Goal: Task Accomplishment & Management: Use online tool/utility

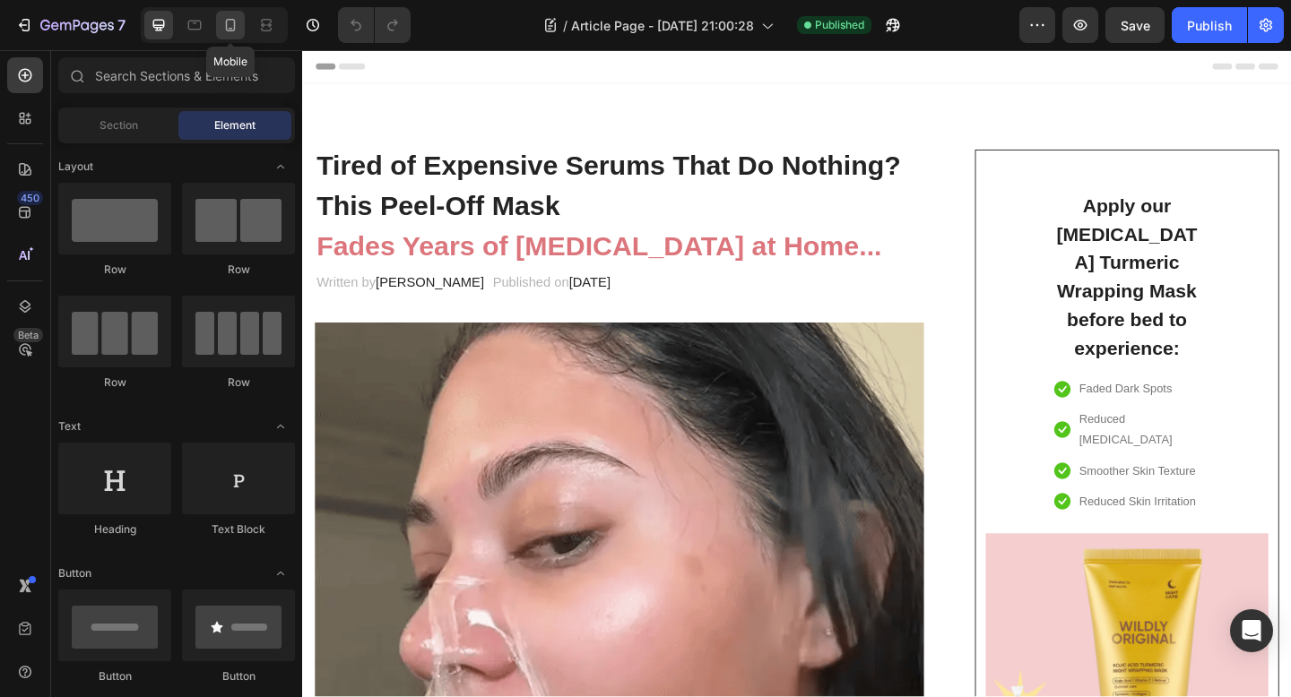
click at [220, 27] on div at bounding box center [230, 25] width 29 height 29
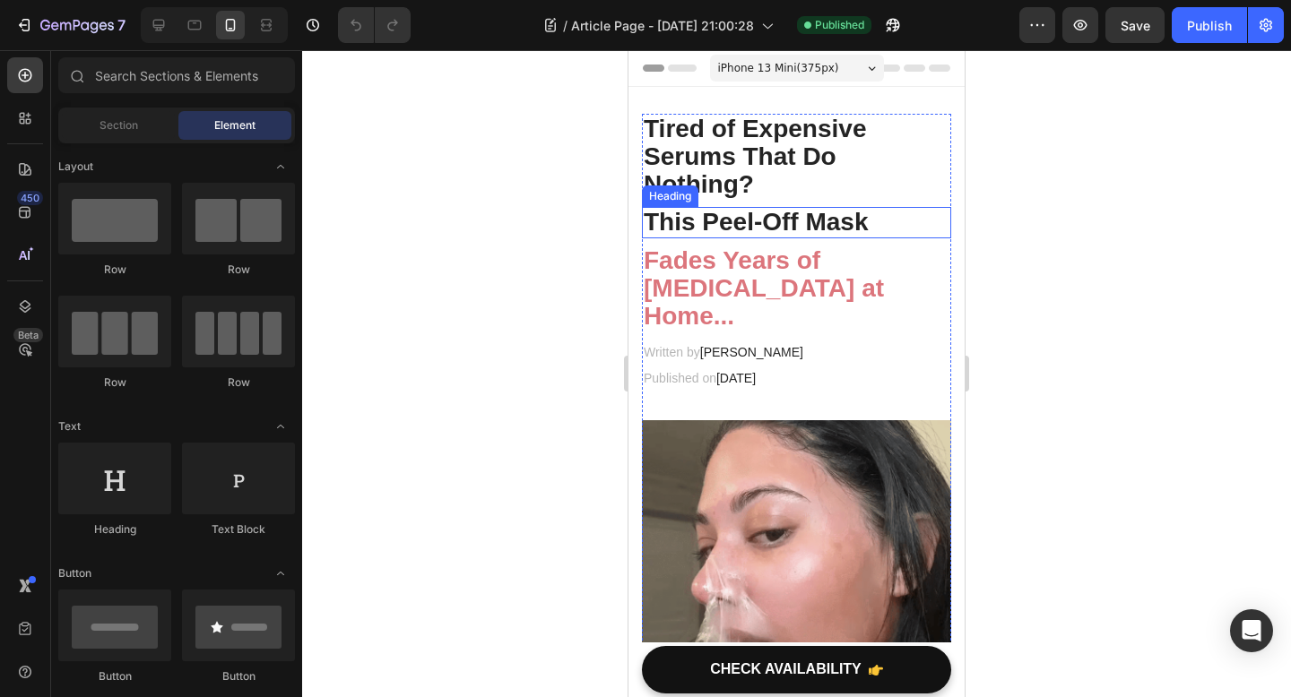
click at [901, 220] on h2 "This Peel-Off Mask" at bounding box center [796, 222] width 309 height 31
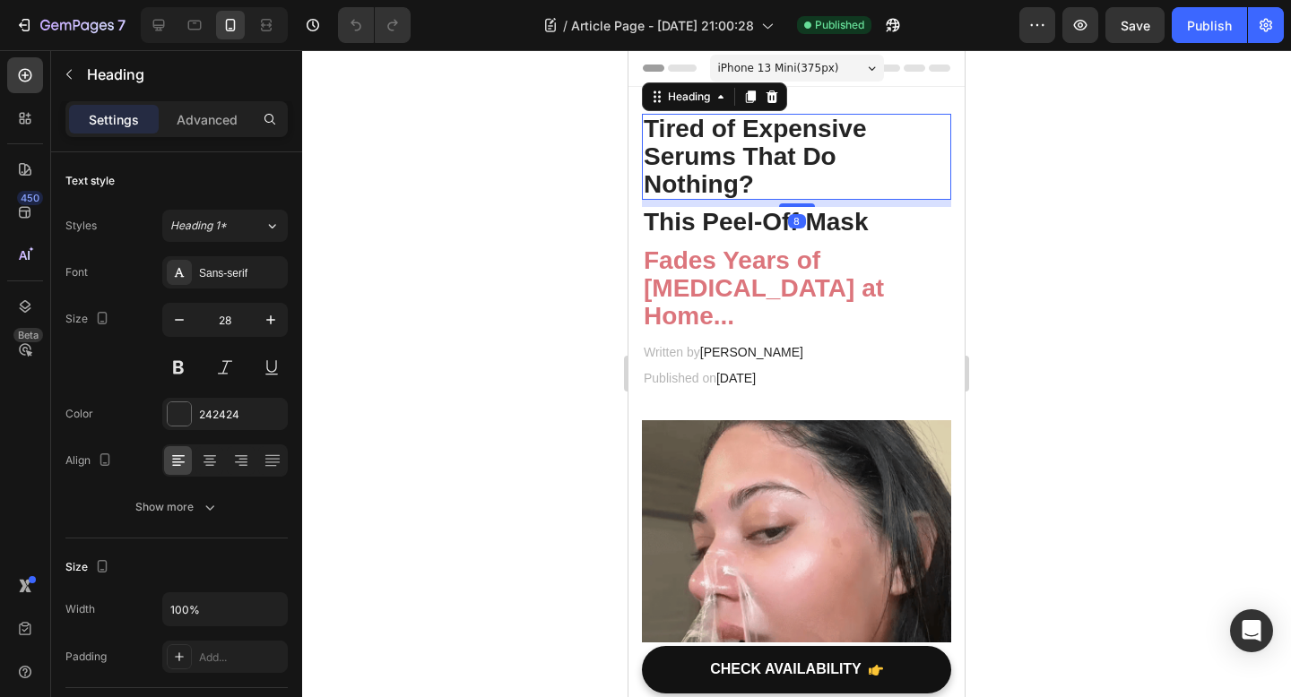
click at [898, 172] on h2 "Tired of Expensive Serums That Do Nothing?" at bounding box center [796, 157] width 309 height 86
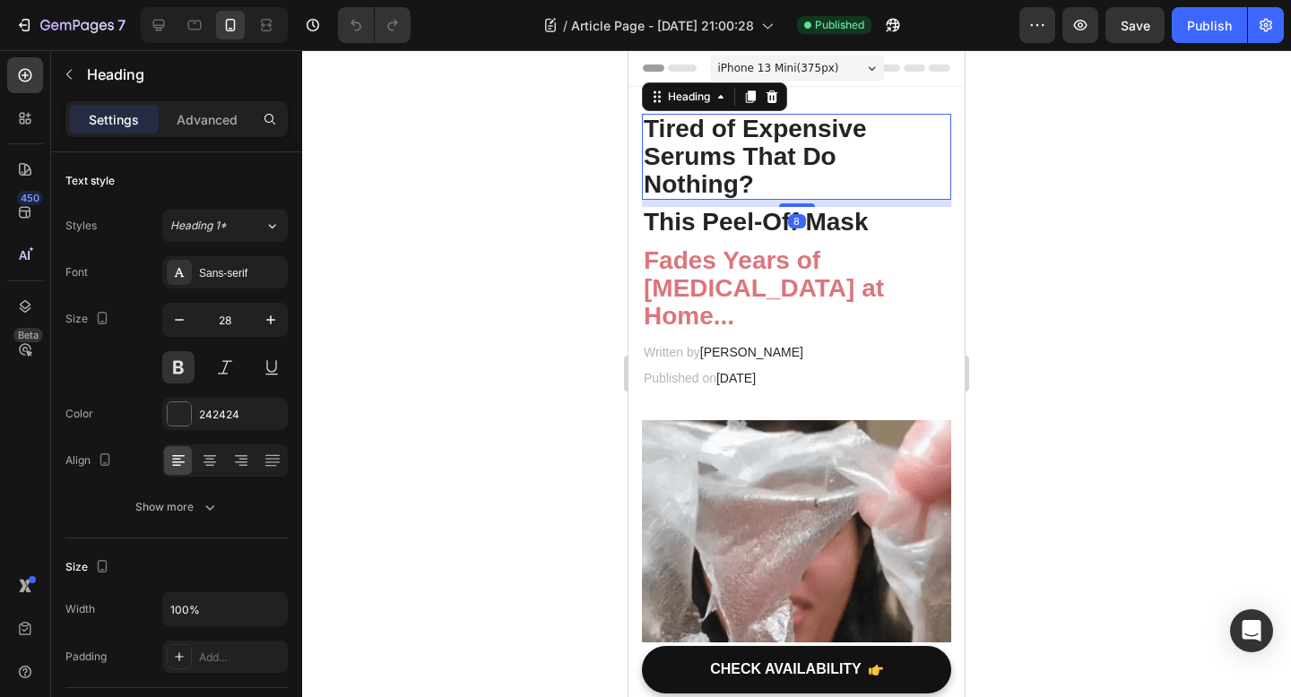
click at [647, 186] on h2 "Tired of Expensive Serums That Do Nothing?" at bounding box center [796, 157] width 309 height 86
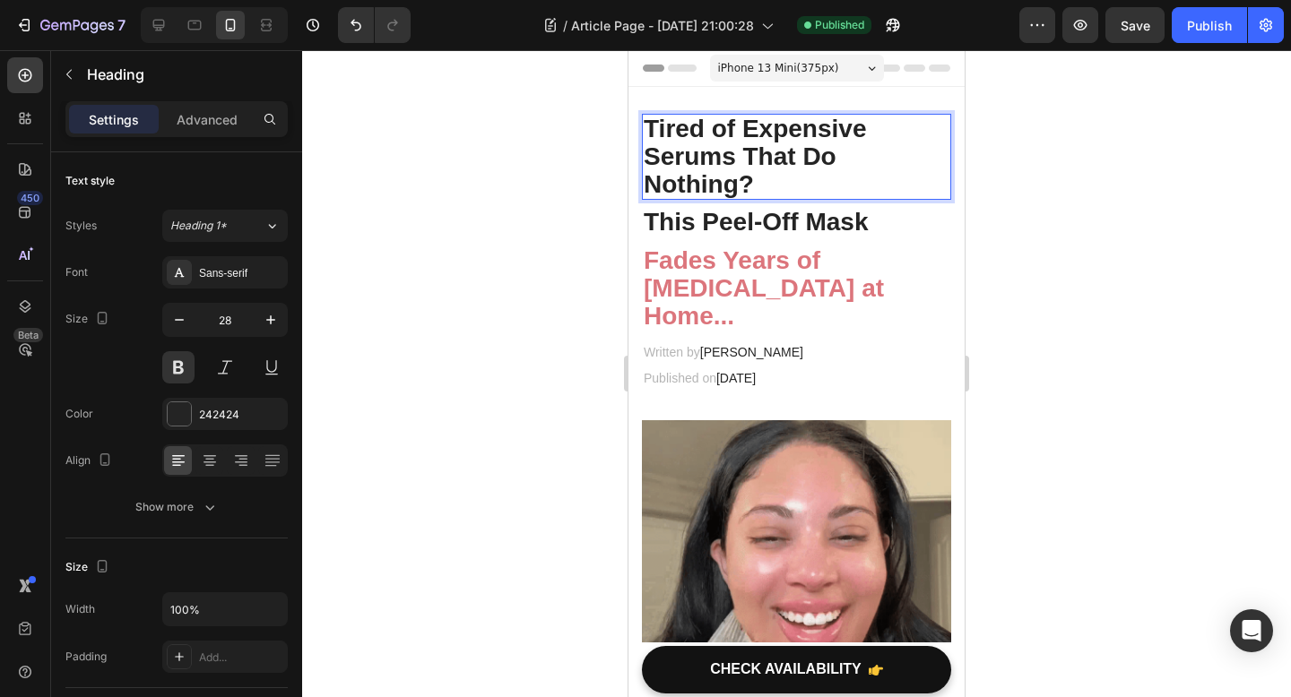
click at [646, 156] on p "Tired of Expensive Serums That Do Nothing?" at bounding box center [796, 157] width 306 height 82
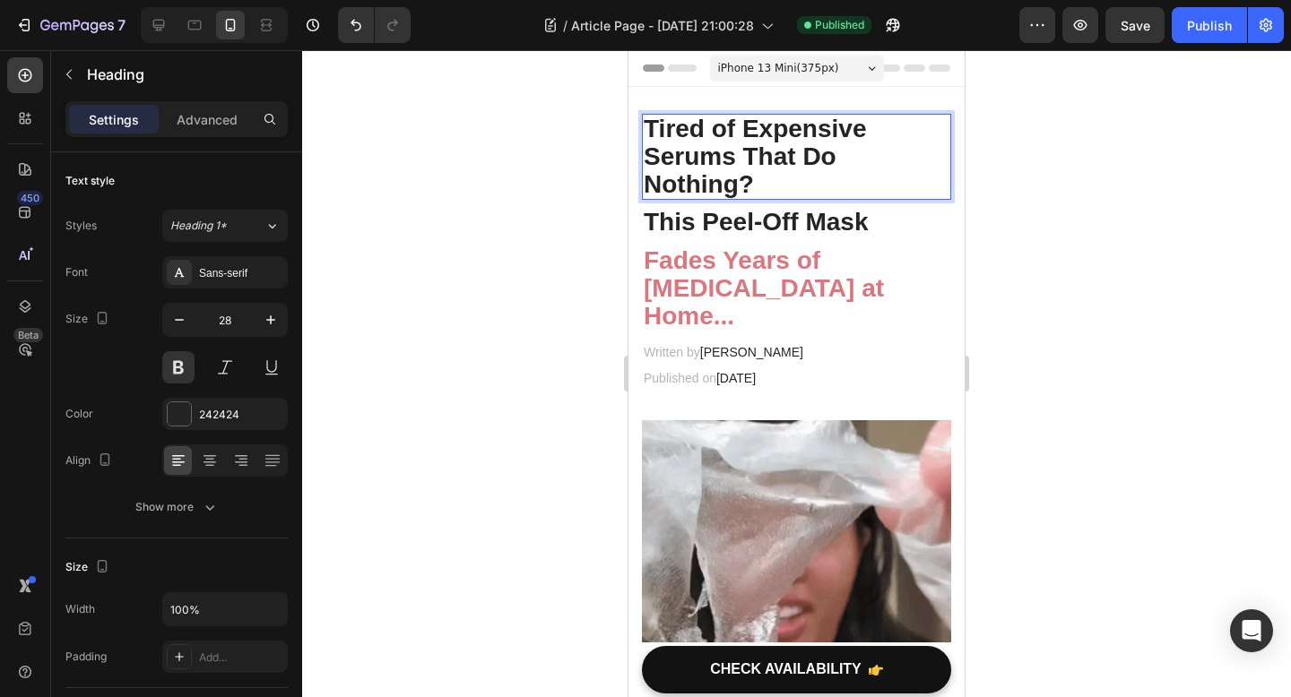
drag, startPoint x: 758, startPoint y: 184, endPoint x: 642, endPoint y: 129, distance: 128.7
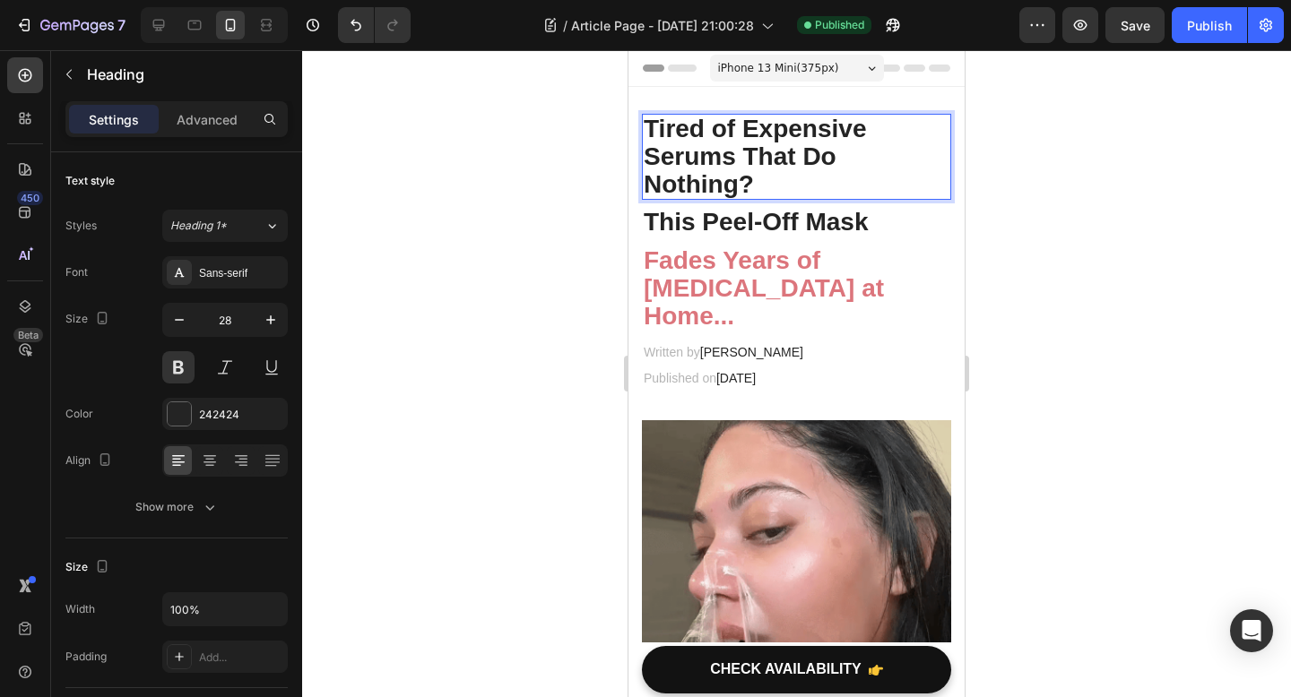
click at [642, 129] on h2 "Tired of Expensive Serums That Do Nothing?" at bounding box center [796, 157] width 309 height 86
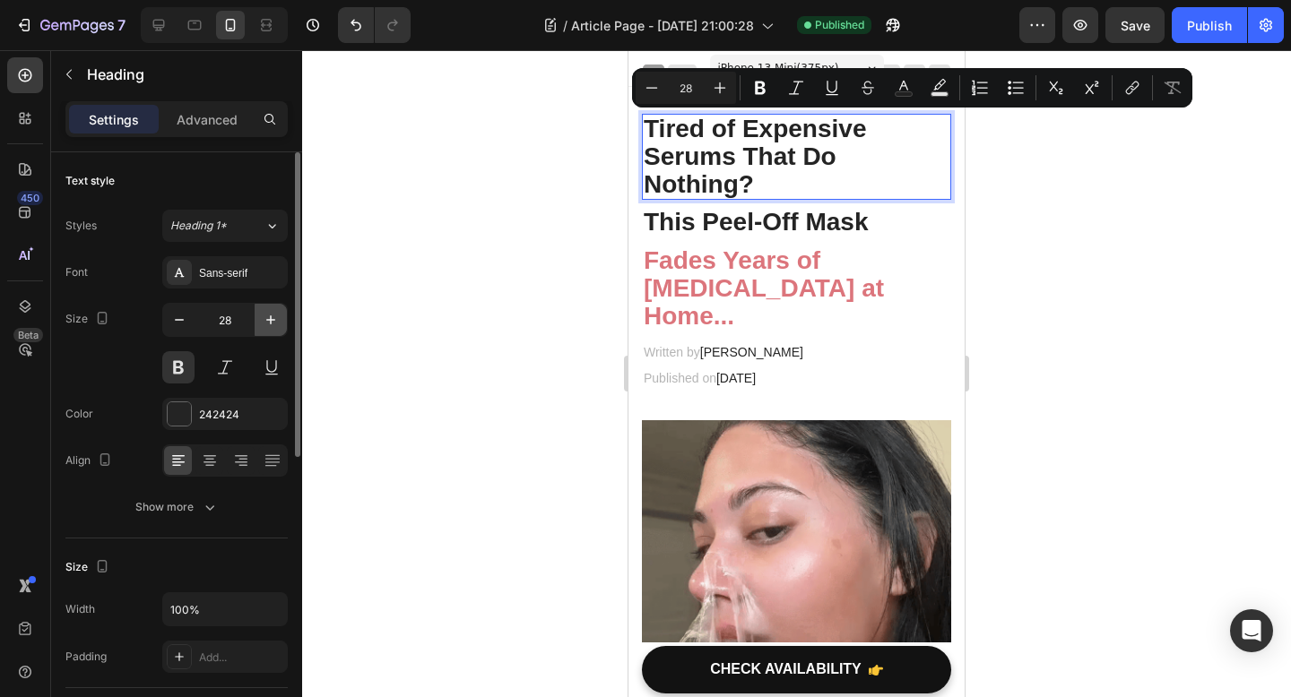
click at [263, 324] on icon "button" at bounding box center [271, 320] width 18 height 18
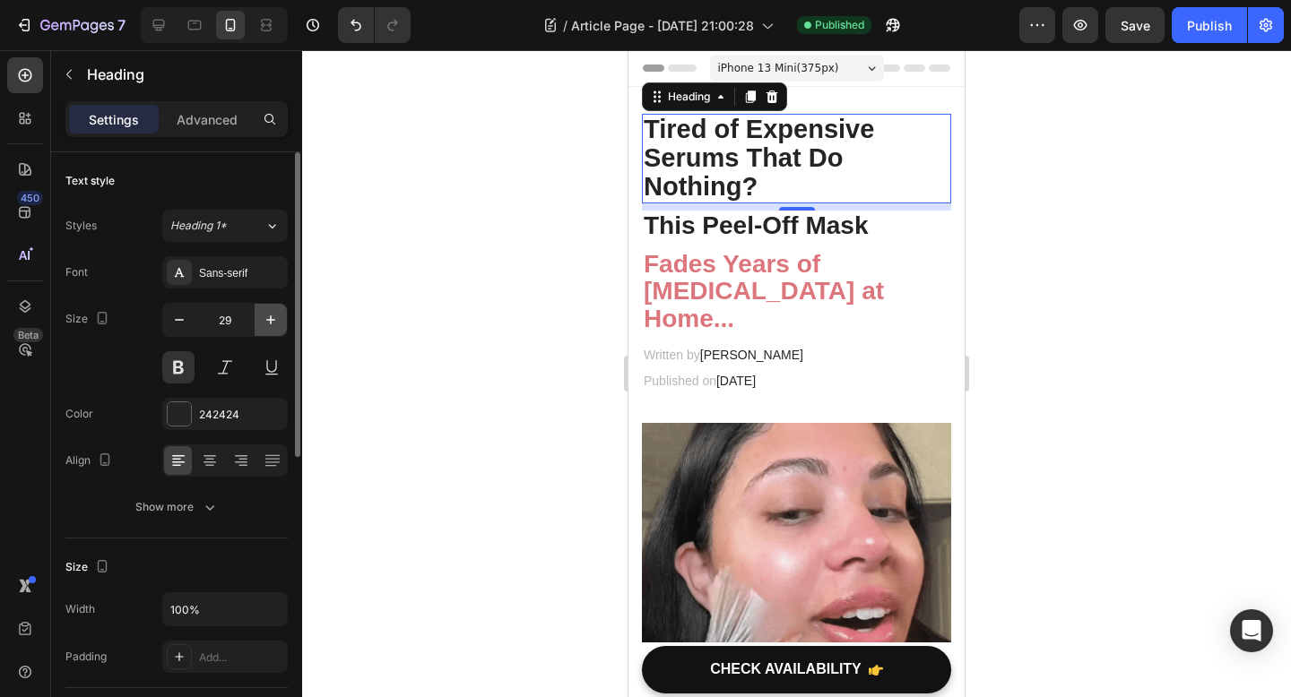
click at [271, 324] on icon "button" at bounding box center [270, 319] width 9 height 9
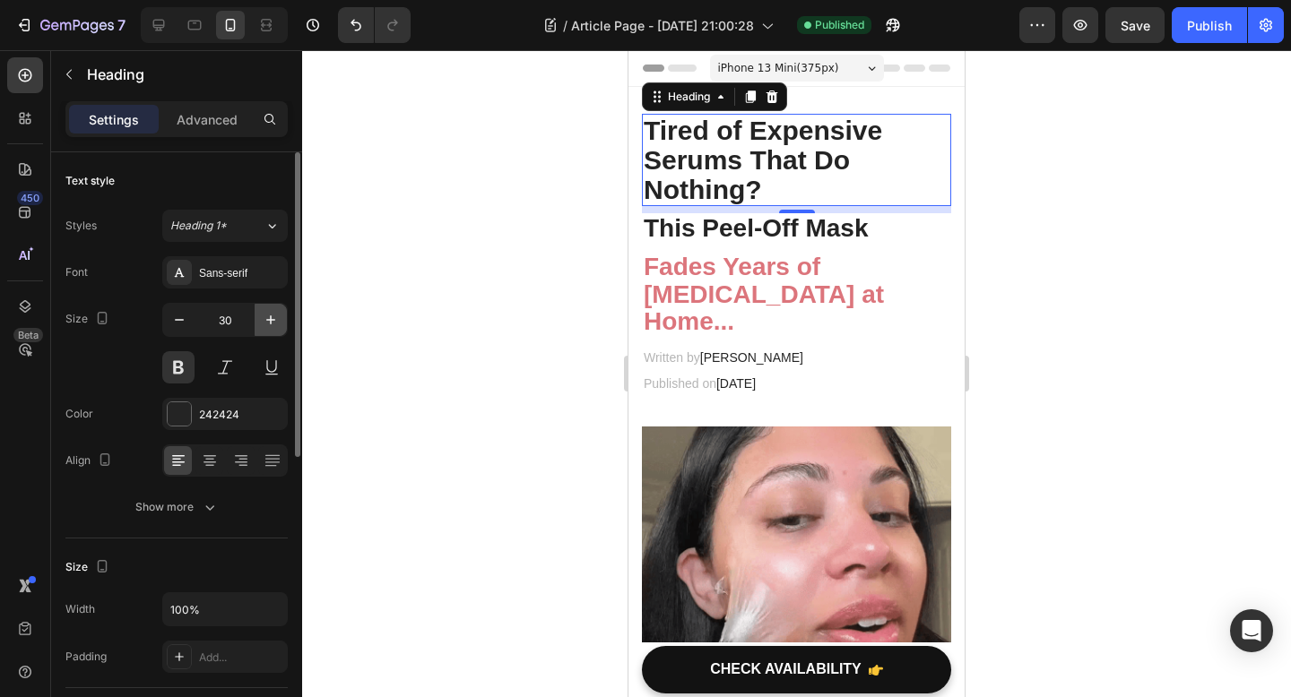
click at [271, 324] on icon "button" at bounding box center [270, 319] width 9 height 9
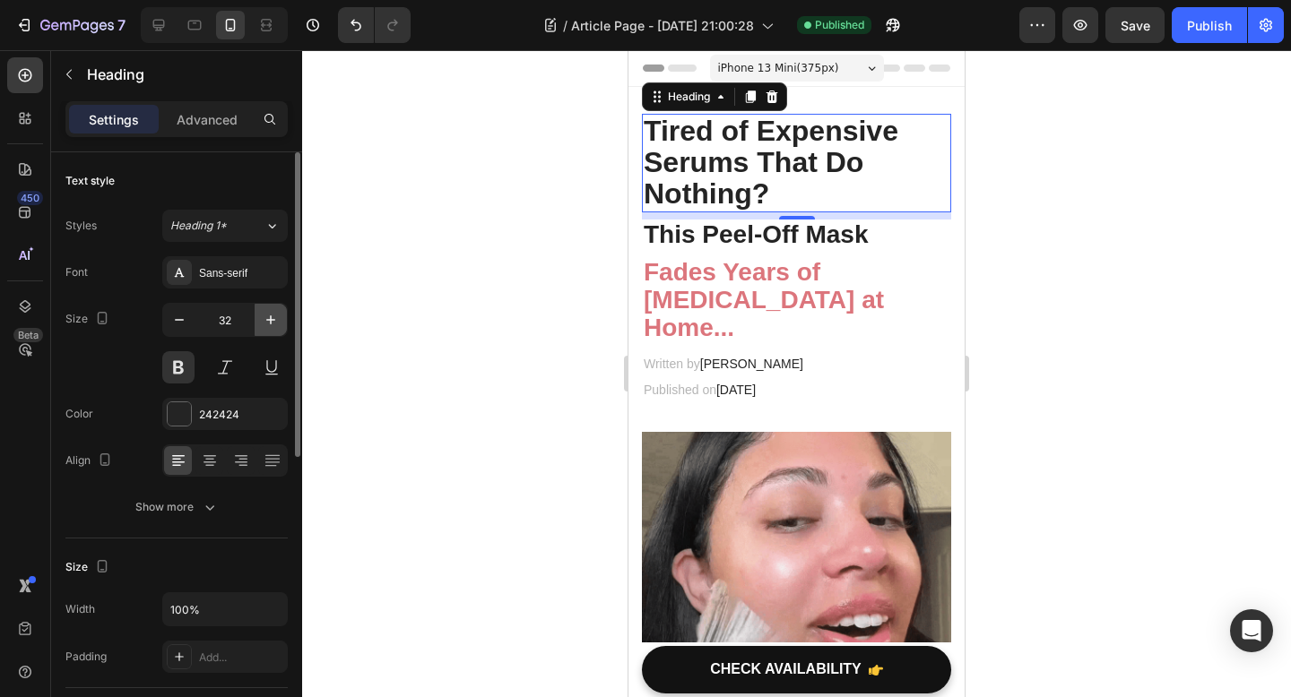
click at [271, 324] on icon "button" at bounding box center [270, 319] width 9 height 9
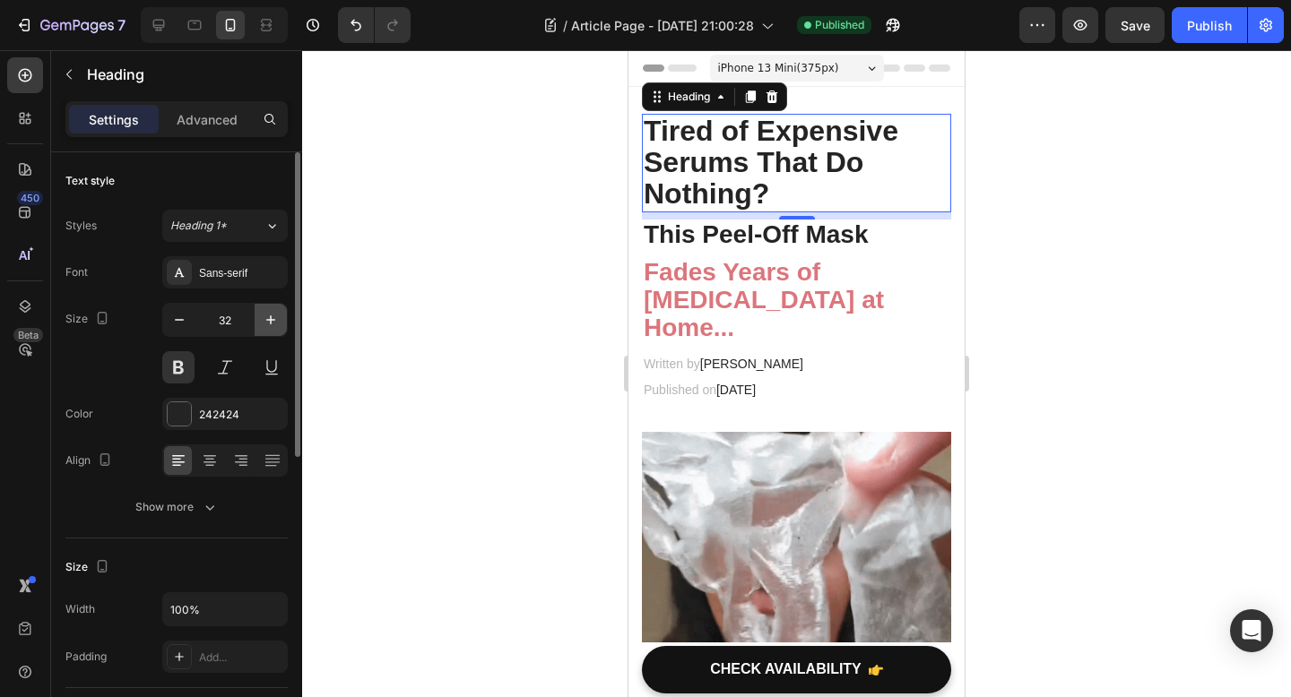
click at [271, 324] on icon "button" at bounding box center [270, 319] width 9 height 9
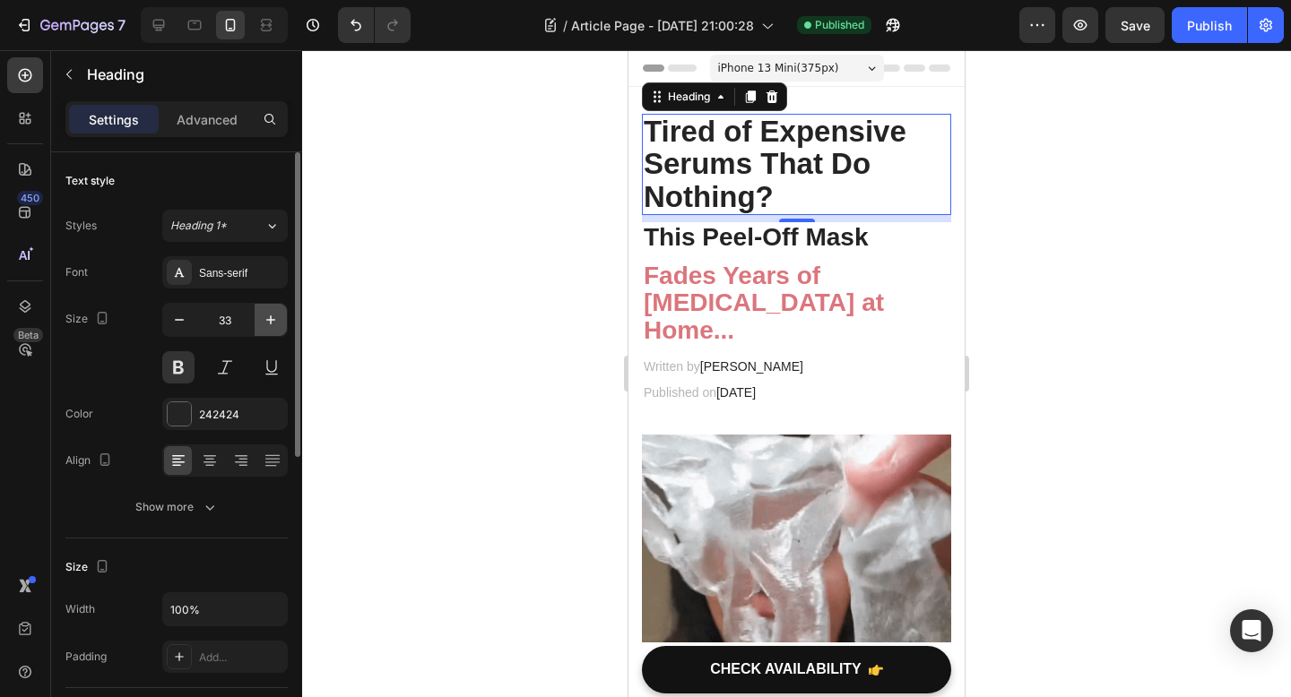
type input "34"
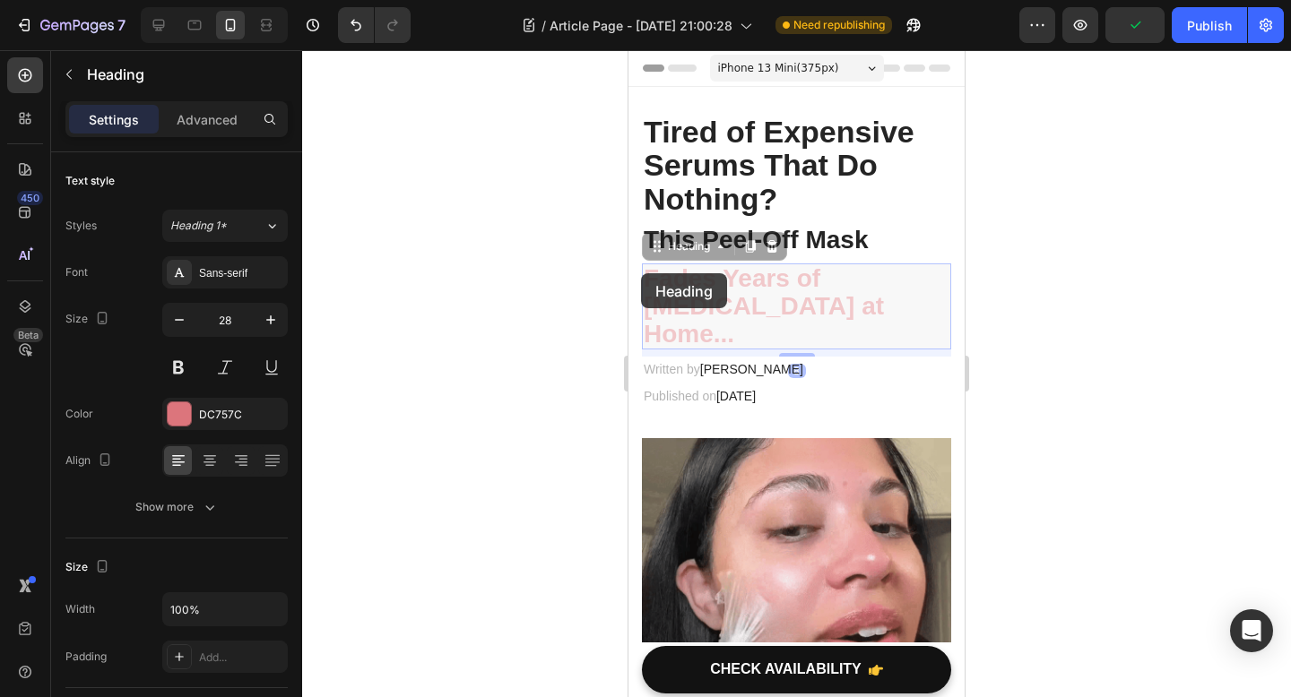
drag, startPoint x: 749, startPoint y: 330, endPoint x: 641, endPoint y: 273, distance: 122.3
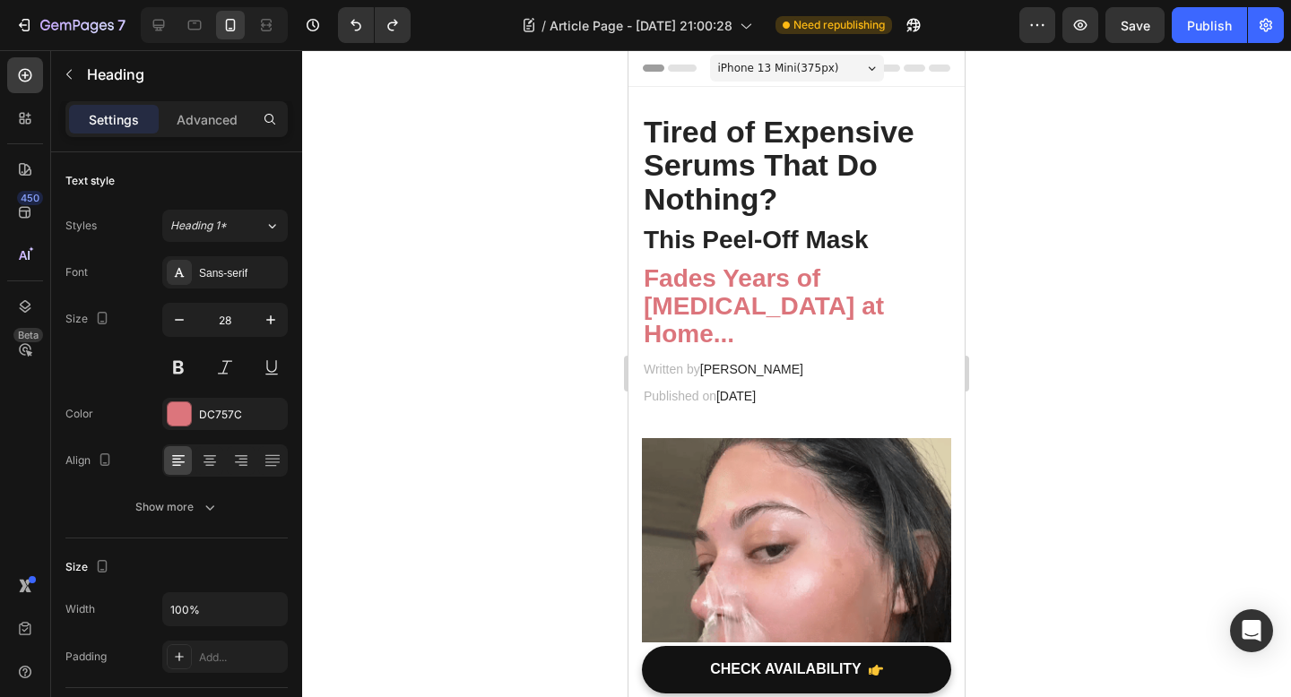
click at [724, 327] on strong "Fades Years of [MEDICAL_DATA] at Home..." at bounding box center [763, 305] width 240 height 83
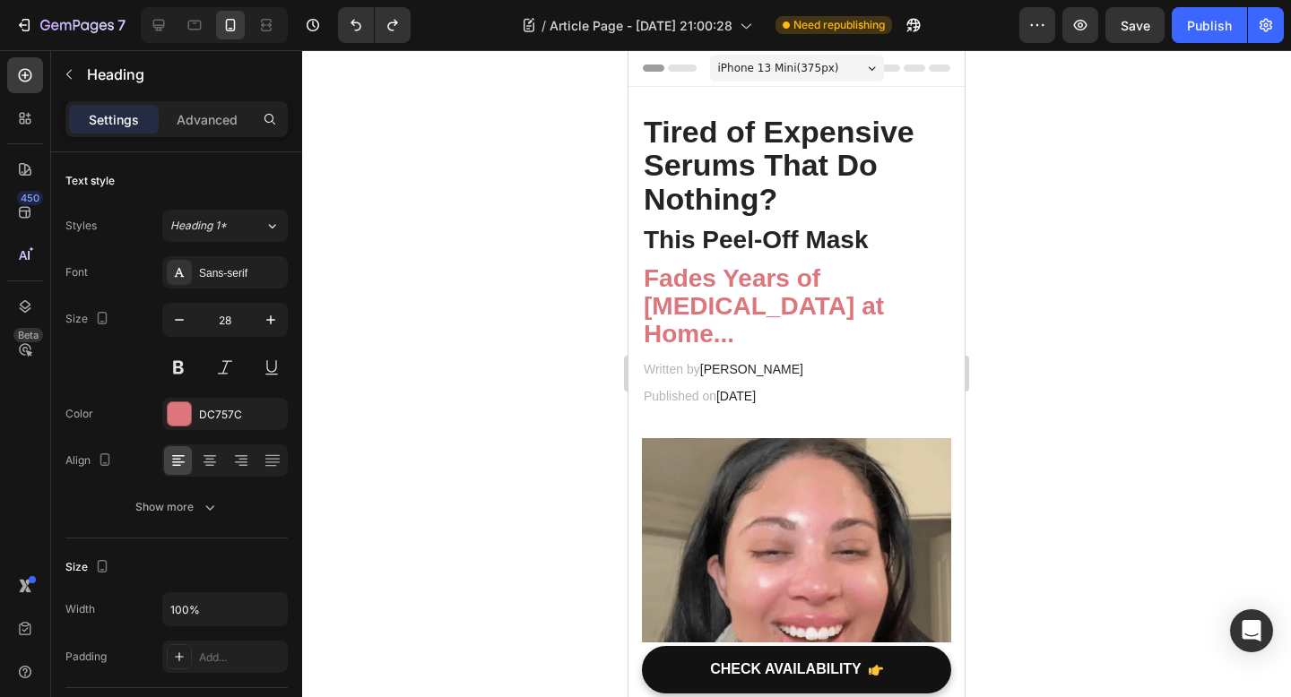
click at [724, 327] on strong "Fades Years of [MEDICAL_DATA] at Home..." at bounding box center [763, 305] width 240 height 83
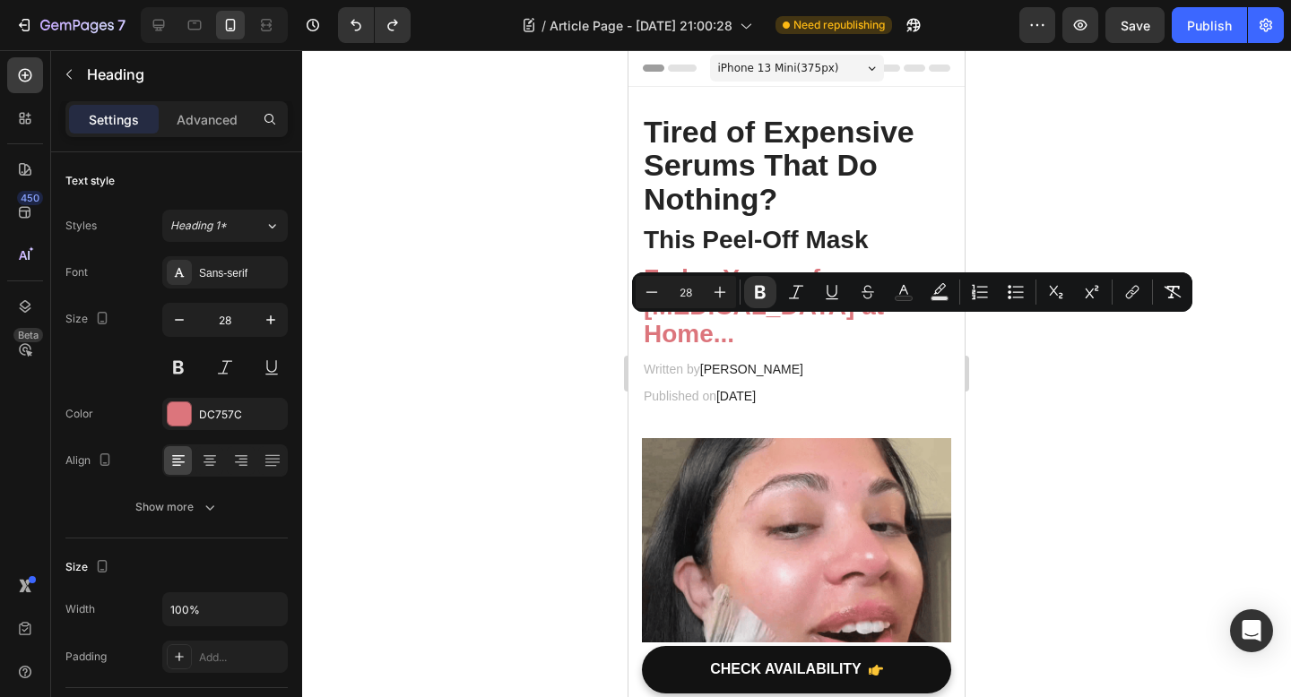
click at [725, 331] on strong "Fades Years of [MEDICAL_DATA] at Home..." at bounding box center [763, 305] width 240 height 83
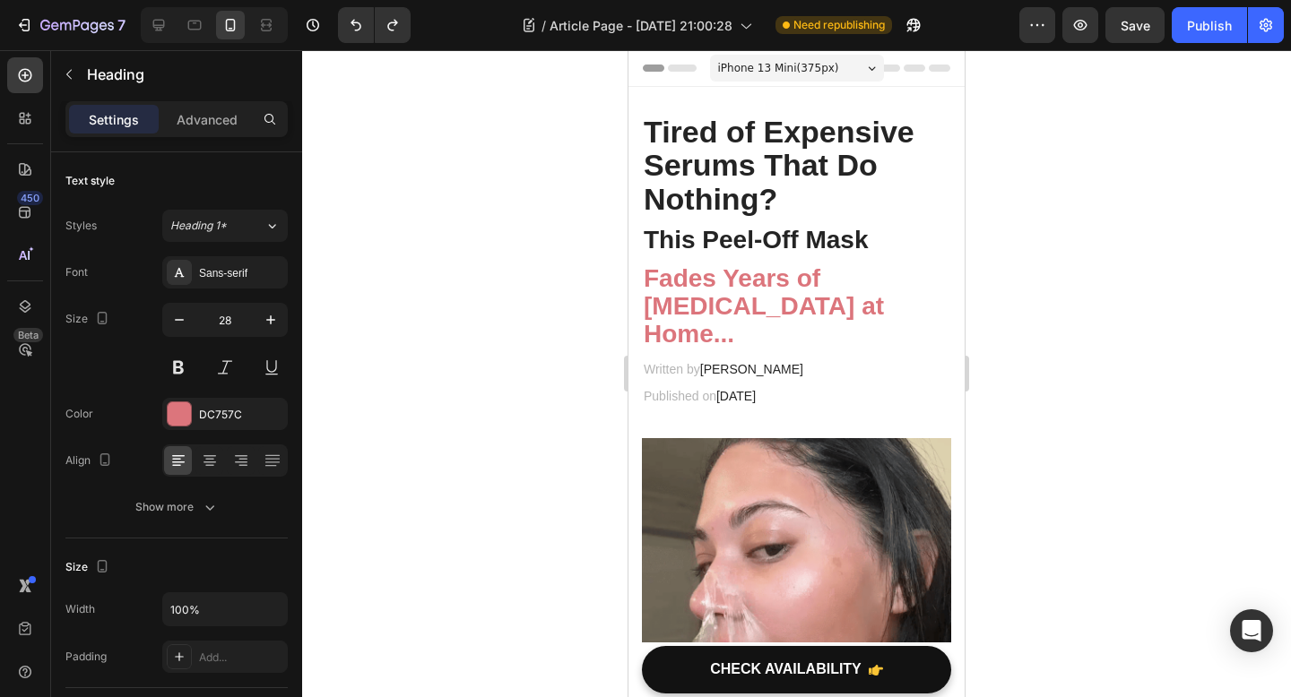
drag, startPoint x: 747, startPoint y: 331, endPoint x: 643, endPoint y: 274, distance: 118.3
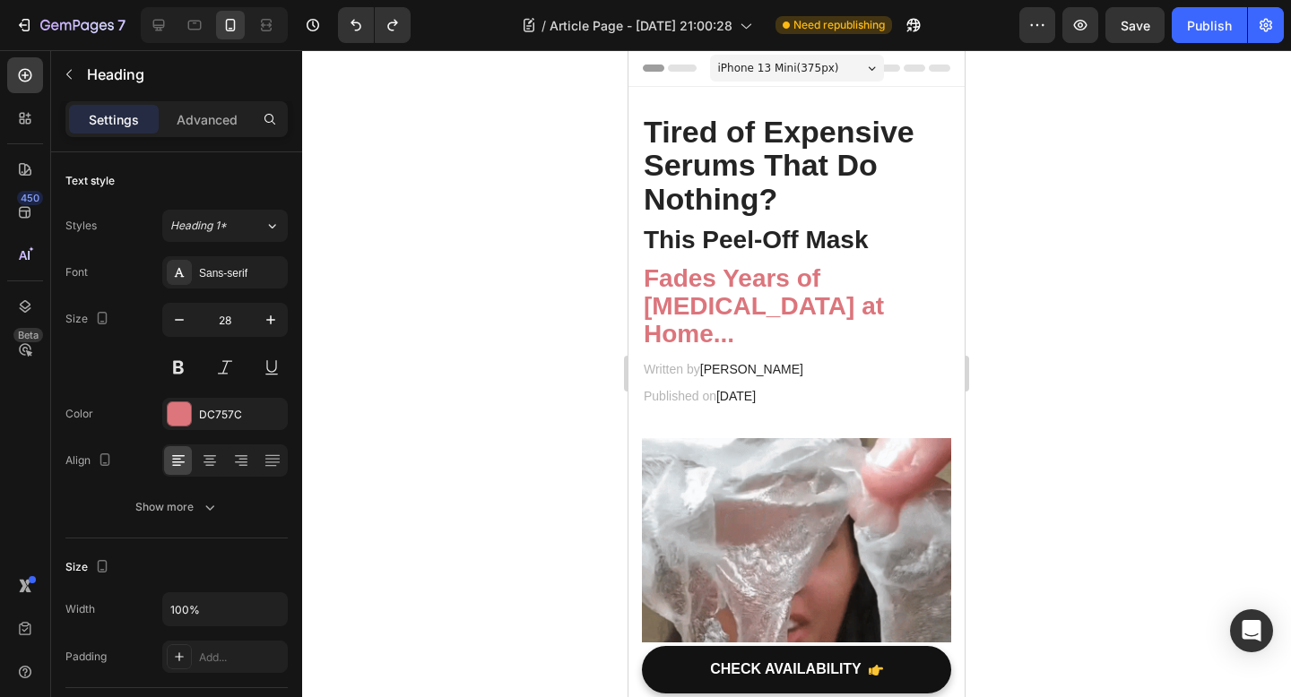
click at [643, 274] on p "Fades Years of [MEDICAL_DATA] at Home..." at bounding box center [796, 306] width 306 height 82
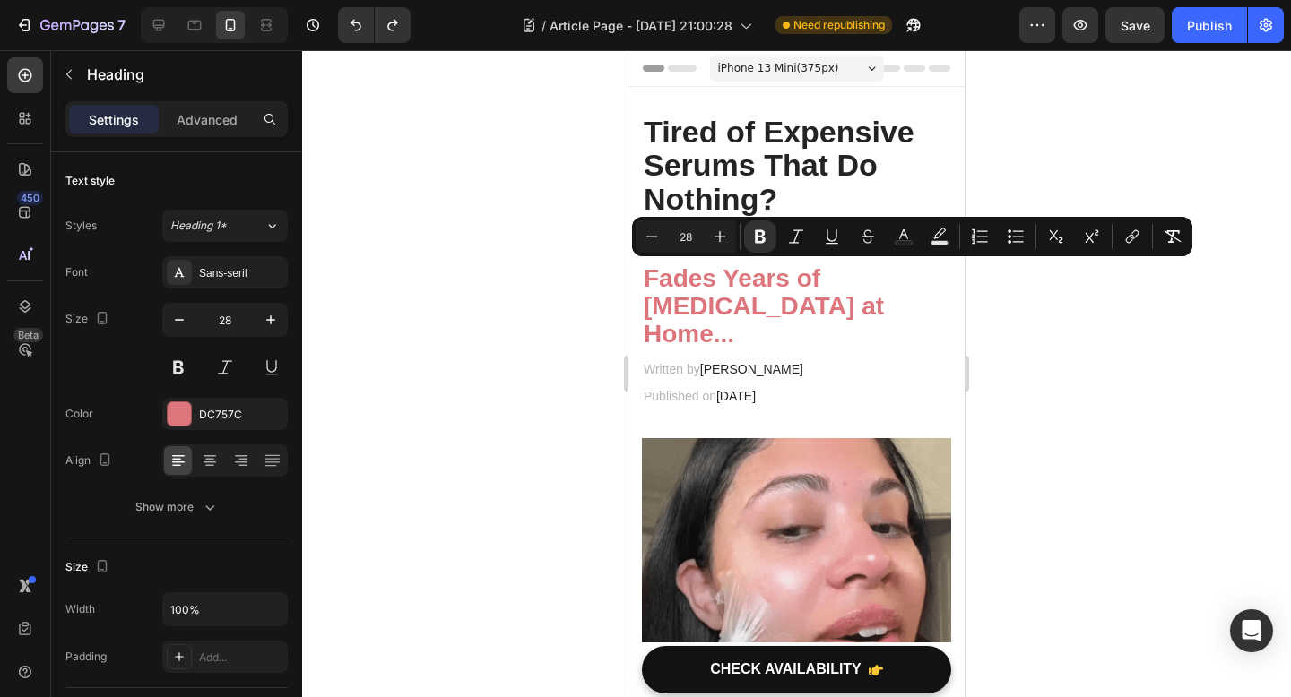
click at [699, 236] on input "28" at bounding box center [686, 237] width 36 height 22
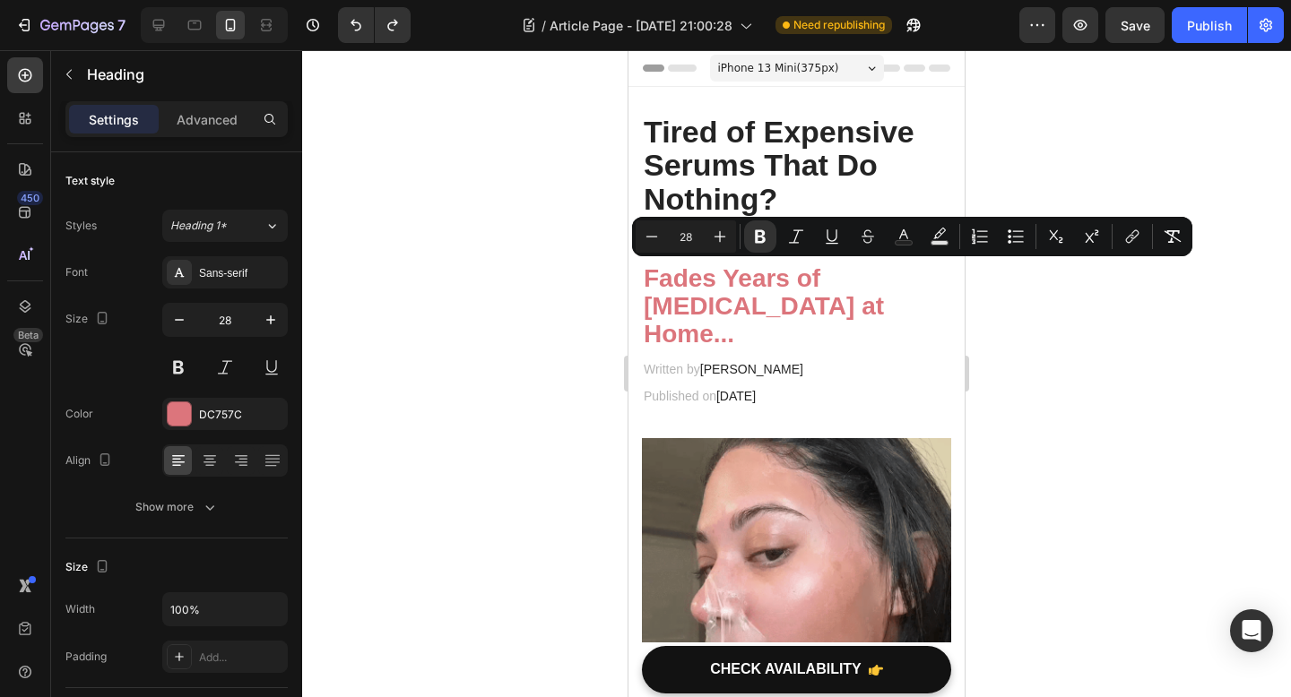
click at [699, 236] on input "28" at bounding box center [686, 237] width 36 height 22
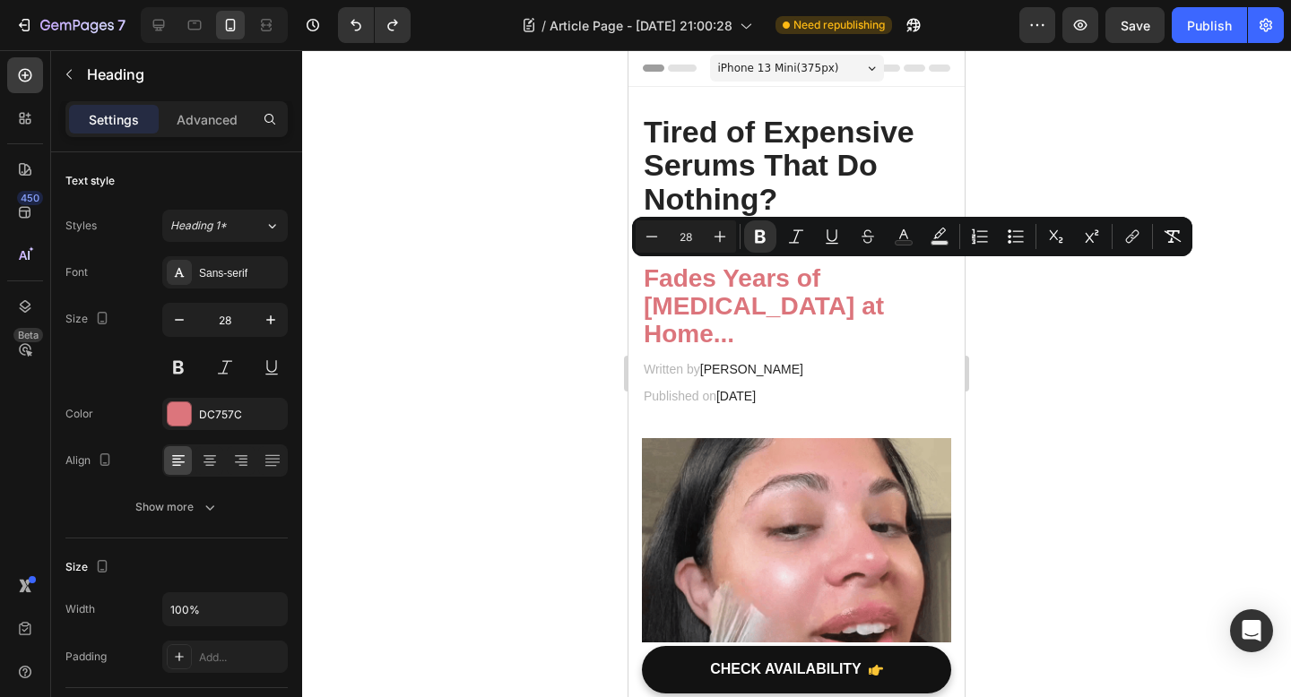
click at [699, 236] on input "28" at bounding box center [686, 237] width 36 height 22
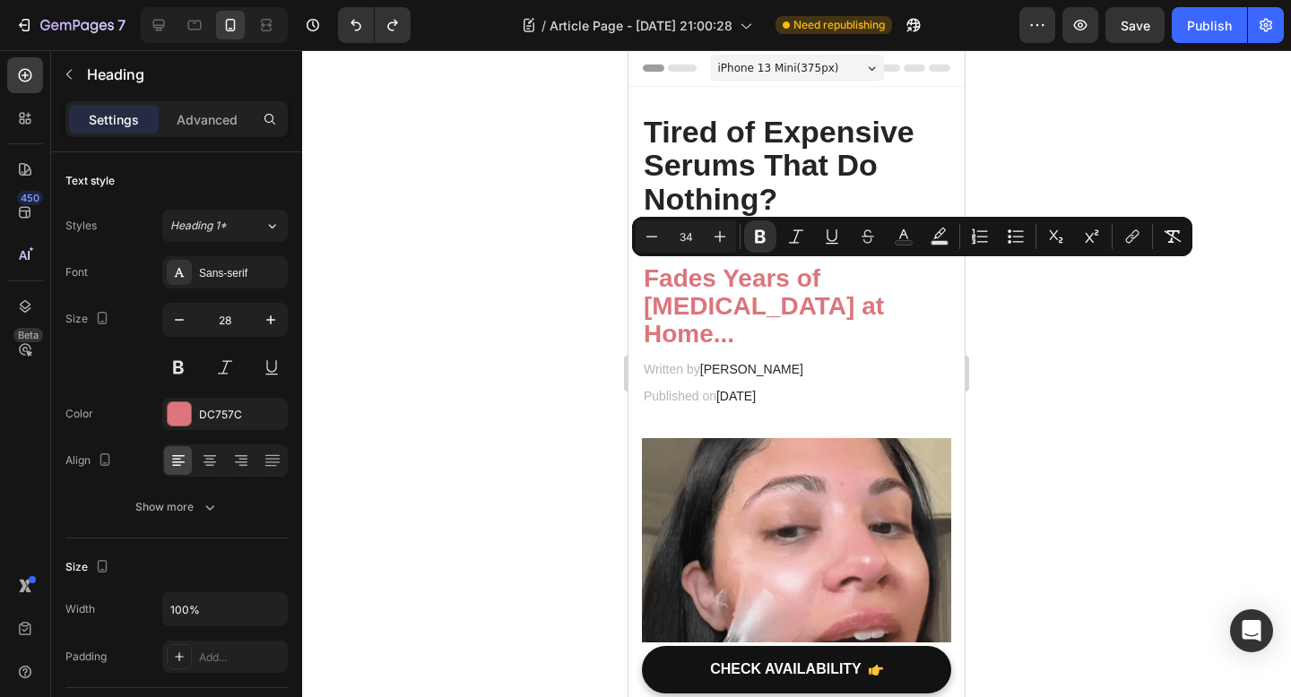
type input "34"
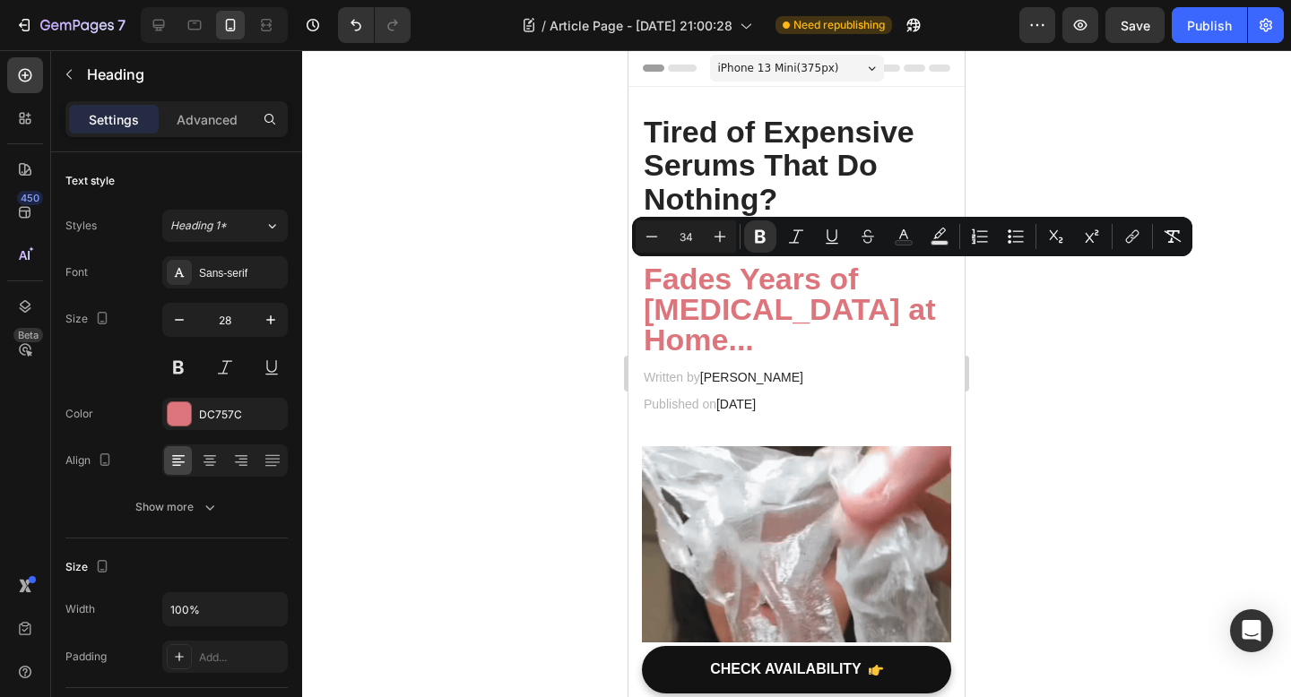
click at [540, 334] on div at bounding box center [796, 373] width 989 height 647
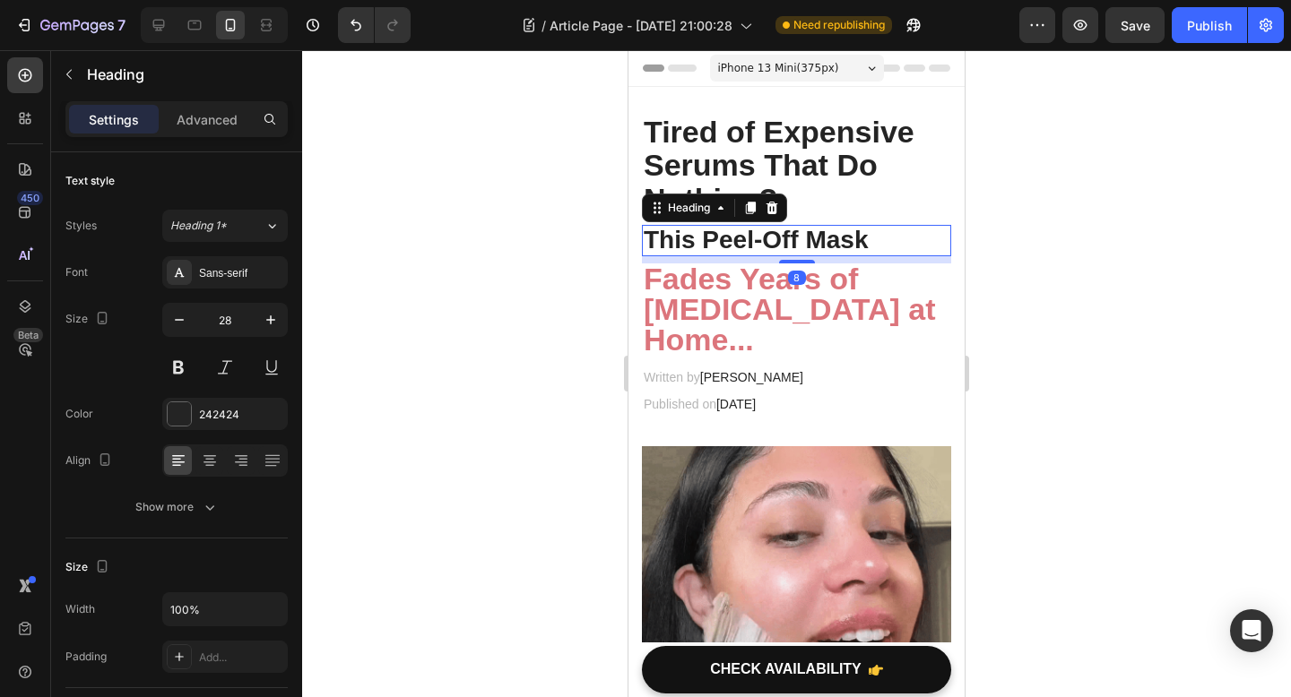
click at [814, 238] on h2 "This Peel-Off Mask" at bounding box center [796, 240] width 309 height 31
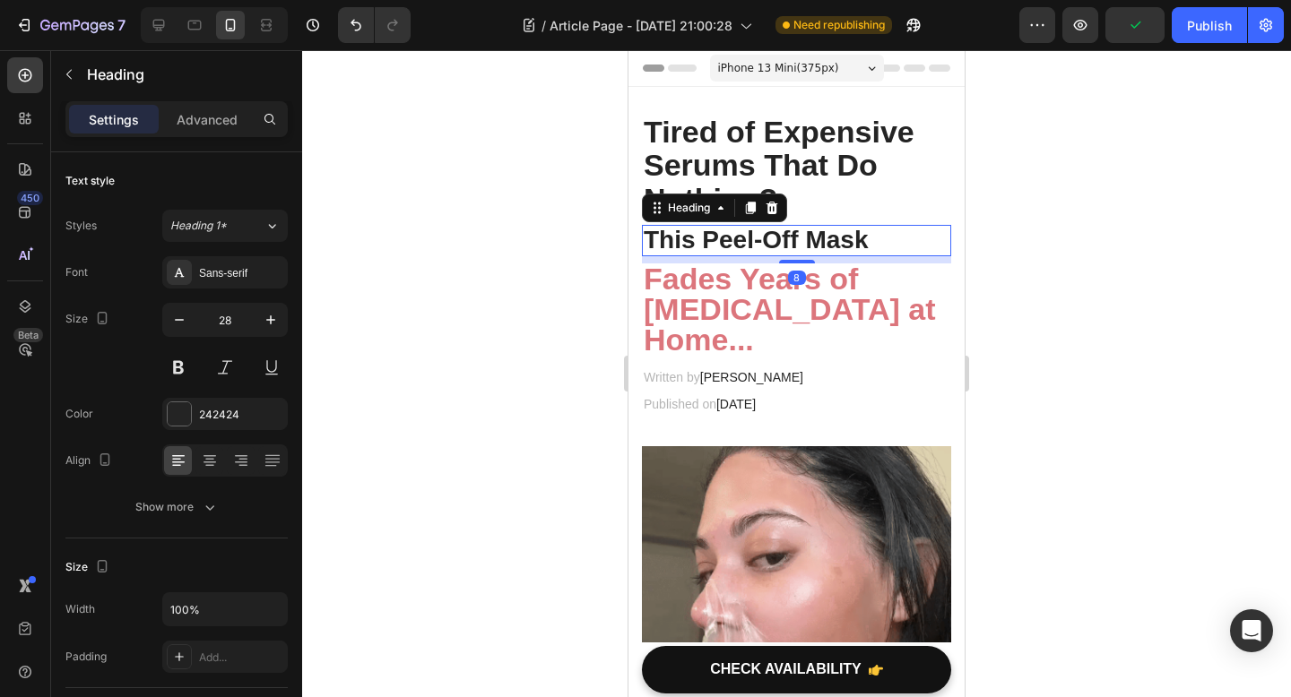
click at [788, 238] on h2 "This Peel-Off Mask" at bounding box center [796, 240] width 309 height 31
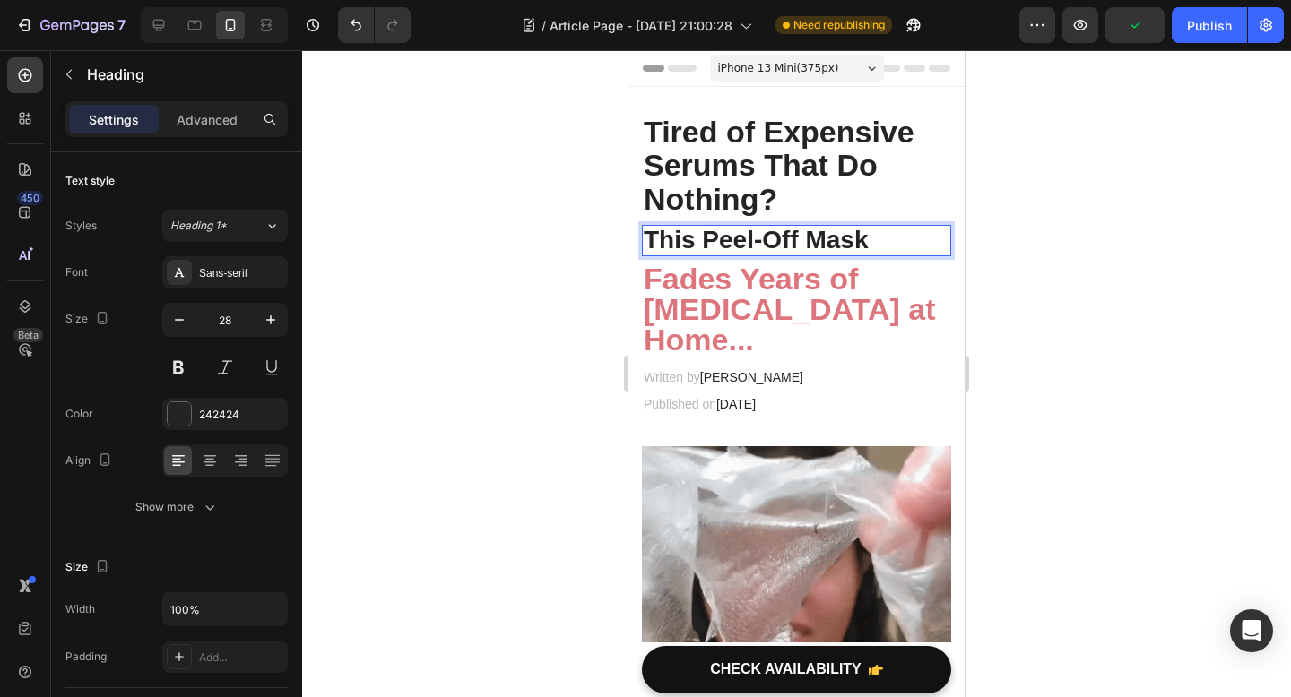
click at [788, 238] on p "This Peel-Off Mask" at bounding box center [796, 241] width 306 height 28
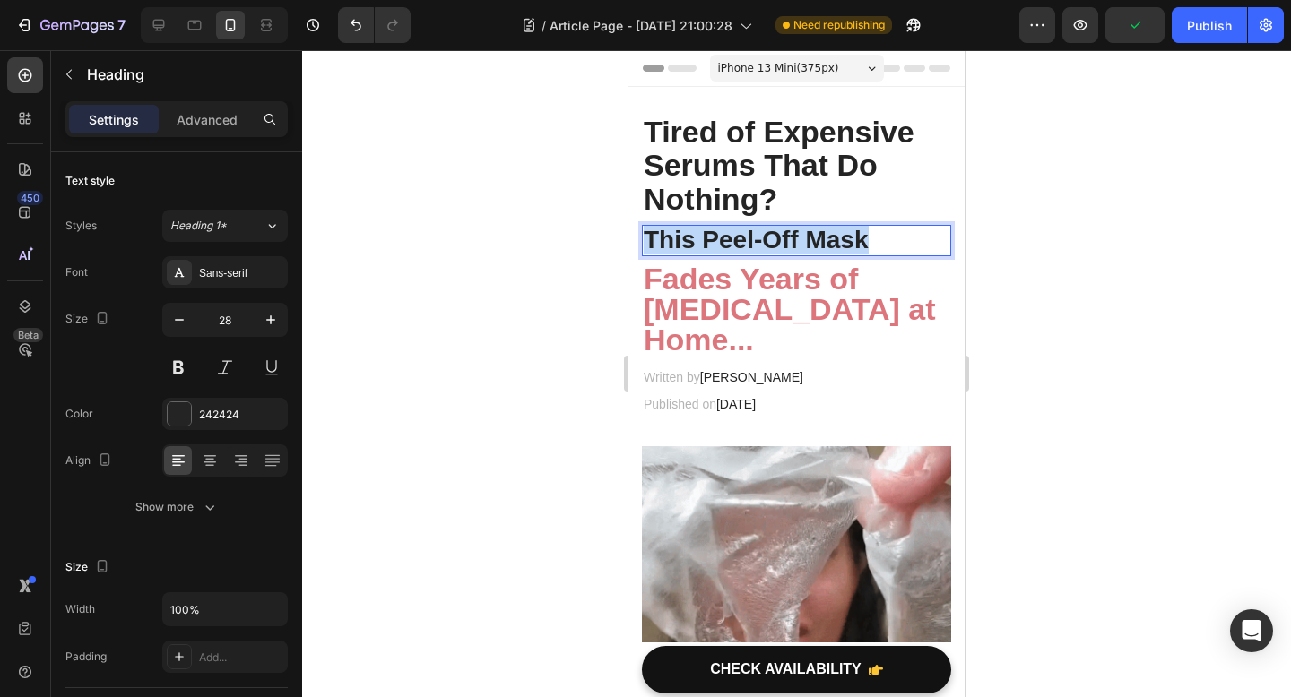
click at [788, 238] on p "This Peel-Off Mask" at bounding box center [796, 241] width 306 height 28
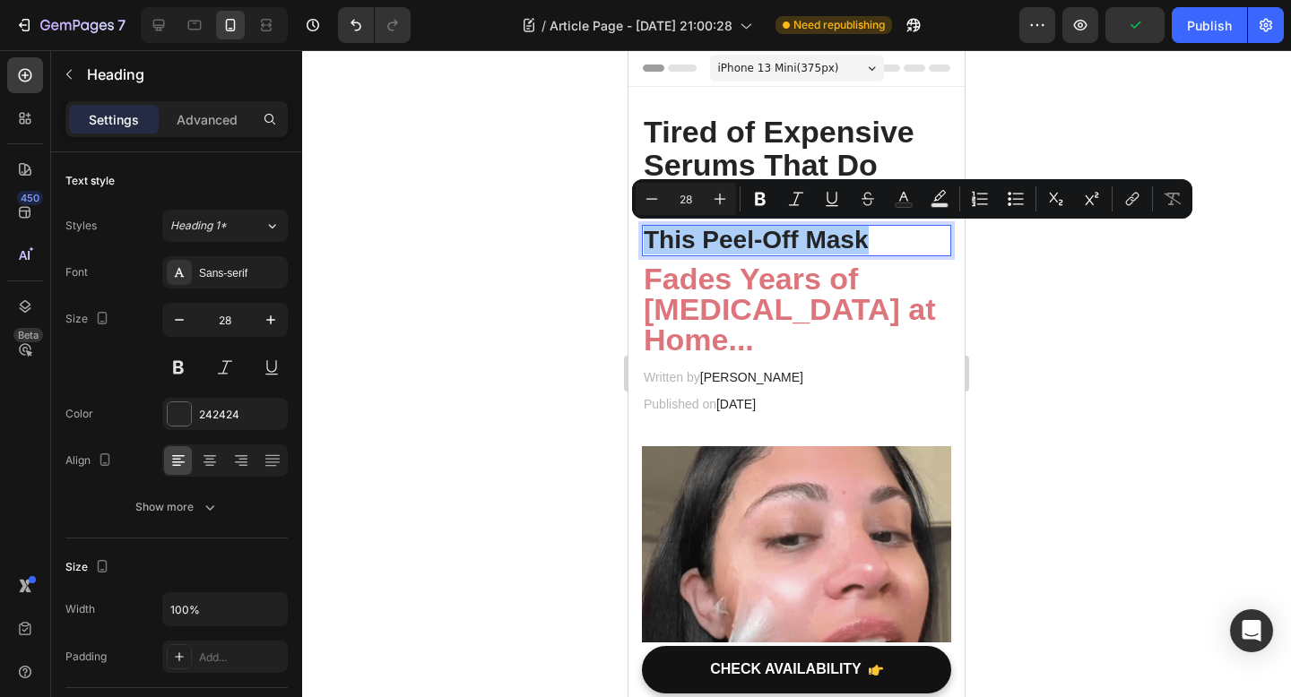
click at [686, 197] on input "28" at bounding box center [686, 199] width 36 height 22
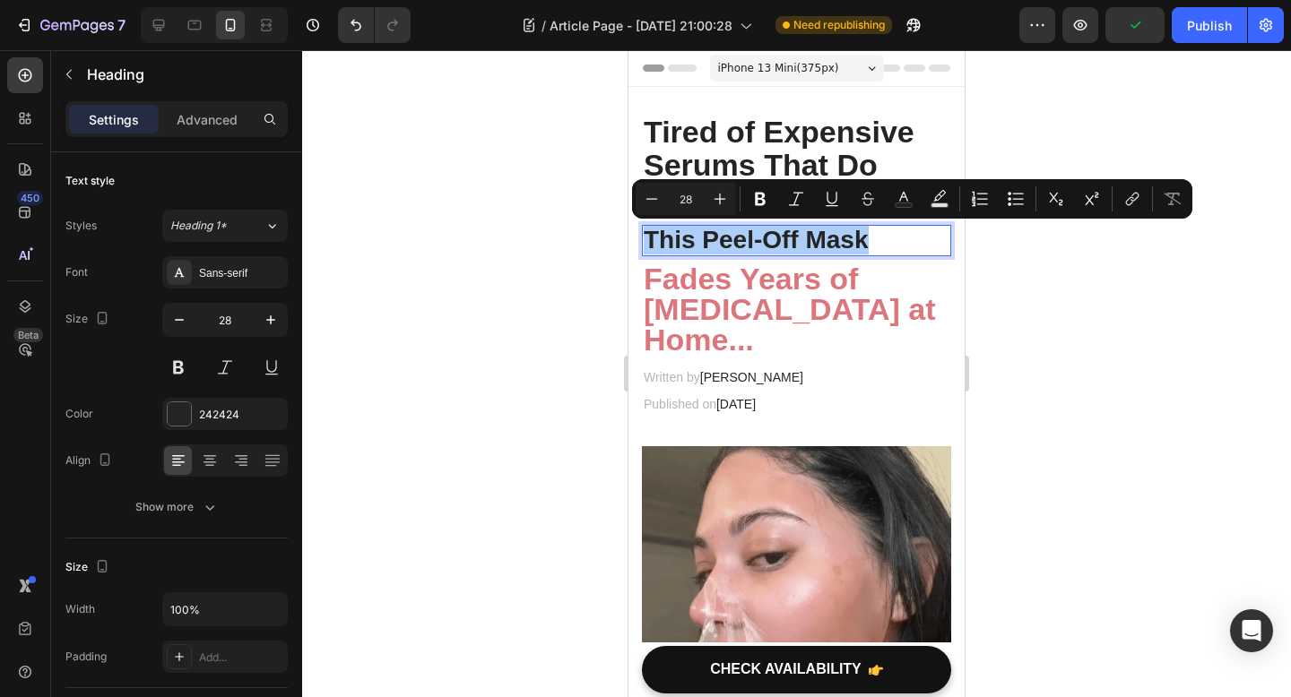
click at [686, 197] on input "28" at bounding box center [686, 199] width 36 height 22
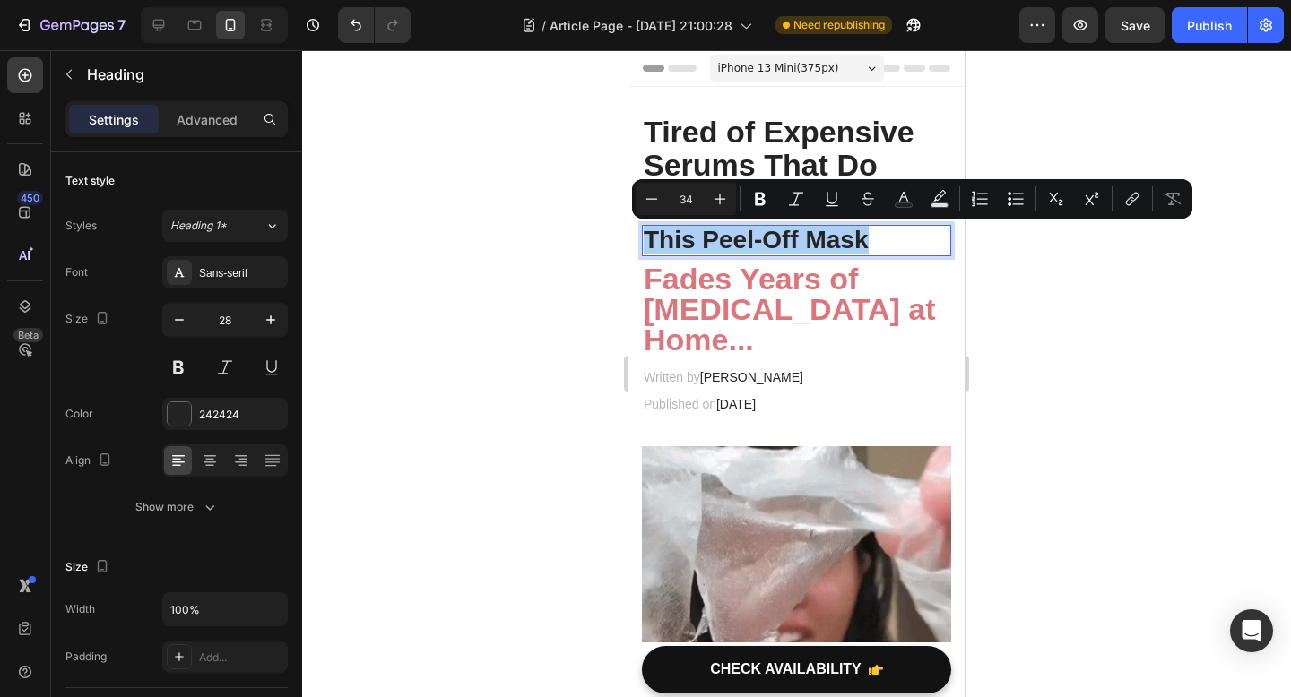
type input "34"
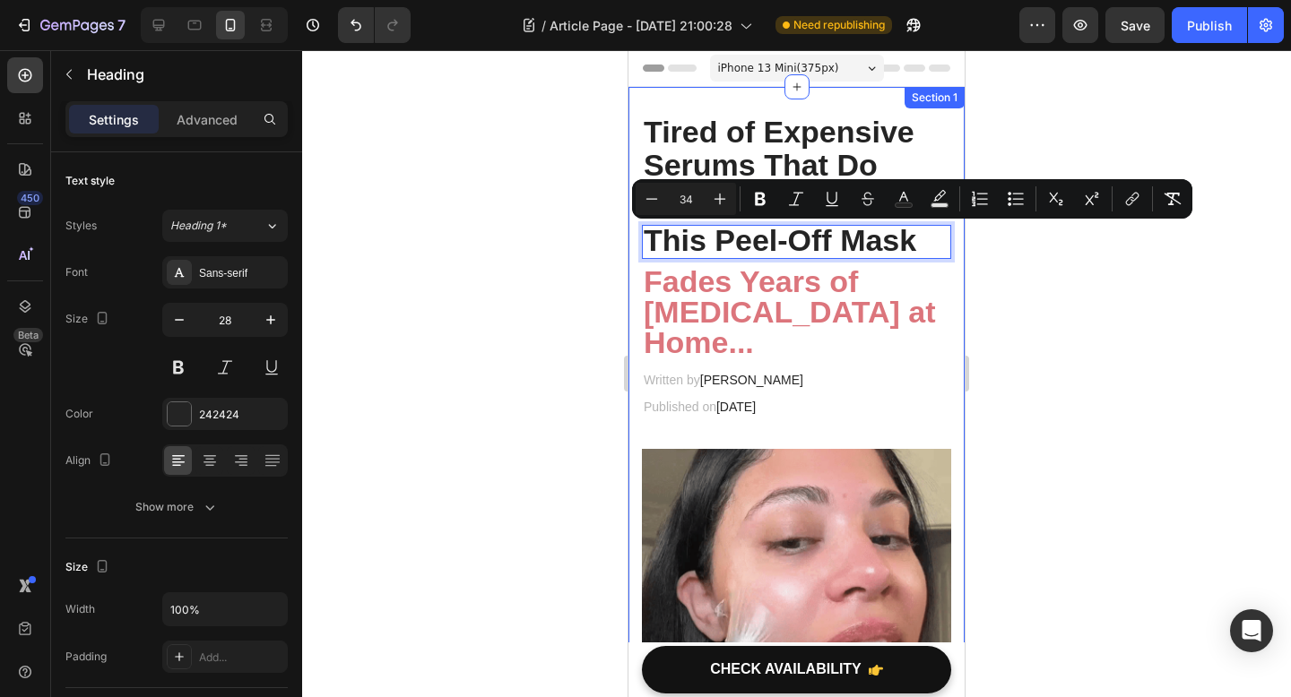
click at [573, 300] on div at bounding box center [796, 373] width 989 height 647
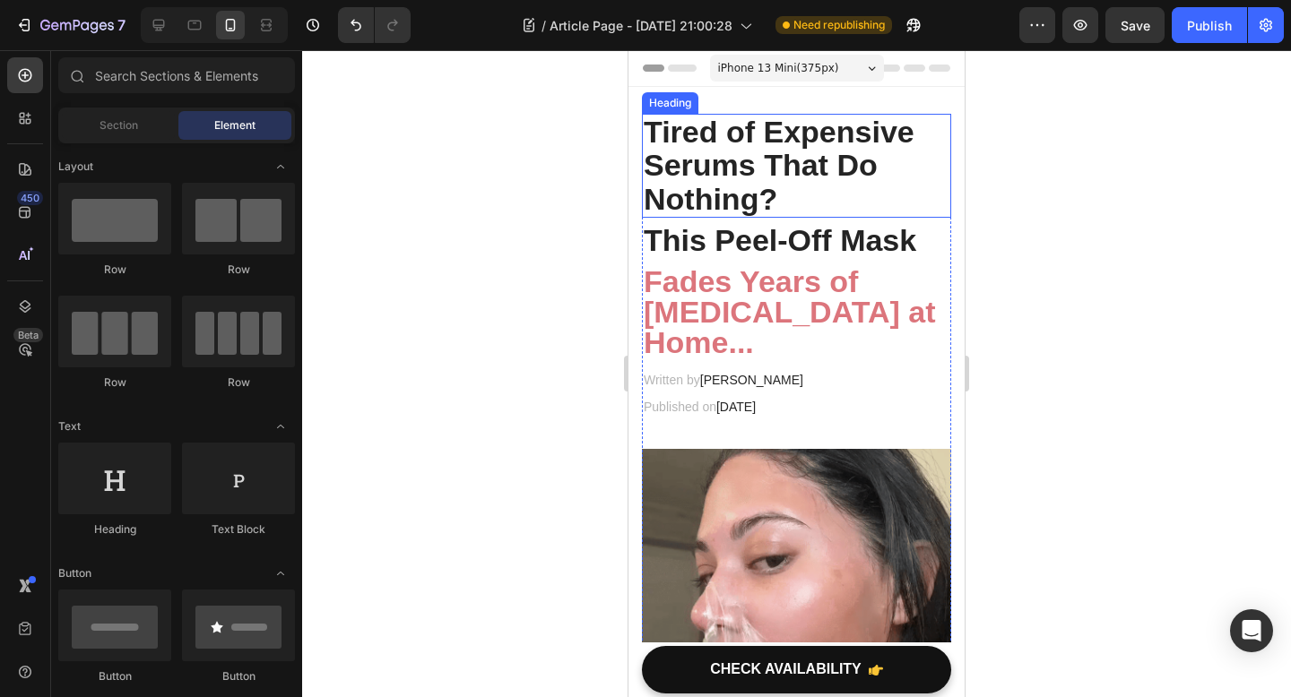
click at [714, 166] on p "Tired of Expensive Serums That Do Nothing?" at bounding box center [796, 166] width 306 height 100
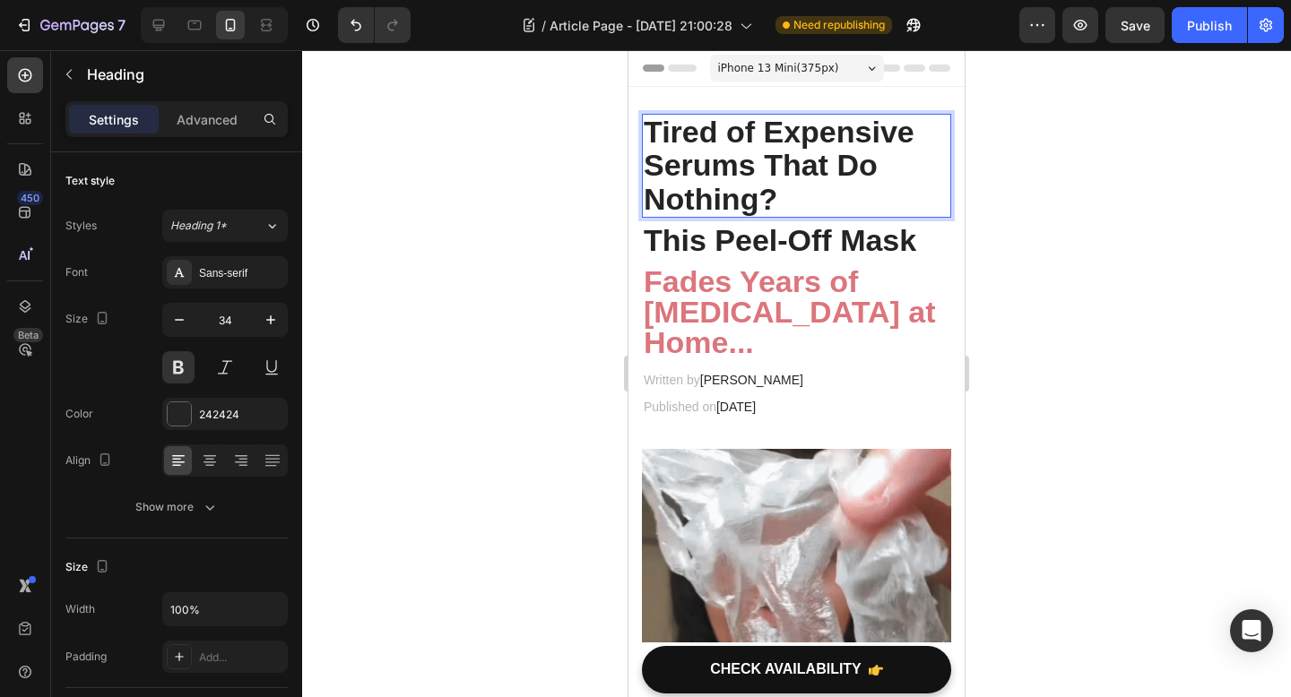
drag, startPoint x: 768, startPoint y: 190, endPoint x: 701, endPoint y: 174, distance: 69.1
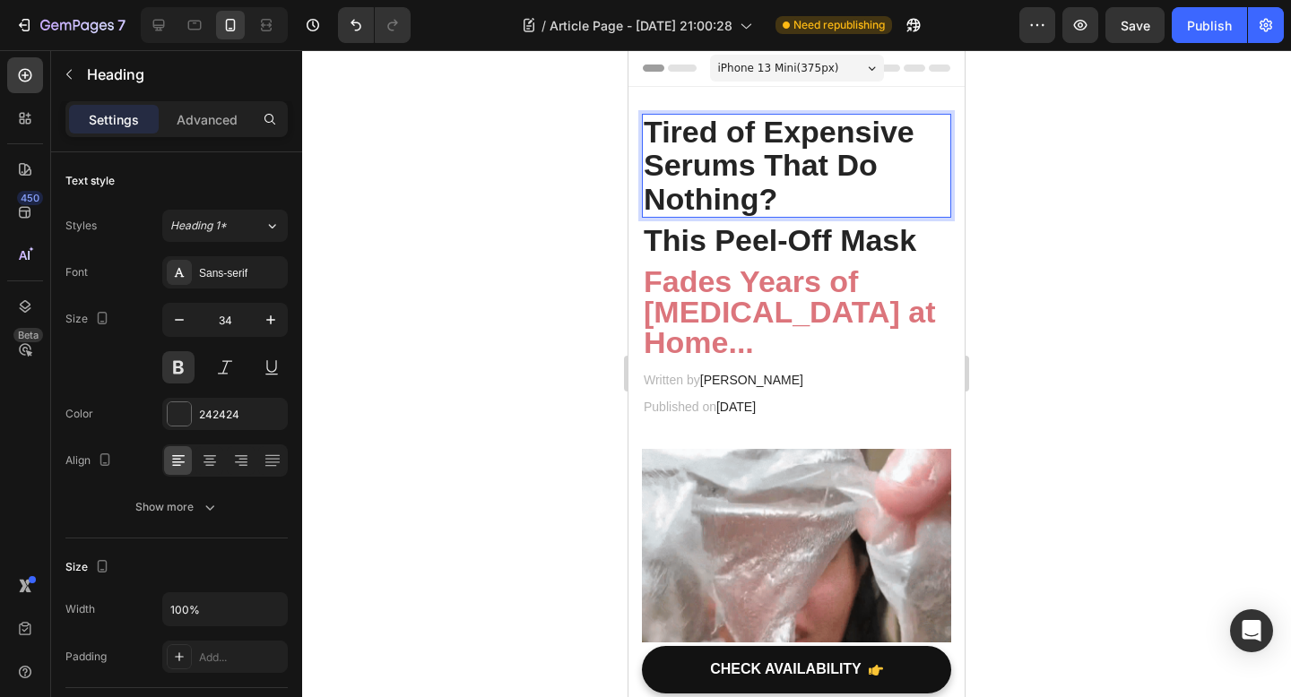
click at [809, 194] on p "Tired of Expensive Serums That Do Nothing?" at bounding box center [796, 166] width 306 height 100
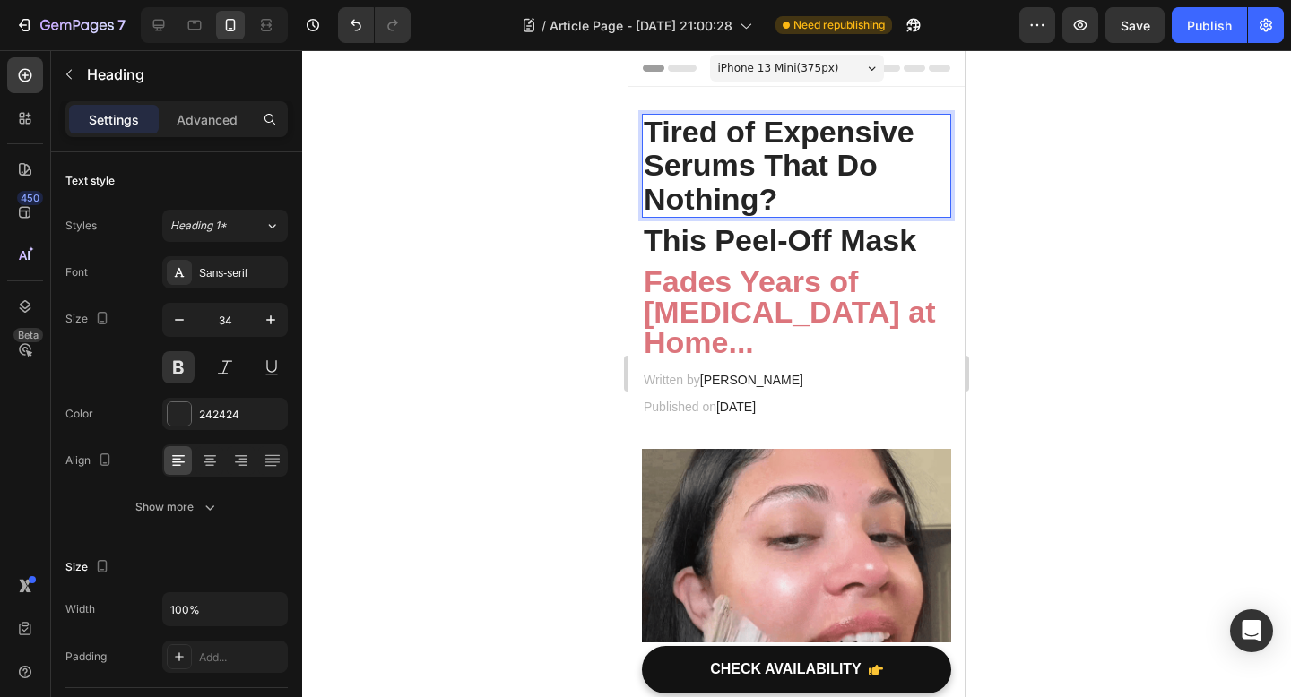
drag, startPoint x: 950, startPoint y: 161, endPoint x: 971, endPoint y: 161, distance: 20.6
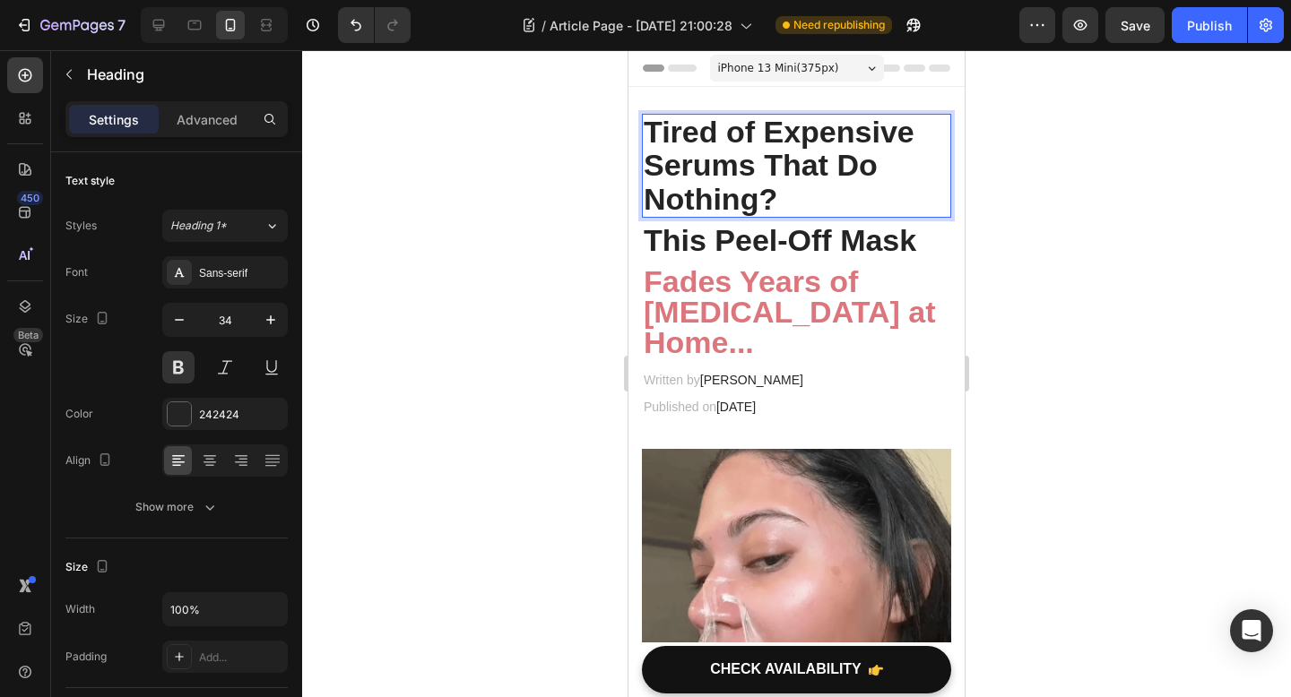
drag, startPoint x: 797, startPoint y: 192, endPoint x: 623, endPoint y: 105, distance: 194.4
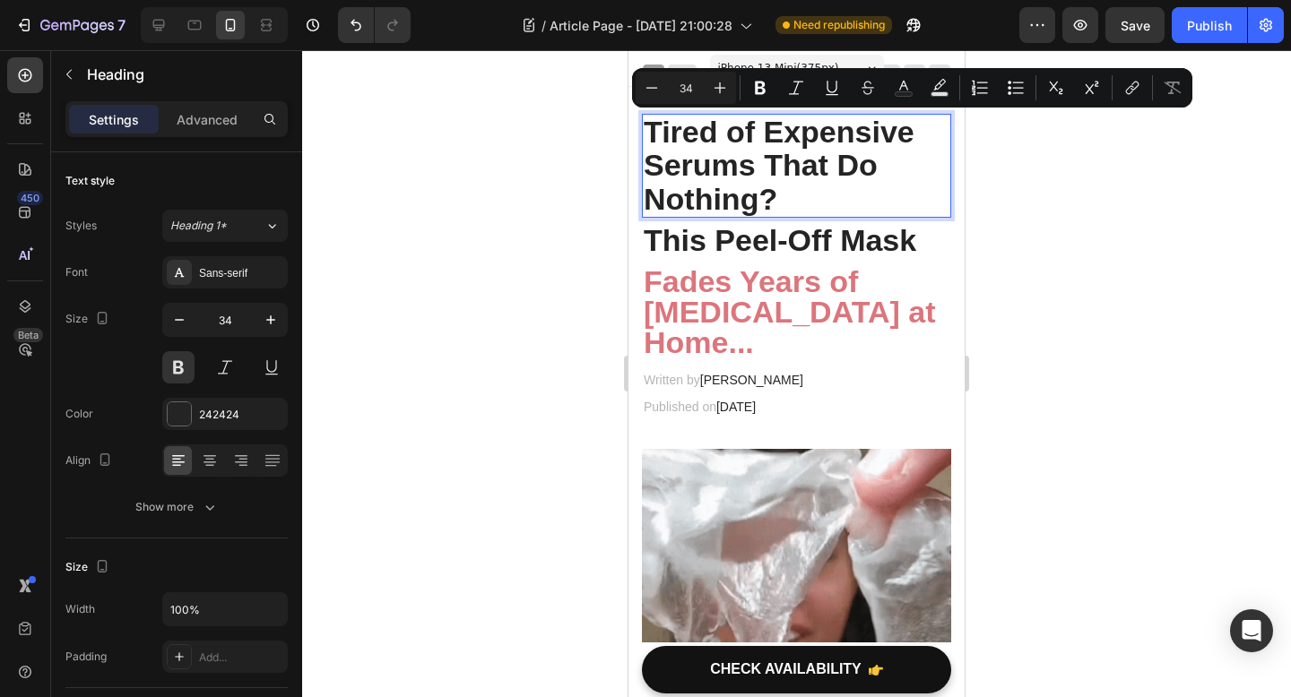
drag, startPoint x: 950, startPoint y: 153, endPoint x: 984, endPoint y: 156, distance: 34.2
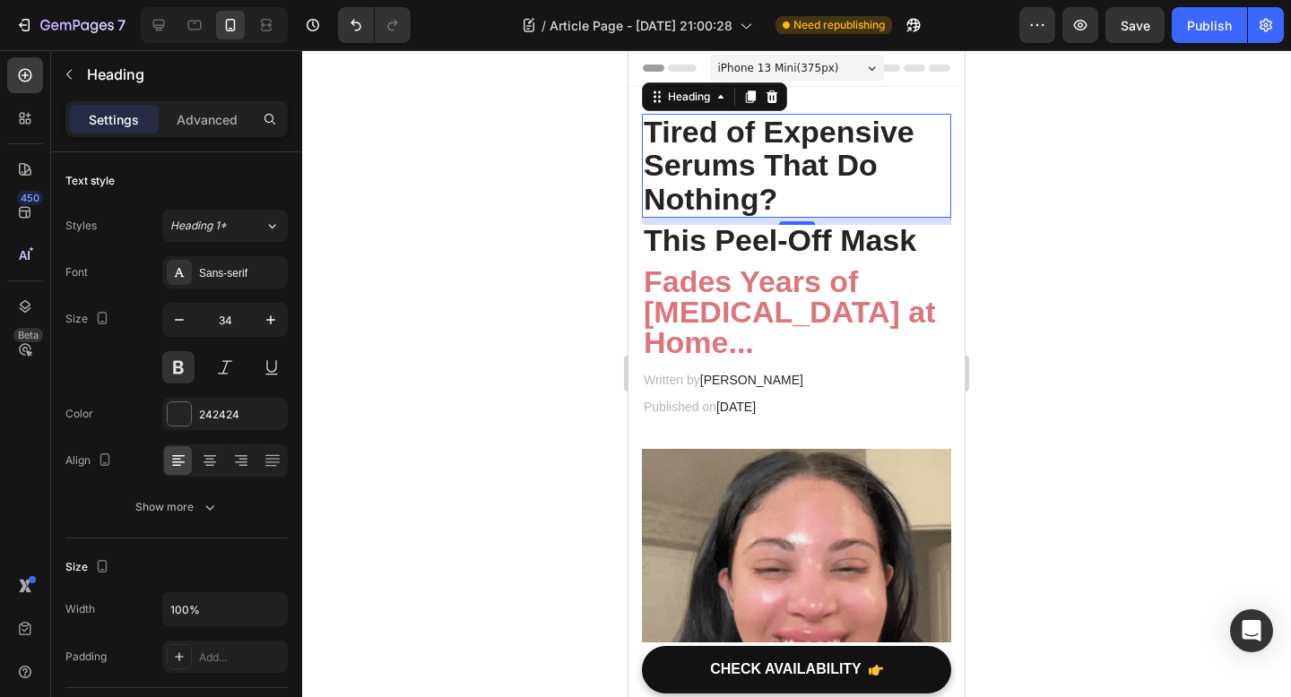
click at [1115, 289] on div at bounding box center [796, 373] width 989 height 647
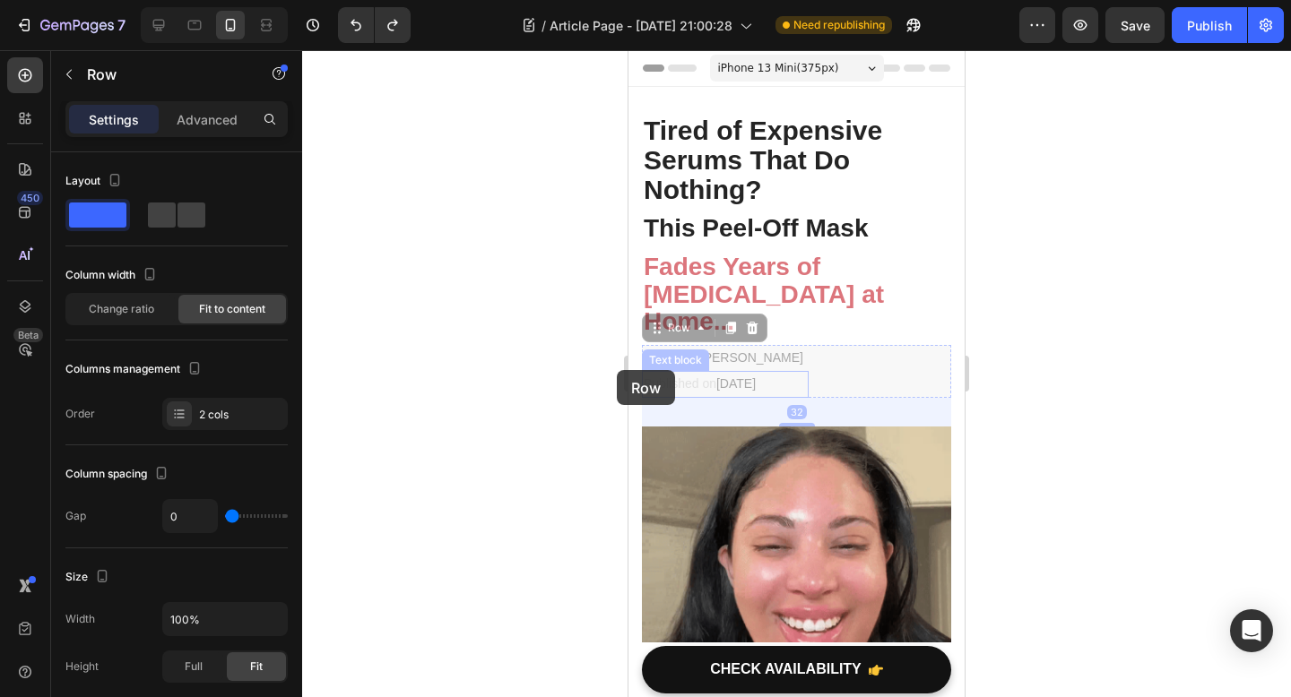
drag, startPoint x: 825, startPoint y: 385, endPoint x: 617, endPoint y: 362, distance: 210.1
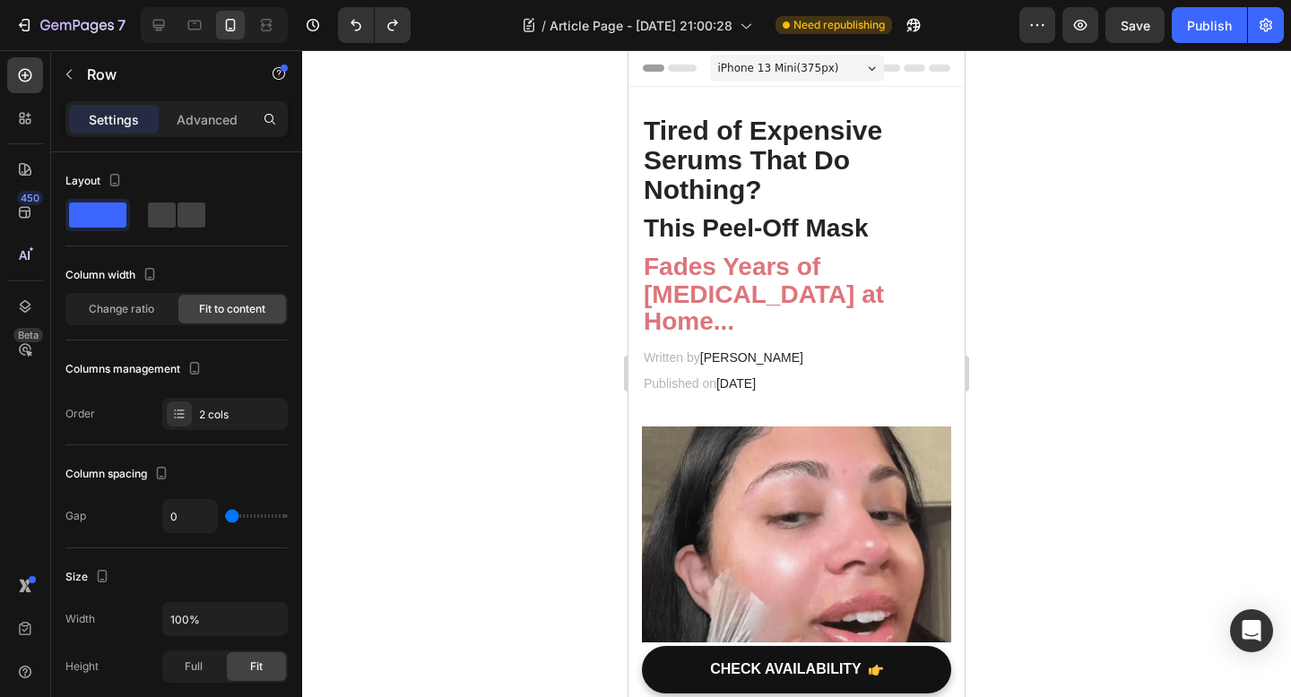
click at [1050, 314] on div at bounding box center [796, 373] width 989 height 647
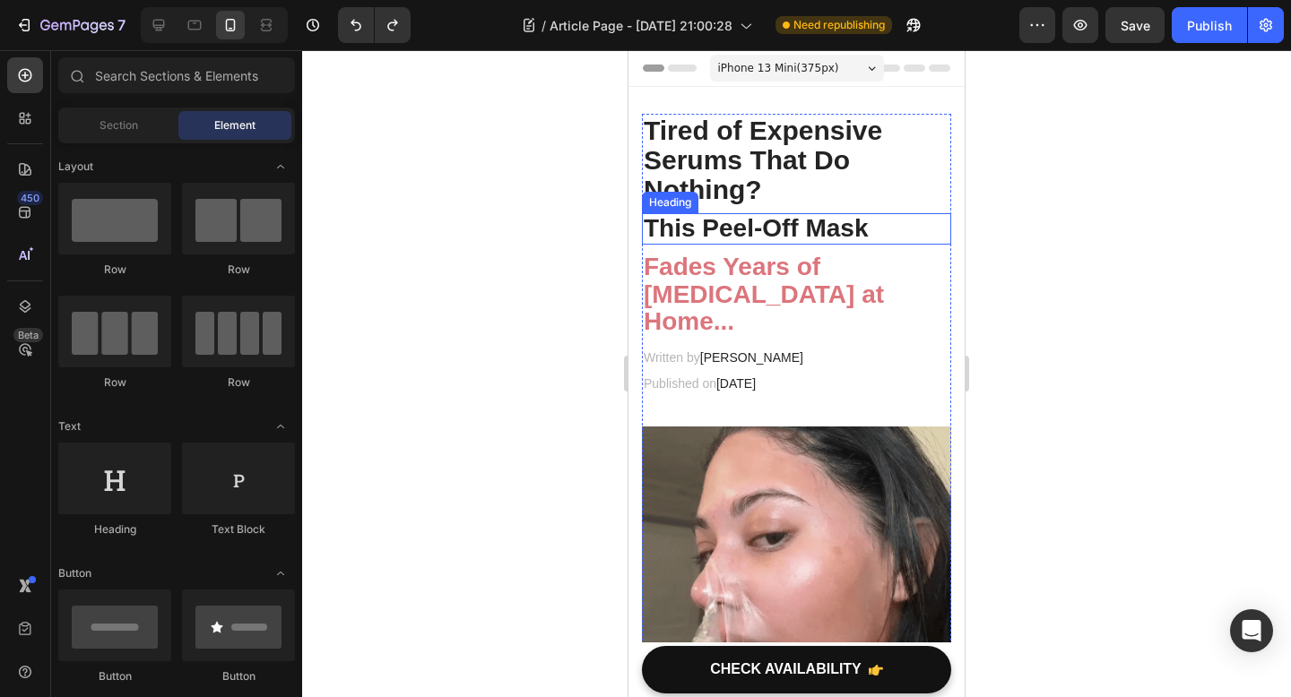
click at [648, 222] on h2 "This Peel-Off Mask" at bounding box center [796, 228] width 309 height 31
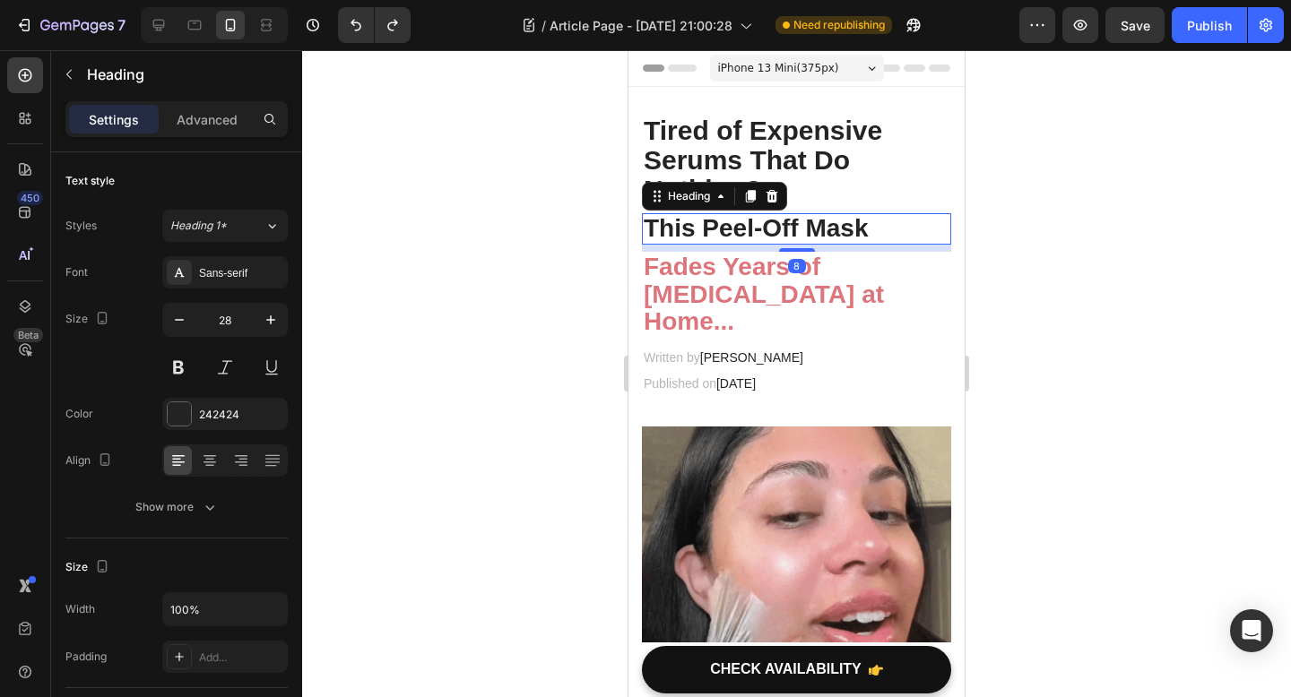
click at [646, 229] on h2 "This Peel-Off Mask" at bounding box center [796, 228] width 309 height 31
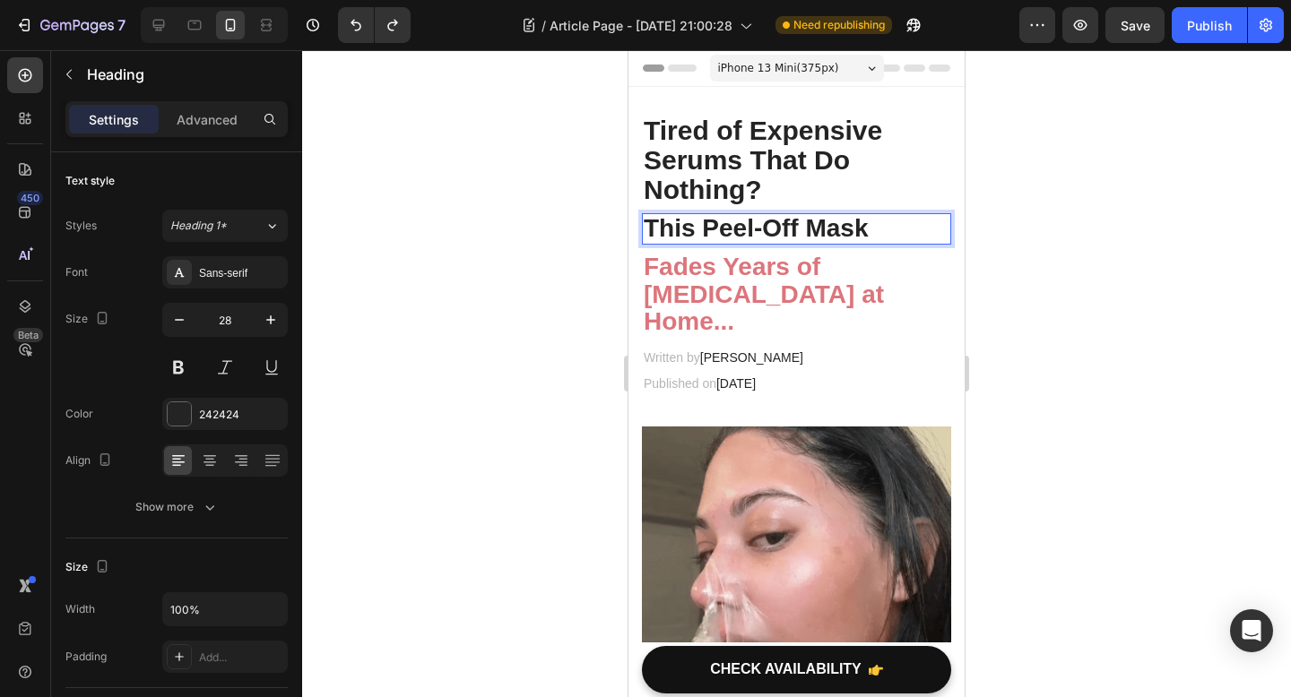
click at [680, 229] on p "This Peel-Off Mask" at bounding box center [796, 229] width 306 height 28
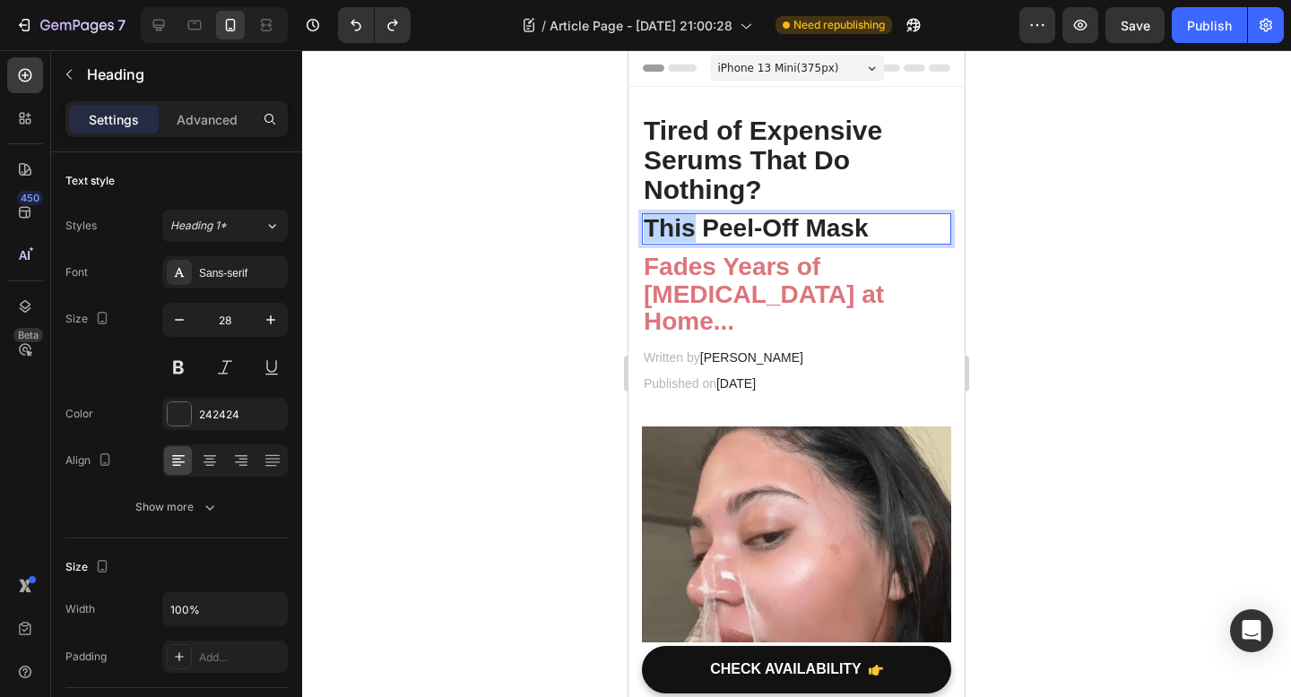
click at [680, 229] on p "This Peel-Off Mask" at bounding box center [796, 229] width 306 height 28
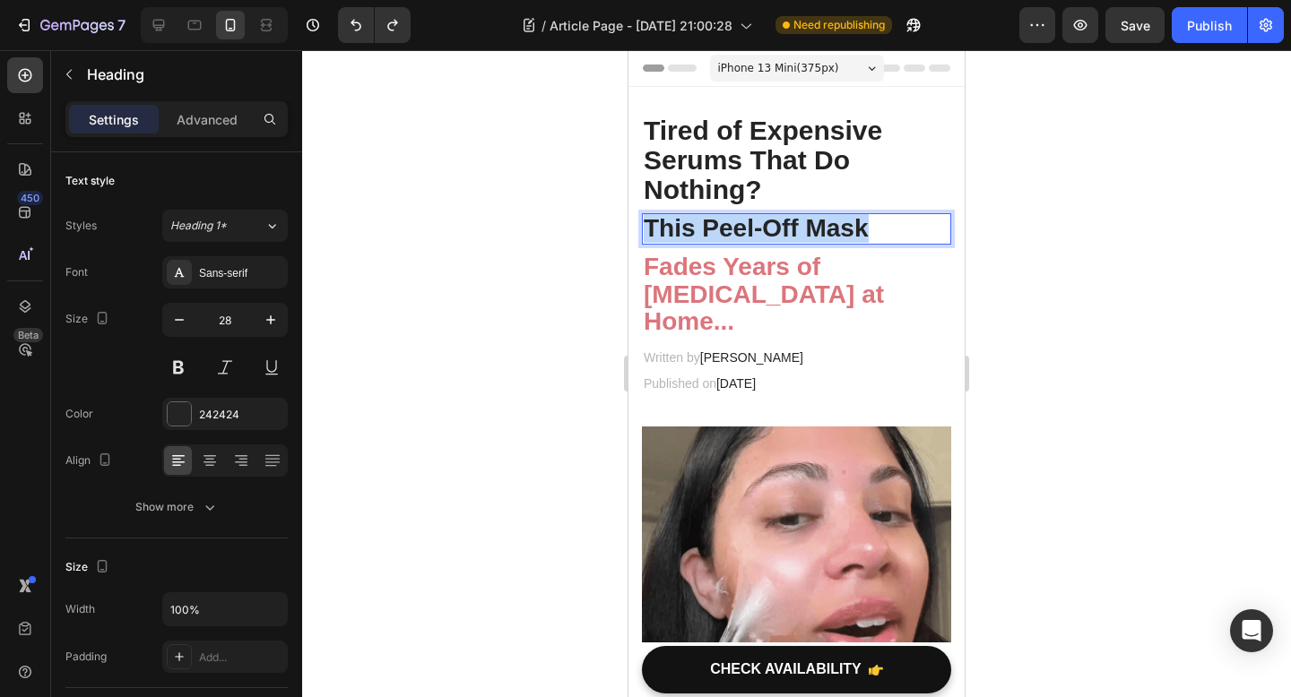
click at [680, 229] on p "This Peel-Off Mask" at bounding box center [796, 229] width 306 height 28
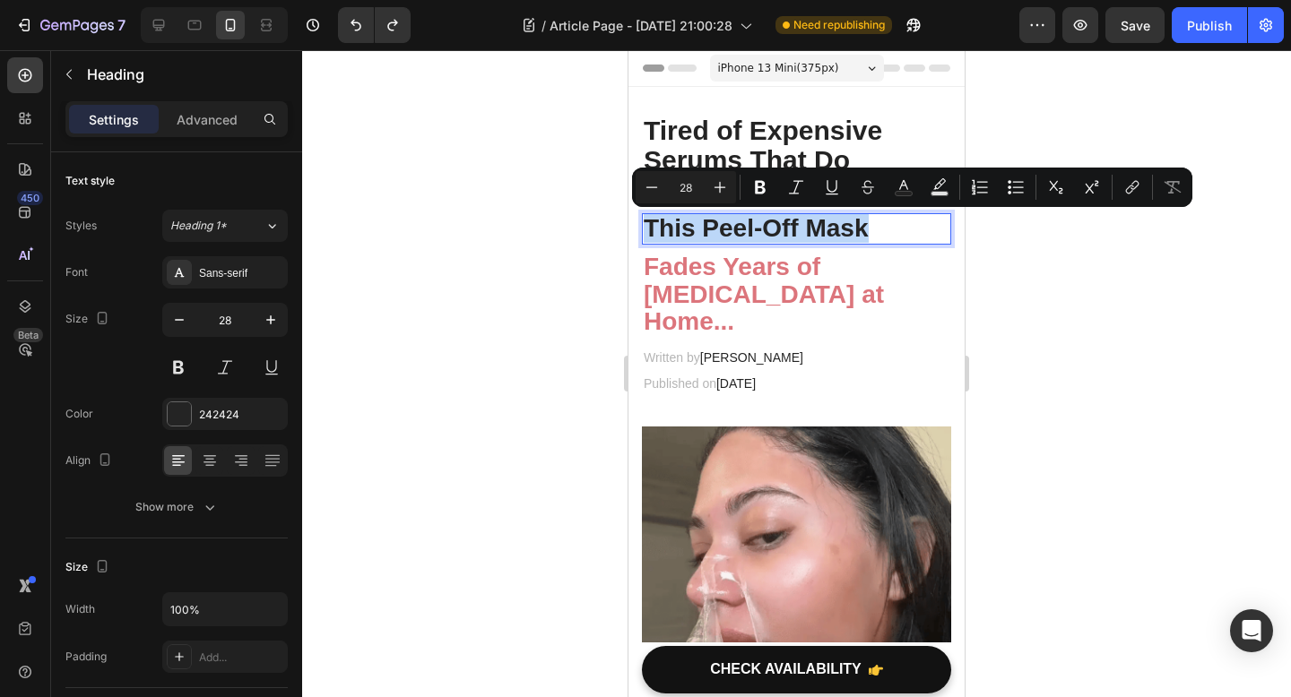
copy p "This Peel-Off Mask"
click at [864, 278] on h2 "Fades Years of [MEDICAL_DATA] at Home..." at bounding box center [796, 295] width 309 height 86
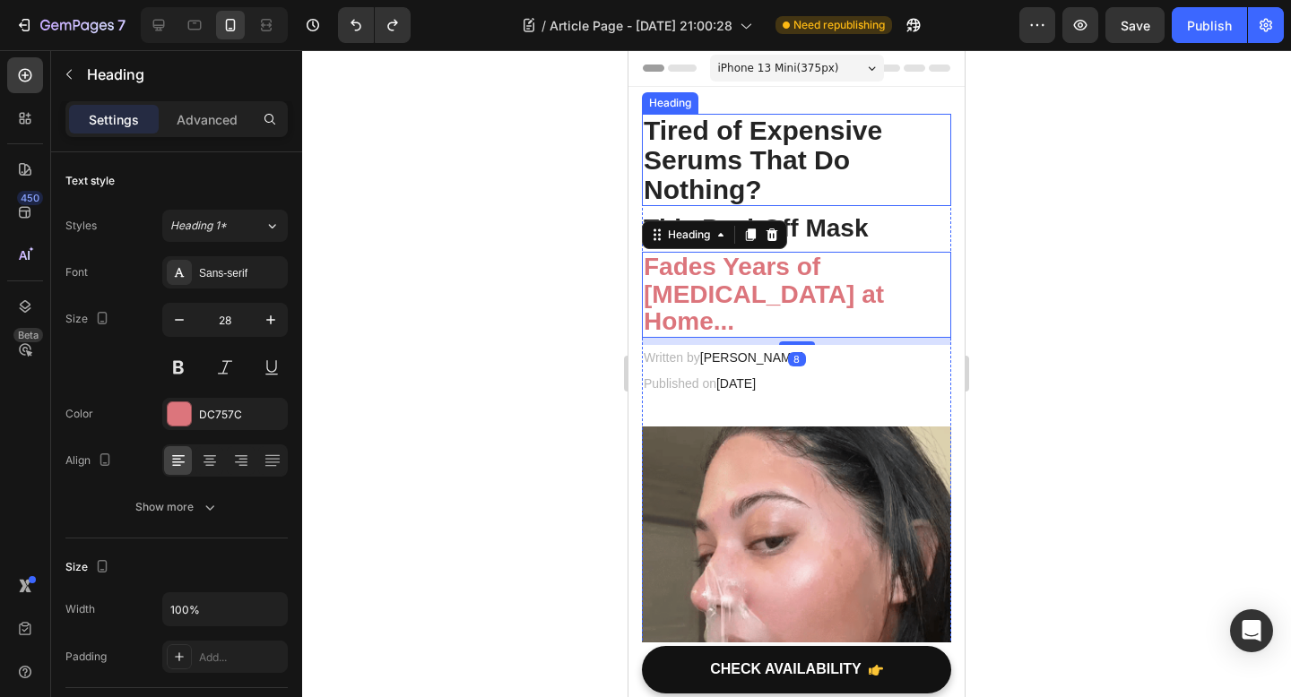
click at [816, 191] on p "Tired of Expensive Serums That Do Nothing?" at bounding box center [796, 160] width 306 height 89
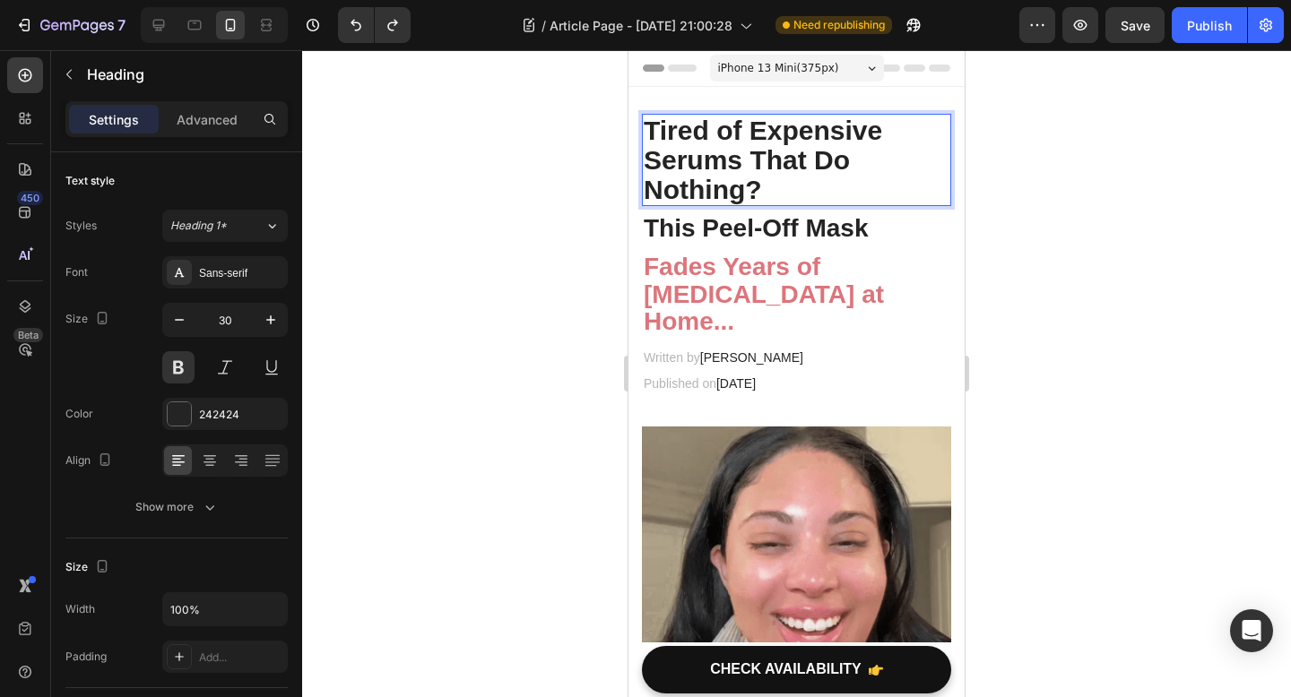
click at [781, 181] on p "Tired of Expensive Serums That Do Nothing?" at bounding box center [796, 160] width 306 height 89
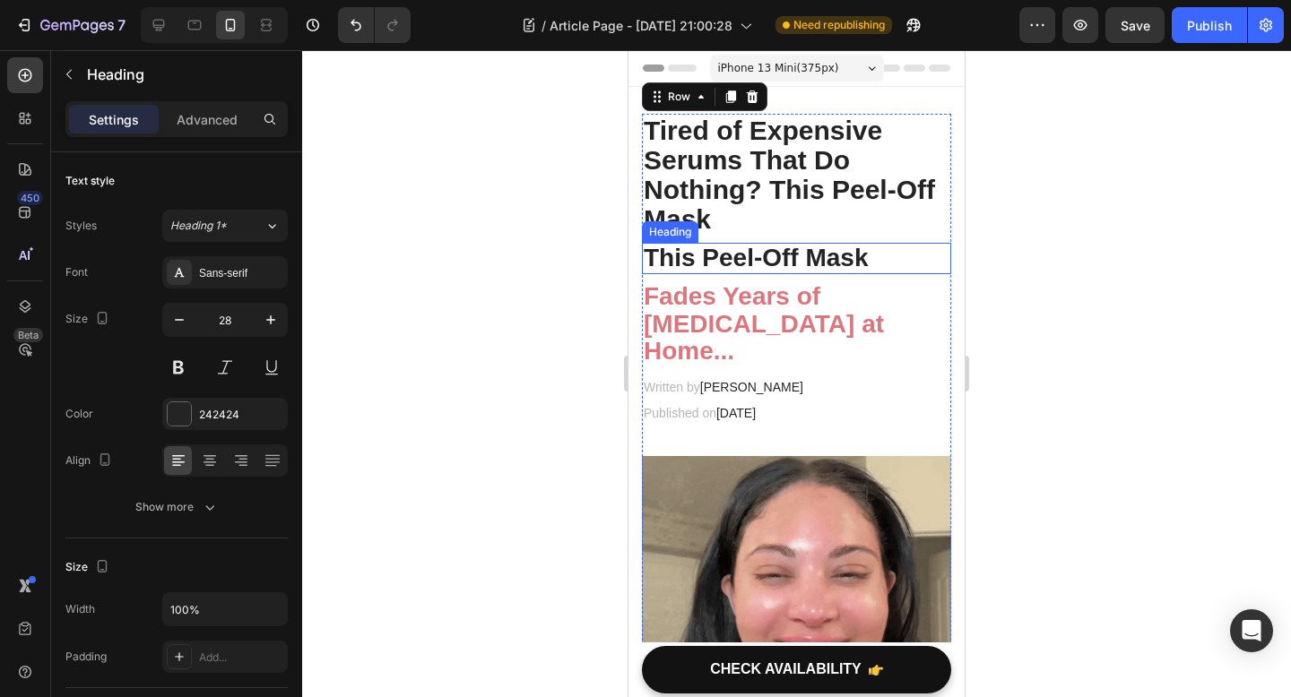
click at [823, 249] on p "This Peel-Off Mask" at bounding box center [796, 259] width 306 height 28
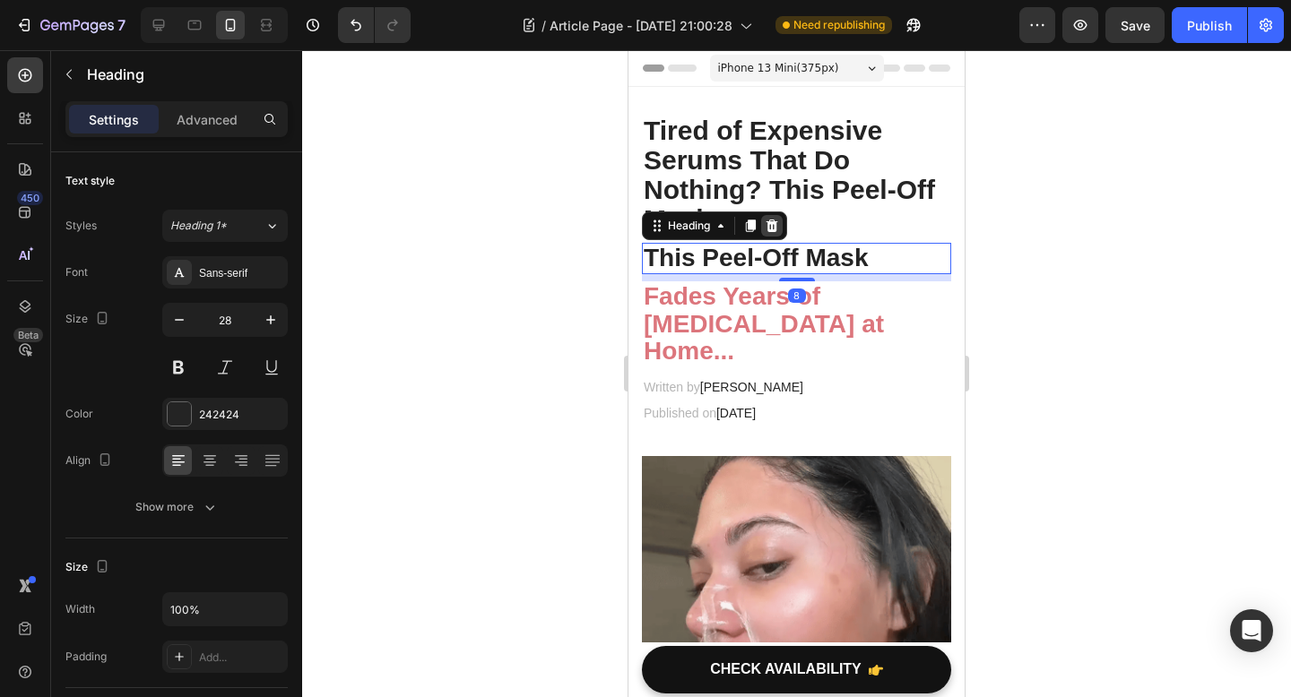
click at [774, 229] on icon at bounding box center [771, 226] width 14 height 14
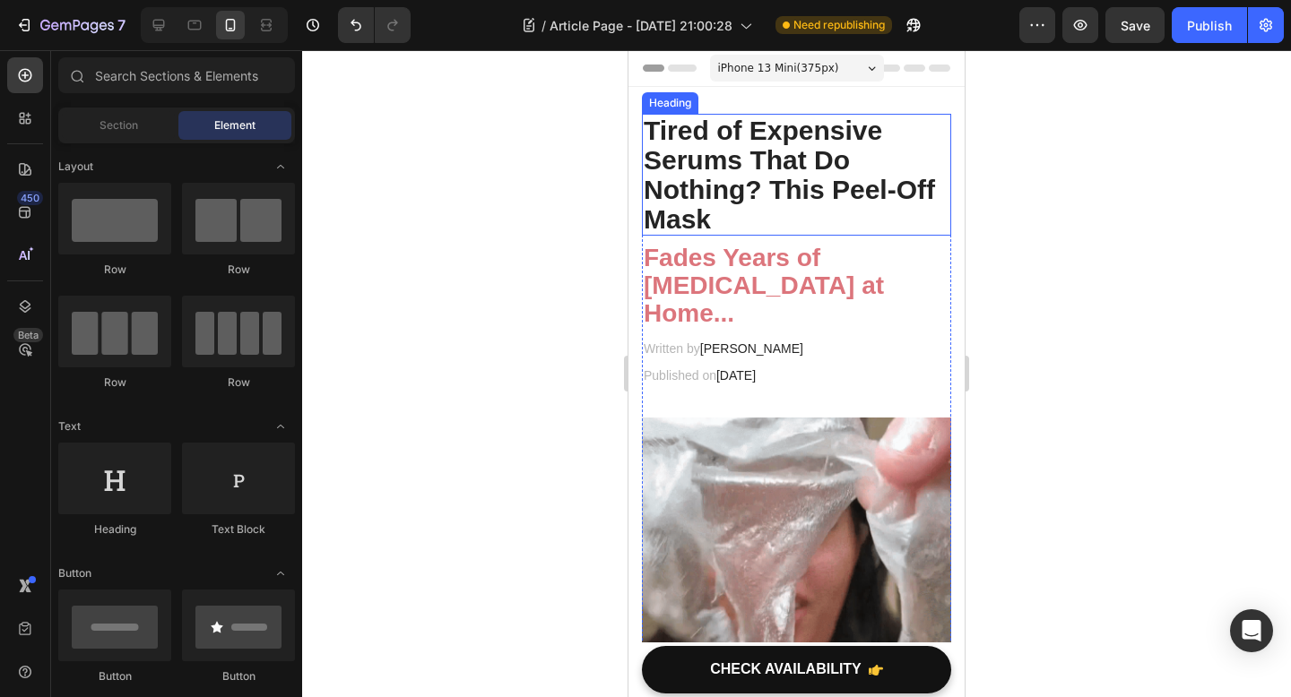
click at [763, 195] on p "Tired of Expensive Serums That Do Nothing? This Peel-Off Mask" at bounding box center [796, 175] width 306 height 118
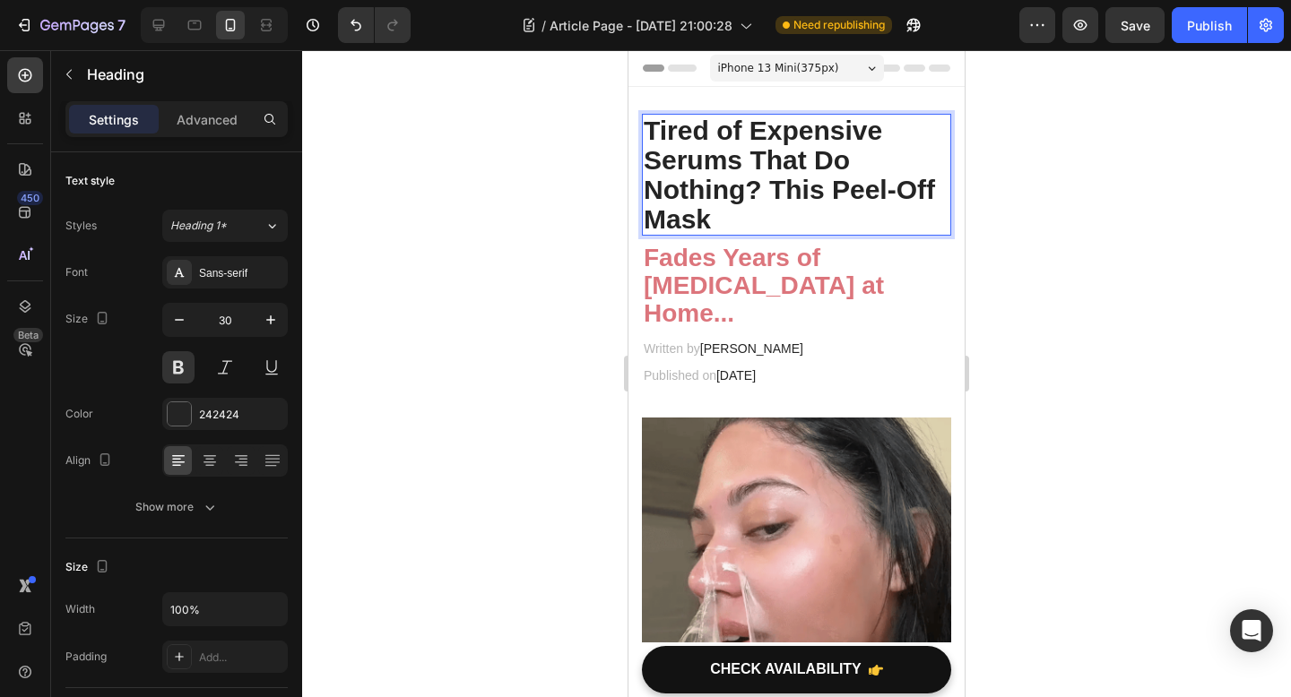
click at [769, 171] on p "Tired of Expensive Serums That Do Nothing? This Peel-Off Mask" at bounding box center [796, 175] width 306 height 118
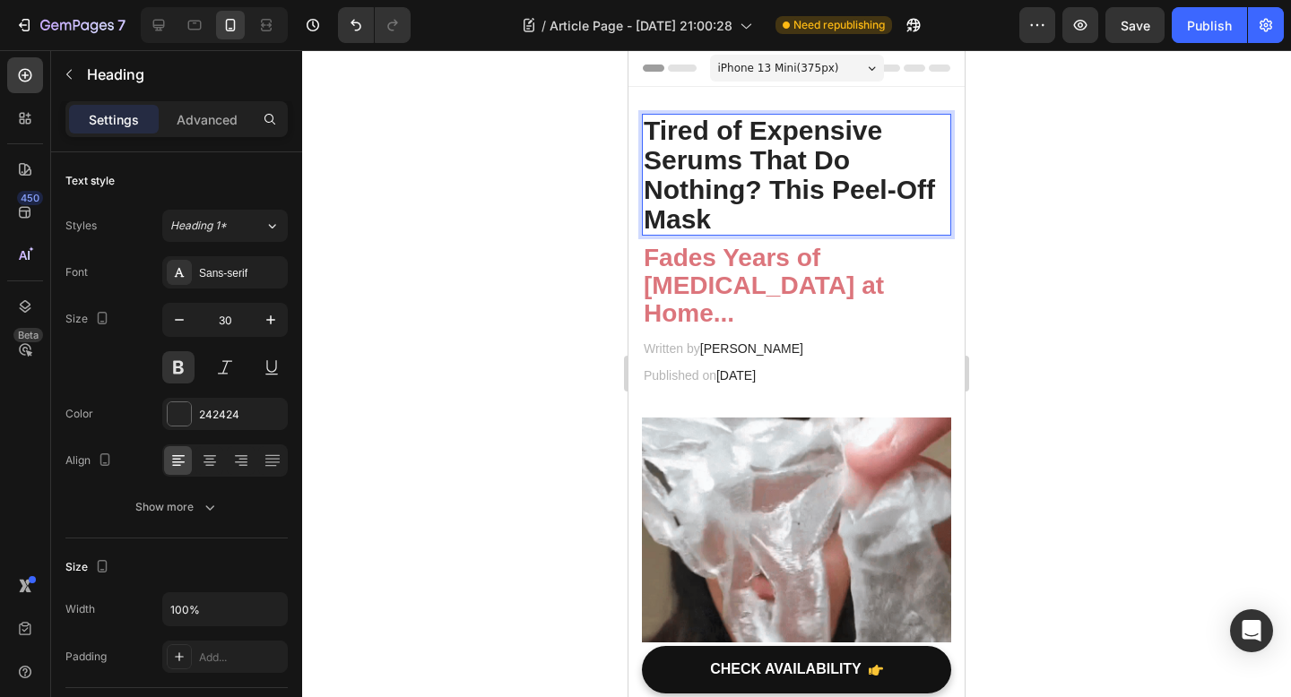
click at [769, 186] on p "Tired of Expensive Serums That Do Nothing? This Peel-Off Mask" at bounding box center [796, 175] width 306 height 118
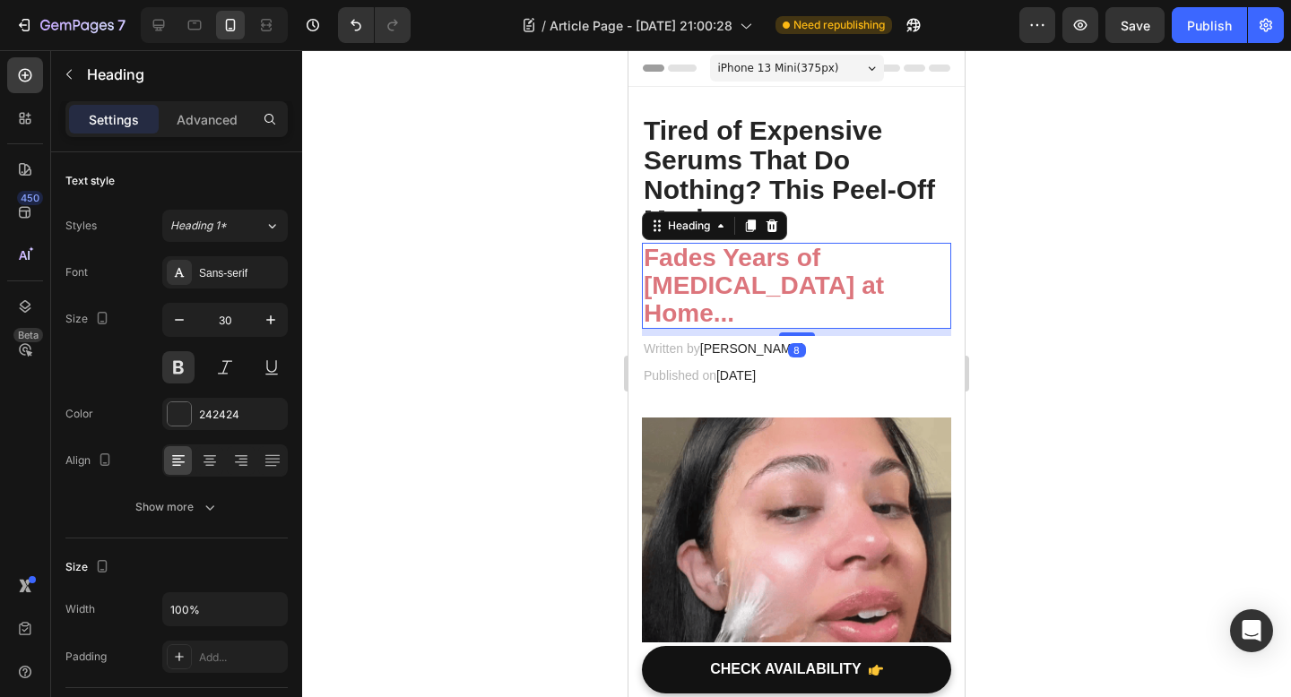
click at [776, 274] on strong "Fades Years of [MEDICAL_DATA] at Home..." at bounding box center [763, 285] width 240 height 83
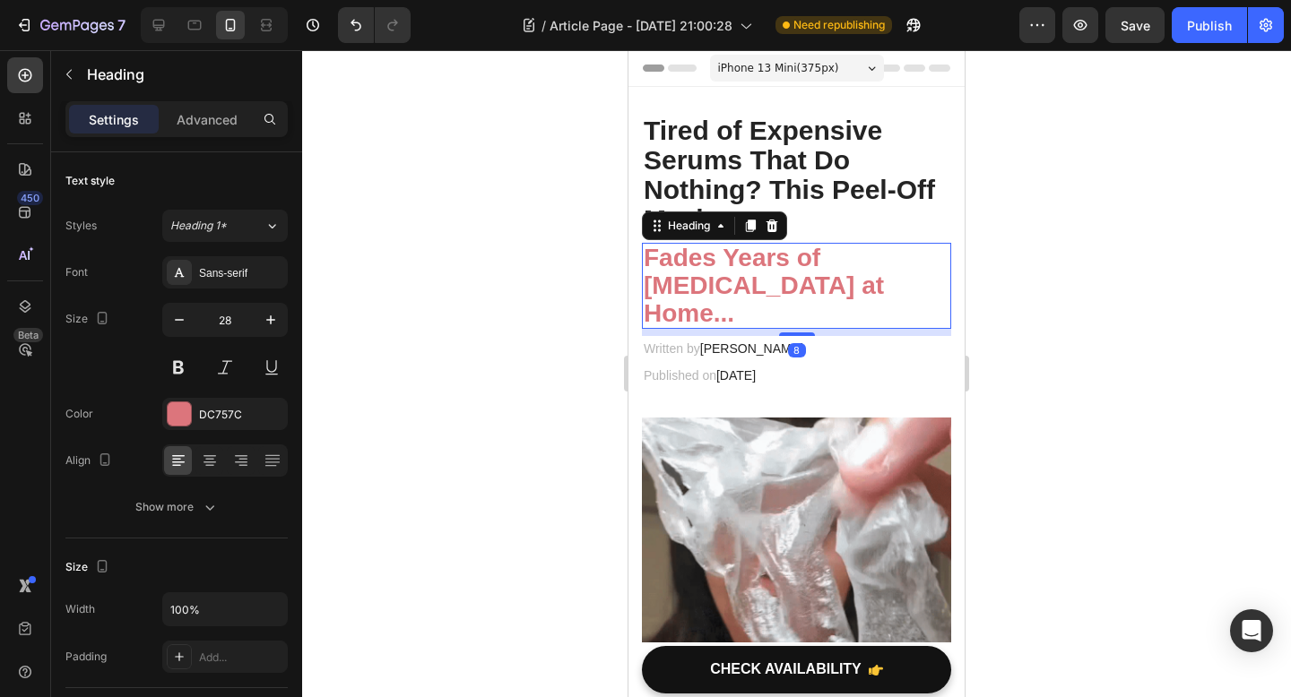
click at [834, 250] on h2 "Fades Years of [MEDICAL_DATA] at Home..." at bounding box center [796, 286] width 309 height 86
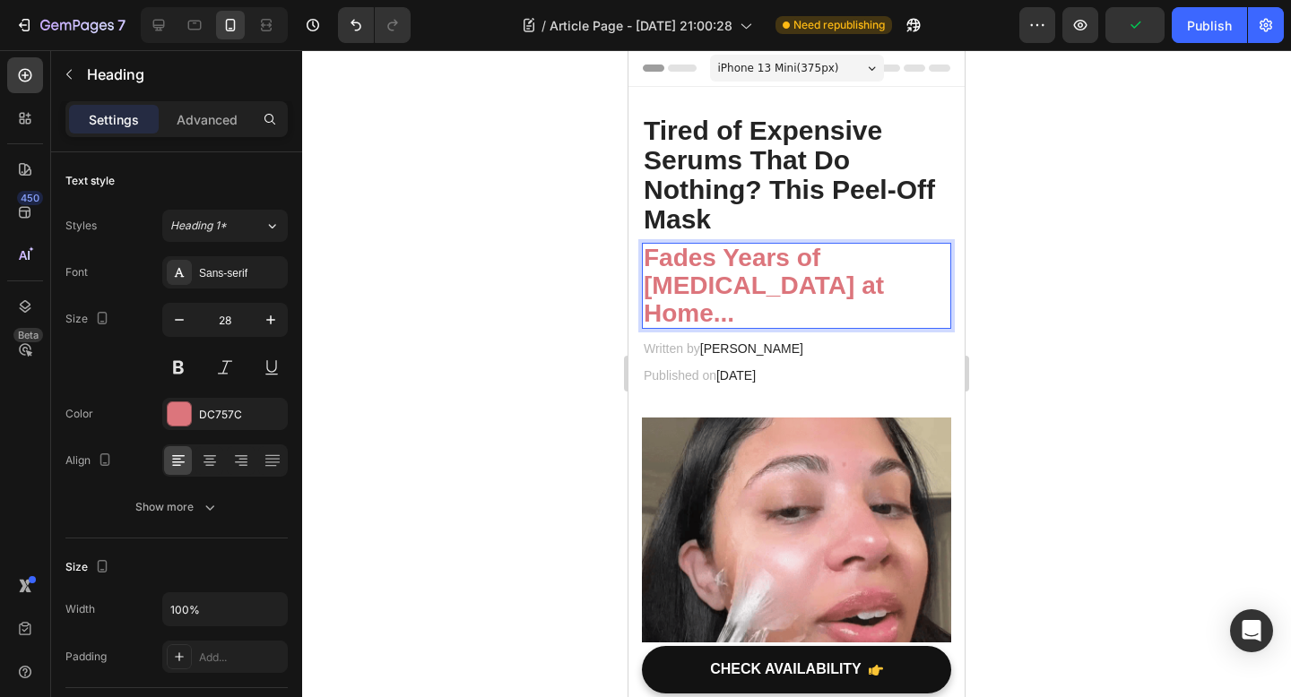
click at [530, 279] on div at bounding box center [796, 373] width 989 height 647
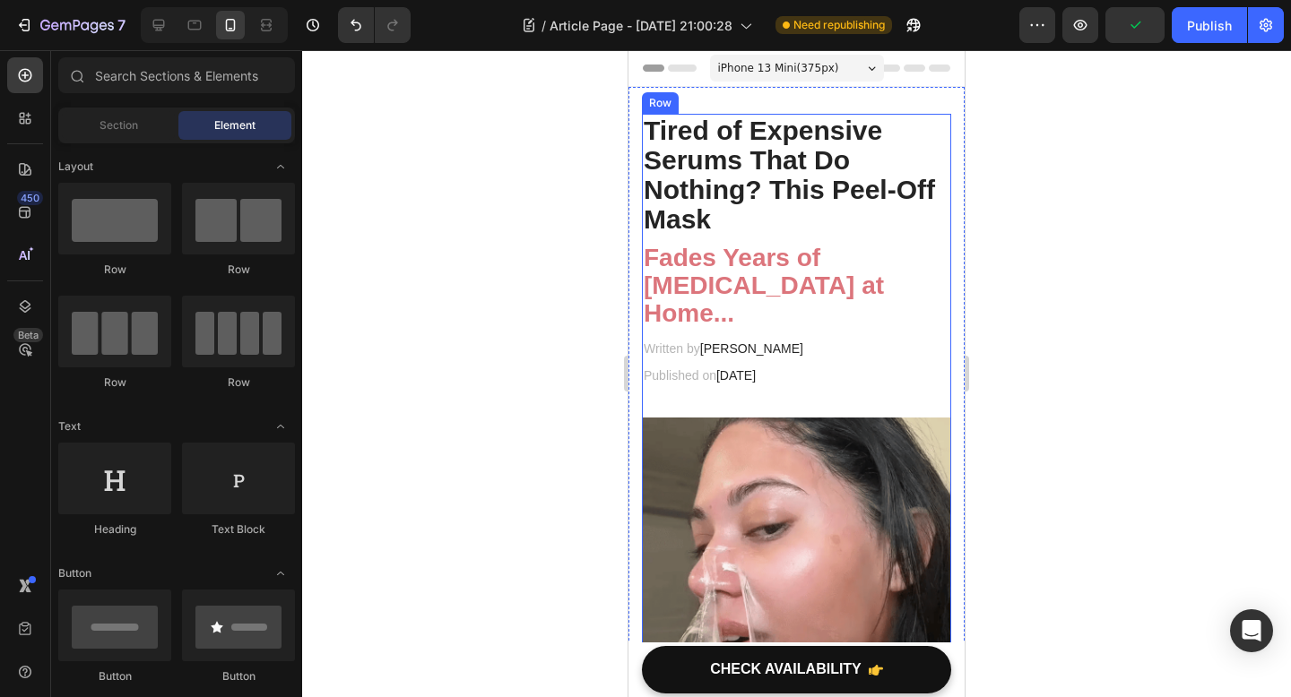
click at [742, 215] on p "Tired of Expensive Serums That Do Nothing? This Peel-Off Mask" at bounding box center [796, 175] width 306 height 118
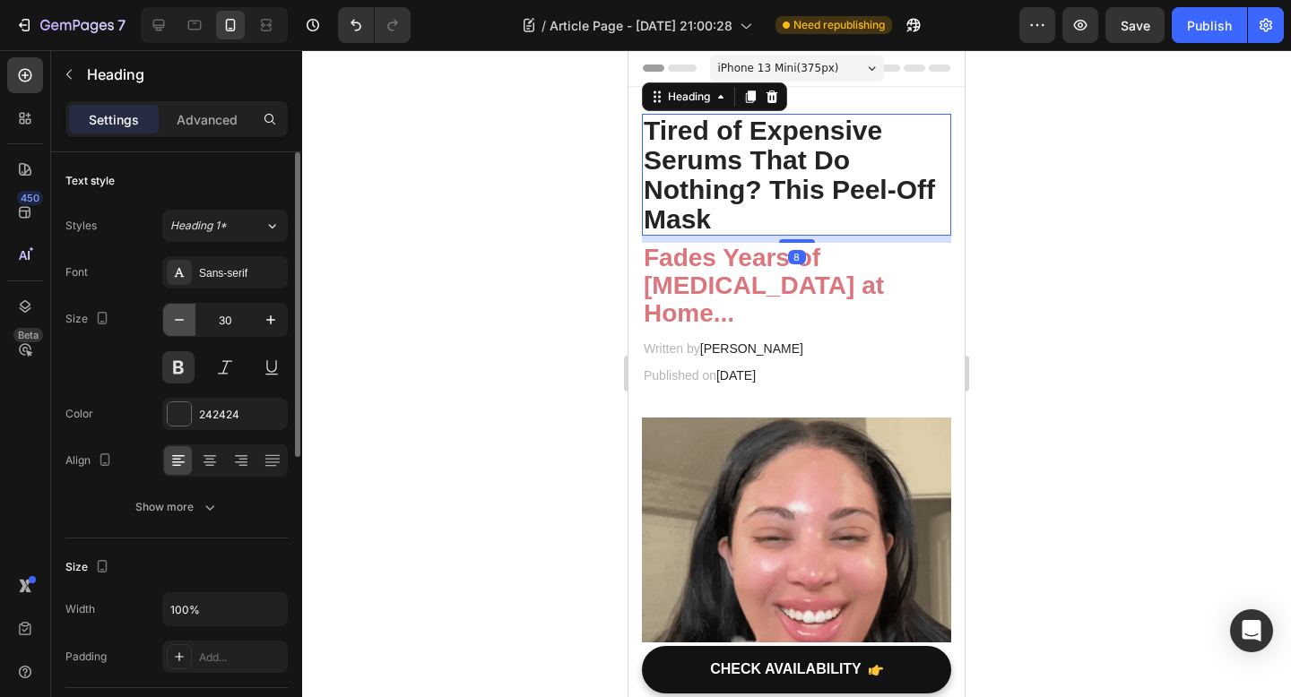
click at [188, 320] on button "button" at bounding box center [179, 320] width 32 height 32
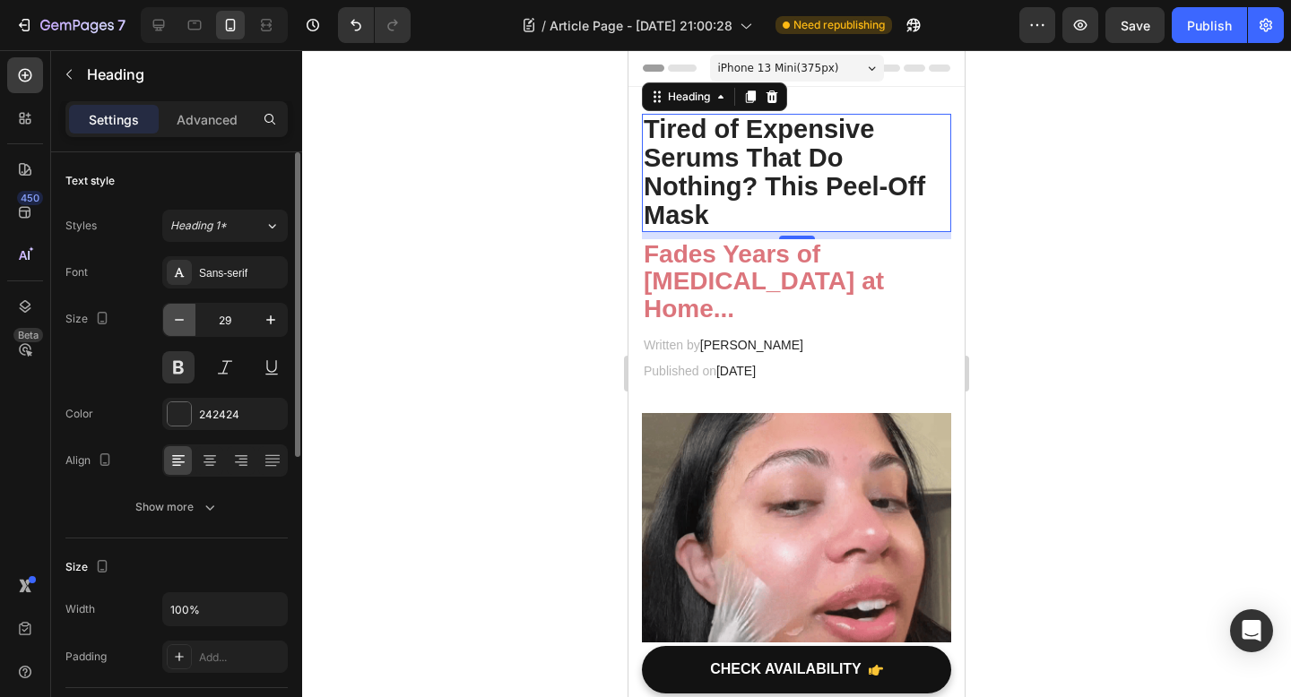
click at [187, 319] on icon "button" at bounding box center [179, 320] width 18 height 18
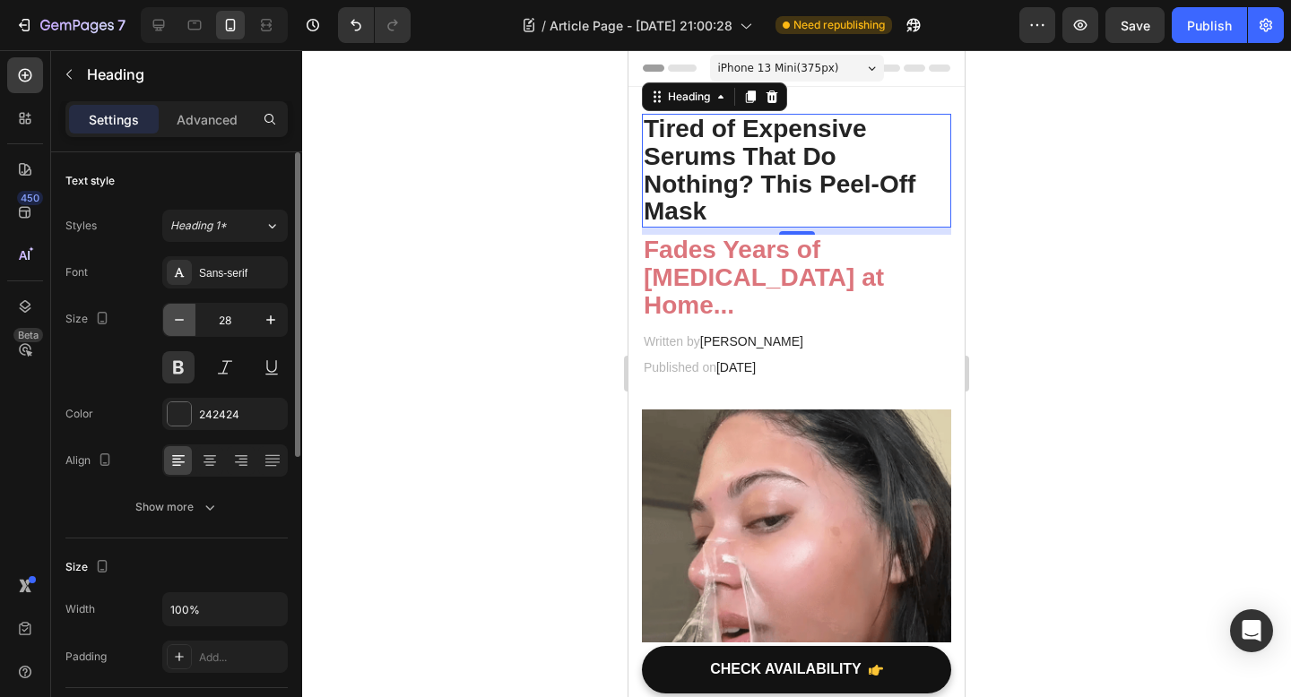
click at [187, 319] on icon "button" at bounding box center [179, 320] width 18 height 18
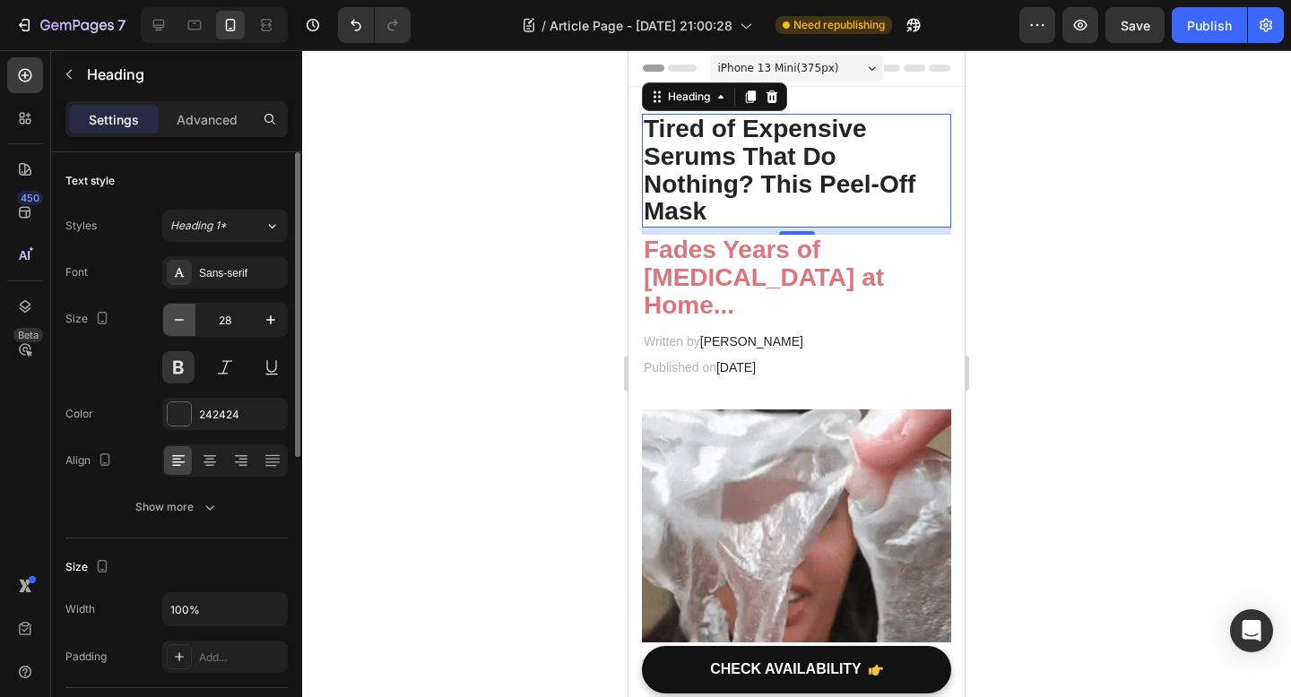
type input "27"
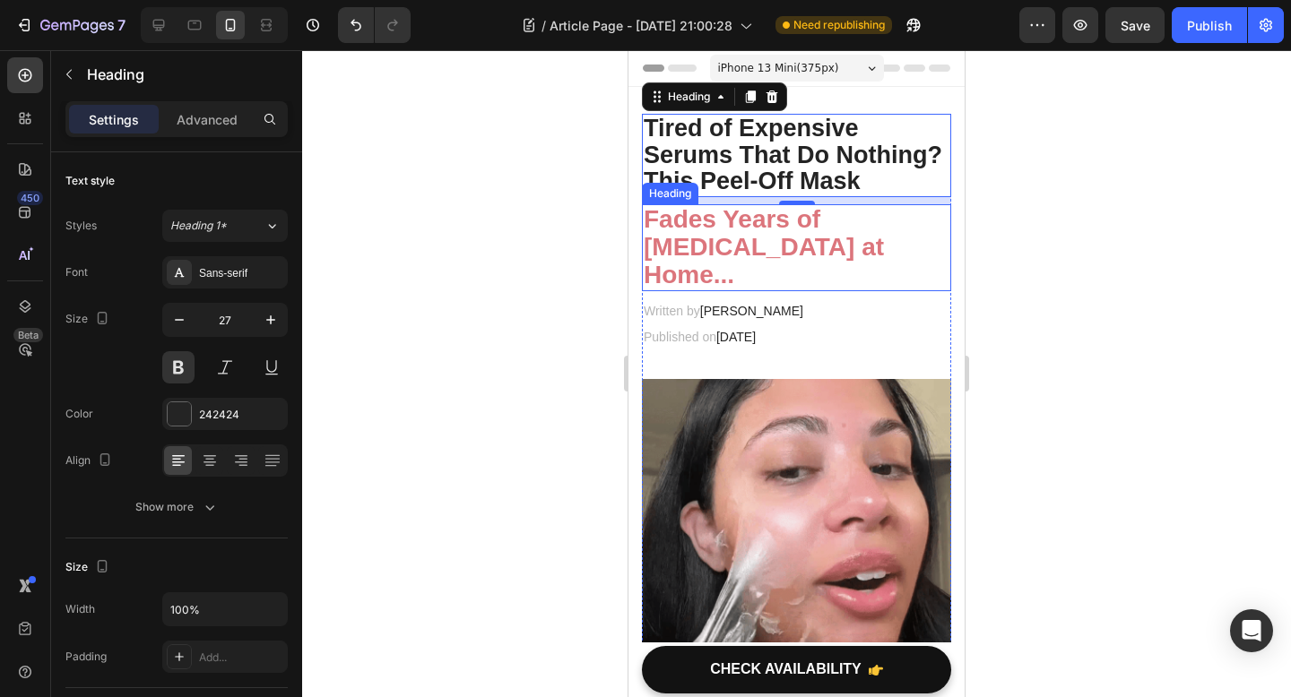
click at [765, 280] on p "⁠⁠⁠⁠⁠⁠⁠ Fades Years of [MEDICAL_DATA] at Home..." at bounding box center [796, 247] width 306 height 82
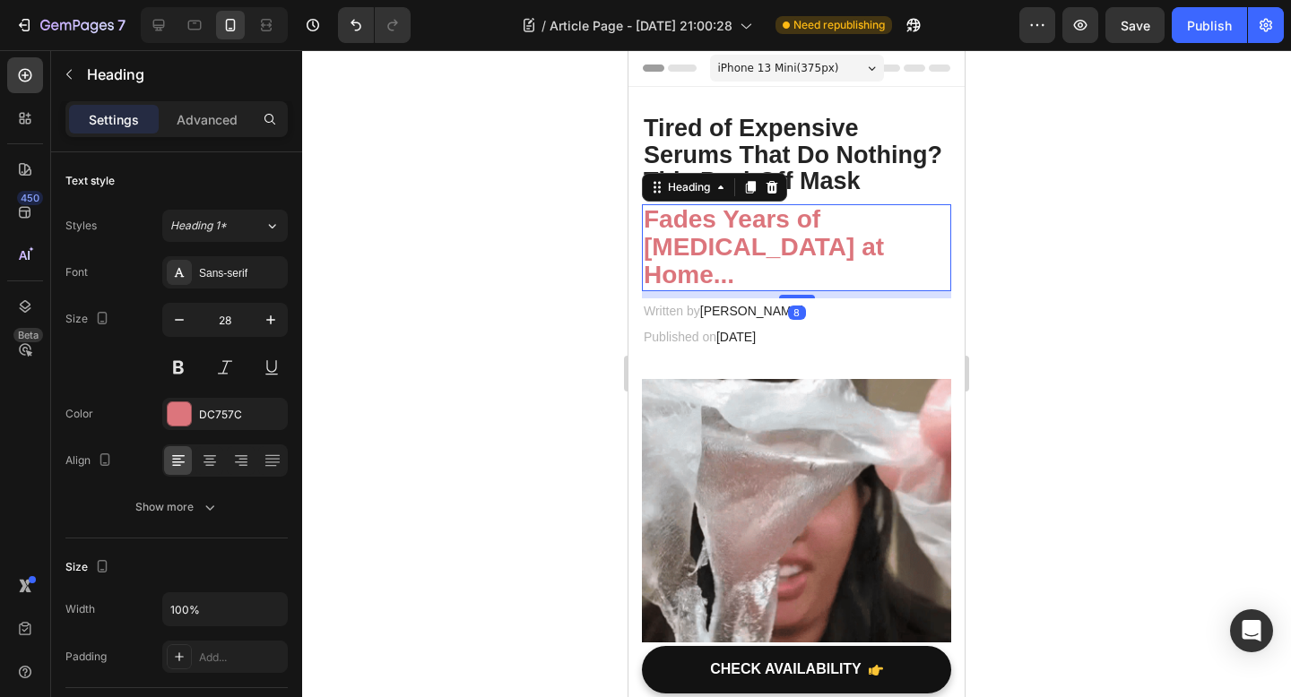
click at [1281, 332] on div at bounding box center [796, 373] width 989 height 647
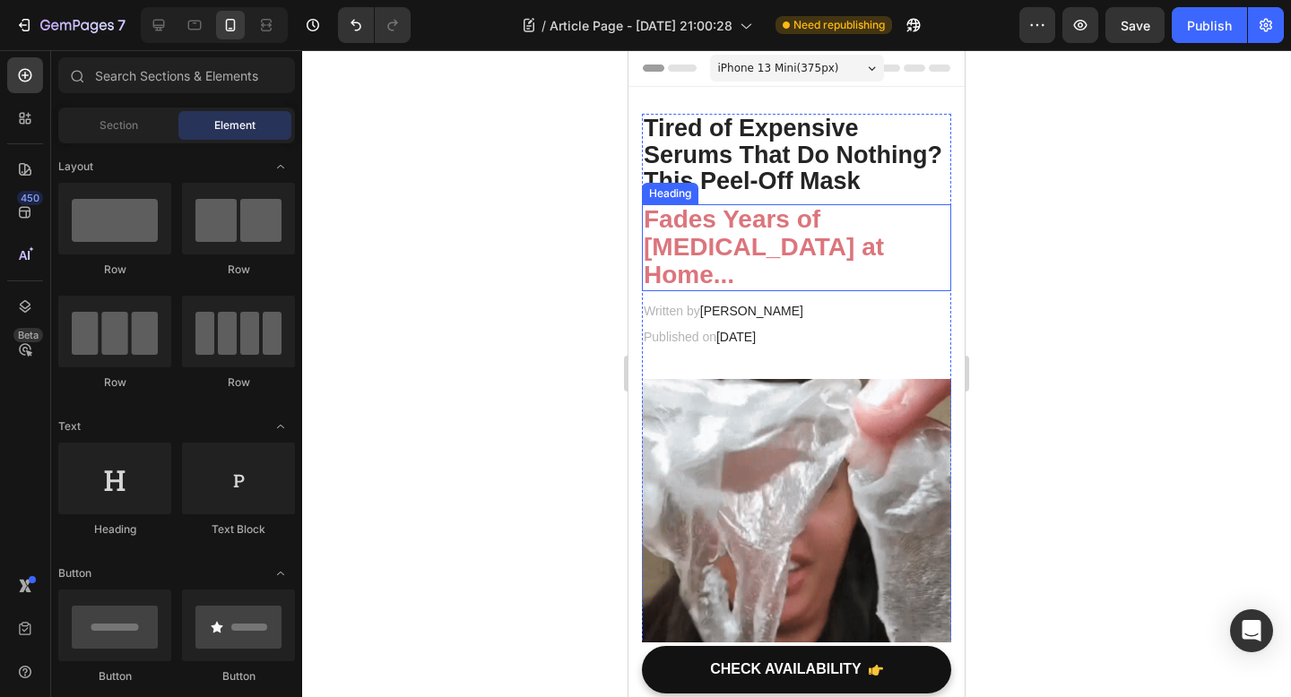
click at [736, 257] on strong "Fades Years of [MEDICAL_DATA] at Home..." at bounding box center [763, 246] width 240 height 83
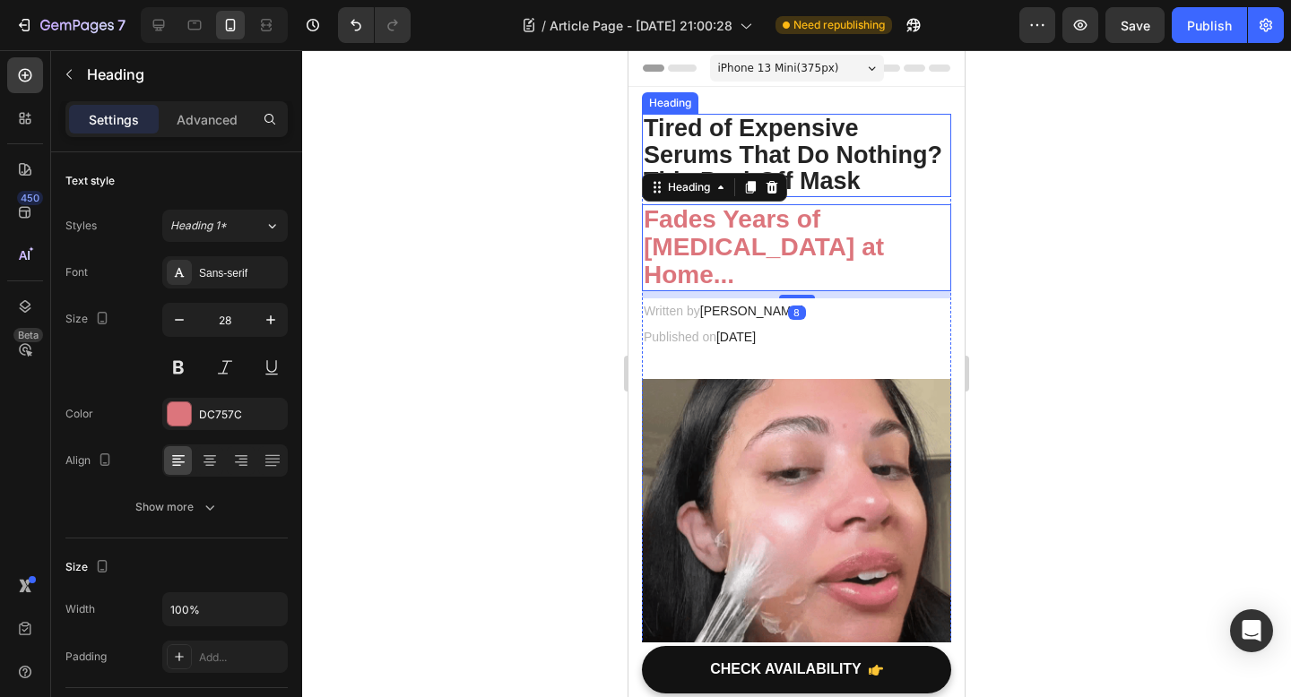
click at [796, 151] on p "Tired of Expensive Serums That Do Nothing? This Peel-Off Mask" at bounding box center [796, 156] width 306 height 80
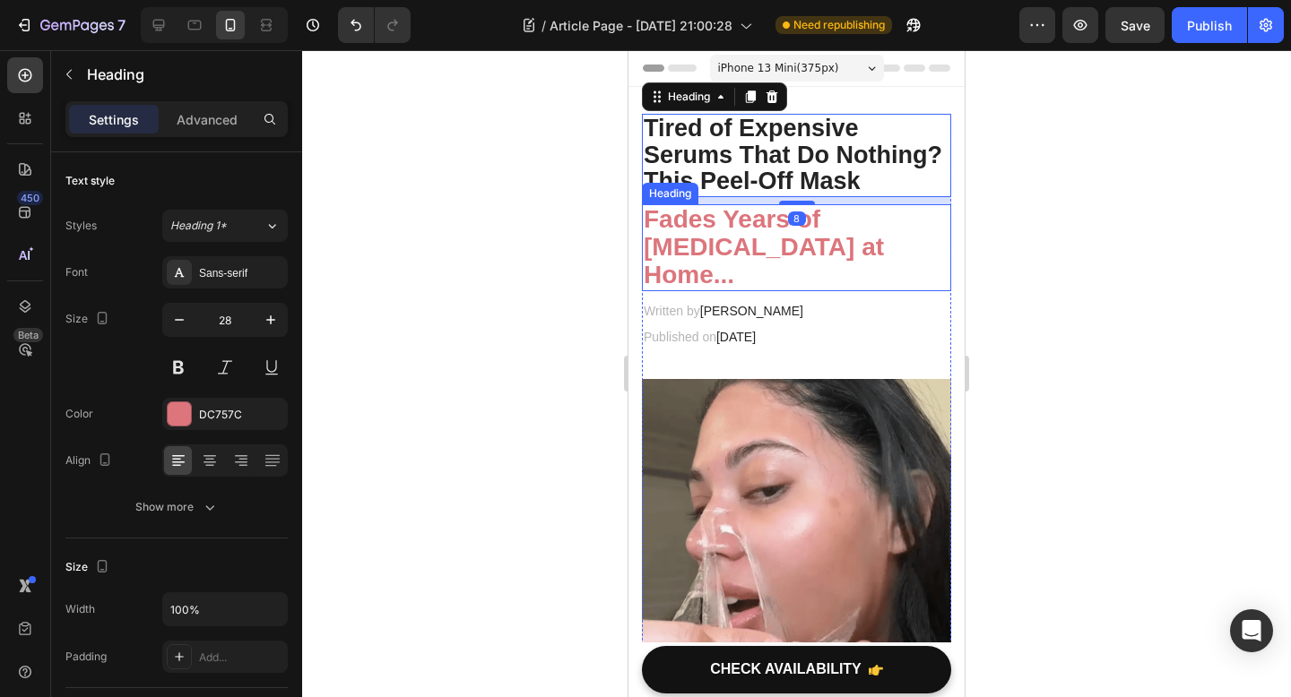
click at [713, 232] on strong "Fades Years of [MEDICAL_DATA] at Home..." at bounding box center [763, 246] width 240 height 83
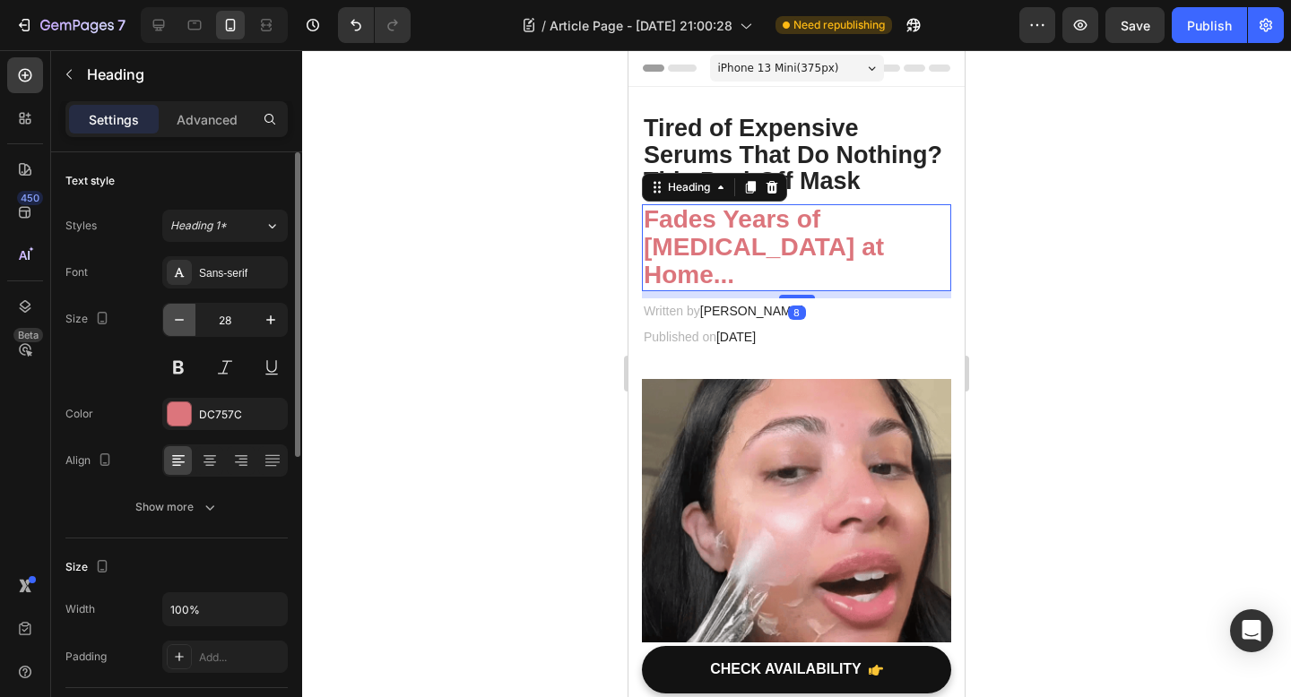
click at [178, 321] on icon "button" at bounding box center [179, 320] width 18 height 18
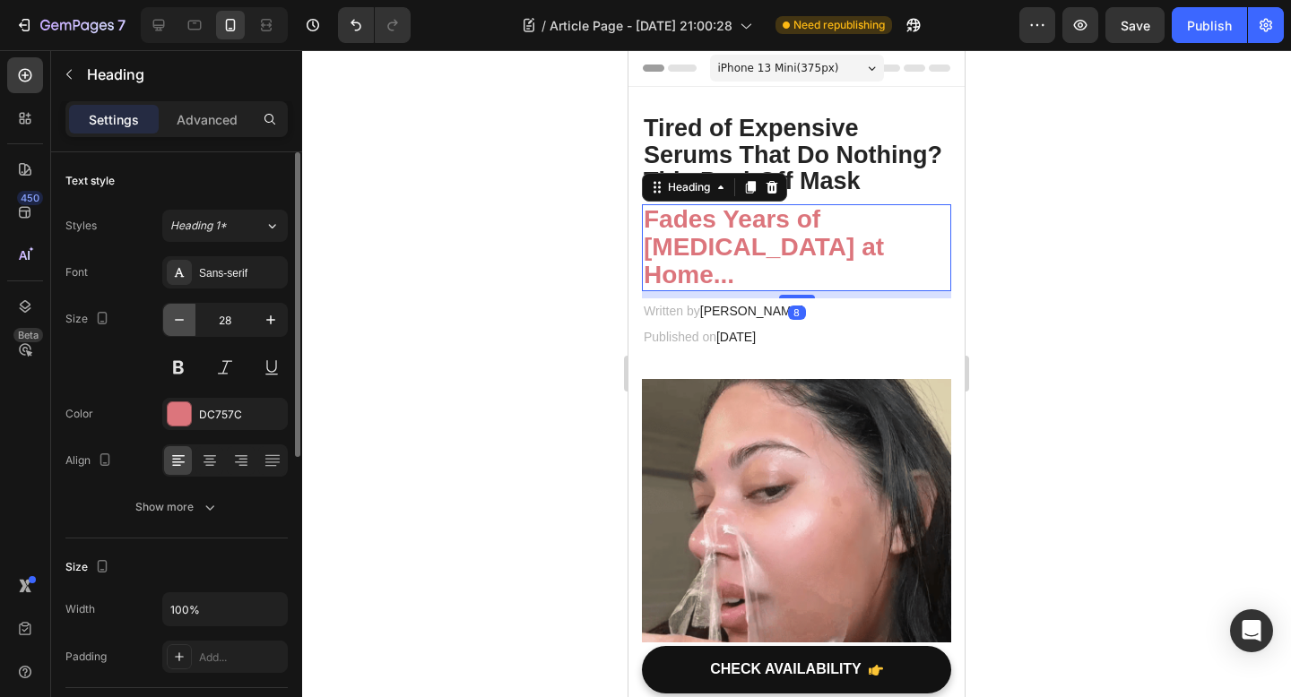
type input "27"
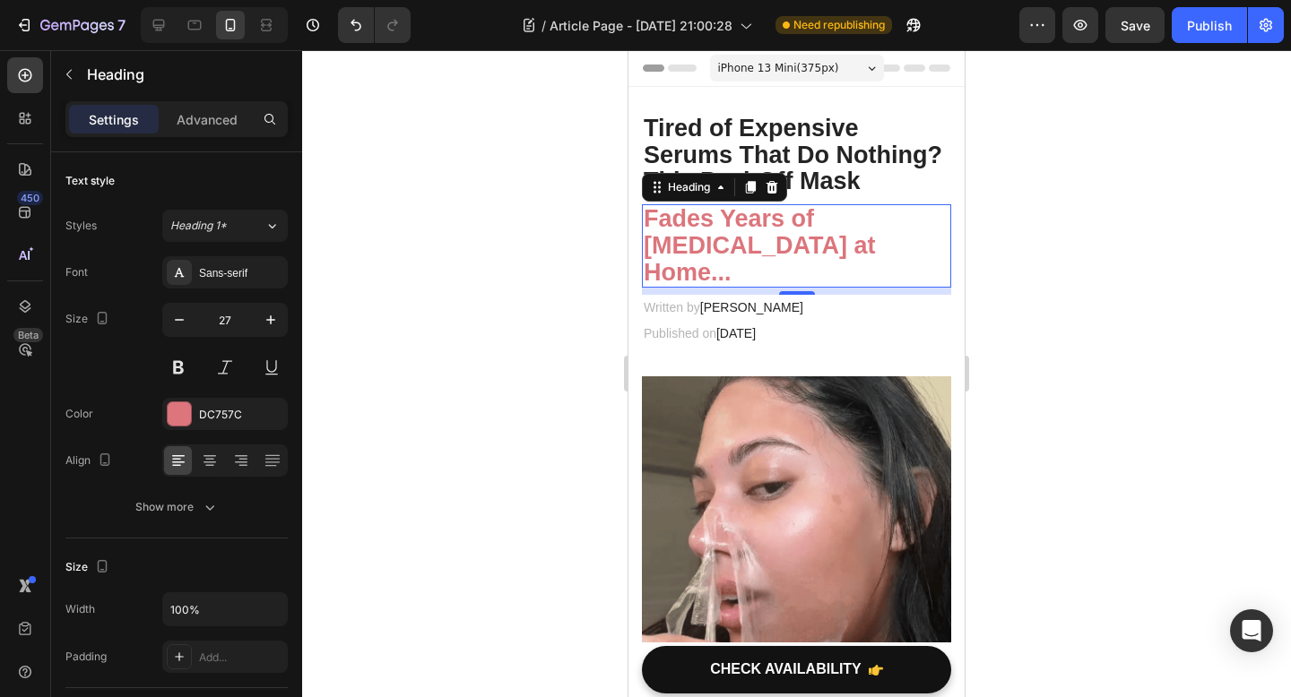
click at [1191, 212] on div at bounding box center [796, 373] width 989 height 647
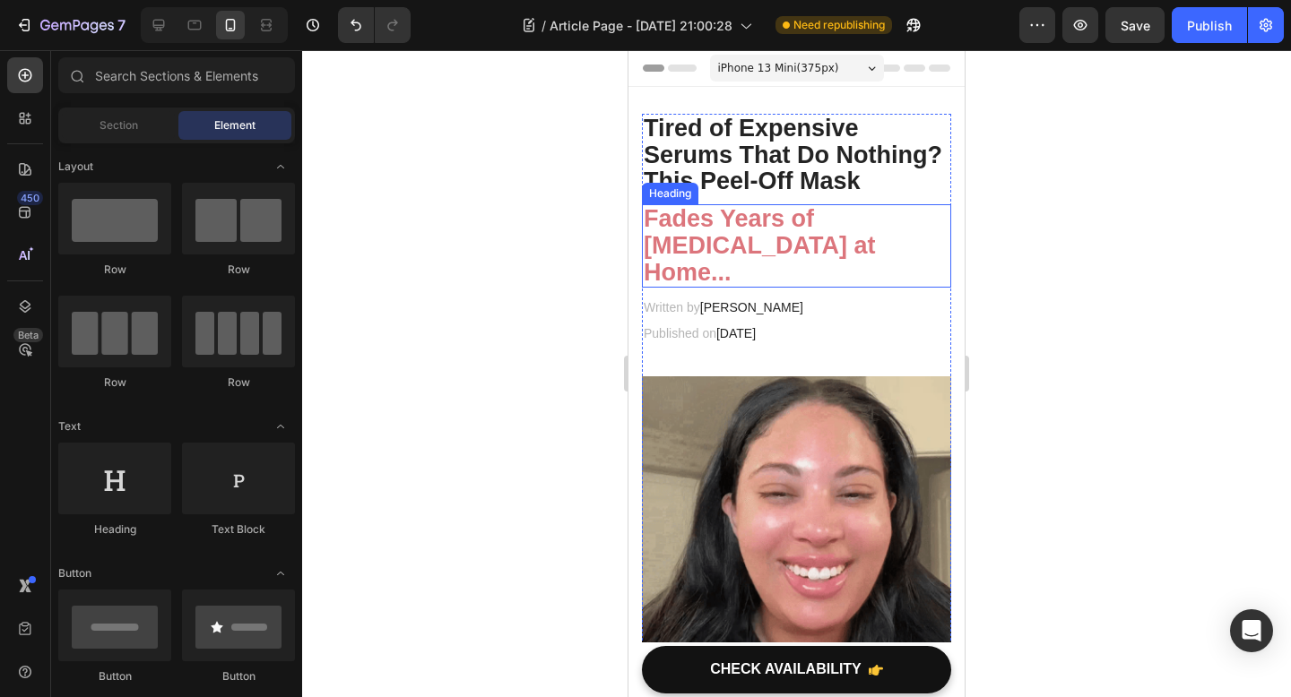
click at [816, 237] on strong "Fades Years of [MEDICAL_DATA] at Home..." at bounding box center [758, 245] width 231 height 80
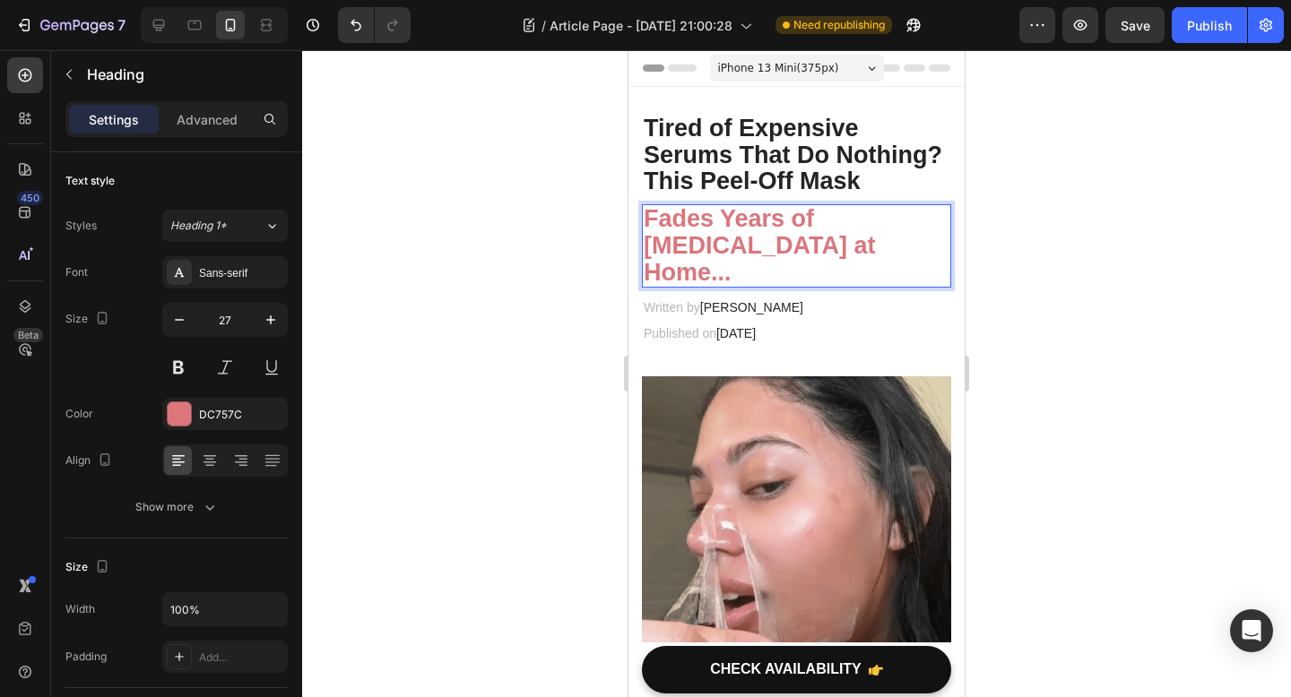
click at [647, 252] on strong "Fades Years of [MEDICAL_DATA] at Home..." at bounding box center [758, 245] width 231 height 80
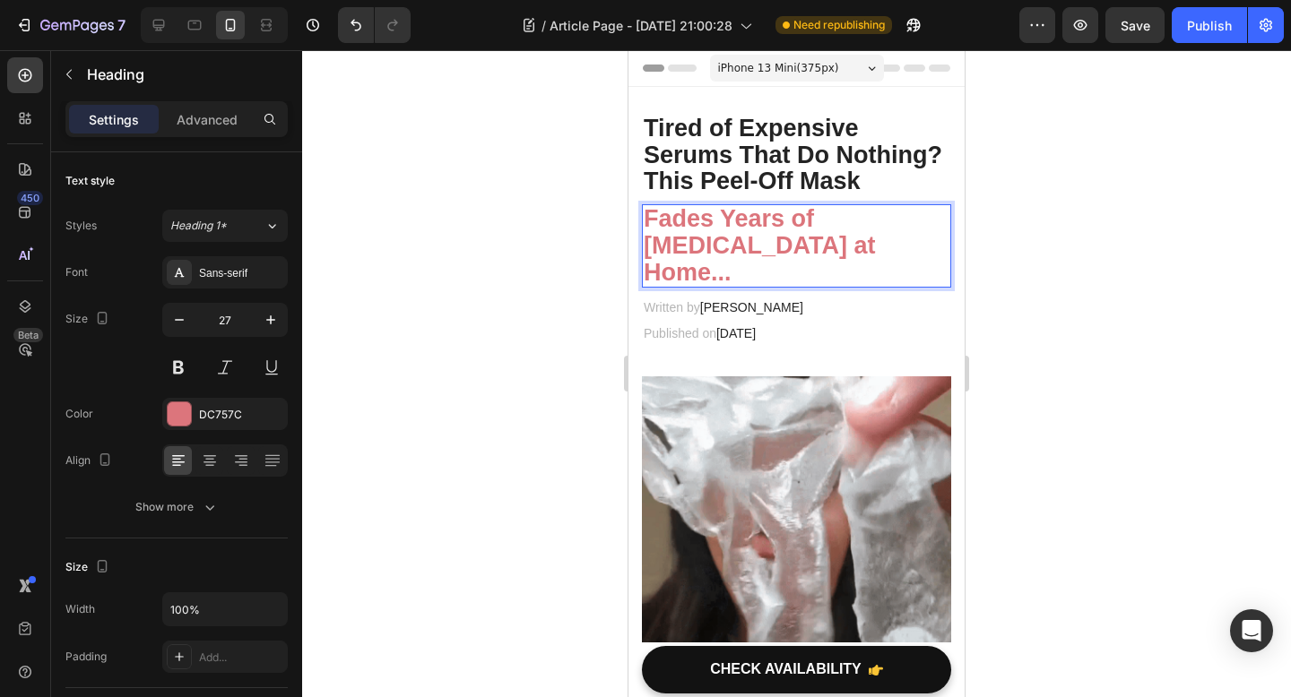
click at [1137, 227] on div at bounding box center [796, 373] width 989 height 647
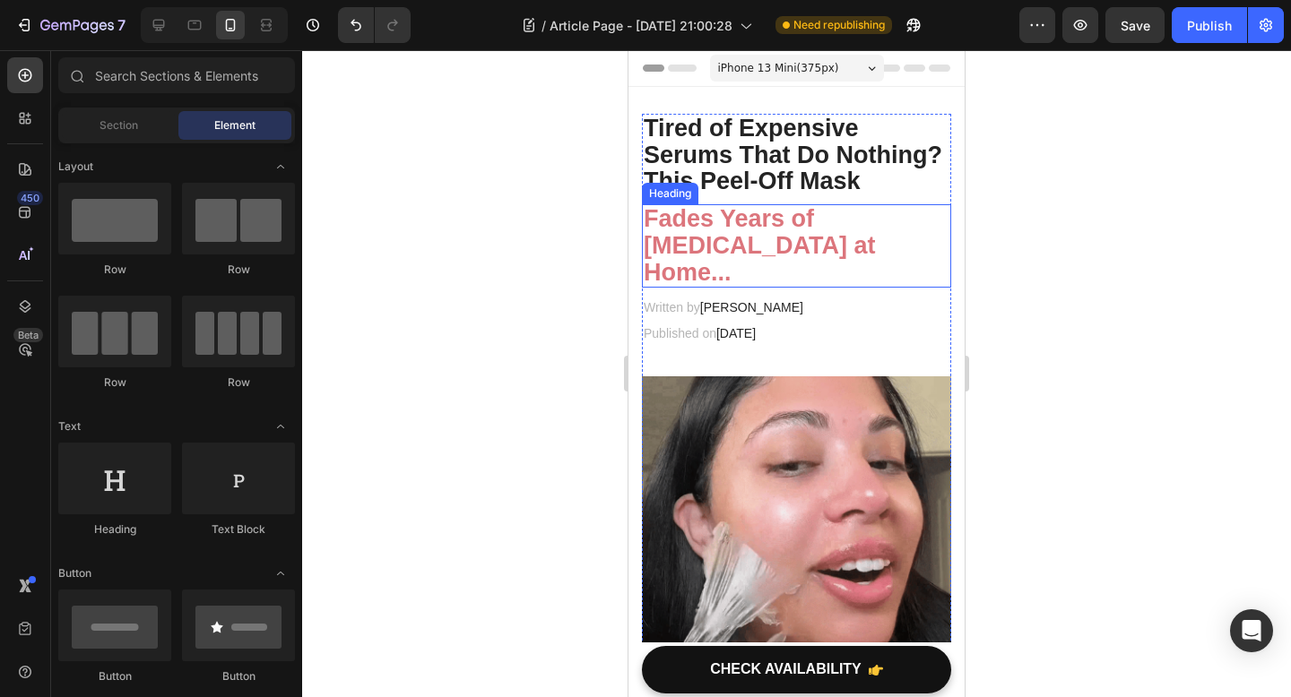
click at [699, 251] on strong "Fades Years of [MEDICAL_DATA] at Home..." at bounding box center [758, 245] width 231 height 80
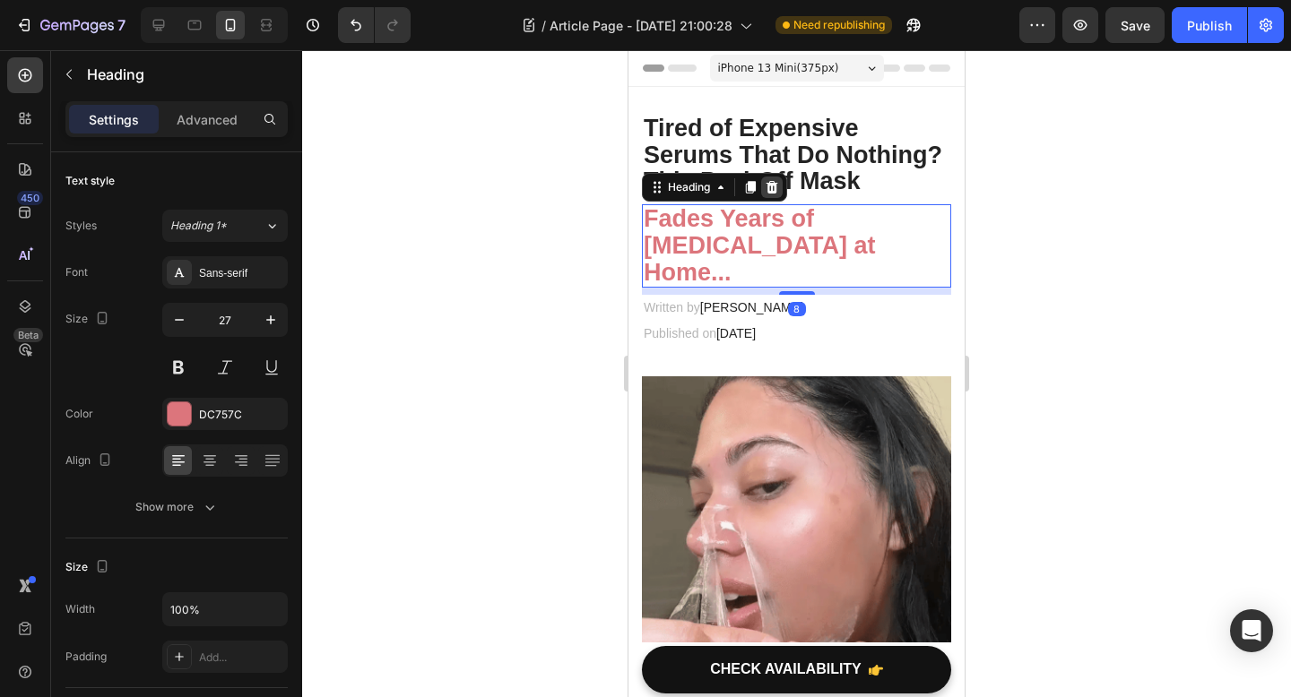
click at [771, 178] on div at bounding box center [772, 188] width 22 height 22
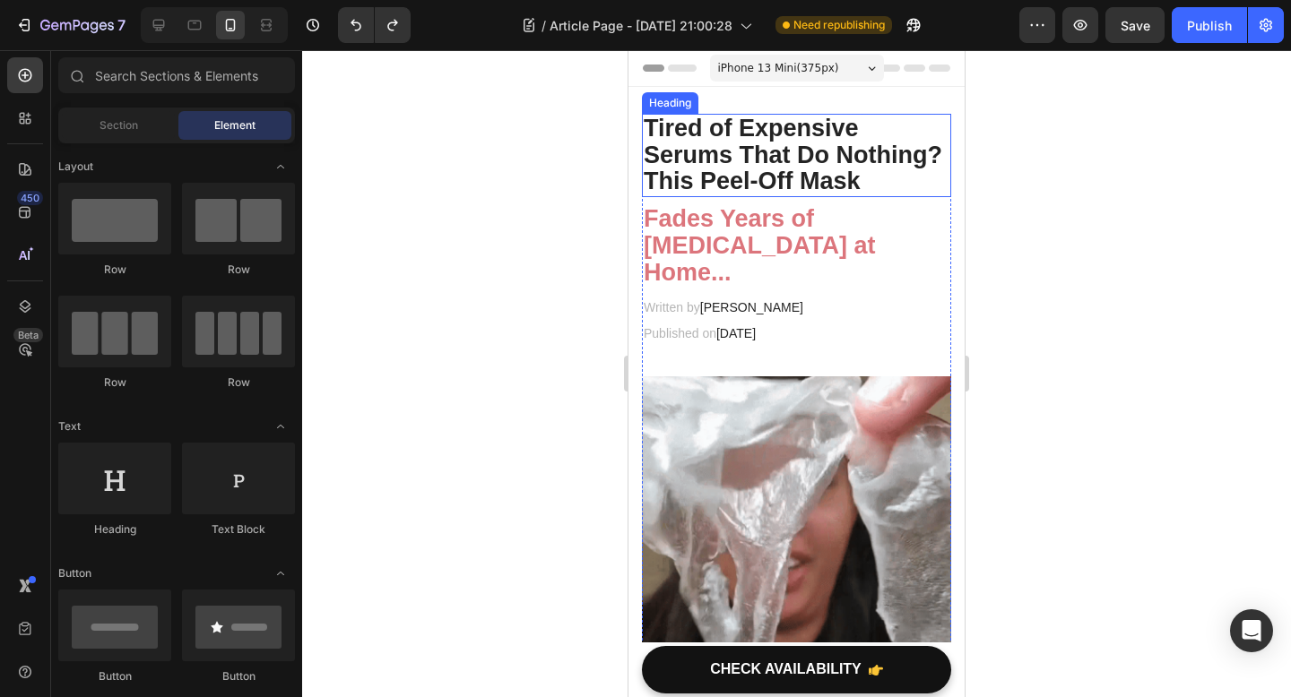
click at [852, 177] on p "Tired of Expensive Serums That Do Nothing? This Peel-Off Mask" at bounding box center [796, 156] width 306 height 80
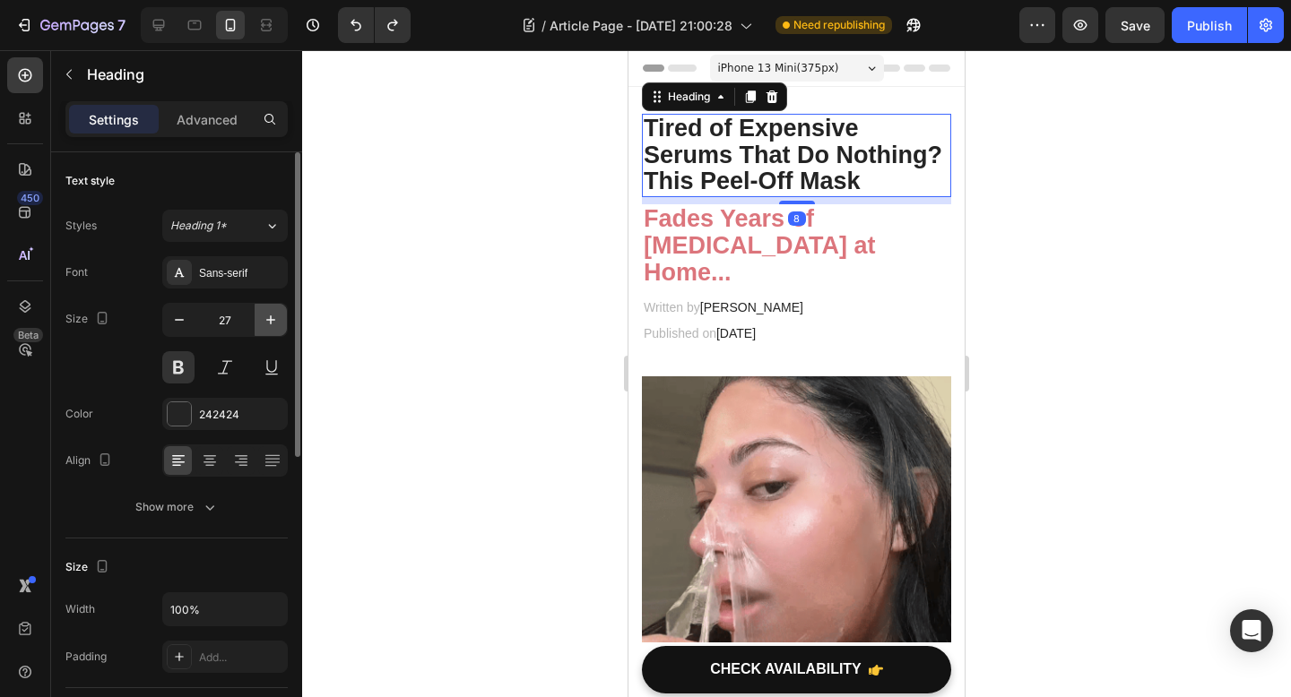
click at [266, 331] on button "button" at bounding box center [271, 320] width 32 height 32
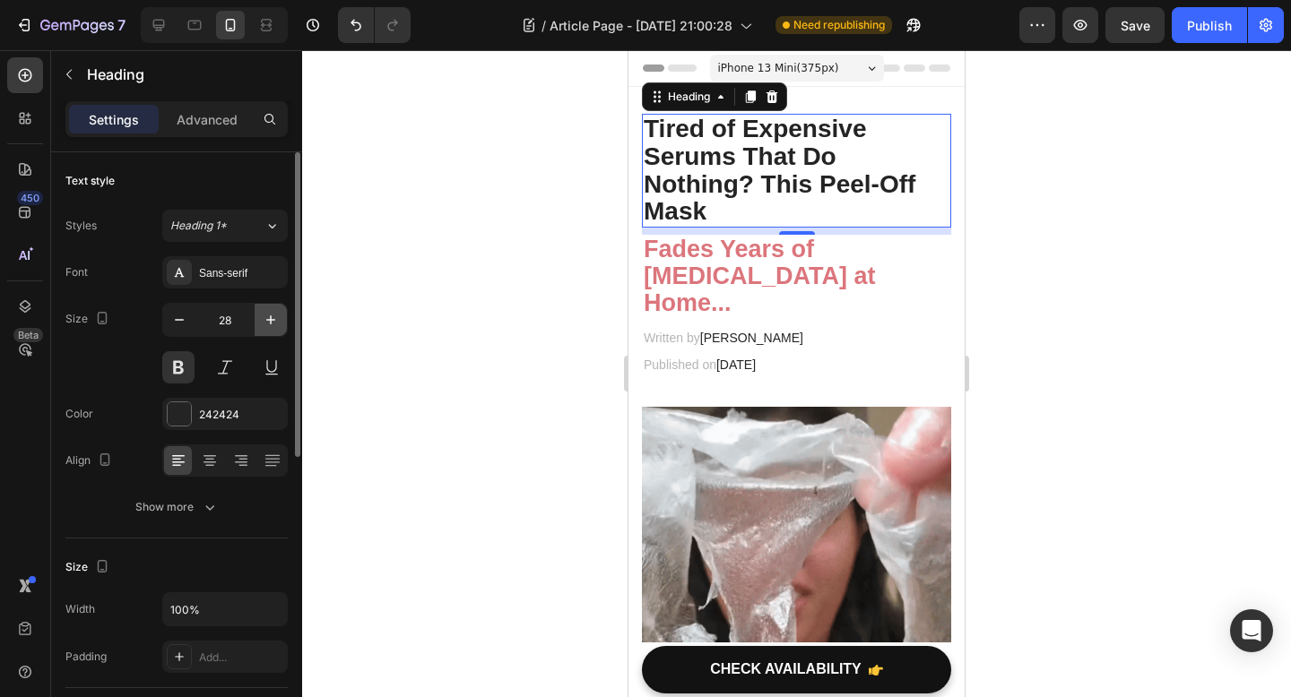
click at [266, 331] on button "button" at bounding box center [271, 320] width 32 height 32
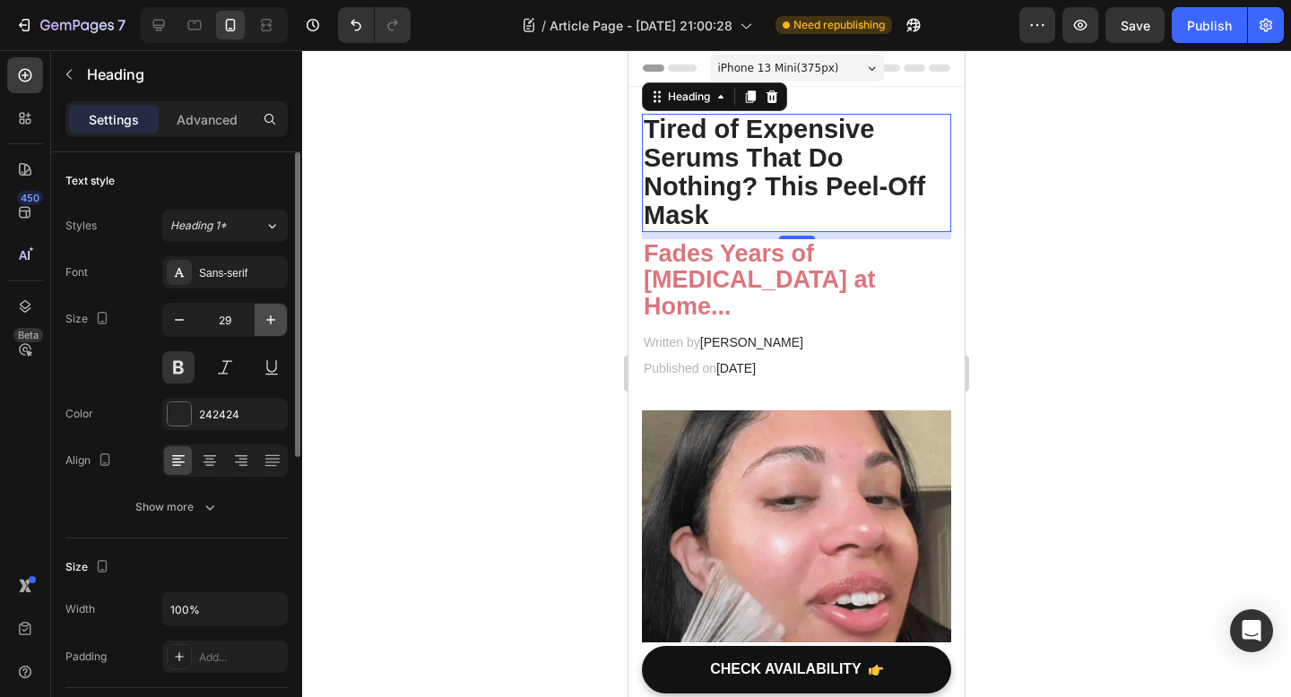
click at [265, 330] on button "button" at bounding box center [271, 320] width 32 height 32
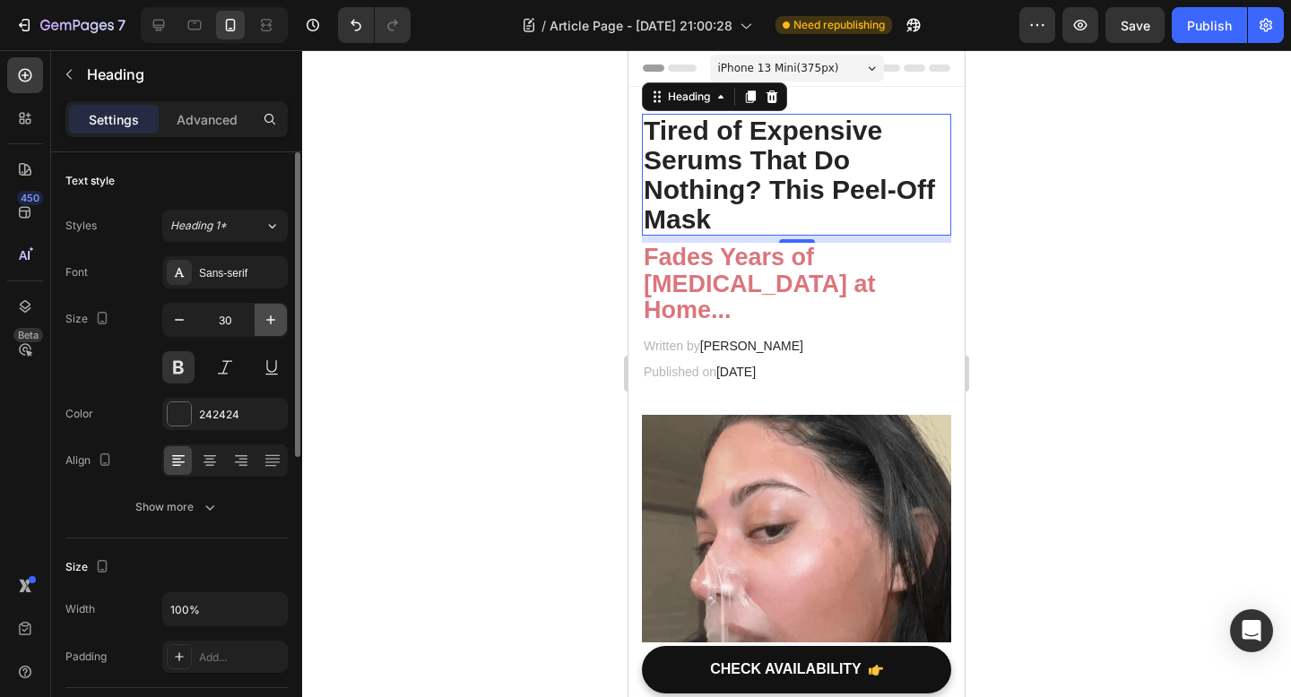
click at [265, 329] on button "button" at bounding box center [271, 320] width 32 height 32
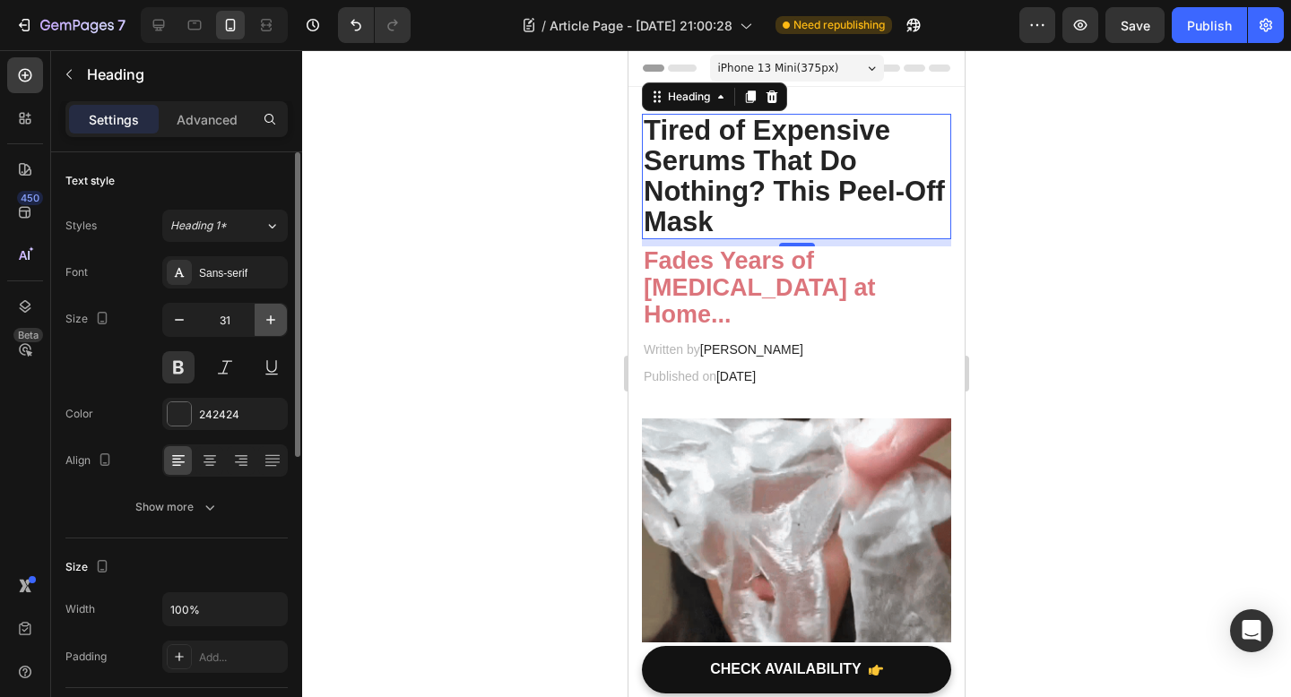
click at [265, 329] on button "button" at bounding box center [271, 320] width 32 height 32
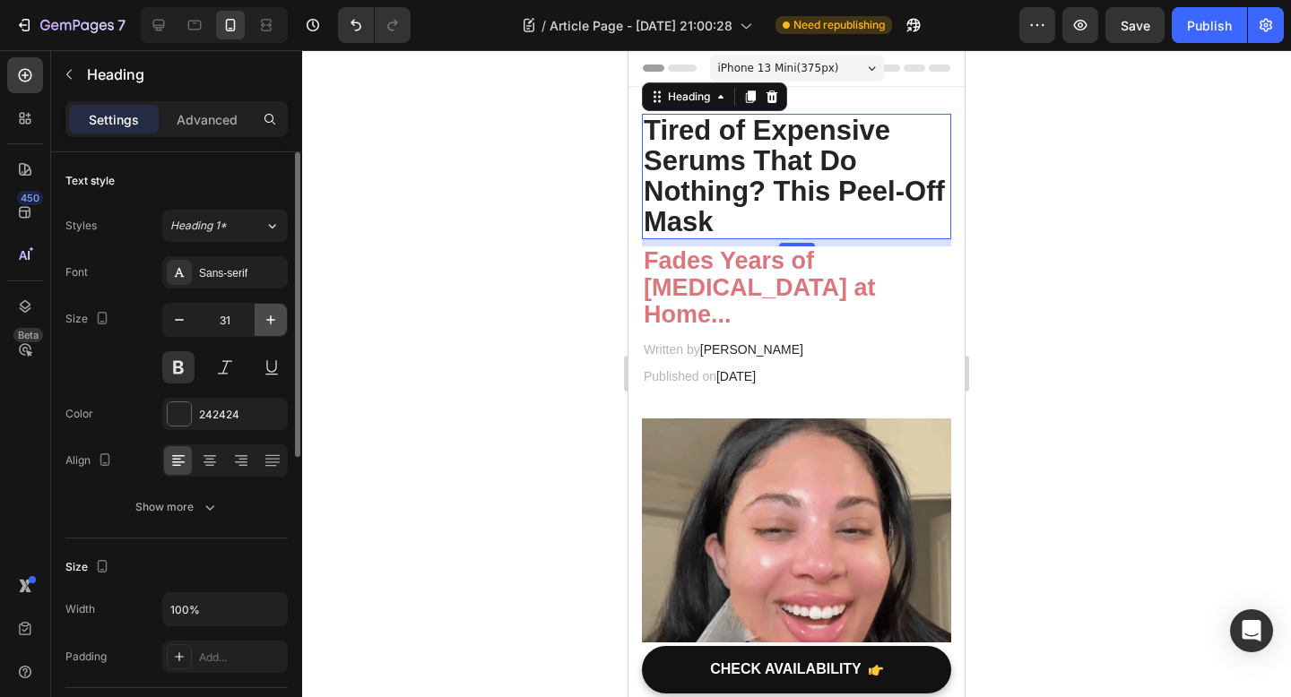
type input "32"
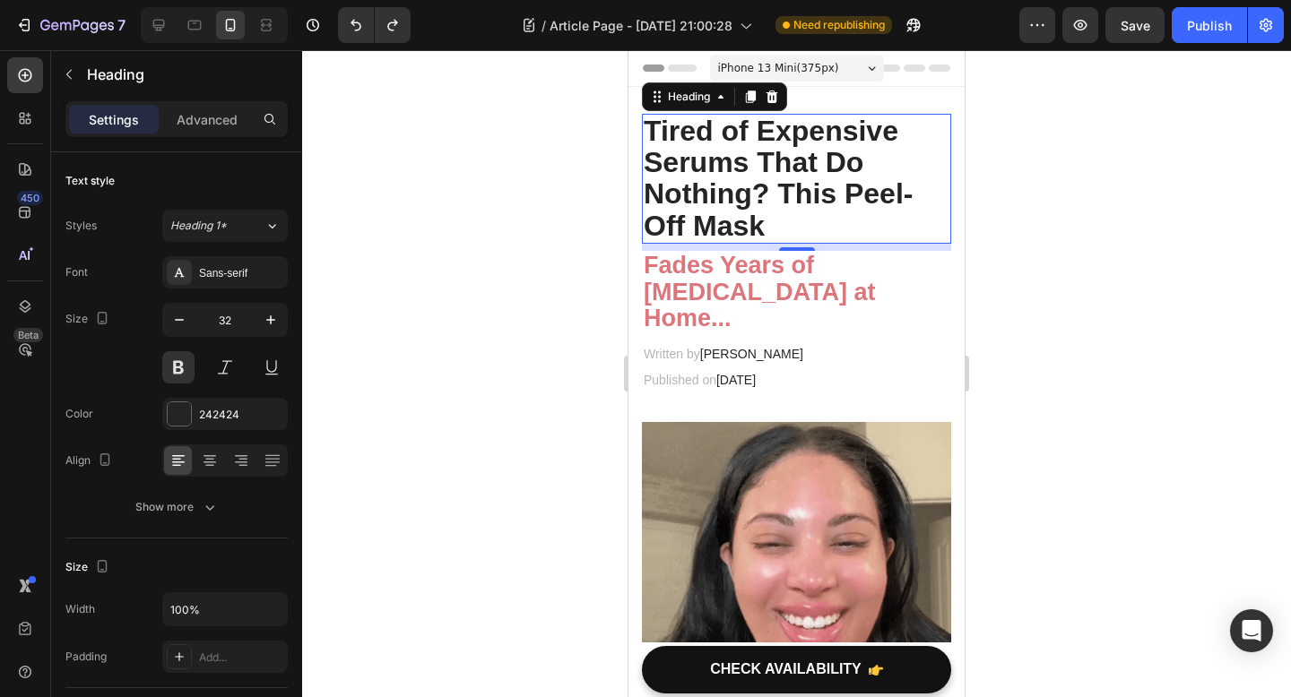
click at [558, 376] on div at bounding box center [796, 373] width 989 height 647
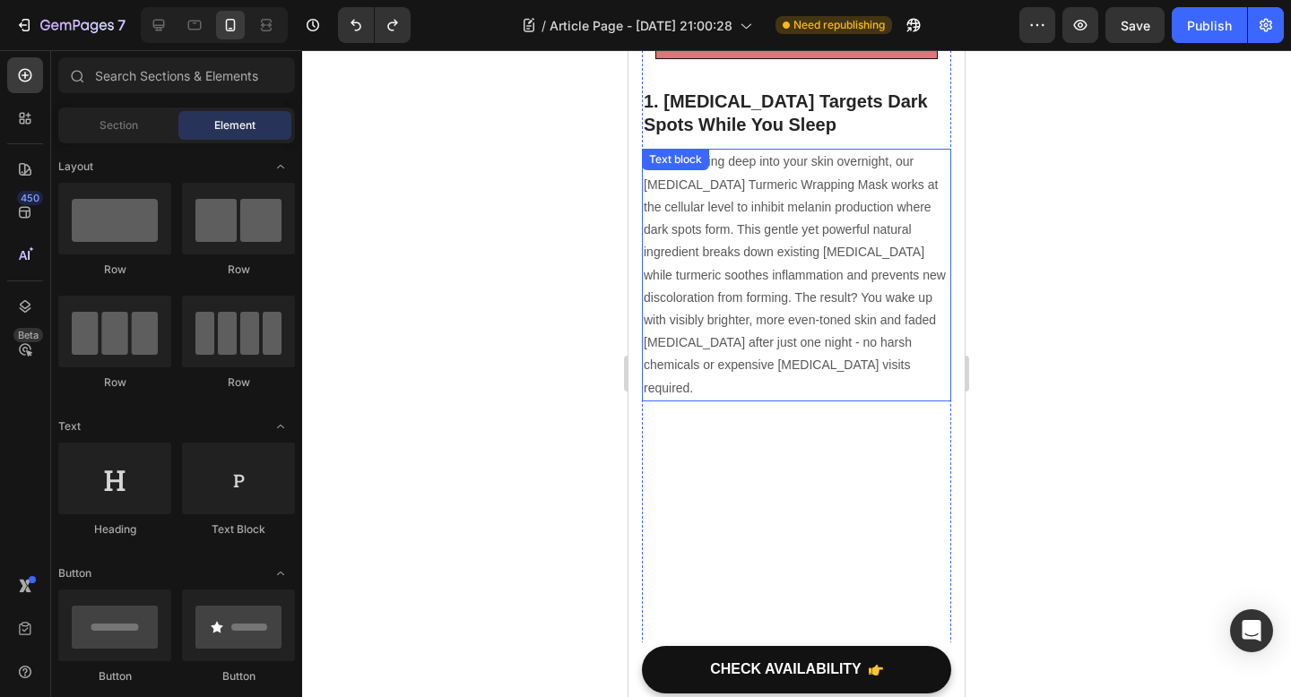
scroll to position [728, 0]
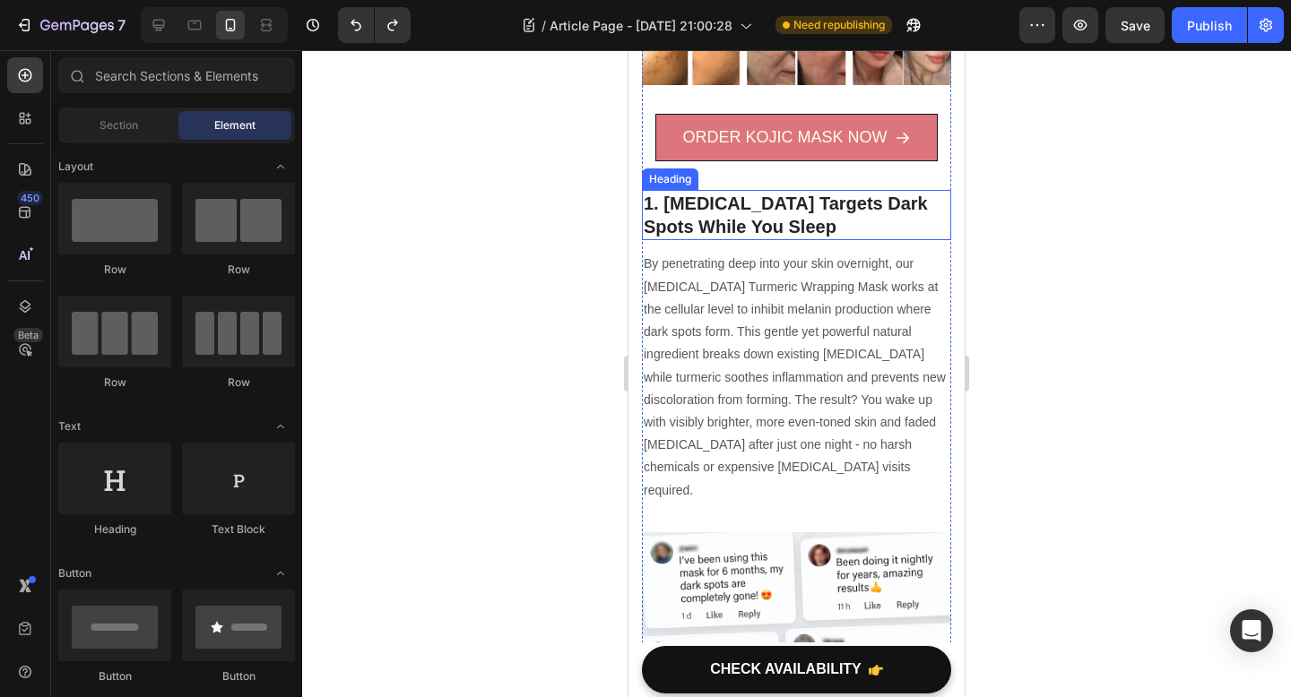
click at [769, 232] on h2 "1. [MEDICAL_DATA] Targets Dark Spots While You Sleep" at bounding box center [796, 215] width 309 height 50
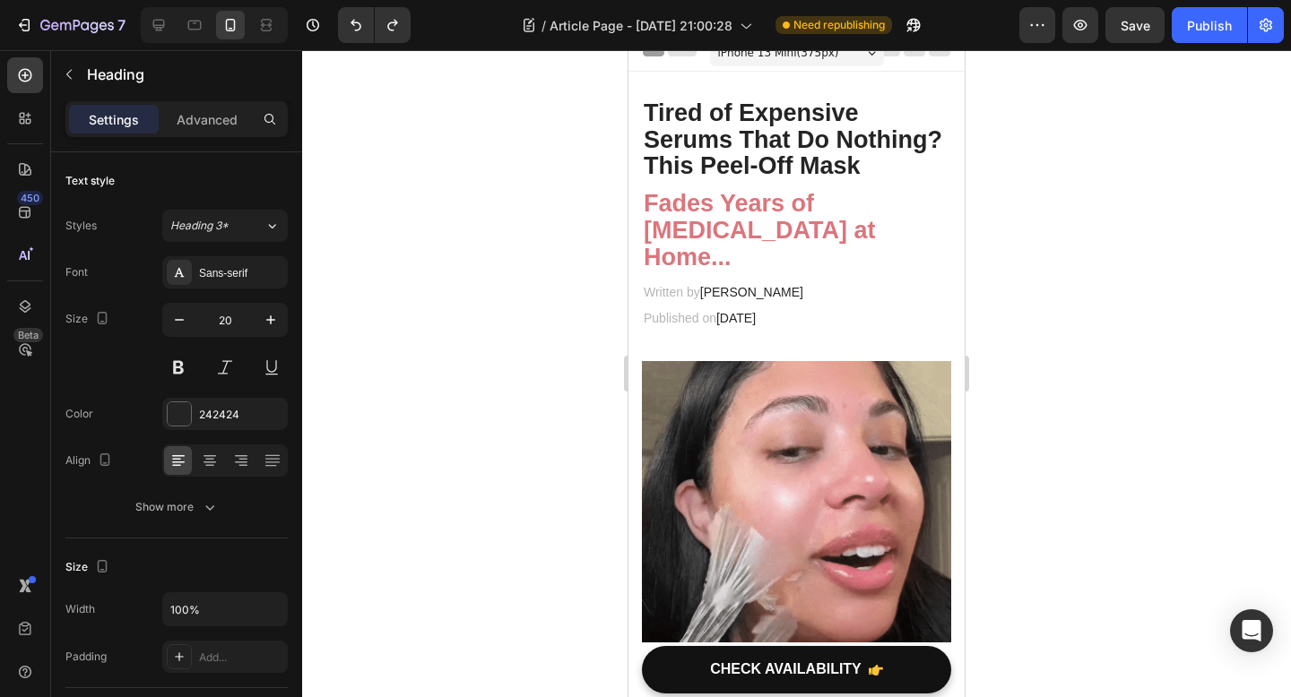
scroll to position [0, 0]
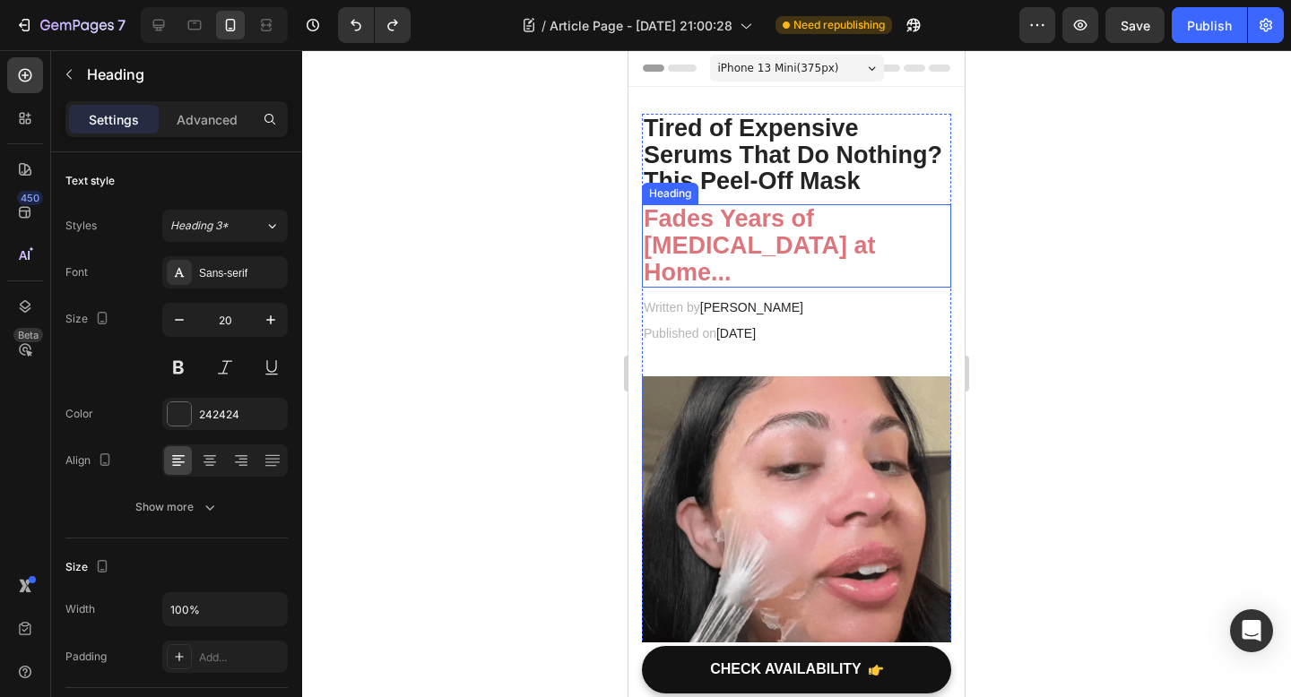
click at [1024, 263] on div at bounding box center [796, 373] width 989 height 647
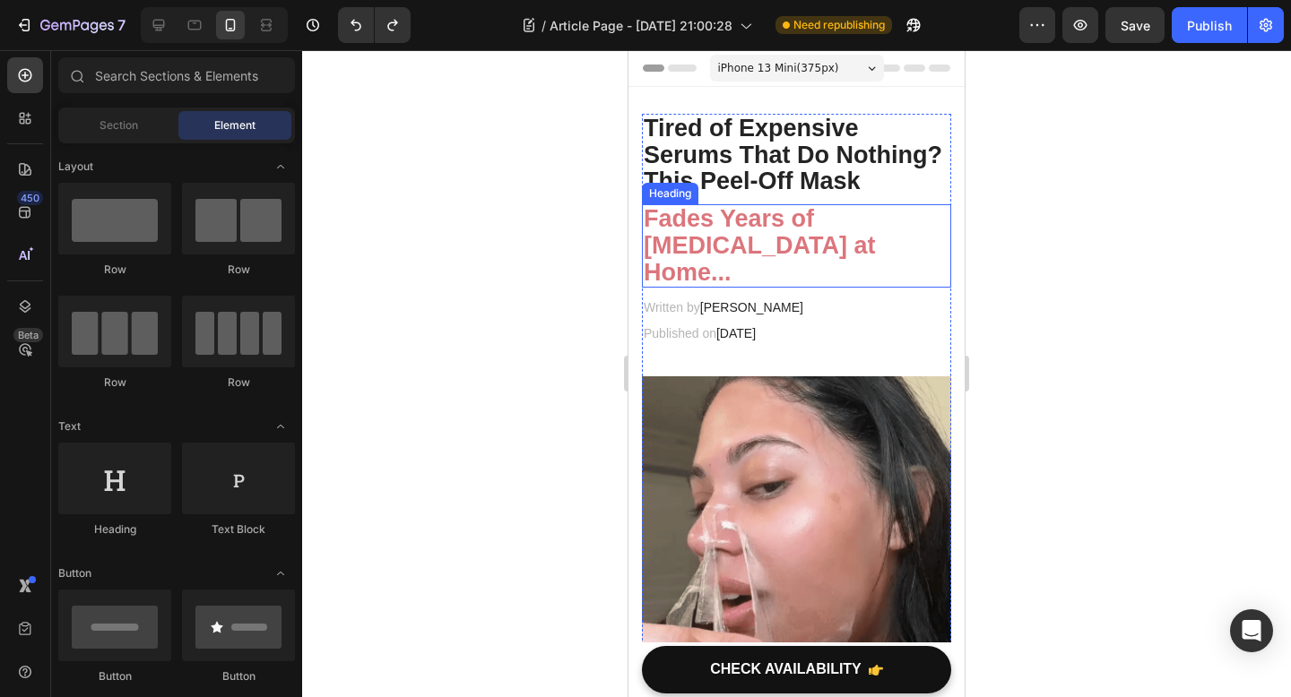
click at [1037, 279] on div at bounding box center [796, 373] width 989 height 647
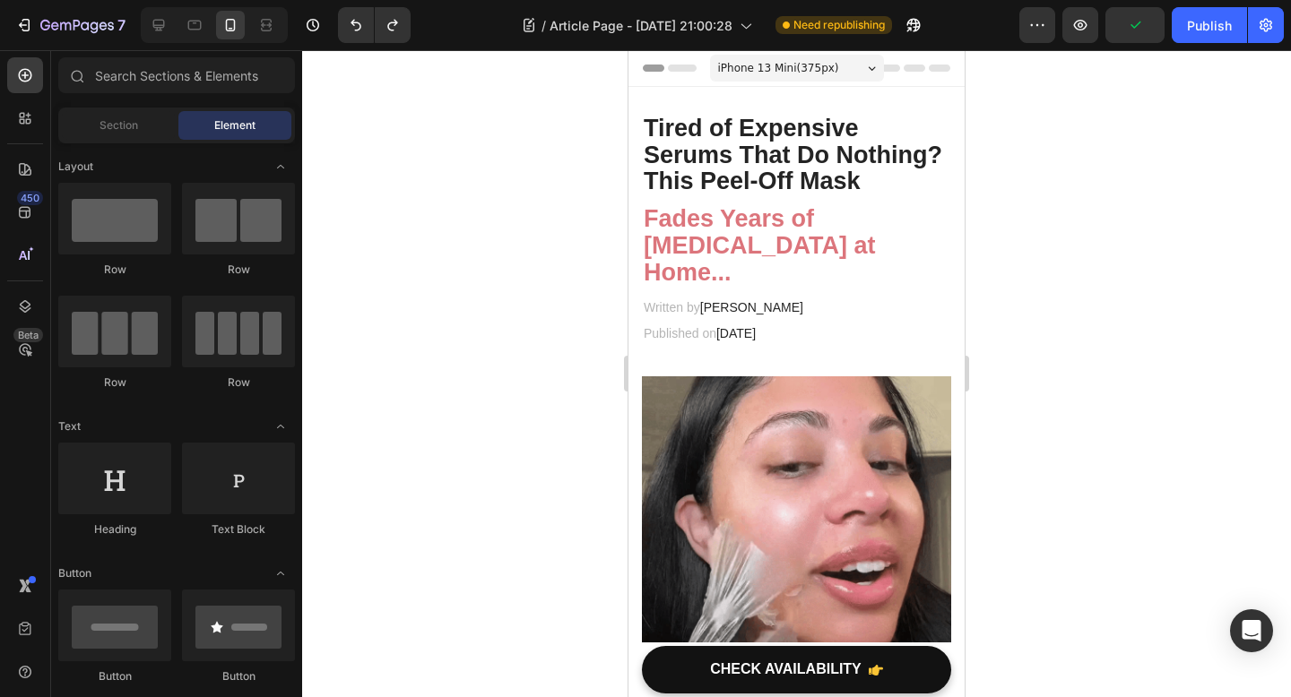
click at [542, 307] on div at bounding box center [796, 373] width 989 height 647
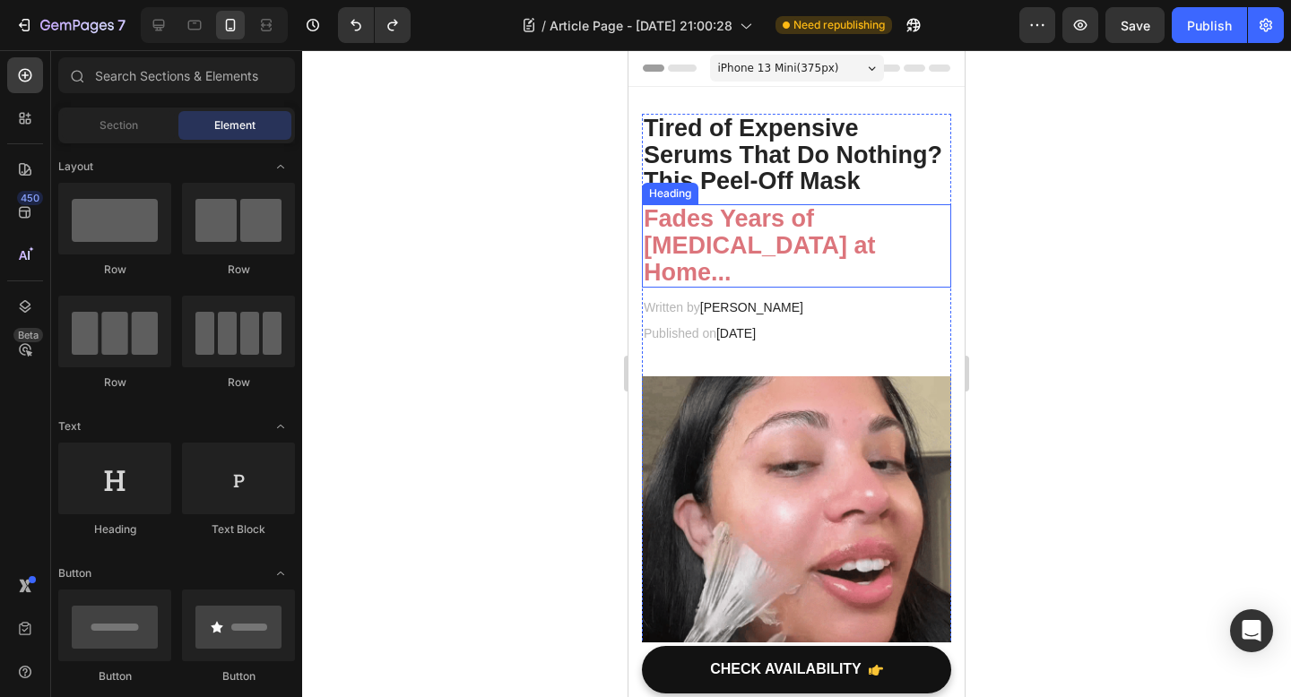
click at [792, 276] on h2 "Fades Years of [MEDICAL_DATA] at Home..." at bounding box center [796, 245] width 309 height 83
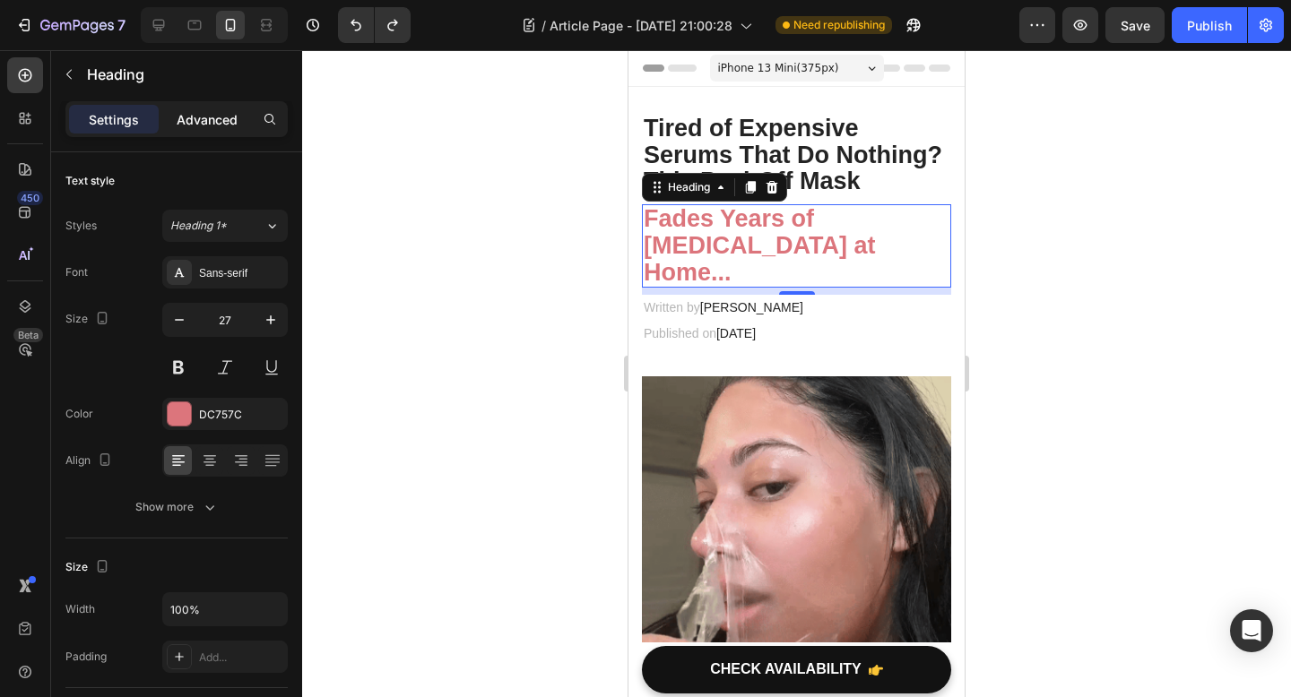
click at [220, 122] on p "Advanced" at bounding box center [207, 119] width 61 height 19
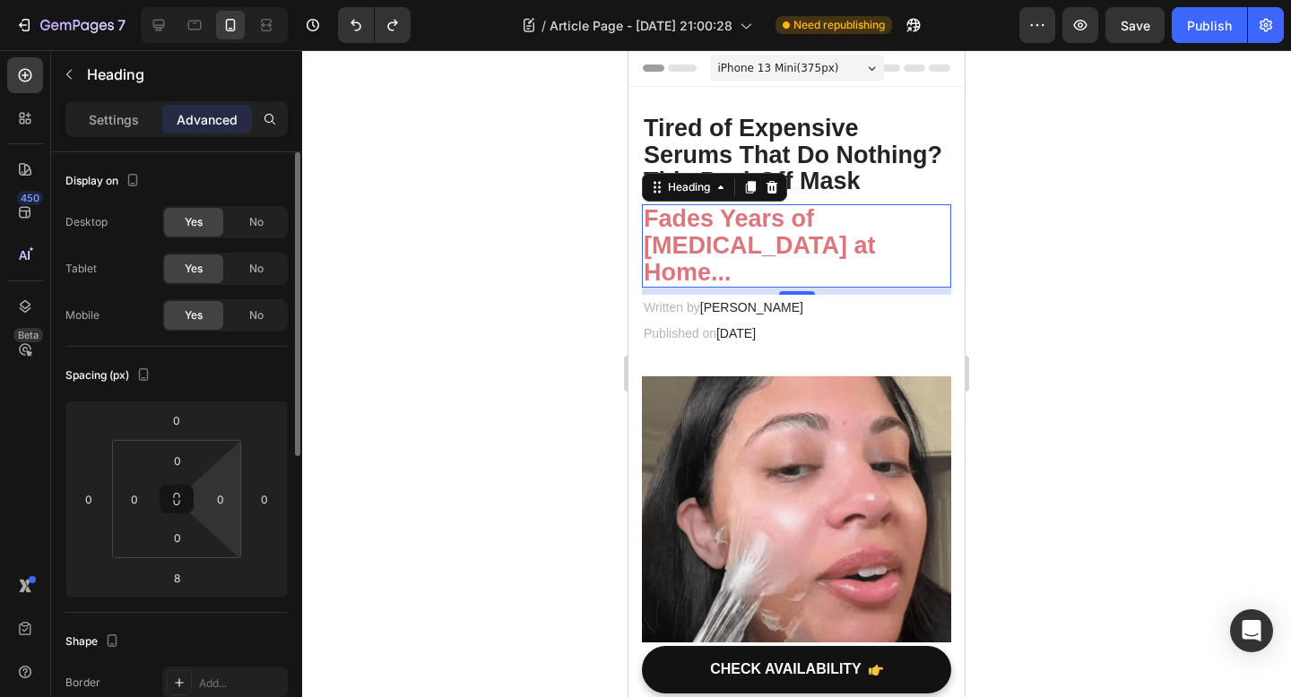
click at [228, 0] on html "7 Version history / Article Page - [DATE] 21:00:28 Need republishing Preview Sa…" at bounding box center [645, 0] width 1291 height 0
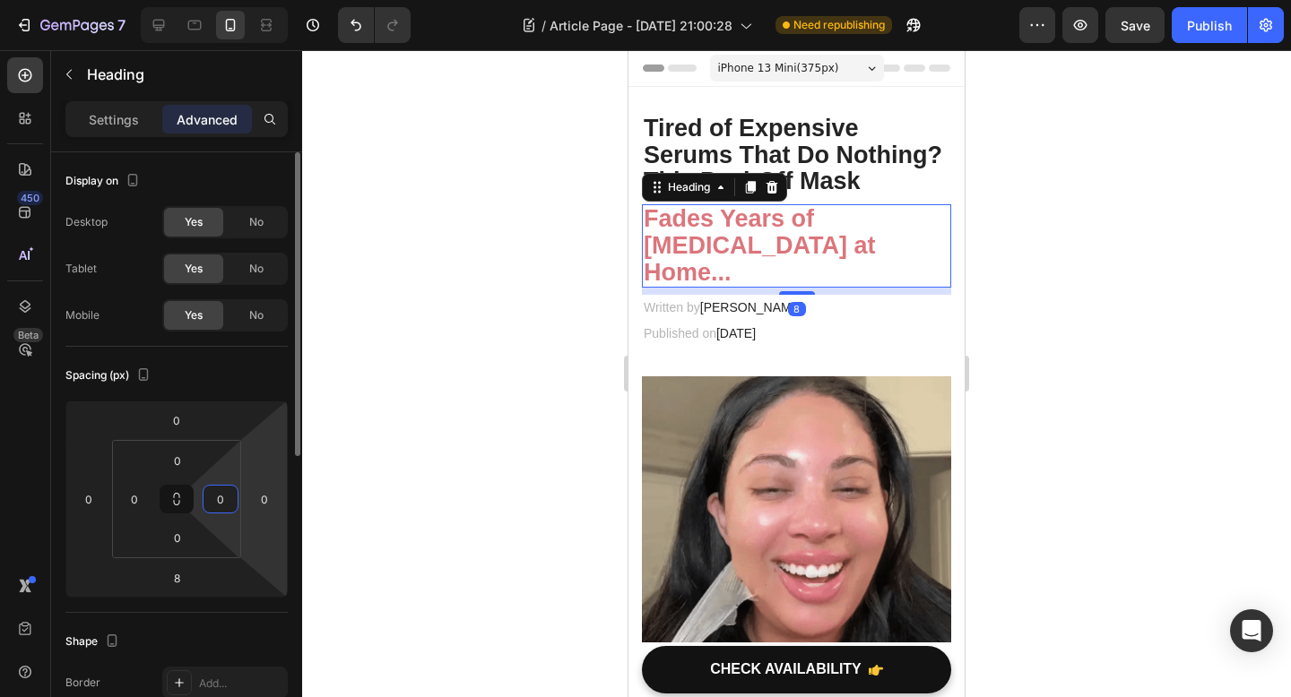
click at [266, 0] on html "7 Version history / Article Page - [DATE] 21:00:28 Need republishing Preview Sa…" at bounding box center [645, 0] width 1291 height 0
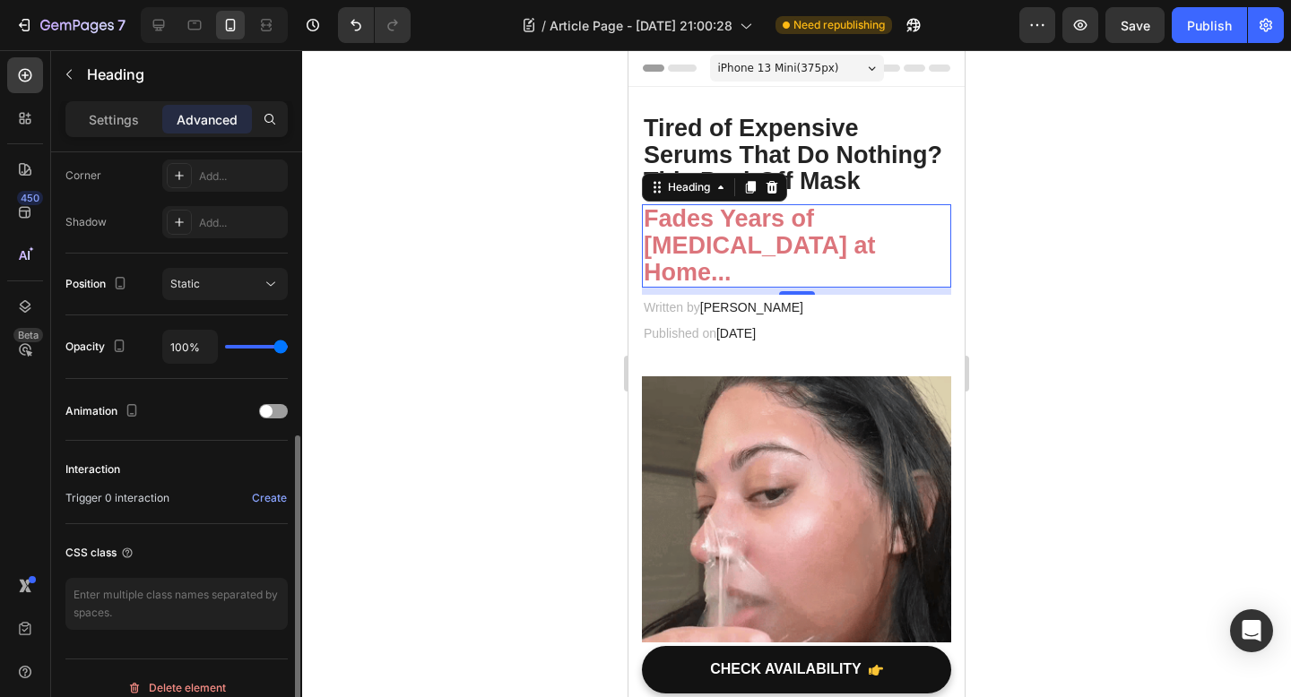
scroll to position [555, 0]
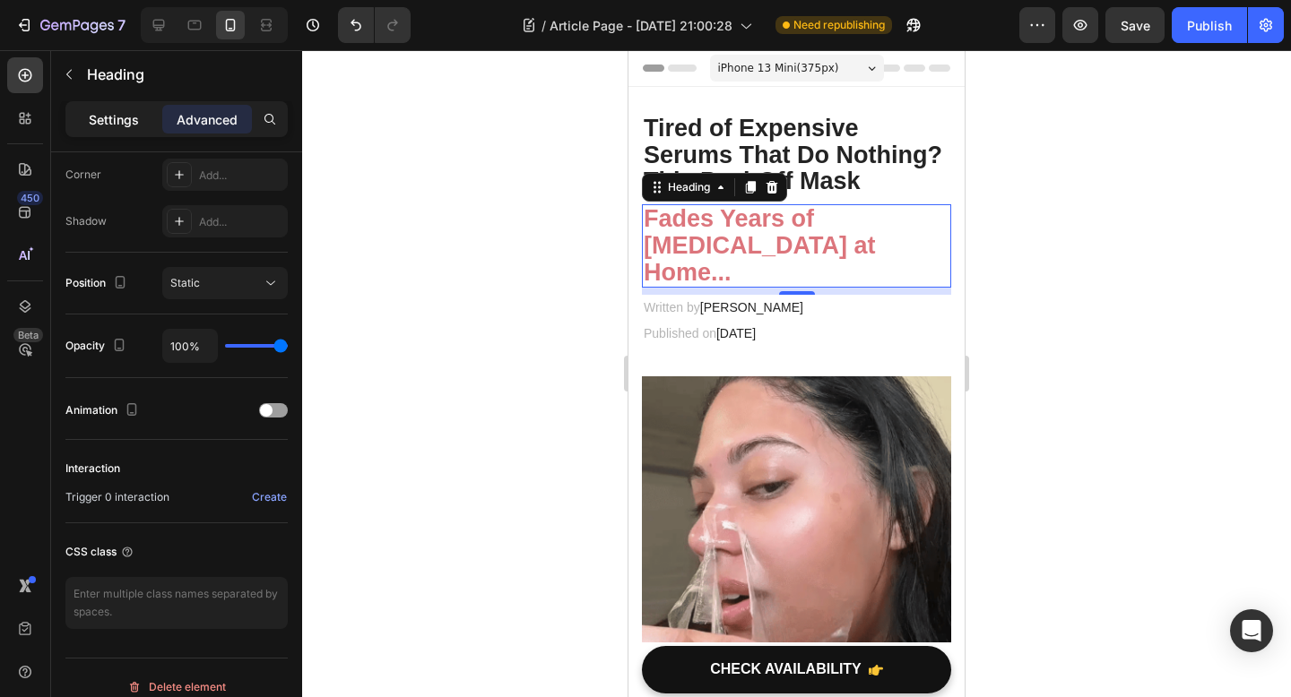
click at [122, 116] on p "Settings" at bounding box center [114, 119] width 50 height 19
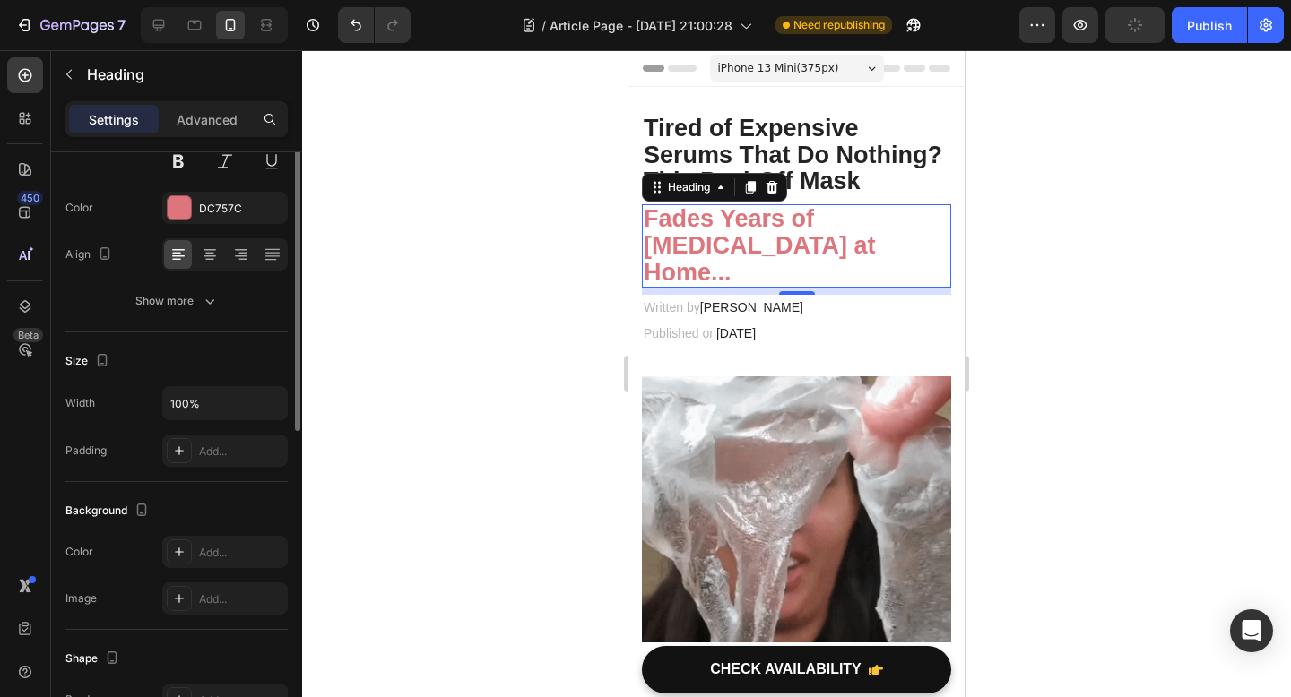
scroll to position [0, 0]
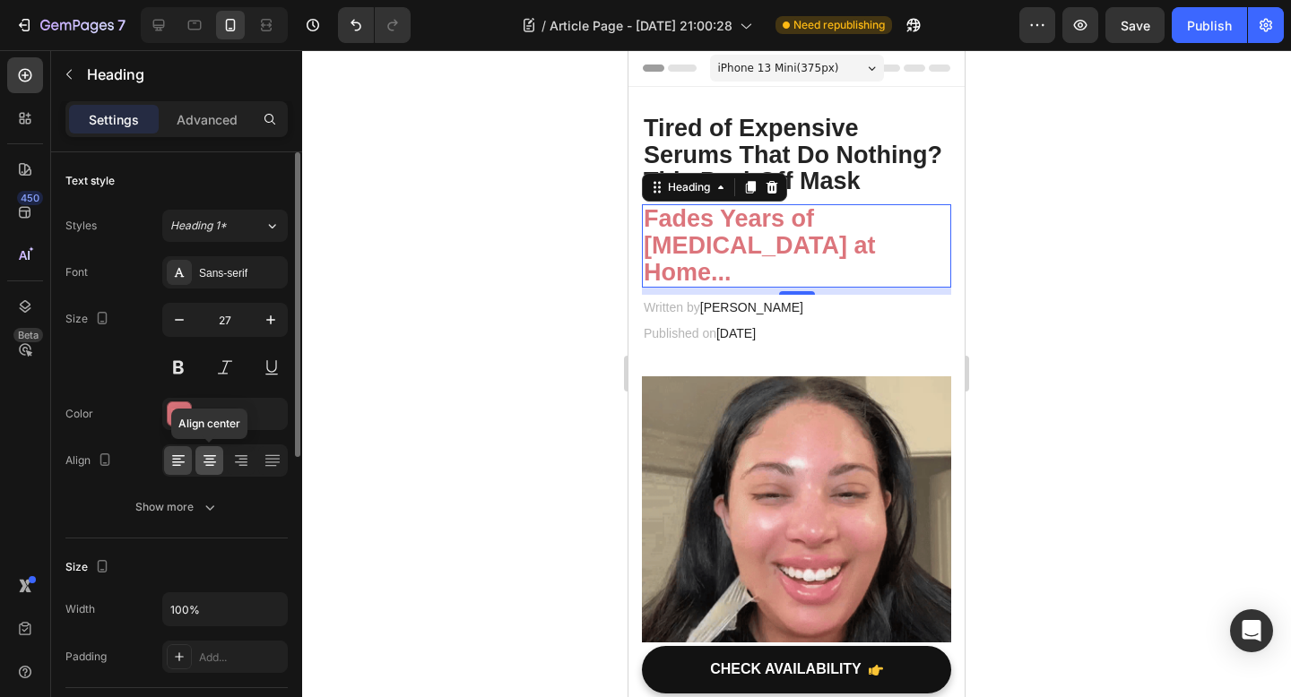
click at [210, 463] on icon at bounding box center [210, 461] width 18 height 18
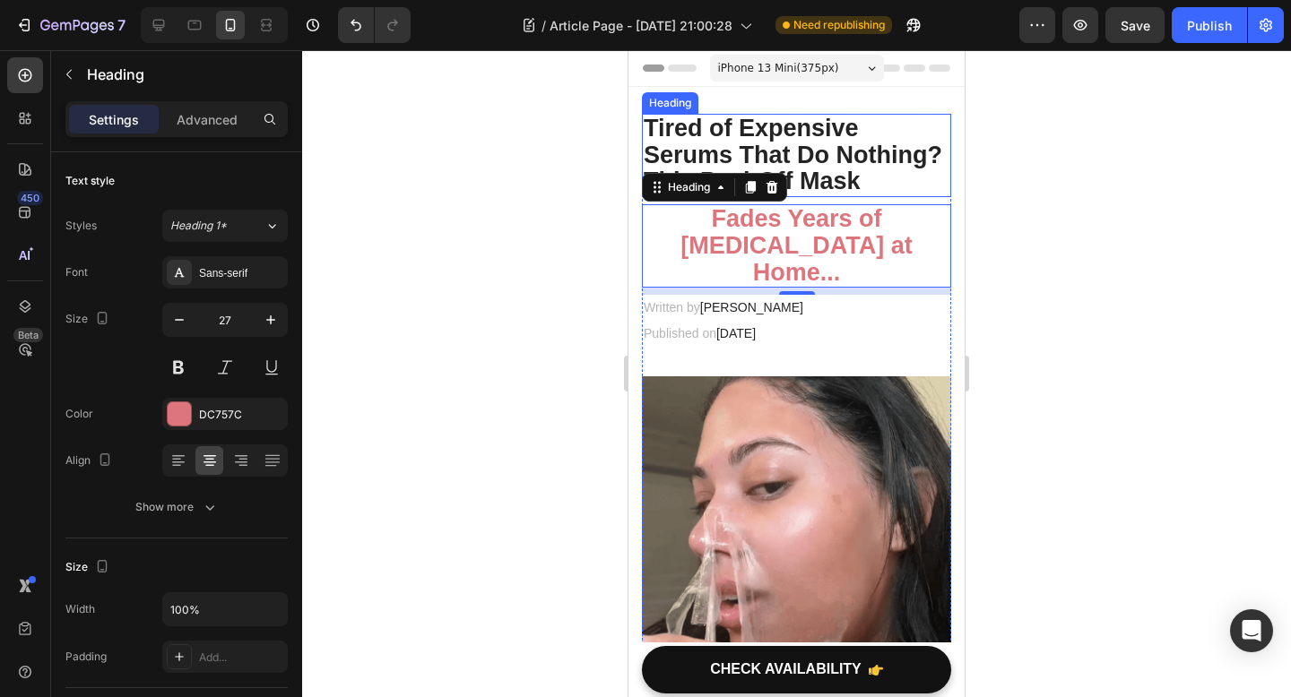
click at [833, 171] on p "Tired of Expensive Serums That Do Nothing? This Peel-Off Mask" at bounding box center [796, 156] width 306 height 80
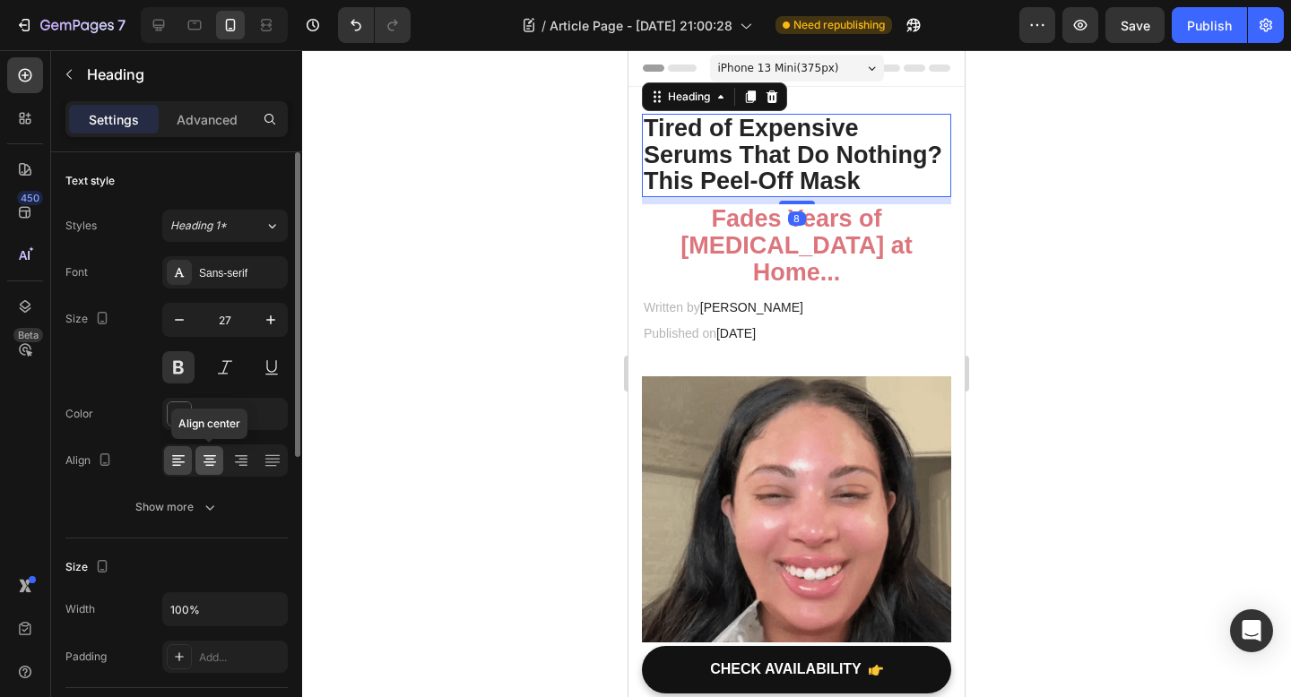
click at [215, 460] on icon at bounding box center [210, 461] width 18 height 18
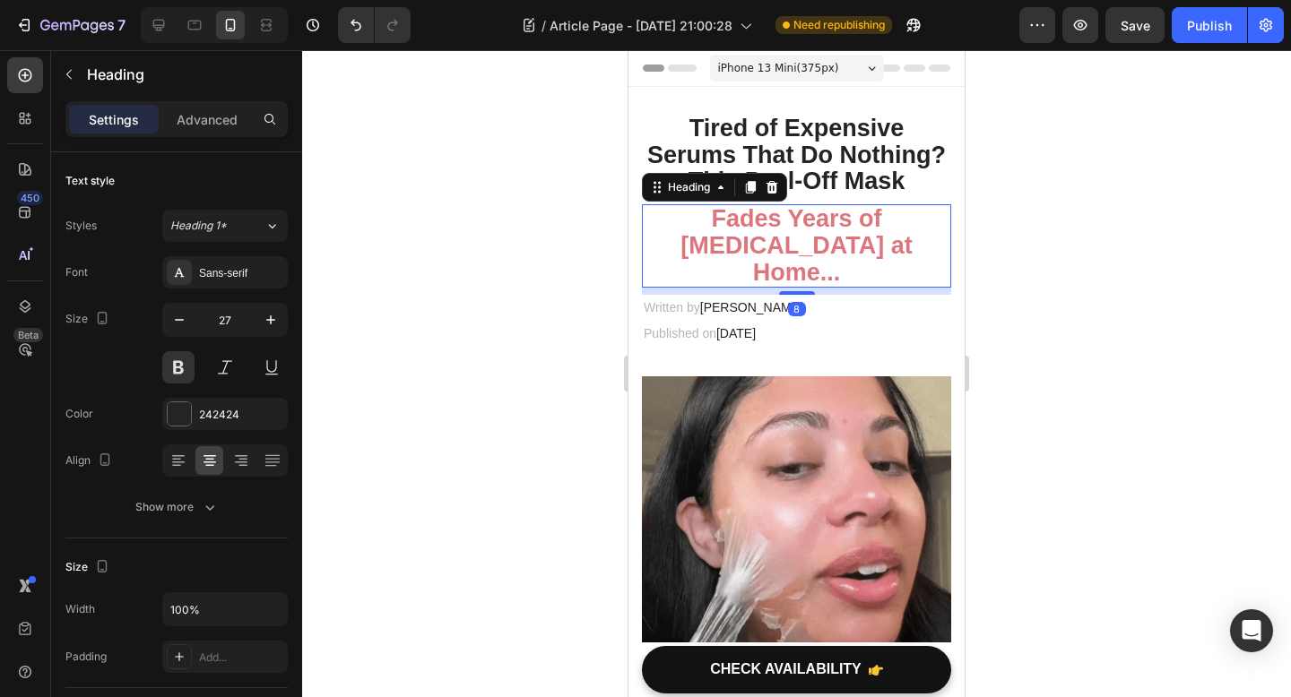
click at [850, 248] on strong "Fades Years of [MEDICAL_DATA] at Home..." at bounding box center [795, 245] width 231 height 80
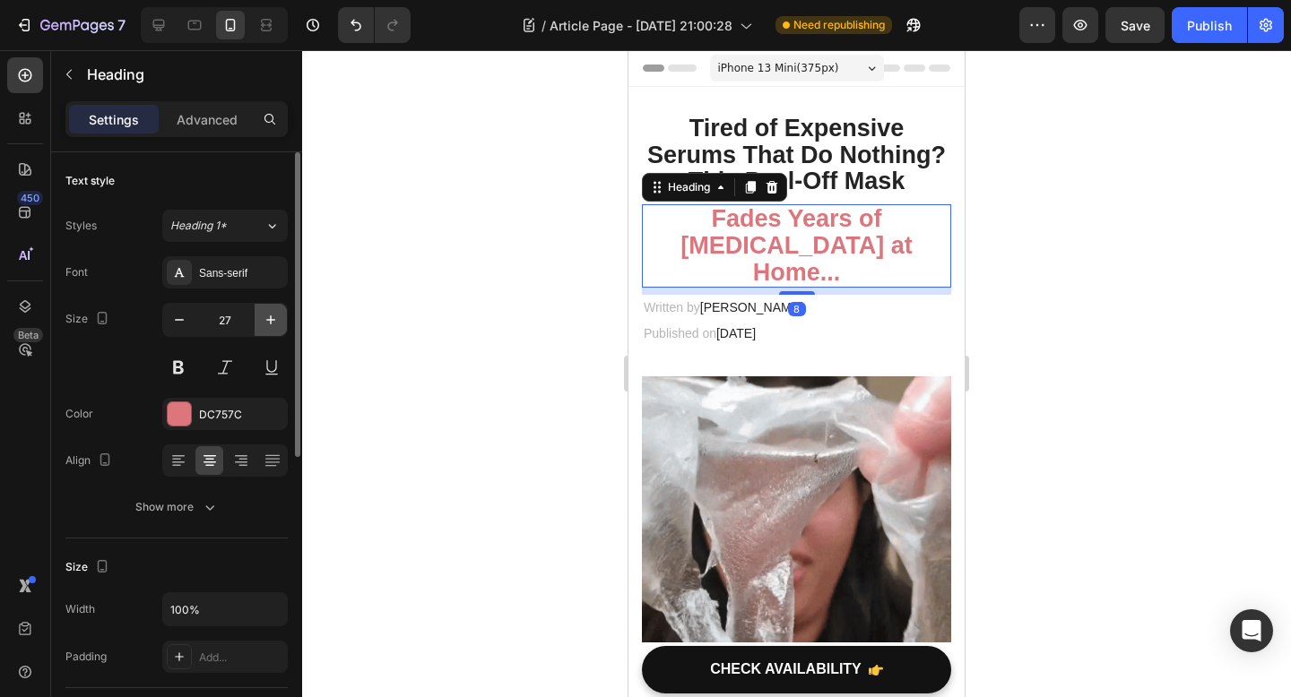
click at [263, 322] on icon "button" at bounding box center [271, 320] width 18 height 18
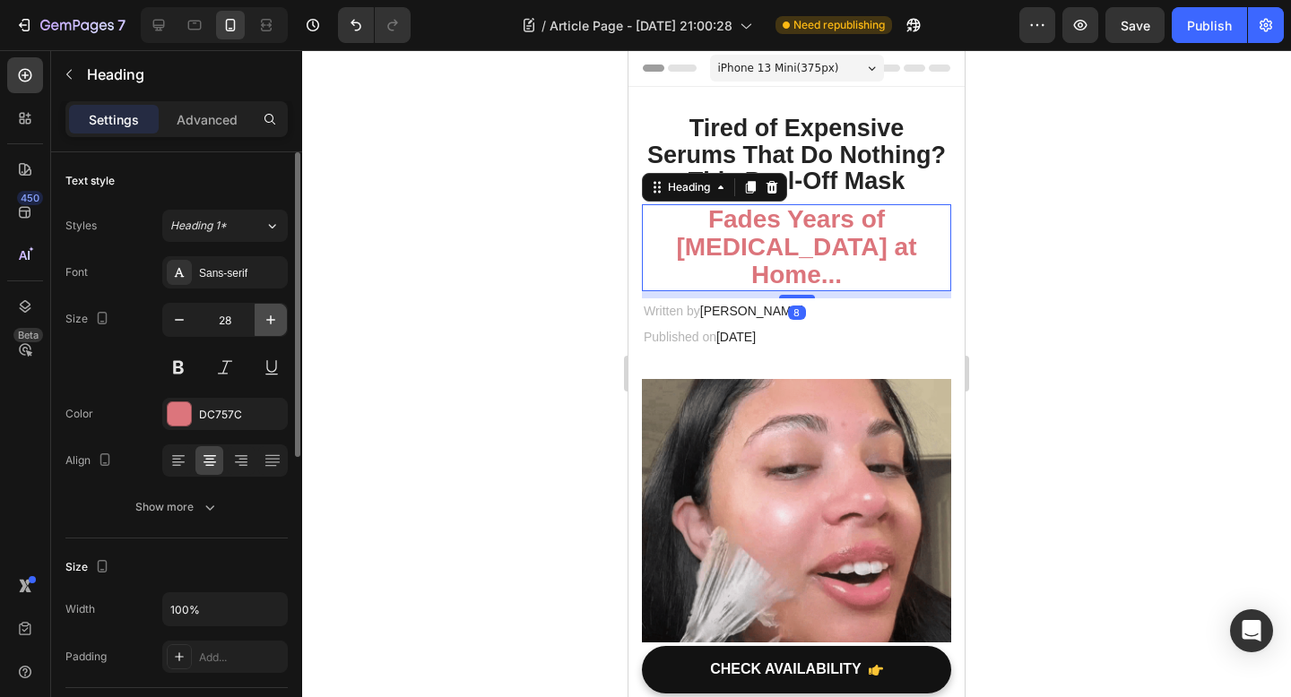
click at [263, 322] on icon "button" at bounding box center [271, 320] width 18 height 18
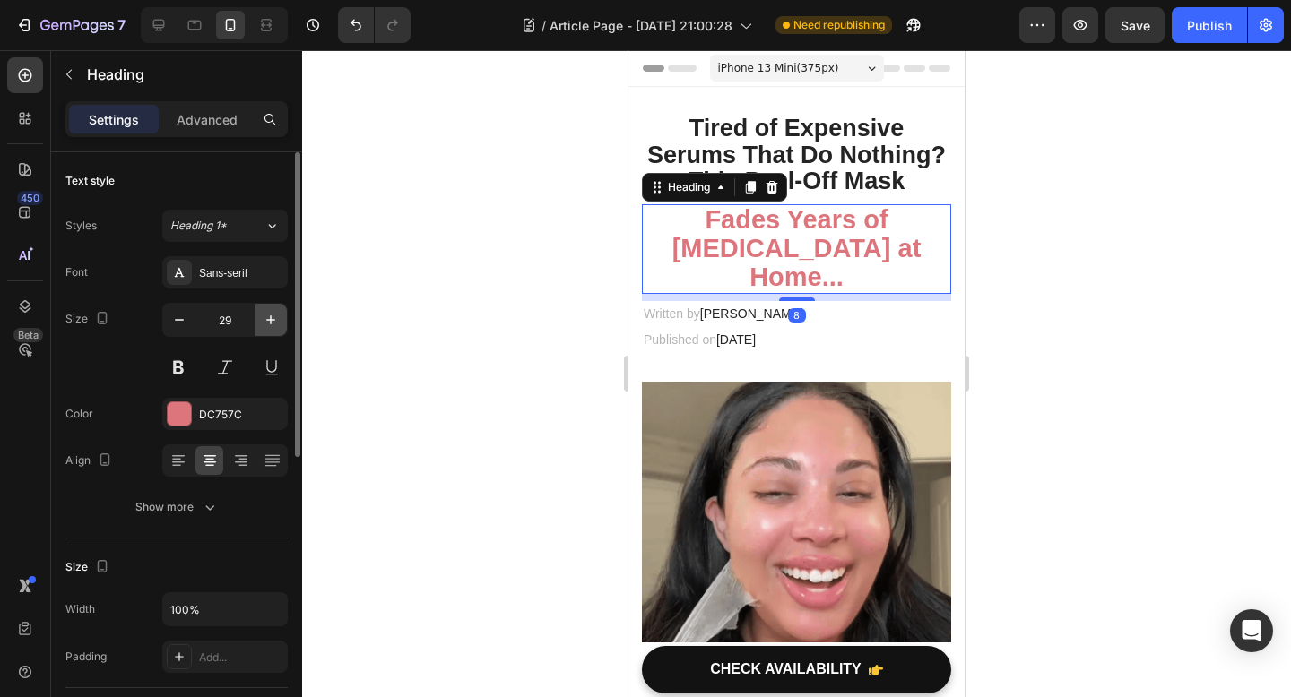
click at [263, 322] on icon "button" at bounding box center [271, 320] width 18 height 18
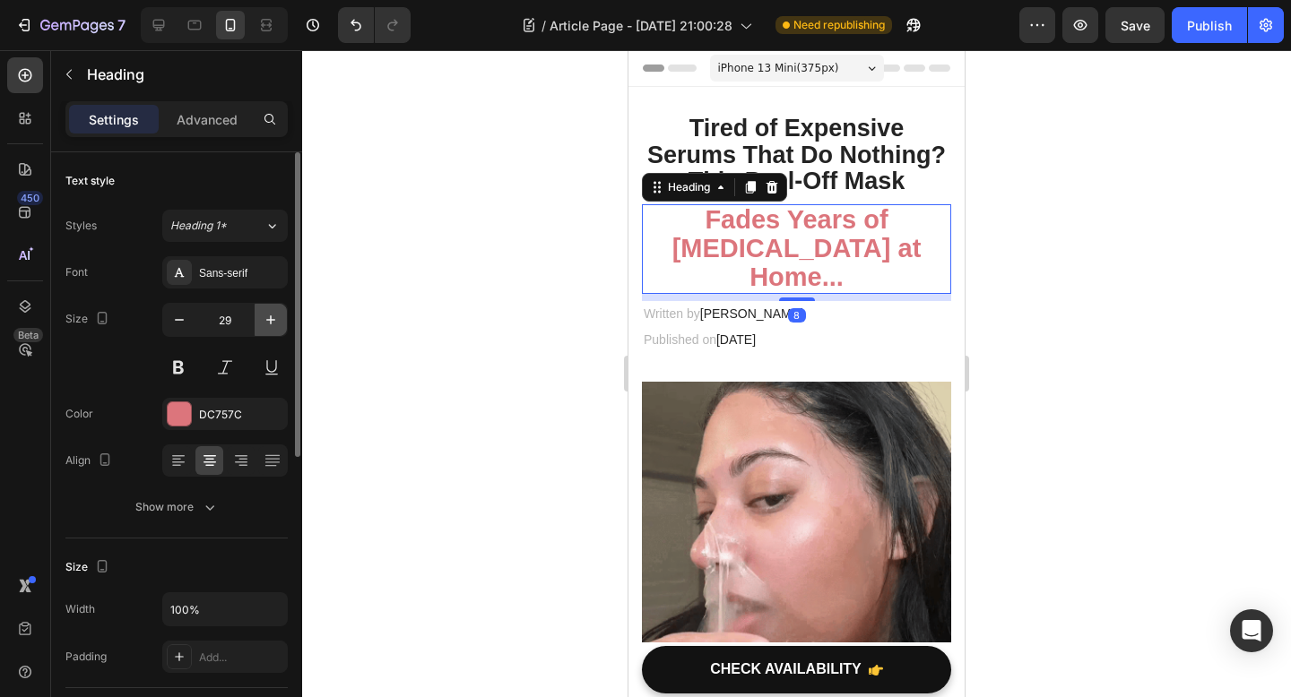
type input "30"
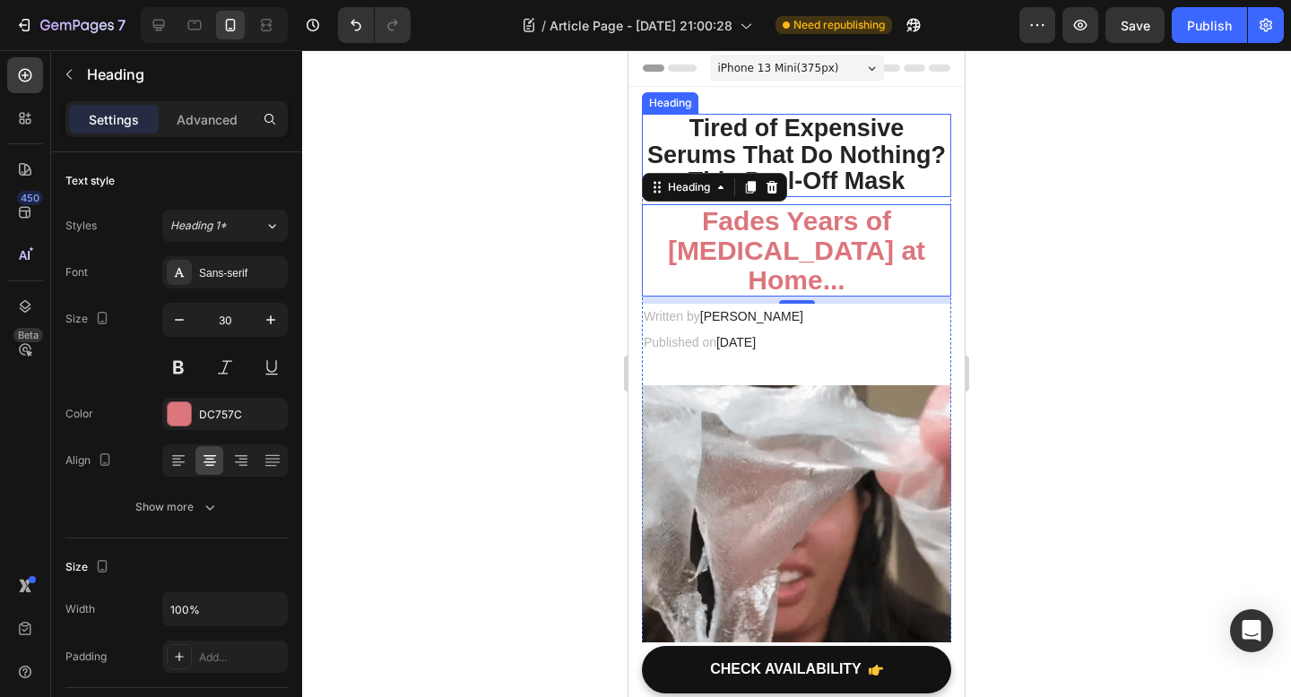
click at [829, 178] on p "Tired of Expensive Serums That Do Nothing? This Peel-Off Mask" at bounding box center [796, 156] width 306 height 80
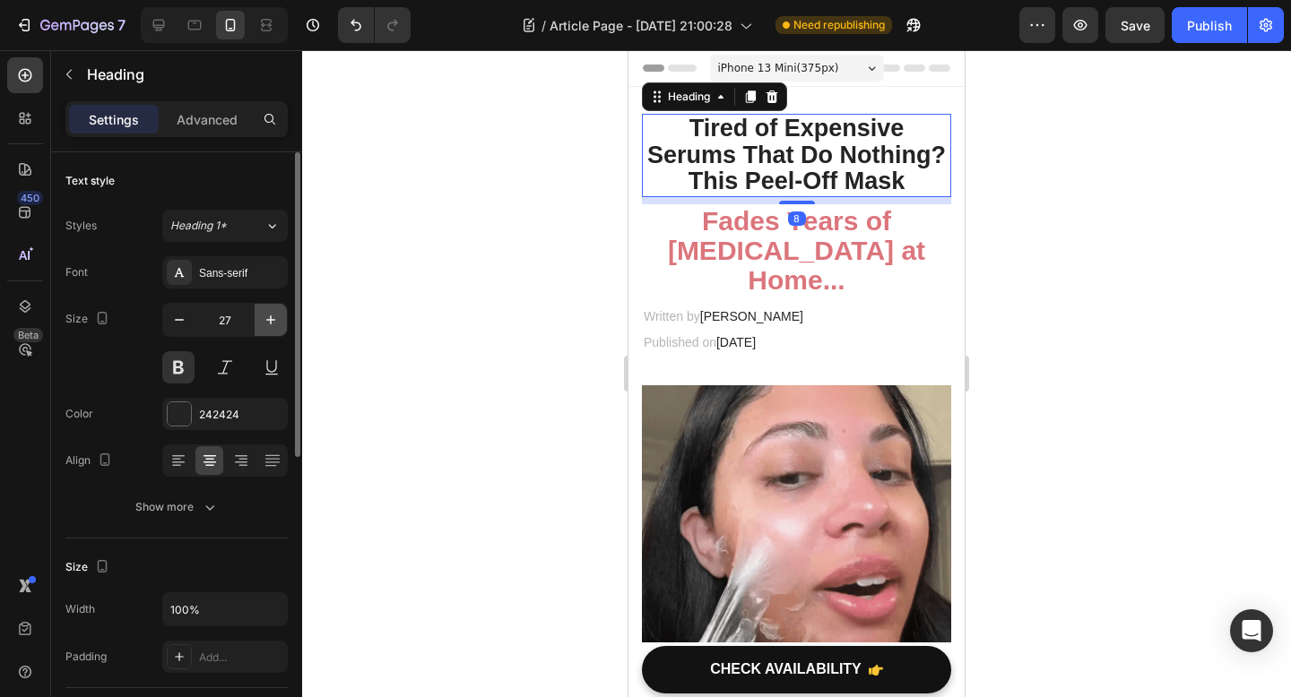
click at [260, 326] on button "button" at bounding box center [271, 320] width 32 height 32
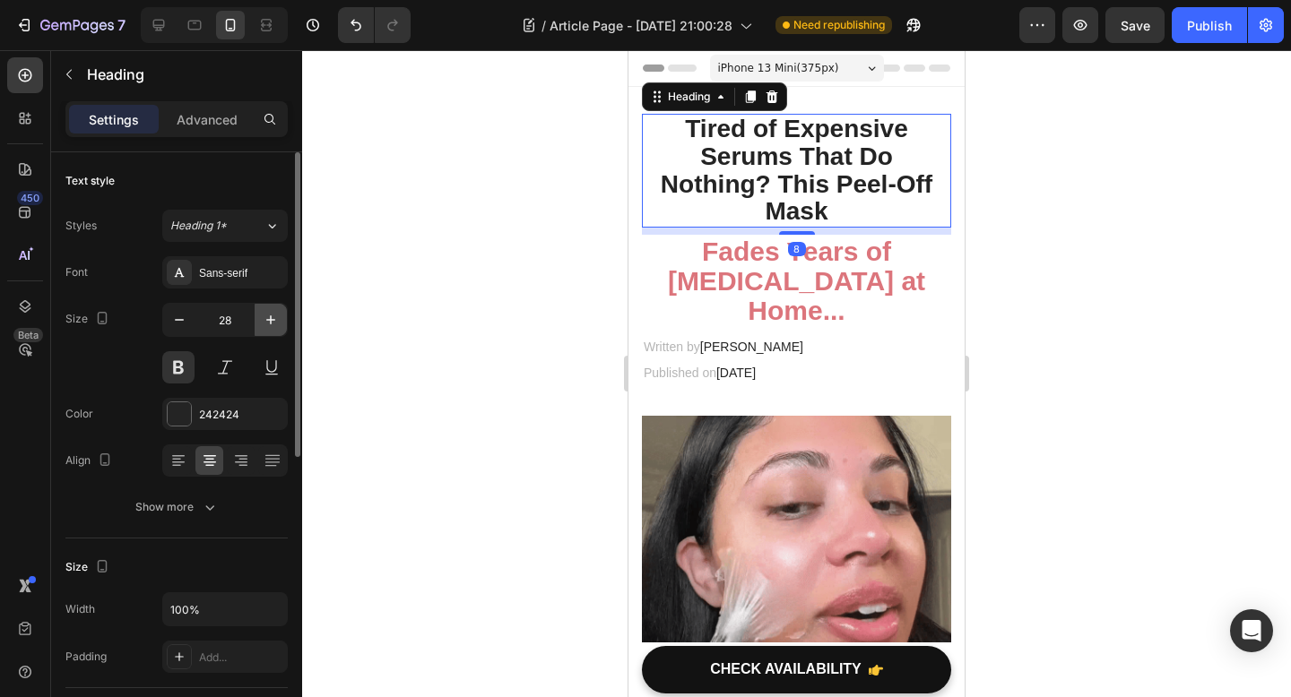
click at [260, 326] on button "button" at bounding box center [271, 320] width 32 height 32
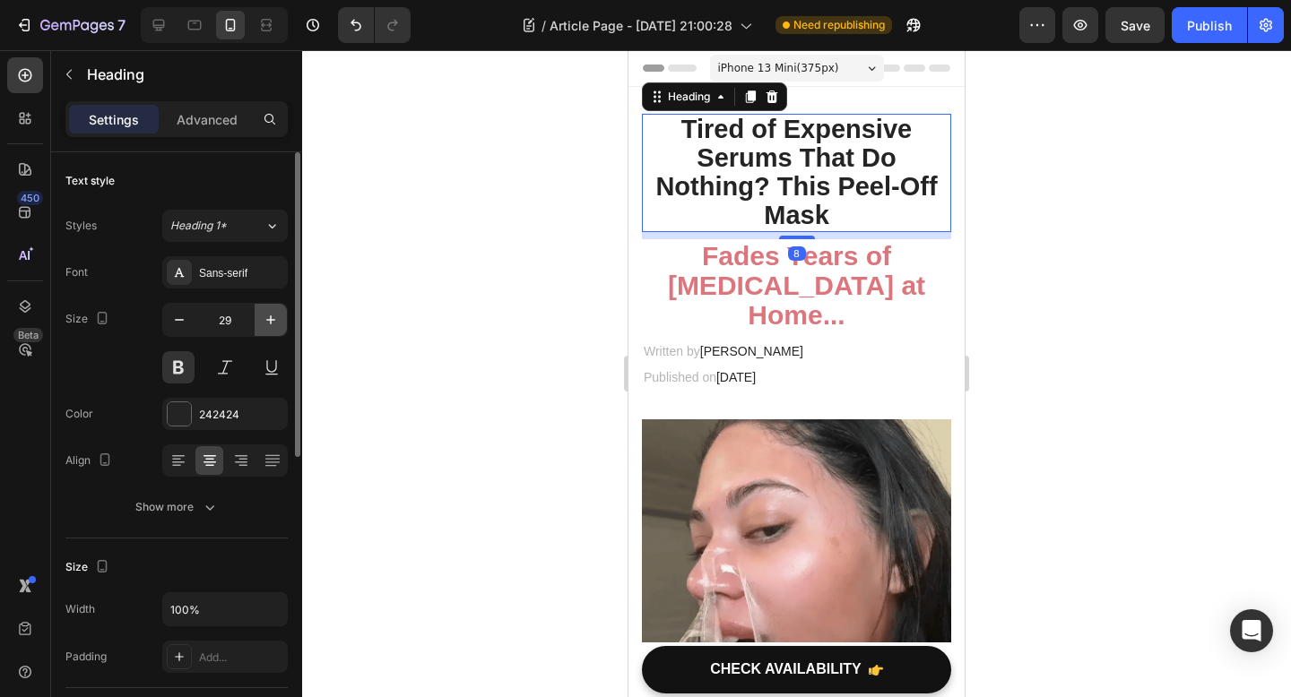
click at [260, 326] on button "button" at bounding box center [271, 320] width 32 height 32
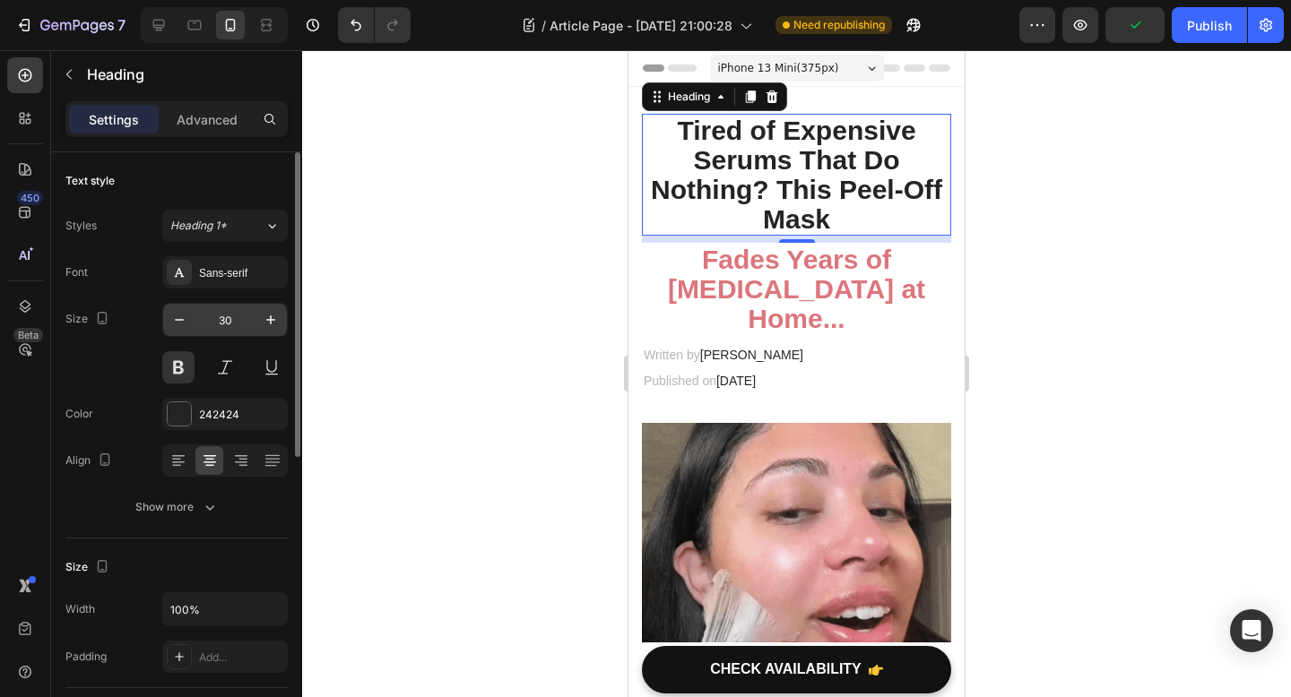
click at [195, 325] on input "30" at bounding box center [224, 320] width 59 height 32
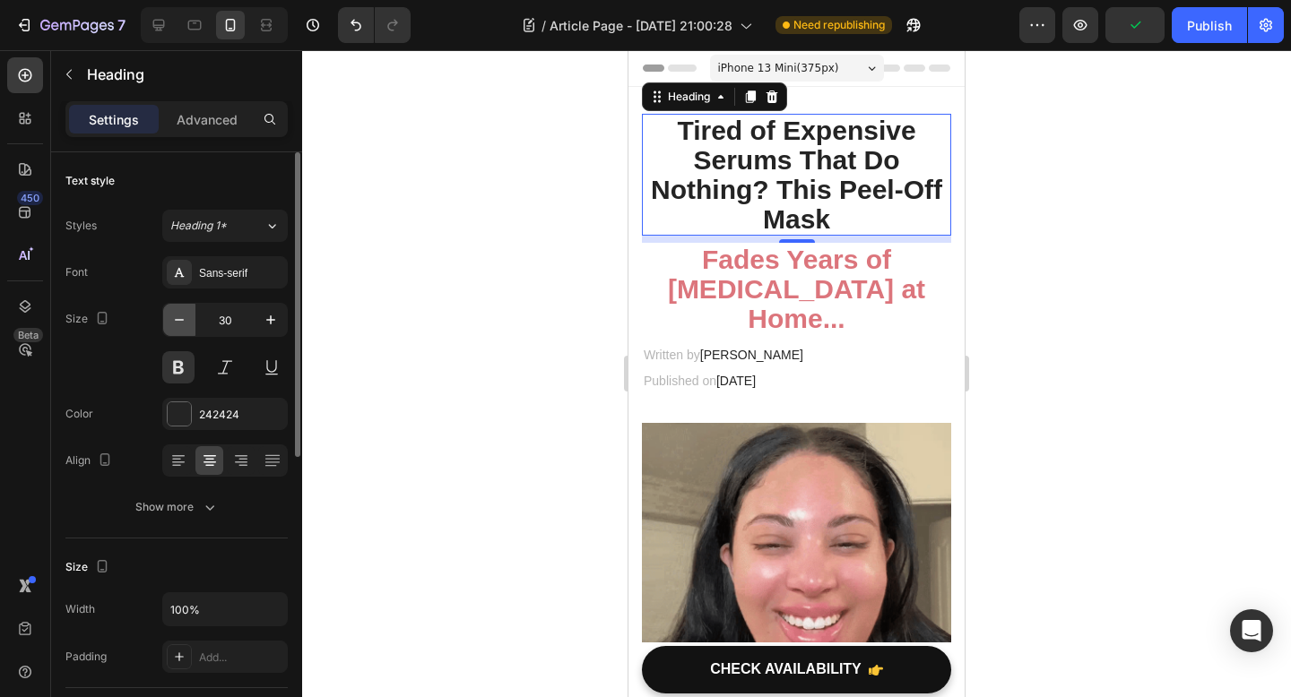
click at [192, 324] on button "button" at bounding box center [179, 320] width 32 height 32
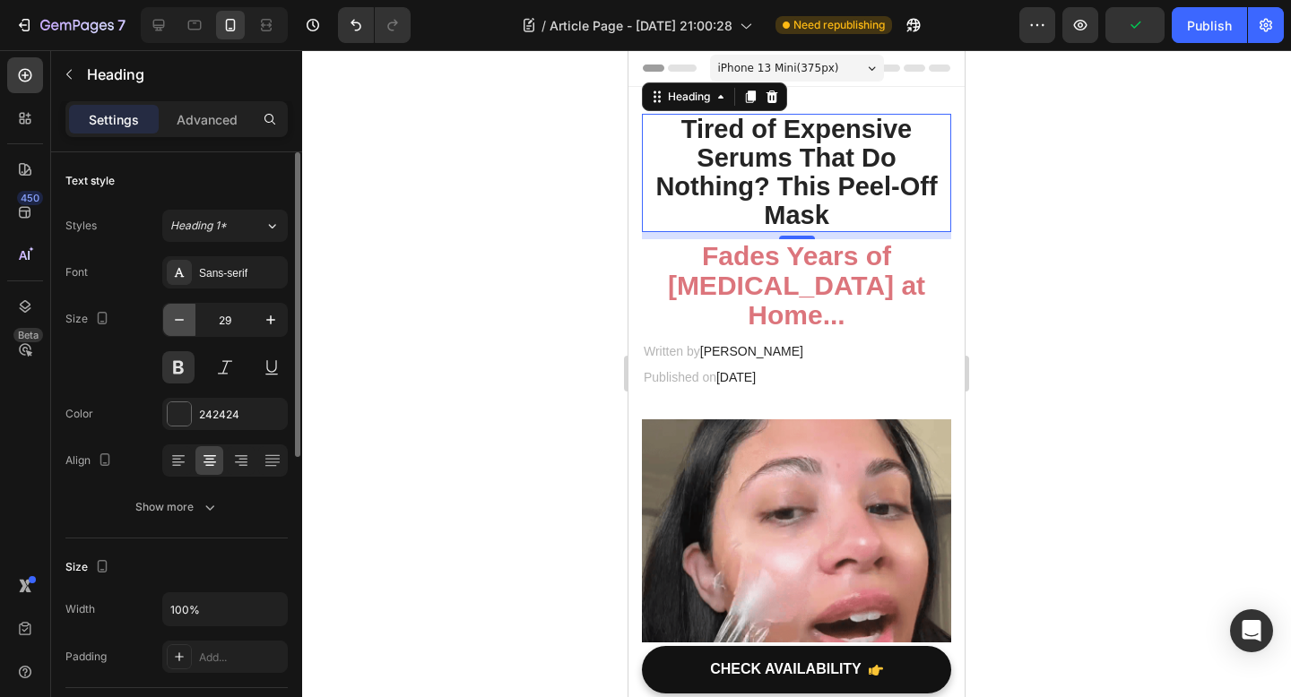
click at [188, 324] on button "button" at bounding box center [179, 320] width 32 height 32
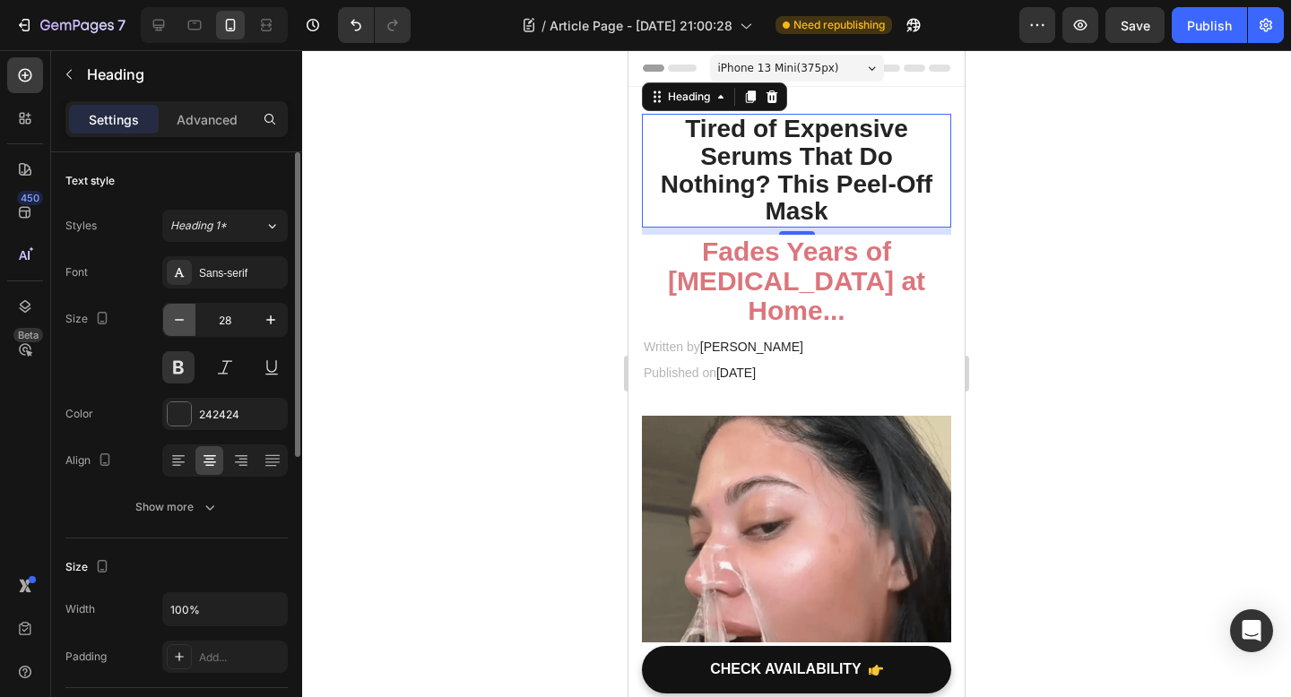
click at [188, 324] on button "button" at bounding box center [179, 320] width 32 height 32
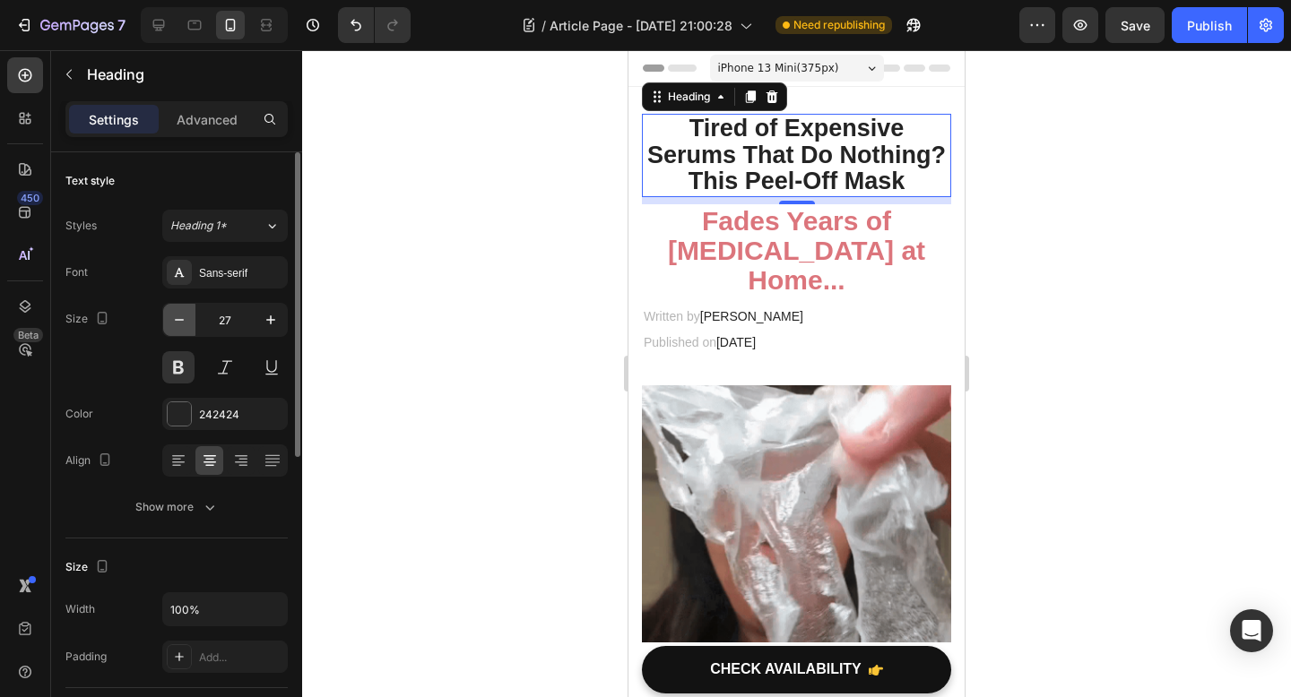
click at [188, 324] on button "button" at bounding box center [179, 320] width 32 height 32
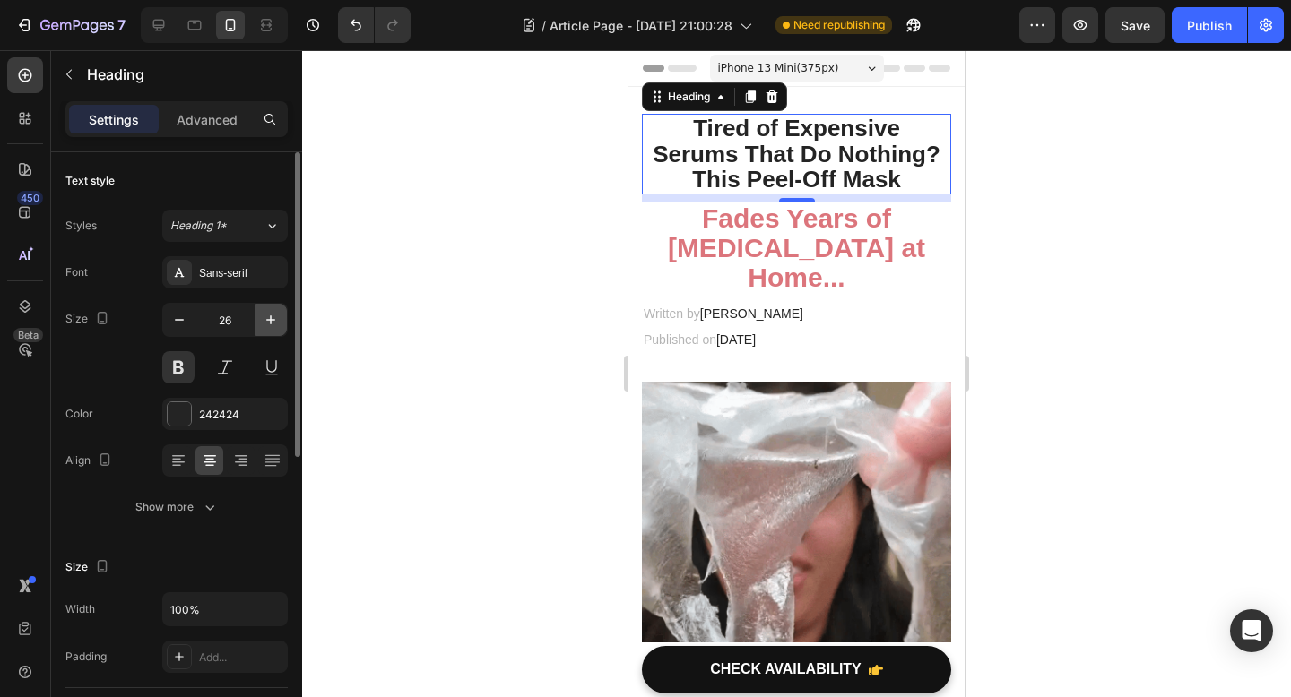
click at [256, 323] on button "button" at bounding box center [271, 320] width 32 height 32
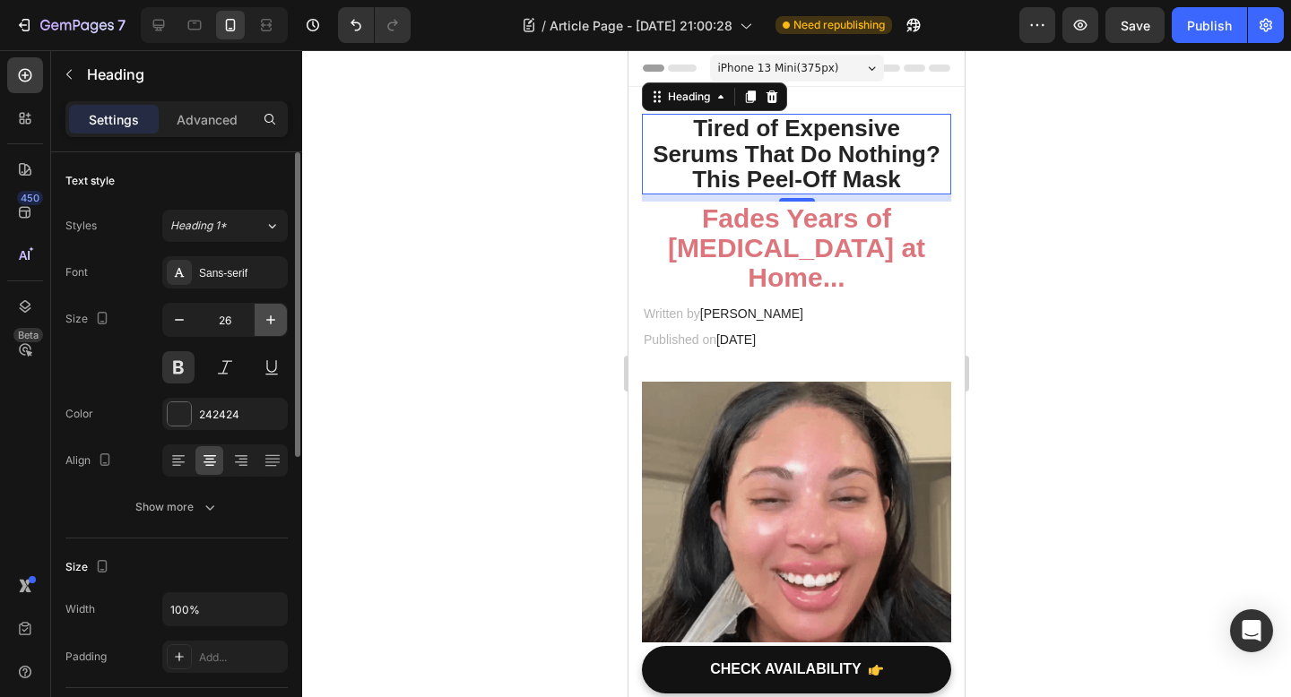
type input "27"
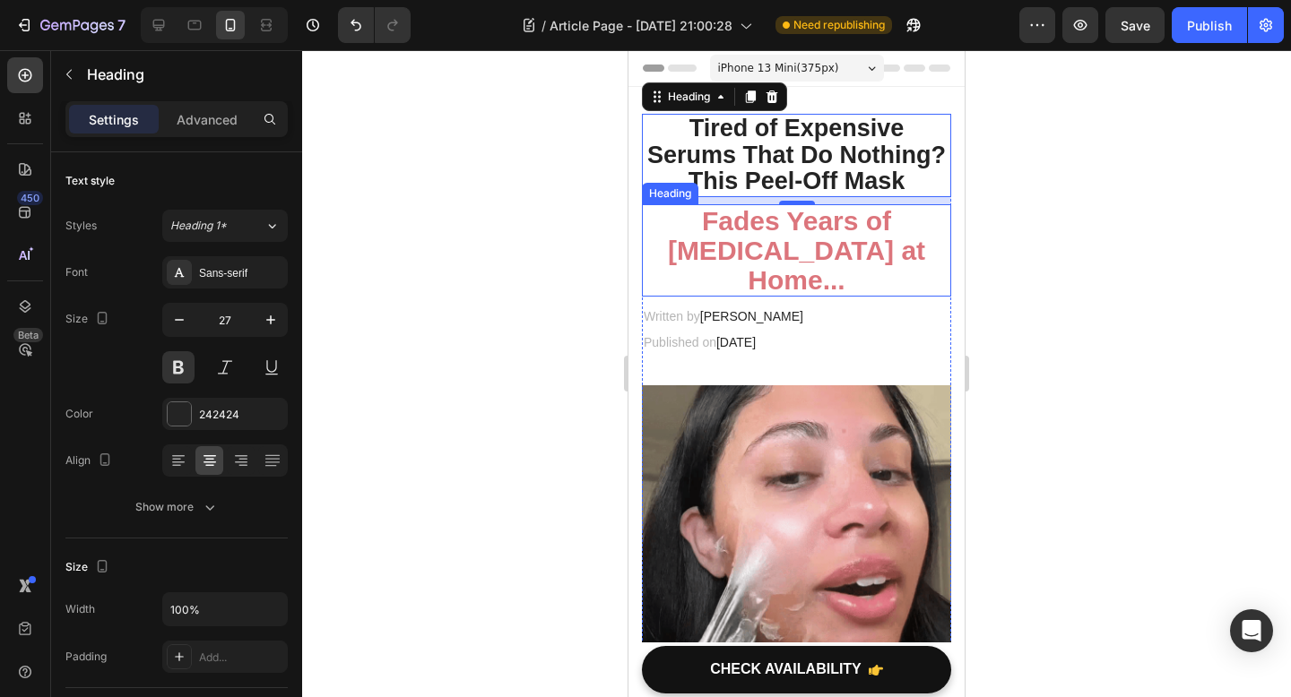
click at [831, 270] on strong "Fades Years of [MEDICAL_DATA] at Home..." at bounding box center [796, 250] width 257 height 89
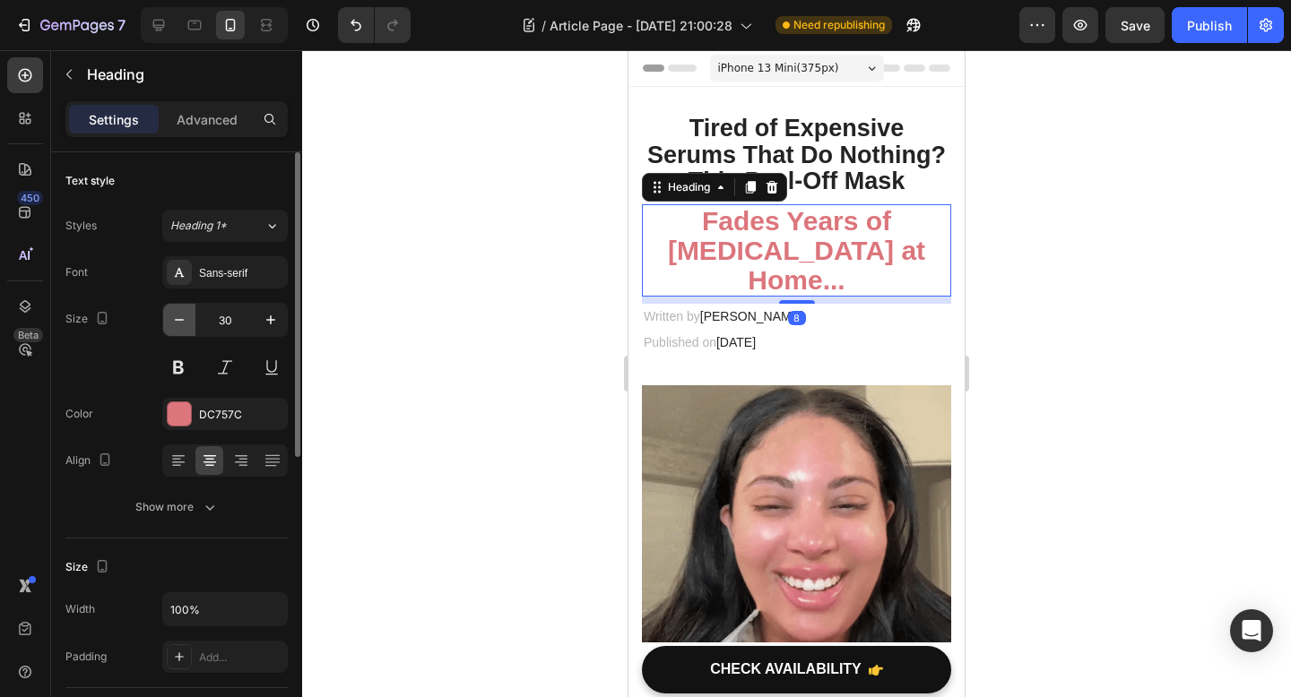
click at [174, 324] on icon "button" at bounding box center [179, 320] width 18 height 18
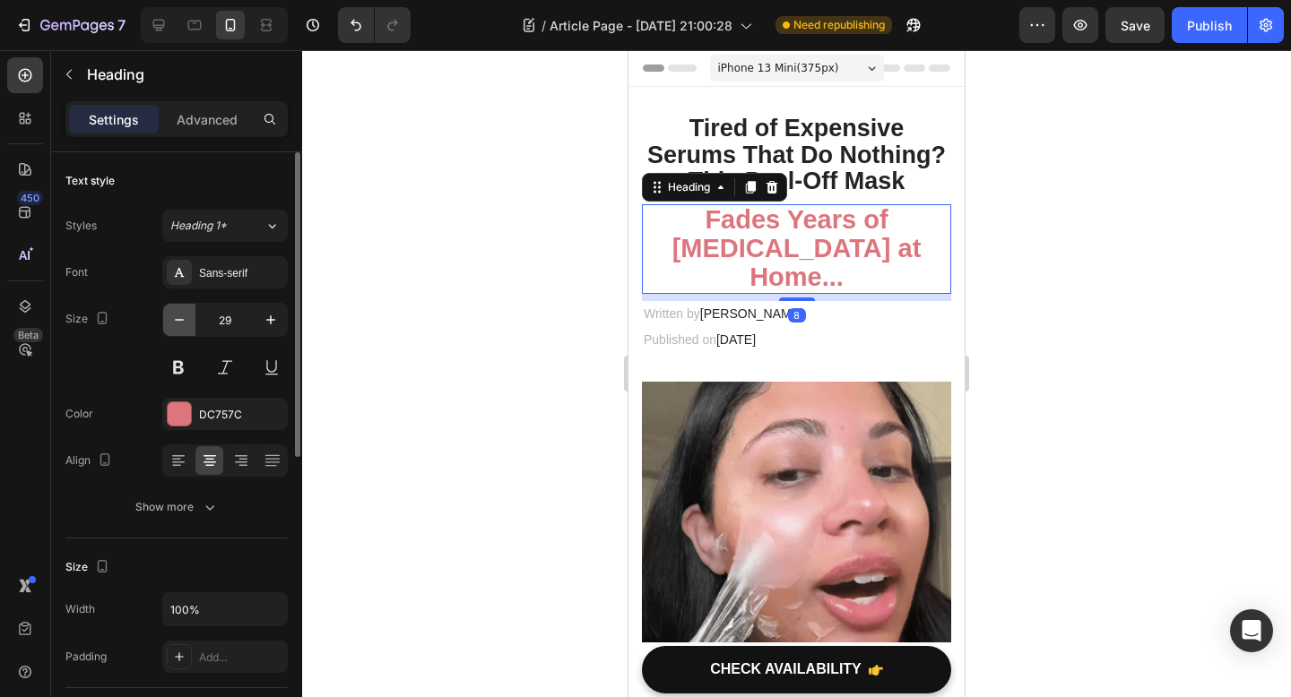
click at [174, 324] on icon "button" at bounding box center [179, 320] width 18 height 18
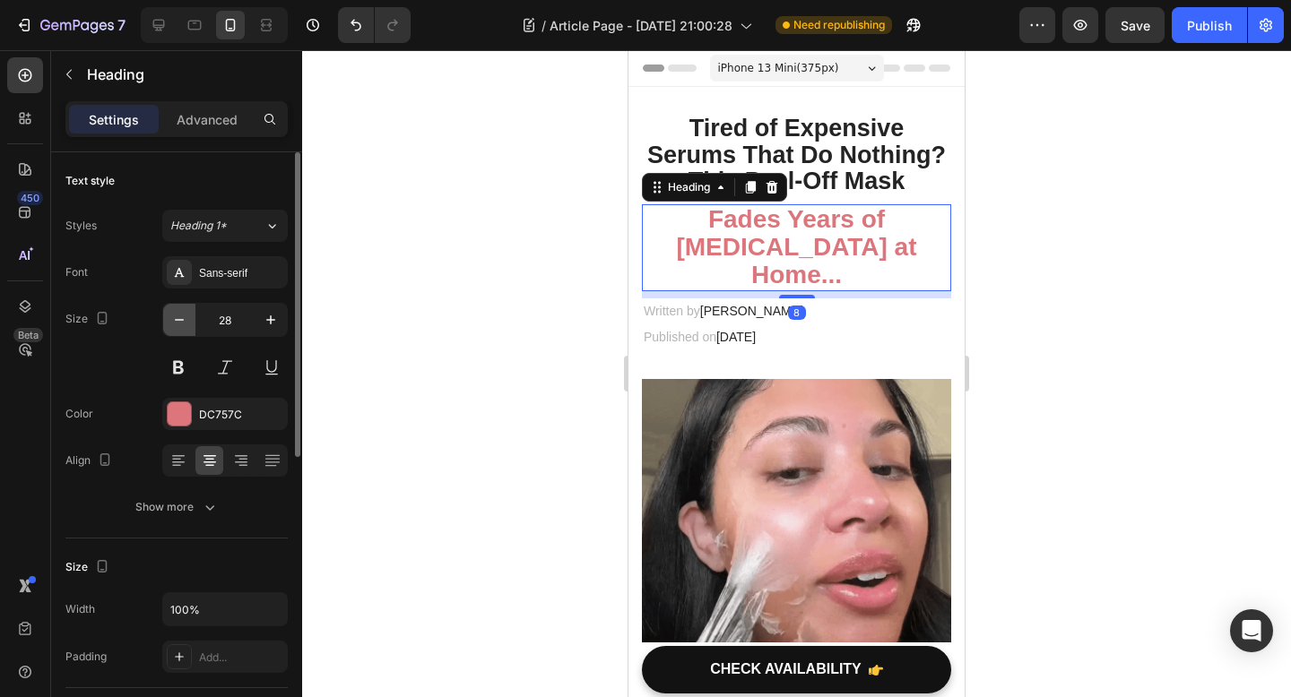
click at [174, 324] on icon "button" at bounding box center [179, 320] width 18 height 18
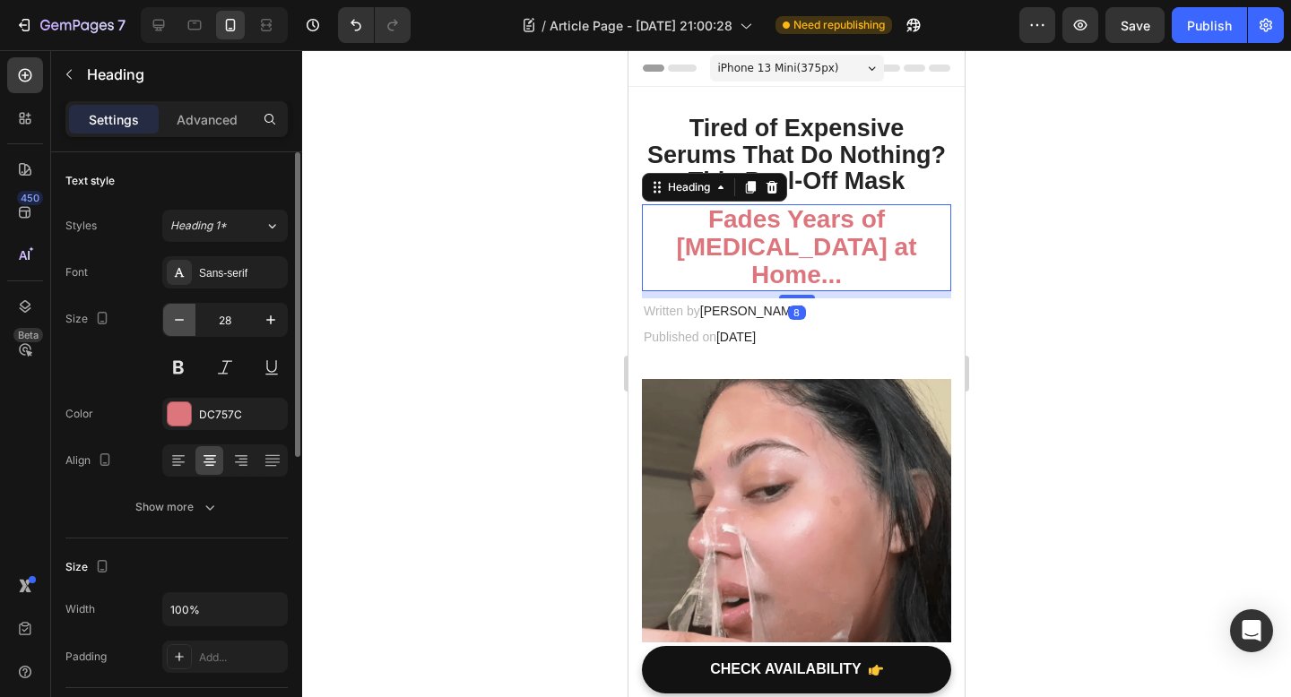
type input "27"
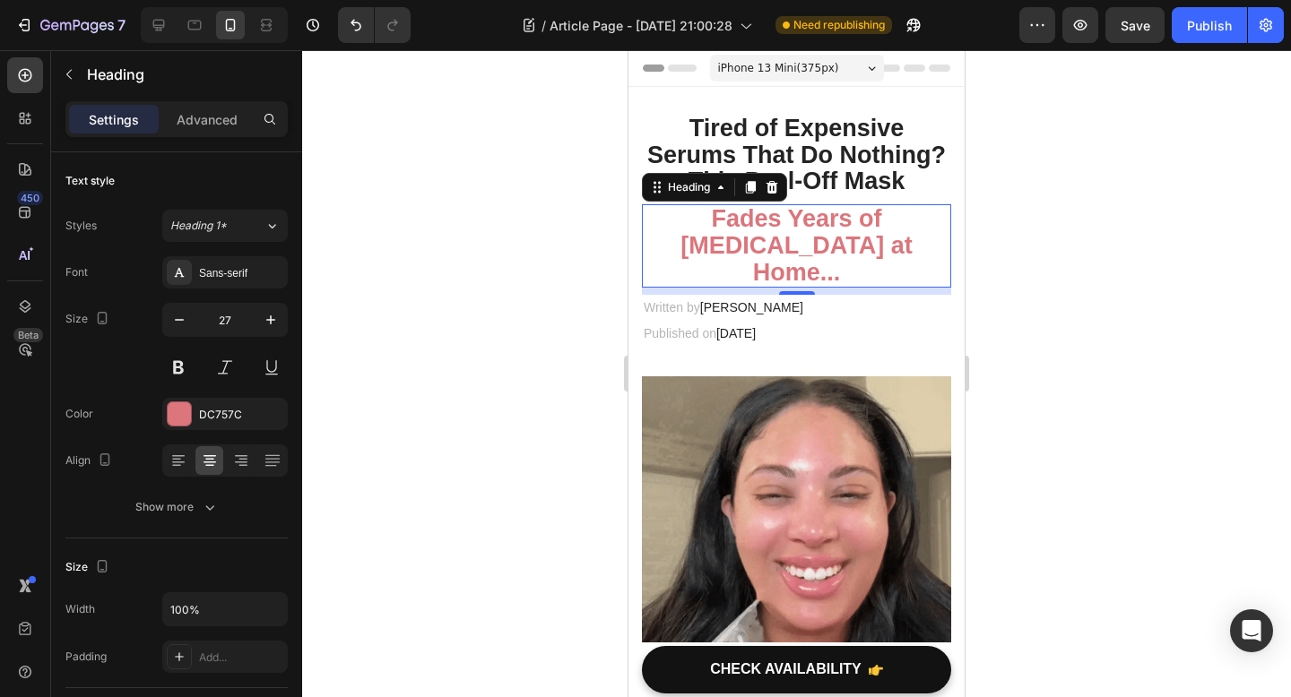
click at [591, 372] on div at bounding box center [796, 373] width 989 height 647
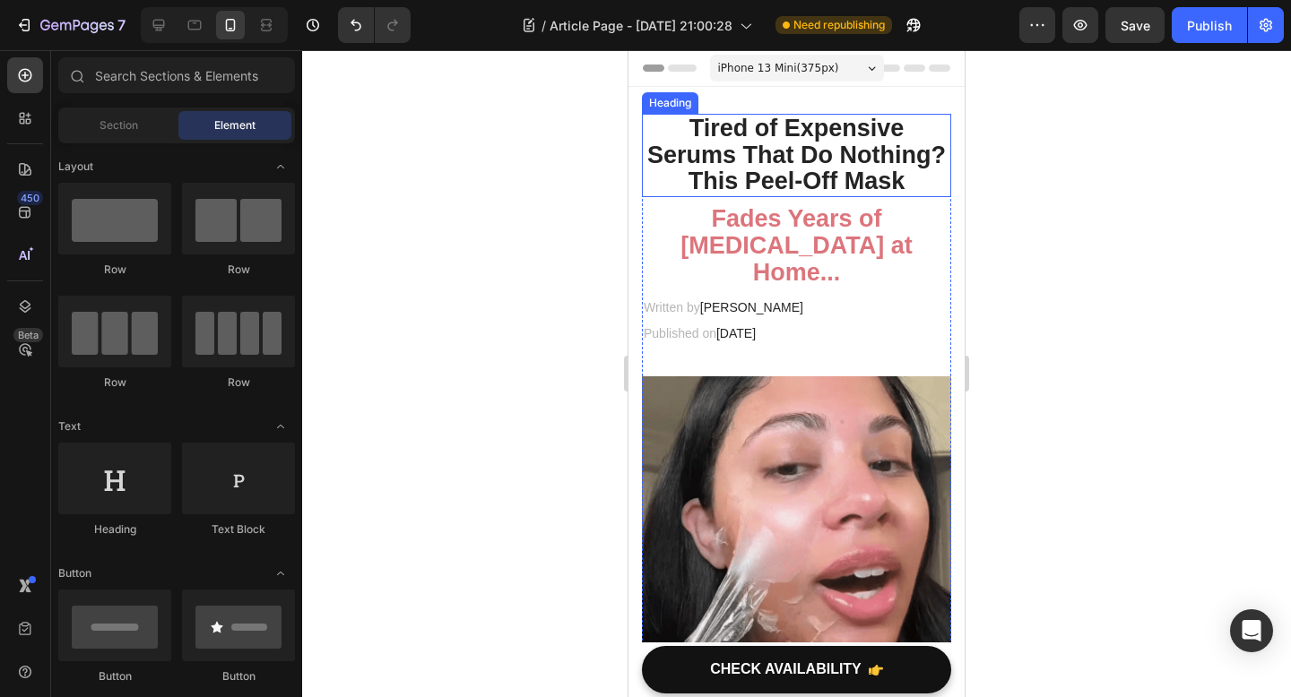
click at [822, 168] on p "Tired of Expensive Serums That Do Nothing? This Peel-Off Mask" at bounding box center [796, 156] width 306 height 80
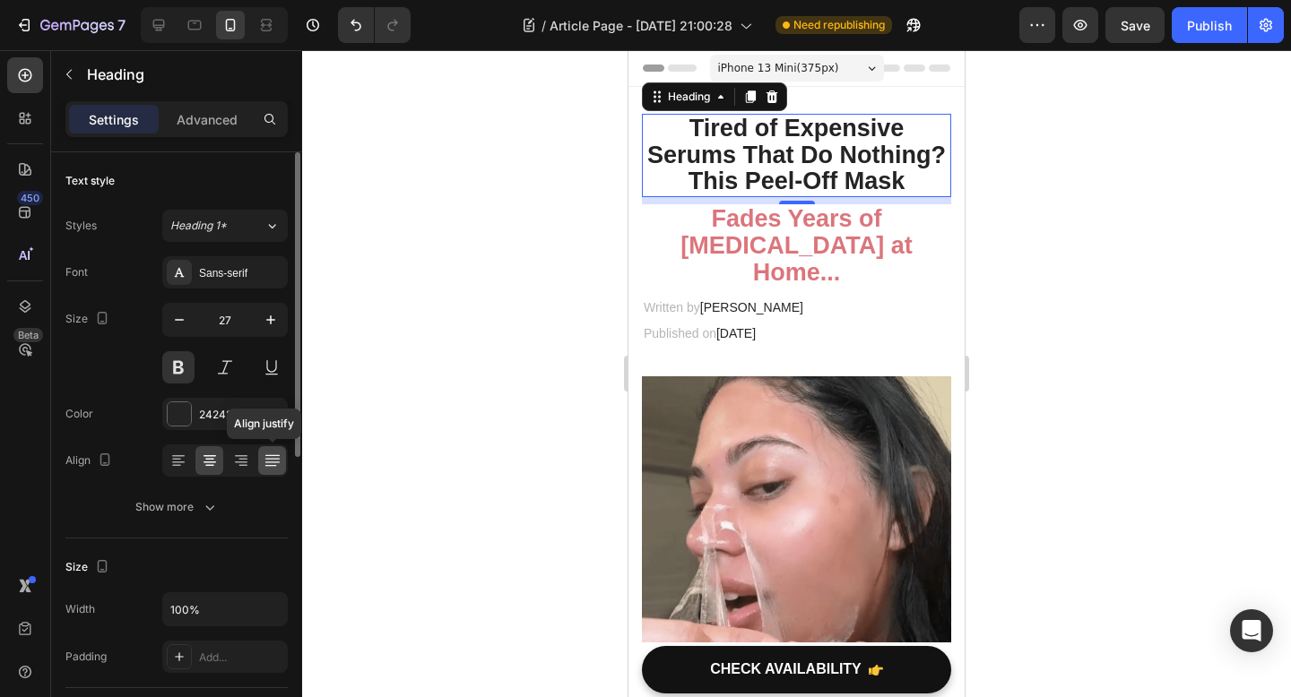
click at [277, 460] on icon at bounding box center [272, 461] width 18 height 18
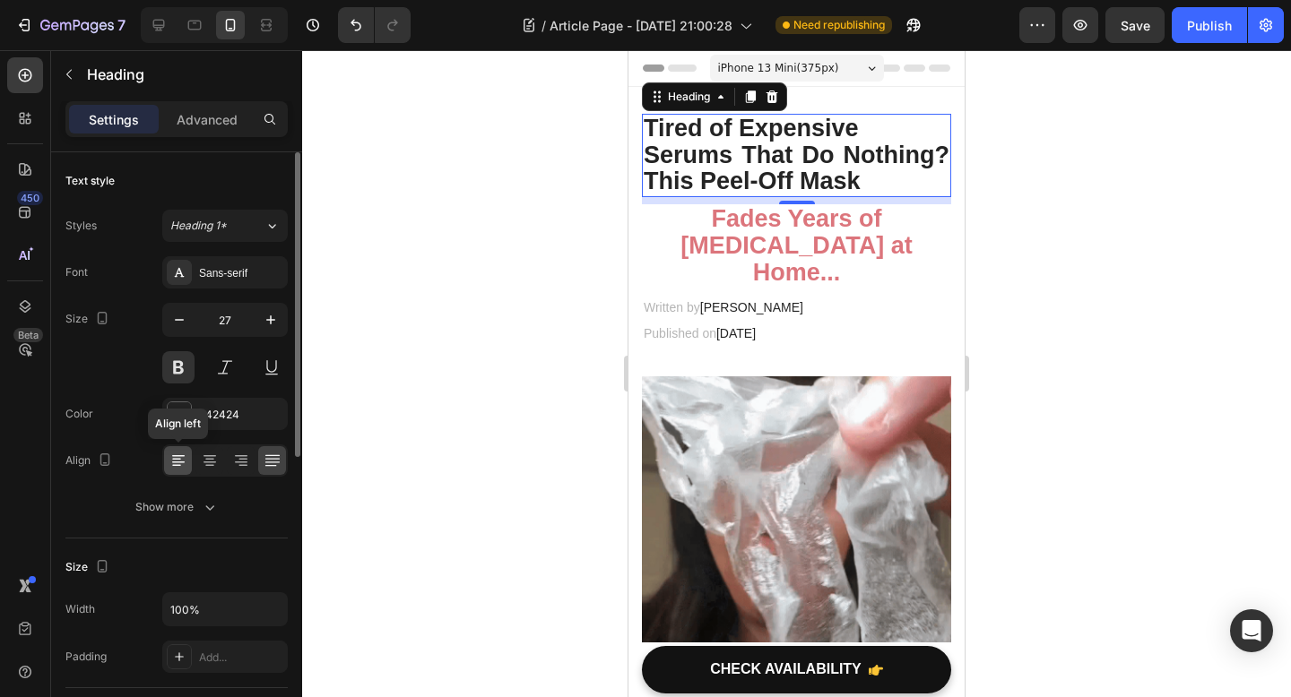
click at [176, 463] on icon at bounding box center [178, 461] width 18 height 18
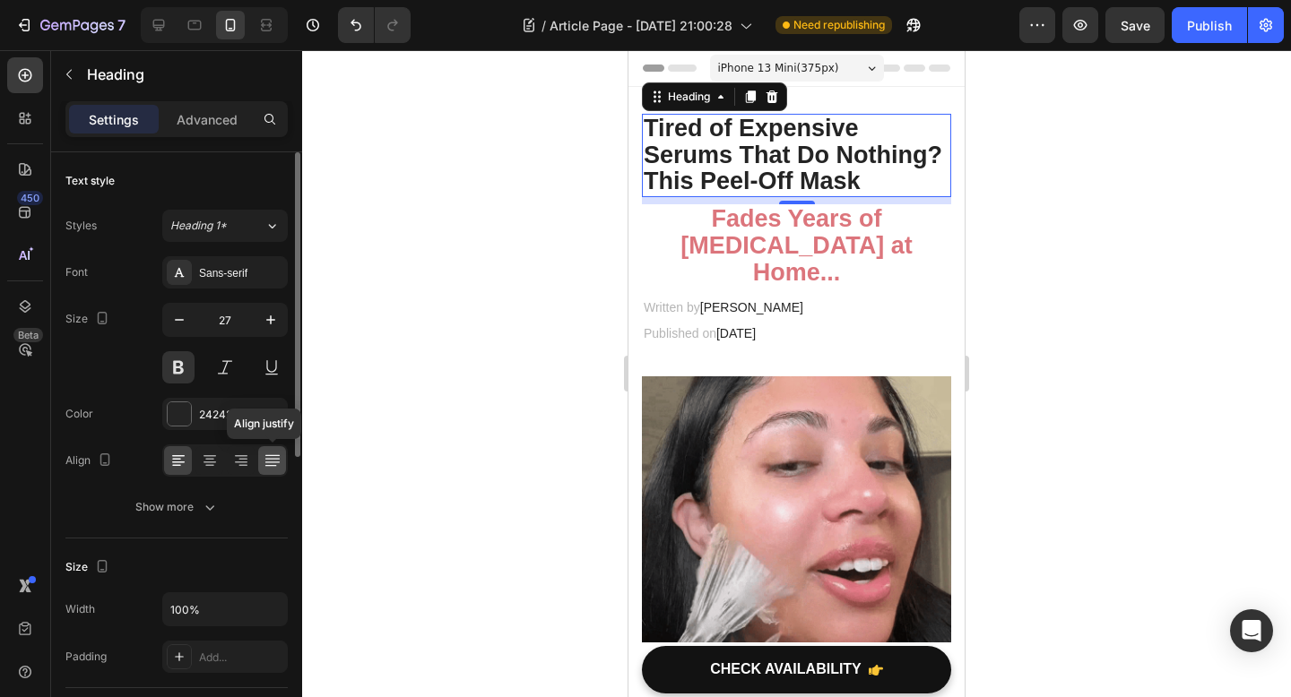
click at [274, 468] on icon at bounding box center [272, 461] width 18 height 18
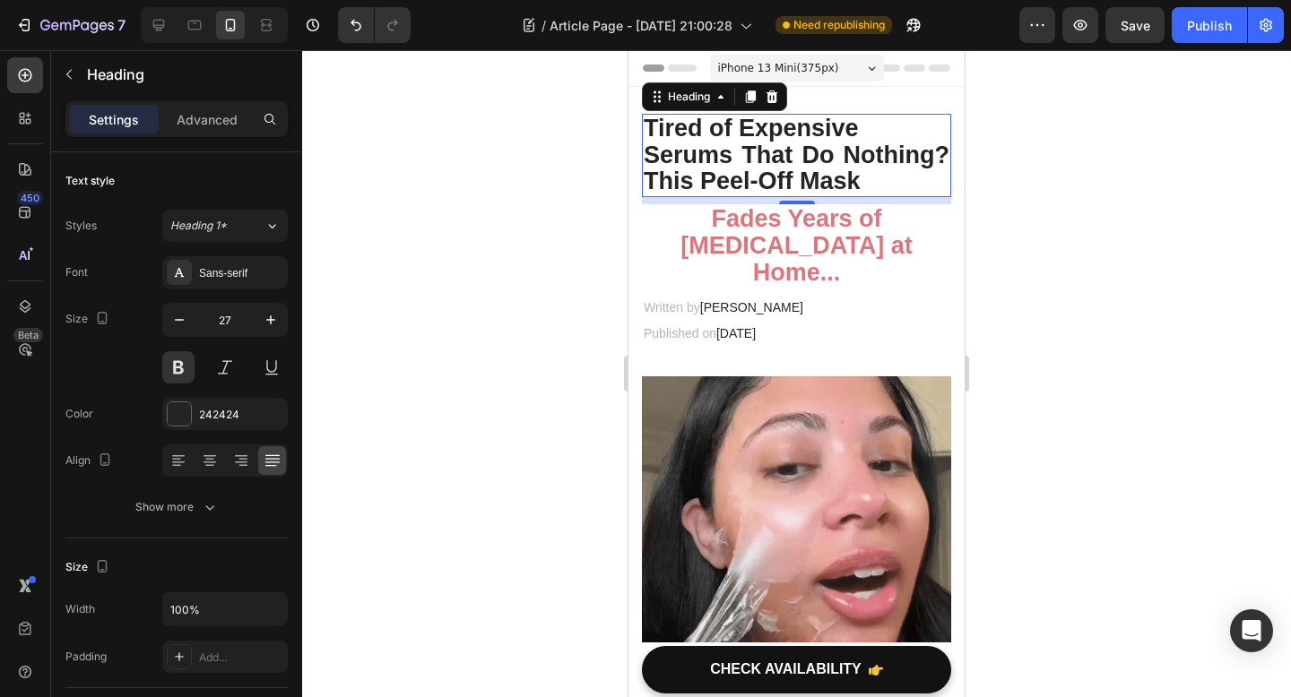
click at [819, 255] on strong "Fades Years of [MEDICAL_DATA] at Home..." at bounding box center [795, 245] width 231 height 80
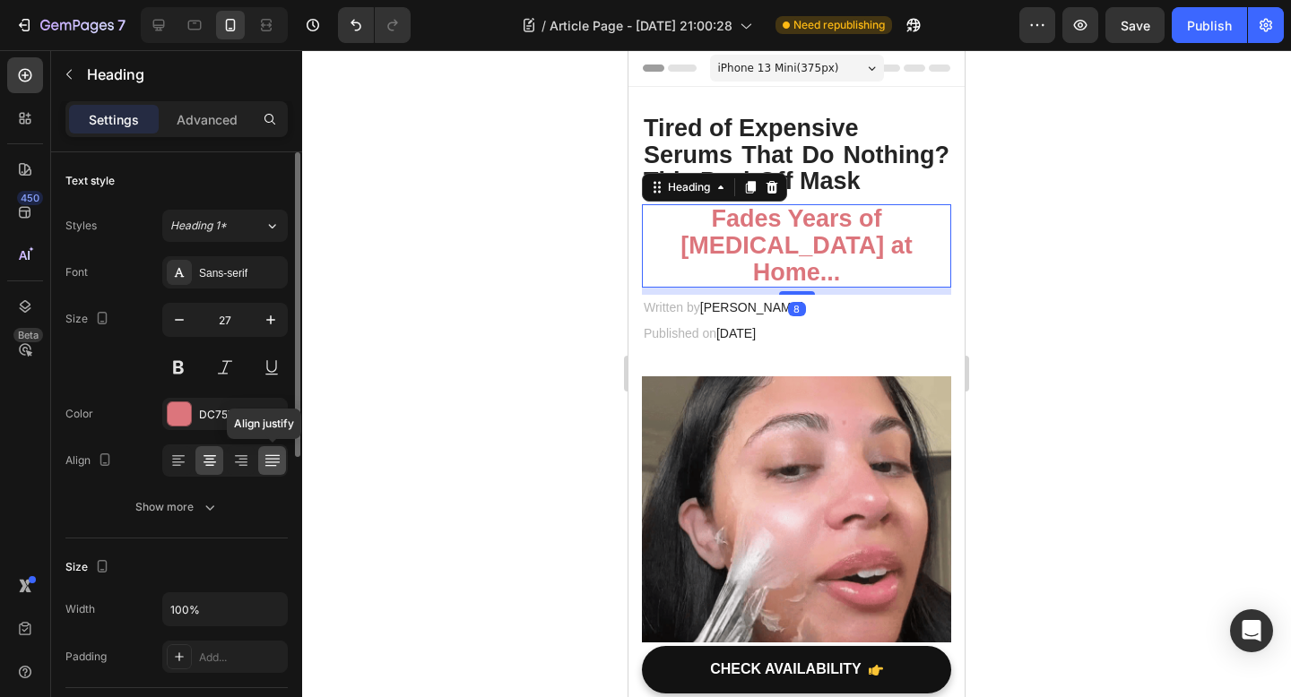
click at [269, 464] on icon at bounding box center [272, 461] width 18 height 18
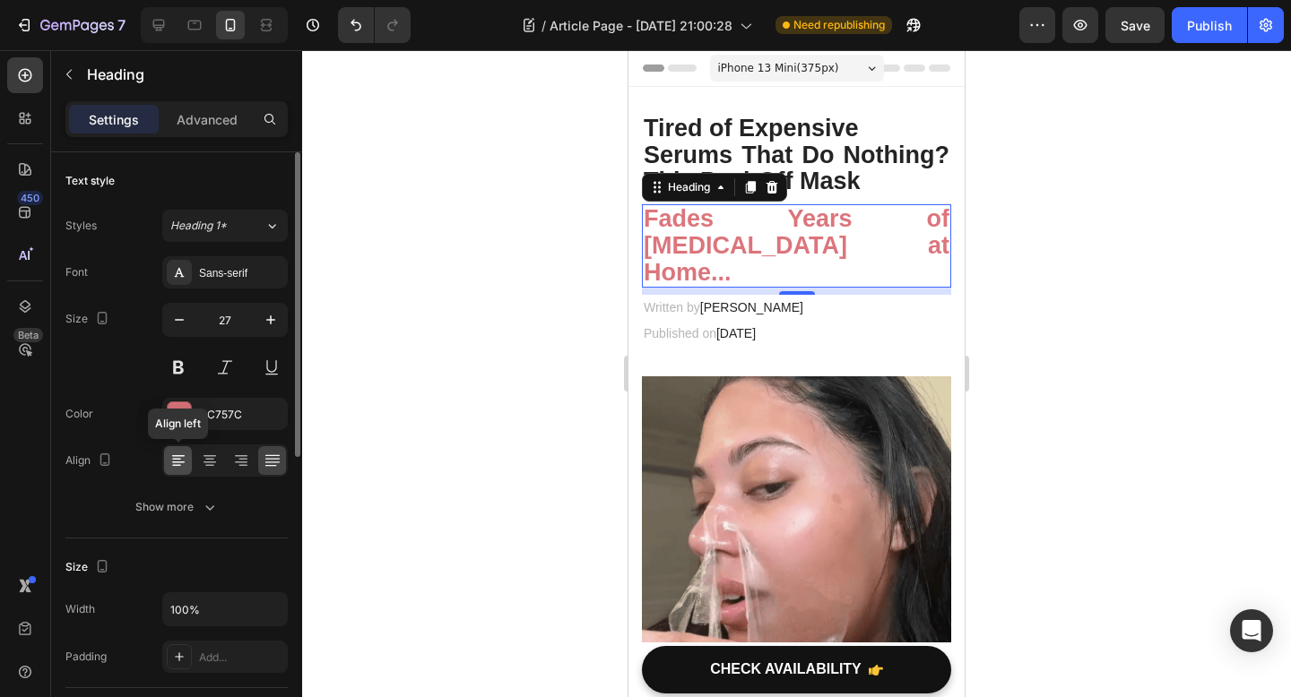
click at [175, 457] on icon at bounding box center [178, 461] width 18 height 18
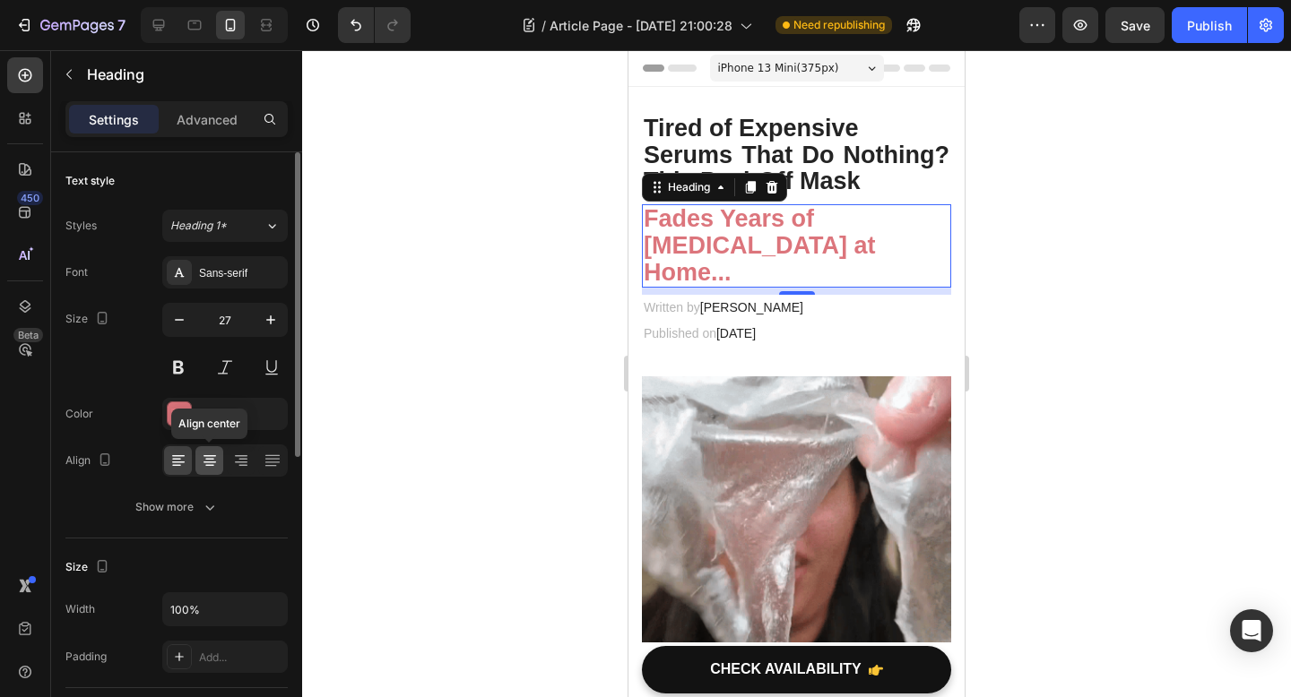
click at [215, 457] on icon at bounding box center [210, 461] width 18 height 18
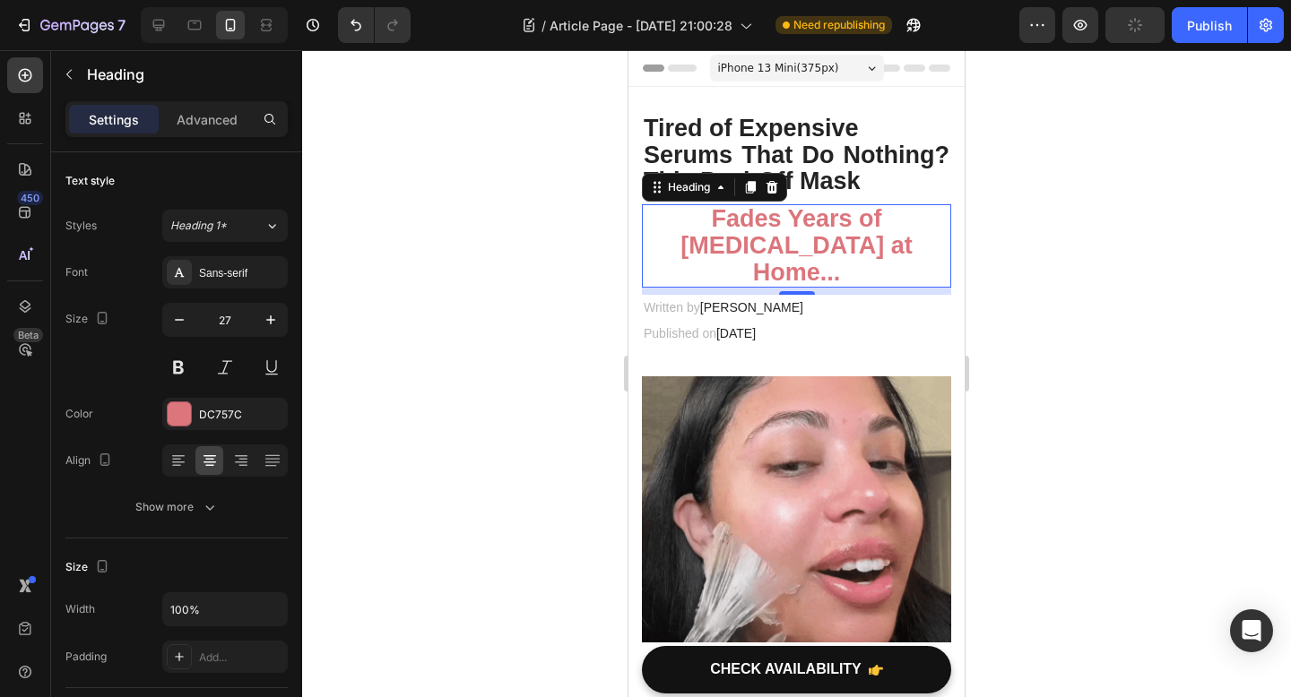
click at [1239, 324] on div at bounding box center [796, 373] width 989 height 647
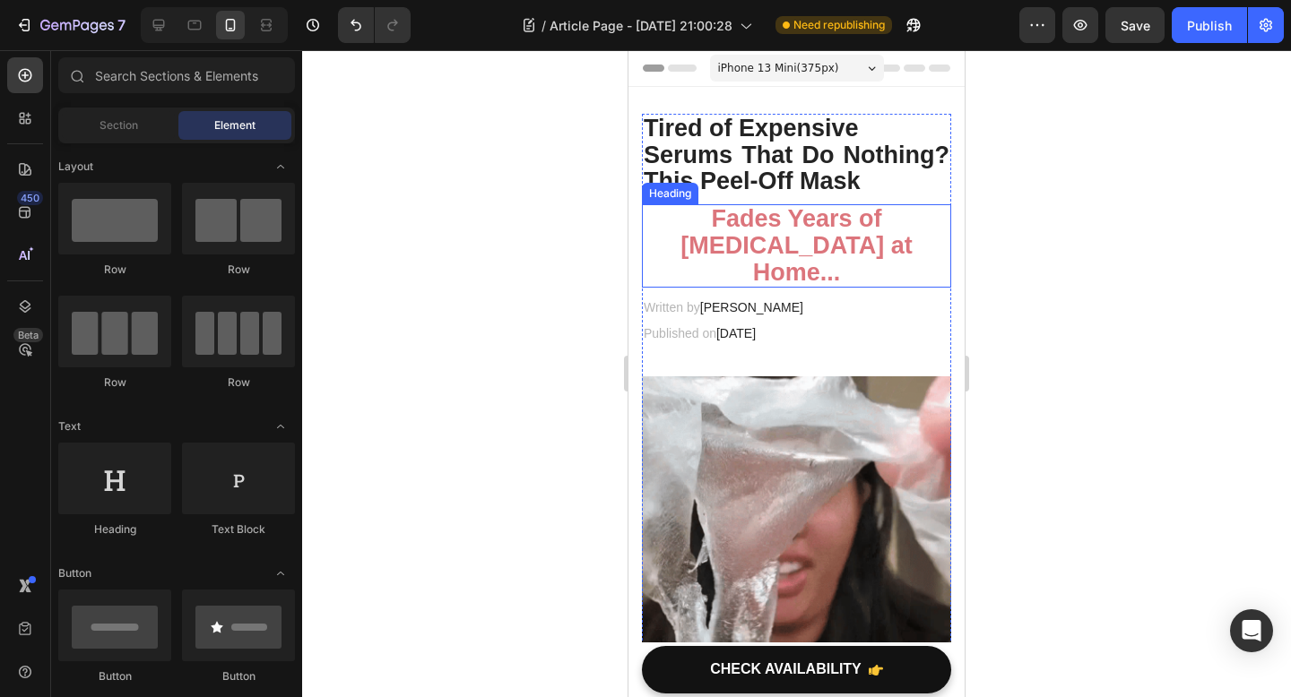
click at [875, 264] on h2 "Fades Years of [MEDICAL_DATA] at Home..." at bounding box center [796, 245] width 309 height 83
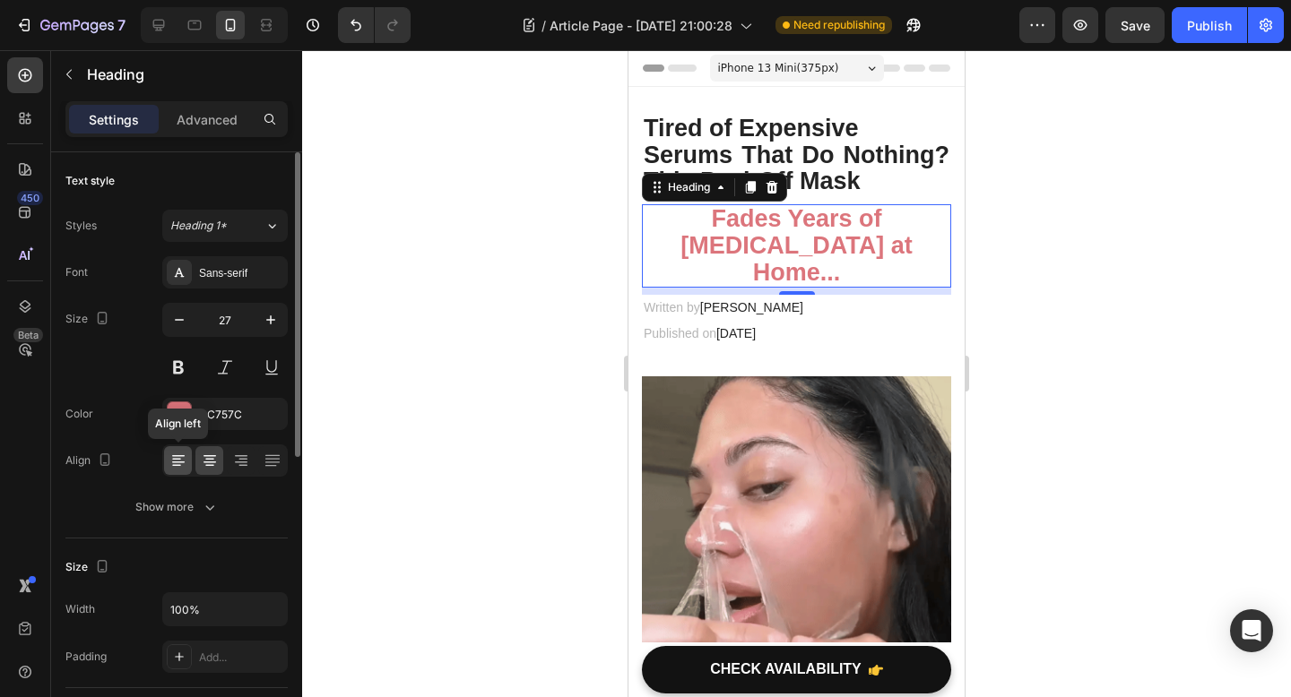
click at [182, 468] on icon at bounding box center [178, 461] width 18 height 18
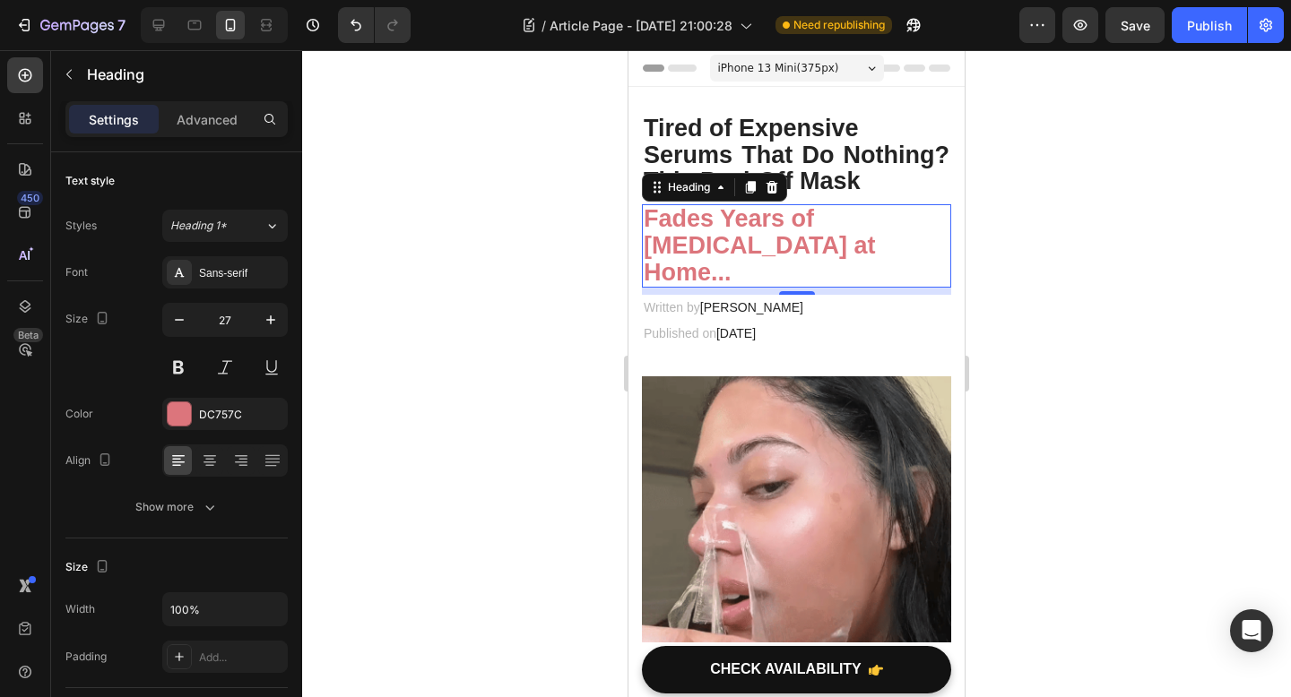
click at [1066, 206] on div at bounding box center [796, 373] width 989 height 647
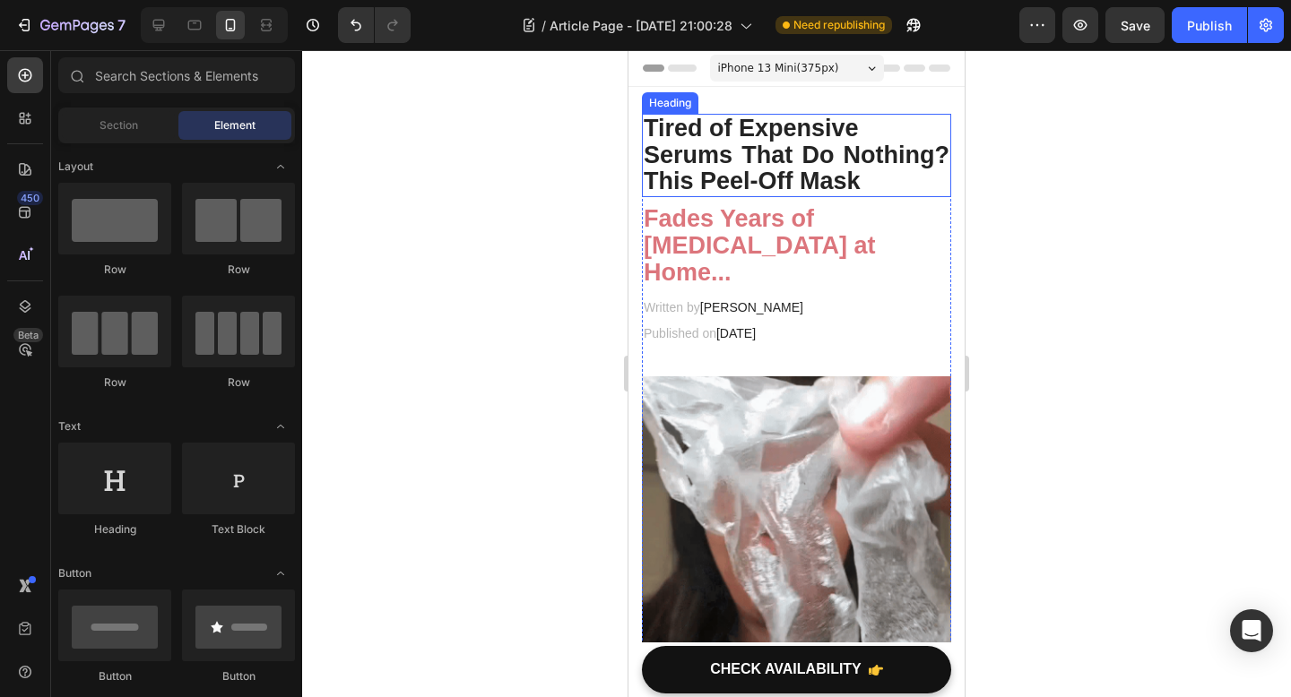
click at [792, 141] on p "Tired of Expensive Serums That Do Nothing? This Peel-Off Mask" at bounding box center [796, 156] width 306 height 80
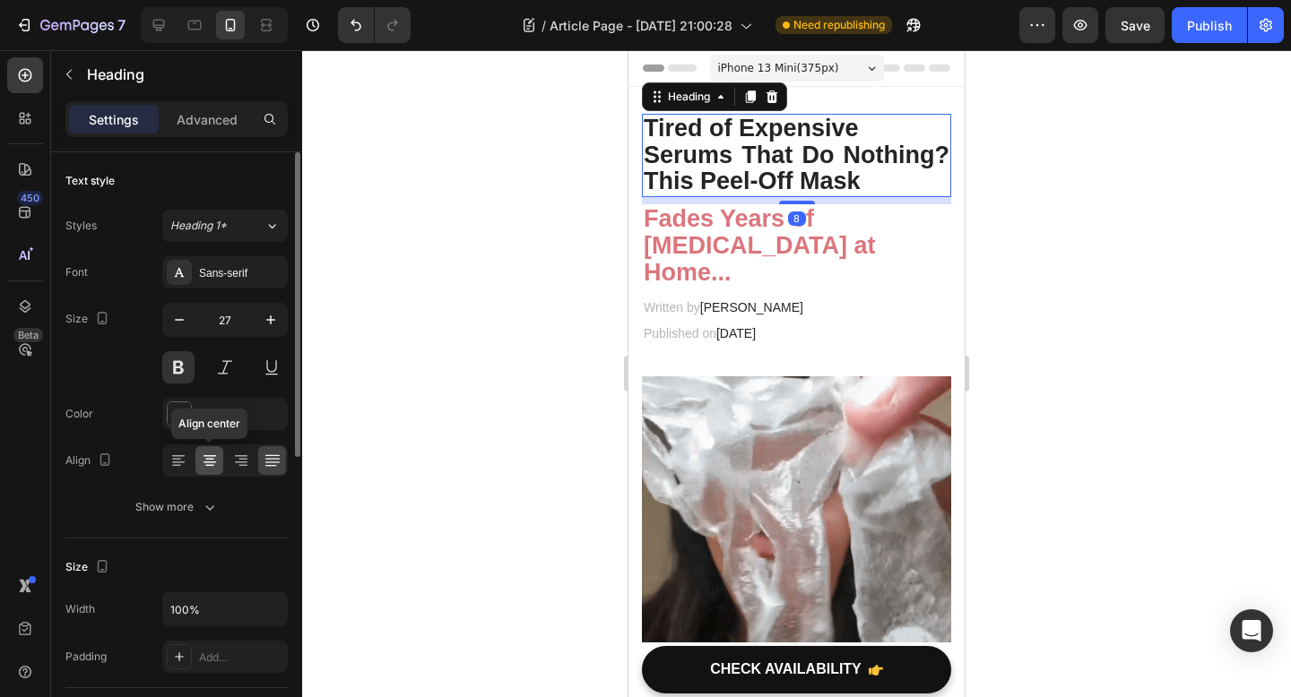
click at [220, 460] on div at bounding box center [209, 460] width 28 height 29
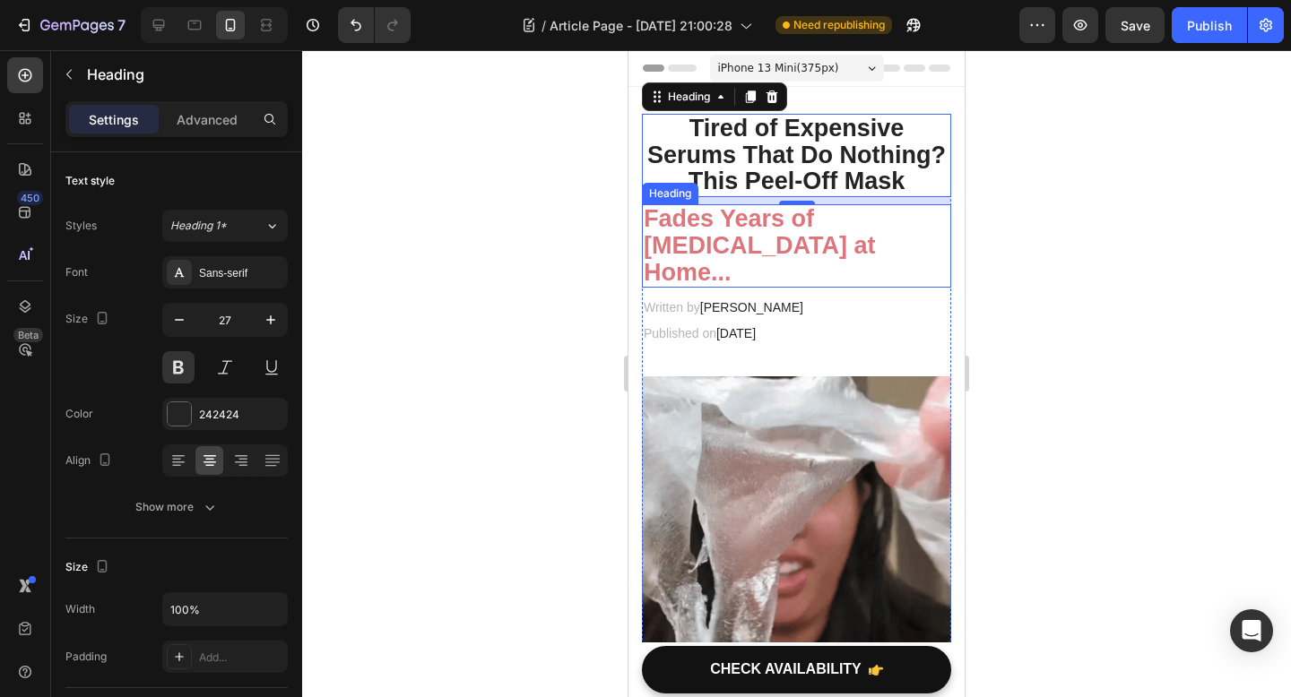
click at [743, 254] on strong "Fades Years of [MEDICAL_DATA] at Home..." at bounding box center [758, 245] width 231 height 80
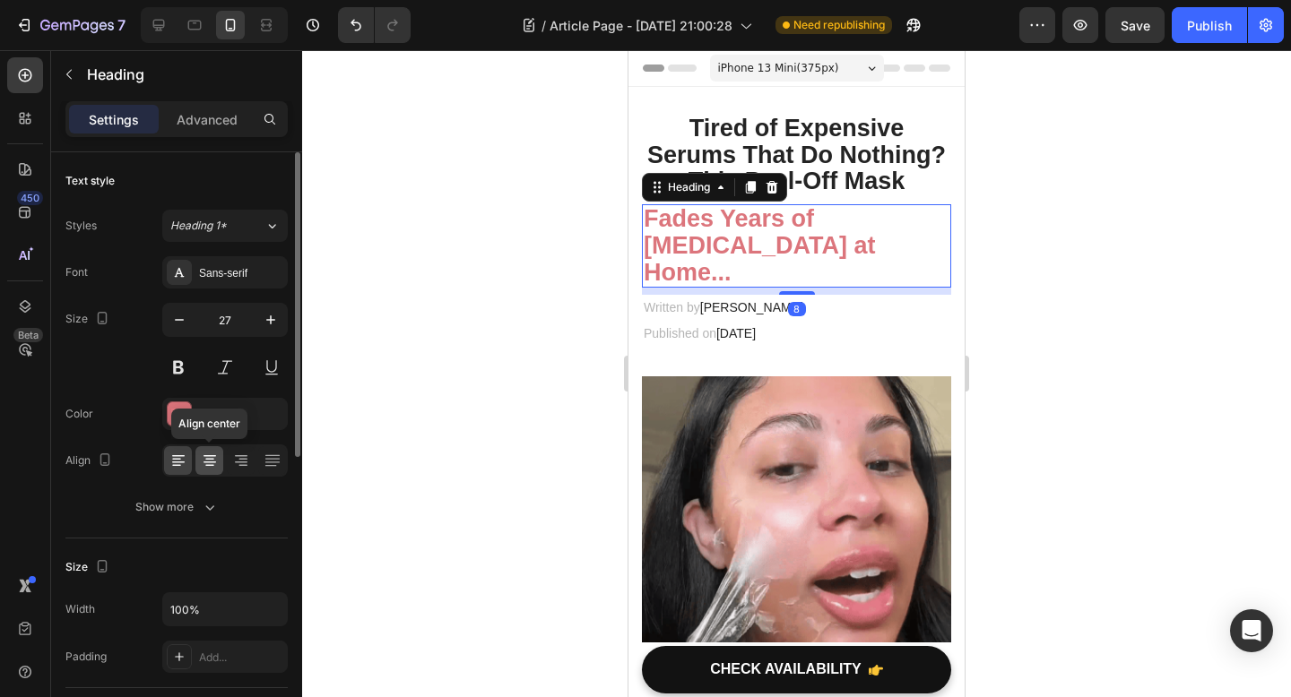
click at [214, 469] on icon at bounding box center [210, 461] width 18 height 18
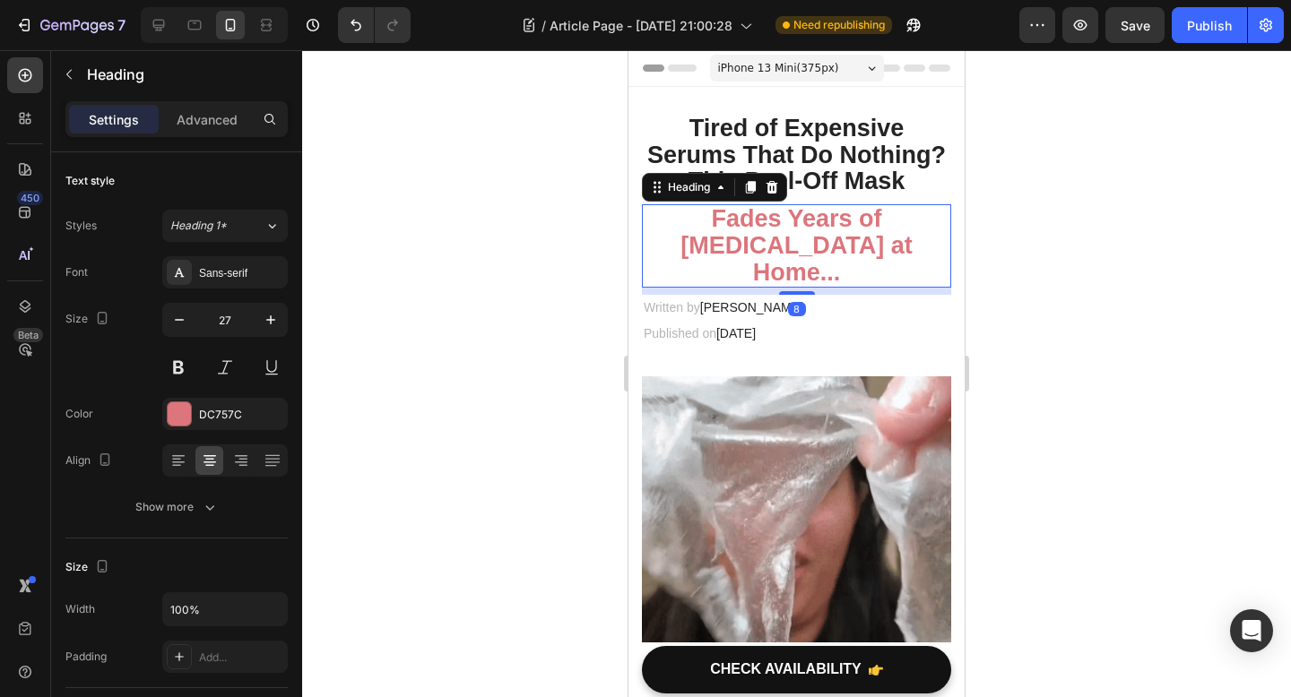
click at [1006, 337] on div at bounding box center [796, 373] width 989 height 647
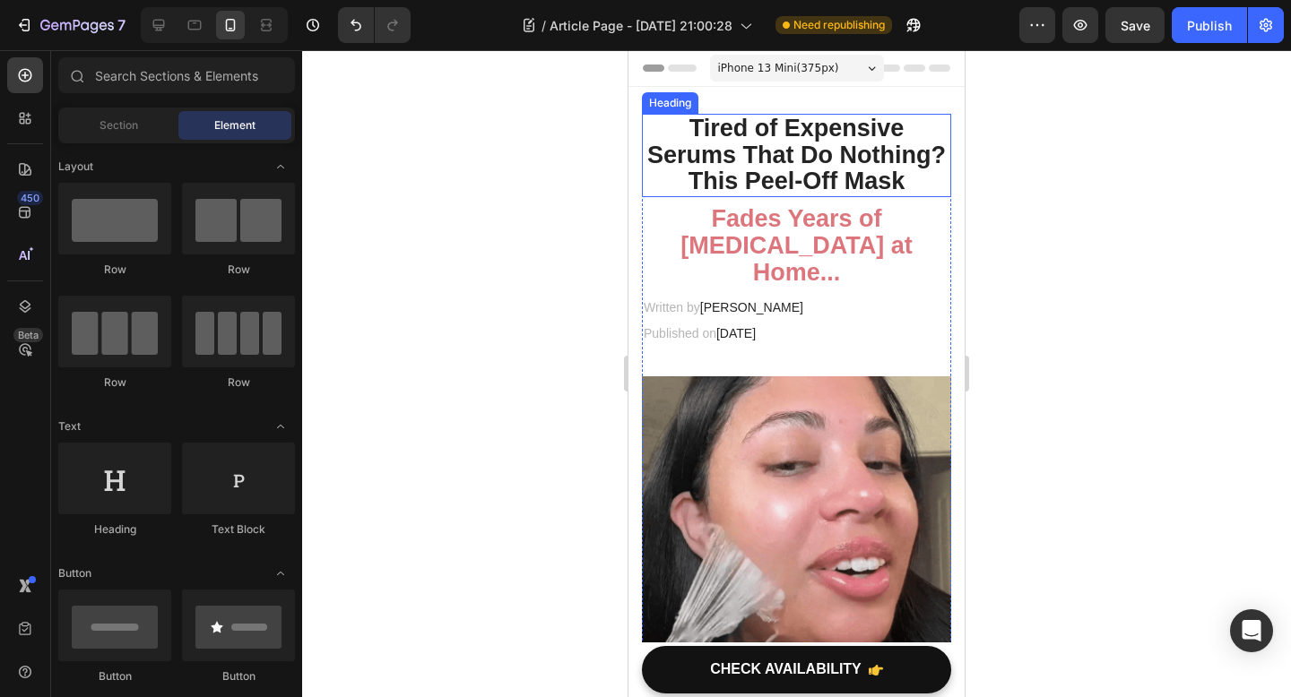
click at [772, 171] on p "Tired of Expensive Serums That Do Nothing? This Peel-Off Mask" at bounding box center [796, 156] width 306 height 80
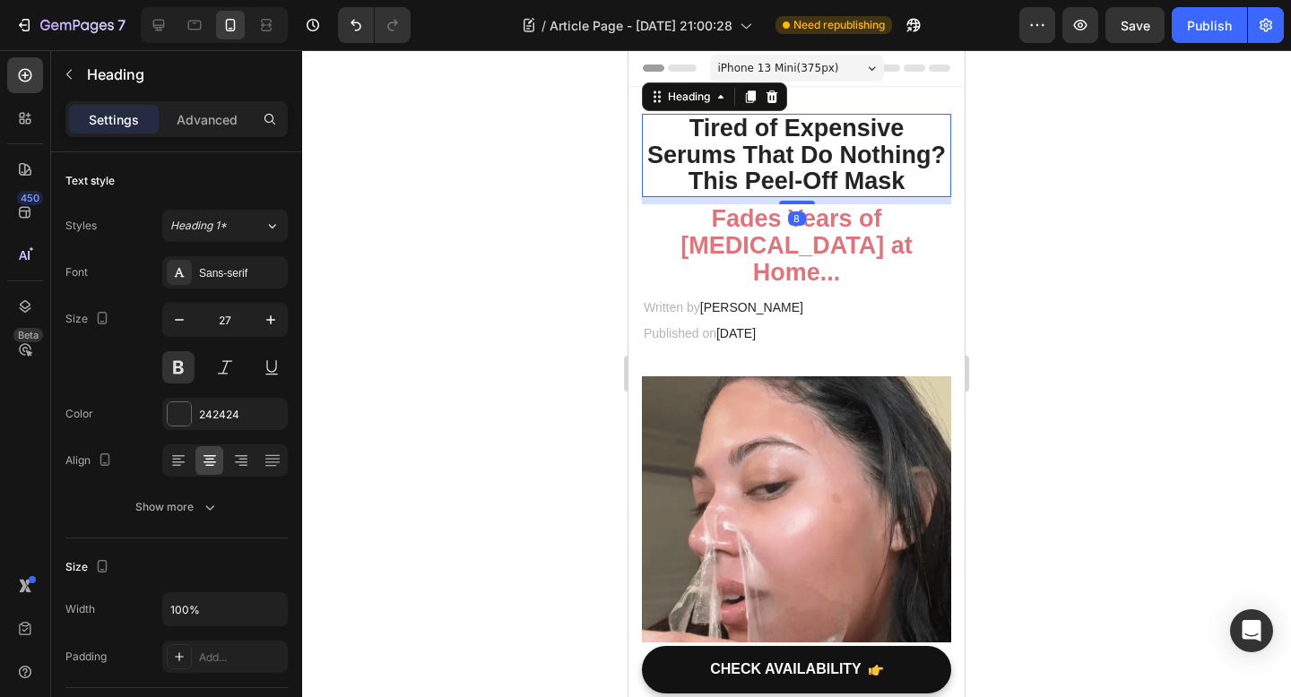
click at [1157, 209] on div at bounding box center [796, 373] width 989 height 647
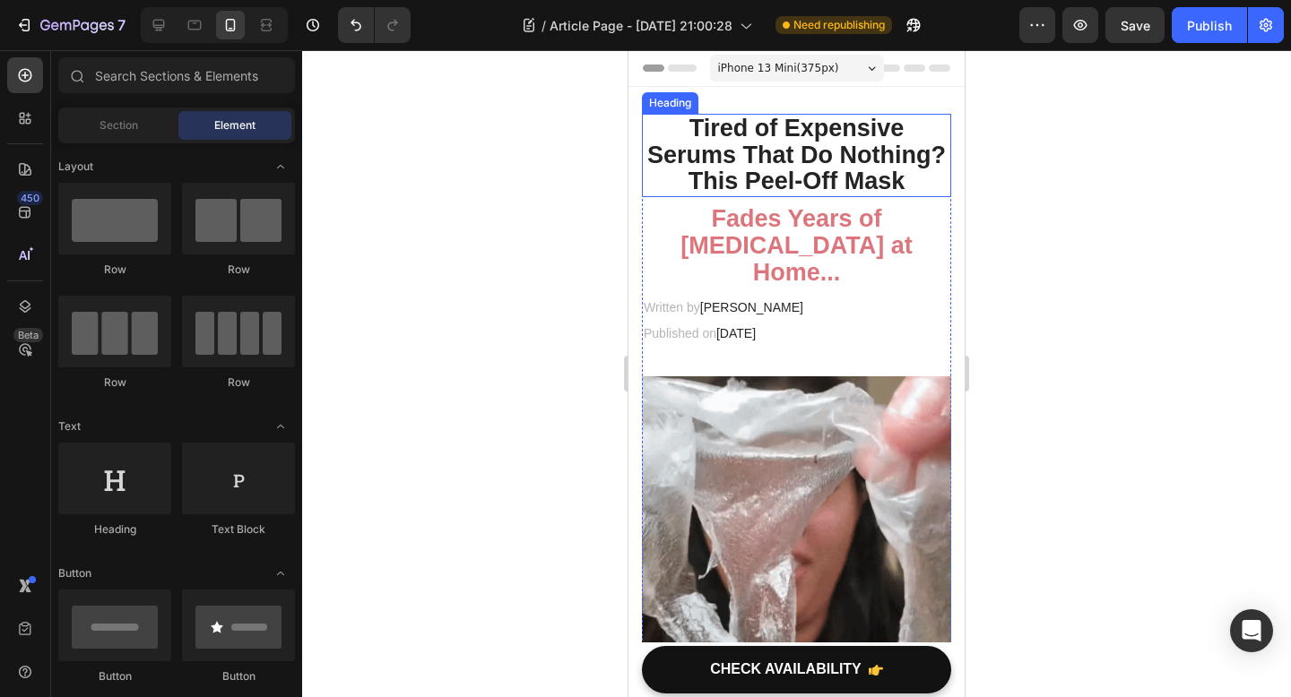
click at [824, 164] on p "Tired of Expensive Serums That Do Nothing? This Peel-Off Mask" at bounding box center [796, 156] width 306 height 80
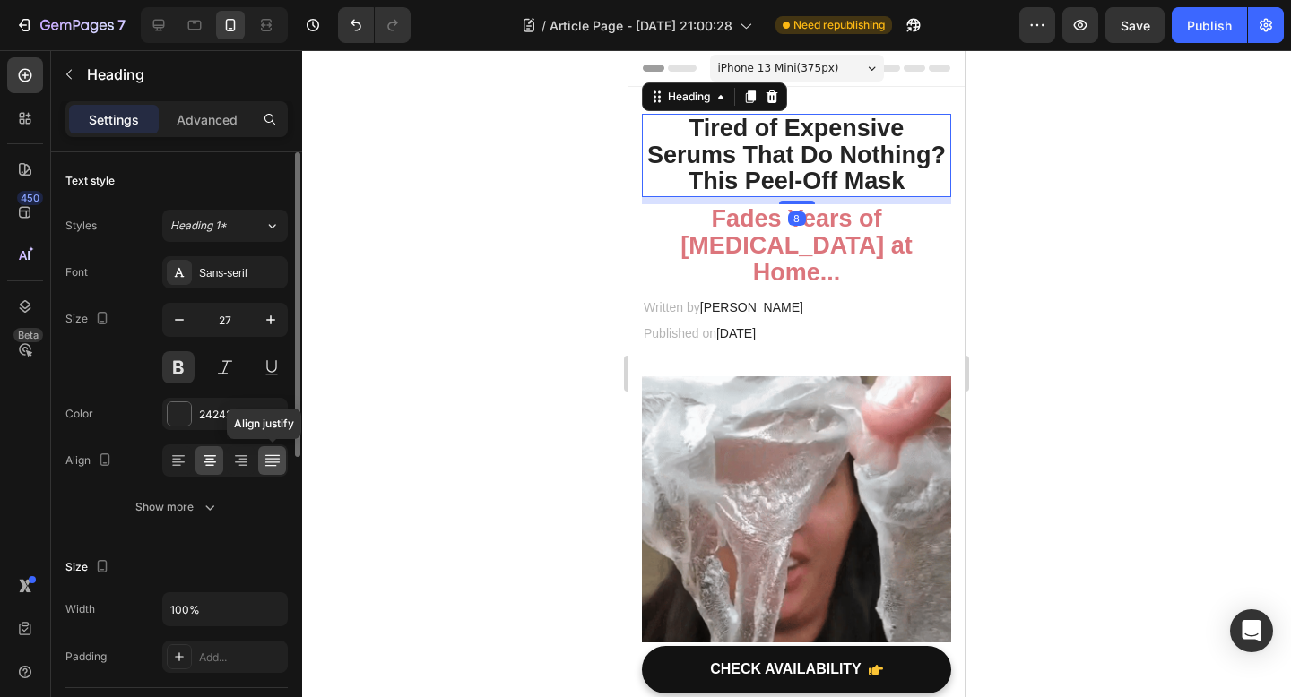
click at [263, 454] on icon at bounding box center [272, 461] width 18 height 18
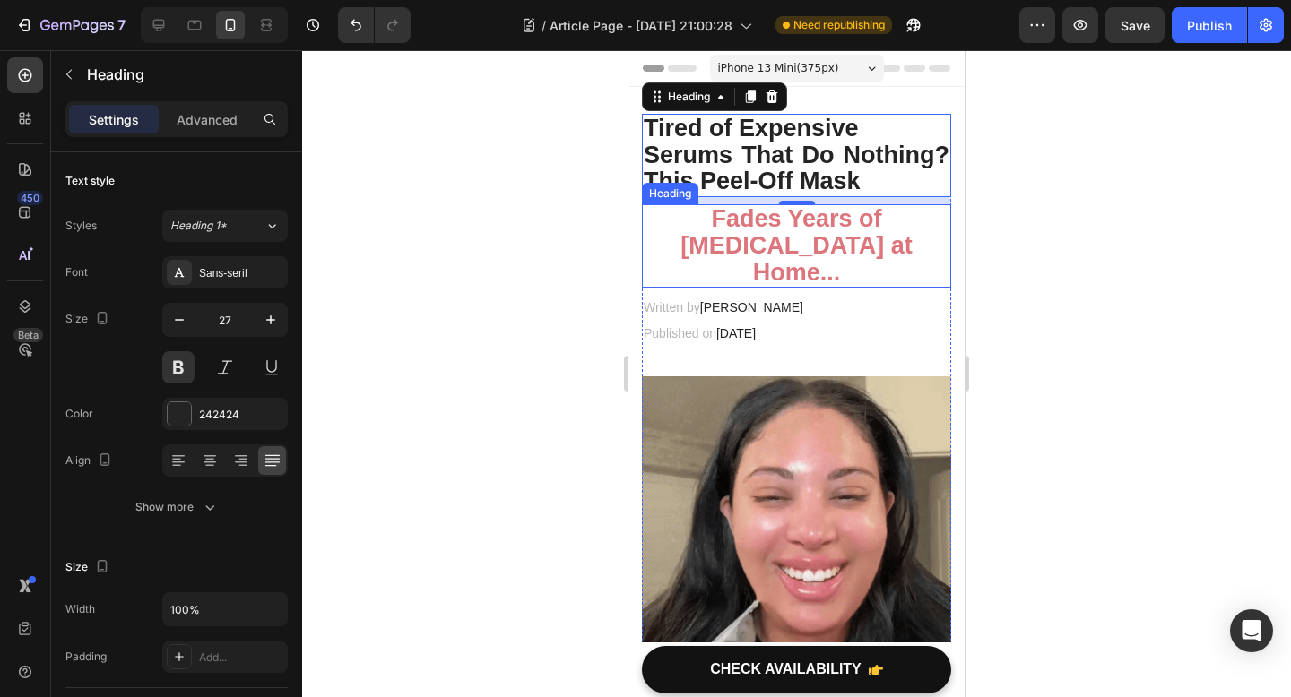
click at [794, 237] on strong "Fades Years of [MEDICAL_DATA] at Home..." at bounding box center [795, 245] width 231 height 80
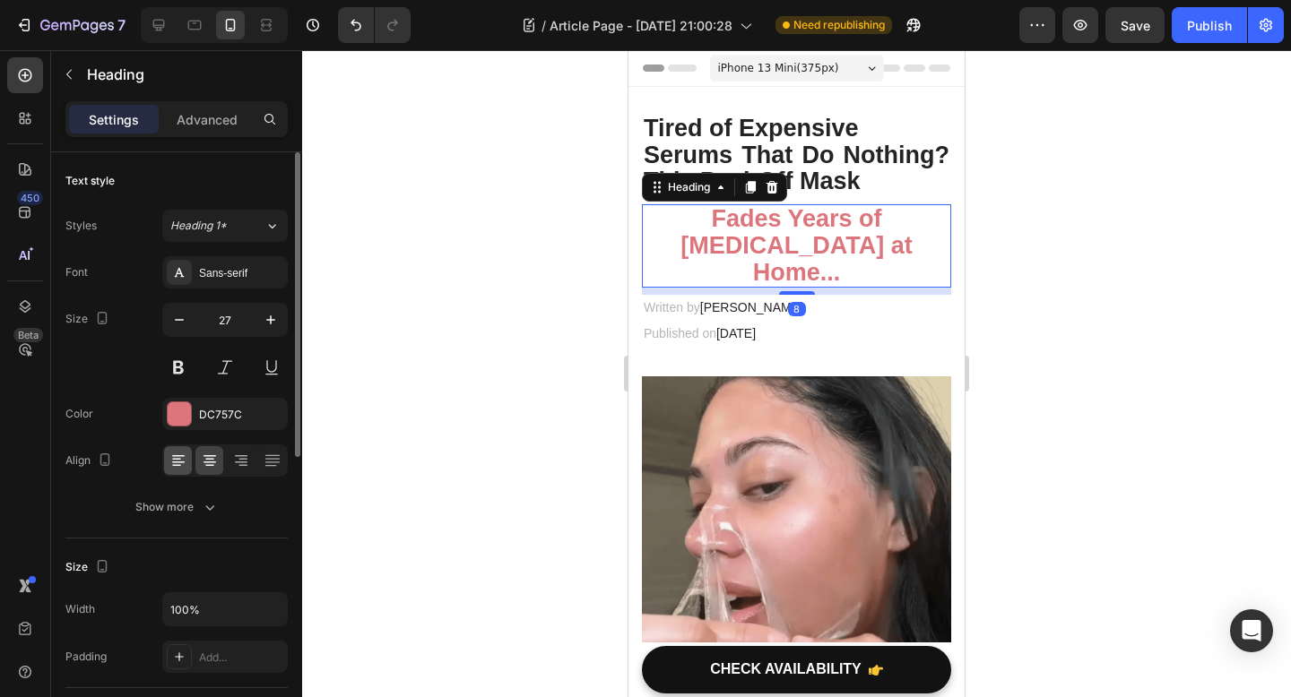
click at [177, 473] on div at bounding box center [178, 460] width 28 height 29
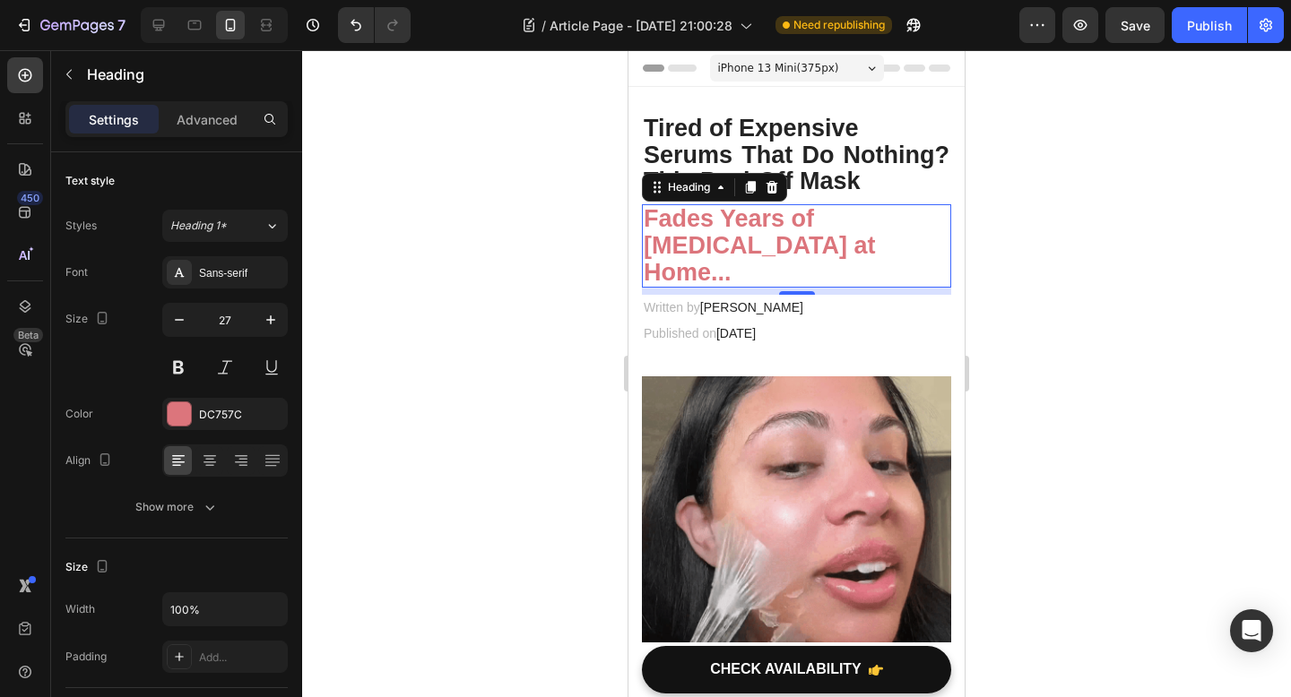
click at [586, 345] on div at bounding box center [796, 373] width 989 height 647
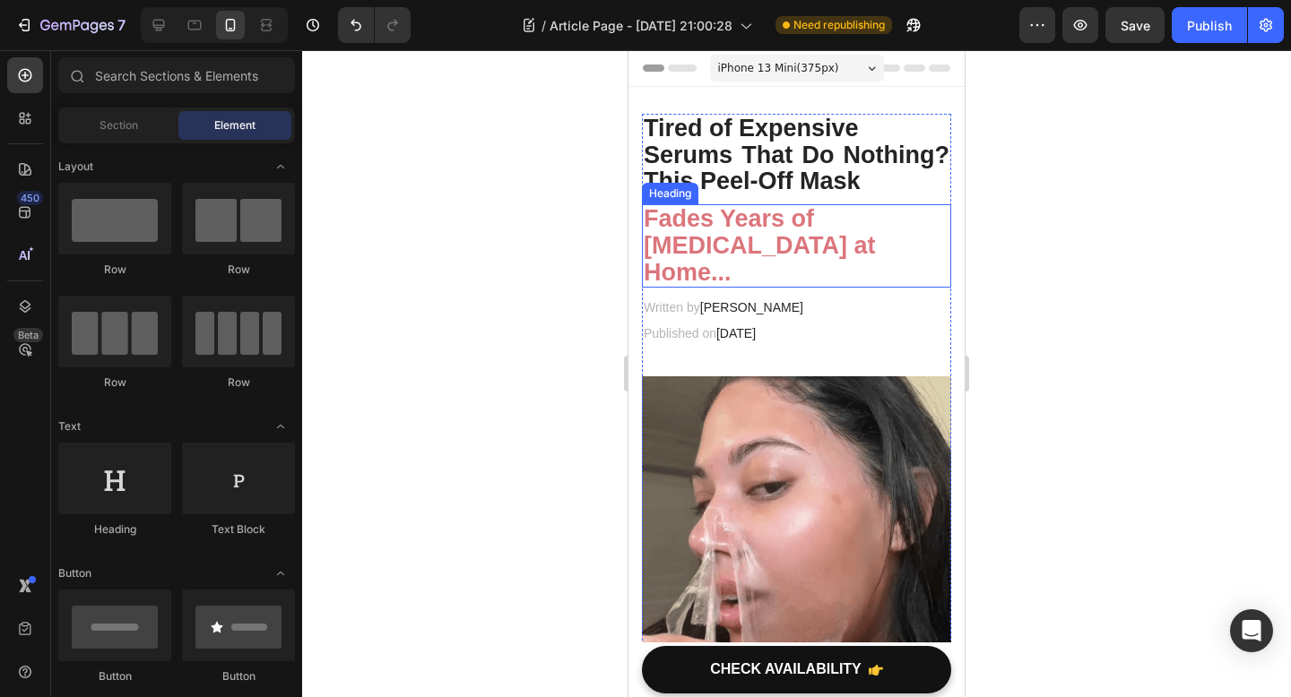
click at [699, 241] on strong "Fades Years of [MEDICAL_DATA] at Home..." at bounding box center [758, 245] width 231 height 80
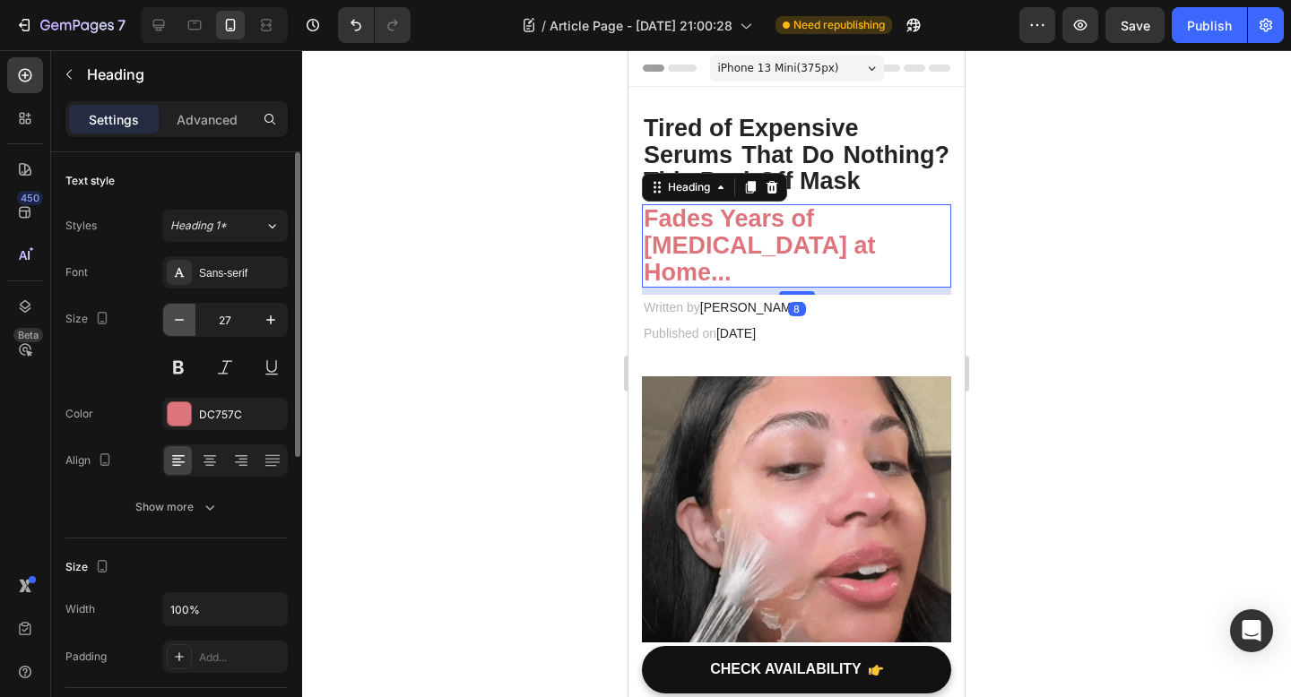
click at [177, 327] on icon "button" at bounding box center [179, 320] width 18 height 18
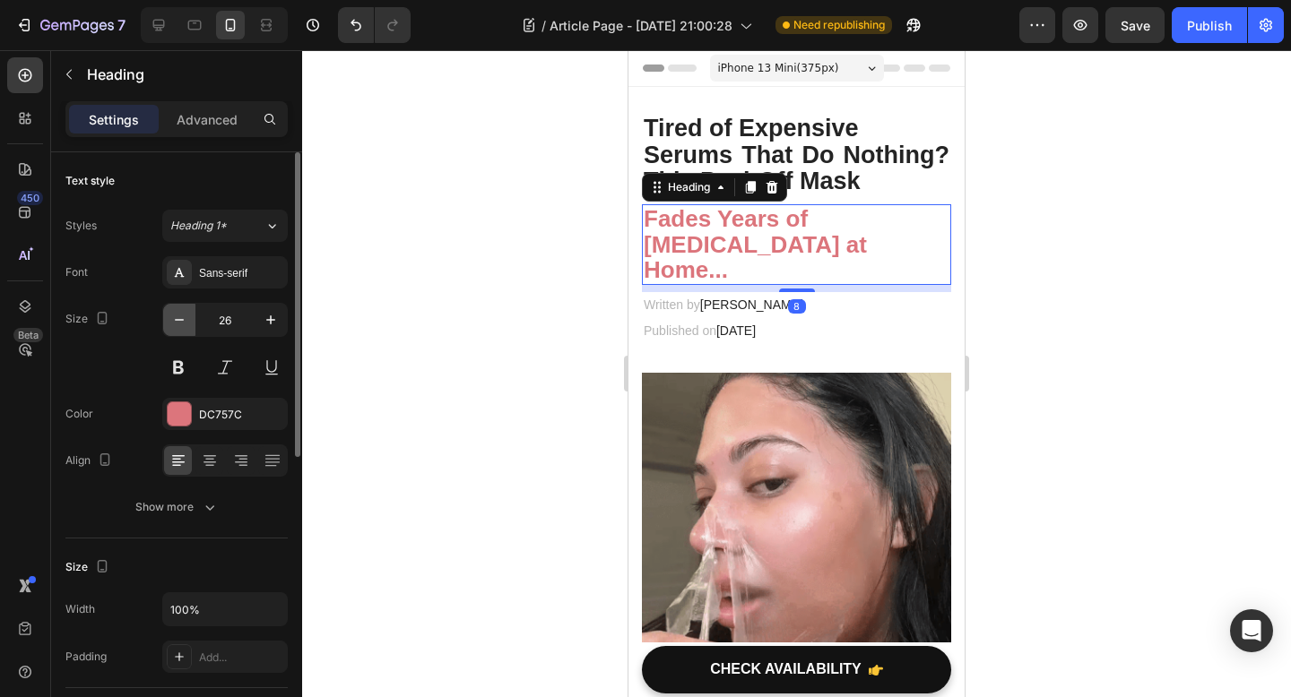
click at [177, 327] on icon "button" at bounding box center [179, 320] width 18 height 18
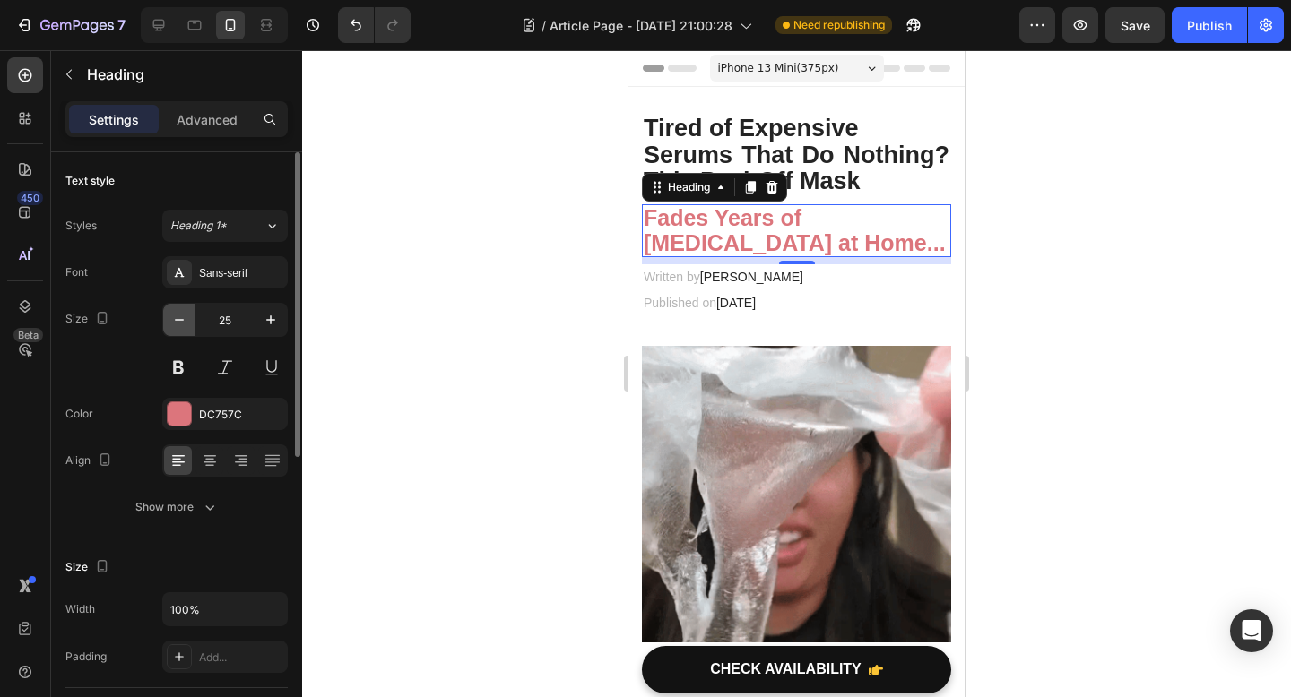
click at [177, 327] on icon "button" at bounding box center [179, 320] width 18 height 18
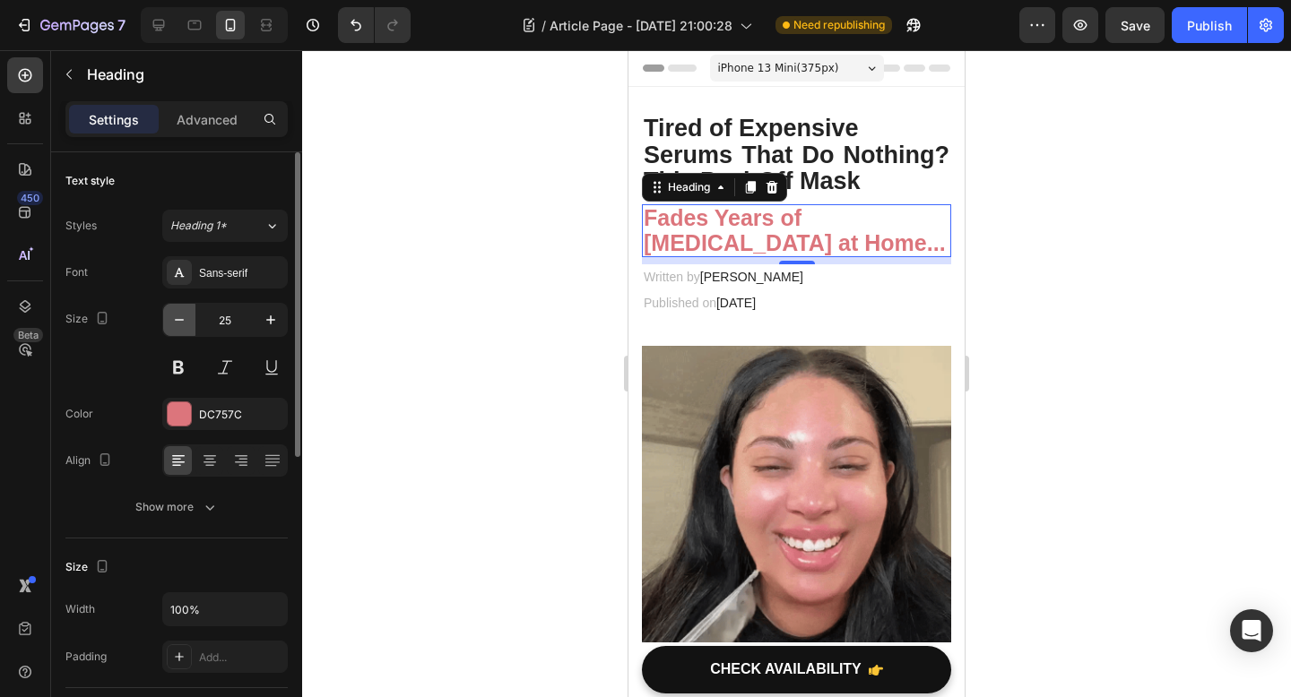
type input "24"
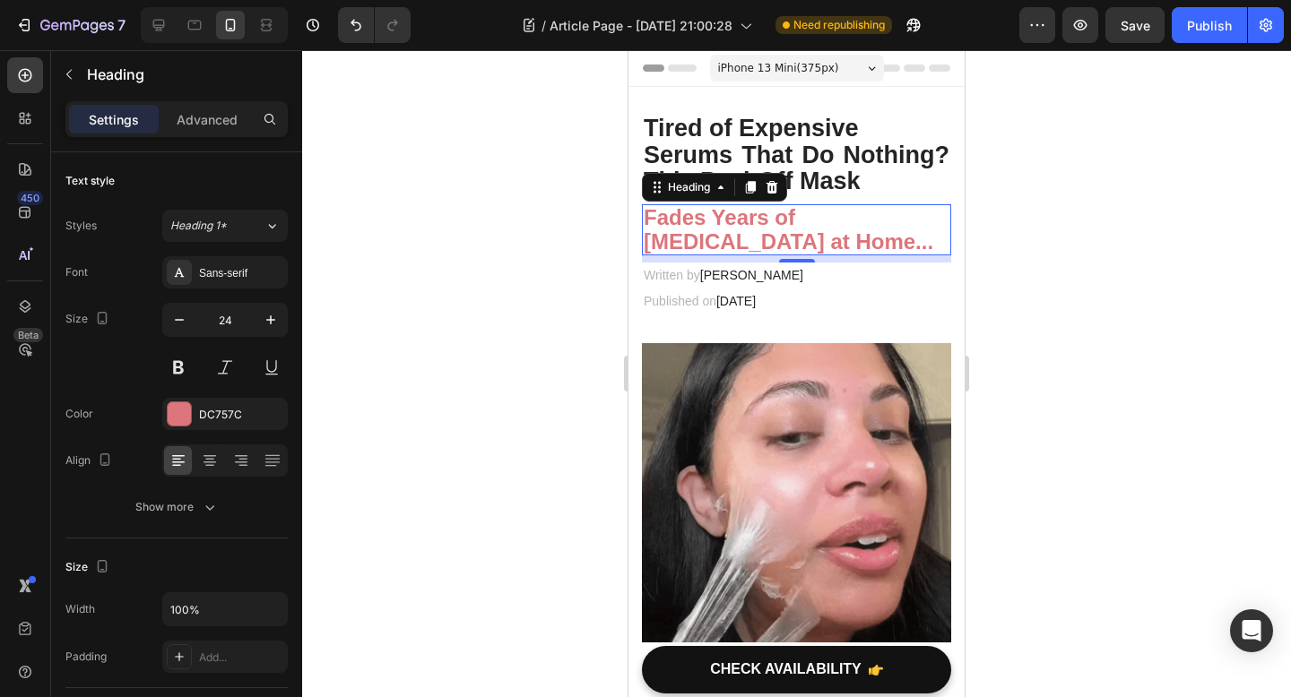
click at [1084, 261] on div at bounding box center [796, 373] width 989 height 647
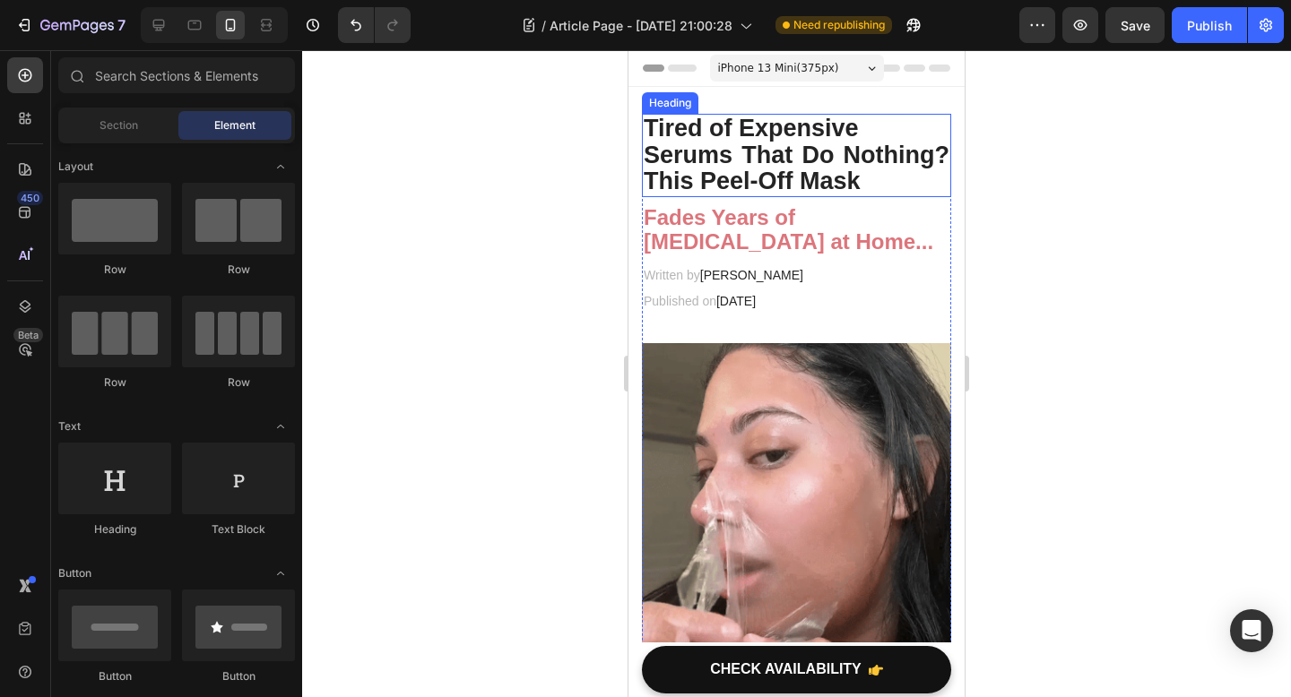
click at [869, 174] on p "Tired of Expensive Serums That Do Nothing? This Peel-Off Mask" at bounding box center [796, 156] width 306 height 80
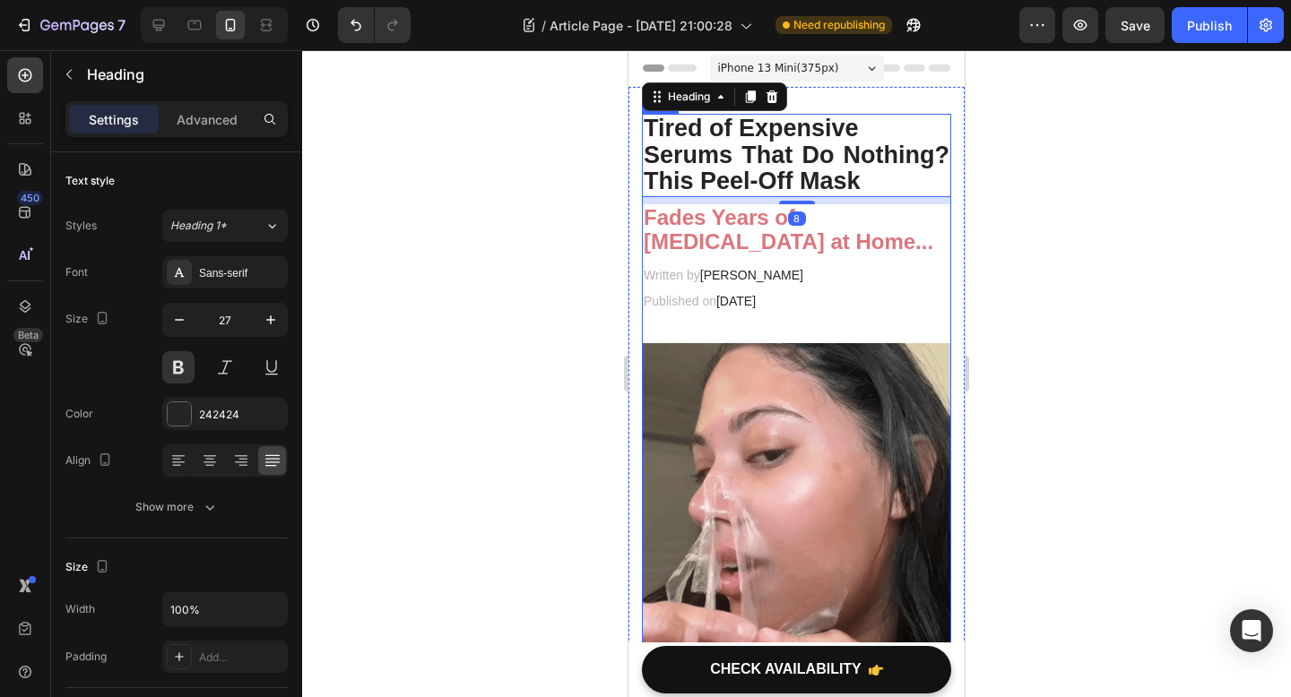
click at [762, 240] on strong "Fades Years of [MEDICAL_DATA] at Home..." at bounding box center [787, 228] width 289 height 47
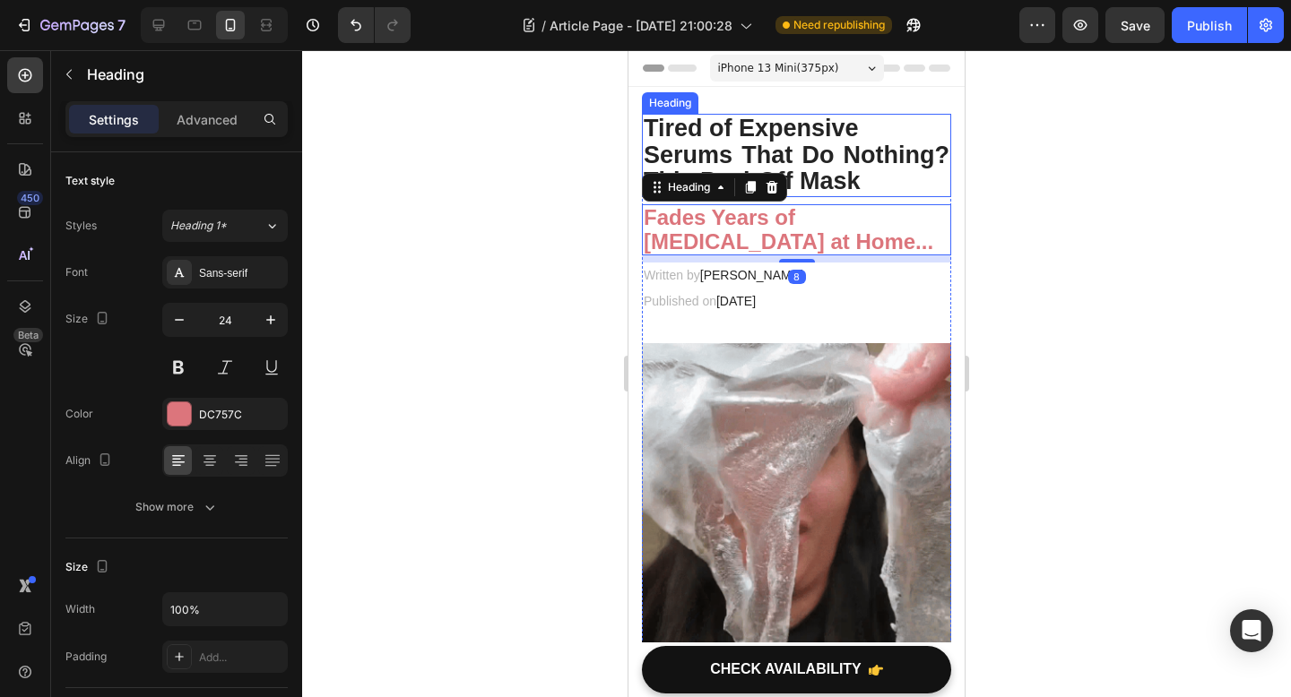
click at [841, 146] on p "Tired of Expensive Serums That Do Nothing? This Peel-Off Mask" at bounding box center [796, 156] width 306 height 80
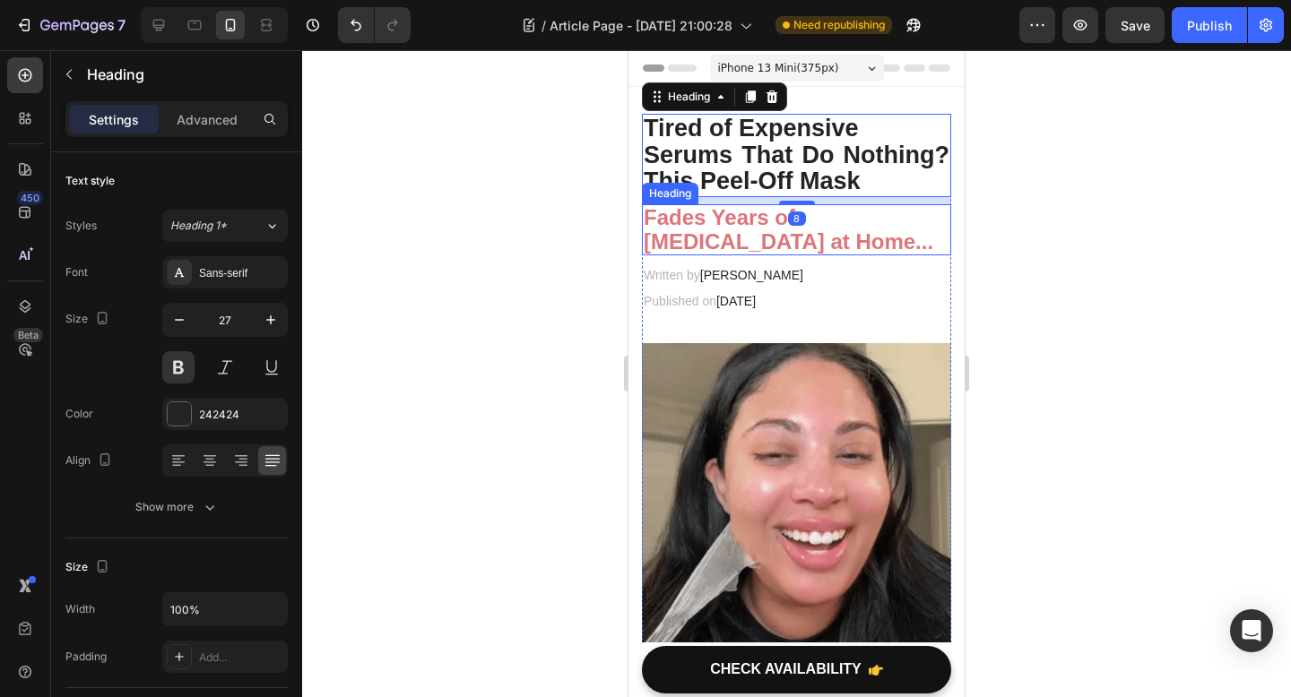
click at [818, 239] on strong "Fades Years of [MEDICAL_DATA] at Home..." at bounding box center [787, 228] width 289 height 47
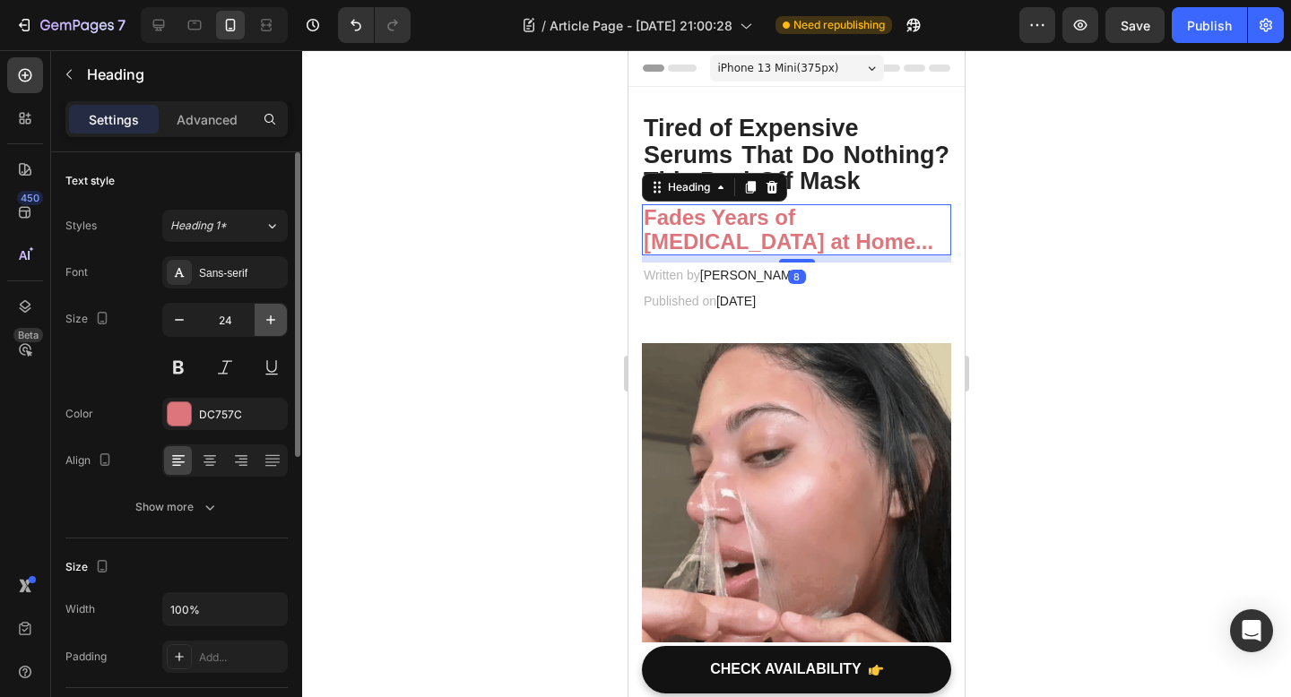
click at [269, 322] on icon "button" at bounding box center [271, 320] width 18 height 18
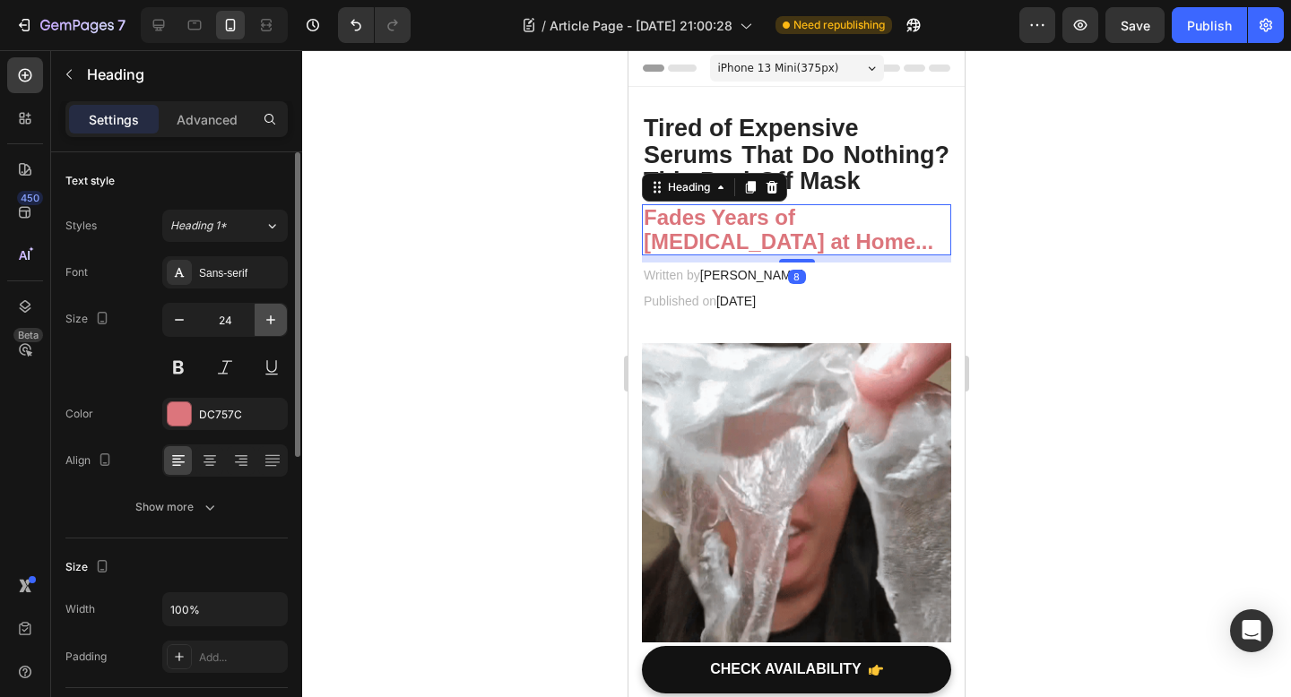
click at [269, 322] on icon "button" at bounding box center [271, 320] width 18 height 18
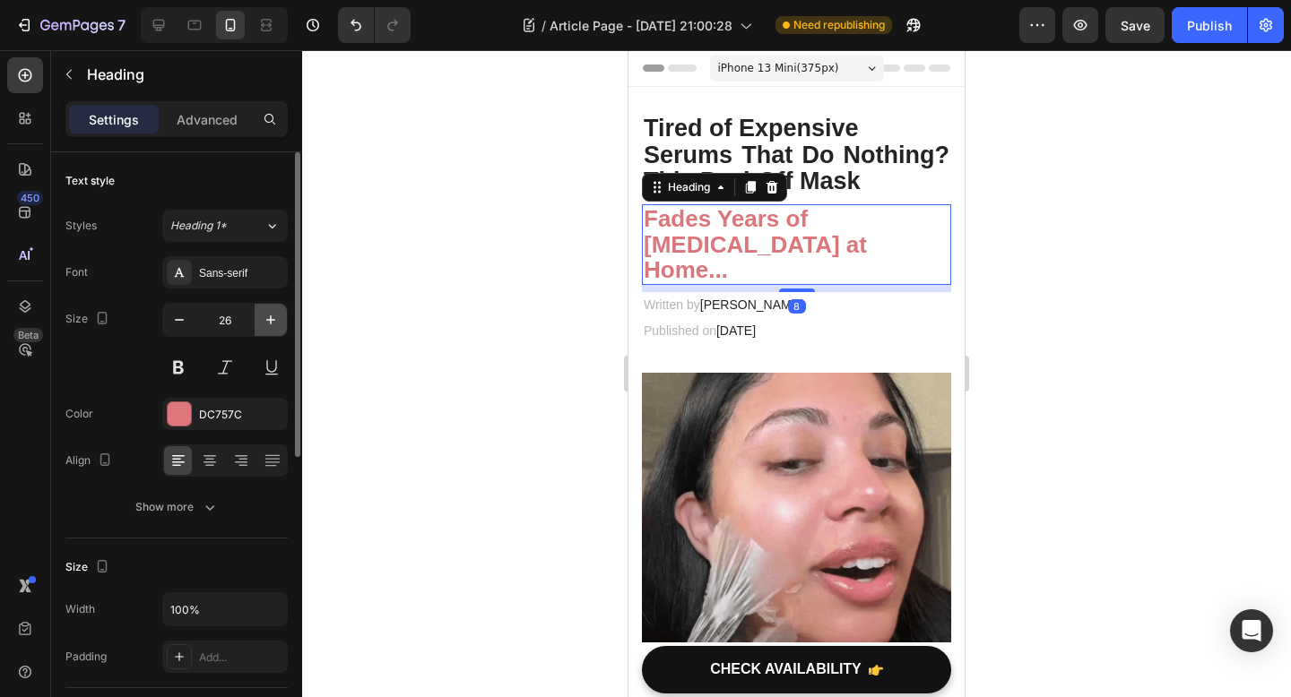
click at [269, 322] on icon "button" at bounding box center [271, 320] width 18 height 18
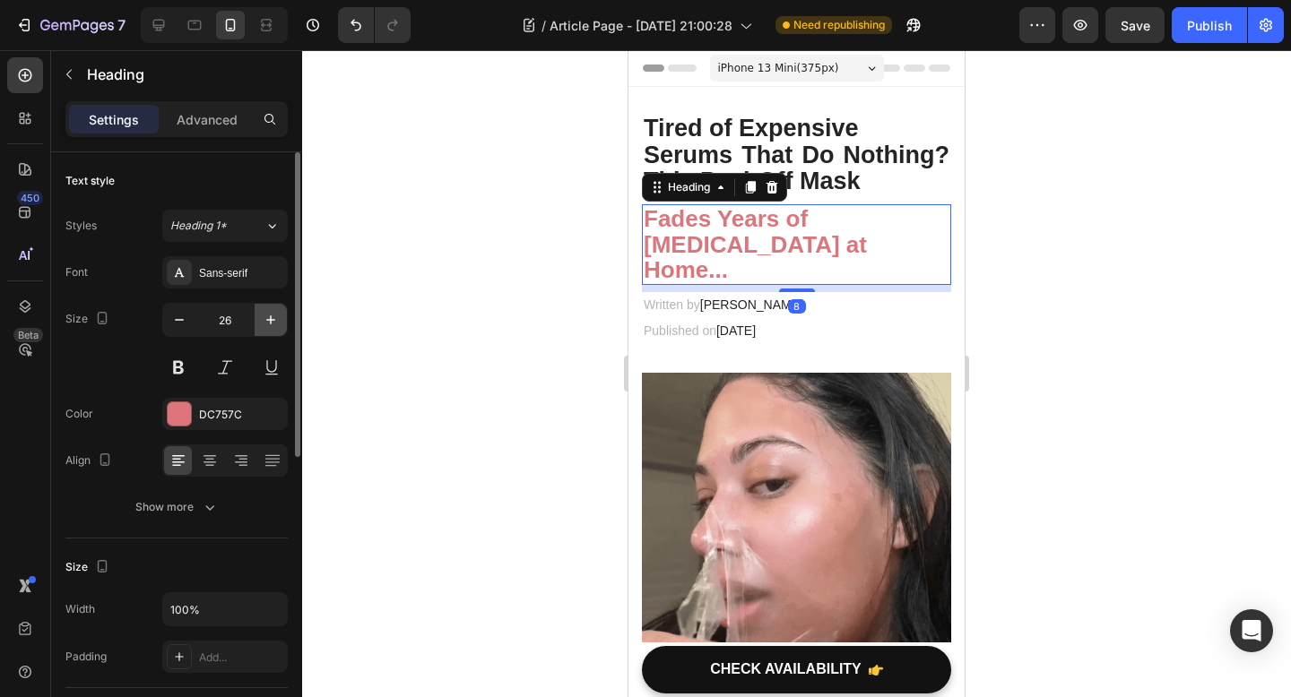
type input "27"
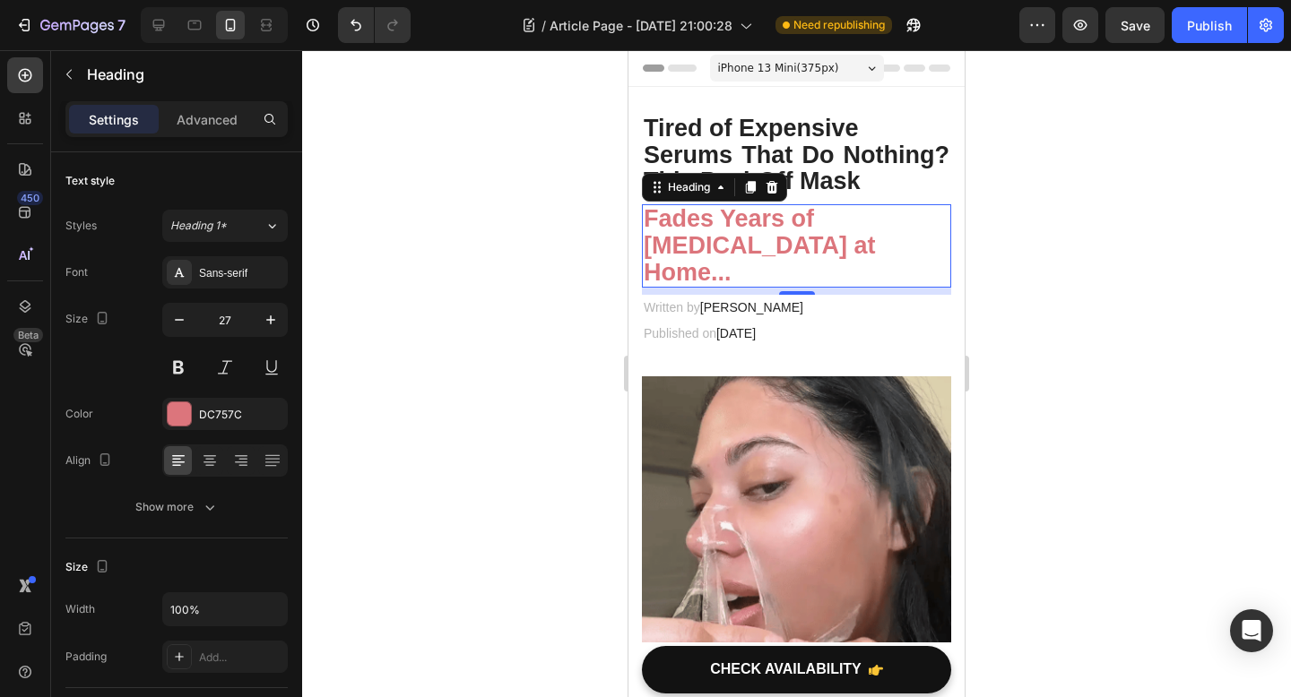
click at [1165, 315] on div at bounding box center [796, 373] width 989 height 647
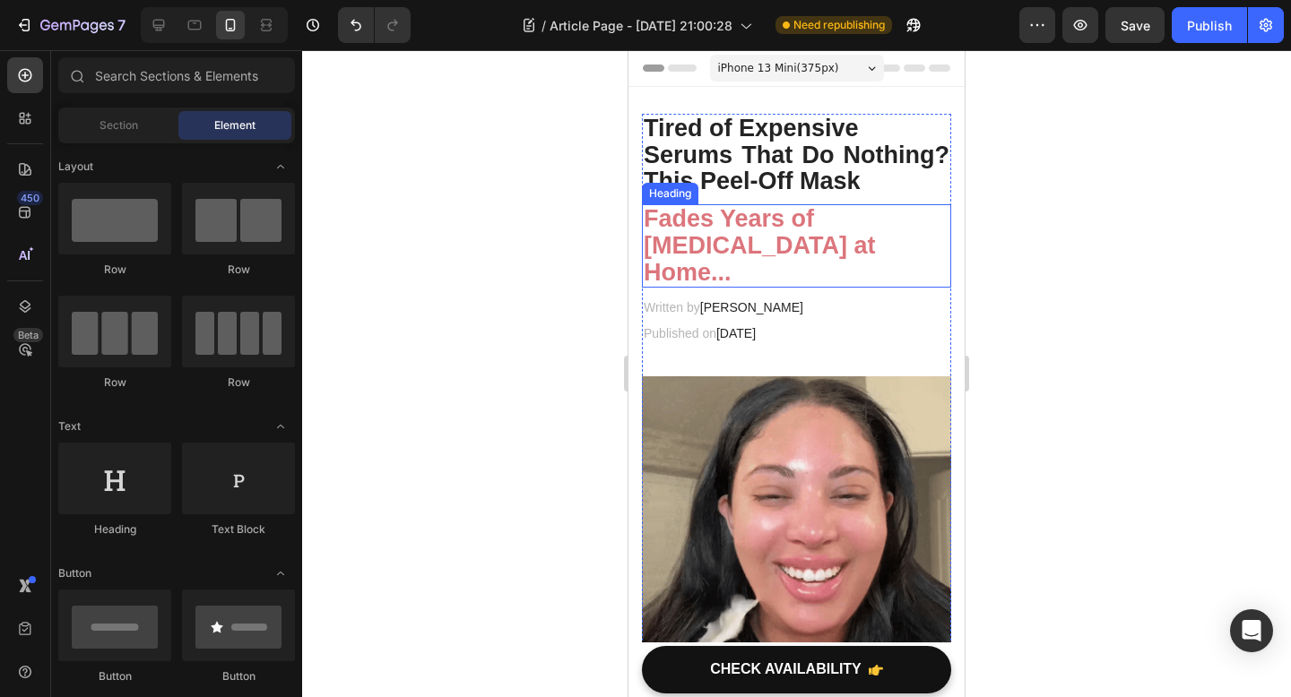
click at [717, 248] on strong "Fades Years of [MEDICAL_DATA] at Home..." at bounding box center [758, 245] width 231 height 80
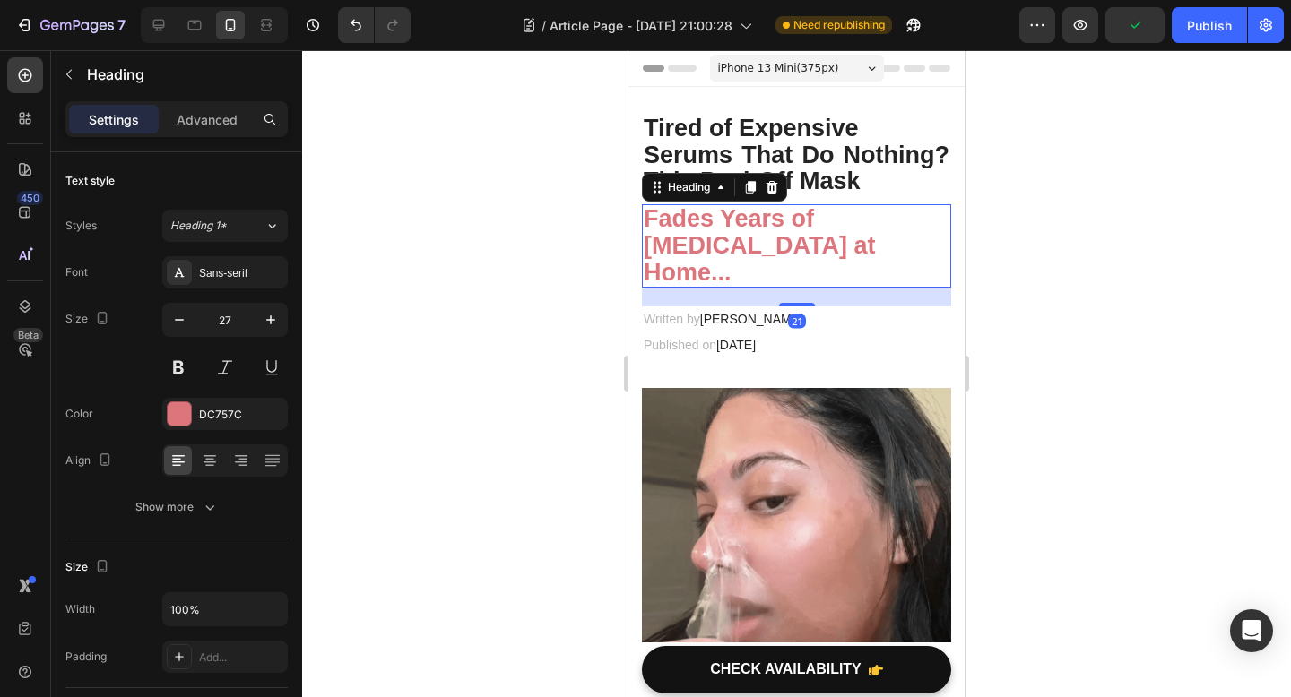
drag, startPoint x: 791, startPoint y: 294, endPoint x: 791, endPoint y: 306, distance: 11.7
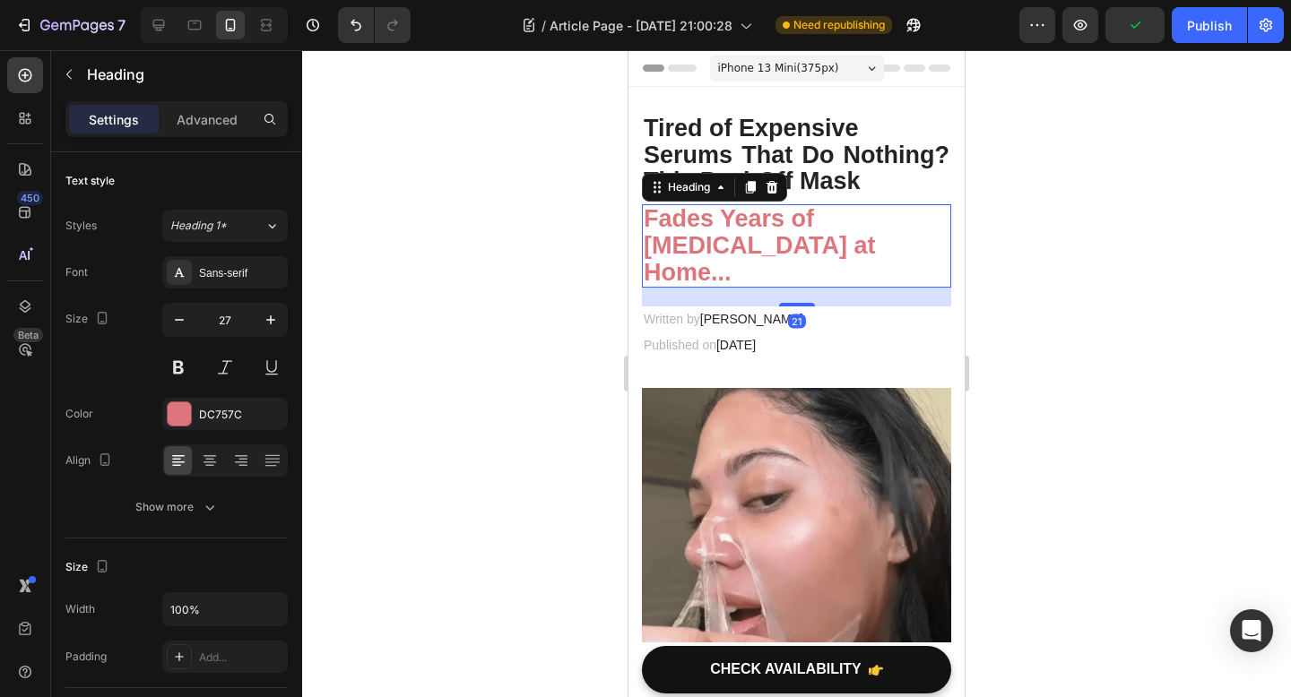
click at [791, 306] on div at bounding box center [797, 305] width 36 height 4
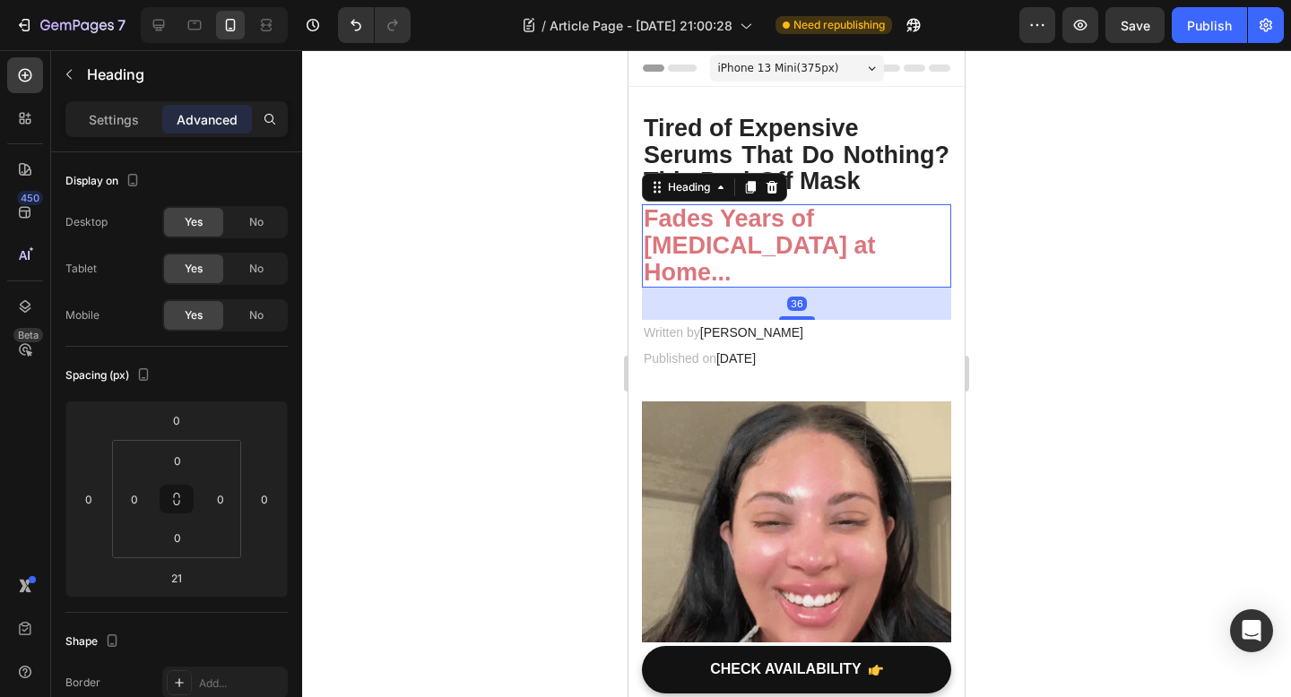
drag, startPoint x: 791, startPoint y: 306, endPoint x: 791, endPoint y: 332, distance: 26.9
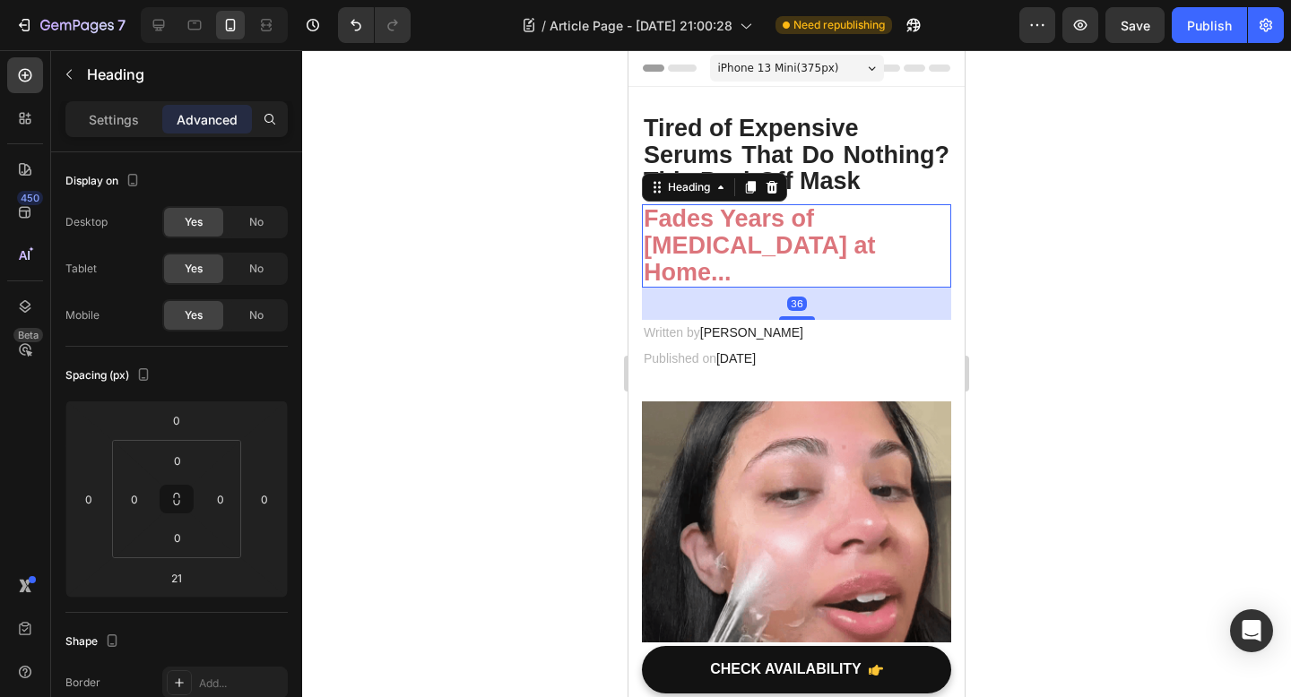
click at [791, 320] on div at bounding box center [797, 318] width 36 height 4
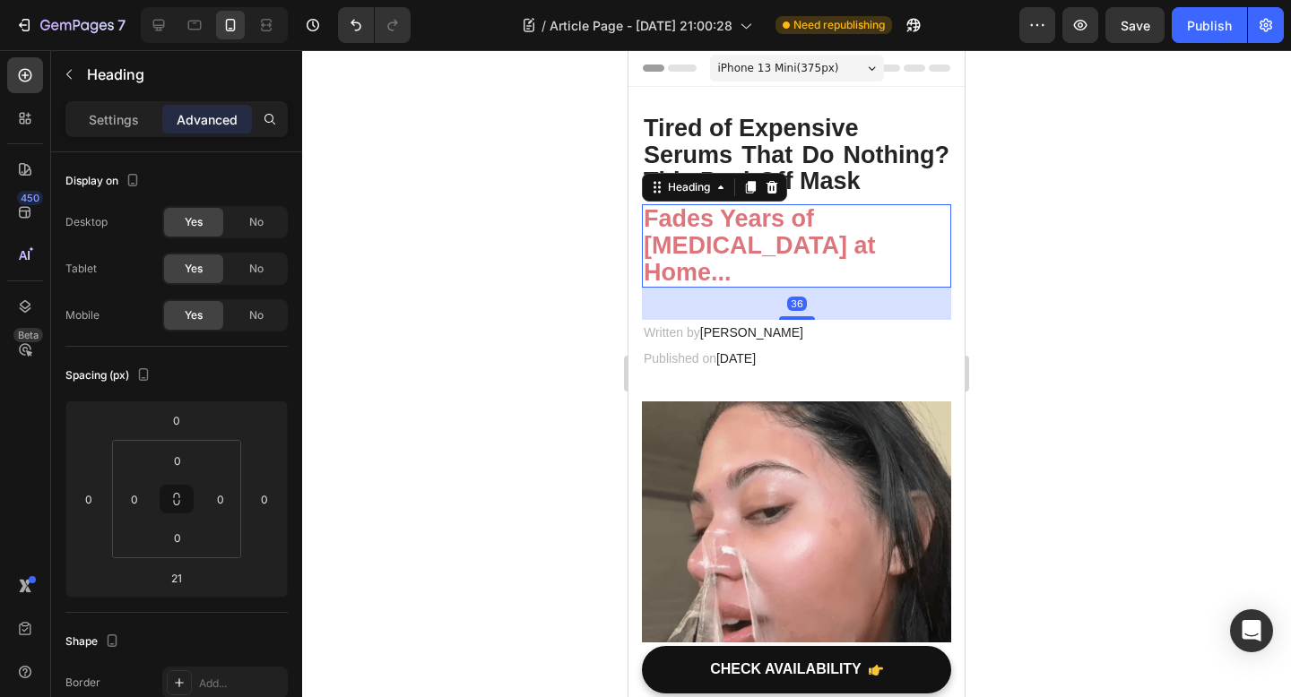
type input "51"
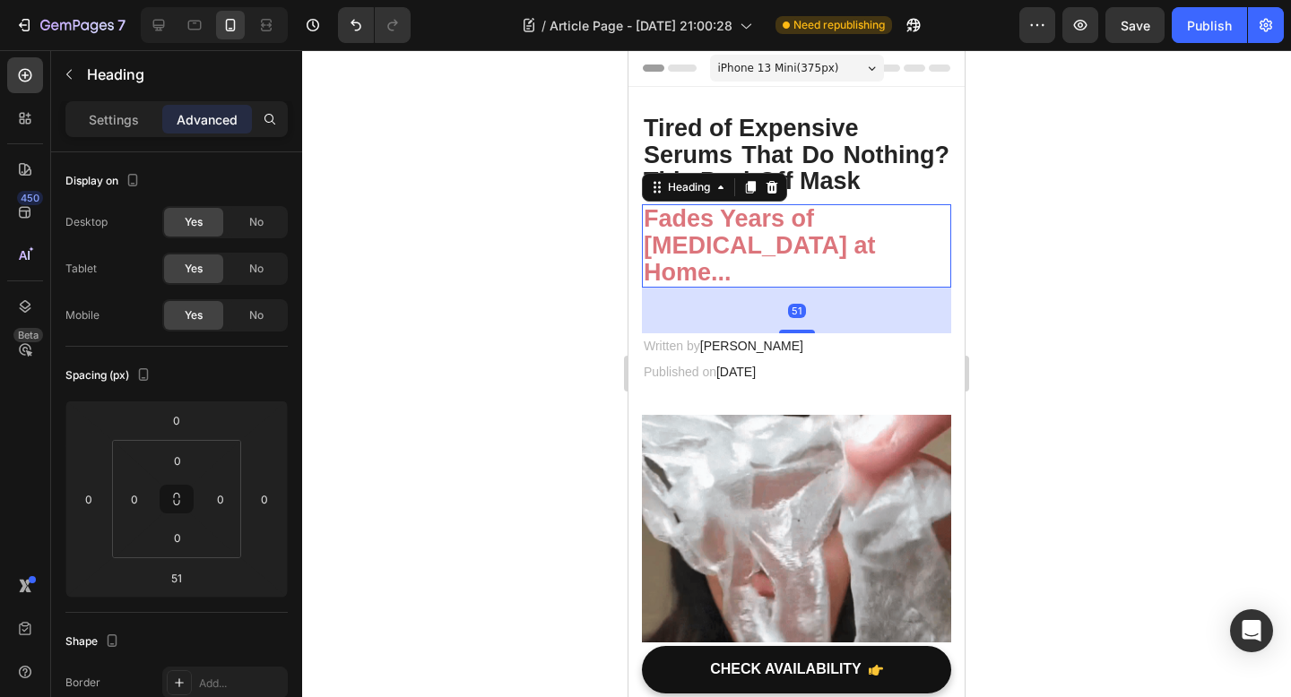
click at [1117, 365] on div at bounding box center [796, 373] width 989 height 647
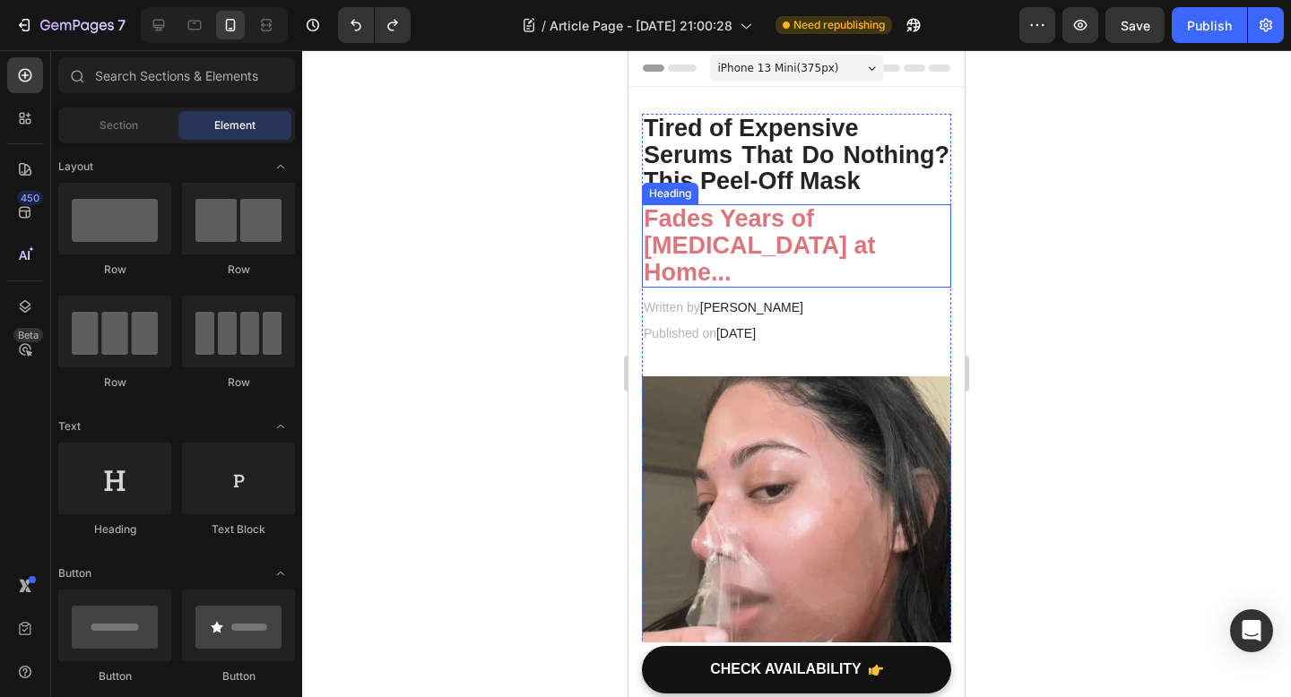
click at [843, 263] on h2 "Fades Years of [MEDICAL_DATA] at Home..." at bounding box center [796, 245] width 309 height 83
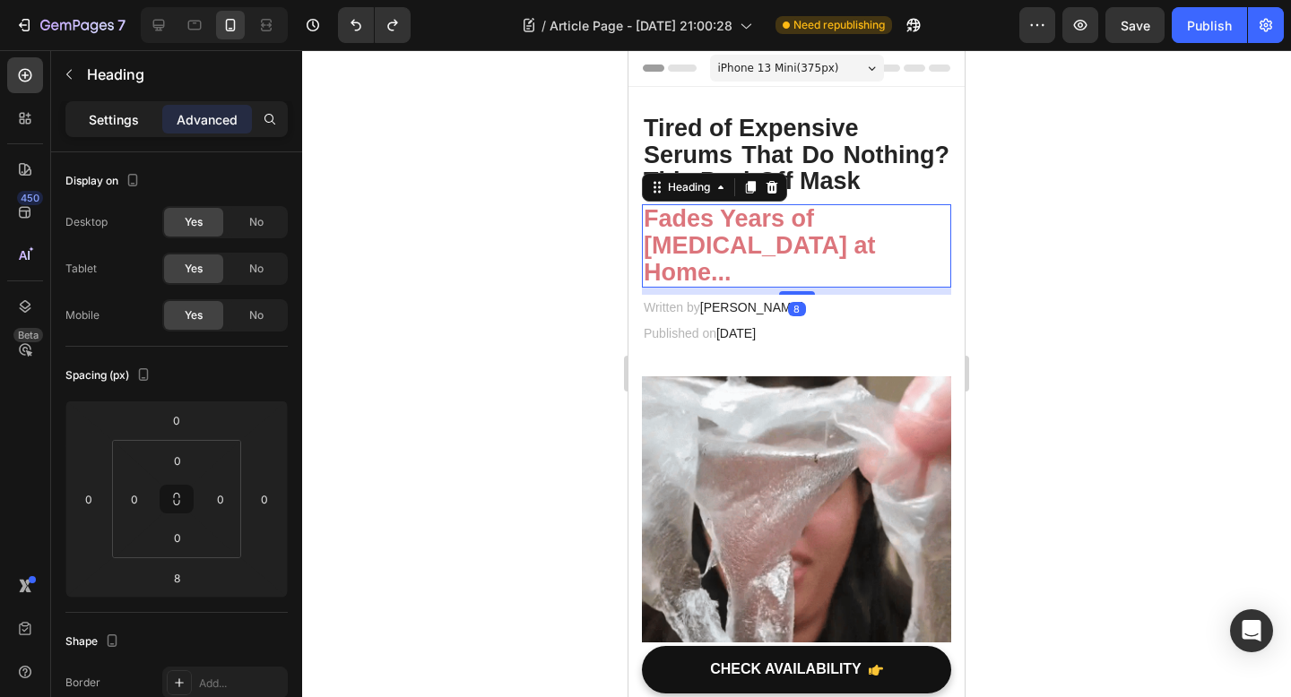
click at [121, 114] on p "Settings" at bounding box center [114, 119] width 50 height 19
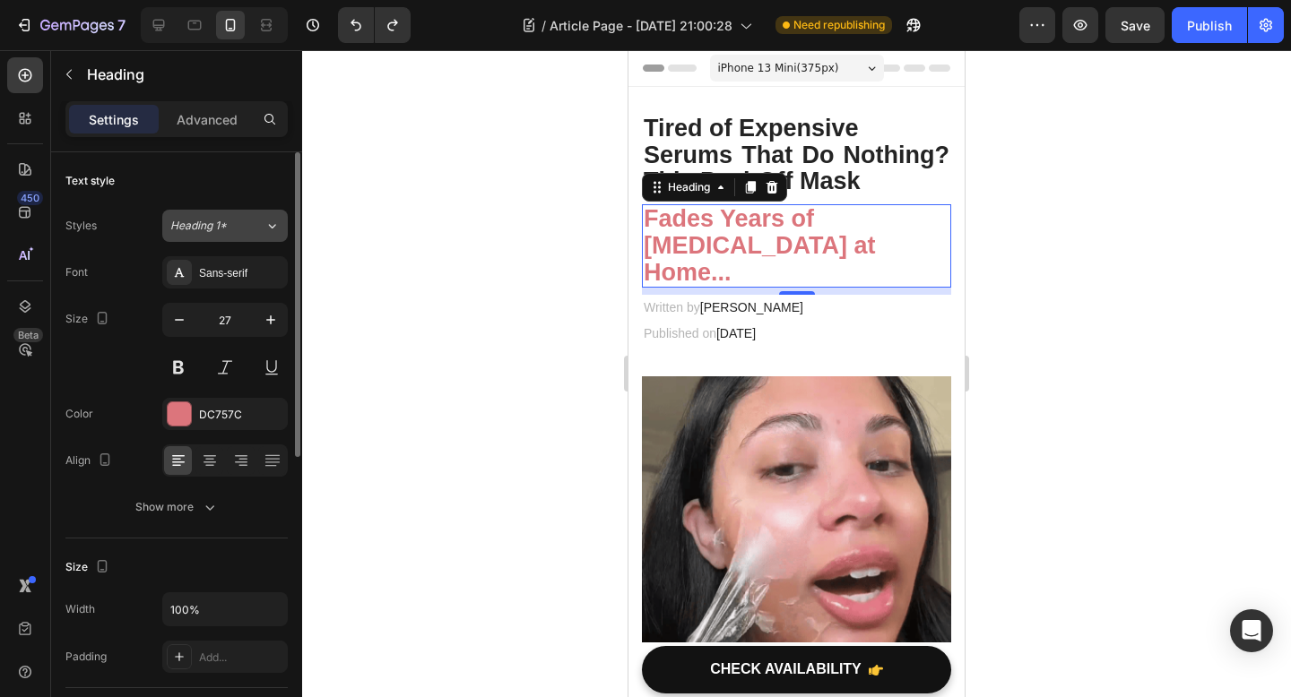
click at [229, 240] on button "Heading 1*" at bounding box center [224, 226] width 125 height 32
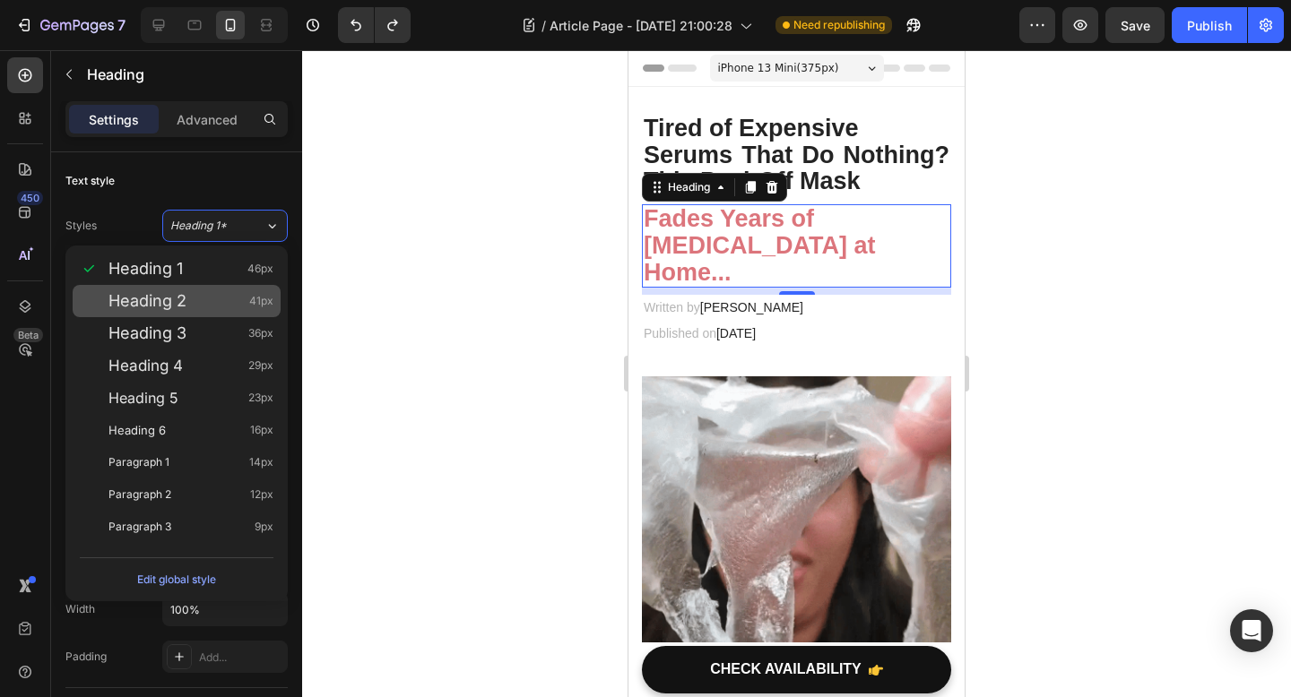
click at [229, 297] on div "Heading 2 41px" at bounding box center [190, 301] width 165 height 18
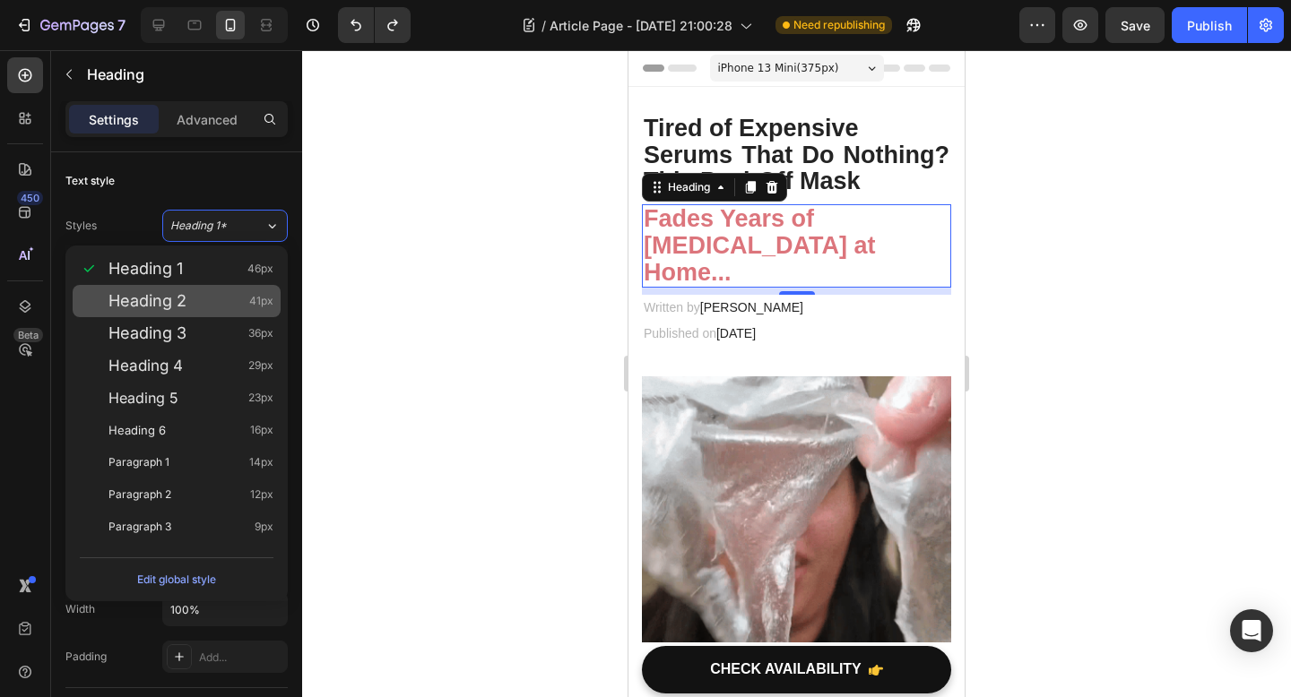
type input "41"
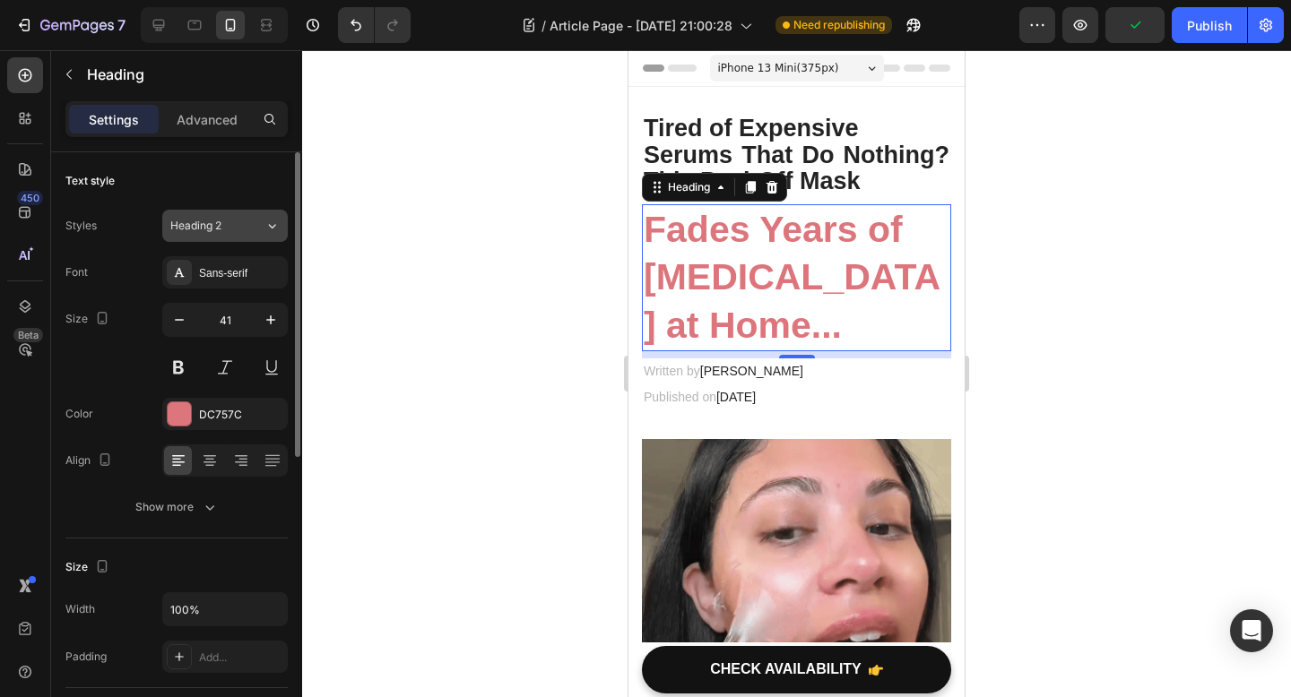
click at [213, 232] on span "Heading 2" at bounding box center [195, 226] width 51 height 16
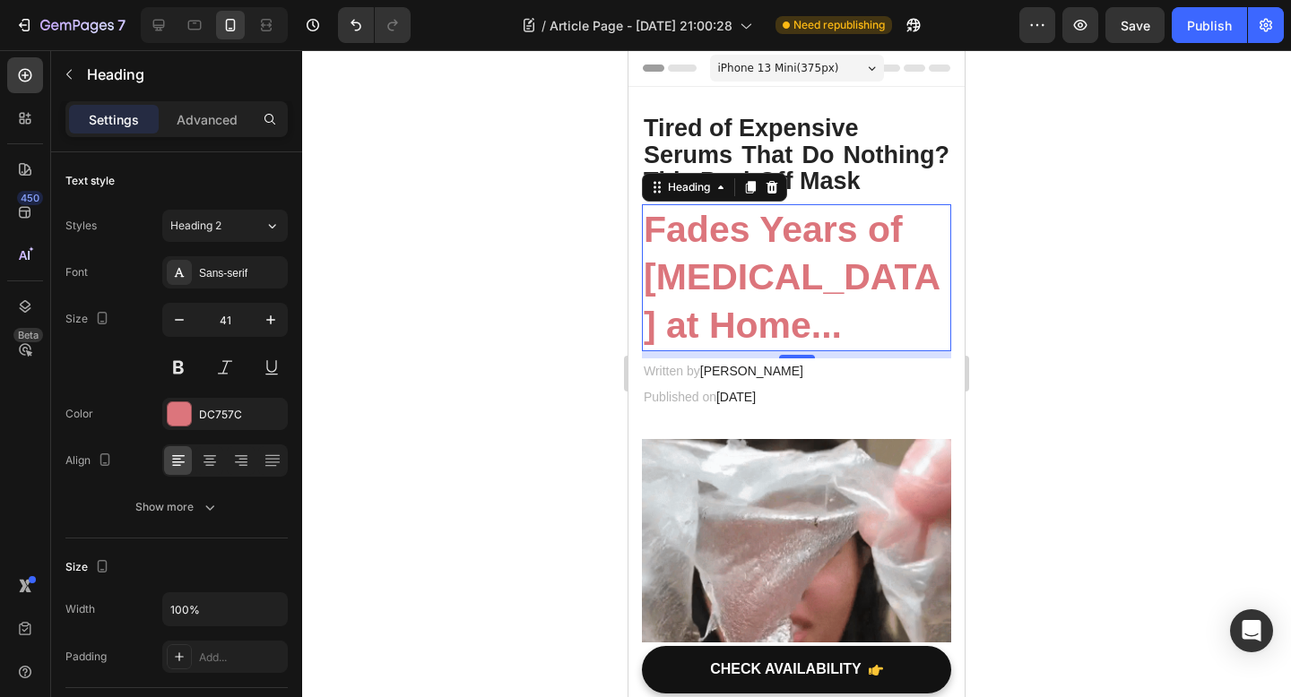
click at [383, 256] on div at bounding box center [796, 373] width 989 height 647
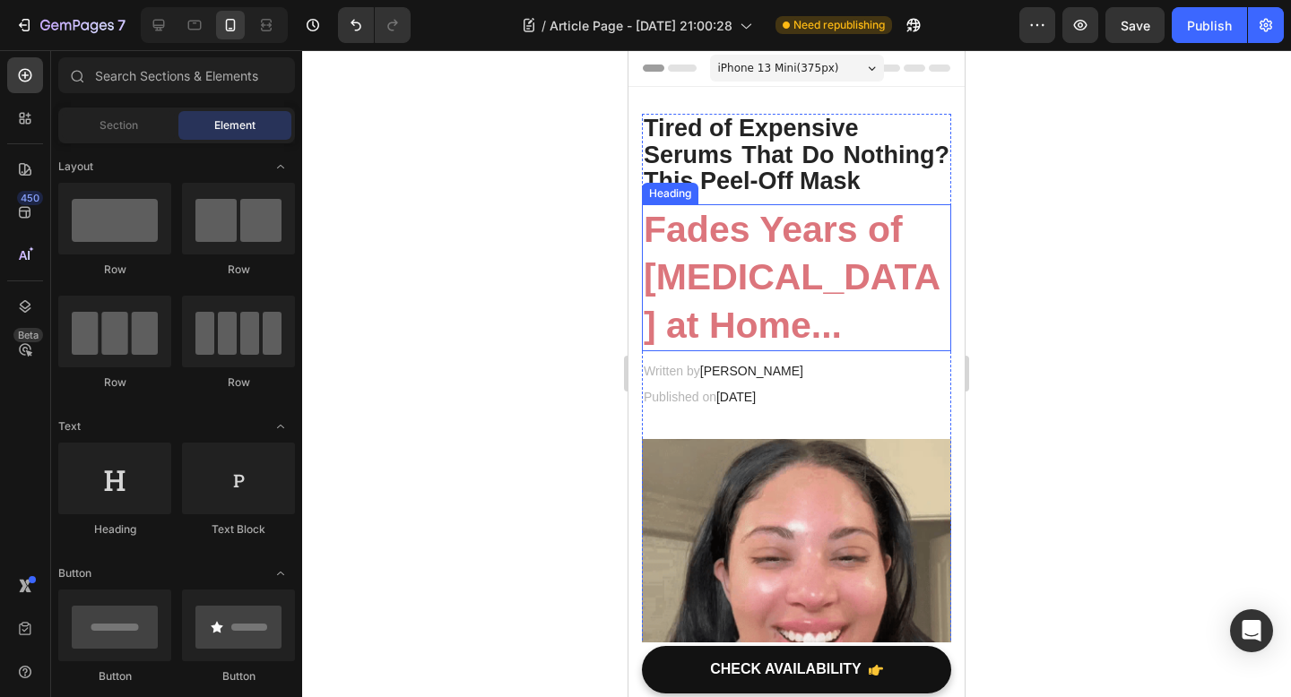
click at [843, 262] on strong "Fades Years of [MEDICAL_DATA] at Home..." at bounding box center [791, 277] width 297 height 137
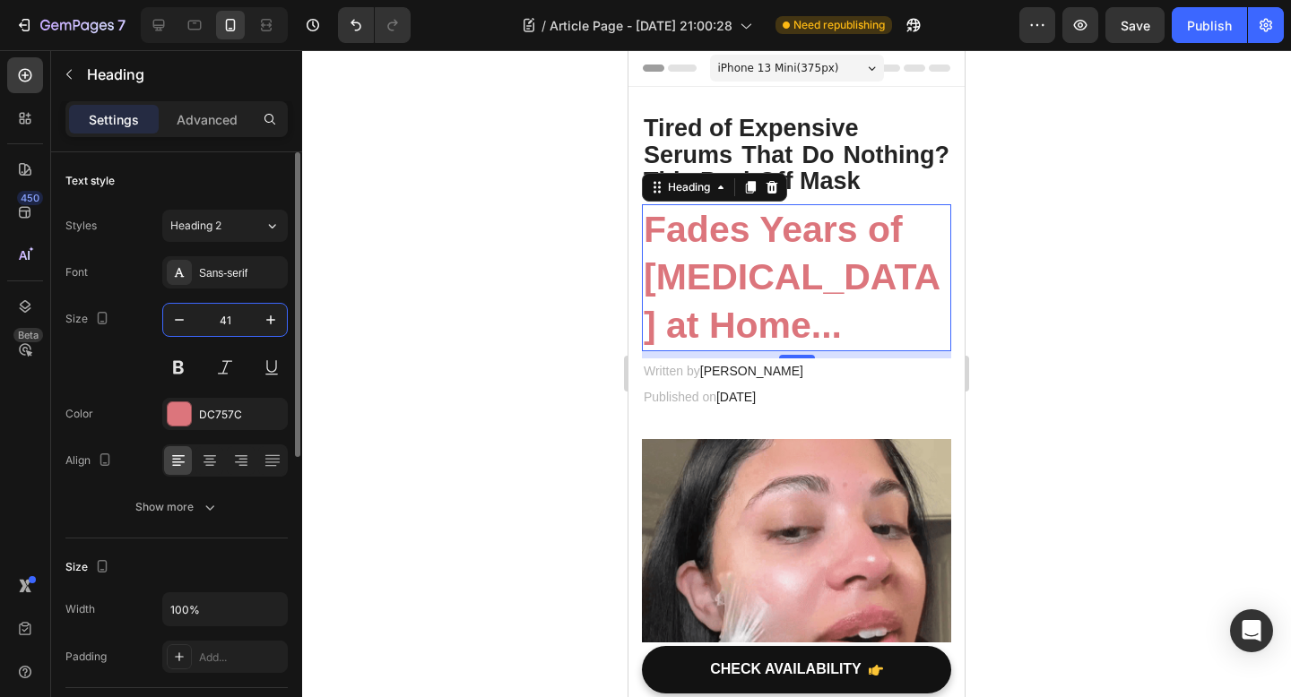
click at [234, 322] on input "41" at bounding box center [224, 320] width 59 height 32
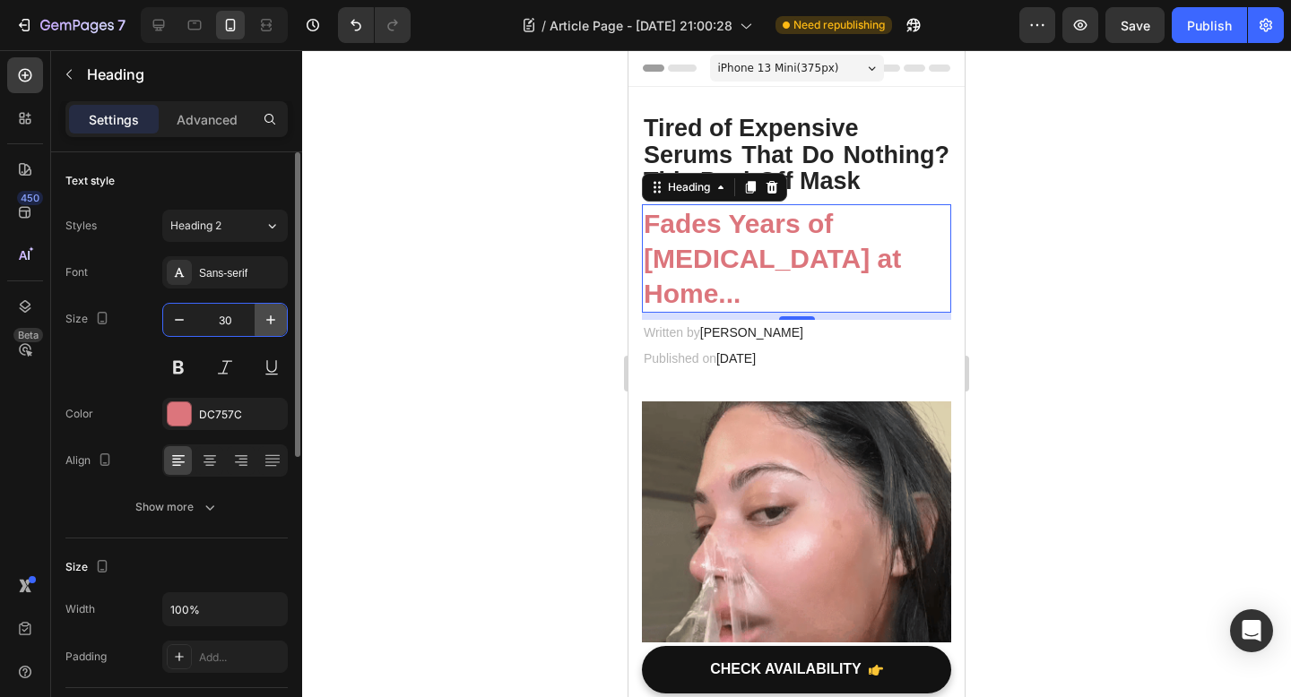
click at [276, 328] on icon "button" at bounding box center [271, 320] width 18 height 18
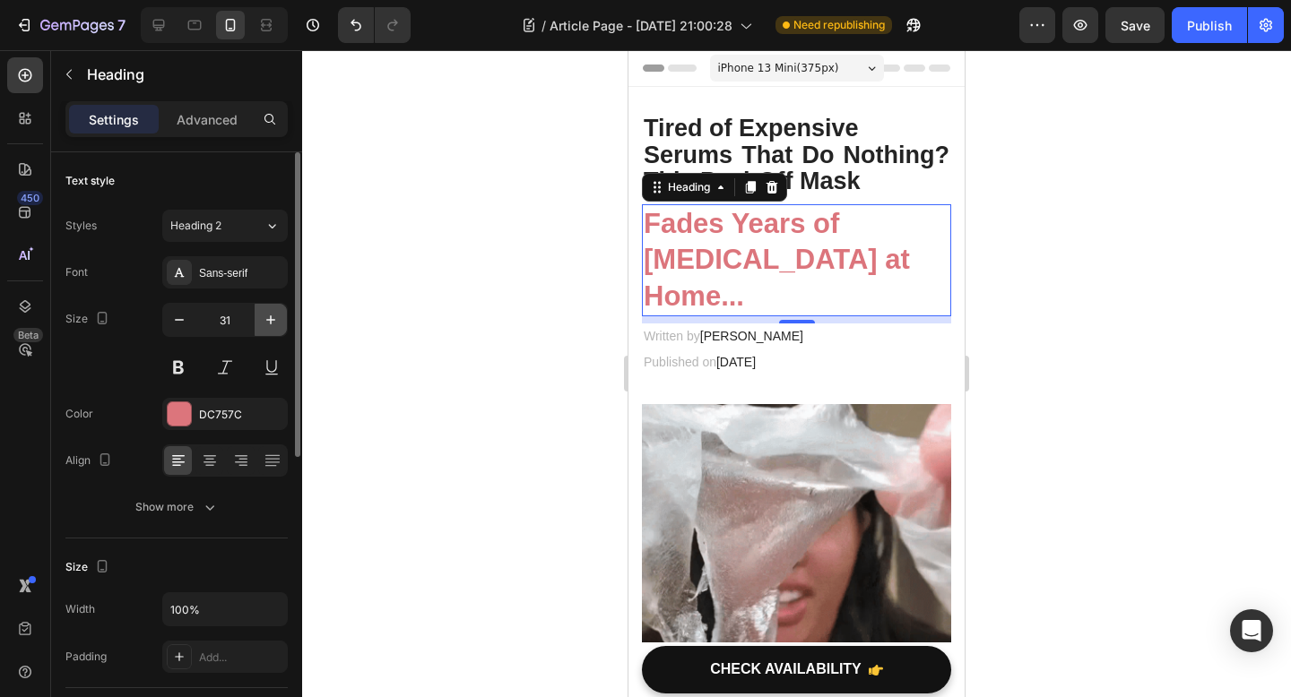
click at [276, 328] on icon "button" at bounding box center [271, 320] width 18 height 18
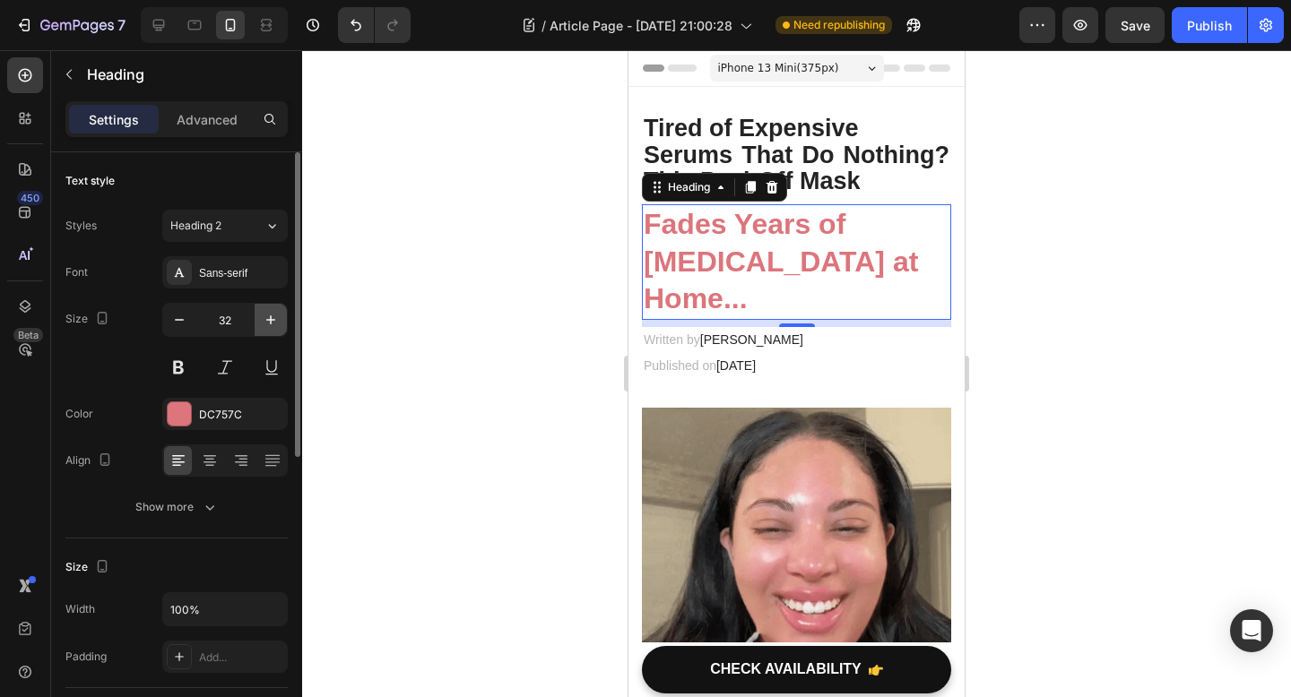
click at [276, 328] on icon "button" at bounding box center [271, 320] width 18 height 18
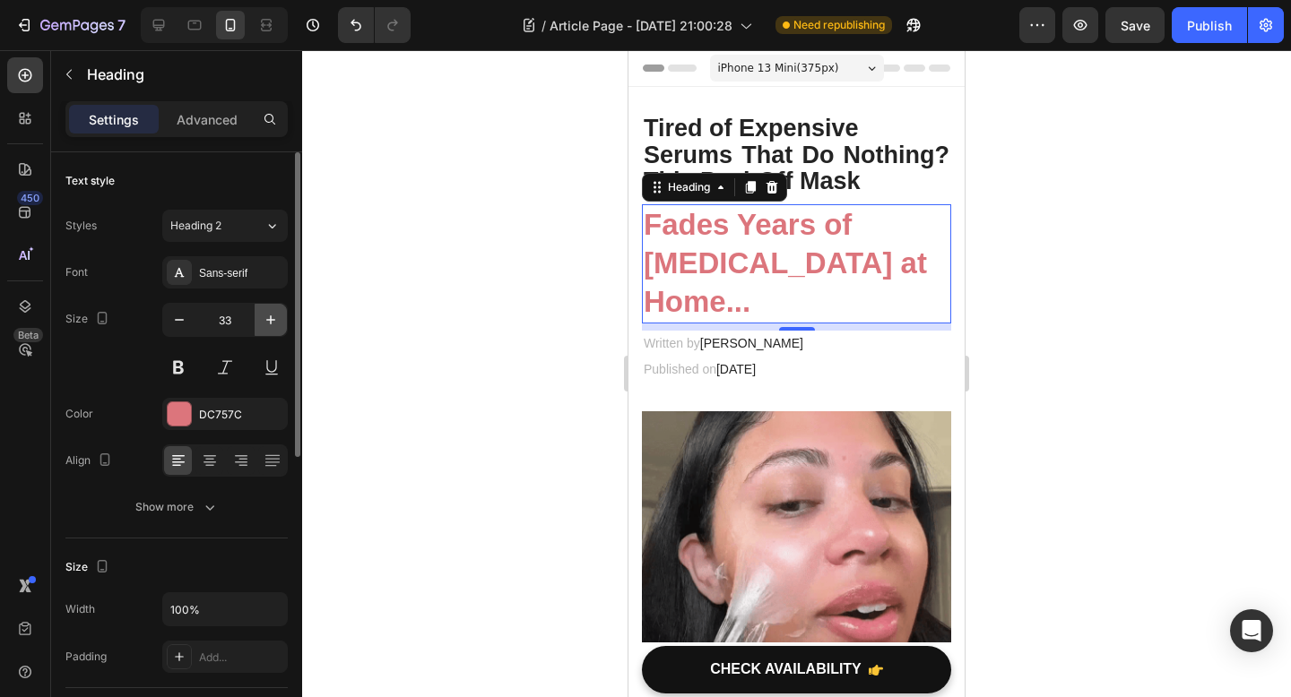
click at [276, 328] on icon "button" at bounding box center [271, 320] width 18 height 18
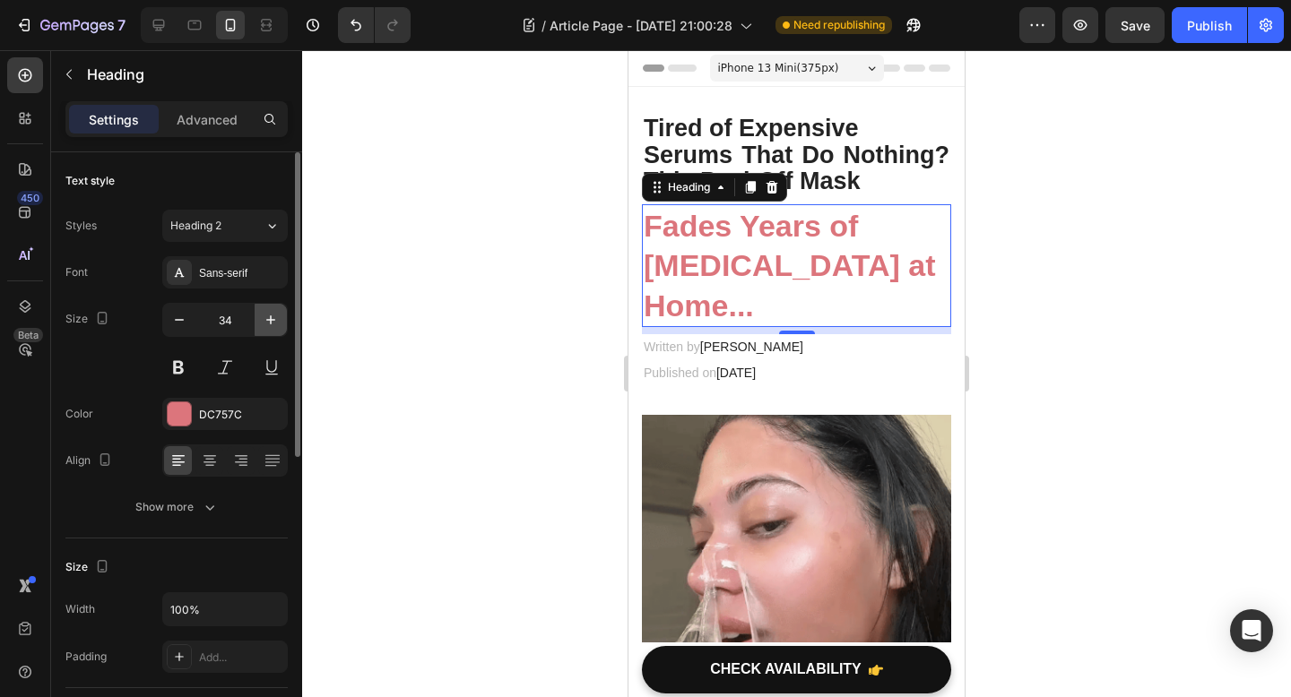
click at [276, 328] on icon "button" at bounding box center [271, 320] width 18 height 18
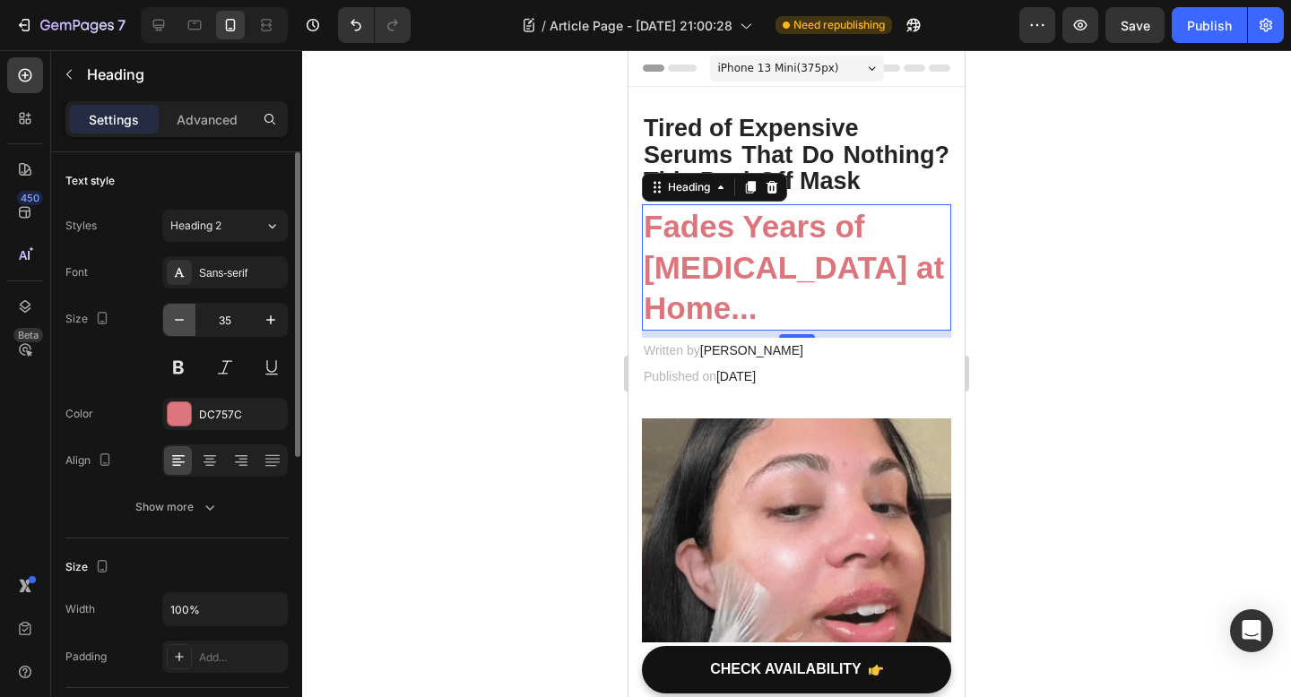
click at [182, 322] on icon "button" at bounding box center [179, 320] width 18 height 18
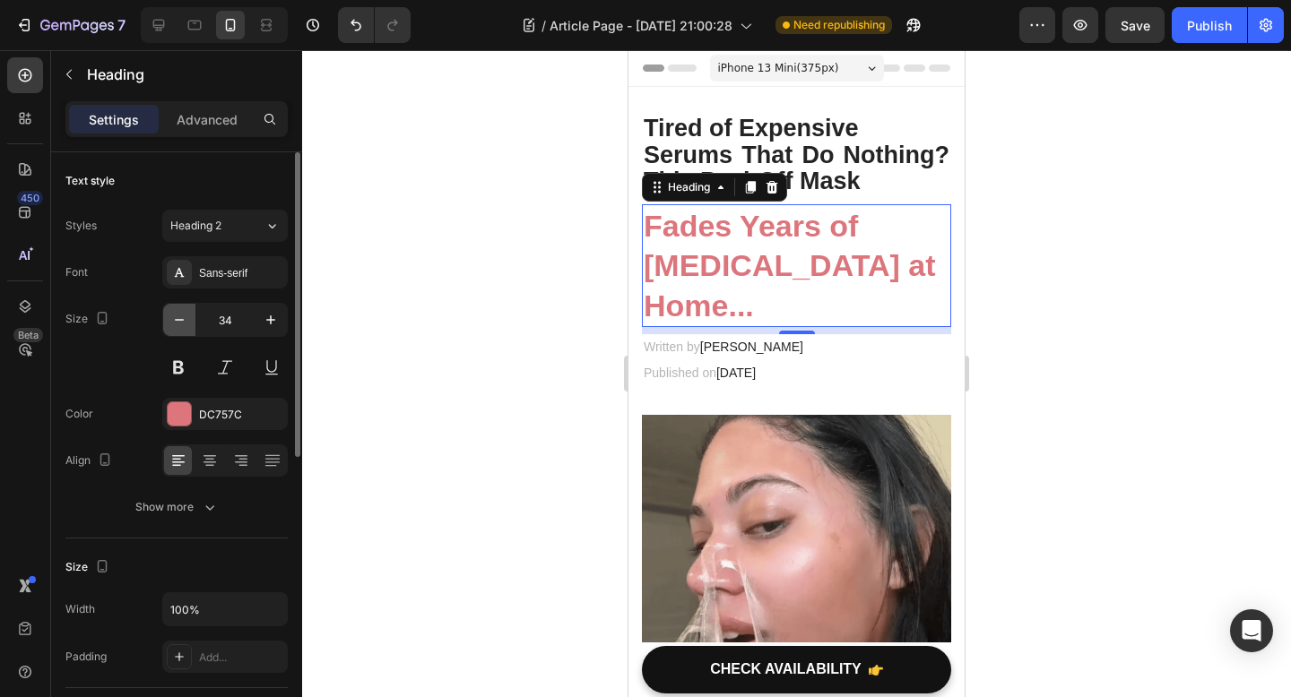
click at [182, 322] on icon "button" at bounding box center [179, 320] width 18 height 18
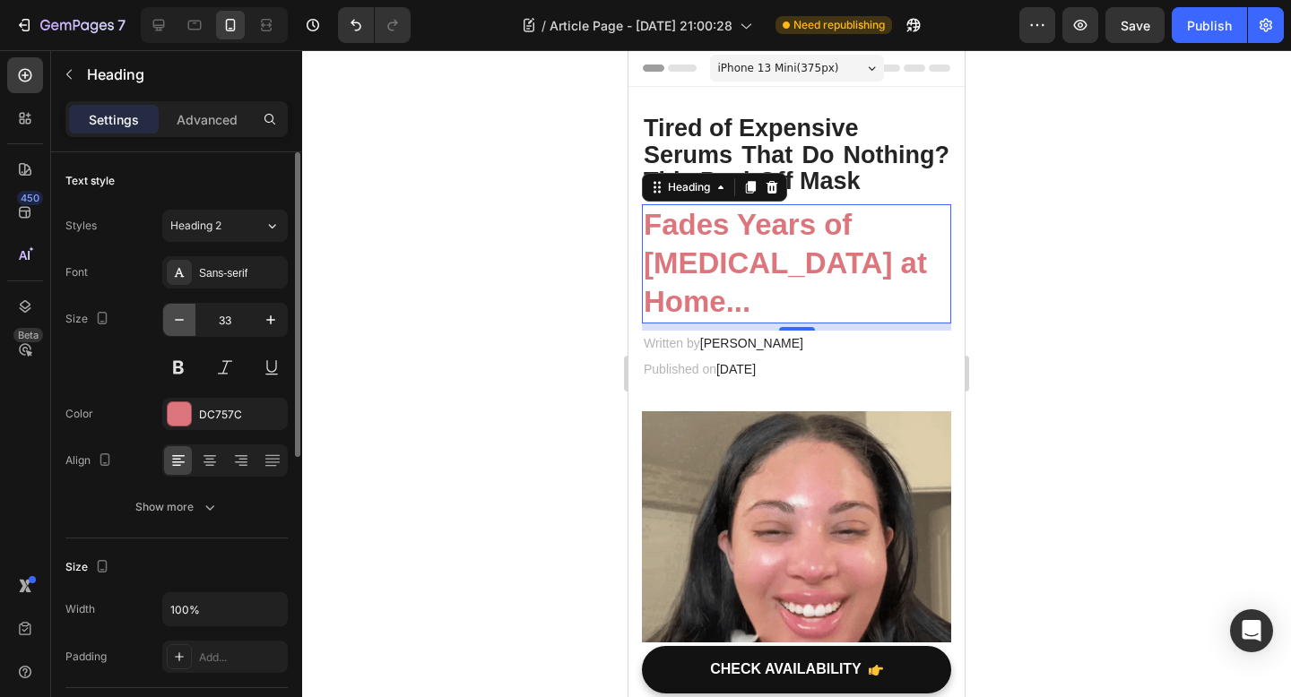
click at [182, 322] on icon "button" at bounding box center [179, 320] width 18 height 18
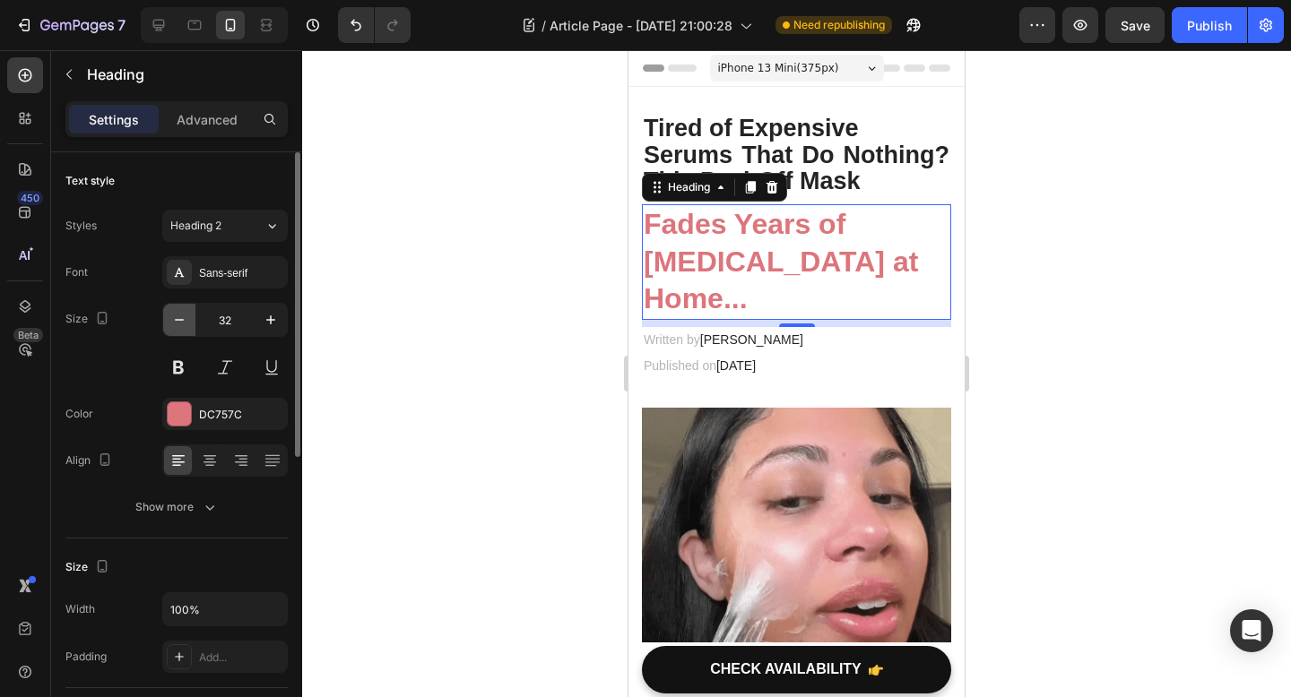
click at [182, 321] on icon "button" at bounding box center [179, 320] width 18 height 18
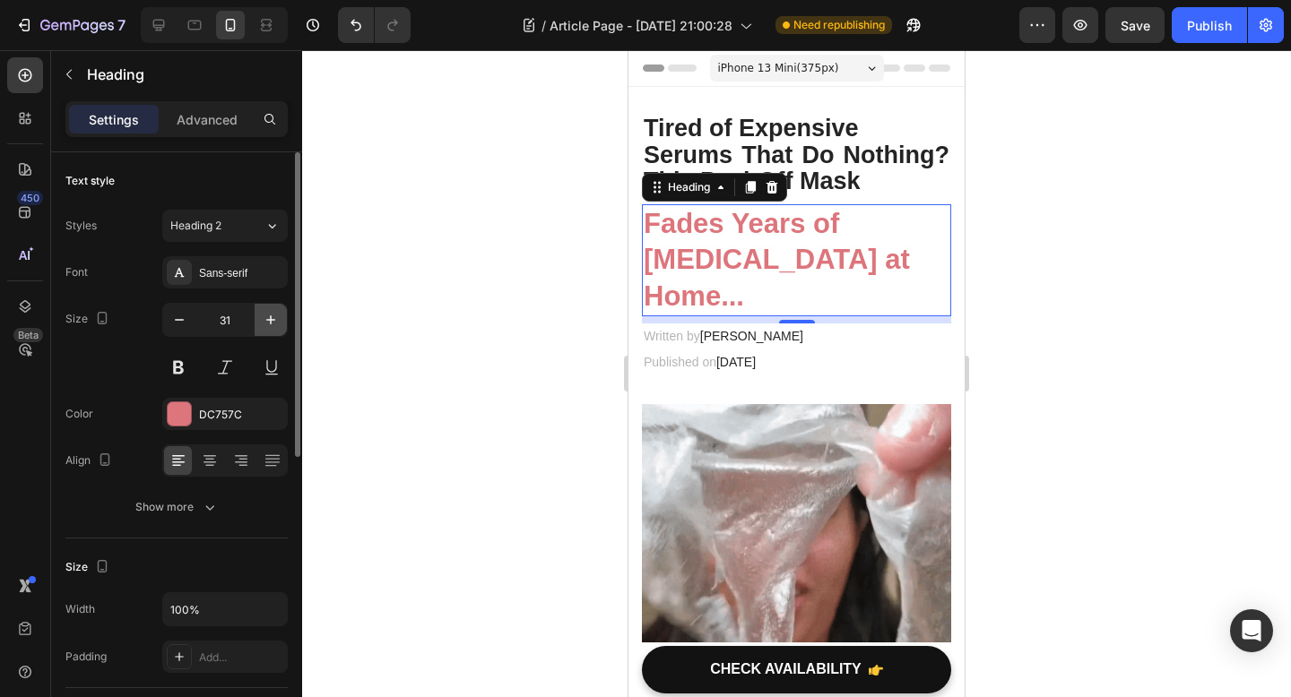
click at [278, 326] on icon "button" at bounding box center [271, 320] width 18 height 18
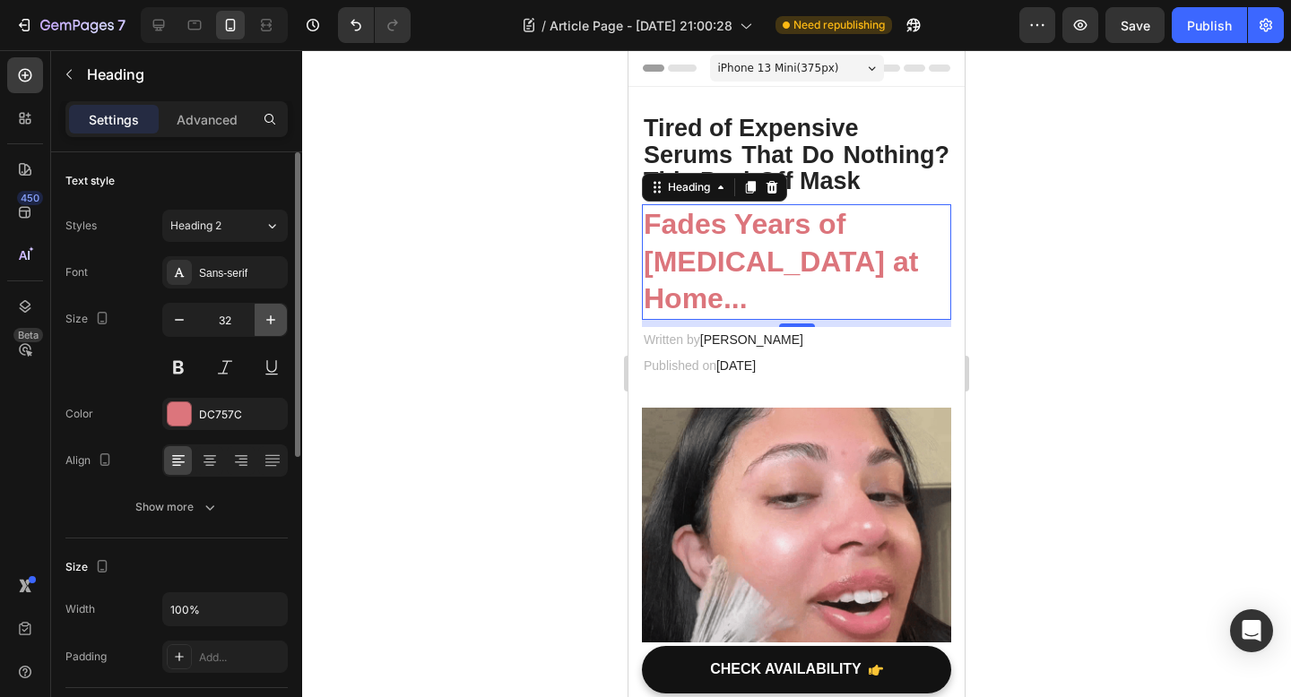
click at [278, 326] on icon "button" at bounding box center [271, 320] width 18 height 18
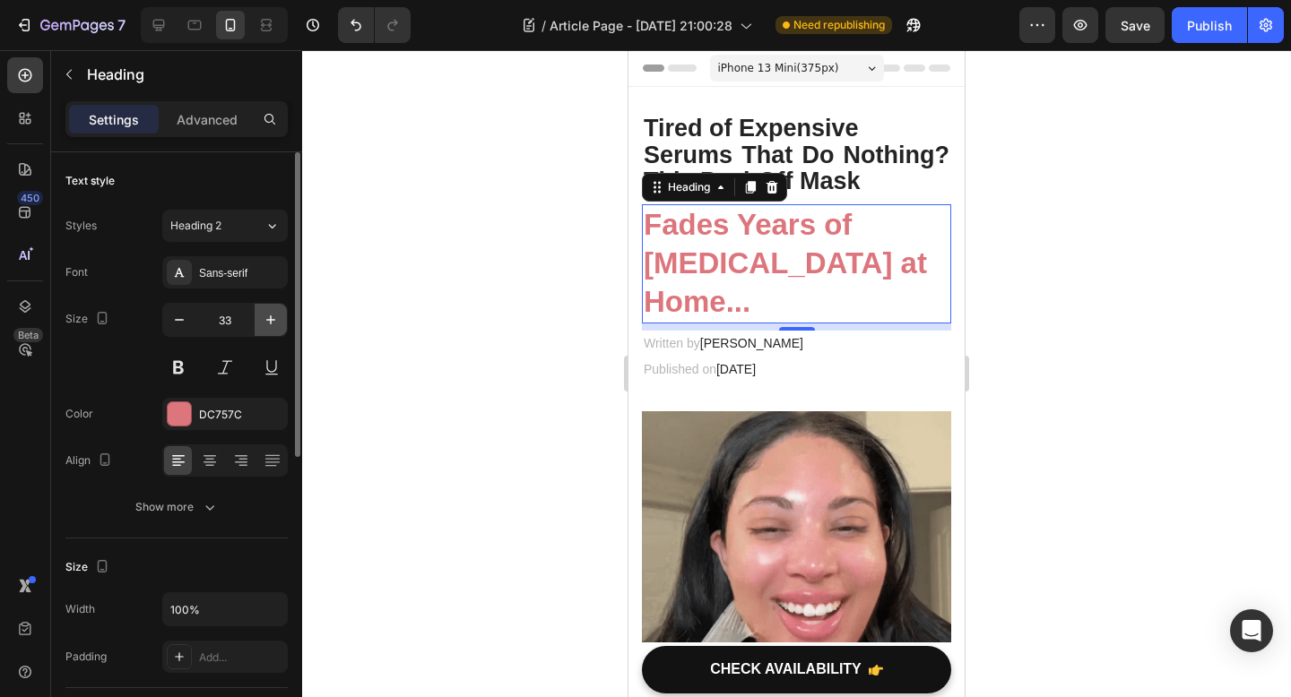
click at [278, 326] on icon "button" at bounding box center [271, 320] width 18 height 18
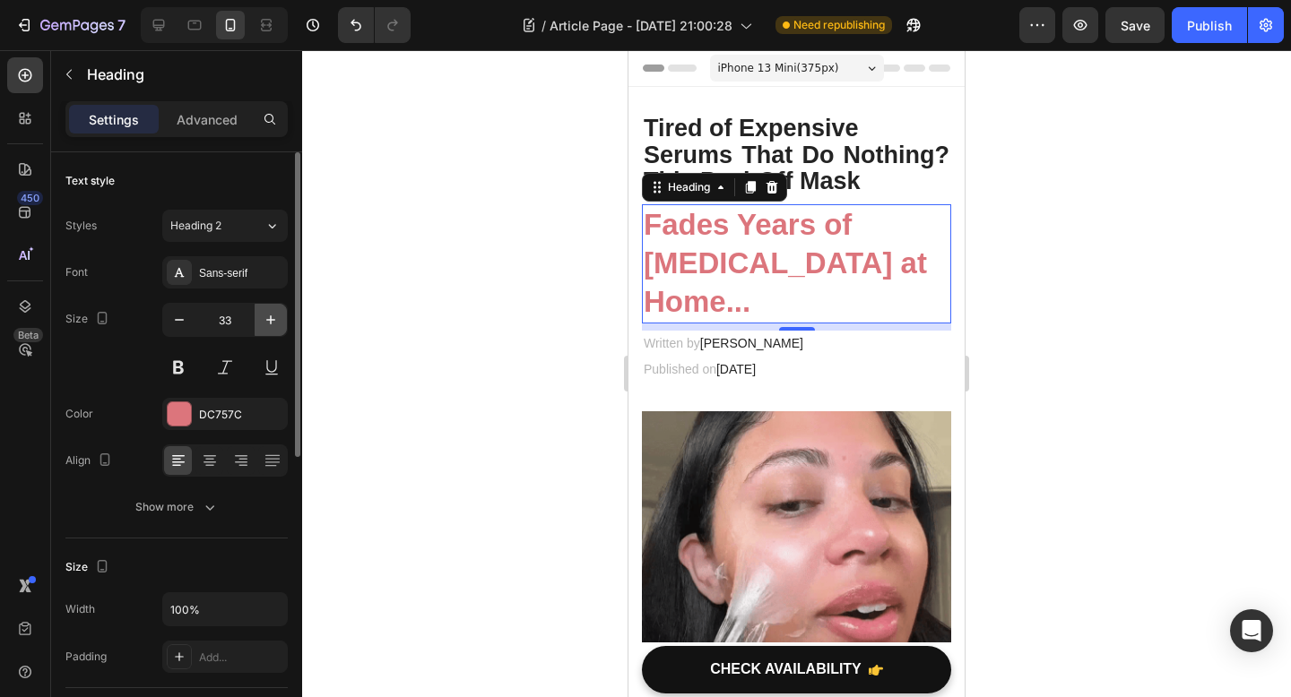
type input "34"
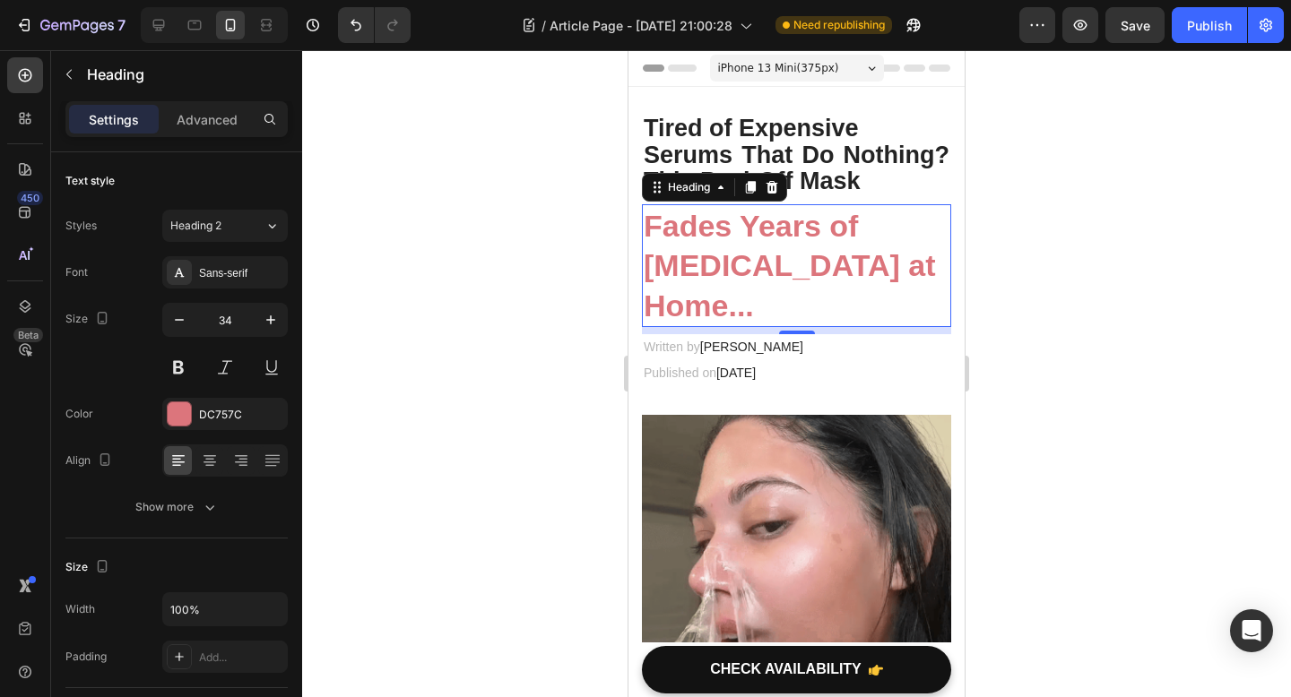
click at [867, 185] on p "Tired of Expensive Serums That Do Nothing? This Peel-Off Mask" at bounding box center [796, 156] width 306 height 80
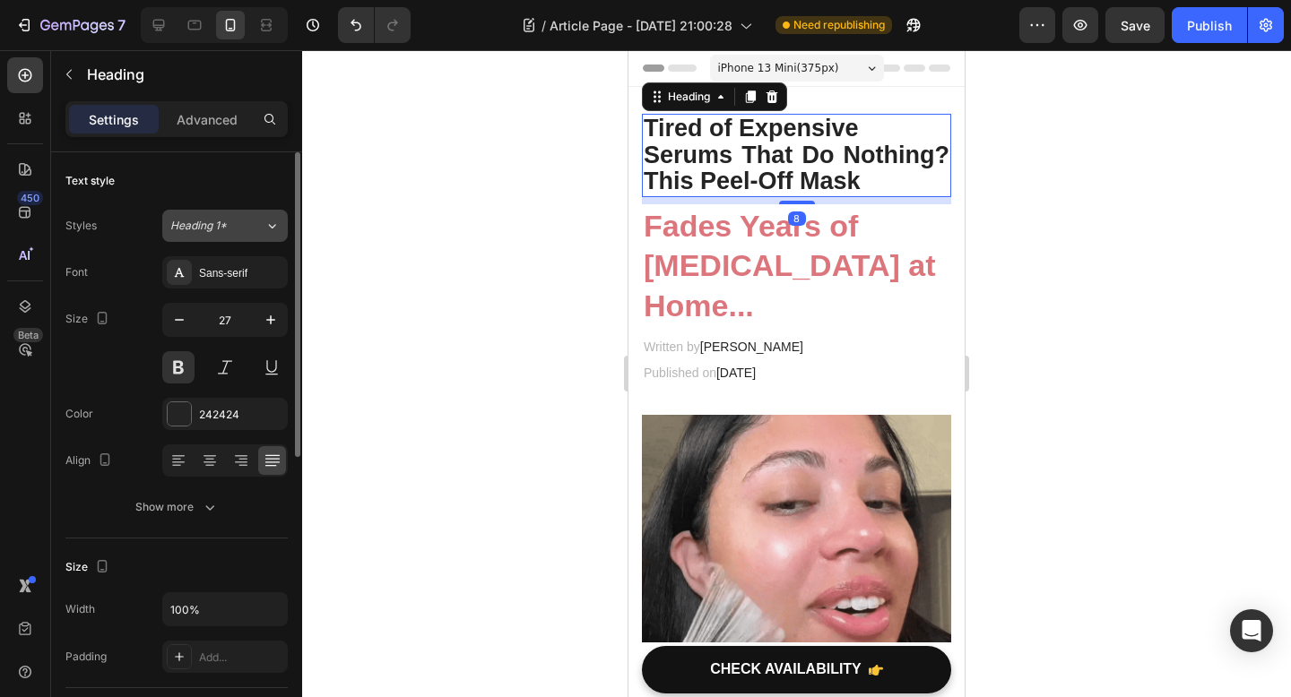
click at [252, 229] on div "Heading 1*" at bounding box center [217, 226] width 94 height 16
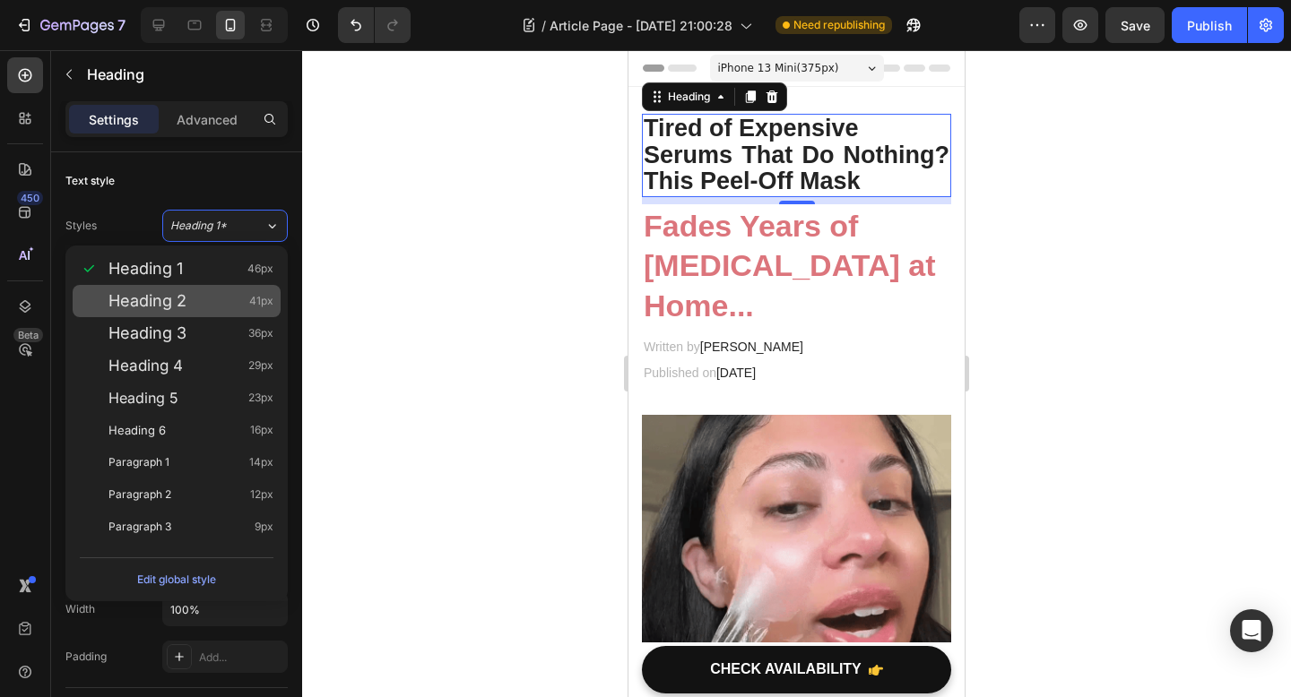
click at [232, 297] on div "Heading 2 41px" at bounding box center [190, 301] width 165 height 18
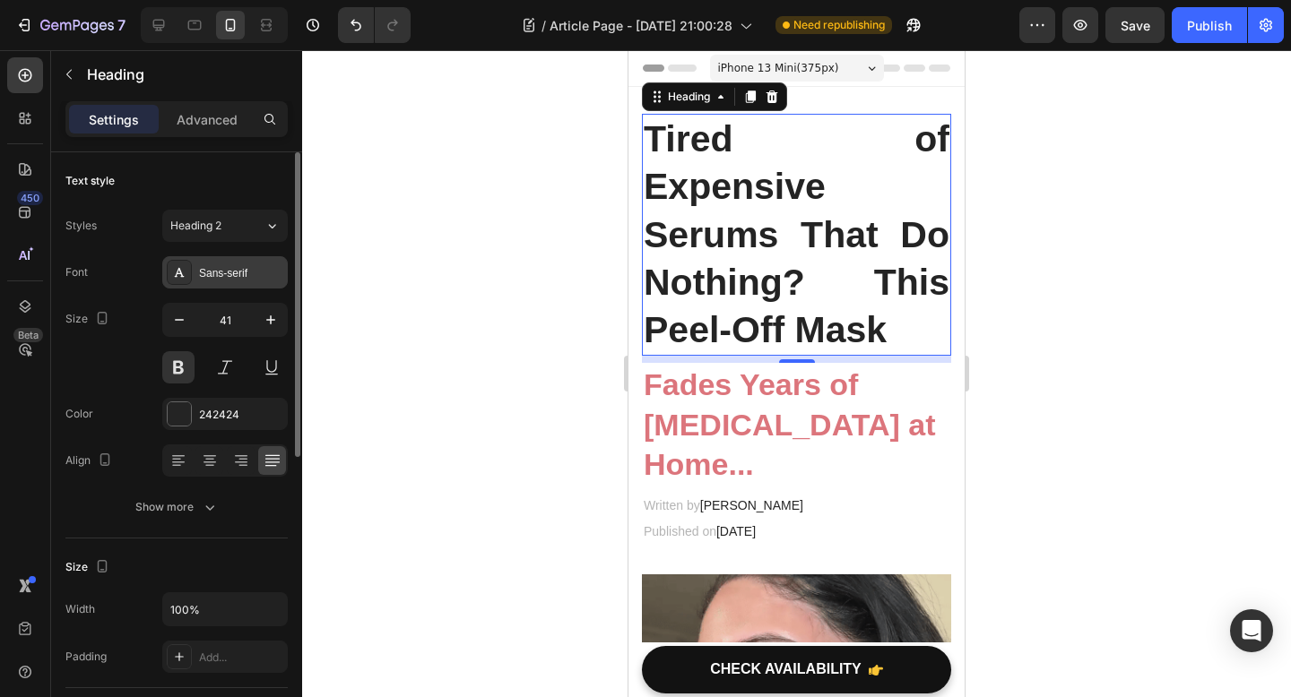
click at [247, 278] on div "Sans-serif" at bounding box center [241, 273] width 84 height 16
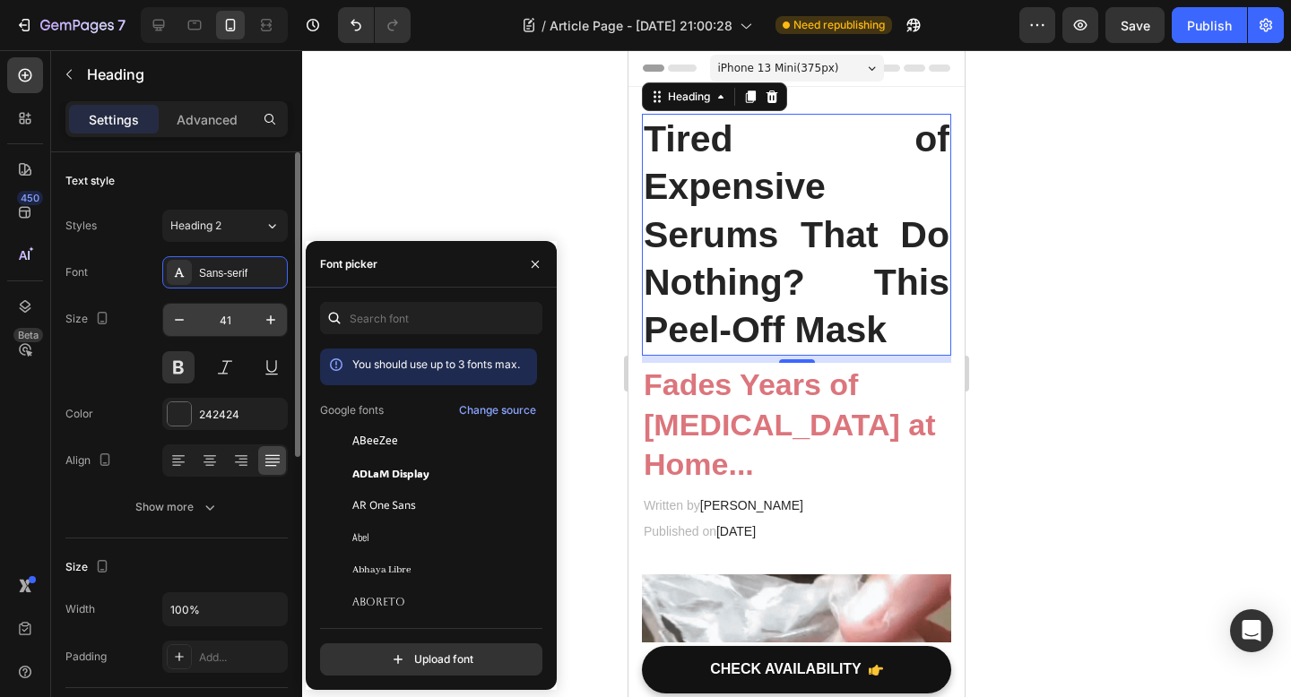
click at [238, 319] on input "41" at bounding box center [224, 320] width 59 height 32
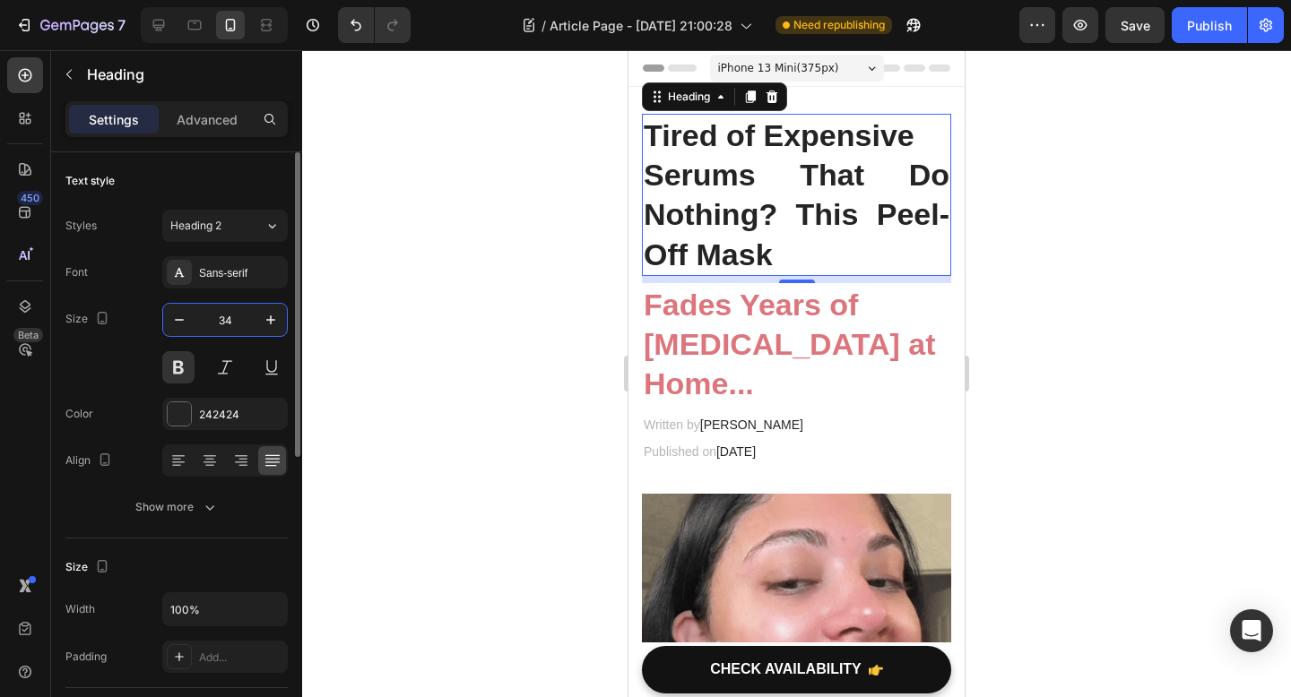
type input "34"
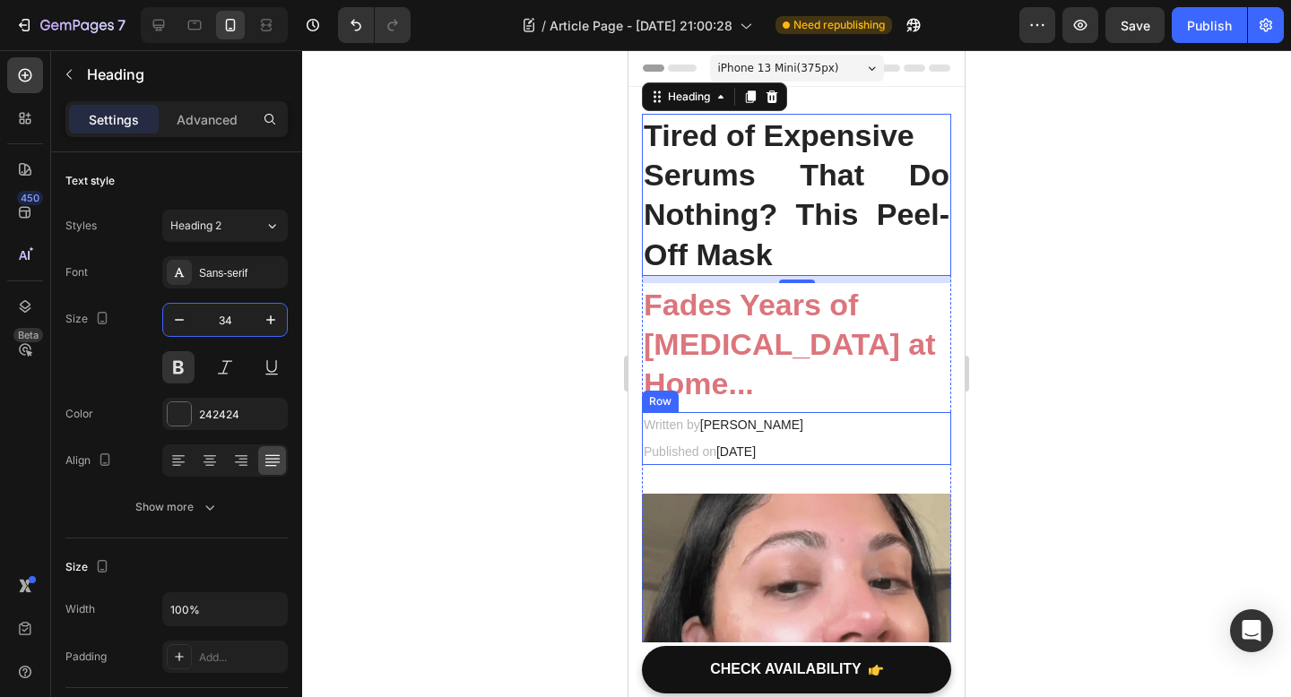
click at [1199, 444] on div at bounding box center [796, 373] width 989 height 647
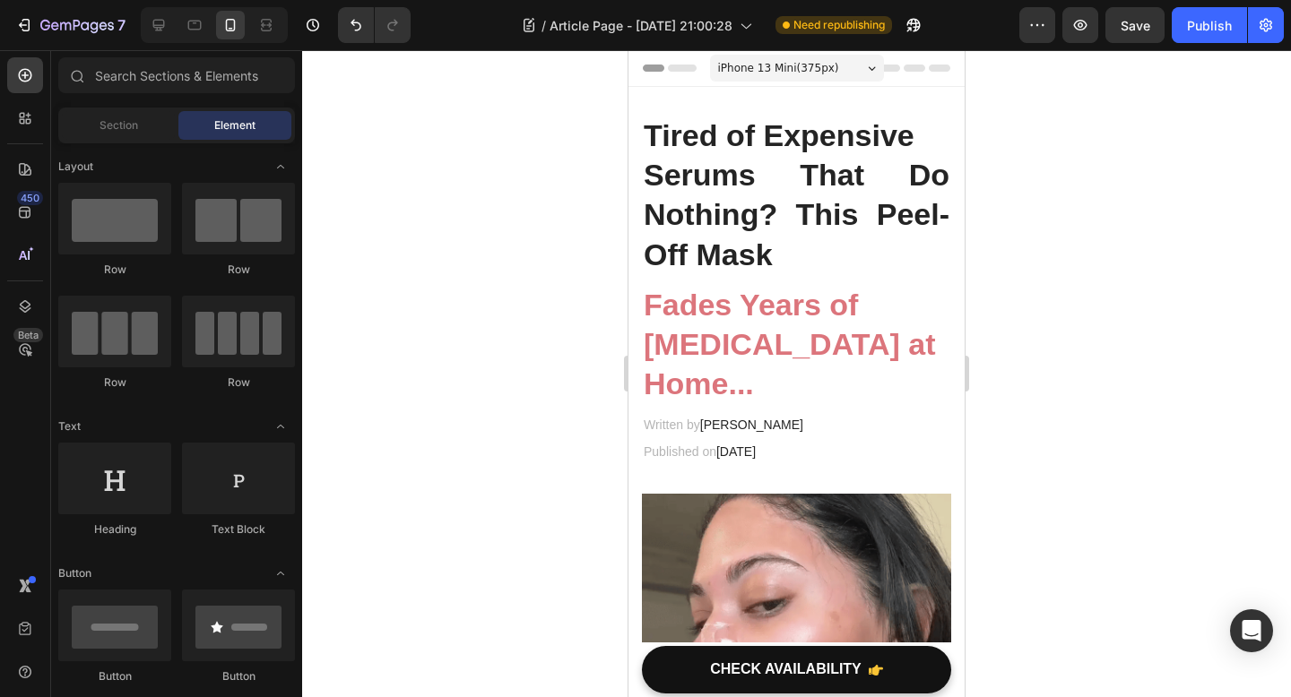
click at [760, 198] on p "Tired of Expensive Serums That Do Nothing? This Peel-Off Mask" at bounding box center [796, 195] width 306 height 159
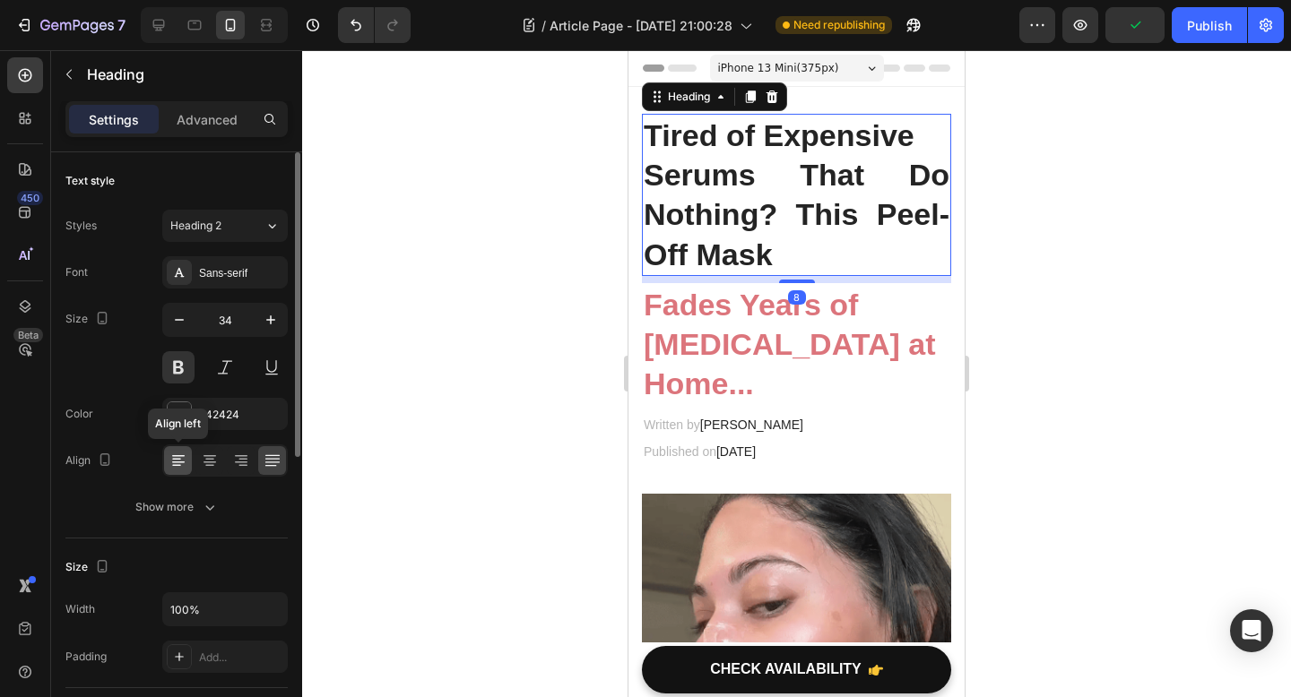
click at [178, 451] on div at bounding box center [178, 460] width 28 height 29
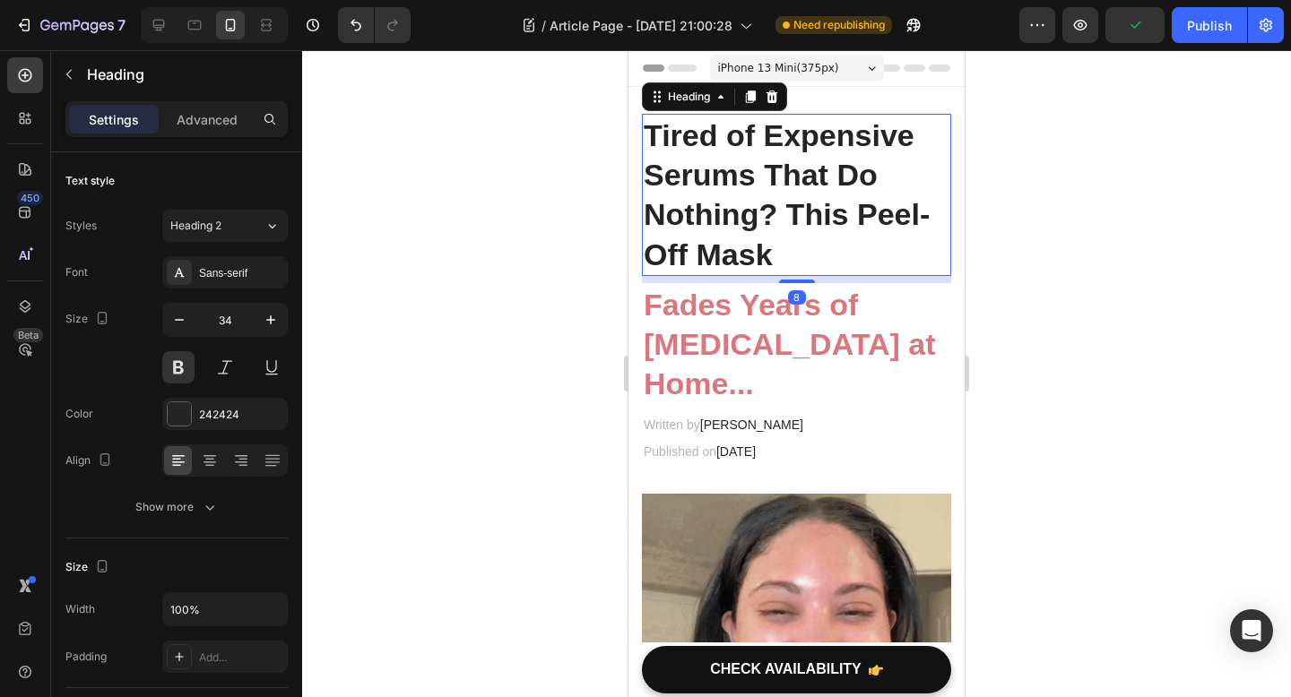
click at [439, 355] on div at bounding box center [796, 373] width 989 height 647
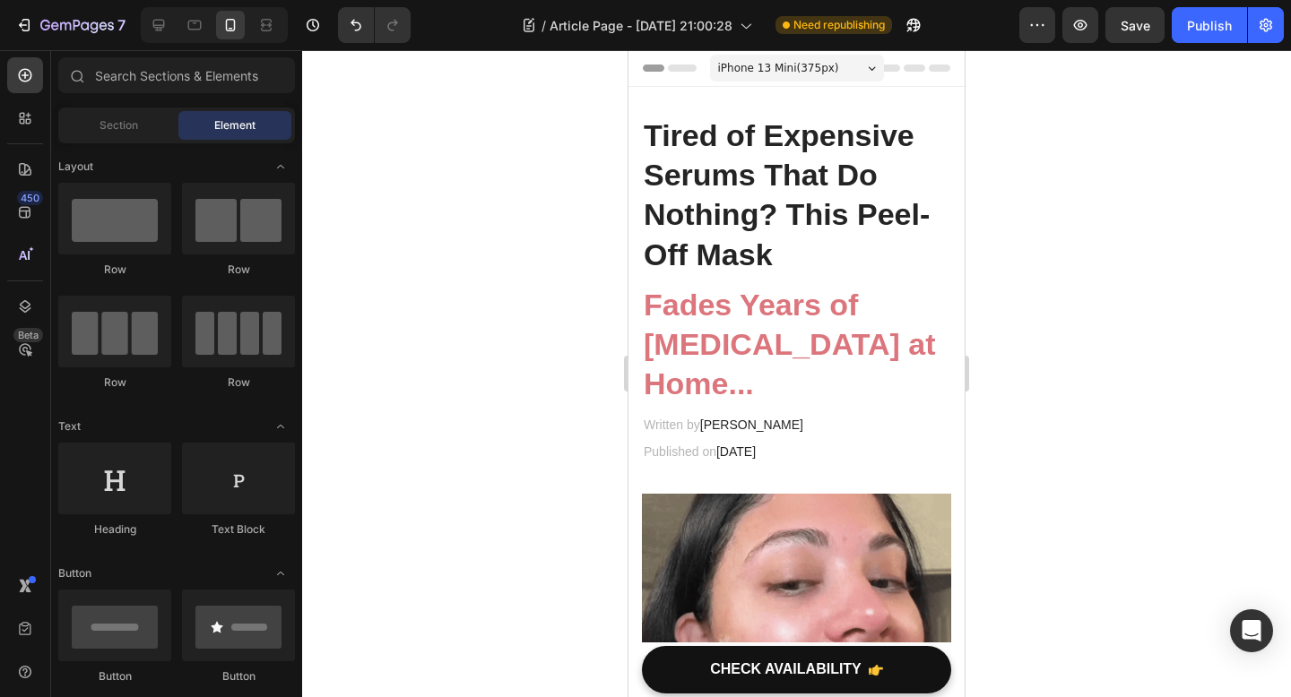
click at [1118, 299] on div at bounding box center [796, 373] width 989 height 647
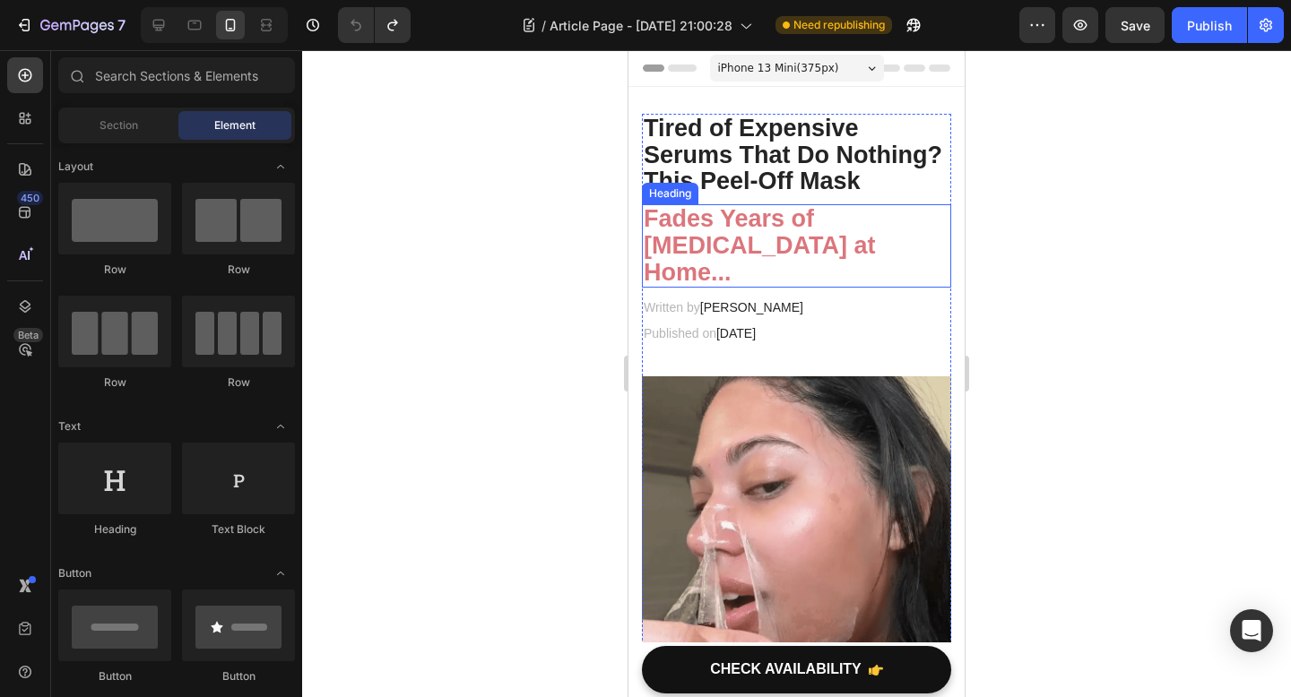
click at [873, 273] on h2 "Fades Years of [MEDICAL_DATA] at Home..." at bounding box center [796, 245] width 309 height 83
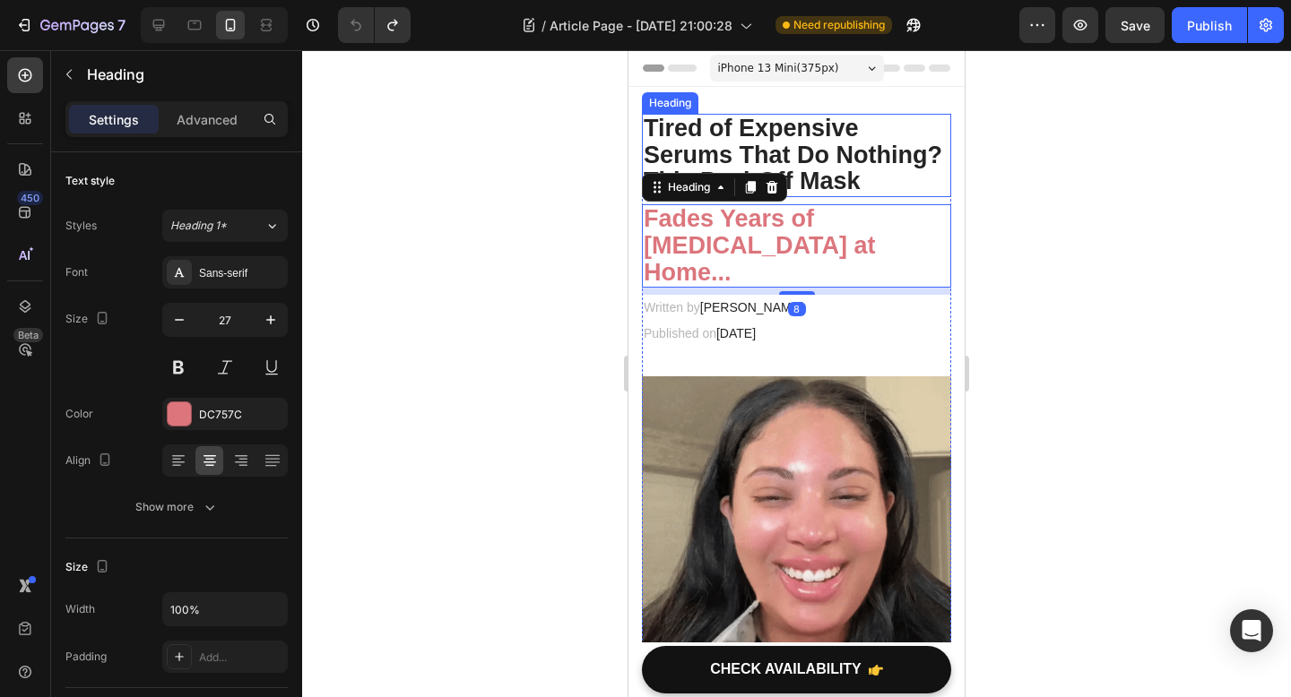
click at [827, 180] on p "Tired of Expensive Serums That Do Nothing? This Peel-Off Mask" at bounding box center [796, 156] width 306 height 80
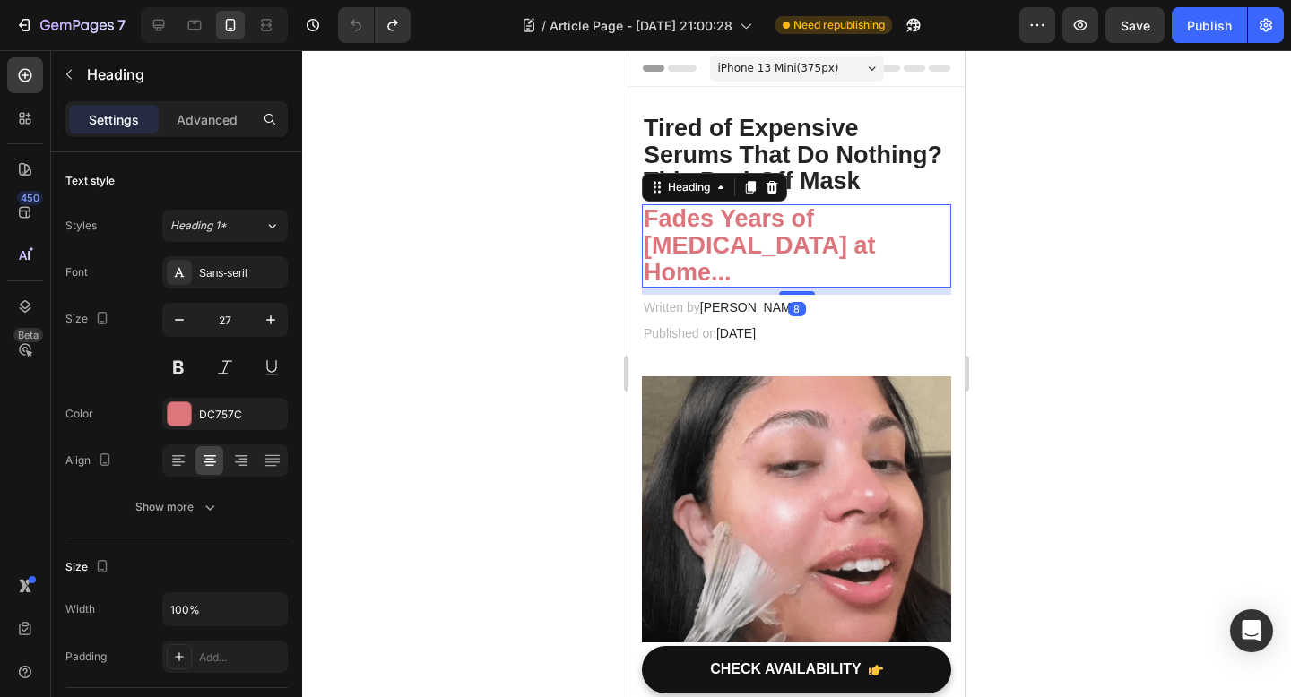
click at [842, 281] on h2 "Fades Years of [MEDICAL_DATA] at Home..." at bounding box center [796, 245] width 309 height 83
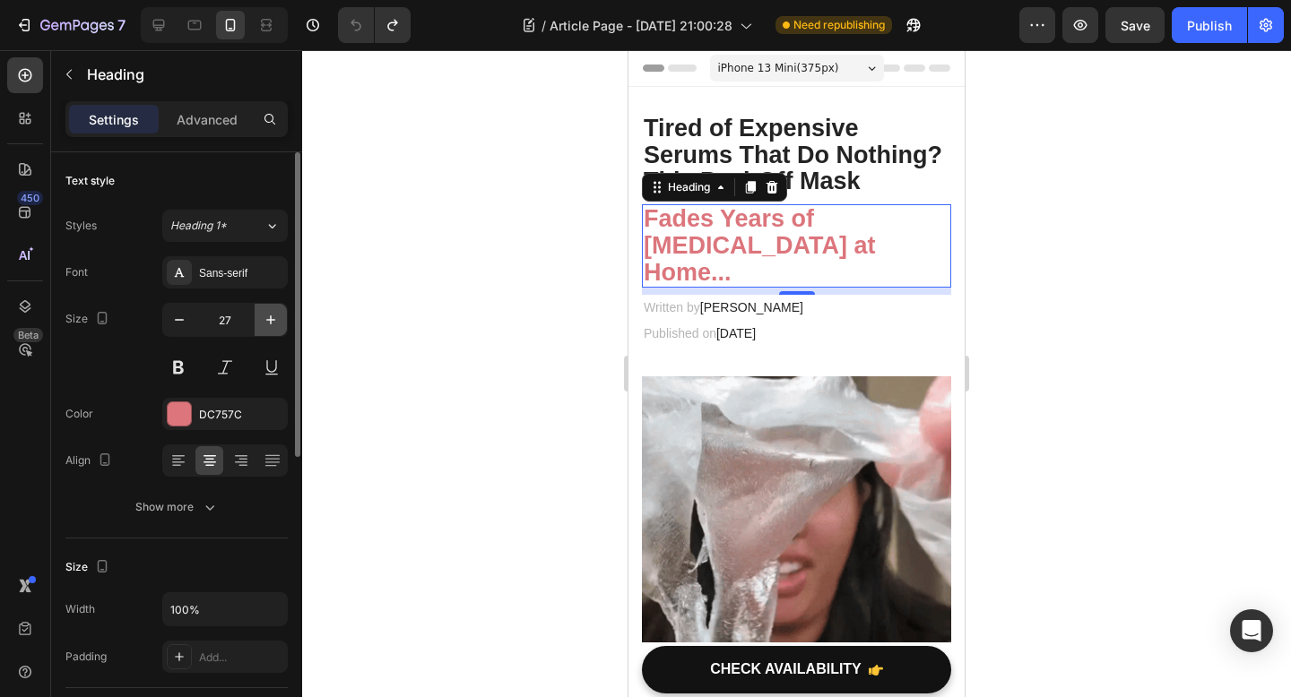
click at [279, 321] on icon "button" at bounding box center [271, 320] width 18 height 18
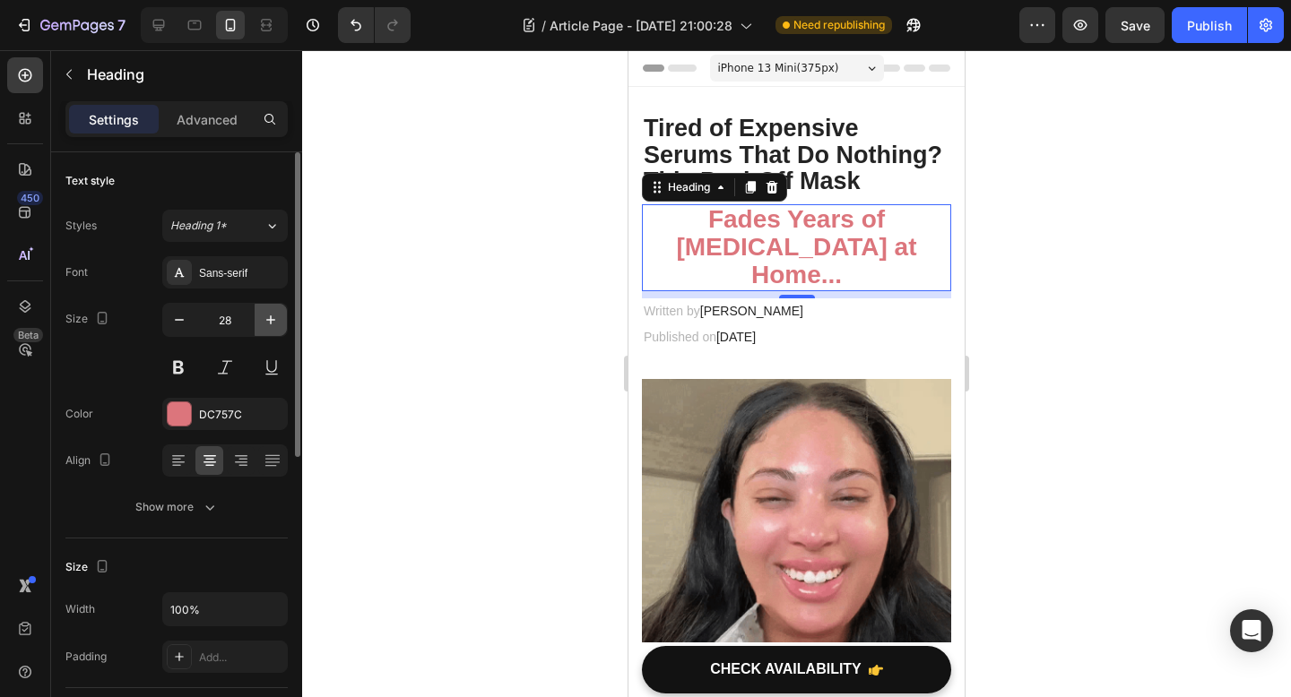
click at [279, 321] on icon "button" at bounding box center [271, 320] width 18 height 18
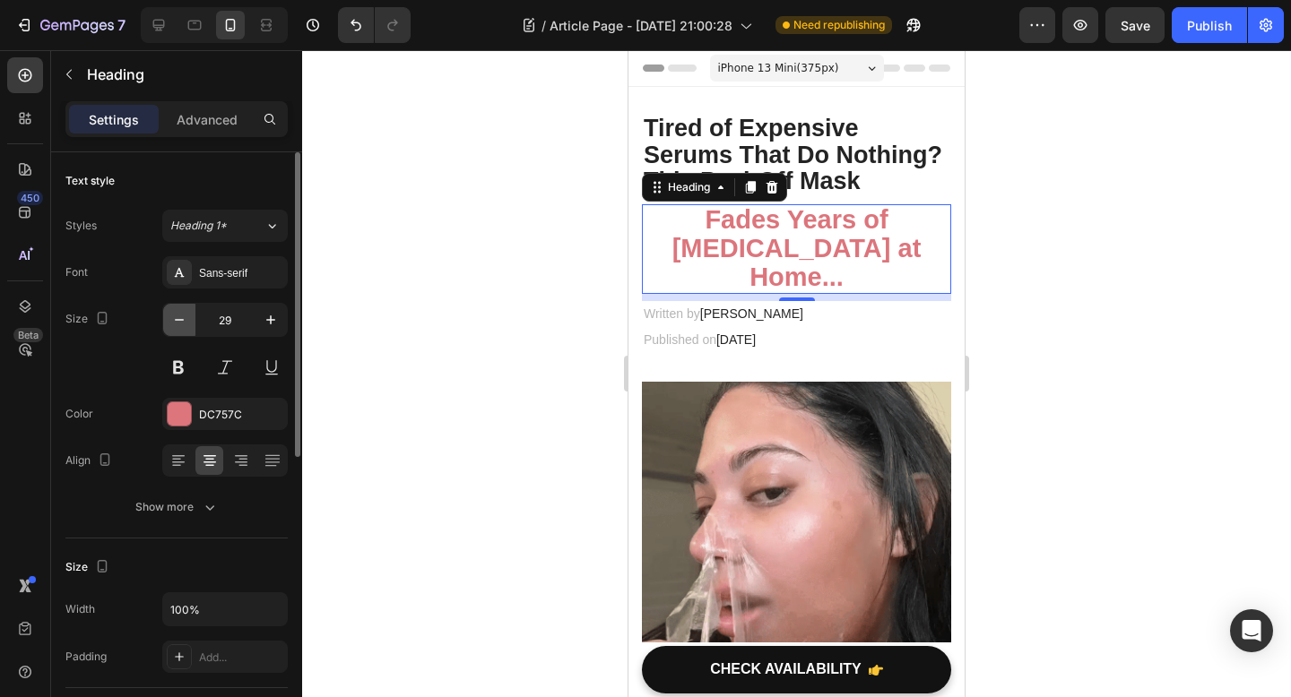
click at [182, 328] on icon "button" at bounding box center [179, 320] width 18 height 18
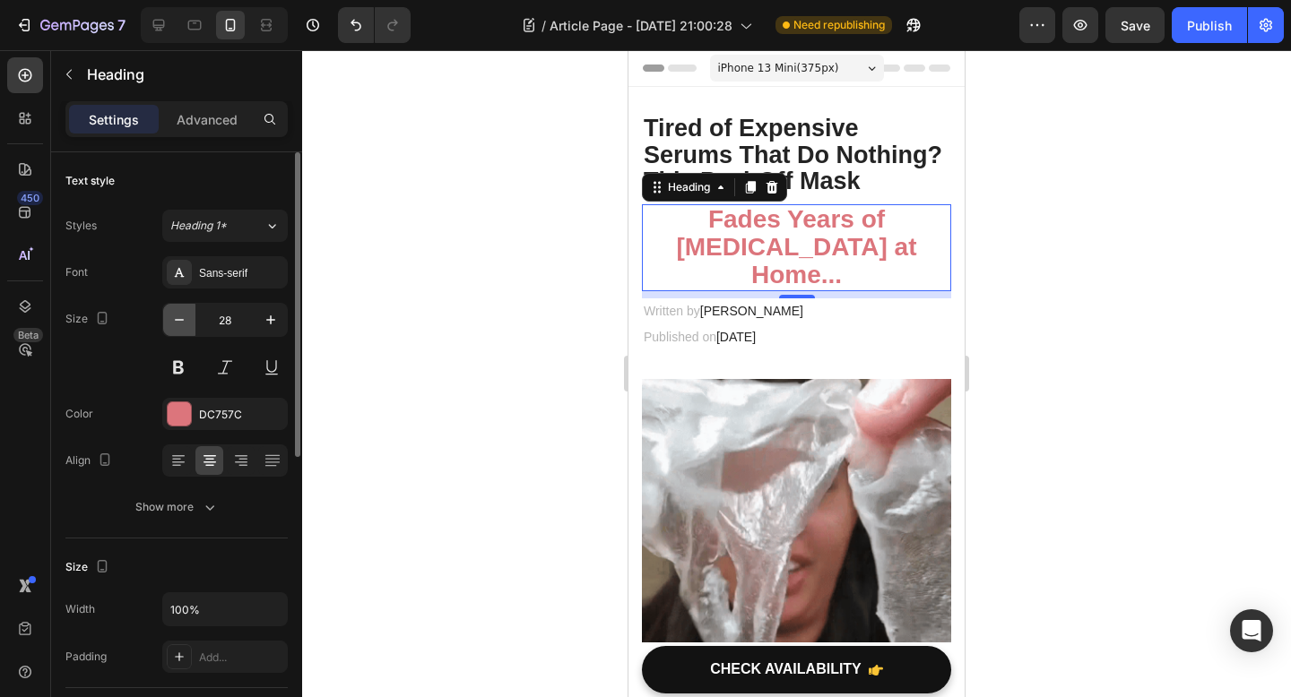
click at [182, 328] on icon "button" at bounding box center [179, 320] width 18 height 18
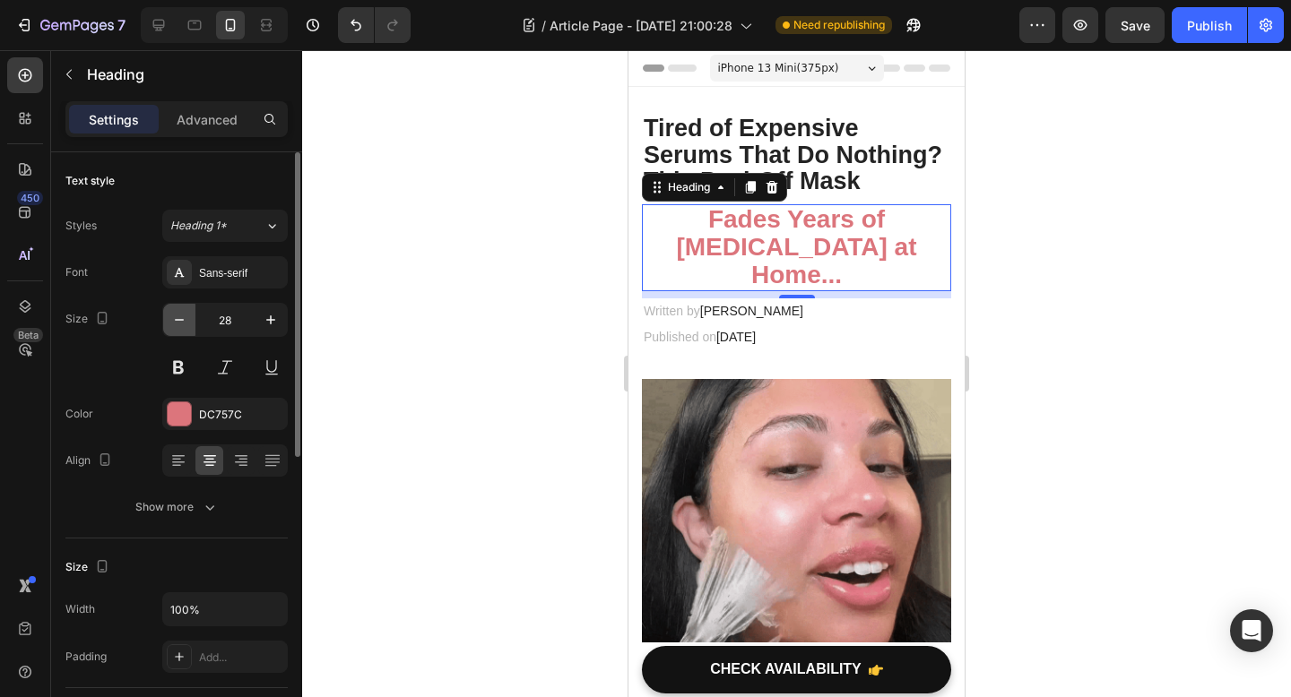
type input "27"
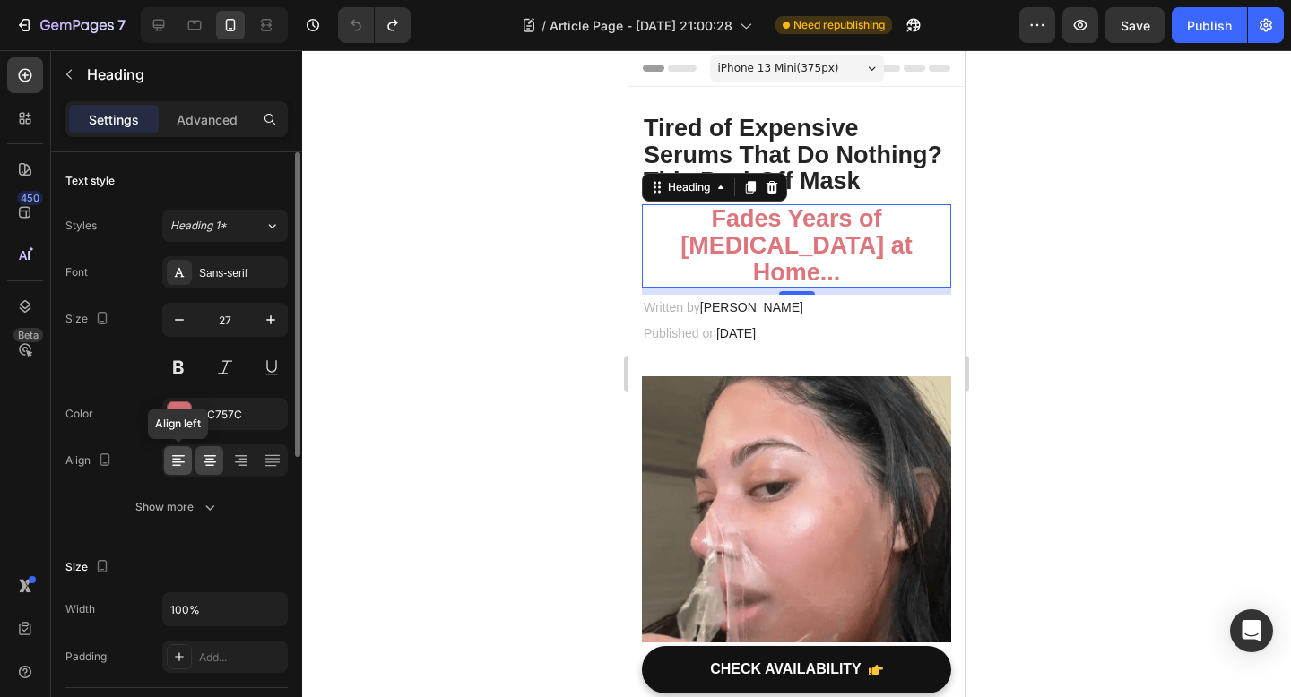
click at [169, 461] on icon at bounding box center [178, 461] width 18 height 18
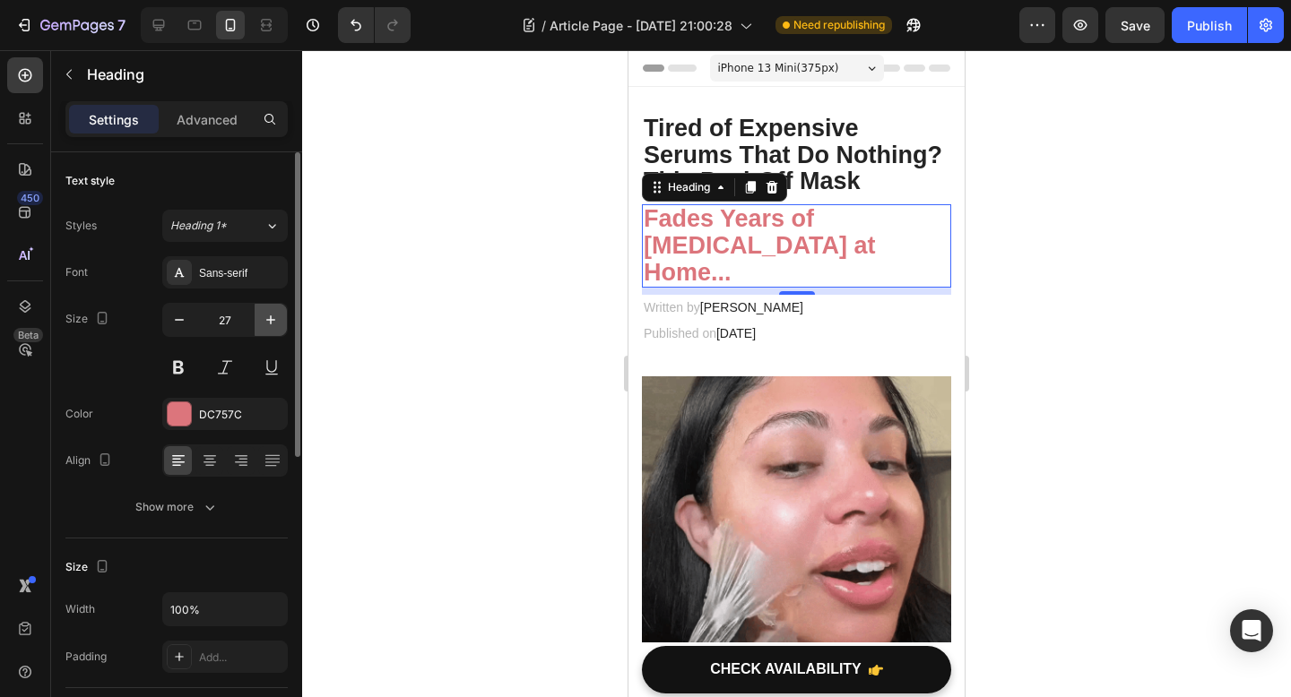
click at [265, 316] on icon "button" at bounding box center [271, 320] width 18 height 18
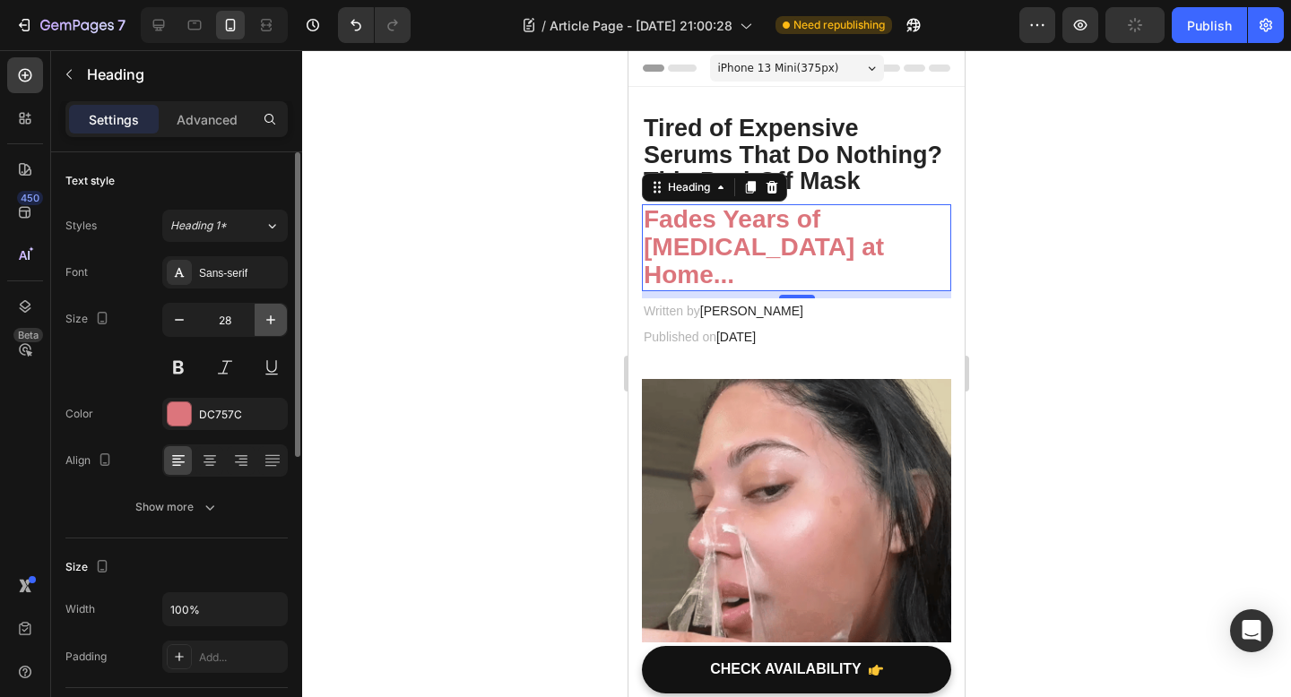
click at [265, 316] on icon "button" at bounding box center [271, 320] width 18 height 18
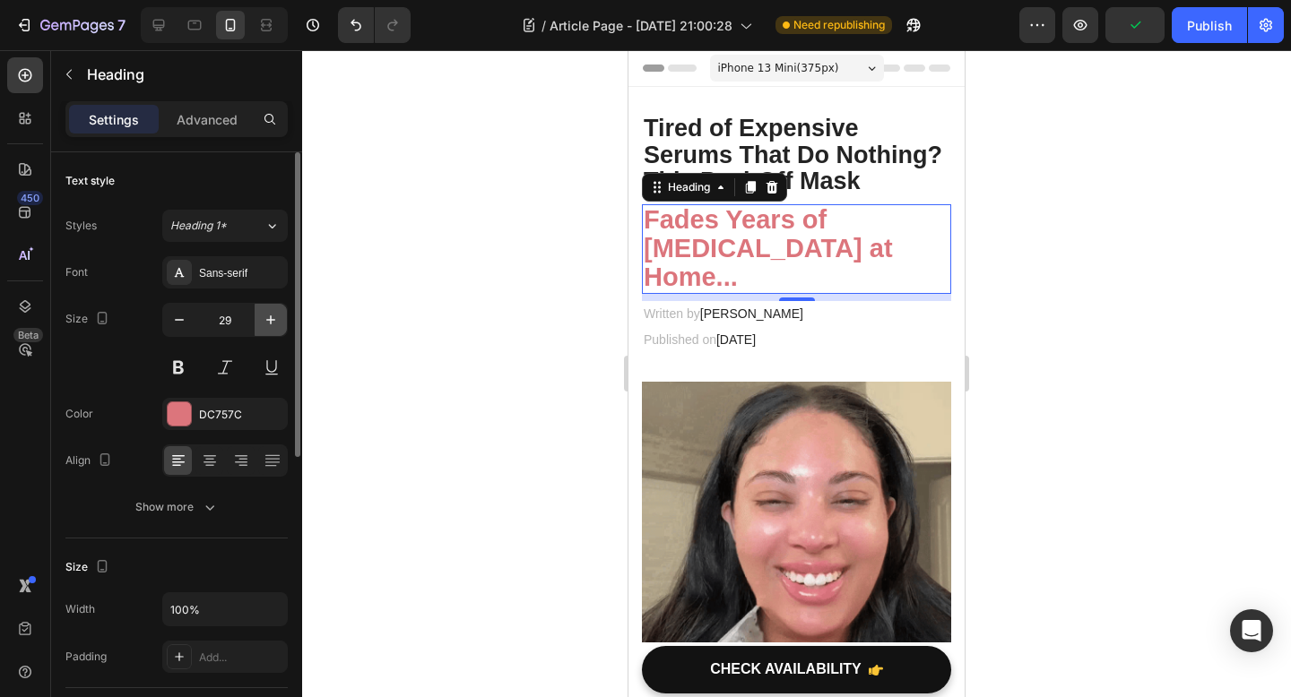
click at [265, 316] on icon "button" at bounding box center [271, 320] width 18 height 18
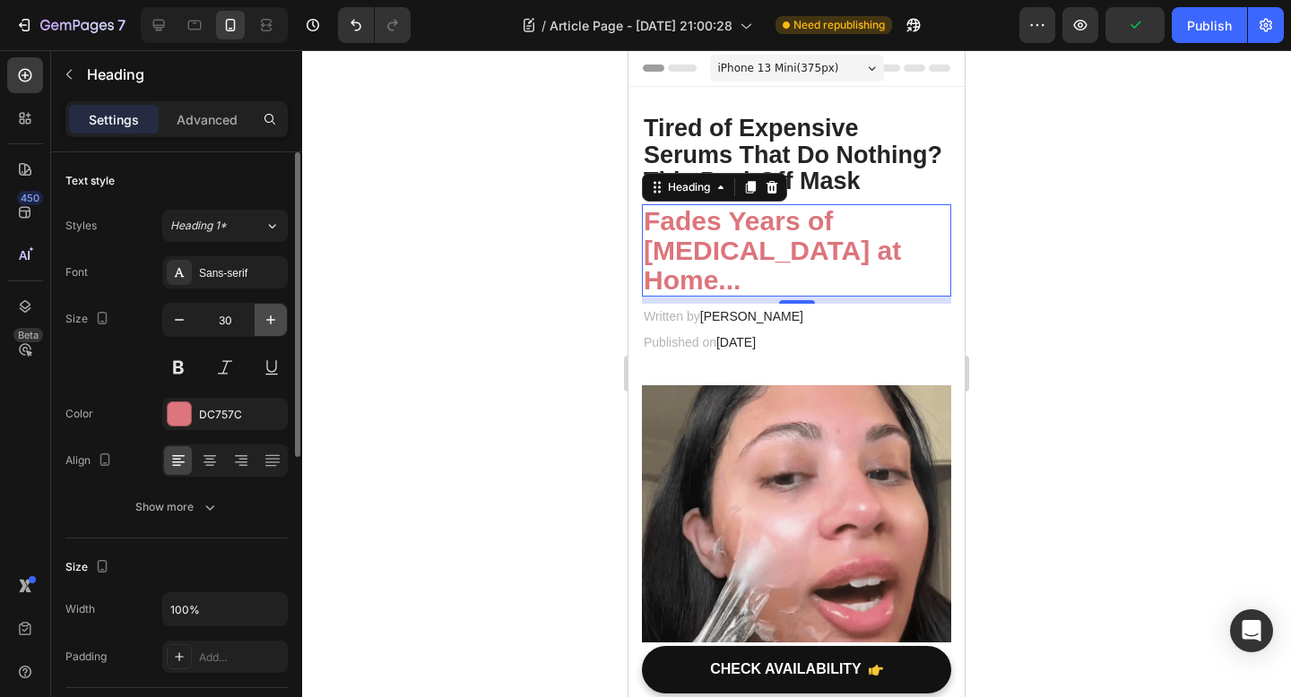
click at [265, 316] on icon "button" at bounding box center [271, 320] width 18 height 18
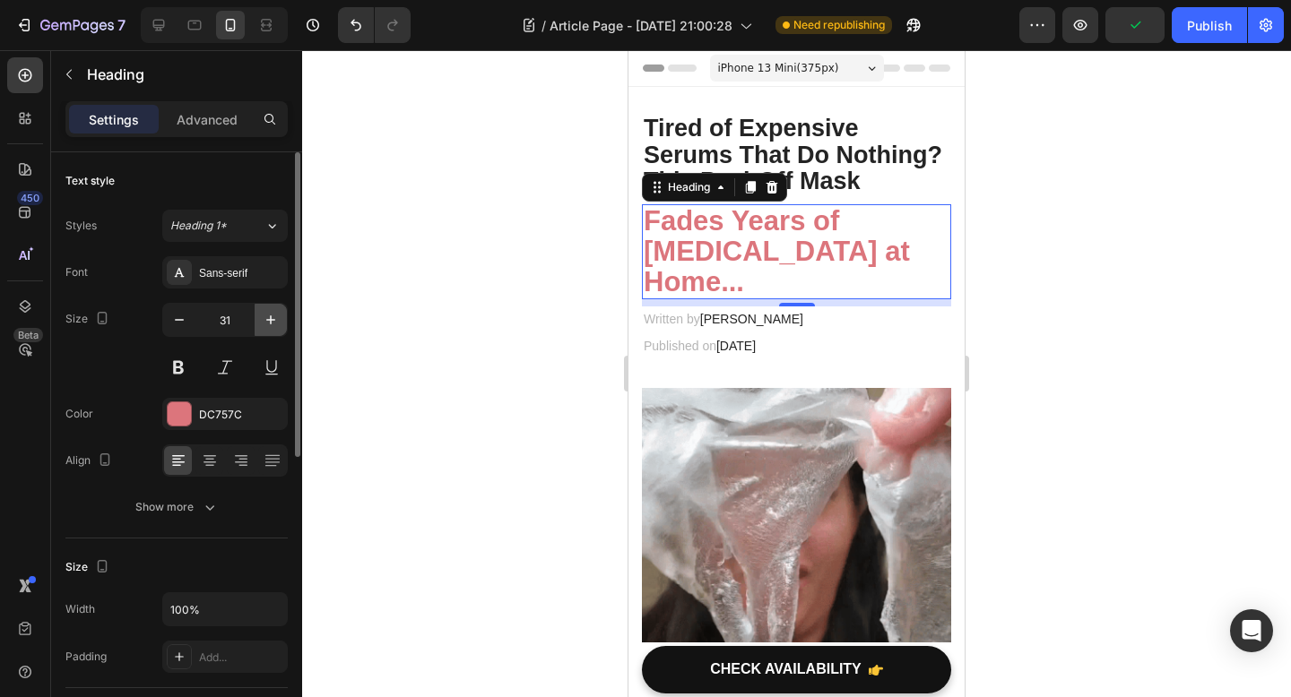
click at [265, 316] on icon "button" at bounding box center [271, 320] width 18 height 18
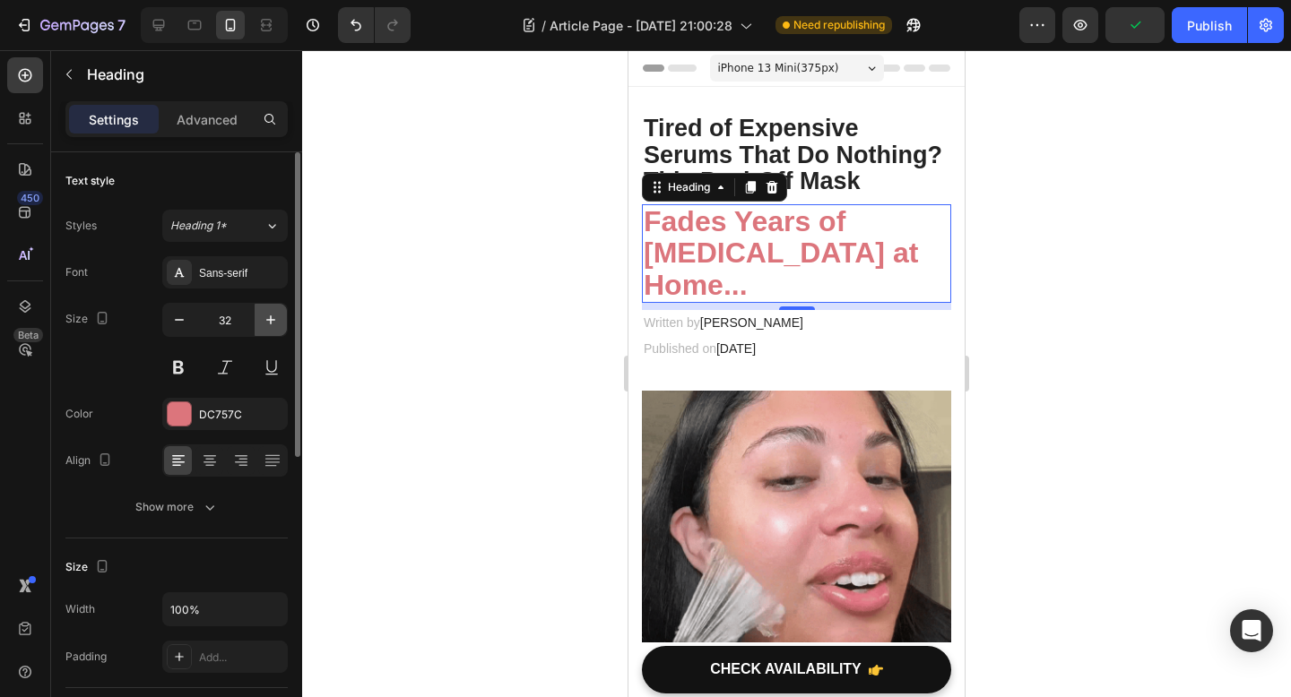
click at [265, 316] on icon "button" at bounding box center [271, 320] width 18 height 18
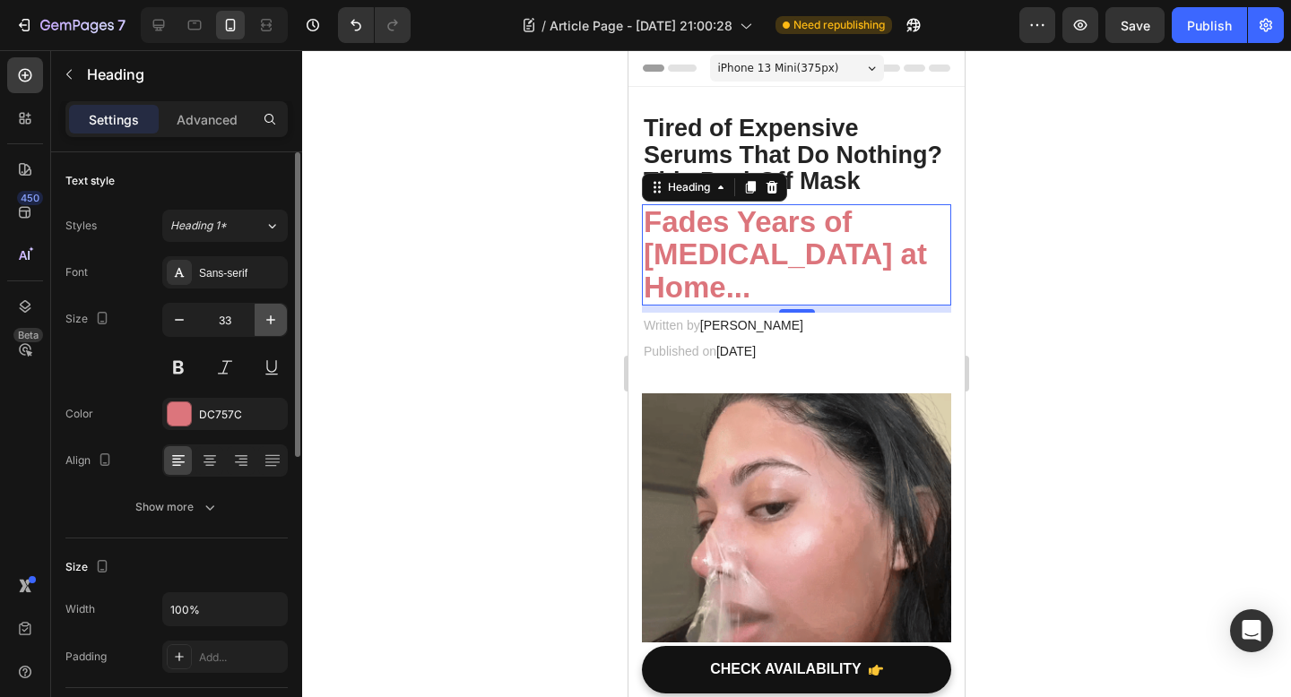
click at [265, 316] on icon "button" at bounding box center [271, 320] width 18 height 18
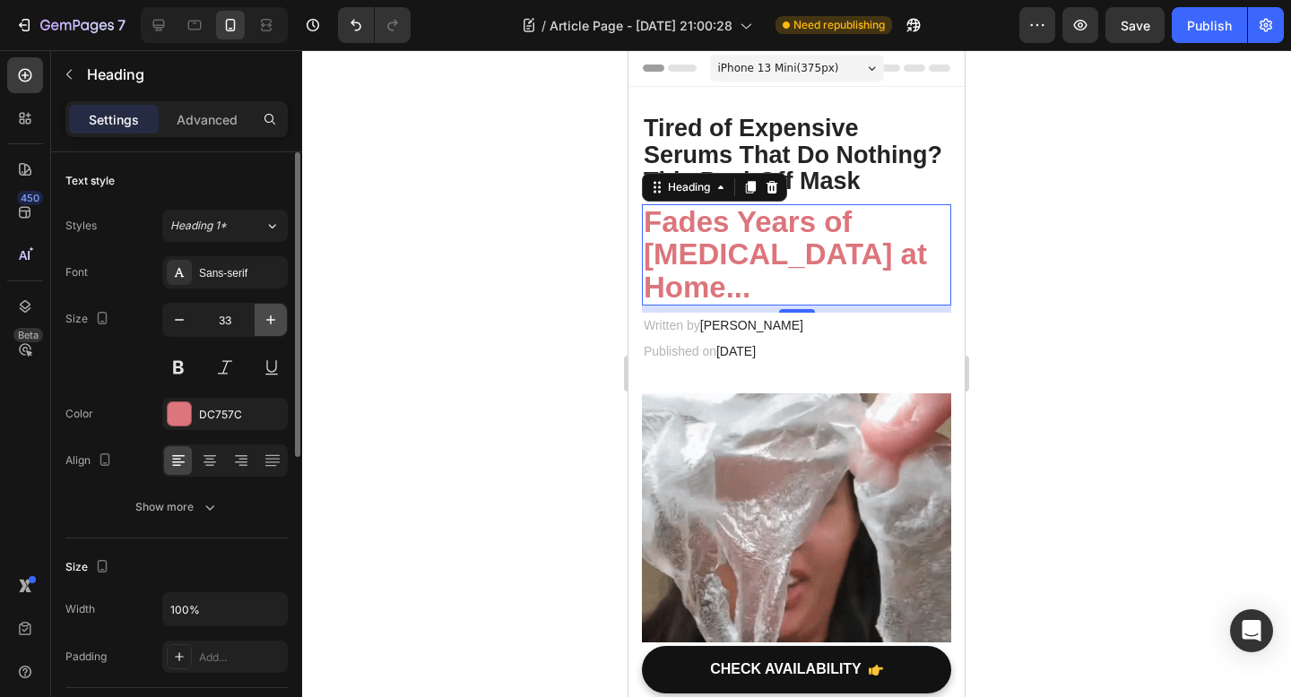
type input "34"
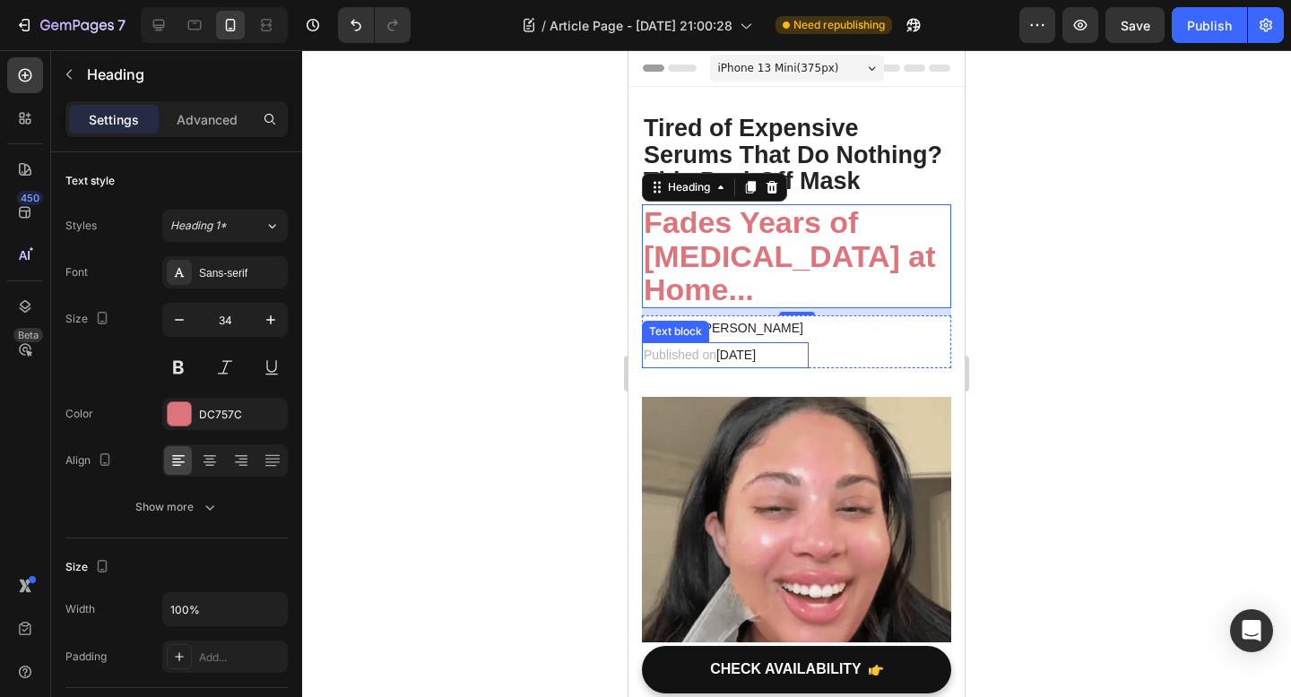
click at [523, 367] on div at bounding box center [796, 373] width 989 height 647
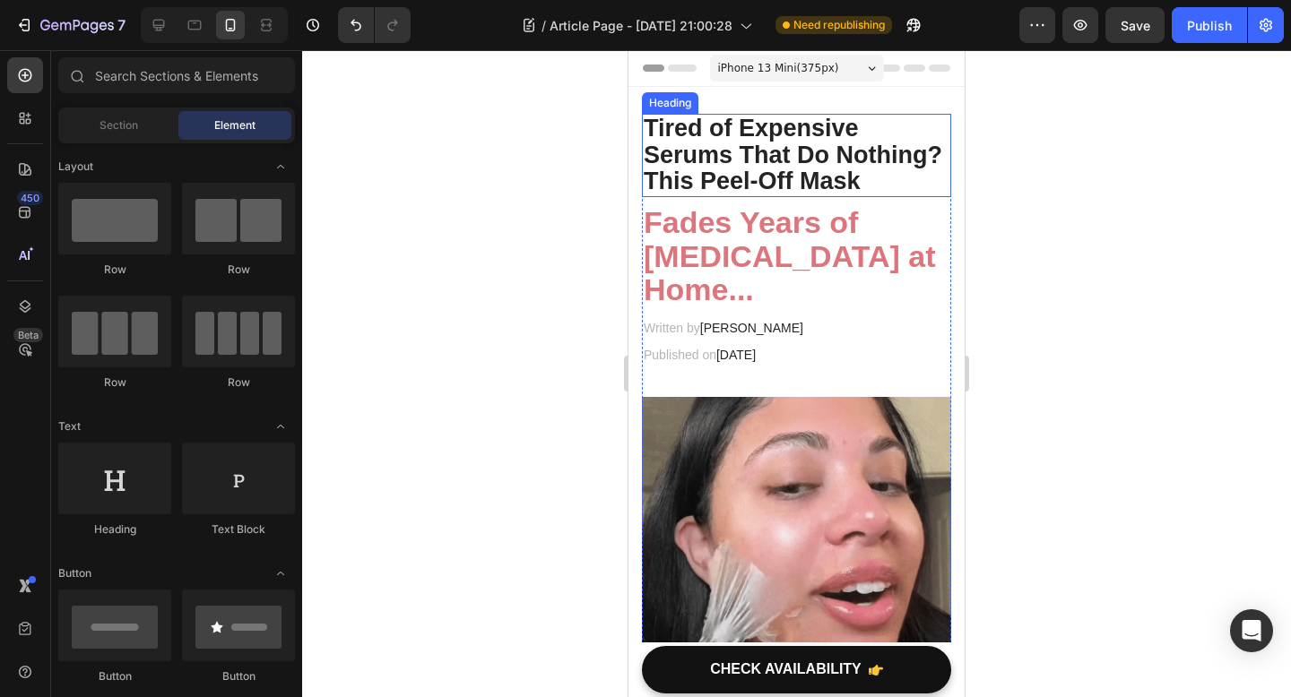
click at [782, 189] on p "Tired of Expensive Serums That Do Nothing? This Peel-Off Mask" at bounding box center [796, 156] width 306 height 80
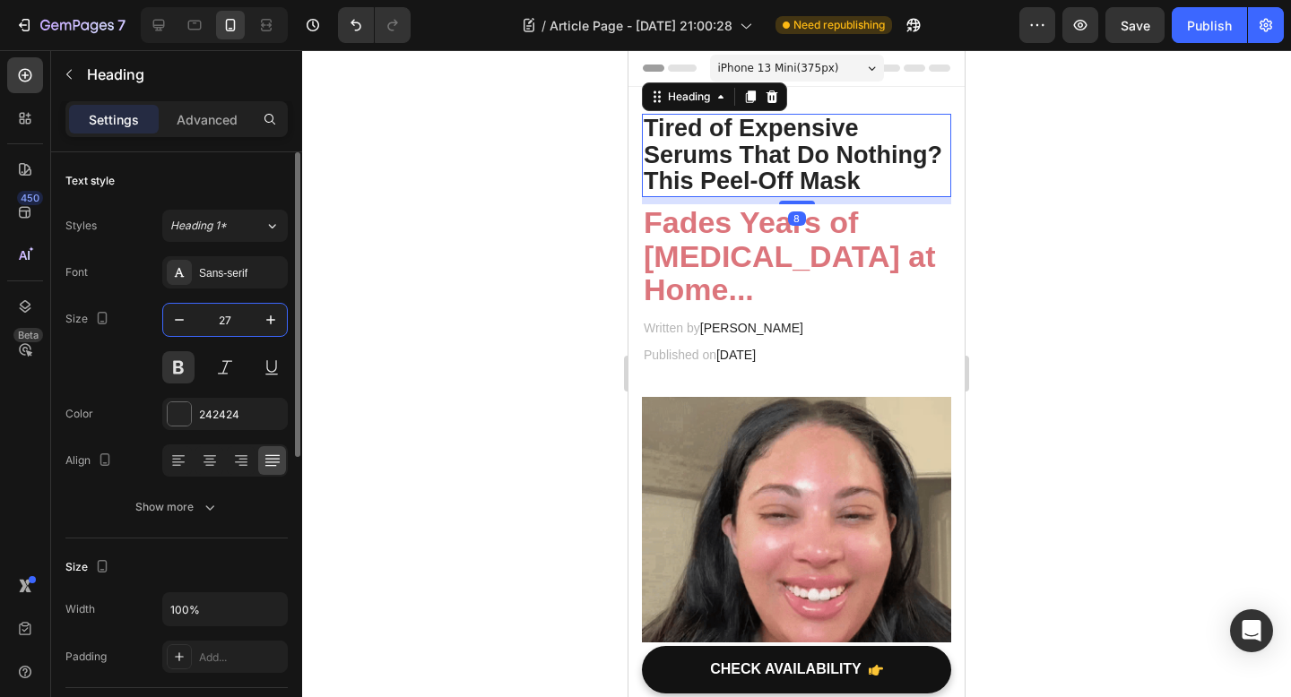
click at [231, 322] on input "27" at bounding box center [224, 320] width 59 height 32
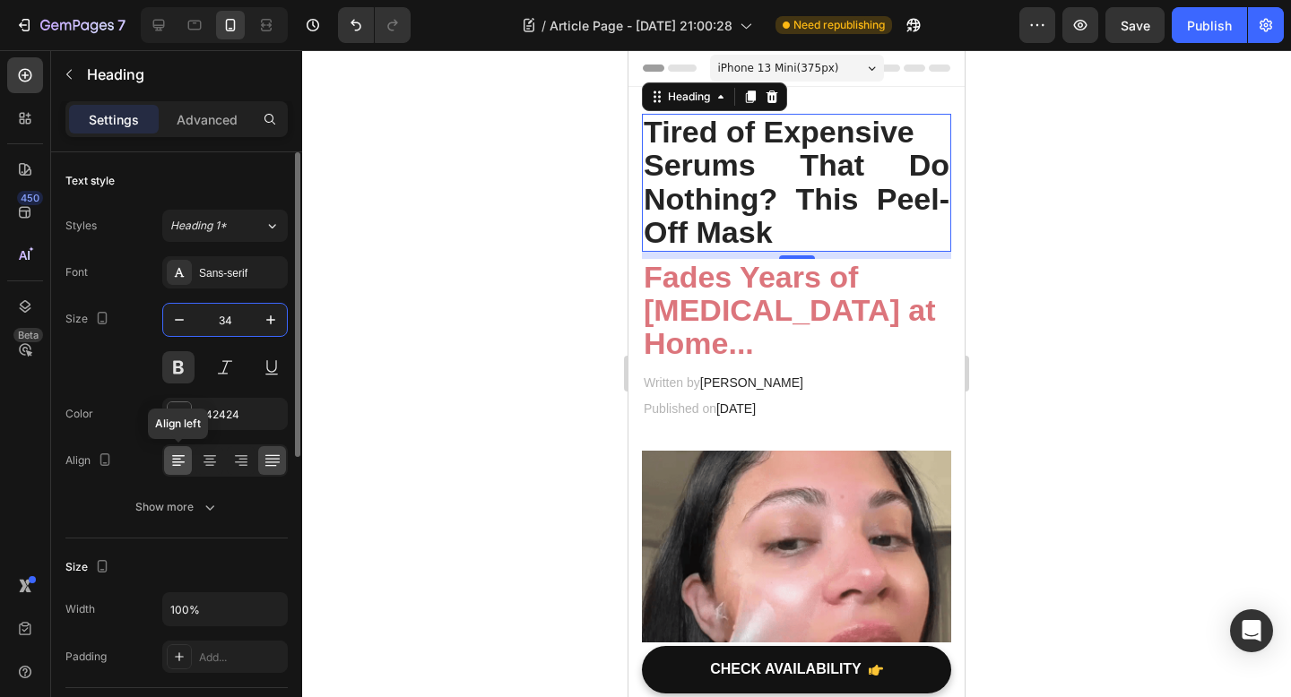
type input "34"
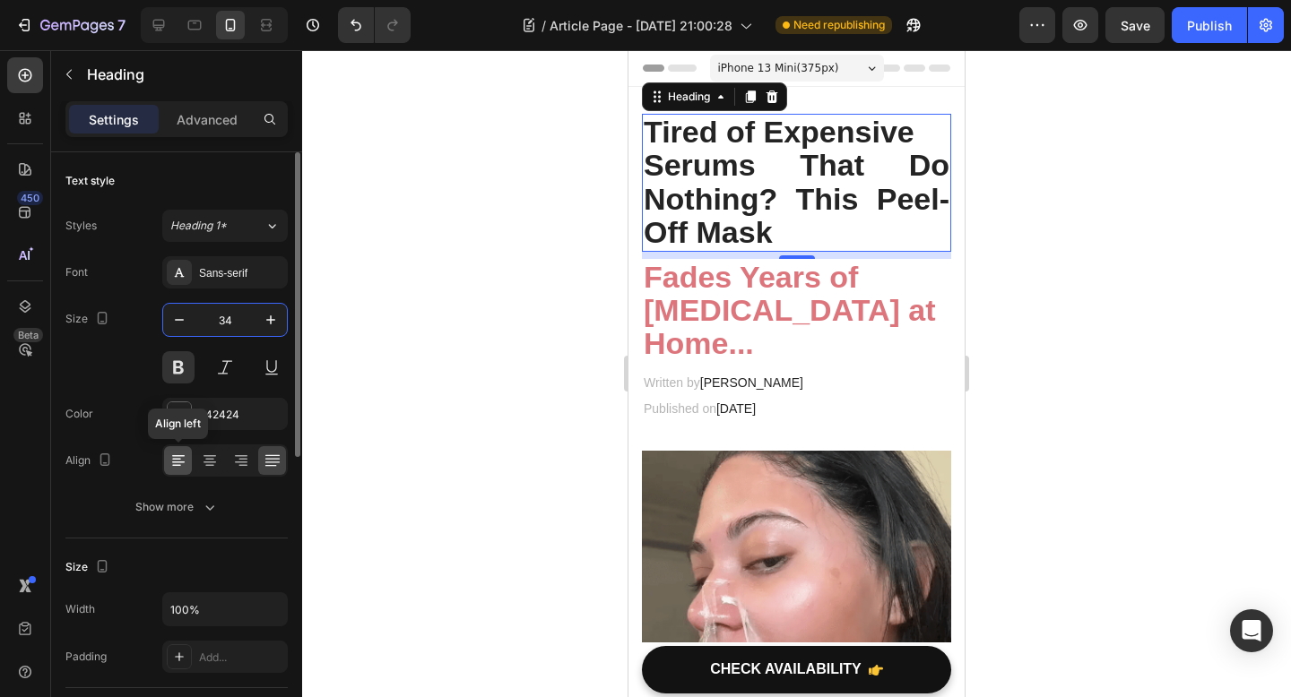
click at [177, 460] on icon at bounding box center [178, 461] width 18 height 18
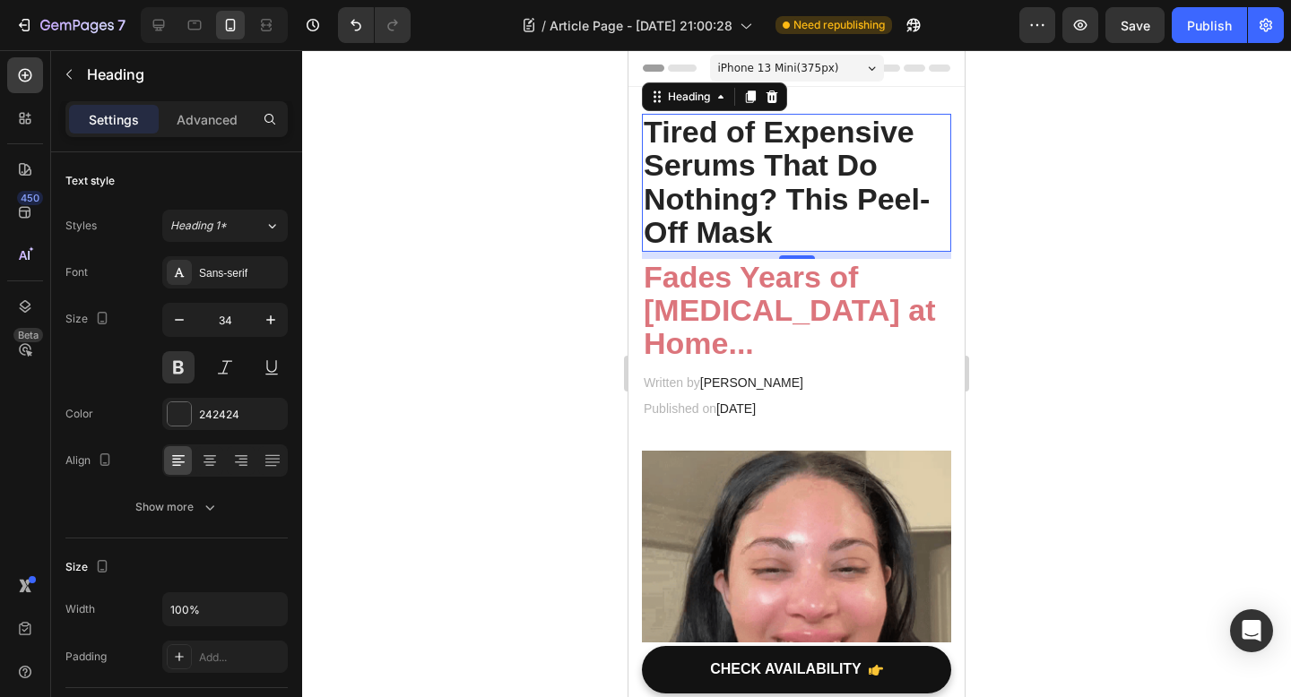
click at [344, 373] on div at bounding box center [796, 373] width 989 height 647
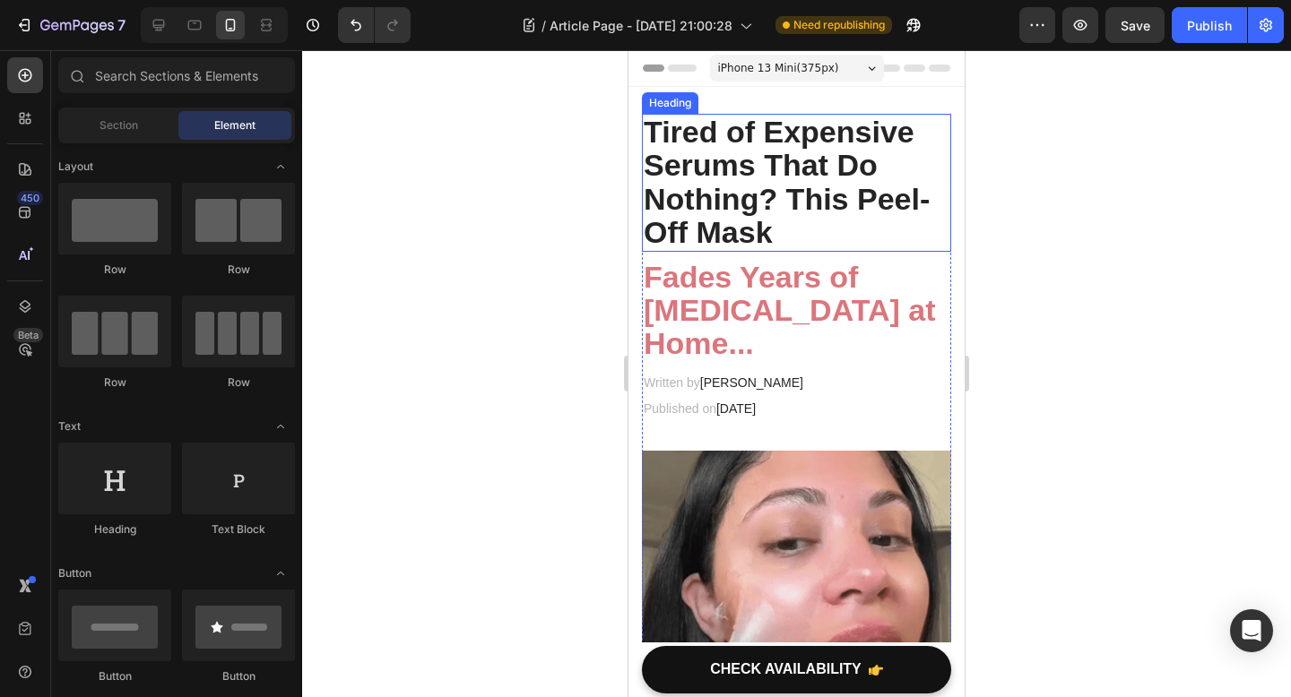
click at [745, 177] on p "Tired of Expensive Serums That Do Nothing? This Peel-Off Mask" at bounding box center [796, 183] width 306 height 134
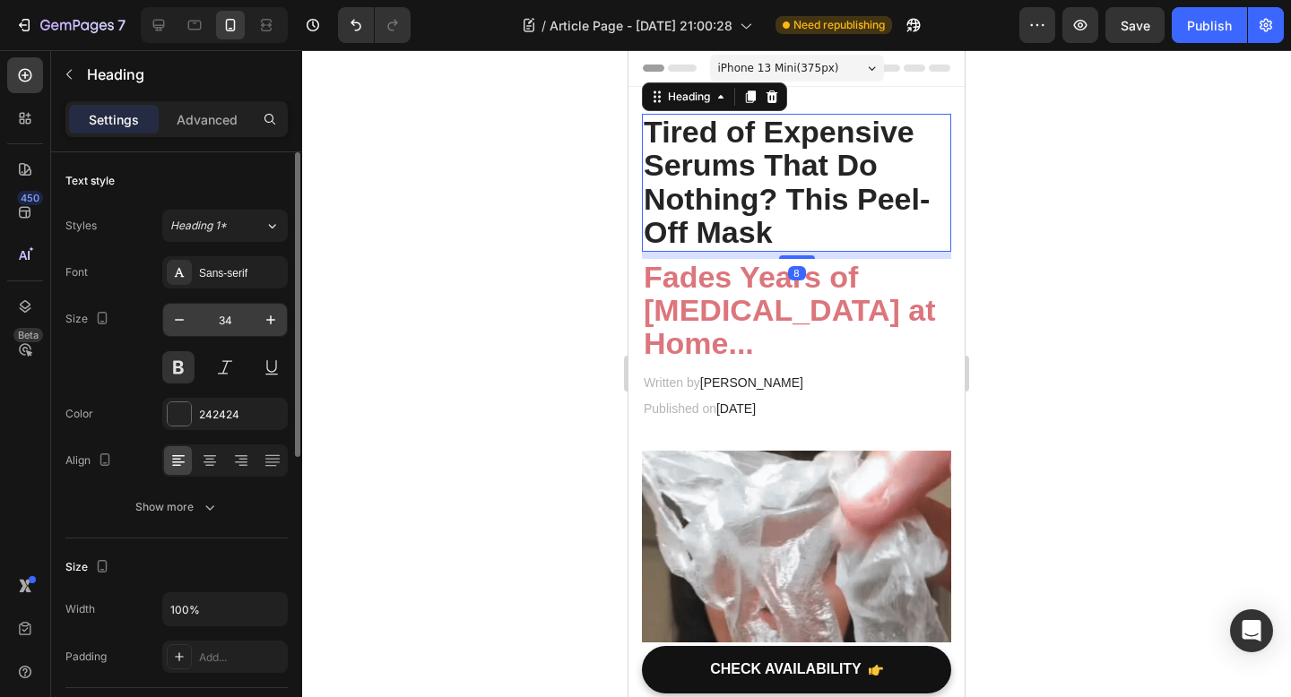
click at [237, 322] on input "34" at bounding box center [224, 320] width 59 height 32
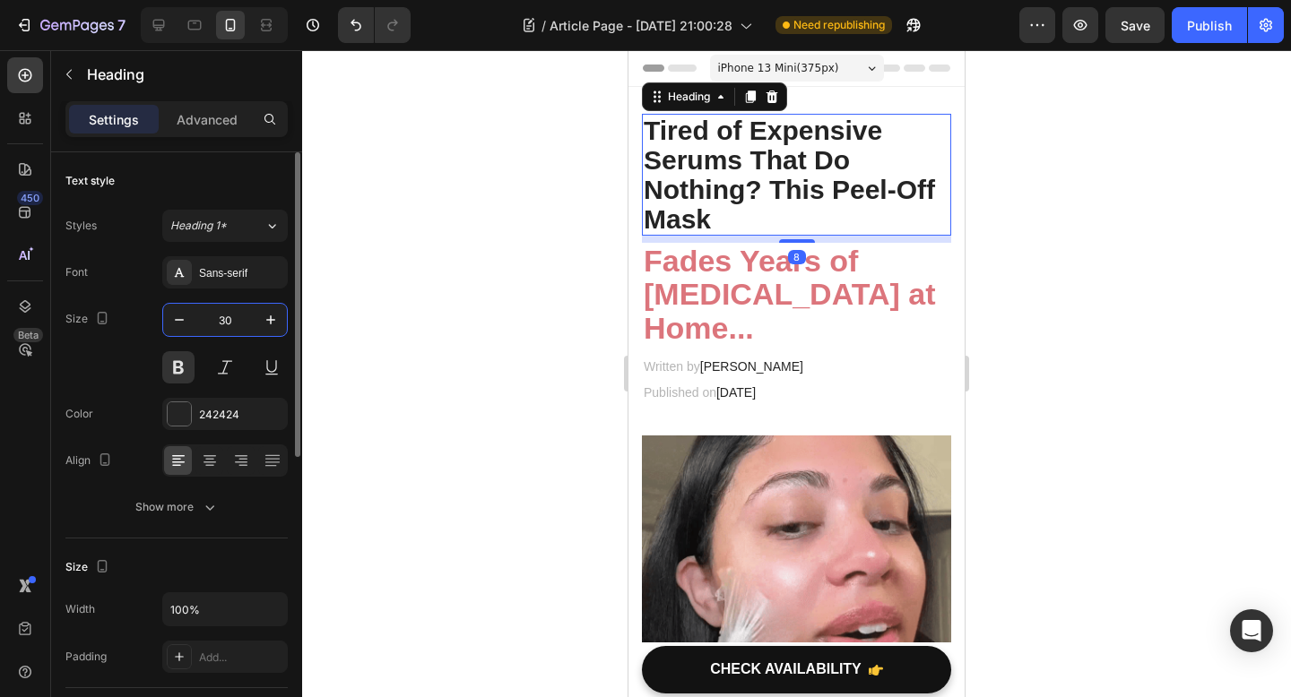
type input "30"
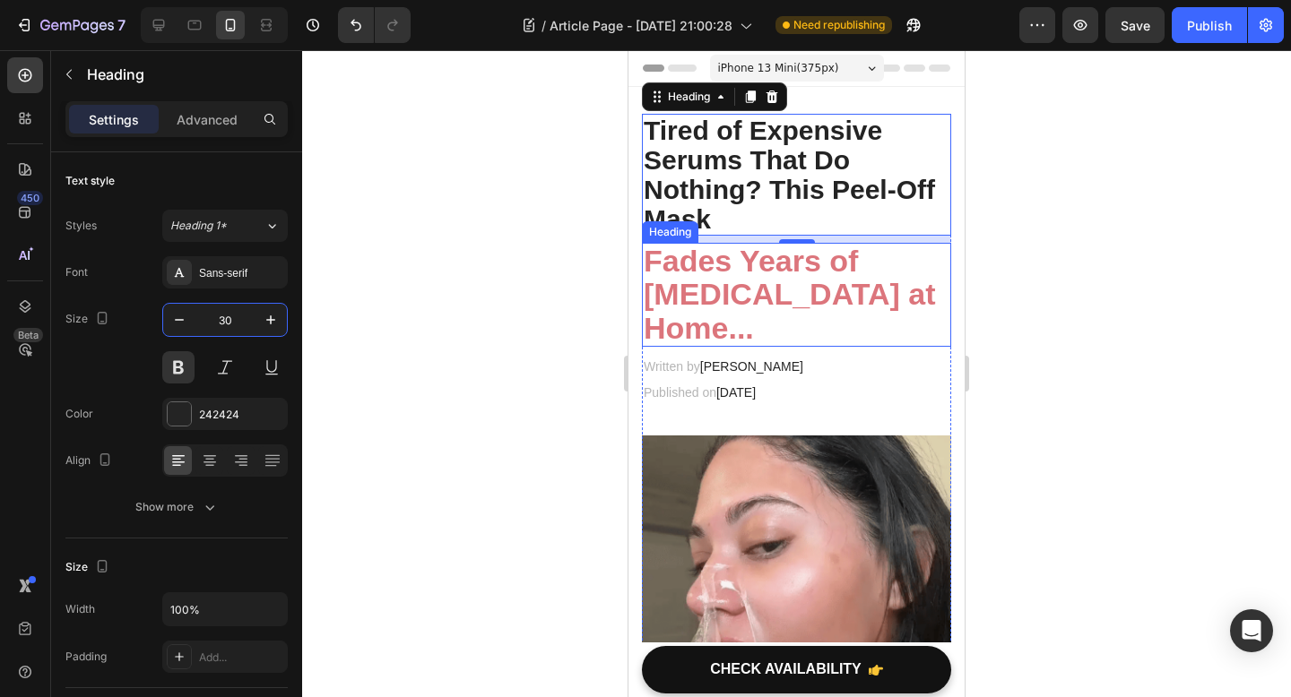
click at [737, 316] on strong "Fades Years of [MEDICAL_DATA] at Home..." at bounding box center [789, 294] width 292 height 101
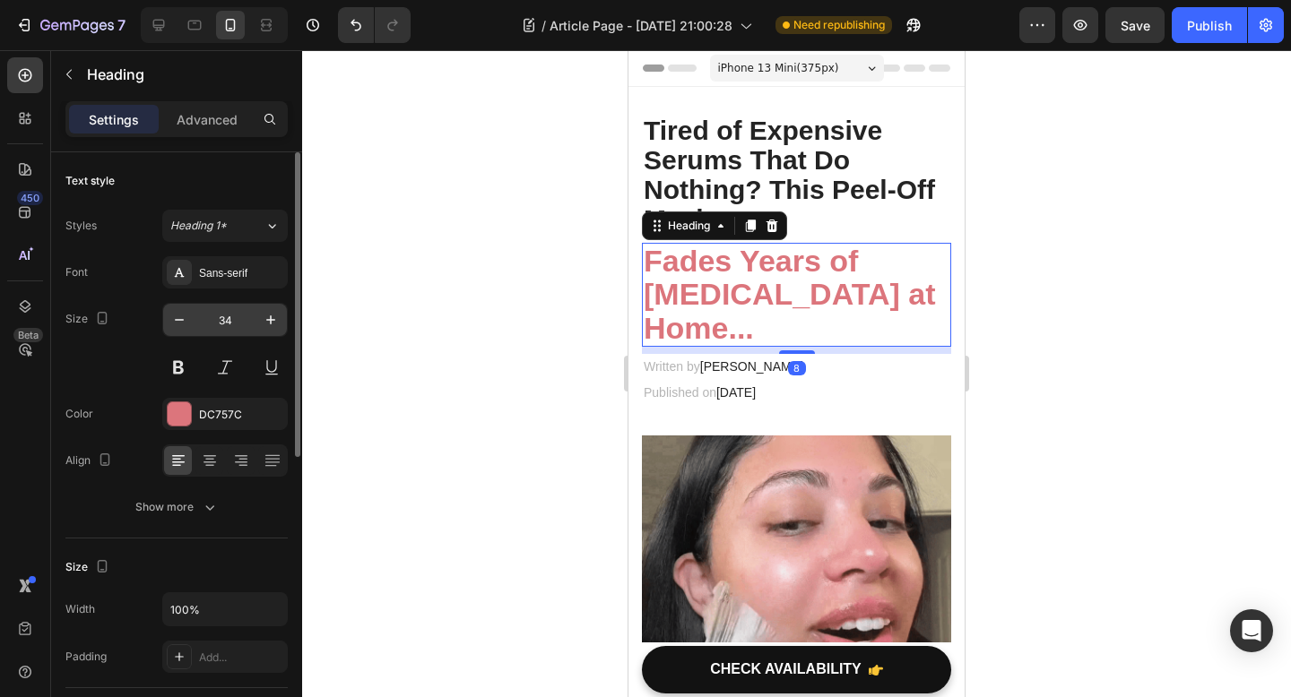
click at [229, 319] on input "34" at bounding box center [224, 320] width 59 height 32
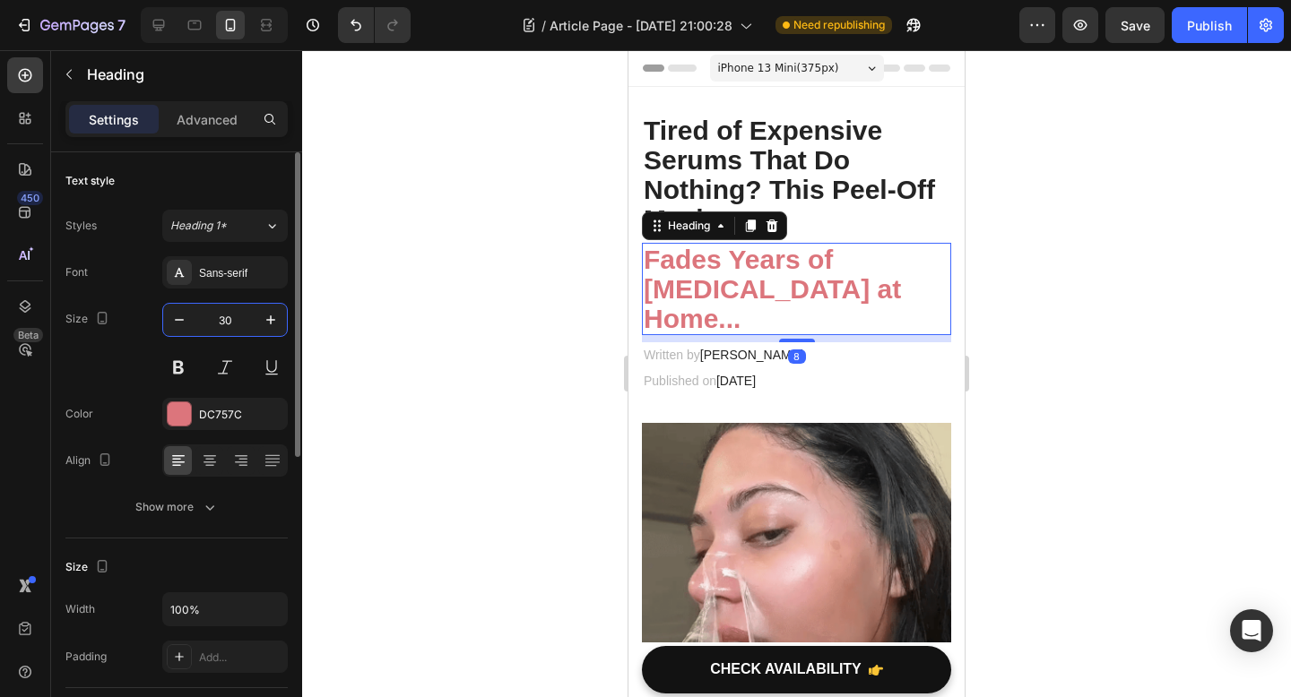
type input "30"
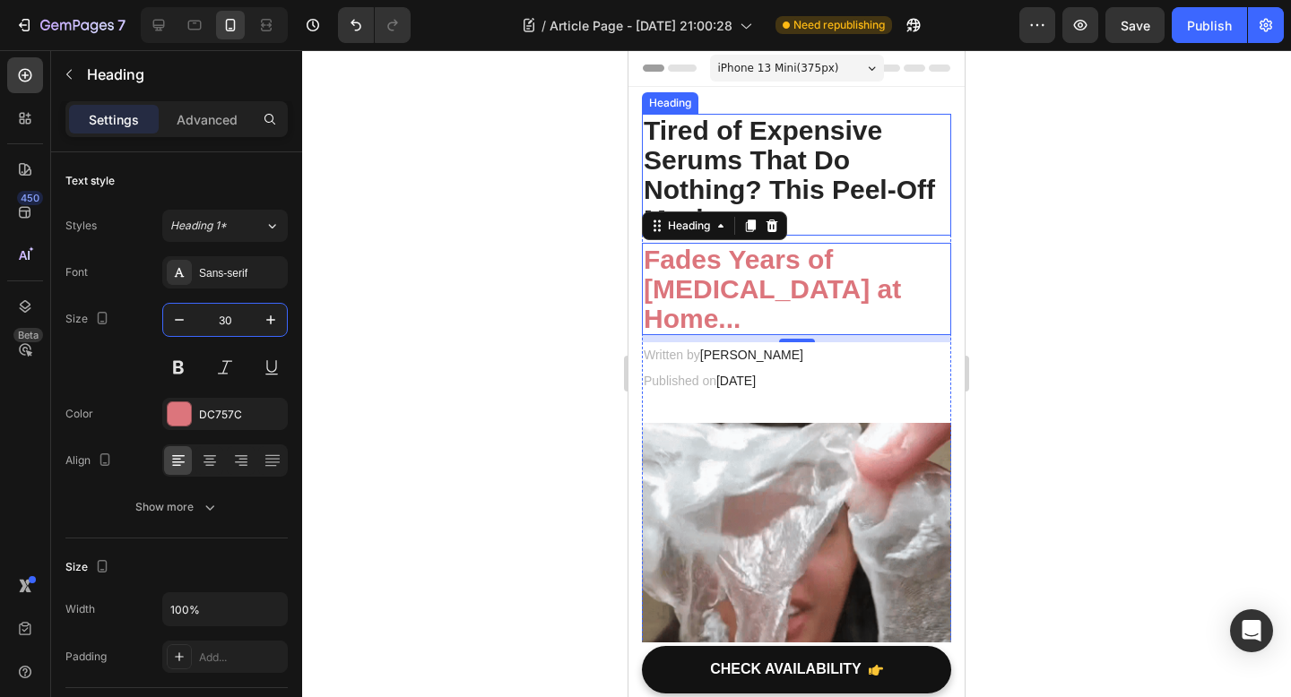
click at [879, 203] on p "Tired of Expensive Serums That Do Nothing? This Peel-Off Mask" at bounding box center [796, 175] width 306 height 118
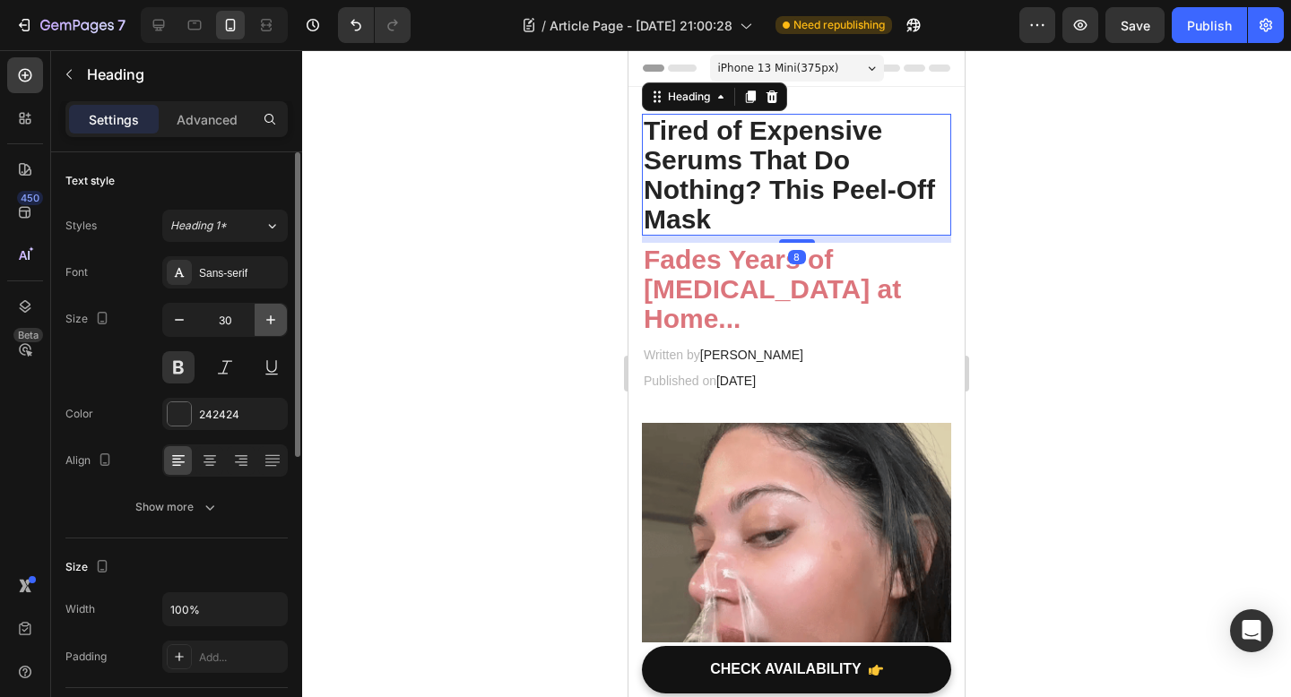
click at [277, 324] on icon "button" at bounding box center [271, 320] width 18 height 18
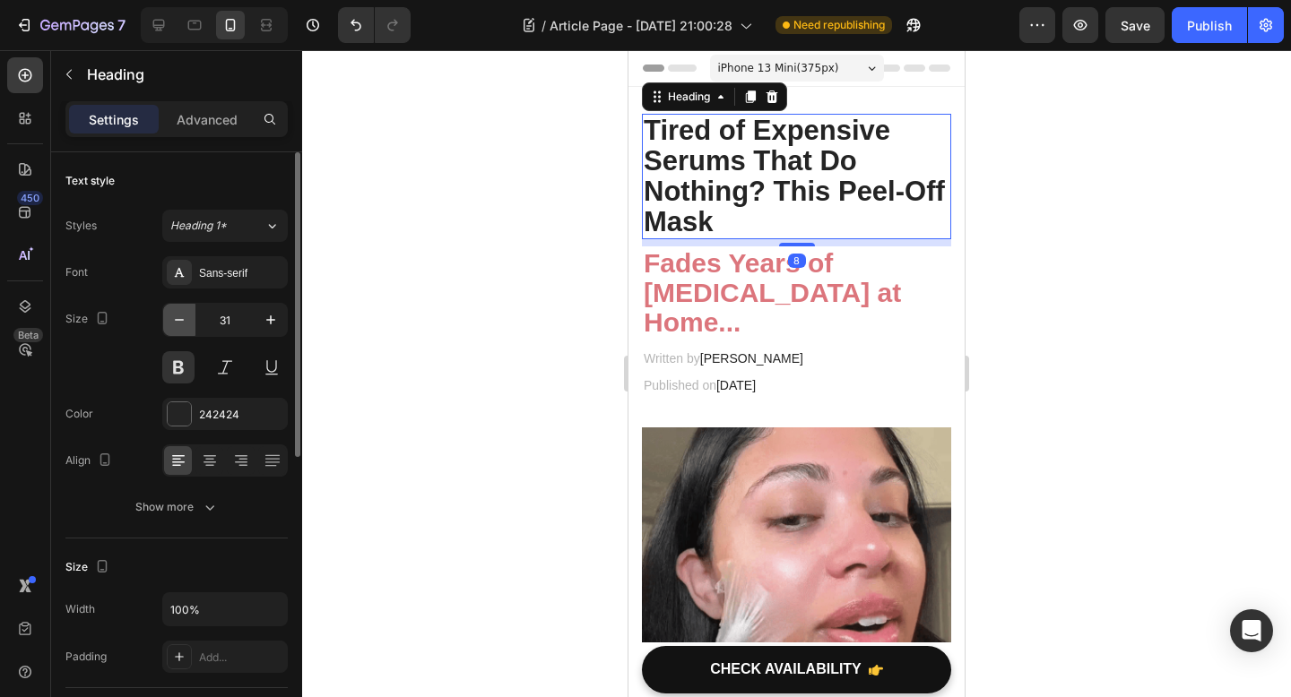
click at [178, 325] on icon "button" at bounding box center [179, 320] width 18 height 18
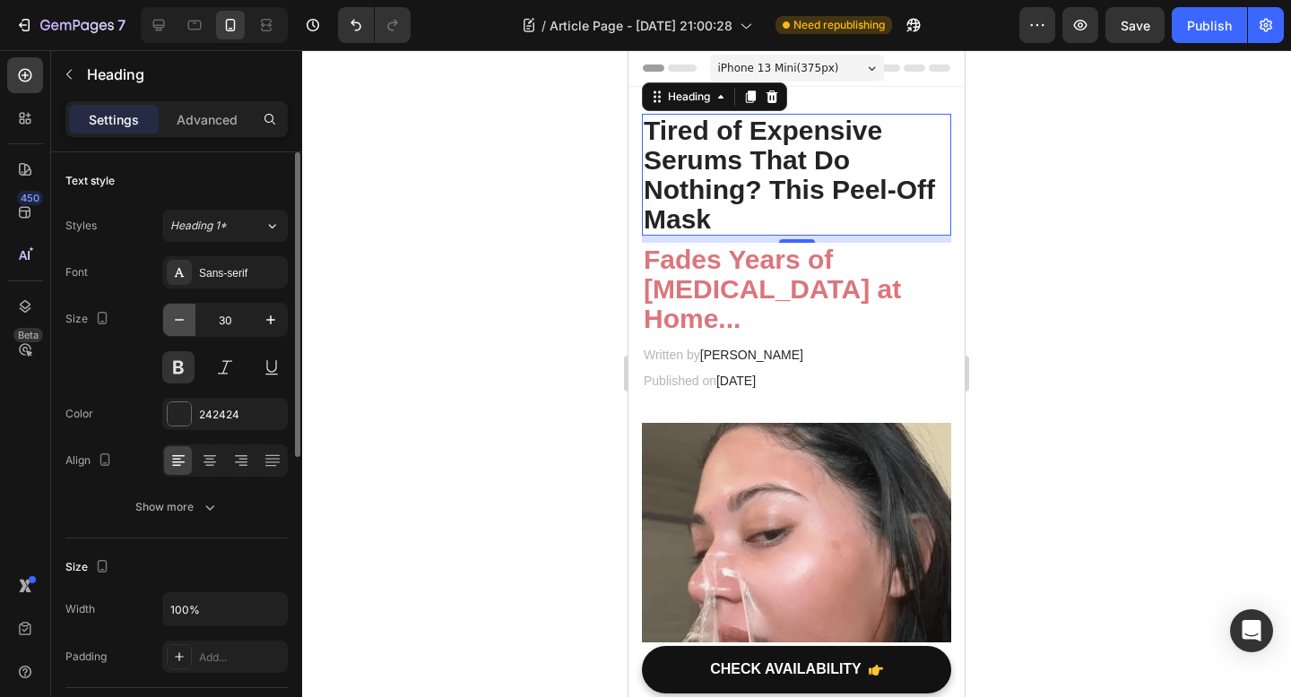
click at [178, 325] on icon "button" at bounding box center [179, 320] width 18 height 18
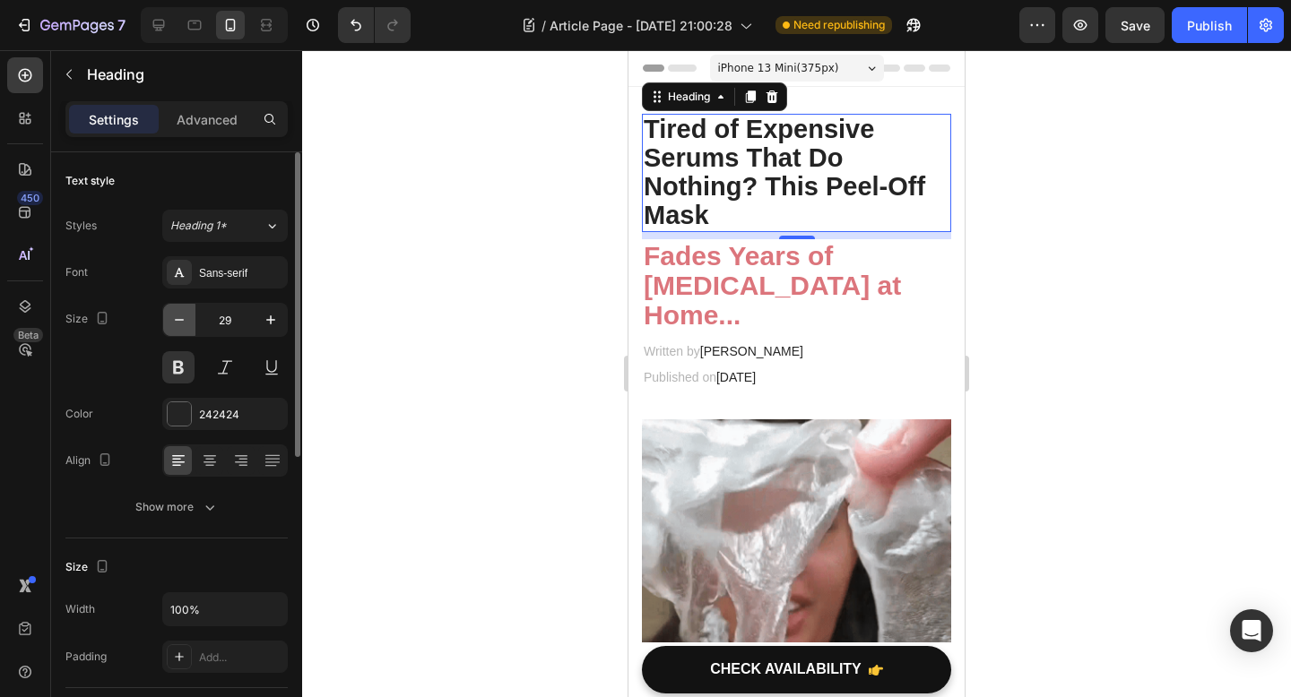
click at [178, 325] on icon "button" at bounding box center [179, 320] width 18 height 18
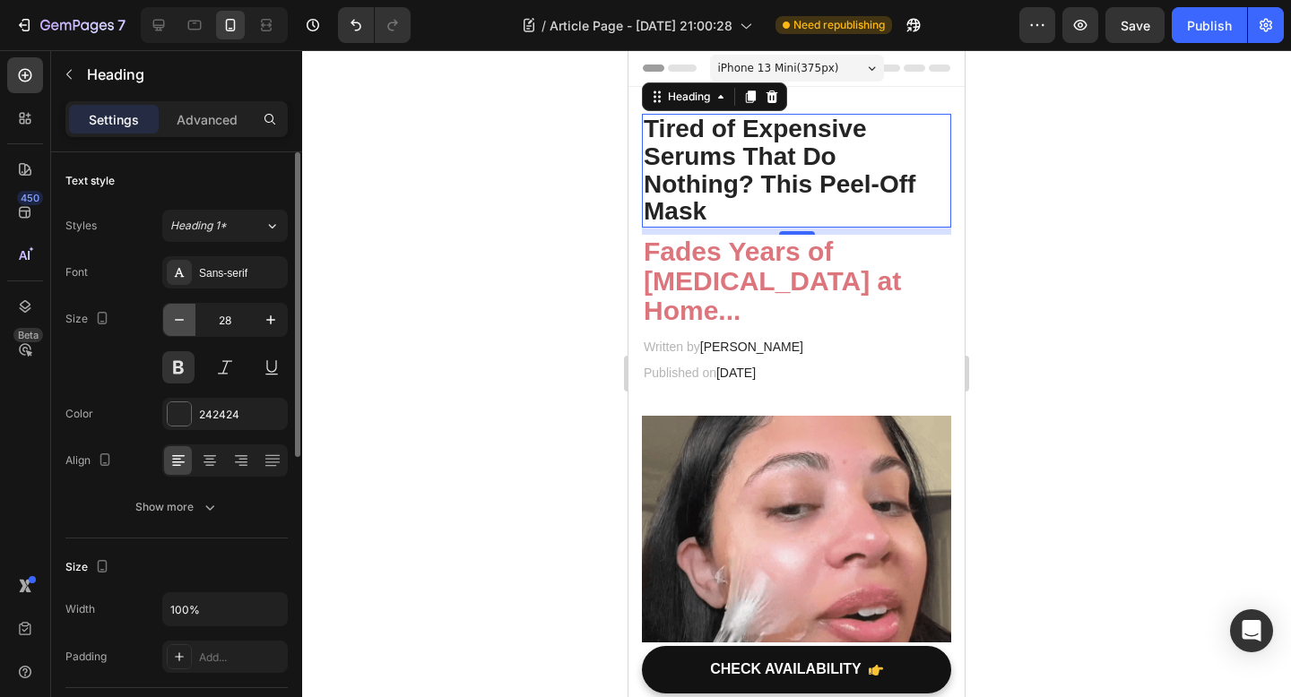
click at [178, 325] on icon "button" at bounding box center [179, 320] width 18 height 18
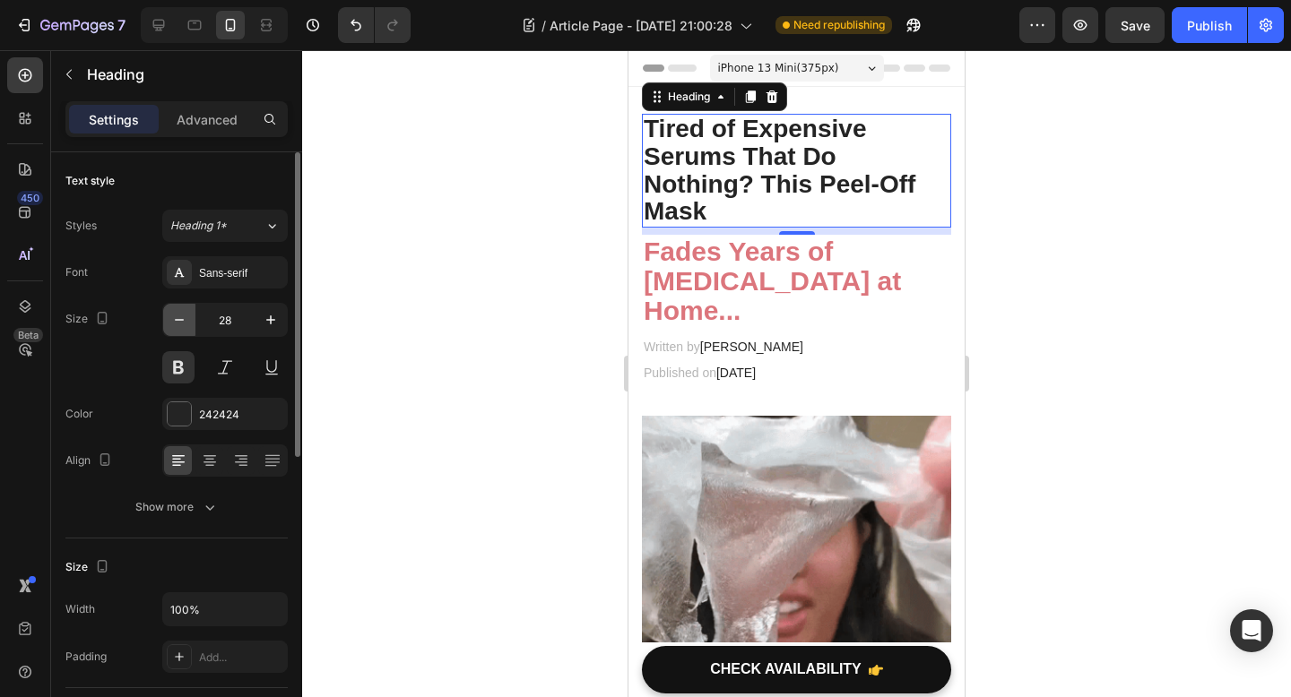
type input "27"
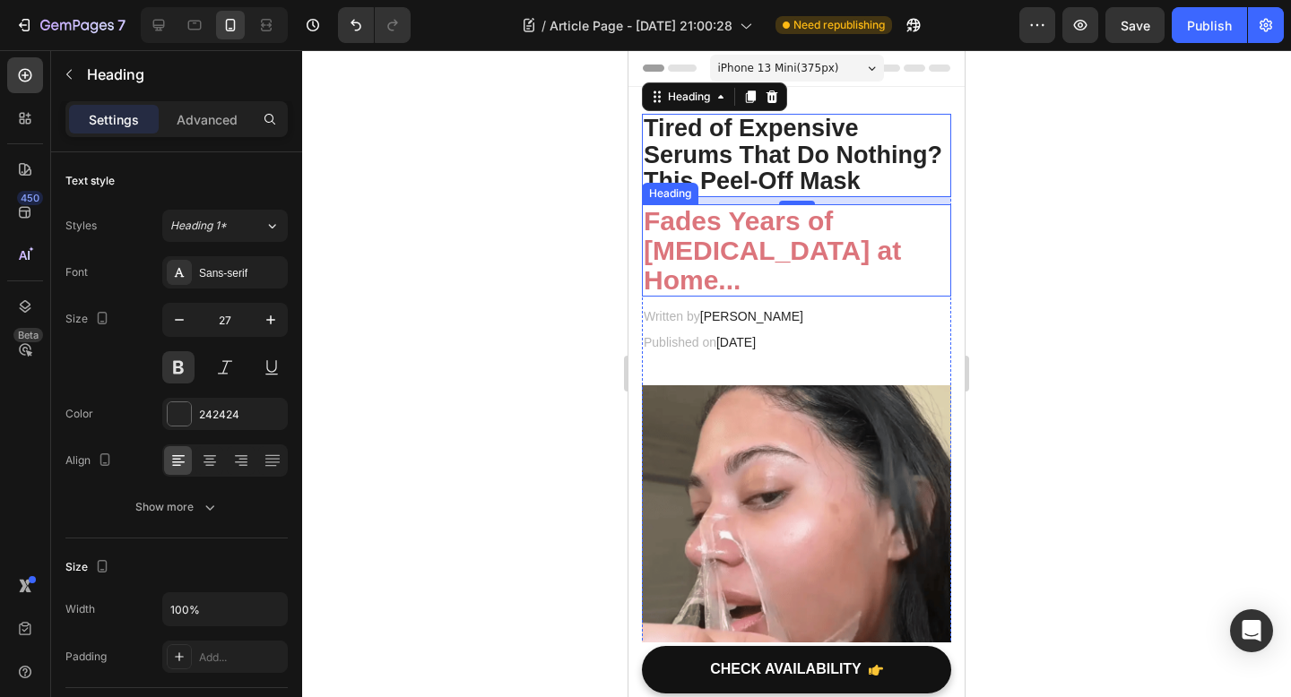
click at [689, 255] on strong "Fades Years of [MEDICAL_DATA] at Home..." at bounding box center [771, 250] width 257 height 89
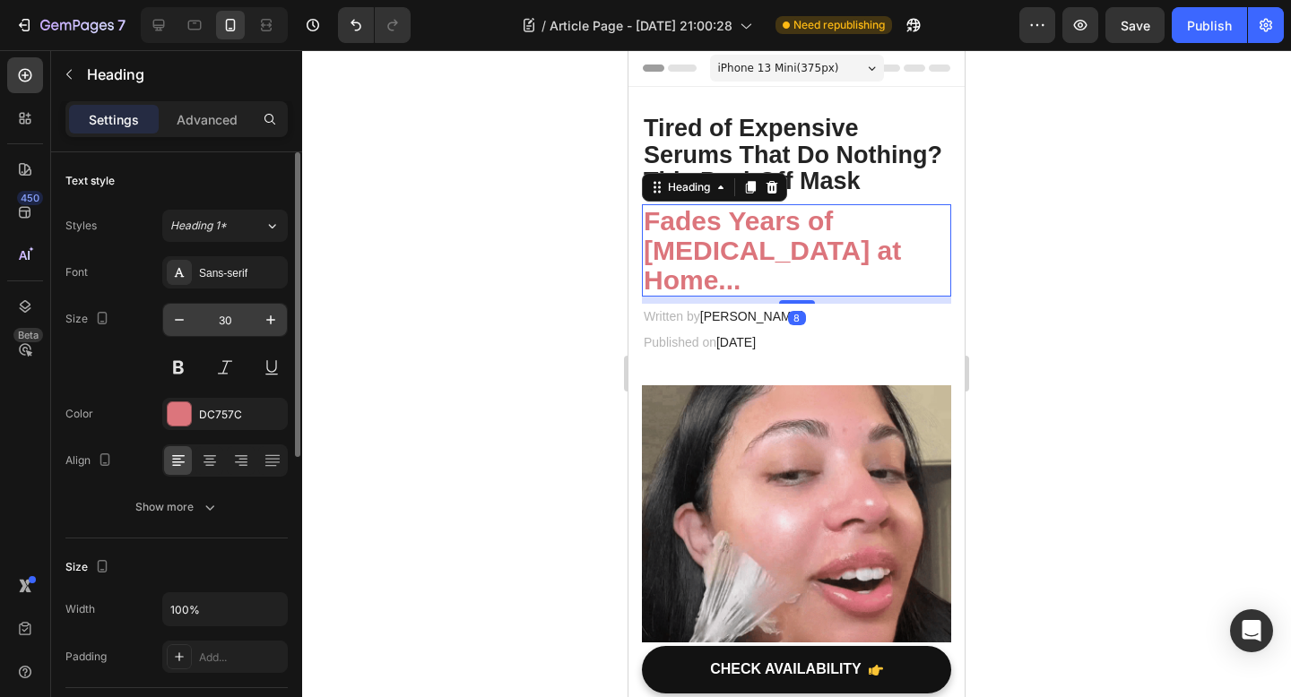
click at [237, 324] on input "30" at bounding box center [224, 320] width 59 height 32
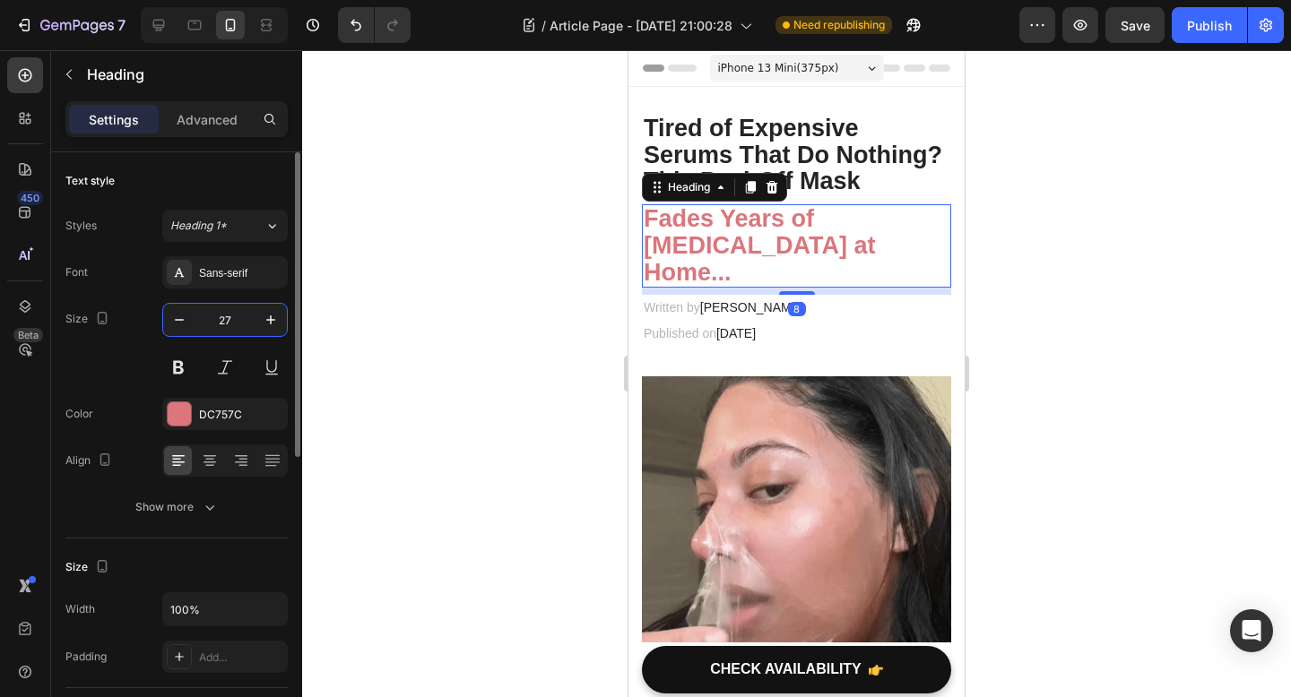
type input "27"
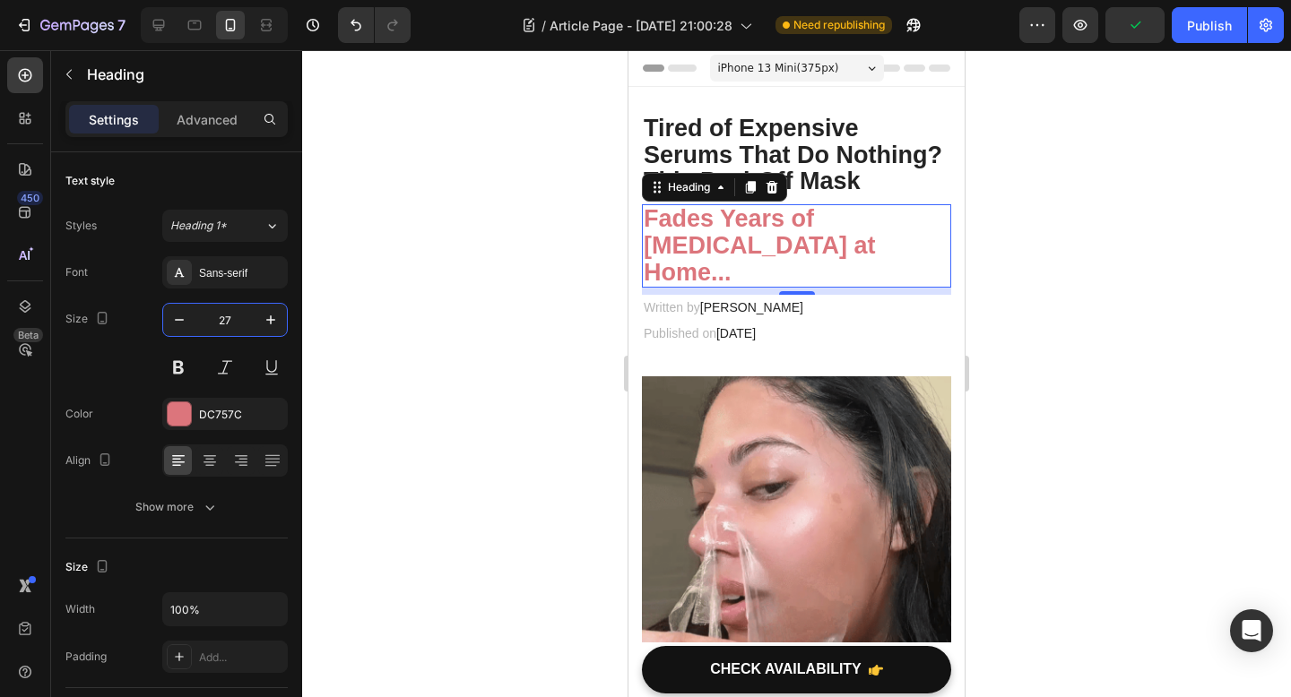
click at [414, 365] on div at bounding box center [796, 373] width 989 height 647
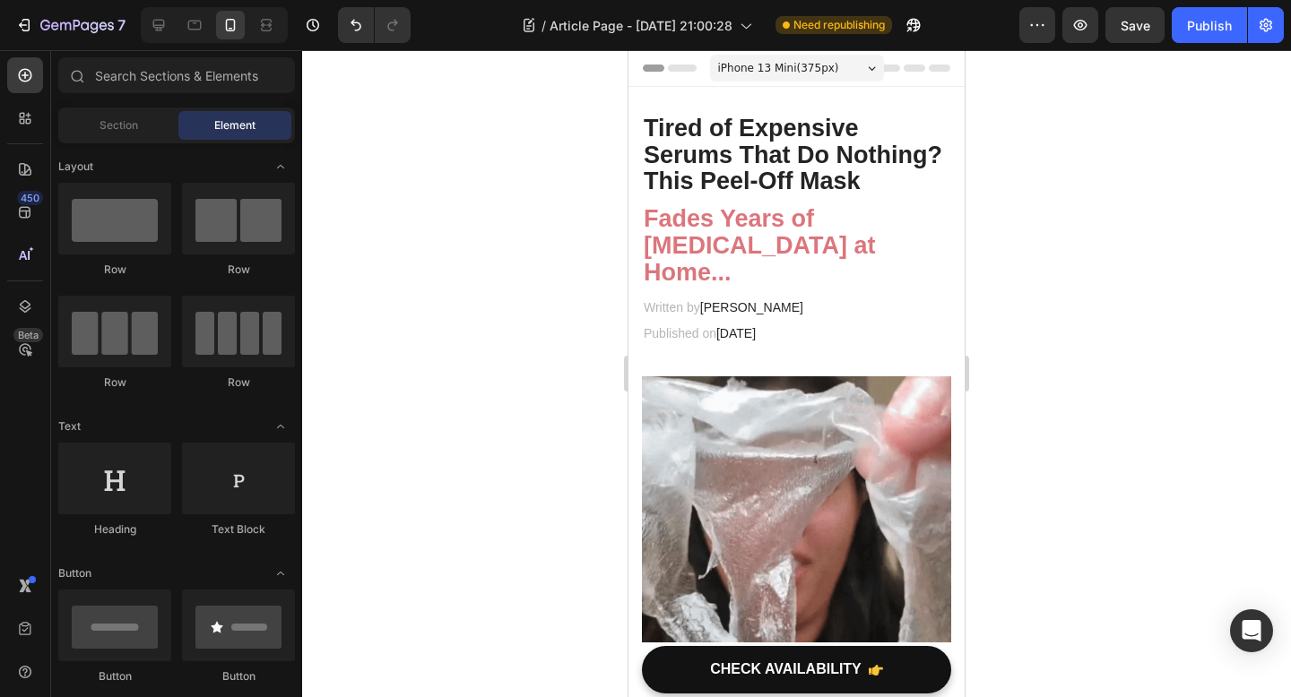
click at [1154, 403] on div at bounding box center [796, 373] width 989 height 647
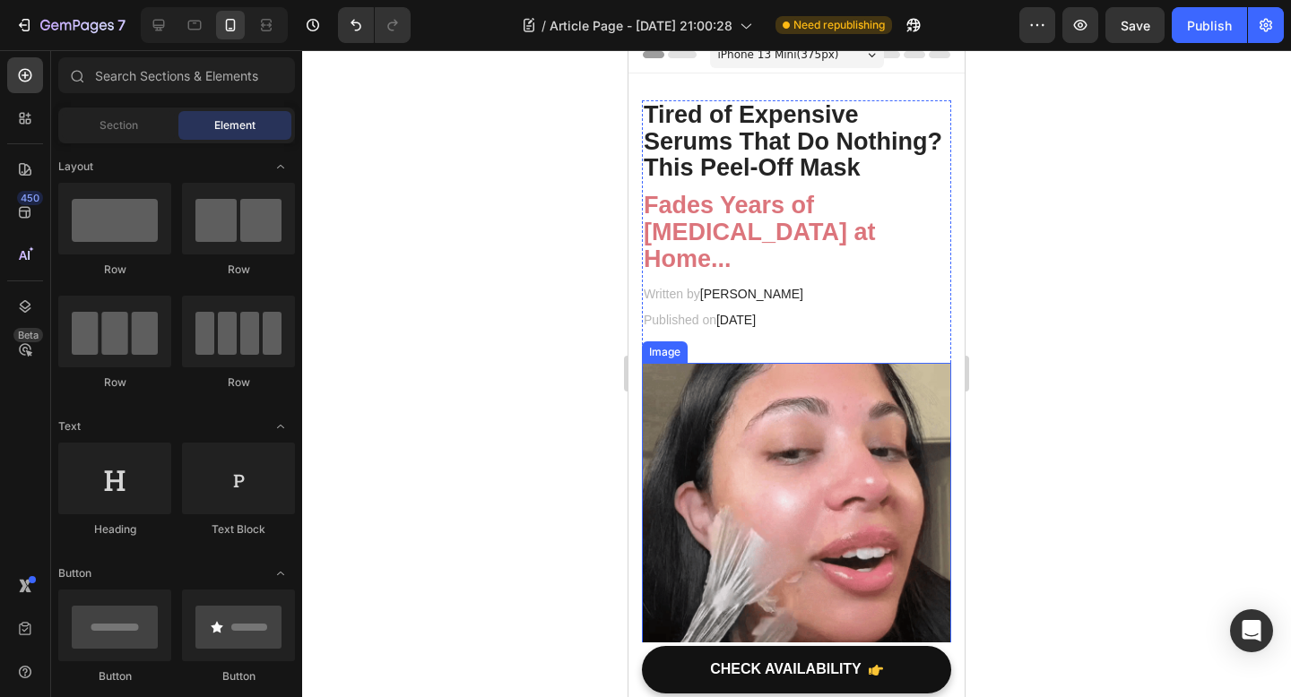
scroll to position [16, 0]
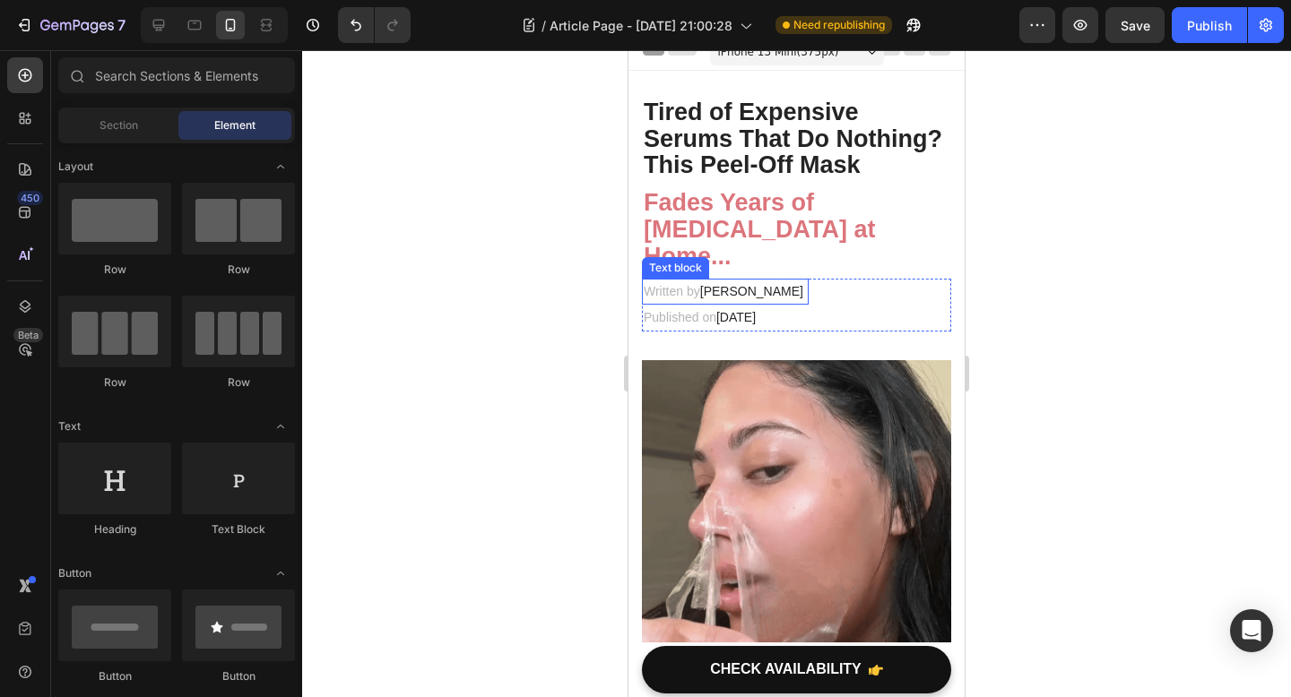
click at [718, 286] on span "[PERSON_NAME]" at bounding box center [751, 291] width 103 height 14
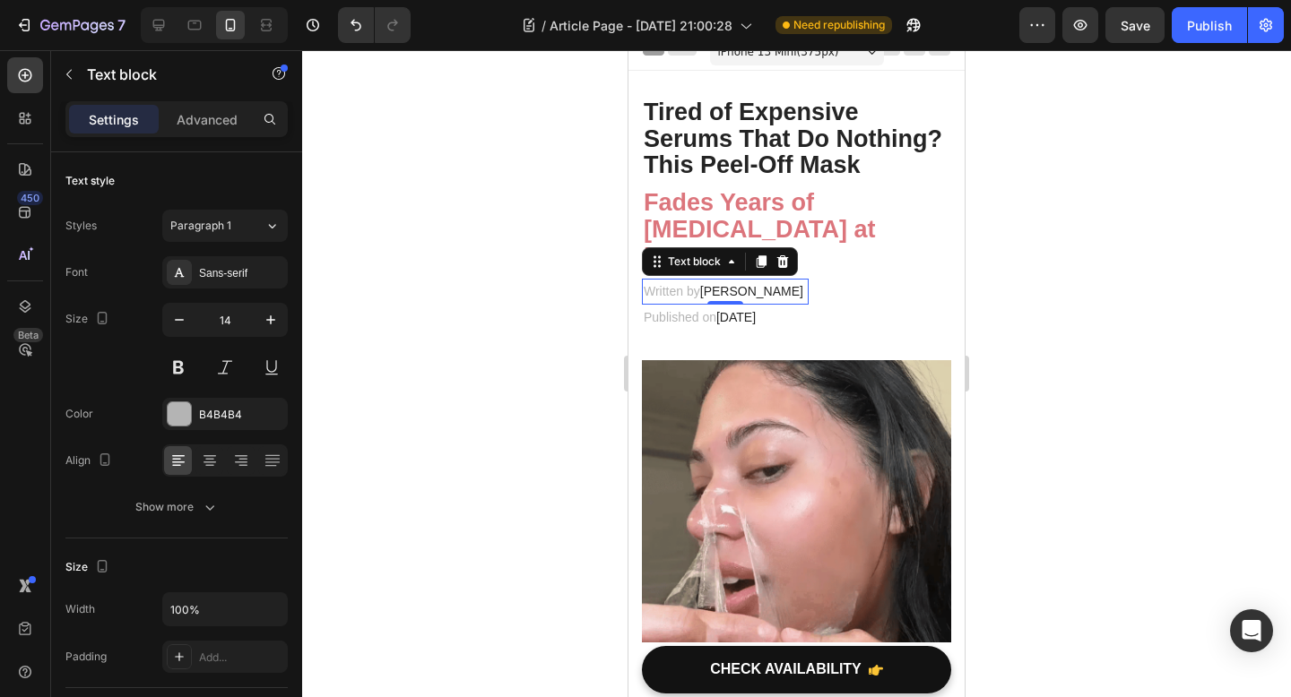
click at [704, 295] on span "[PERSON_NAME]" at bounding box center [751, 291] width 103 height 14
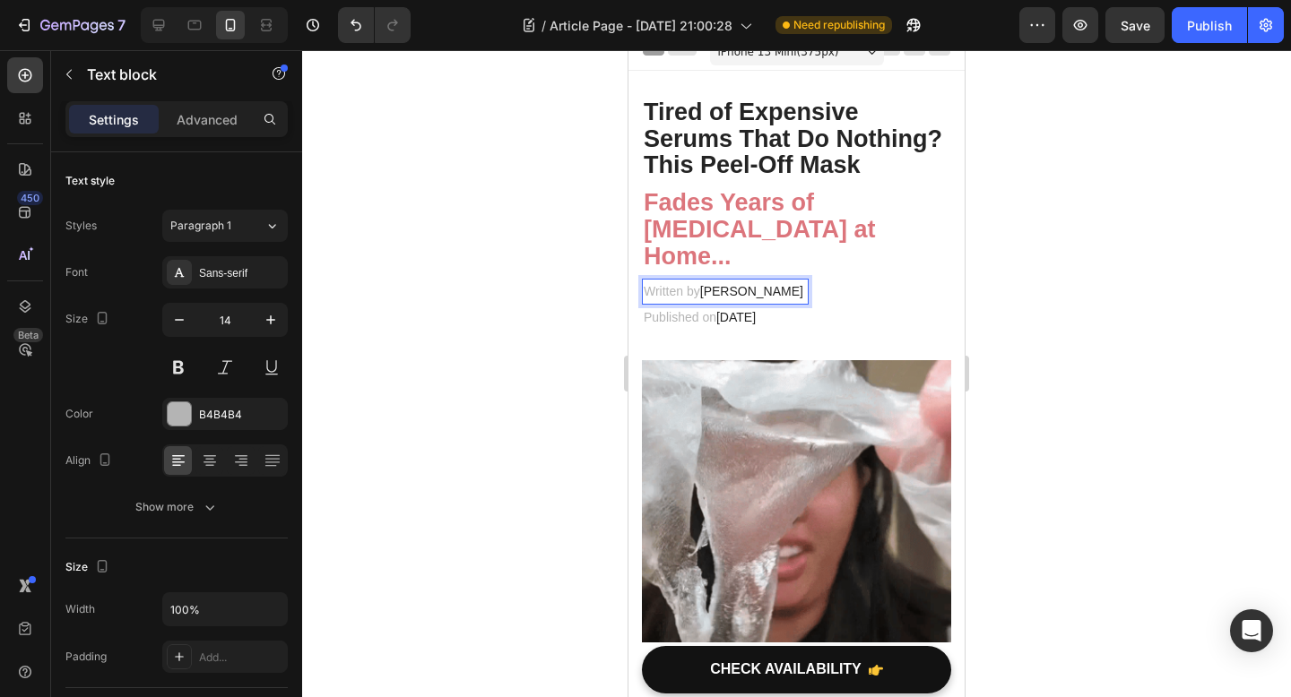
click at [233, 134] on div "Settings Advanced" at bounding box center [176, 119] width 222 height 36
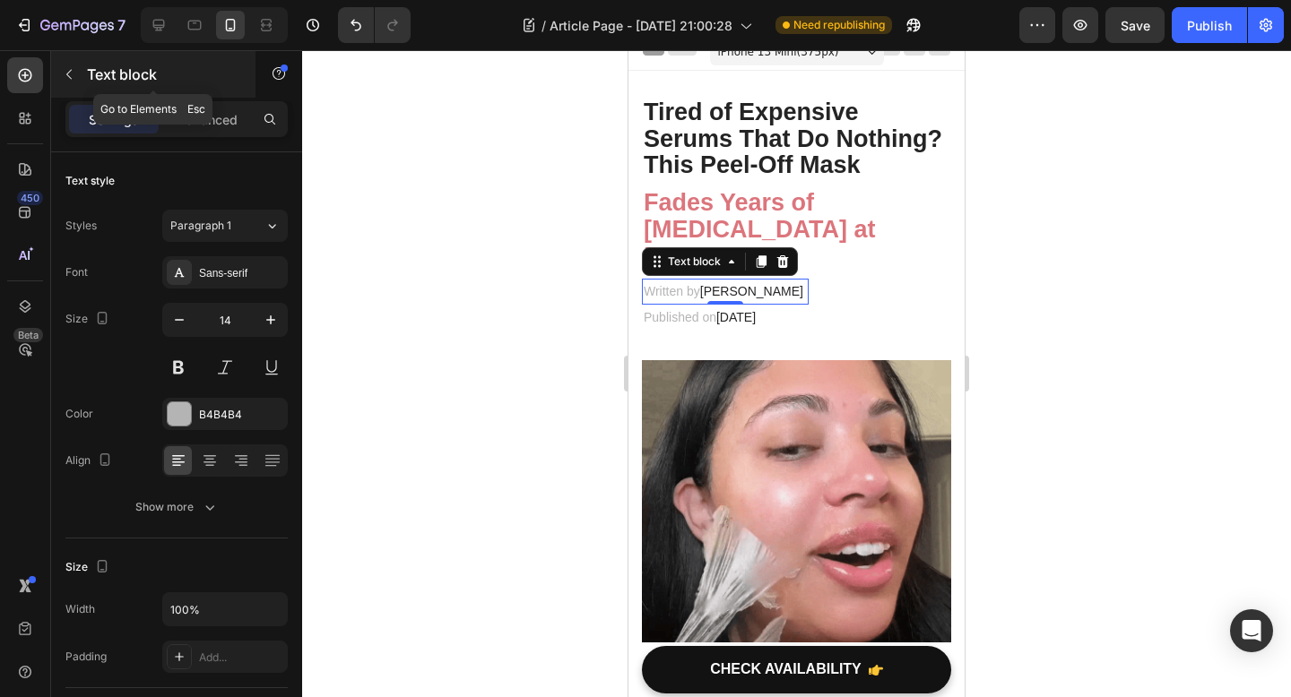
click at [72, 82] on button "button" at bounding box center [69, 74] width 29 height 29
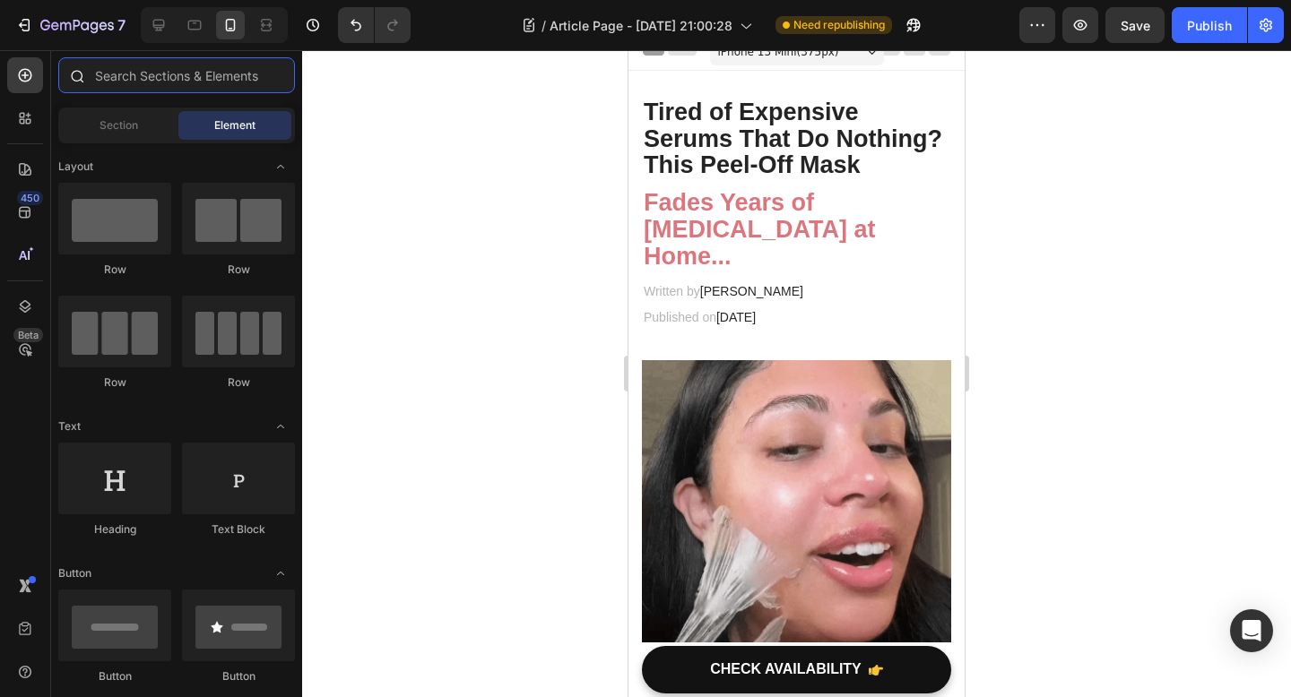
click at [137, 79] on input "text" at bounding box center [176, 75] width 237 height 36
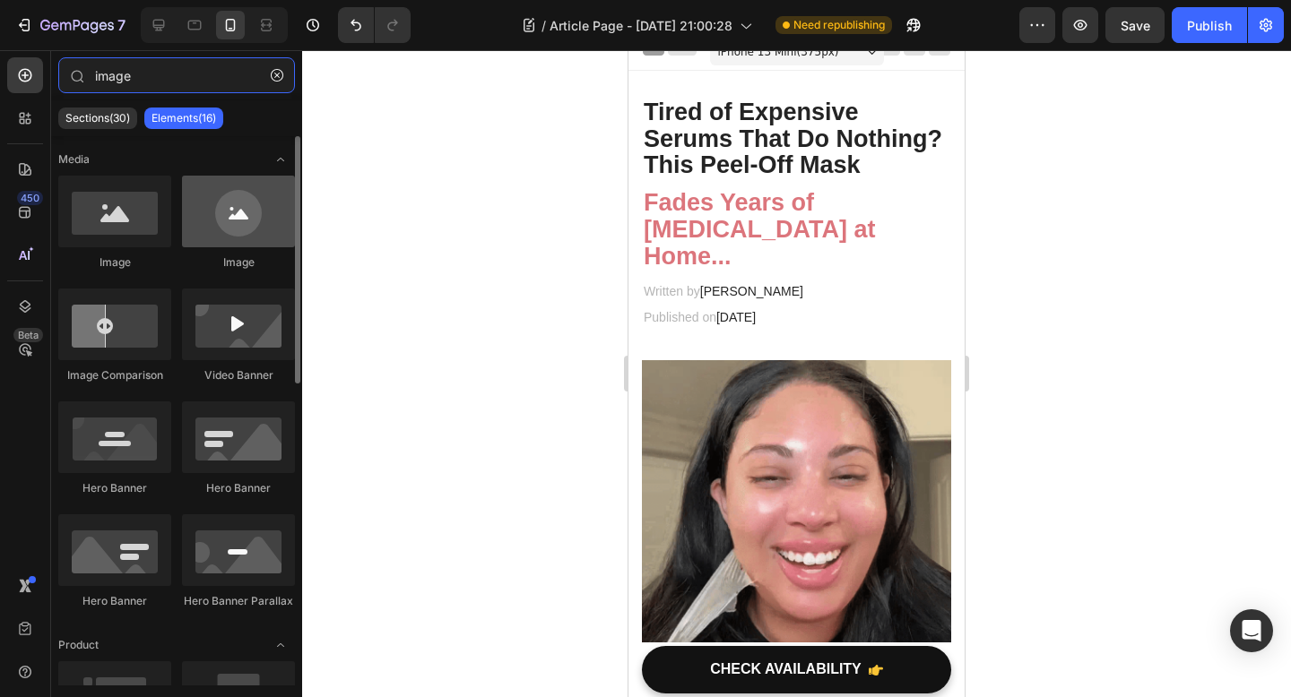
type input "image"
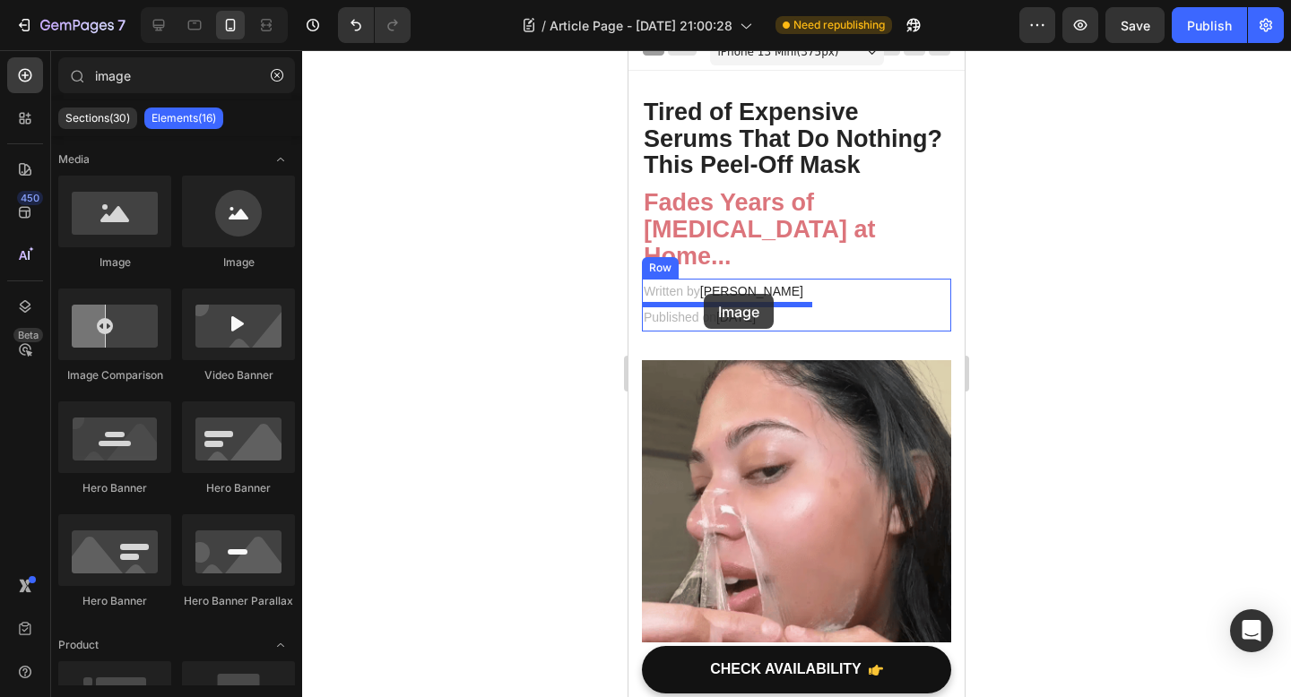
drag, startPoint x: 883, startPoint y: 282, endPoint x: 704, endPoint y: 294, distance: 179.6
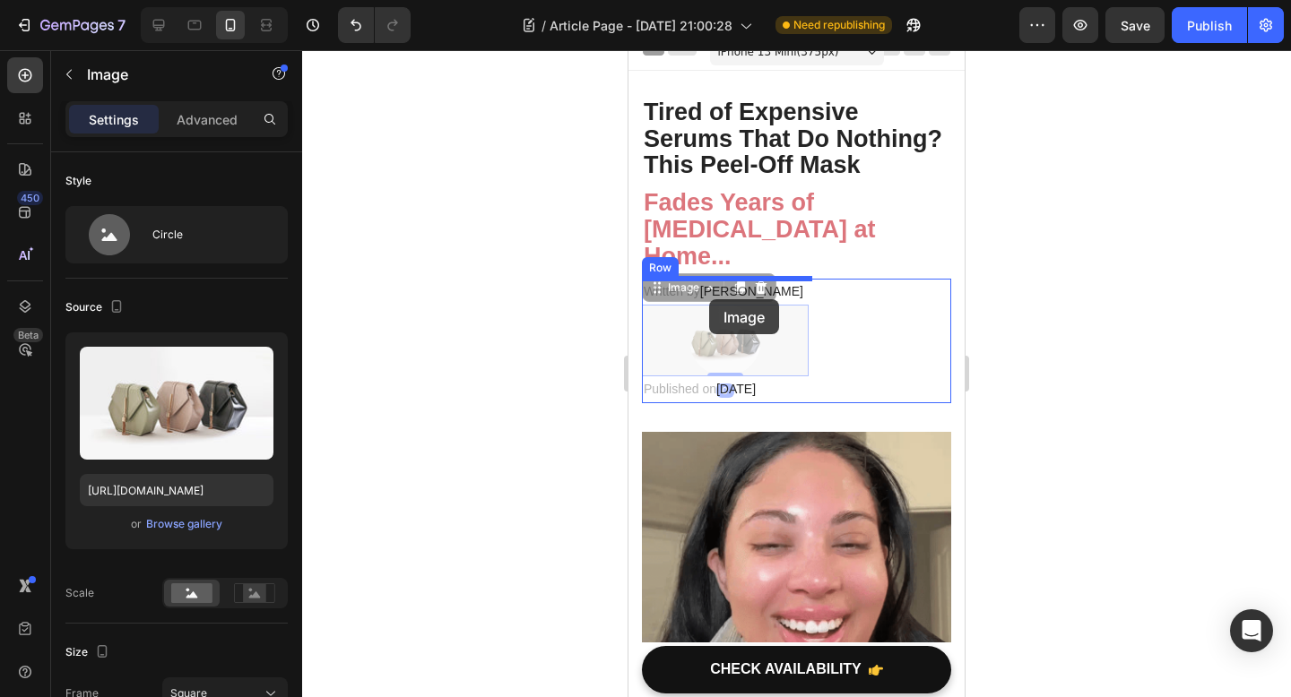
drag, startPoint x: 735, startPoint y: 349, endPoint x: 709, endPoint y: 300, distance: 54.9
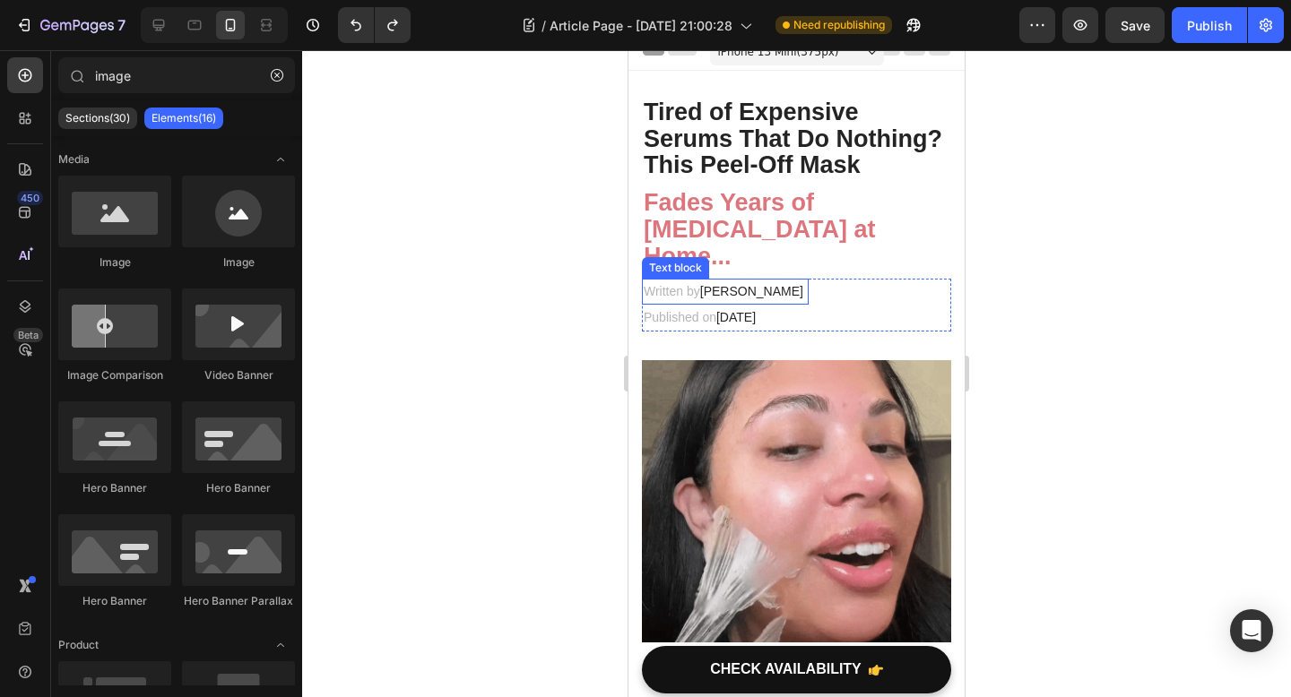
click at [705, 293] on span "[PERSON_NAME]" at bounding box center [751, 291] width 103 height 14
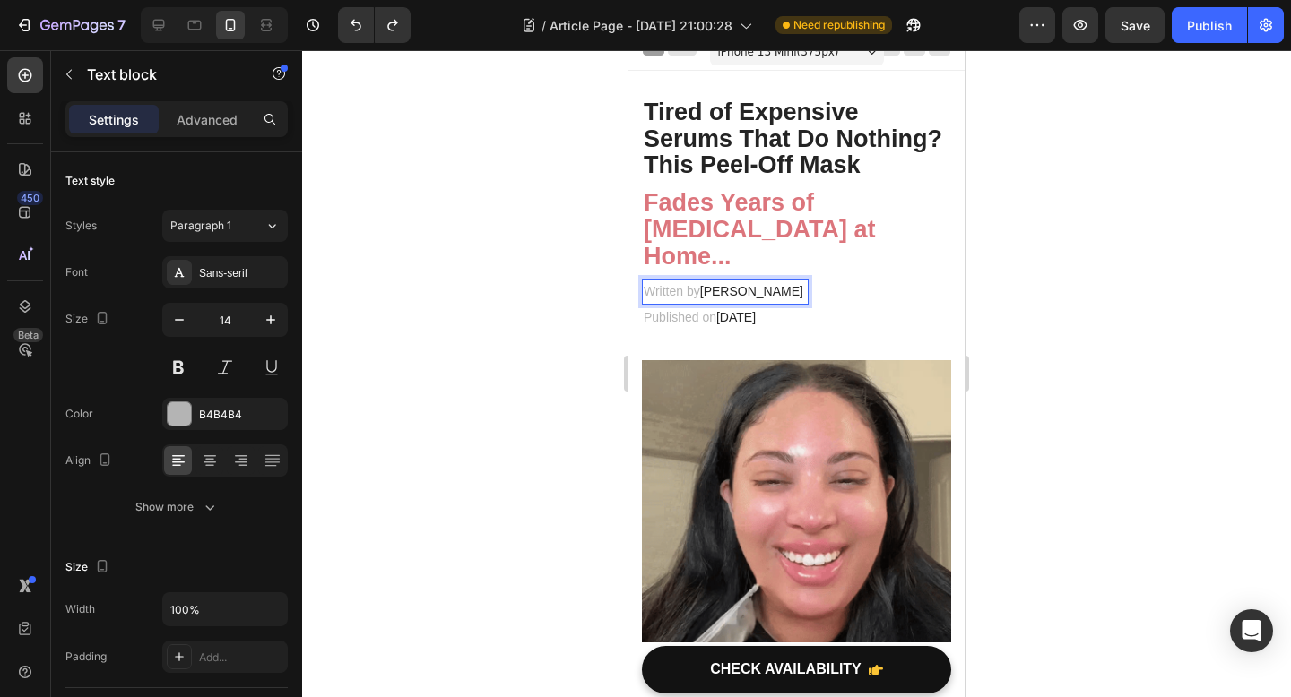
click at [701, 293] on p "Written by Dr. Voilet Lake" at bounding box center [724, 292] width 163 height 22
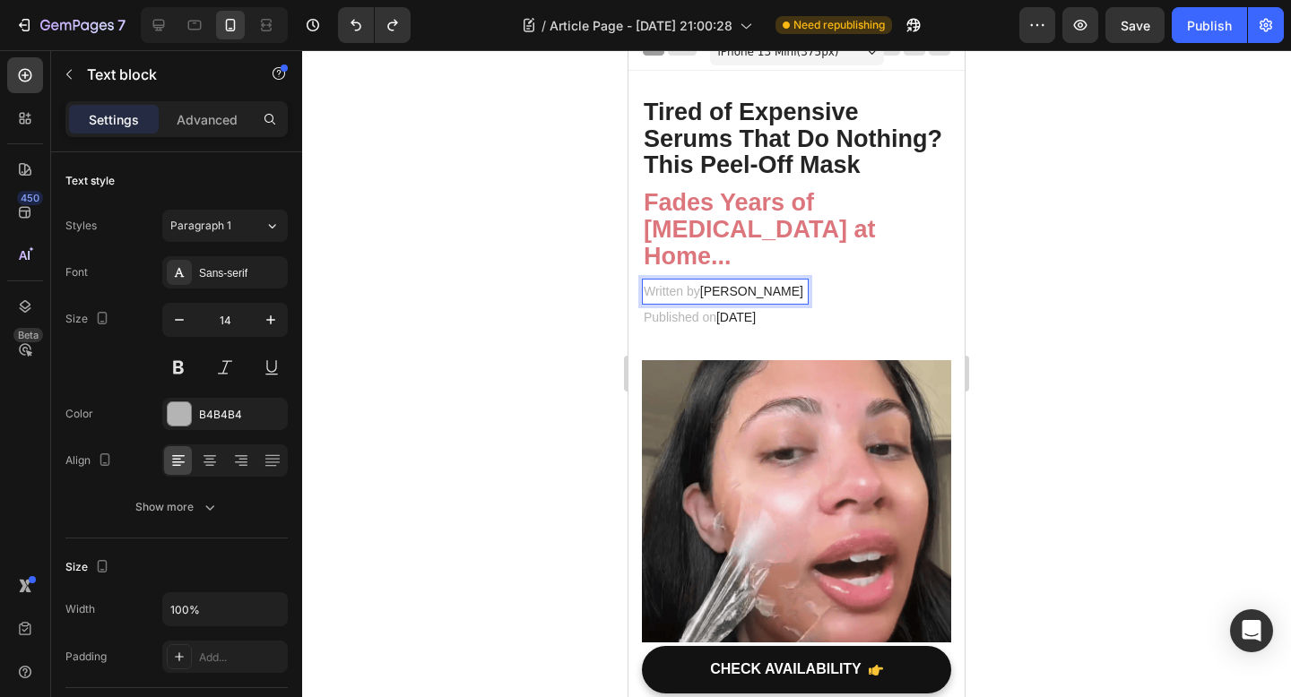
click at [703, 292] on span "[PERSON_NAME]" at bounding box center [751, 291] width 103 height 14
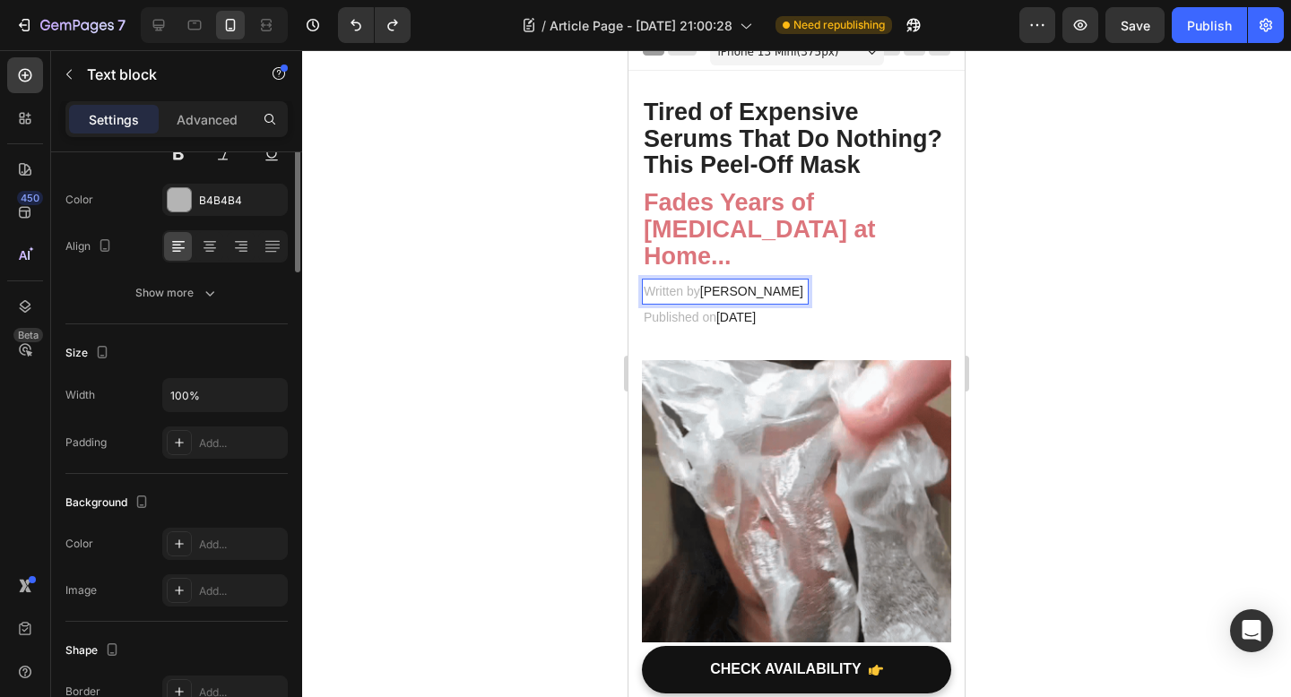
scroll to position [0, 0]
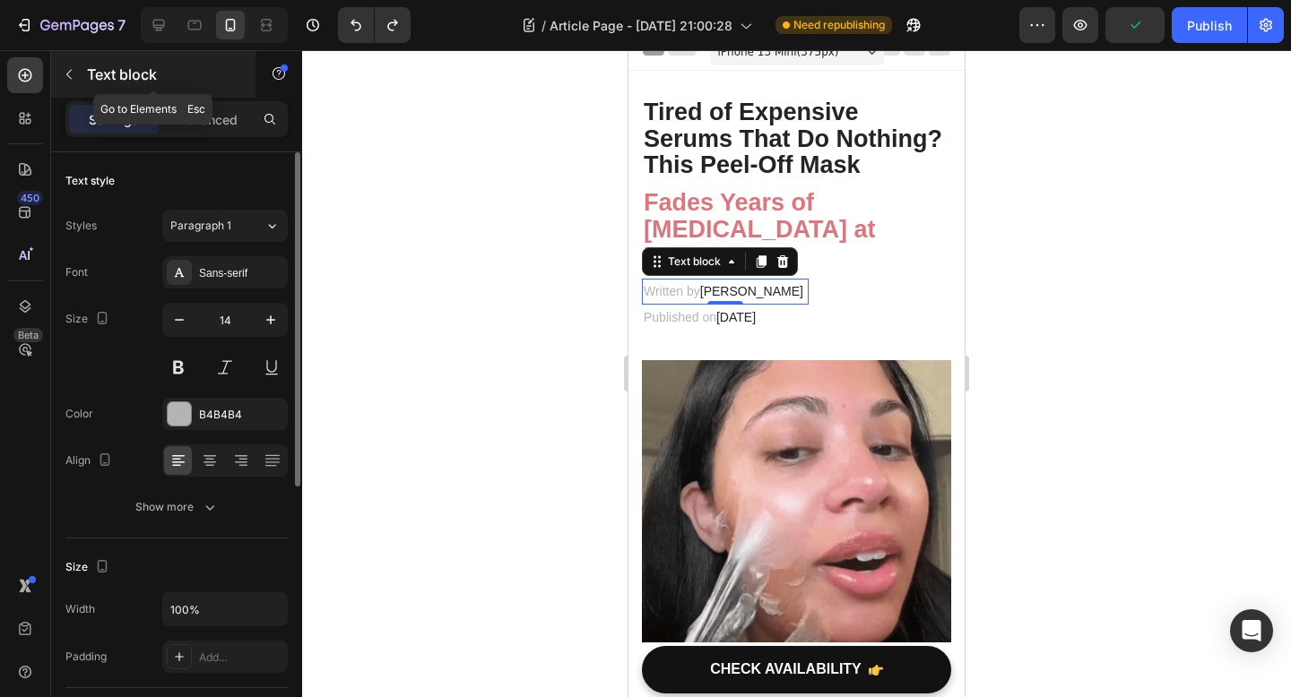
click at [55, 73] on button "button" at bounding box center [69, 74] width 29 height 29
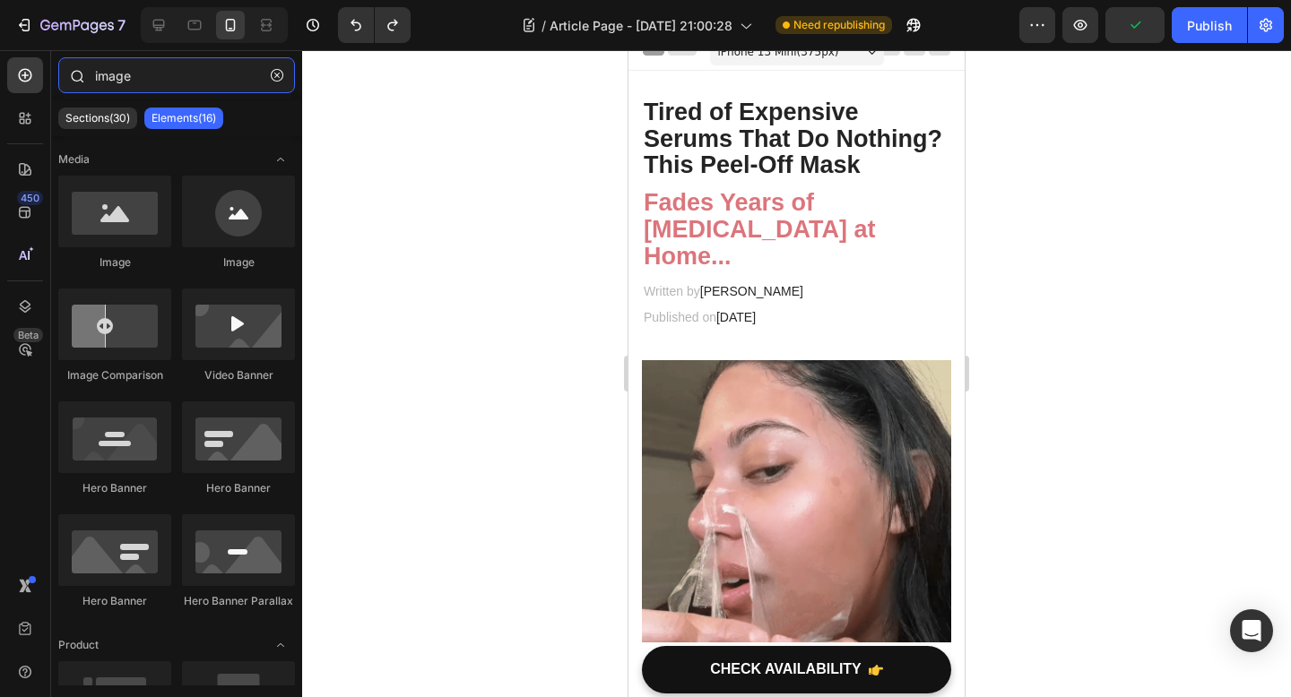
click at [204, 83] on input "image" at bounding box center [176, 75] width 237 height 36
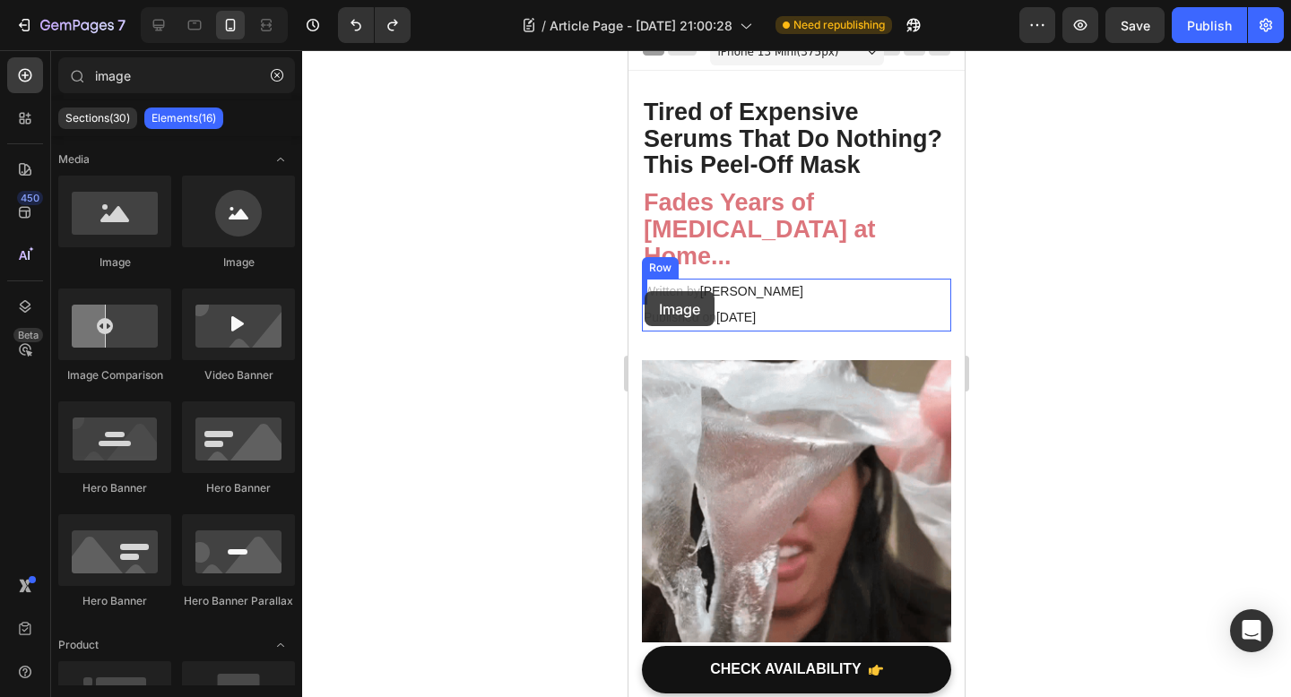
drag, startPoint x: 864, startPoint y: 276, endPoint x: 644, endPoint y: 291, distance: 220.1
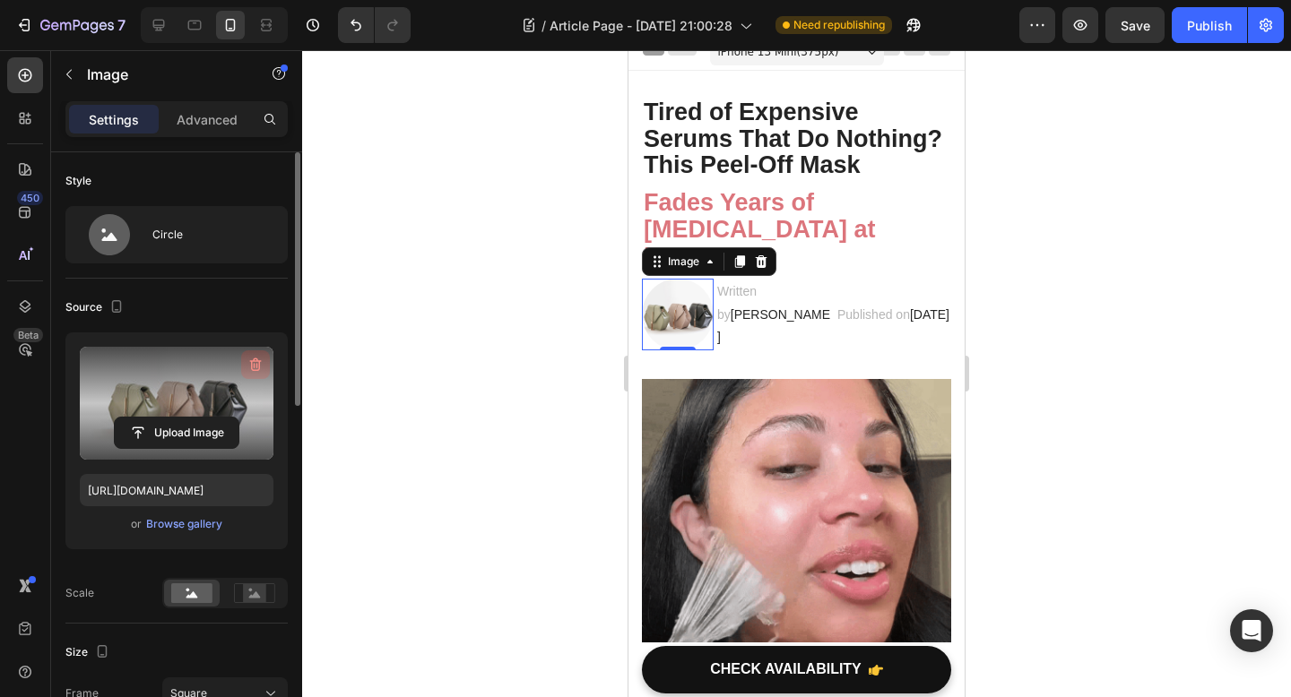
click at [250, 371] on icon "button" at bounding box center [255, 365] width 18 height 18
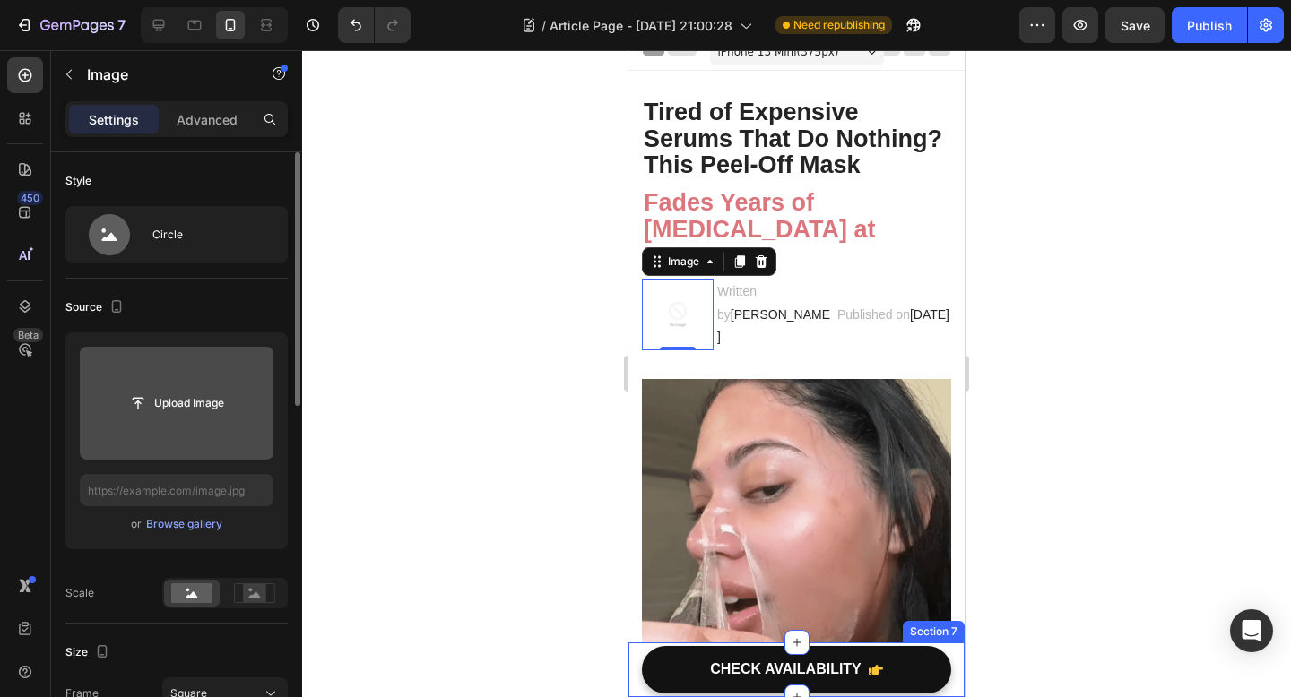
click at [177, 419] on button "Upload Image" at bounding box center [176, 403] width 125 height 32
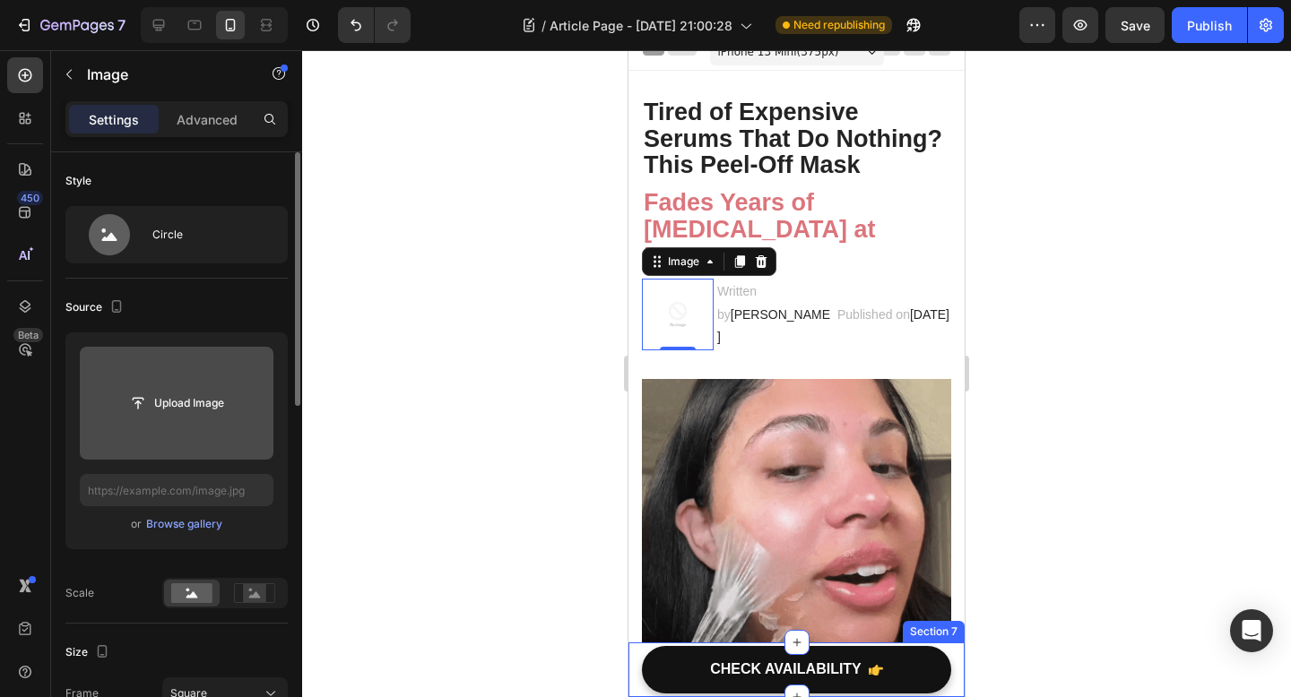
click at [178, 405] on input "file" at bounding box center [177, 403] width 124 height 30
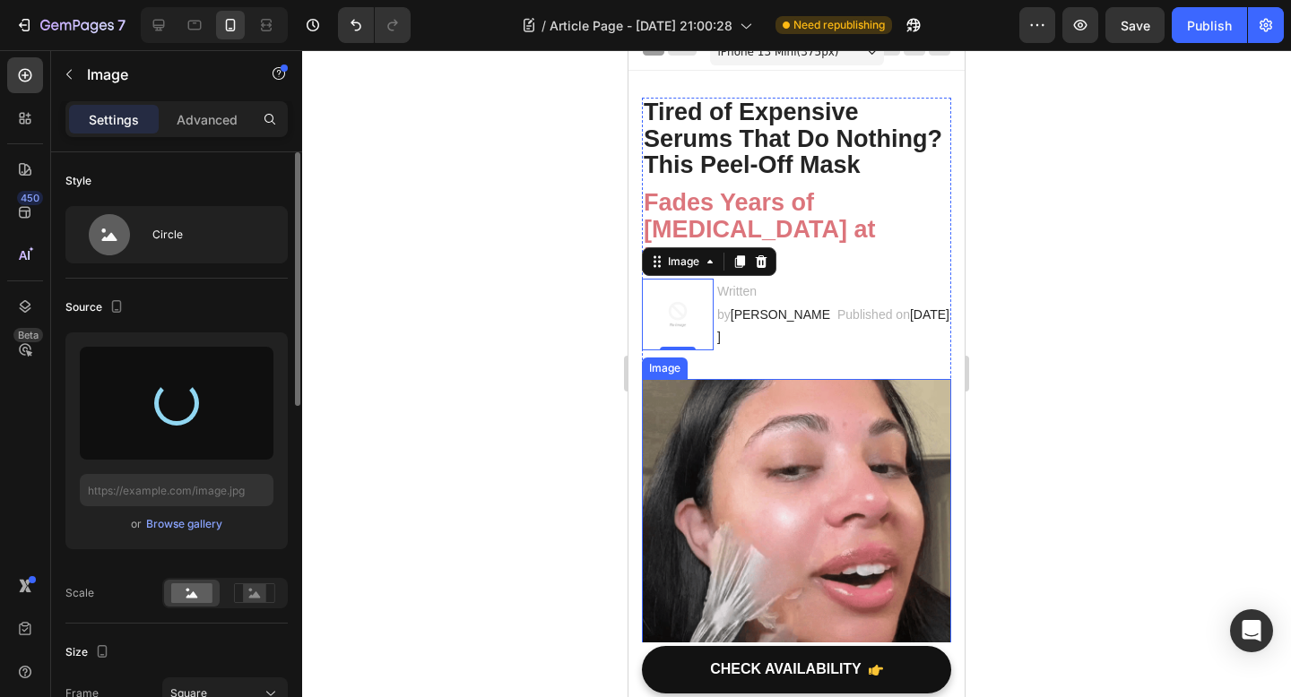
type input "https://cdn.shopify.com/s/files/1/0928/8391/0976/files/gempages_574315025229939…"
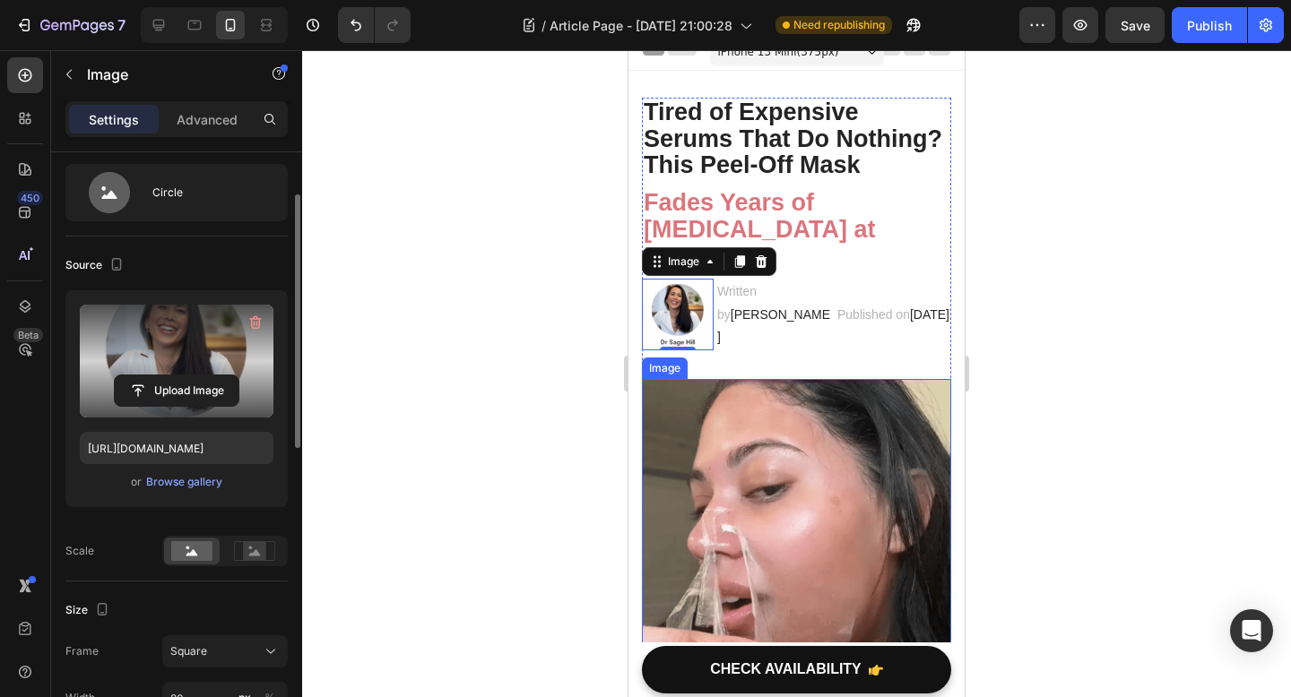
scroll to position [59, 0]
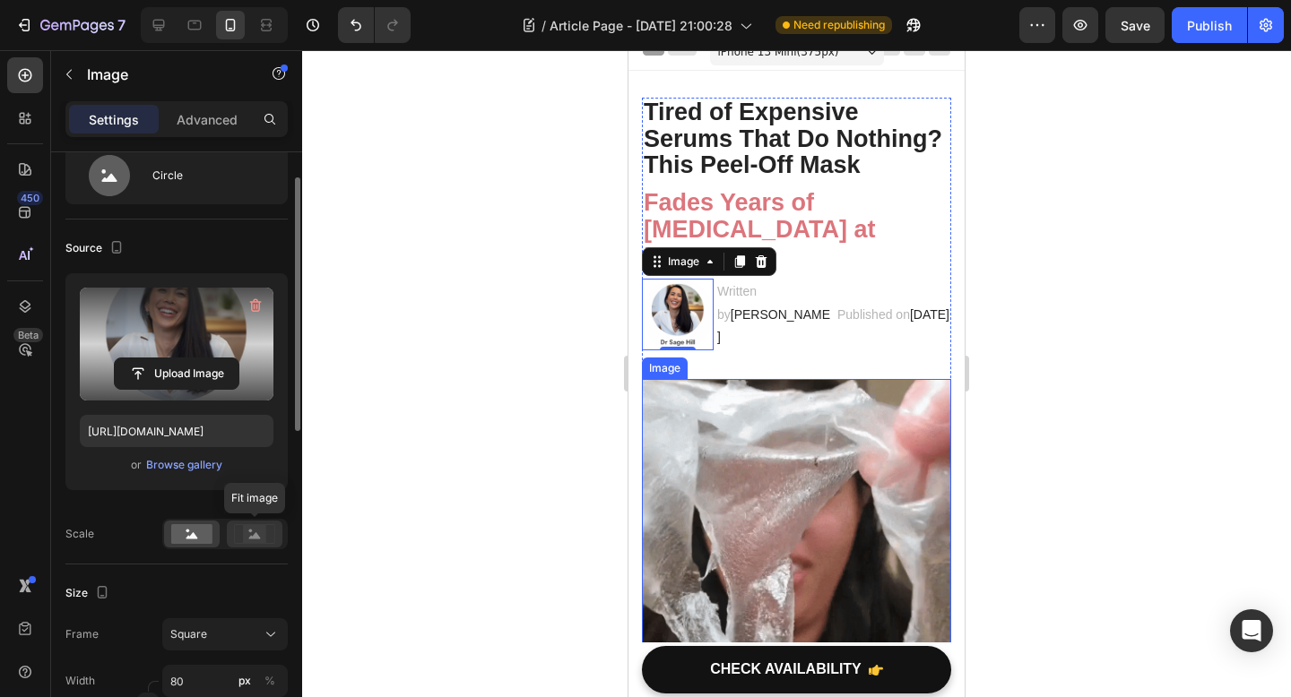
click at [262, 534] on rect at bounding box center [254, 534] width 23 height 18
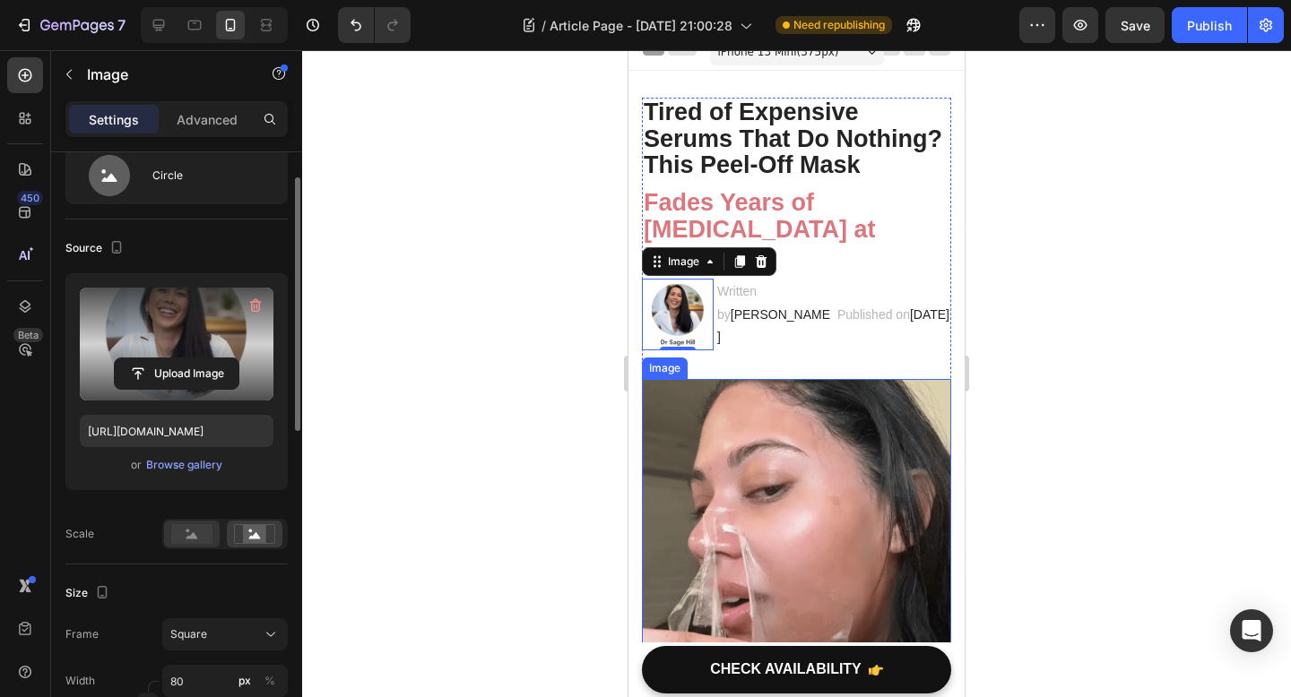
click at [185, 541] on rect at bounding box center [191, 534] width 41 height 20
click at [237, 643] on div "Square" at bounding box center [224, 635] width 109 height 18
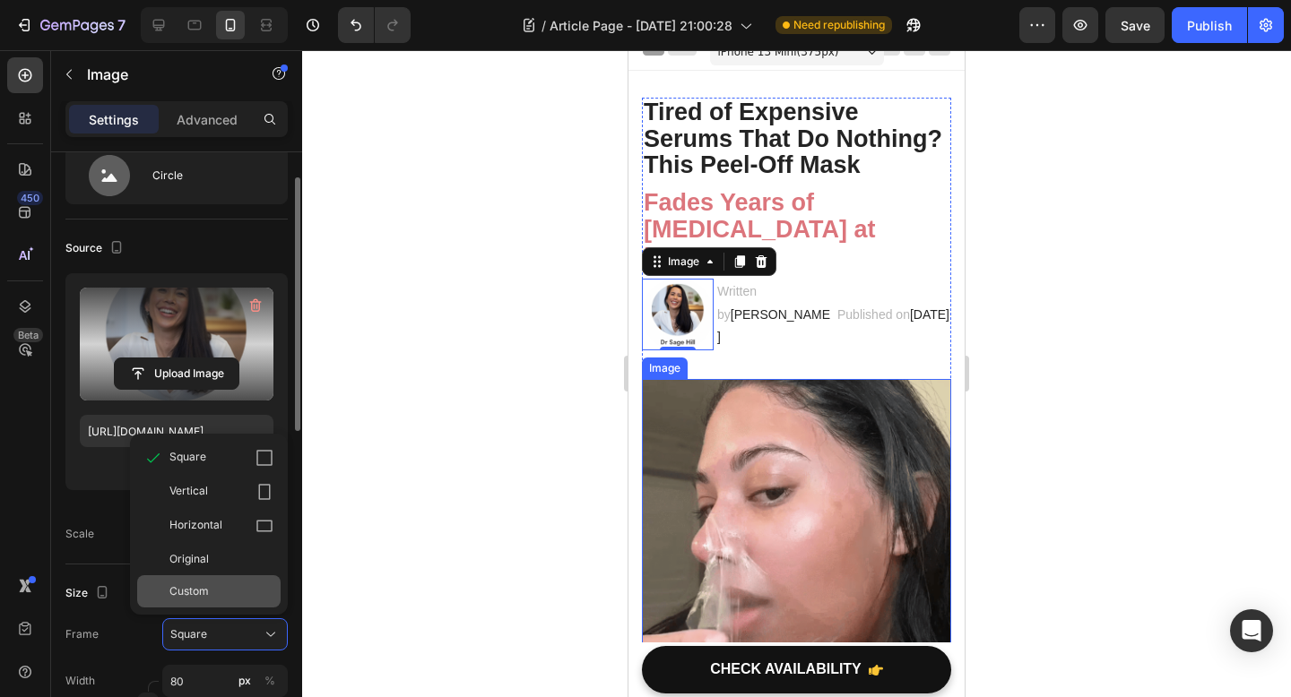
click at [235, 586] on div "Custom" at bounding box center [221, 591] width 104 height 16
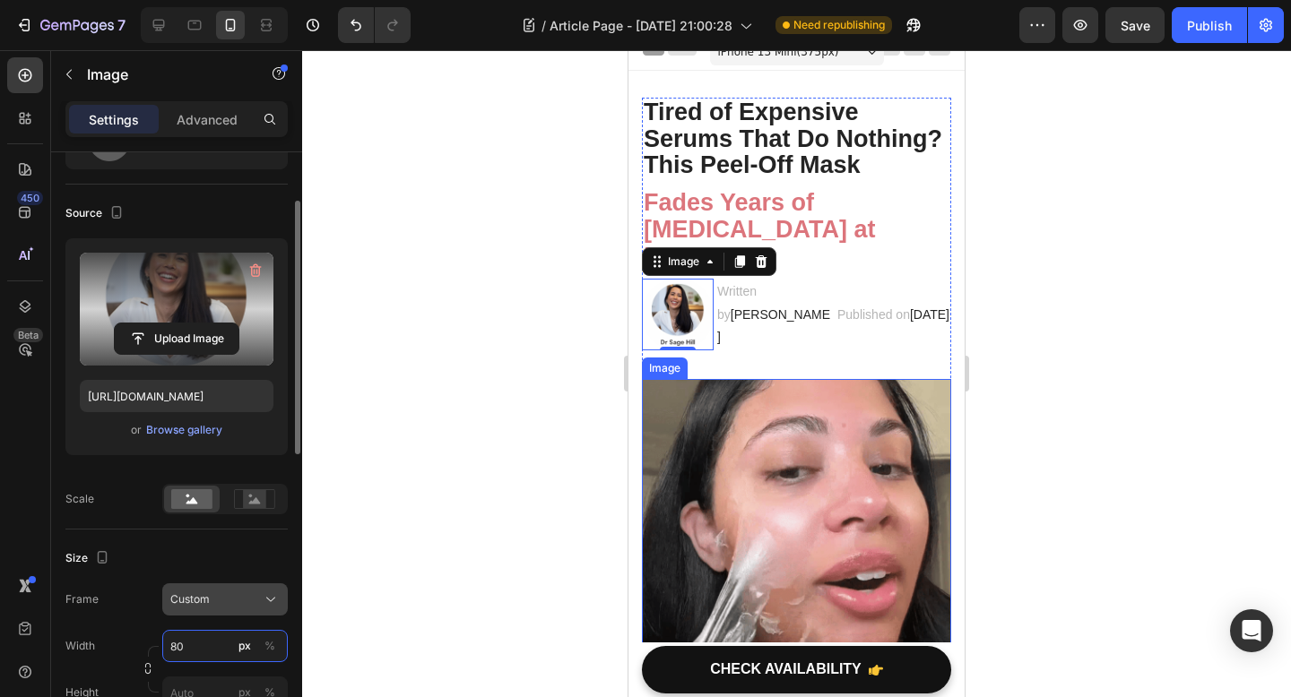
scroll to position [112, 0]
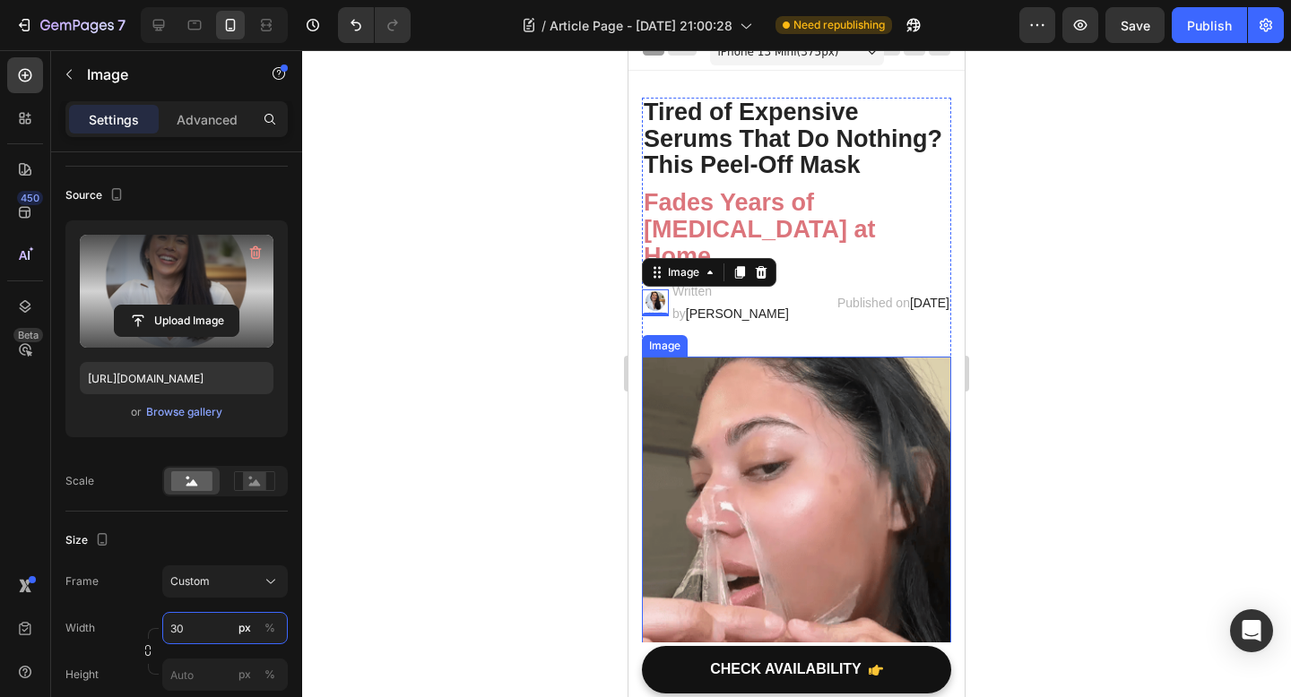
type input "3"
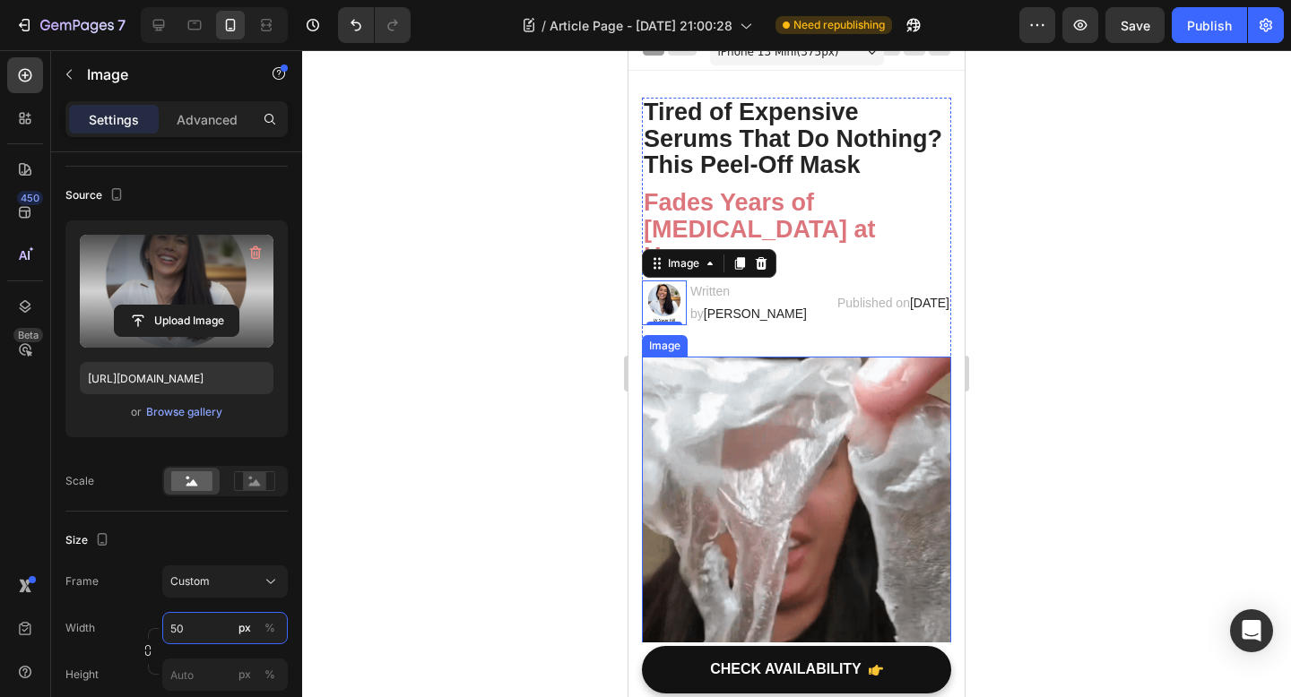
type input "5"
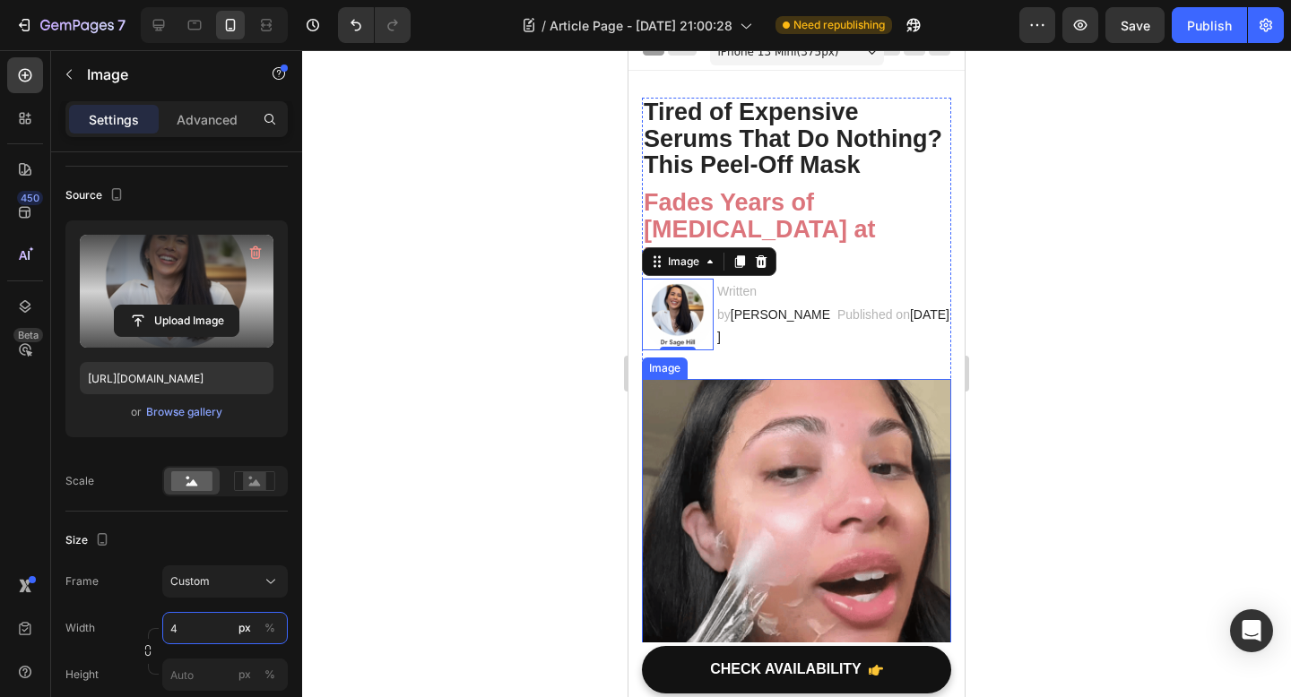
type input "40"
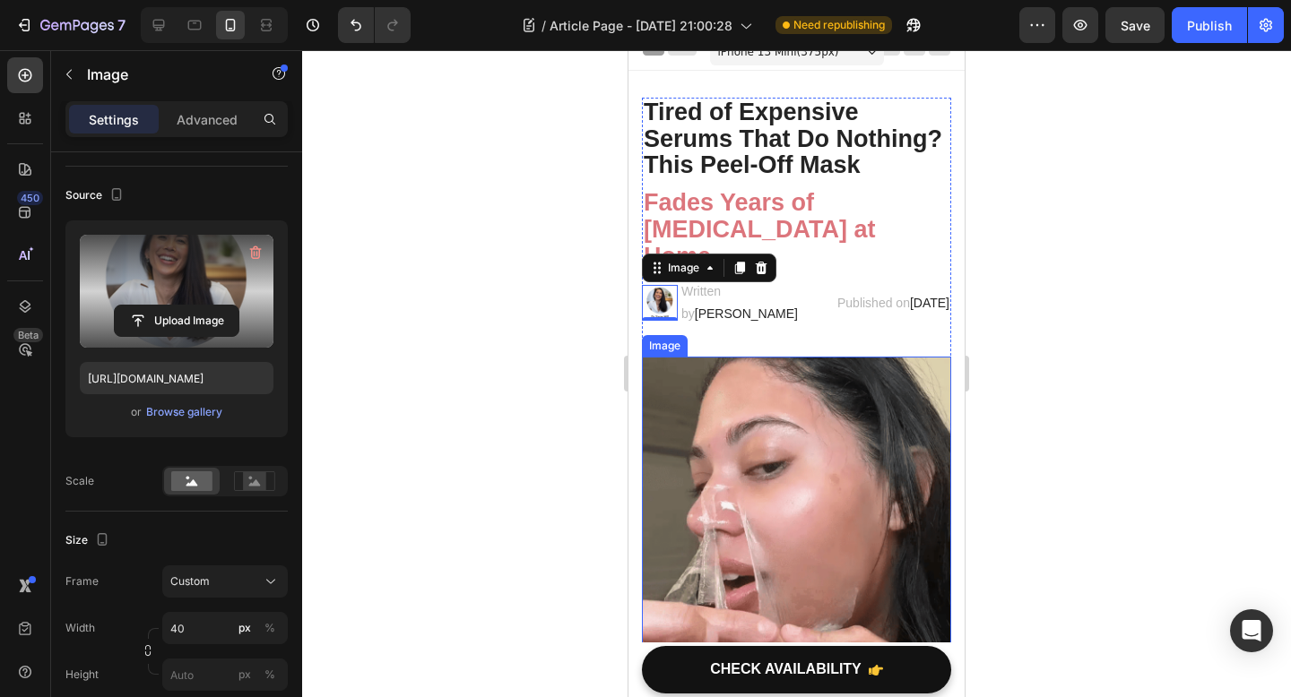
click at [651, 479] on img at bounding box center [796, 511] width 309 height 309
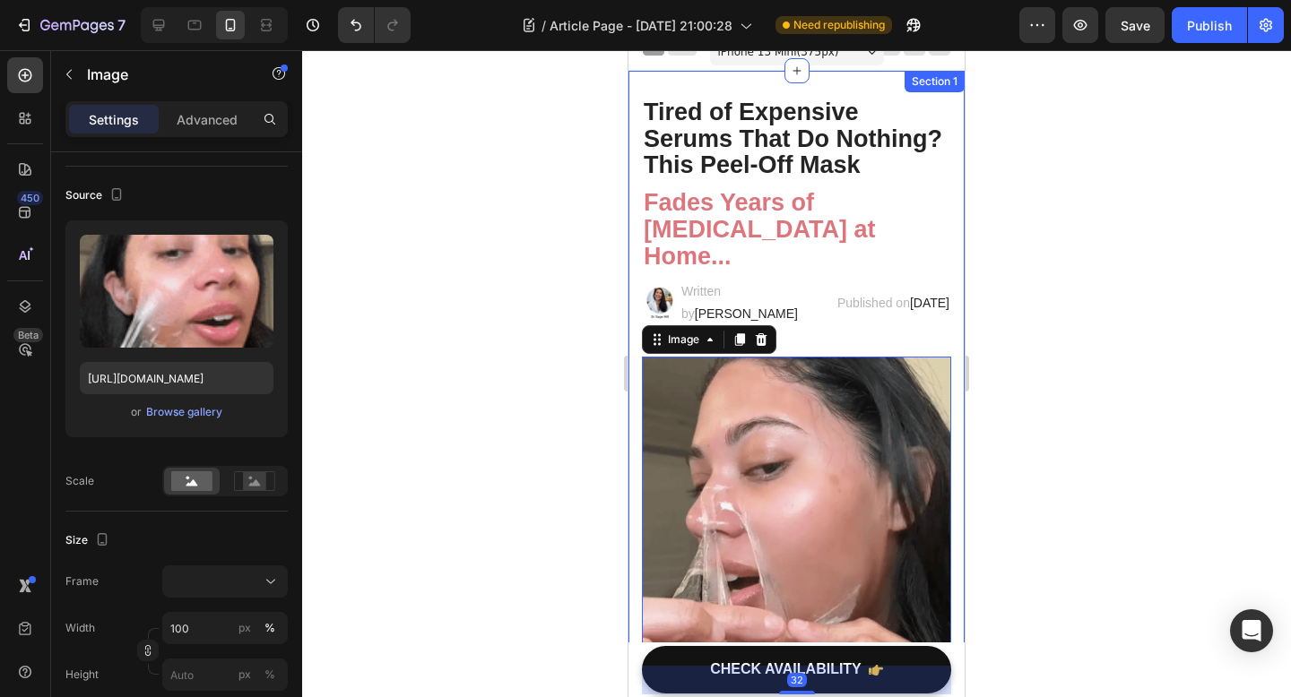
click at [557, 479] on div at bounding box center [796, 373] width 989 height 647
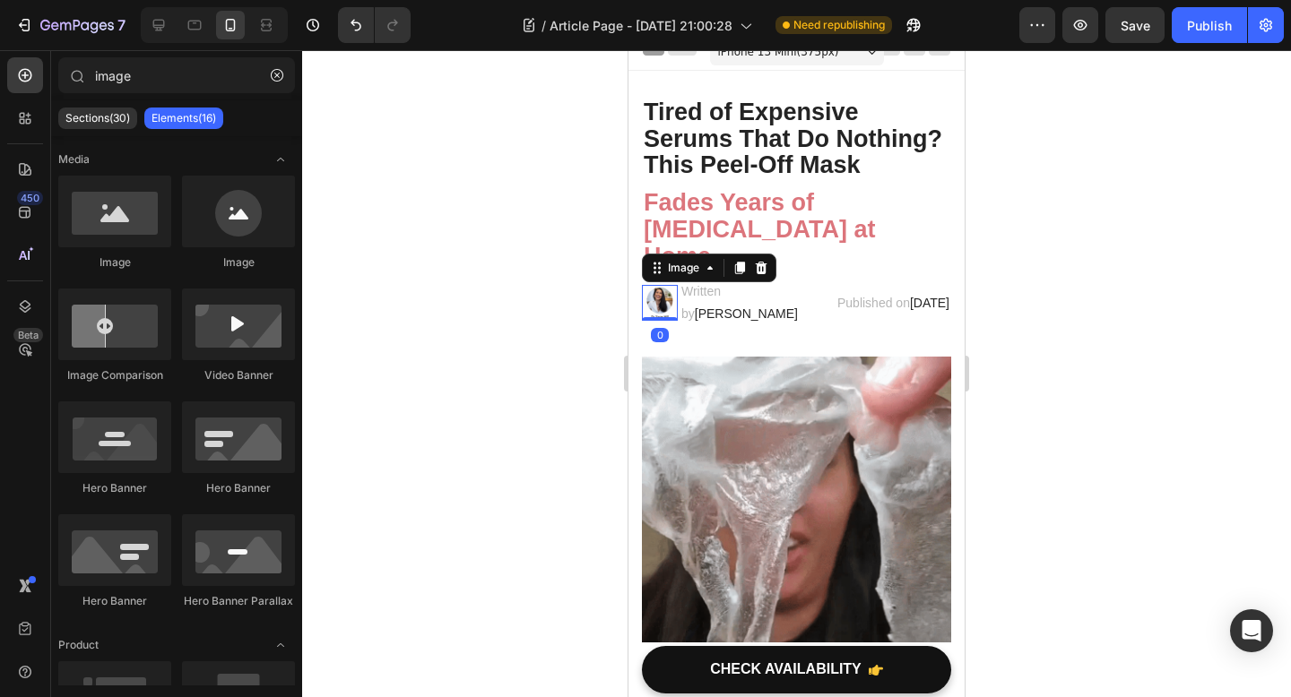
click at [662, 302] on img at bounding box center [660, 303] width 36 height 36
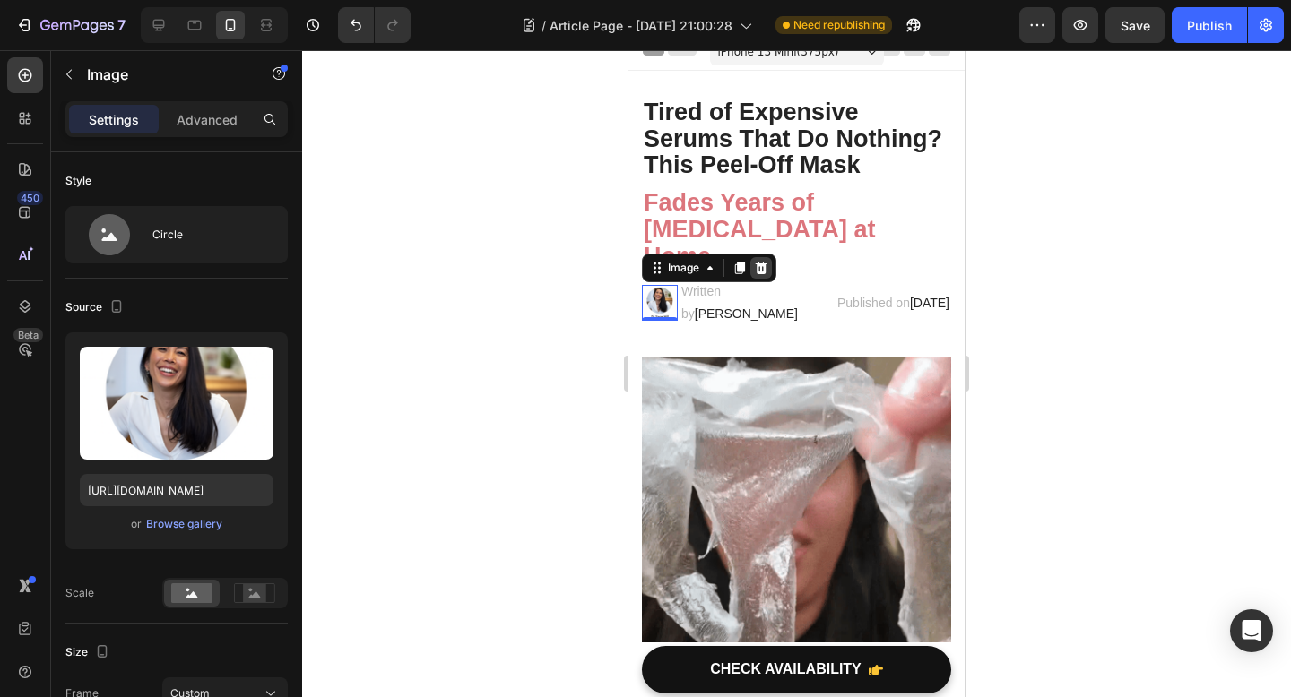
click at [763, 272] on icon at bounding box center [761, 268] width 12 height 13
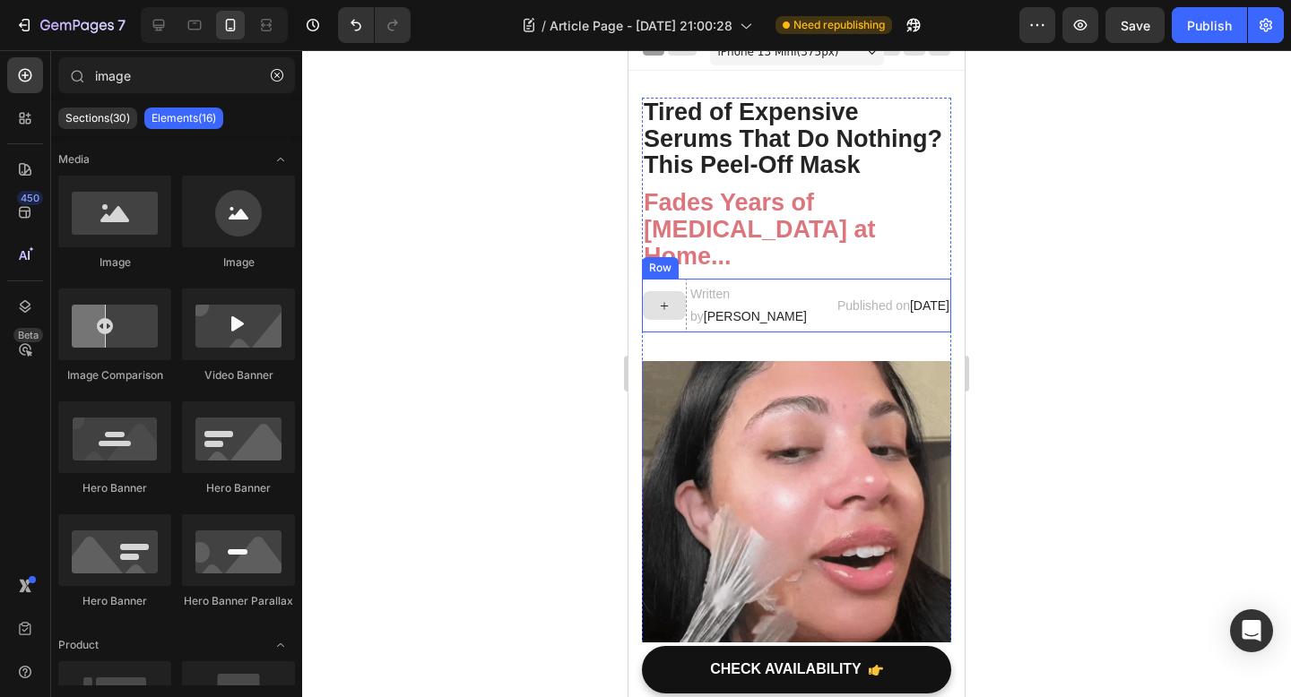
click at [664, 330] on div at bounding box center [664, 306] width 45 height 54
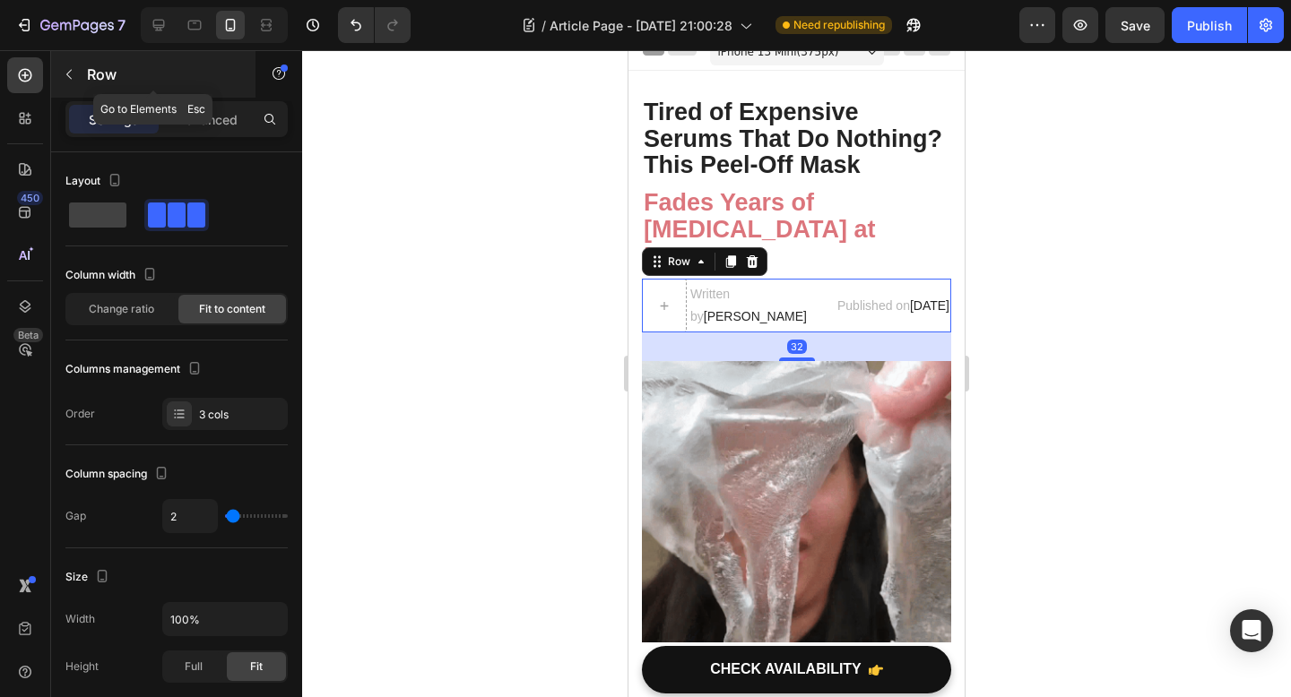
click at [72, 73] on icon "button" at bounding box center [69, 74] width 14 height 14
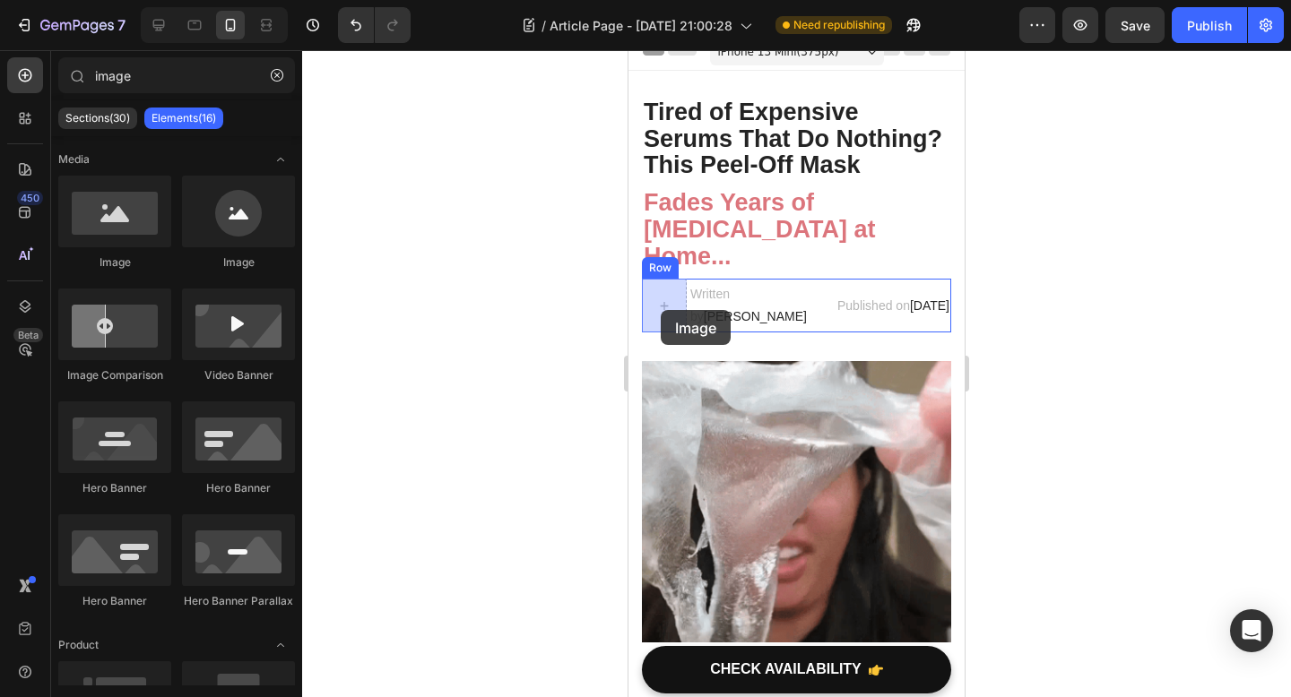
drag, startPoint x: 880, startPoint y: 283, endPoint x: 921, endPoint y: 451, distance: 172.6
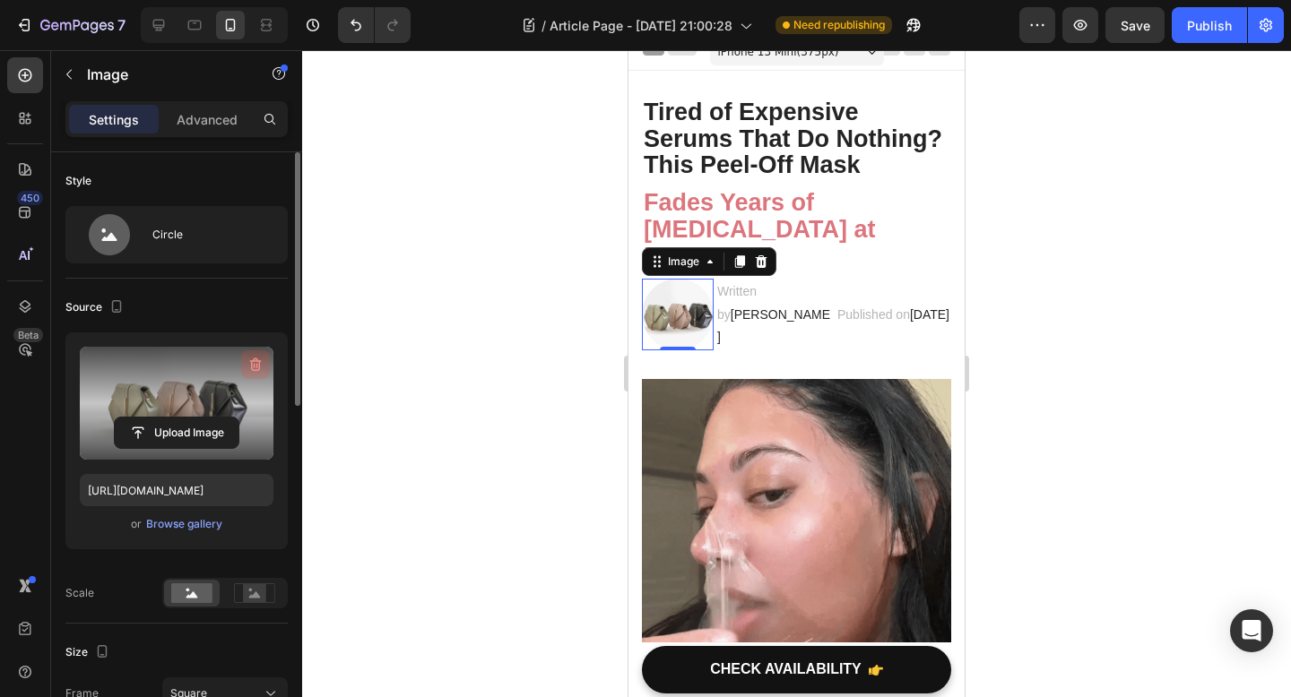
click at [256, 367] on icon "button" at bounding box center [257, 365] width 2 height 5
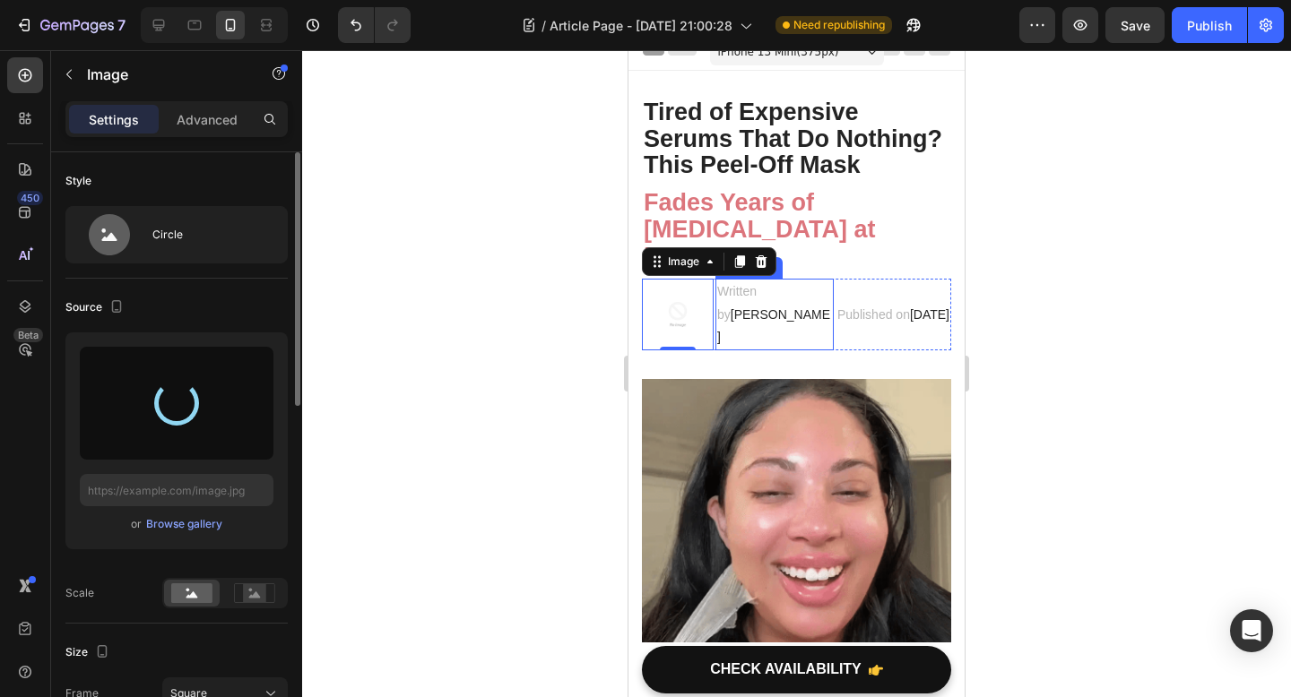
click at [829, 299] on p "Written by Dr. Voilet Lake" at bounding box center [774, 315] width 115 height 68
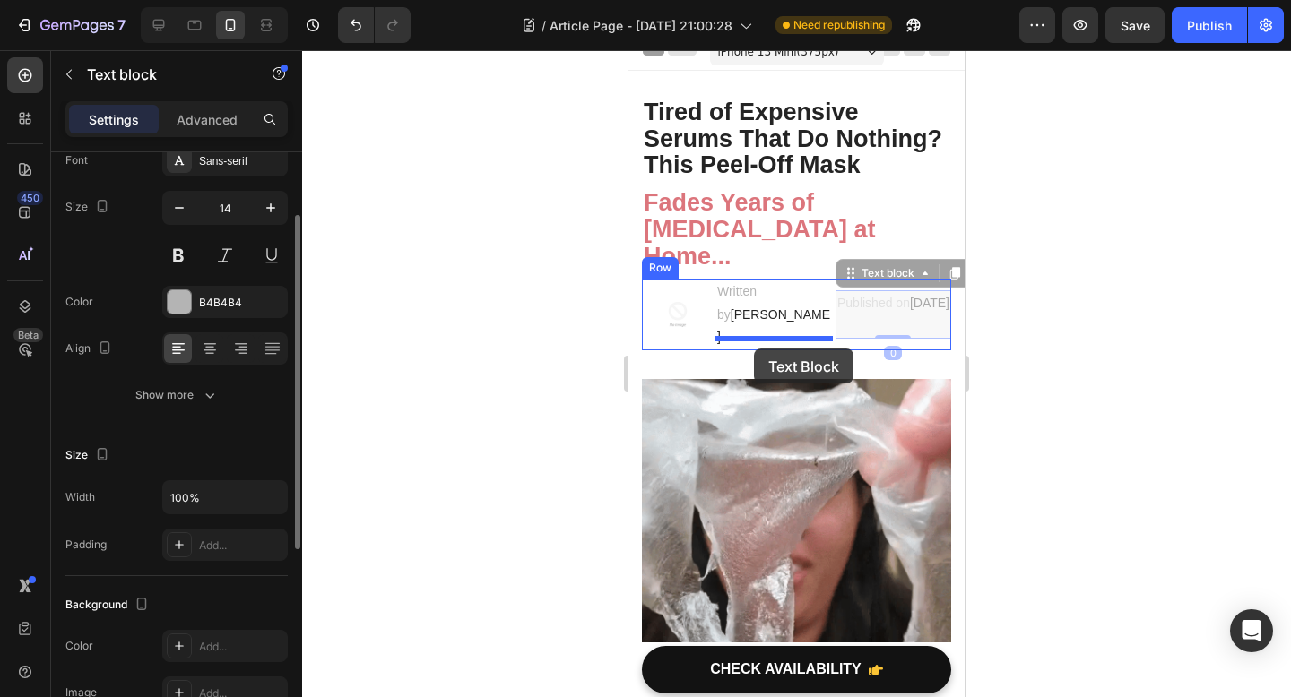
drag, startPoint x: 850, startPoint y: 306, endPoint x: 748, endPoint y: 346, distance: 108.7
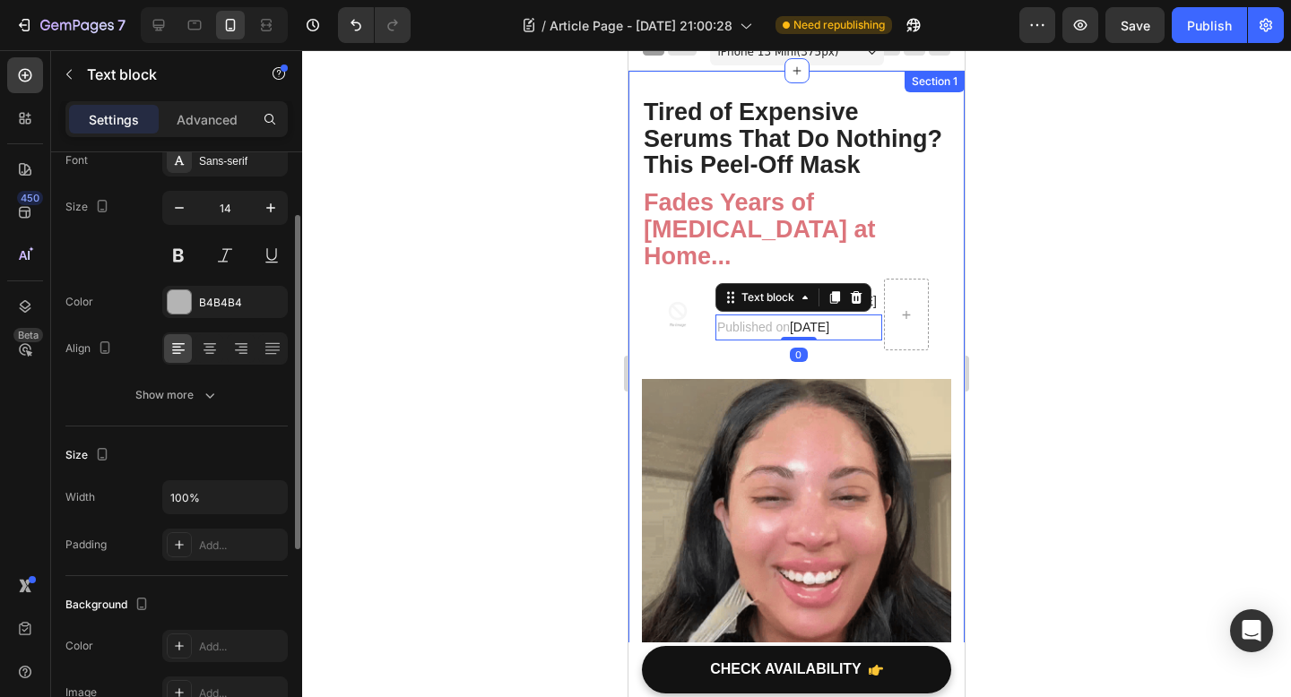
click at [1044, 305] on div at bounding box center [796, 373] width 989 height 647
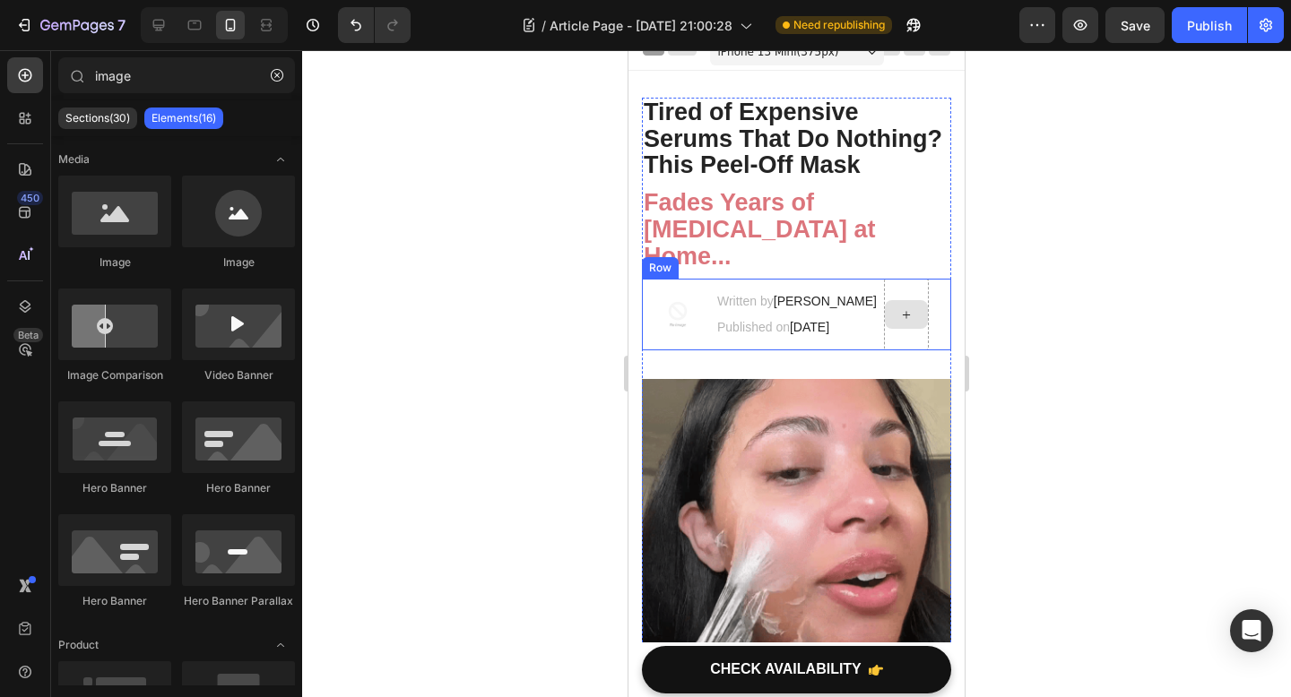
click at [915, 335] on div at bounding box center [906, 315] width 45 height 72
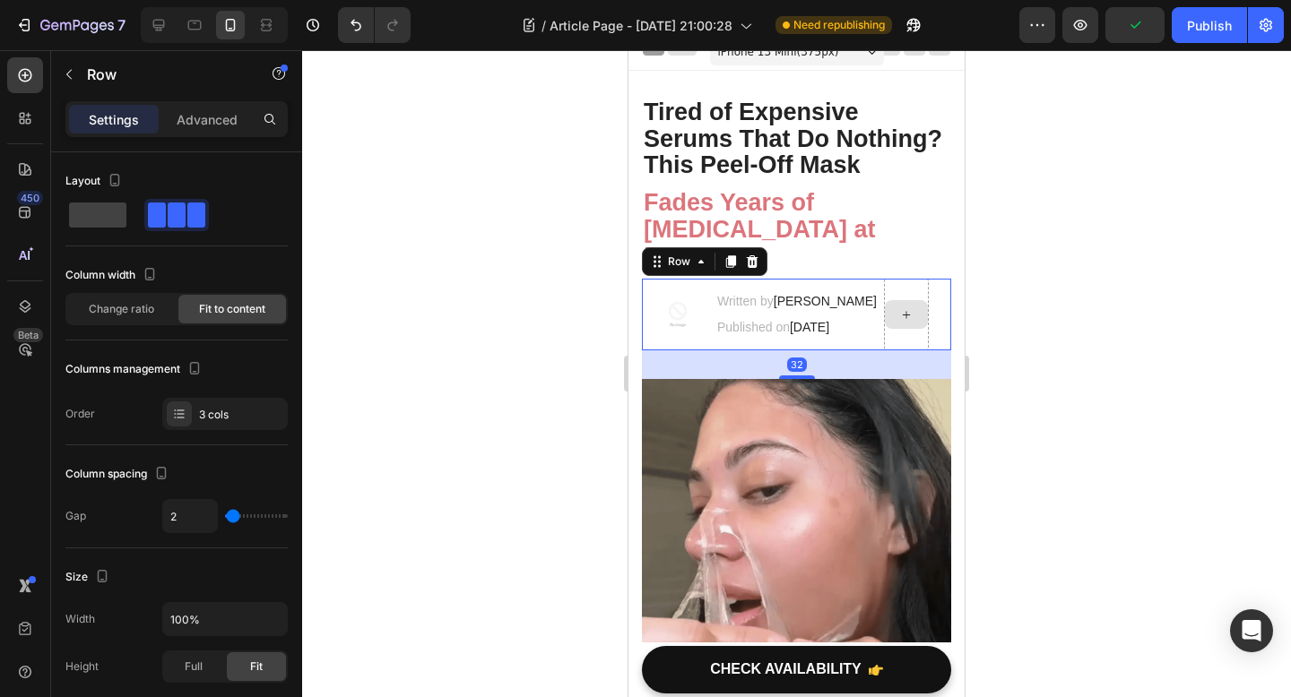
click at [914, 289] on div at bounding box center [906, 315] width 45 height 72
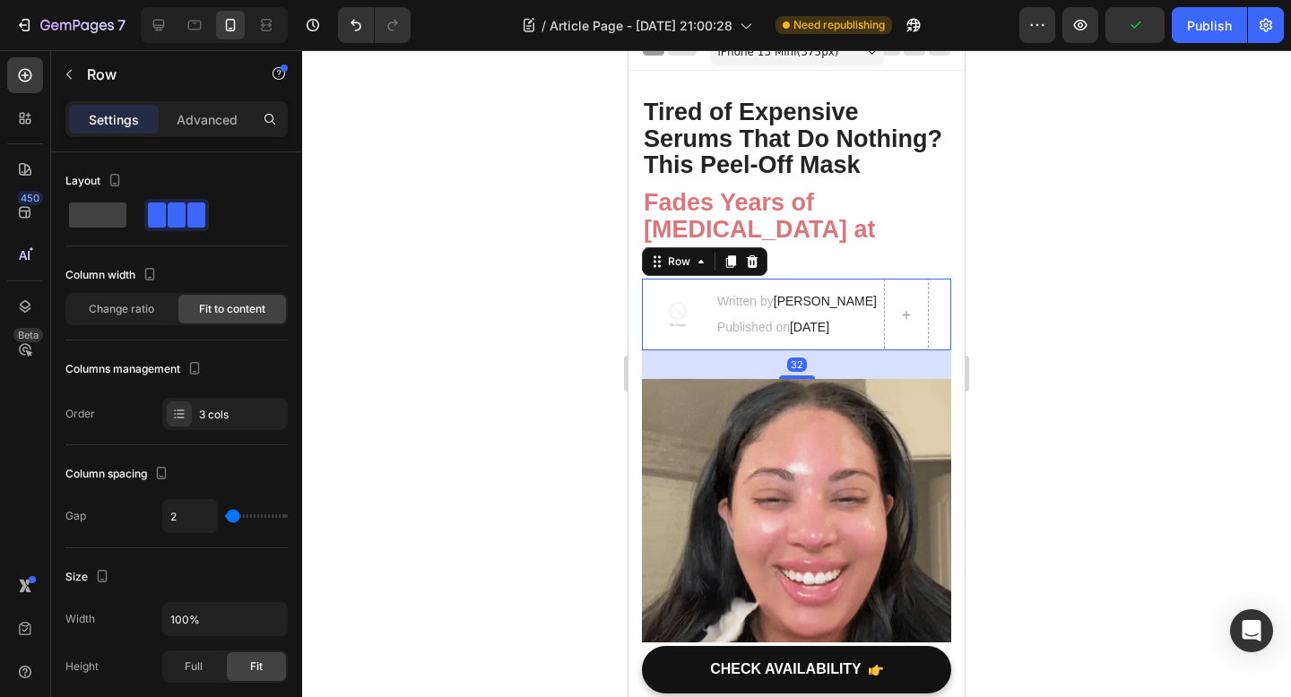
click at [1139, 325] on div at bounding box center [796, 373] width 989 height 647
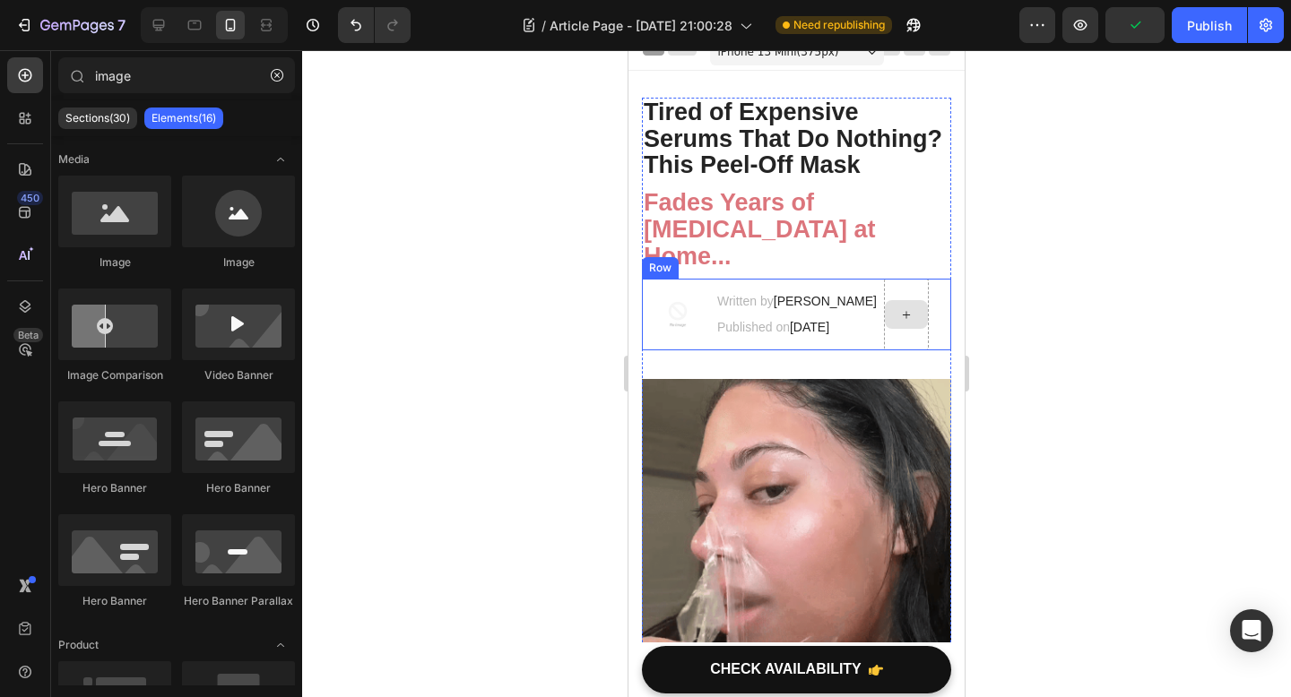
click at [895, 346] on div at bounding box center [906, 315] width 45 height 72
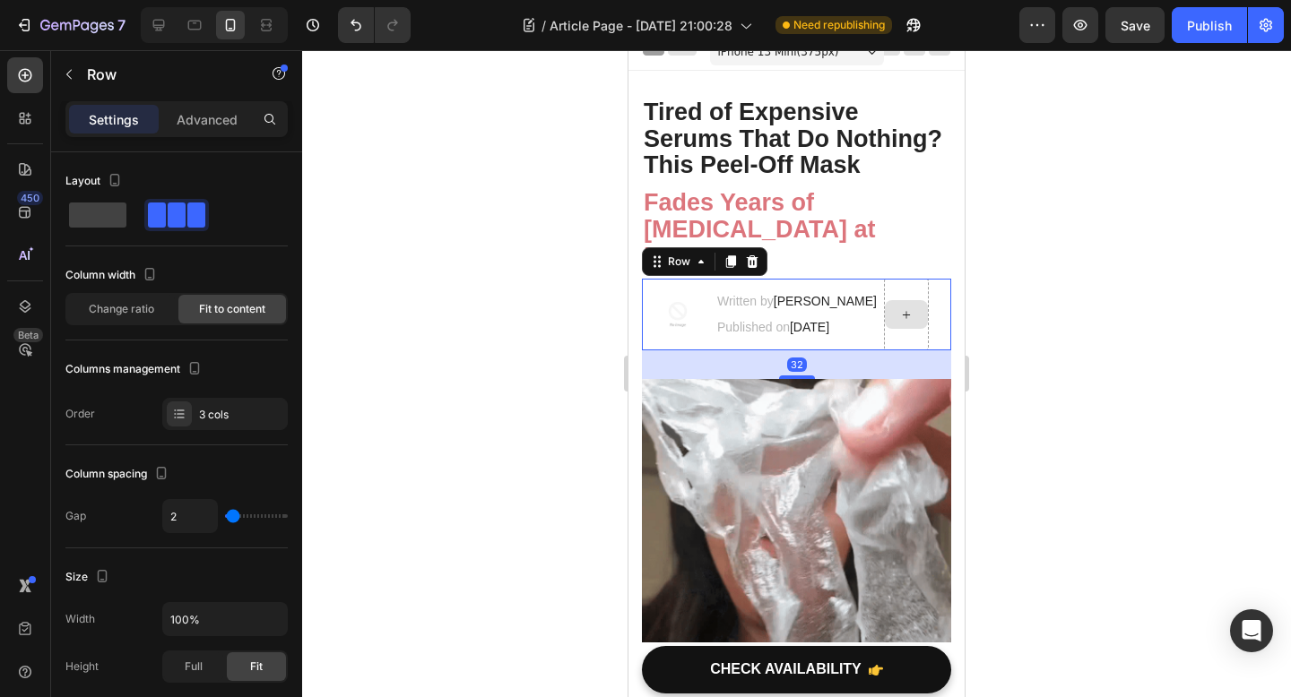
click at [900, 336] on div at bounding box center [906, 315] width 45 height 72
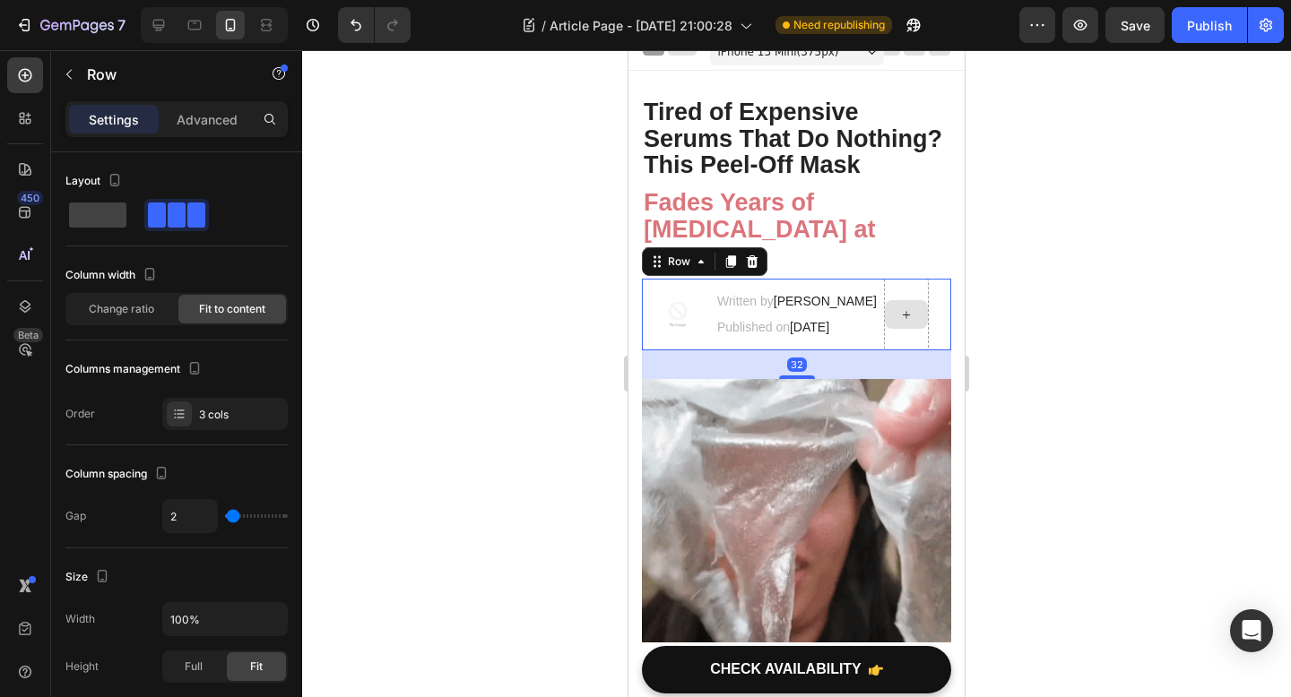
click at [902, 298] on div at bounding box center [906, 315] width 45 height 72
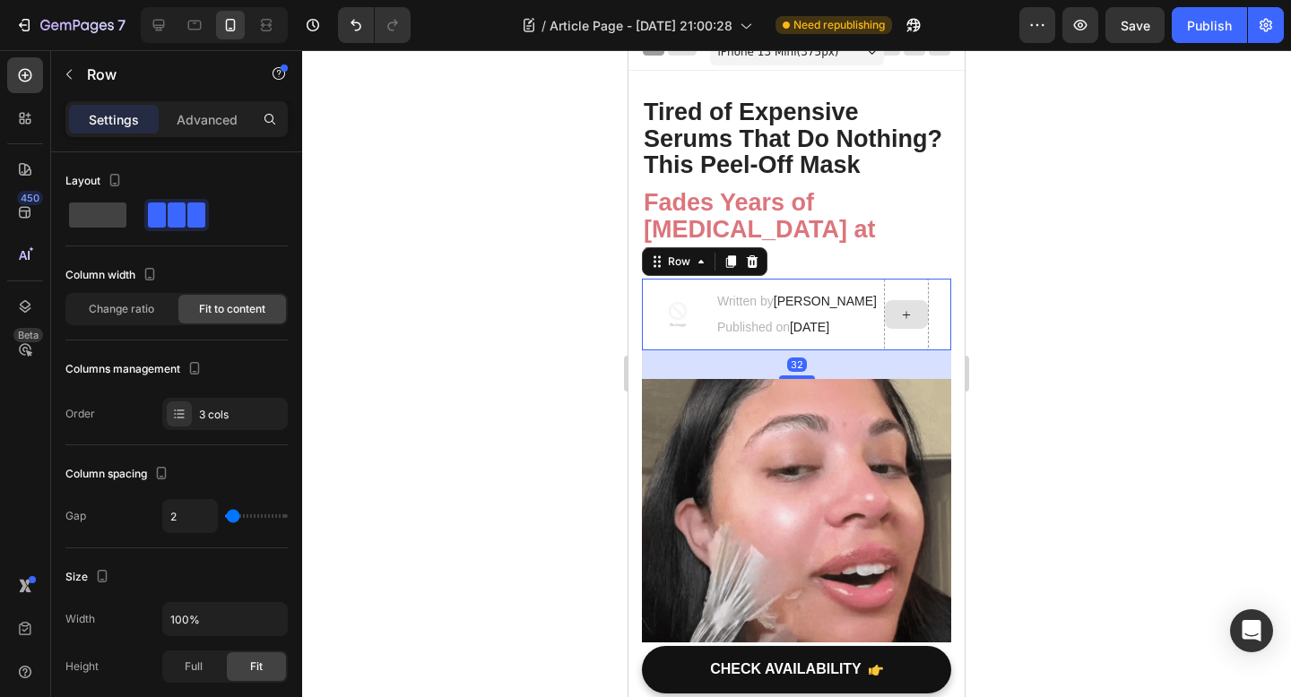
click at [904, 289] on div at bounding box center [906, 315] width 45 height 72
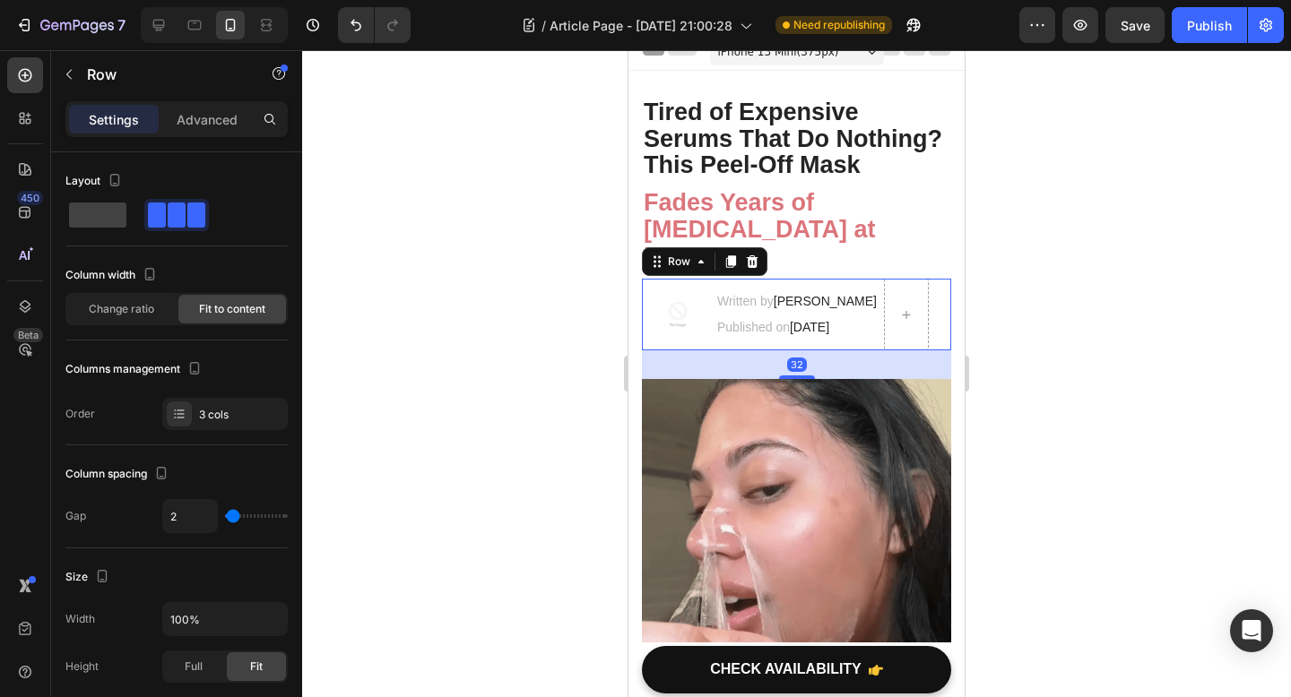
click at [357, 290] on div at bounding box center [796, 373] width 989 height 647
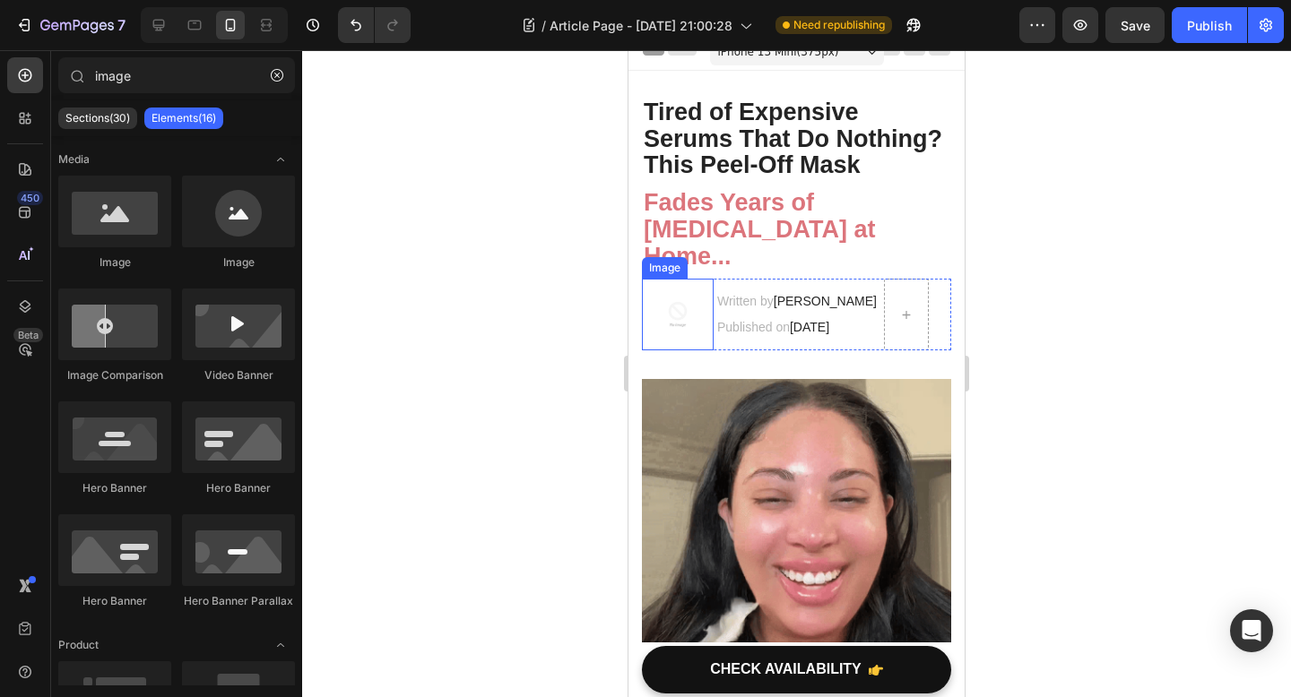
click at [673, 315] on img at bounding box center [678, 315] width 72 height 72
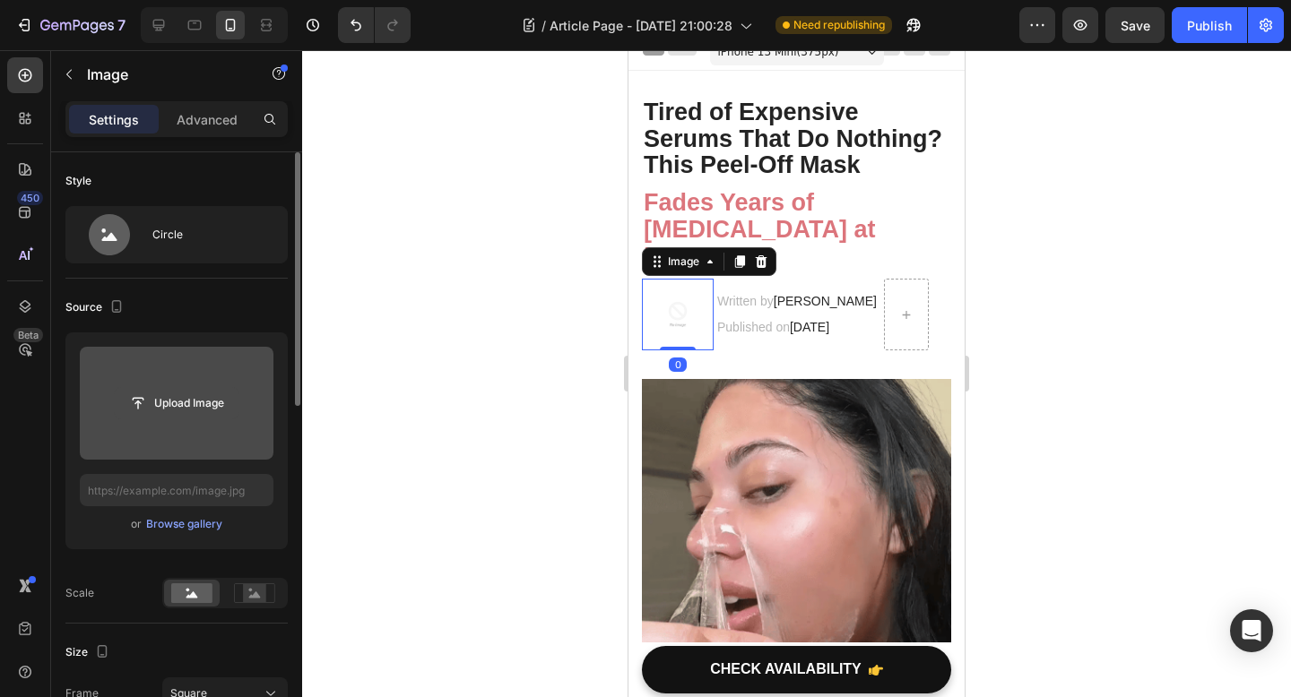
click at [214, 402] on input "file" at bounding box center [177, 403] width 124 height 30
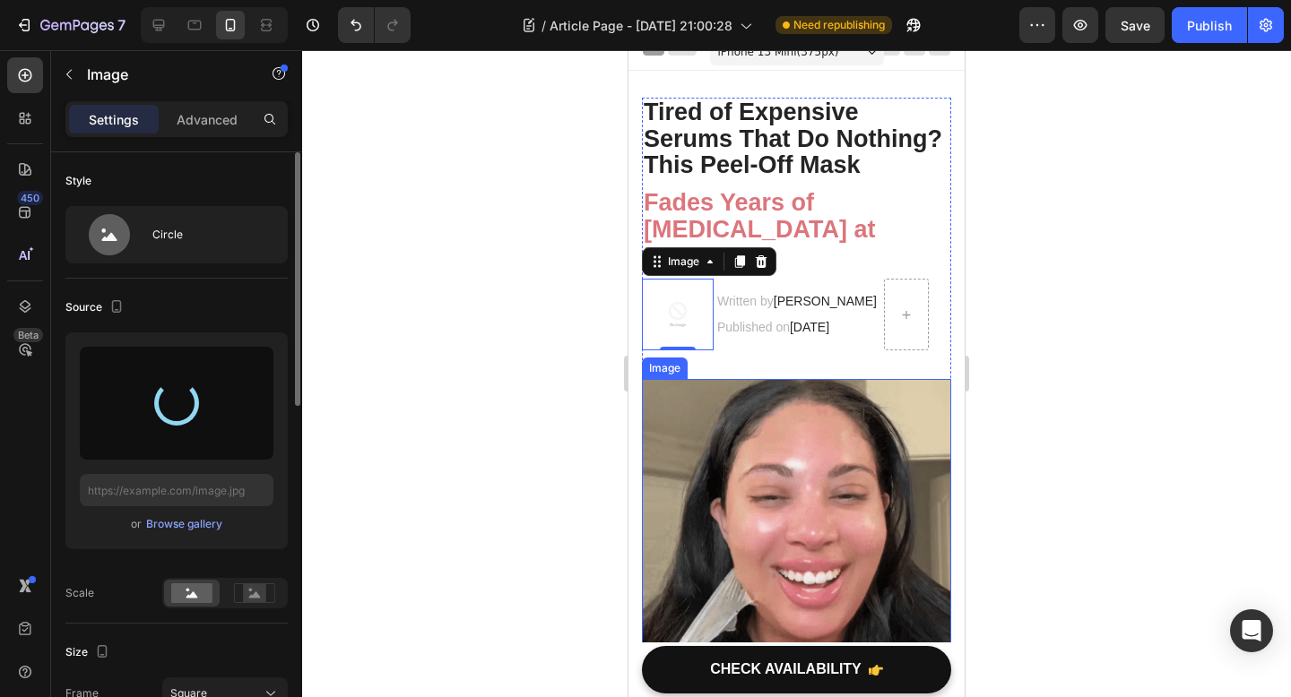
type input "https://cdn.shopify.com/s/files/1/0928/8391/0976/files/gempages_574315025229939…"
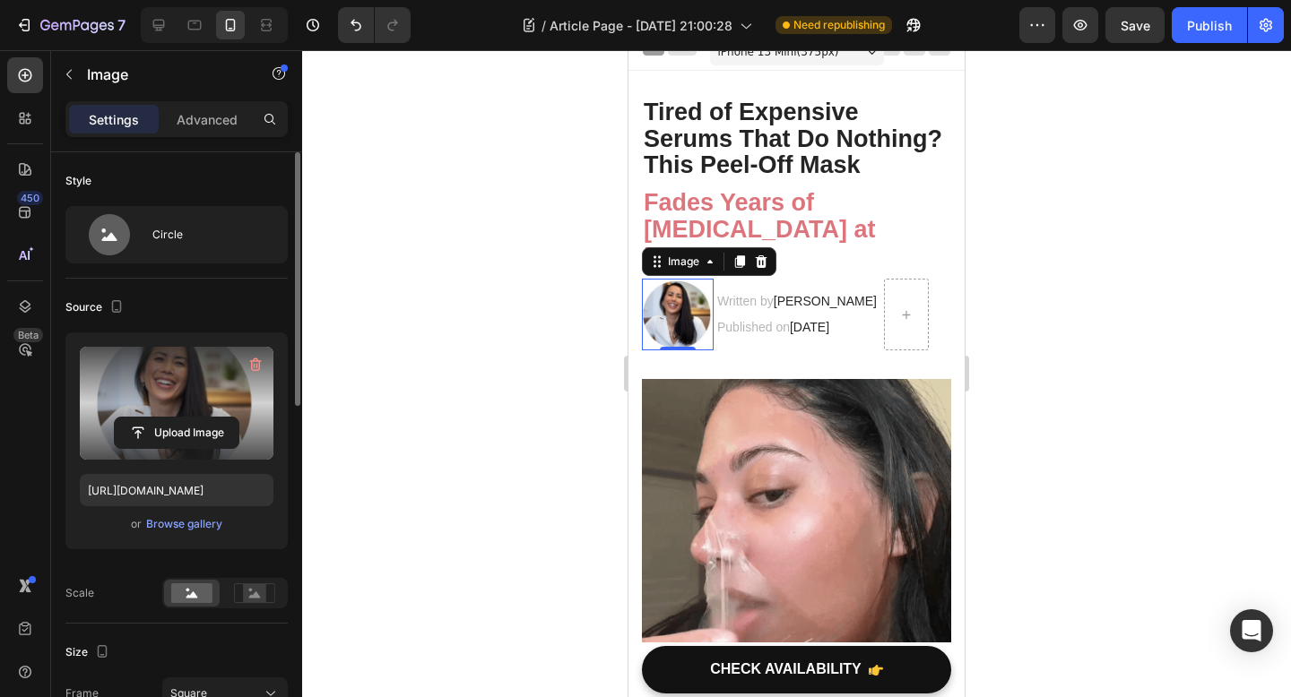
click at [526, 404] on div at bounding box center [796, 373] width 989 height 647
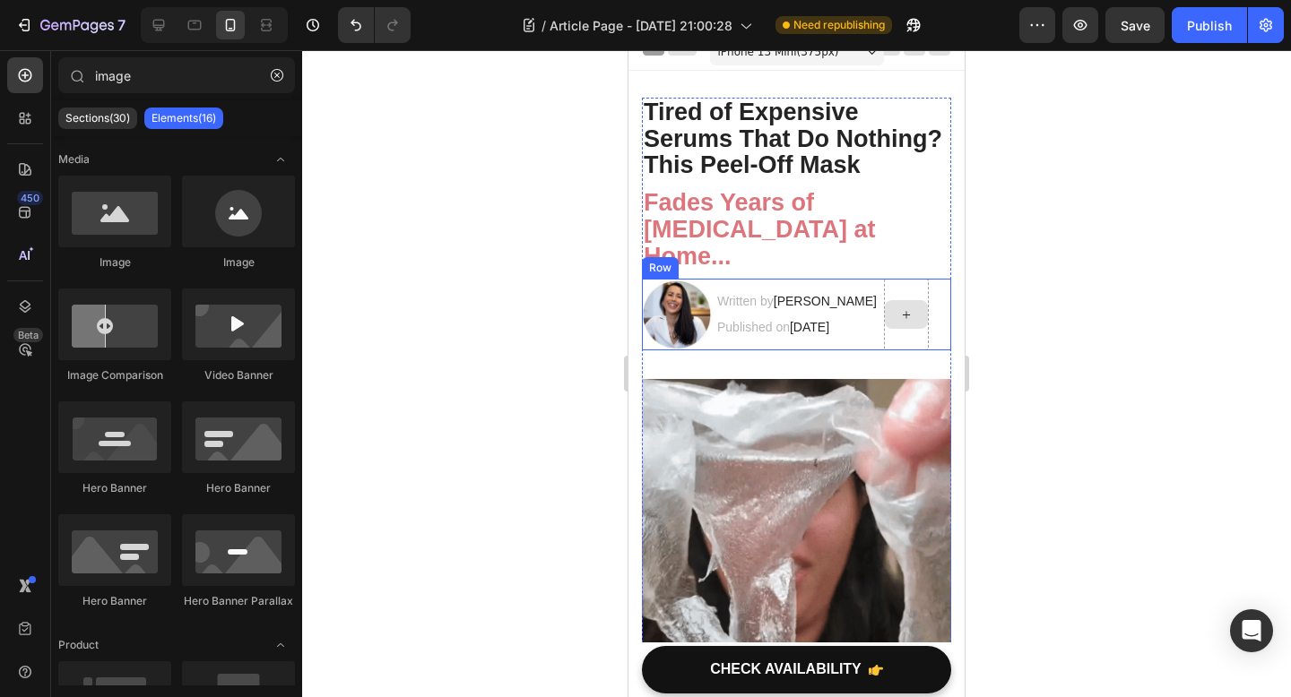
click at [913, 318] on icon at bounding box center [906, 314] width 14 height 15
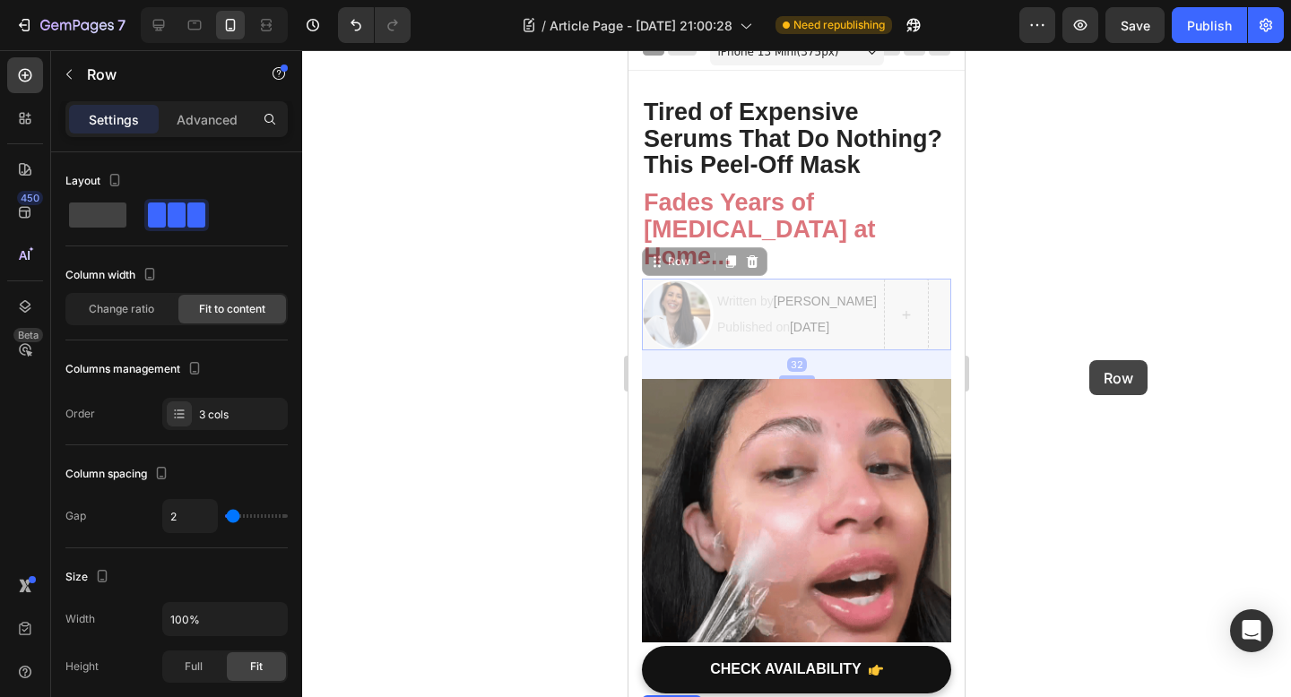
drag, startPoint x: 919, startPoint y: 341, endPoint x: 1089, endPoint y: 360, distance: 170.4
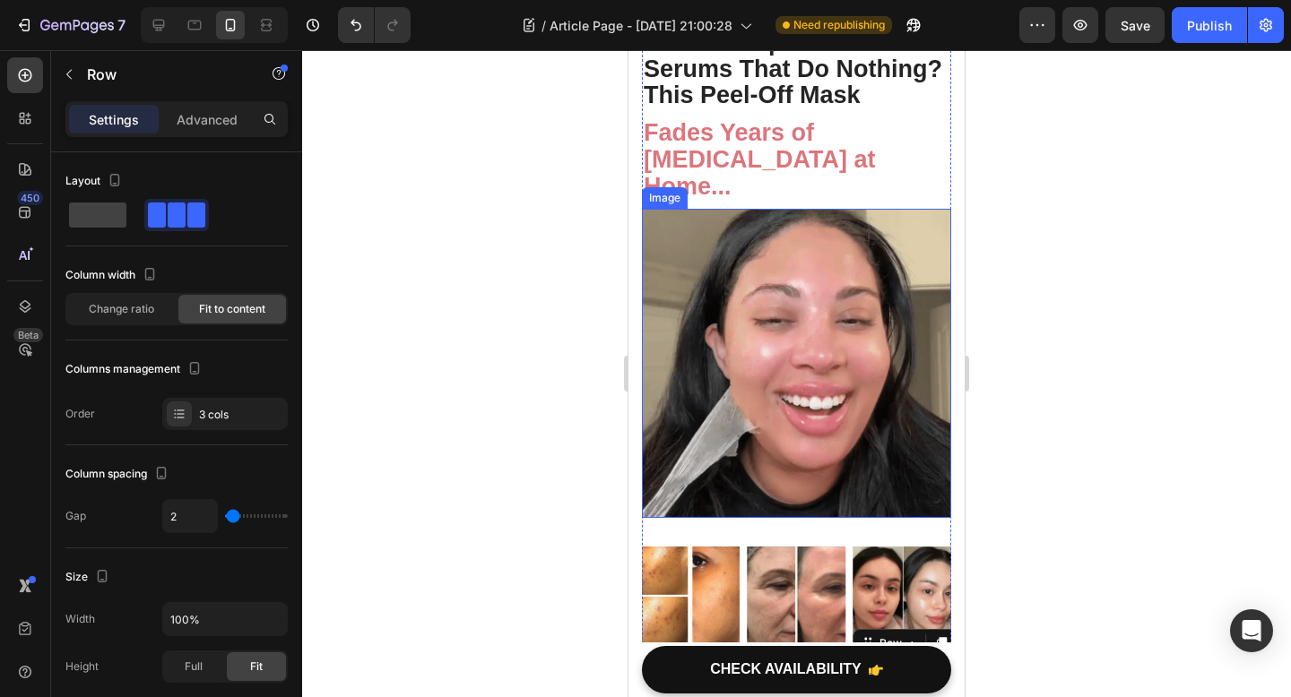
scroll to position [109, 0]
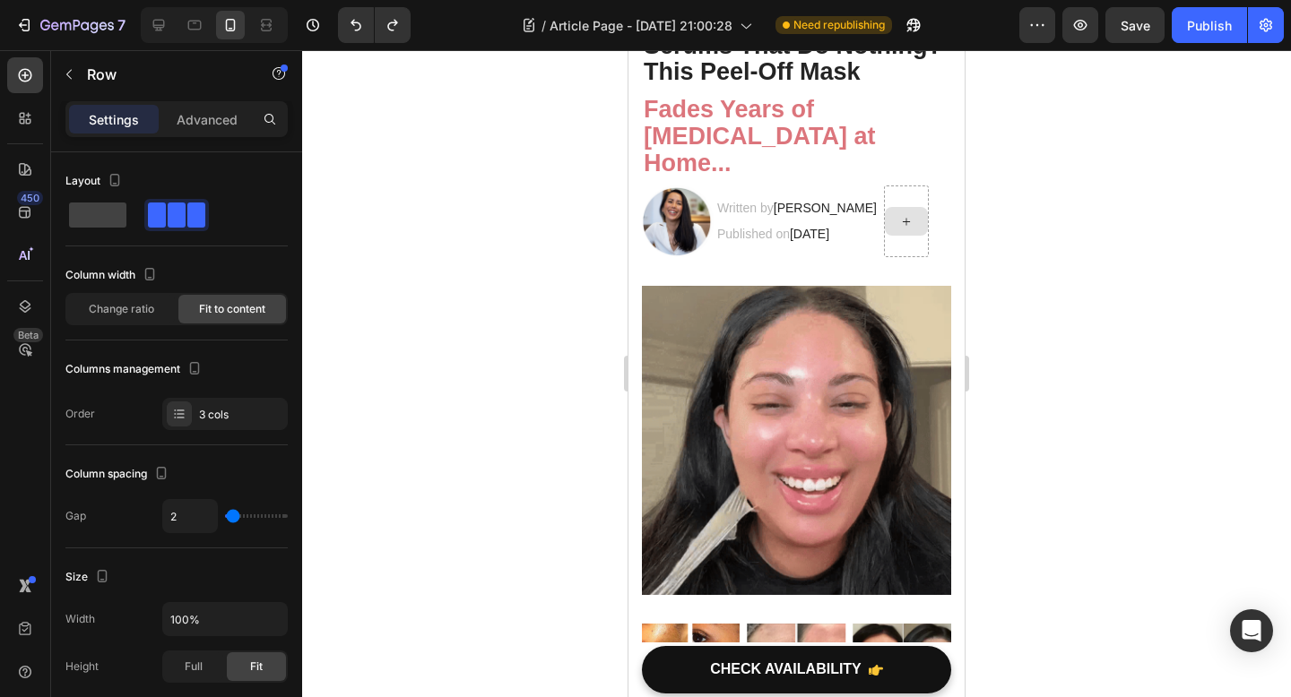
click at [909, 215] on icon at bounding box center [906, 221] width 14 height 15
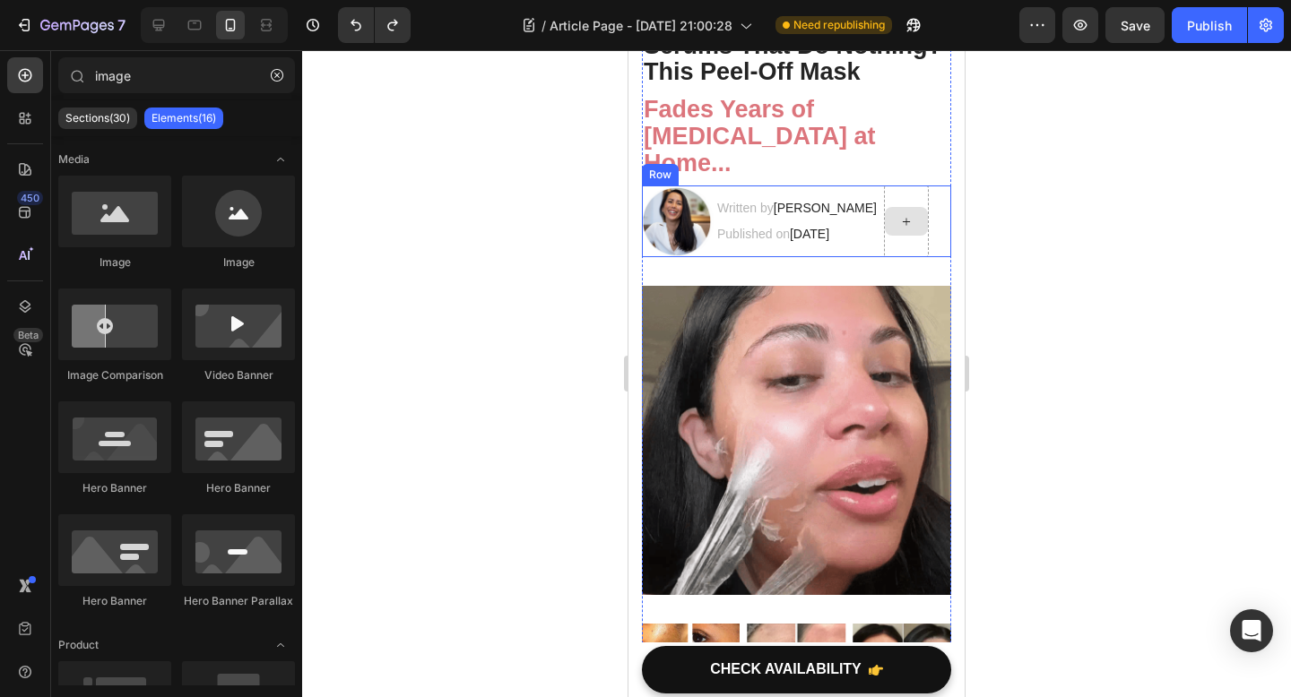
click at [907, 231] on div at bounding box center [906, 221] width 43 height 29
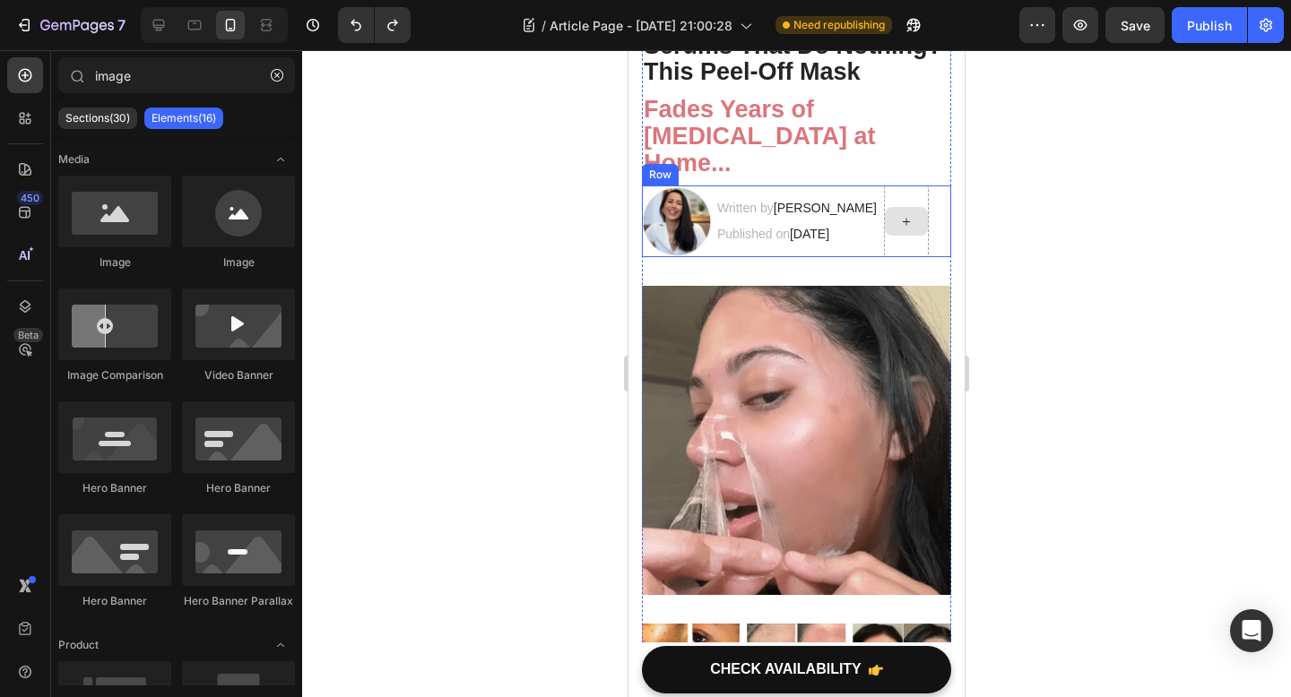
click at [904, 252] on div at bounding box center [906, 222] width 45 height 72
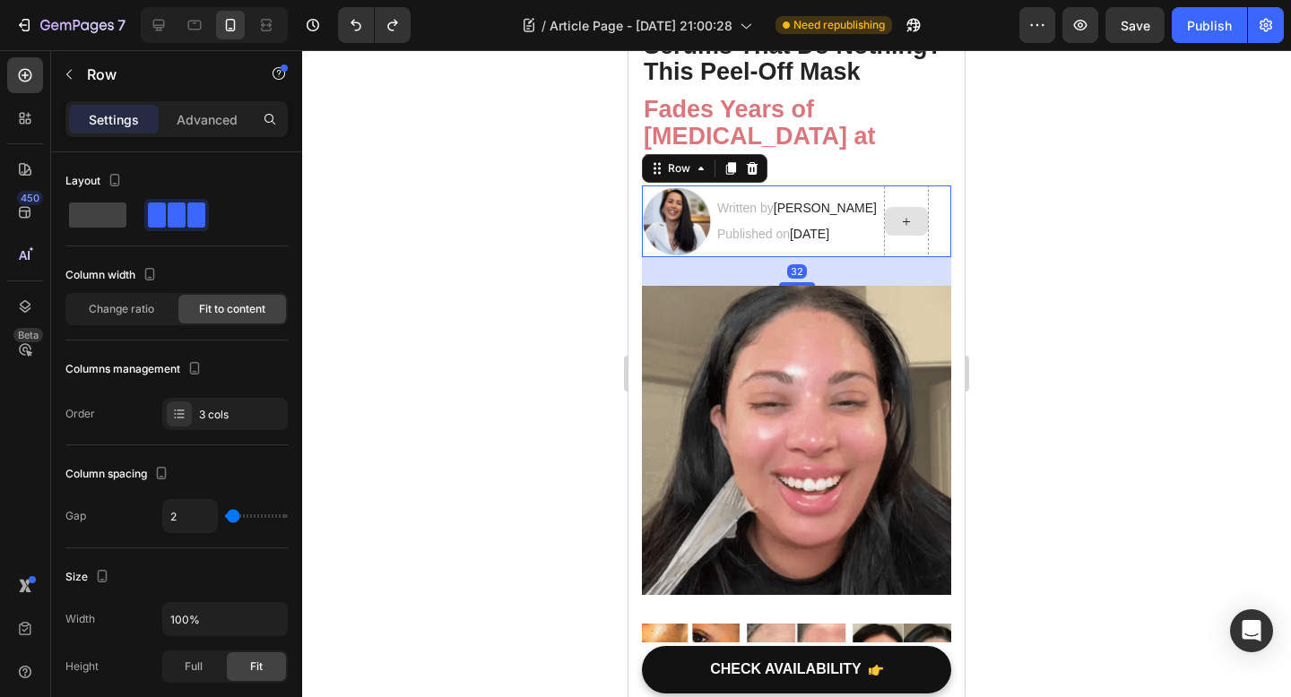
click at [882, 240] on div "Published on August 21, 2025" at bounding box center [798, 234] width 167 height 26
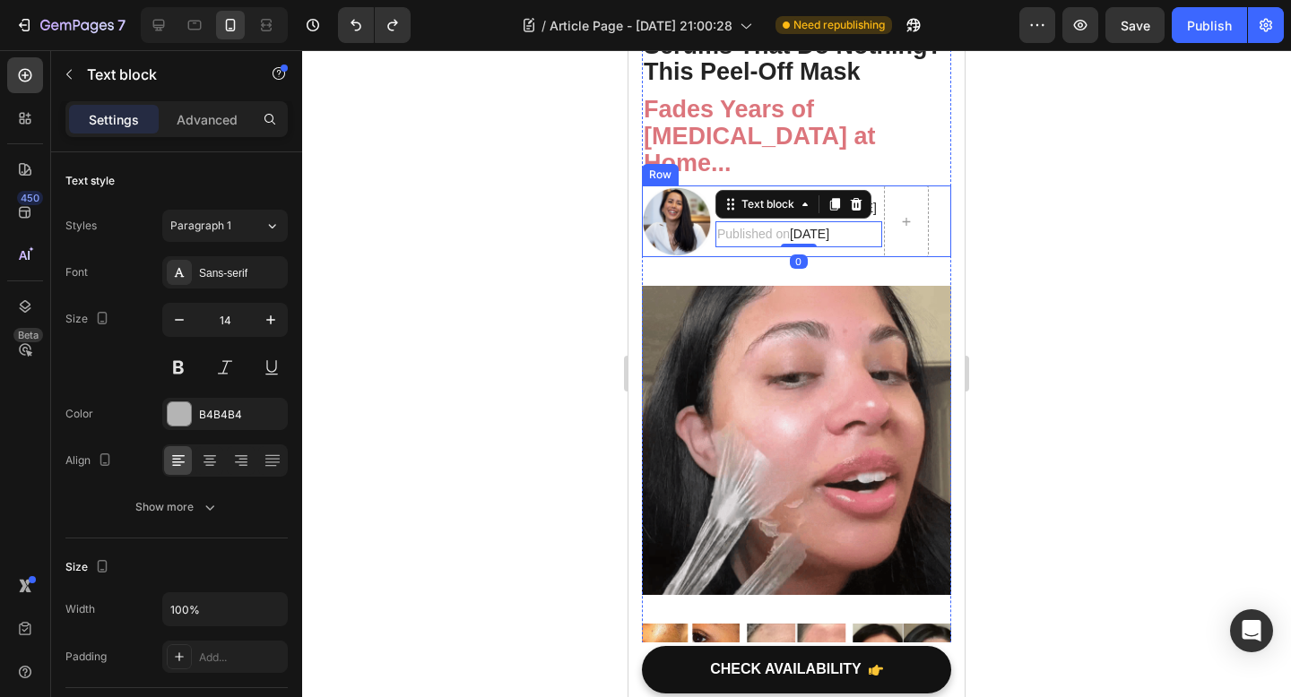
click at [902, 229] on div at bounding box center [906, 221] width 43 height 29
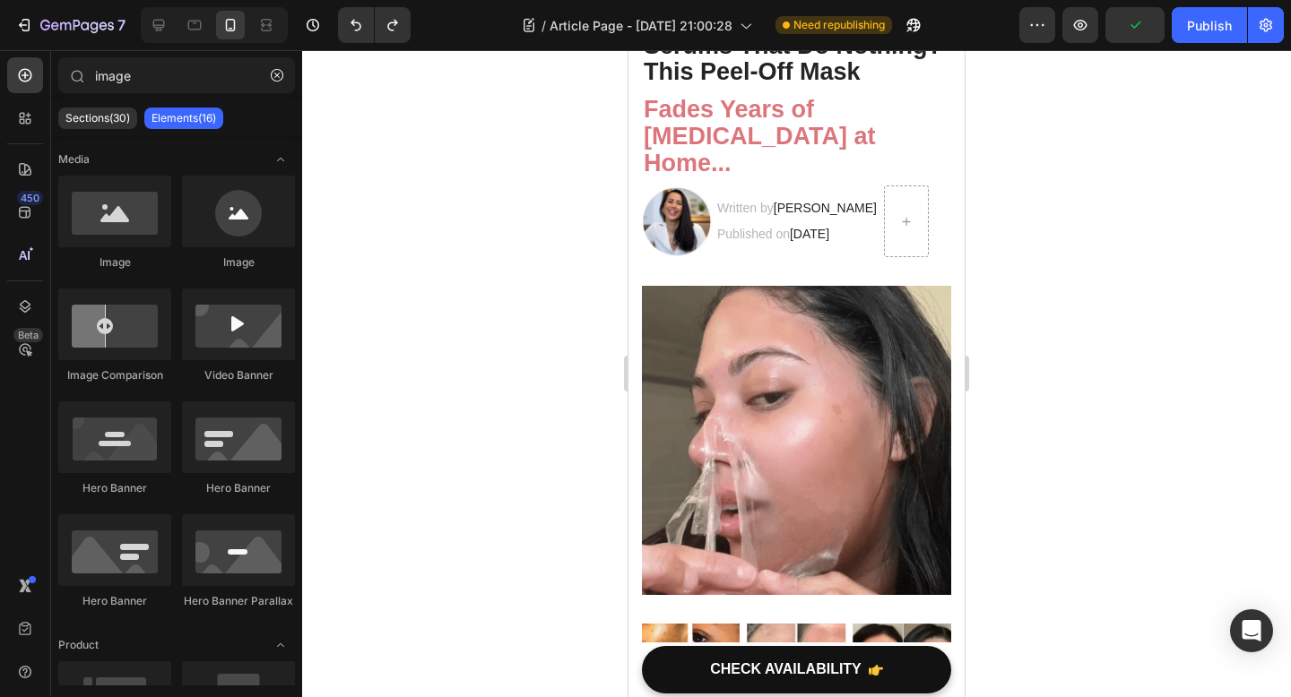
click at [1112, 255] on div at bounding box center [796, 373] width 989 height 647
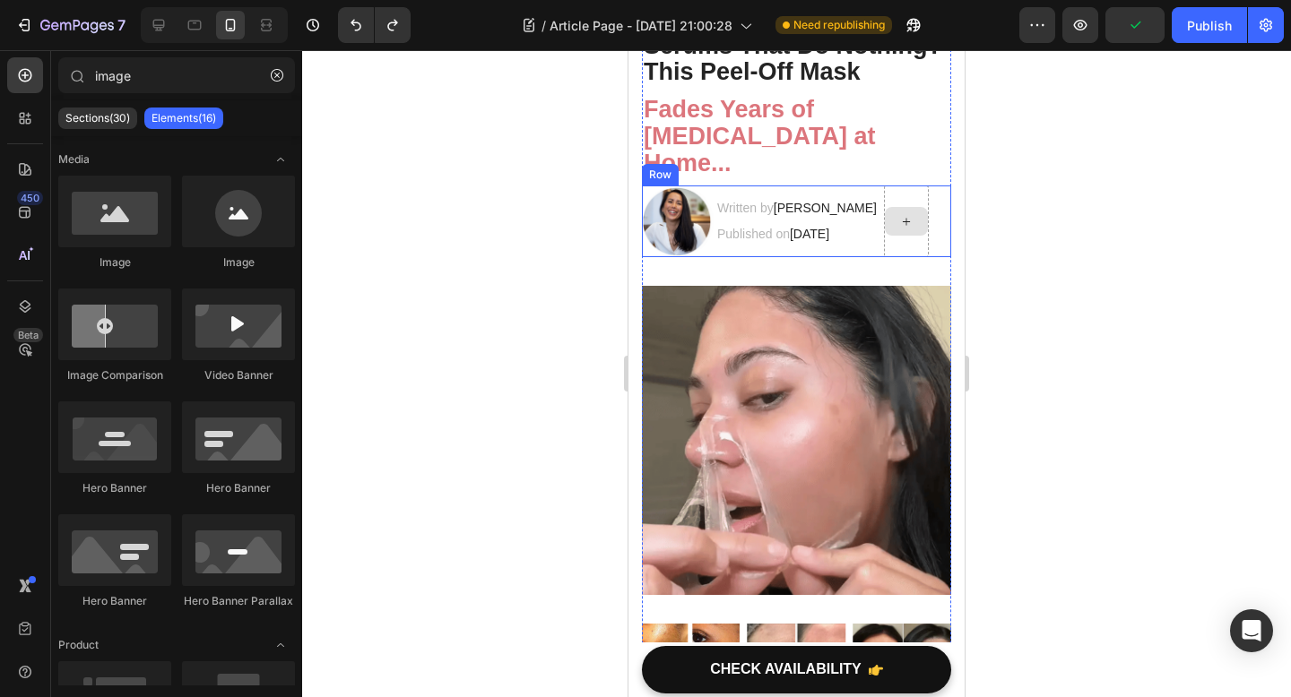
click at [916, 241] on div at bounding box center [906, 222] width 45 height 72
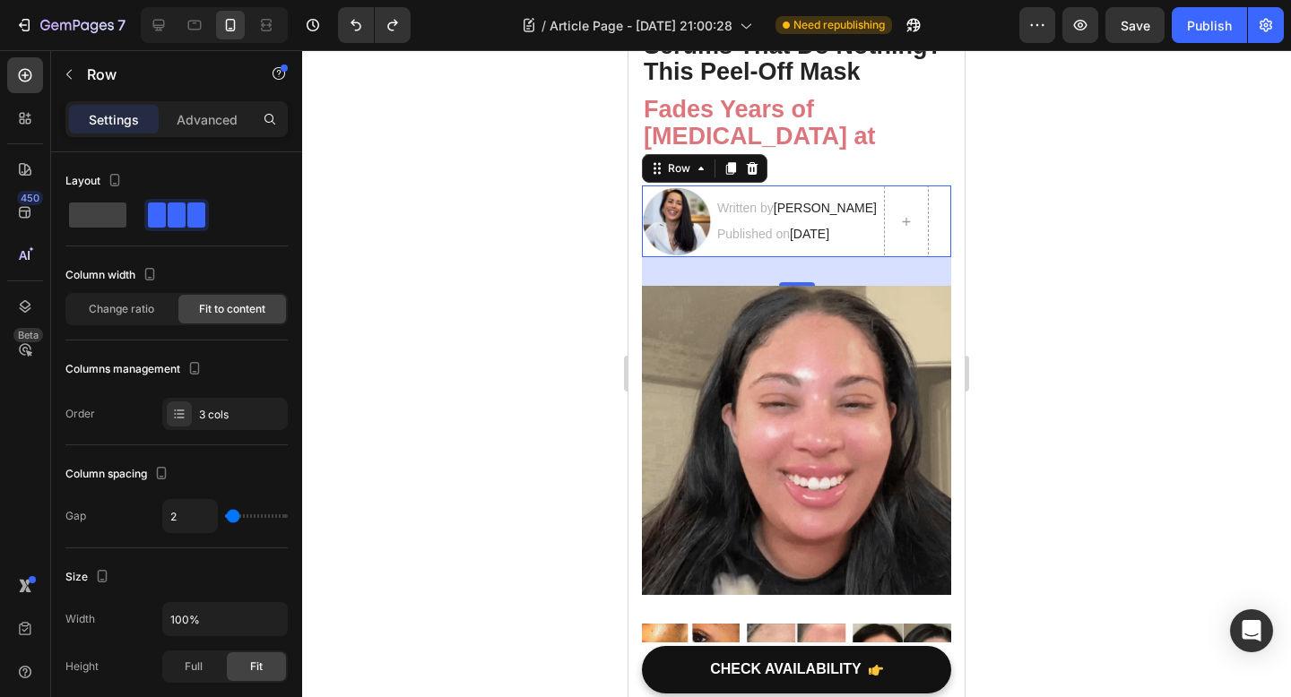
drag, startPoint x: 792, startPoint y: 280, endPoint x: 791, endPoint y: 270, distance: 9.9
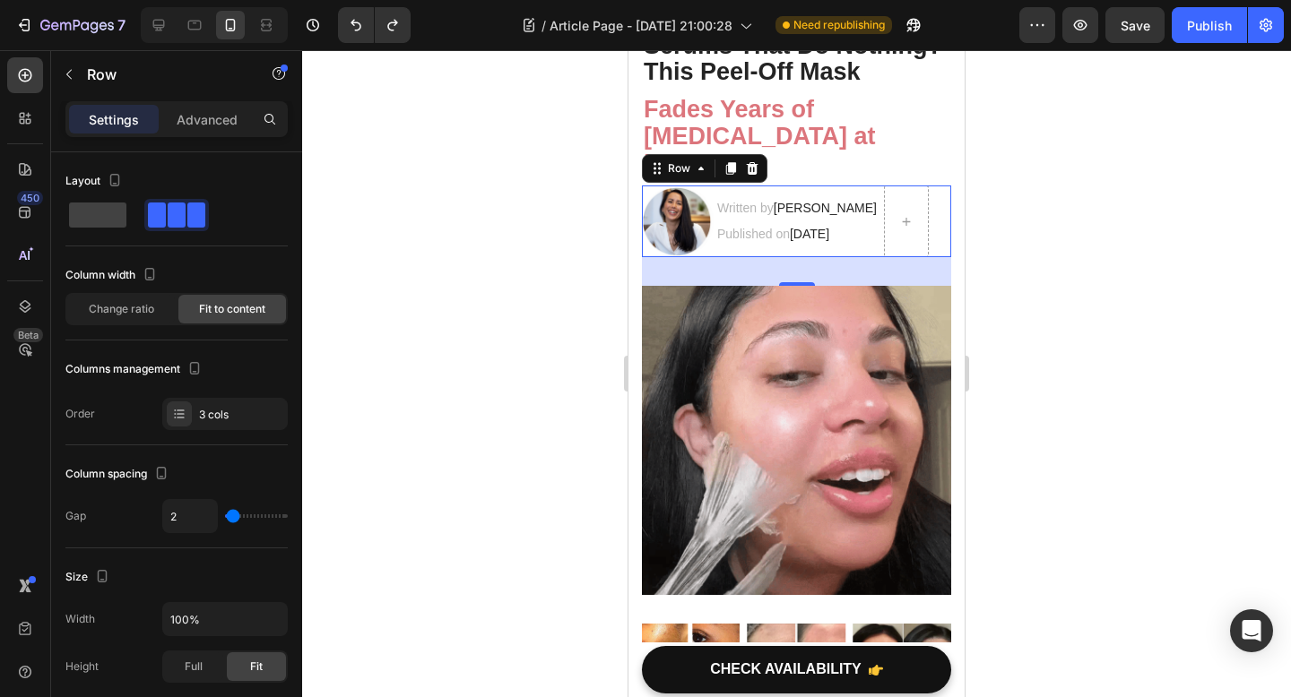
click at [791, 270] on div "32" at bounding box center [796, 271] width 309 height 29
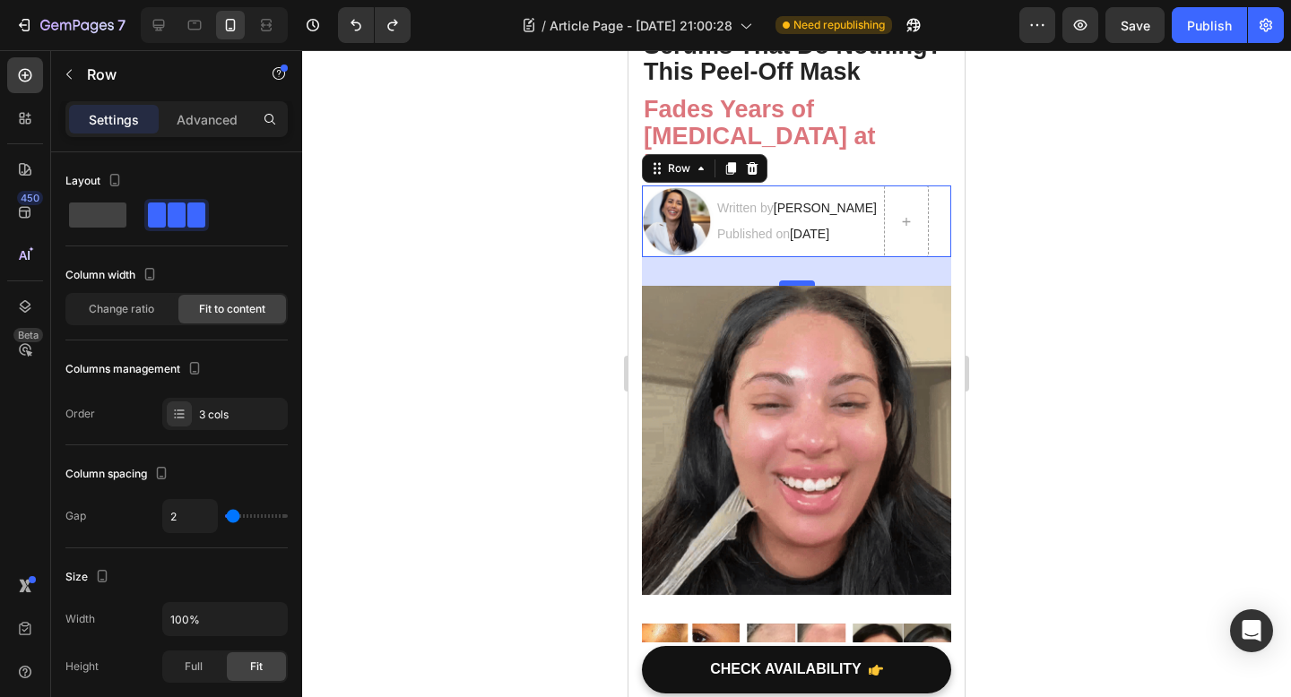
click at [790, 257] on div "32" at bounding box center [796, 257] width 309 height 0
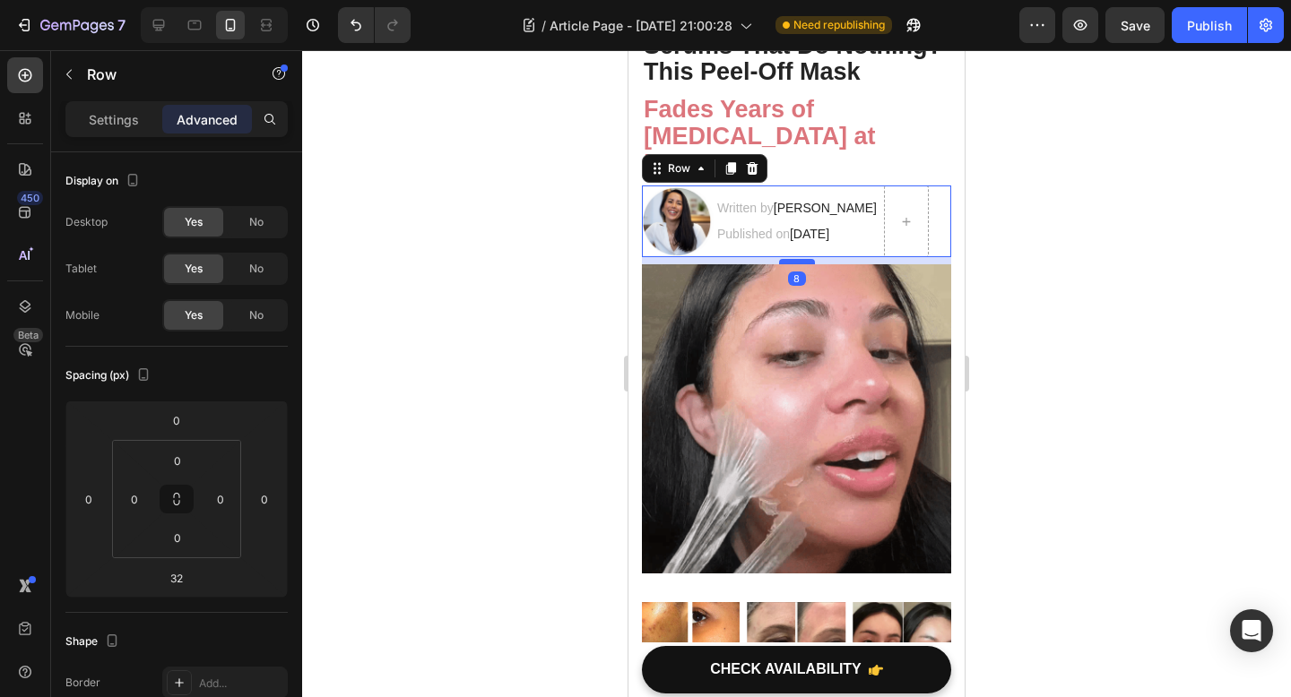
drag, startPoint x: 790, startPoint y: 285, endPoint x: 790, endPoint y: 263, distance: 21.5
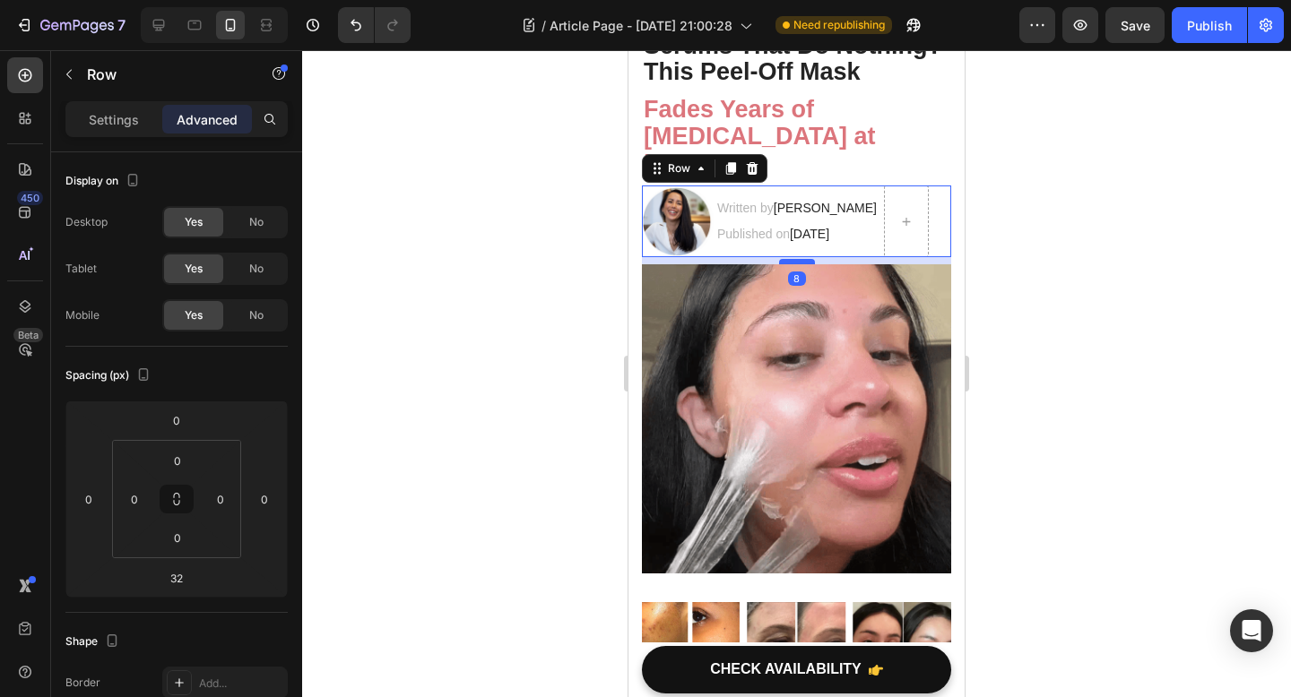
click at [790, 263] on div at bounding box center [797, 261] width 36 height 5
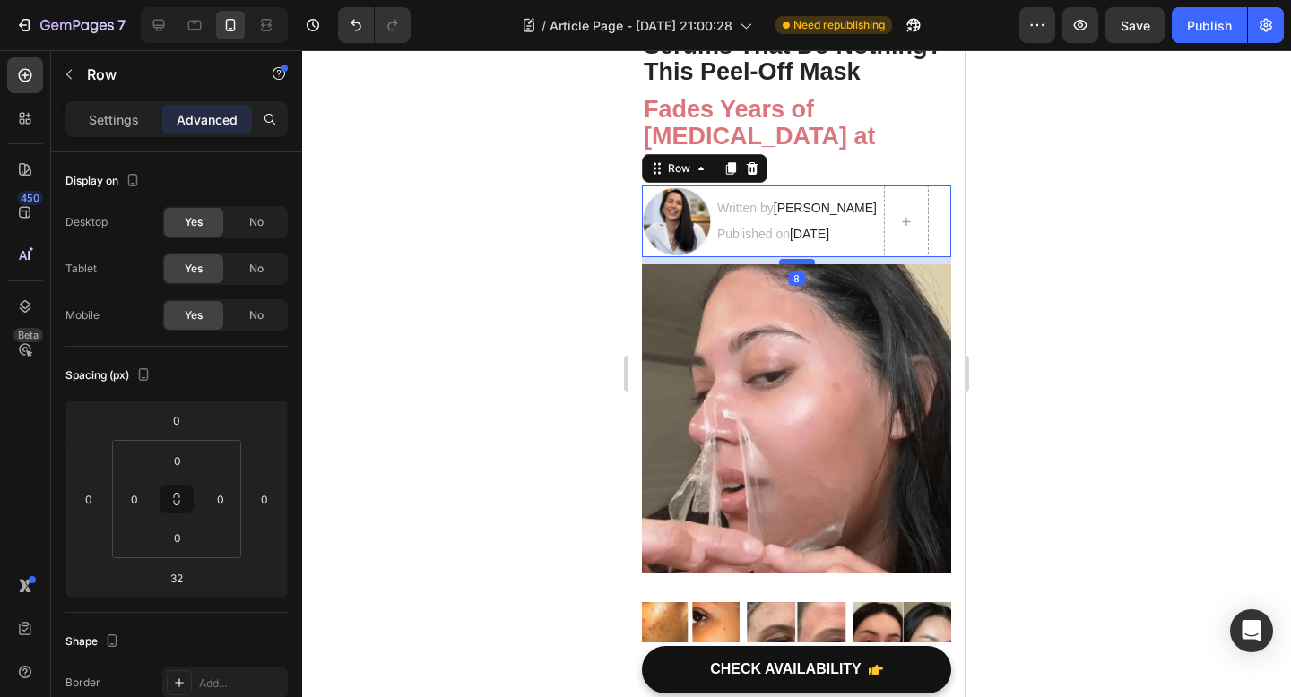
type input "8"
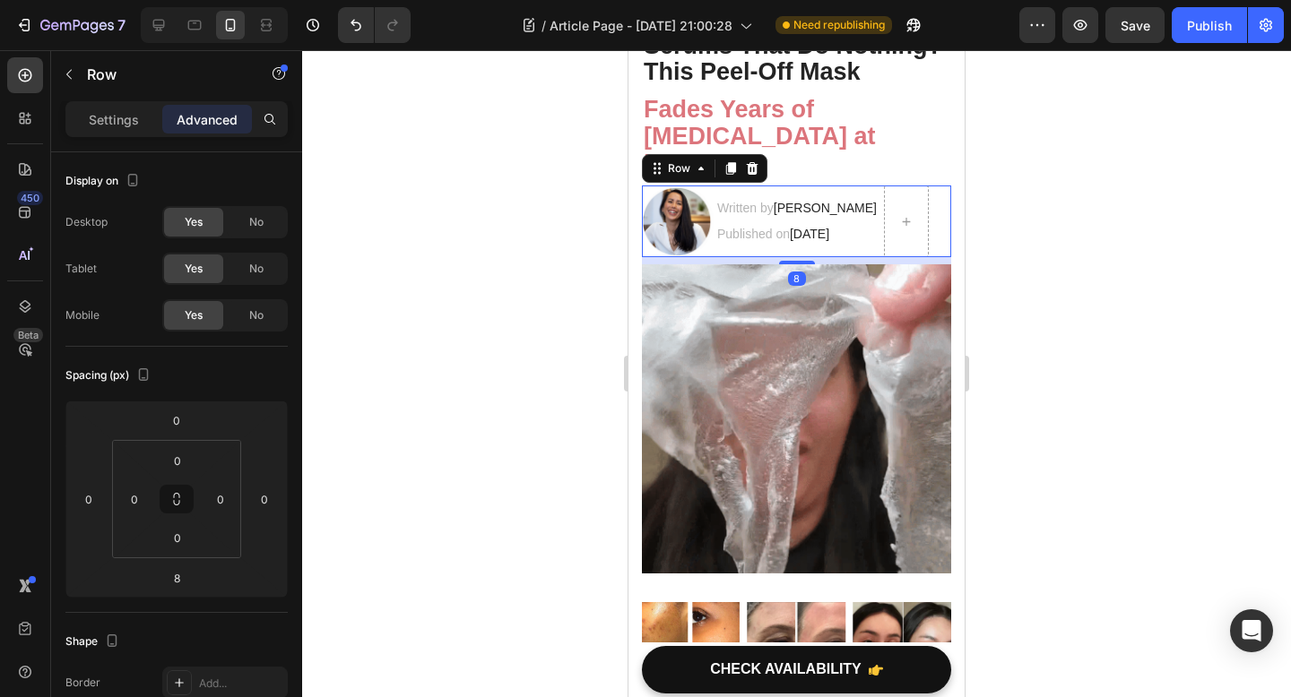
click at [1062, 265] on div at bounding box center [796, 373] width 989 height 647
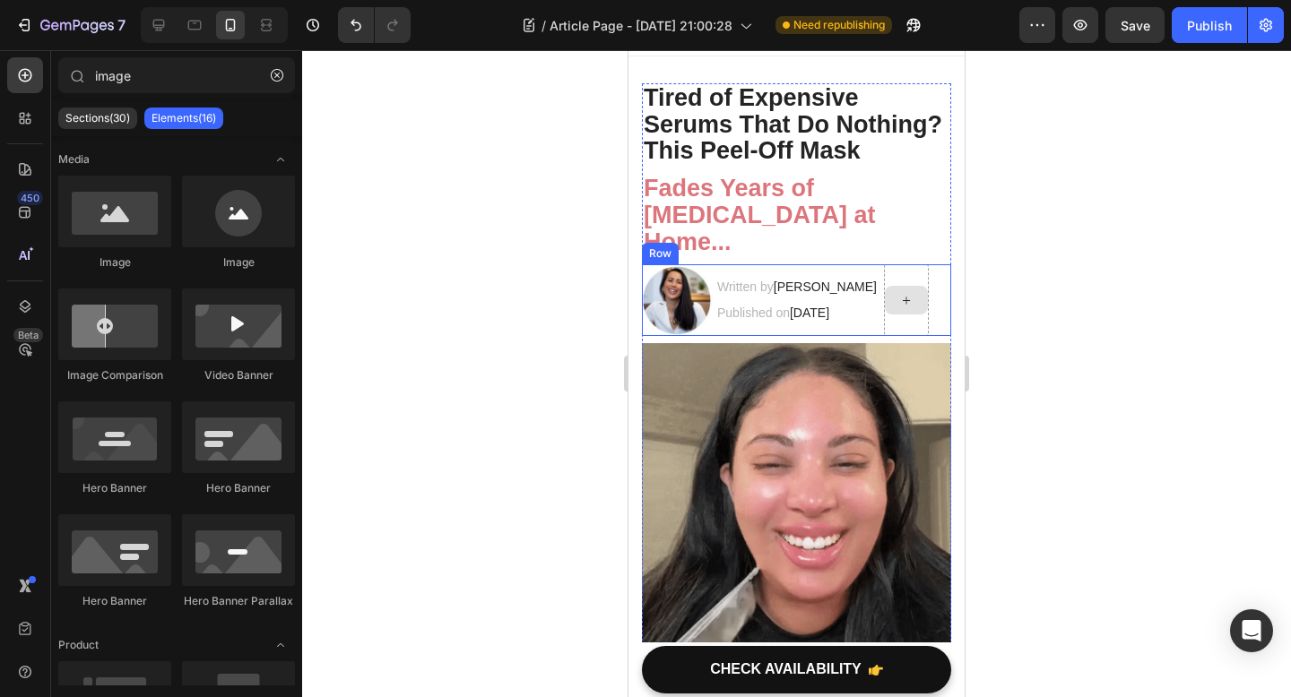
scroll to position [23, 0]
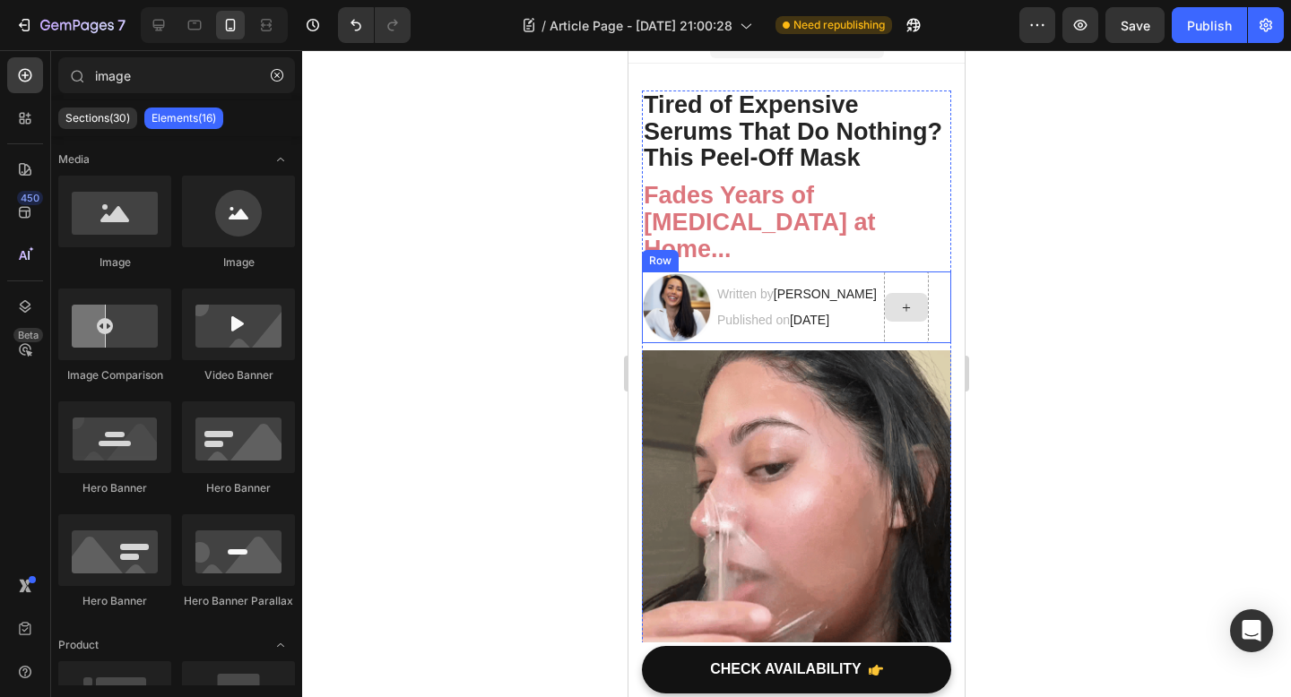
click at [817, 281] on div "Written by Dr. Voilet Lake" at bounding box center [798, 294] width 167 height 26
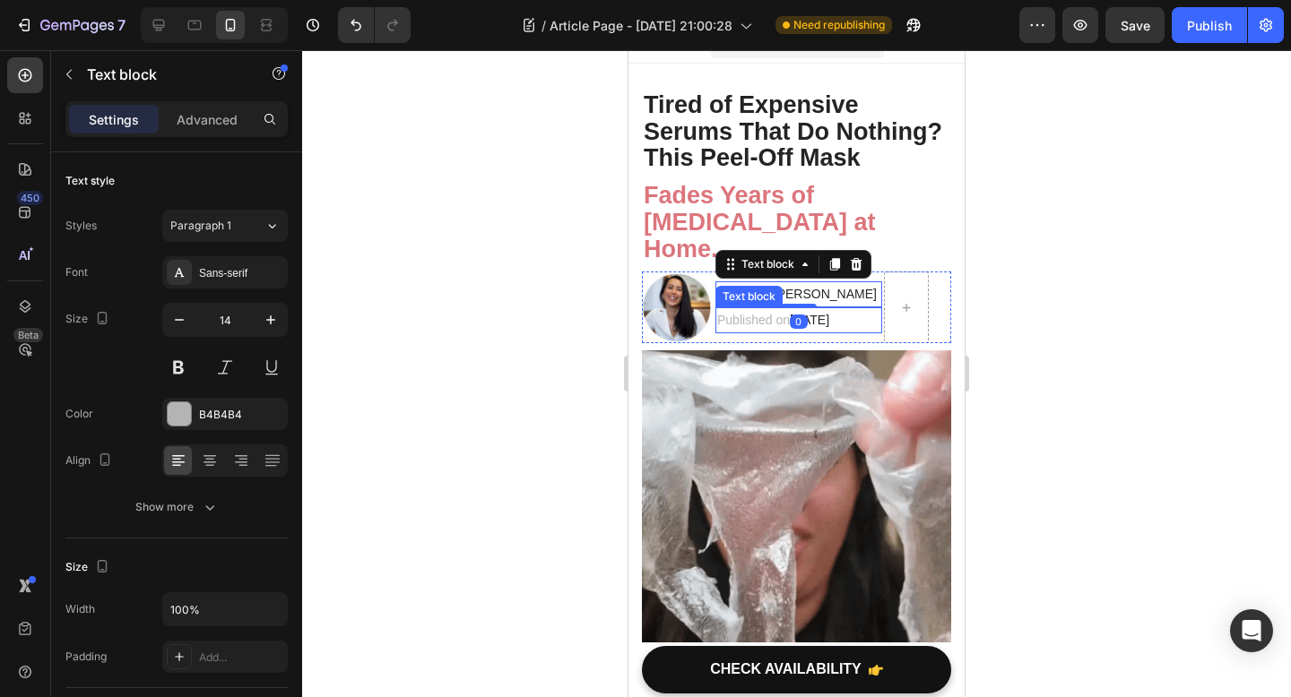
click at [829, 313] on span "[DATE]" at bounding box center [809, 320] width 39 height 14
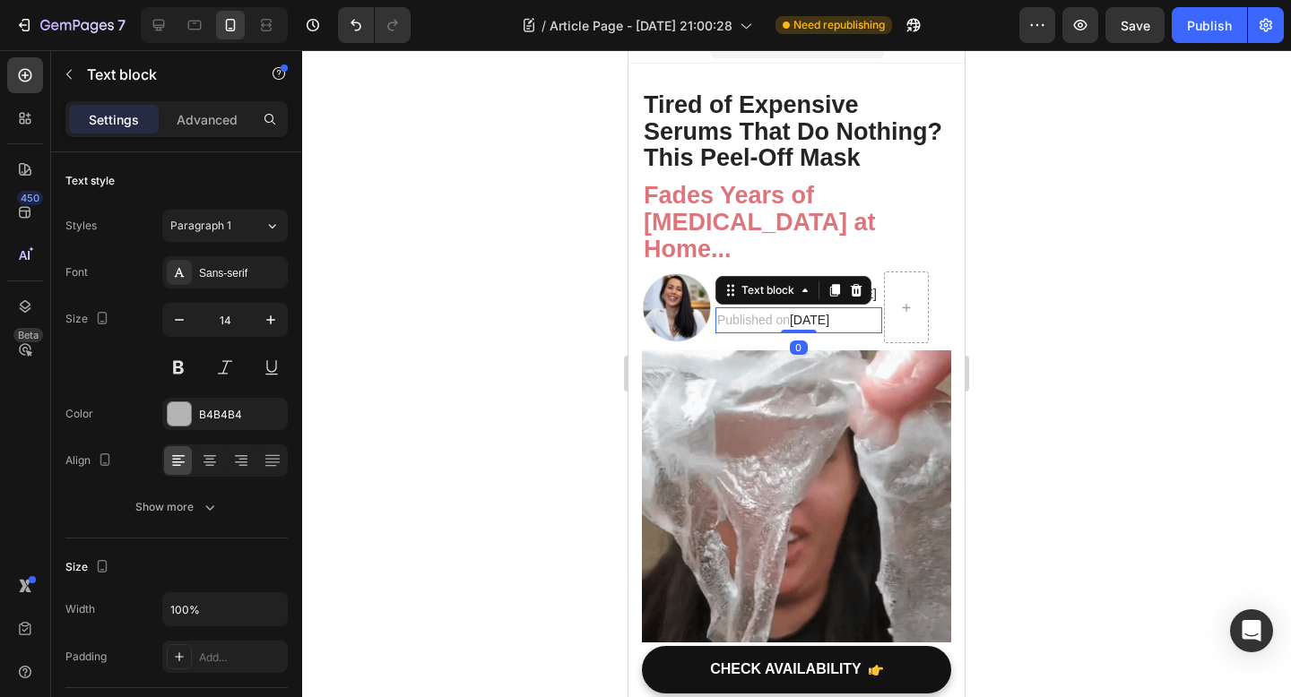
scroll to position [112, 0]
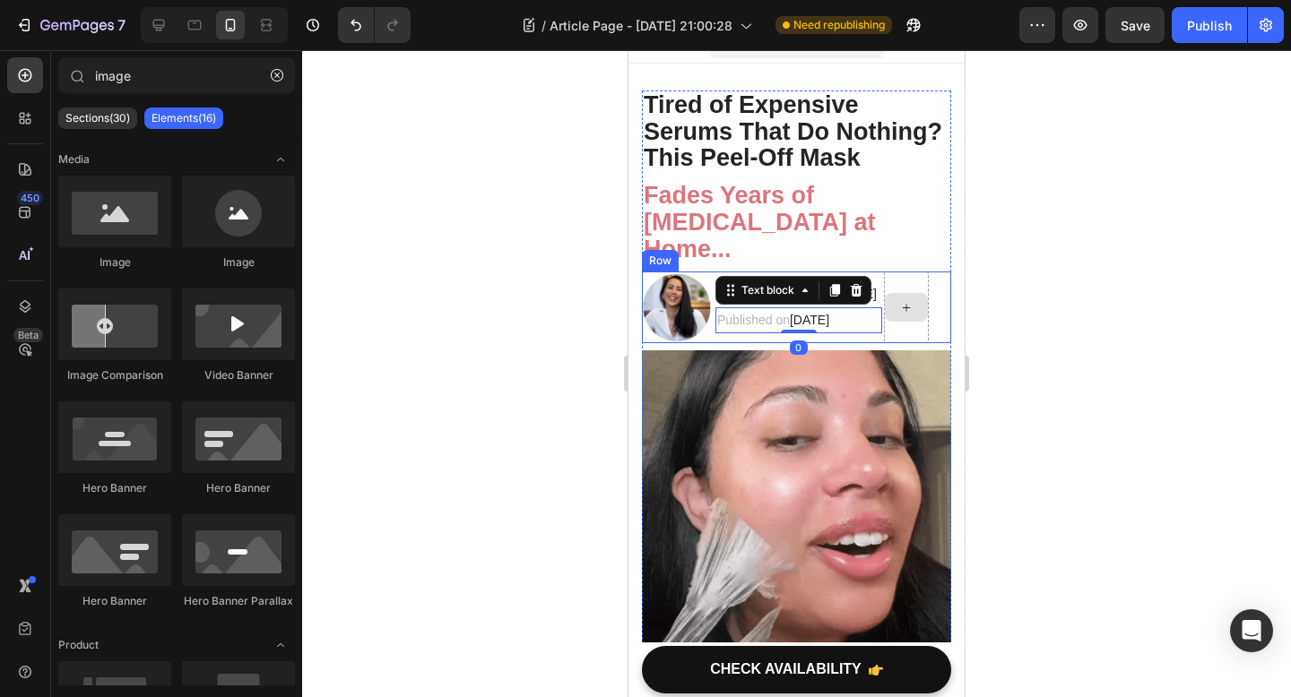
click at [913, 315] on div at bounding box center [906, 307] width 43 height 29
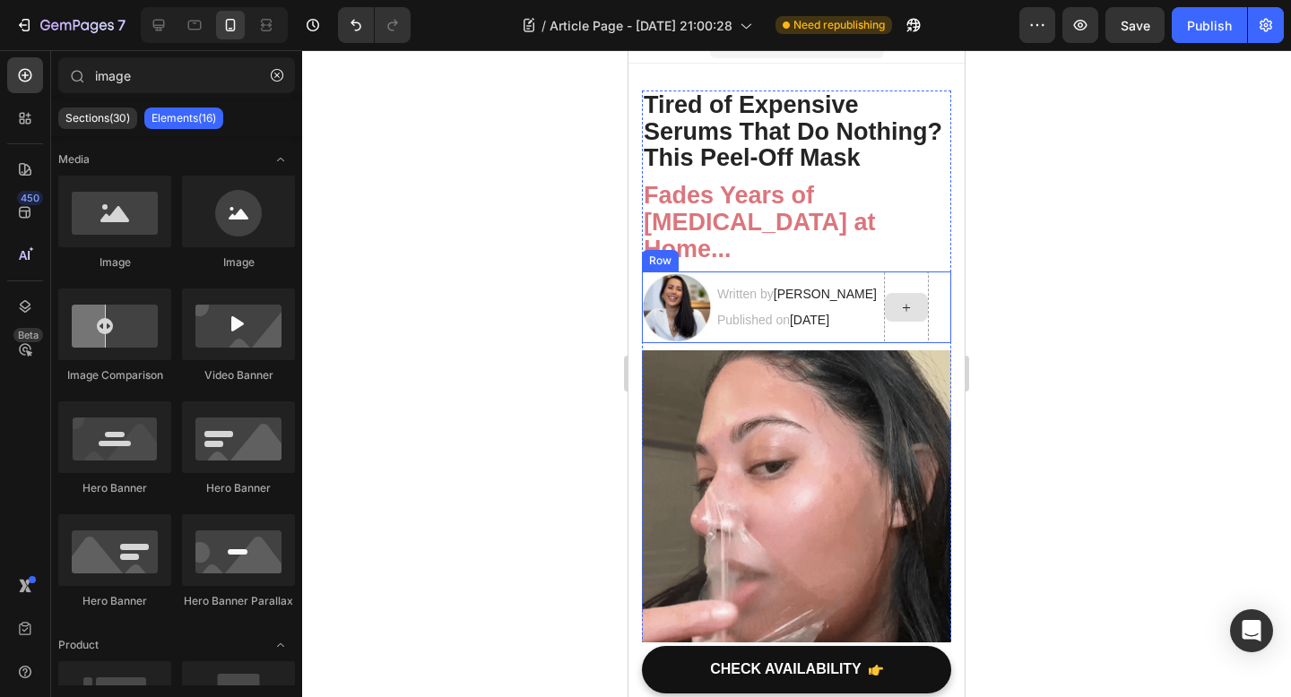
click at [898, 332] on div at bounding box center [906, 308] width 45 height 72
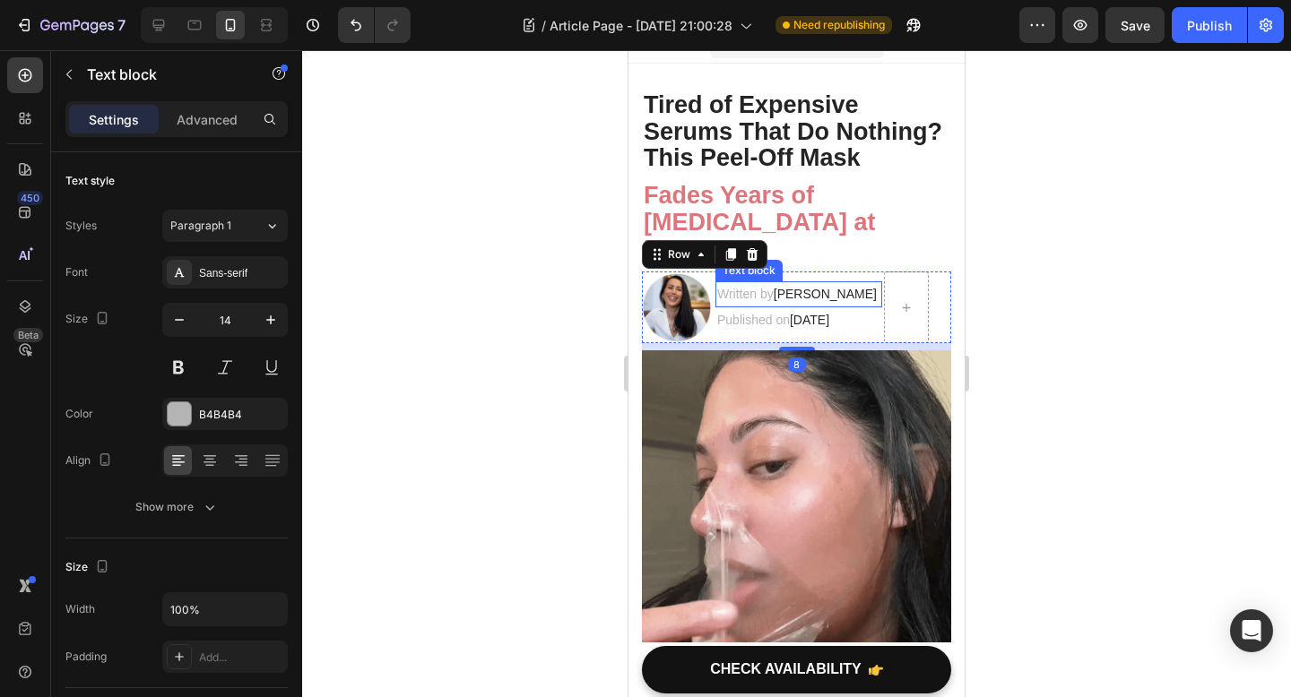
click at [832, 285] on p "Written by Dr. Voilet Lake" at bounding box center [798, 294] width 163 height 22
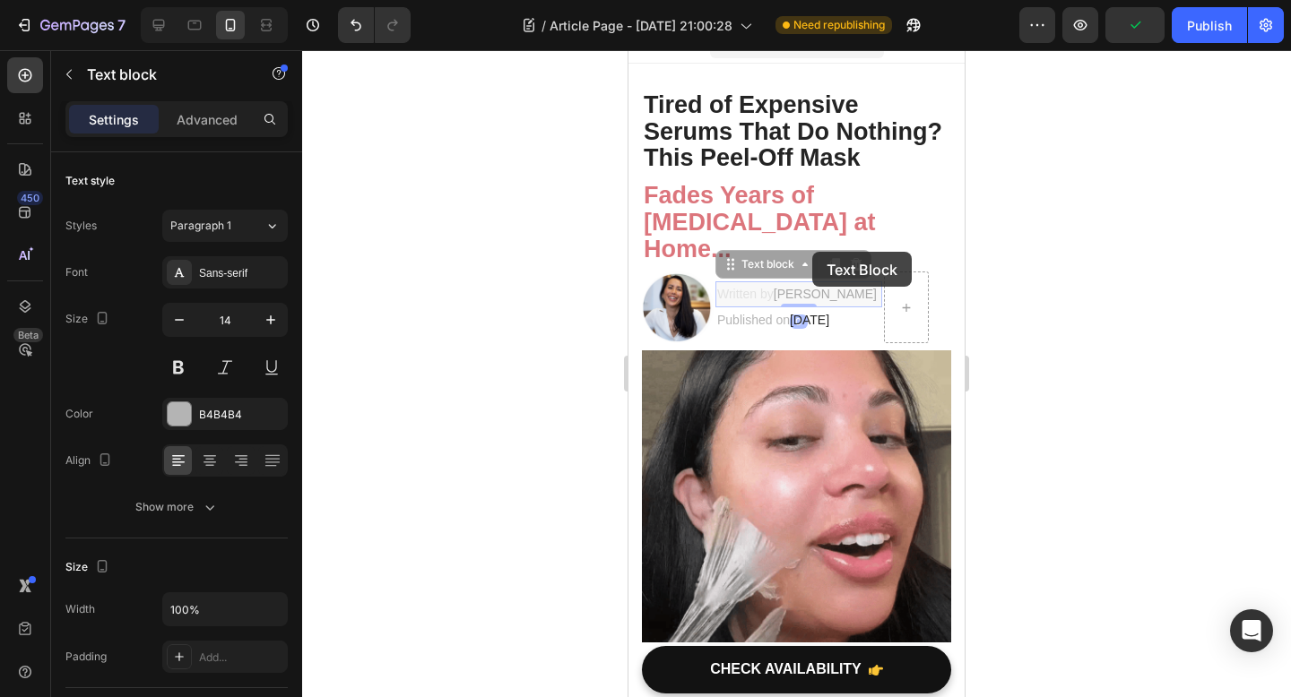
scroll to position [13, 0]
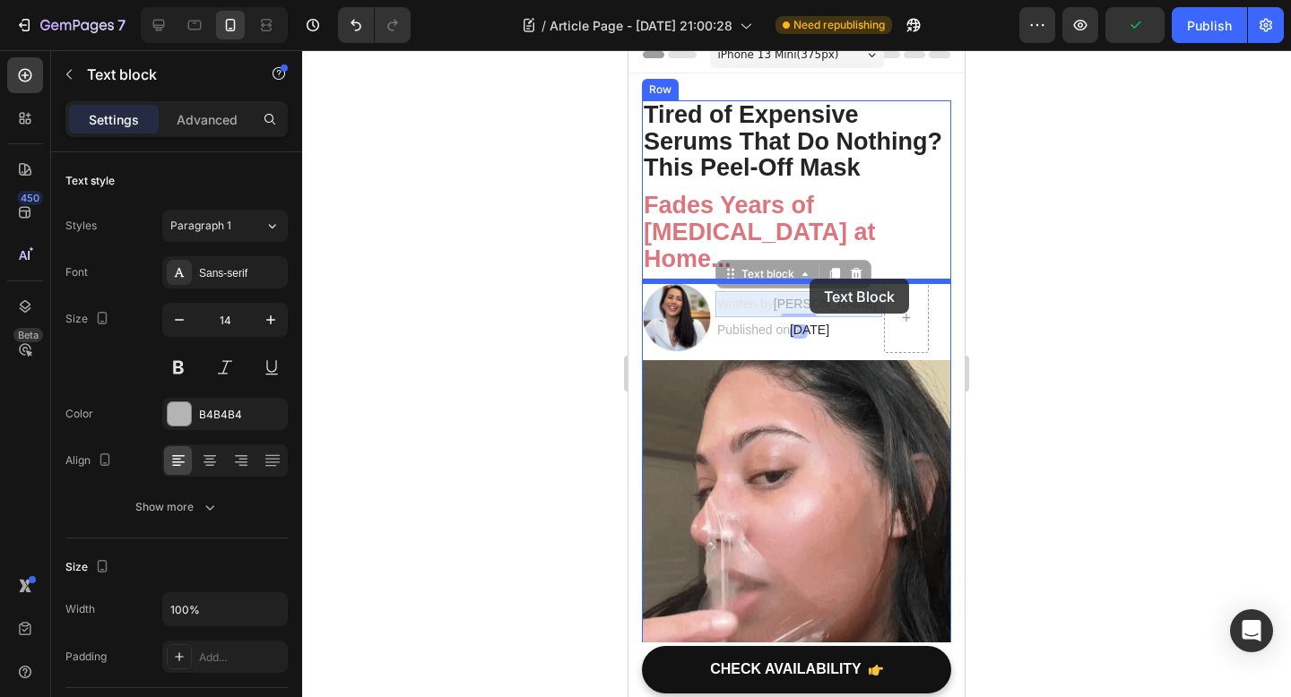
drag, startPoint x: 821, startPoint y: 291, endPoint x: 809, endPoint y: 279, distance: 17.1
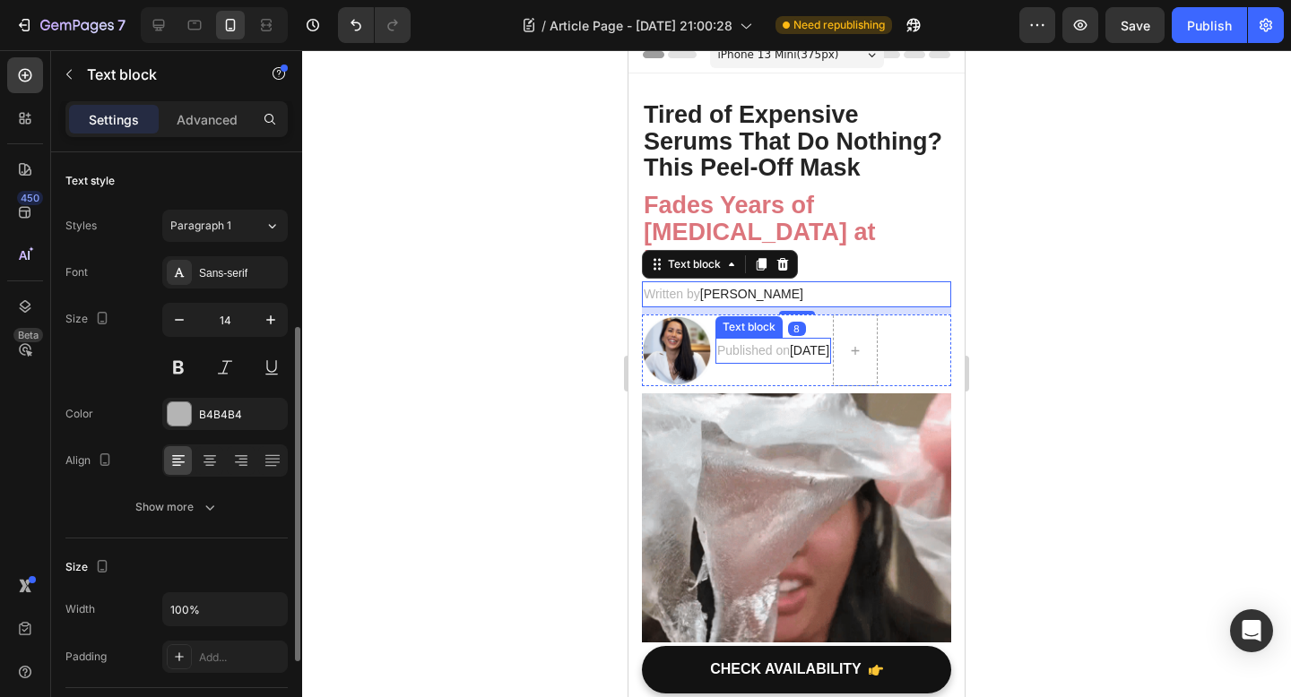
scroll to position [112, 0]
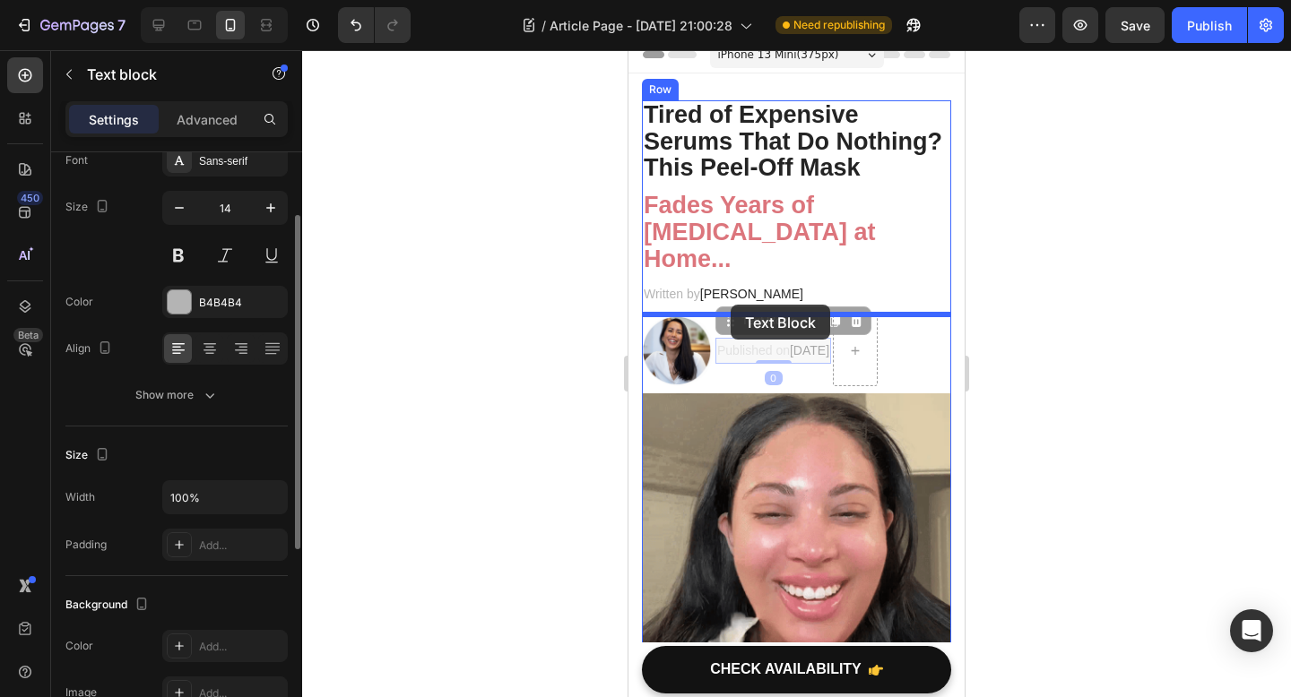
drag, startPoint x: 750, startPoint y: 350, endPoint x: 730, endPoint y: 306, distance: 48.1
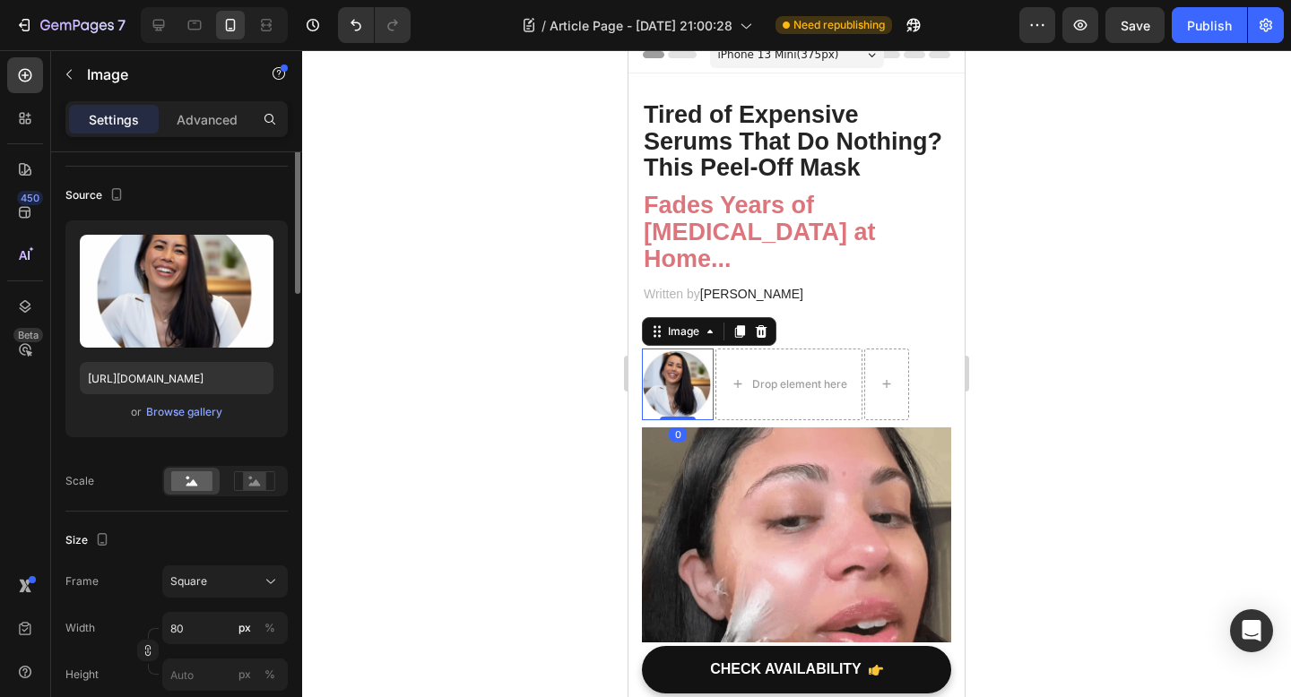
scroll to position [0, 0]
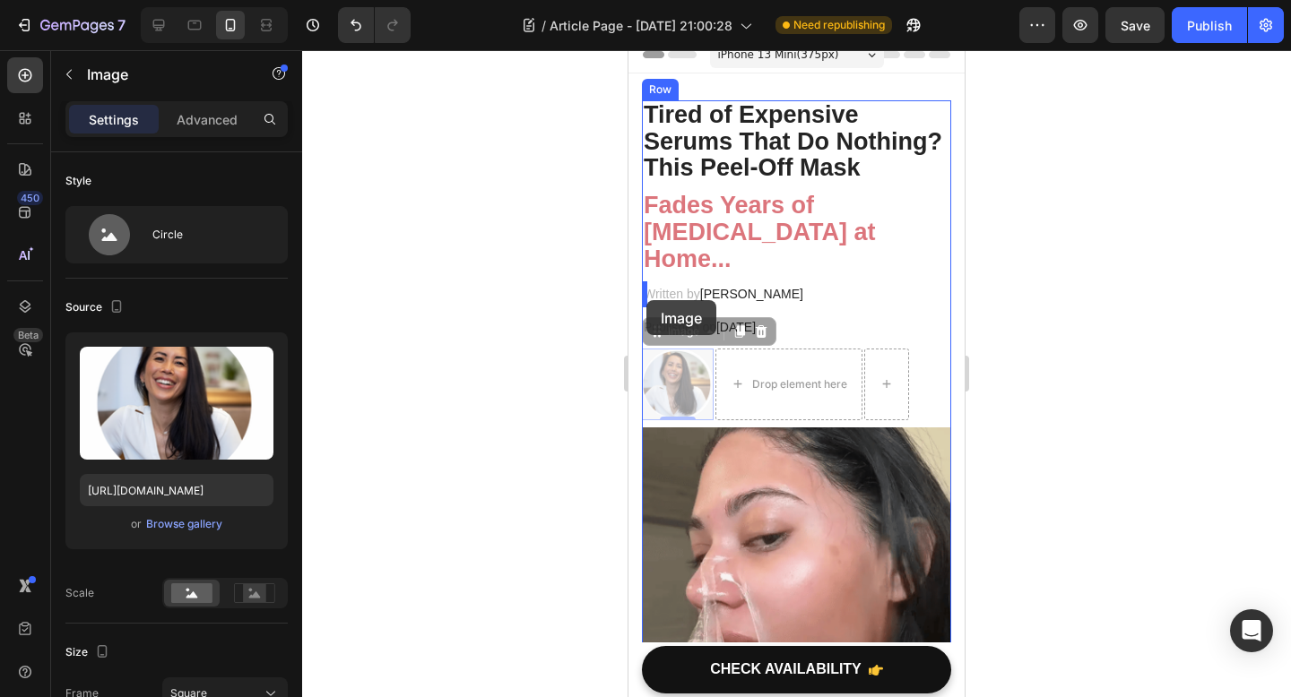
drag, startPoint x: 683, startPoint y: 384, endPoint x: 646, endPoint y: 300, distance: 91.9
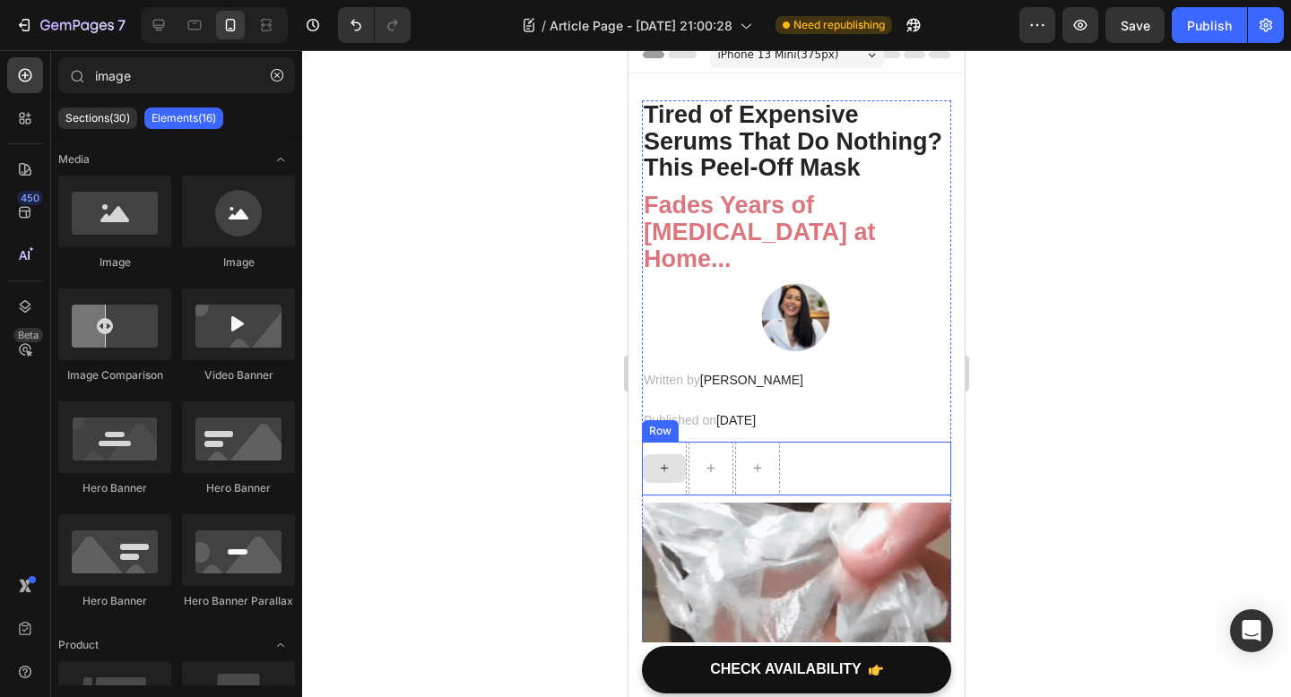
click at [676, 473] on div at bounding box center [664, 468] width 43 height 29
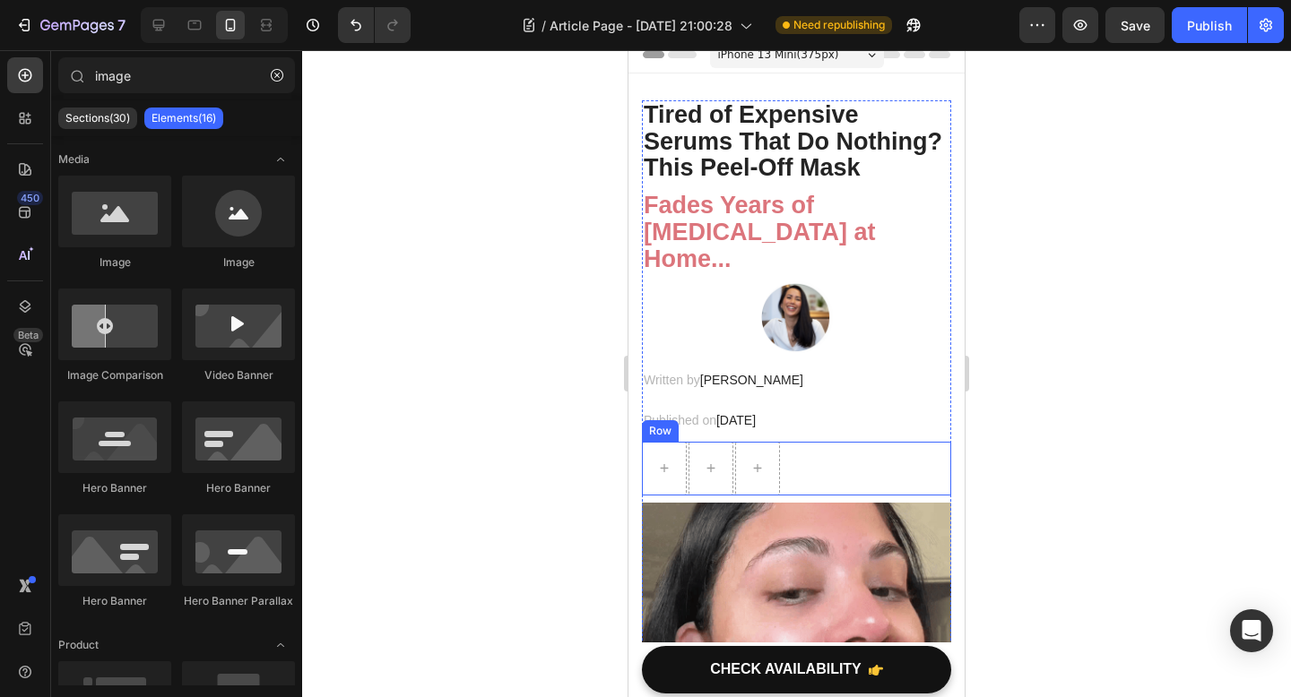
click at [833, 461] on div "Row" at bounding box center [796, 469] width 309 height 54
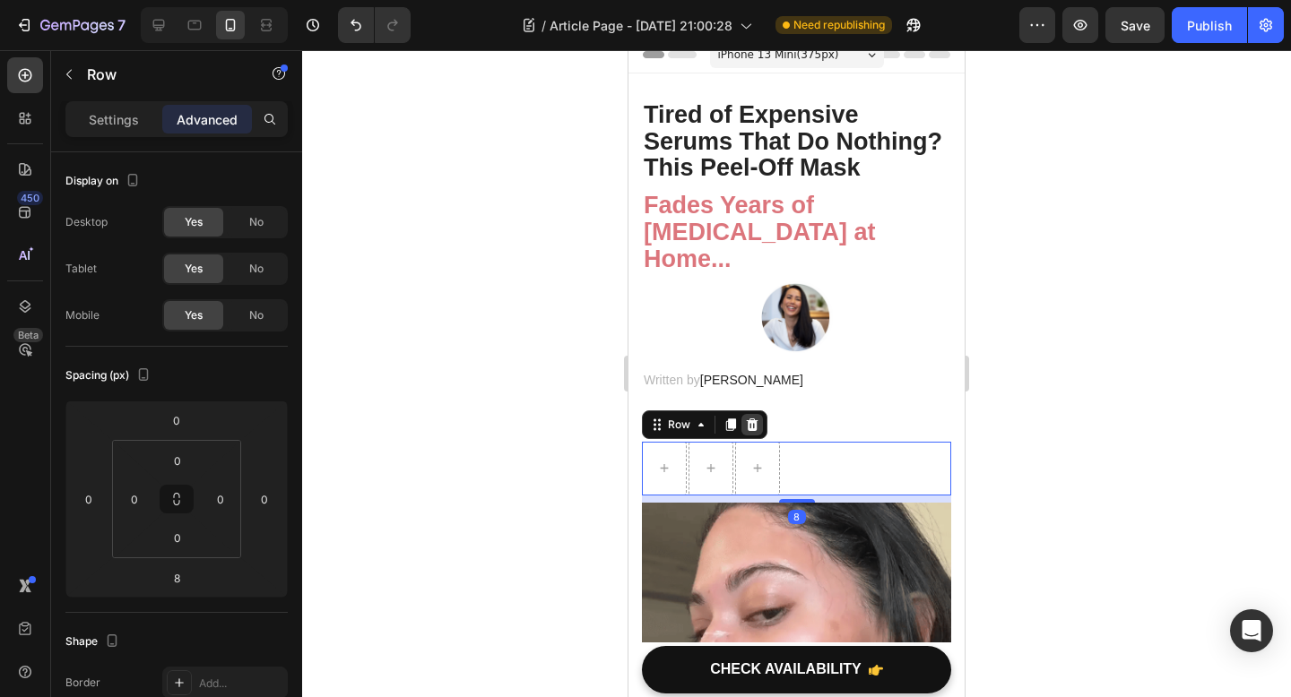
click at [745, 427] on icon at bounding box center [752, 425] width 14 height 14
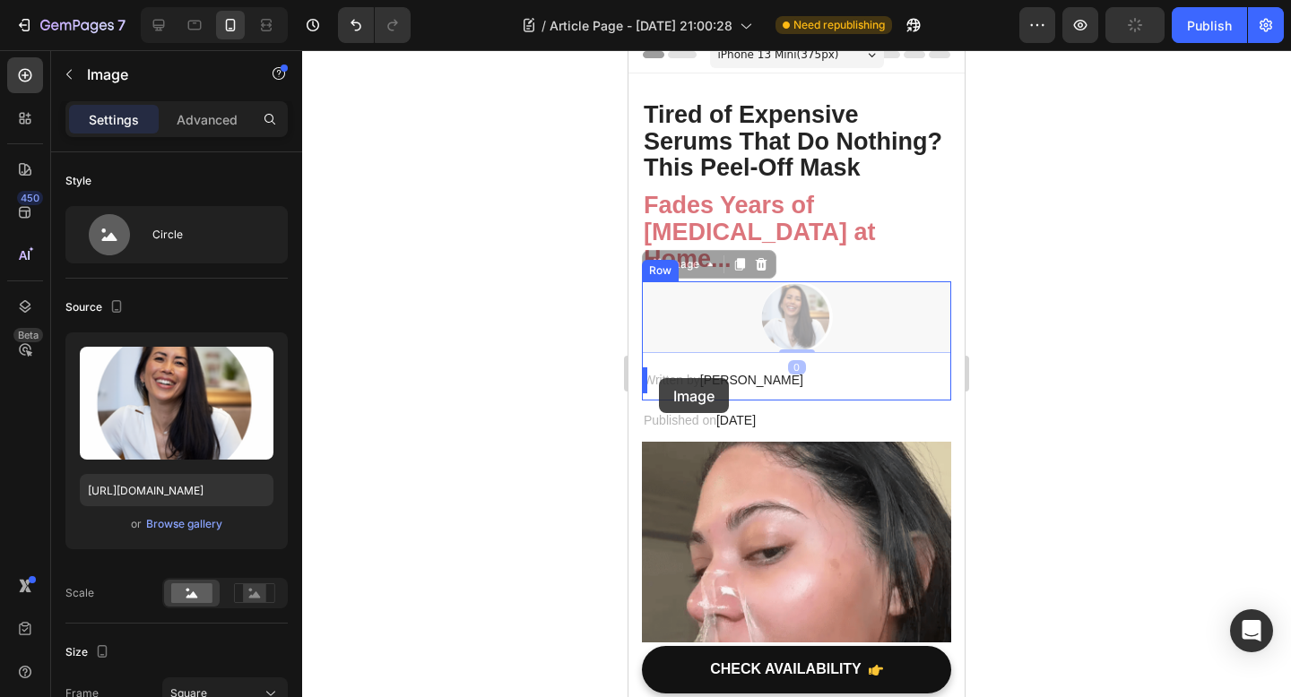
drag, startPoint x: 794, startPoint y: 307, endPoint x: 658, endPoint y: 378, distance: 153.5
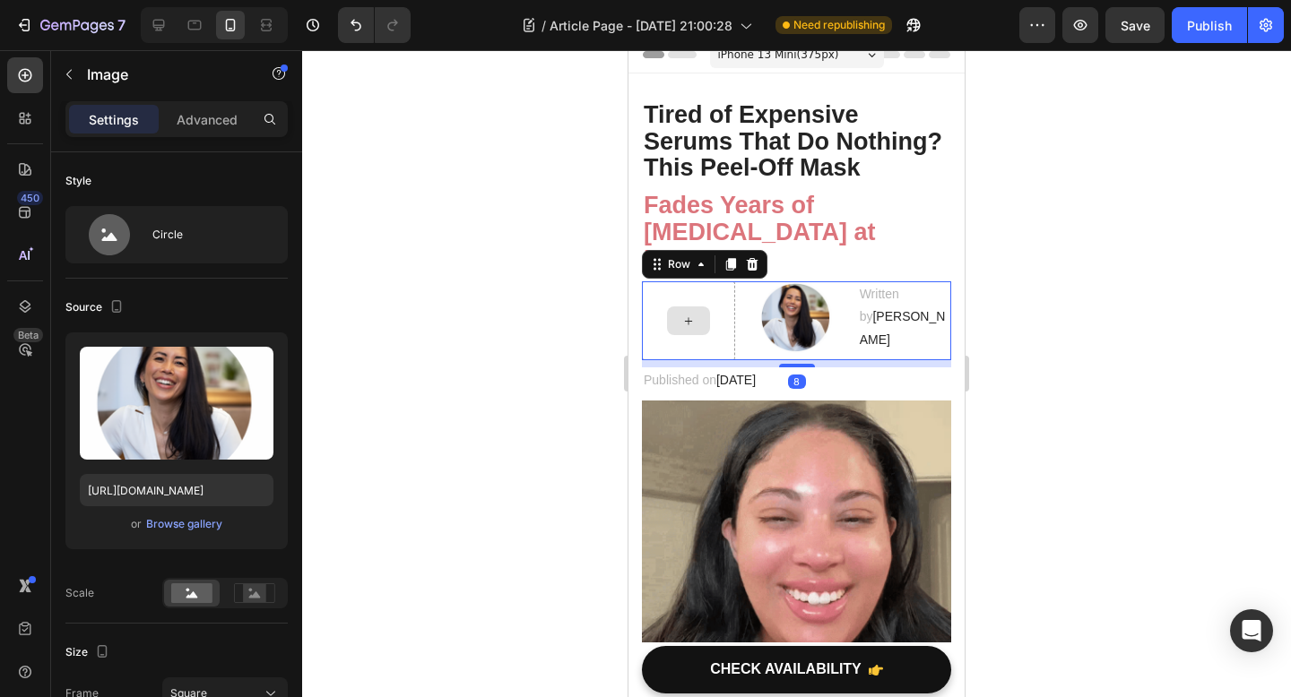
click at [712, 315] on div at bounding box center [688, 320] width 93 height 79
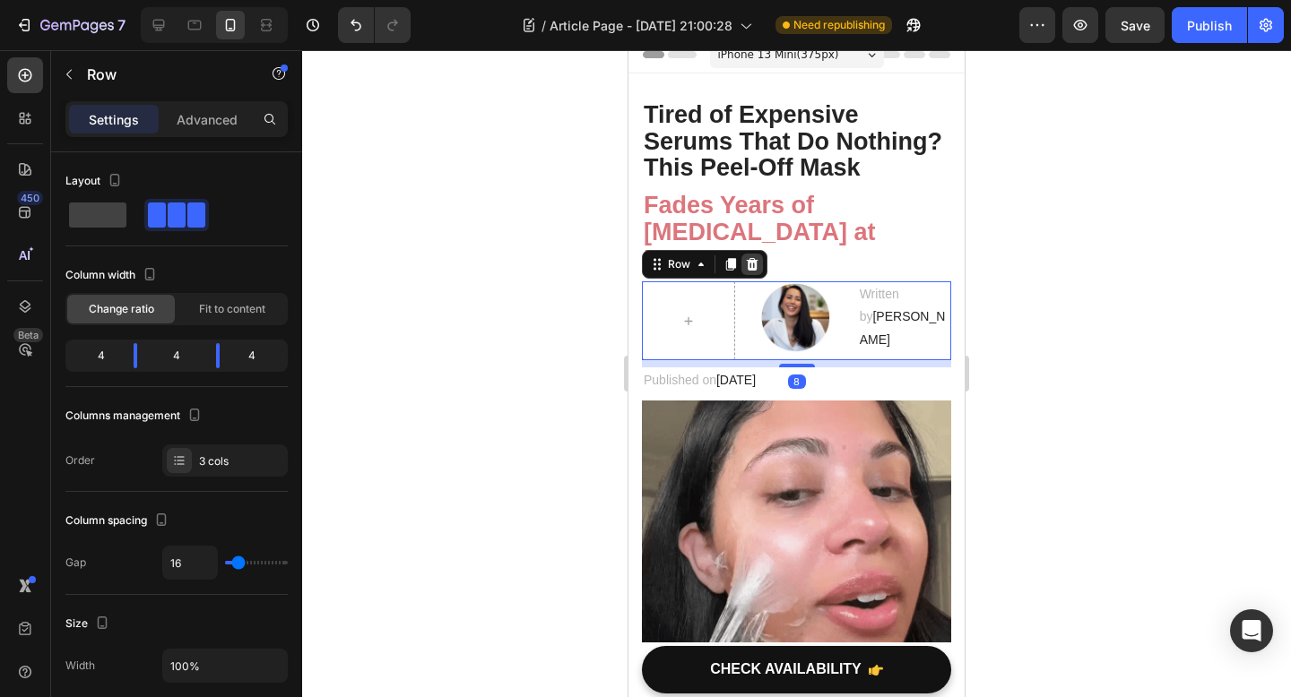
click at [755, 265] on icon at bounding box center [753, 264] width 12 height 13
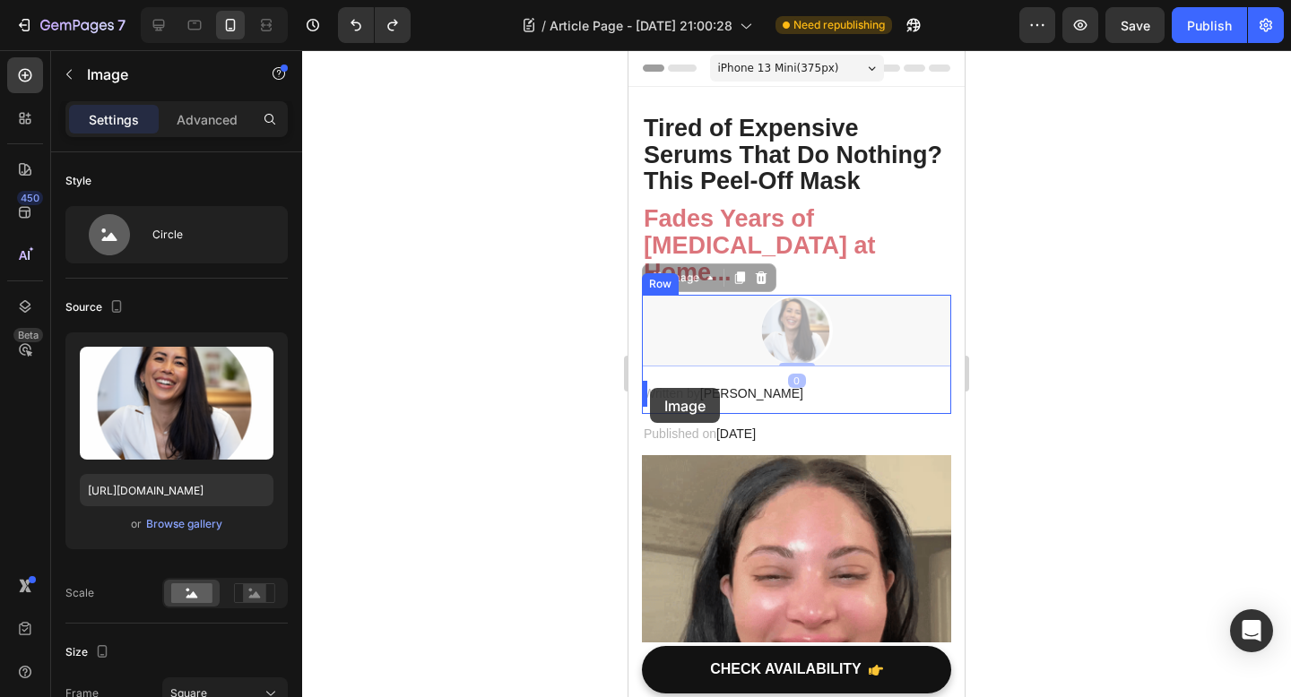
drag, startPoint x: 721, startPoint y: 363, endPoint x: 650, endPoint y: 387, distance: 75.7
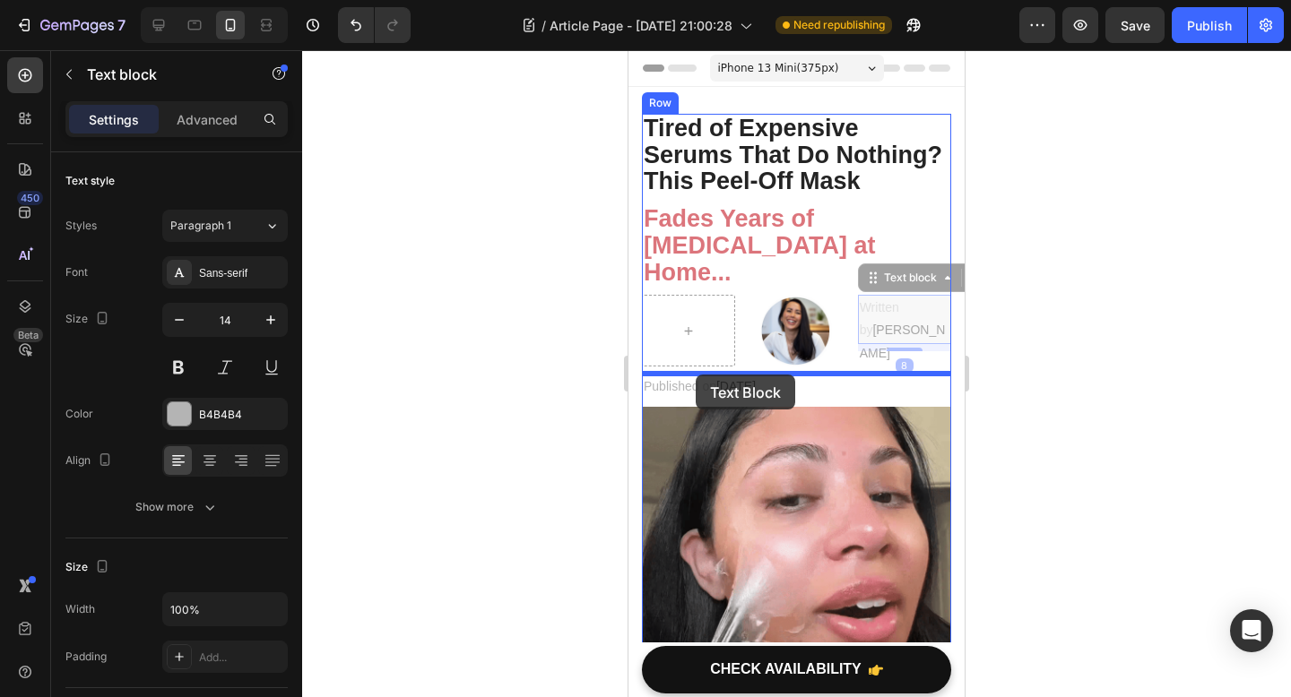
drag, startPoint x: 884, startPoint y: 312, endPoint x: 694, endPoint y: 375, distance: 200.1
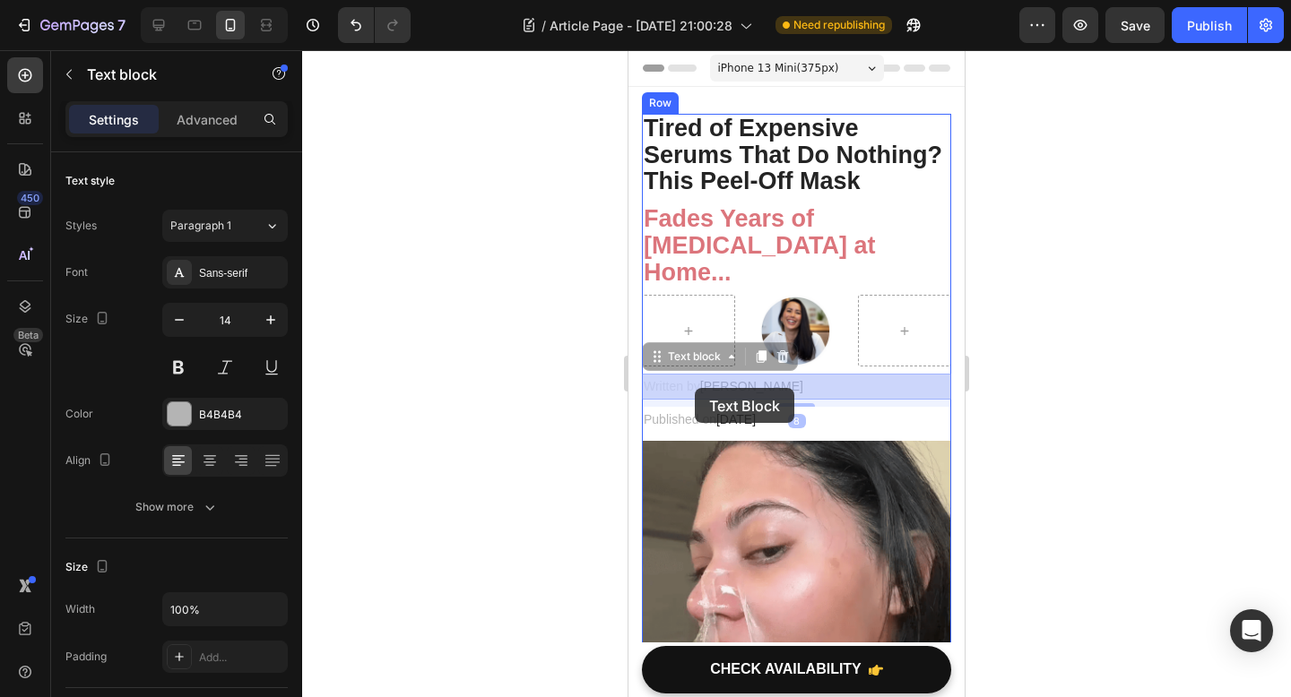
drag, startPoint x: 795, startPoint y: 343, endPoint x: 694, endPoint y: 388, distance: 110.7
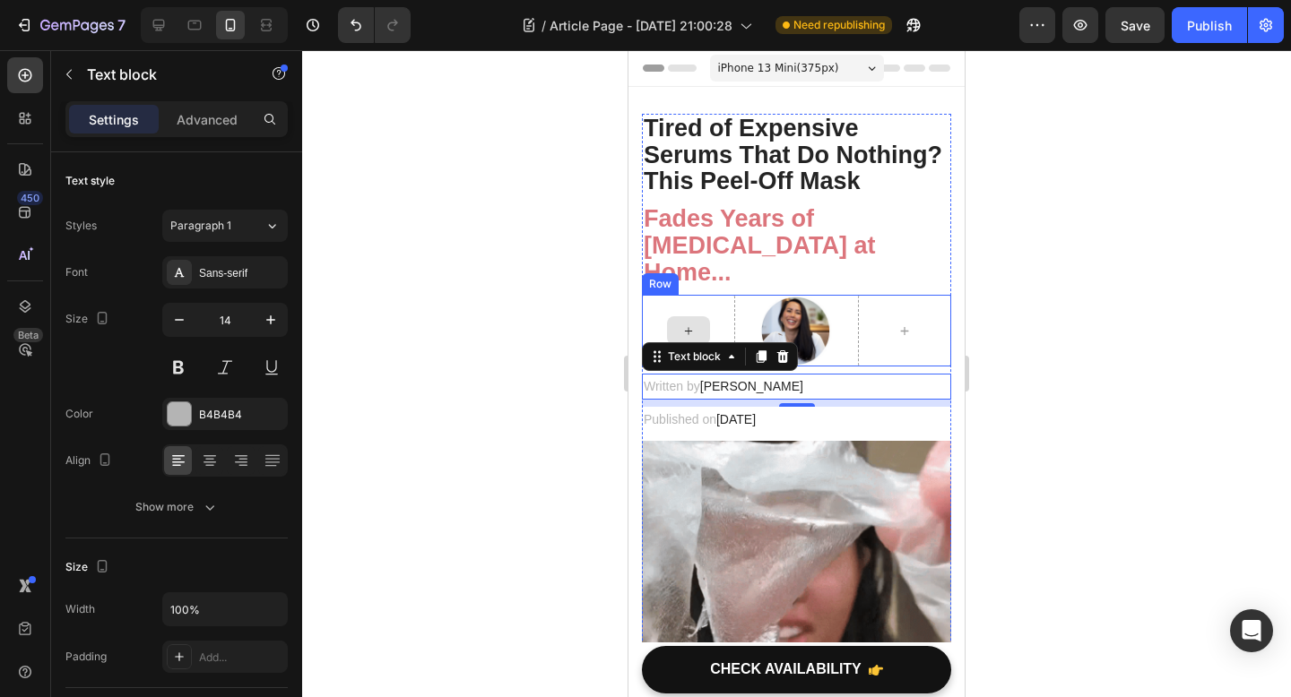
click at [710, 315] on div at bounding box center [688, 331] width 93 height 72
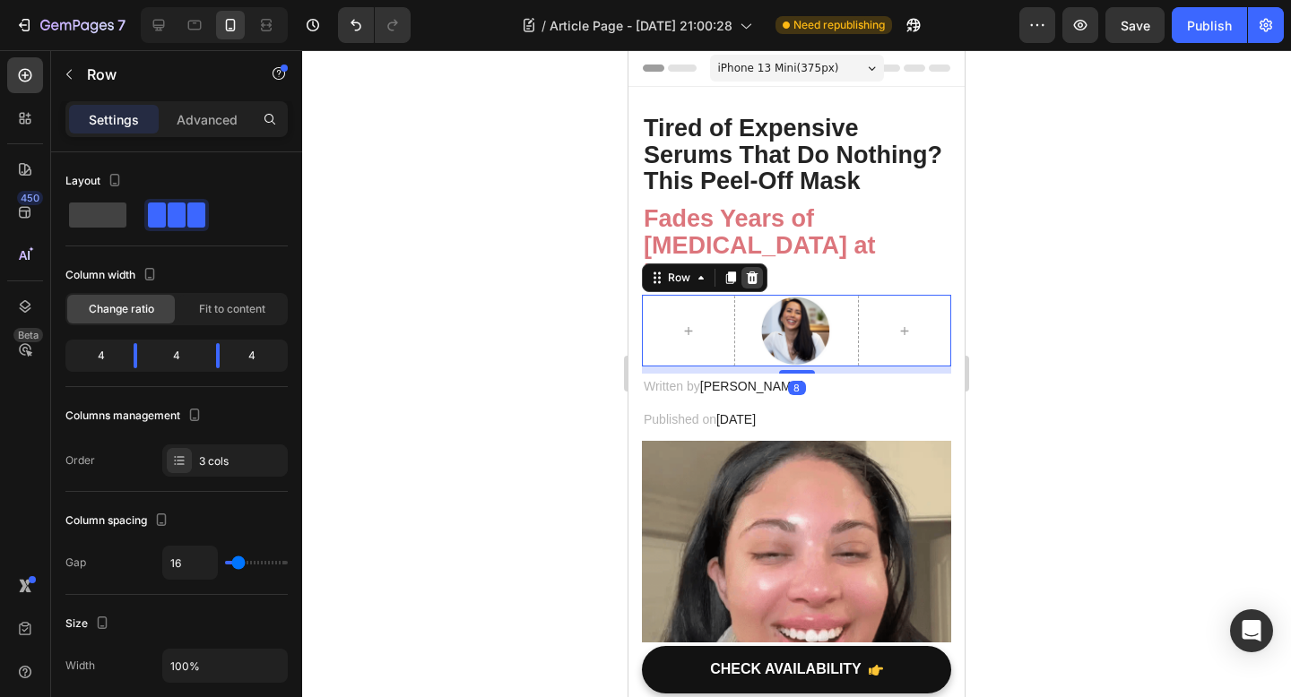
click at [751, 282] on icon at bounding box center [753, 278] width 12 height 13
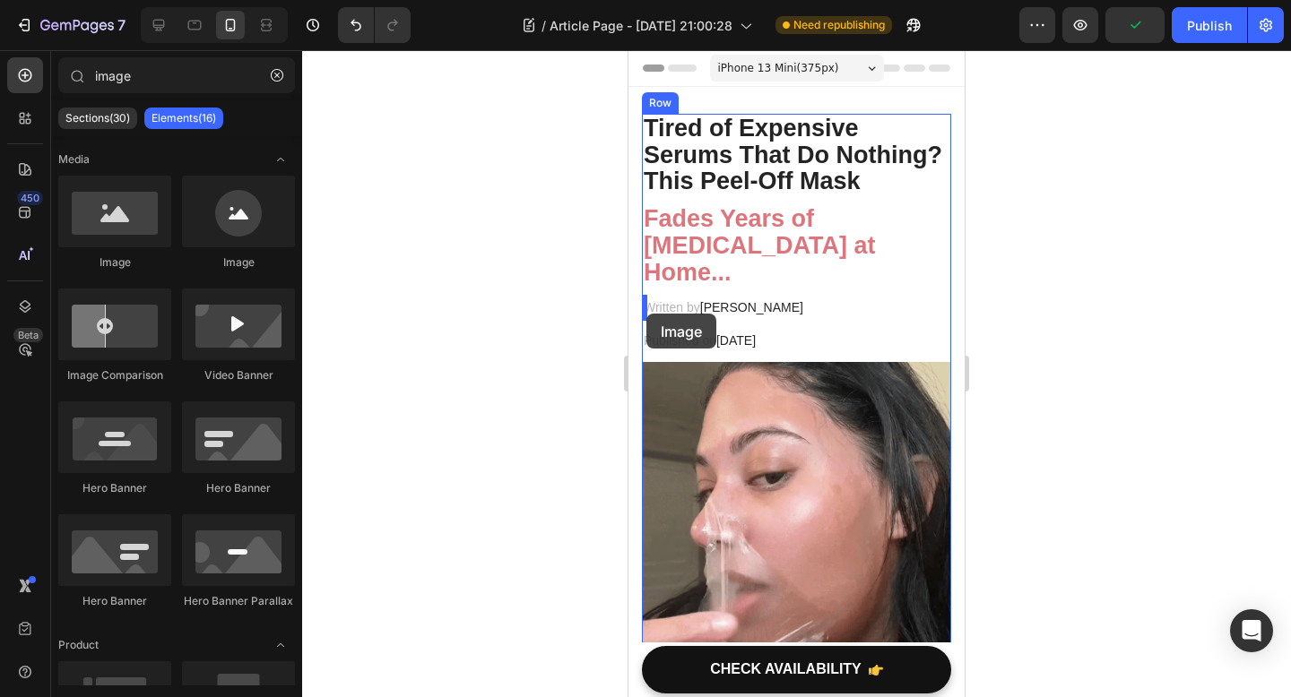
drag, startPoint x: 875, startPoint y: 263, endPoint x: 646, endPoint y: 314, distance: 234.0
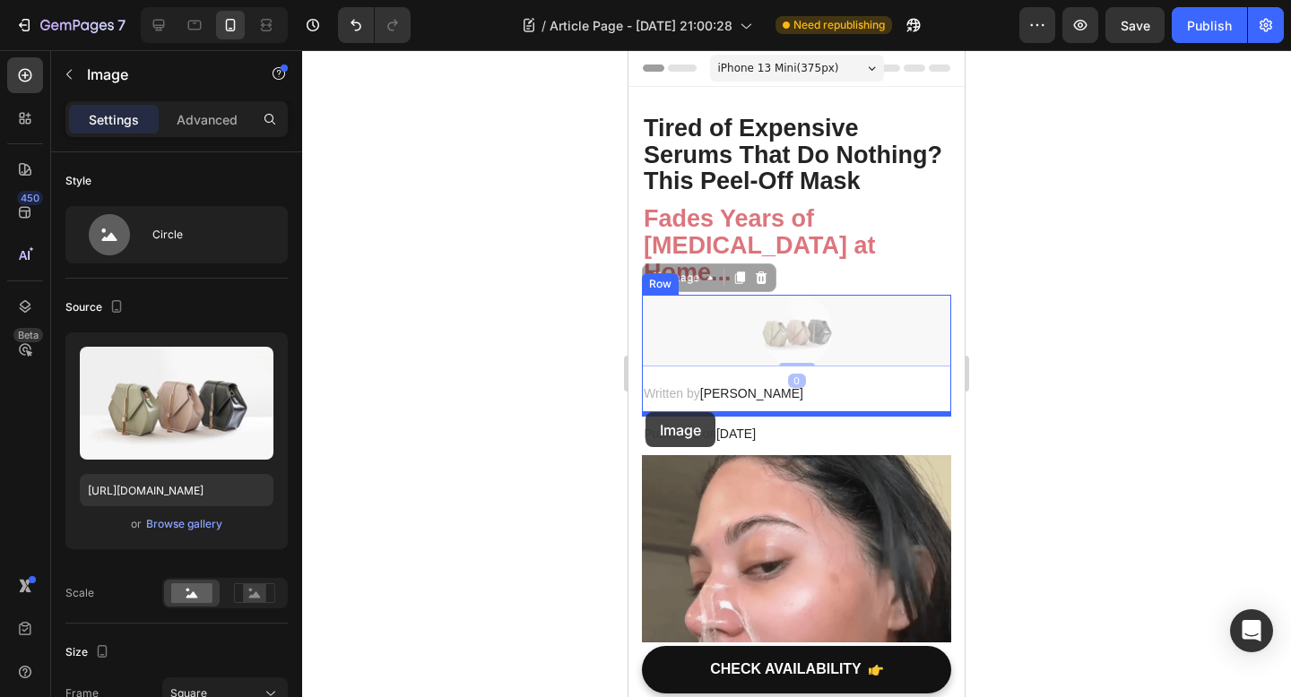
drag, startPoint x: 731, startPoint y: 338, endPoint x: 644, endPoint y: 413, distance: 115.0
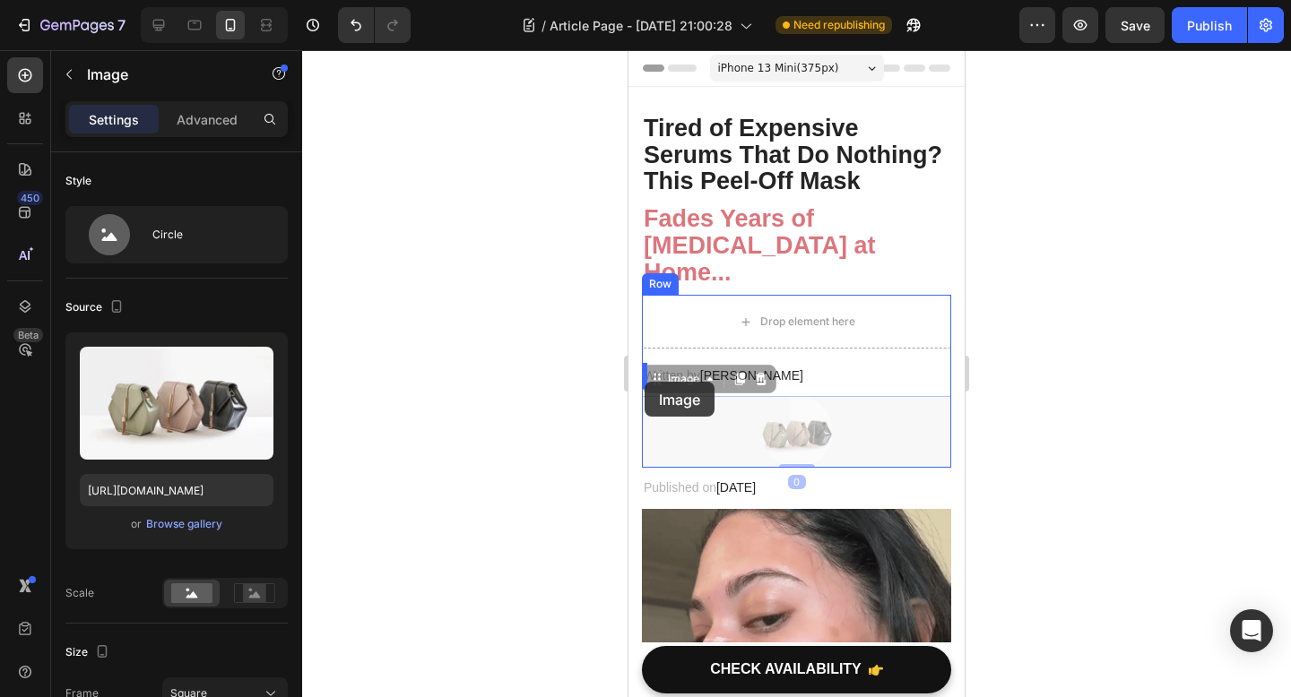
drag, startPoint x: 811, startPoint y: 447, endPoint x: 644, endPoint y: 383, distance: 178.7
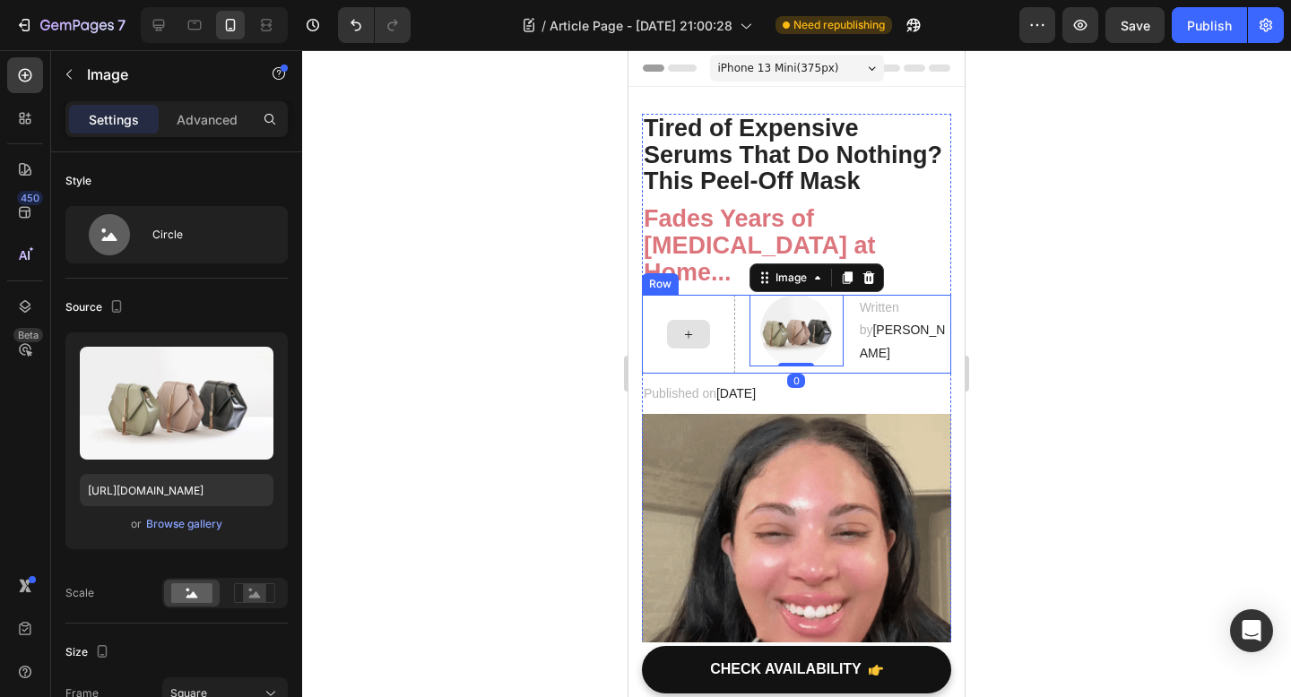
click at [708, 350] on div at bounding box center [688, 334] width 93 height 79
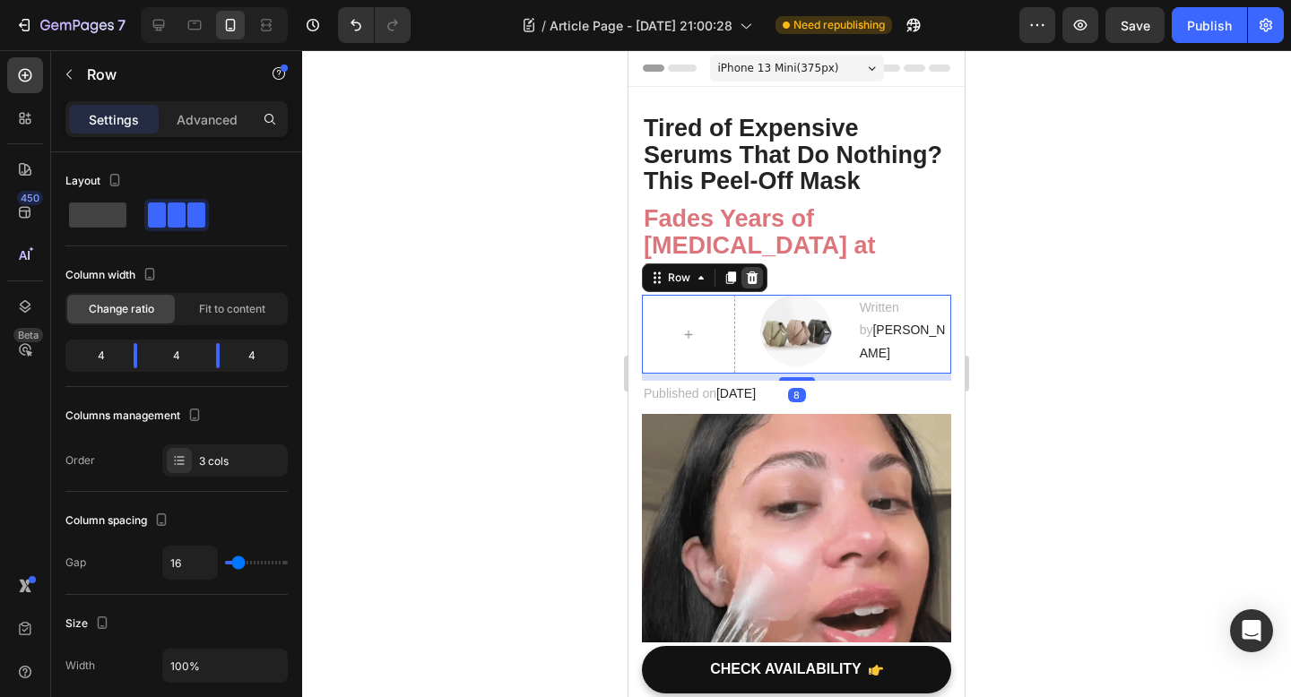
click at [751, 280] on icon at bounding box center [753, 278] width 12 height 13
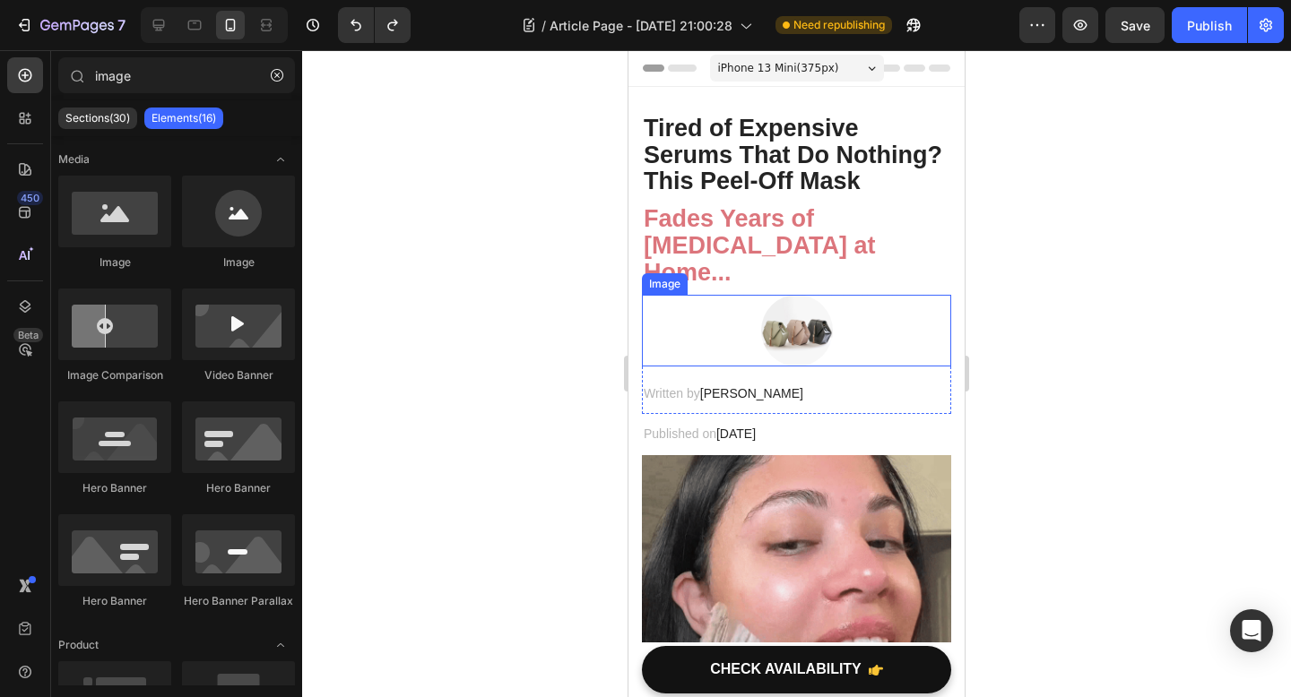
click at [864, 319] on div at bounding box center [796, 331] width 309 height 72
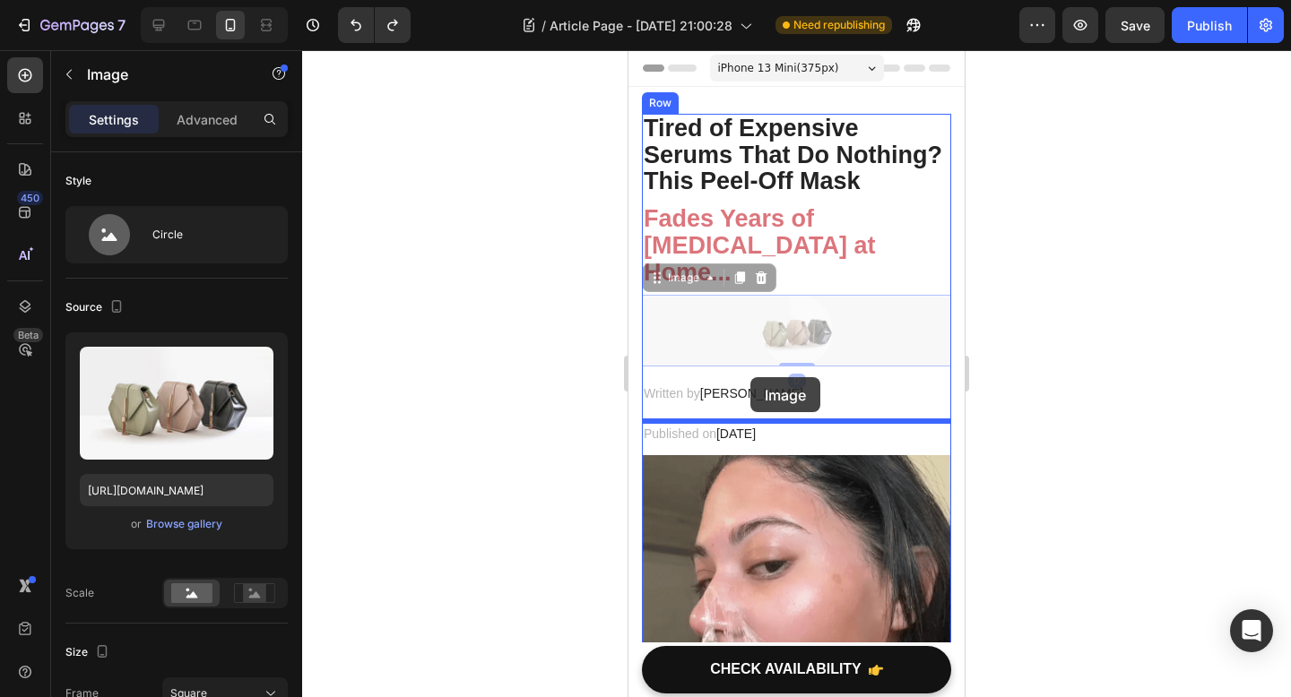
drag, startPoint x: 870, startPoint y: 323, endPoint x: 750, endPoint y: 376, distance: 131.2
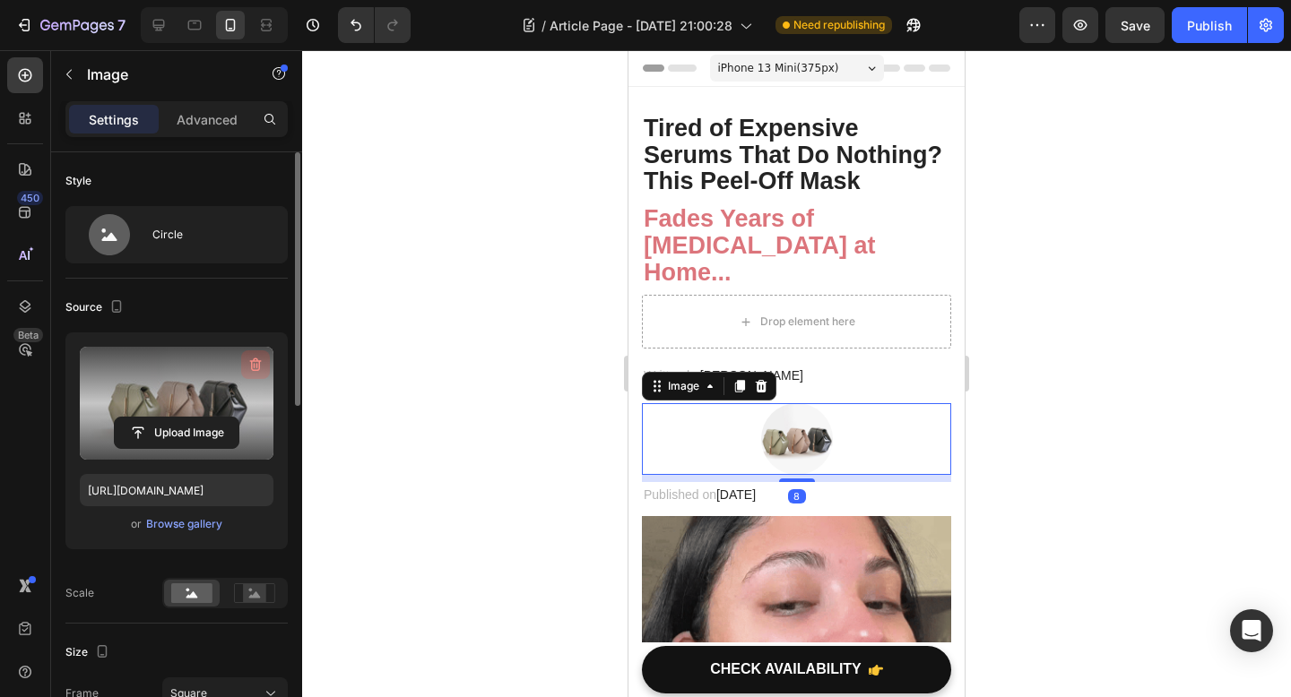
click at [248, 371] on icon "button" at bounding box center [255, 365] width 18 height 18
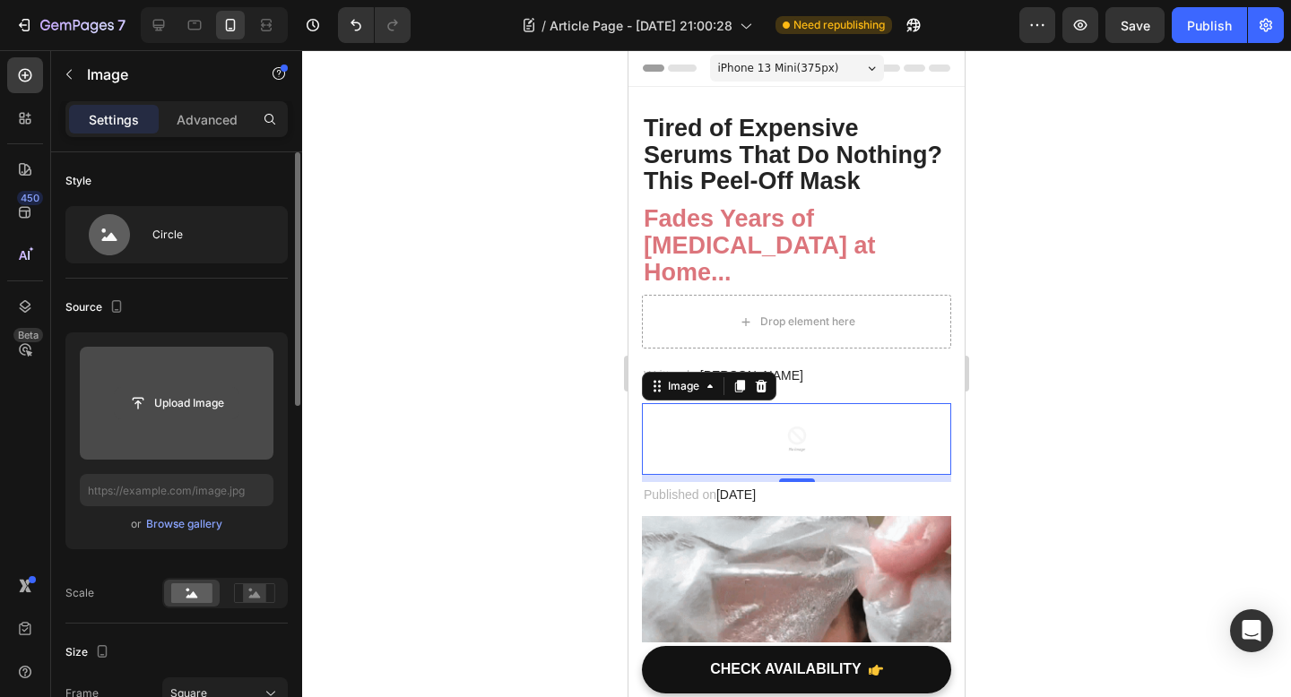
click at [189, 392] on input "file" at bounding box center [177, 403] width 124 height 30
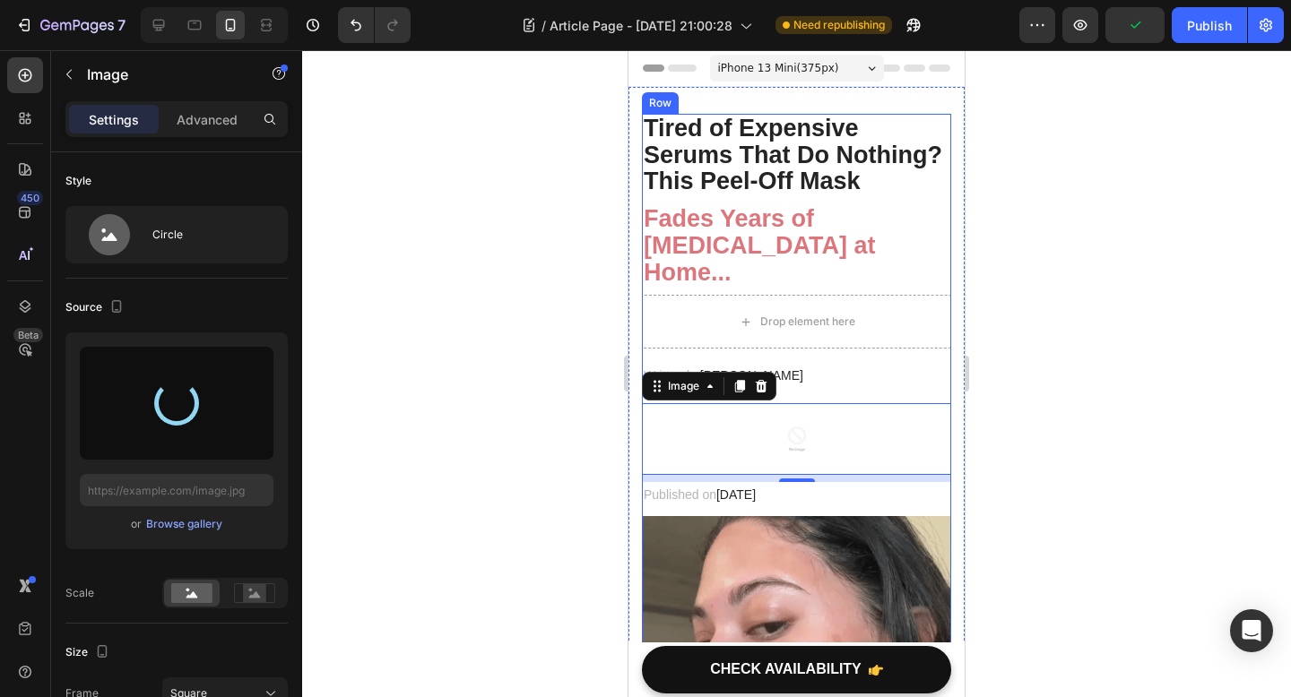
type input "https://cdn.shopify.com/s/files/1/0928/8391/0976/files/gempages_574315025229939…"
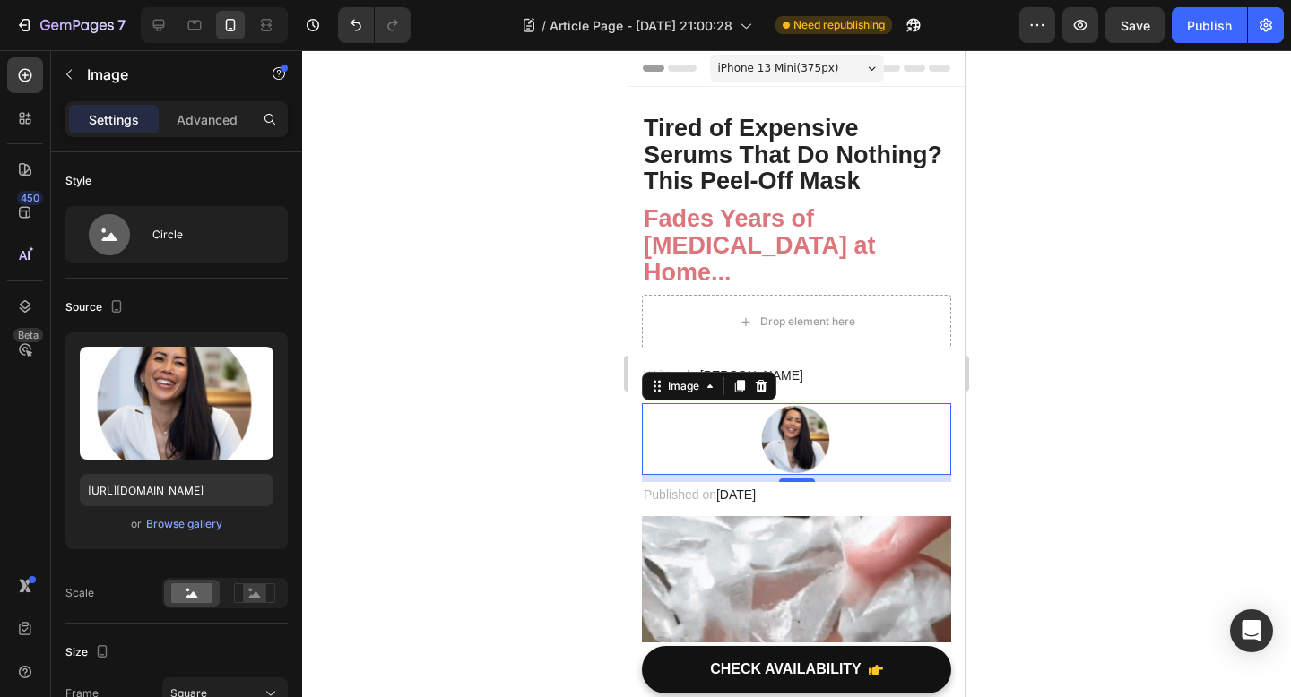
click at [1144, 502] on div at bounding box center [796, 373] width 989 height 647
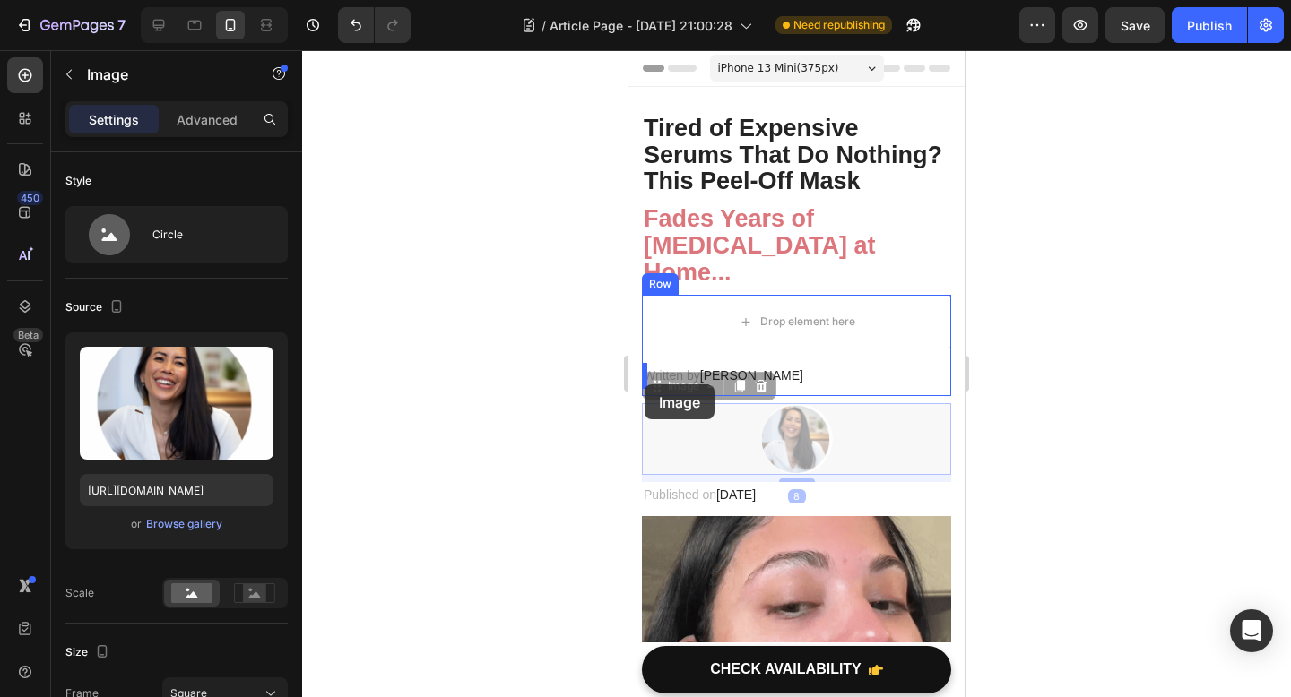
drag, startPoint x: 806, startPoint y: 437, endPoint x: 644, endPoint y: 384, distance: 169.8
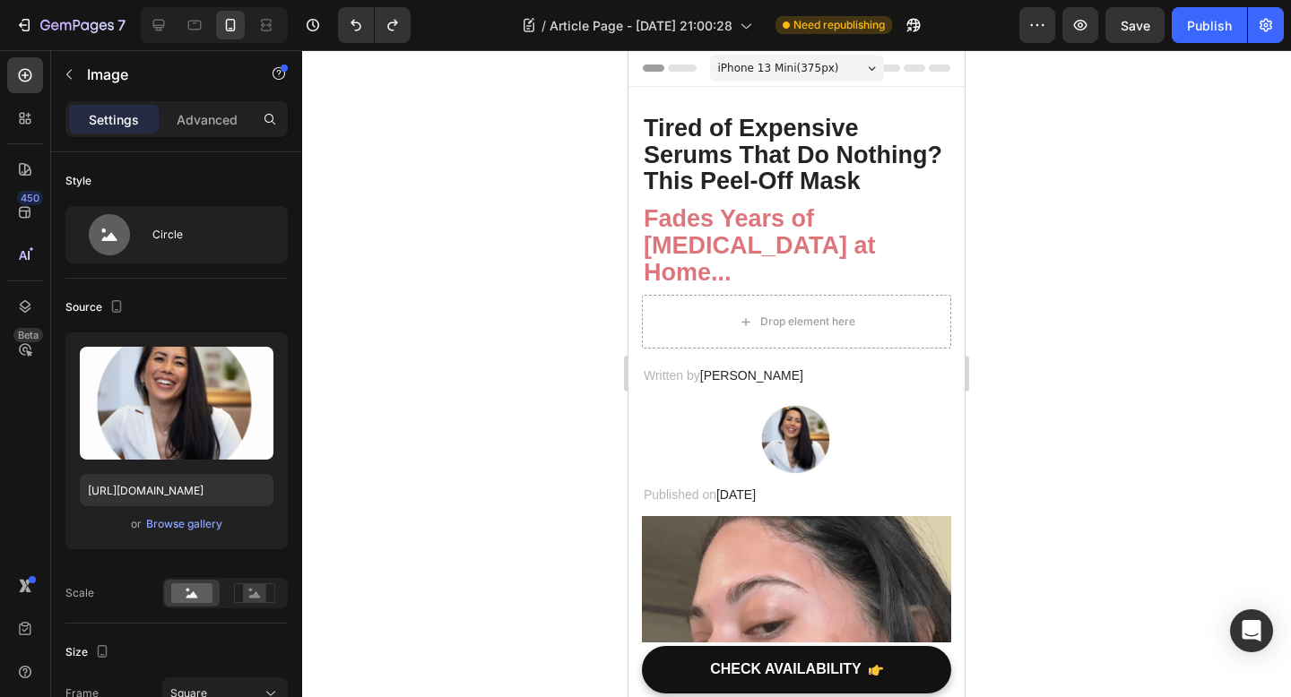
click at [1122, 383] on div at bounding box center [796, 373] width 989 height 647
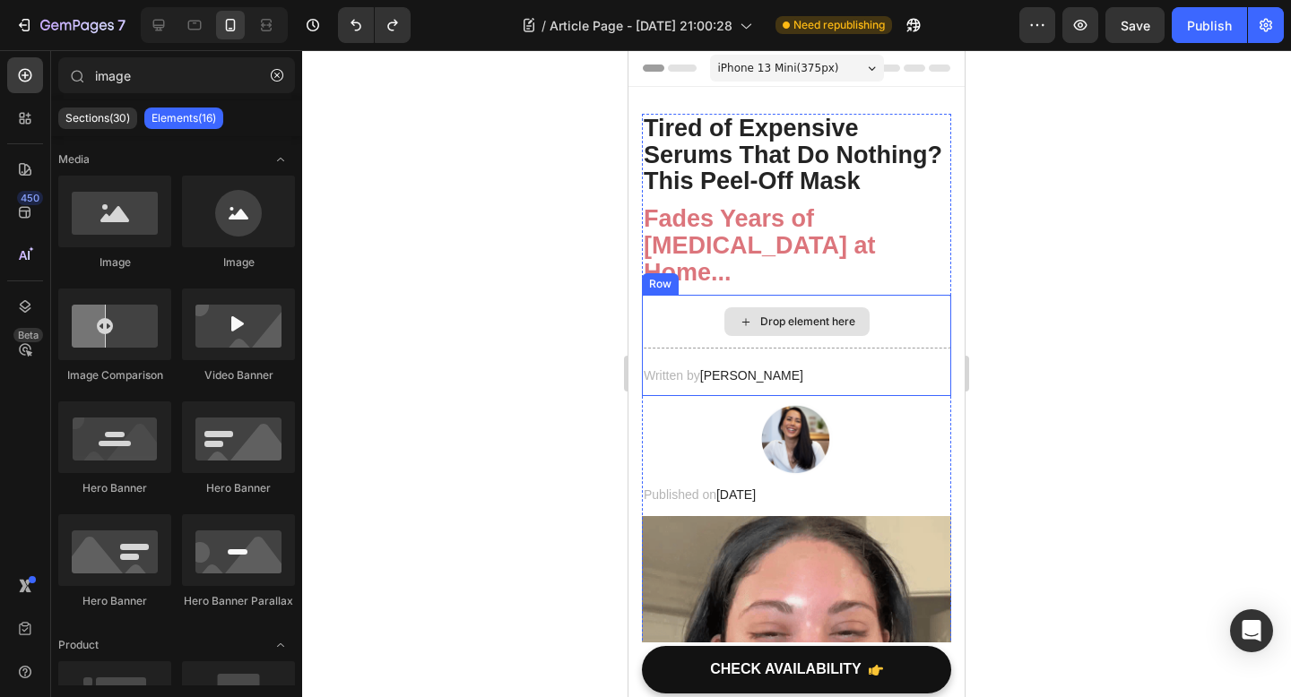
click at [885, 300] on div "Drop element here" at bounding box center [796, 322] width 309 height 54
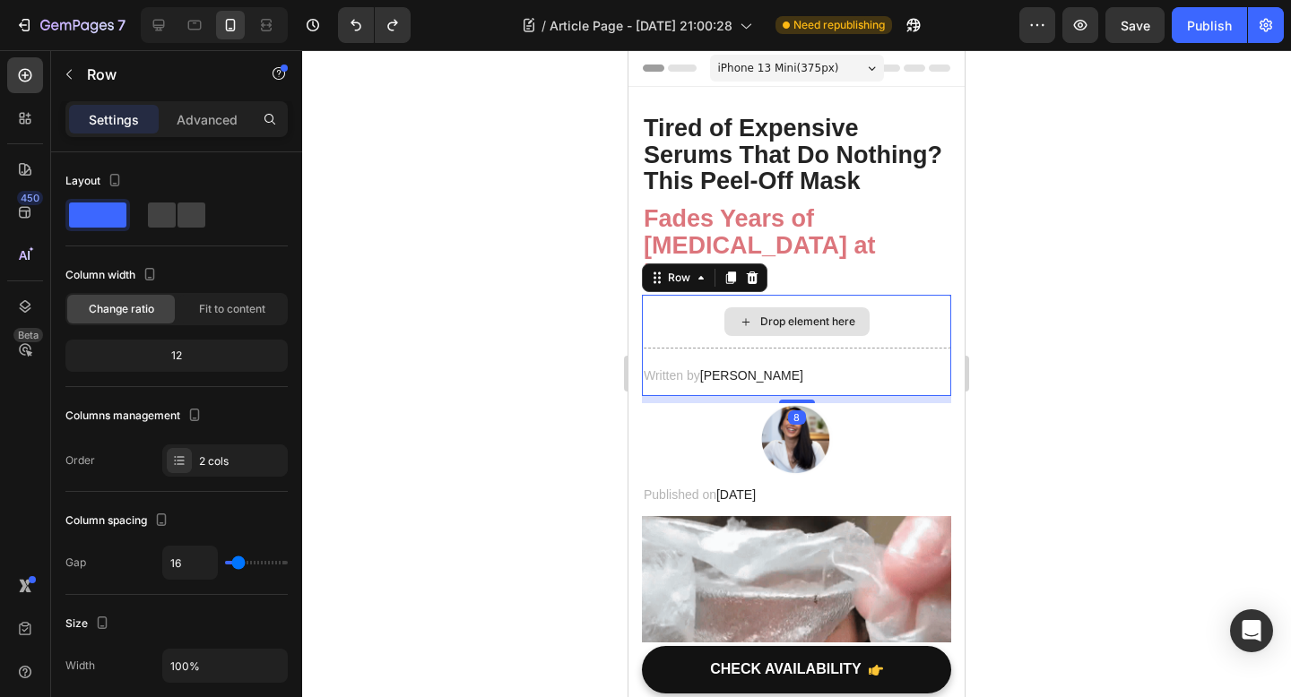
click at [894, 314] on div "Drop element here" at bounding box center [796, 322] width 309 height 54
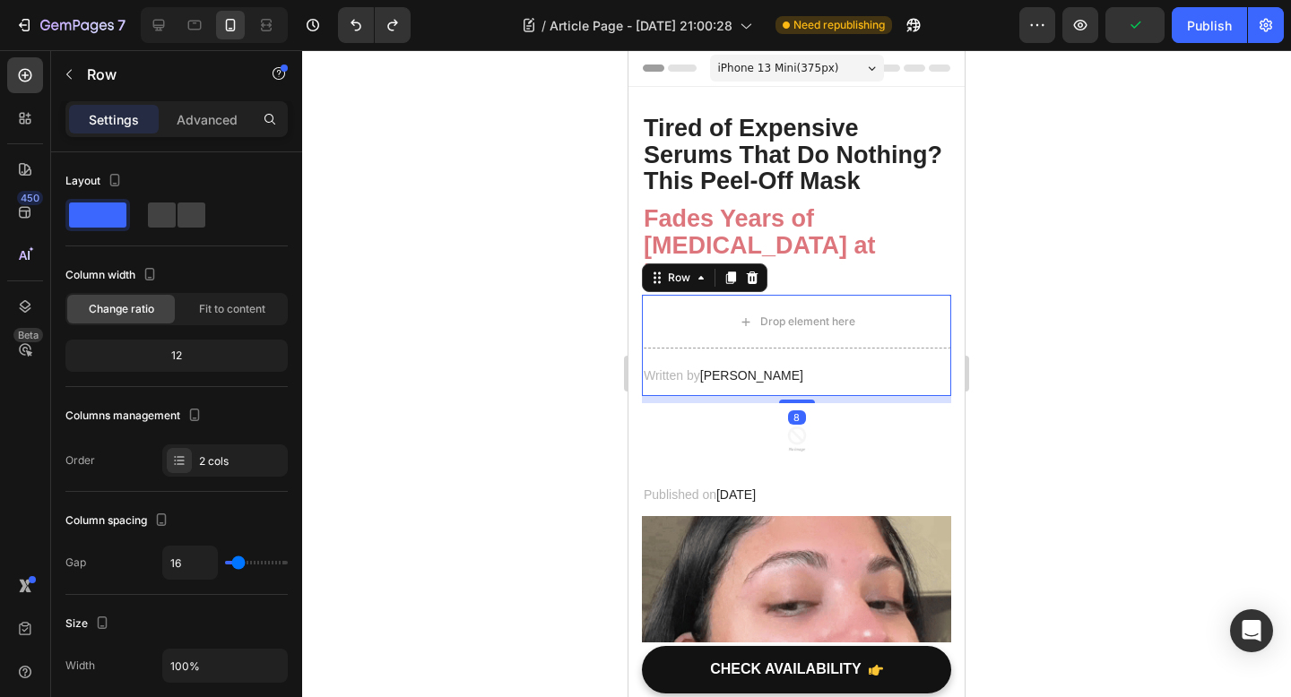
click at [1056, 471] on div at bounding box center [796, 373] width 989 height 647
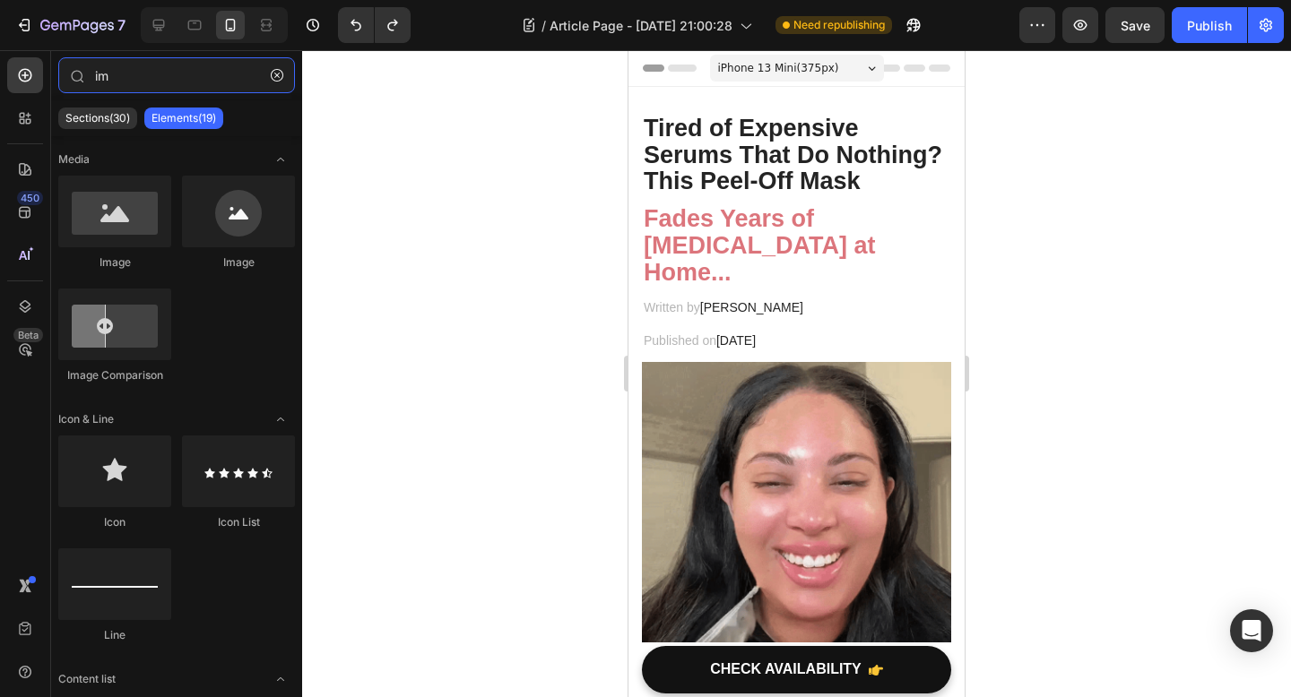
type input "i"
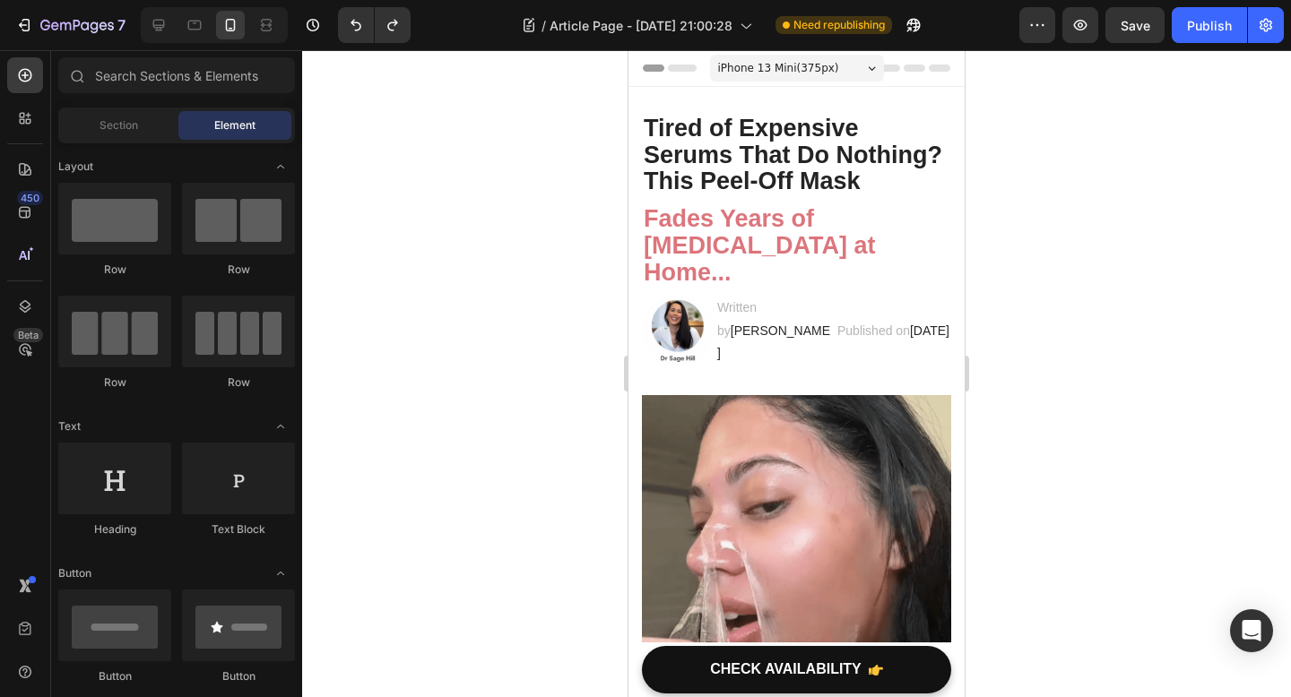
drag, startPoint x: 1147, startPoint y: 337, endPoint x: 1139, endPoint y: 326, distance: 13.4
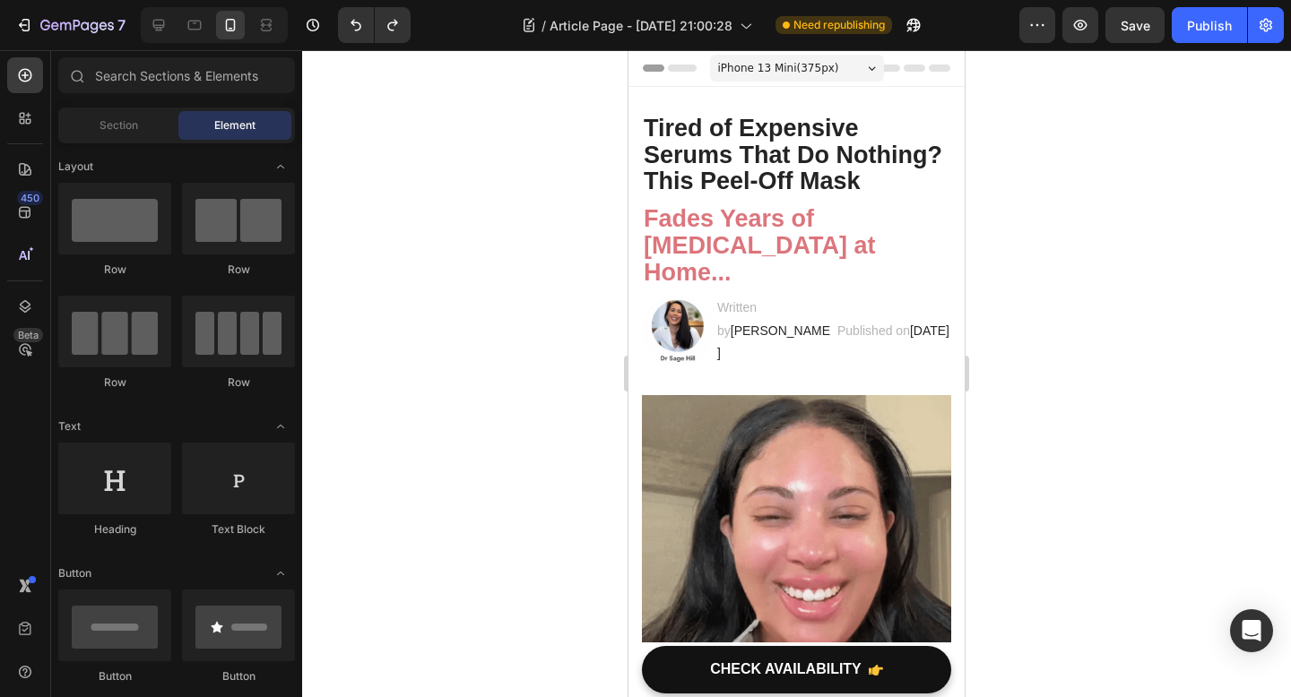
click at [1147, 337] on div at bounding box center [796, 373] width 989 height 647
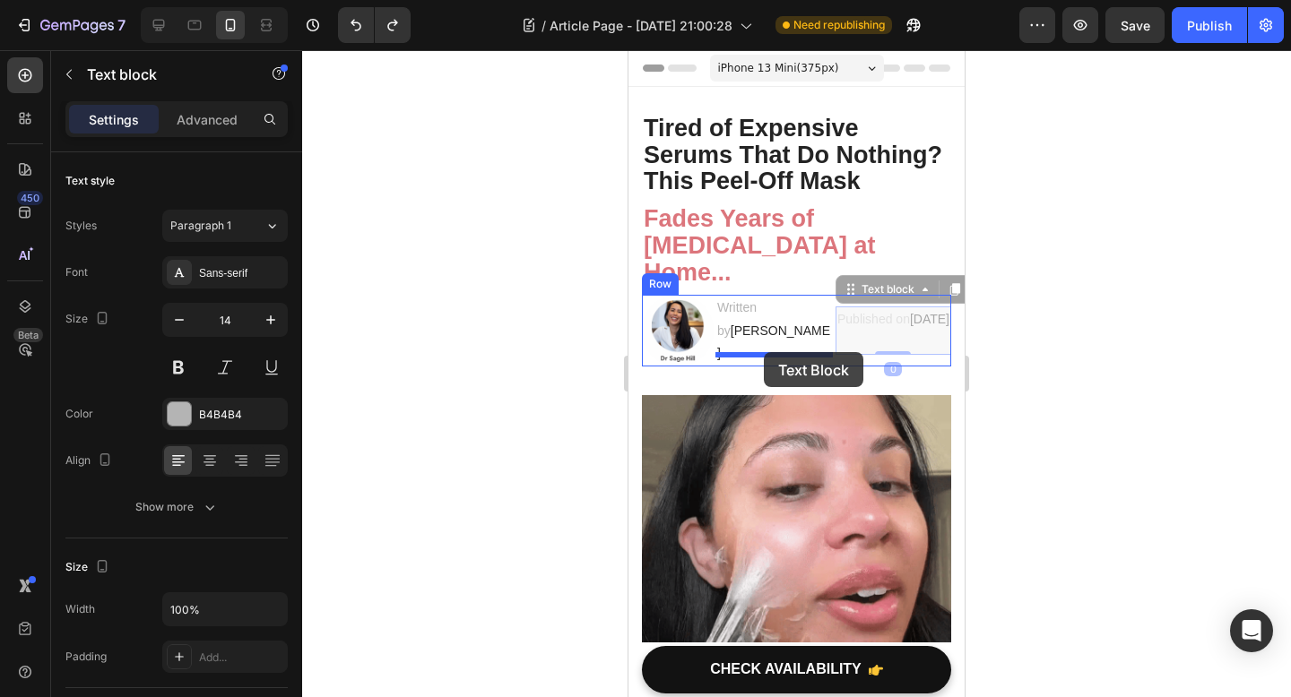
drag, startPoint x: 883, startPoint y: 342, endPoint x: 763, endPoint y: 351, distance: 120.4
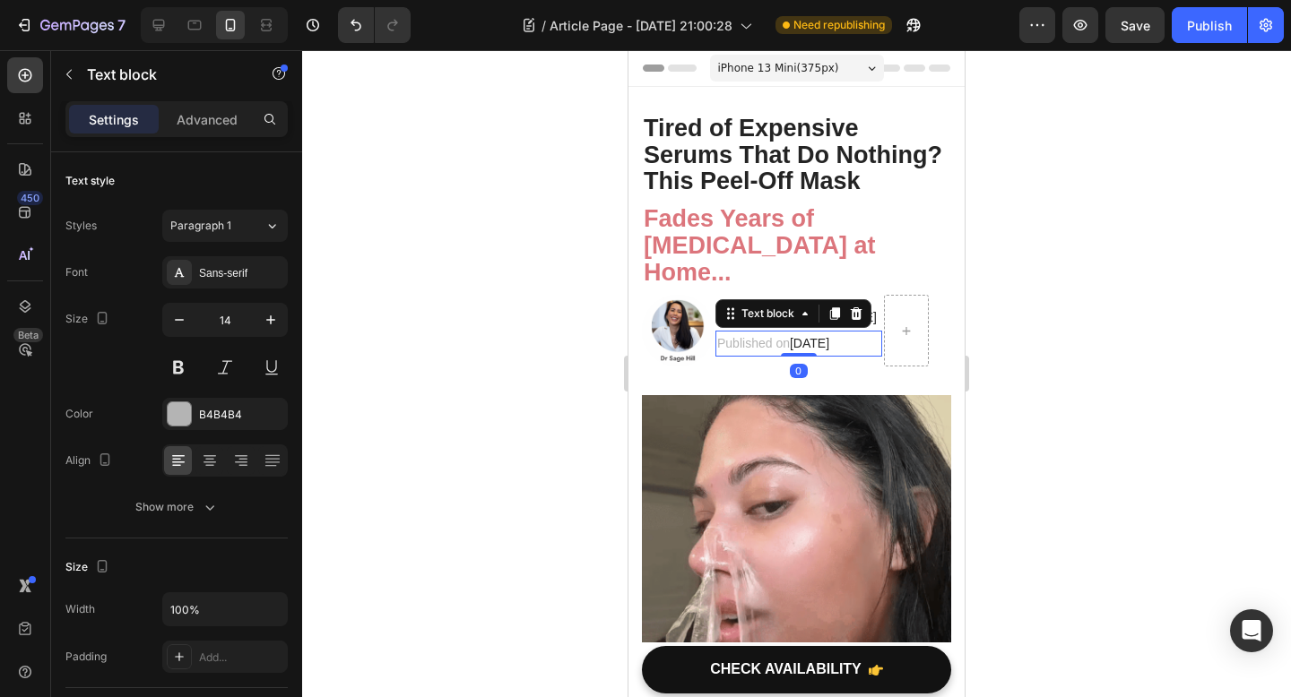
click at [1114, 294] on div at bounding box center [796, 373] width 989 height 647
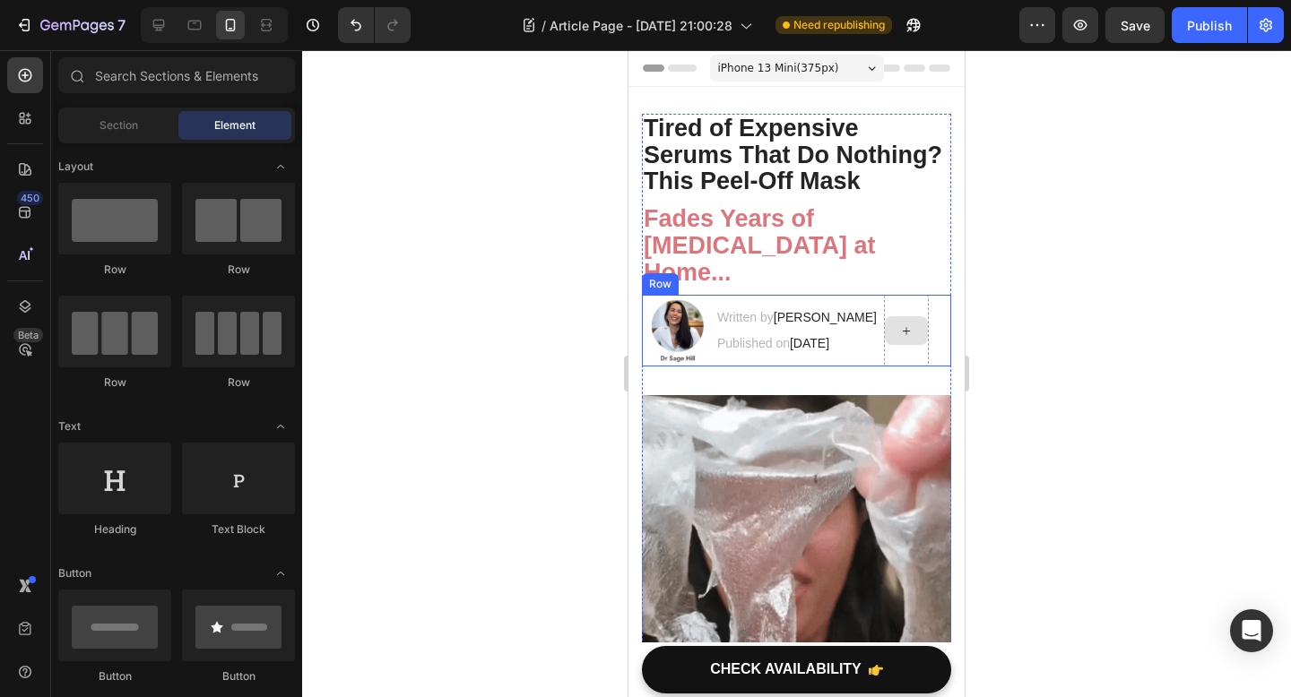
click at [926, 356] on div at bounding box center [906, 331] width 45 height 72
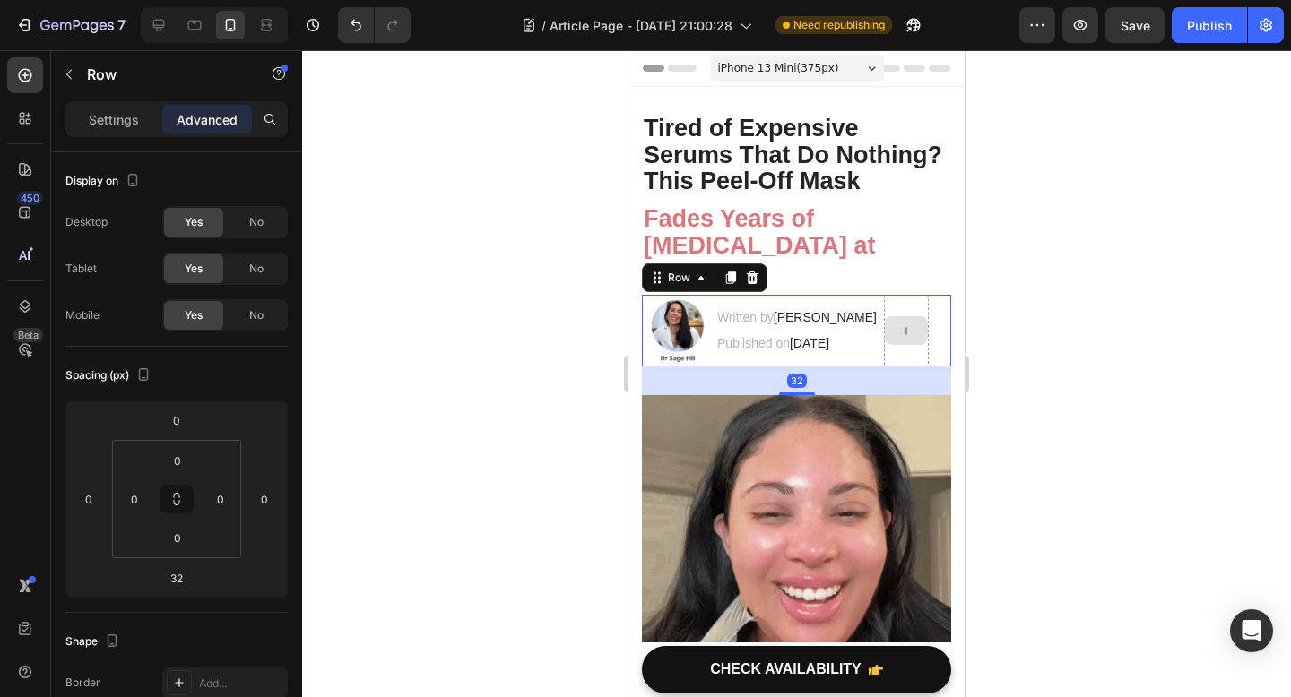
click at [926, 298] on div at bounding box center [906, 331] width 45 height 72
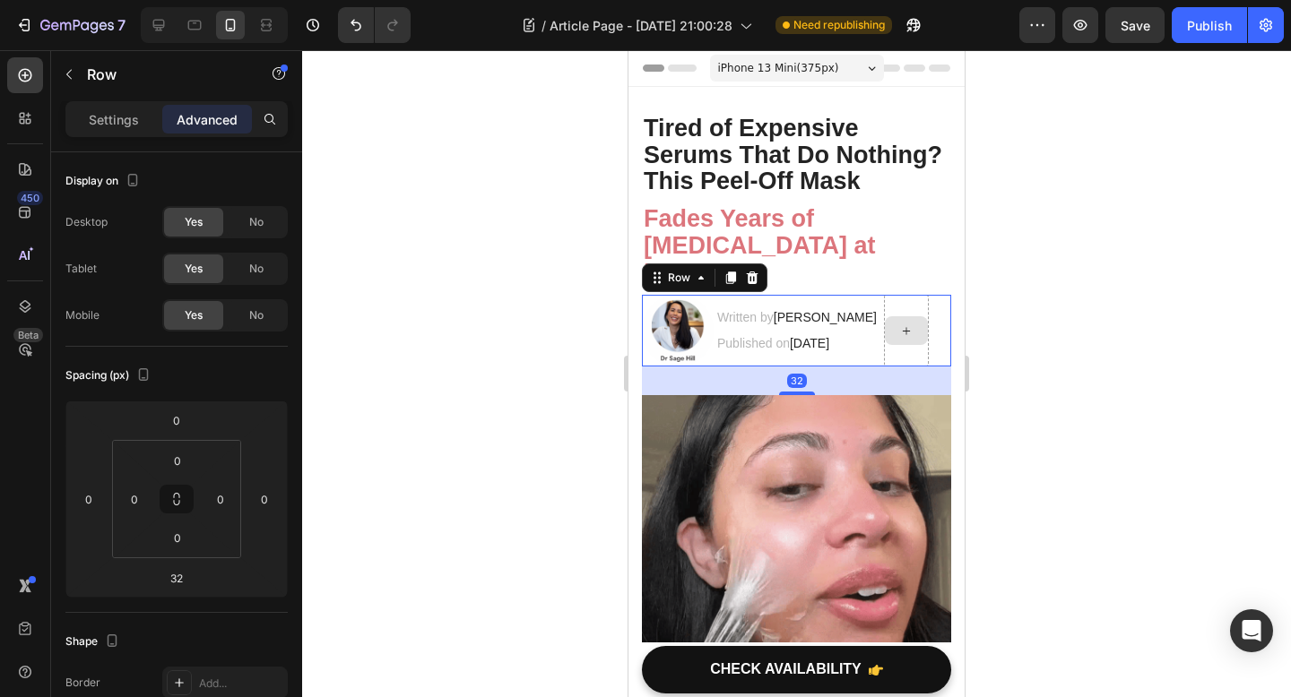
click at [1203, 311] on div at bounding box center [796, 373] width 989 height 647
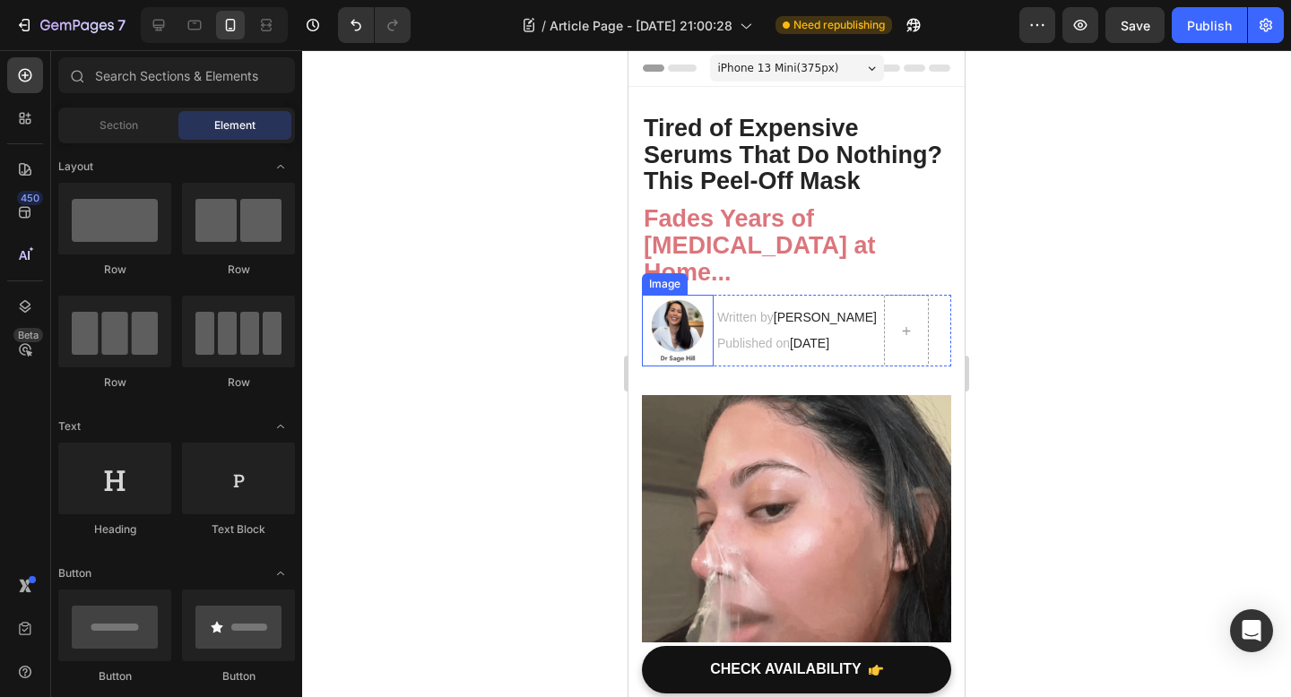
click at [667, 332] on img at bounding box center [678, 331] width 72 height 72
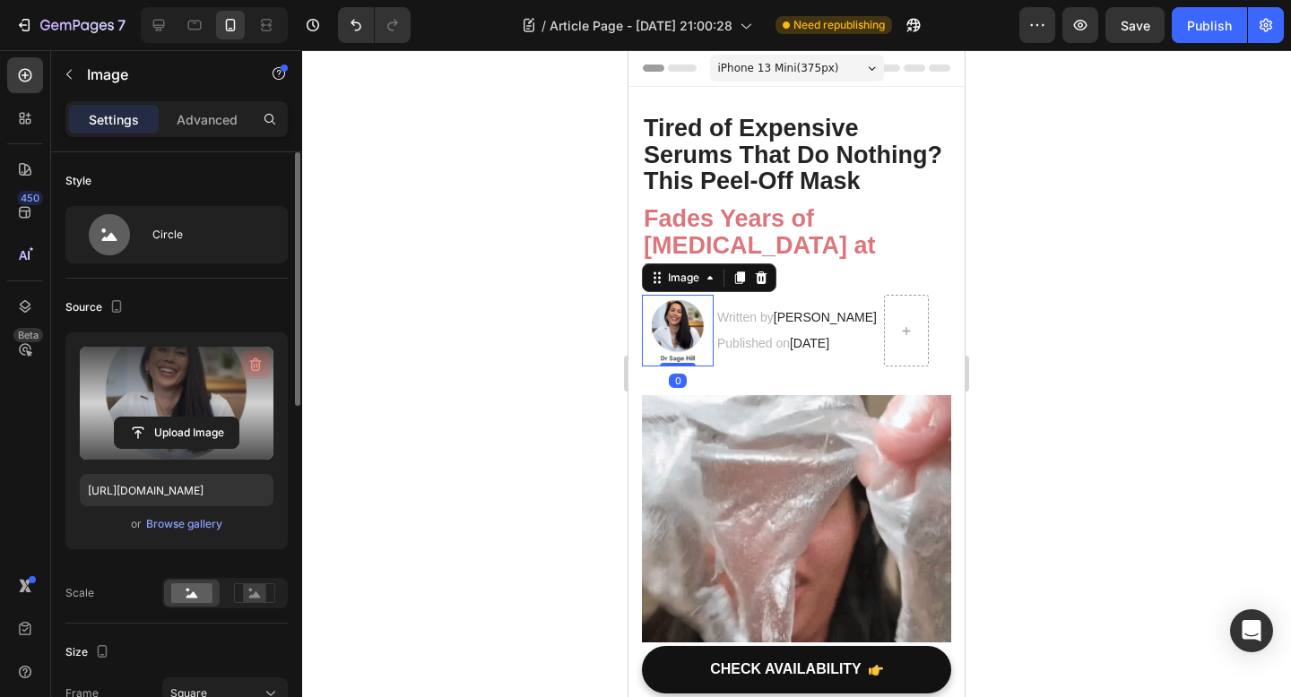
click at [263, 373] on icon "button" at bounding box center [255, 365] width 18 height 18
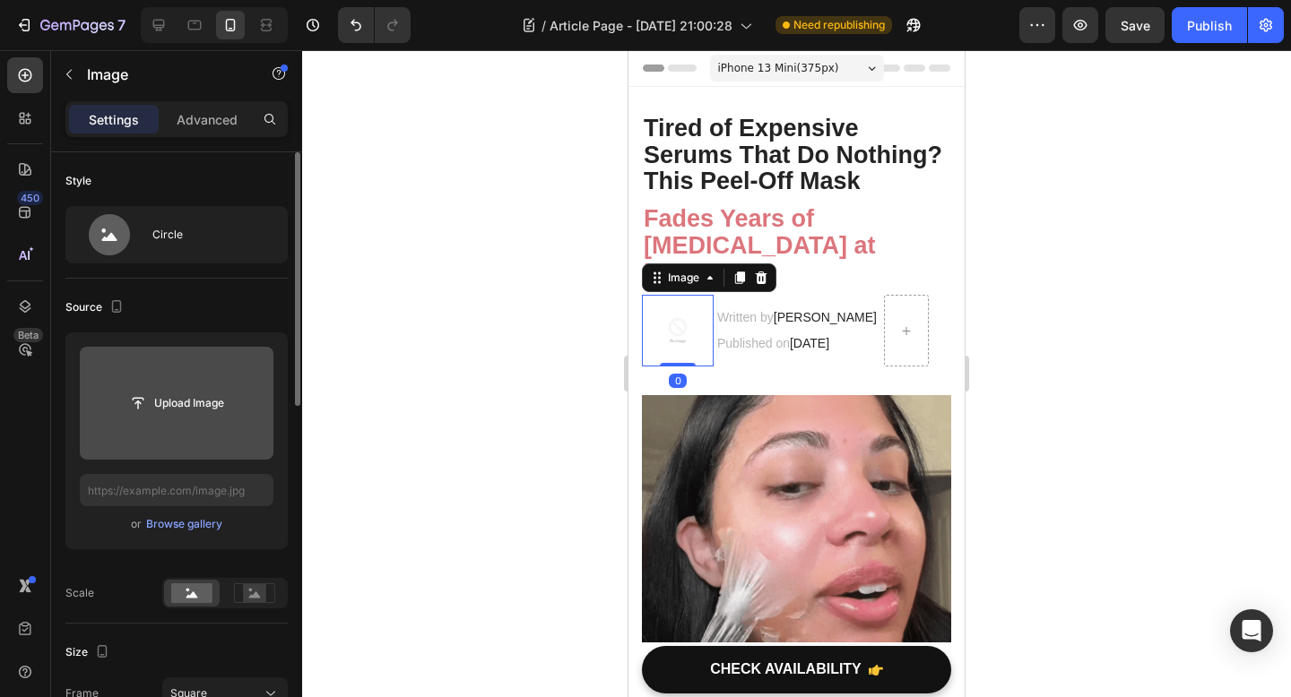
click at [165, 399] on input "file" at bounding box center [177, 403] width 124 height 30
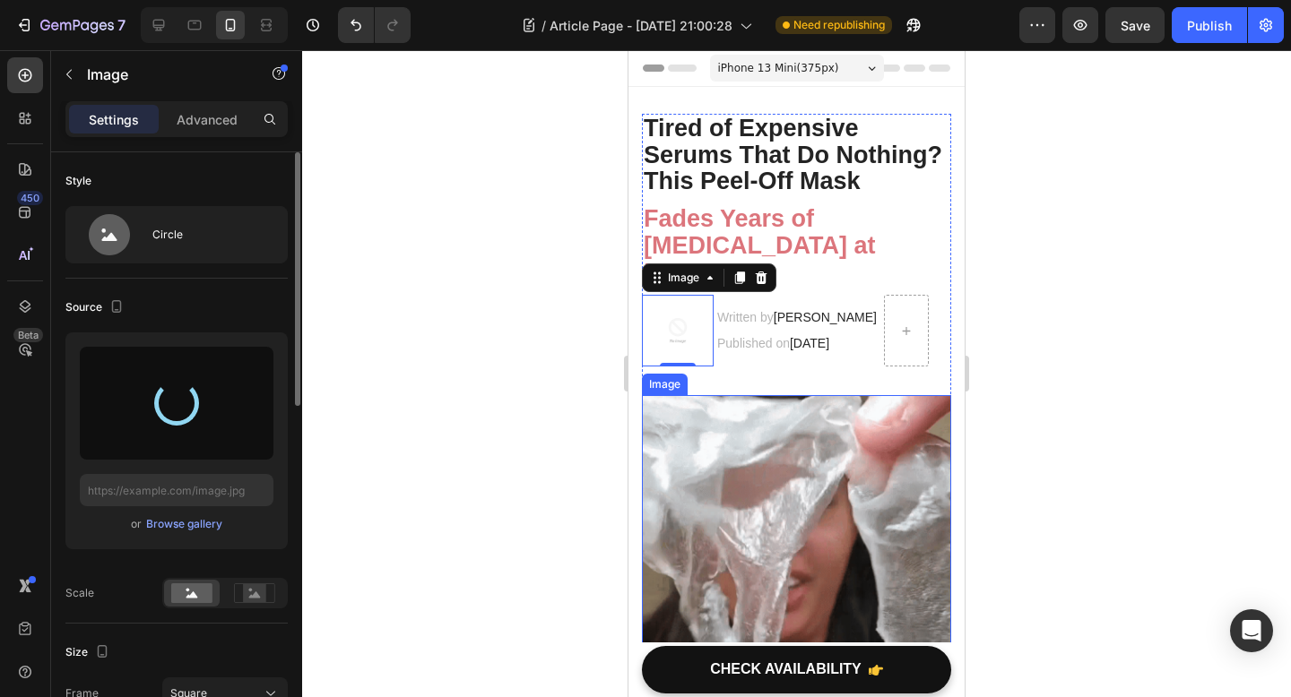
type input "https://cdn.shopify.com/s/files/1/0928/8391/0976/files/gempages_574315025229939…"
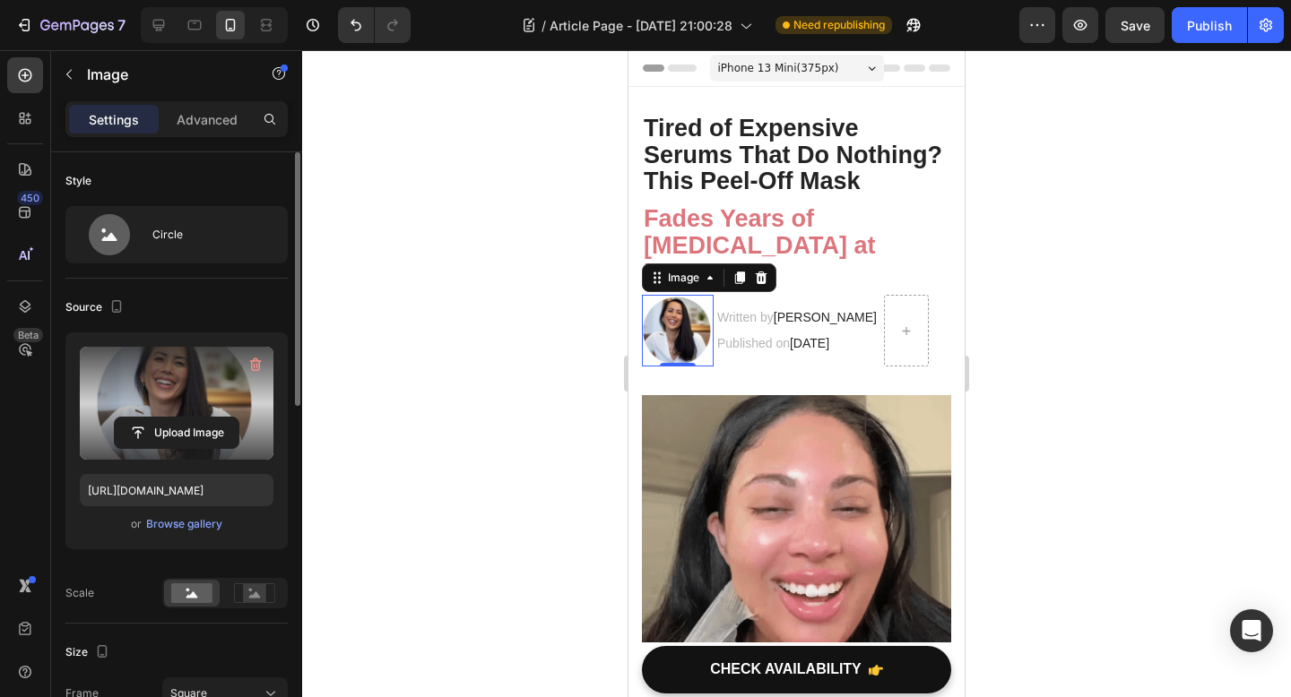
click at [1247, 412] on div at bounding box center [796, 373] width 989 height 647
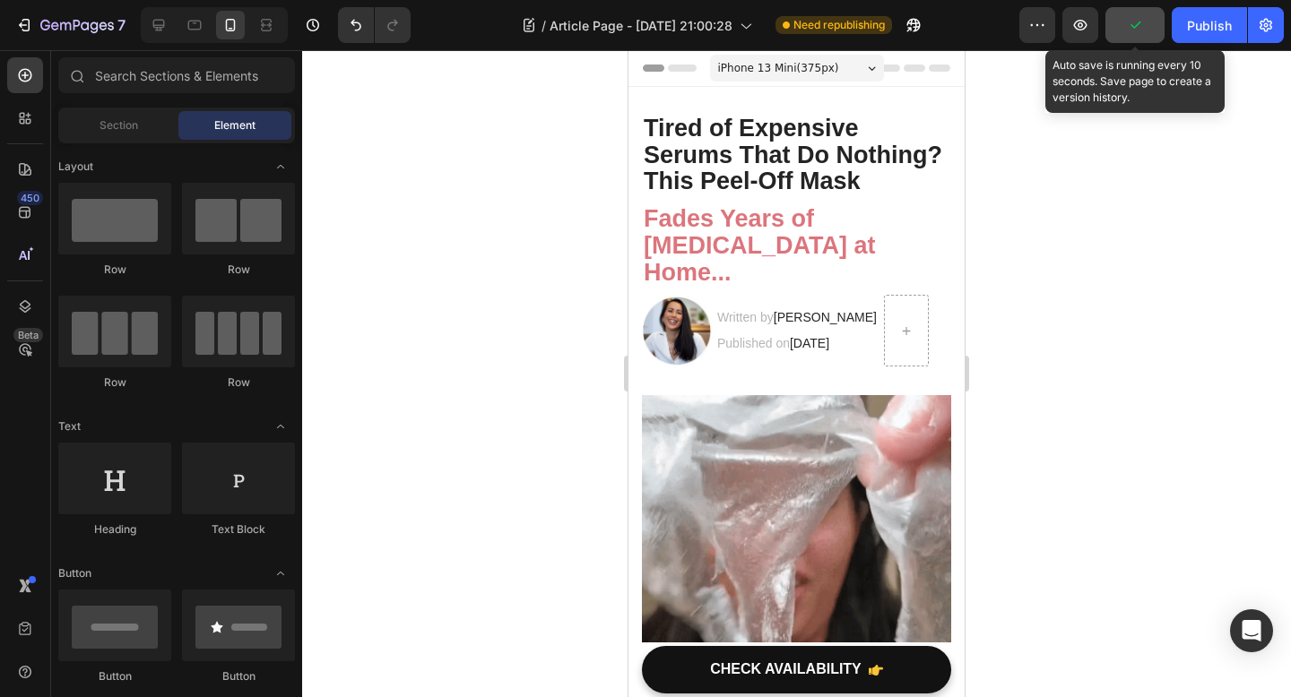
click at [1134, 28] on icon "button" at bounding box center [1135, 25] width 18 height 18
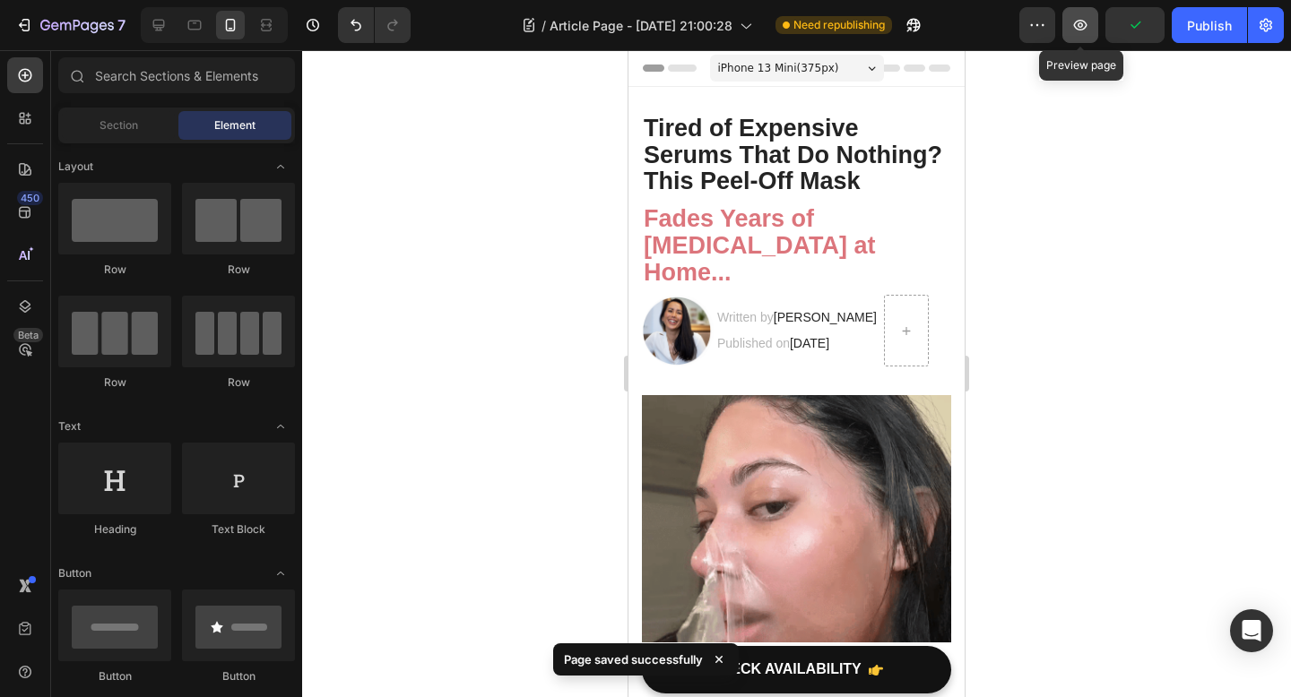
click at [1090, 25] on button "button" at bounding box center [1080, 25] width 36 height 36
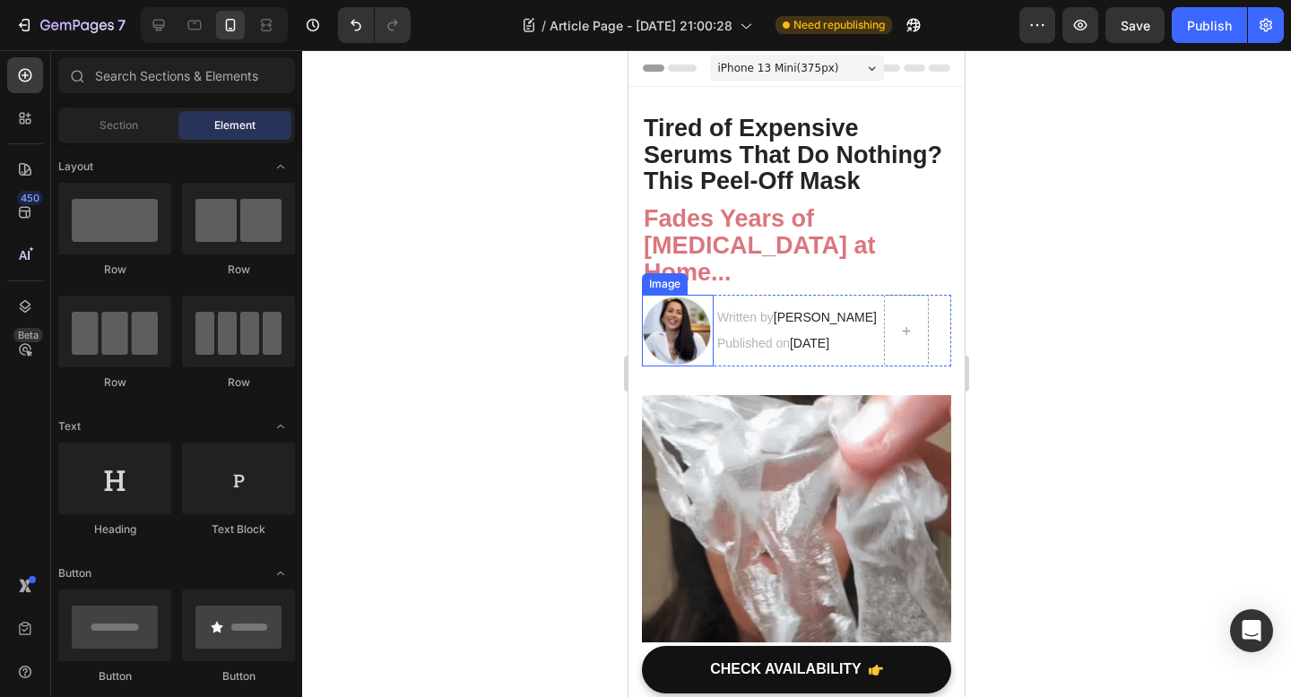
click at [665, 336] on img at bounding box center [678, 331] width 72 height 72
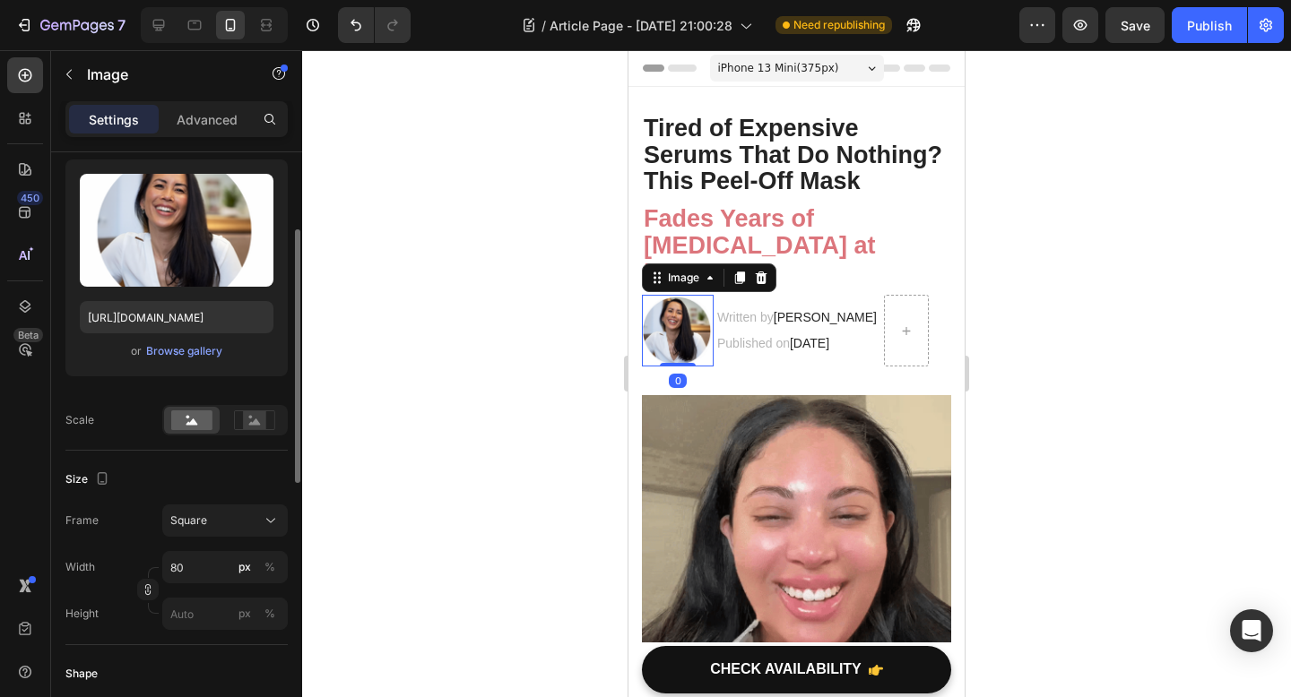
scroll to position [187, 0]
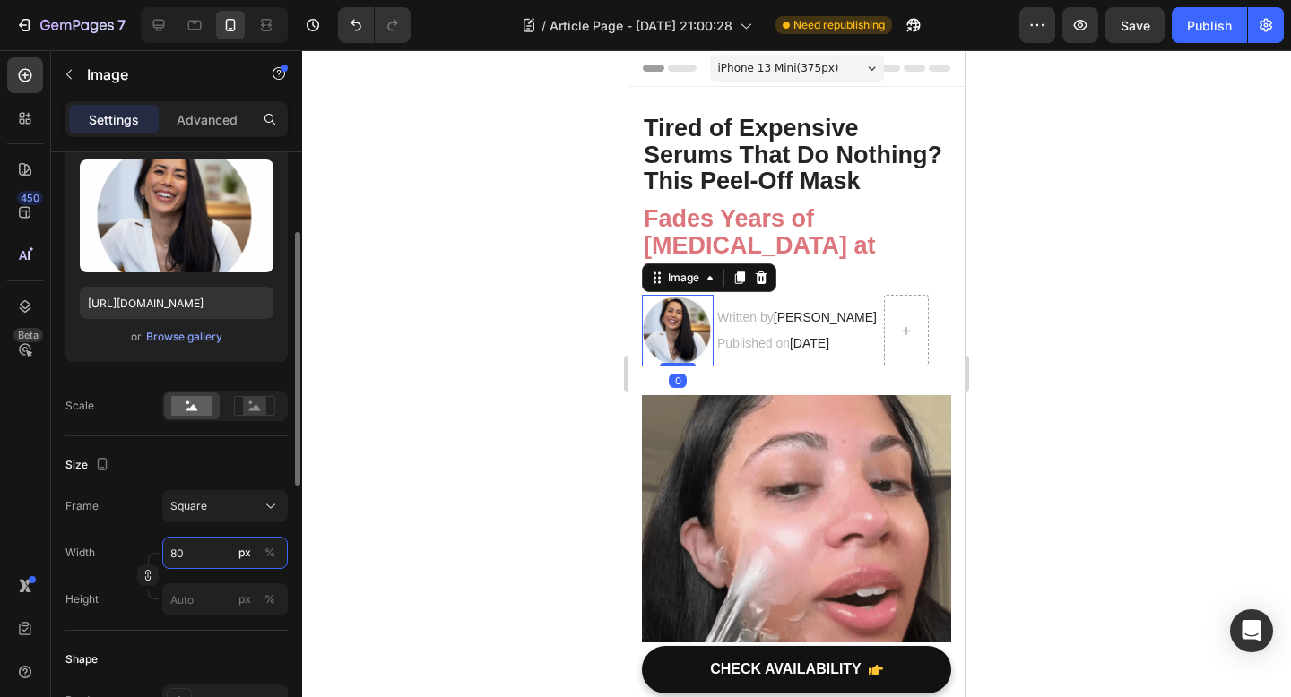
click at [203, 554] on input "80" at bounding box center [224, 553] width 125 height 32
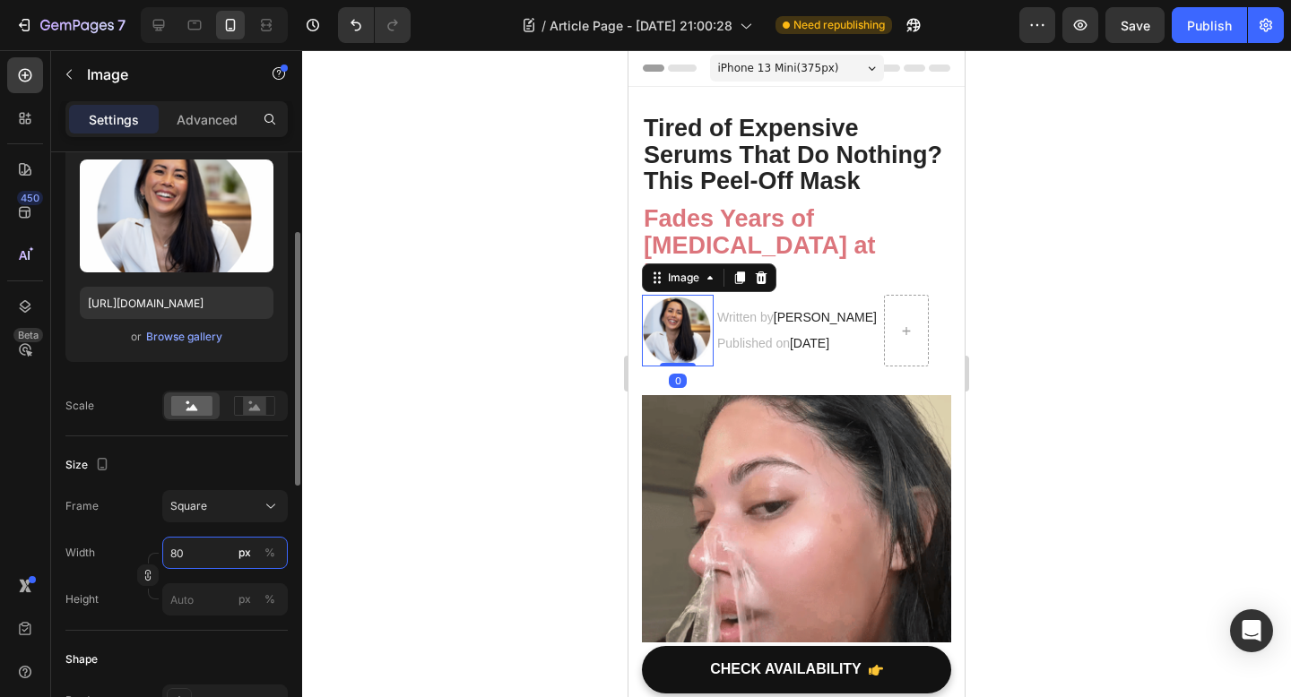
click at [203, 554] on input "80" at bounding box center [224, 553] width 125 height 32
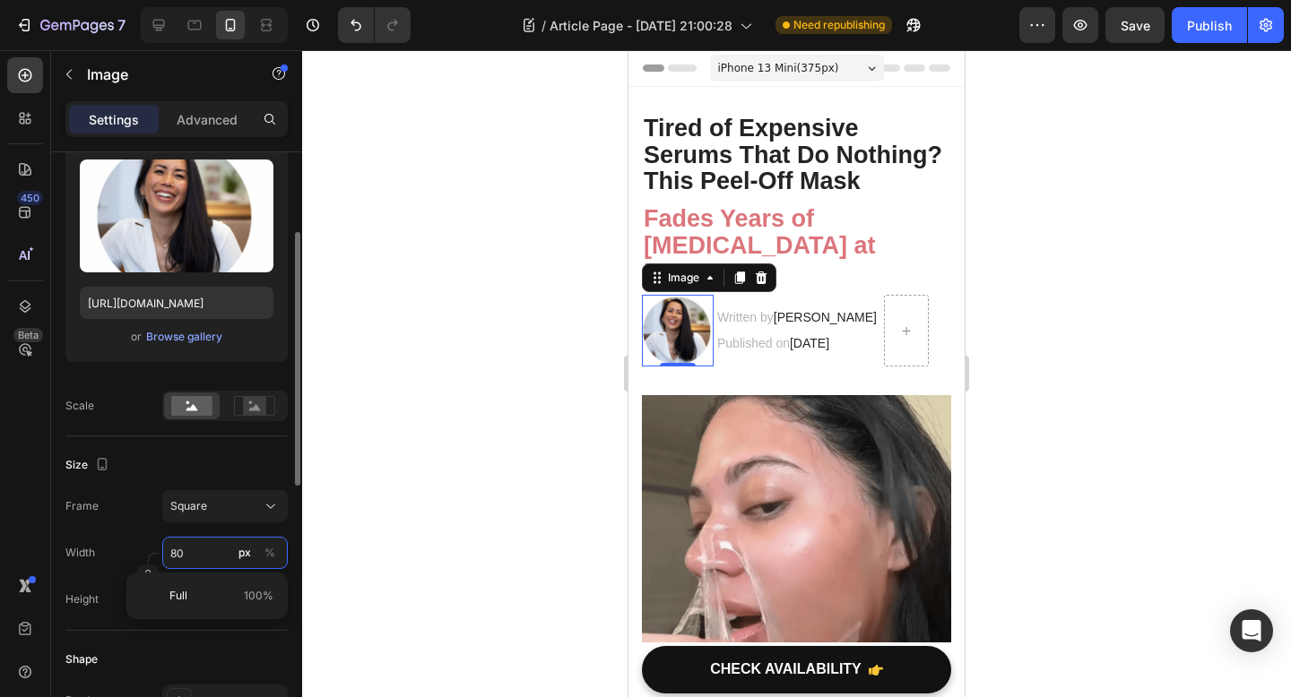
type input "5"
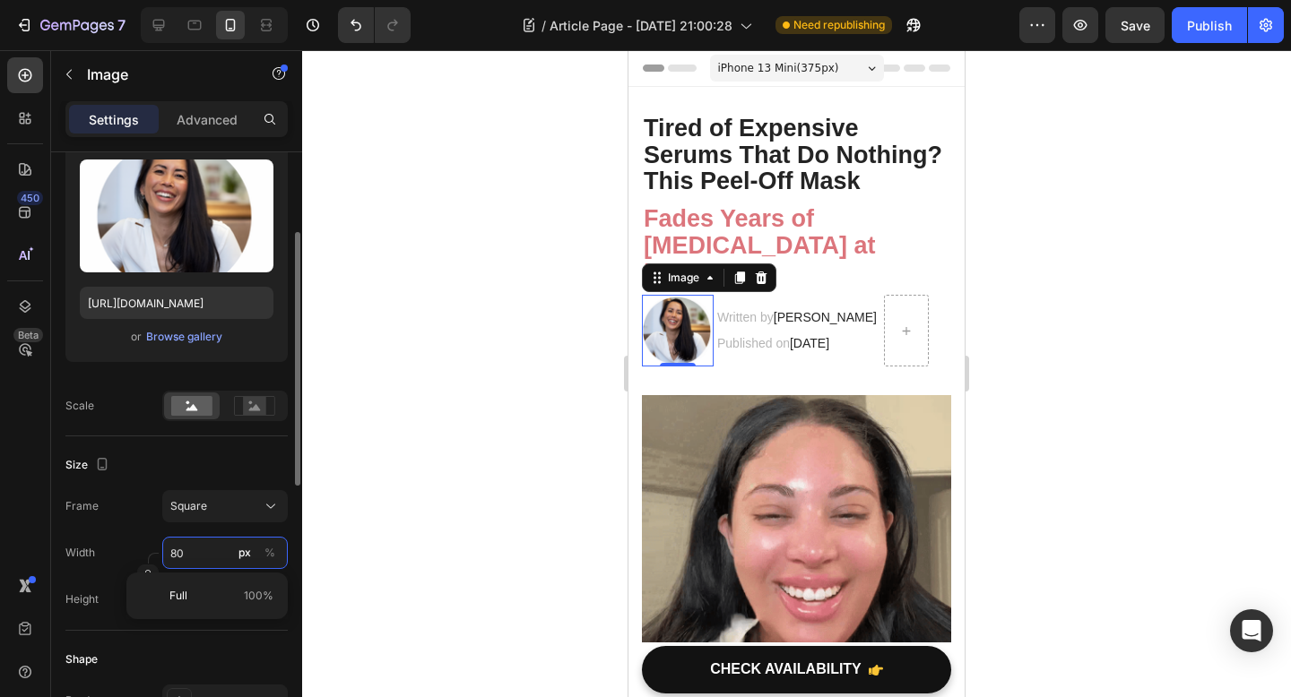
type input "5"
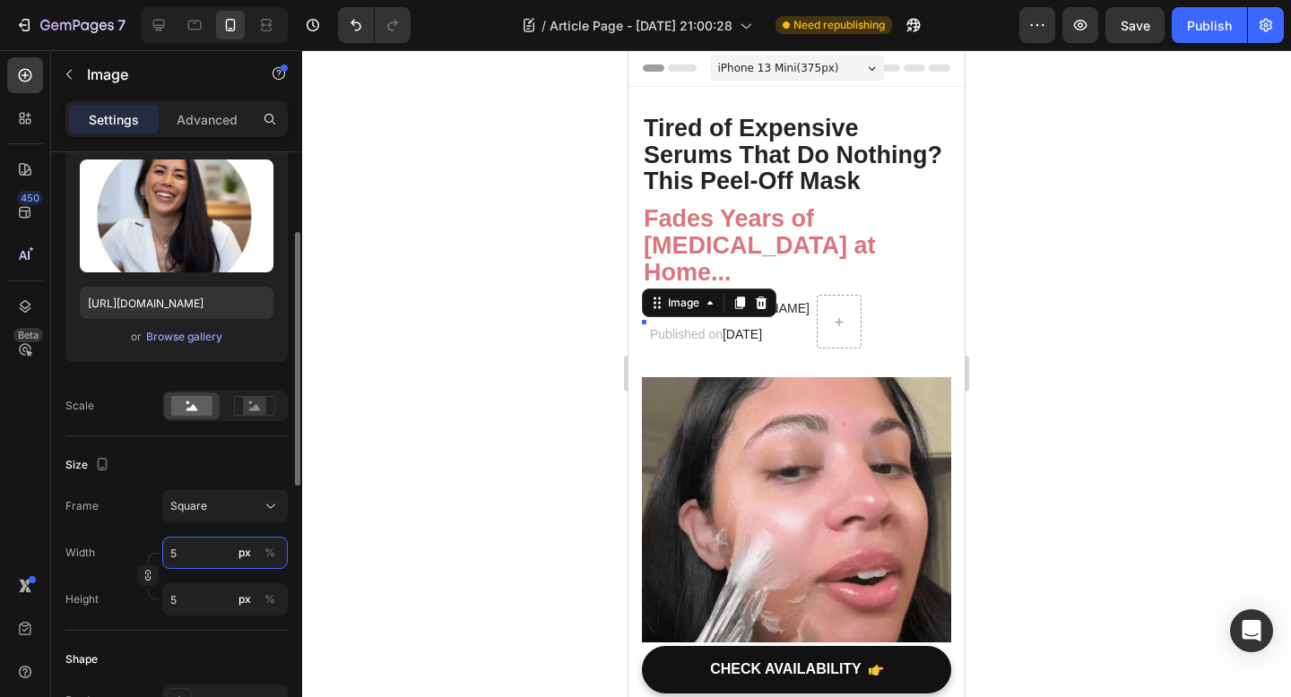
type input "50"
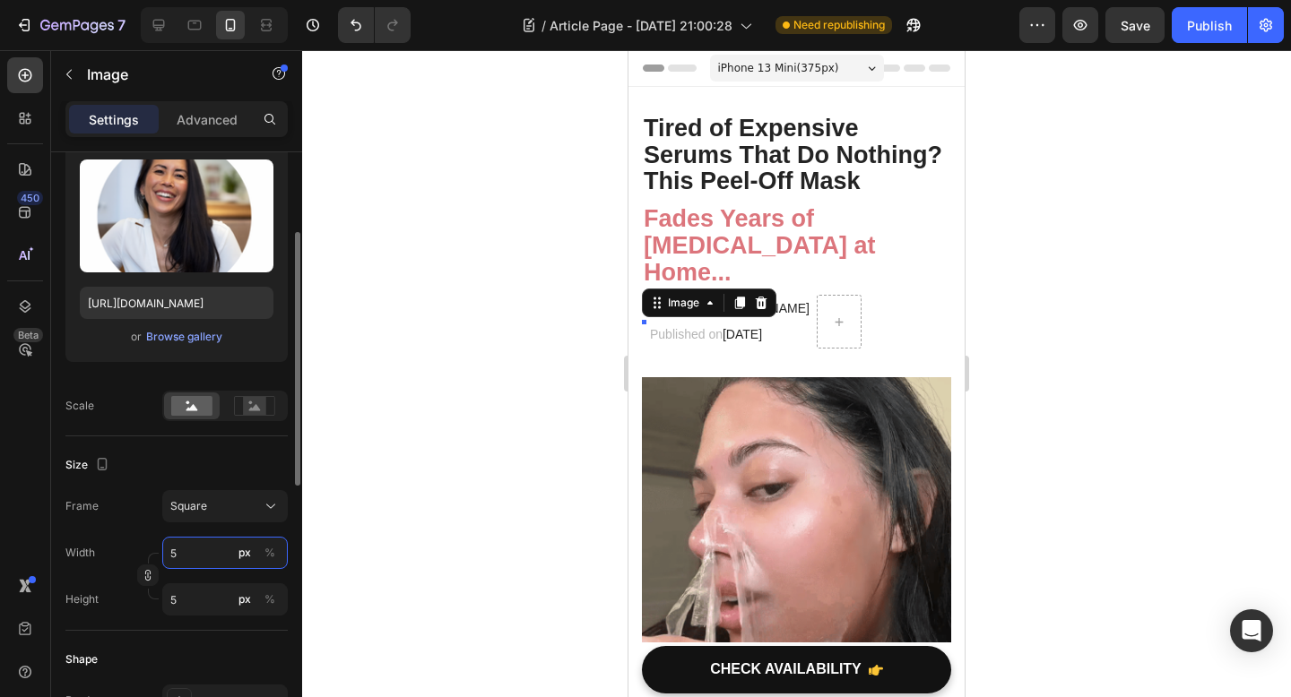
type input "50"
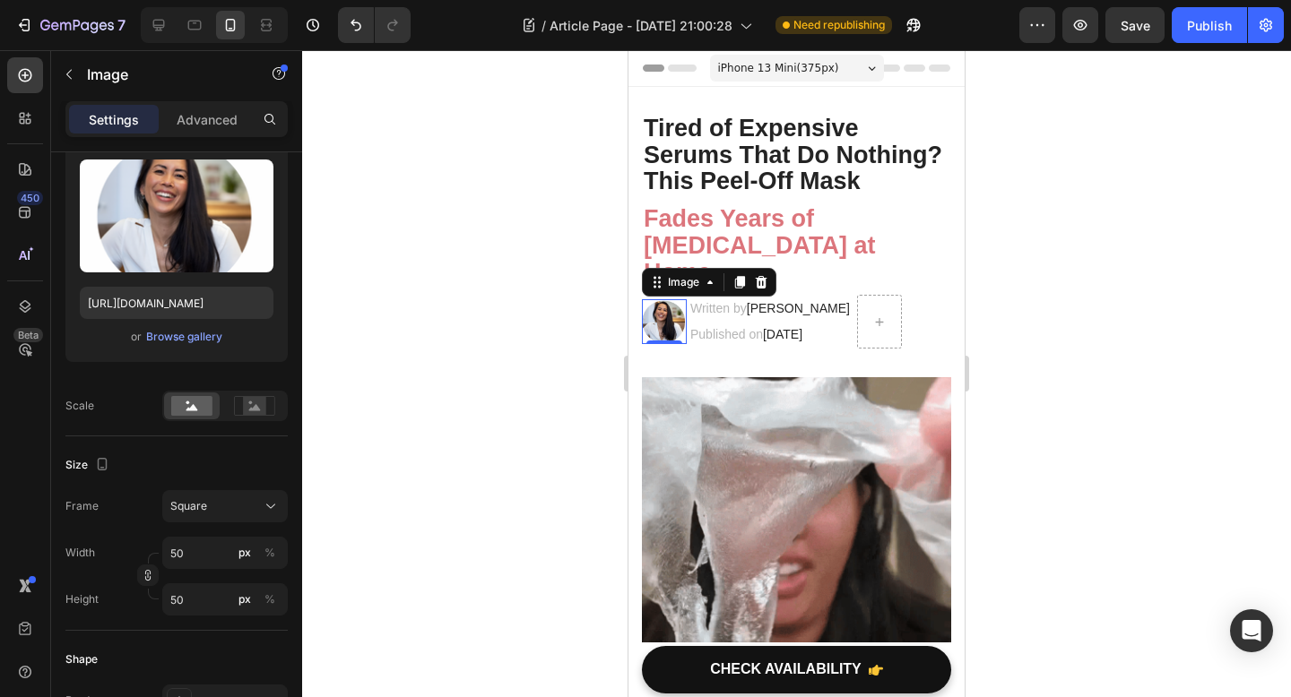
click at [427, 492] on div at bounding box center [796, 373] width 989 height 647
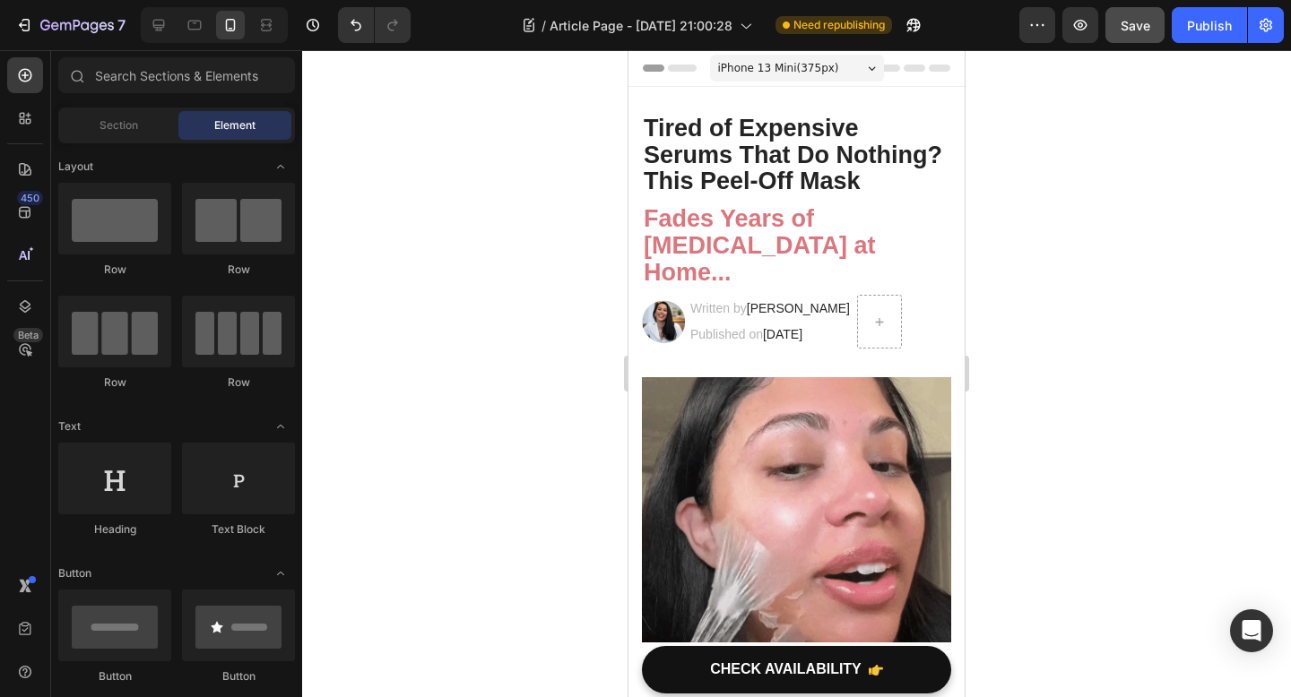
click at [1138, 20] on span "Save" at bounding box center [1135, 25] width 30 height 15
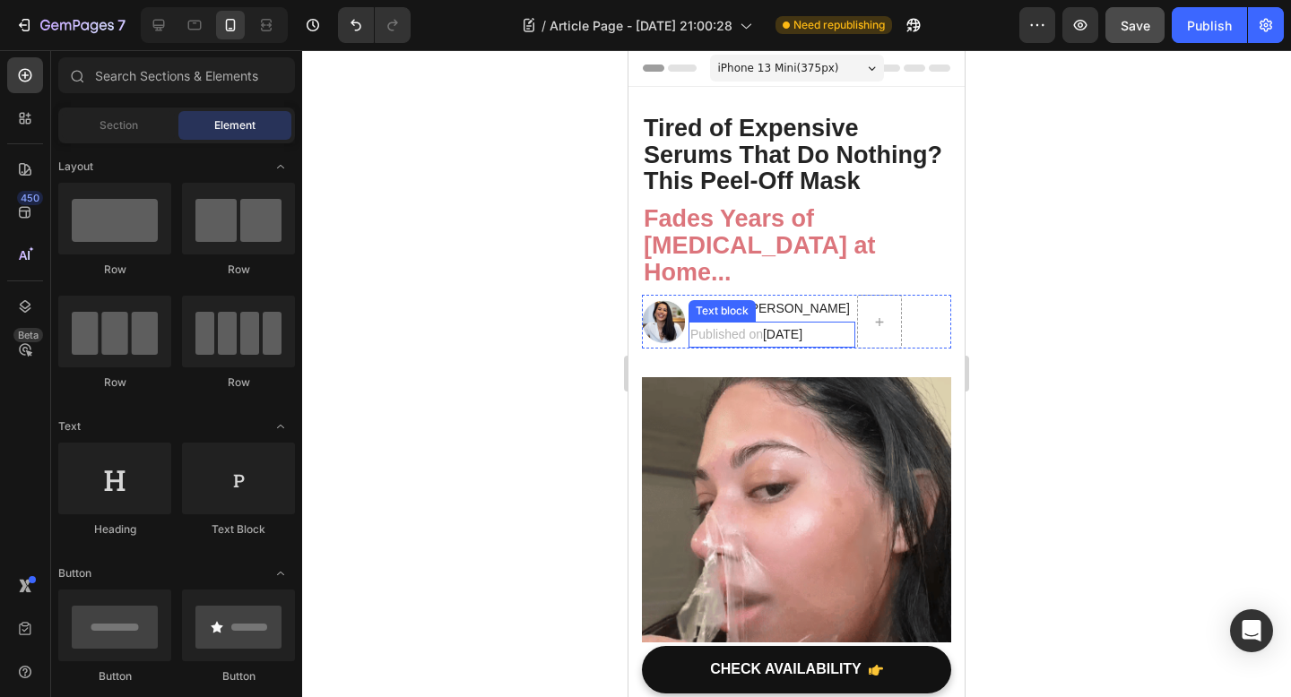
click at [790, 323] on div "Published on August 21, 2025" at bounding box center [771, 335] width 167 height 26
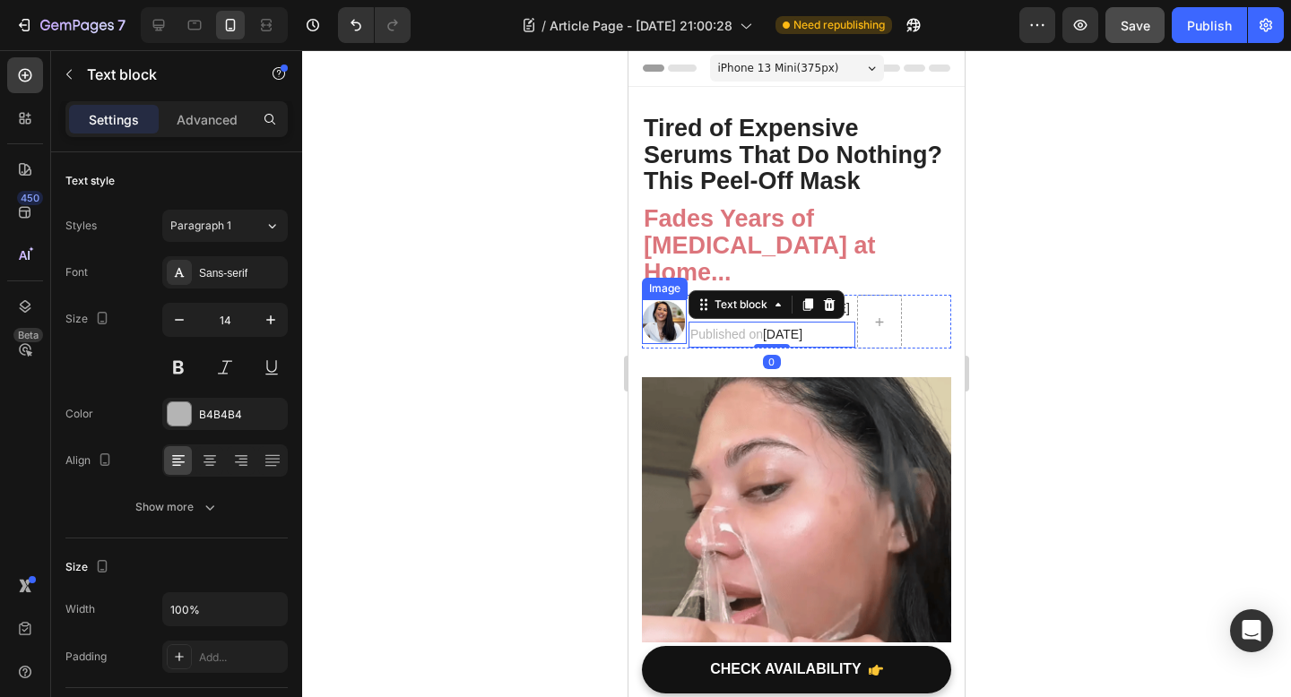
click at [649, 327] on img at bounding box center [664, 321] width 45 height 45
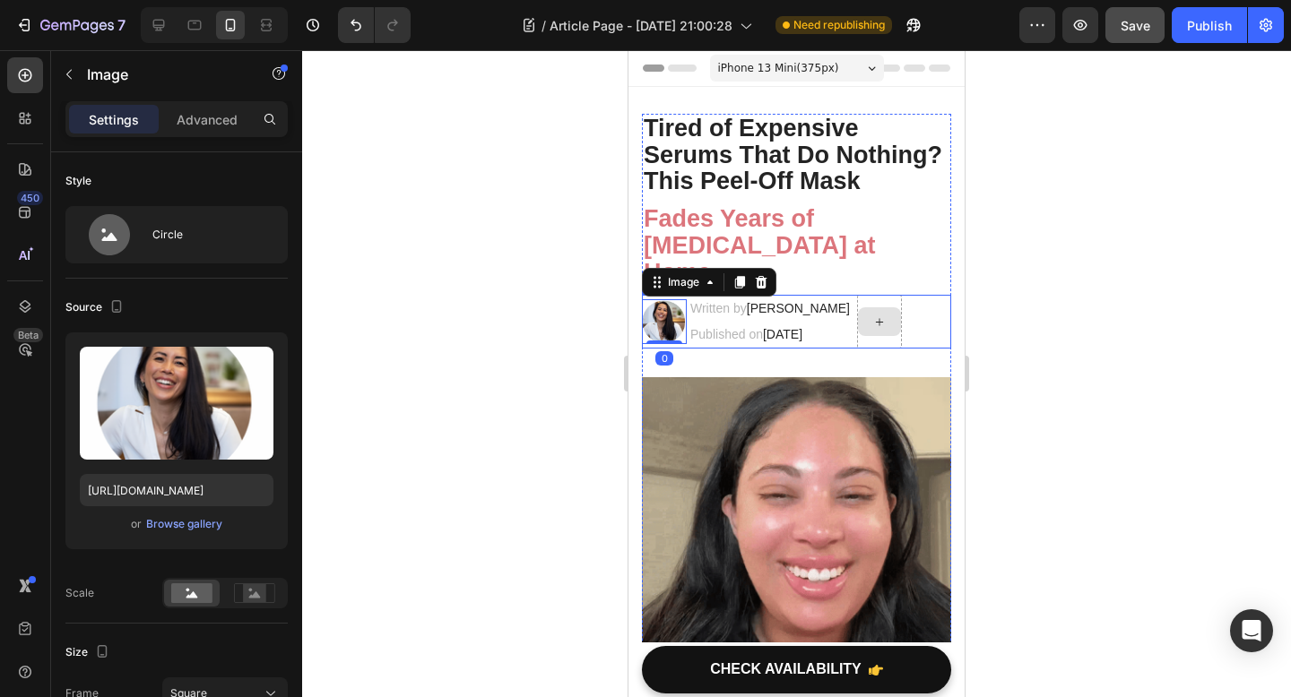
click at [899, 319] on div at bounding box center [879, 321] width 43 height 29
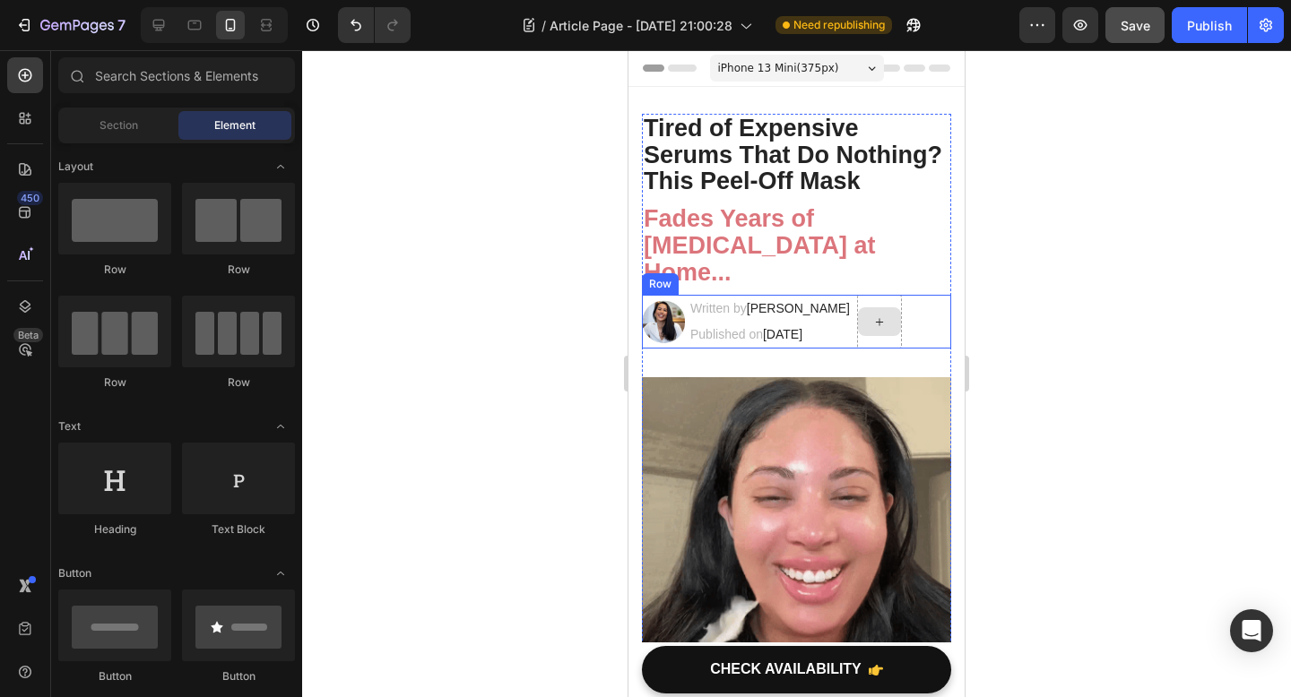
click at [911, 319] on div "Image Written by Dr. Voilet Lake Text block Published on August 21, 2025 Text b…" at bounding box center [796, 322] width 309 height 54
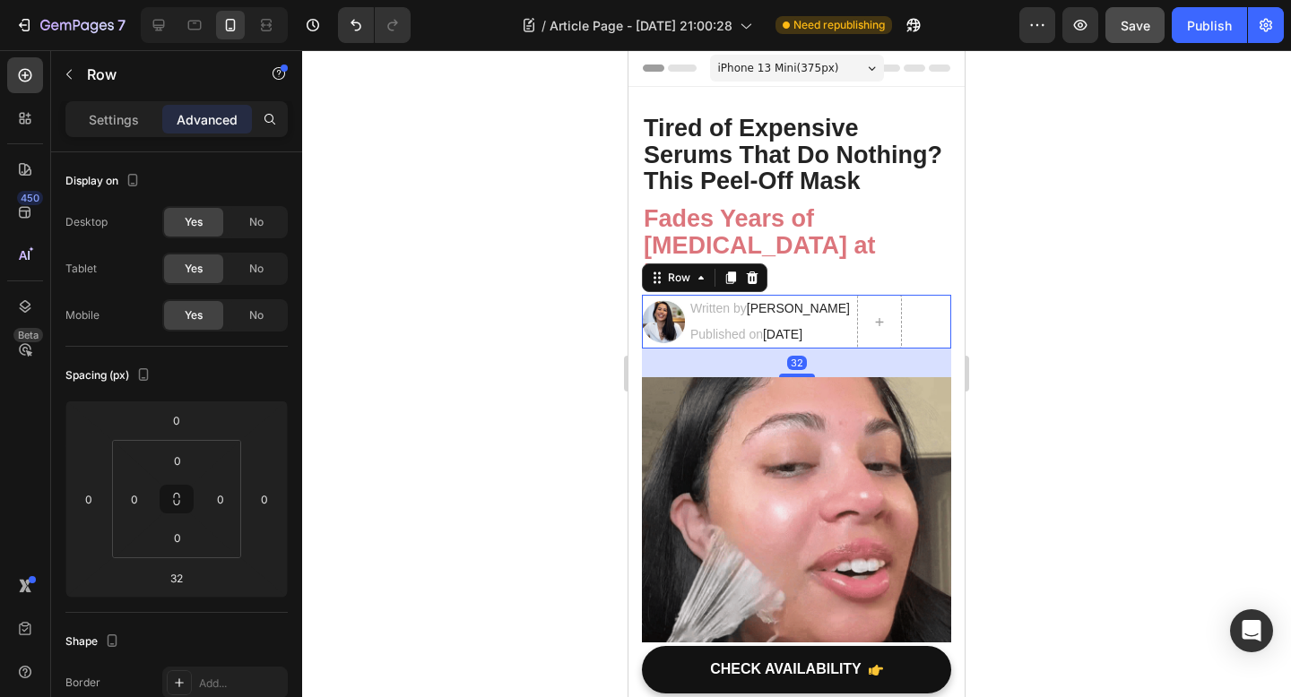
click at [911, 318] on div "Image Written by Dr. Voilet Lake Text block Published on August 21, 2025 Text b…" at bounding box center [796, 322] width 309 height 54
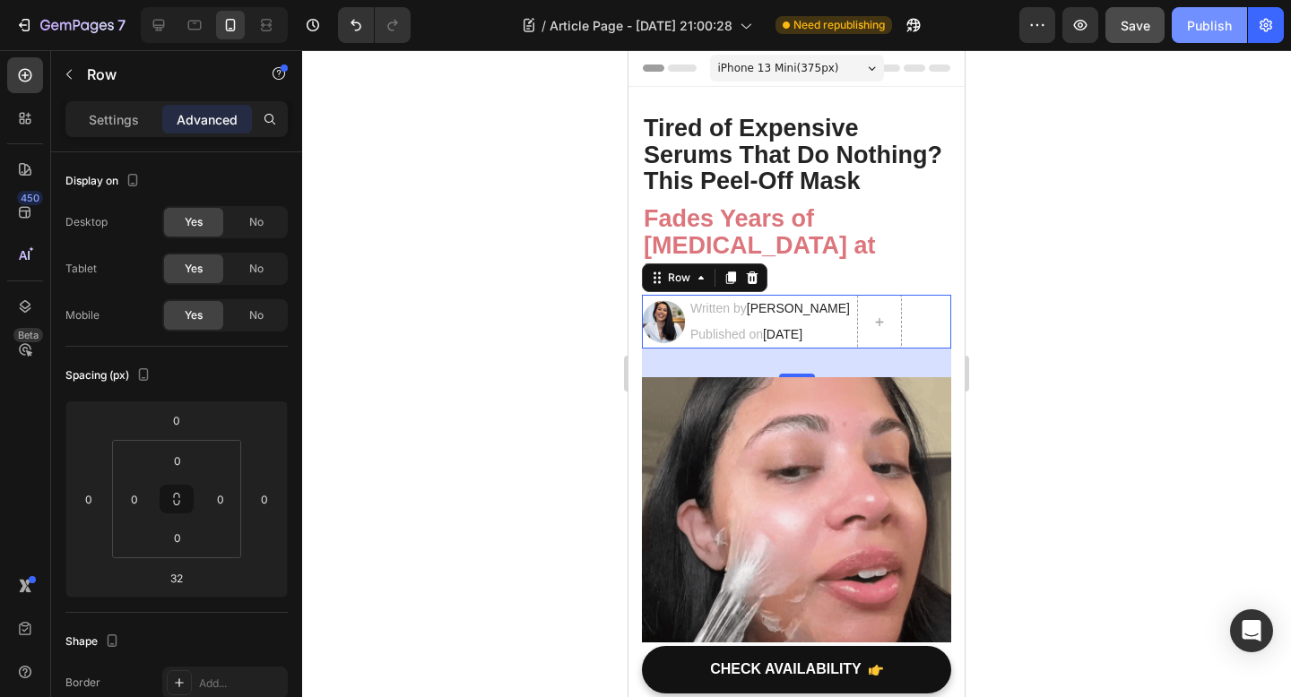
click at [1200, 30] on div "Publish" at bounding box center [1209, 25] width 45 height 19
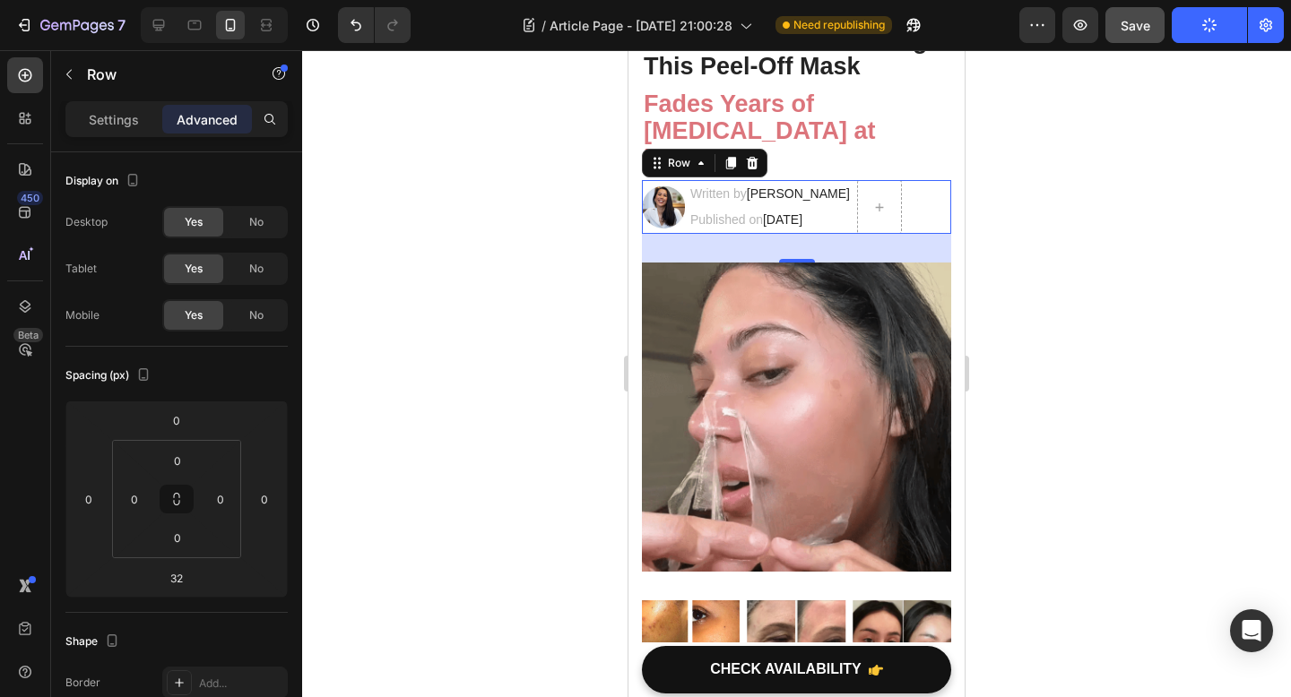
scroll to position [117, 0]
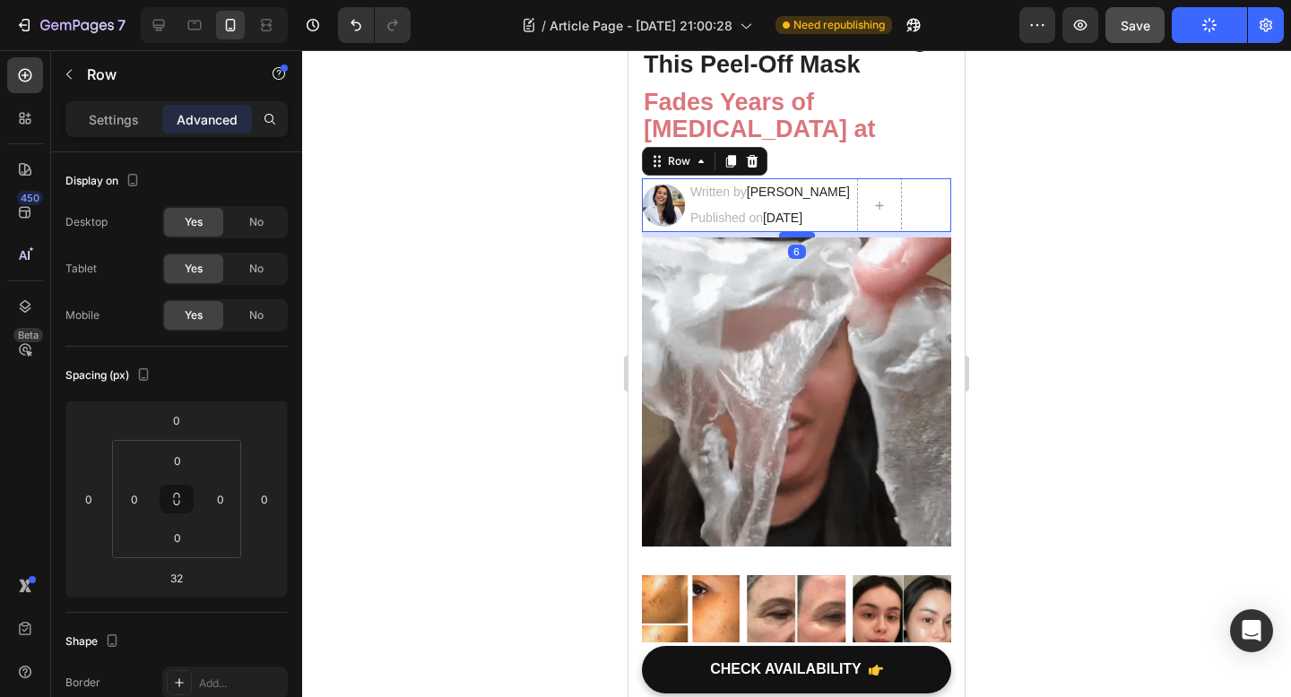
drag, startPoint x: 793, startPoint y: 256, endPoint x: 793, endPoint y: 235, distance: 21.5
click at [793, 235] on div at bounding box center [797, 234] width 36 height 5
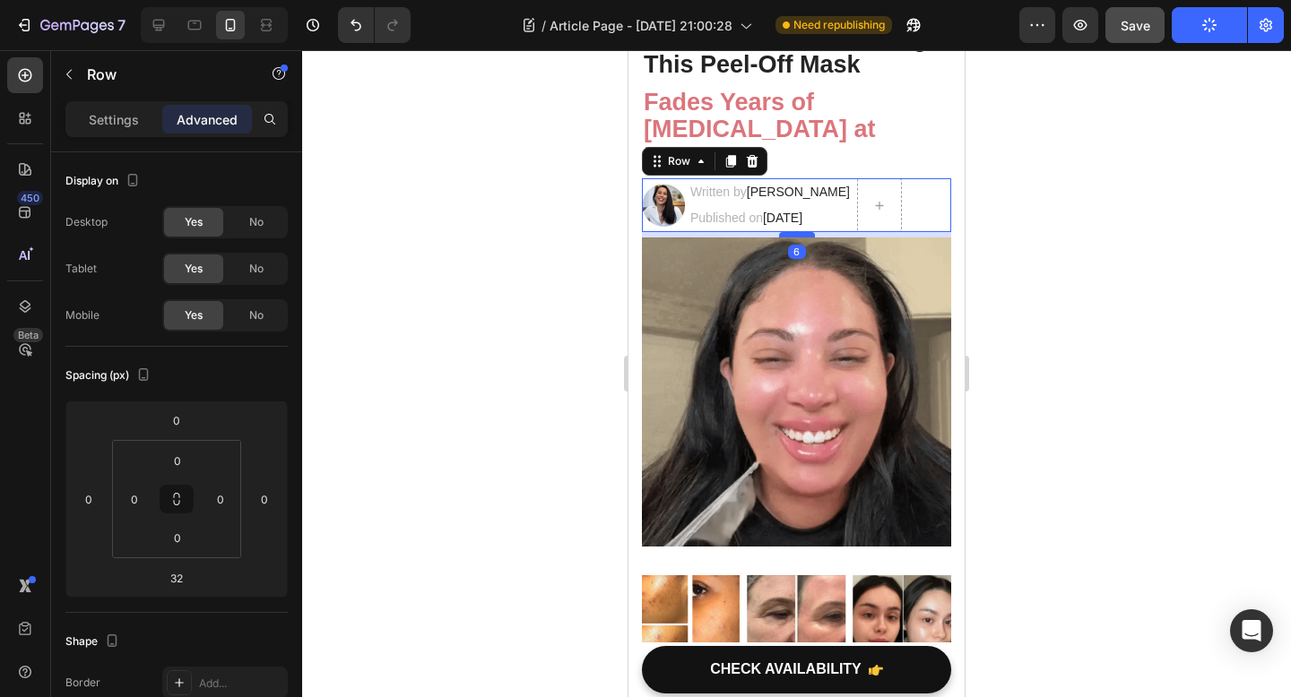
type input "8"
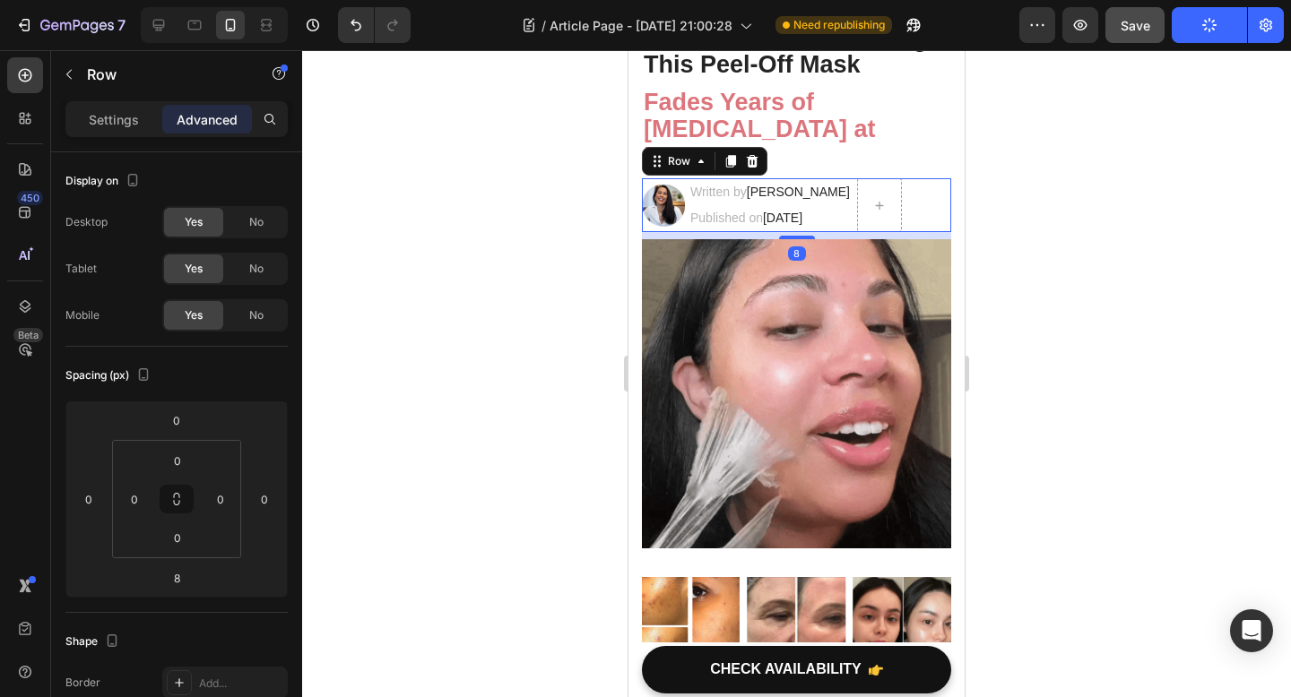
click at [1175, 306] on div at bounding box center [796, 373] width 989 height 647
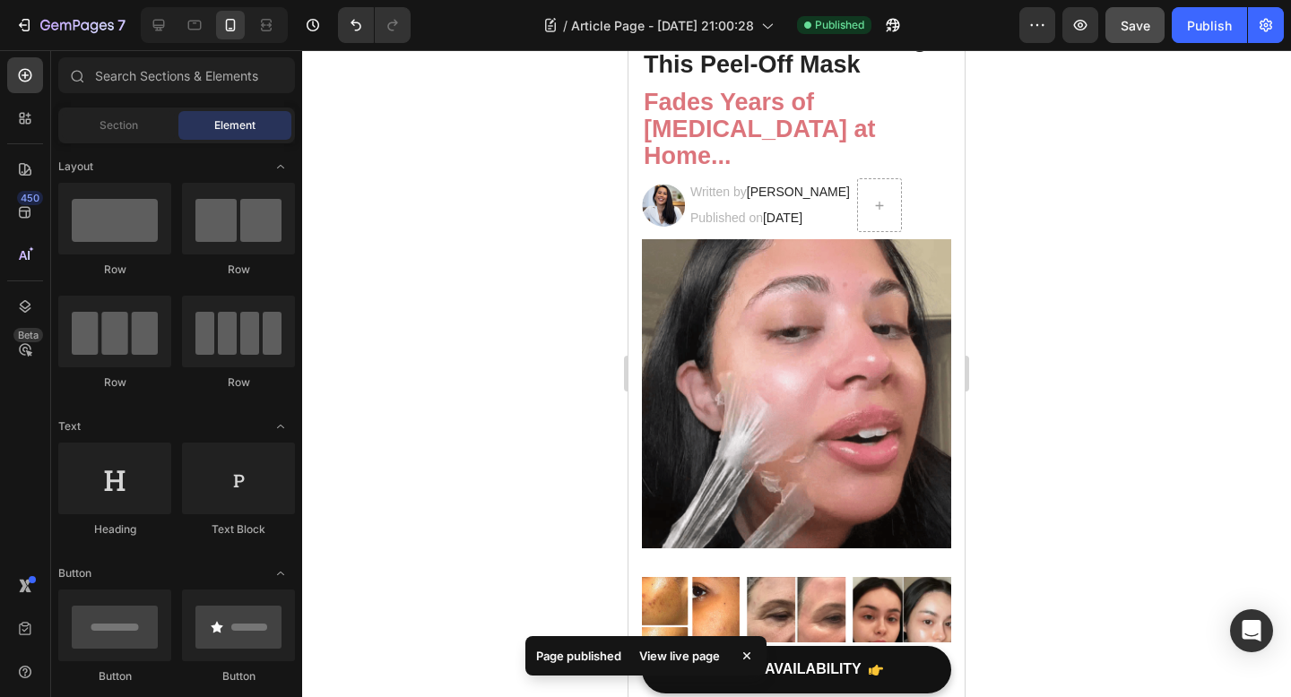
click at [1092, 322] on div at bounding box center [796, 373] width 989 height 647
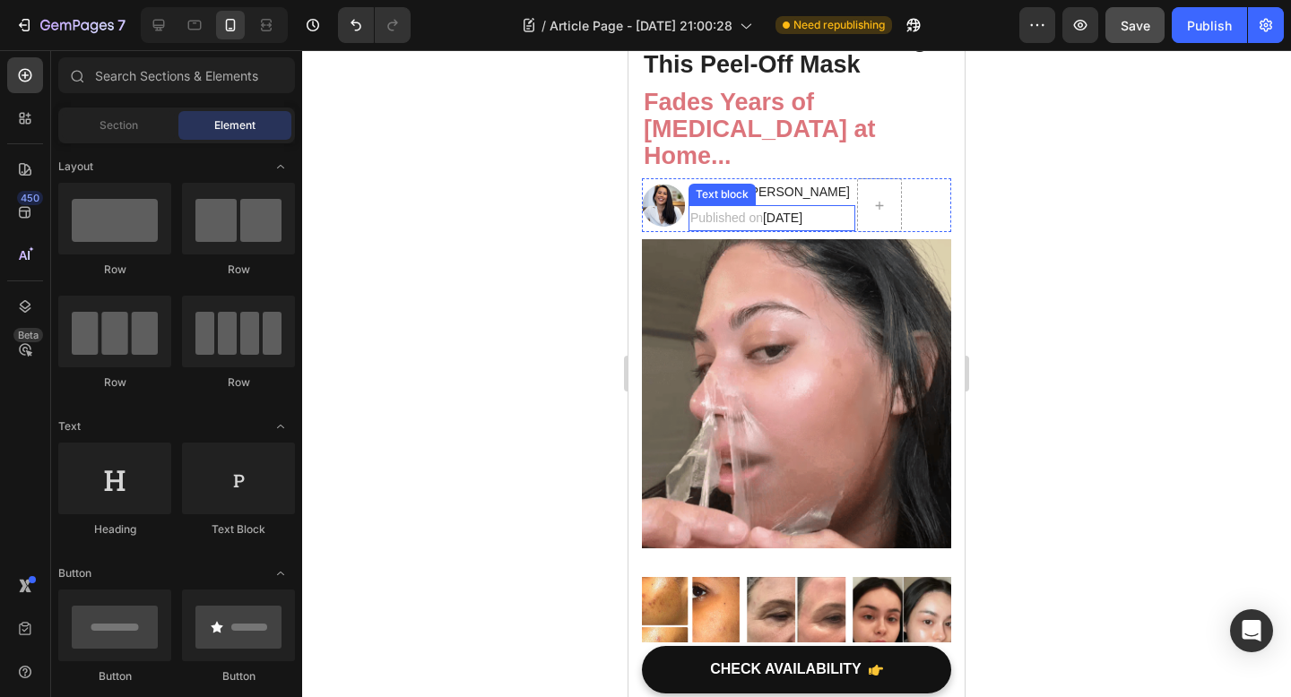
click at [779, 220] on span "[DATE]" at bounding box center [782, 218] width 39 height 14
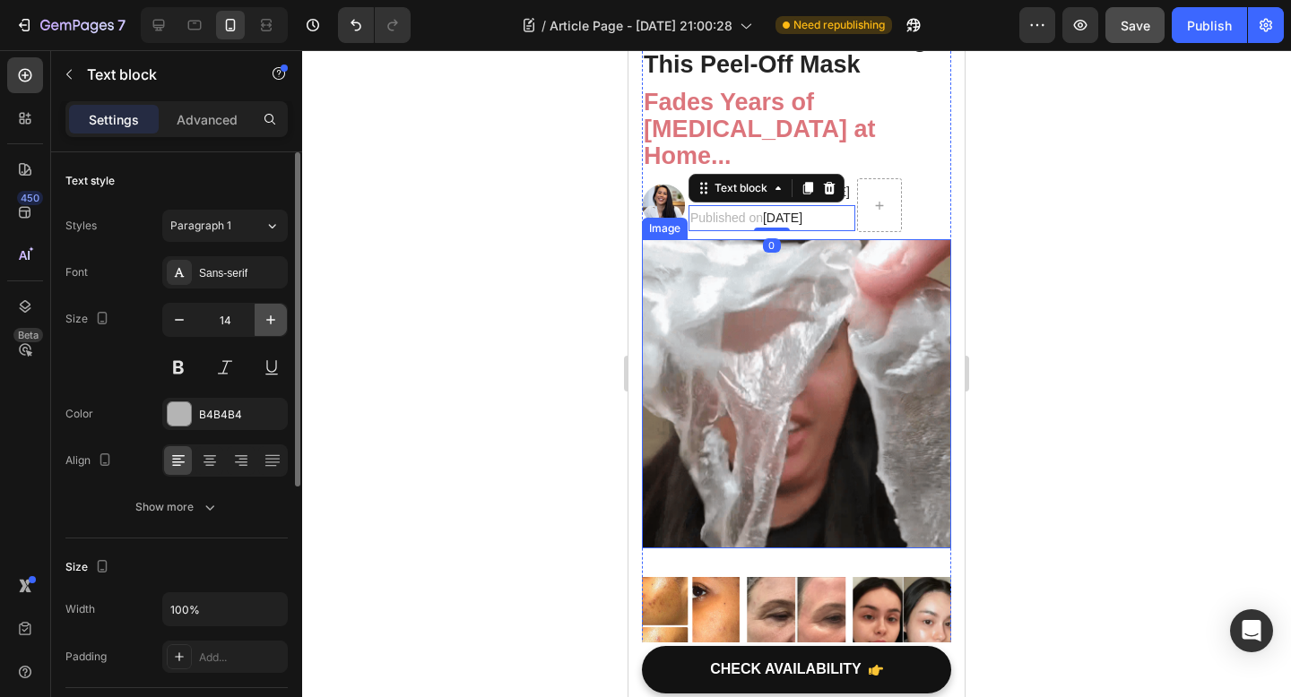
click at [264, 324] on icon "button" at bounding box center [271, 320] width 18 height 18
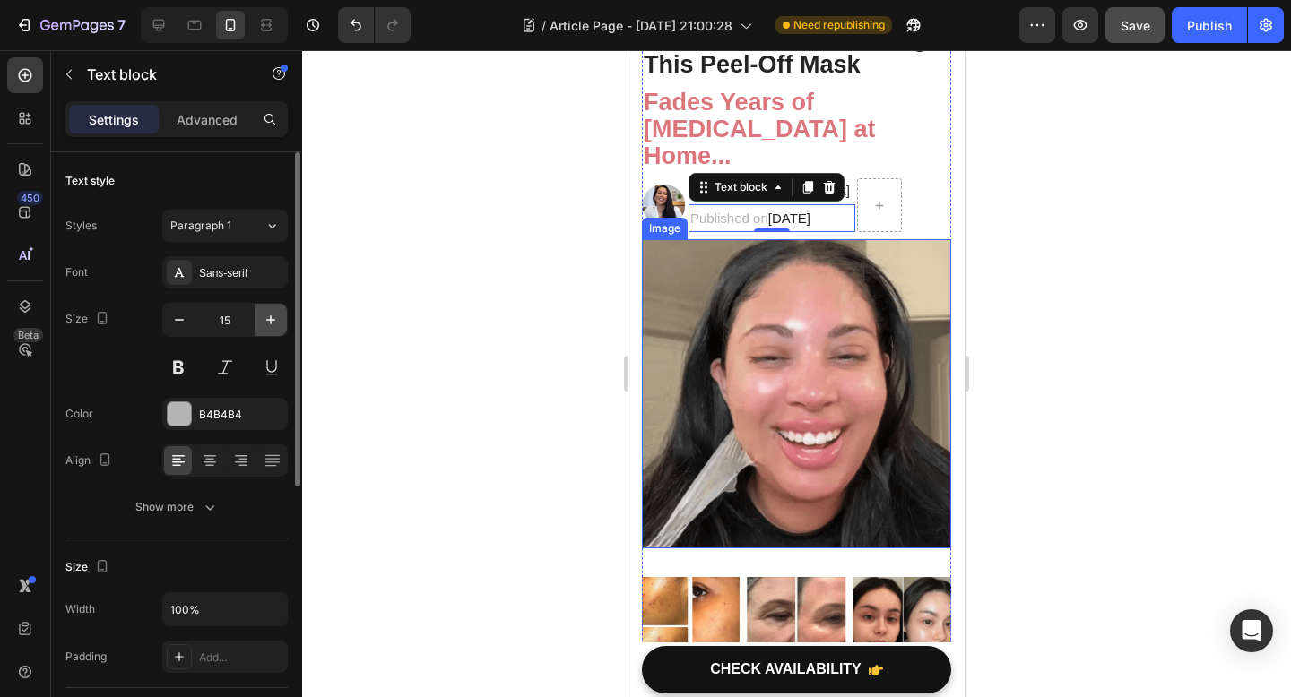
click at [264, 324] on icon "button" at bounding box center [271, 320] width 18 height 18
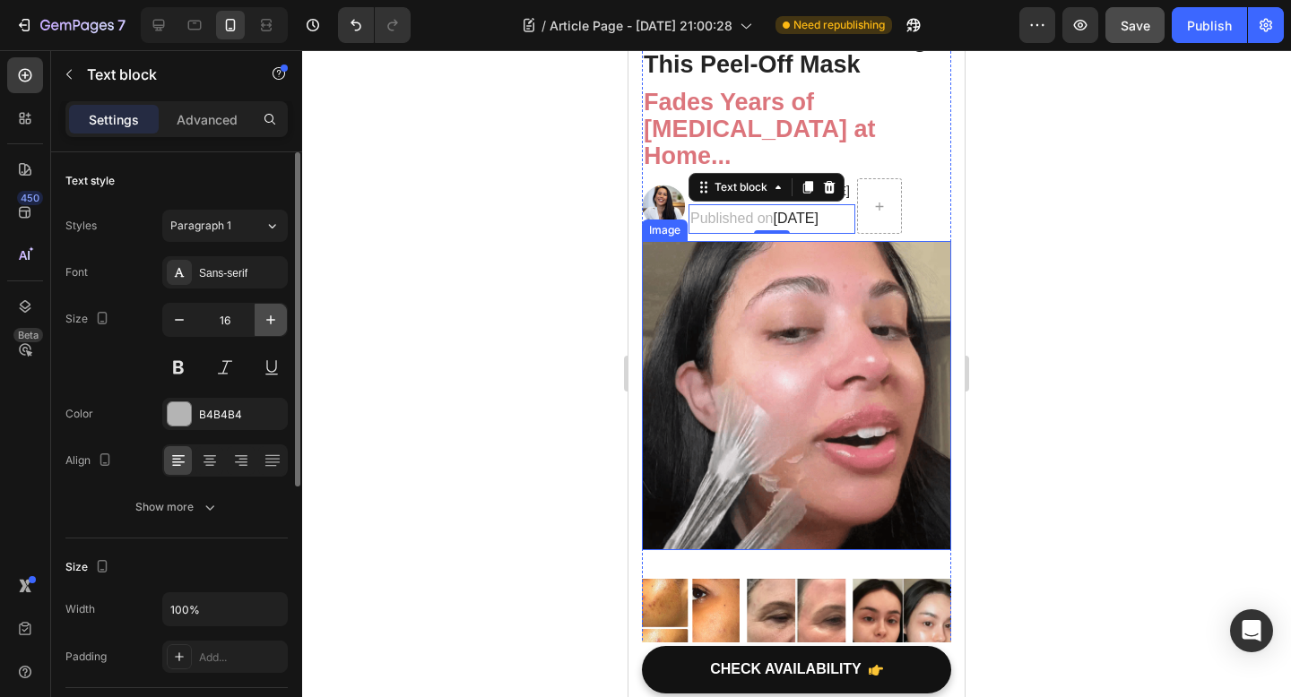
click at [264, 324] on icon "button" at bounding box center [271, 320] width 18 height 18
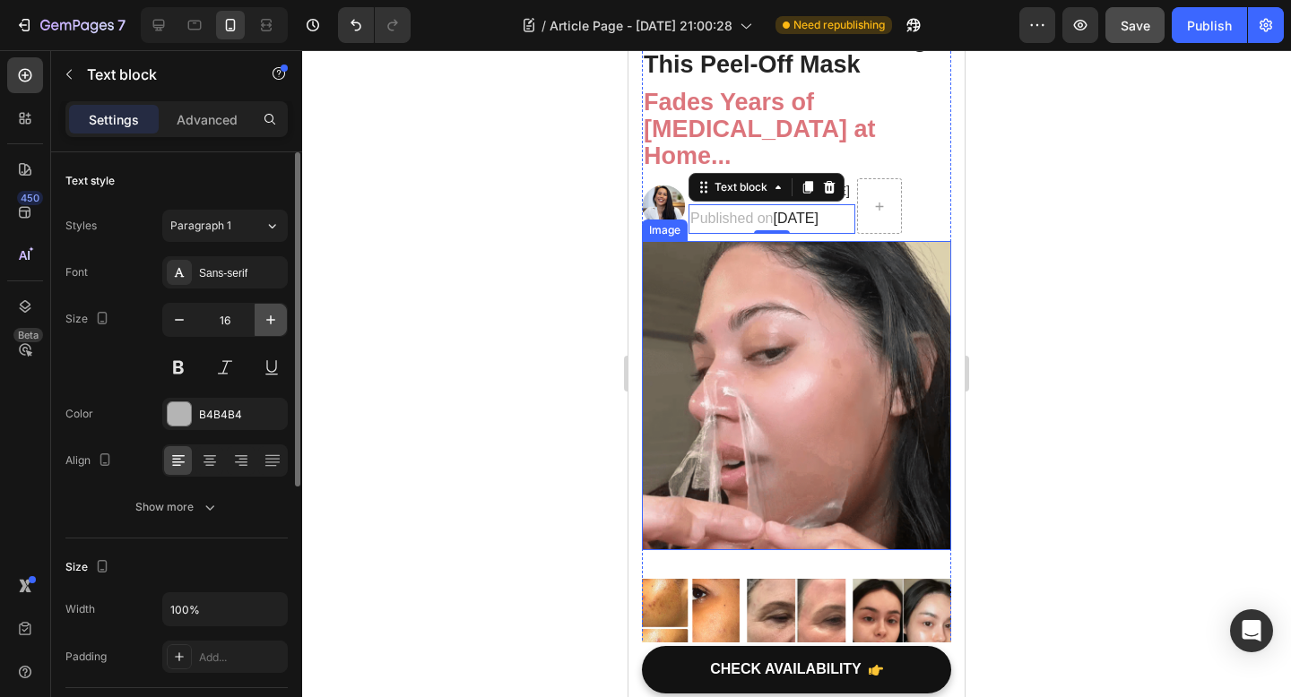
type input "17"
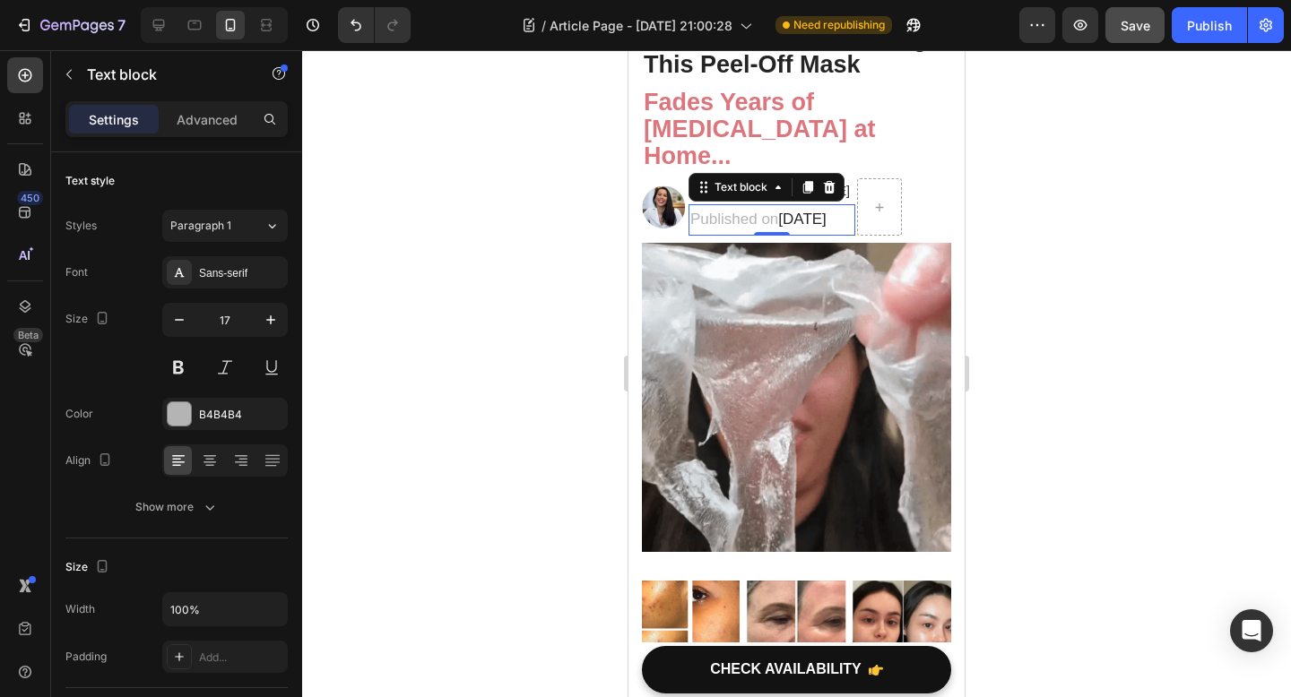
click at [1146, 381] on div at bounding box center [796, 373] width 989 height 647
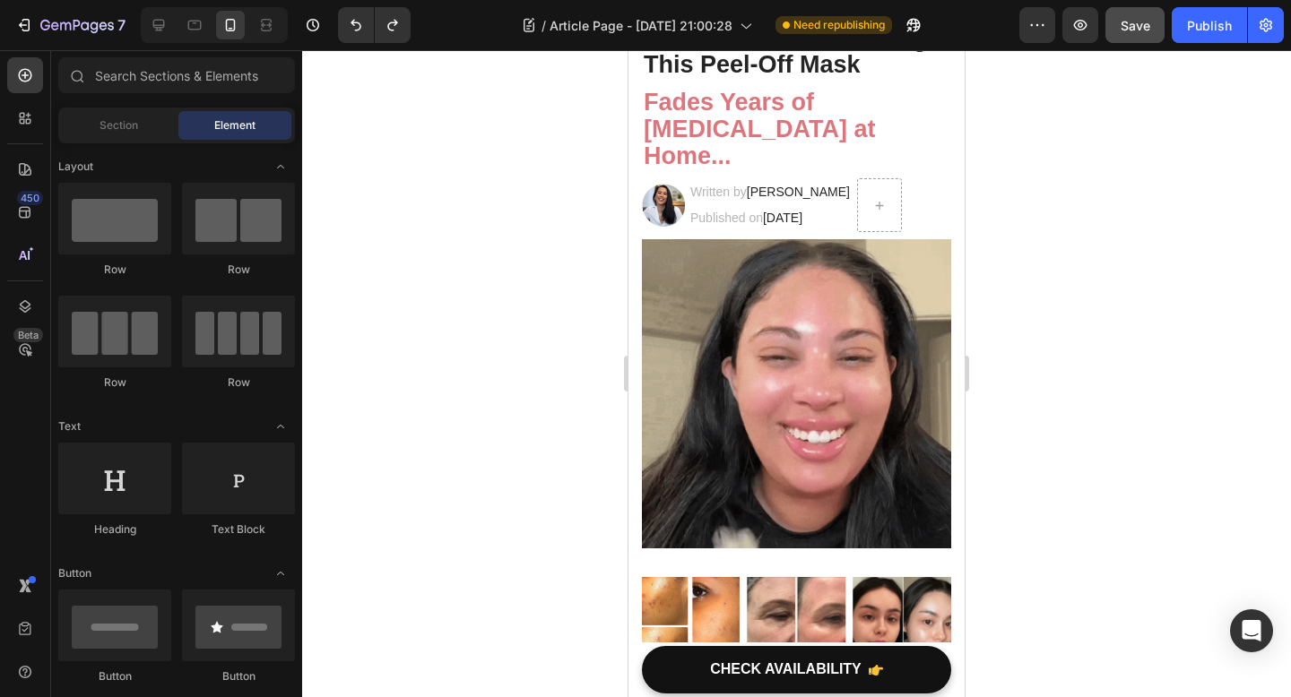
click at [1096, 309] on div at bounding box center [796, 373] width 989 height 647
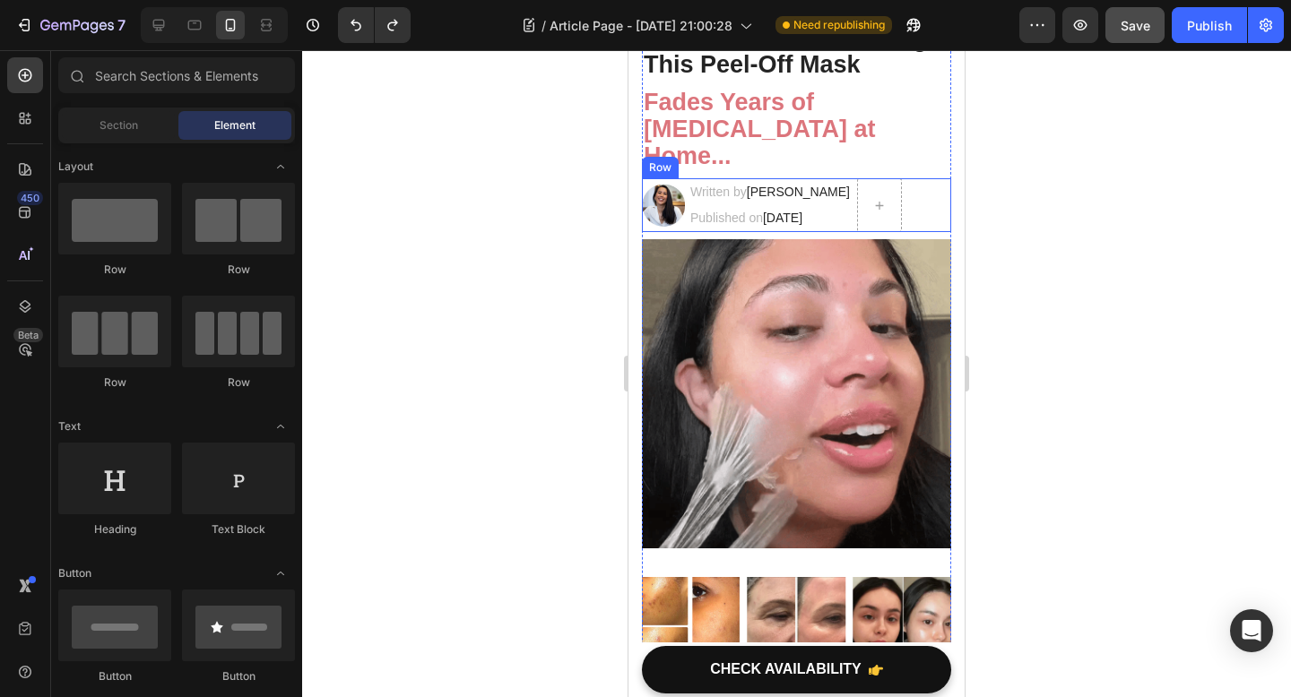
click at [942, 199] on div "Image Written by Dr. Voilet Lake Text block Published on August 21, 2025 Text b…" at bounding box center [796, 205] width 309 height 54
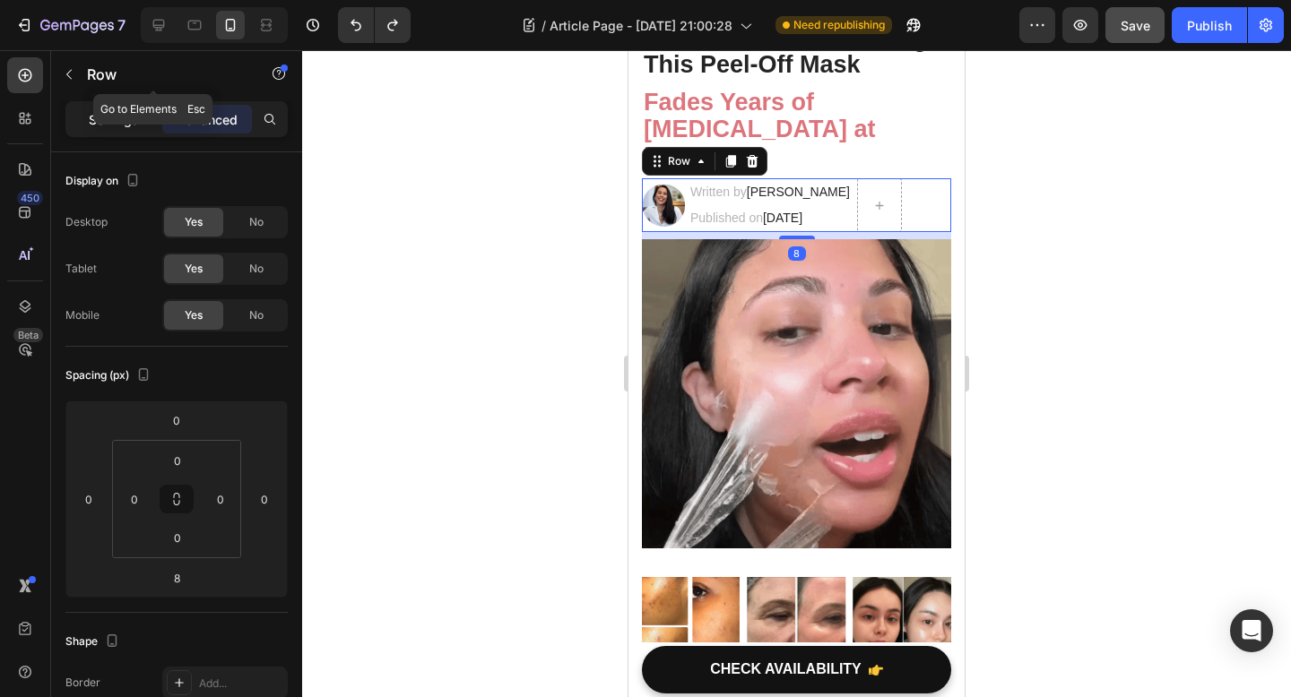
click at [117, 116] on p "Settings" at bounding box center [114, 119] width 50 height 19
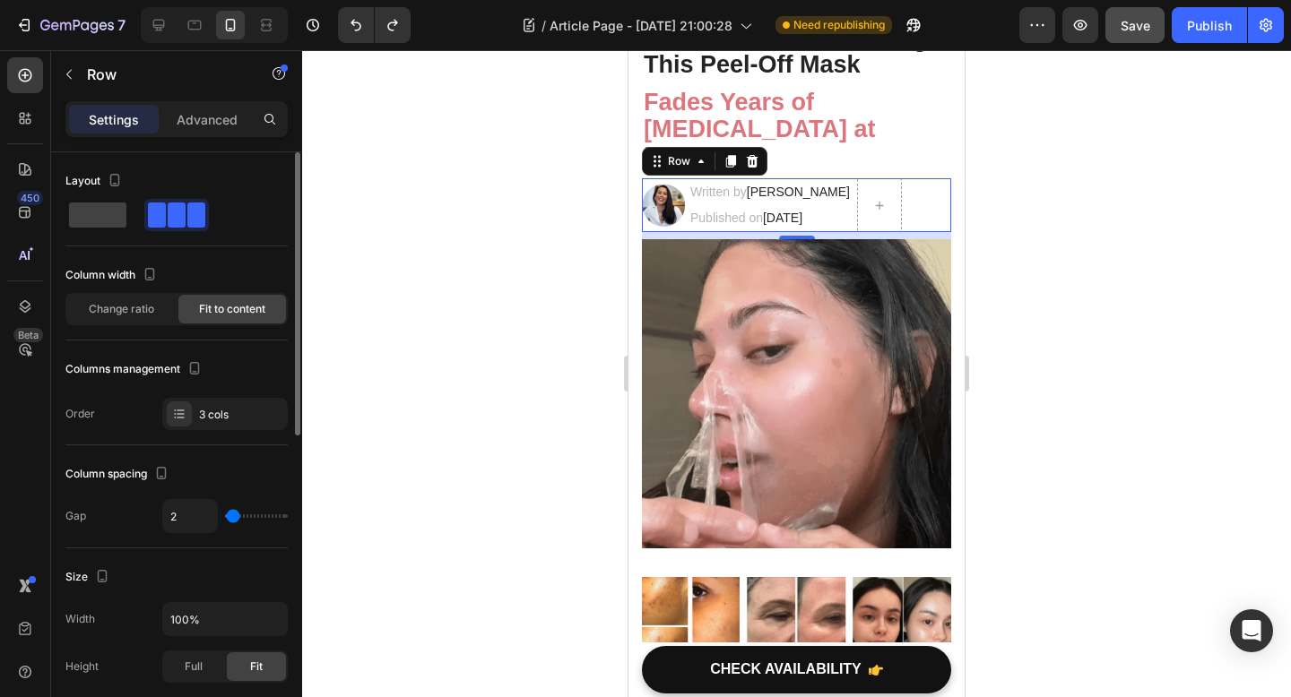
scroll to position [6, 0]
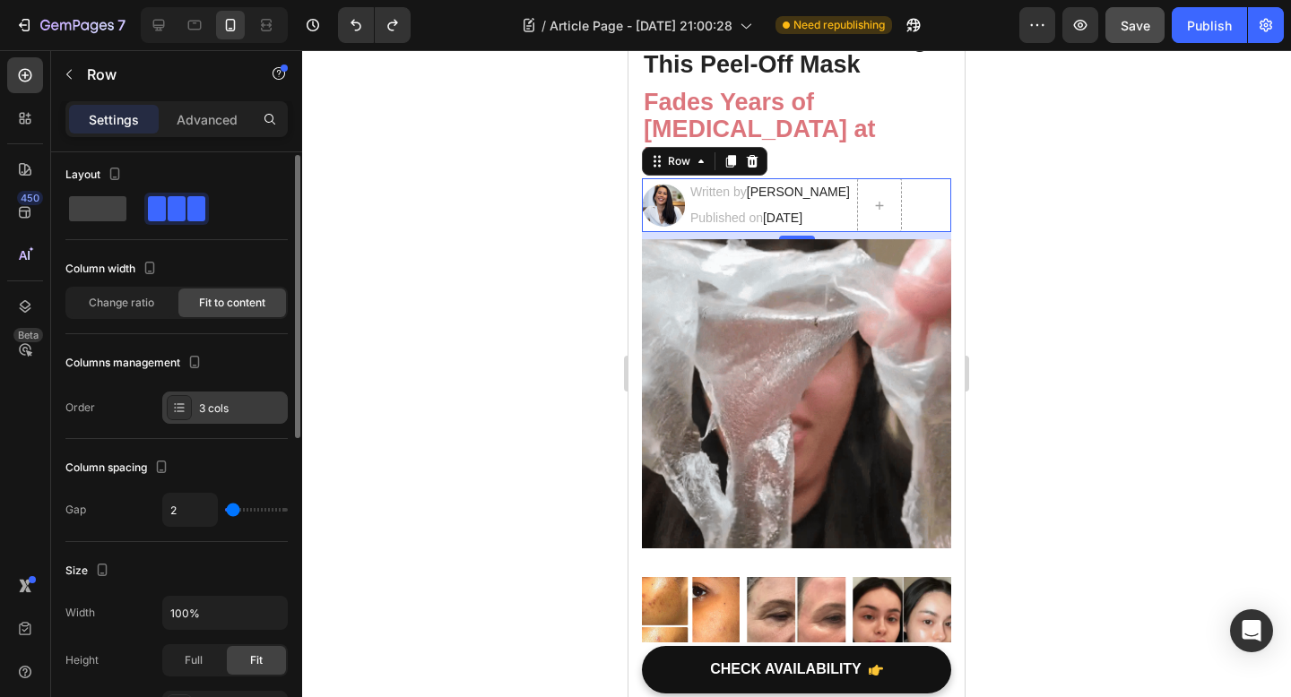
click at [175, 407] on icon at bounding box center [175, 408] width 2 height 2
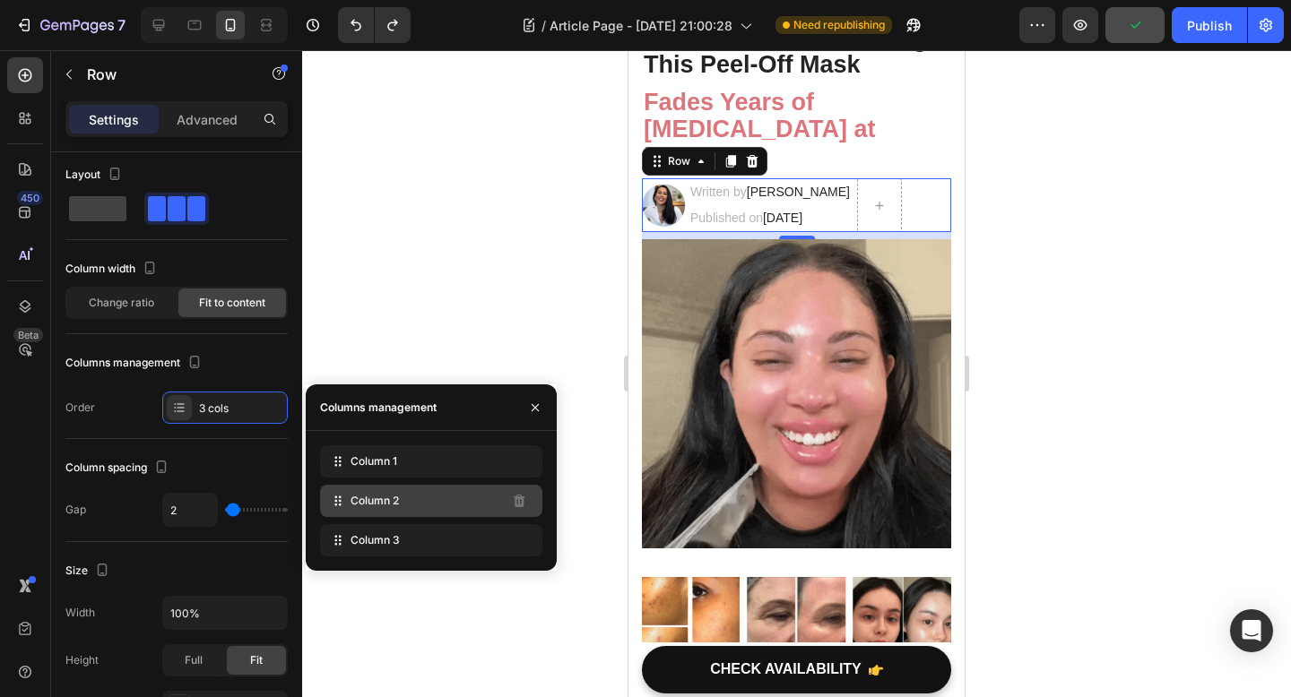
click at [422, 496] on div "Column 2" at bounding box center [431, 501] width 222 height 32
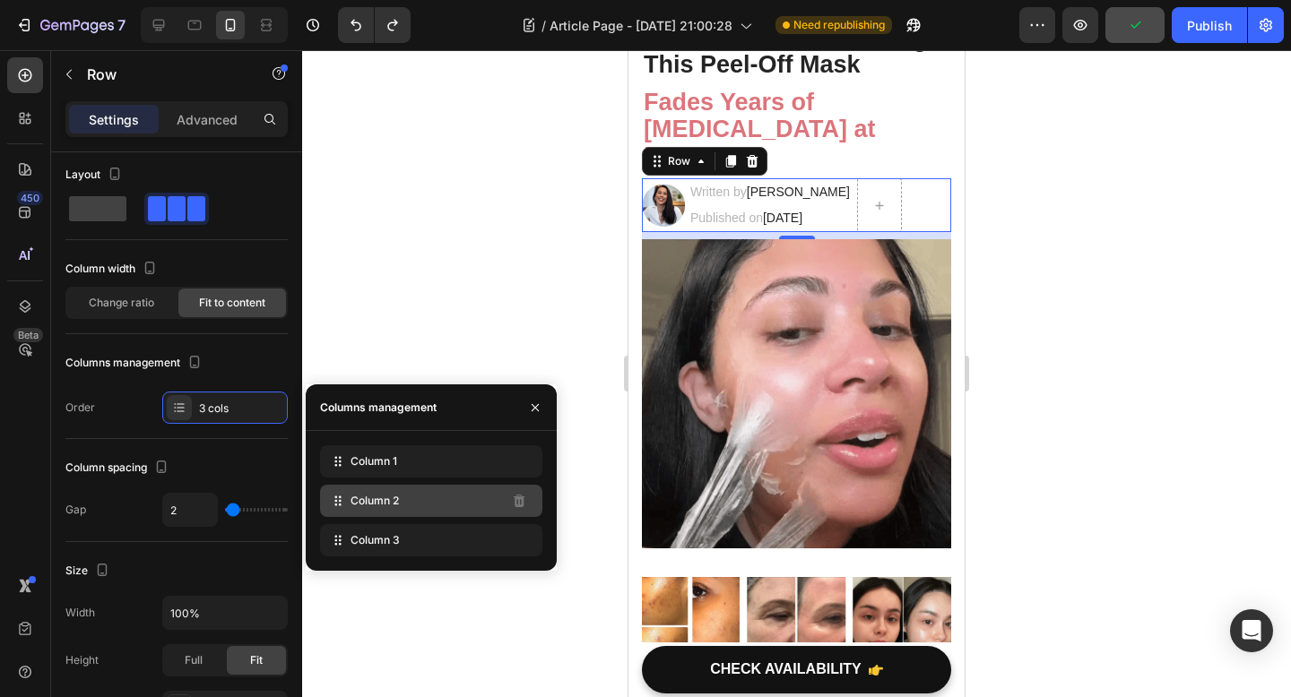
click at [459, 503] on div "Column 2" at bounding box center [431, 501] width 222 height 32
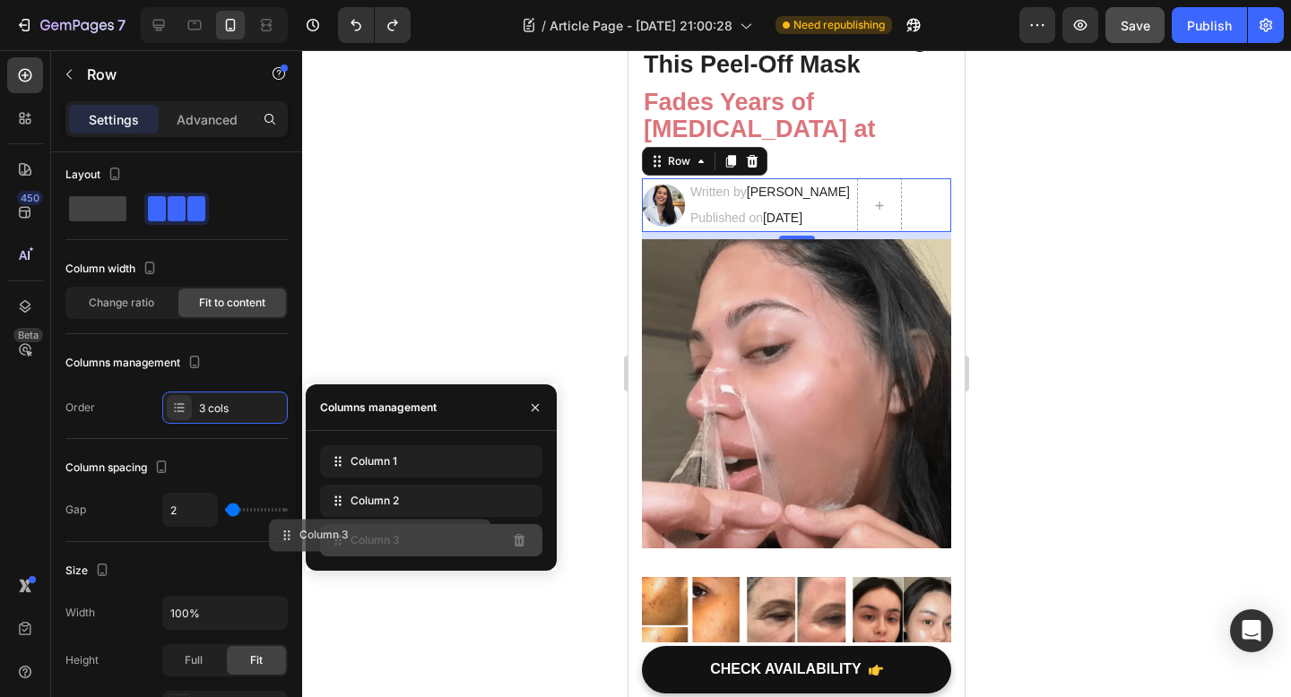
click at [471, 535] on div "Column 3" at bounding box center [431, 540] width 222 height 32
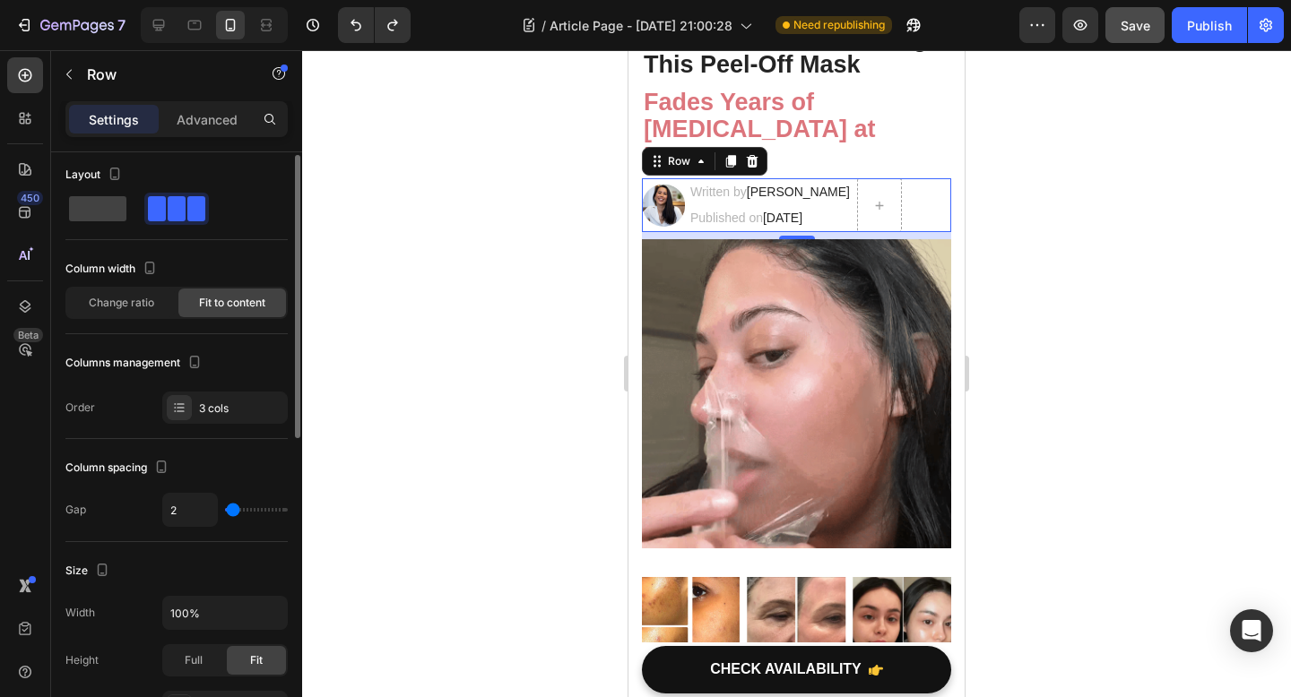
type input "9"
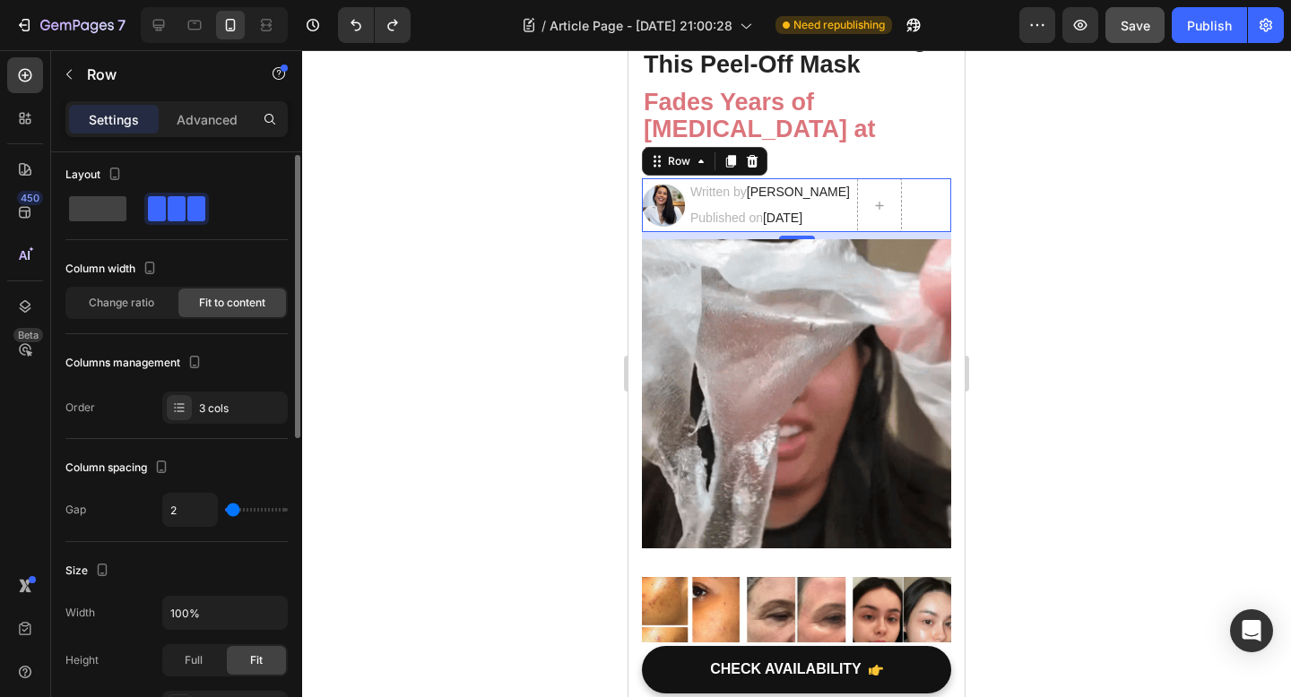
type input "9"
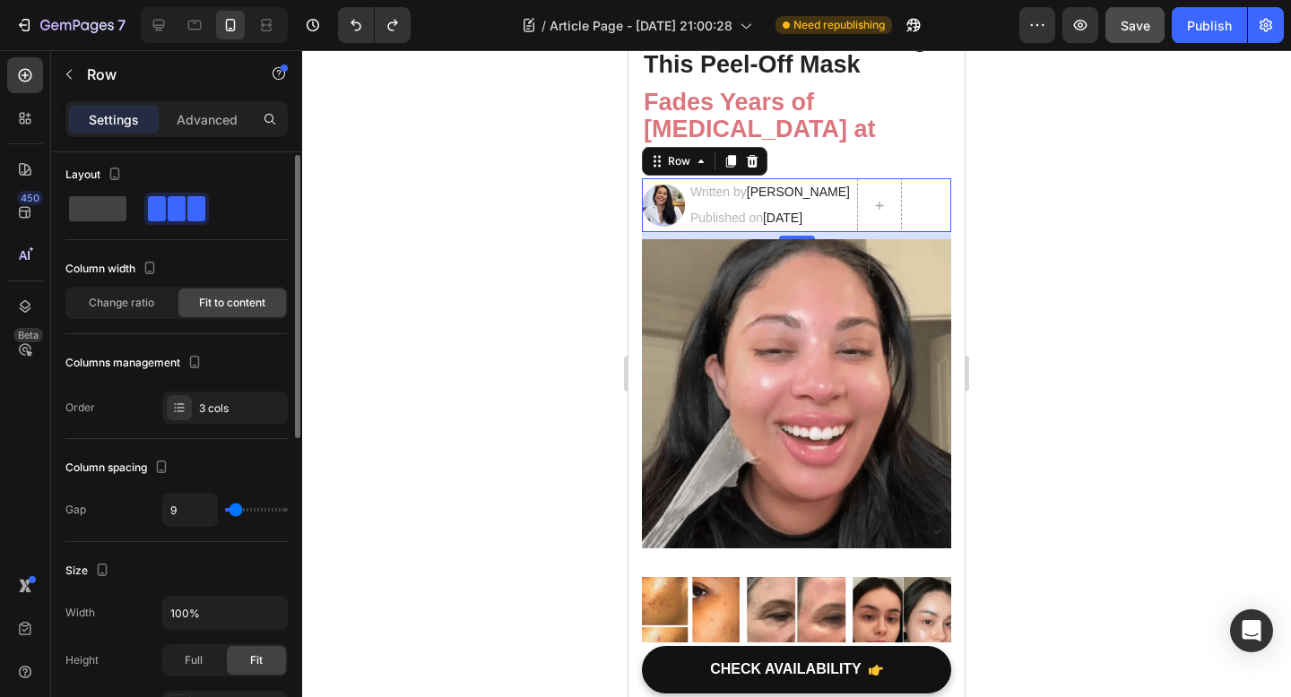
type input "12"
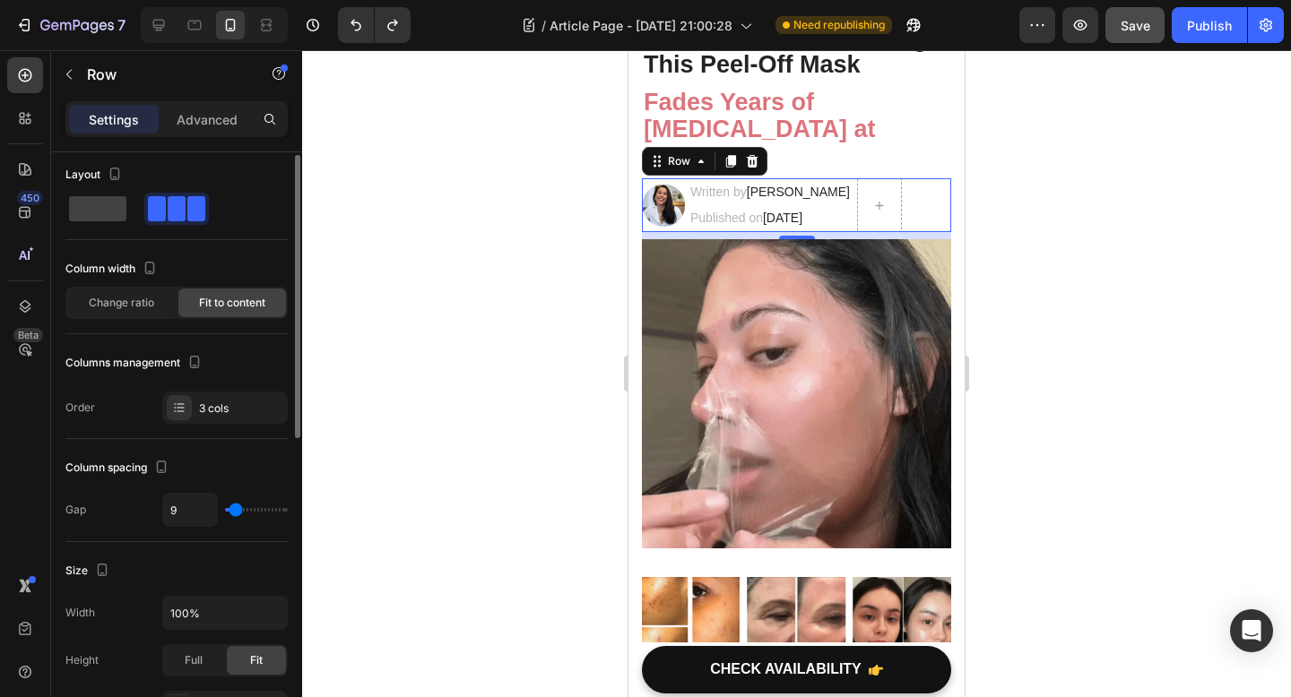
type input "12"
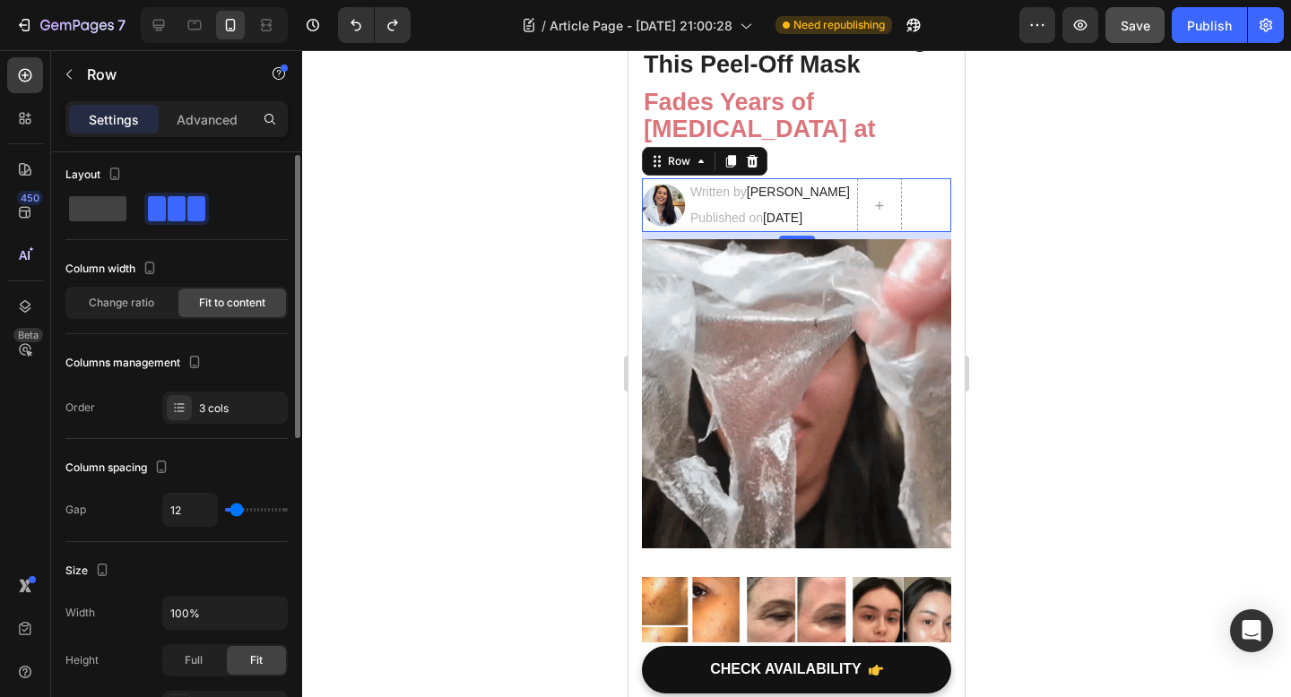
type input "15"
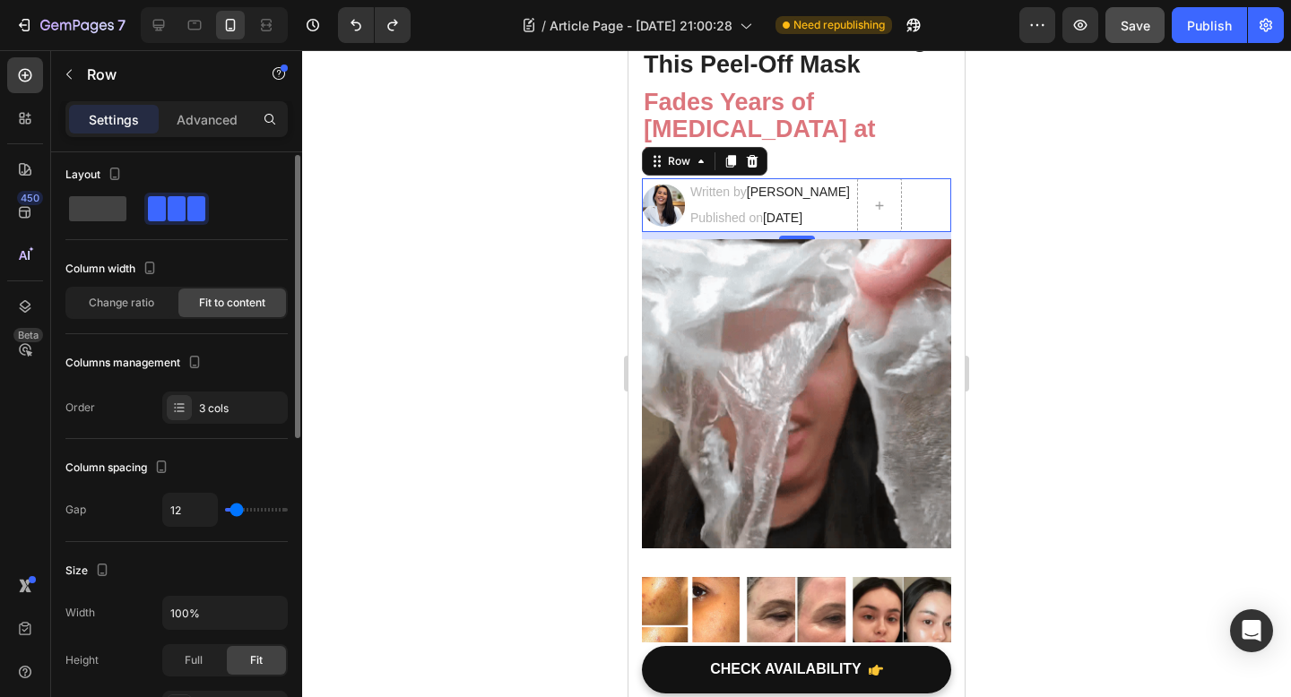
type input "15"
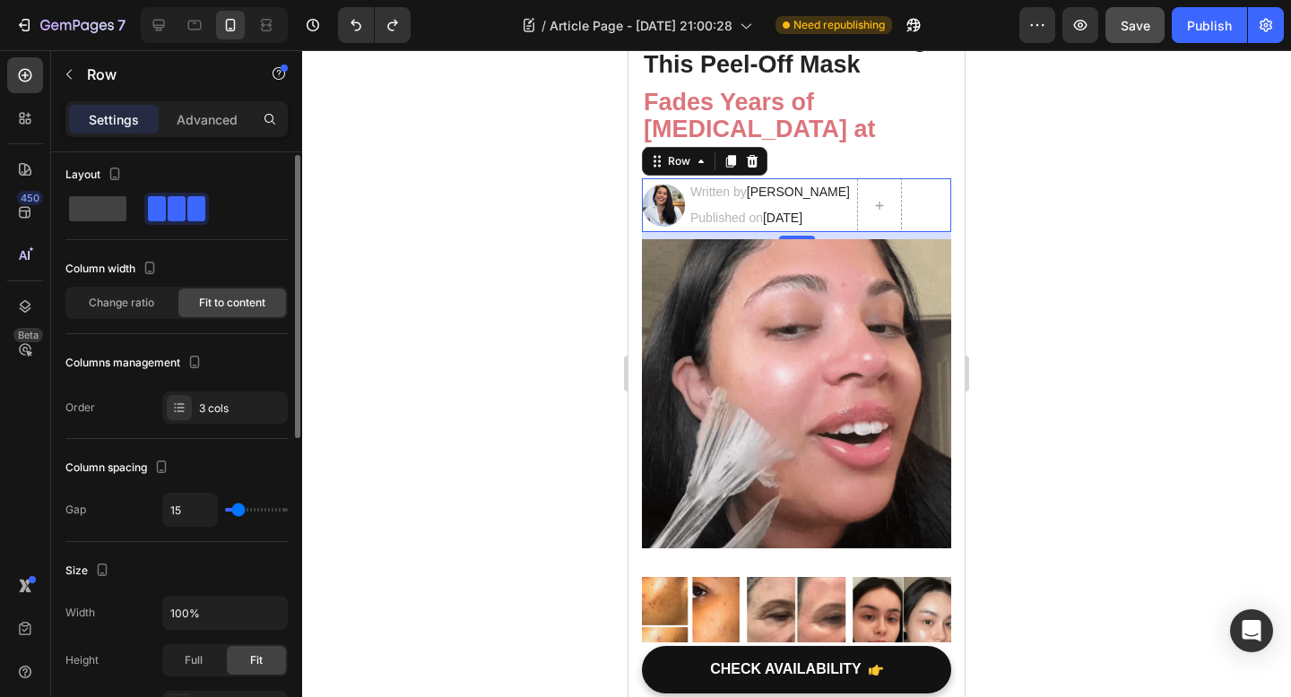
type input "18"
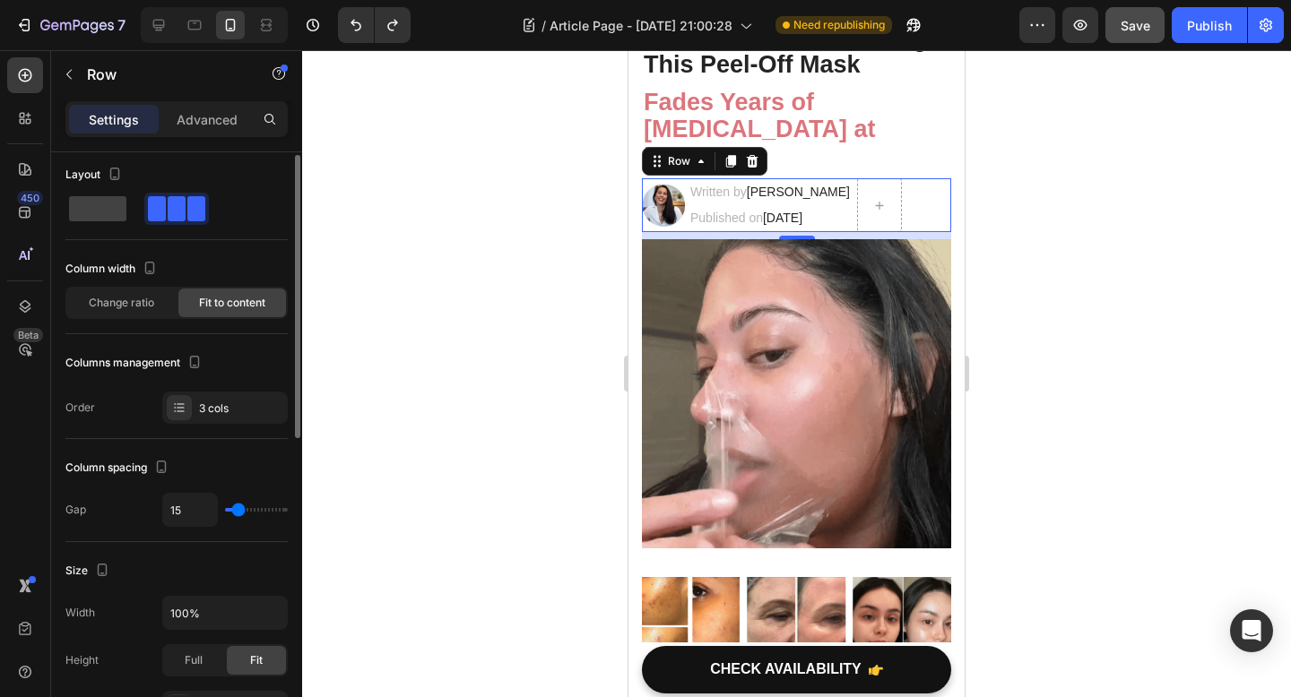
type input "18"
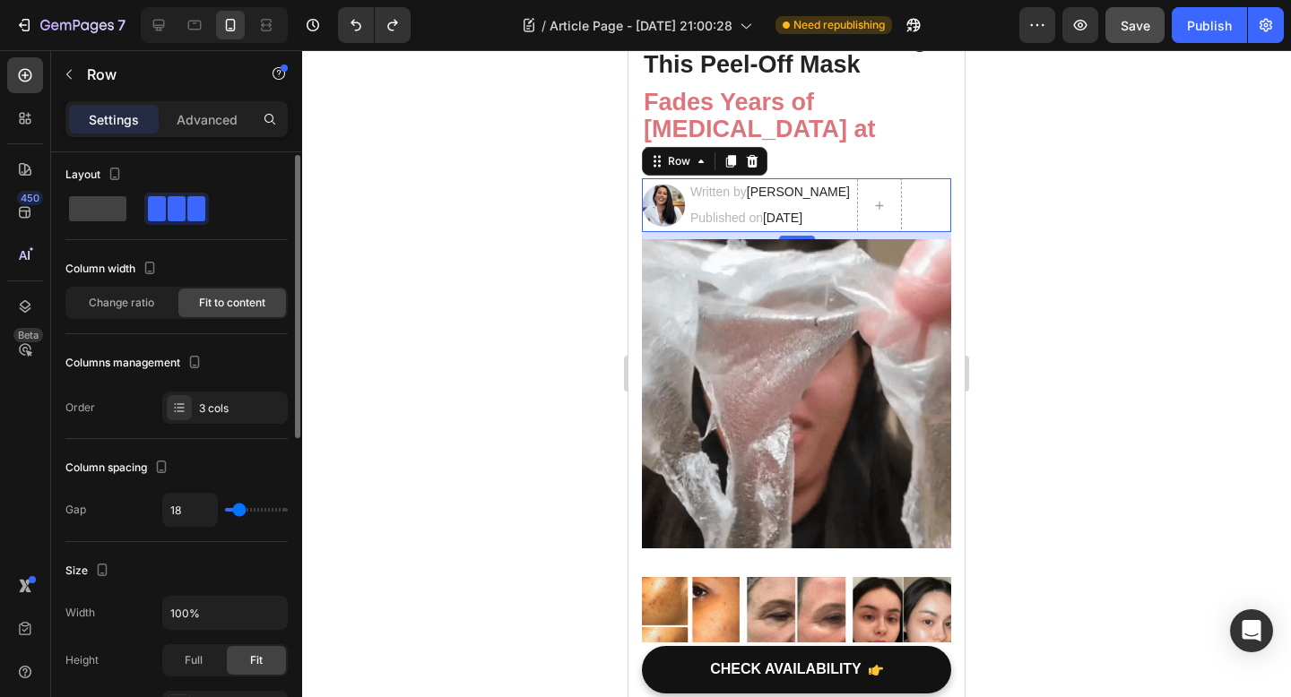
type input "20"
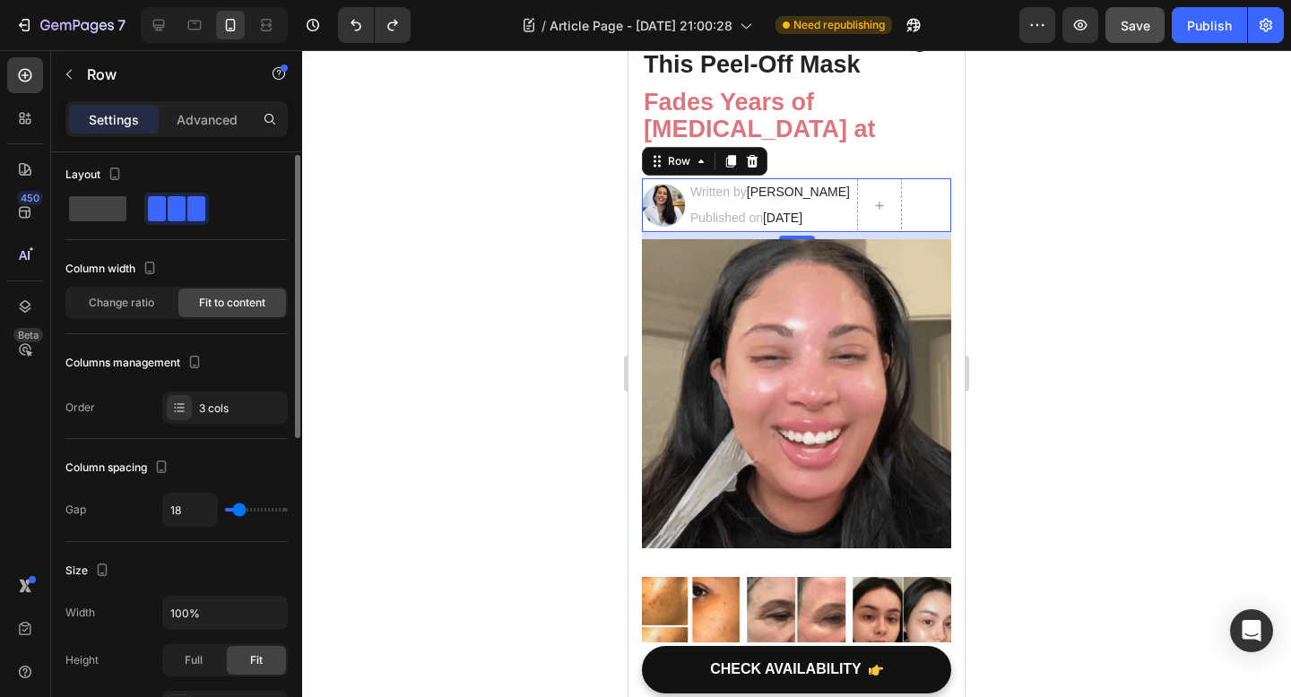
type input "20"
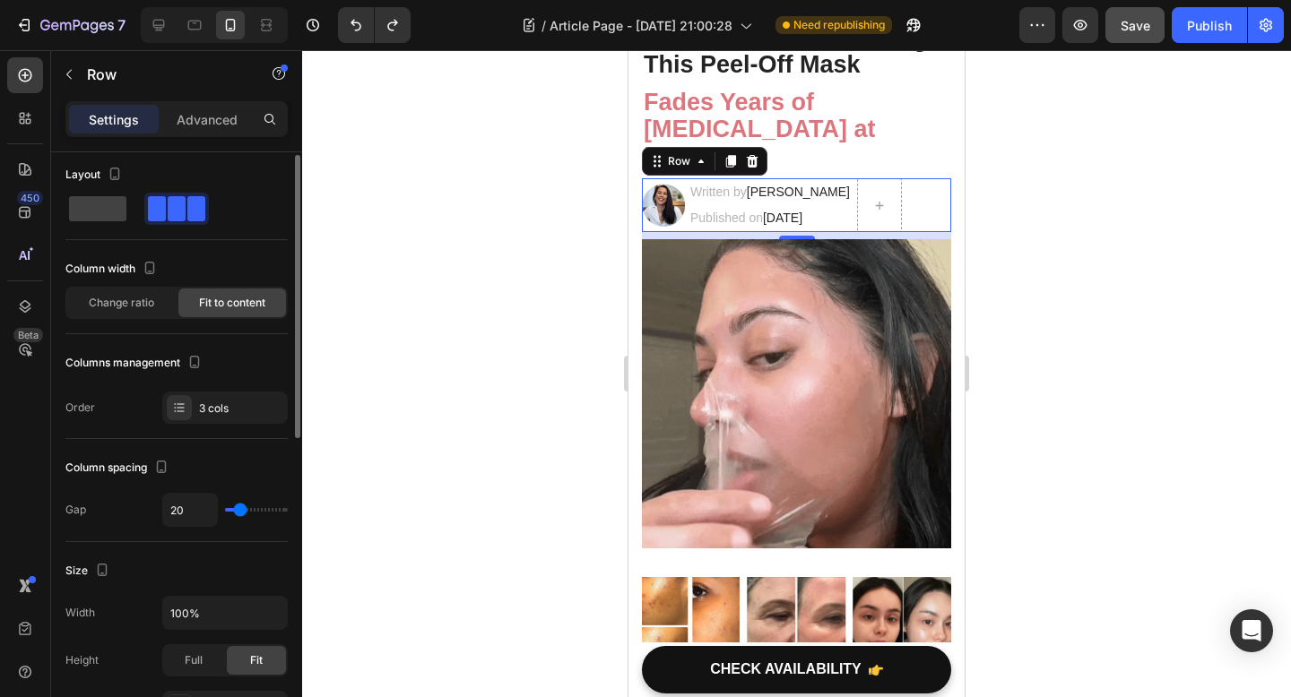
type input "21"
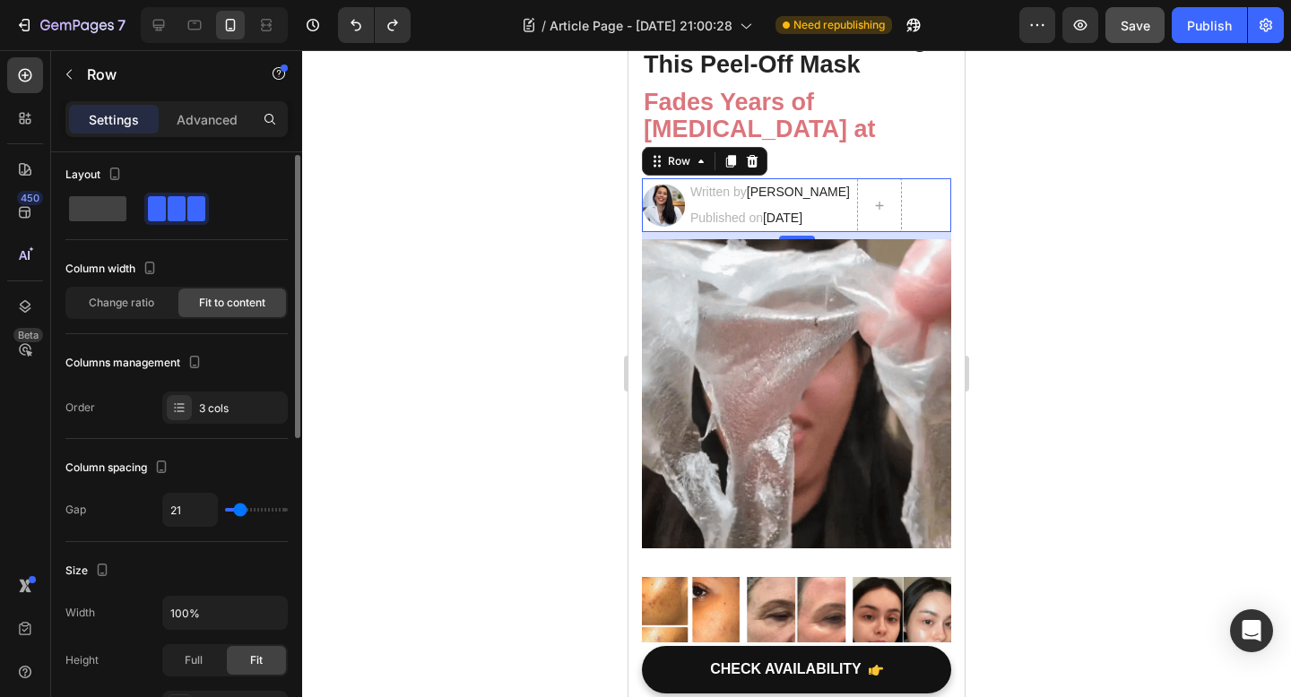
type input "22"
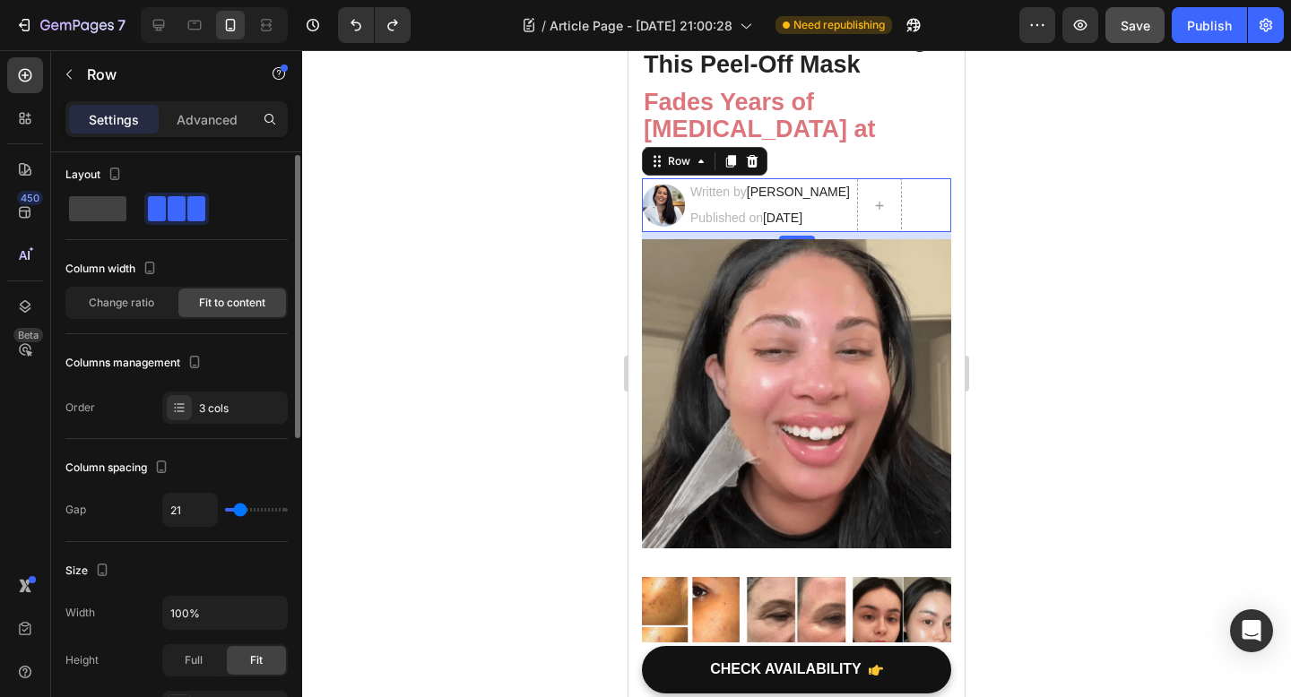
type input "22"
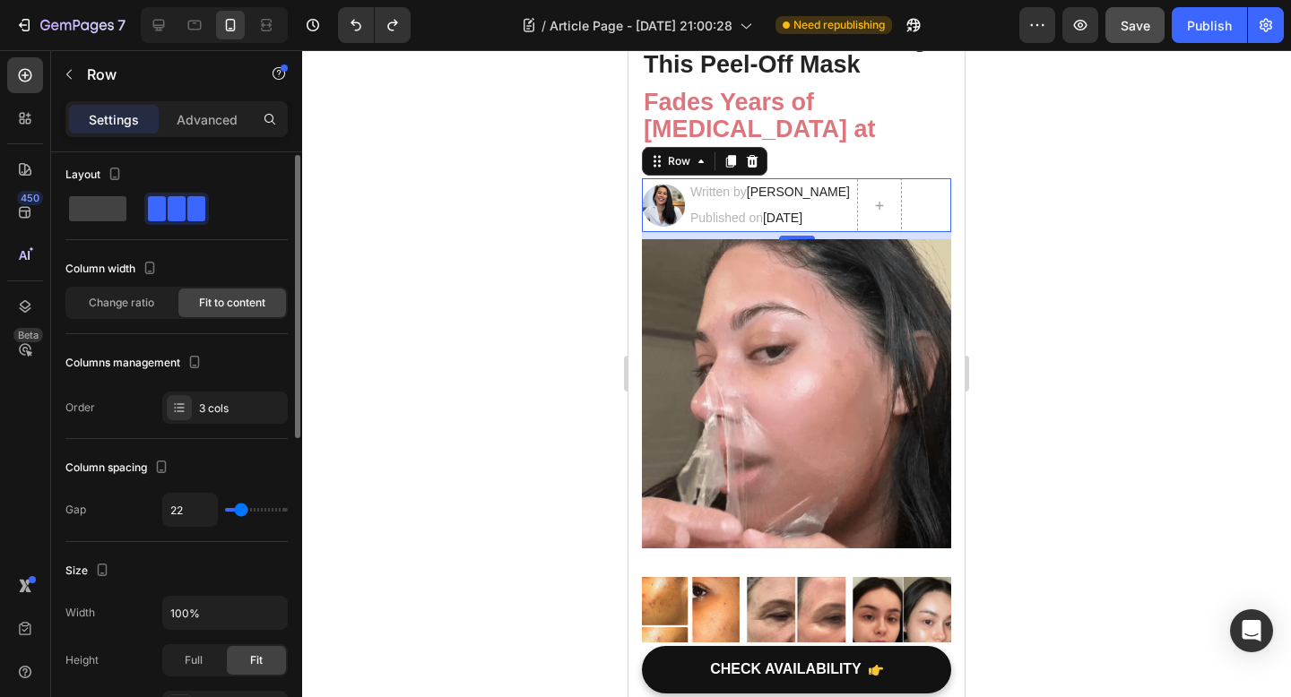
type input "23"
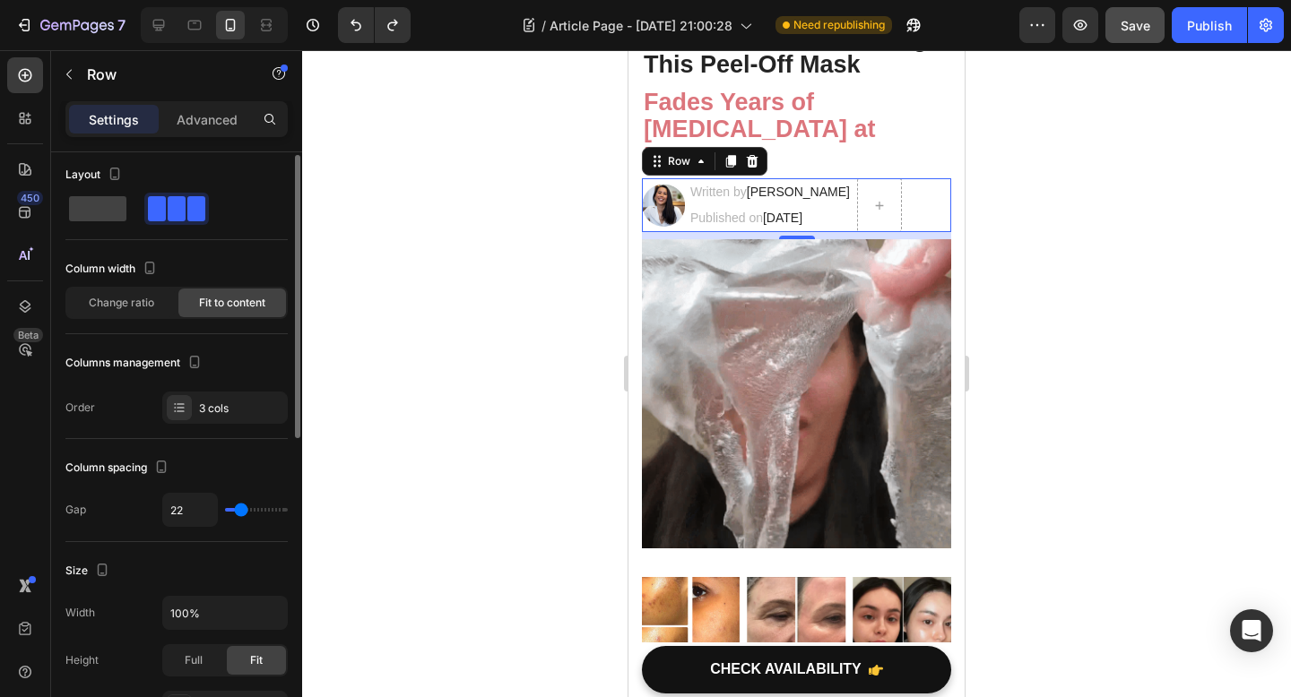
type input "23"
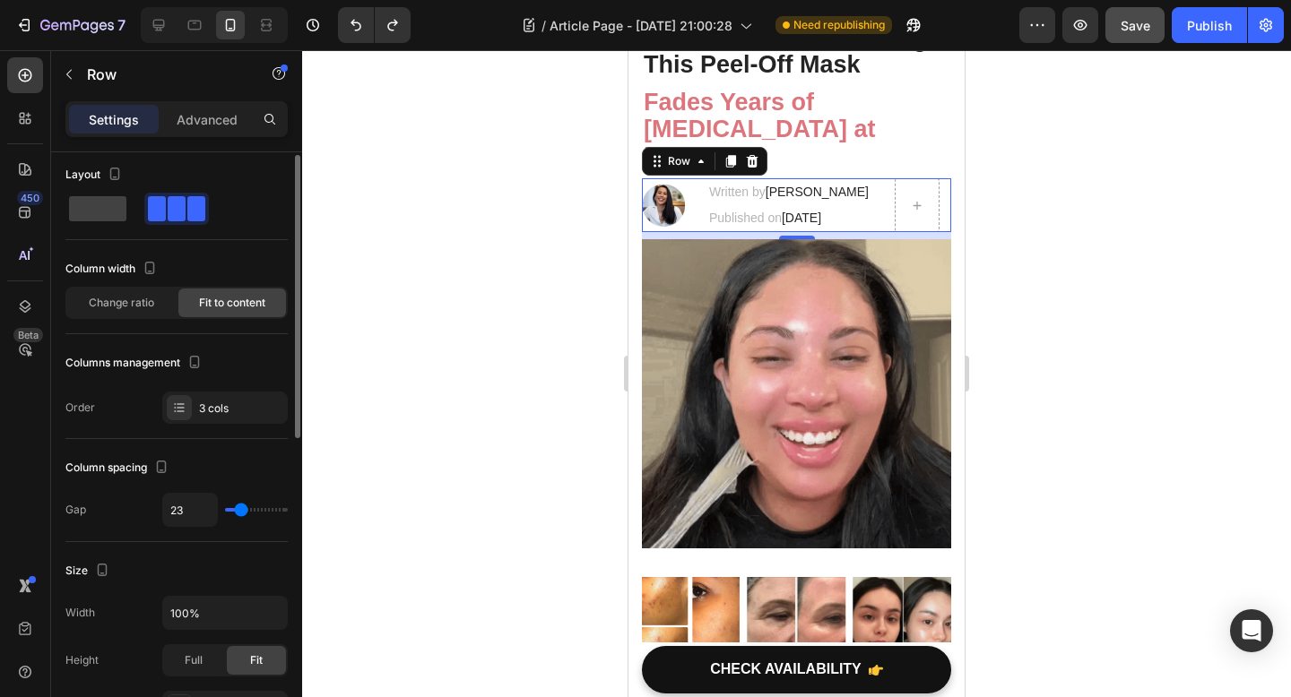
type input "24"
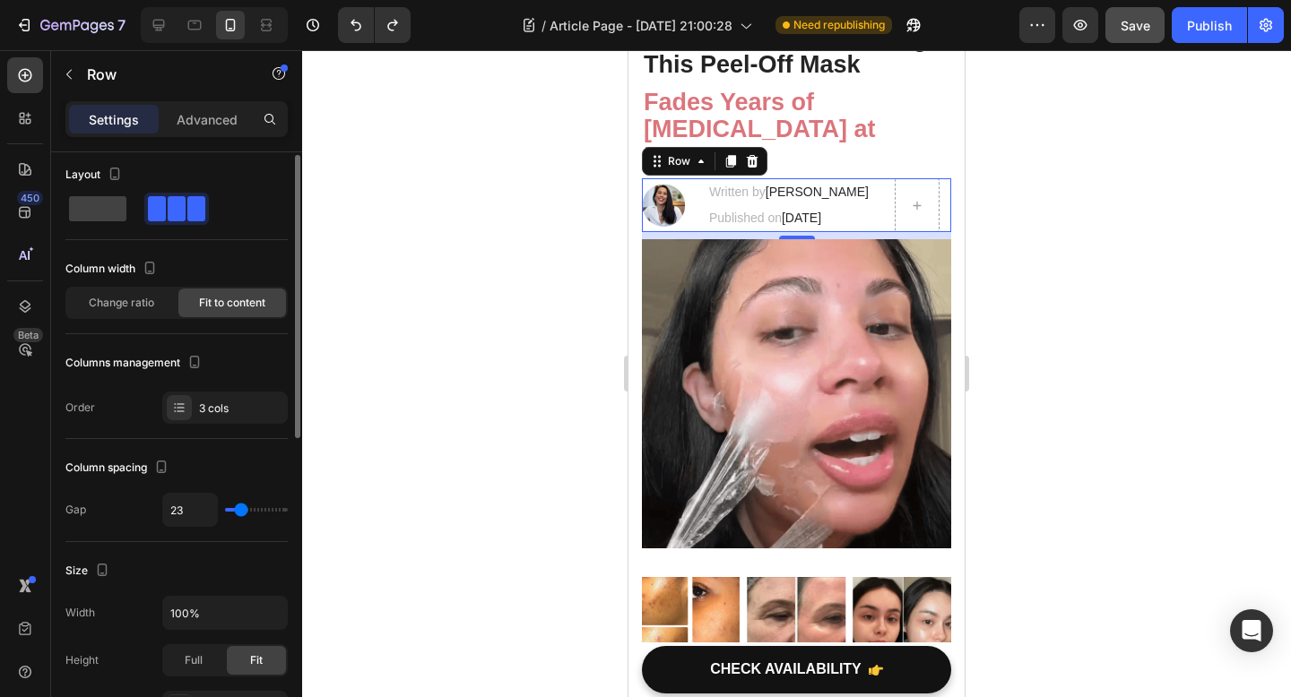
type input "24"
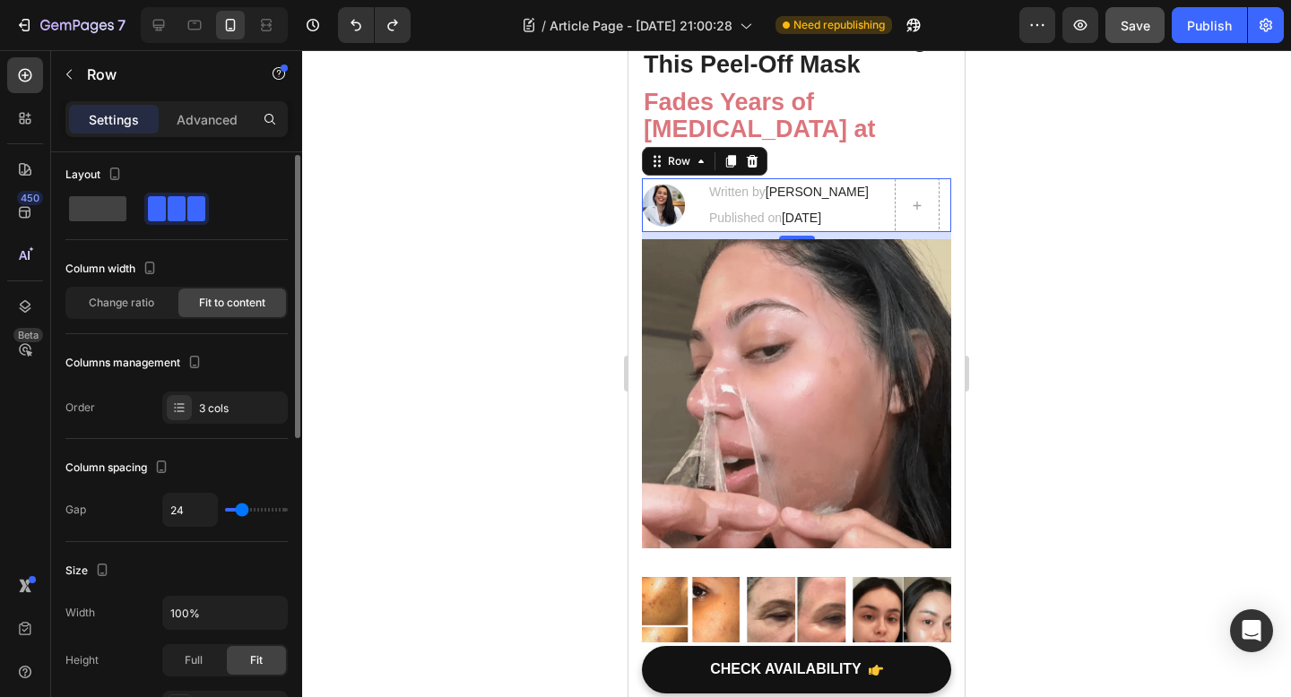
type input "25"
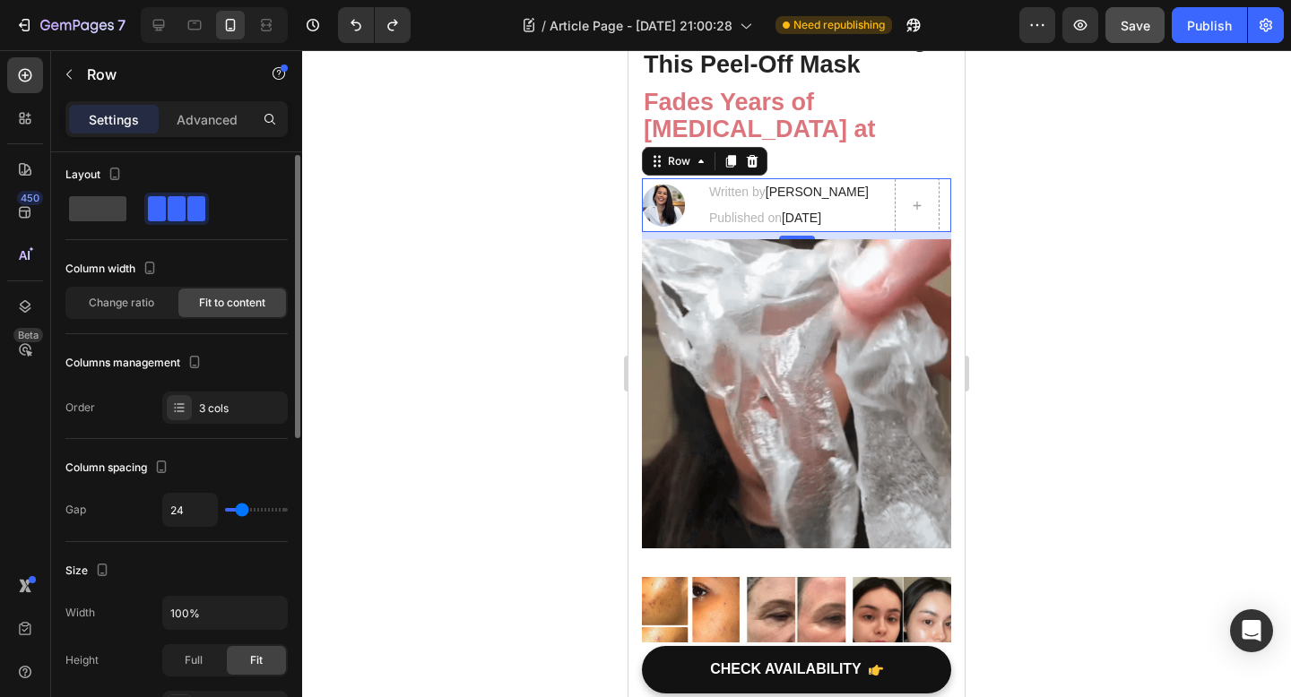
type input "25"
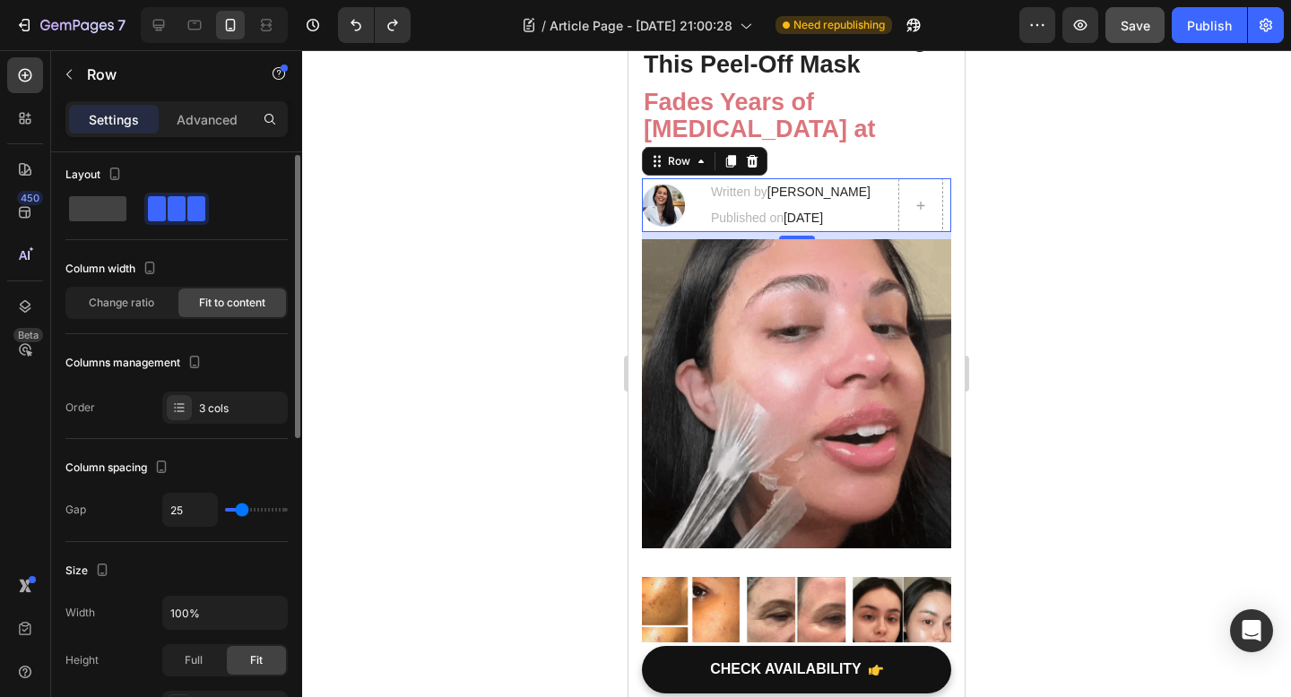
type input "24"
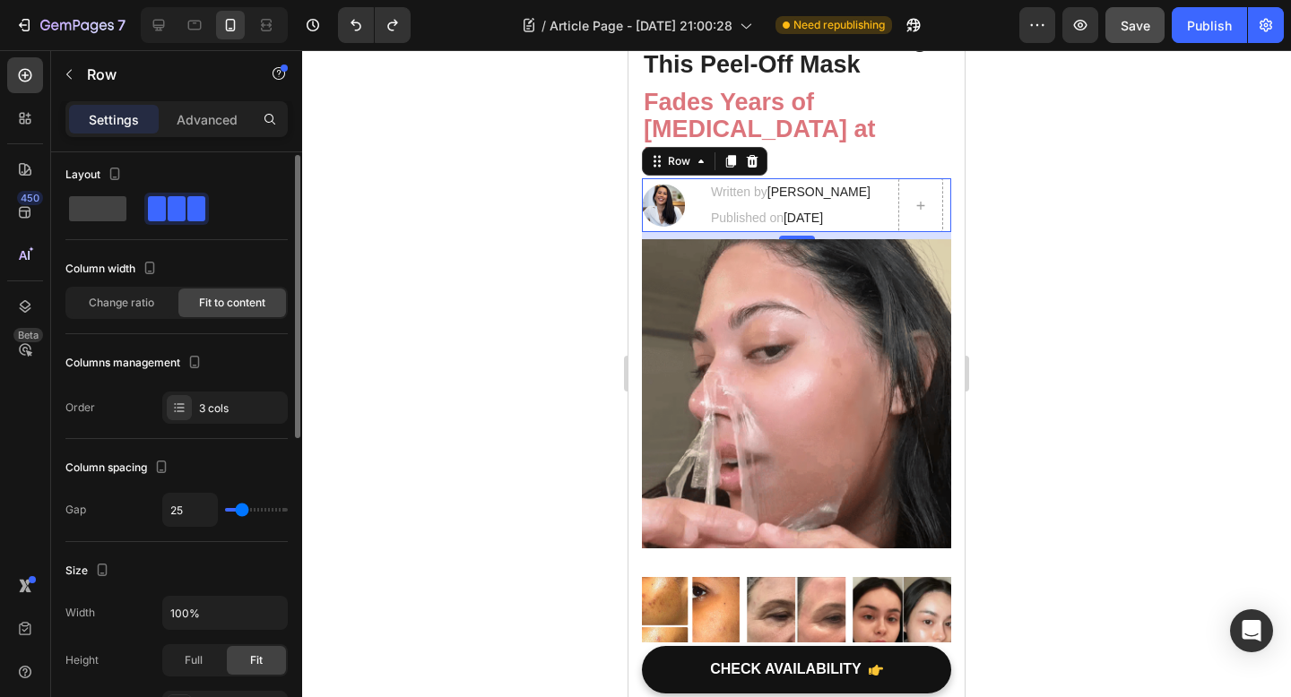
type input "24"
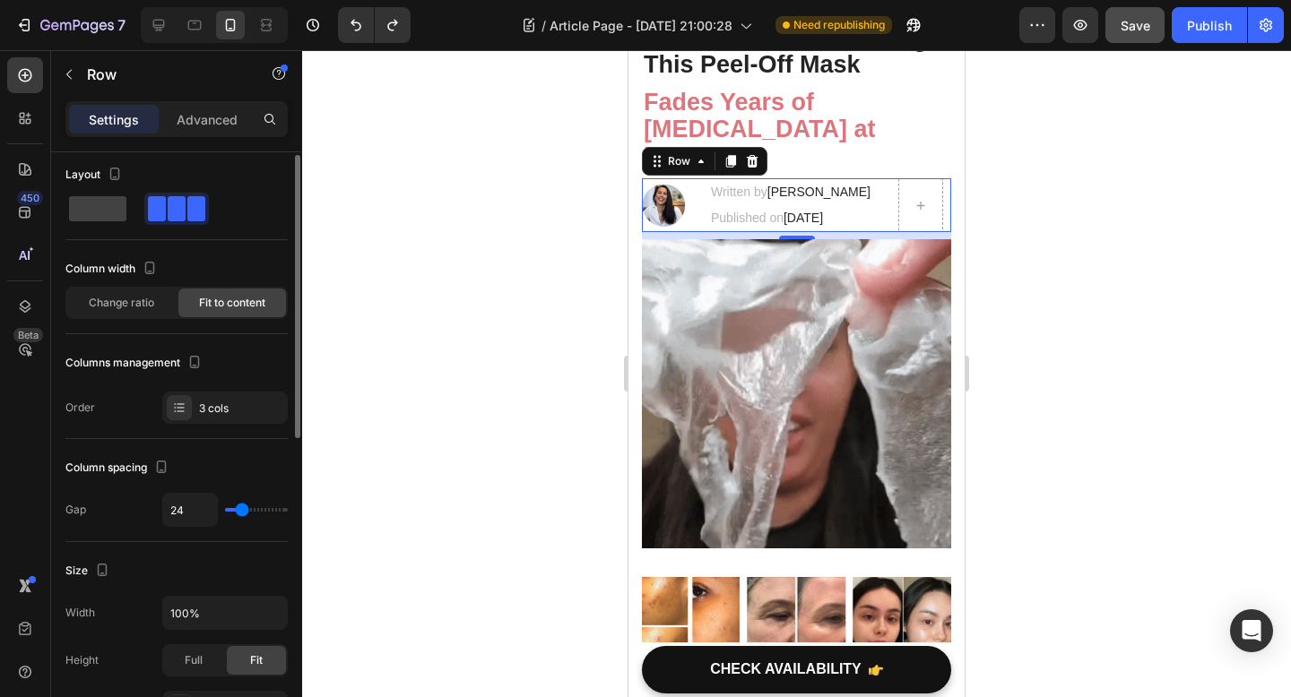
type input "23"
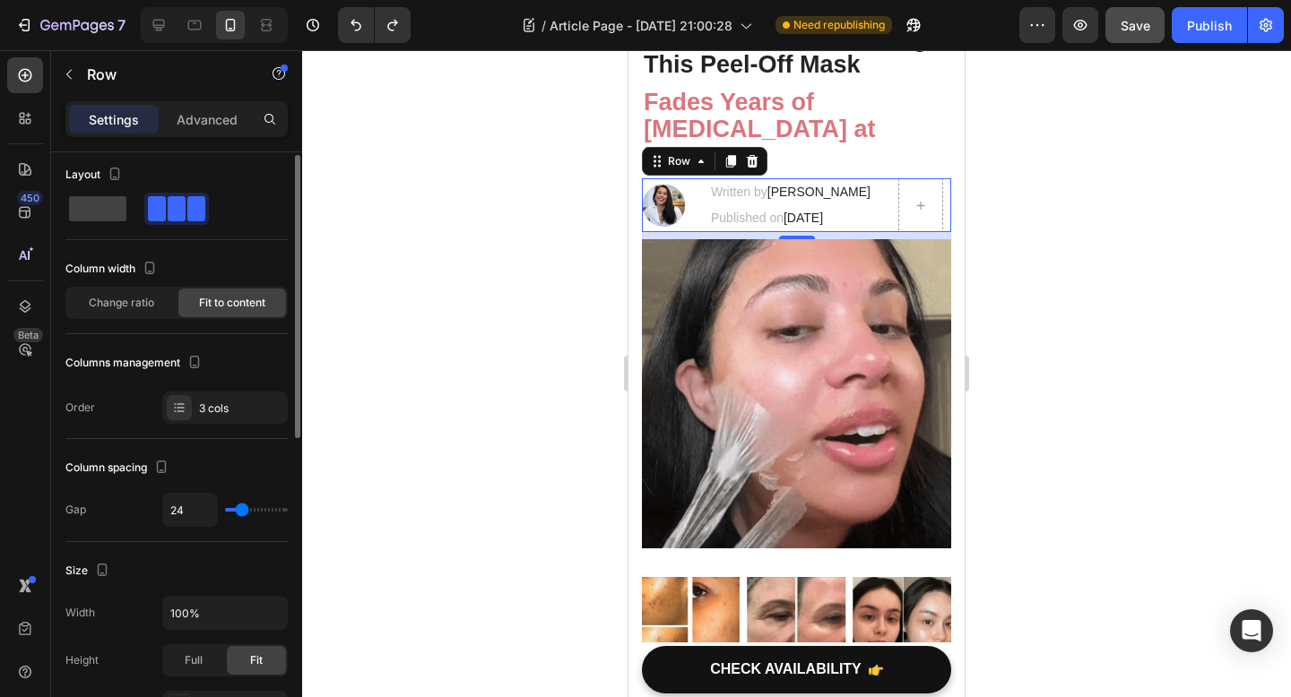
type input "23"
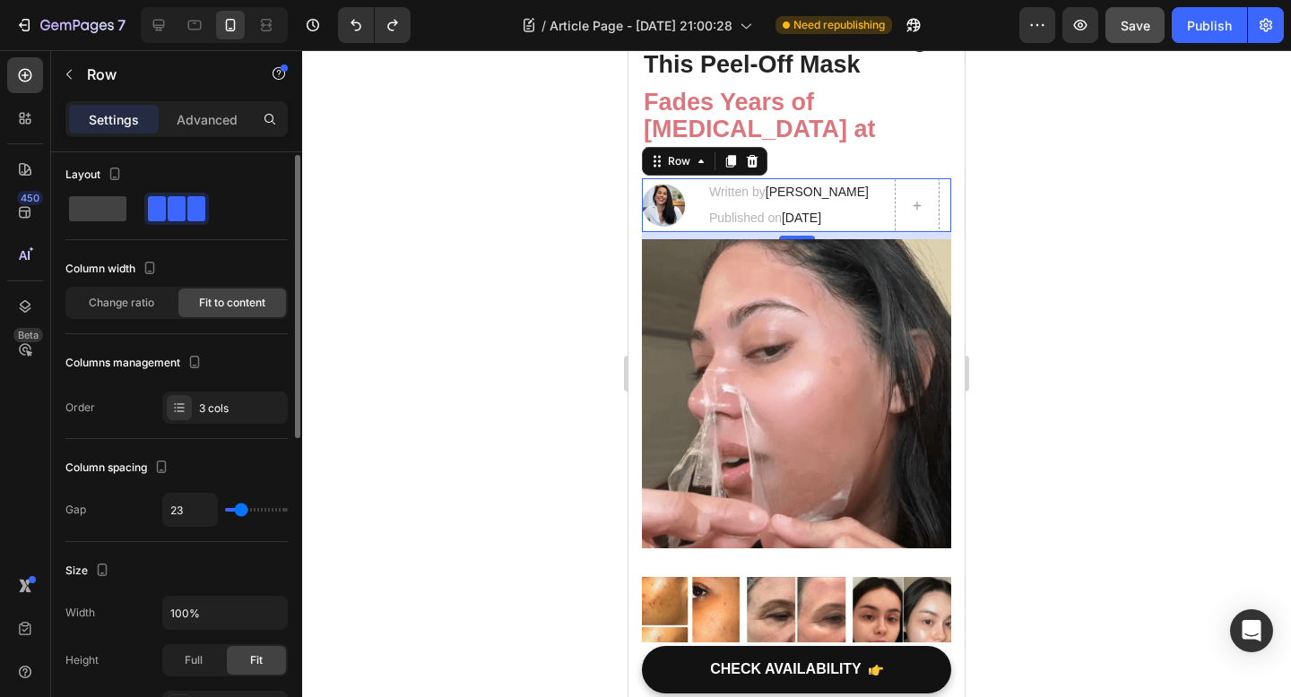
type input "22"
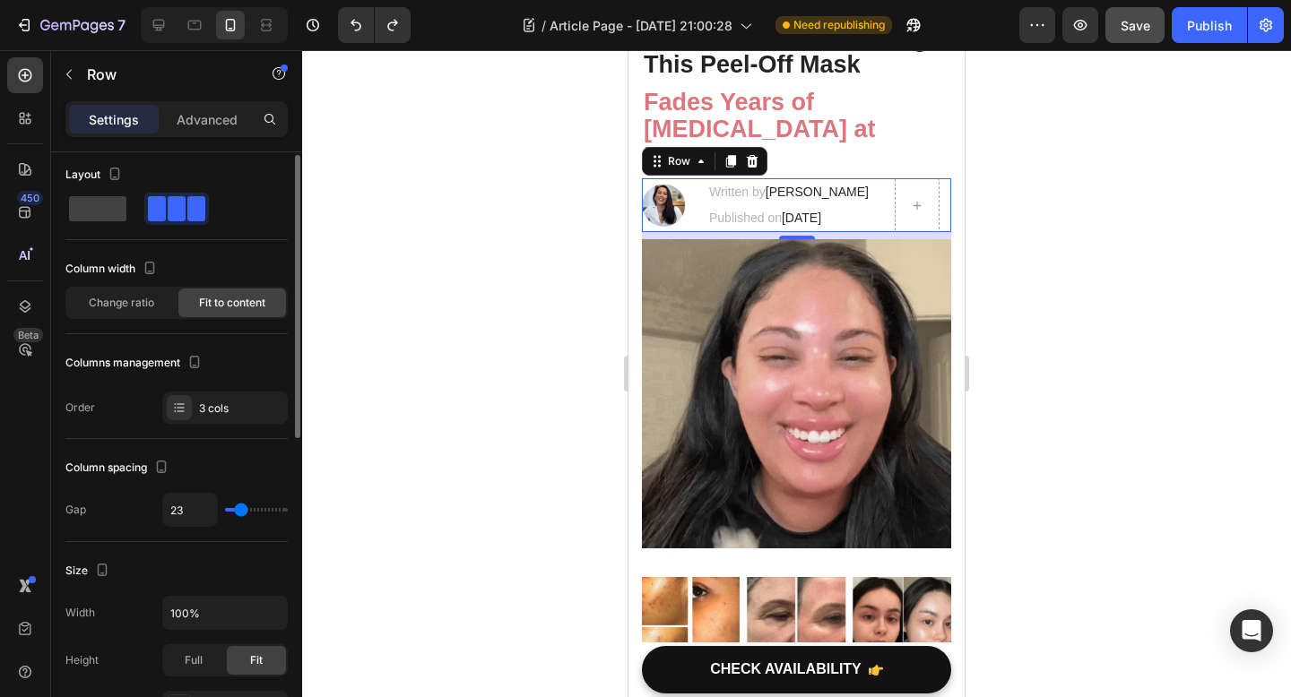
type input "22"
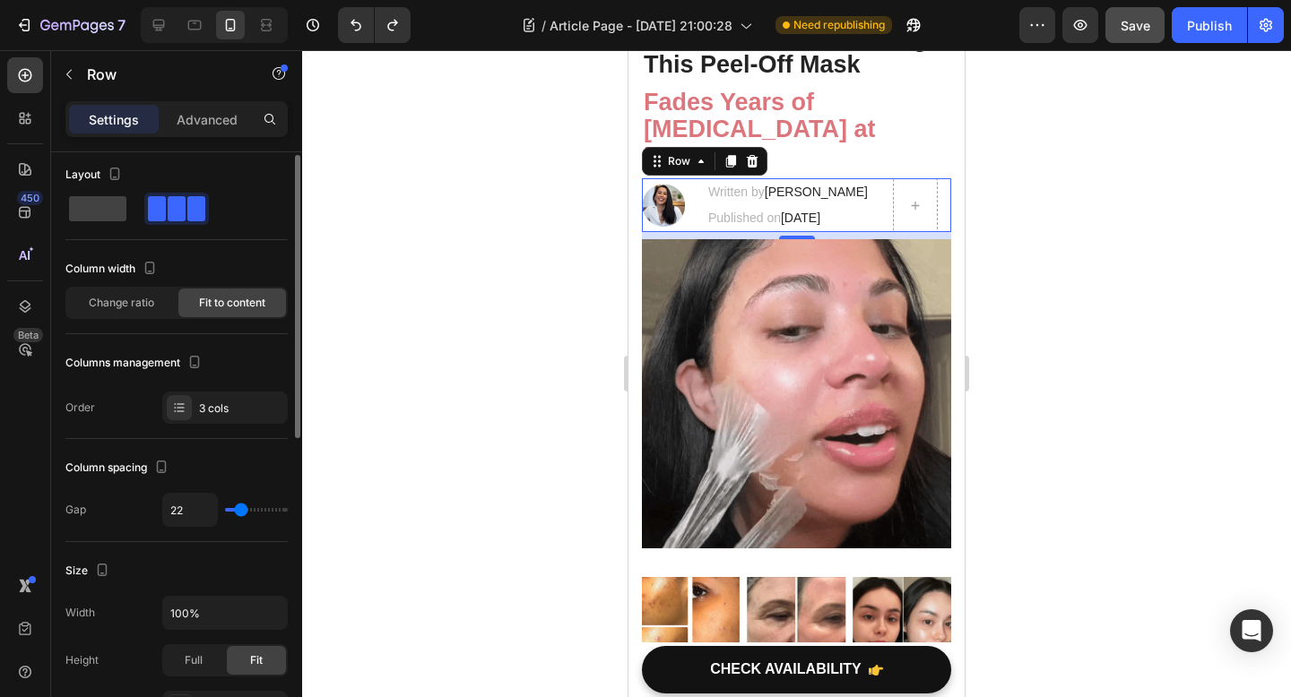
type input "21"
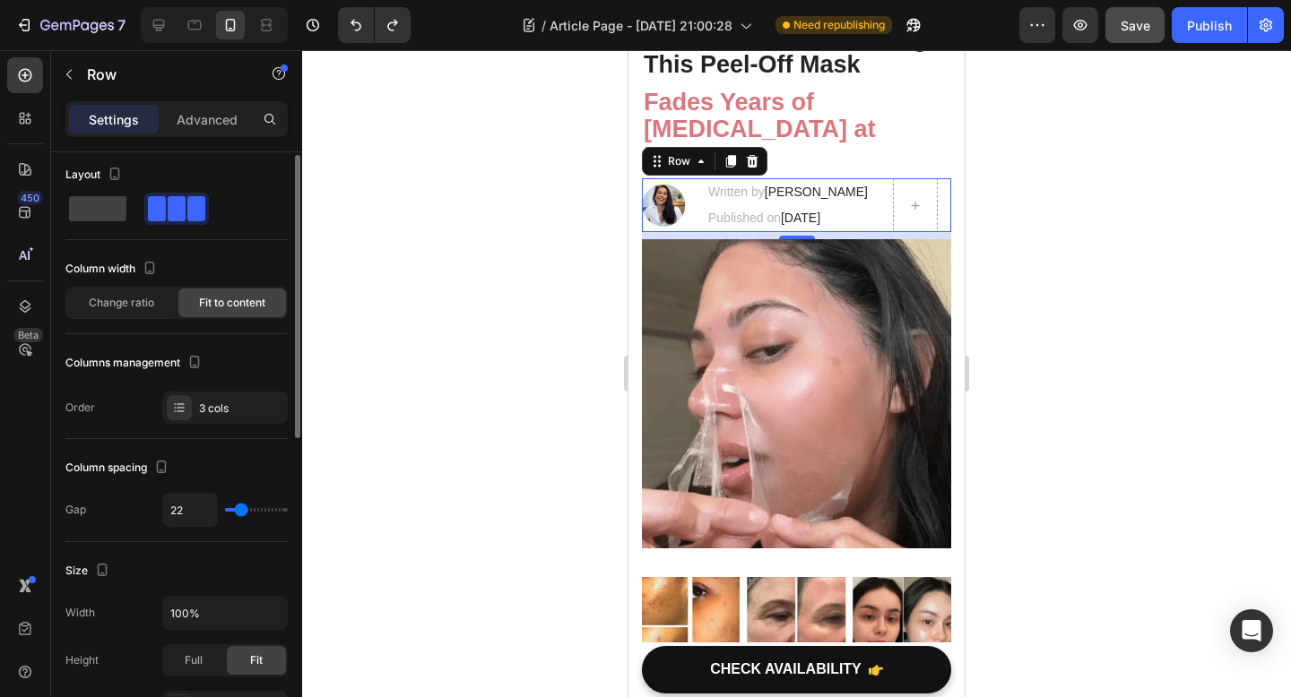
type input "21"
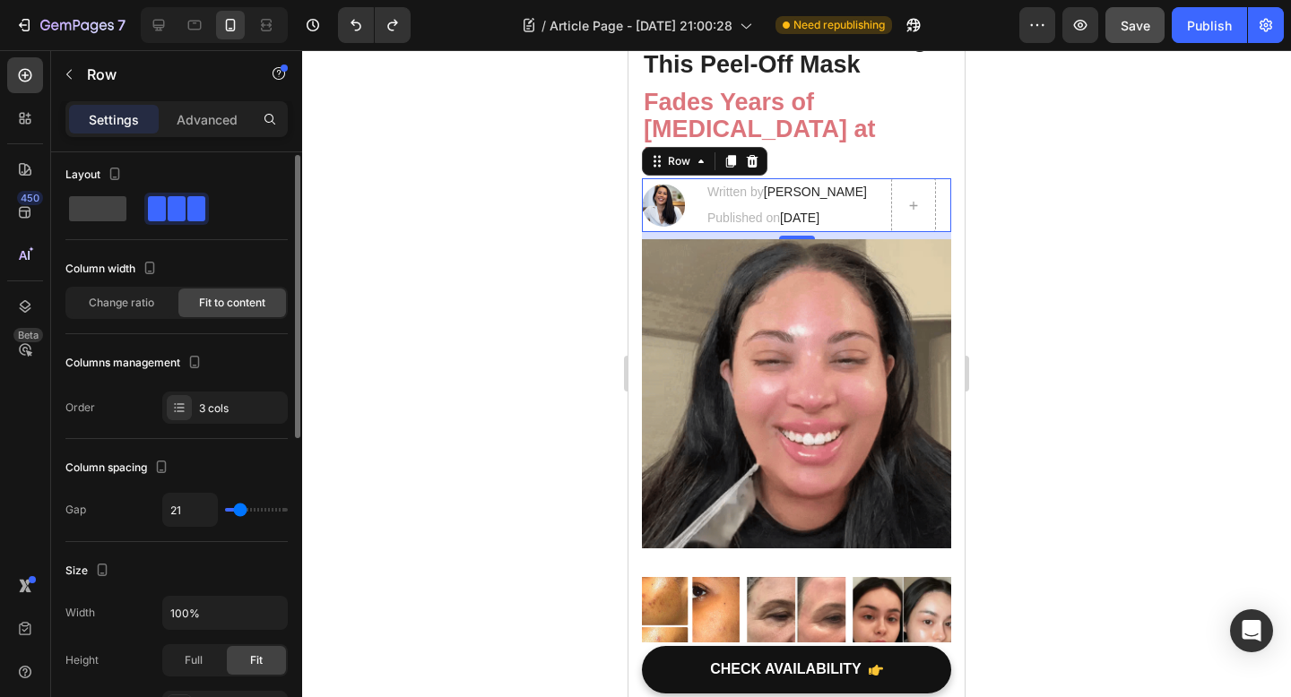
type input "20"
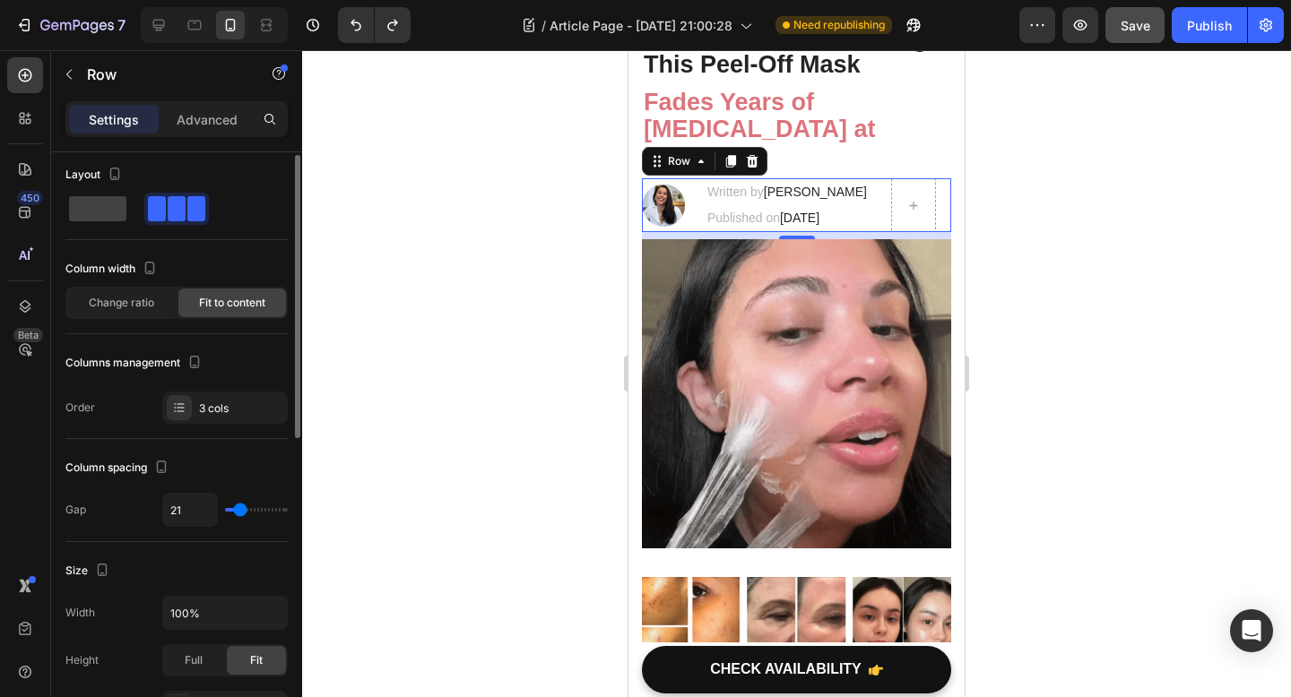
type input "20"
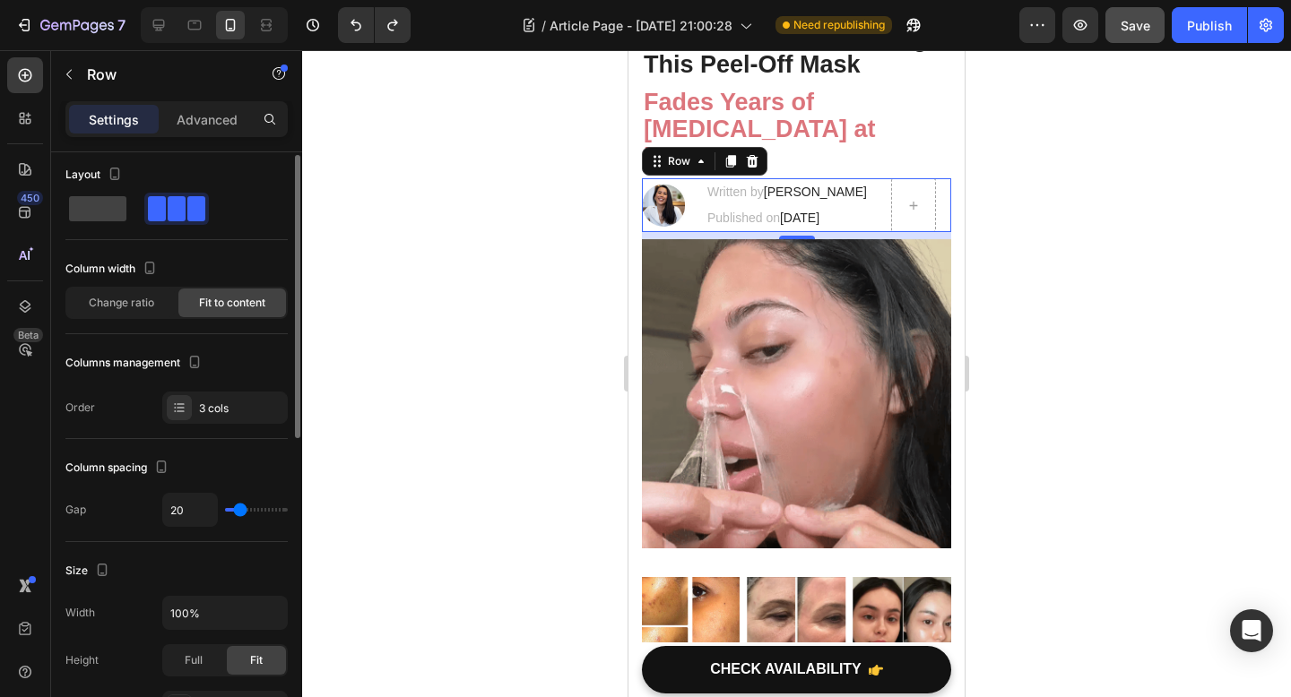
type input "19"
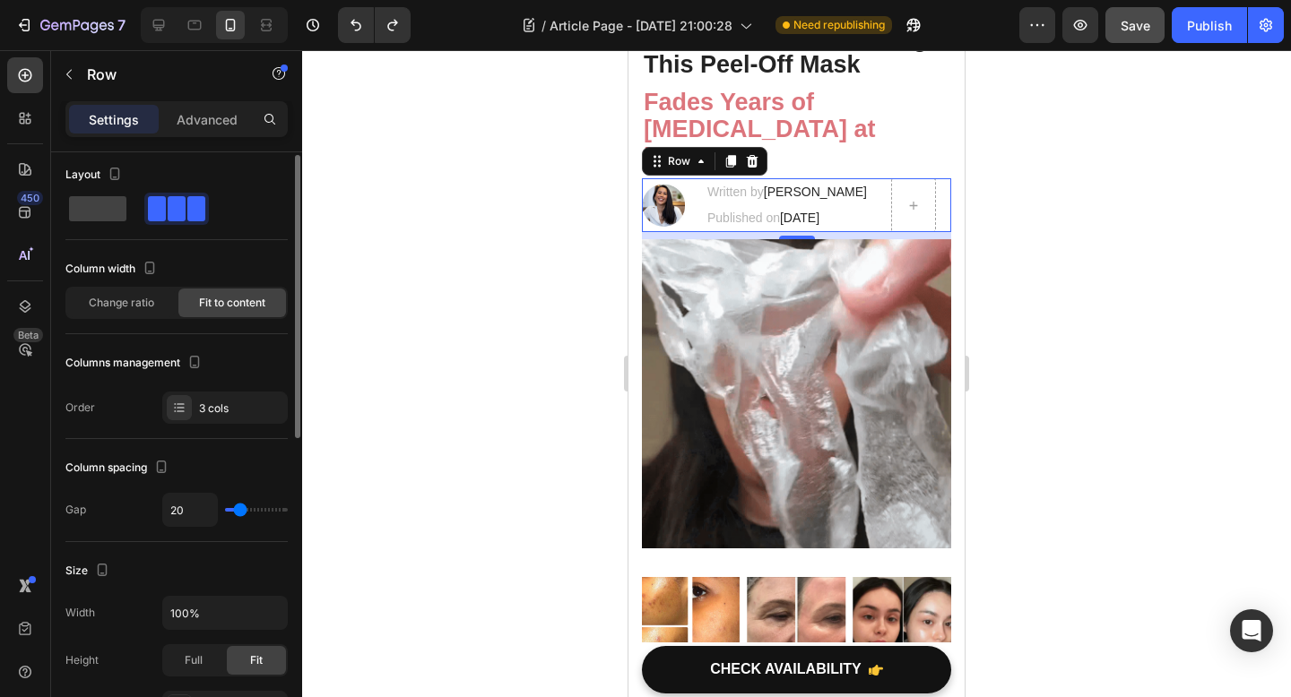
type input "19"
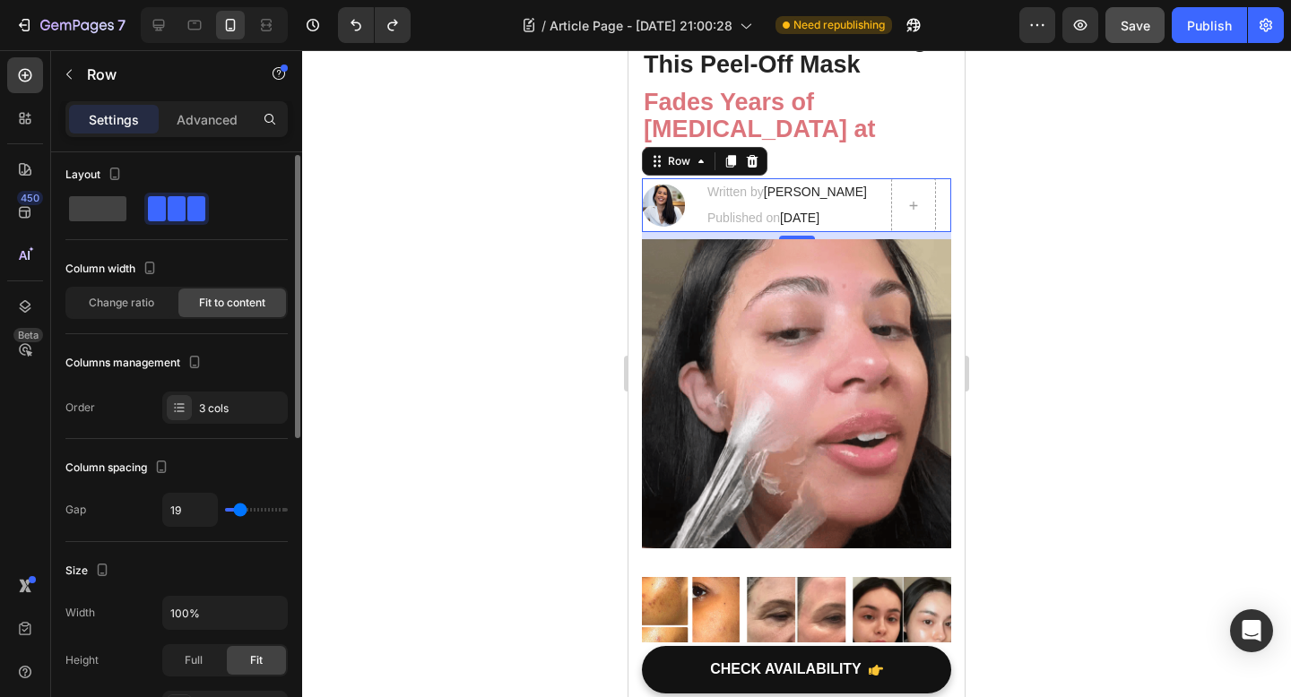
type input "18"
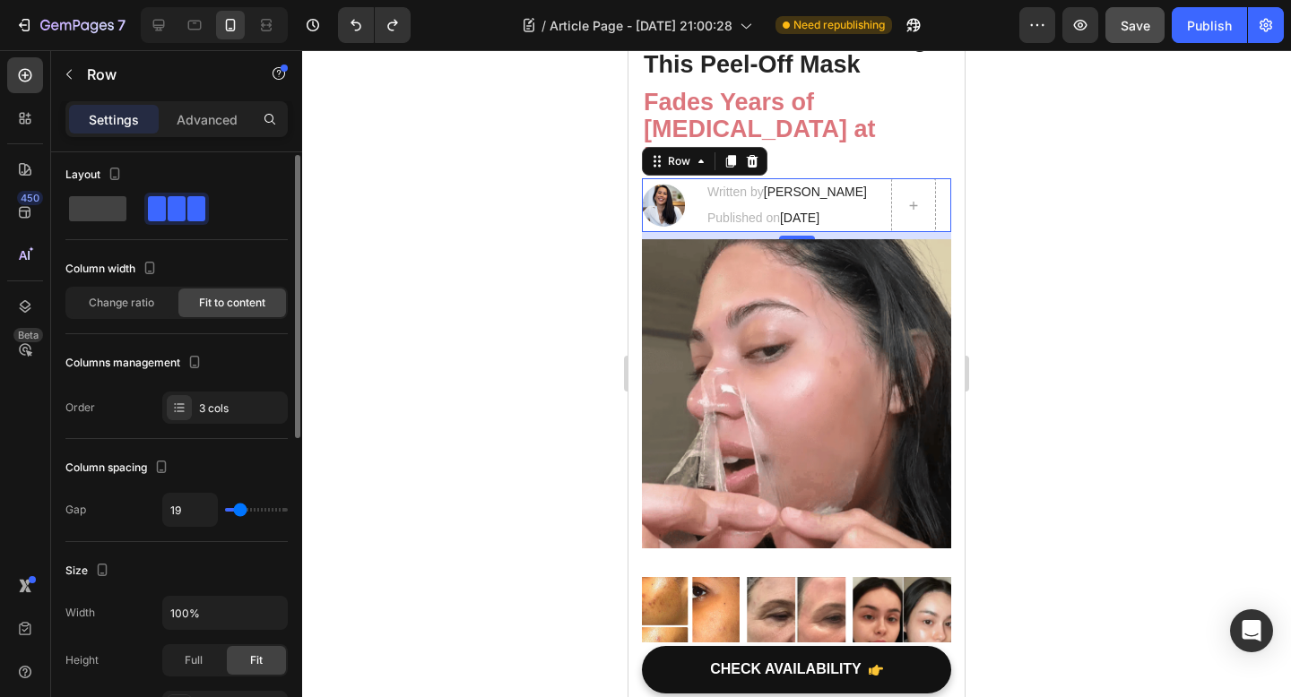
type input "18"
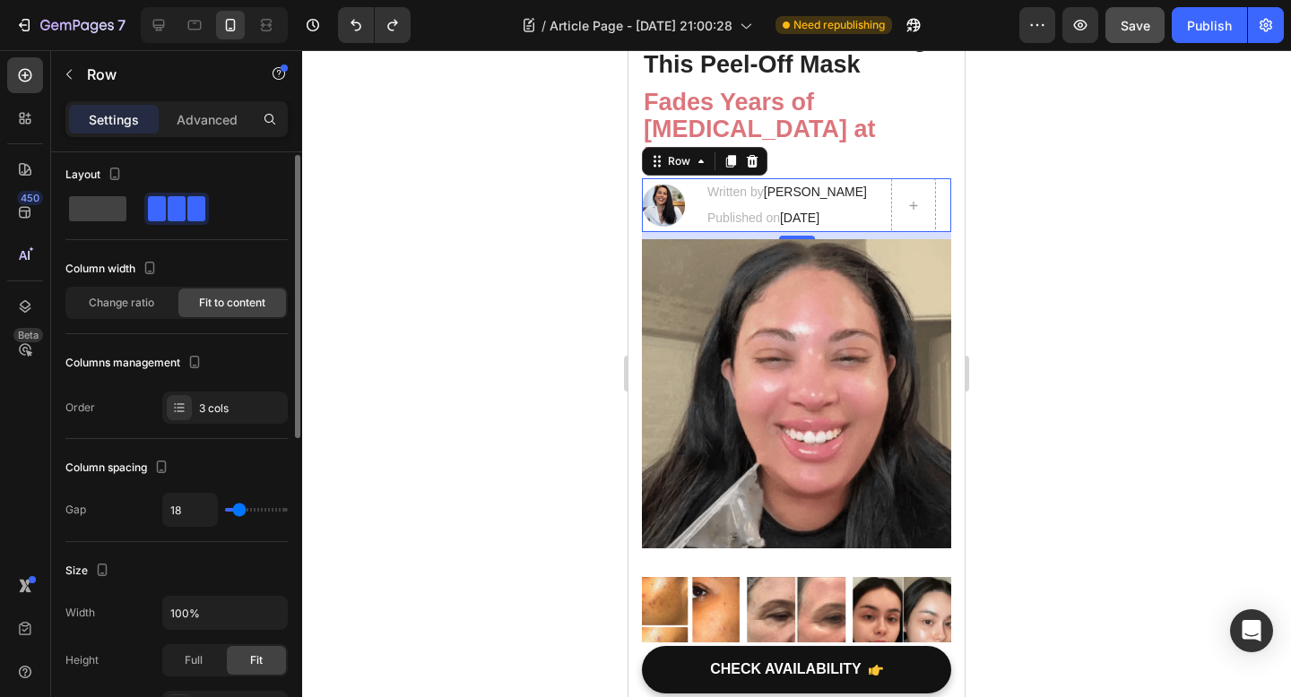
type input "17"
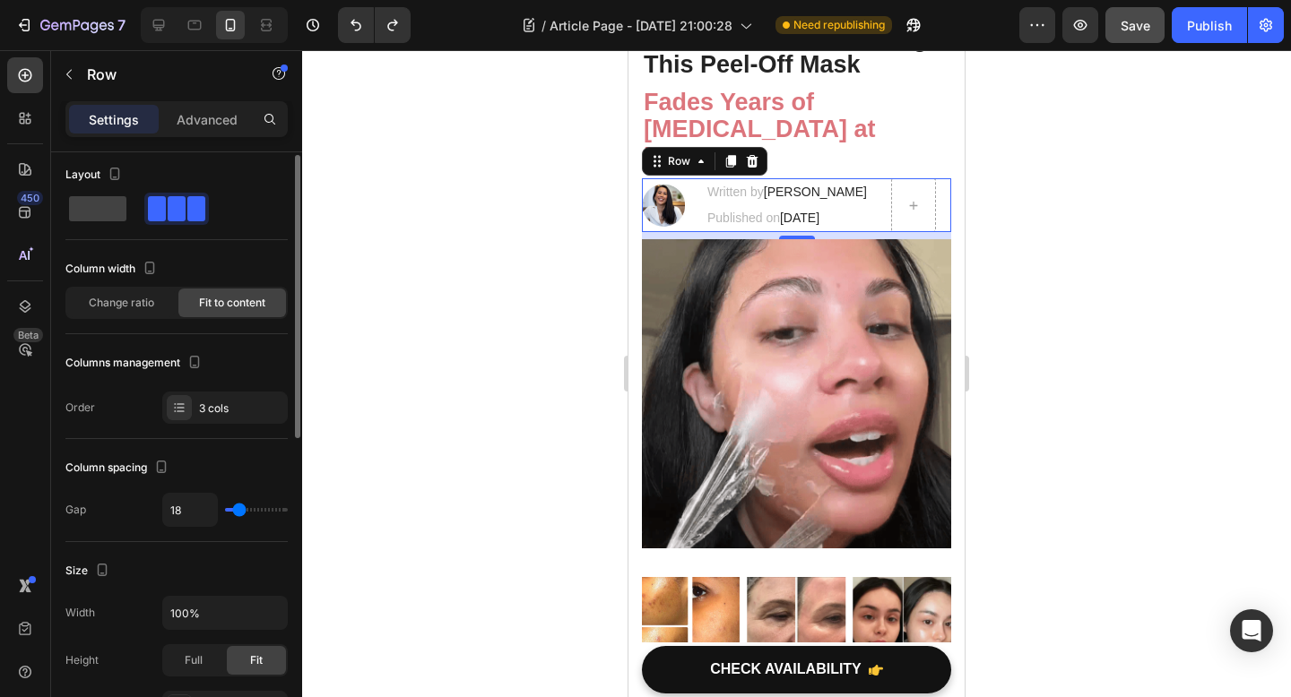
type input "17"
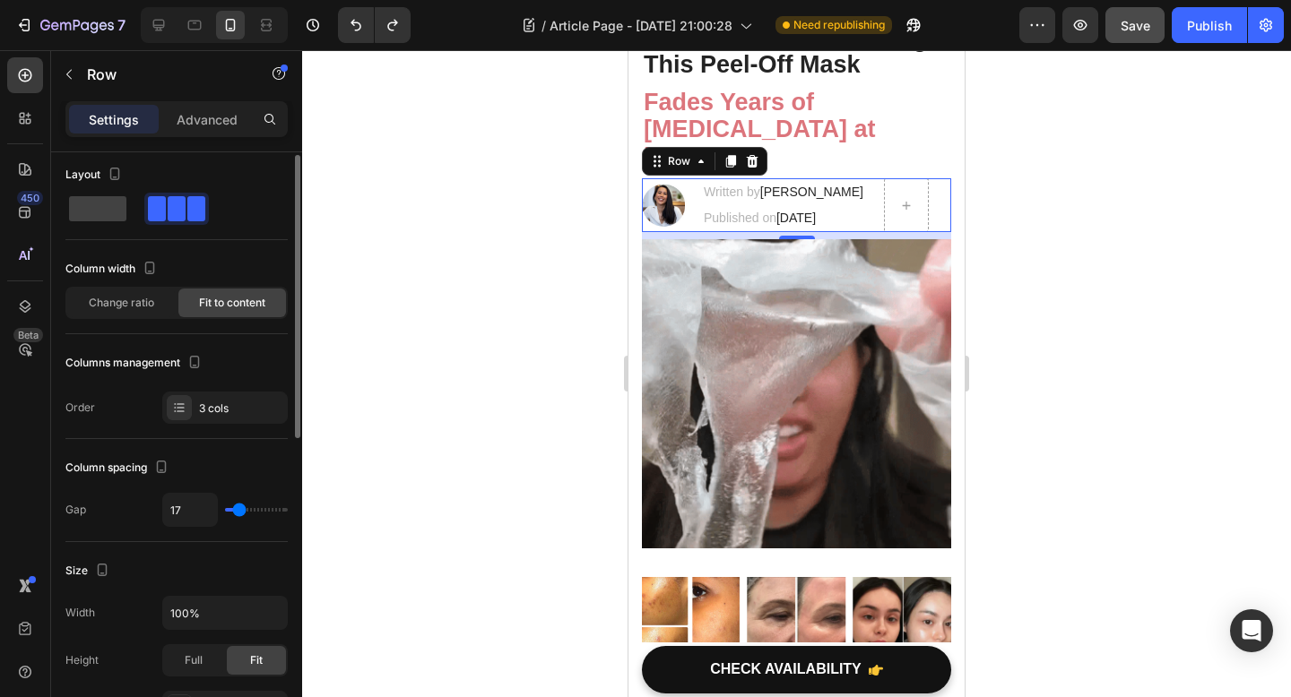
type input "16"
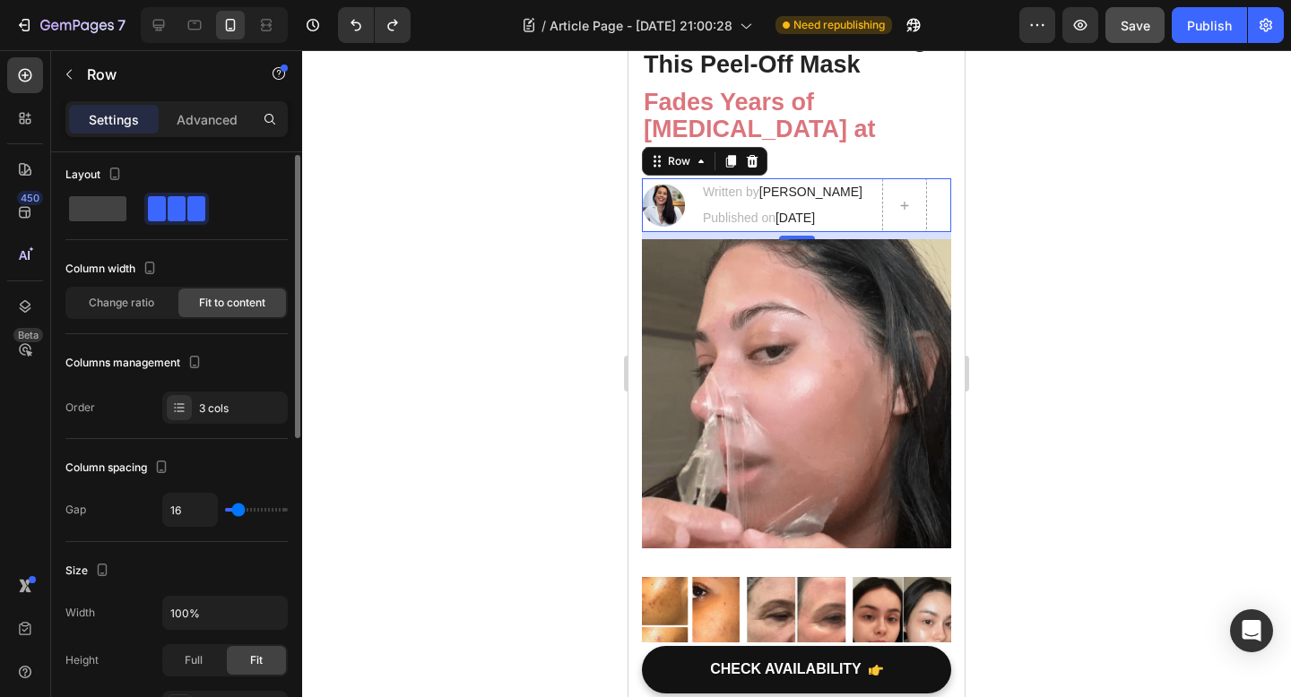
type input "16"
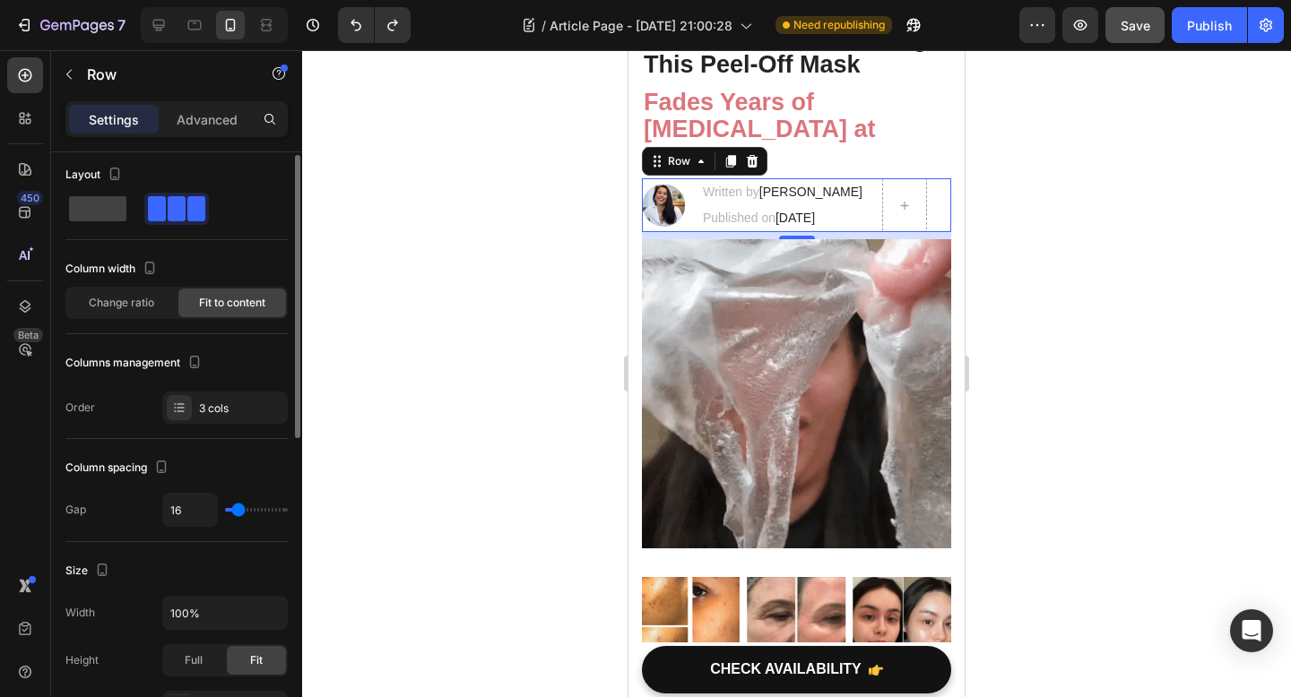
click at [238, 512] on input "range" at bounding box center [256, 510] width 63 height 4
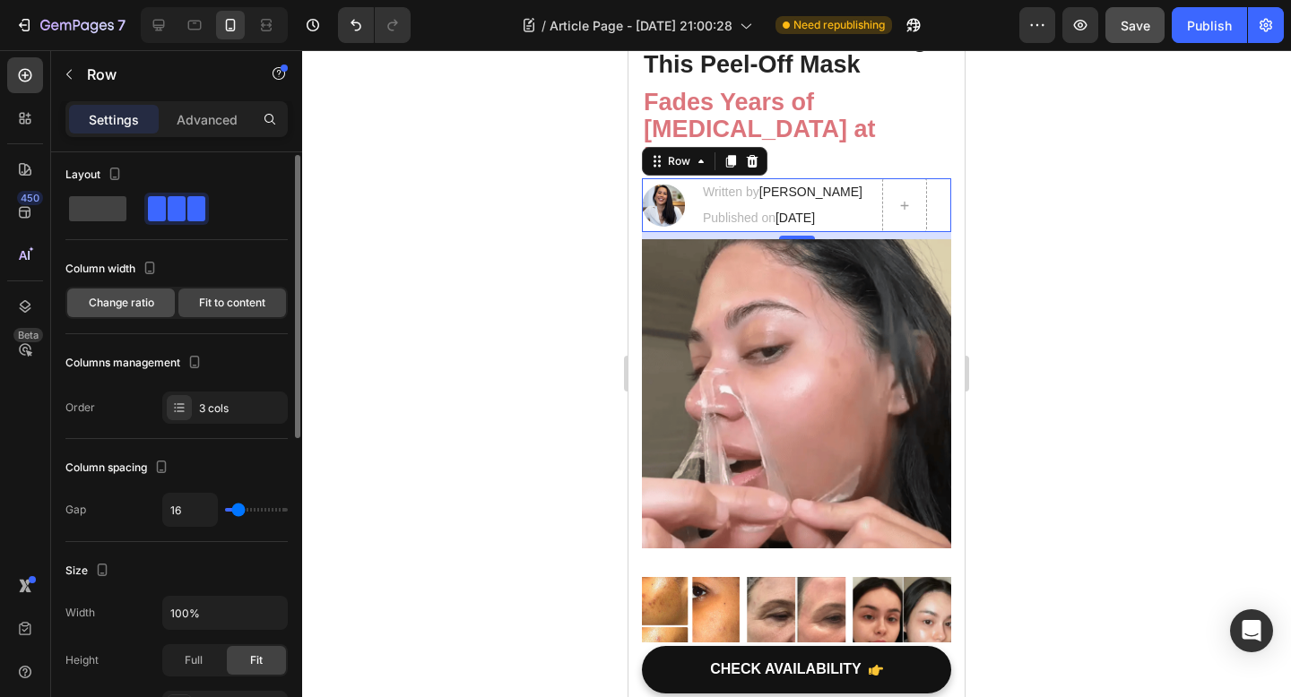
click at [152, 313] on div "Change ratio" at bounding box center [121, 303] width 108 height 29
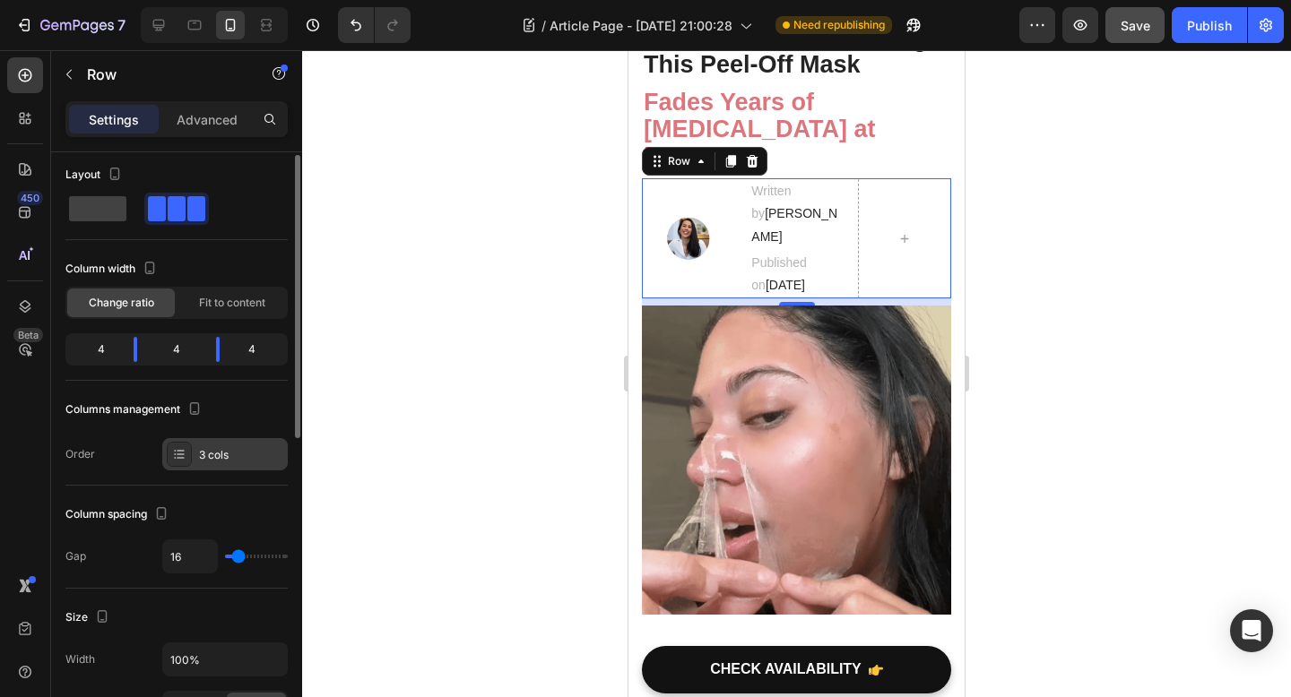
click at [220, 455] on div "3 cols" at bounding box center [241, 455] width 84 height 16
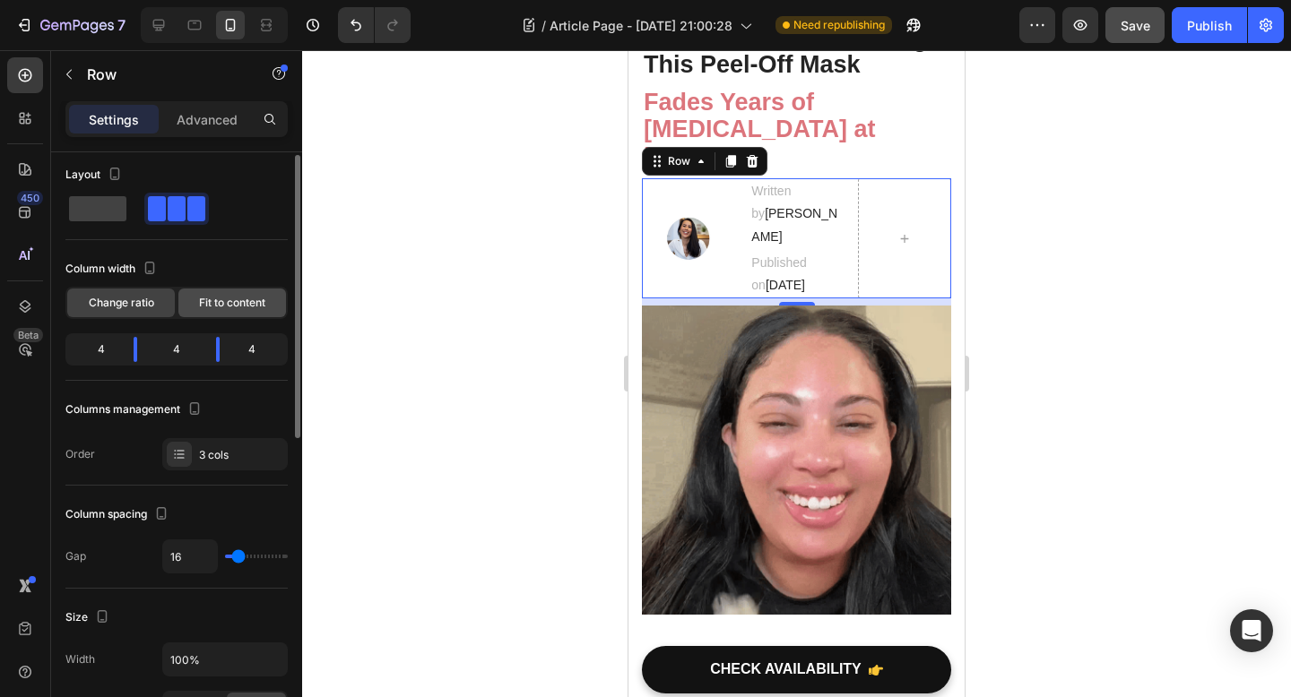
click at [222, 294] on div "Fit to content" at bounding box center [232, 303] width 108 height 29
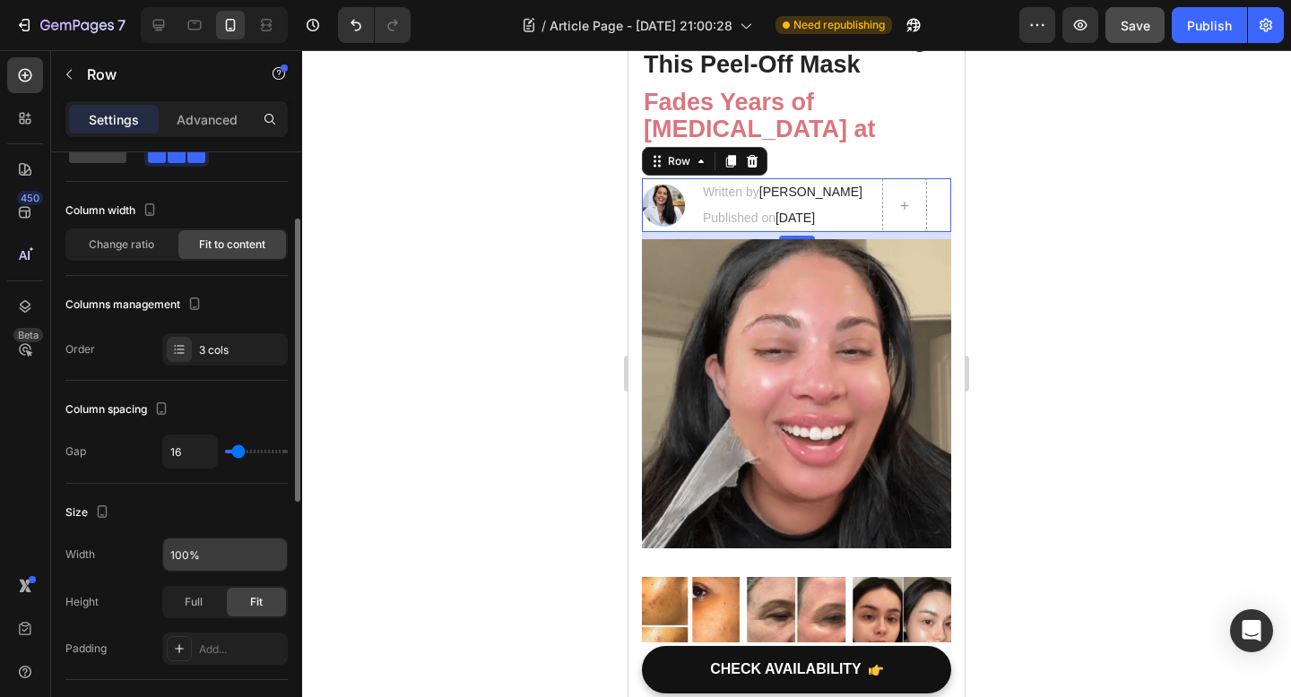
scroll to position [95, 0]
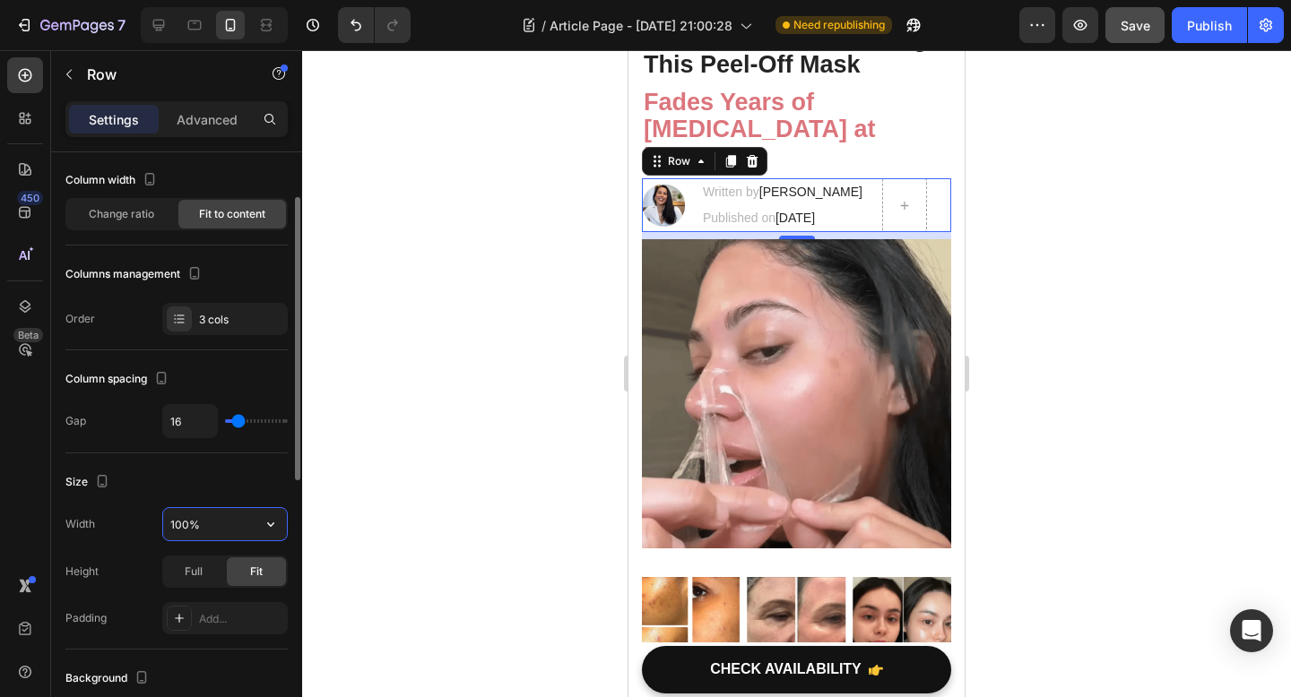
click at [209, 522] on input "100%" at bounding box center [225, 524] width 124 height 32
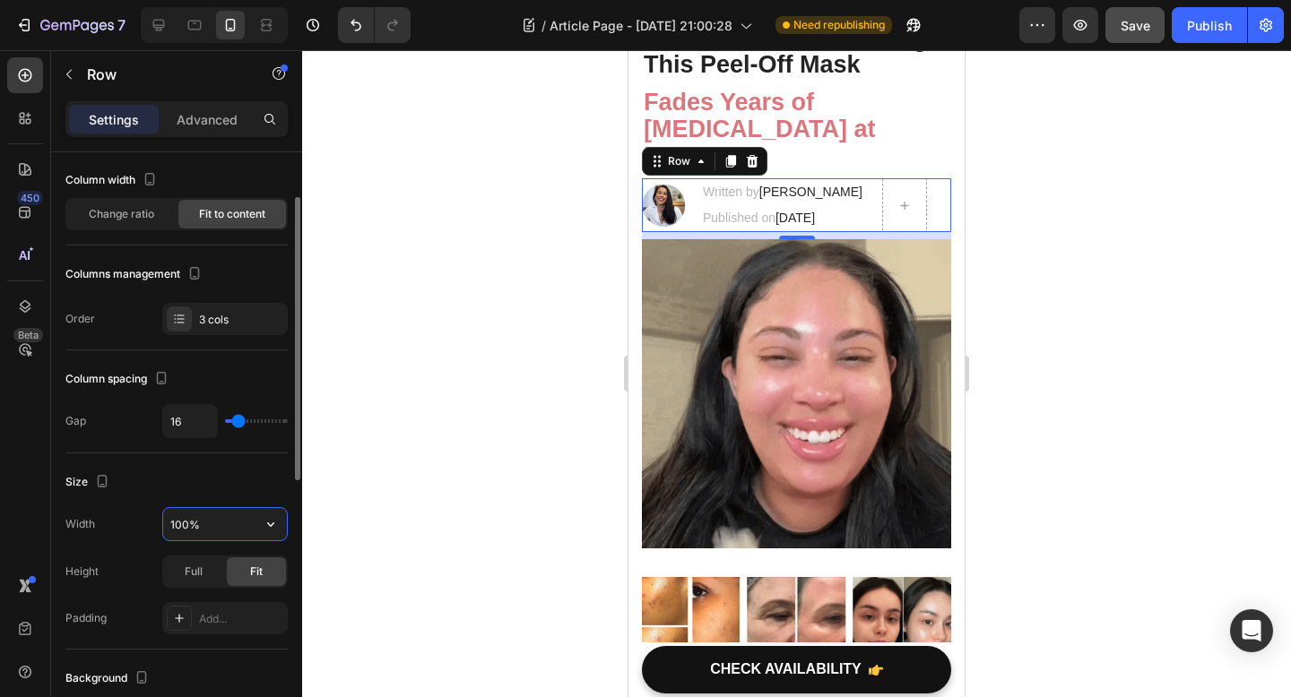
click at [209, 522] on input "100%" at bounding box center [225, 524] width 124 height 32
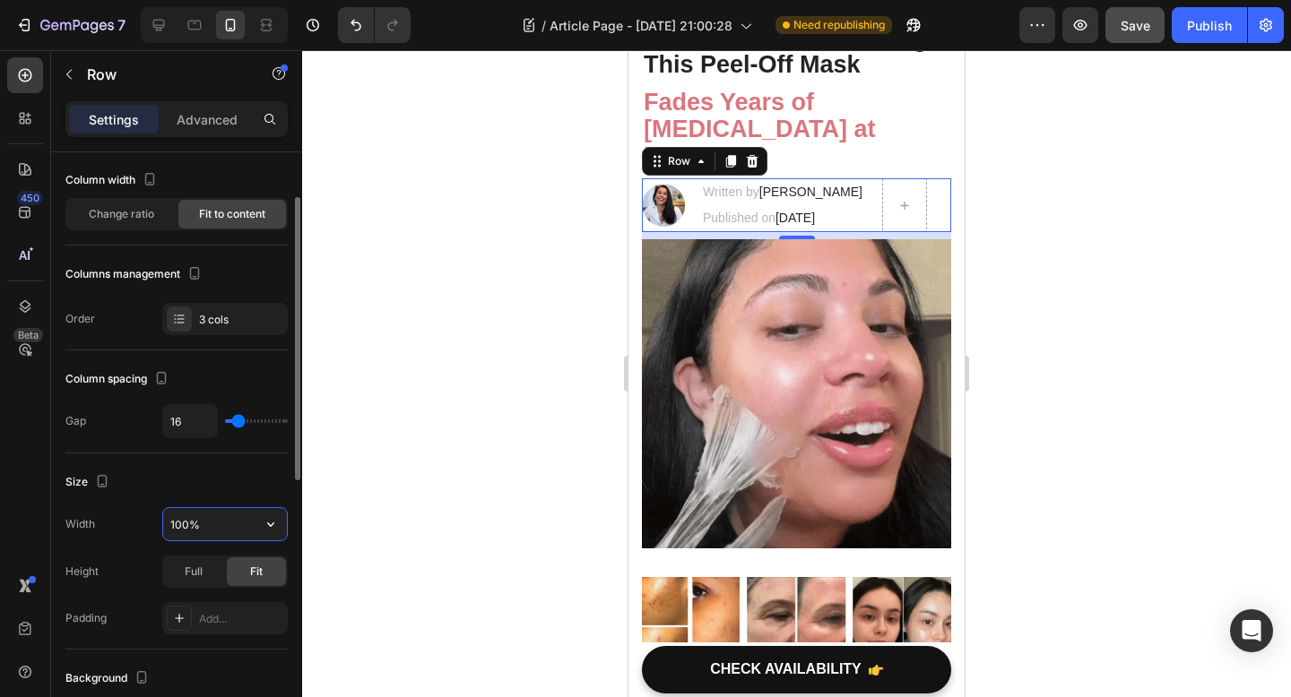
click at [209, 522] on input "100%" at bounding box center [225, 524] width 124 height 32
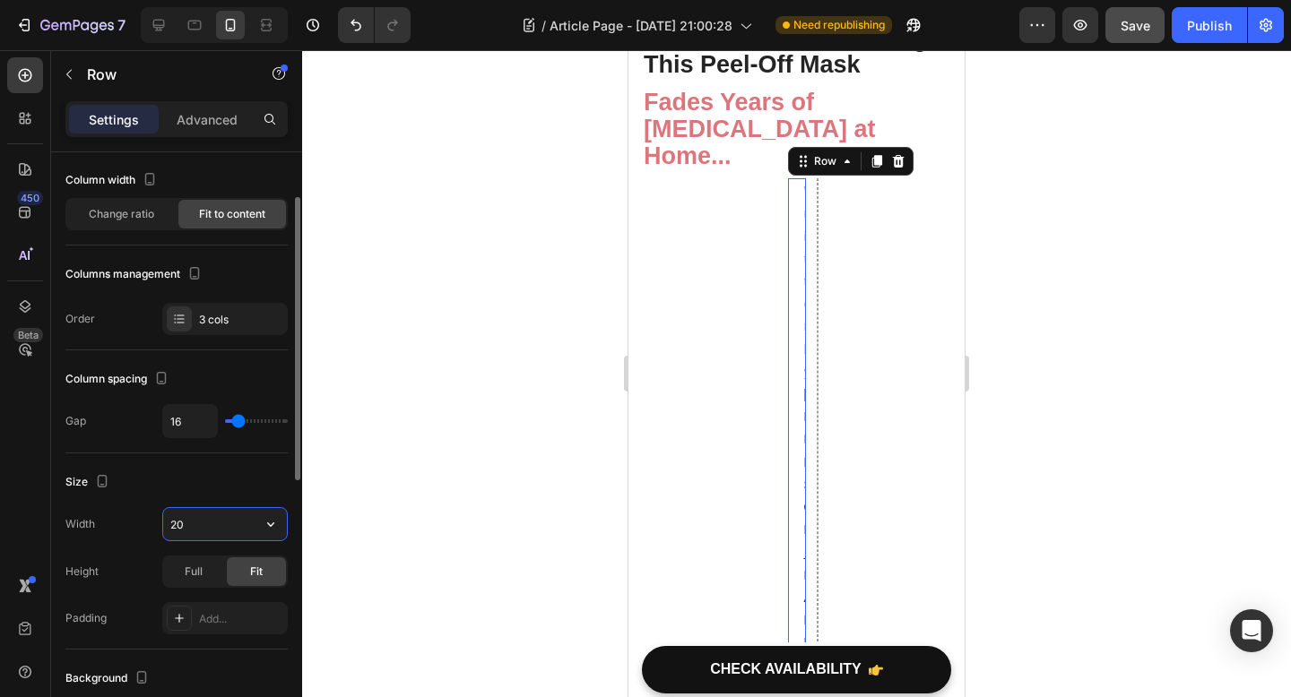
type input "2"
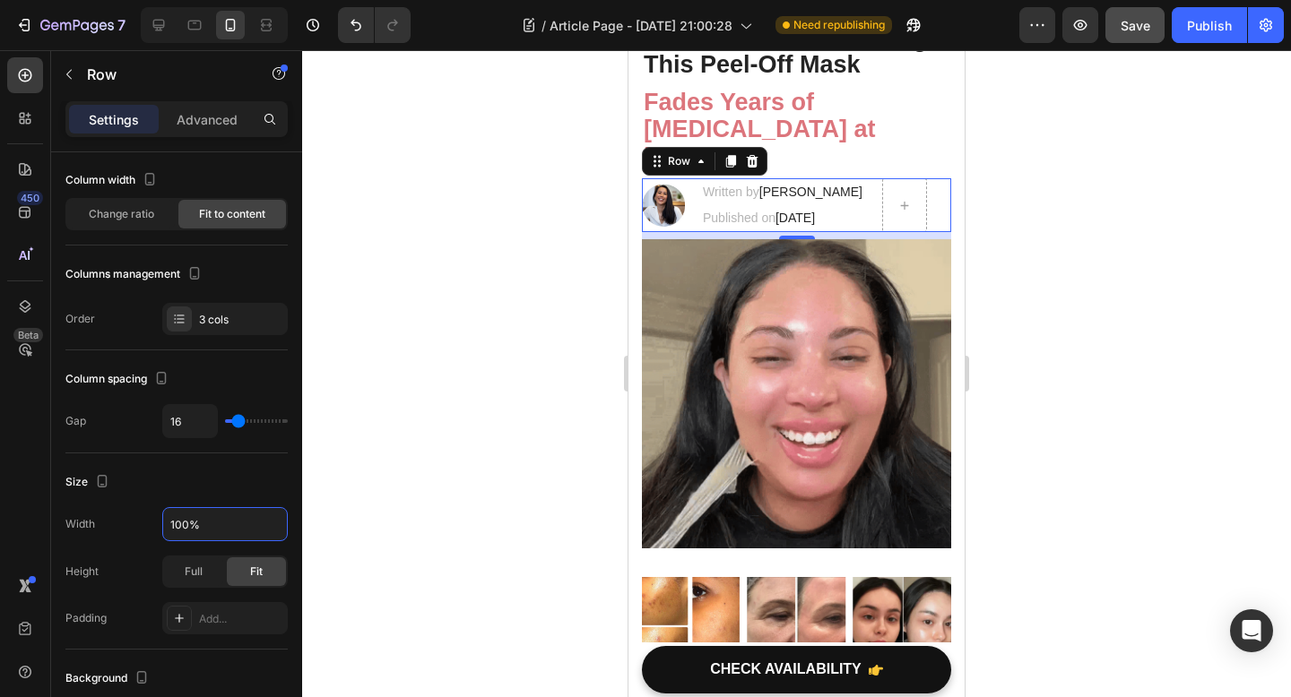
click at [403, 616] on div at bounding box center [796, 373] width 989 height 647
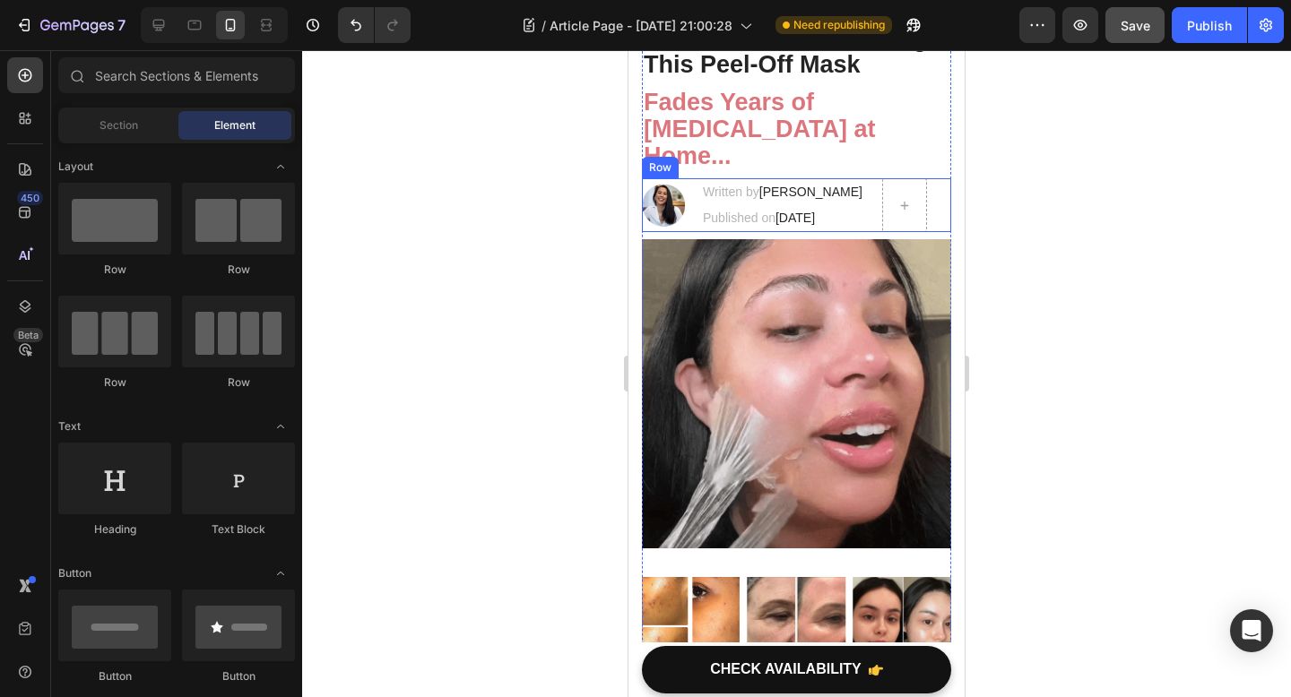
click at [689, 181] on div "Image Written by Dr. Voilet Lake Text block Published on August 21, 2025 Text b…" at bounding box center [796, 205] width 309 height 54
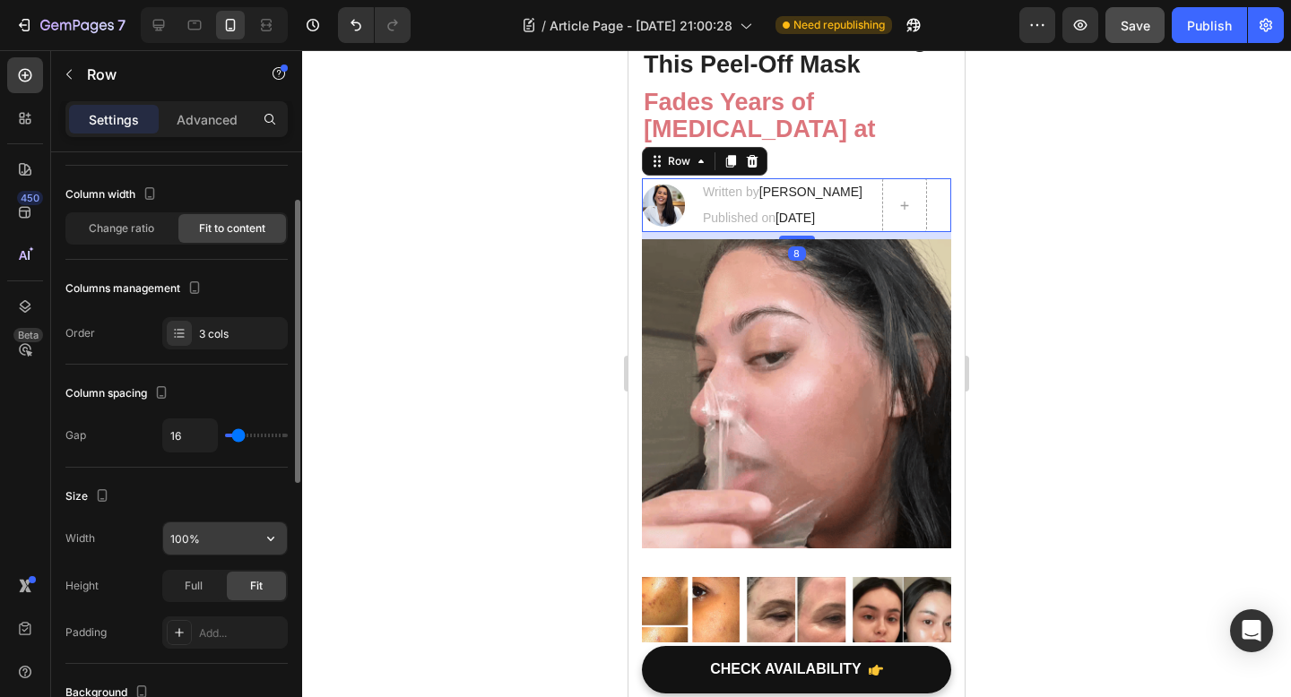
scroll to position [87, 0]
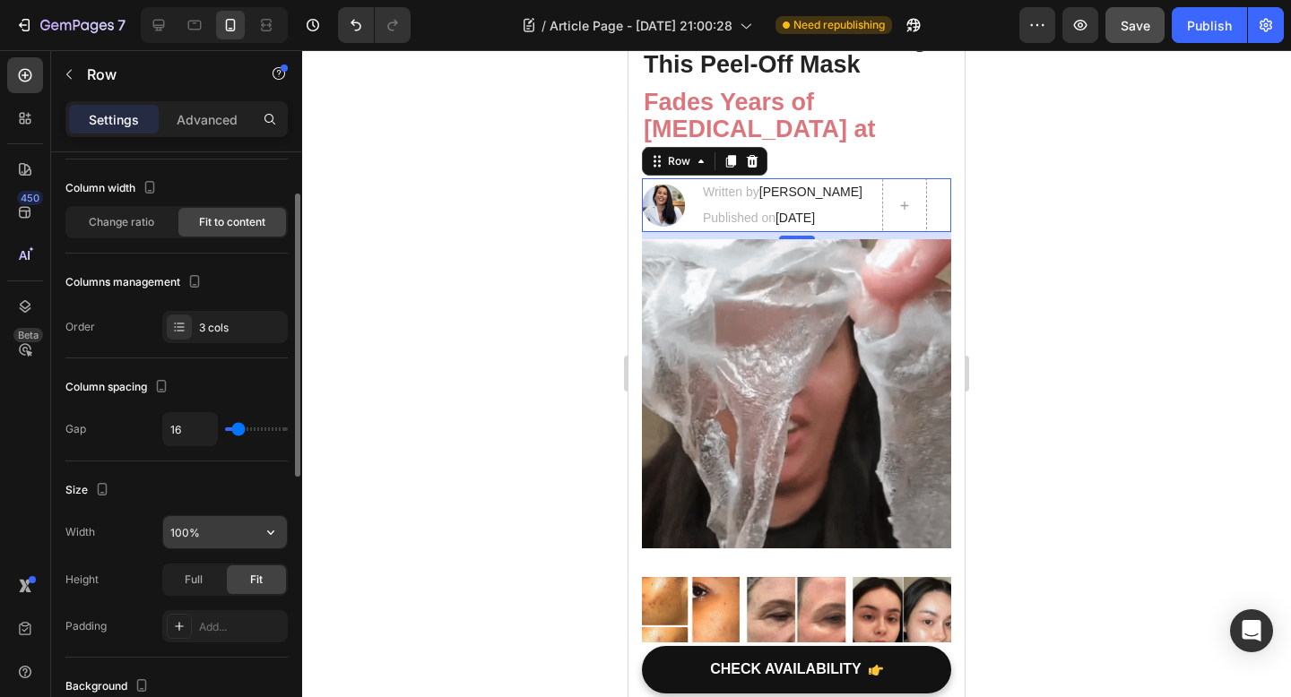
click at [179, 531] on input "100%" at bounding box center [225, 532] width 124 height 32
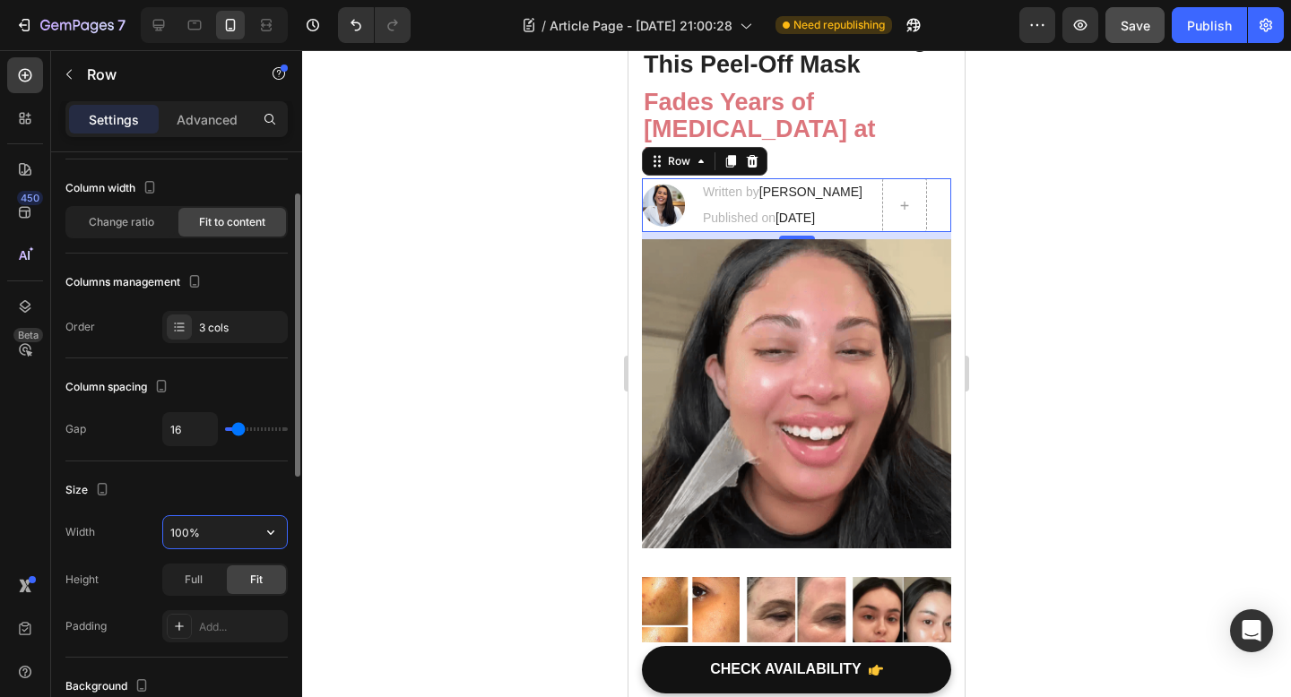
click at [178, 534] on input "100%" at bounding box center [225, 532] width 124 height 32
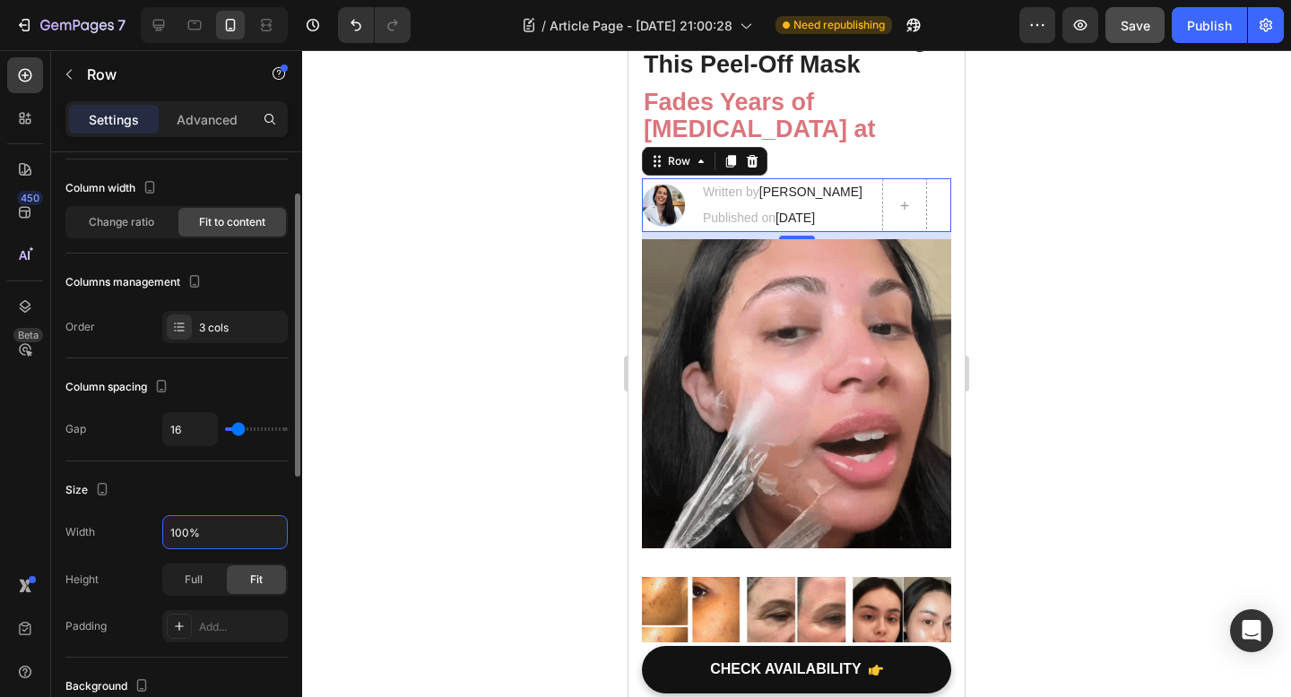
type input "10%"
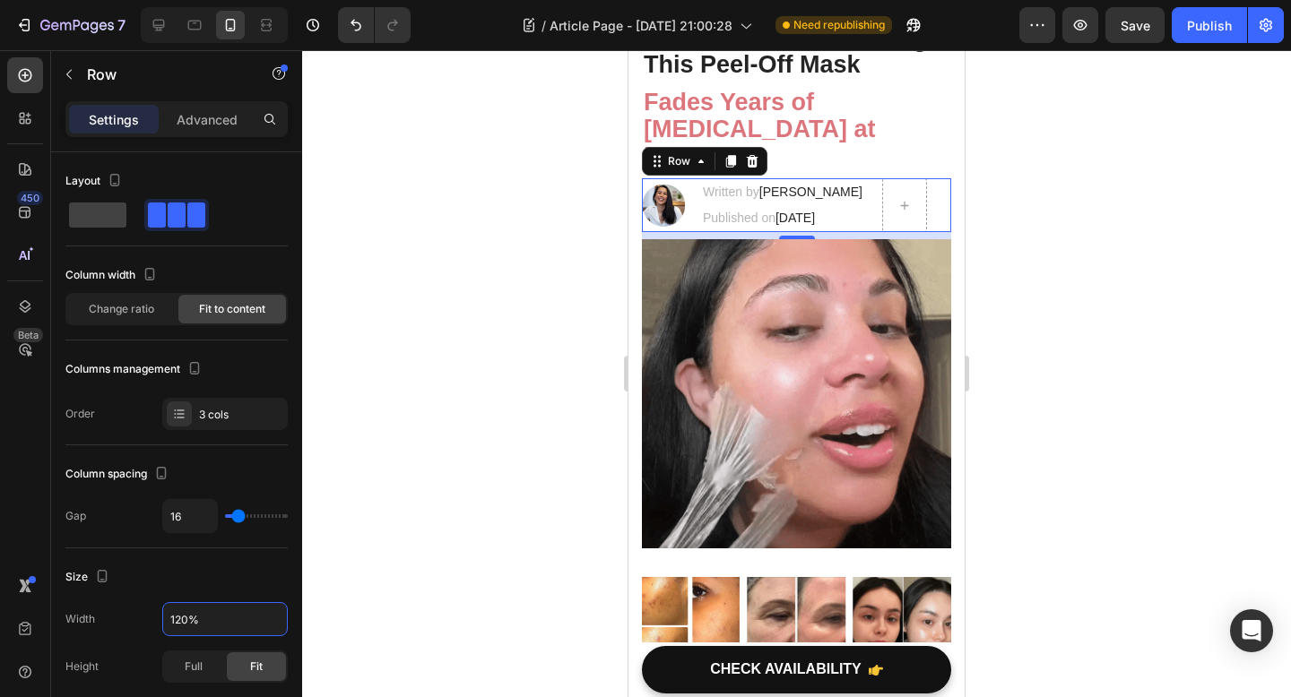
scroll to position [87, 0]
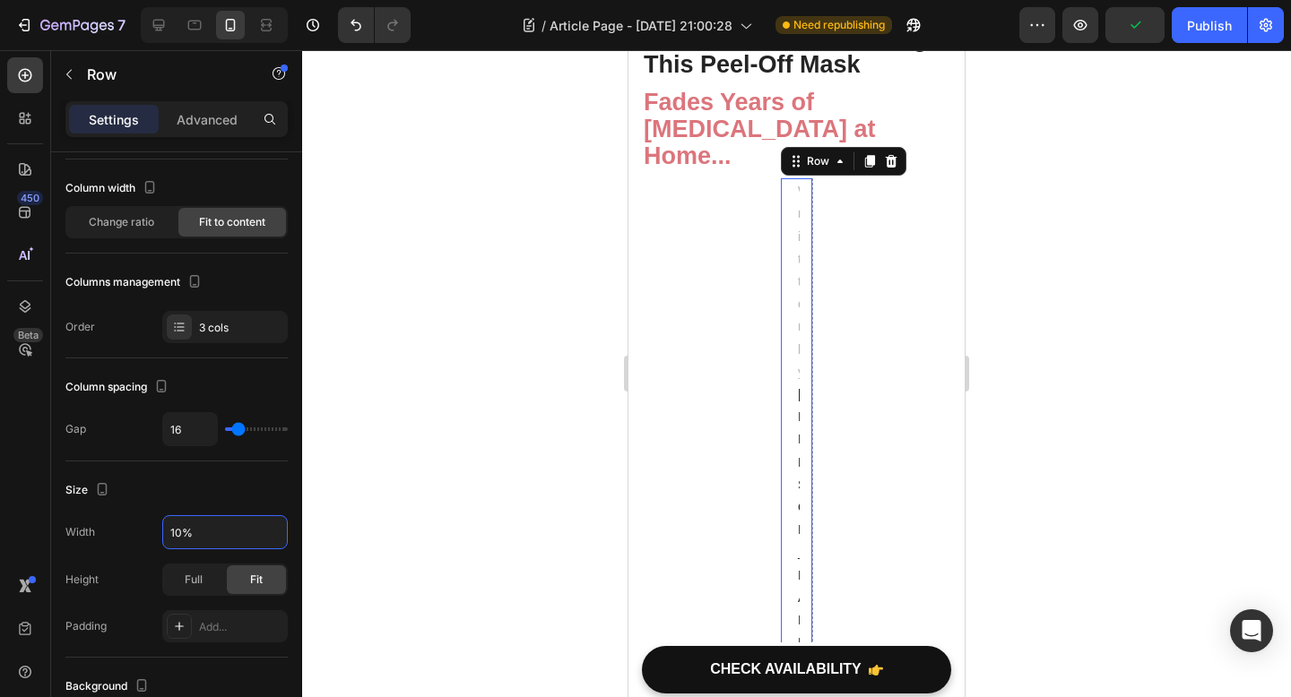
type input "100%"
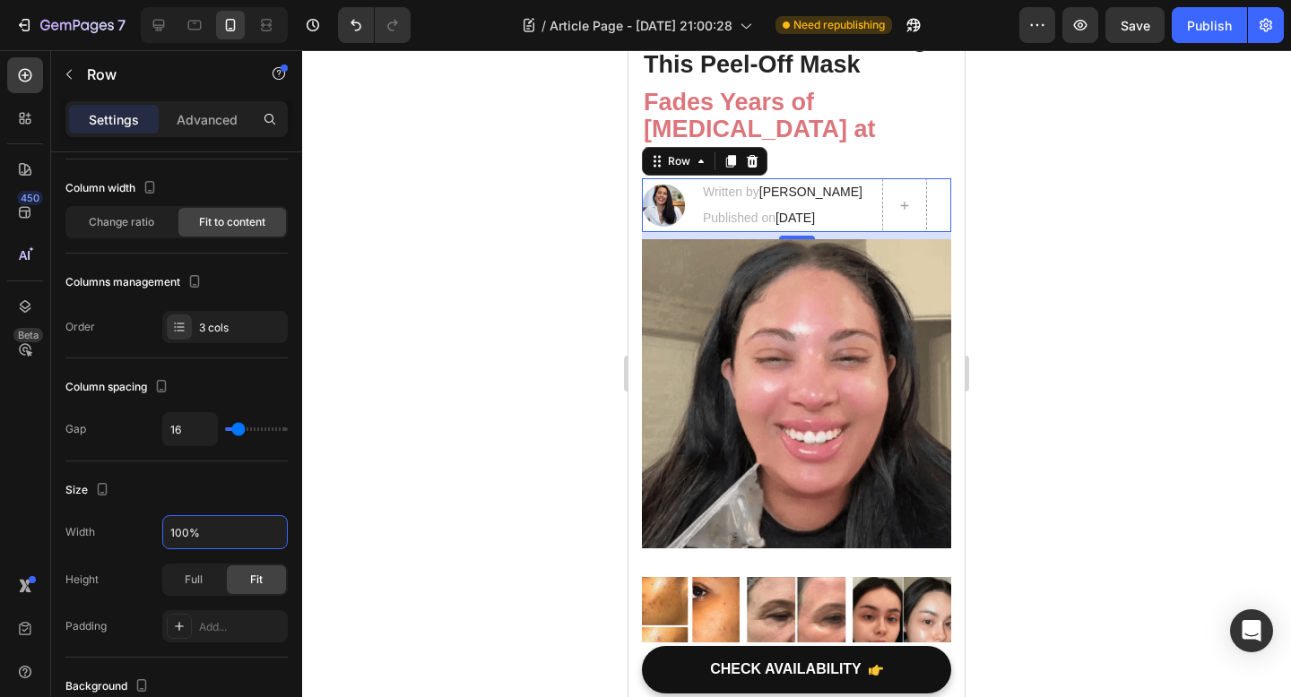
click at [388, 596] on div at bounding box center [796, 373] width 989 height 647
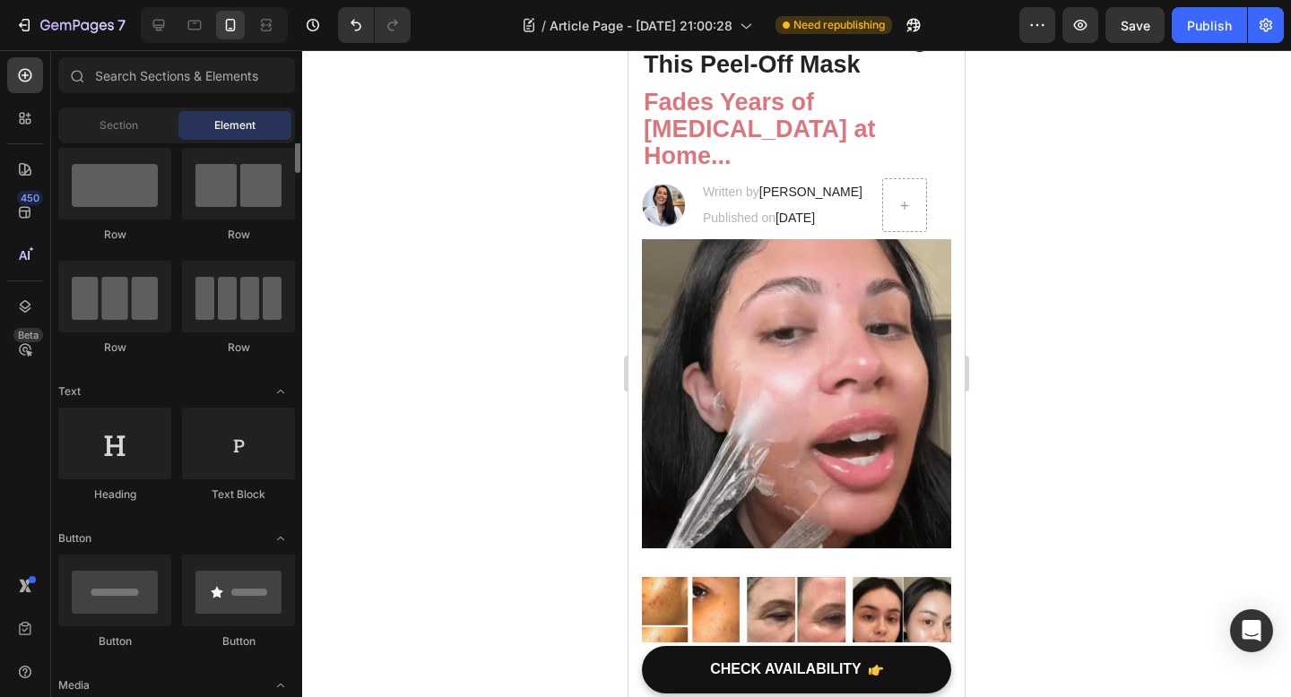
scroll to position [8, 0]
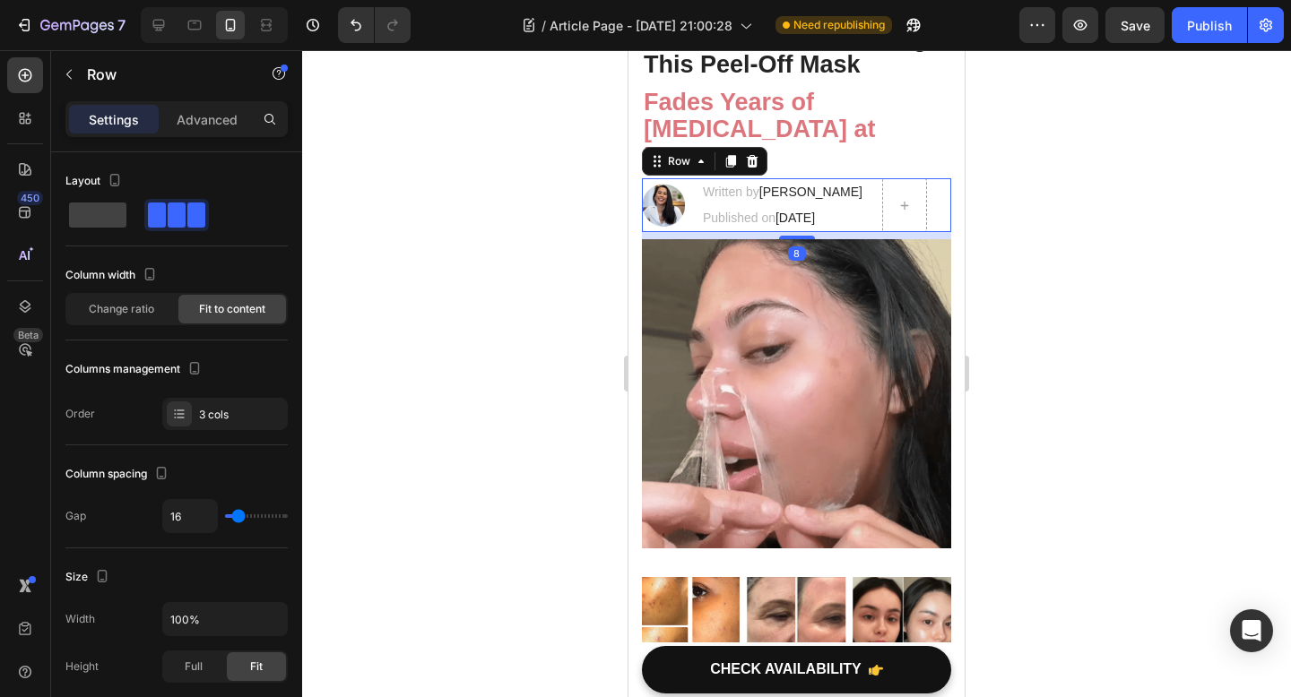
click at [694, 186] on div "Image Written by Dr. Voilet Lake Text block Published on August 21, 2025 Text b…" at bounding box center [796, 205] width 309 height 54
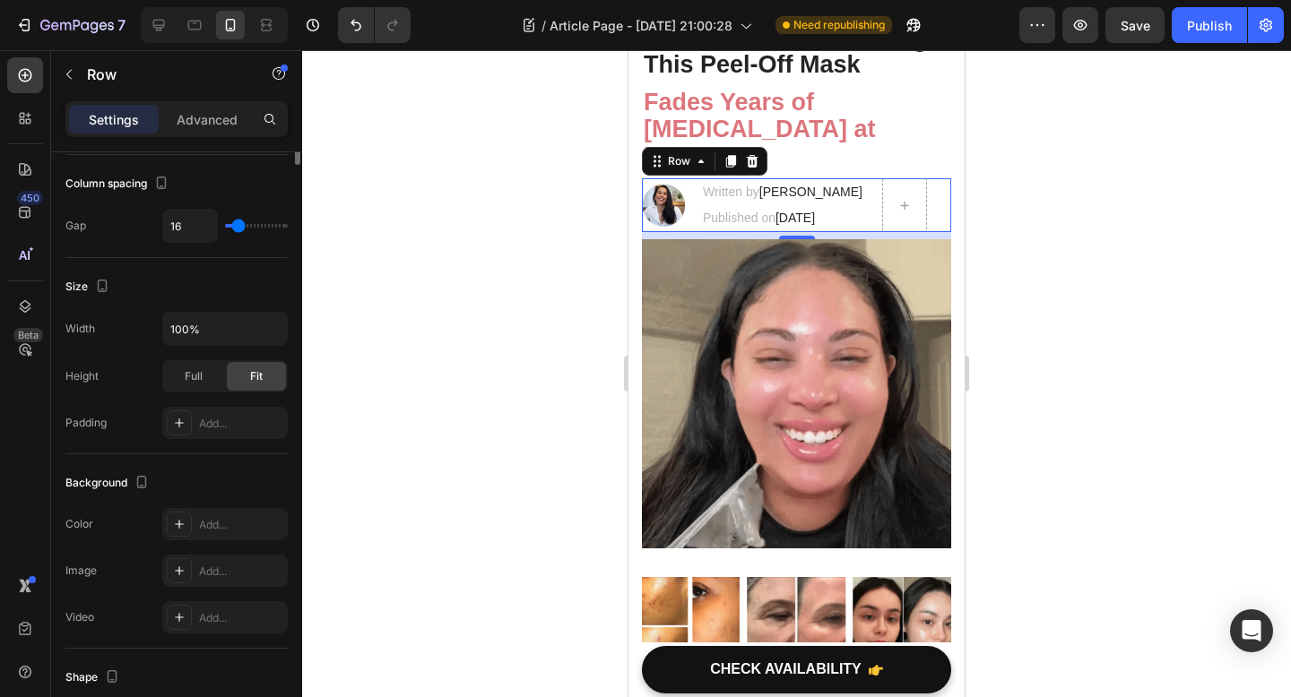
scroll to position [0, 0]
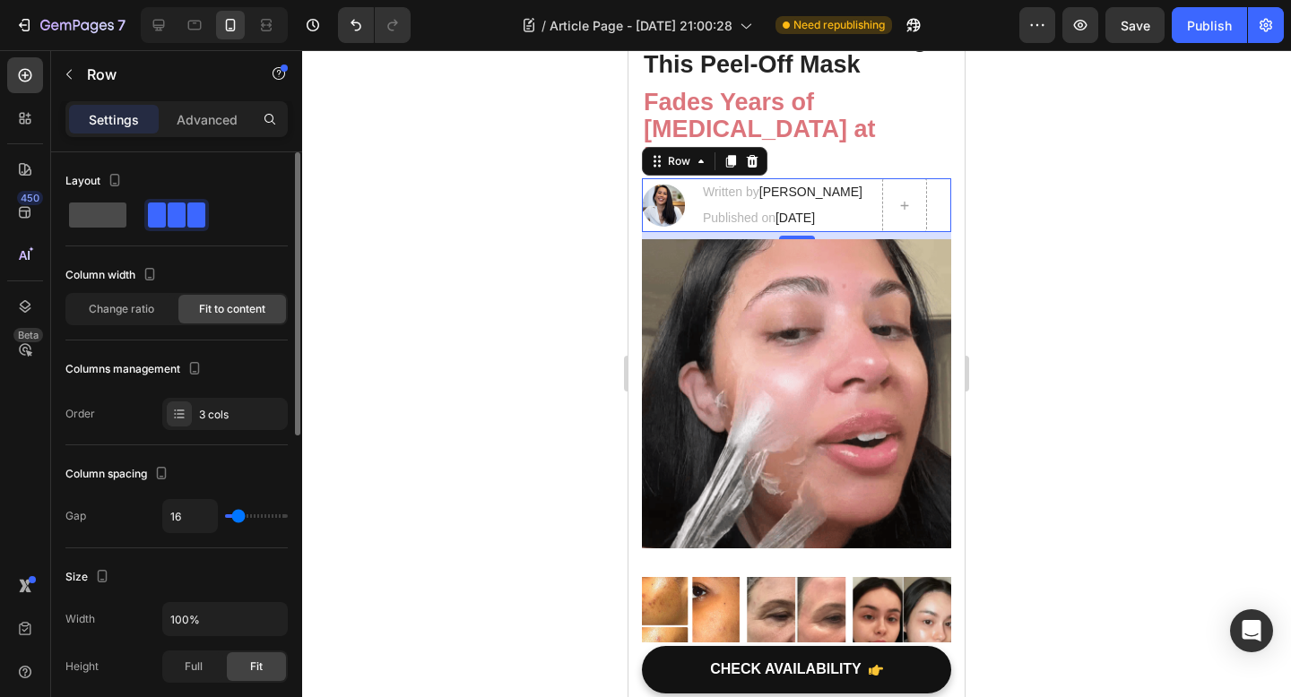
click at [144, 229] on div at bounding box center [176, 215] width 65 height 32
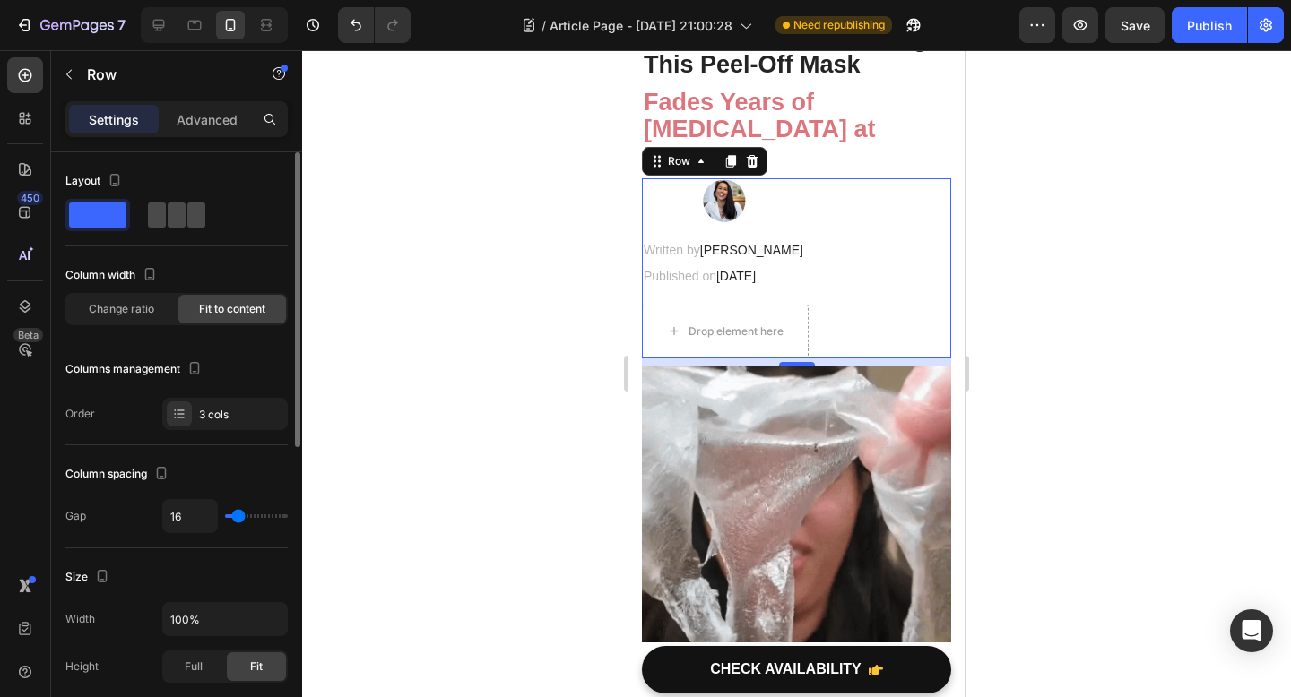
click at [187, 218] on span at bounding box center [196, 215] width 18 height 25
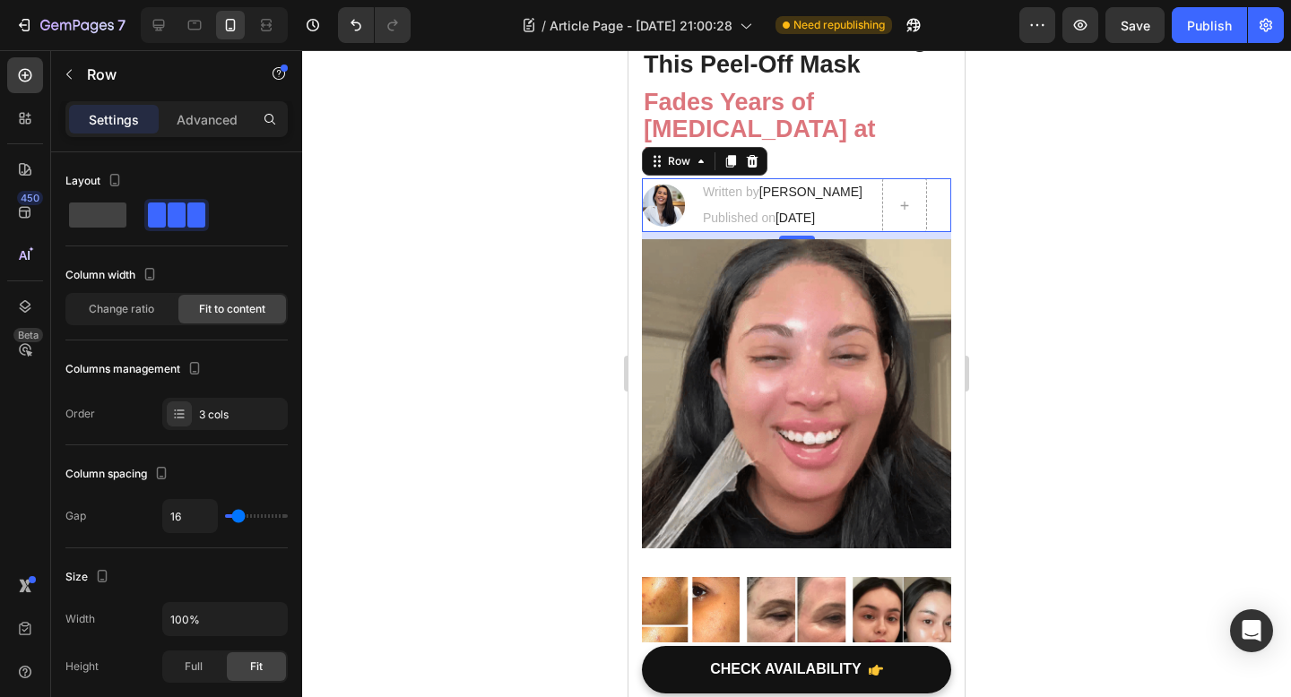
click at [494, 376] on div at bounding box center [796, 373] width 989 height 647
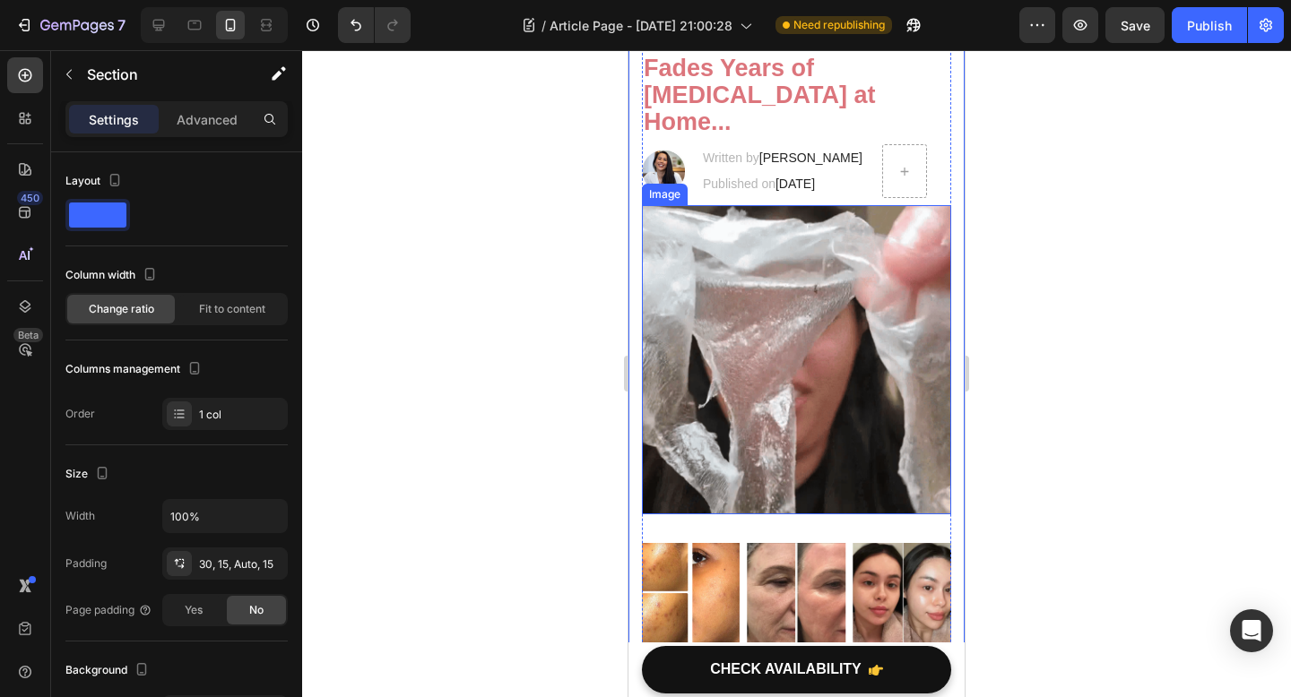
scroll to position [474, 0]
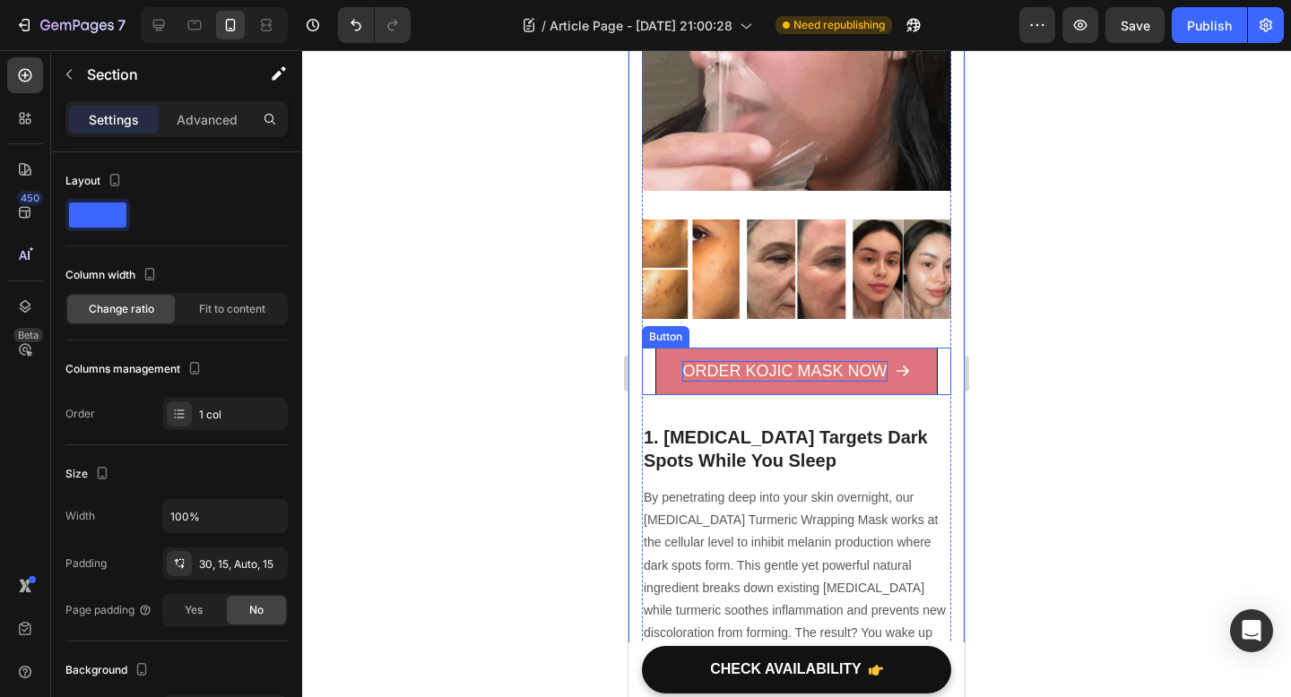
click at [721, 361] on p "ORDER KOJIC MASK NOW" at bounding box center [784, 371] width 204 height 21
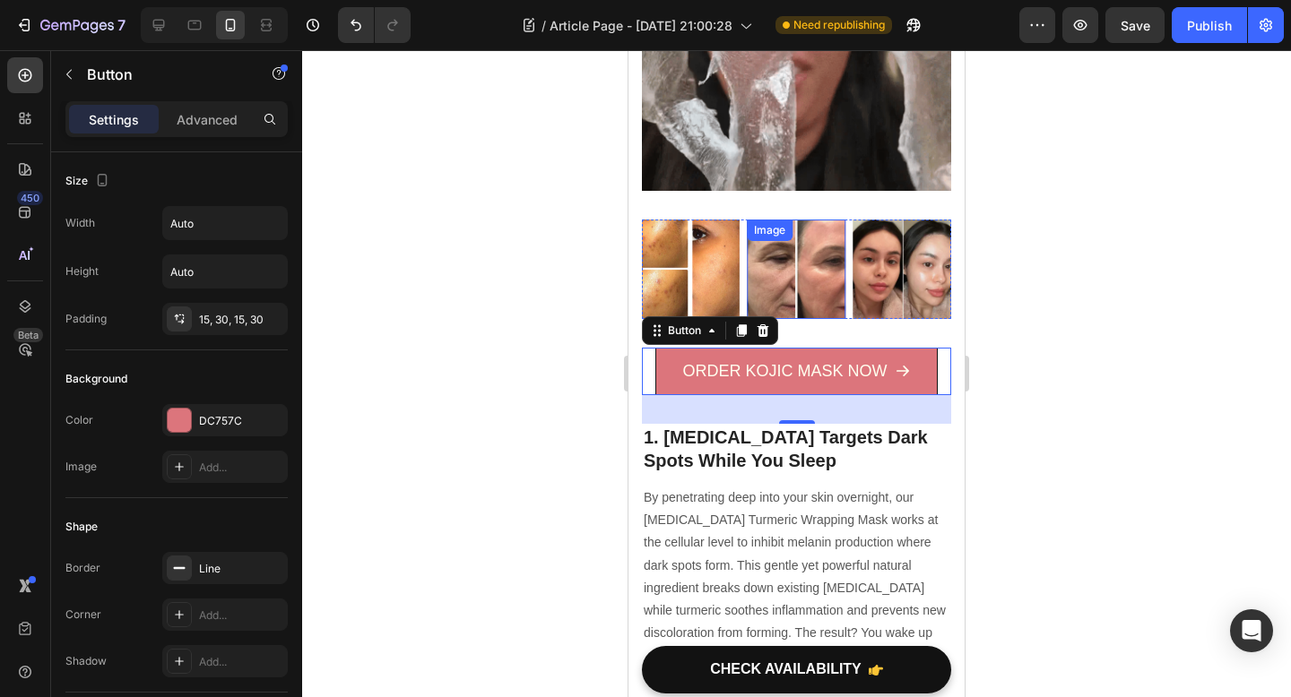
scroll to position [0, 0]
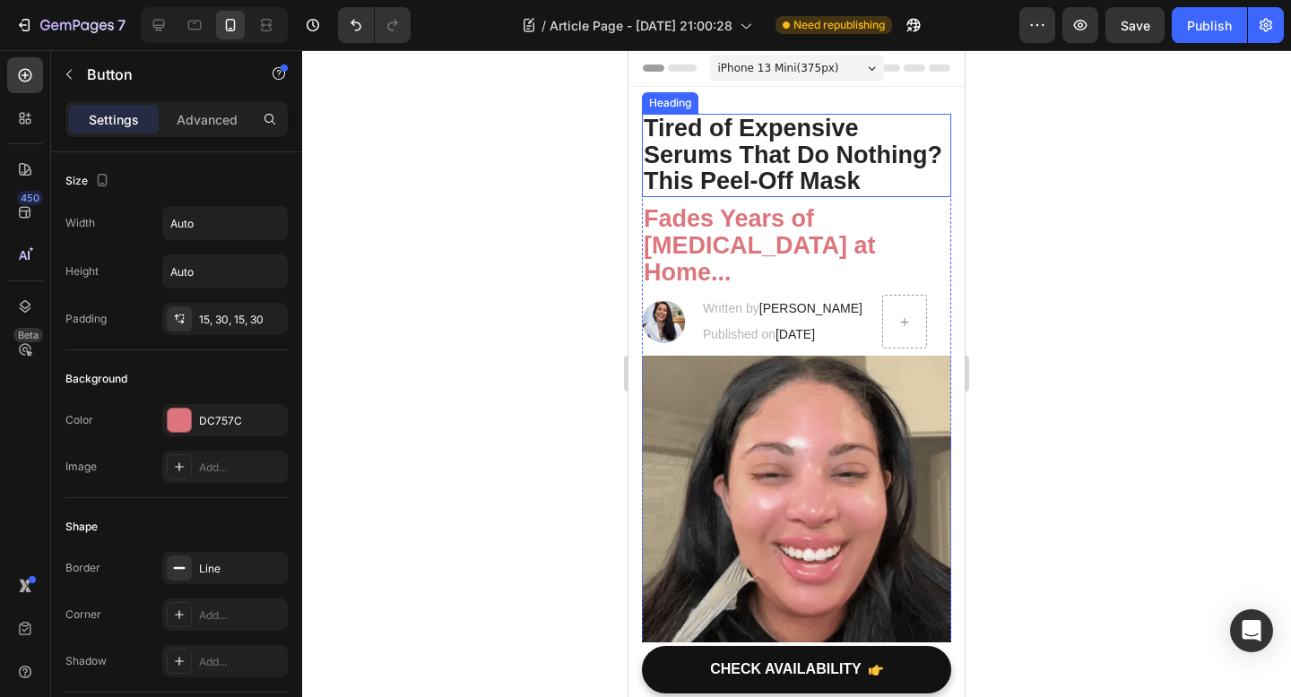
click at [839, 151] on p "Tired of Expensive Serums That Do Nothing? This Peel-Off Mask" at bounding box center [796, 156] width 306 height 80
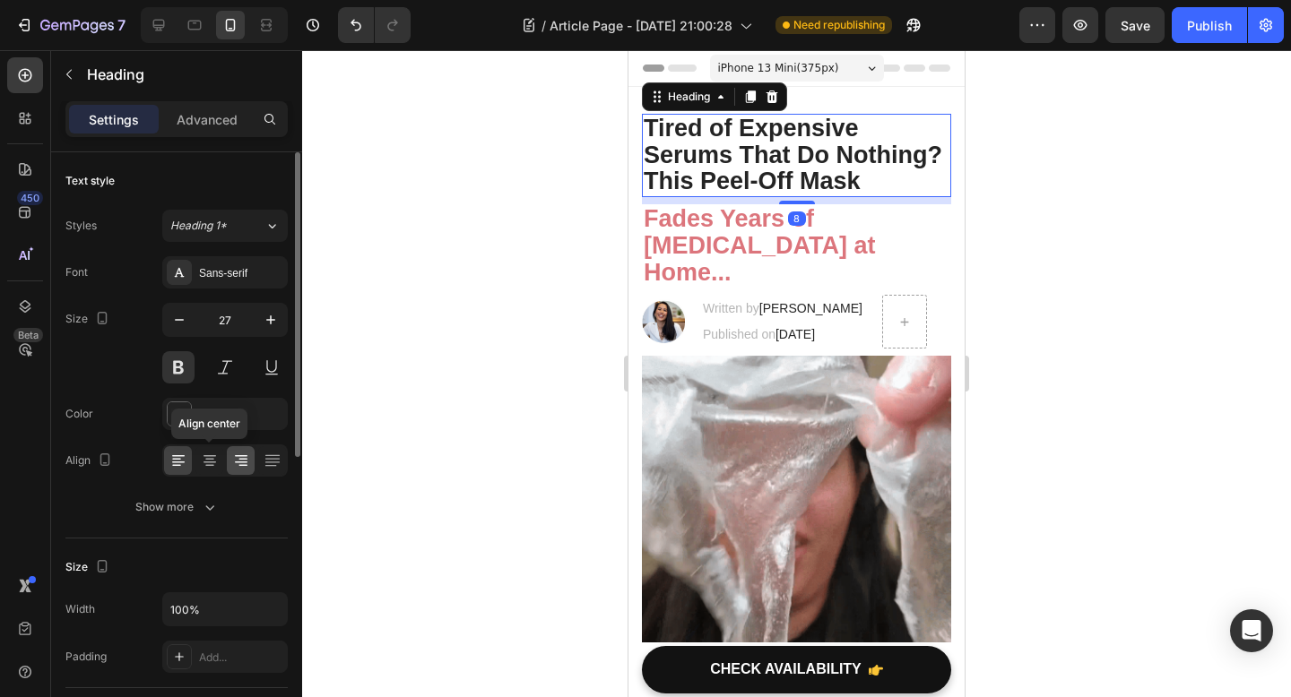
drag, startPoint x: 211, startPoint y: 462, endPoint x: 228, endPoint y: 457, distance: 17.9
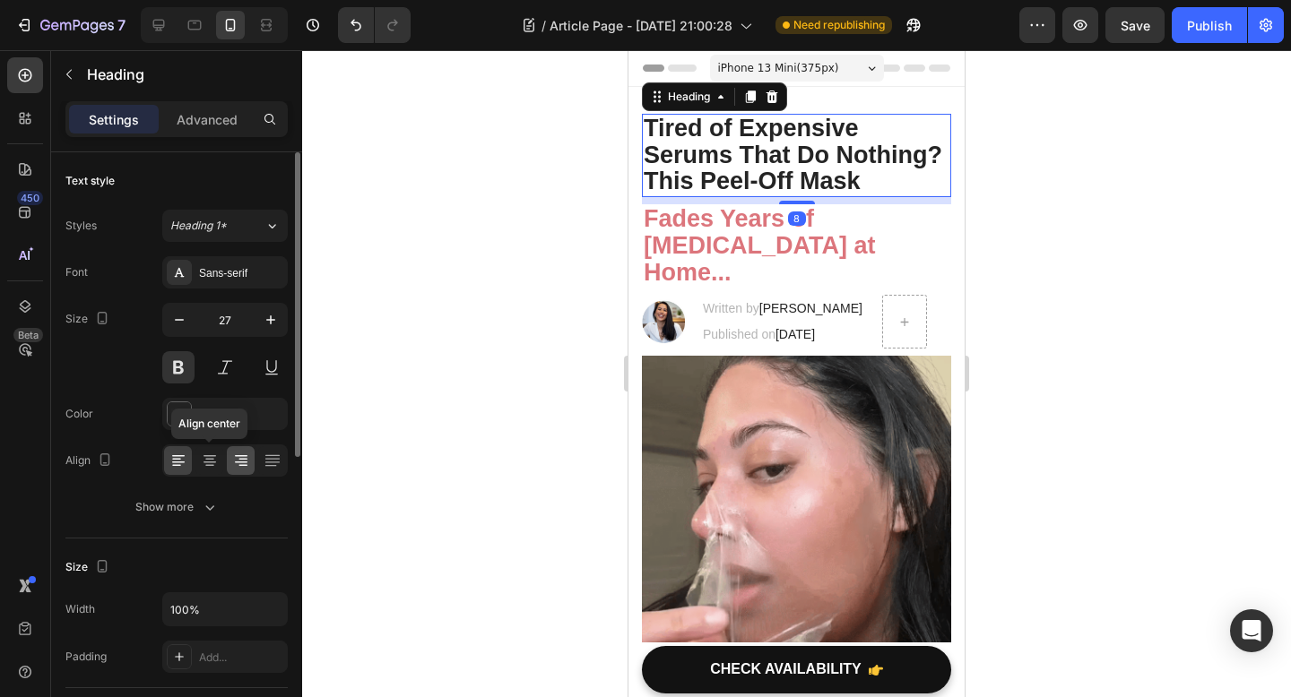
click at [211, 462] on icon at bounding box center [209, 463] width 13 height 2
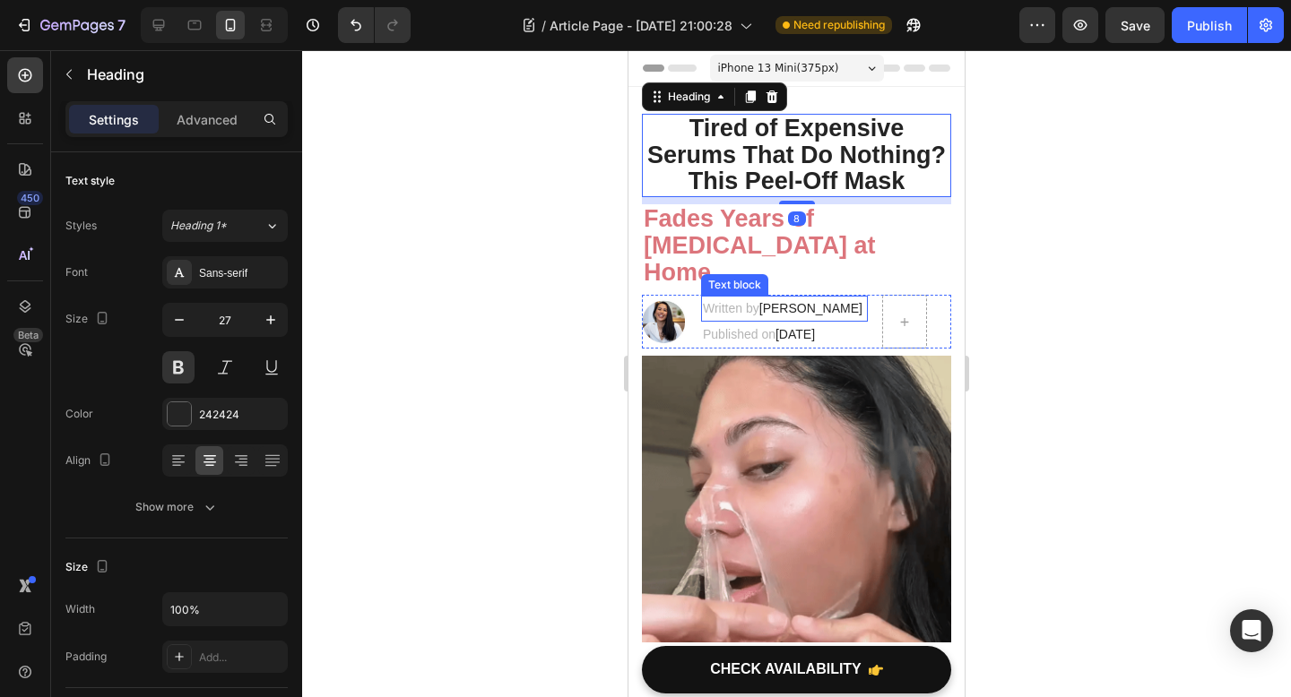
click at [815, 262] on h2 "Fades Years of [MEDICAL_DATA] at Home..." at bounding box center [796, 245] width 309 height 83
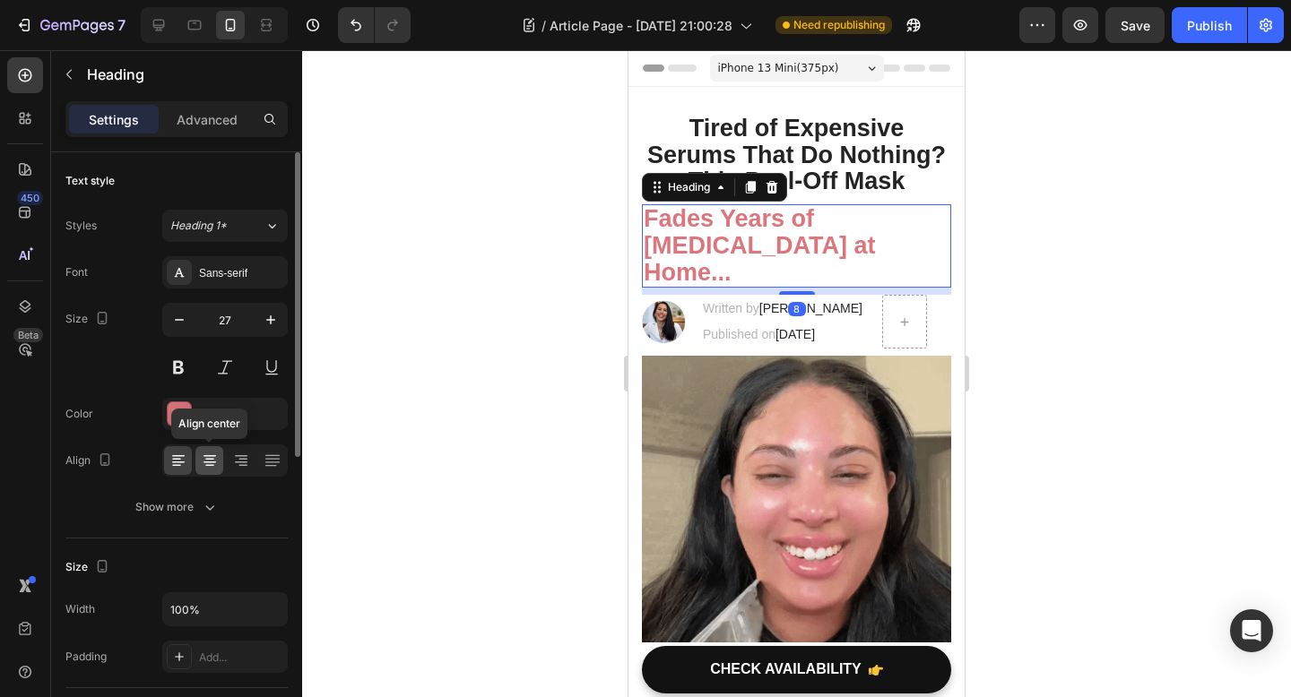
click at [208, 463] on icon at bounding box center [210, 461] width 18 height 18
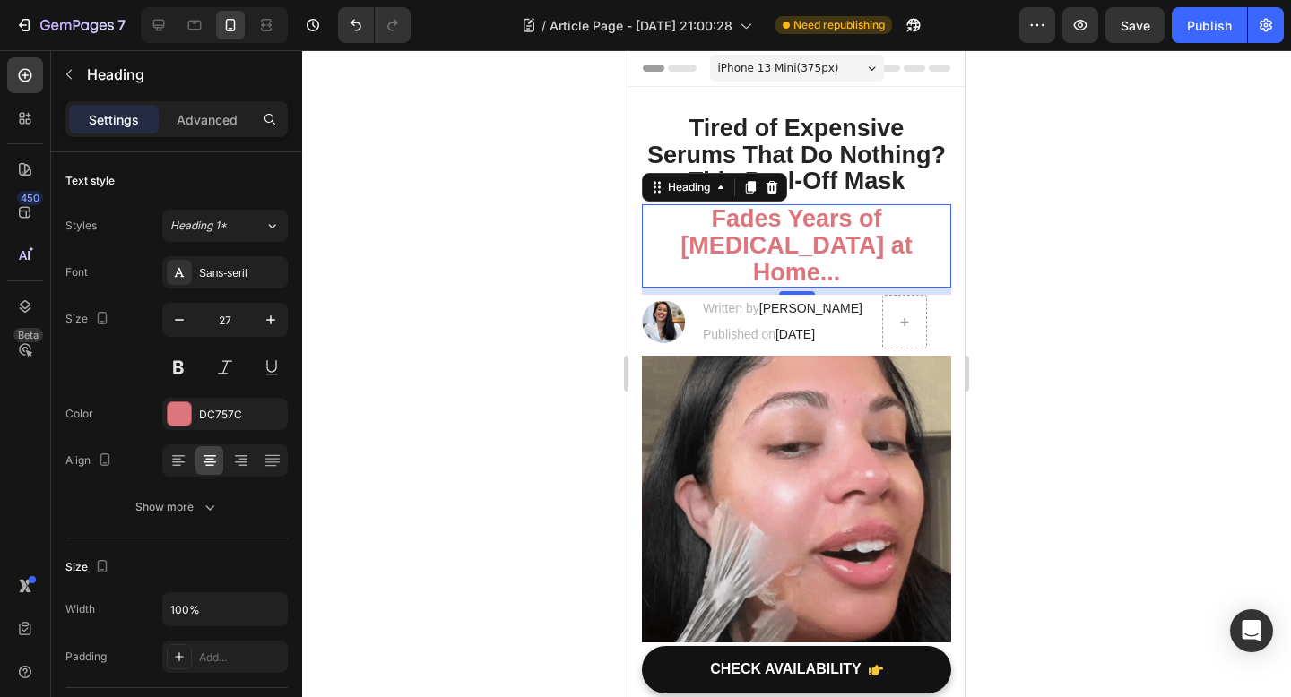
click at [466, 344] on div at bounding box center [796, 373] width 989 height 647
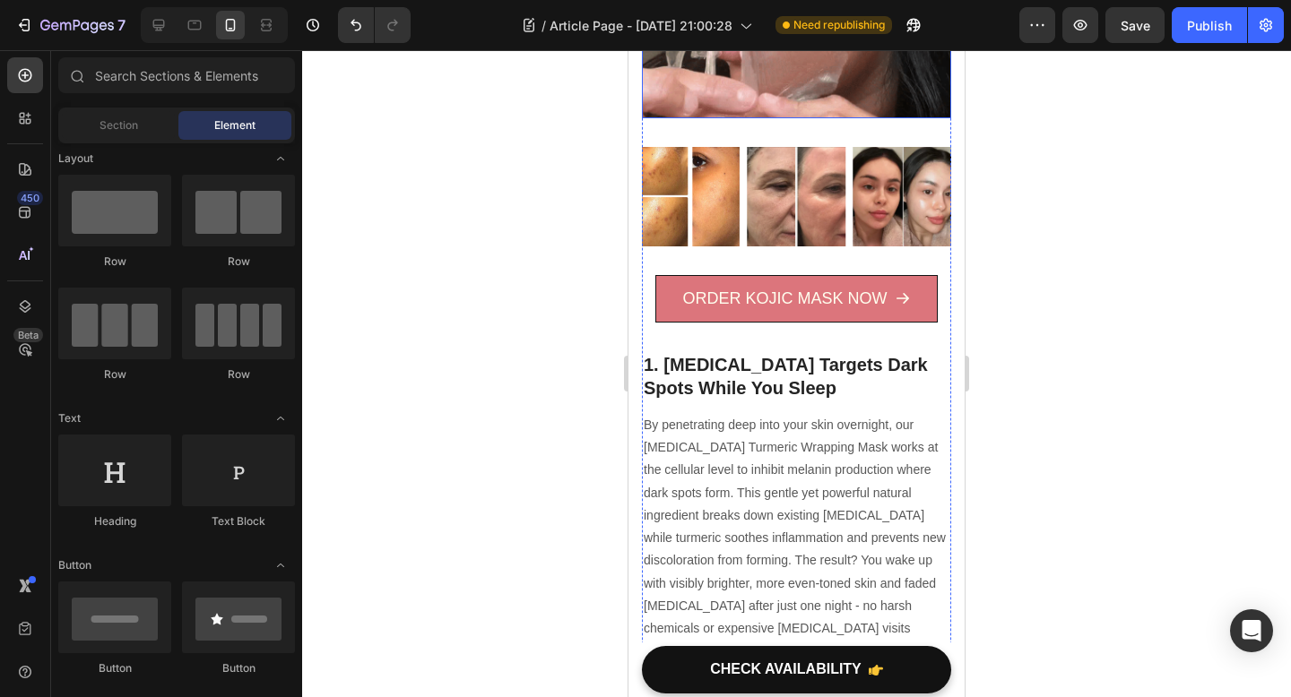
scroll to position [737, 0]
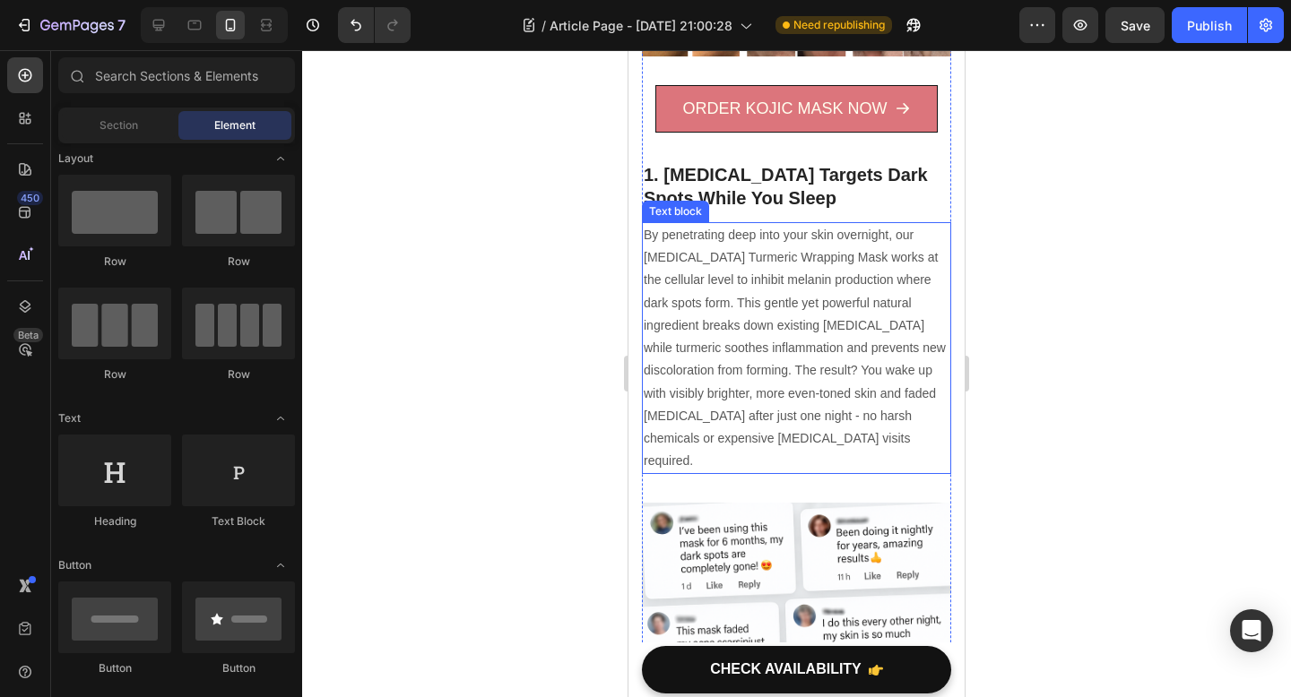
click at [734, 260] on p "By penetrating deep into your skin overnight, our [MEDICAL_DATA] Turmeric Wrapp…" at bounding box center [796, 348] width 306 height 248
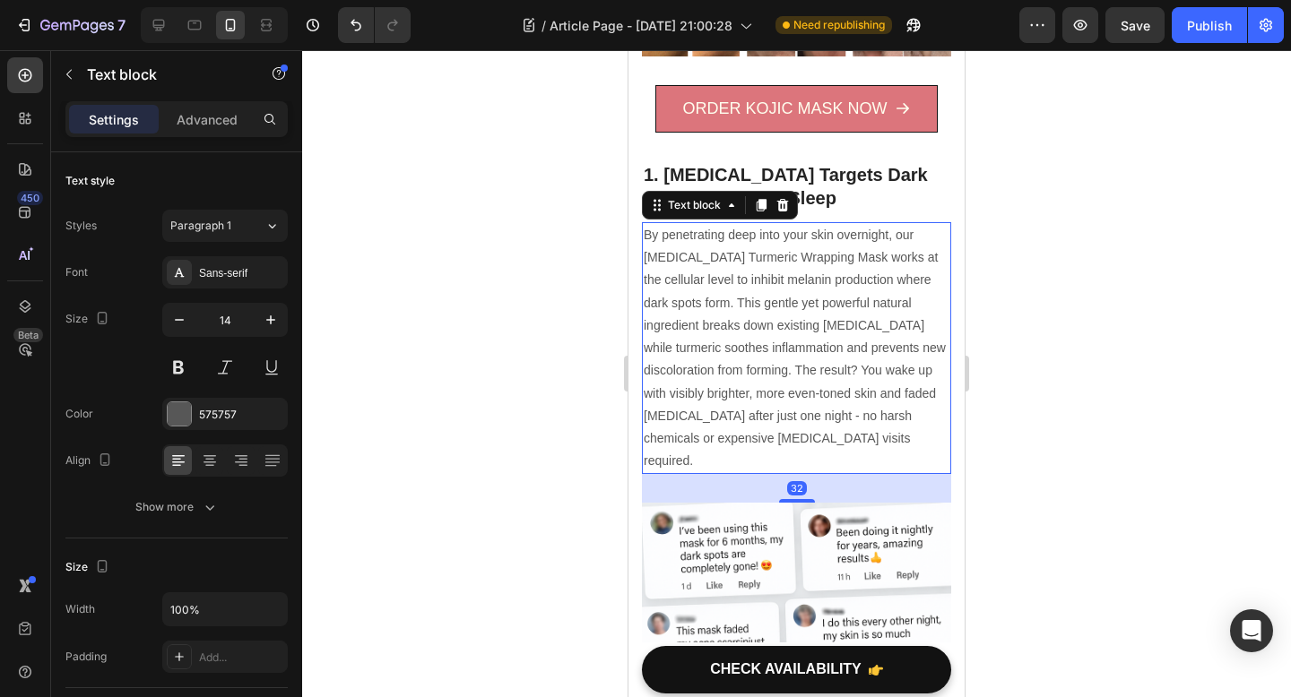
click at [813, 270] on p "By penetrating deep into your skin overnight, our [MEDICAL_DATA] Turmeric Wrapp…" at bounding box center [796, 348] width 306 height 248
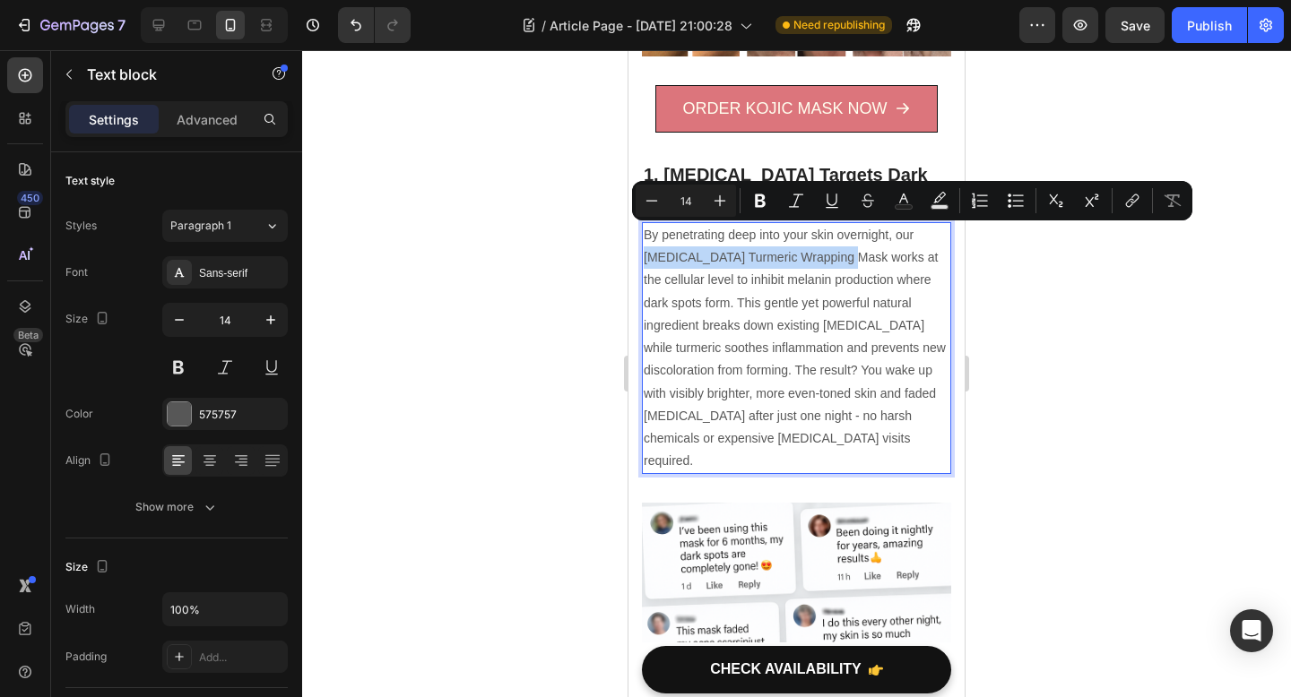
drag, startPoint x: 811, startPoint y: 257, endPoint x: 917, endPoint y: 237, distance: 107.7
click at [917, 237] on p "By penetrating deep into your skin overnight, our [MEDICAL_DATA] Turmeric Wrapp…" at bounding box center [796, 348] width 306 height 248
copy p "Kojic Acid Turmeric Wrapping Mask"
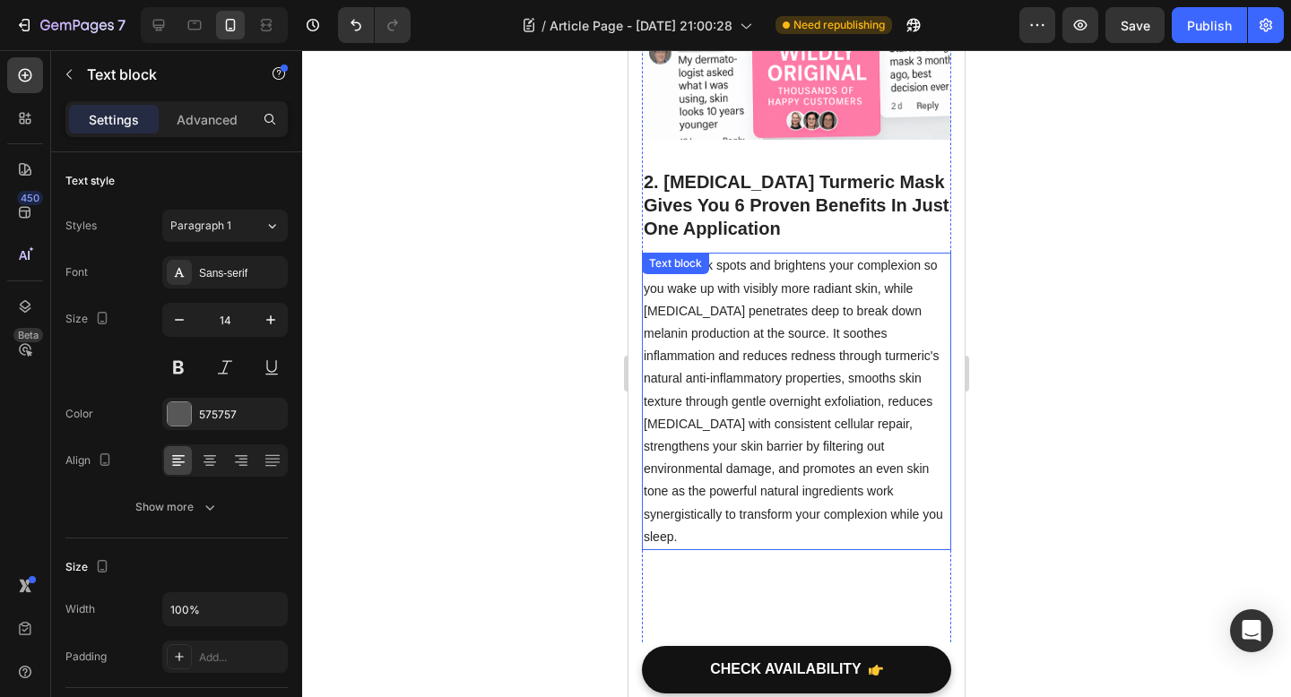
scroll to position [1403, 0]
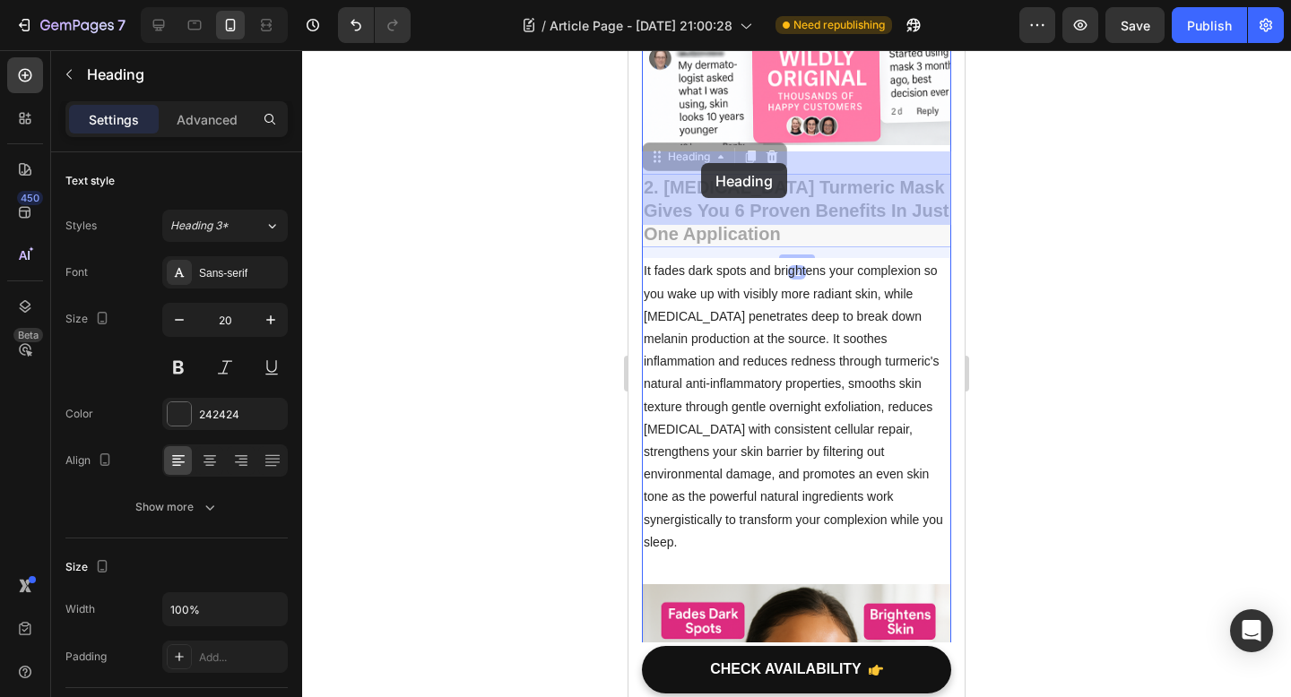
drag, startPoint x: 881, startPoint y: 163, endPoint x: 672, endPoint y: 162, distance: 208.8
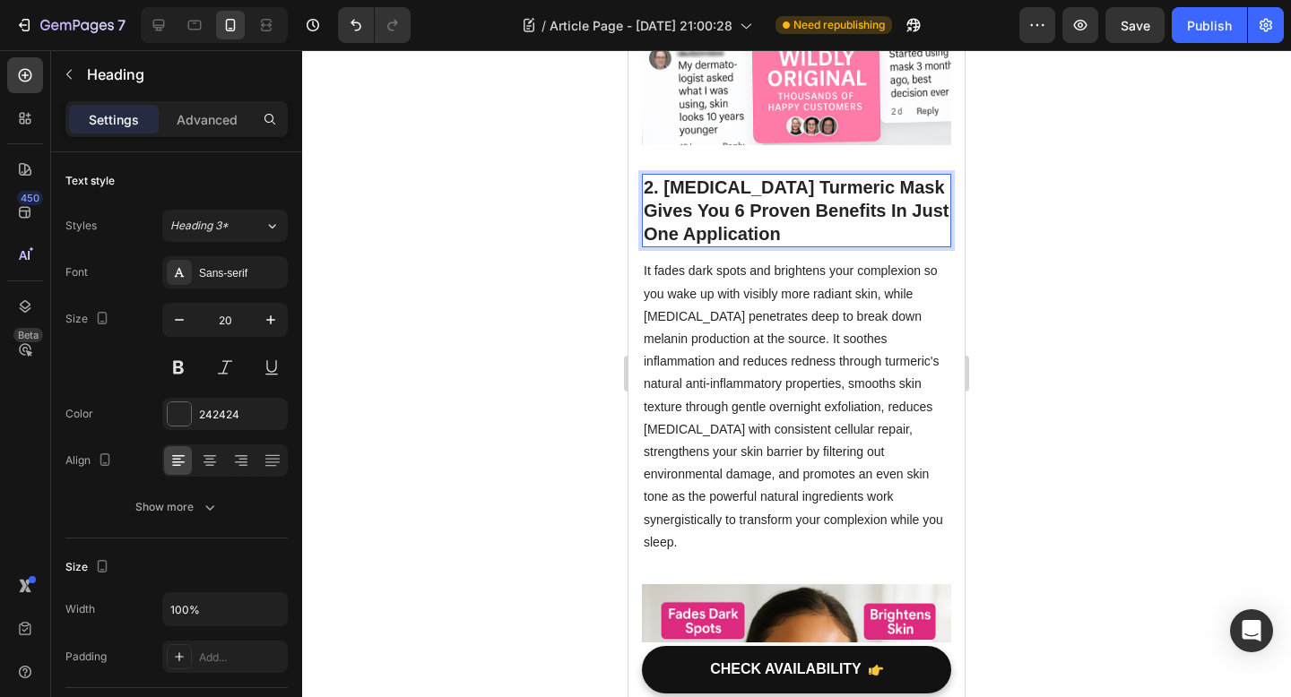
click at [654, 174] on h2 "2. [MEDICAL_DATA] Turmeric Mask Gives You 6 Proven Benefits In Just One Applica…" at bounding box center [796, 210] width 309 height 73
click at [1013, 236] on div at bounding box center [796, 373] width 989 height 647
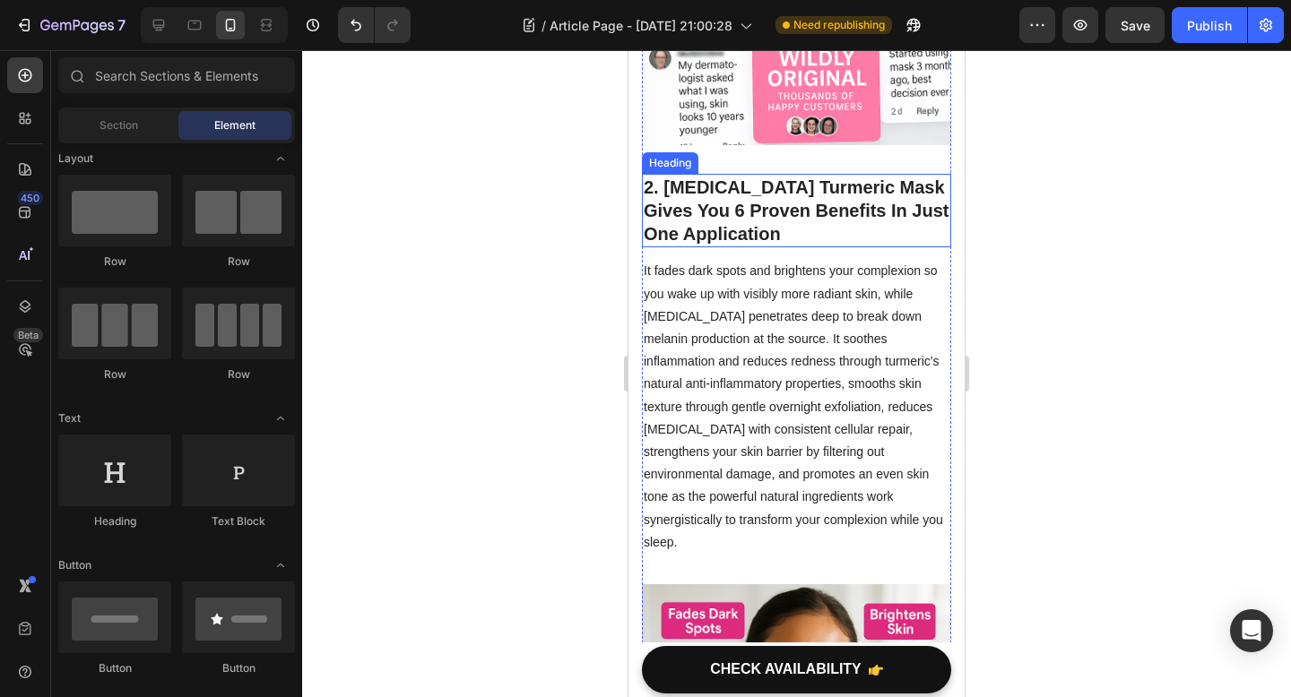
click at [736, 209] on p "2. [MEDICAL_DATA] Turmeric Mask Gives You 6 Proven Benefits In Just One Applica…" at bounding box center [796, 211] width 306 height 70
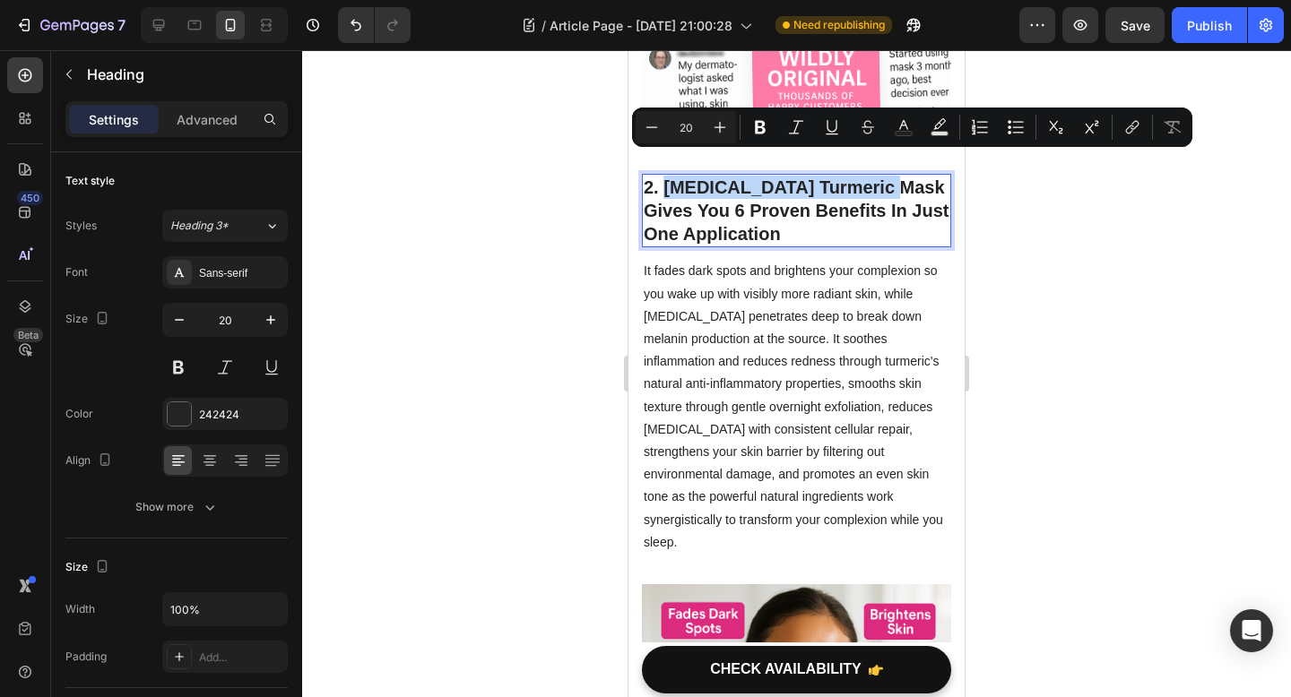
drag, startPoint x: 666, startPoint y: 163, endPoint x: 876, endPoint y: 172, distance: 210.8
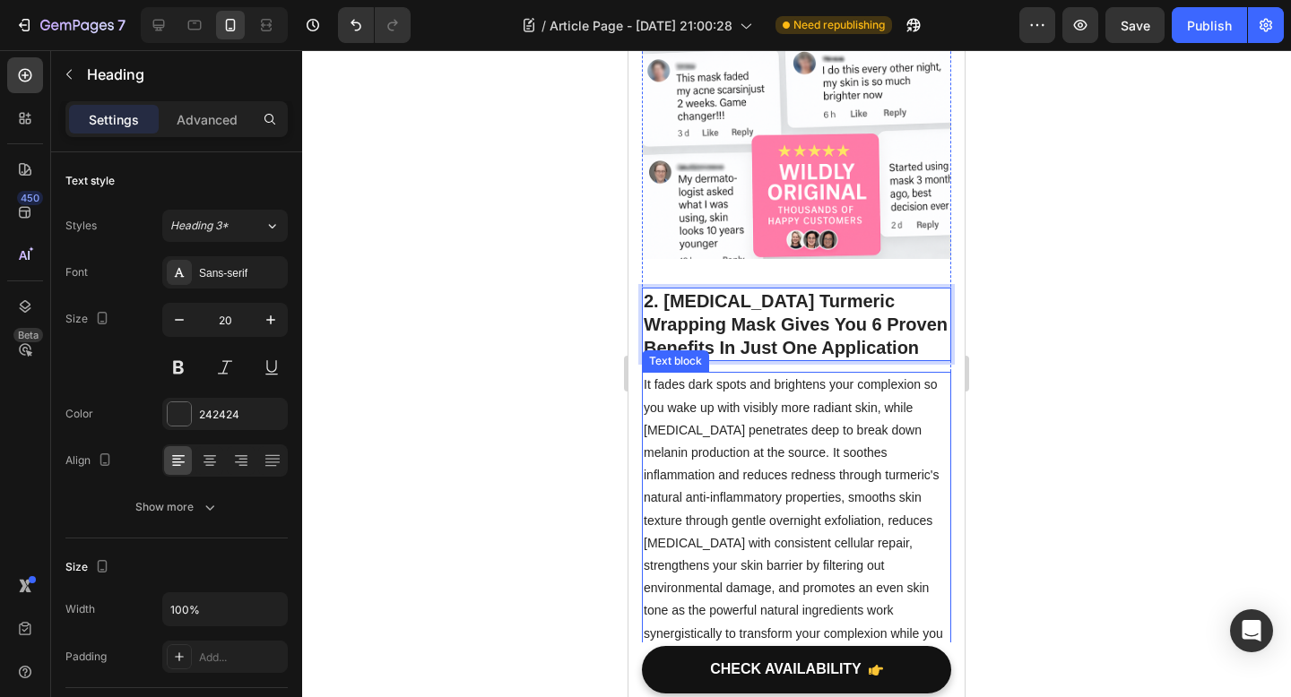
scroll to position [1256, 0]
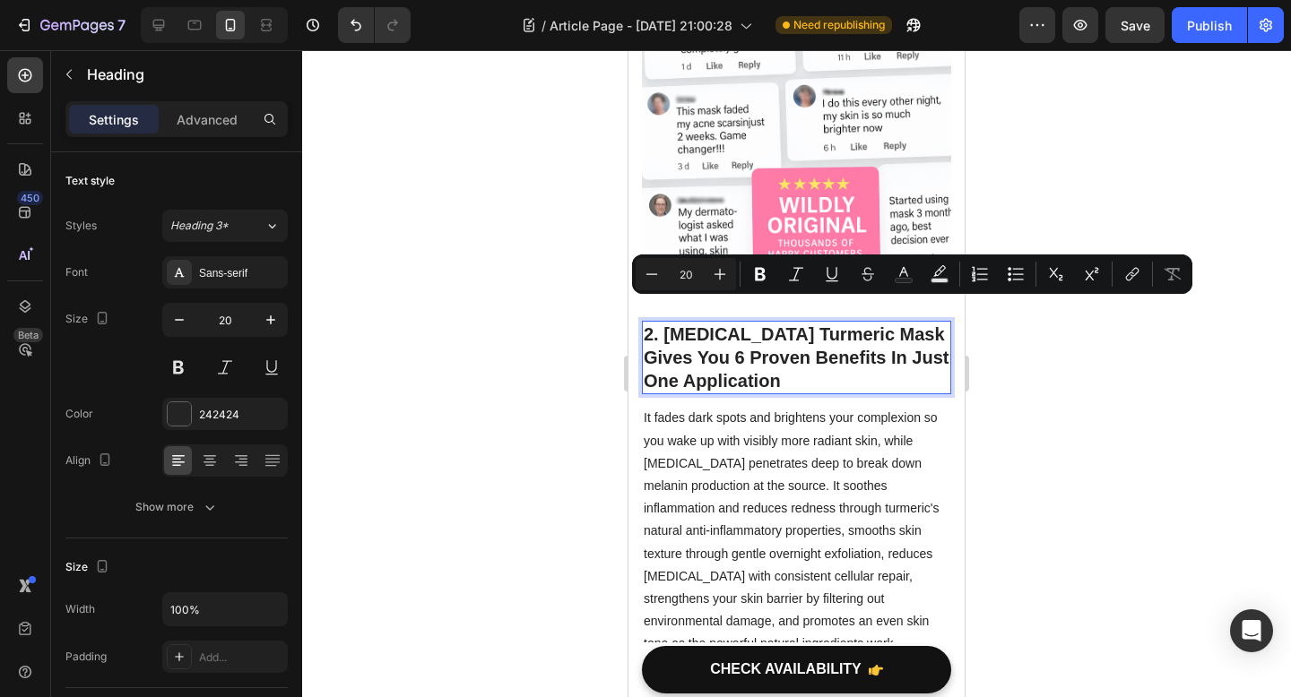
click at [875, 323] on p "2. [MEDICAL_DATA] Turmeric Mask Gives You 6 Proven Benefits In Just One Applica…" at bounding box center [796, 358] width 306 height 70
click at [886, 323] on p "2. [MEDICAL_DATA] Turmeric Mask Gives You 6 Proven Benefits In Just One Applica…" at bounding box center [796, 358] width 306 height 70
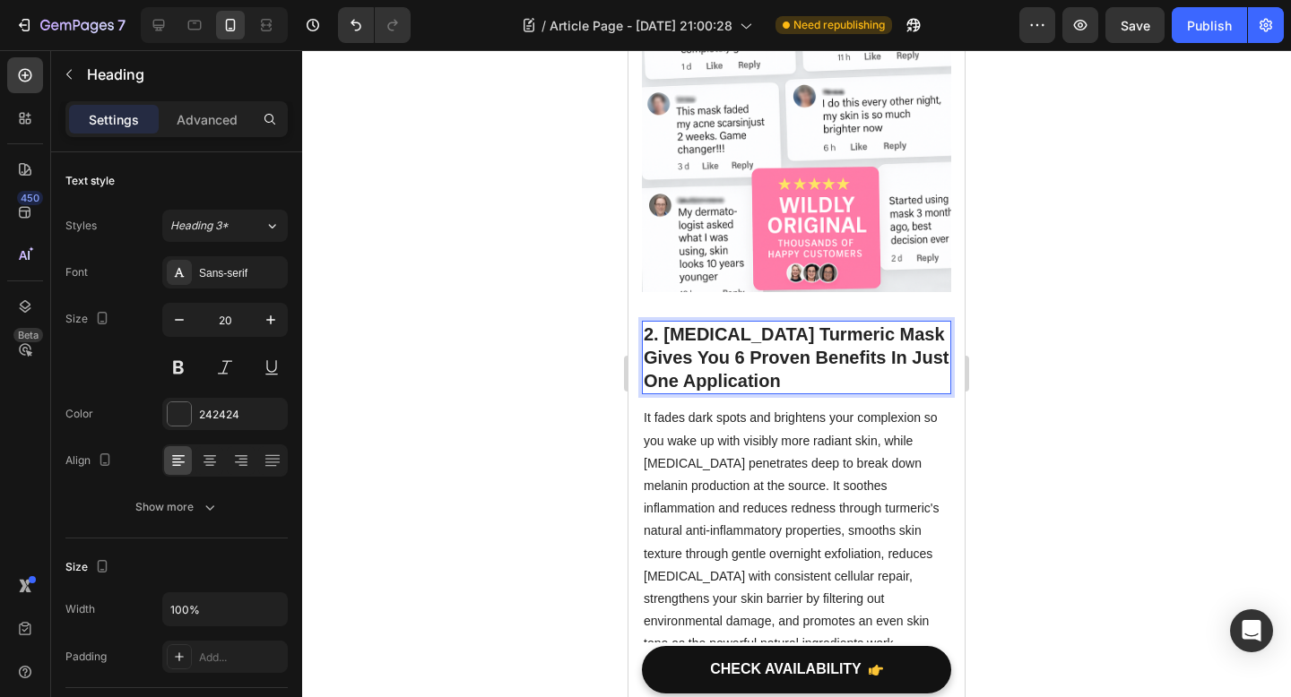
click at [879, 323] on p "2. [MEDICAL_DATA] Turmeric Mask Gives You 6 Proven Benefits In Just One Applica…" at bounding box center [796, 358] width 306 height 70
click at [943, 323] on p "2. Kojic Acid Turmeric Masks Gives You 6 Proven Benefits In Just One Application" at bounding box center [796, 358] width 306 height 70
click at [888, 323] on p "2. Kojic Acid Turmeric Masks Gives You 6 Proven Benefits In Just One Application" at bounding box center [796, 358] width 306 height 70
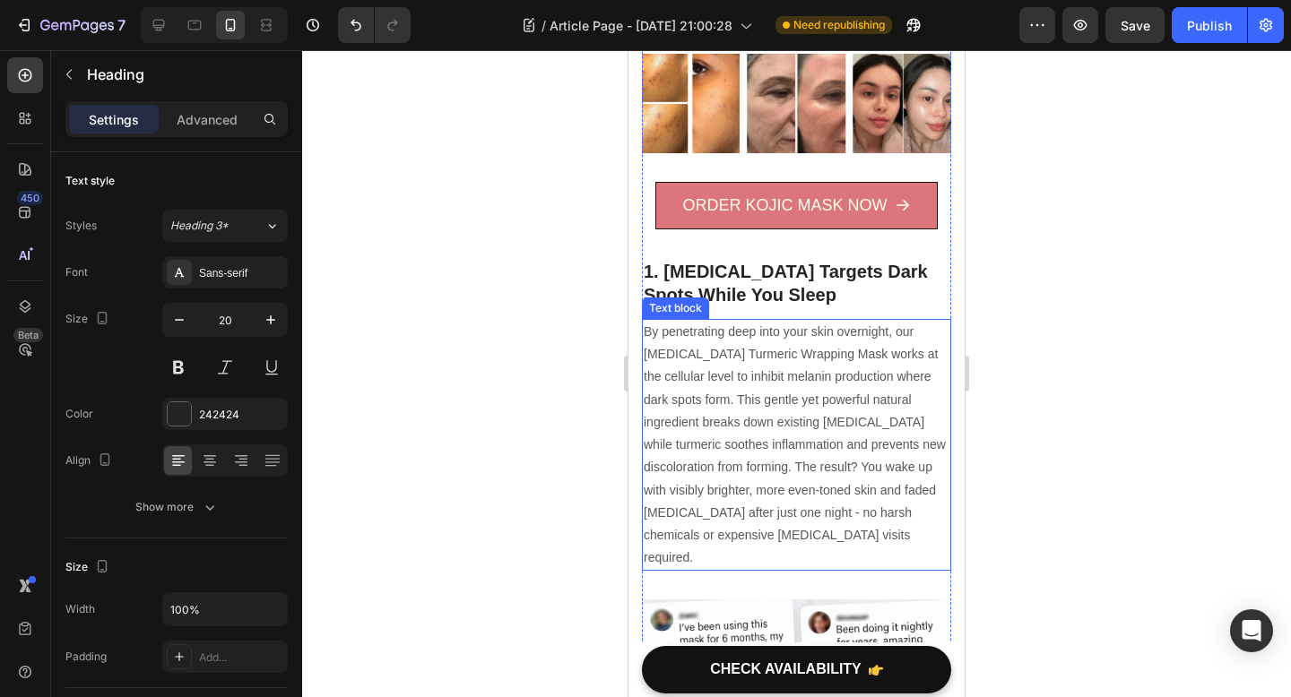
scroll to position [1113, 0]
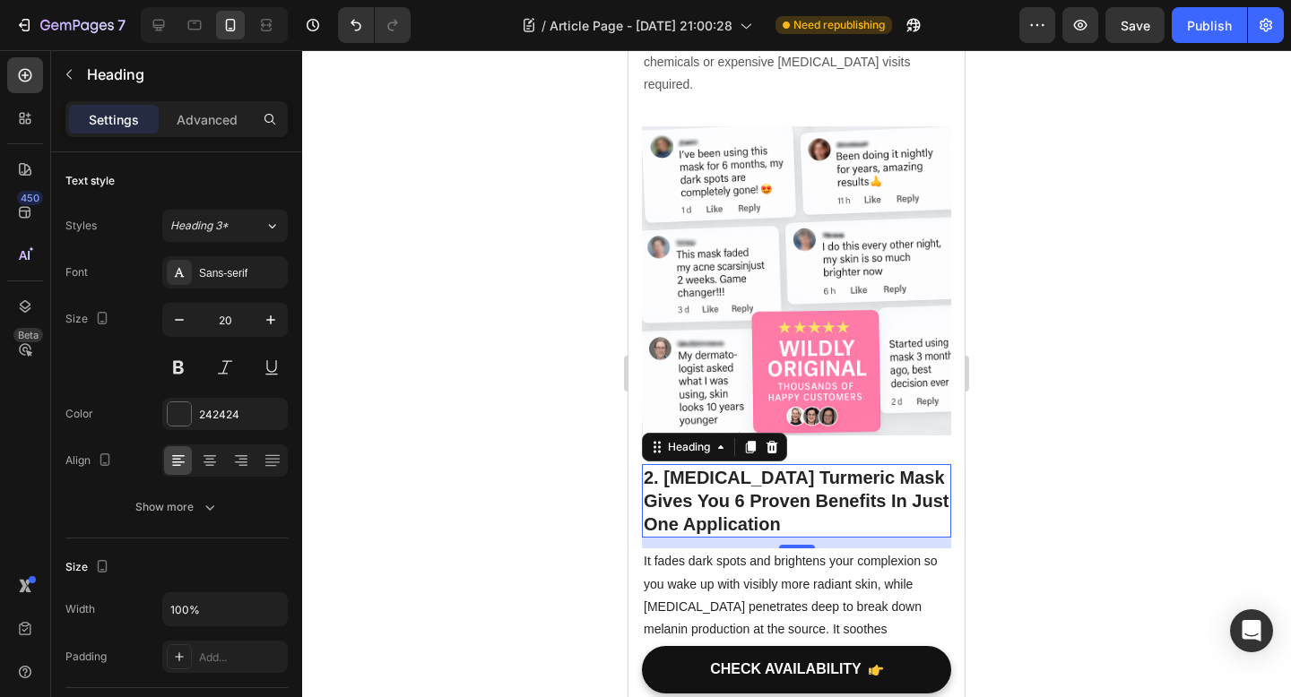
click at [503, 308] on div at bounding box center [796, 373] width 989 height 647
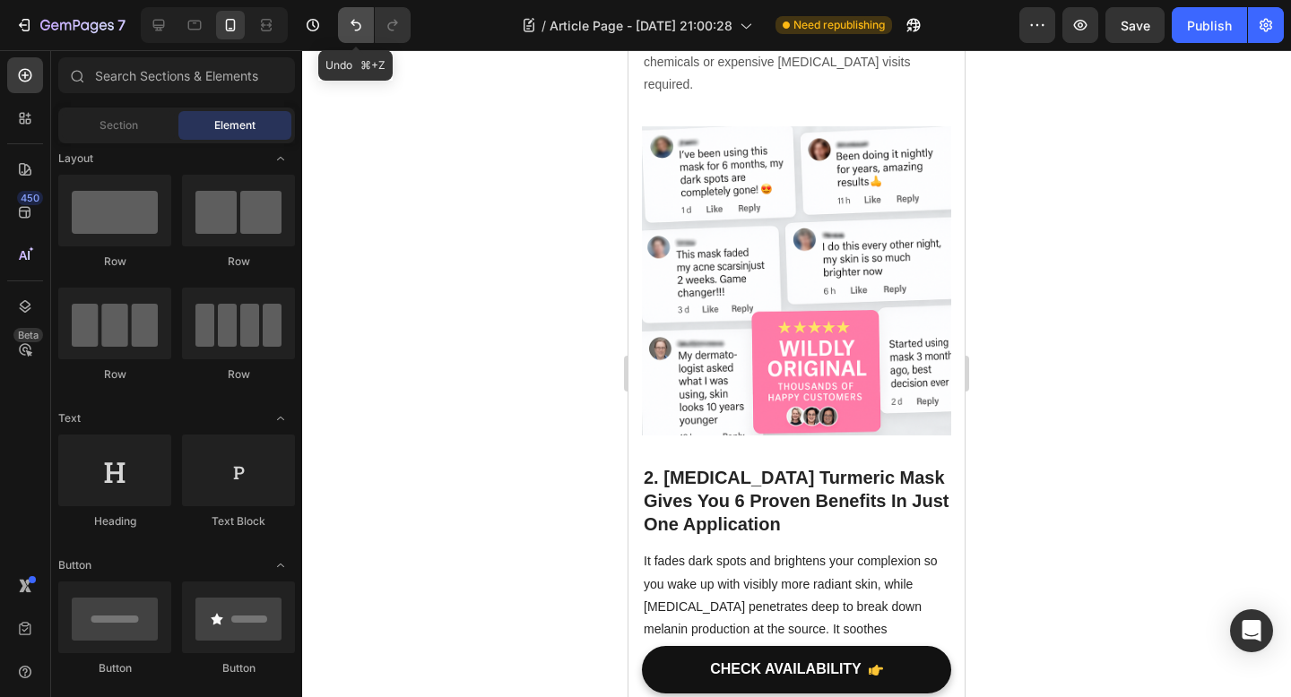
click at [345, 27] on button "Undo/Redo" at bounding box center [356, 25] width 36 height 36
click at [347, 28] on icon "Undo/Redo" at bounding box center [356, 25] width 18 height 18
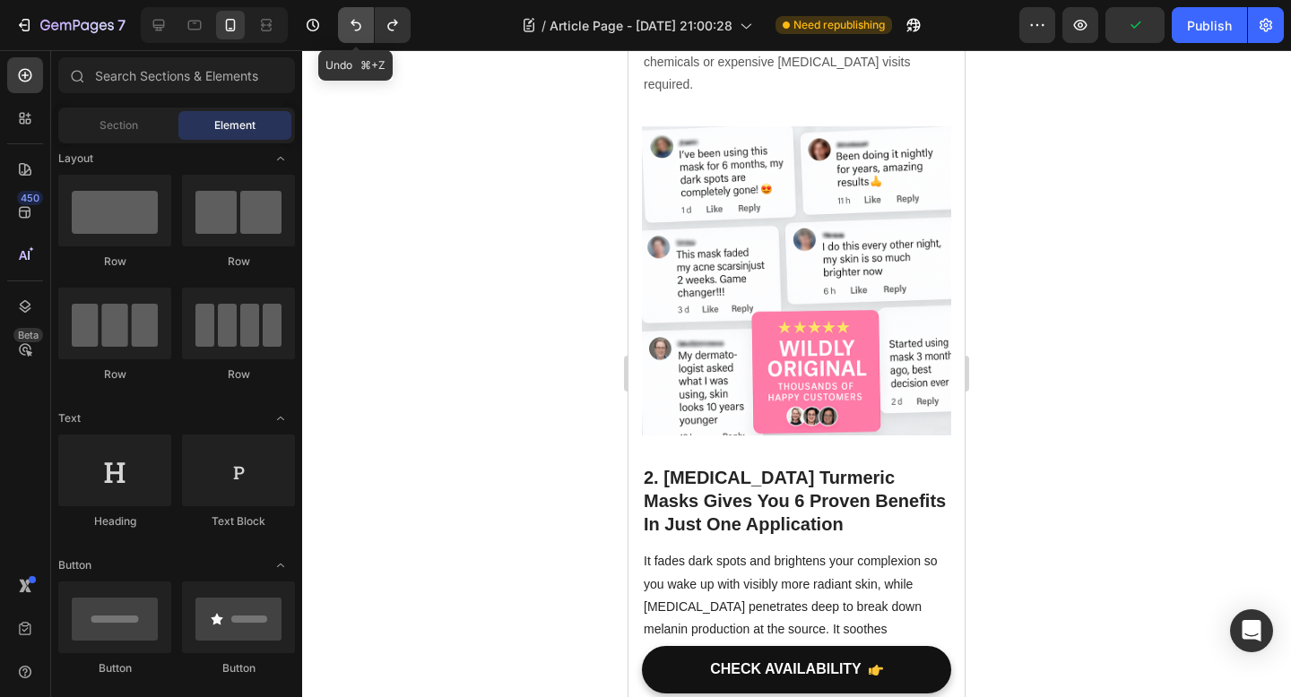
click at [347, 28] on icon "Undo/Redo" at bounding box center [356, 25] width 18 height 18
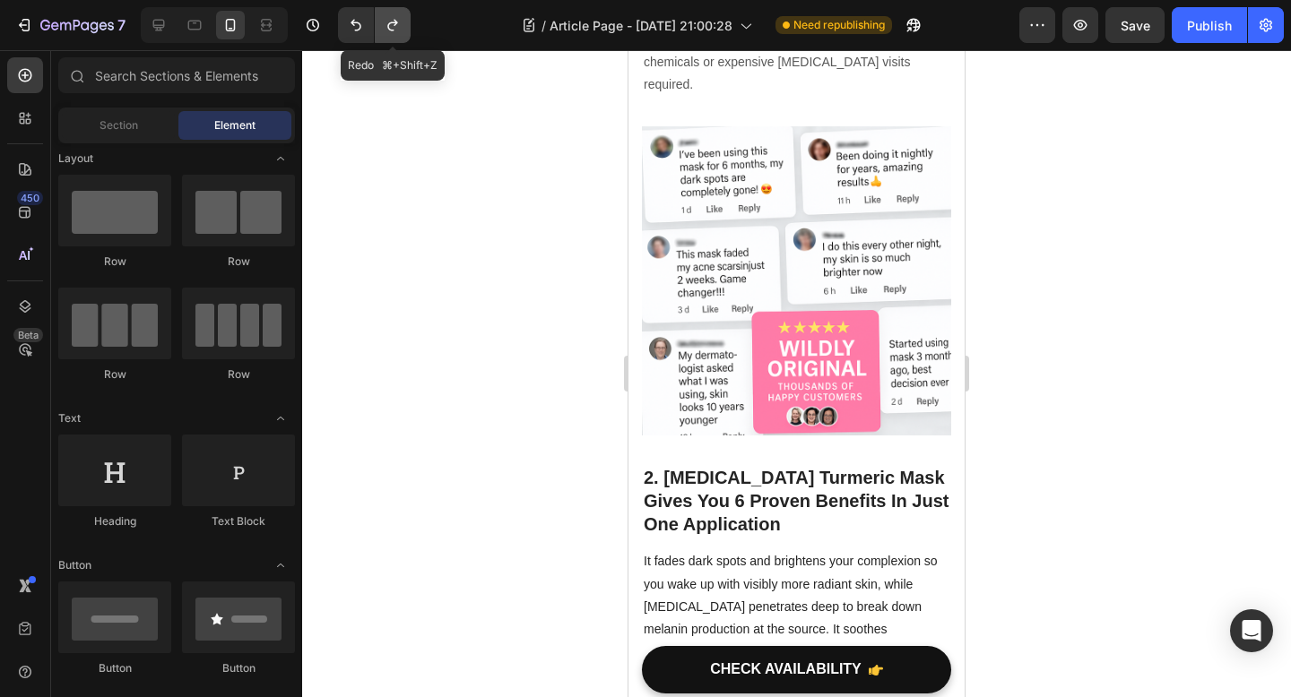
click at [389, 36] on button "Undo/Redo" at bounding box center [393, 25] width 36 height 36
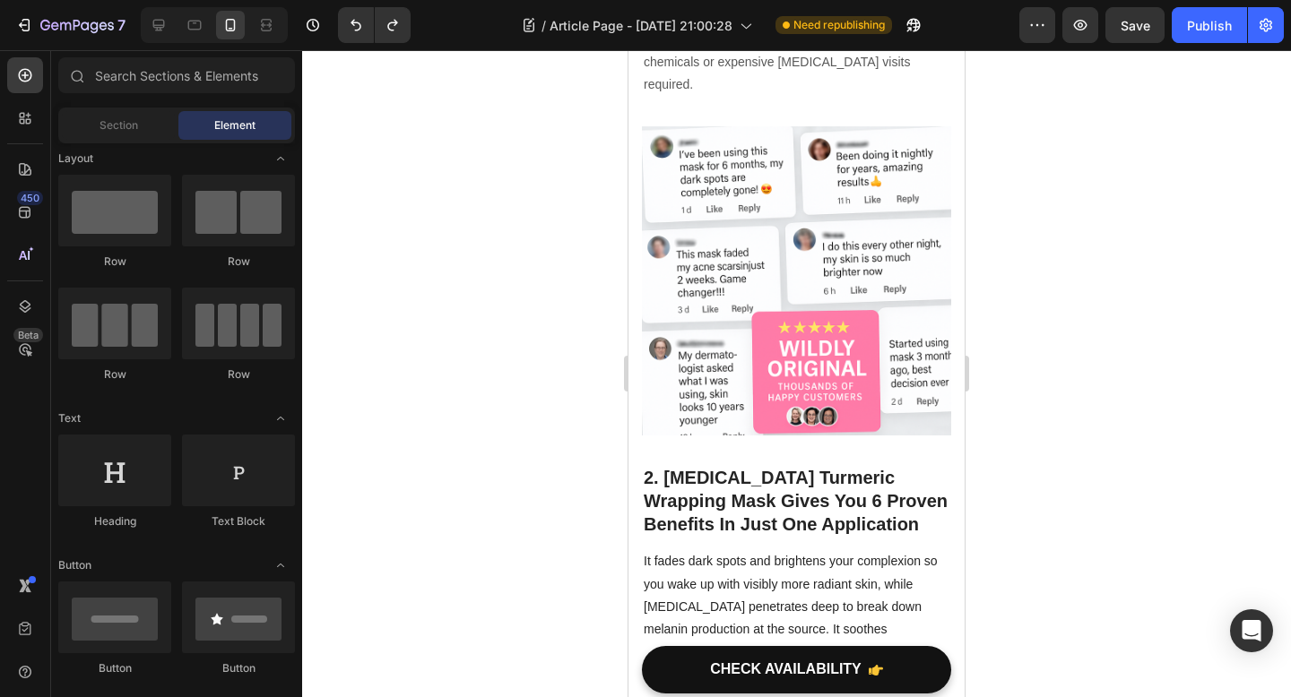
click at [336, 24] on div at bounding box center [371, 25] width 80 height 36
click at [355, 25] on icon "Undo/Redo" at bounding box center [356, 25] width 18 height 18
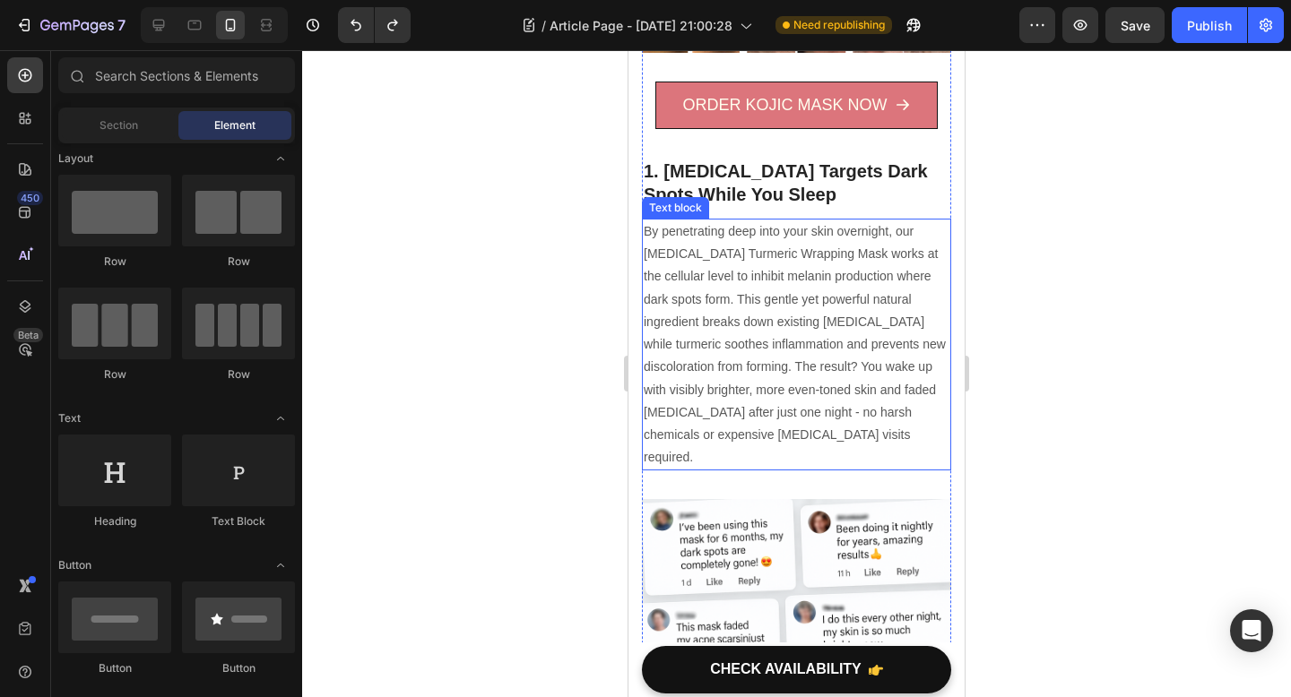
scroll to position [730, 0]
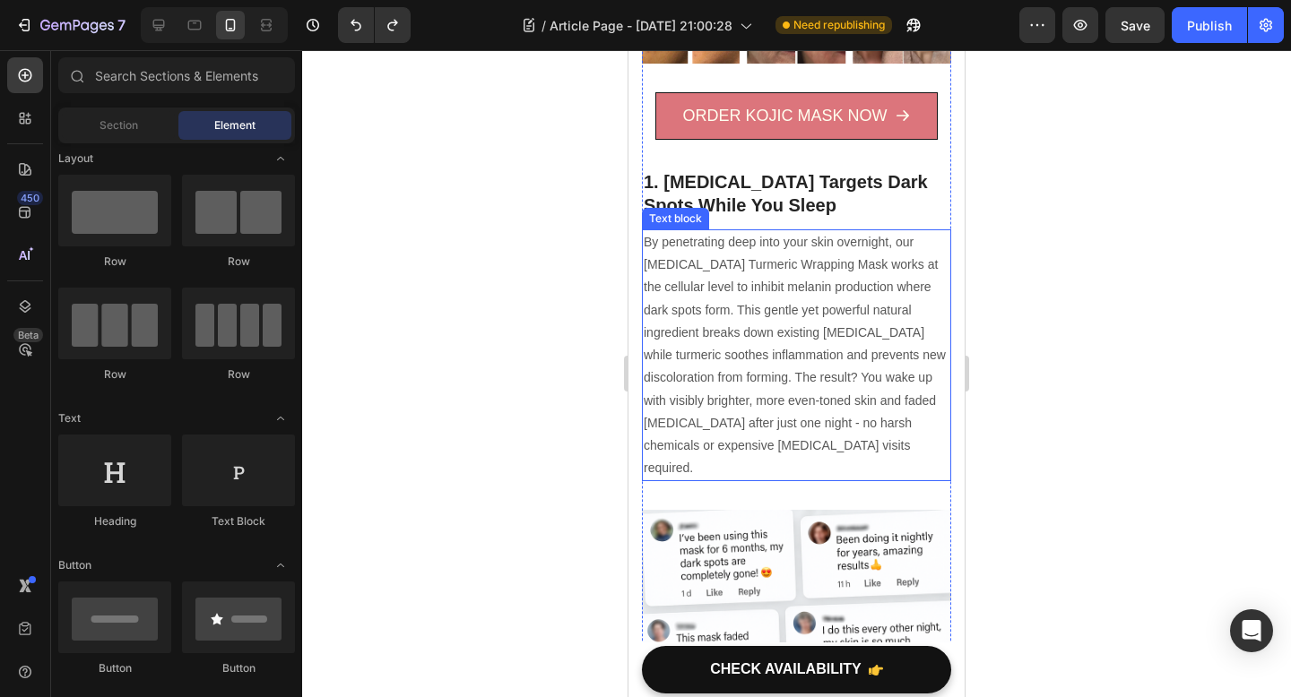
click at [765, 232] on p "By penetrating deep into your skin overnight, our [MEDICAL_DATA] Turmeric Wrapp…" at bounding box center [796, 355] width 306 height 248
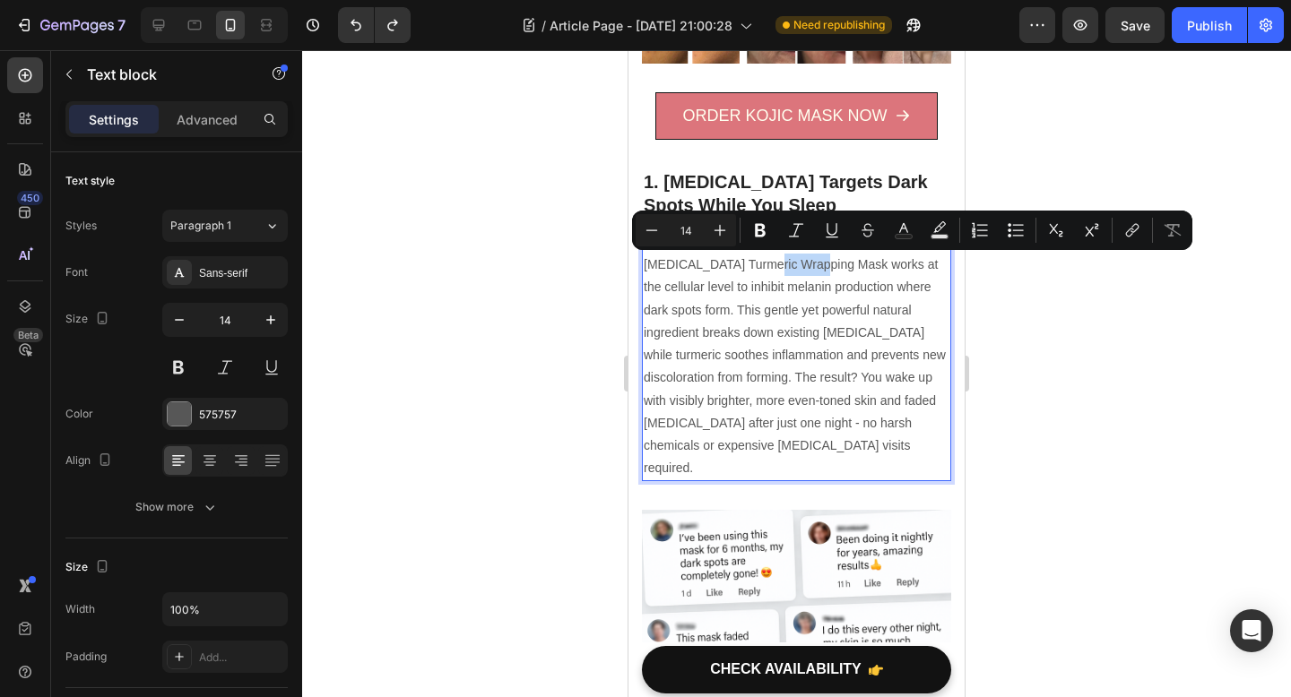
drag, startPoint x: 776, startPoint y: 265, endPoint x: 727, endPoint y: 267, distance: 49.3
click at [727, 267] on p "By penetrating deep into your skin overnight, our [MEDICAL_DATA] Turmeric Wrapp…" at bounding box center [796, 355] width 306 height 248
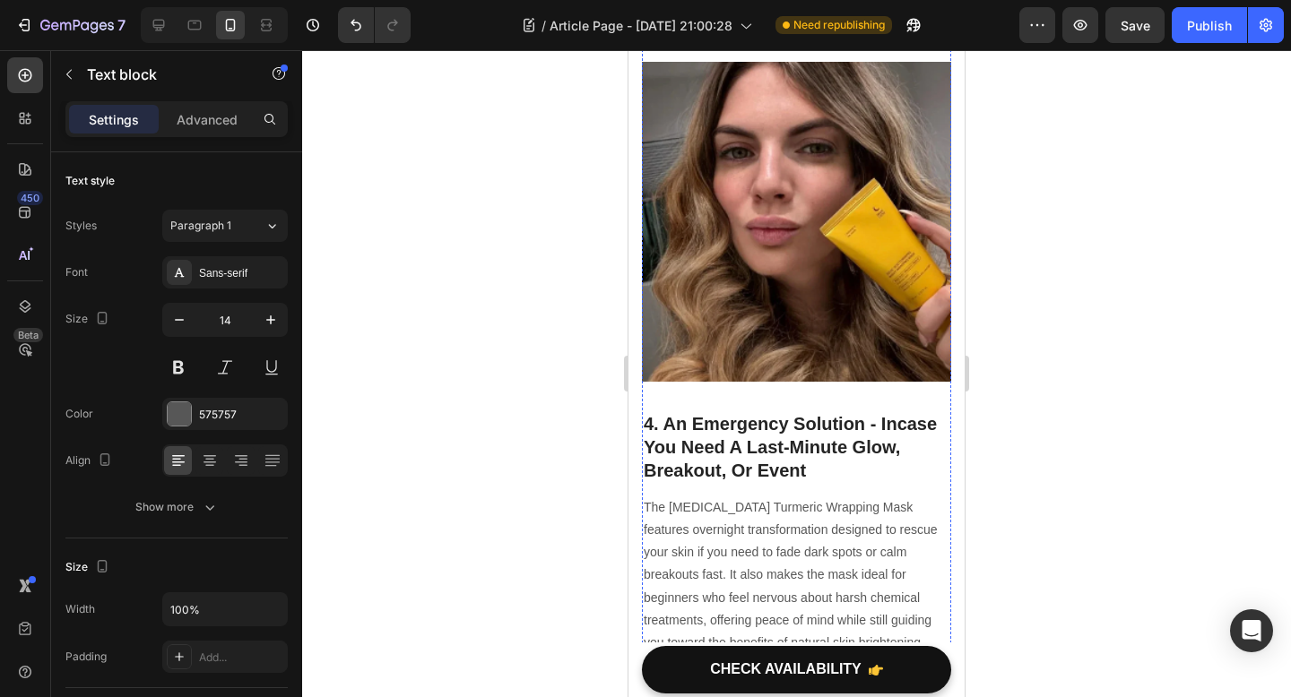
scroll to position [2541, 0]
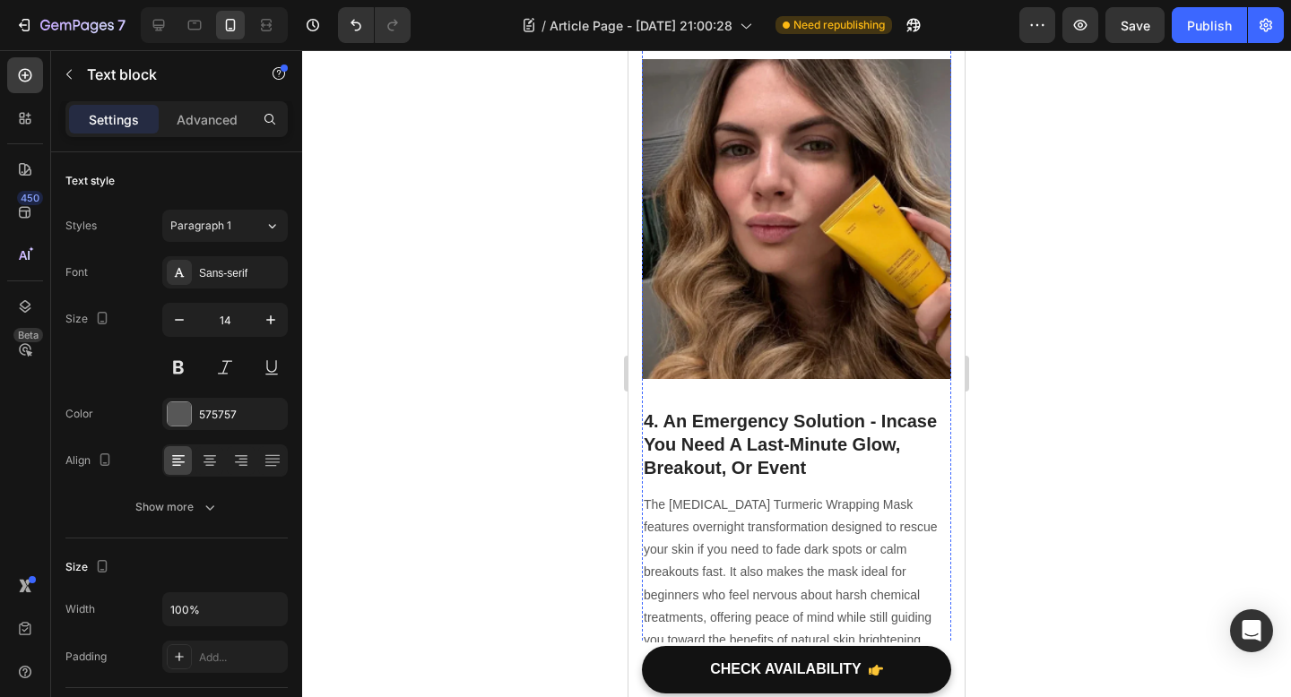
click at [852, 411] on h2 "4. An Emergency Solution - Incase You Need A Last-Minute Glow, Breakout, Or Eve…" at bounding box center [796, 444] width 309 height 73
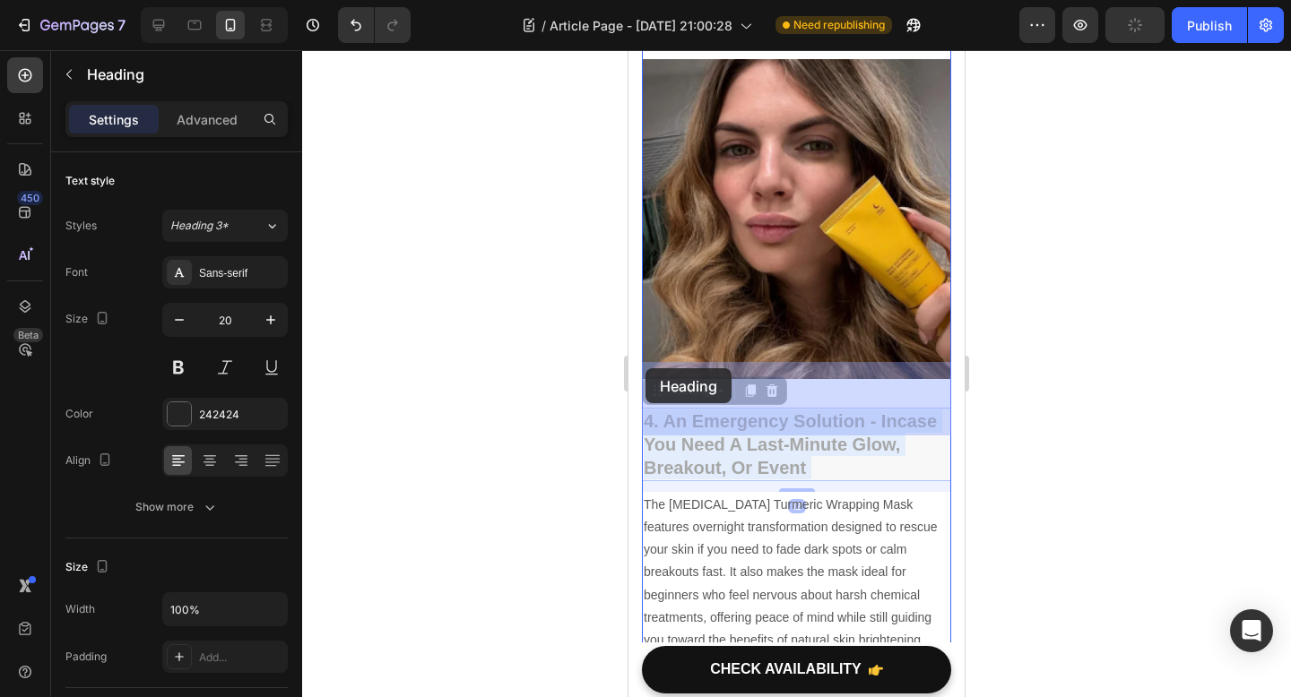
drag, startPoint x: 816, startPoint y: 424, endPoint x: 645, endPoint y: 368, distance: 179.1
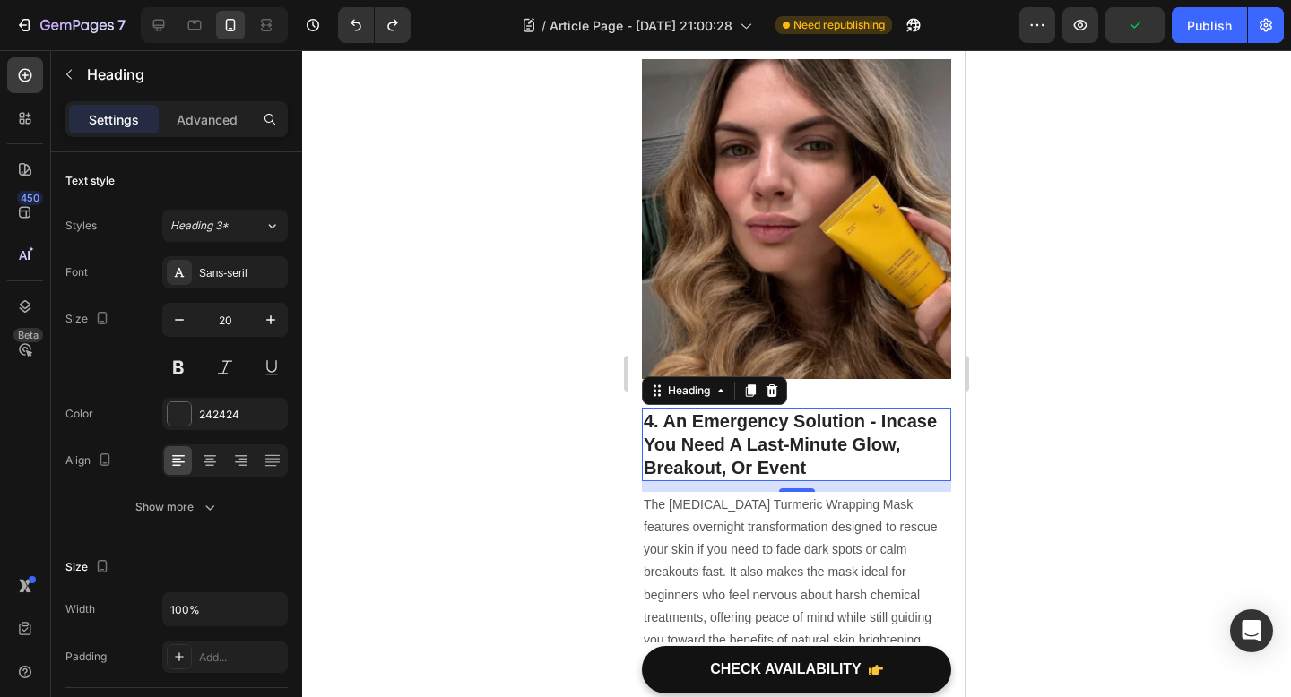
click at [1066, 449] on div at bounding box center [796, 373] width 989 height 647
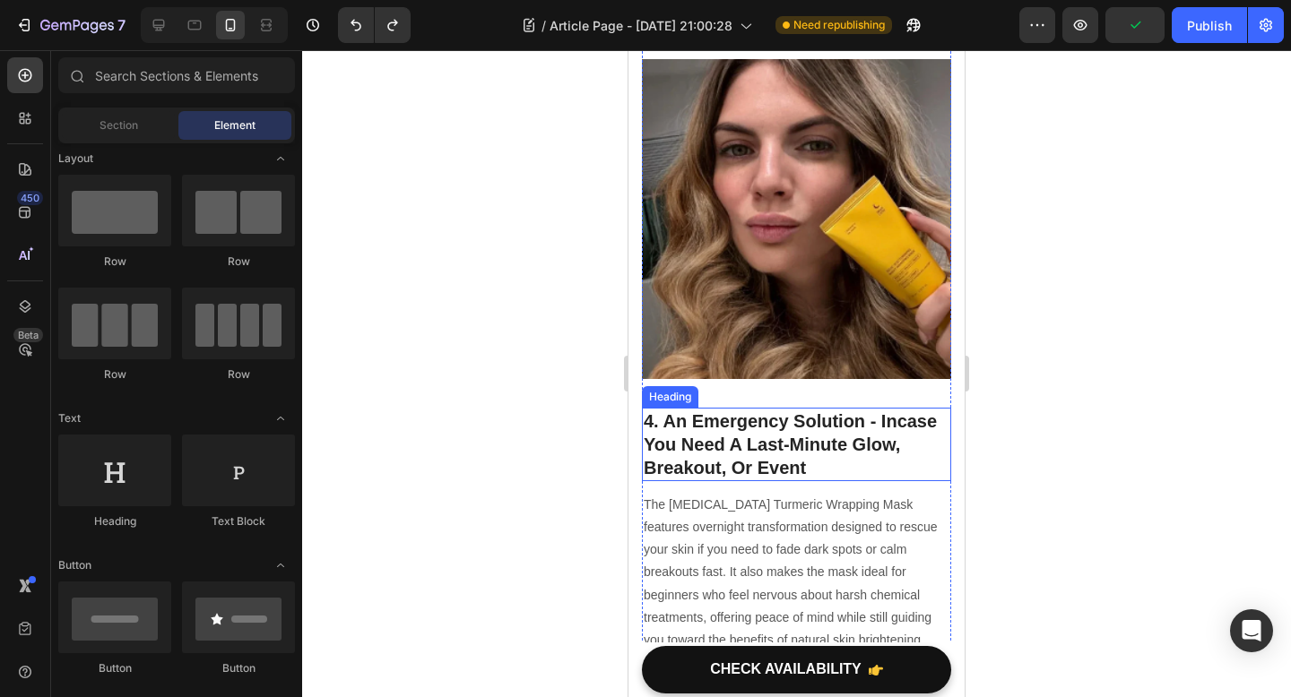
click at [768, 428] on p "4. An Emergency Solution - Incase You Need A Last-Minute Glow, Breakout, Or Eve…" at bounding box center [796, 445] width 306 height 70
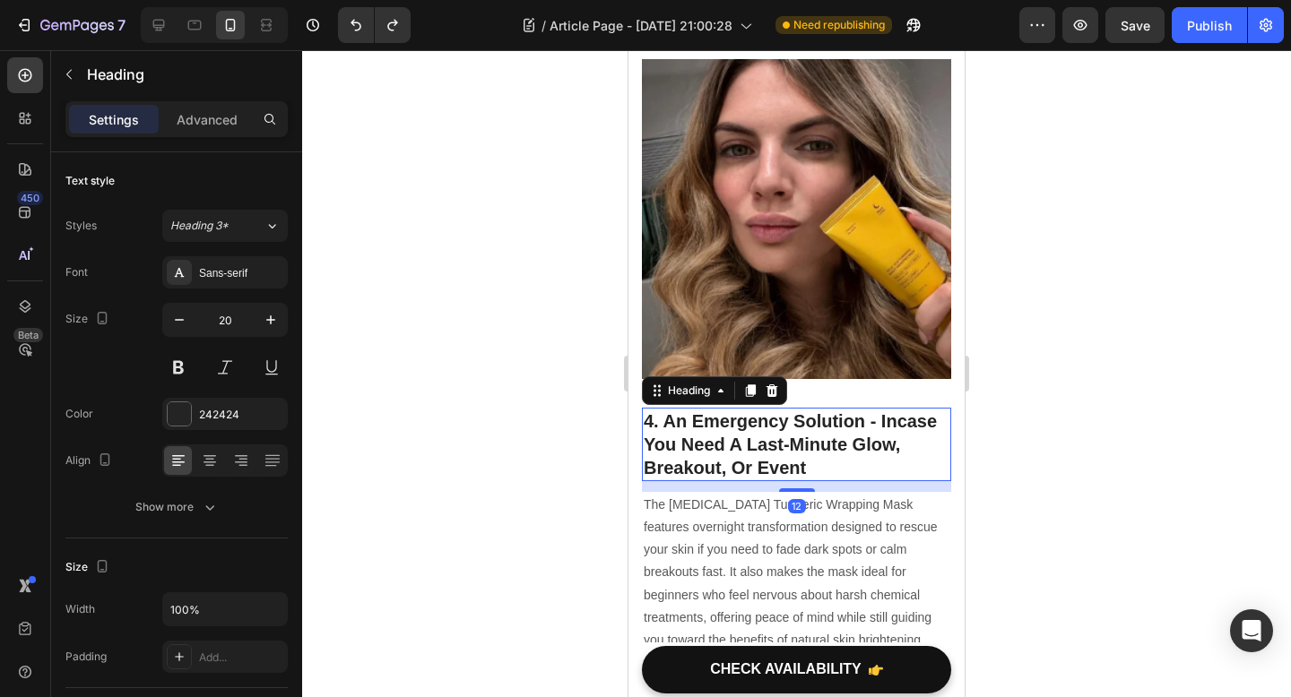
click at [770, 494] on p "The [MEDICAL_DATA] Turmeric Wrapping Mask features overnight transformation des…" at bounding box center [796, 573] width 306 height 158
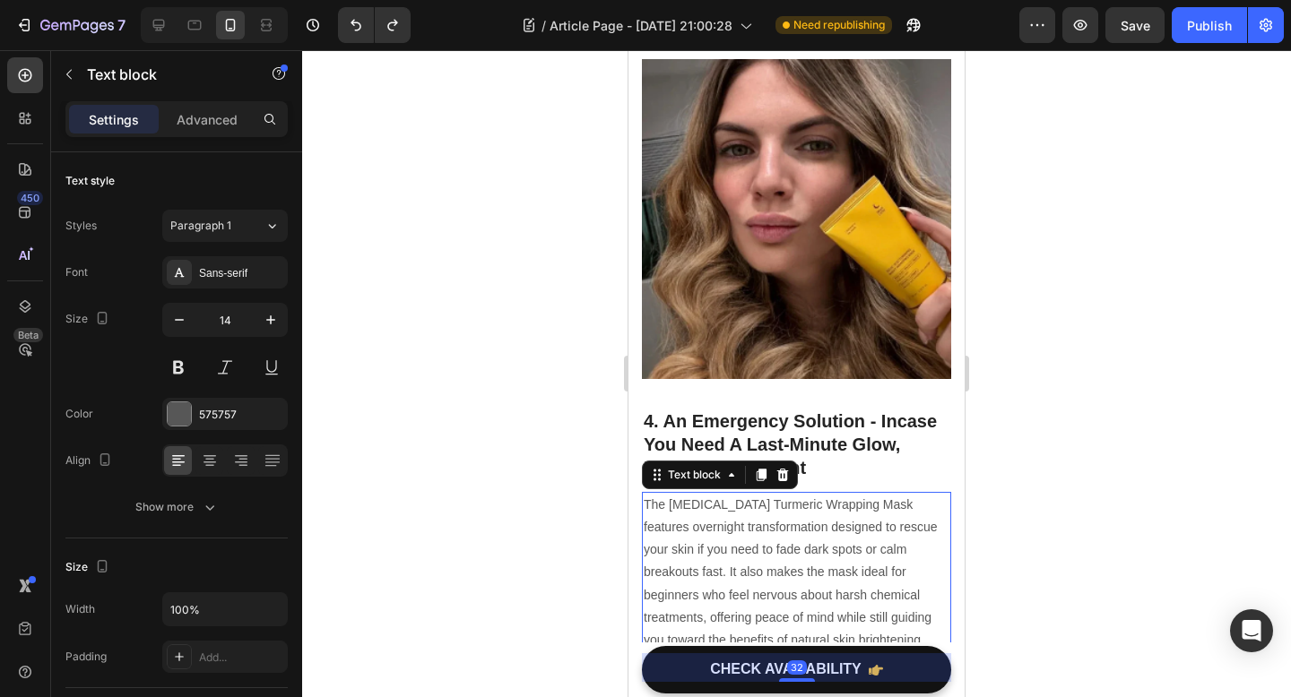
click at [1123, 461] on div at bounding box center [796, 373] width 989 height 647
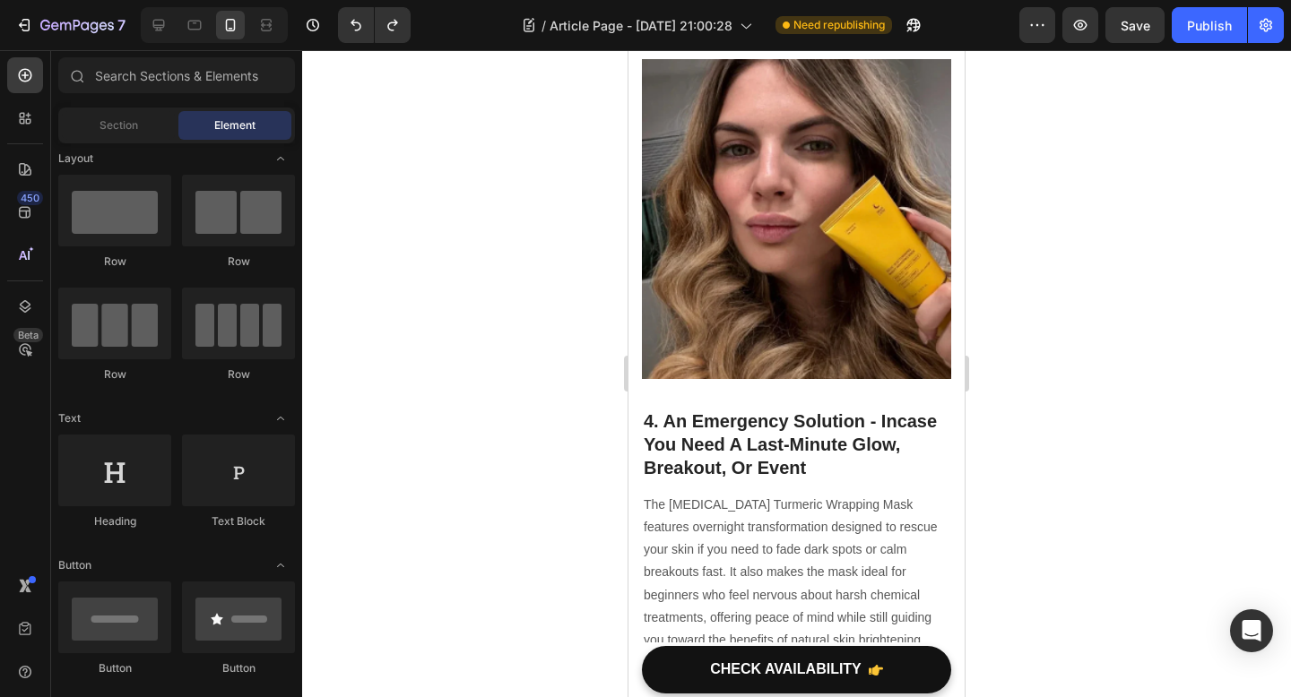
click at [836, 424] on p "4. An Emergency Solution - Incase You Need A Last-Minute Glow, Breakout, Or Eve…" at bounding box center [796, 445] width 306 height 70
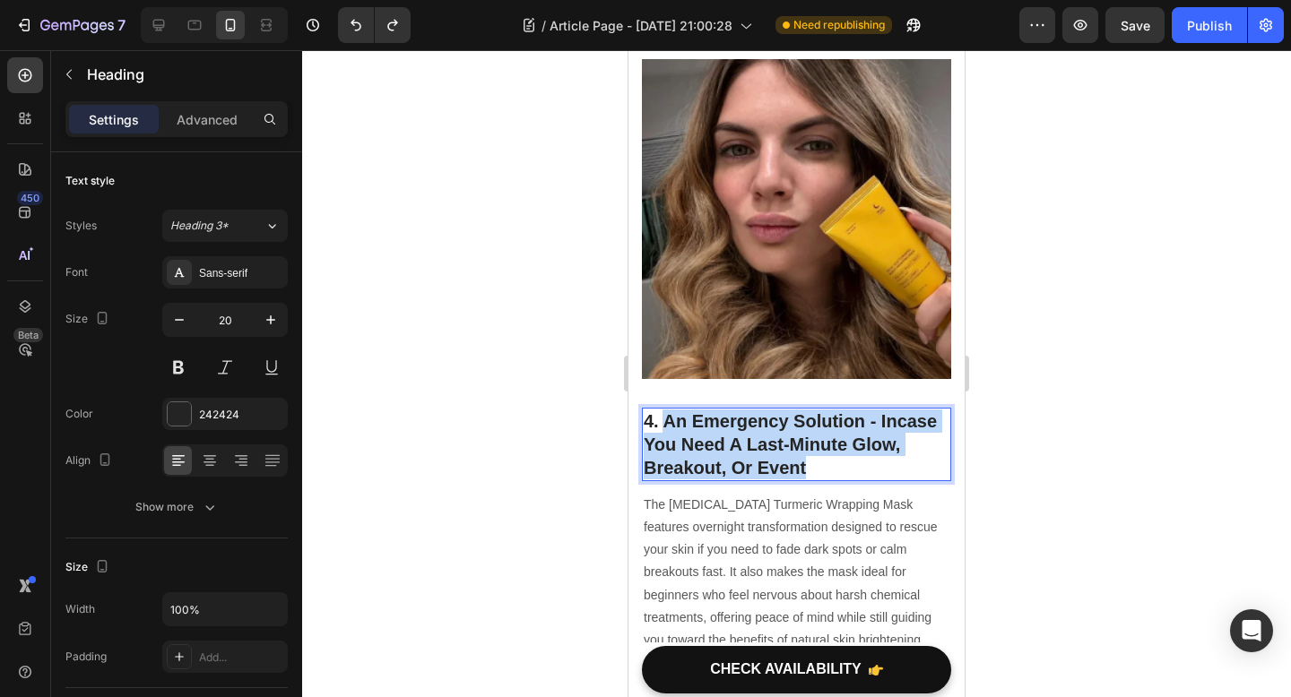
drag, startPoint x: 807, startPoint y: 420, endPoint x: 664, endPoint y: 378, distance: 148.6
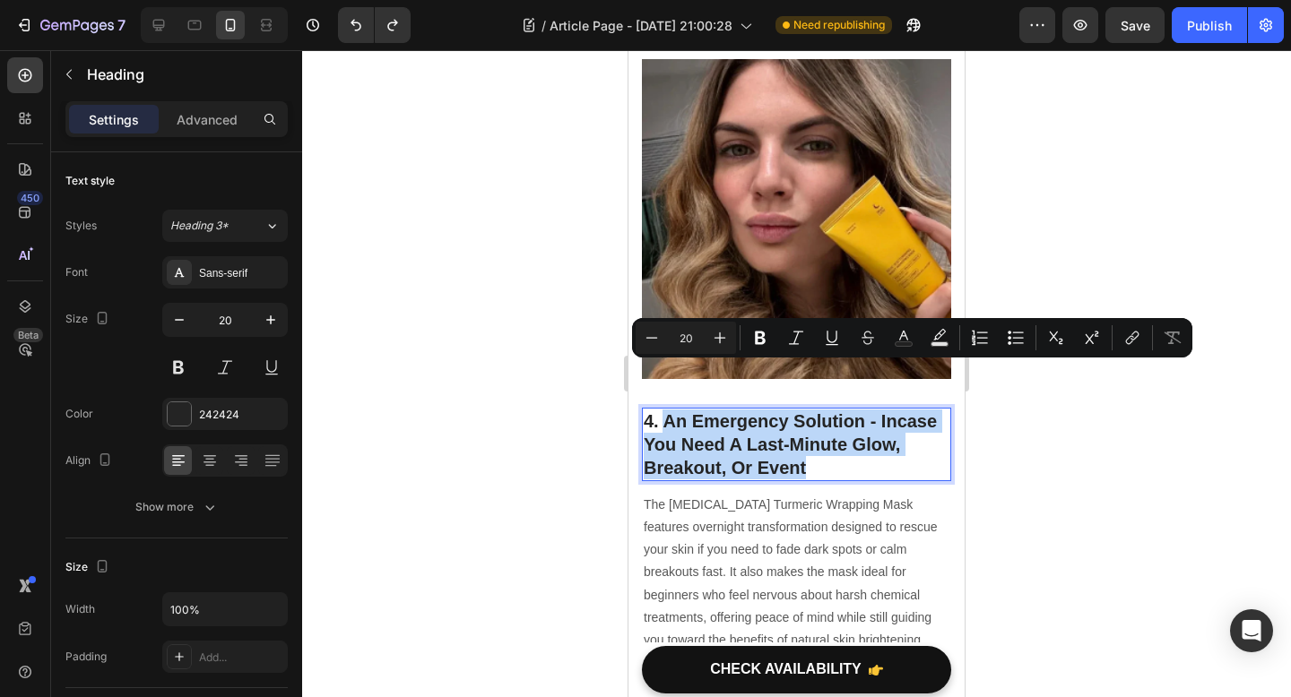
copy p "An Emergency Solution - Incase You Need A Last-Minute Glow, Breakout, Or Event"
click at [833, 410] on p "4. An Emergency Solution - Incase You Need A Last-Minute Glow, Breakout, Or Eve…" at bounding box center [796, 445] width 306 height 70
drag, startPoint x: 812, startPoint y: 419, endPoint x: 666, endPoint y: 381, distance: 151.1
click at [666, 410] on p "4. An Emergency Solution - Incase You Need A Last-Minute Glow, Breakout, Or Eve…" at bounding box center [796, 445] width 306 height 70
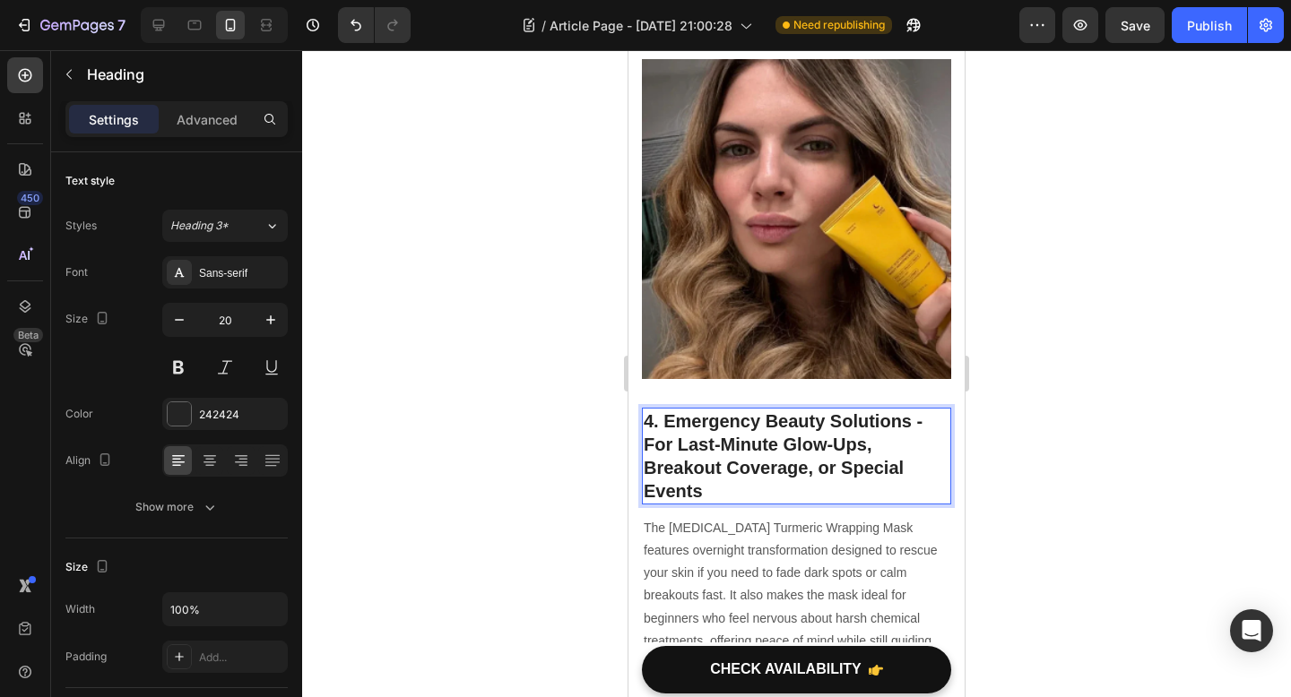
click at [715, 443] on p "4. Emergency Beauty Solutions - For Last-Minute Glow-Ups, Breakout Coverage, or…" at bounding box center [796, 456] width 306 height 93
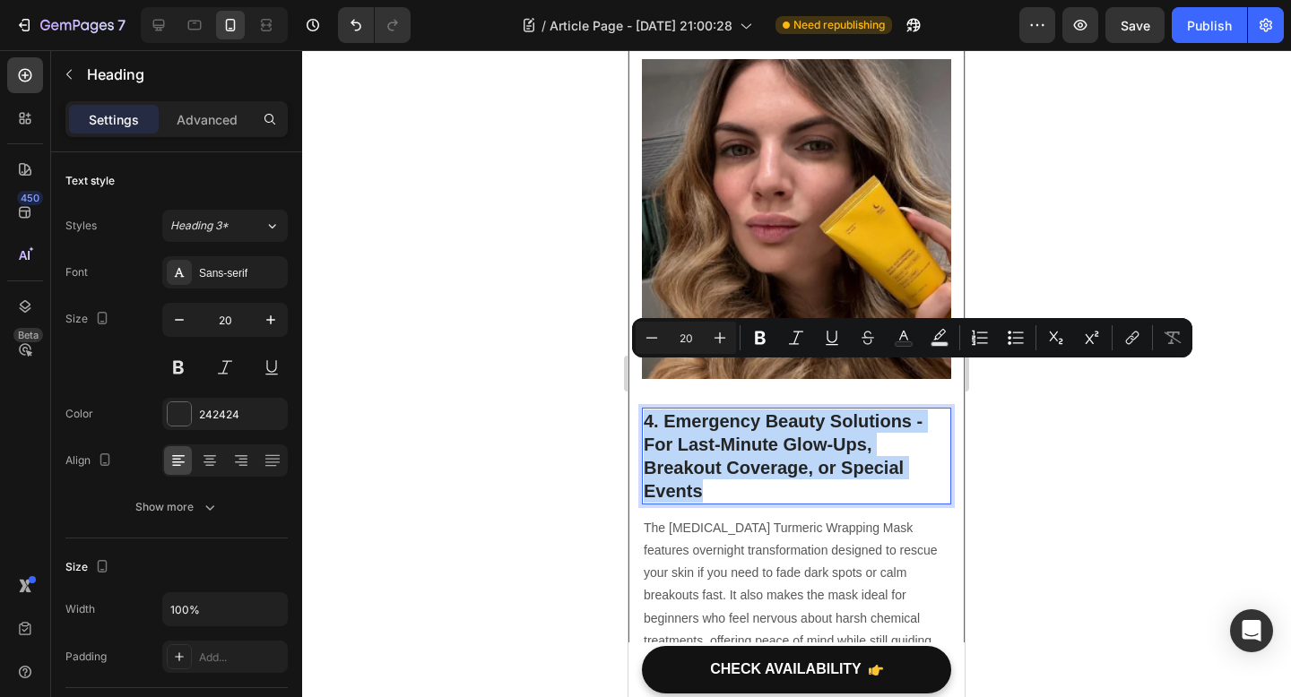
drag, startPoint x: 712, startPoint y: 443, endPoint x: 639, endPoint y: 372, distance: 101.4
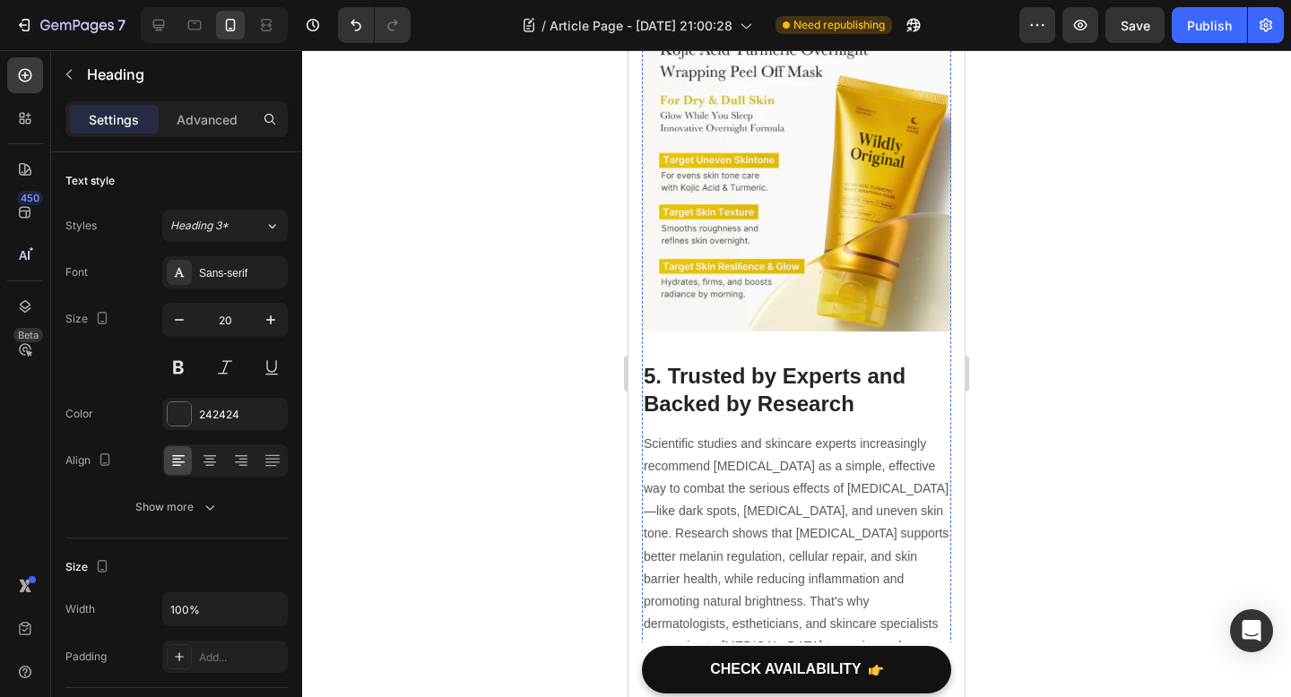
scroll to position [3150, 0]
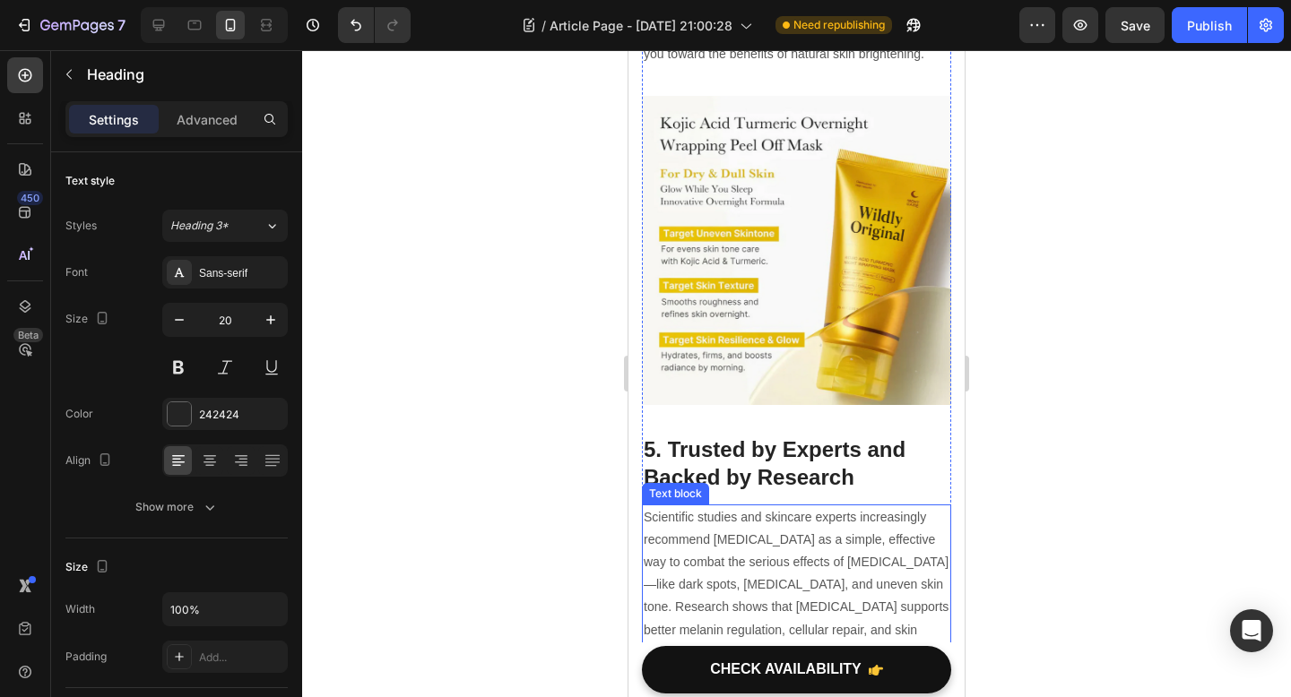
click at [829, 441] on h2 "5. Trusted by Experts and Backed by Research" at bounding box center [796, 463] width 309 height 59
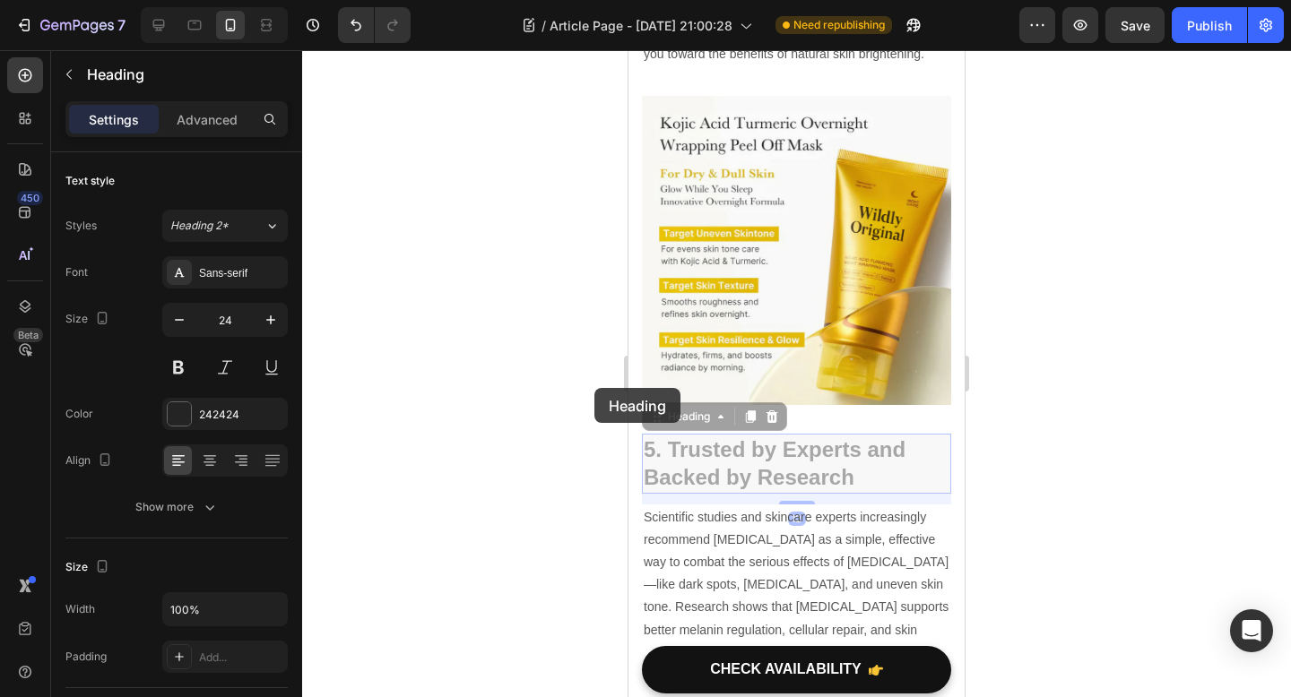
drag, startPoint x: 867, startPoint y: 430, endPoint x: 594, endPoint y: 387, distance: 275.8
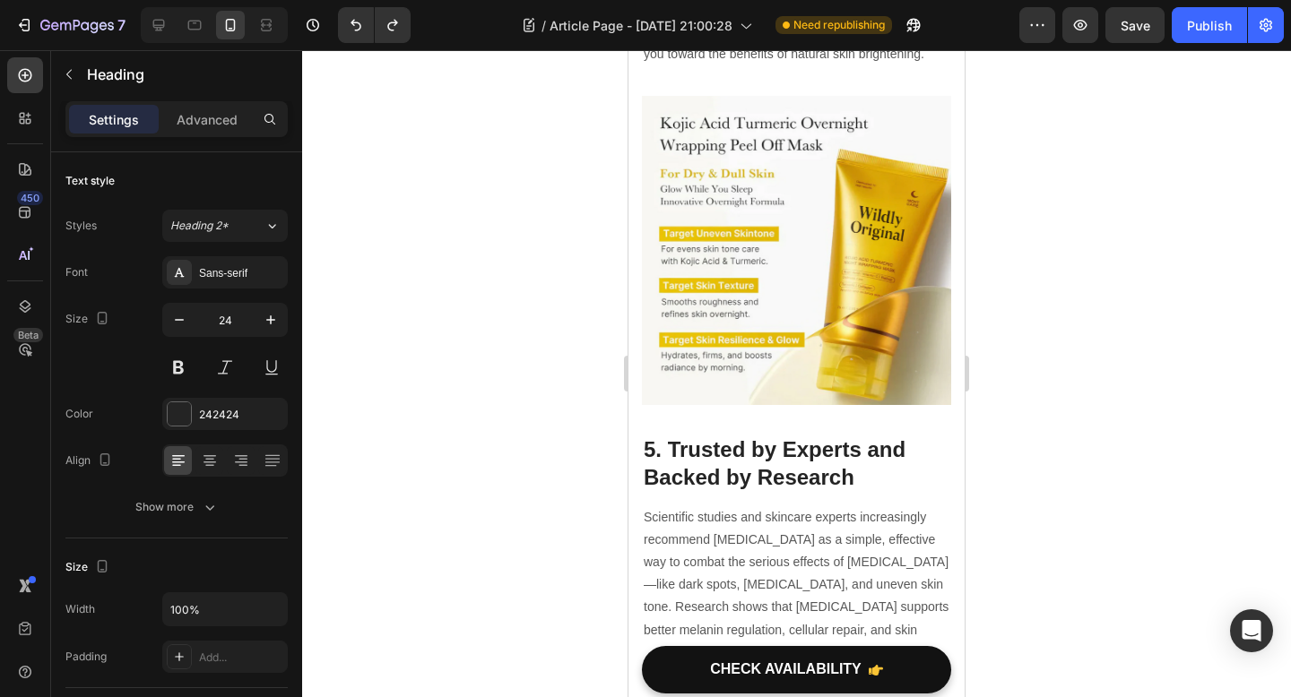
click at [710, 434] on h2 "5. Trusted by Experts and Backed by Research" at bounding box center [796, 463] width 309 height 59
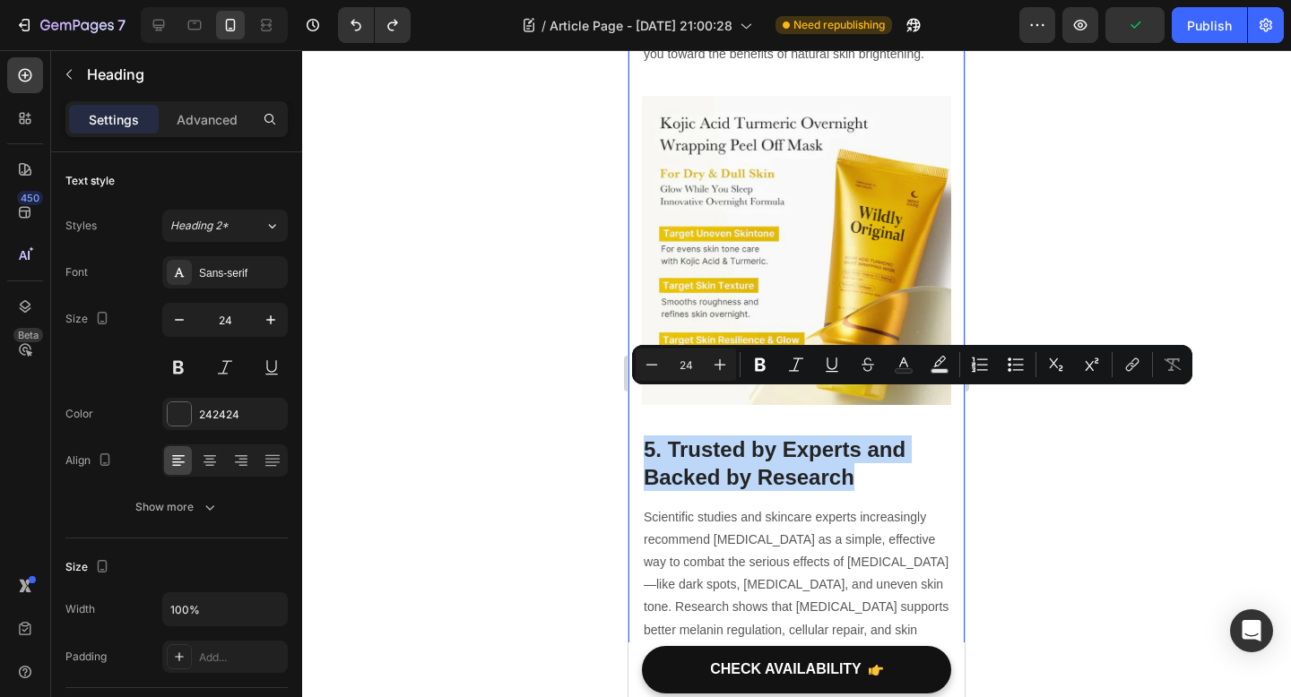
drag, startPoint x: 852, startPoint y: 430, endPoint x: 632, endPoint y: 410, distance: 221.4
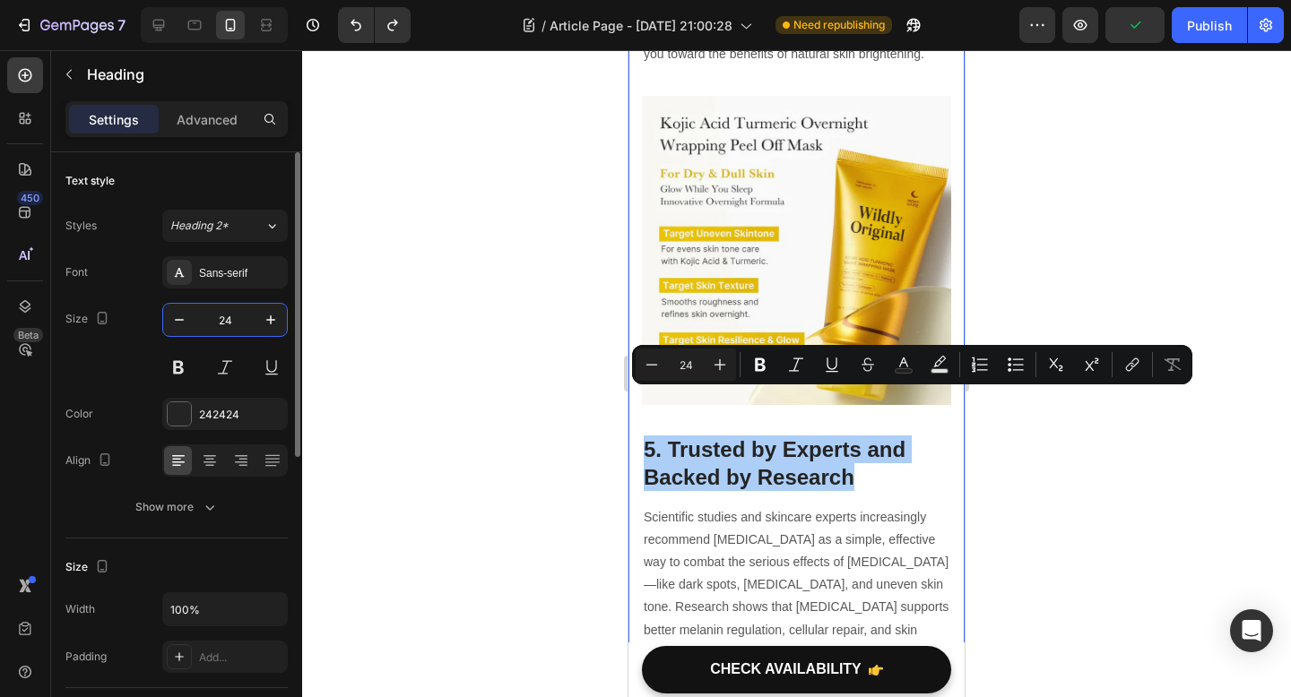
click at [237, 315] on input "24" at bounding box center [224, 320] width 59 height 32
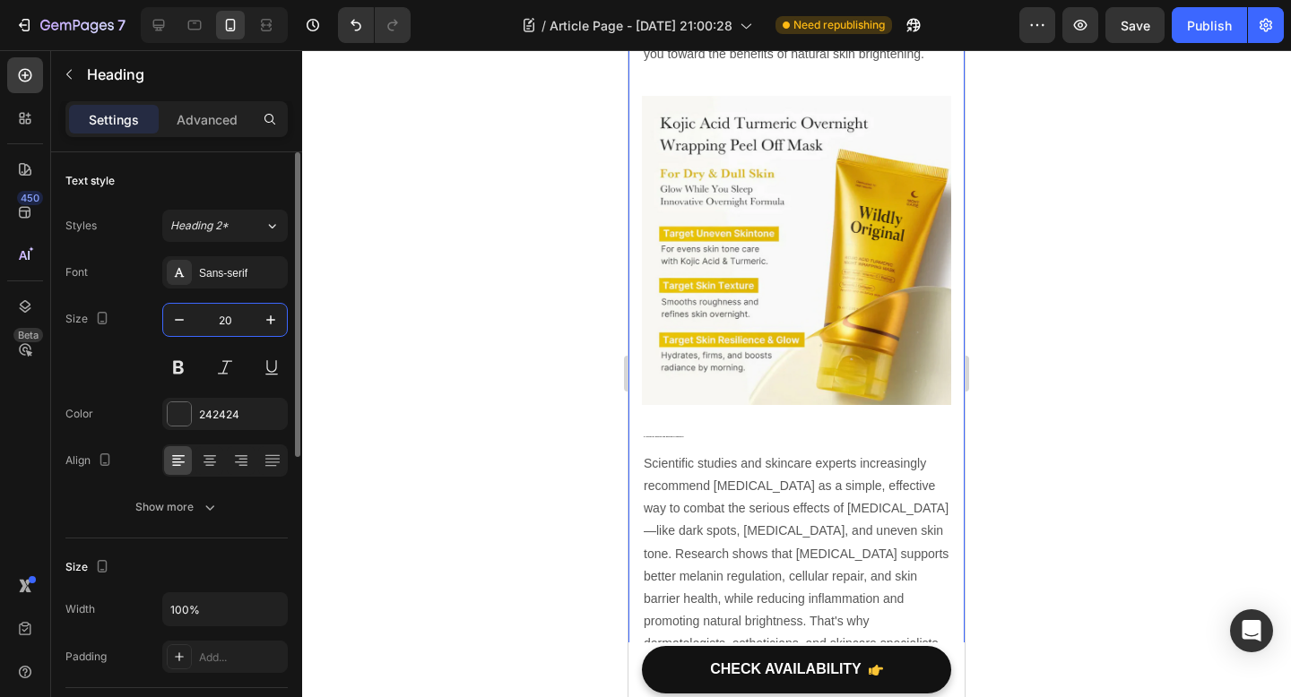
type input "20"
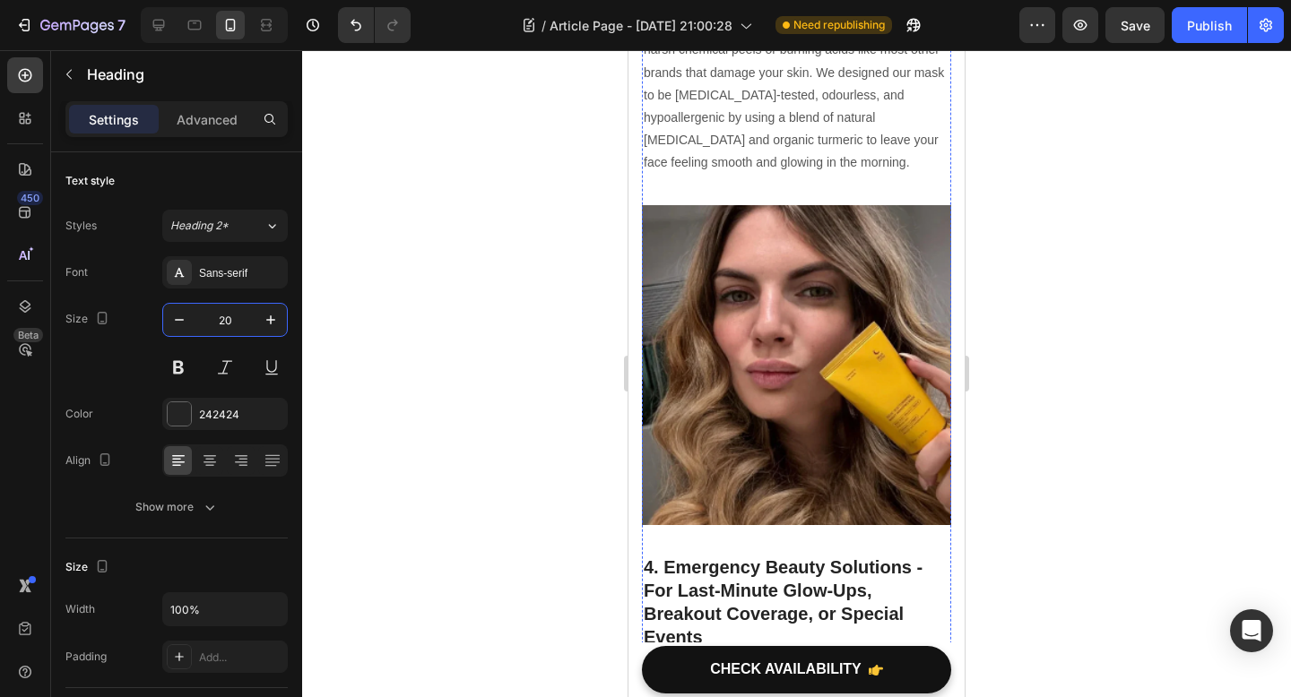
scroll to position [2549, 0]
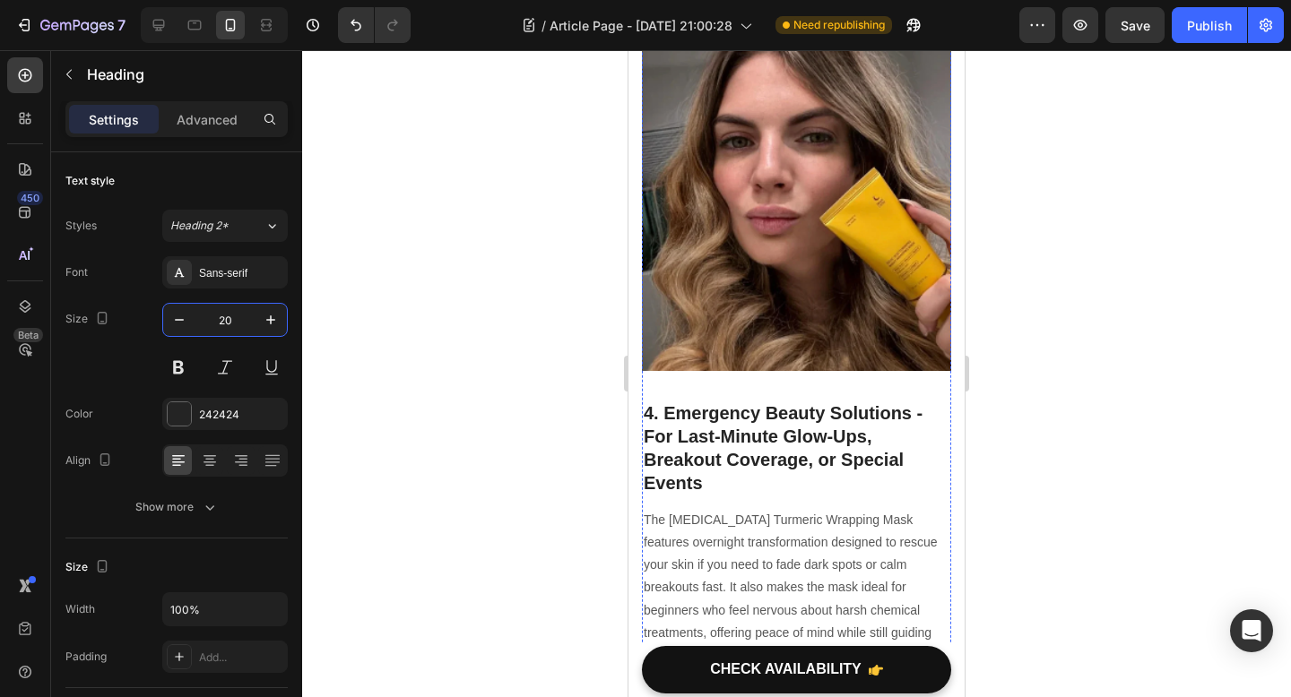
click at [718, 418] on p "4. Emergency Beauty Solutions - For Last-Minute Glow-Ups, Breakout Coverage, or…" at bounding box center [796, 447] width 306 height 93
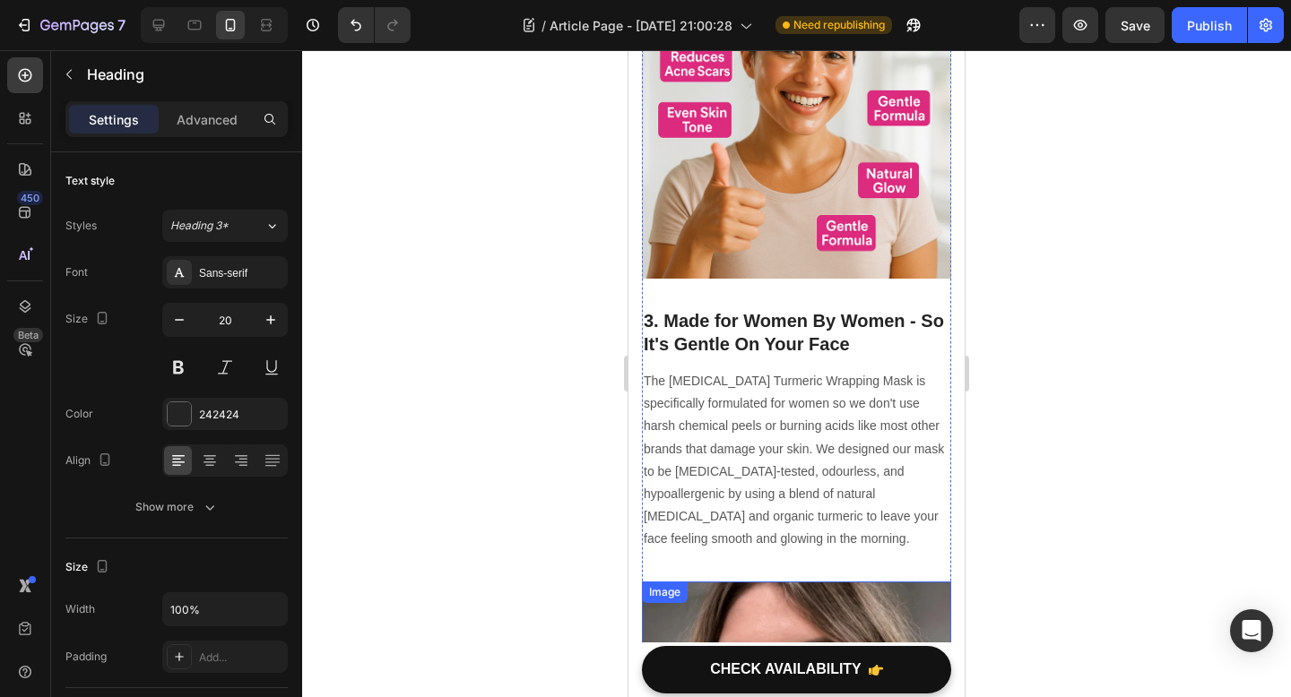
scroll to position [1872, 0]
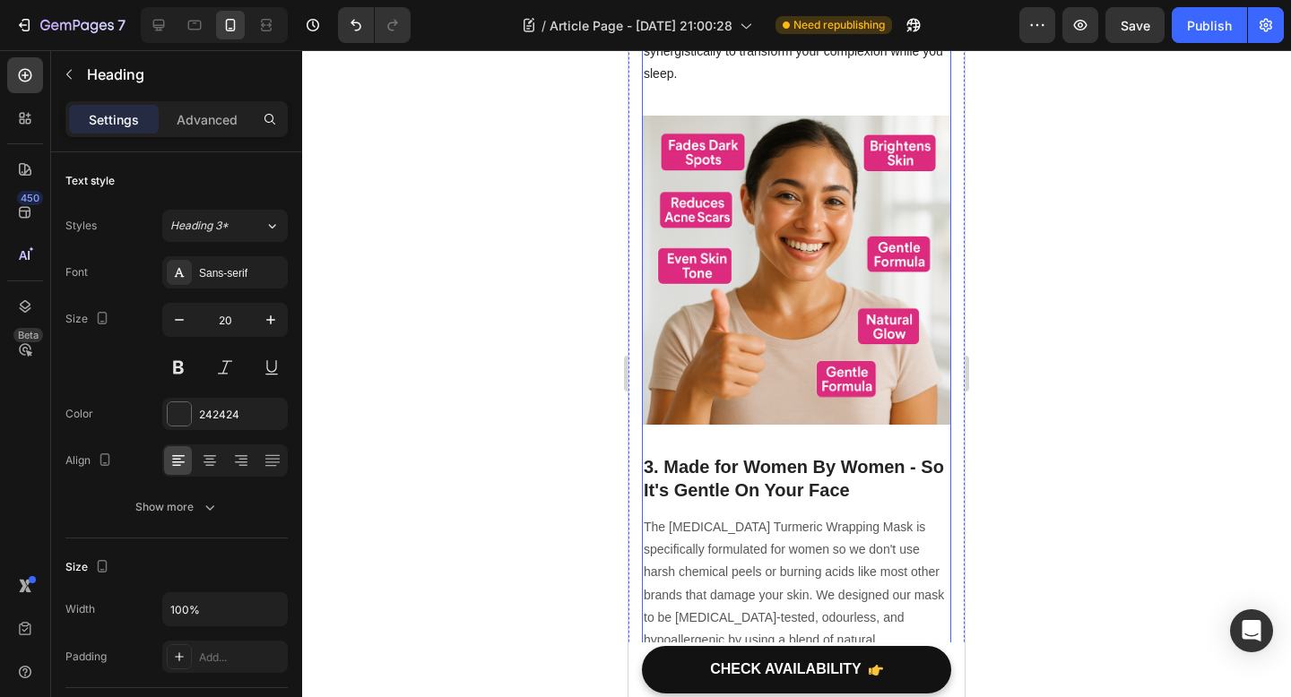
click at [761, 453] on h2 "3. Made for Women By Women - So It's Gentle On Your Face" at bounding box center [796, 478] width 309 height 50
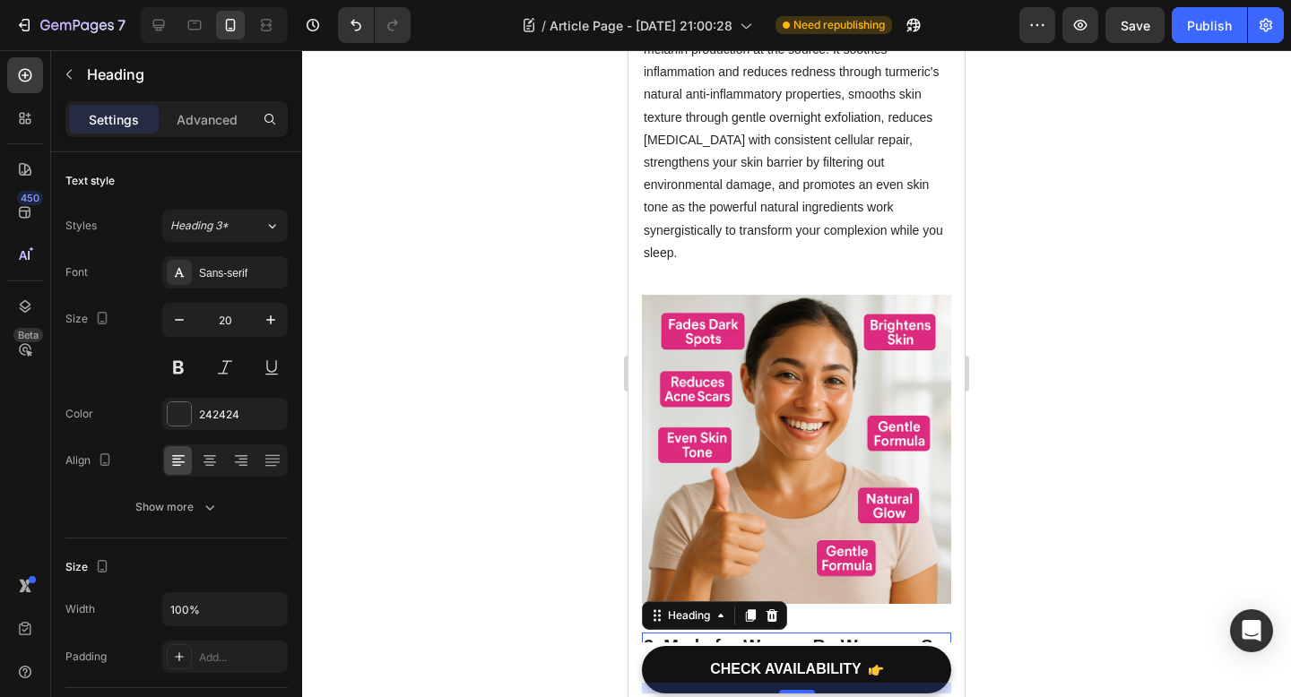
scroll to position [1394, 0]
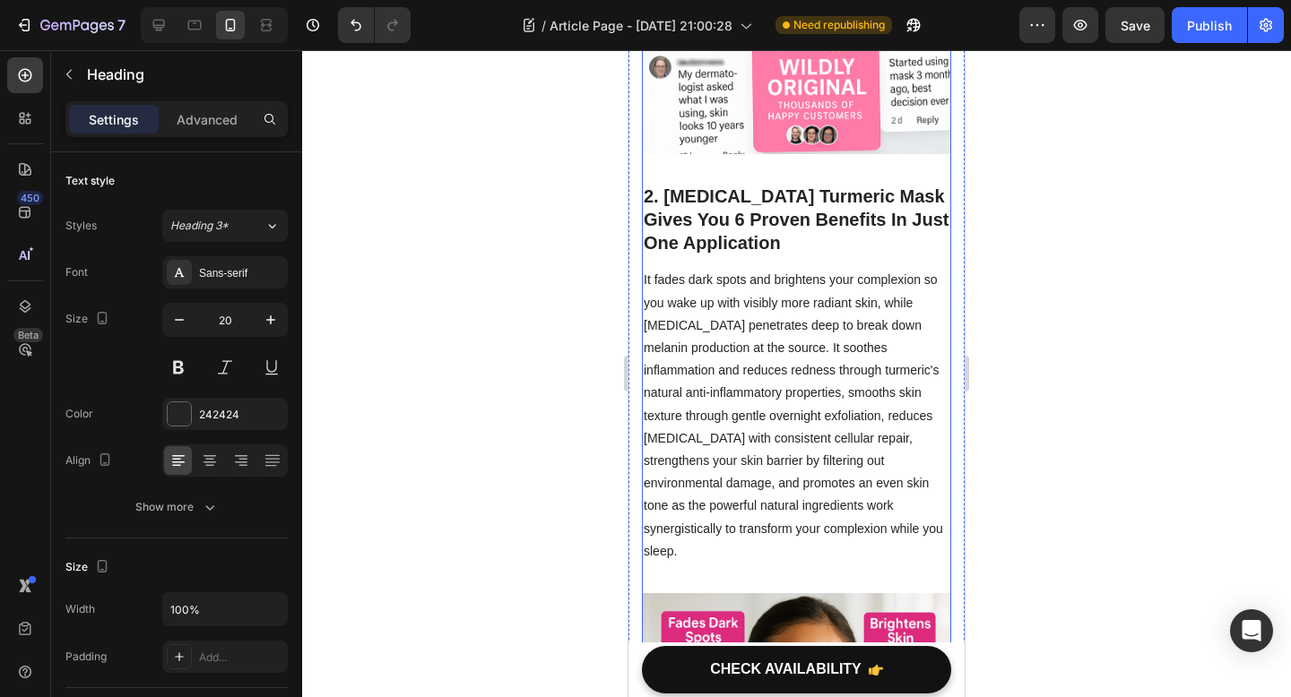
click at [761, 212] on h2 "2. [MEDICAL_DATA] Turmeric Mask Gives You 6 Proven Benefits In Just One Applica…" at bounding box center [796, 219] width 309 height 73
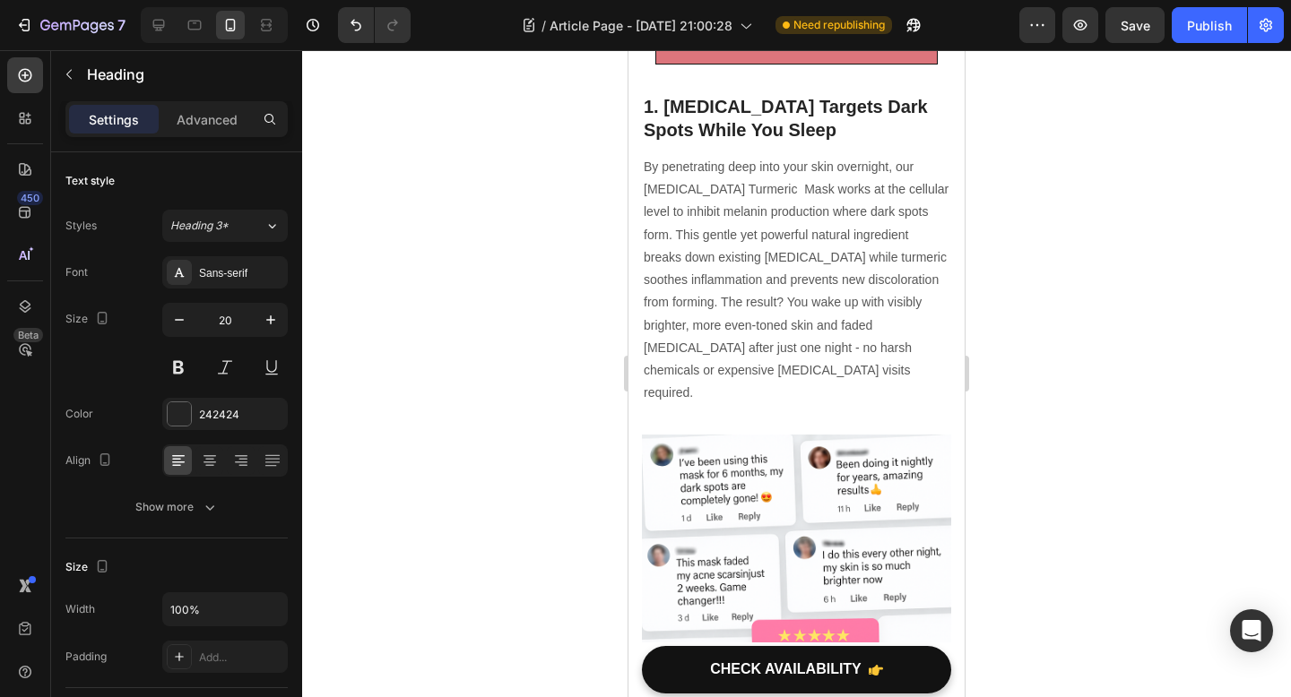
scroll to position [731, 0]
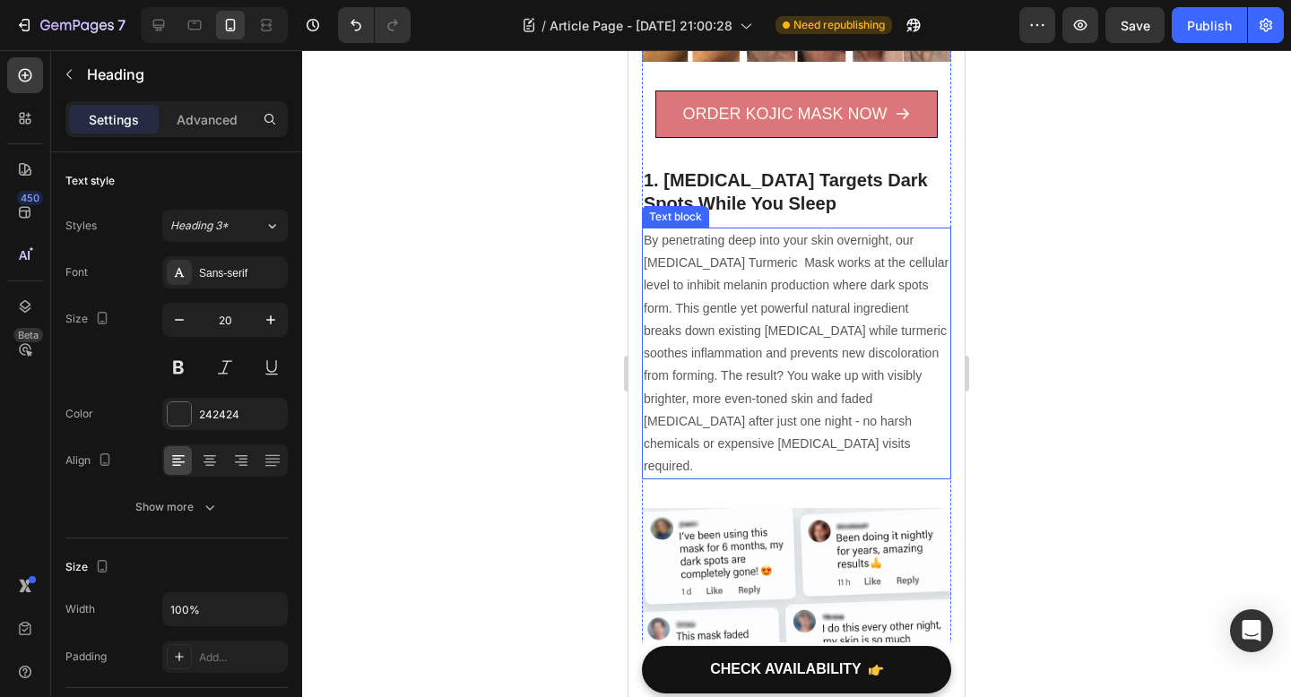
click at [754, 181] on h2 "1. [MEDICAL_DATA] Targets Dark Spots While You Sleep" at bounding box center [796, 192] width 309 height 50
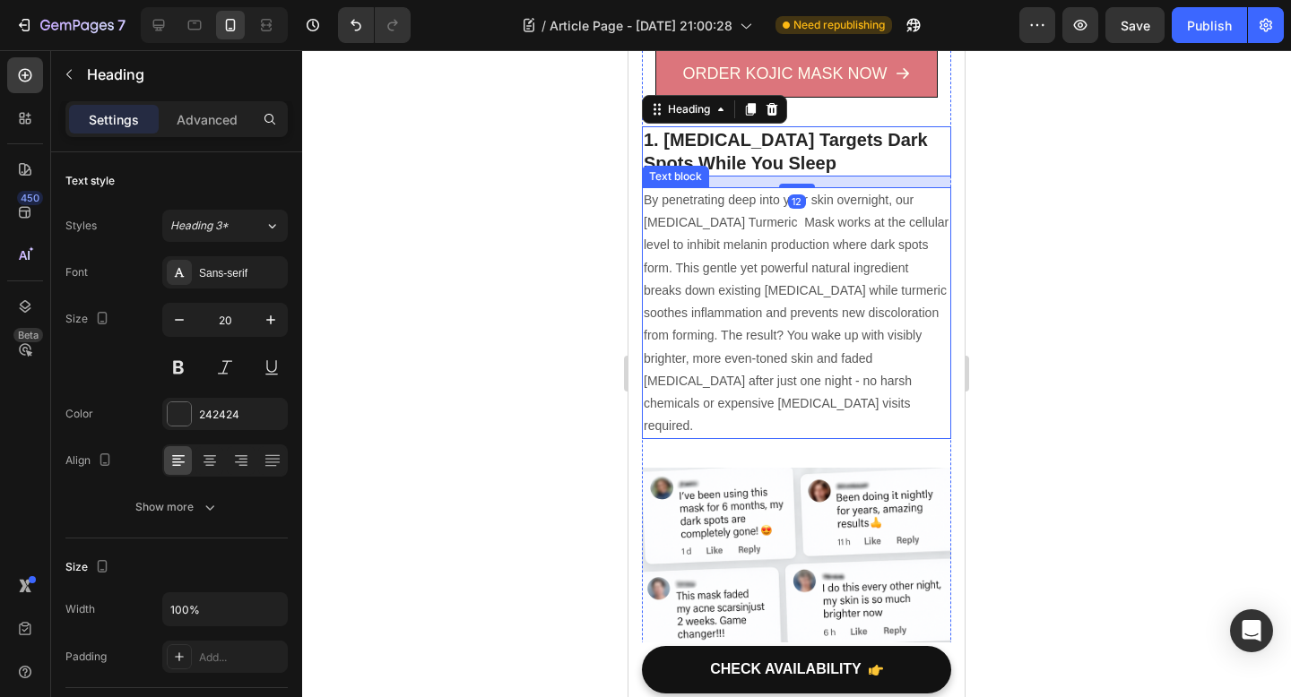
click at [750, 248] on p "By penetrating deep into your skin overnight, our Kojic Acid Turmeric Mask work…" at bounding box center [796, 313] width 306 height 248
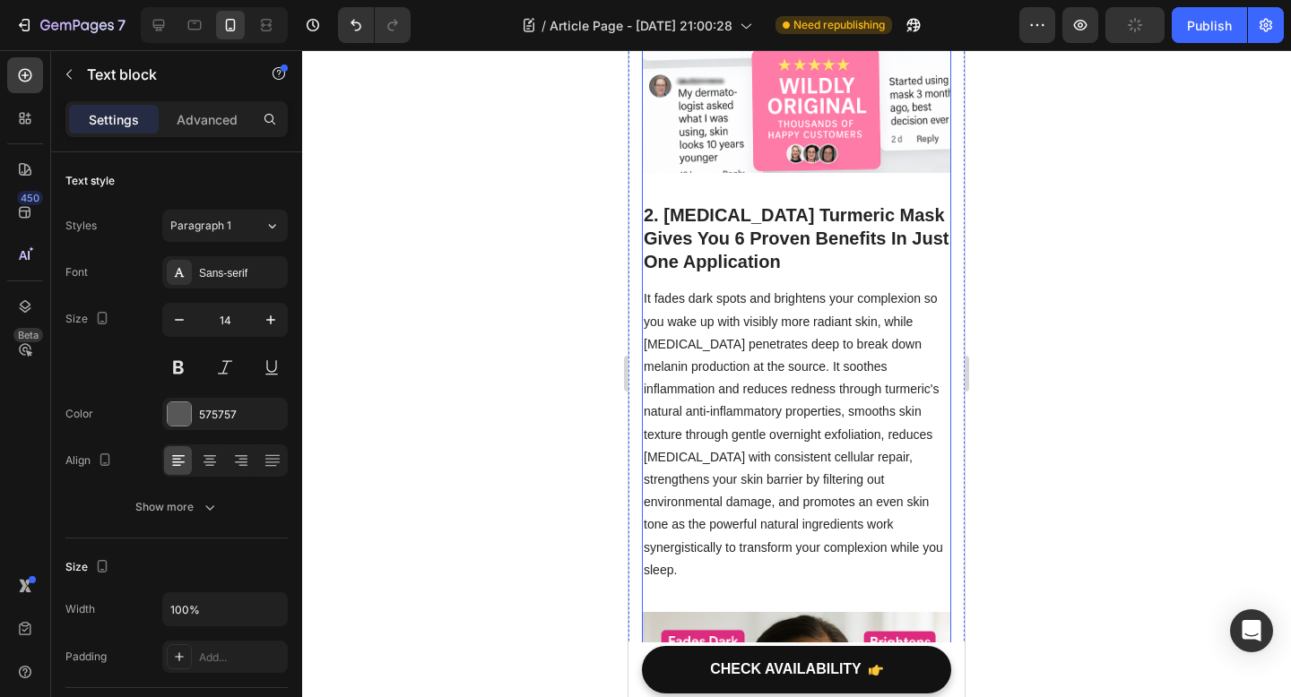
click at [750, 358] on p "It fades dark spots and brightens your complexion so you wake up with visibly m…" at bounding box center [796, 435] width 306 height 294
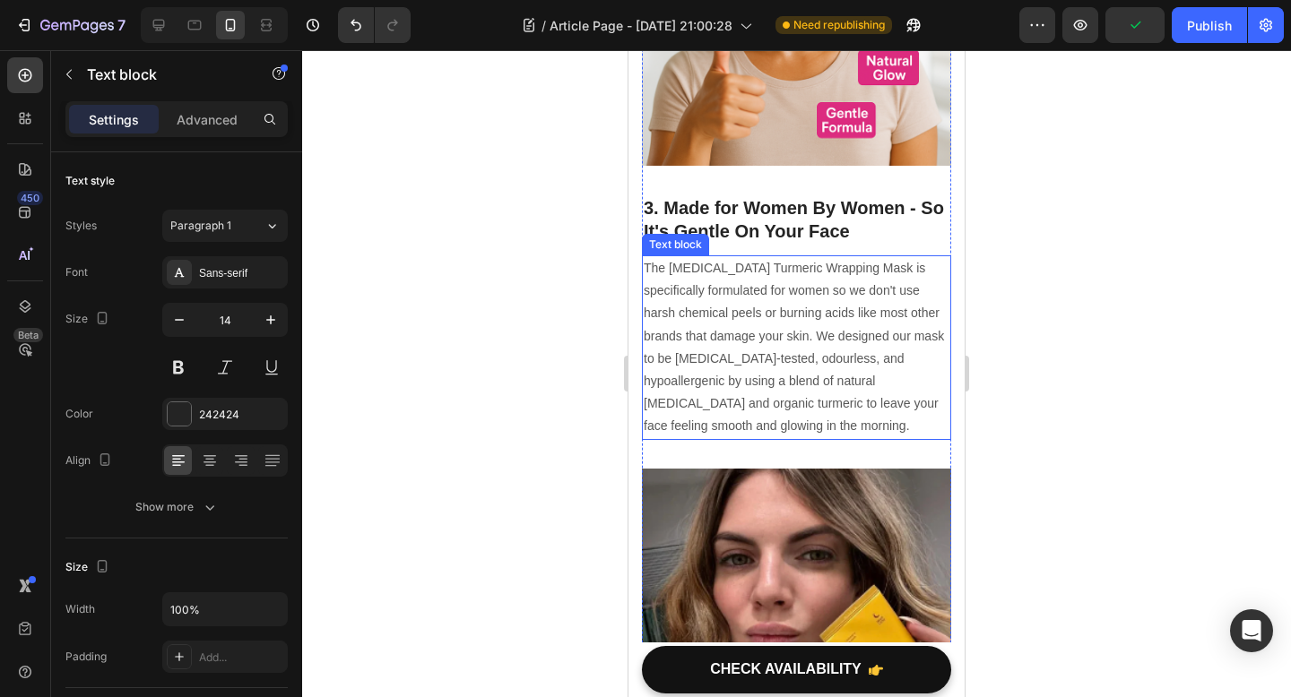
click at [746, 297] on p "The [MEDICAL_DATA] Turmeric Wrapping Mask is specifically formulated for women …" at bounding box center [796, 347] width 306 height 181
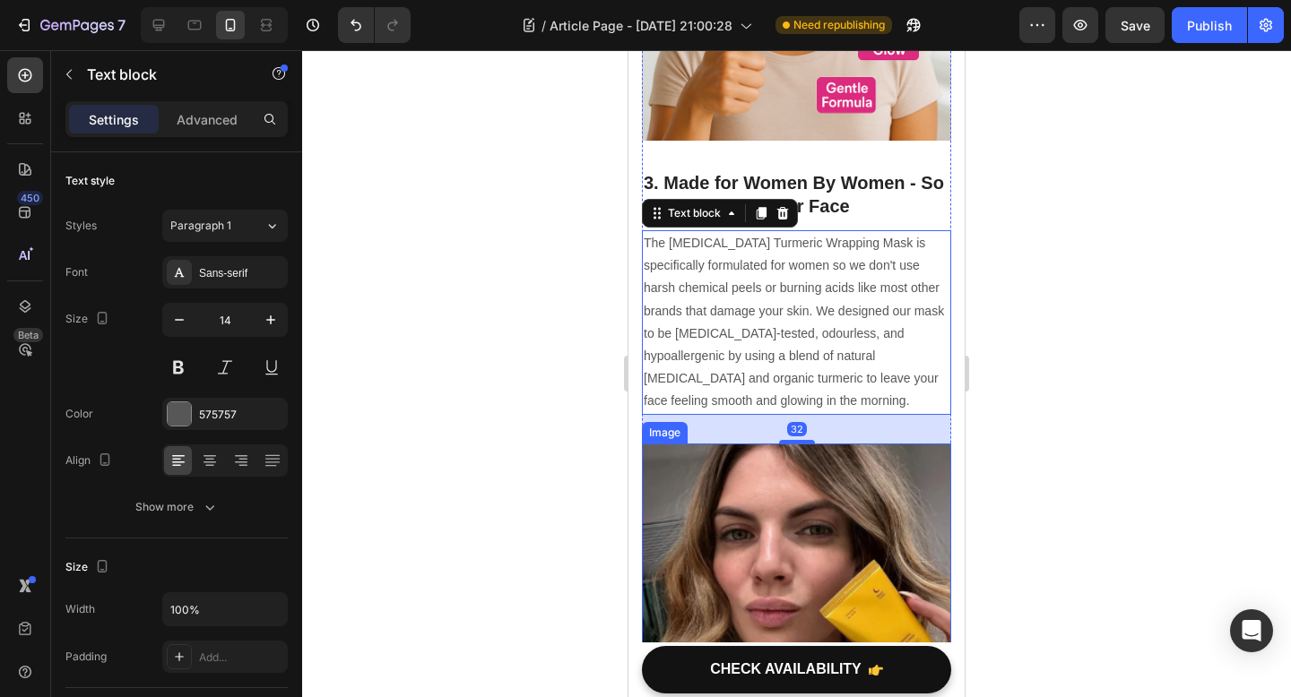
scroll to position [2454, 0]
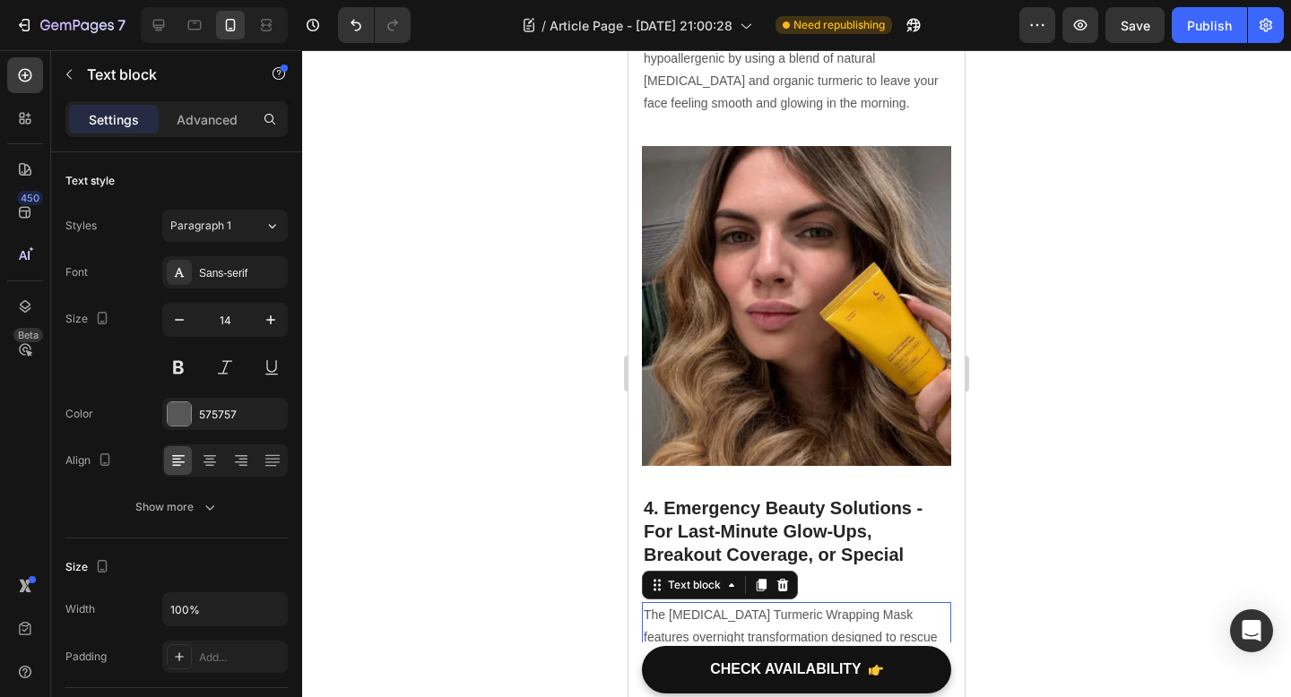
click at [802, 604] on p "The [MEDICAL_DATA] Turmeric Wrapping Mask features overnight transformation des…" at bounding box center [796, 683] width 306 height 158
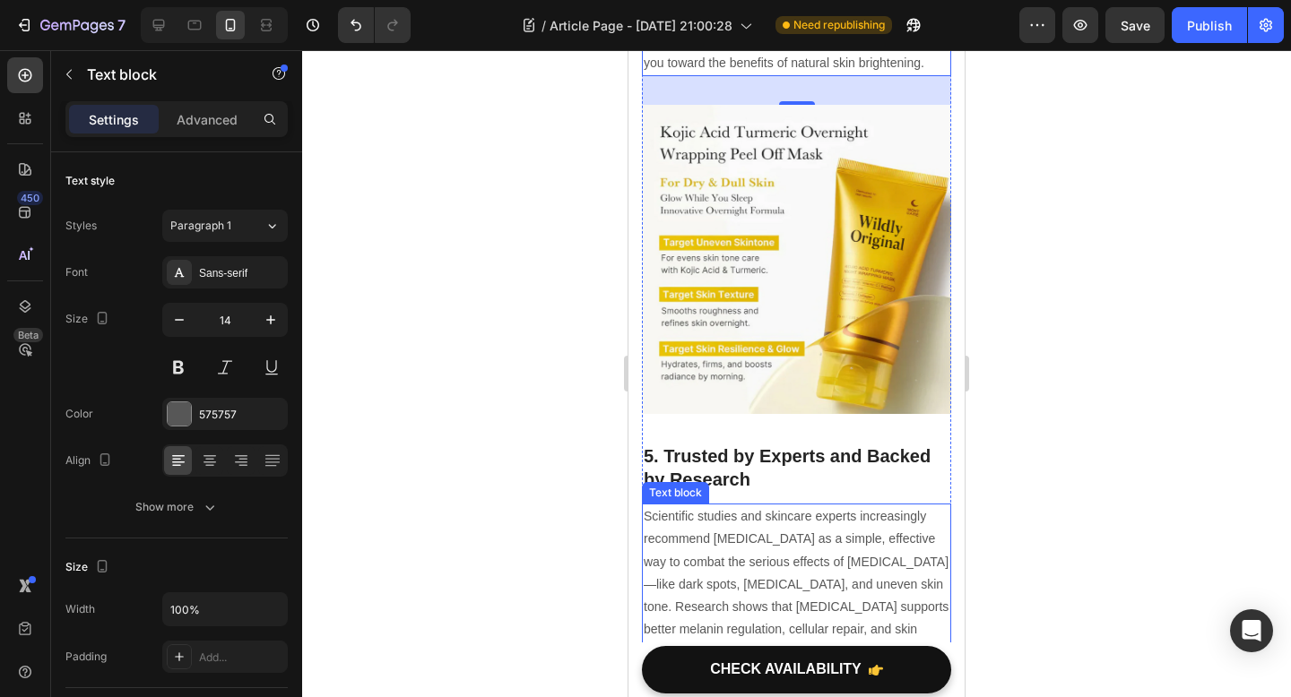
click at [799, 555] on p "Scientific studies and skincare experts increasingly recommend [MEDICAL_DATA] a…" at bounding box center [796, 640] width 306 height 271
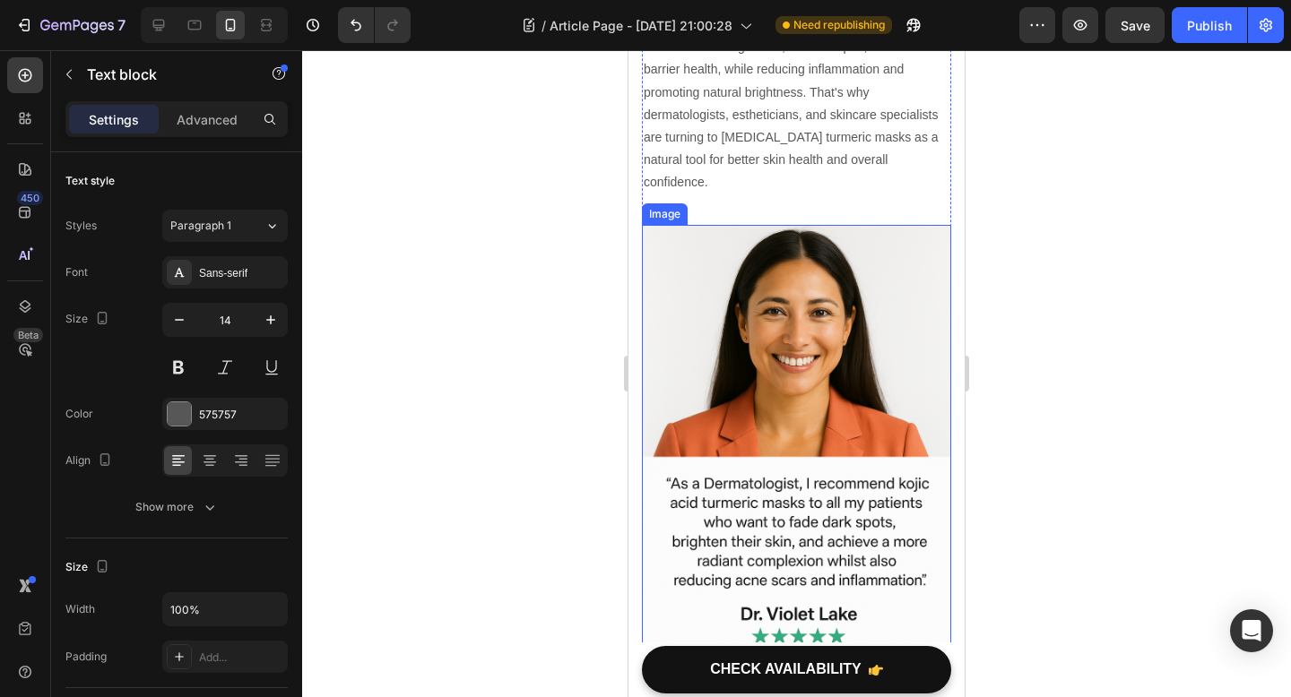
scroll to position [3718, 0]
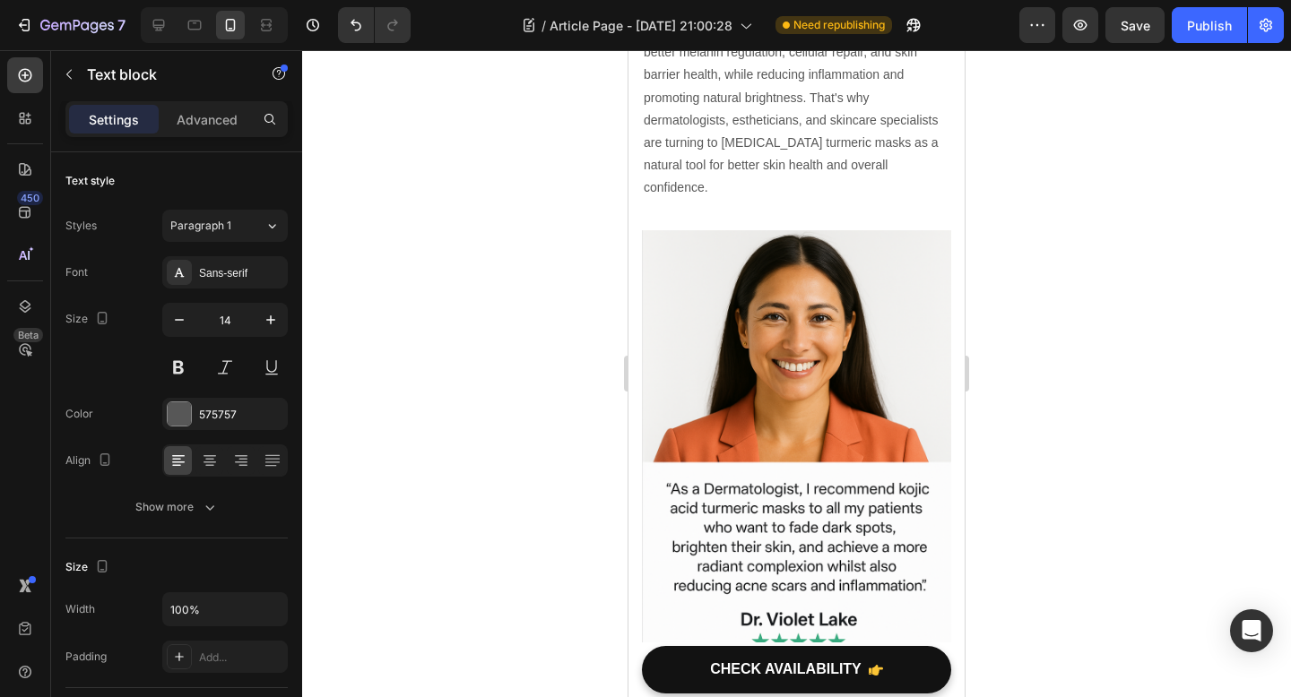
click at [1171, 467] on div at bounding box center [796, 373] width 989 height 647
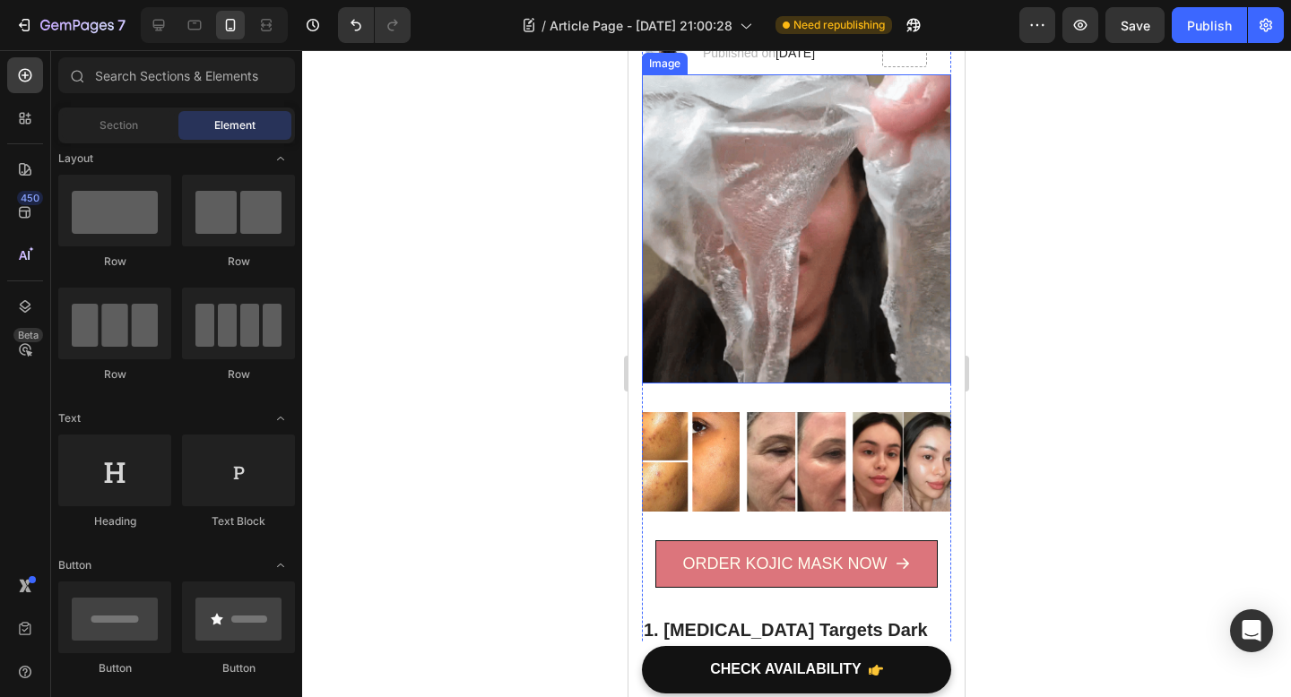
scroll to position [319, 0]
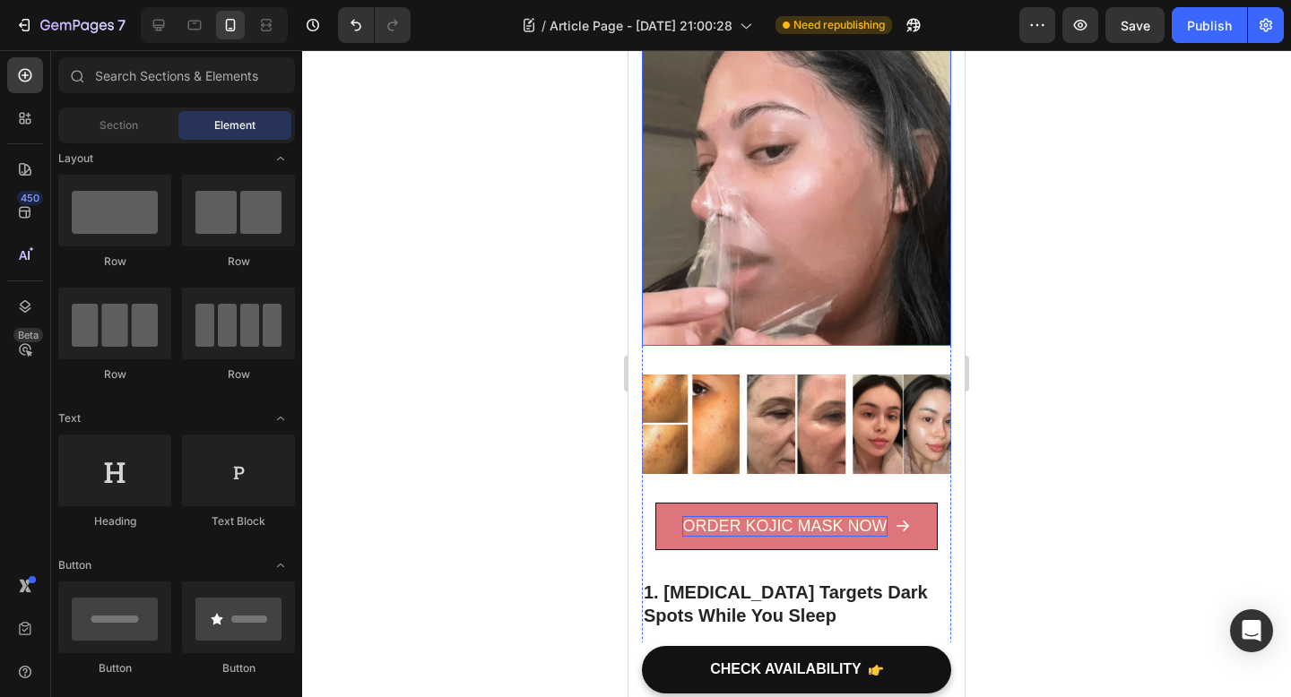
click at [799, 524] on p "ORDER KOJIC MASK NOW" at bounding box center [784, 526] width 204 height 21
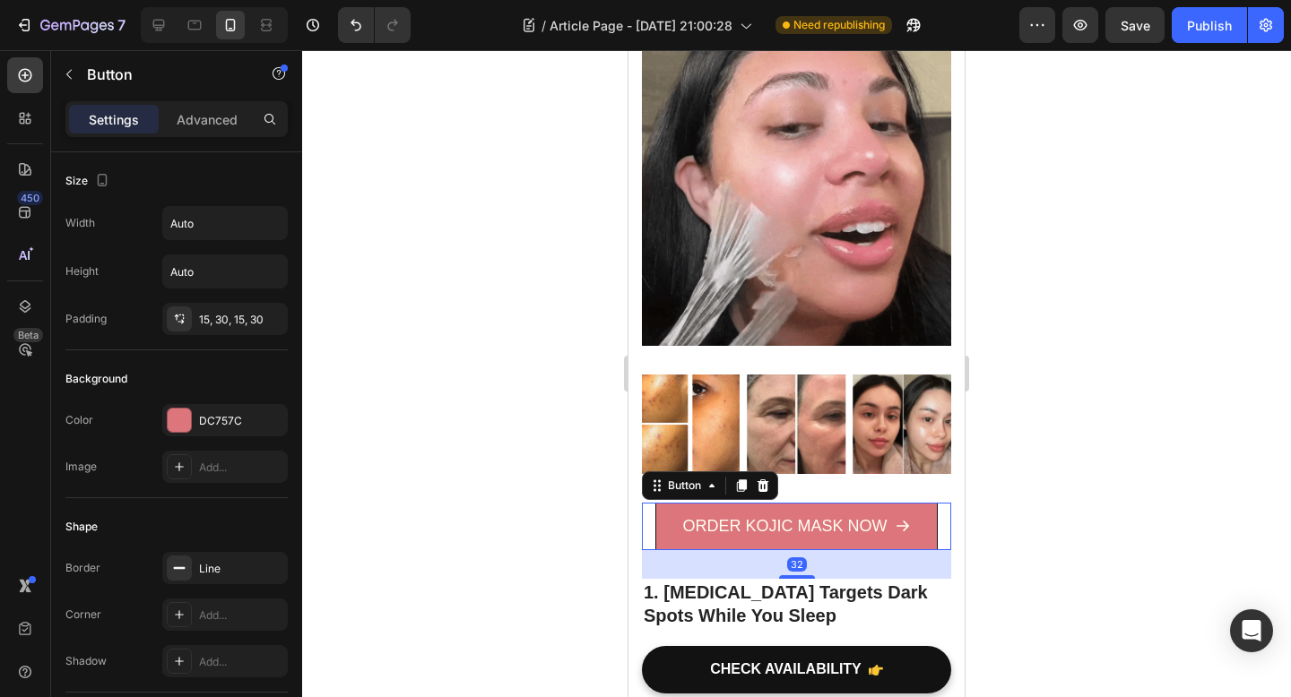
click at [760, 514] on link "ORDER KOJIC MASK NOW" at bounding box center [795, 526] width 281 height 47
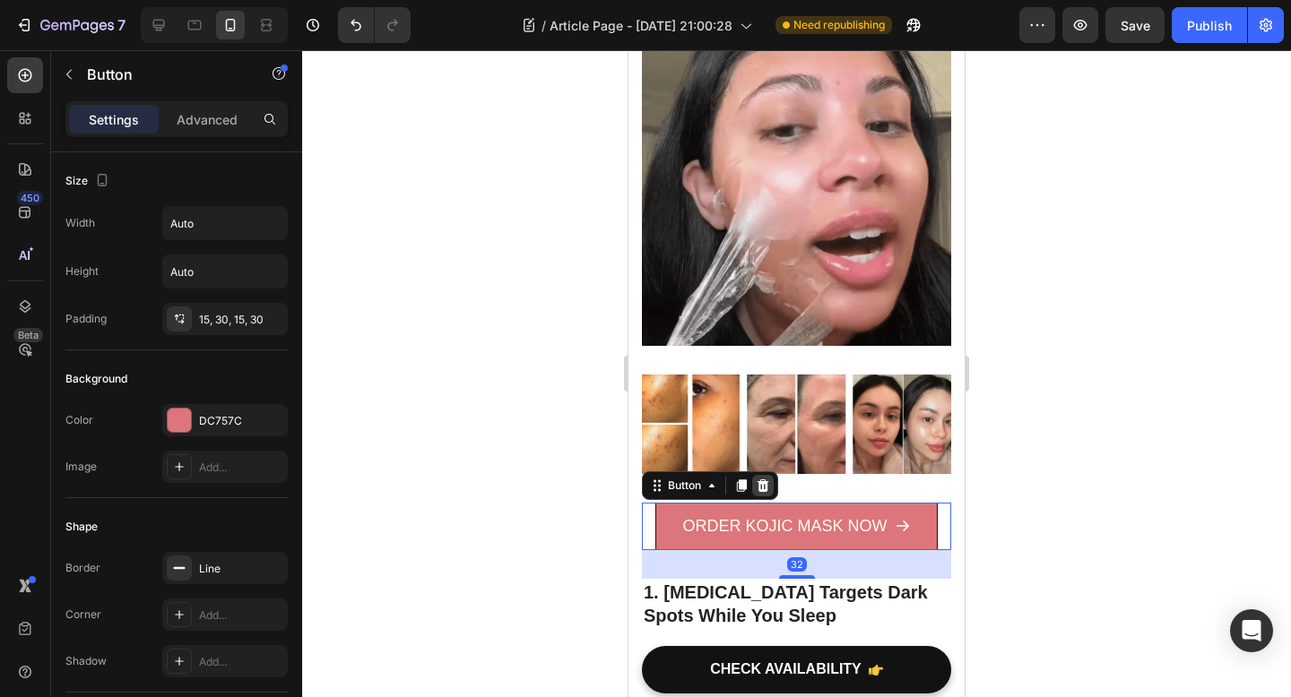
click at [766, 488] on icon at bounding box center [763, 485] width 12 height 13
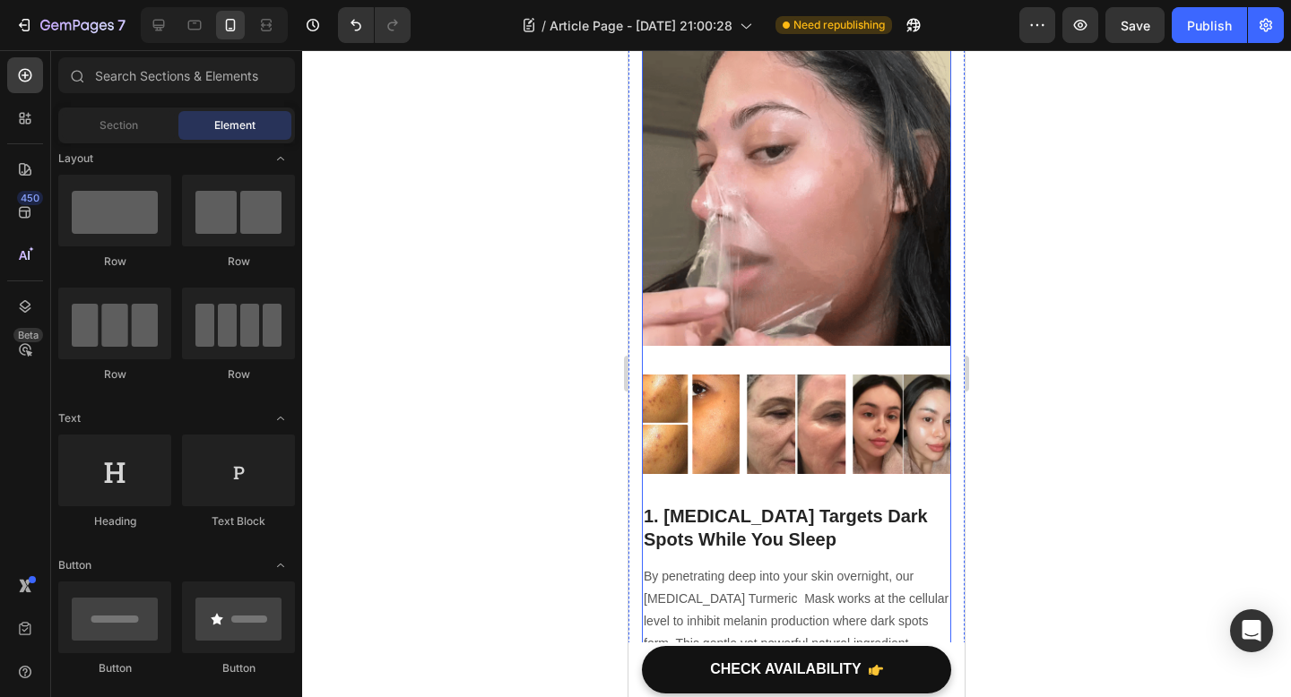
click at [756, 523] on h2 "1. [MEDICAL_DATA] Targets Dark Spots While You Sleep" at bounding box center [796, 528] width 309 height 50
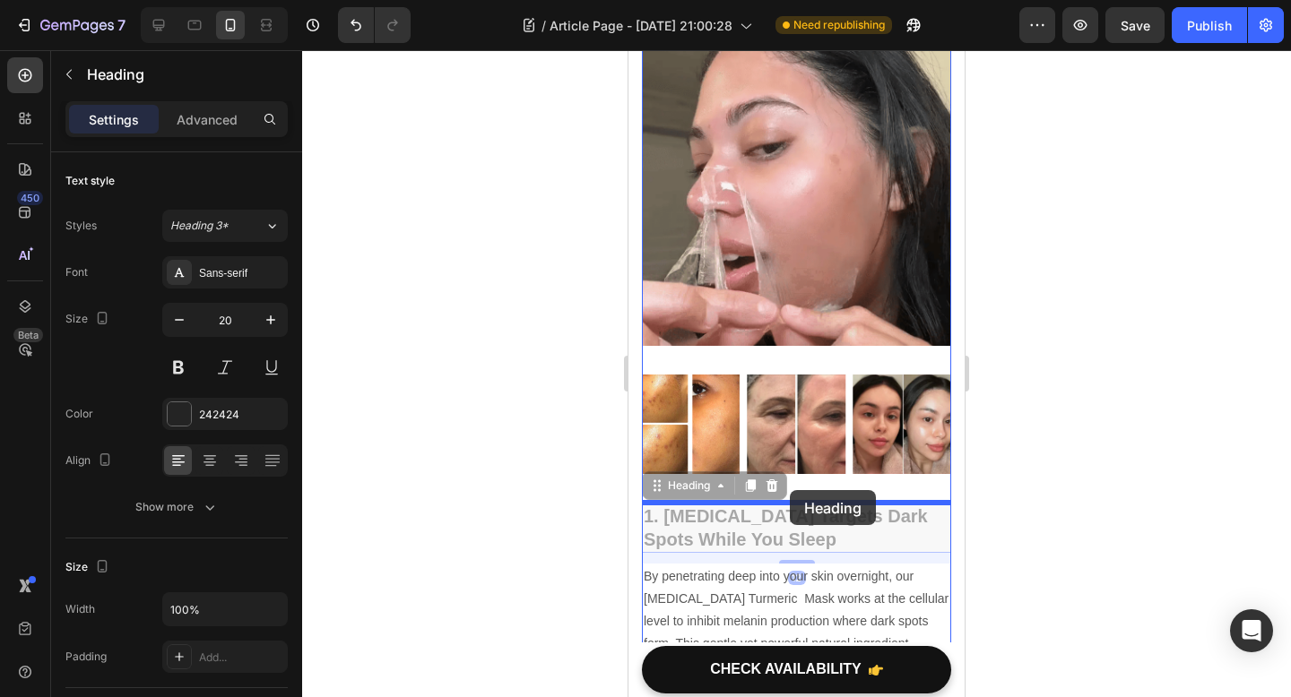
drag, startPoint x: 789, startPoint y: 502, endPoint x: 790, endPoint y: 490, distance: 11.7
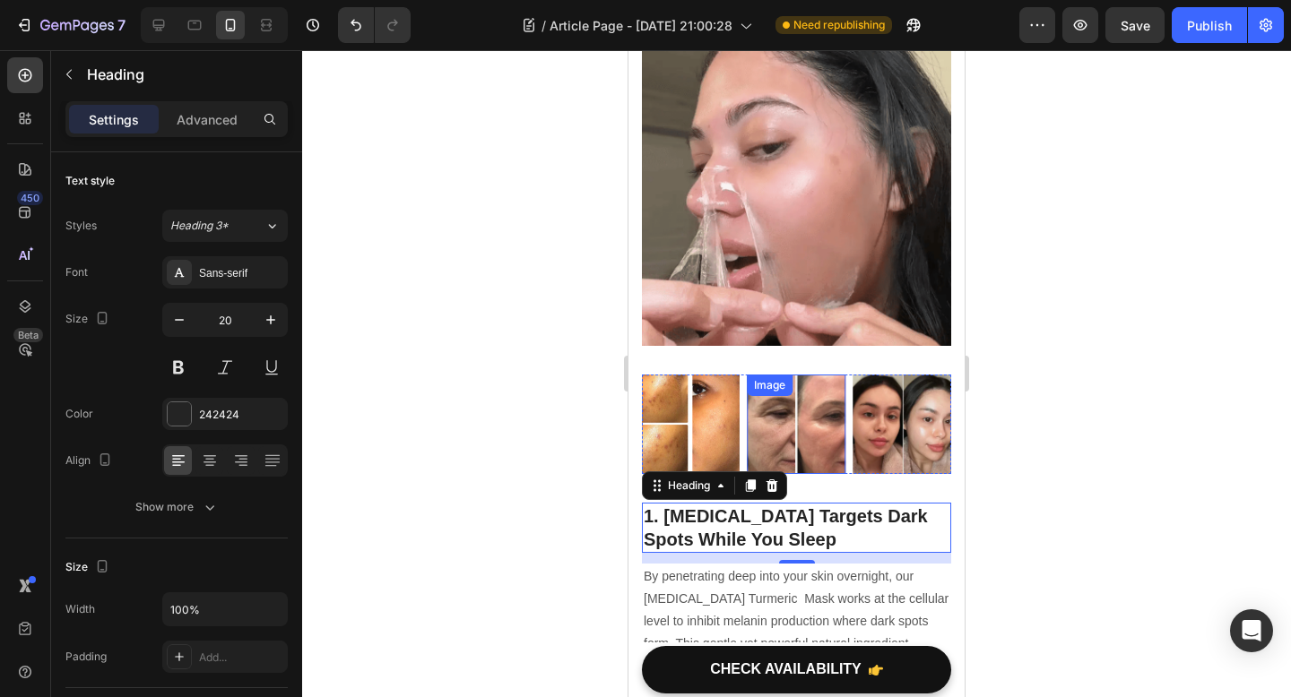
click at [836, 471] on img at bounding box center [796, 424] width 99 height 99
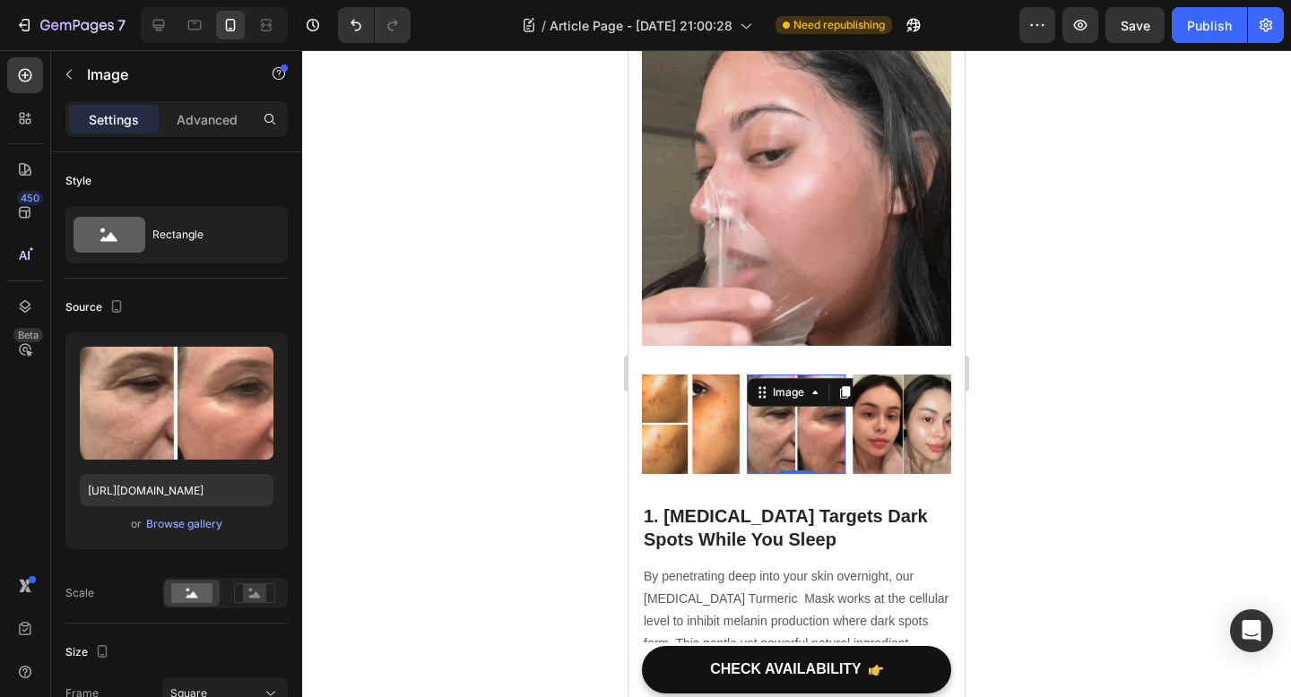
drag, startPoint x: 801, startPoint y: 471, endPoint x: 800, endPoint y: 427, distance: 43.0
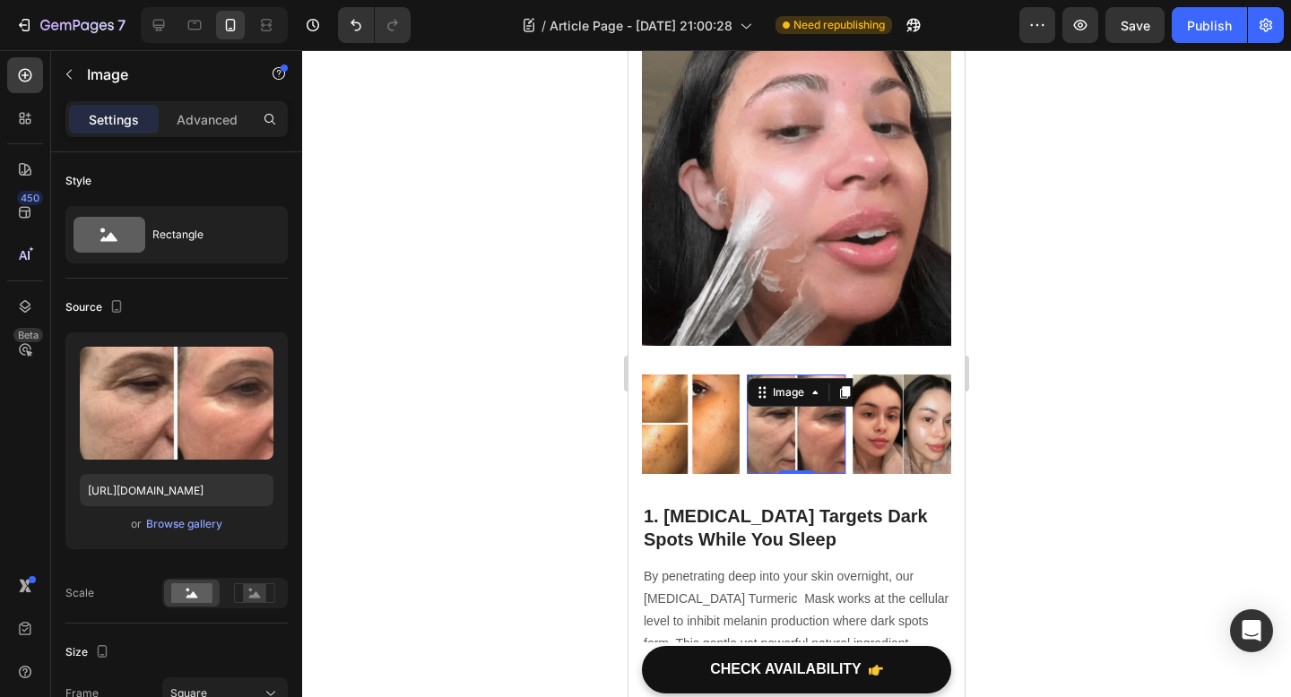
click at [800, 428] on div "Image 0" at bounding box center [796, 424] width 99 height 99
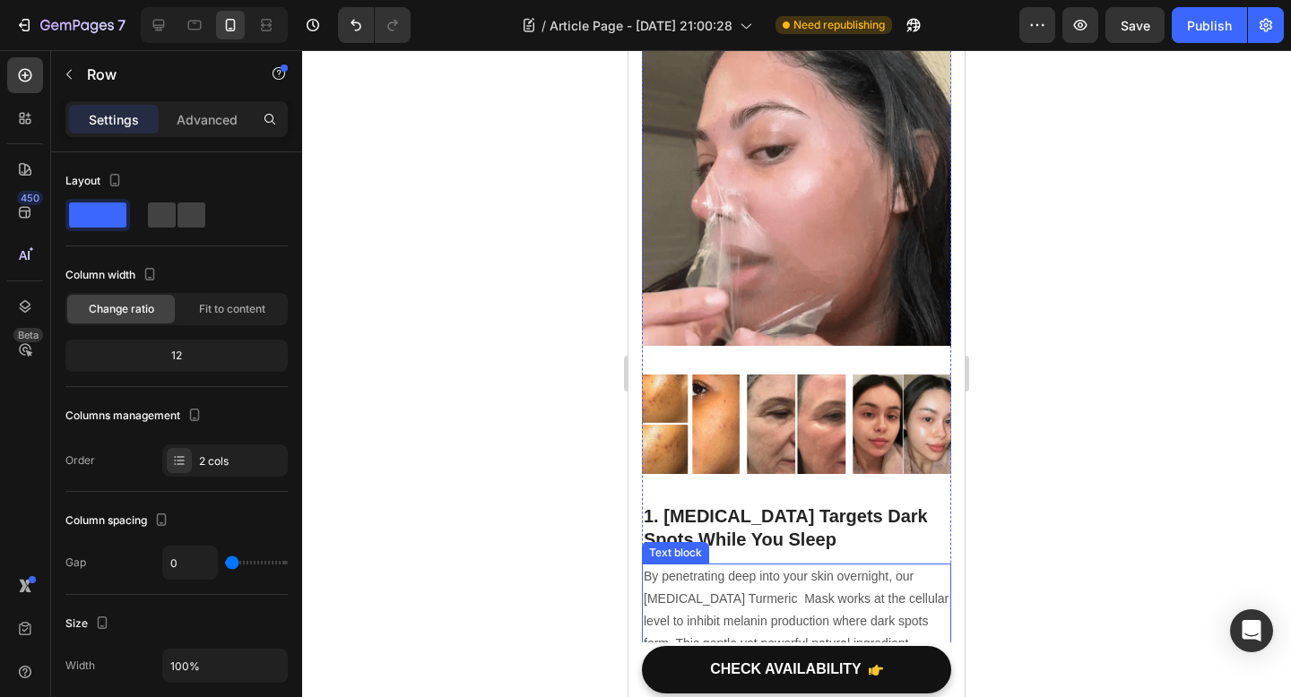
click at [786, 572] on p "By penetrating deep into your skin overnight, our Kojic Acid Turmeric Mask work…" at bounding box center [796, 690] width 306 height 248
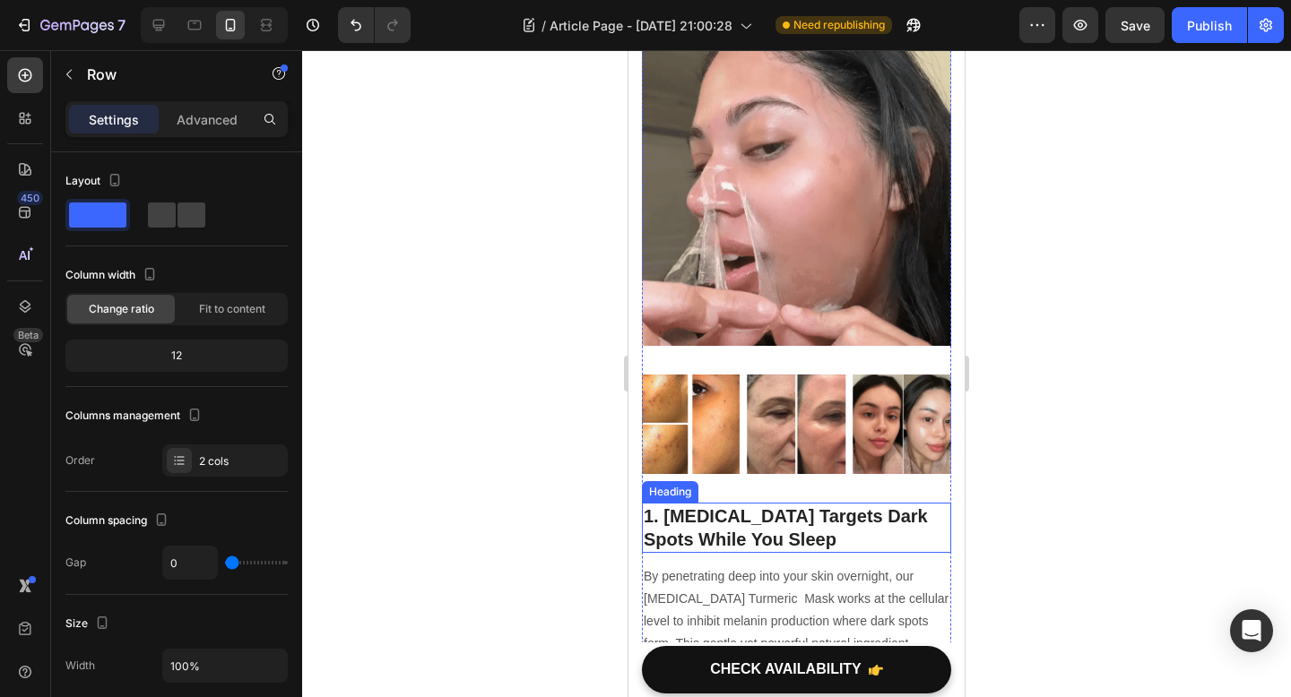
click at [822, 535] on p "1. [MEDICAL_DATA] Targets Dark Spots While You Sleep" at bounding box center [796, 528] width 306 height 47
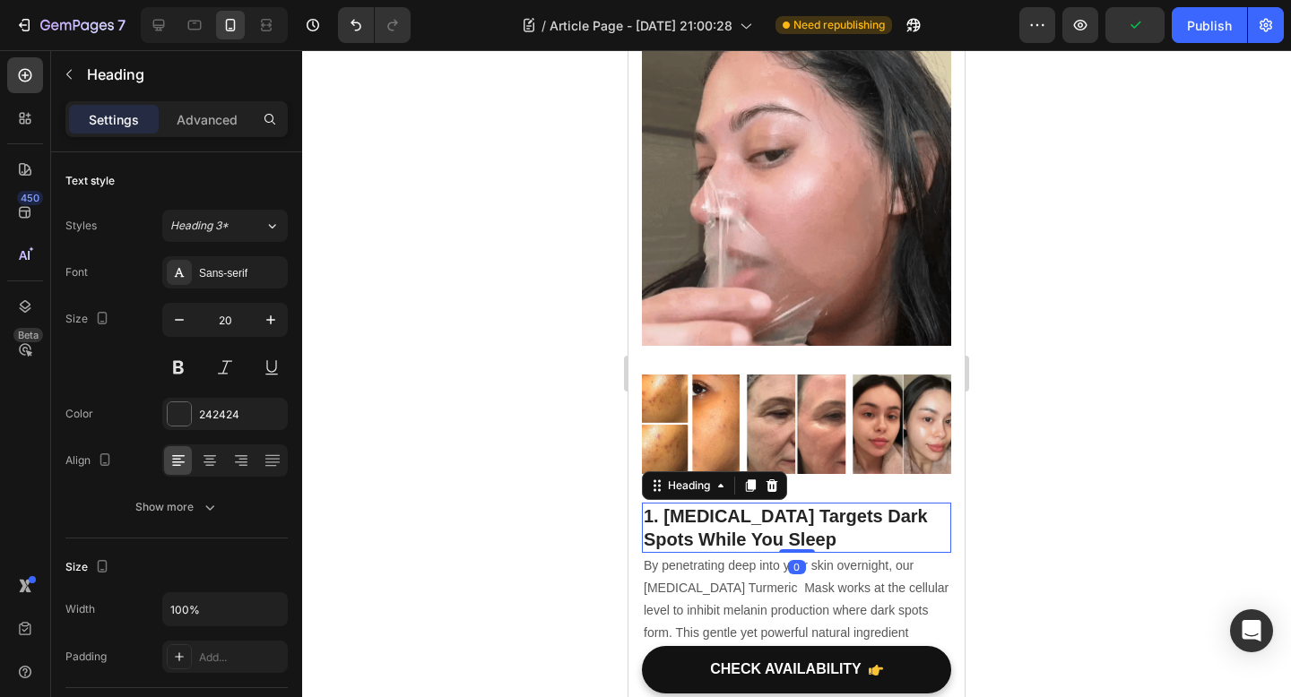
drag, startPoint x: 799, startPoint y: 562, endPoint x: 799, endPoint y: 546, distance: 16.1
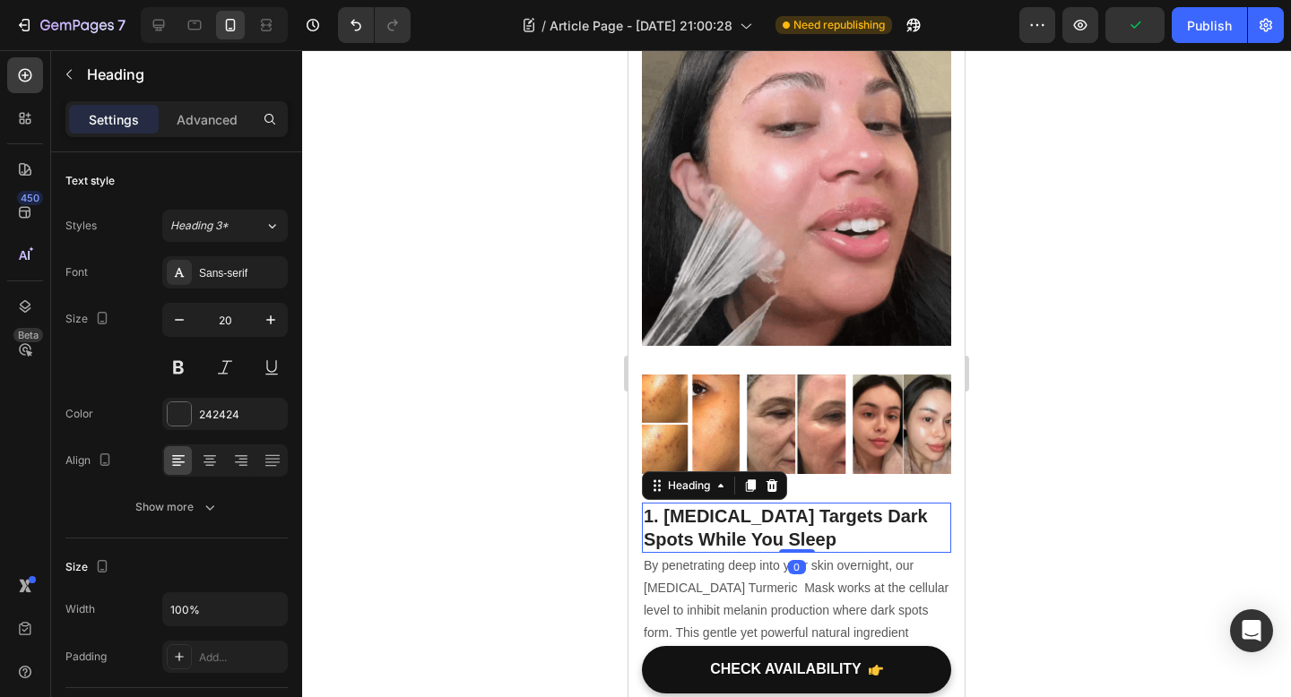
click at [799, 546] on div "1. Kojic Acid Targets Dark Spots While You Sleep Heading 0" at bounding box center [796, 528] width 309 height 50
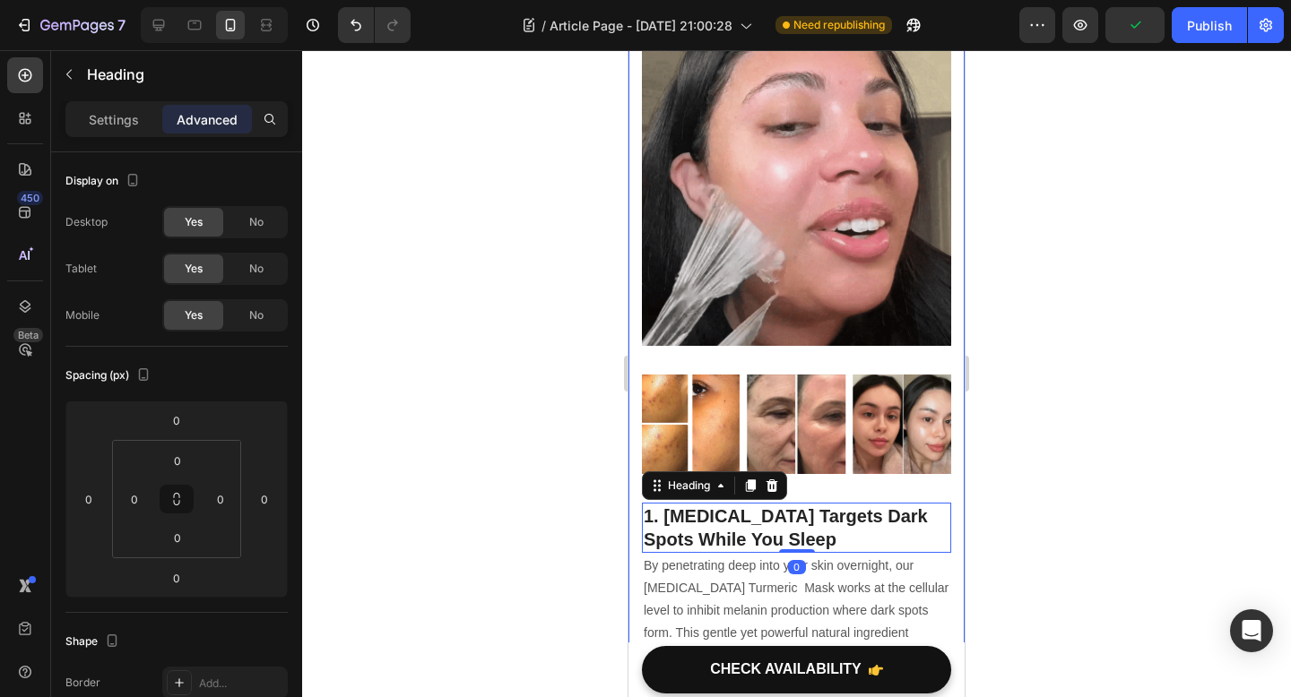
click at [1035, 522] on div at bounding box center [796, 373] width 989 height 647
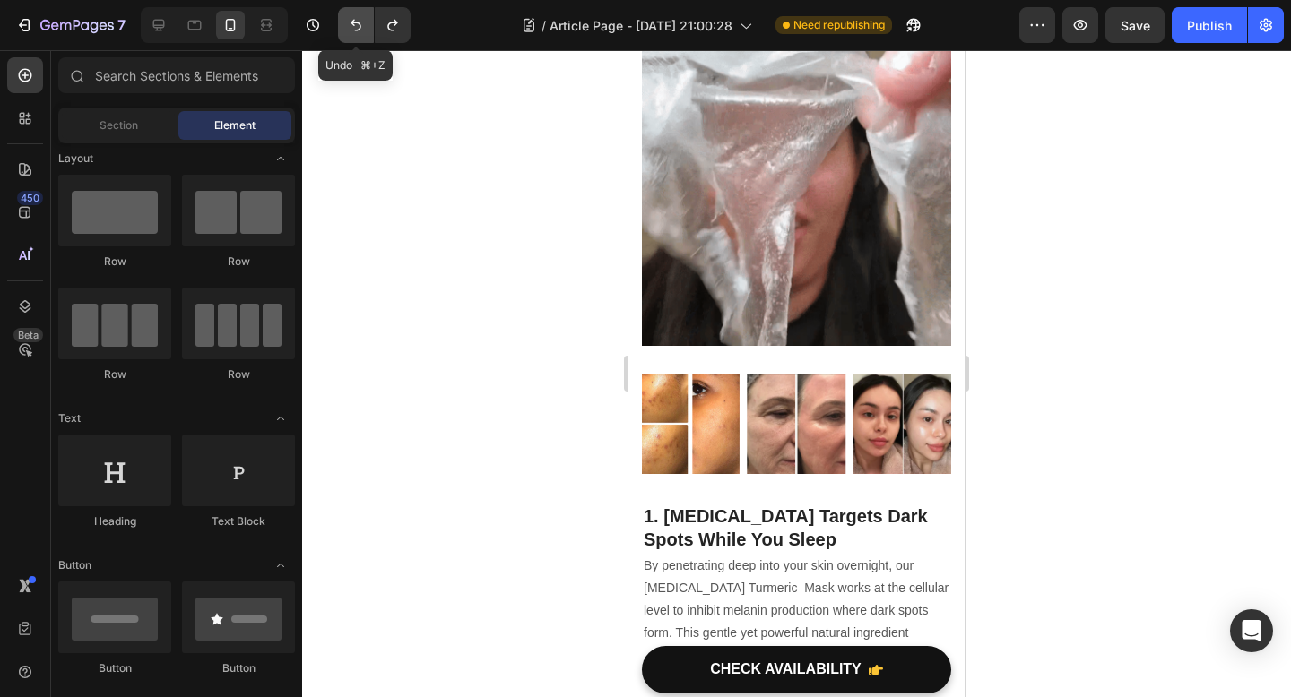
click at [353, 22] on icon "Undo/Redo" at bounding box center [355, 26] width 11 height 12
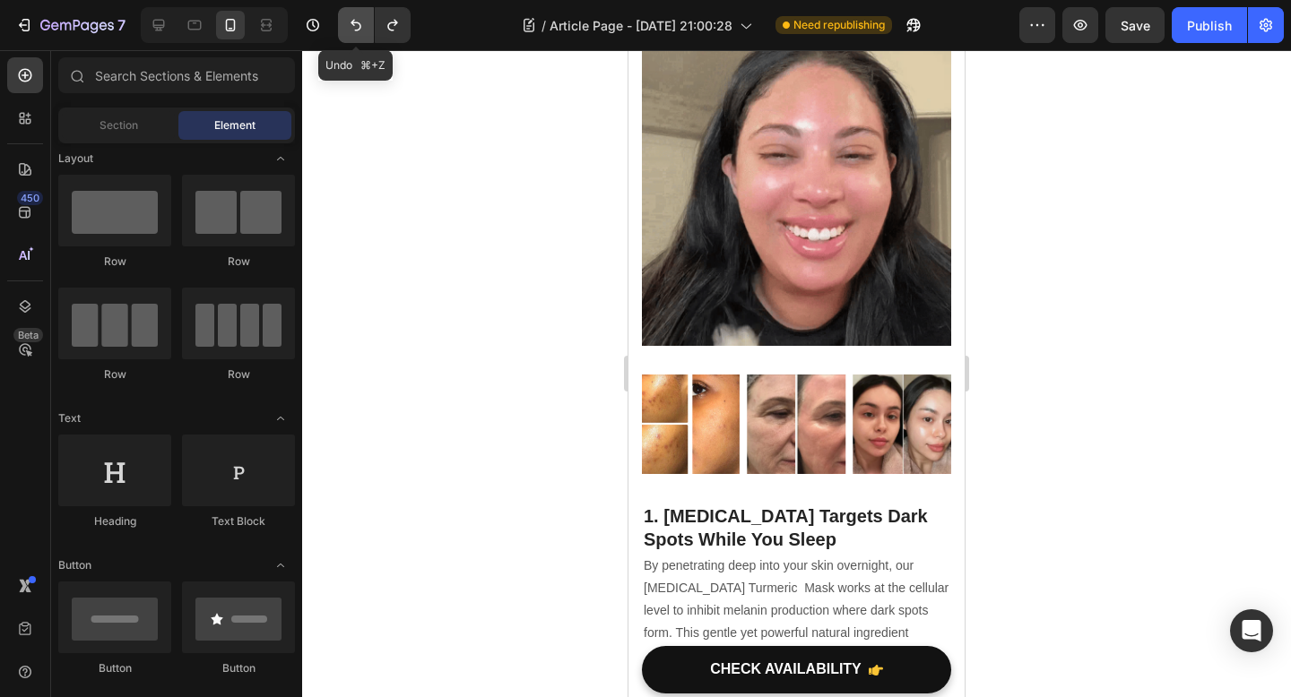
click at [355, 23] on icon "Undo/Redo" at bounding box center [356, 25] width 18 height 18
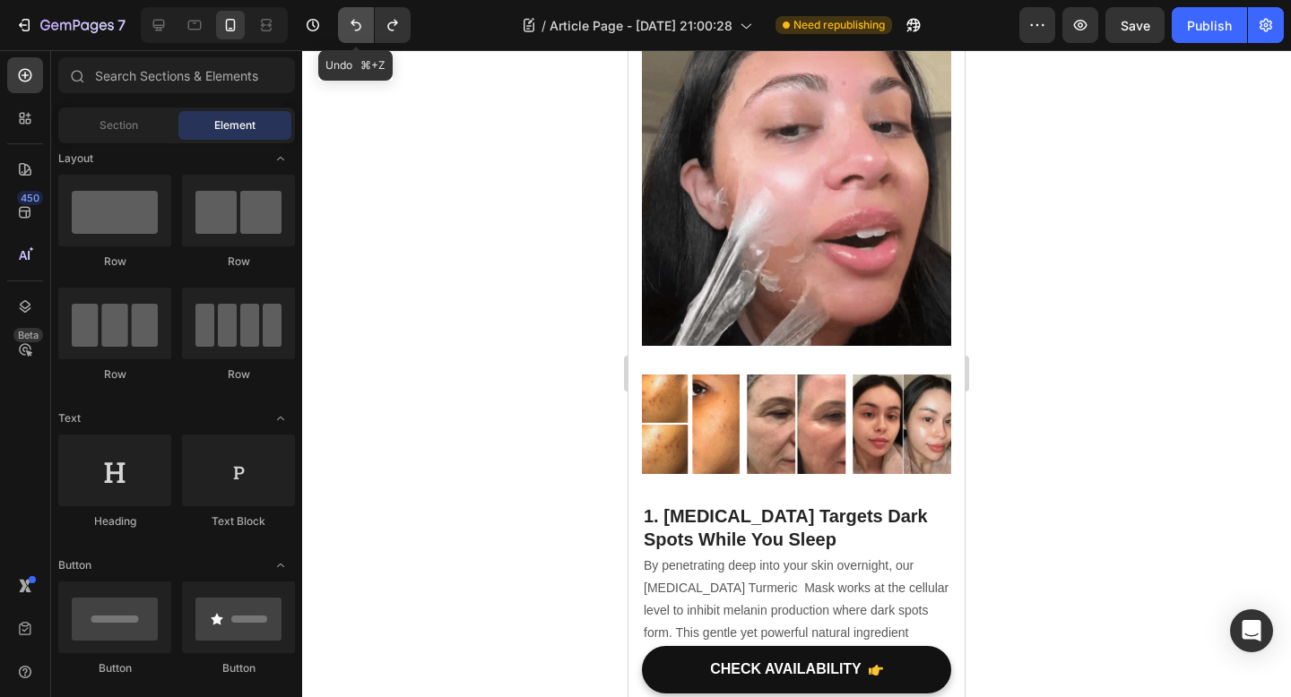
click at [362, 26] on icon "Undo/Redo" at bounding box center [356, 25] width 18 height 18
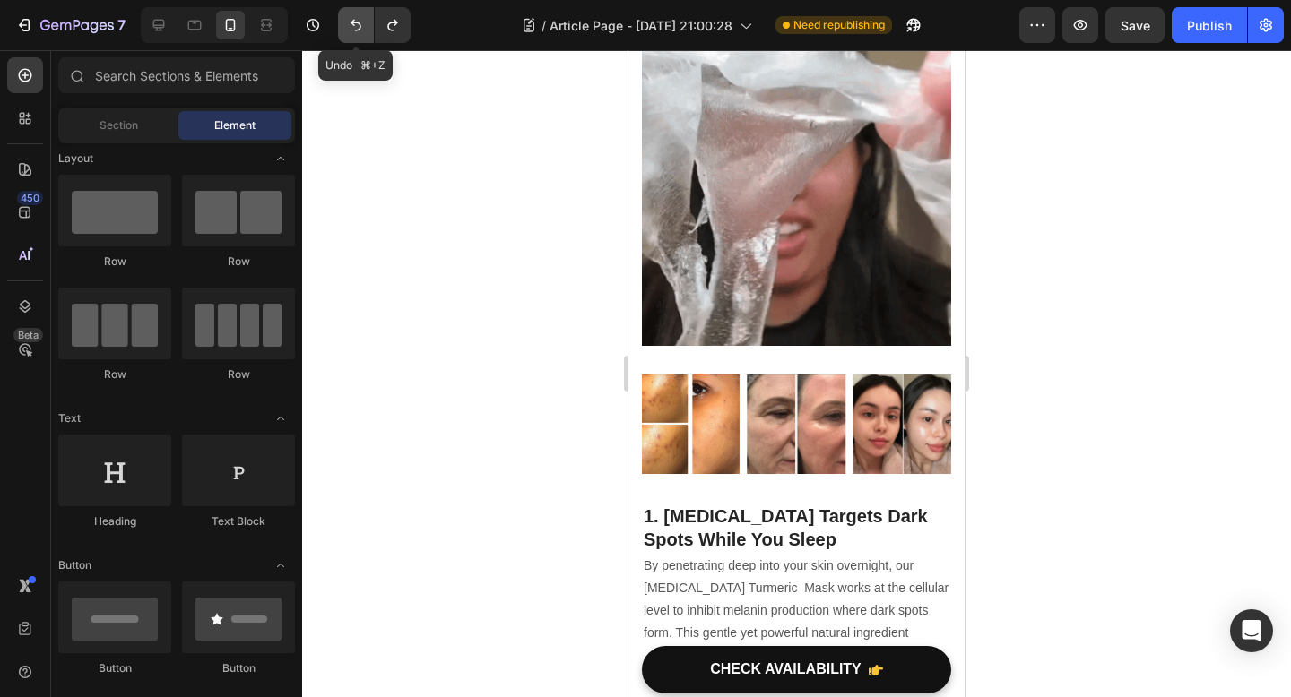
click at [362, 26] on icon "Undo/Redo" at bounding box center [356, 25] width 18 height 18
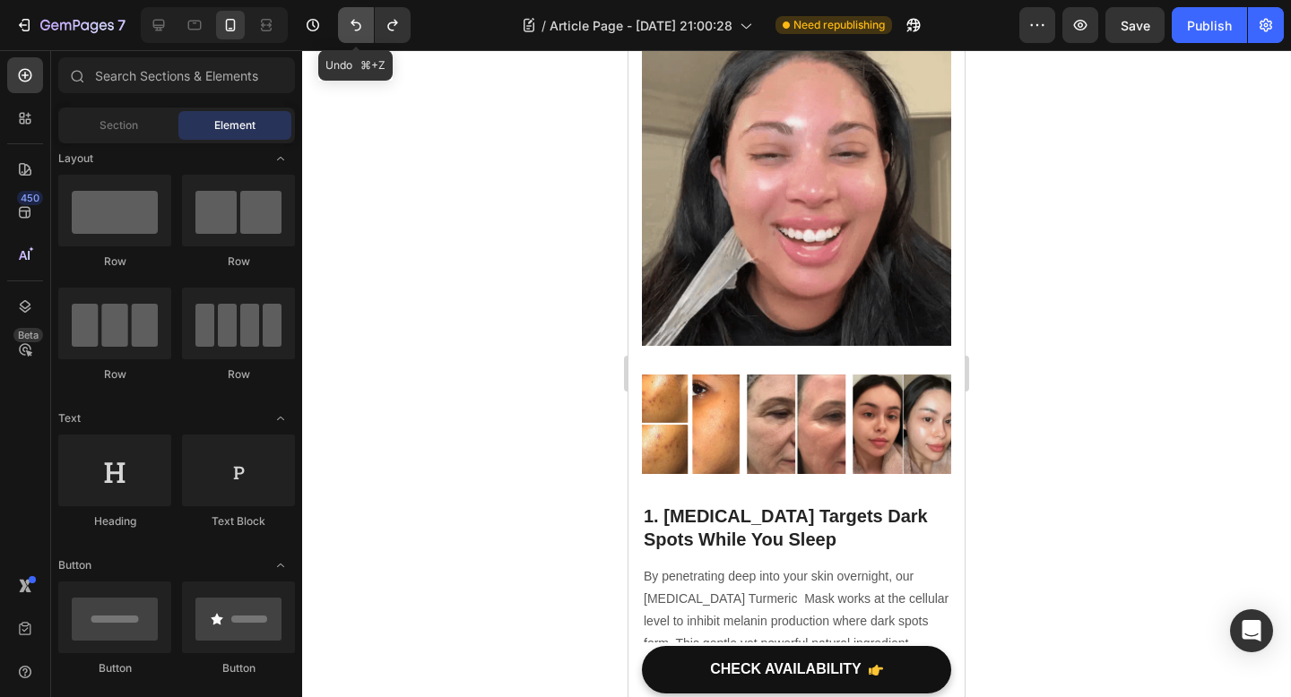
click at [362, 26] on icon "Undo/Redo" at bounding box center [356, 25] width 18 height 18
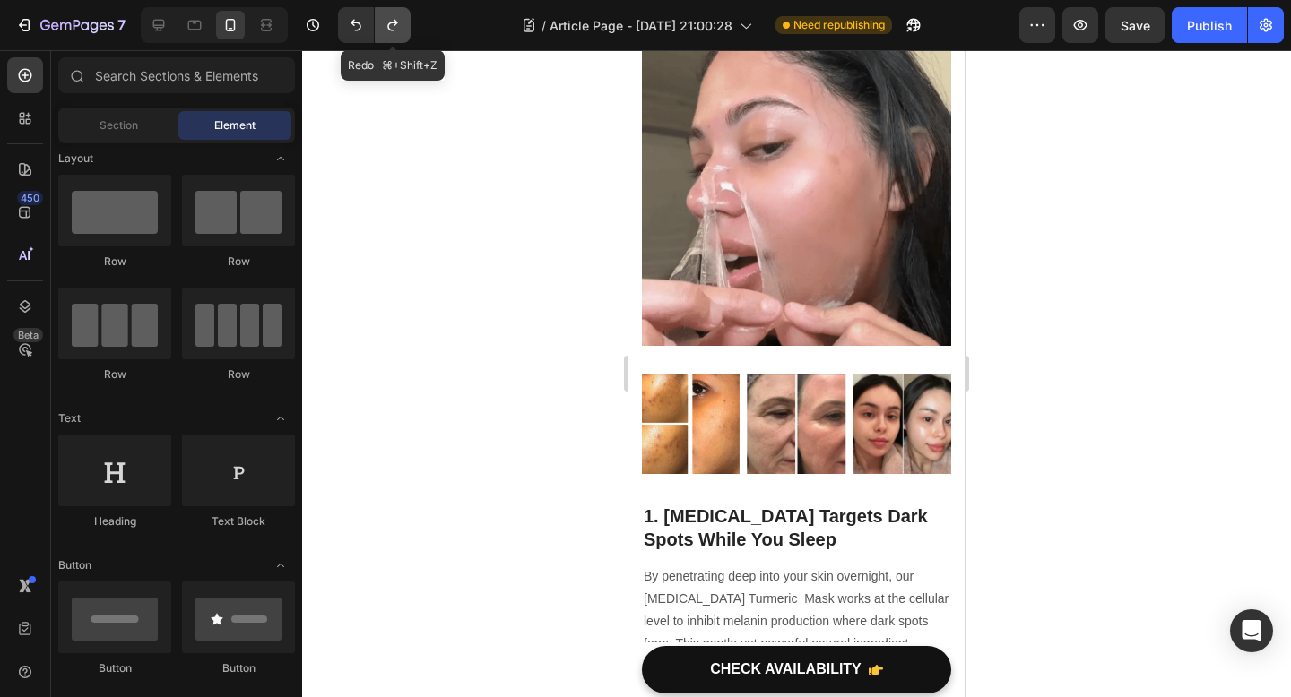
click at [400, 22] on icon "Undo/Redo" at bounding box center [393, 25] width 18 height 18
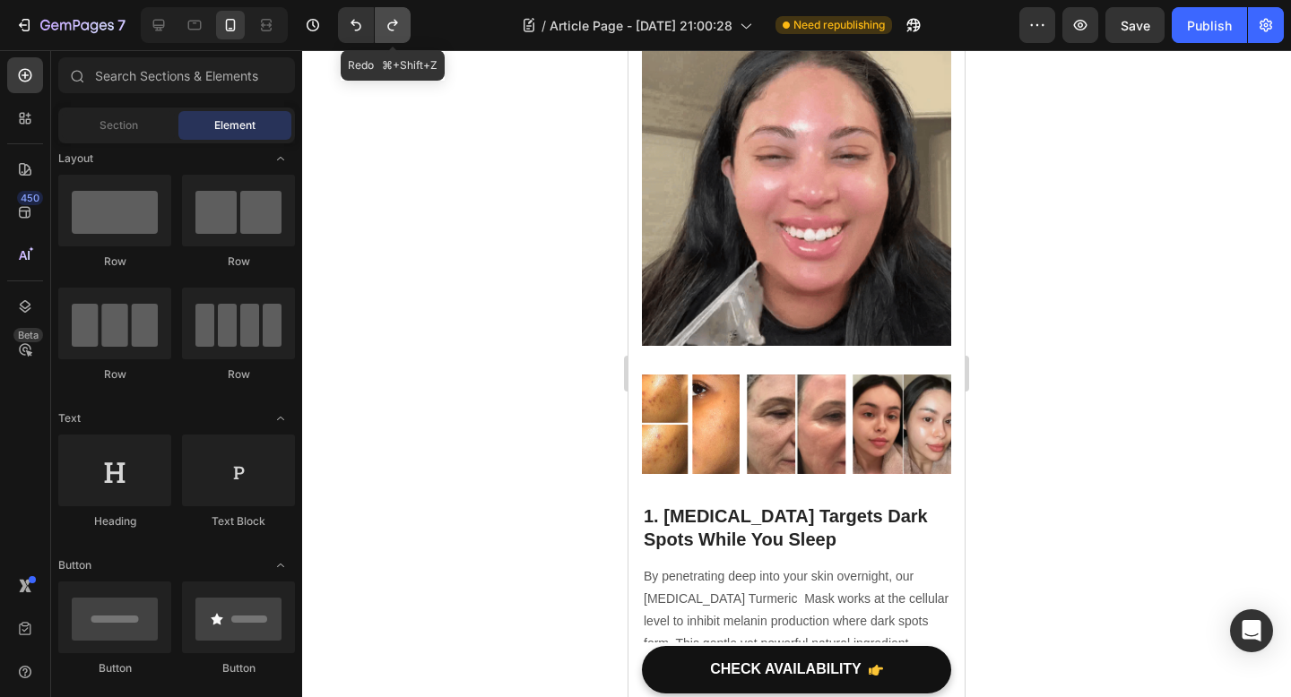
click at [400, 22] on icon "Undo/Redo" at bounding box center [393, 25] width 18 height 18
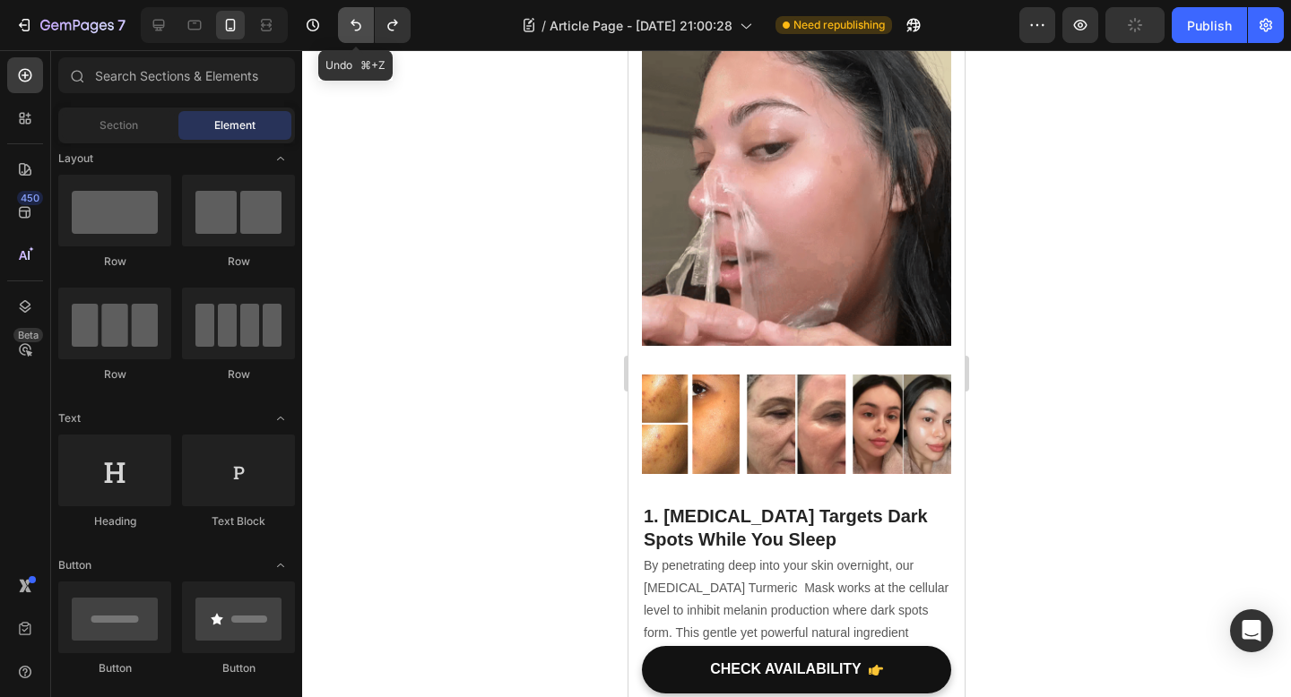
click at [352, 22] on icon "Undo/Redo" at bounding box center [355, 26] width 11 height 12
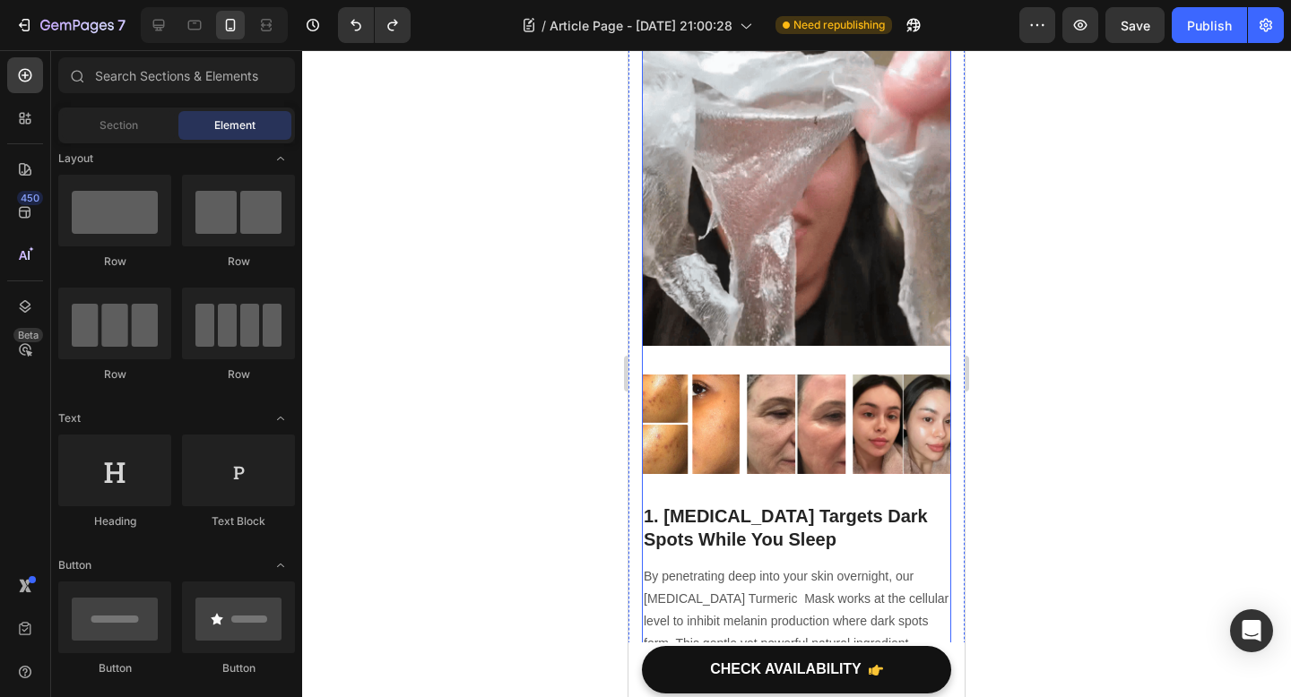
click at [787, 372] on div "Image" at bounding box center [770, 364] width 39 height 16
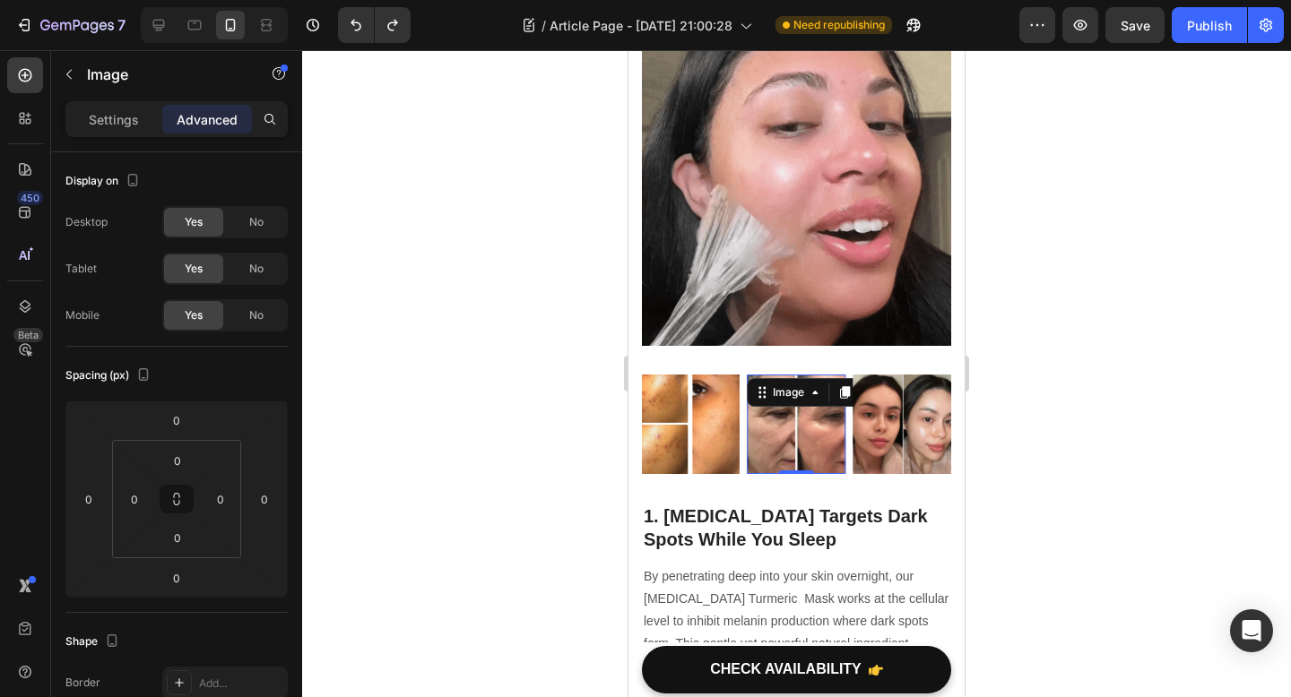
click at [546, 479] on div at bounding box center [796, 373] width 989 height 647
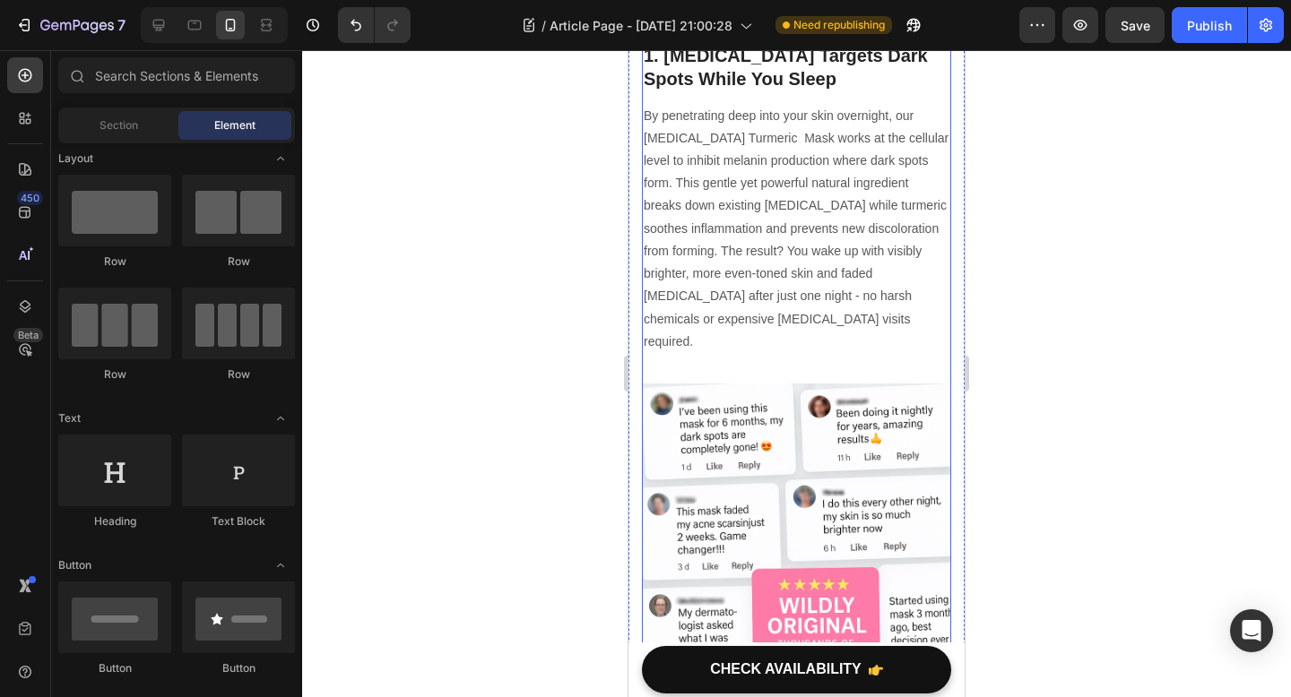
scroll to position [958, 0]
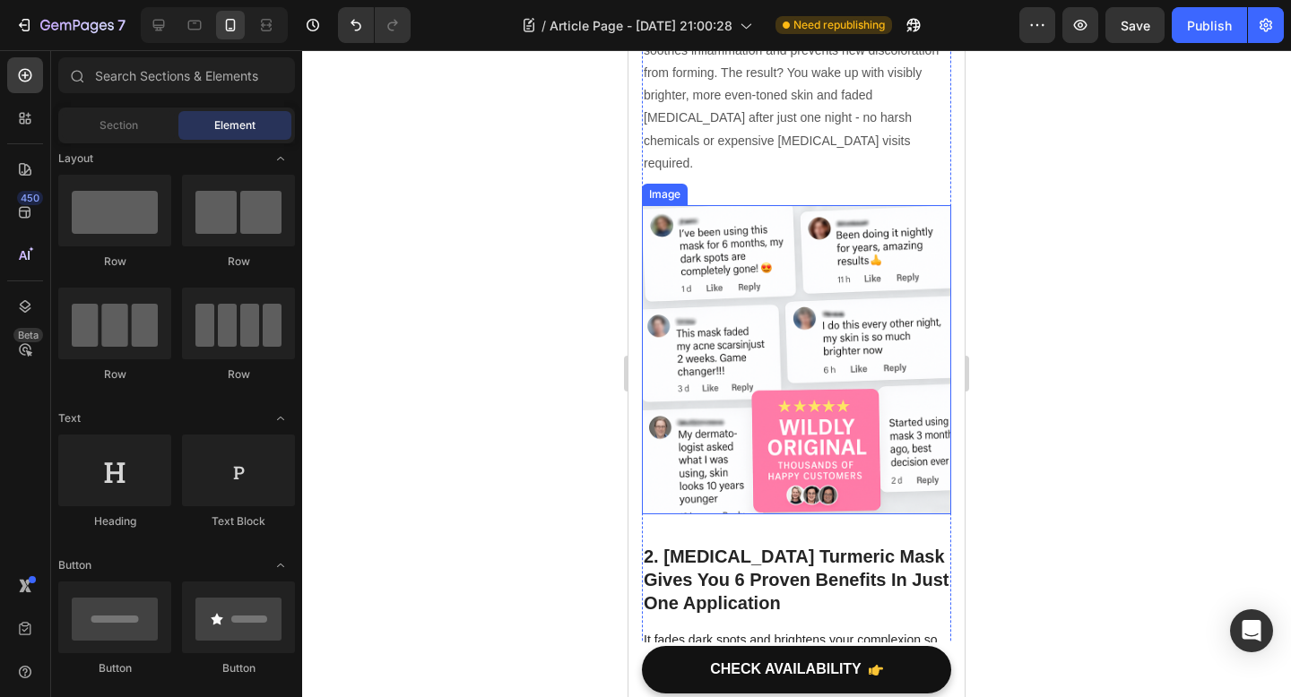
click at [798, 480] on img at bounding box center [796, 359] width 309 height 309
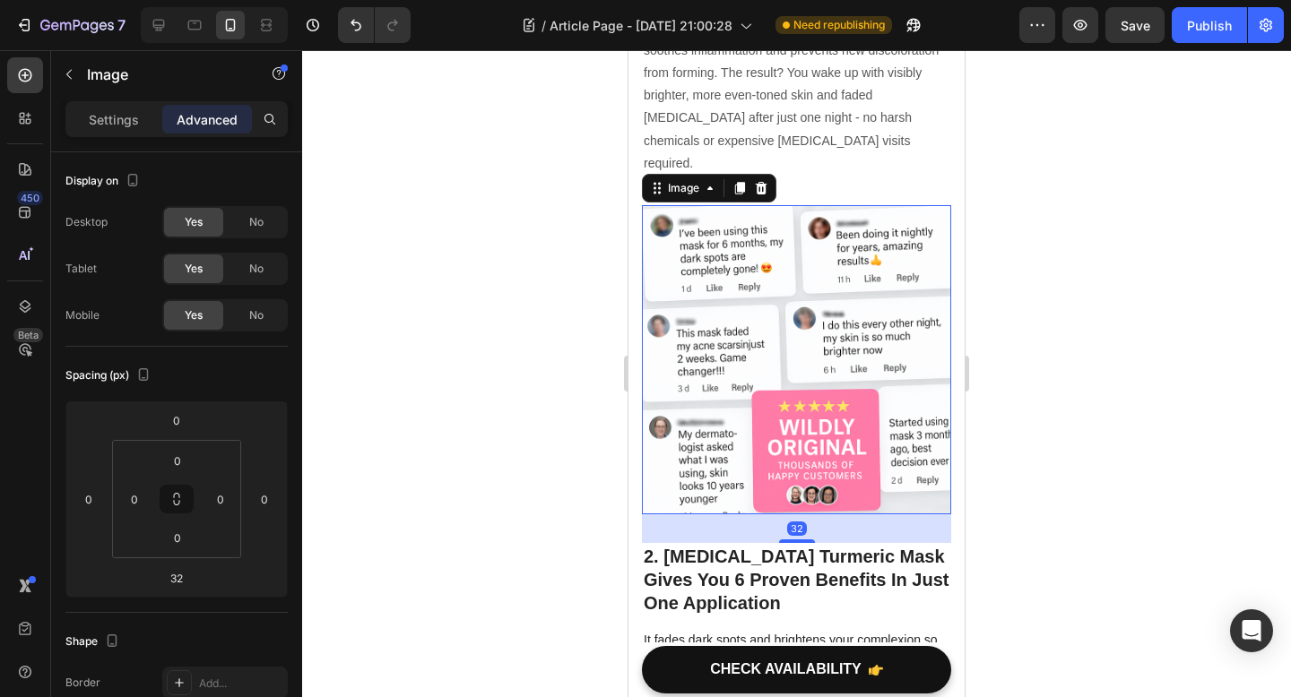
drag, startPoint x: 791, startPoint y: 515, endPoint x: 793, endPoint y: 499, distance: 16.2
click at [793, 514] on div "32" at bounding box center [796, 528] width 309 height 29
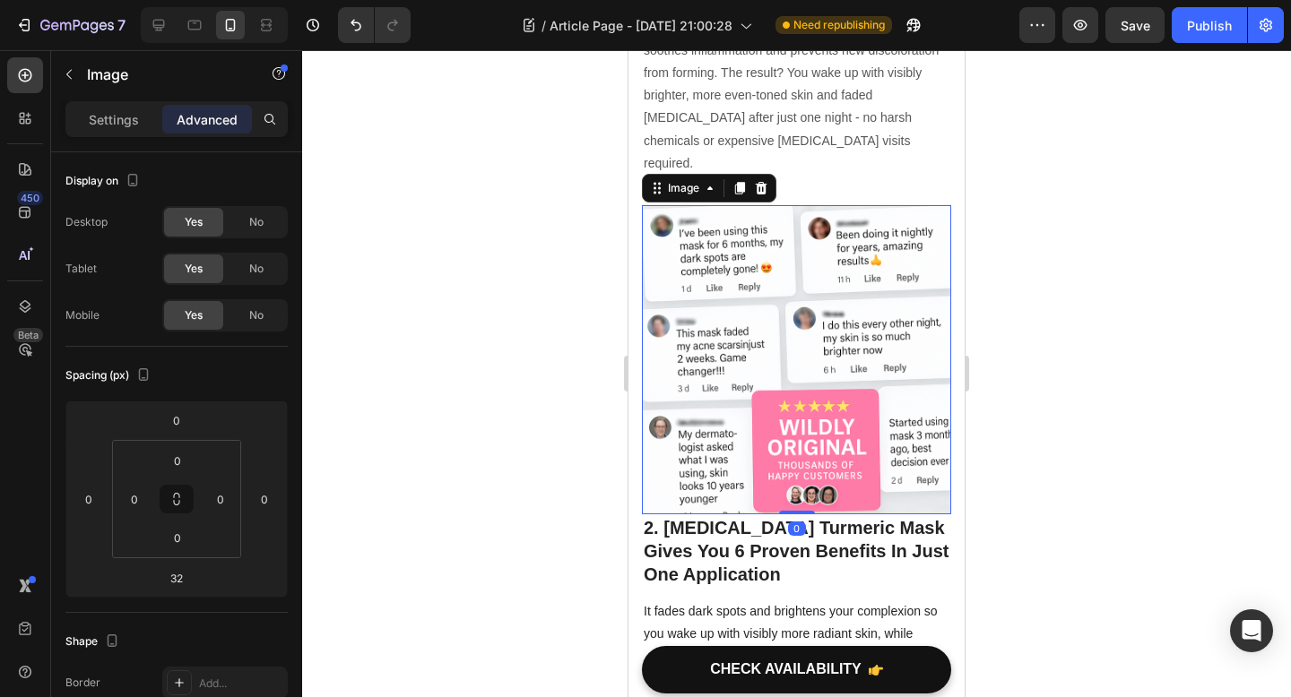
drag, startPoint x: 792, startPoint y: 519, endPoint x: 792, endPoint y: 485, distance: 34.1
click at [792, 485] on div "Image 0" at bounding box center [796, 359] width 309 height 309
type input "0"
click at [982, 491] on div at bounding box center [796, 373] width 989 height 647
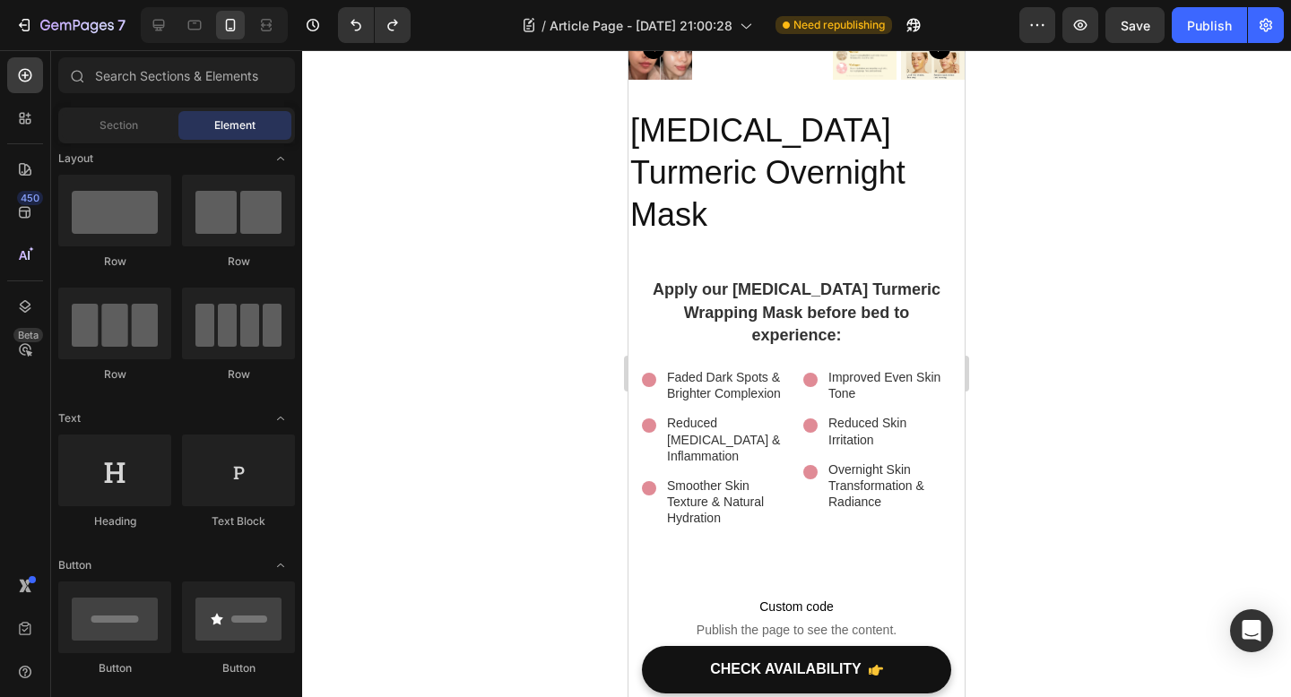
scroll to position [4595, 0]
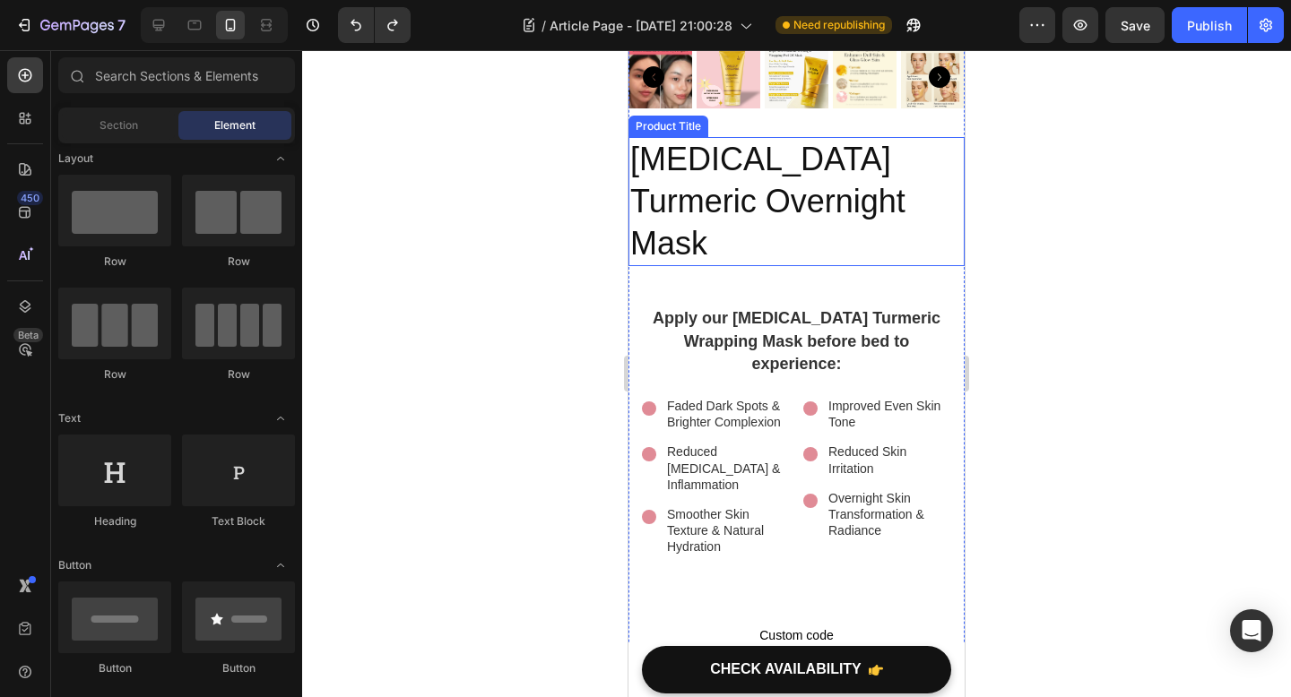
click at [769, 203] on h2 "Kojic Acid Turmeric Overnight Mask" at bounding box center [796, 201] width 336 height 129
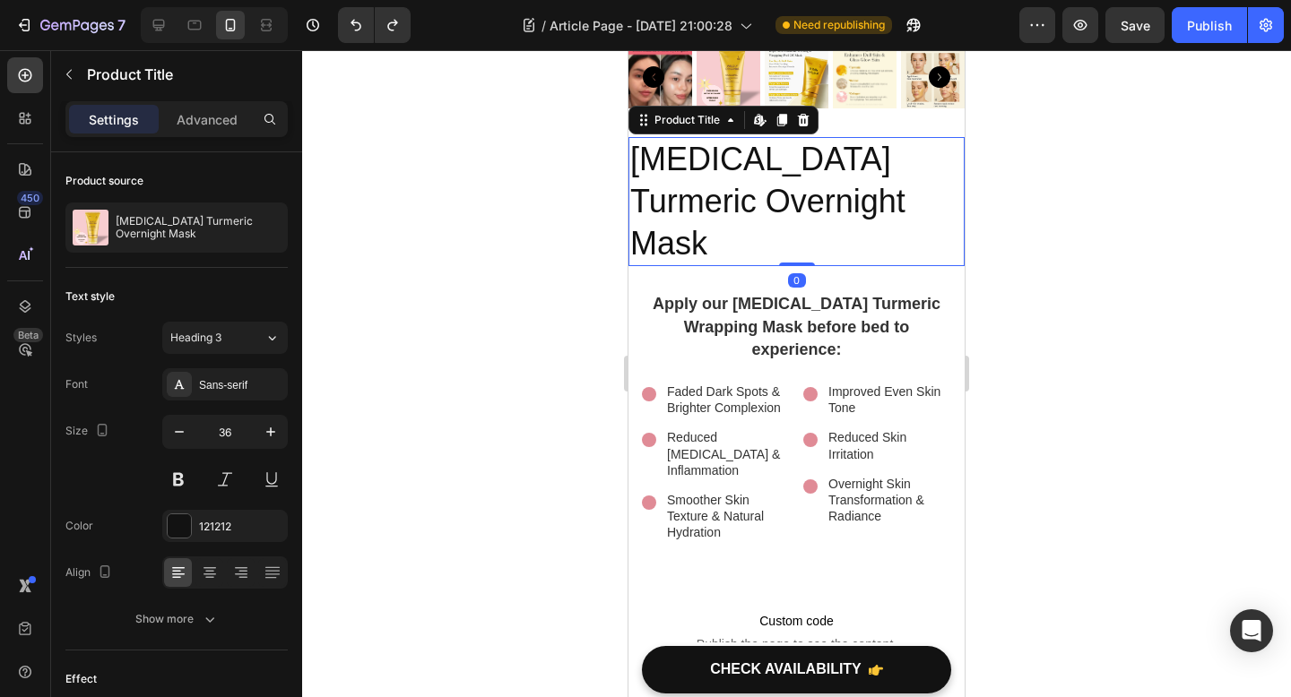
drag, startPoint x: 805, startPoint y: 237, endPoint x: 805, endPoint y: 208, distance: 28.7
click at [807, 159] on div "Kojic Acid Turmeric Overnight Mask Product Title Edit content in Shopify 0" at bounding box center [796, 201] width 336 height 129
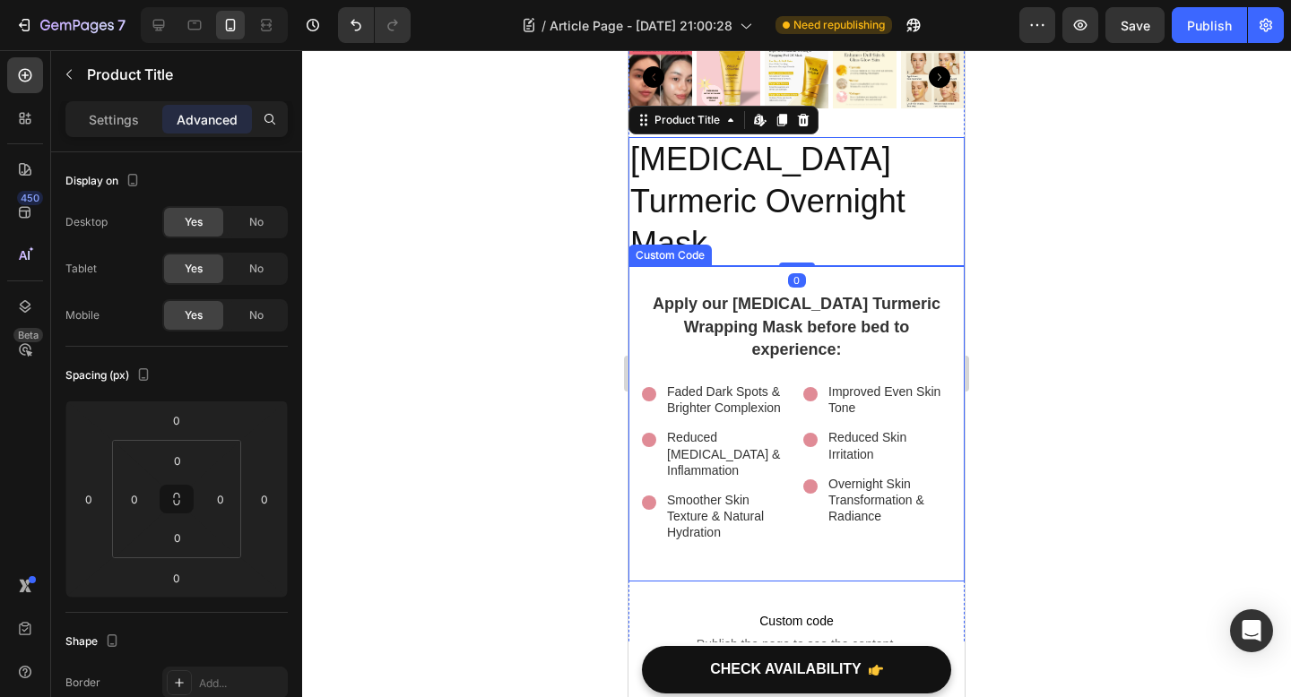
click at [790, 301] on div "Apply our Kojic Acid Turmeric Wrapping Mask before bed to experience: Faded Dar…" at bounding box center [796, 423] width 309 height 261
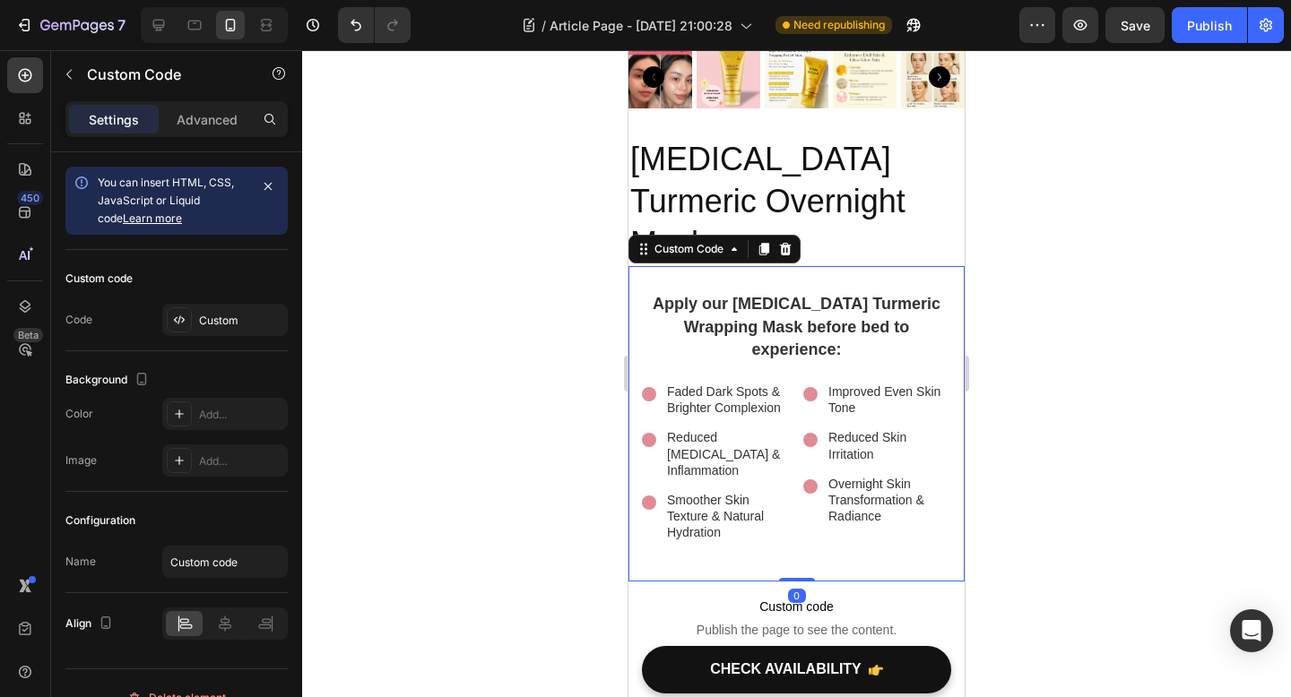
drag, startPoint x: 802, startPoint y: 510, endPoint x: 805, endPoint y: 479, distance: 30.6
click at [805, 479] on div "Apply our Kojic Acid Turmeric Wrapping Mask before bed to experience: Faded Dar…" at bounding box center [796, 423] width 336 height 315
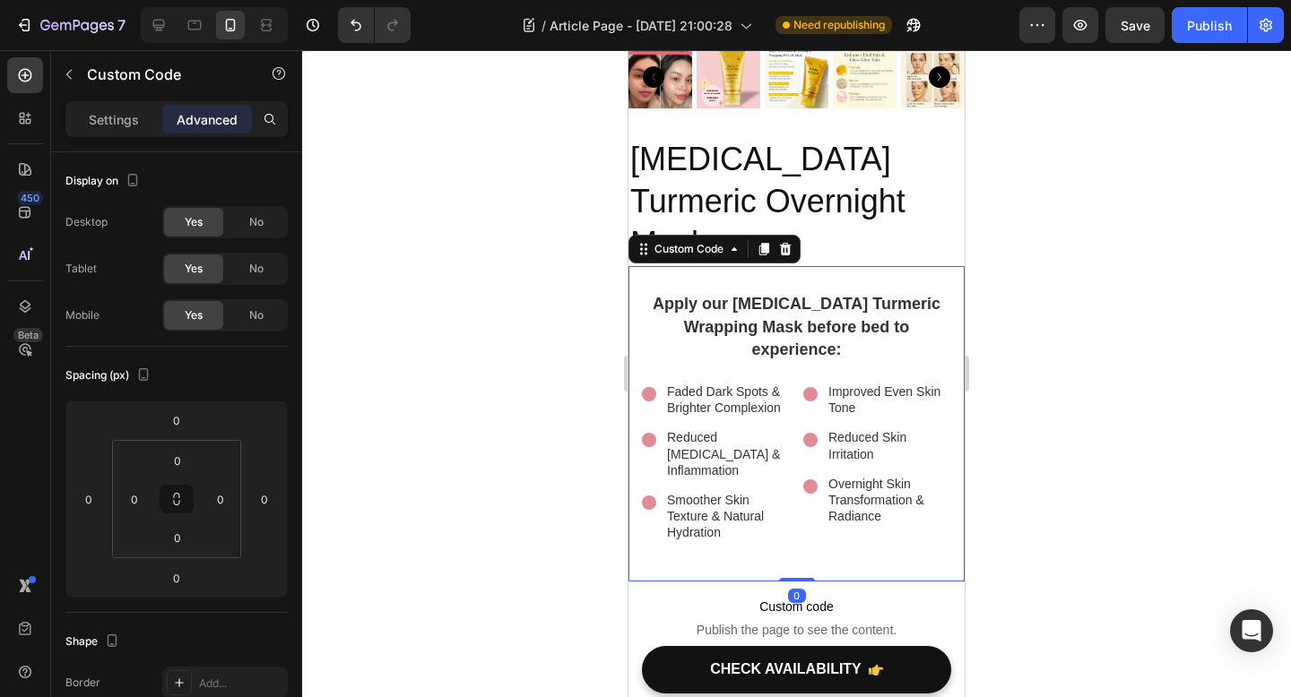
click at [799, 266] on div "Apply our Kojic Acid Turmeric Wrapping Mask before bed to experience: Faded Dar…" at bounding box center [796, 423] width 336 height 315
click at [806, 266] on div "Apply our Kojic Acid Turmeric Wrapping Mask before bed to experience: Faded Dar…" at bounding box center [796, 423] width 336 height 315
click at [798, 384] on div "Faded Dark Spots & Brighter Complexion Reduced Acne Scars & Inflammation Smooth…" at bounding box center [796, 469] width 309 height 171
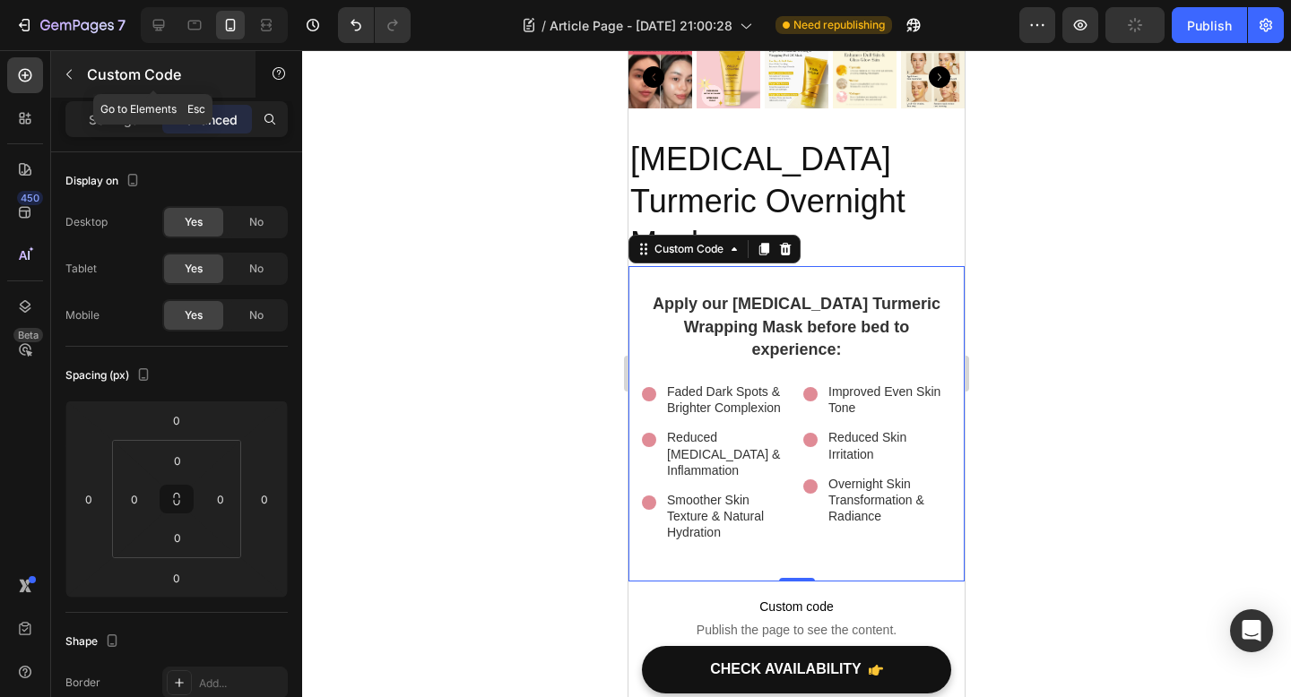
click at [73, 83] on button "button" at bounding box center [69, 74] width 29 height 29
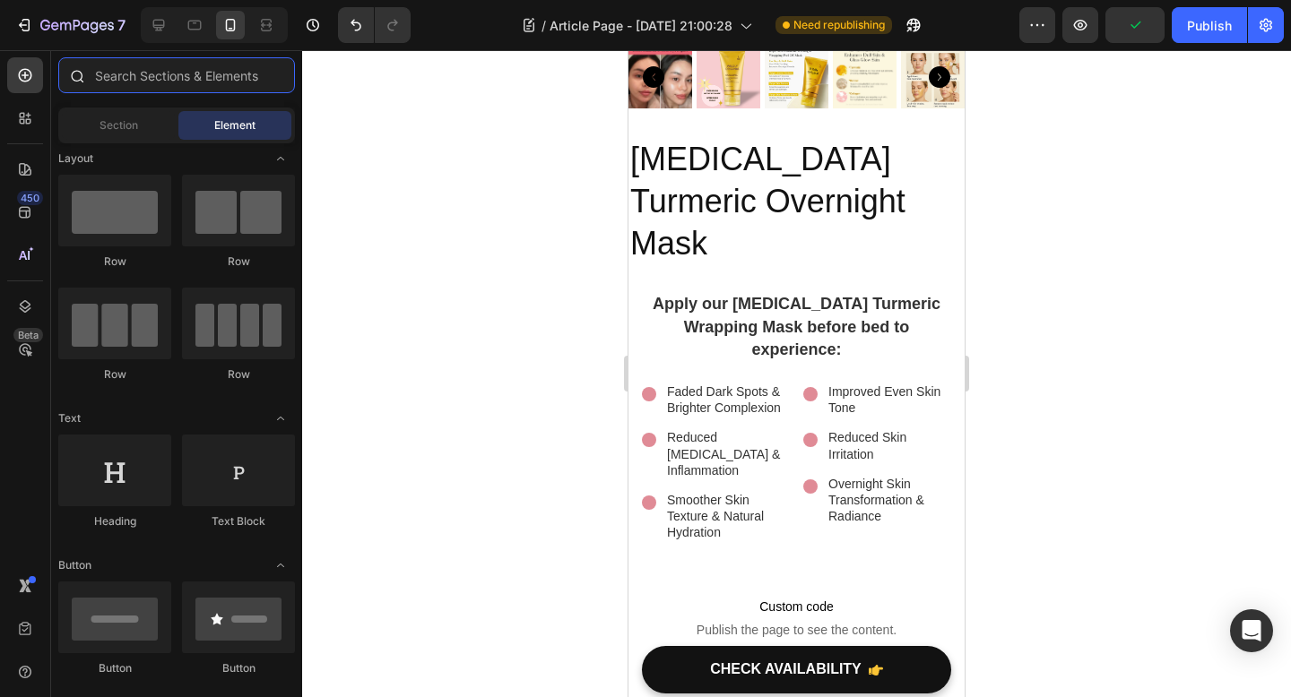
click at [173, 85] on input "text" at bounding box center [176, 75] width 237 height 36
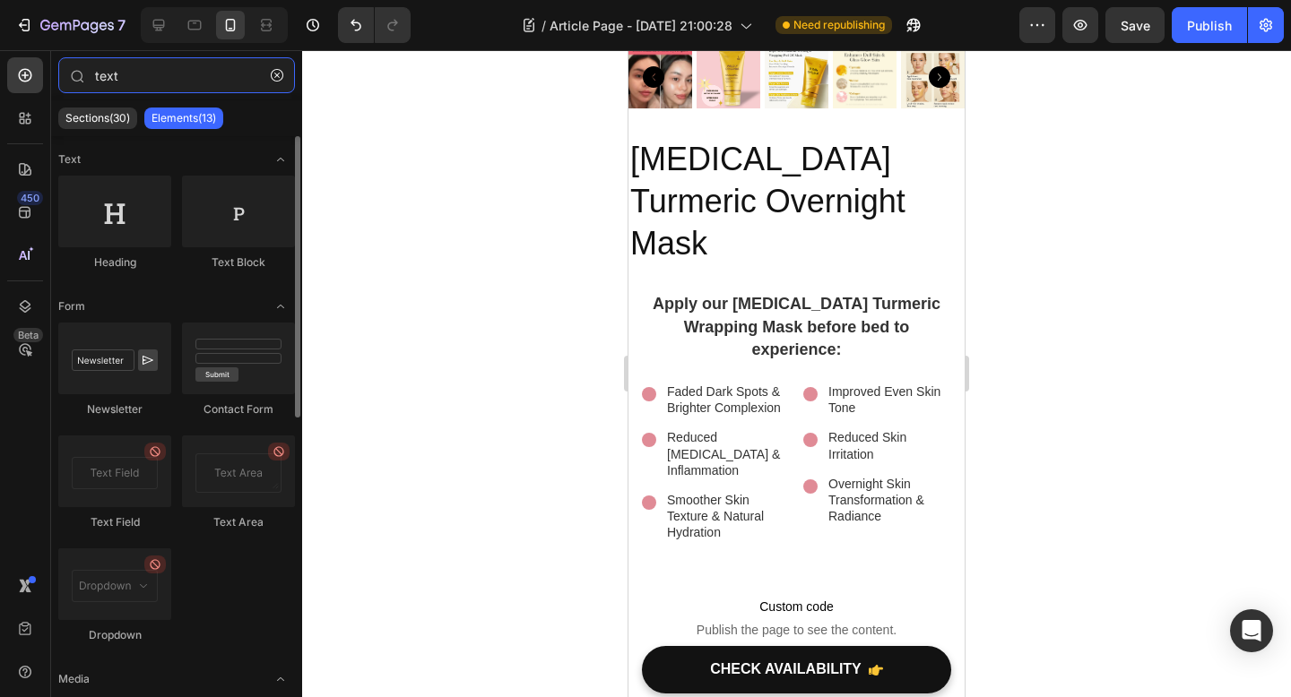
type input "text"
drag, startPoint x: 253, startPoint y: 247, endPoint x: 194, endPoint y: 152, distance: 111.4
click at [194, 152] on div "Text Heading Text Block Form Newsletter Contact Form Text Field Text Area Dropd…" at bounding box center [176, 671] width 251 height 1070
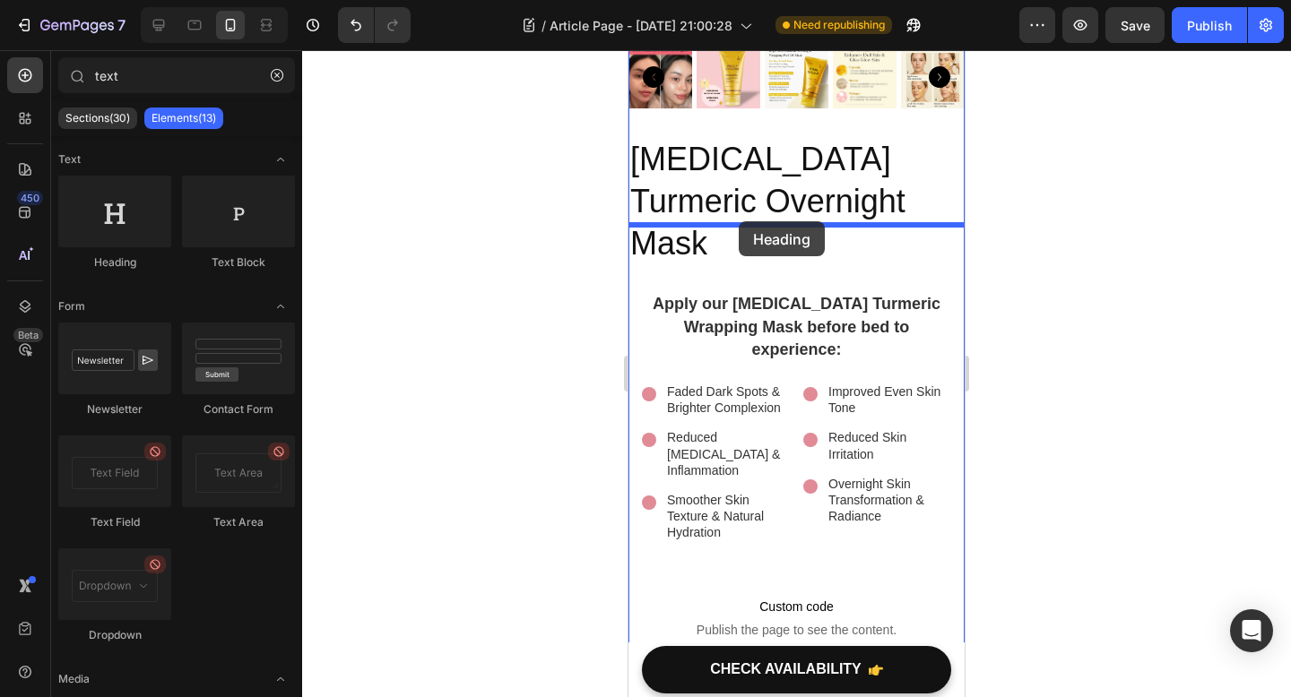
drag, startPoint x: 757, startPoint y: 263, endPoint x: 739, endPoint y: 226, distance: 41.7
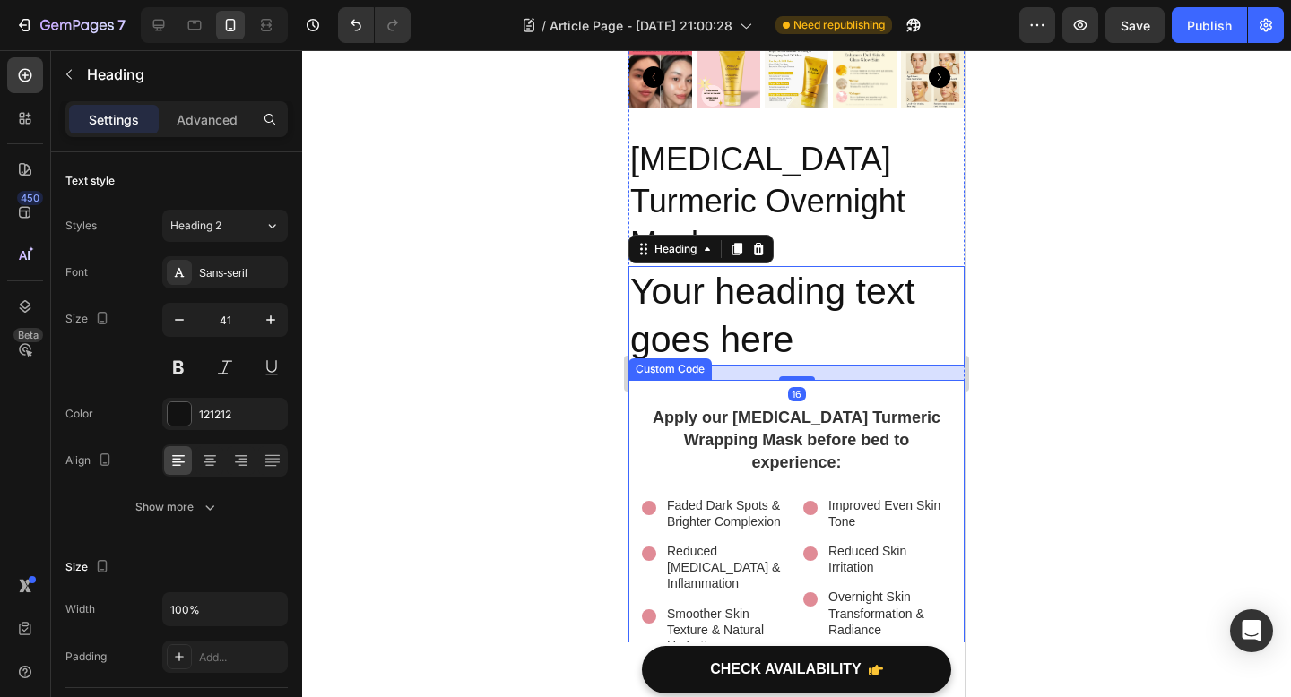
click at [841, 410] on h2 "Apply our [MEDICAL_DATA] Turmeric Wrapping Mask before bed to experience:" at bounding box center [796, 441] width 309 height 68
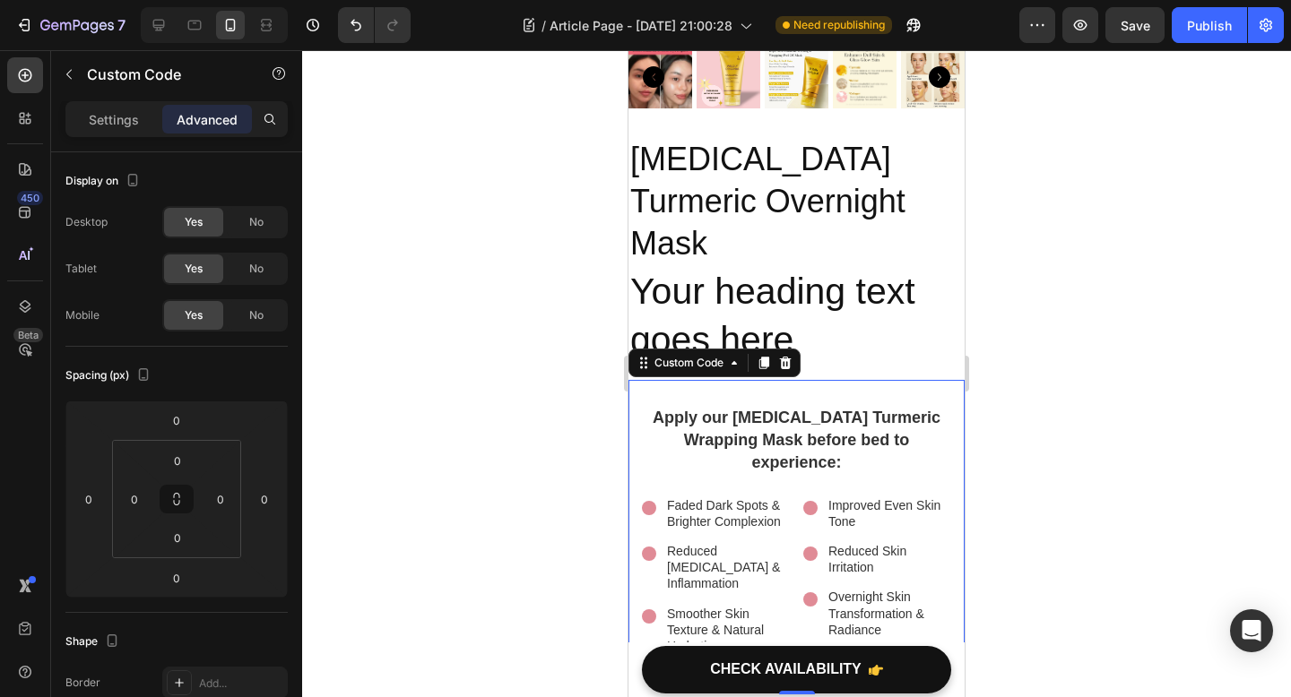
click at [848, 407] on h2 "Apply our [MEDICAL_DATA] Turmeric Wrapping Mask before bed to experience:" at bounding box center [796, 441] width 309 height 68
click at [787, 277] on h2 "Your heading text goes here" at bounding box center [796, 315] width 336 height 99
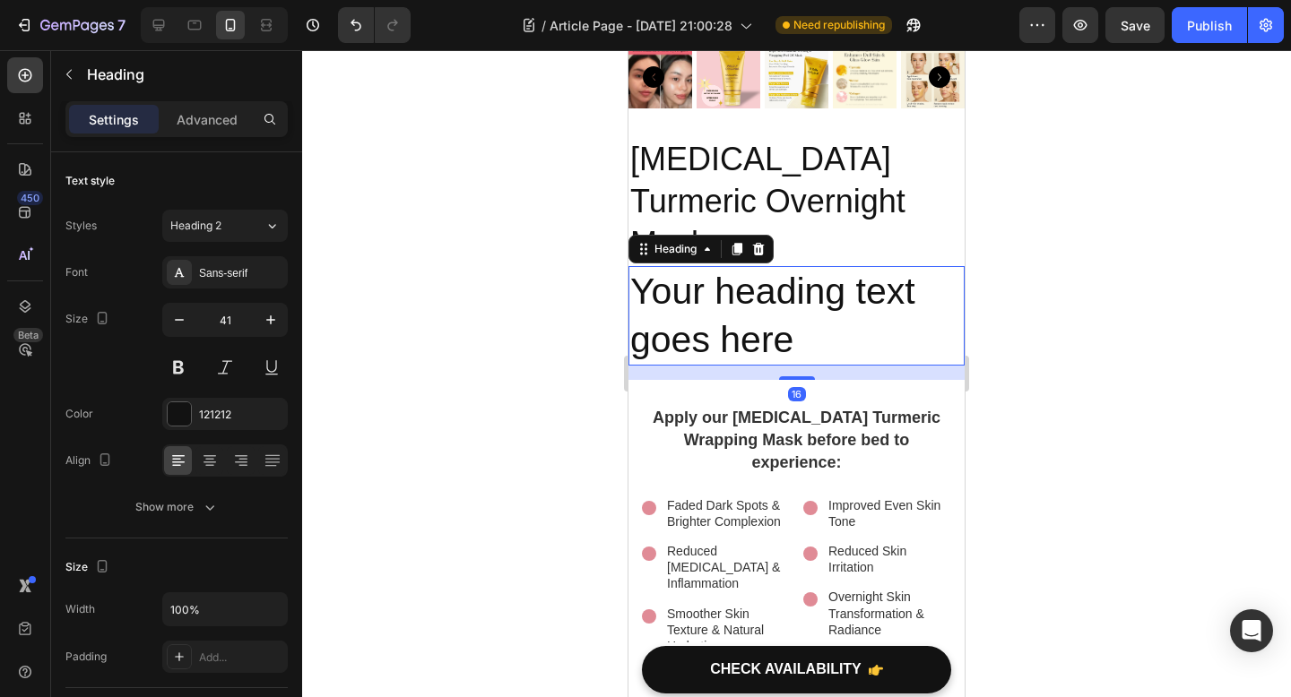
click at [790, 296] on h2 "Your heading text goes here" at bounding box center [796, 315] width 336 height 99
click at [790, 296] on p "Your heading text goes here" at bounding box center [796, 316] width 332 height 96
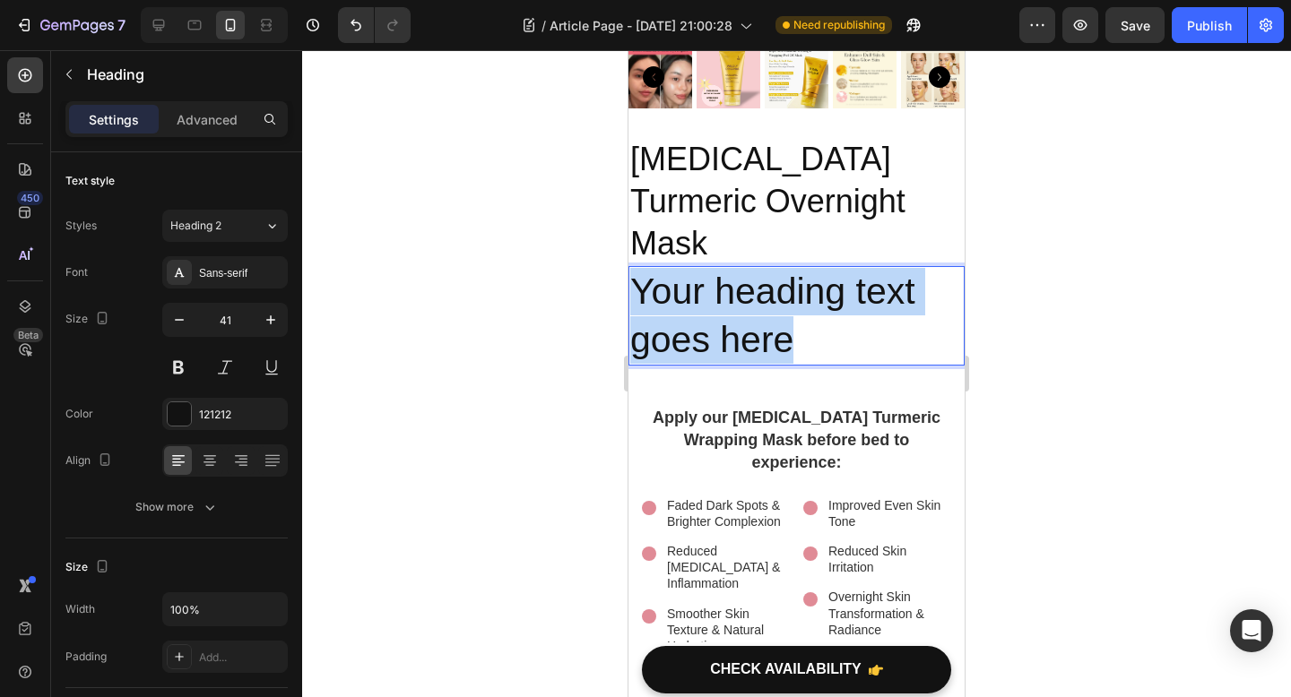
drag, startPoint x: 790, startPoint y: 296, endPoint x: 632, endPoint y: 238, distance: 167.8
click at [632, 268] on p "Your heading text goes here" at bounding box center [796, 316] width 332 height 96
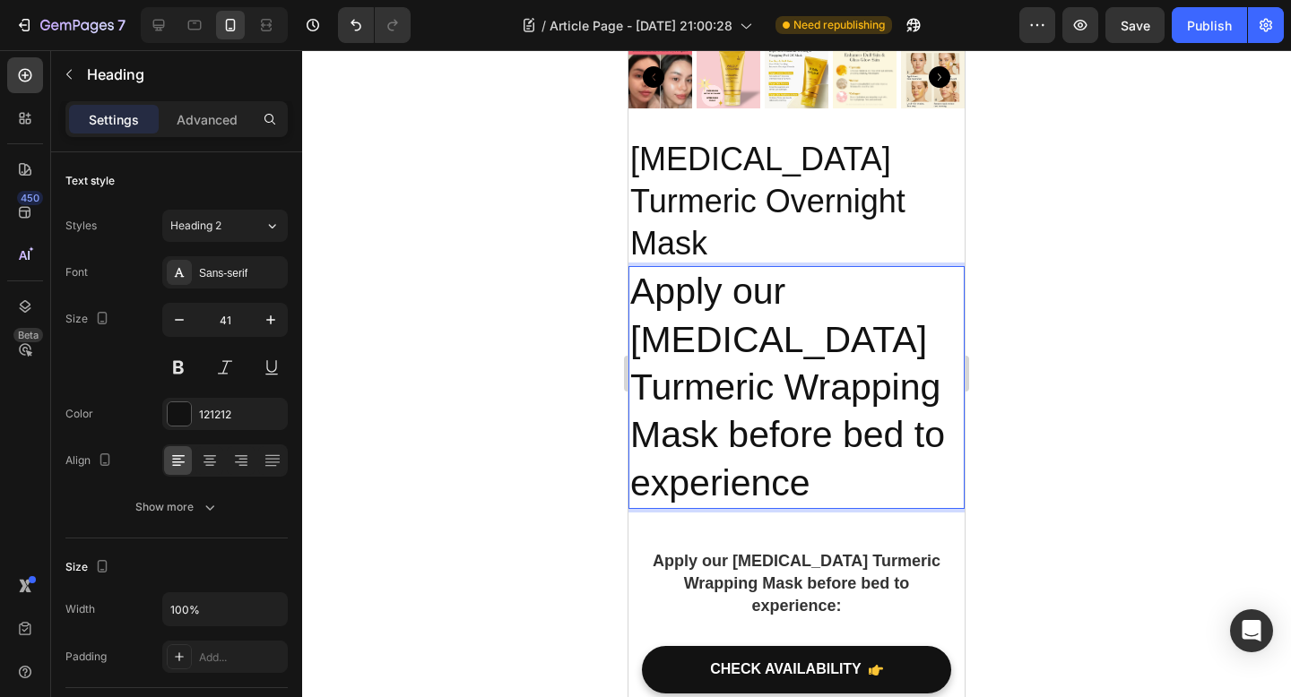
click at [1022, 388] on div at bounding box center [796, 373] width 989 height 647
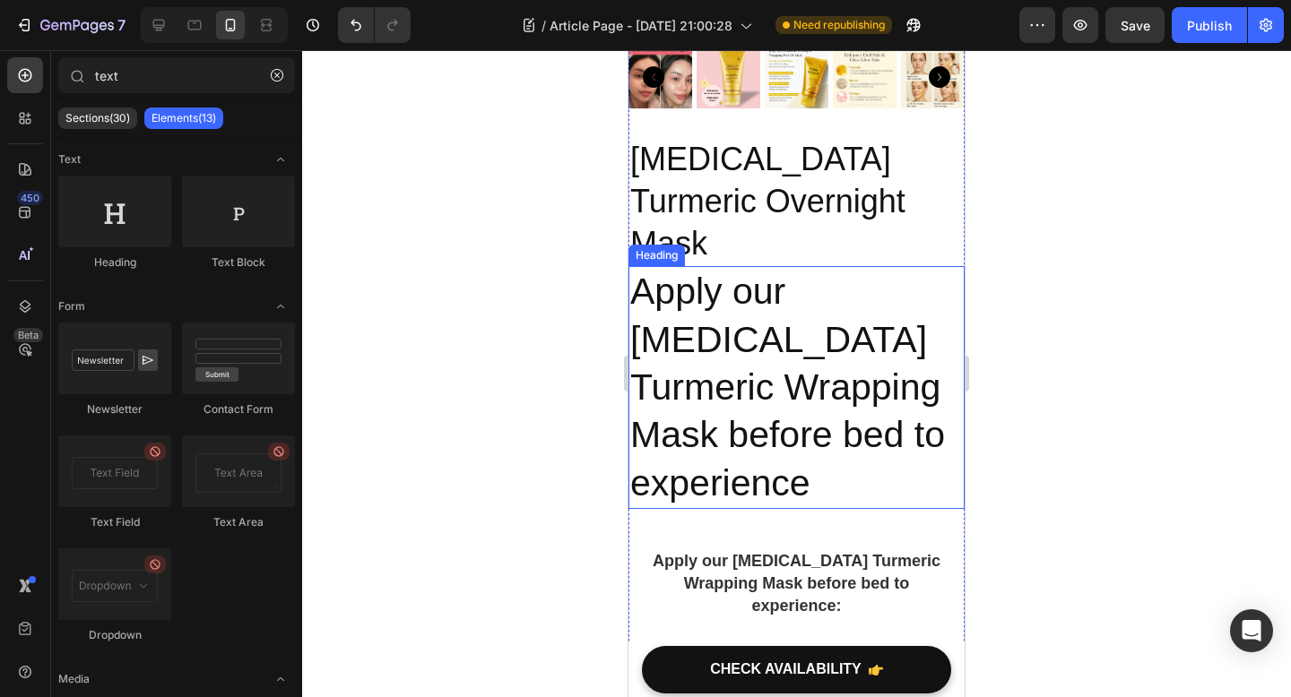
click at [854, 353] on p "Apply our Kojic Acid Turmeric Wrapping Mask before bed to experience" at bounding box center [796, 387] width 332 height 238
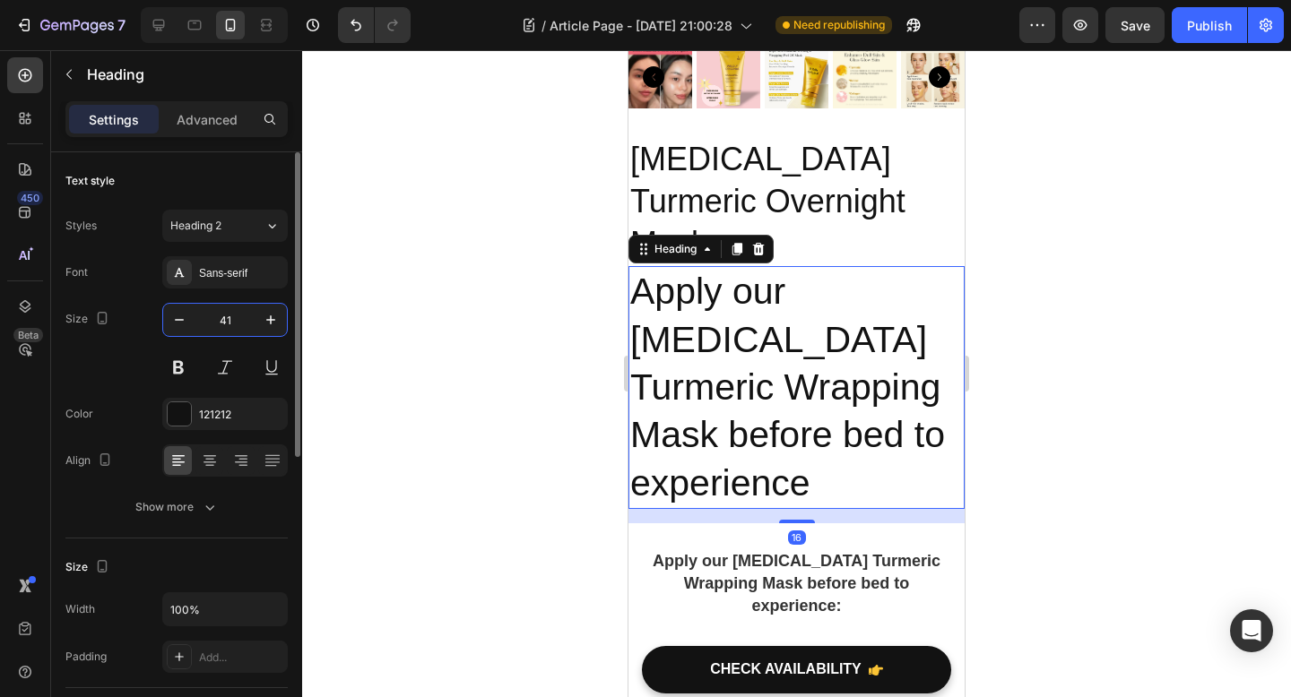
click at [224, 324] on input "41" at bounding box center [224, 320] width 59 height 32
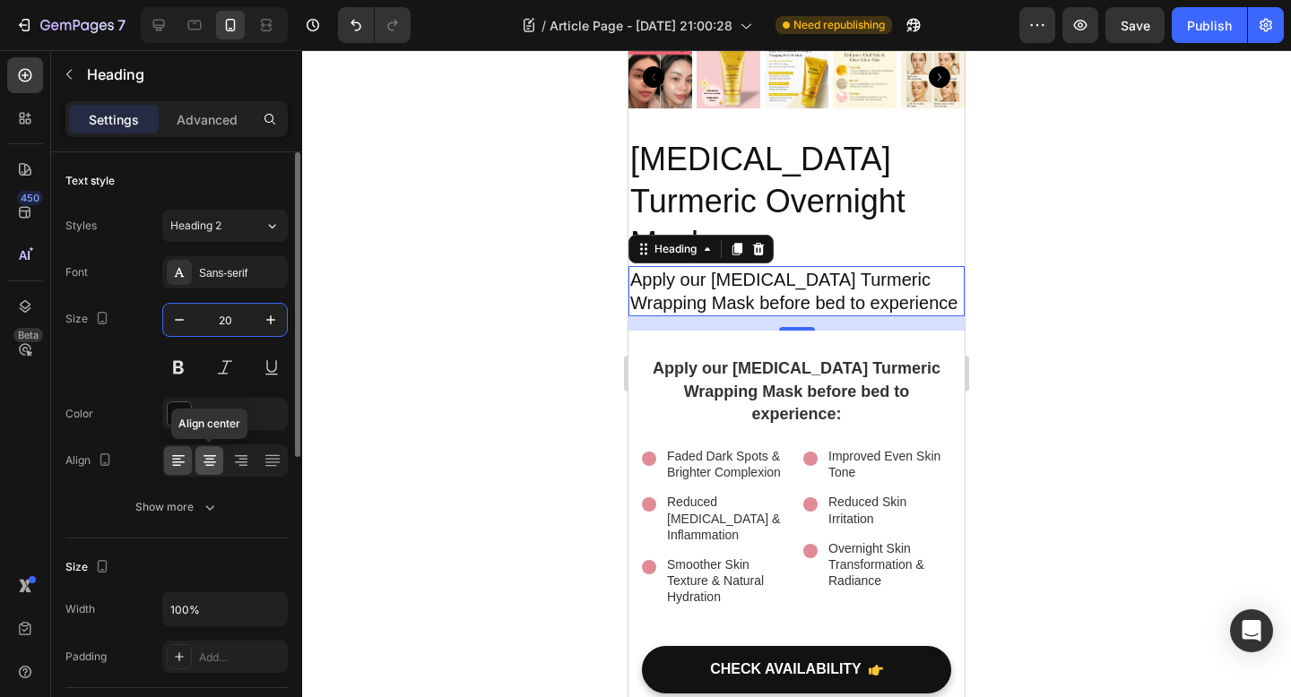
type input "20"
click at [211, 462] on icon at bounding box center [209, 463] width 13 height 2
click at [184, 360] on button at bounding box center [178, 367] width 32 height 32
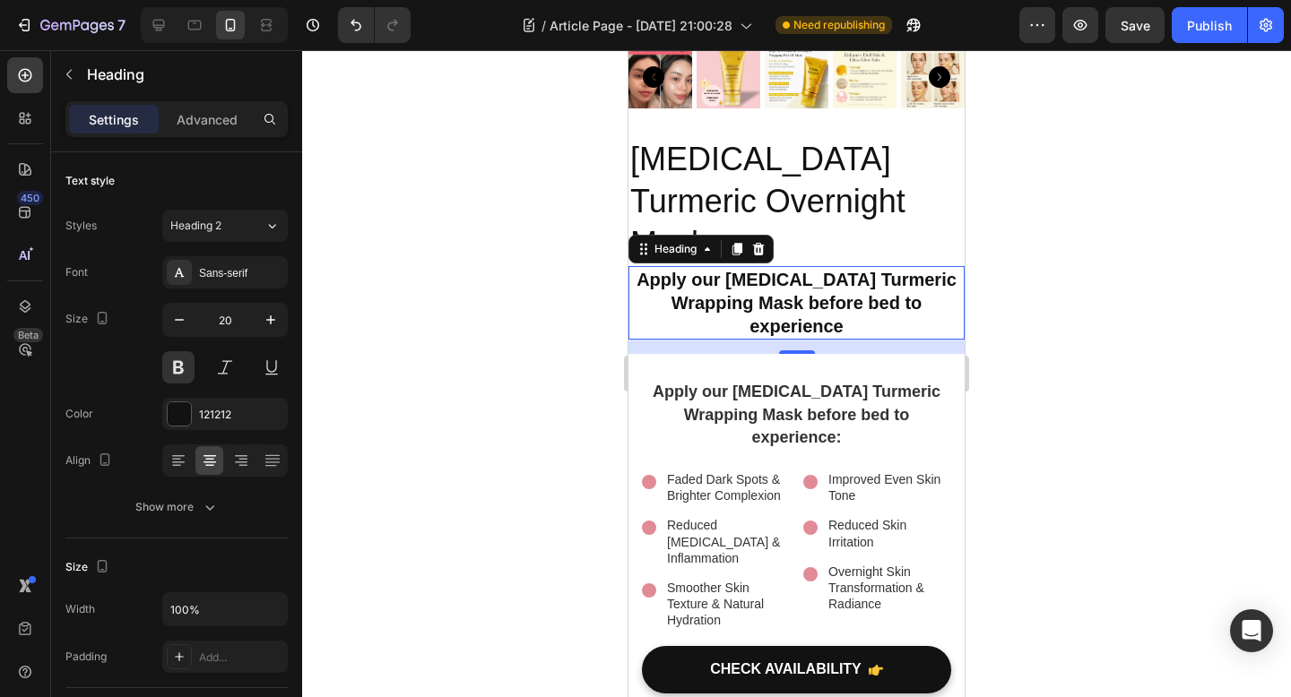
click at [501, 345] on div at bounding box center [796, 373] width 989 height 647
click at [827, 268] on p "Apply our Kojic Acid Turmeric Wrapping Mask before bed to experience" at bounding box center [796, 303] width 332 height 70
click at [180, 329] on button "button" at bounding box center [179, 320] width 32 height 32
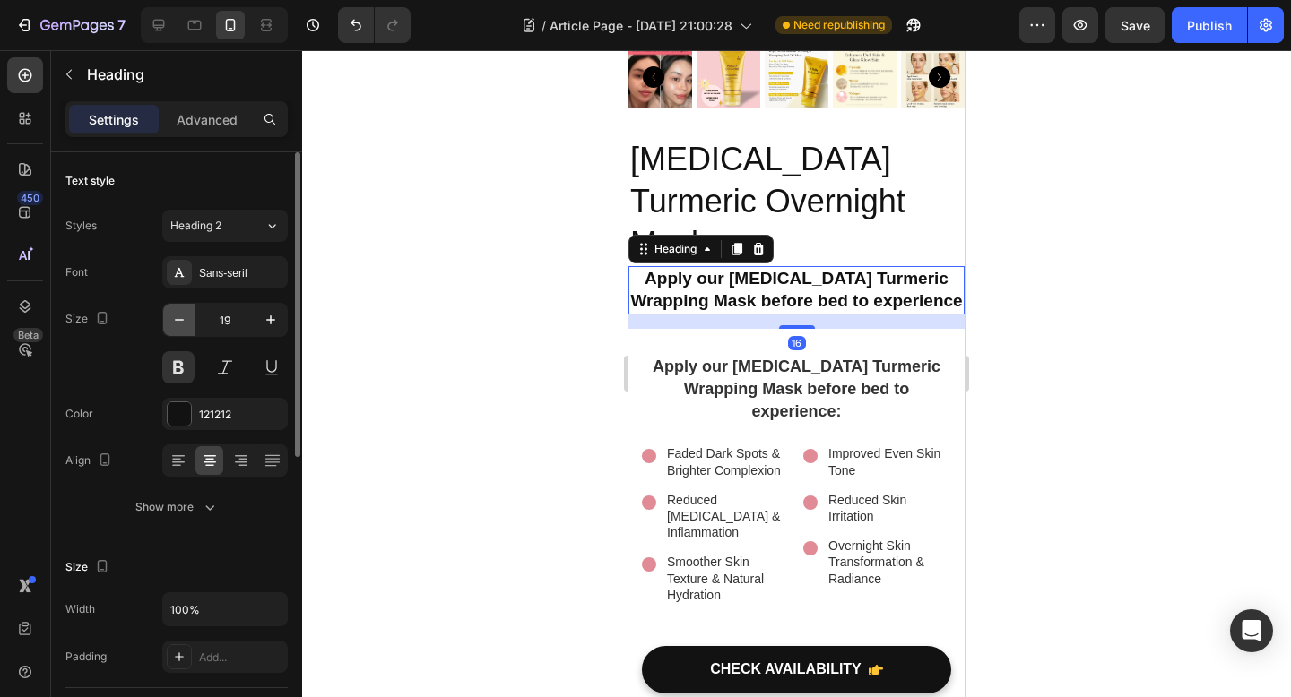
click at [180, 329] on button "button" at bounding box center [179, 320] width 32 height 32
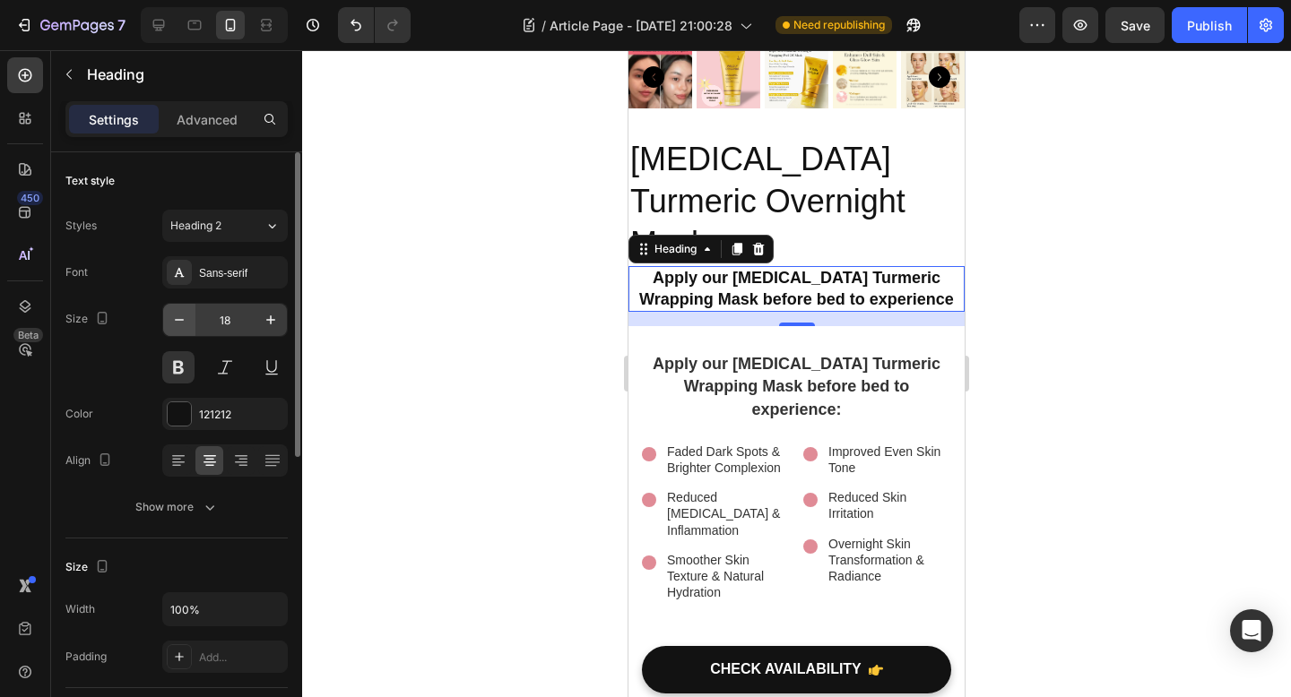
click at [191, 324] on button "button" at bounding box center [179, 320] width 32 height 32
type input "17"
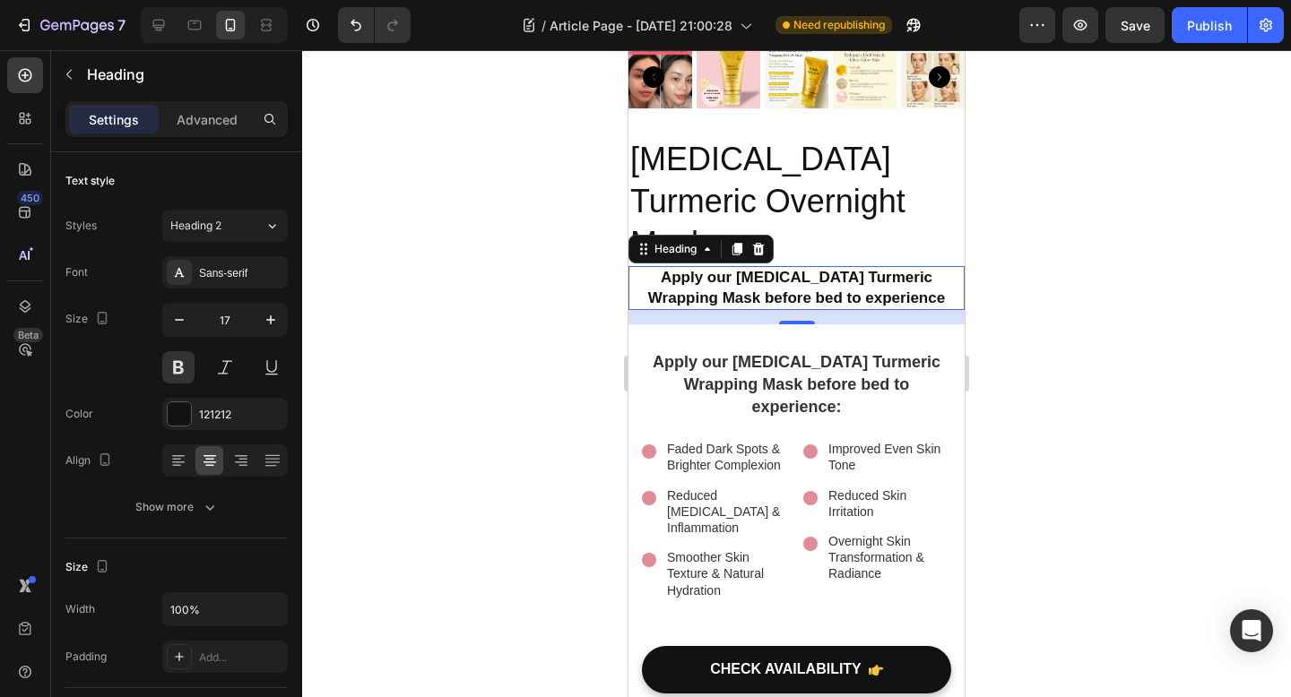
click at [383, 379] on div at bounding box center [796, 373] width 989 height 647
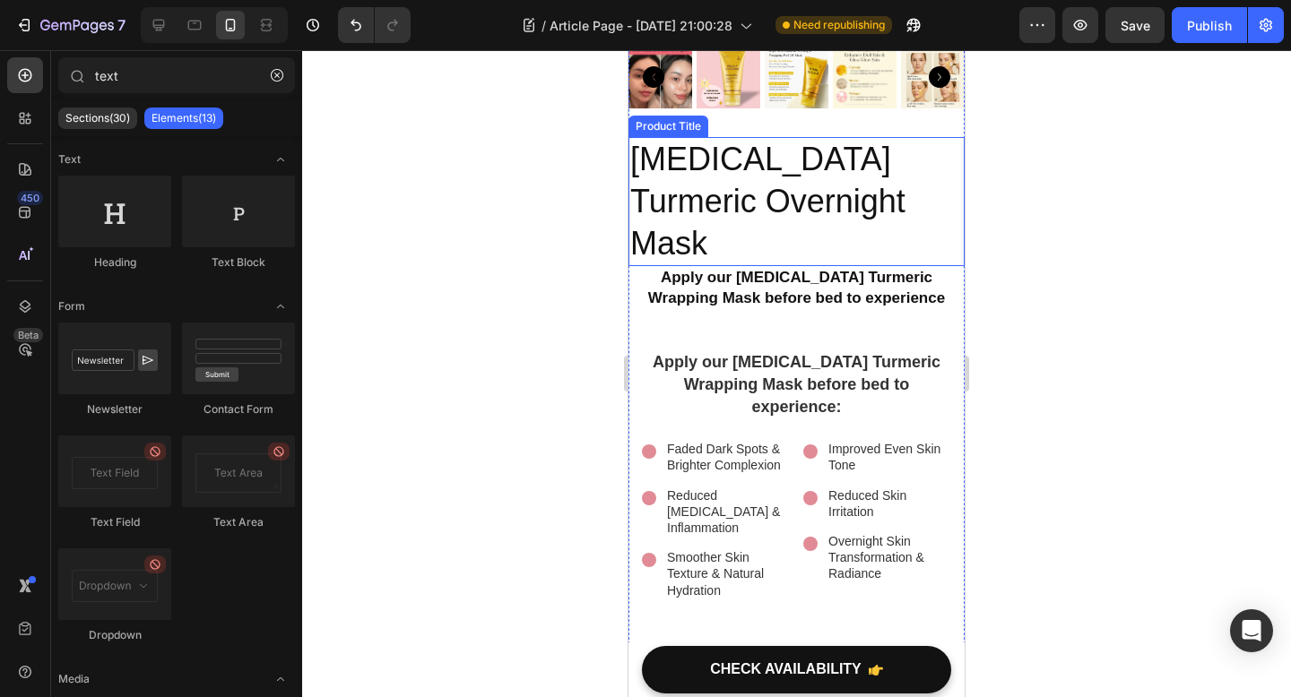
click at [815, 154] on h2 "Kojic Acid Turmeric Overnight Mask" at bounding box center [796, 201] width 336 height 129
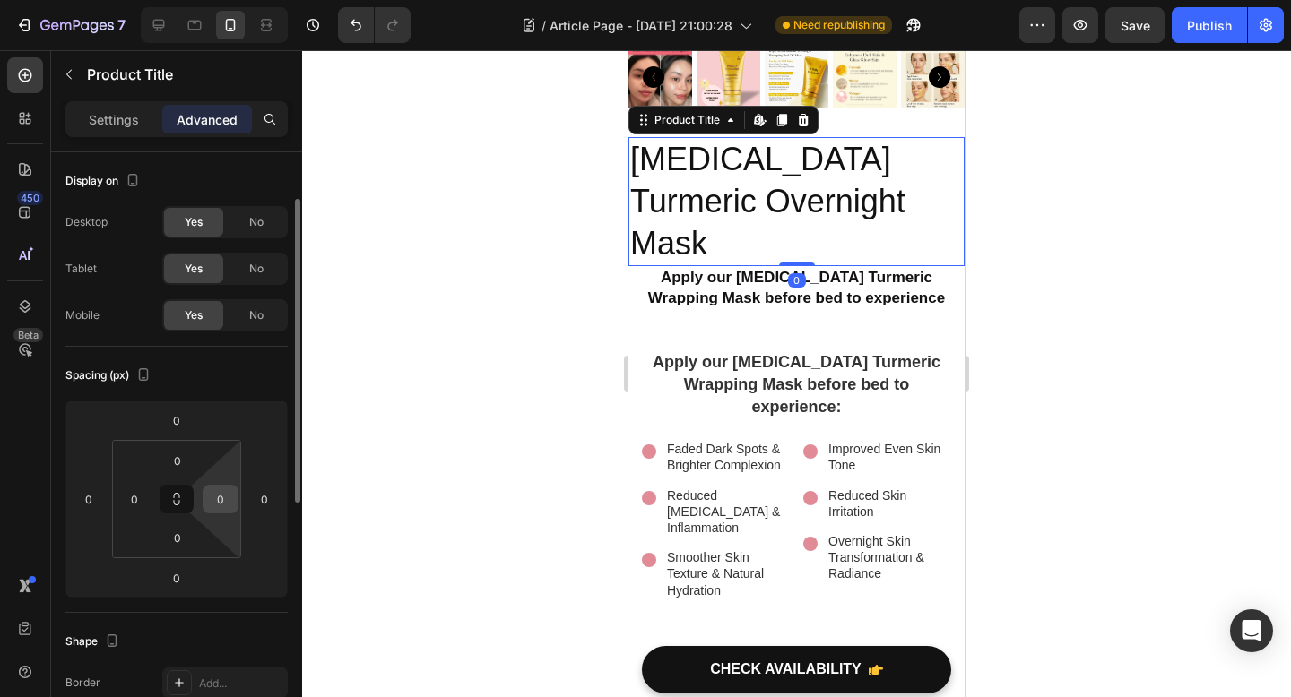
scroll to position [191, 0]
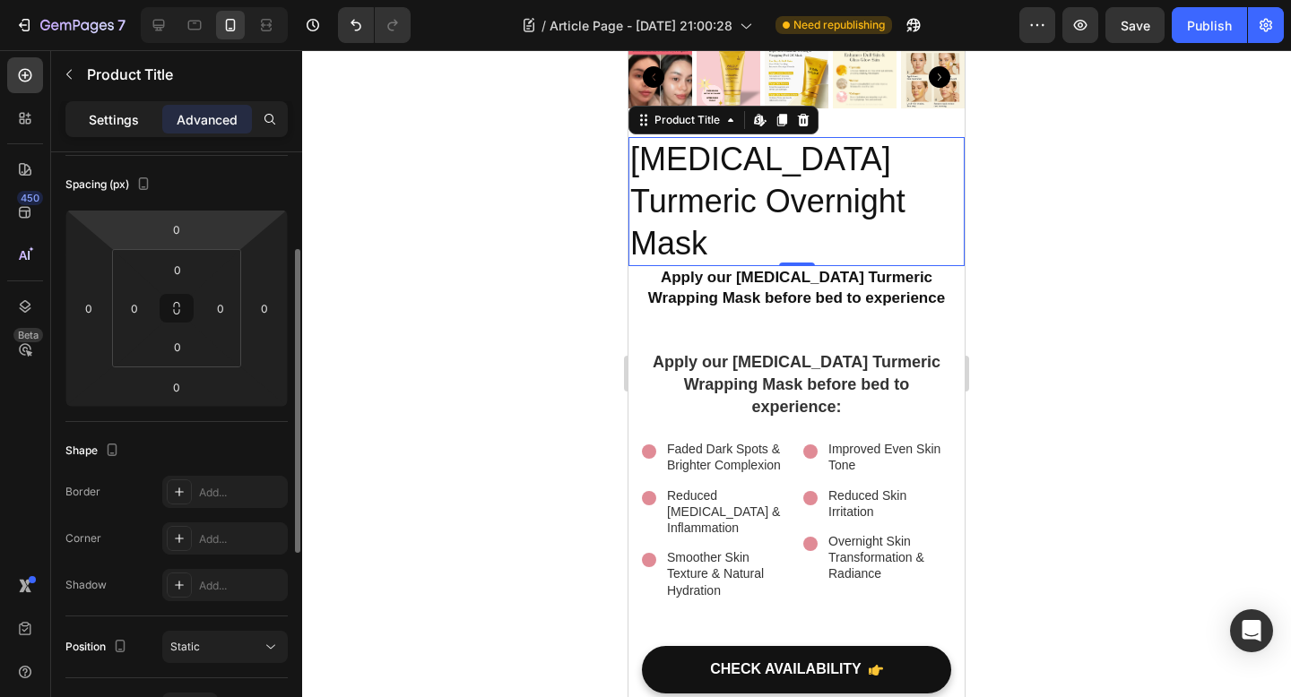
click at [125, 110] on p "Settings" at bounding box center [114, 119] width 50 height 19
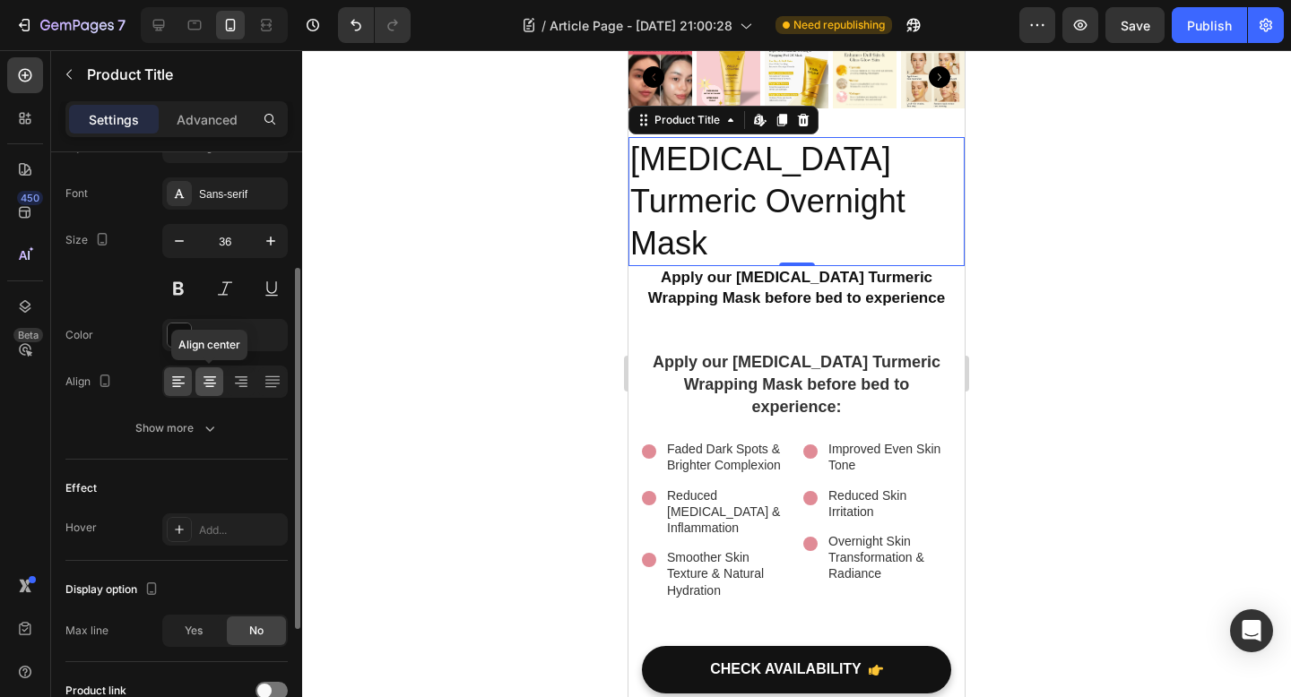
click at [213, 378] on icon at bounding box center [210, 382] width 18 height 18
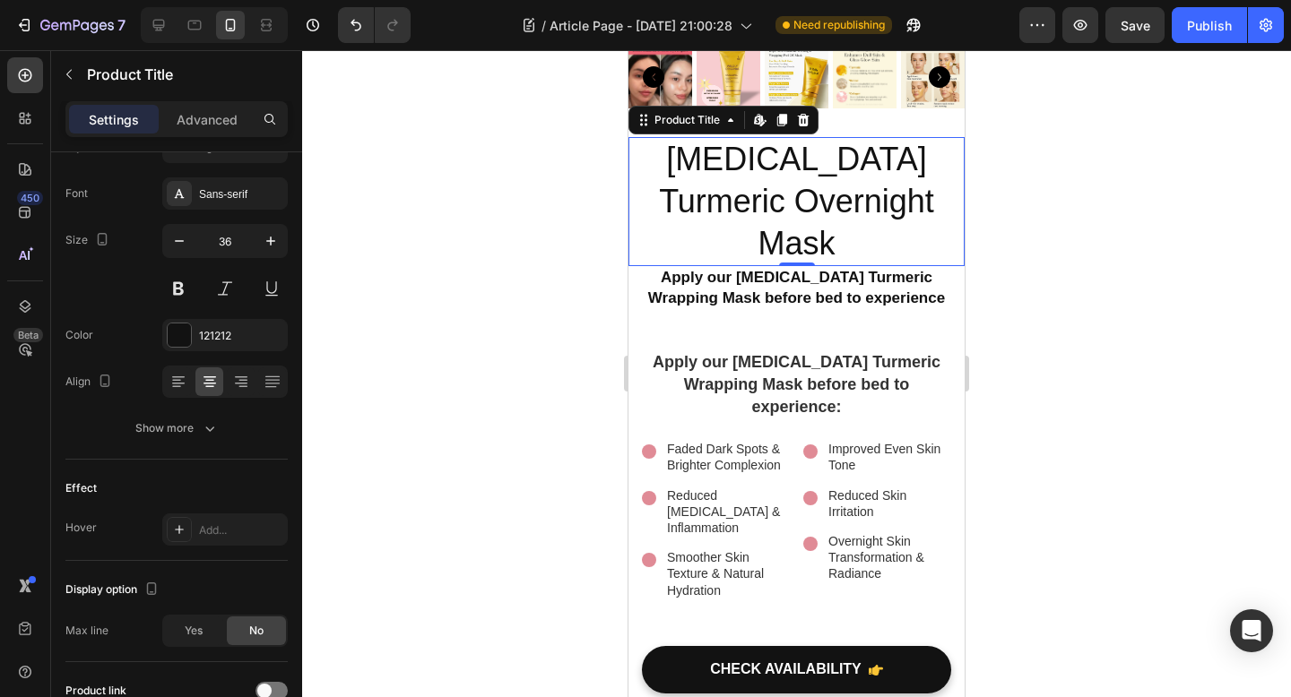
click at [547, 438] on div at bounding box center [796, 373] width 989 height 647
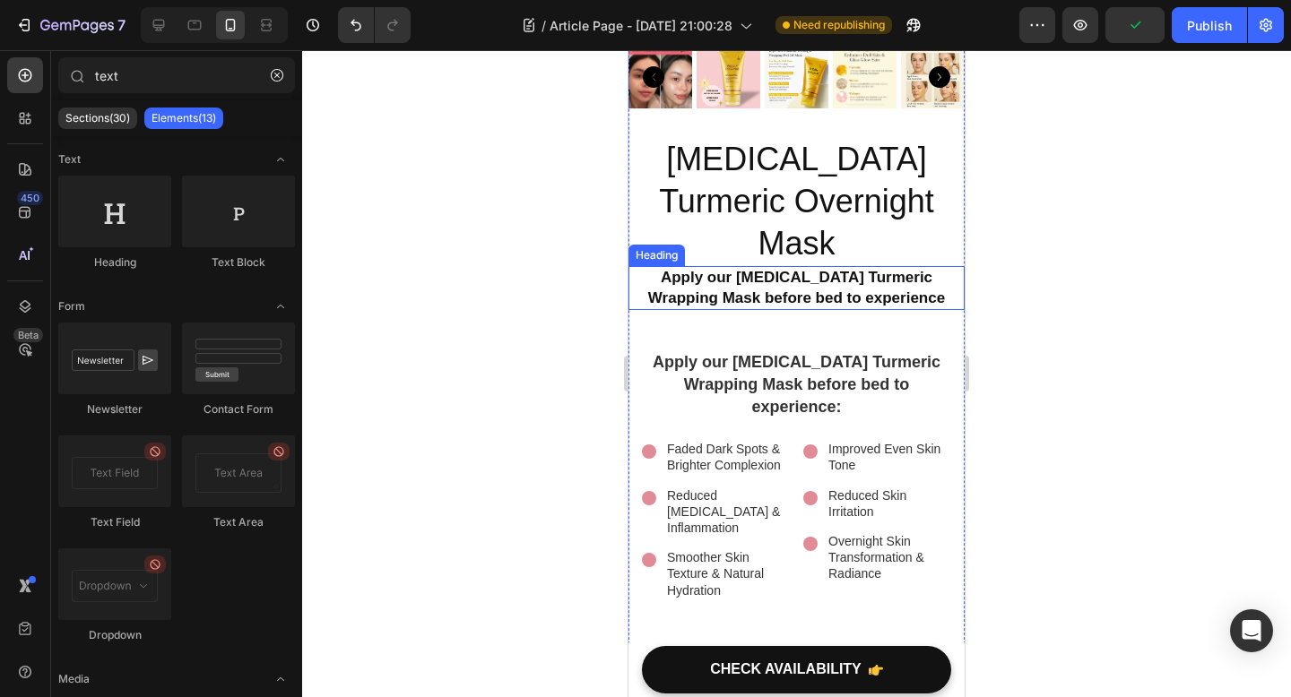
click at [875, 268] on p "Apply our Kojic Acid Turmeric Wrapping Mask before bed to experience" at bounding box center [796, 287] width 332 height 39
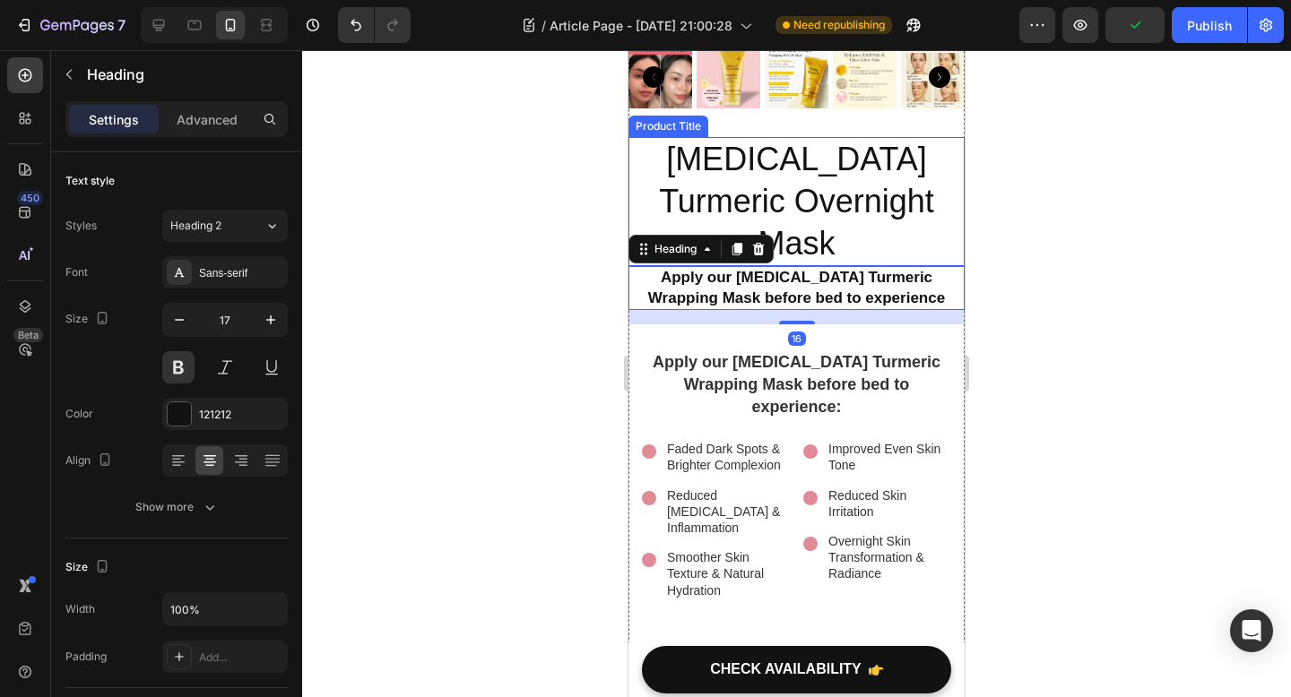
click at [846, 202] on h2 "Kojic Acid Turmeric Overnight Mask" at bounding box center [796, 201] width 336 height 129
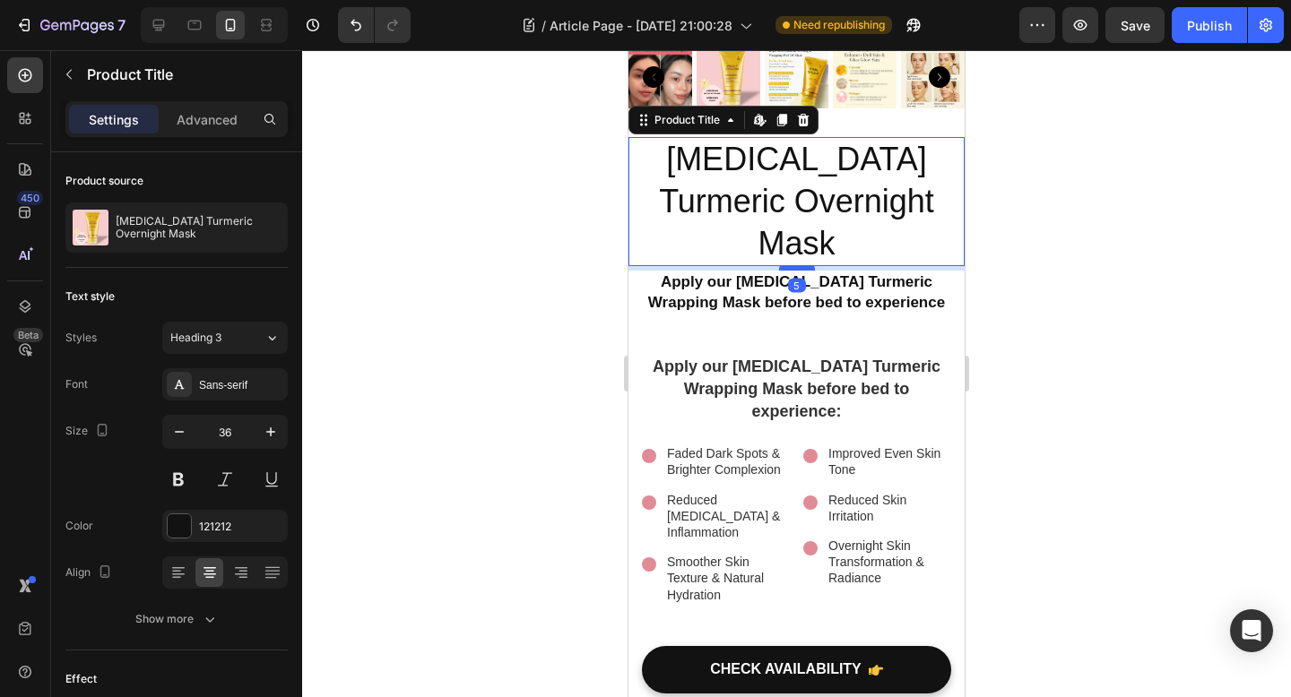
click at [799, 265] on div at bounding box center [797, 267] width 36 height 5
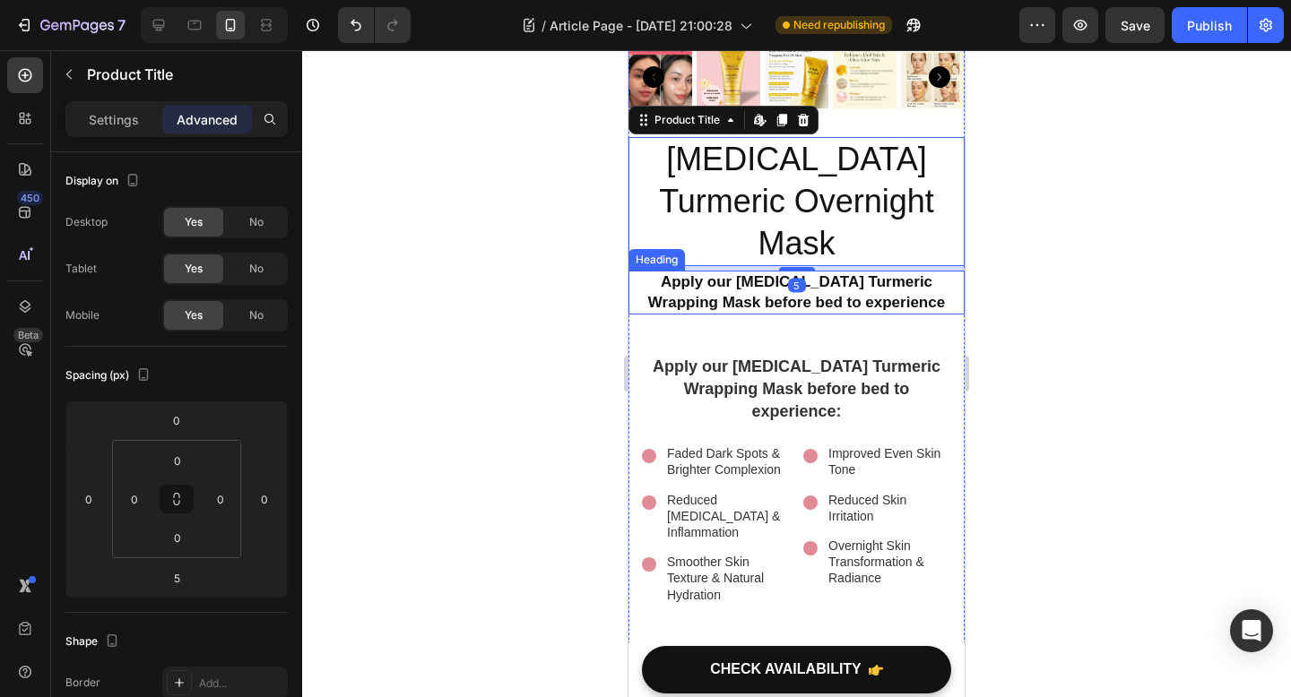
click at [536, 315] on div at bounding box center [796, 373] width 989 height 647
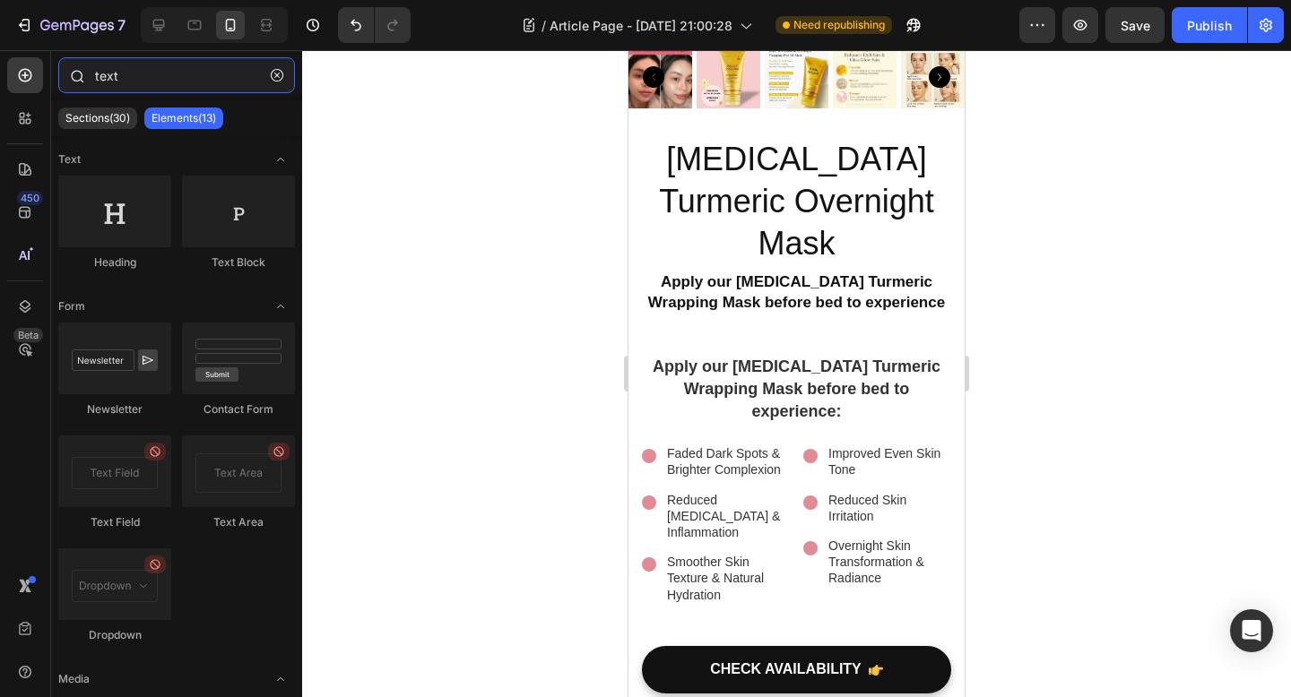
click at [134, 75] on input "text" at bounding box center [176, 75] width 237 height 36
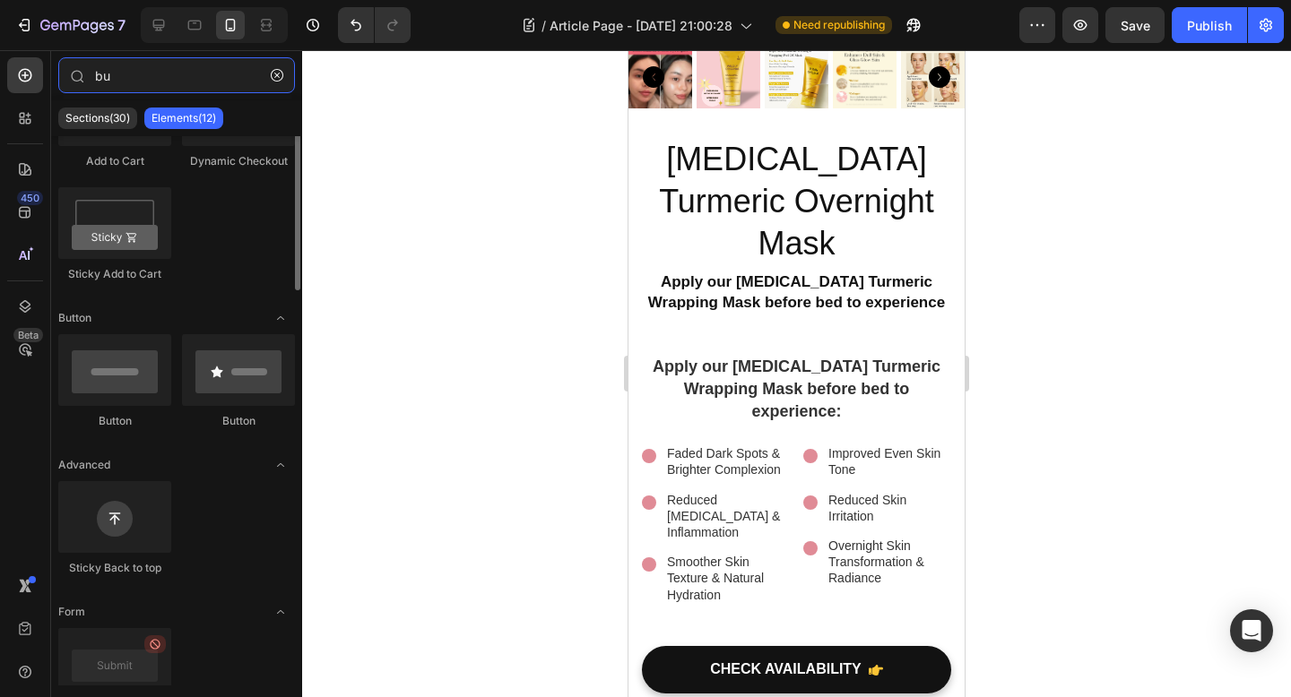
scroll to position [0, 0]
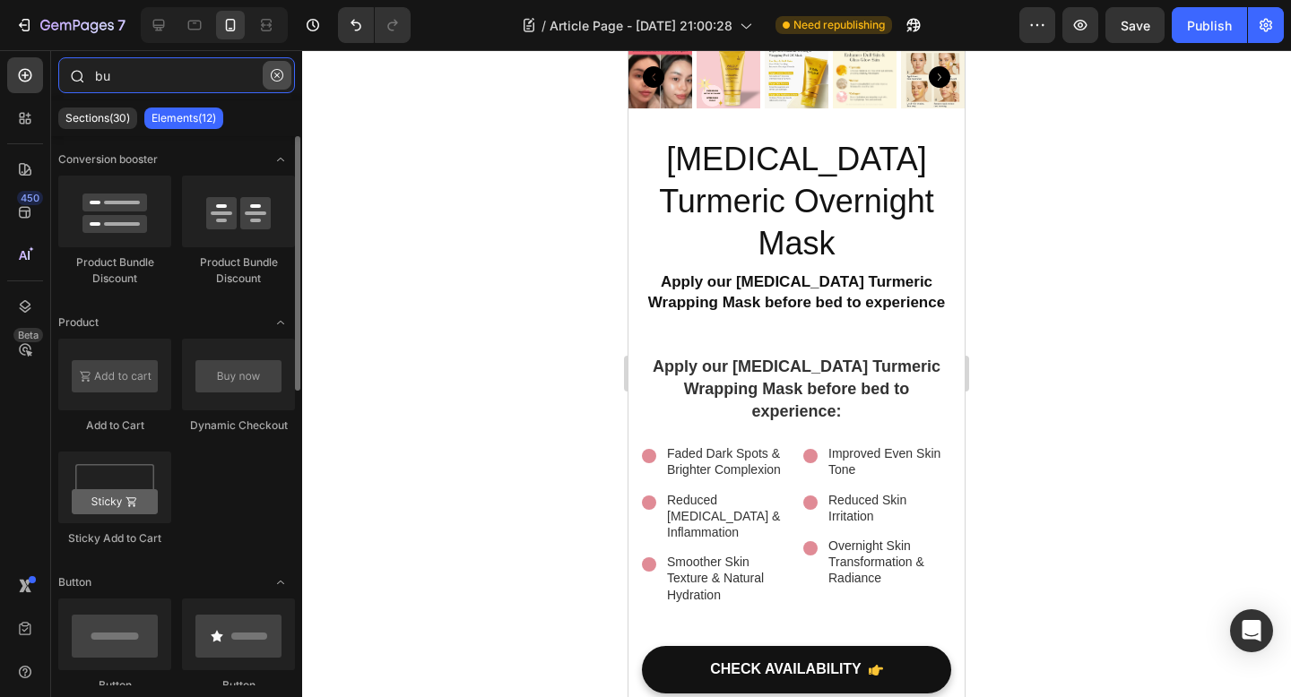
type input "bu"
click at [281, 74] on icon "button" at bounding box center [277, 75] width 13 height 13
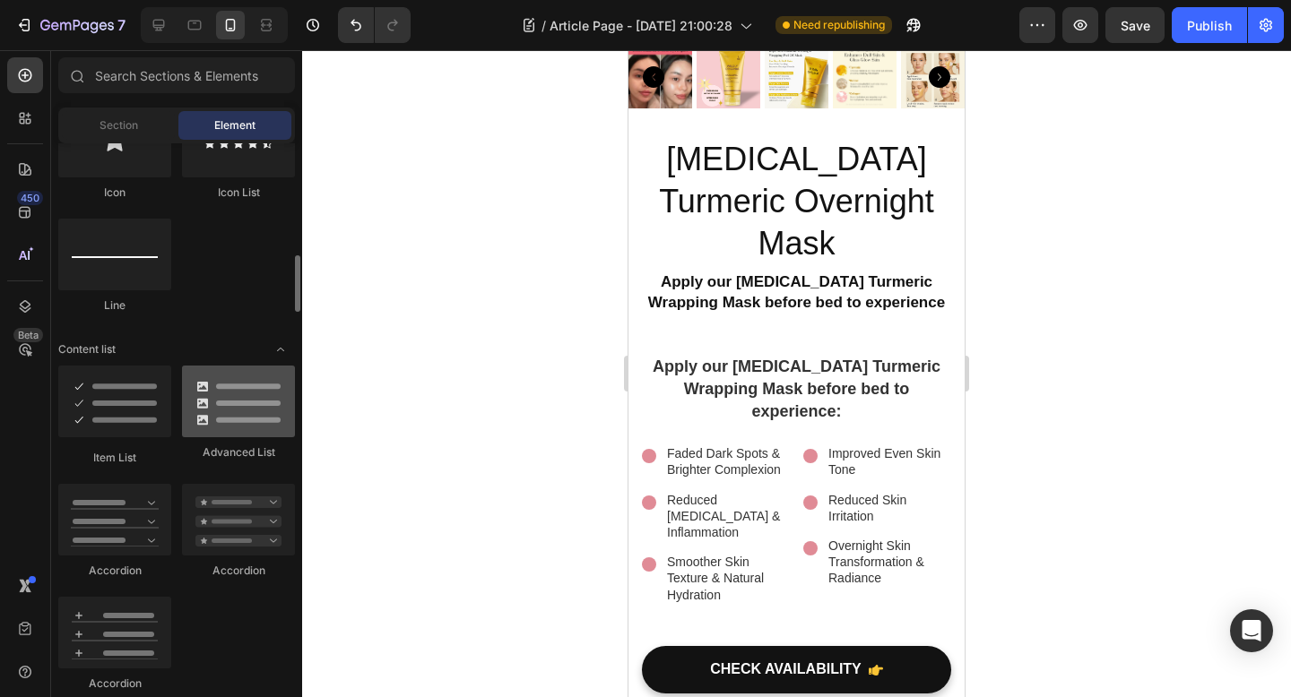
scroll to position [1251, 0]
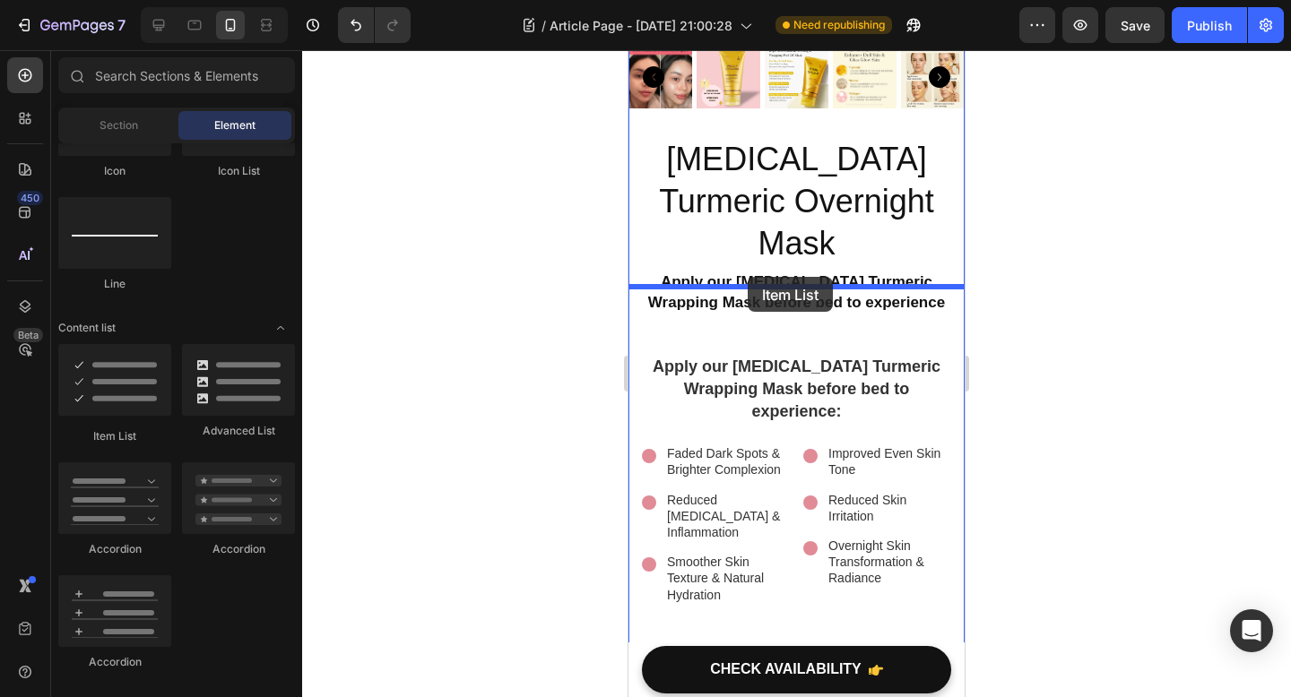
drag, startPoint x: 774, startPoint y: 439, endPoint x: 747, endPoint y: 277, distance: 164.4
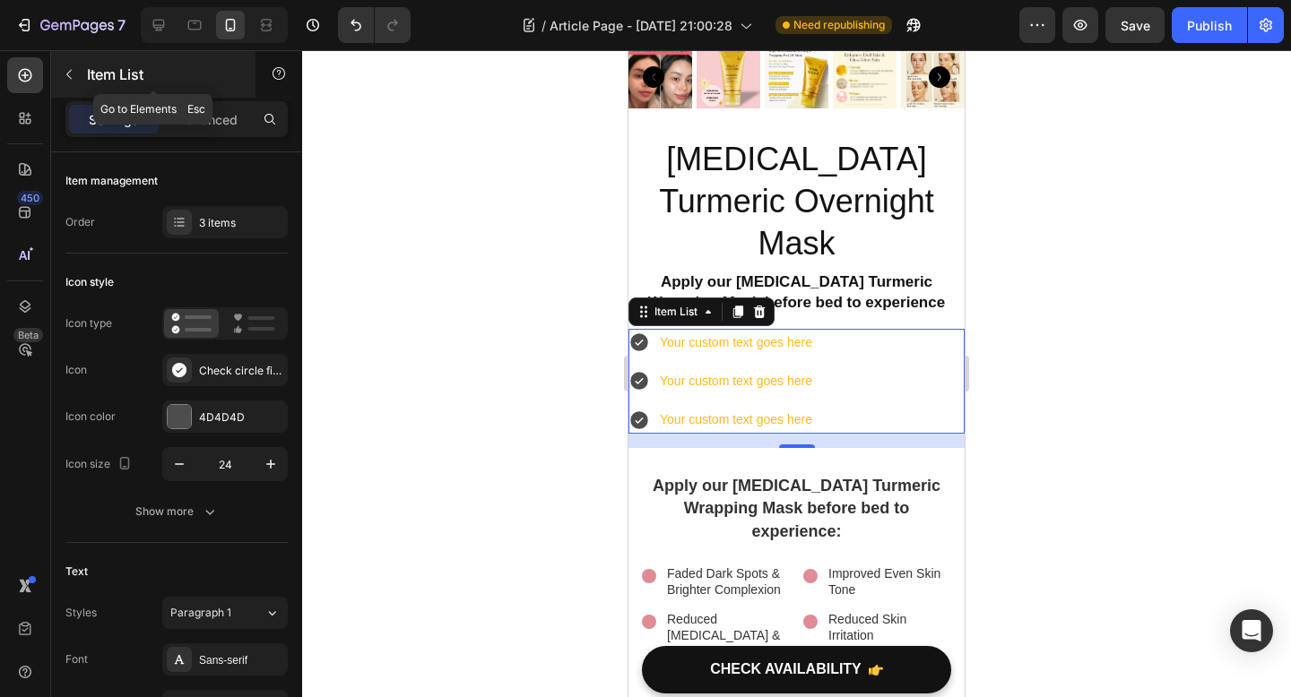
click at [75, 70] on button "button" at bounding box center [69, 74] width 29 height 29
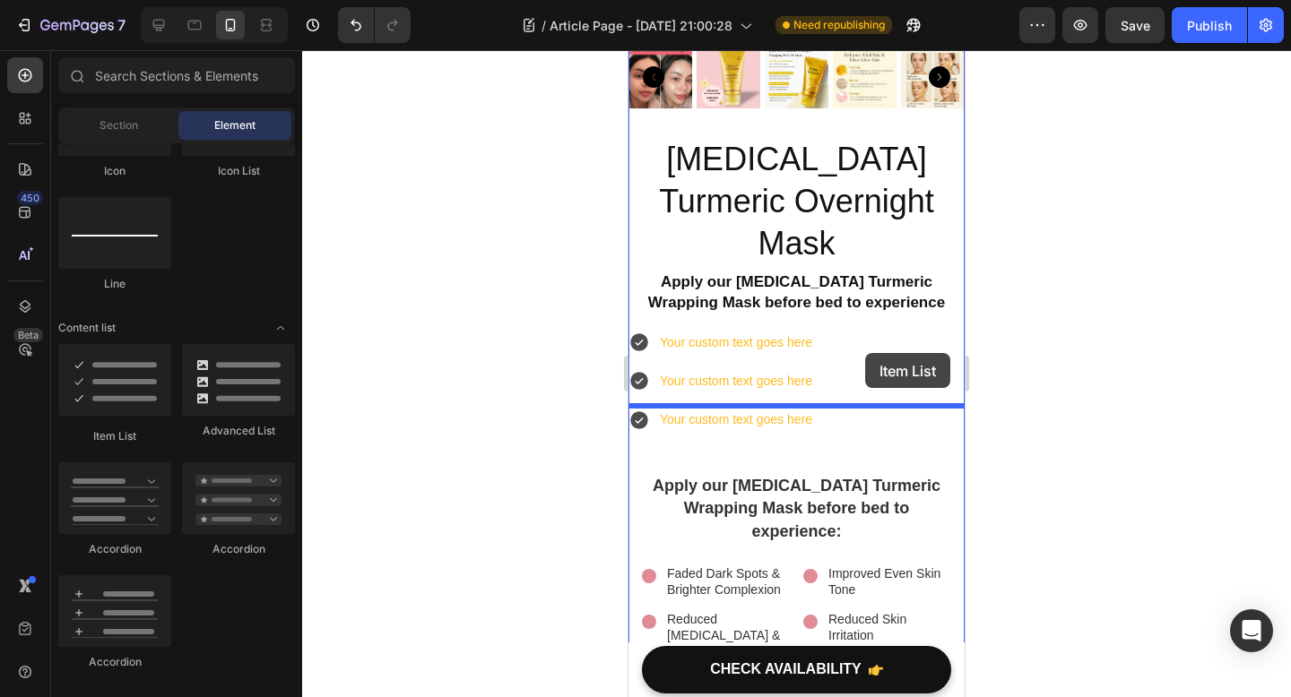
drag, startPoint x: 760, startPoint y: 441, endPoint x: 864, endPoint y: 352, distance: 136.7
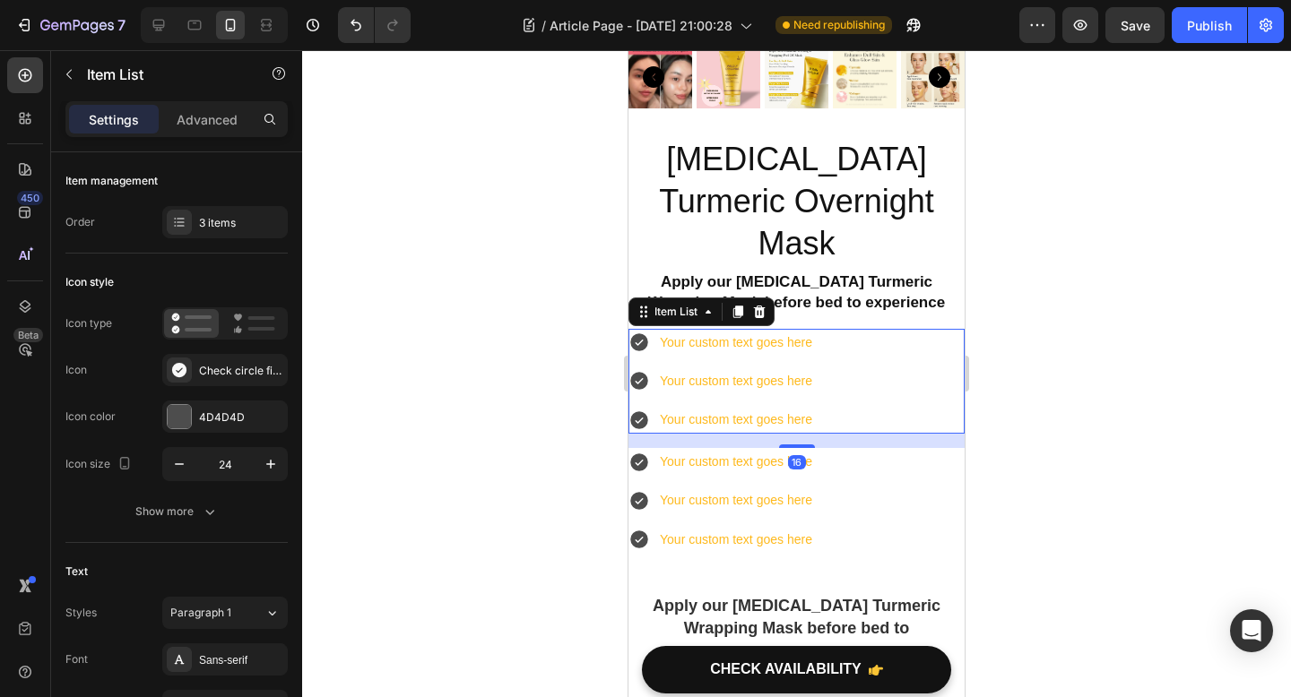
scroll to position [191, 0]
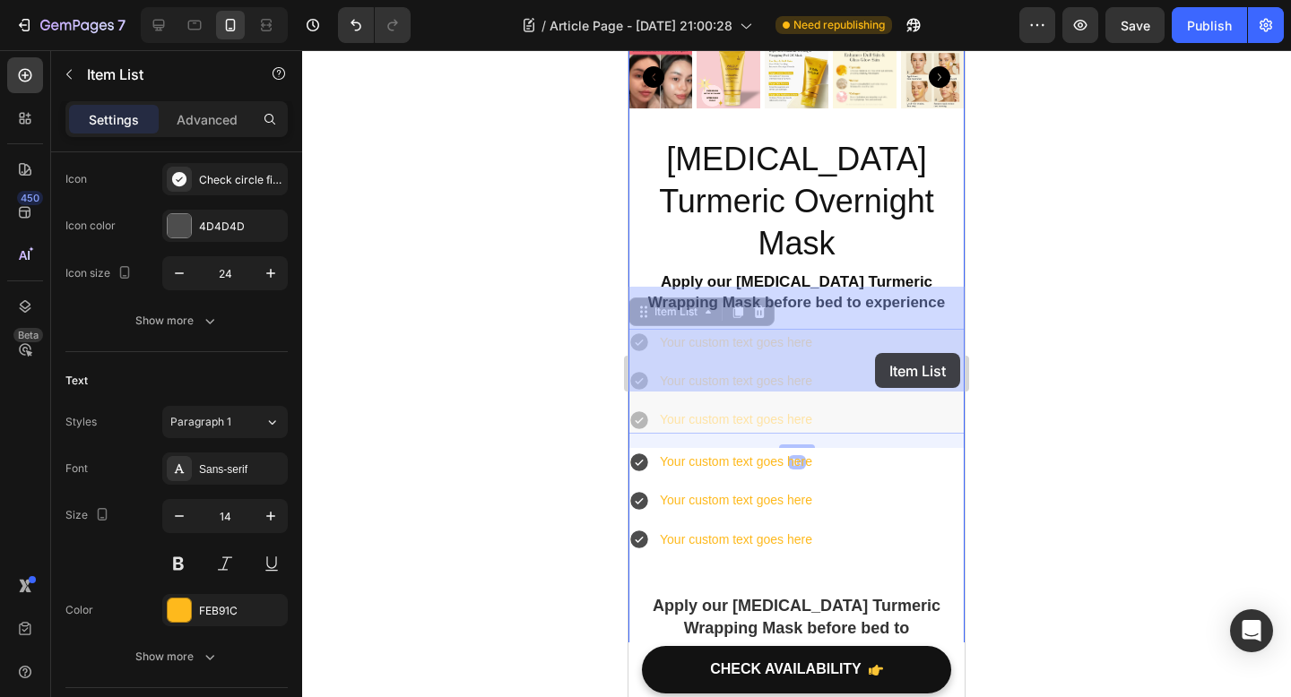
drag, startPoint x: 885, startPoint y: 333, endPoint x: 875, endPoint y: 353, distance: 22.5
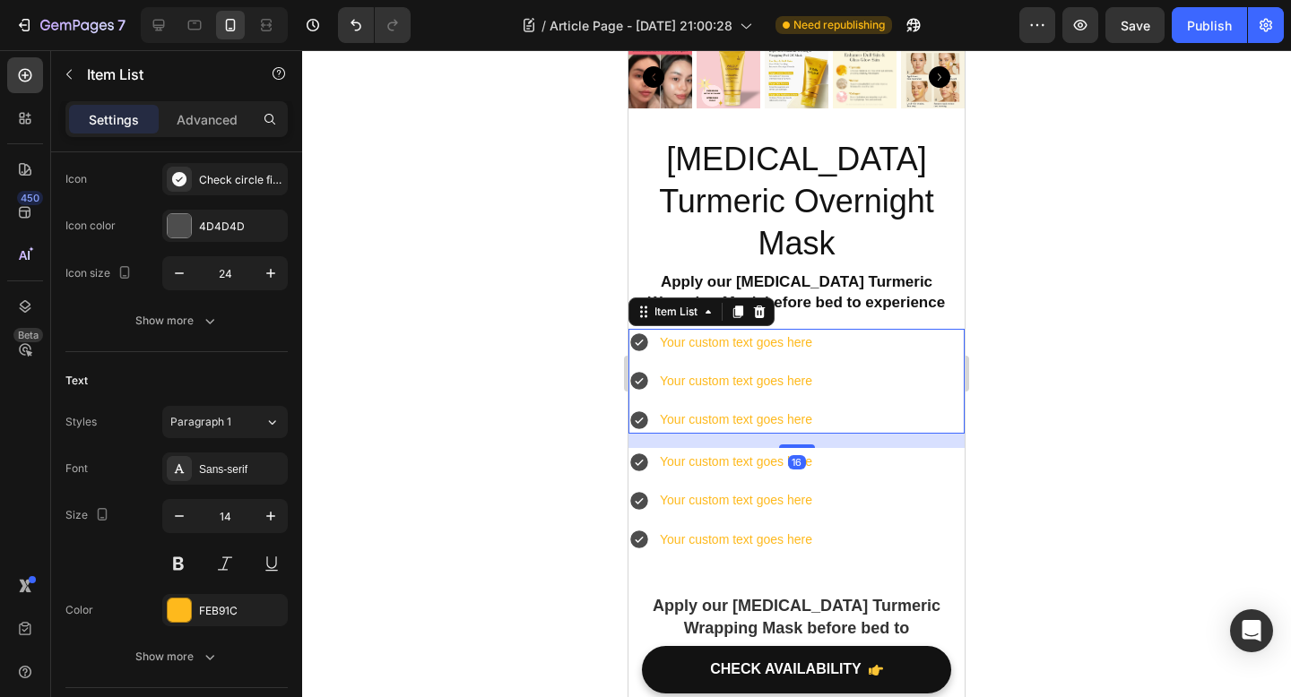
click at [839, 463] on div "Your custom text goes here Your custom text goes here Your custom text goes here" at bounding box center [796, 501] width 336 height 106
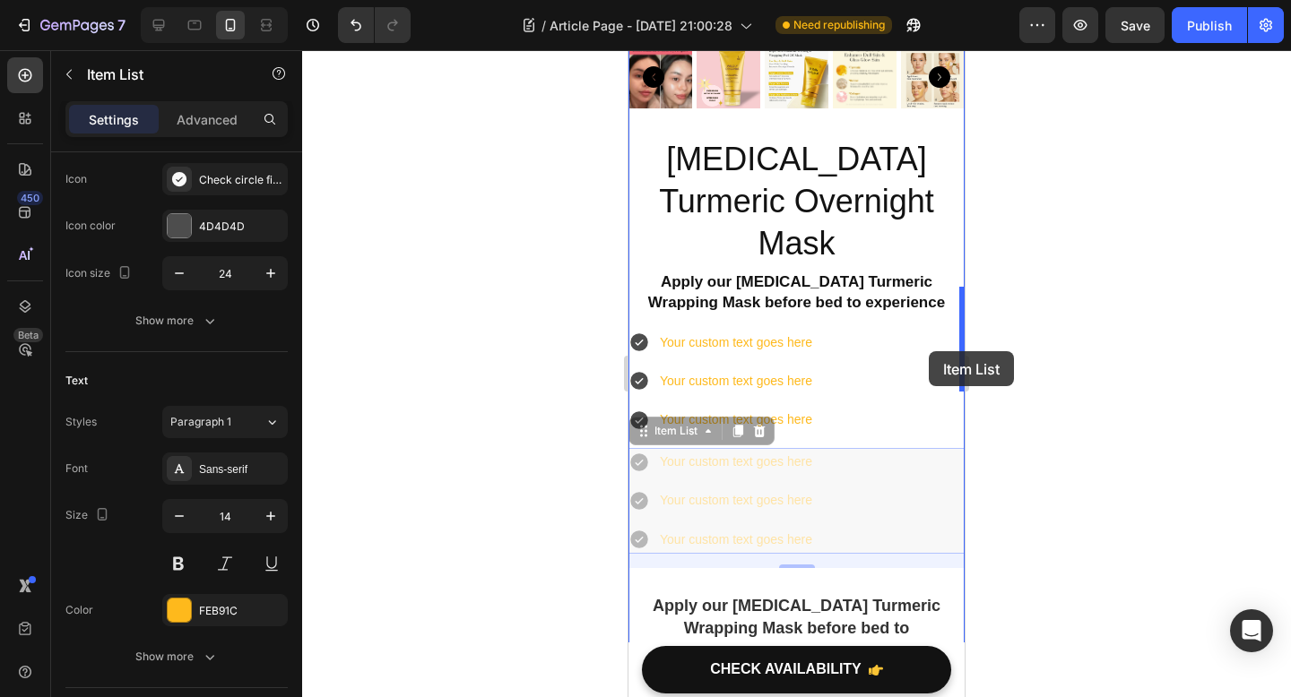
drag, startPoint x: 648, startPoint y: 393, endPoint x: 928, endPoint y: 351, distance: 283.7
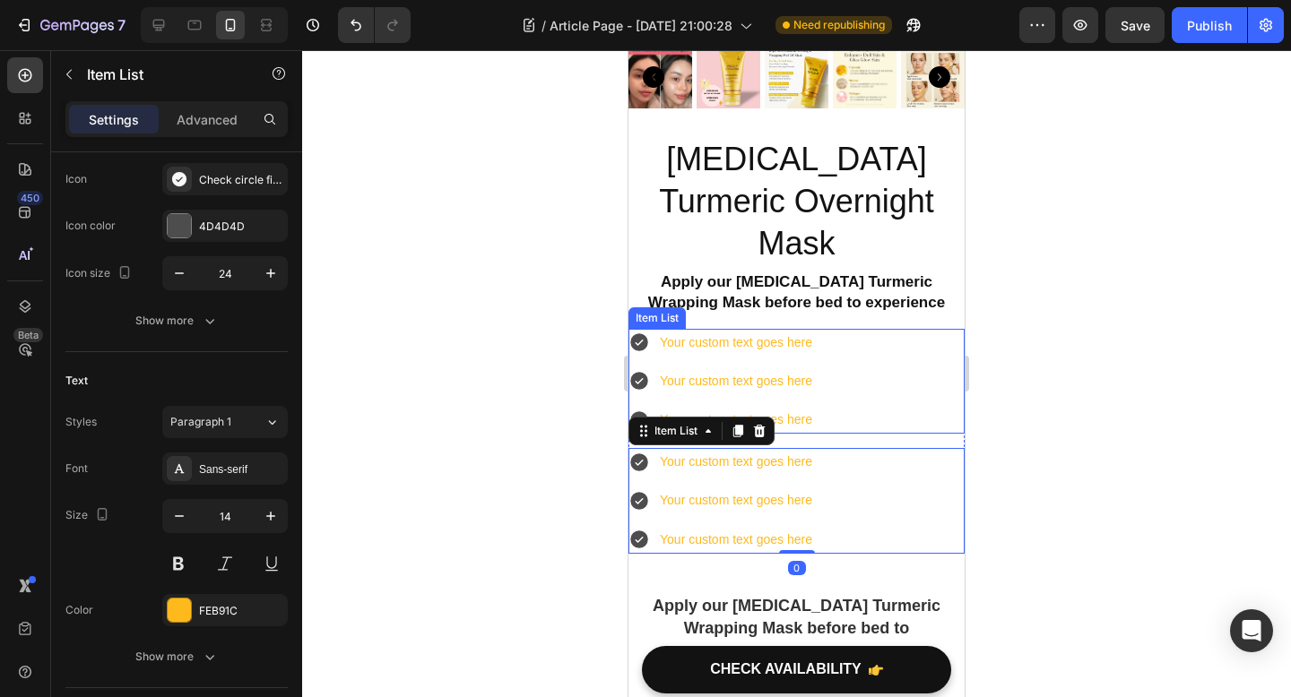
click at [747, 329] on div "Your custom text goes here Your custom text goes here Your custom text goes here" at bounding box center [721, 382] width 186 height 106
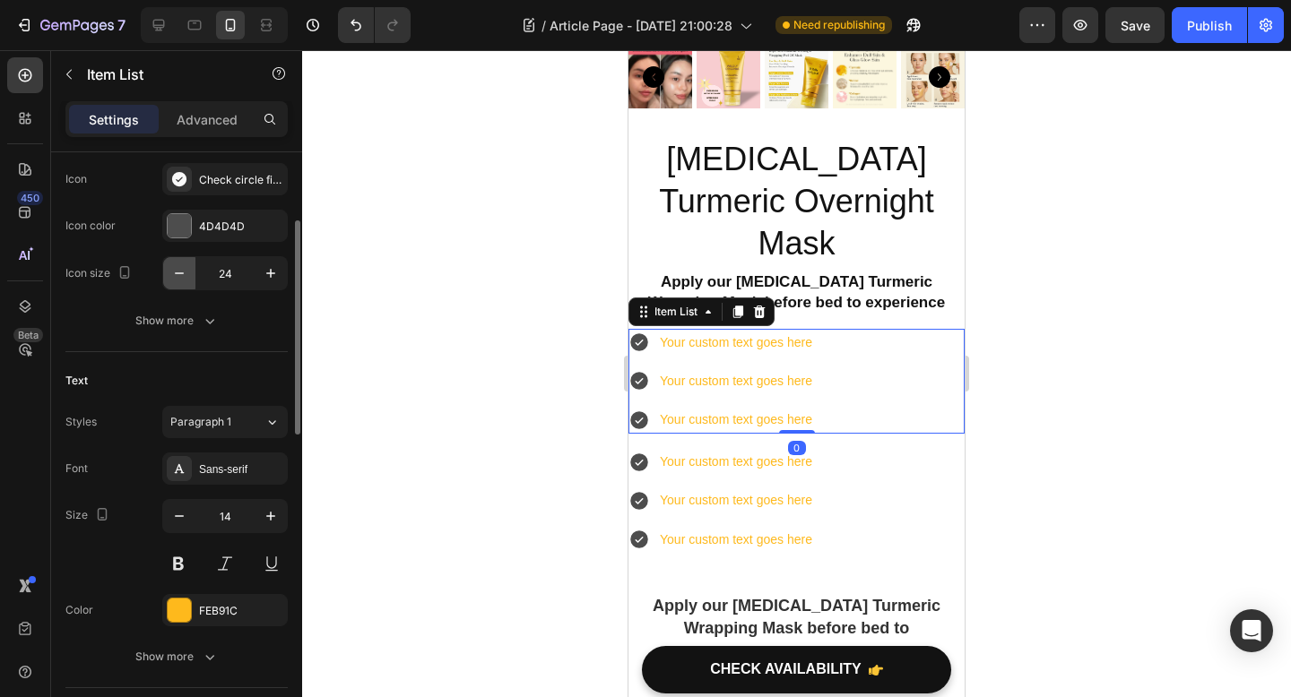
click at [176, 276] on icon "button" at bounding box center [179, 273] width 18 height 18
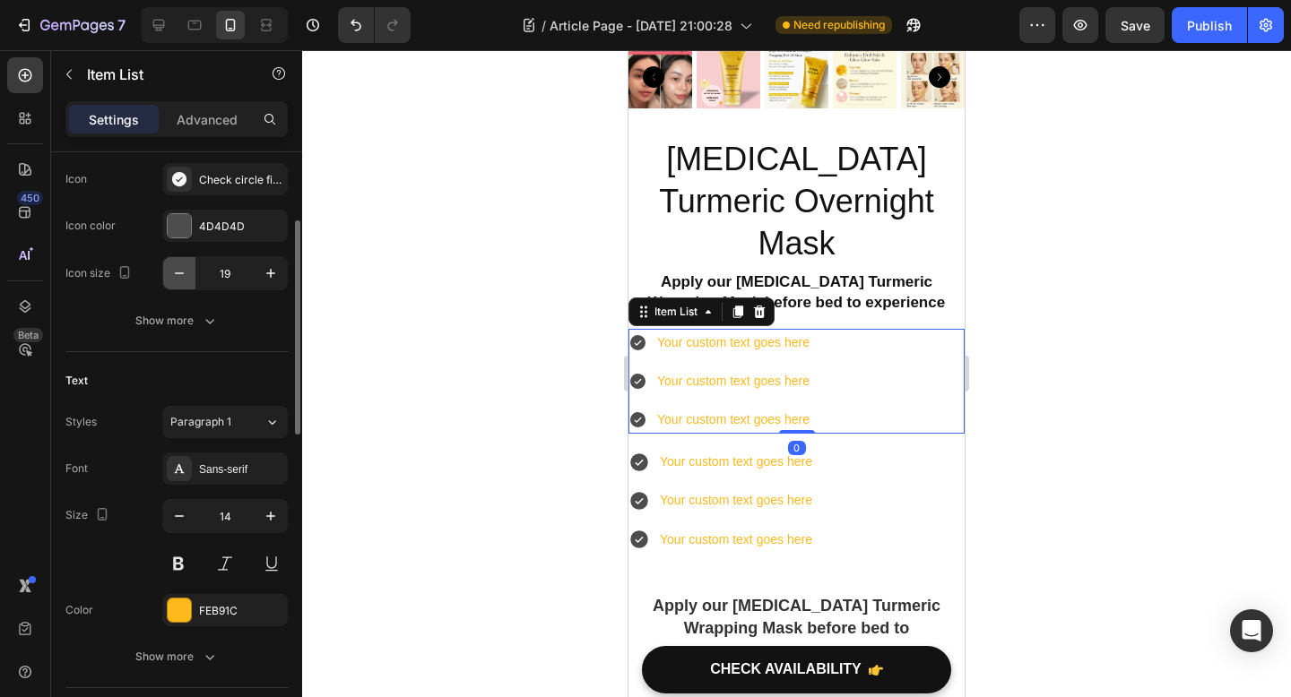
click at [176, 276] on icon "button" at bounding box center [179, 273] width 18 height 18
type input "16"
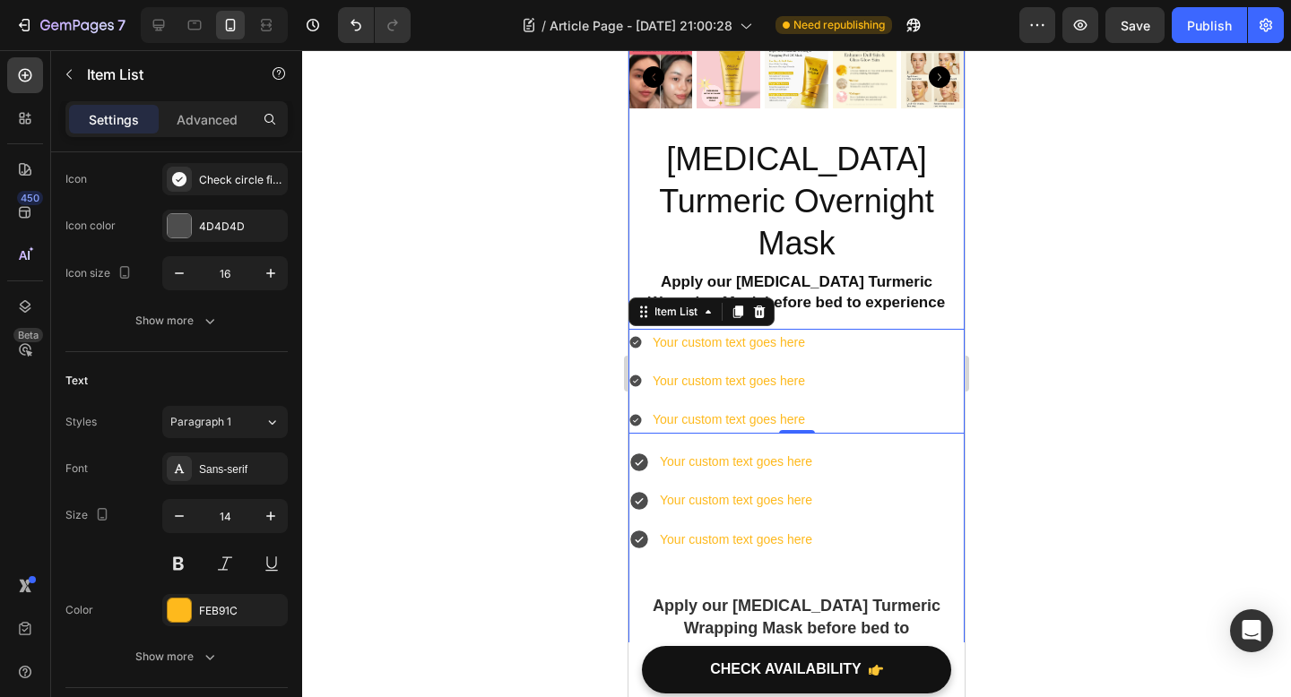
click at [783, 508] on div "Your custom text goes here Your custom text goes here Your custom text goes her…" at bounding box center [796, 501] width 336 height 106
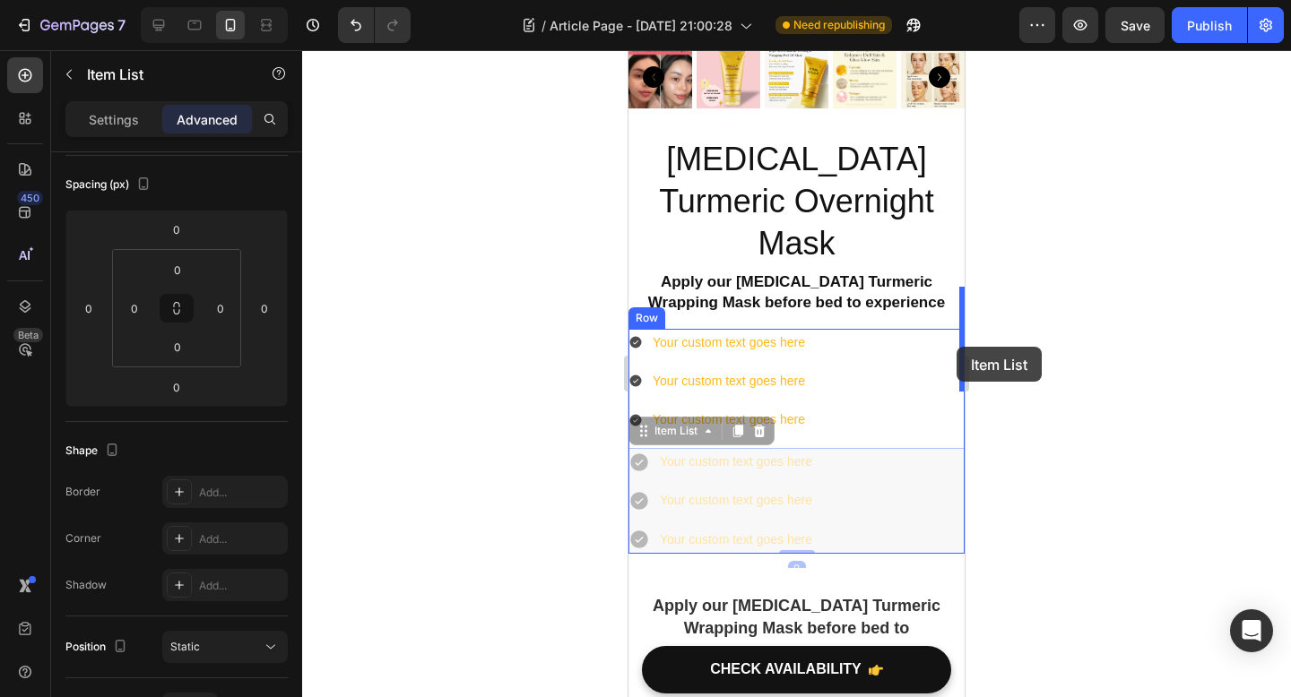
drag, startPoint x: 651, startPoint y: 388, endPoint x: 956, endPoint y: 346, distance: 308.5
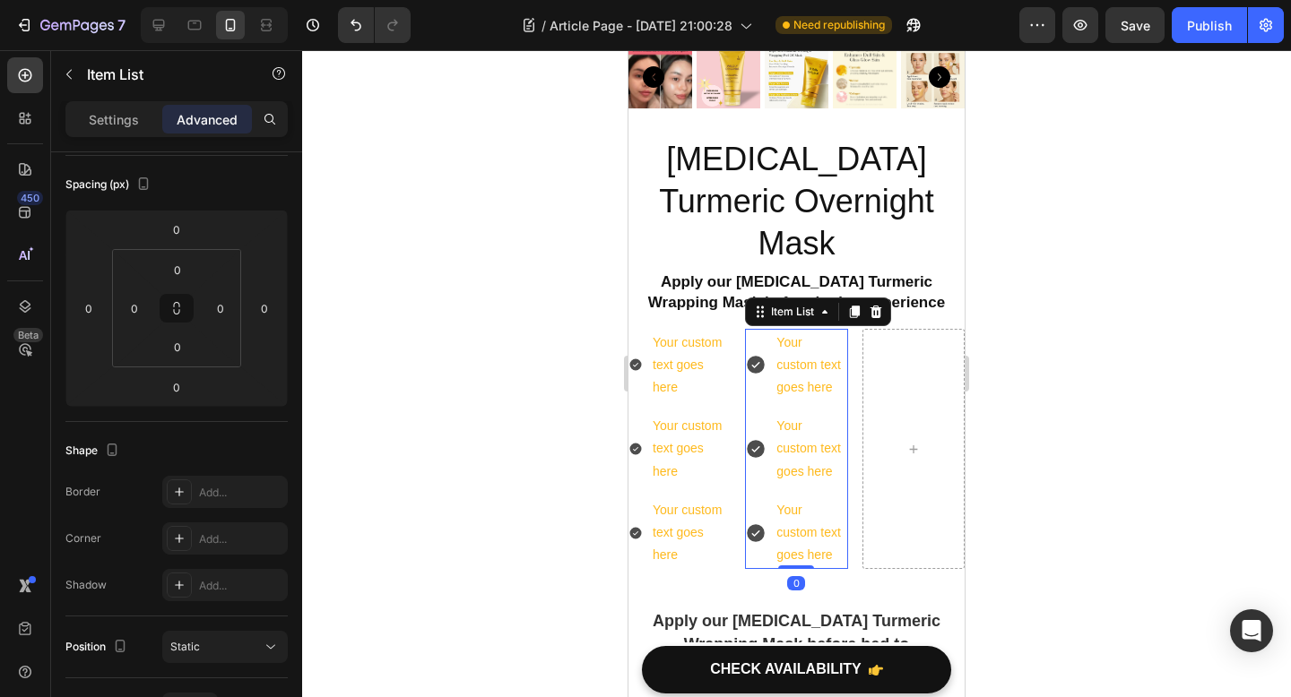
click at [1084, 371] on div at bounding box center [796, 373] width 989 height 647
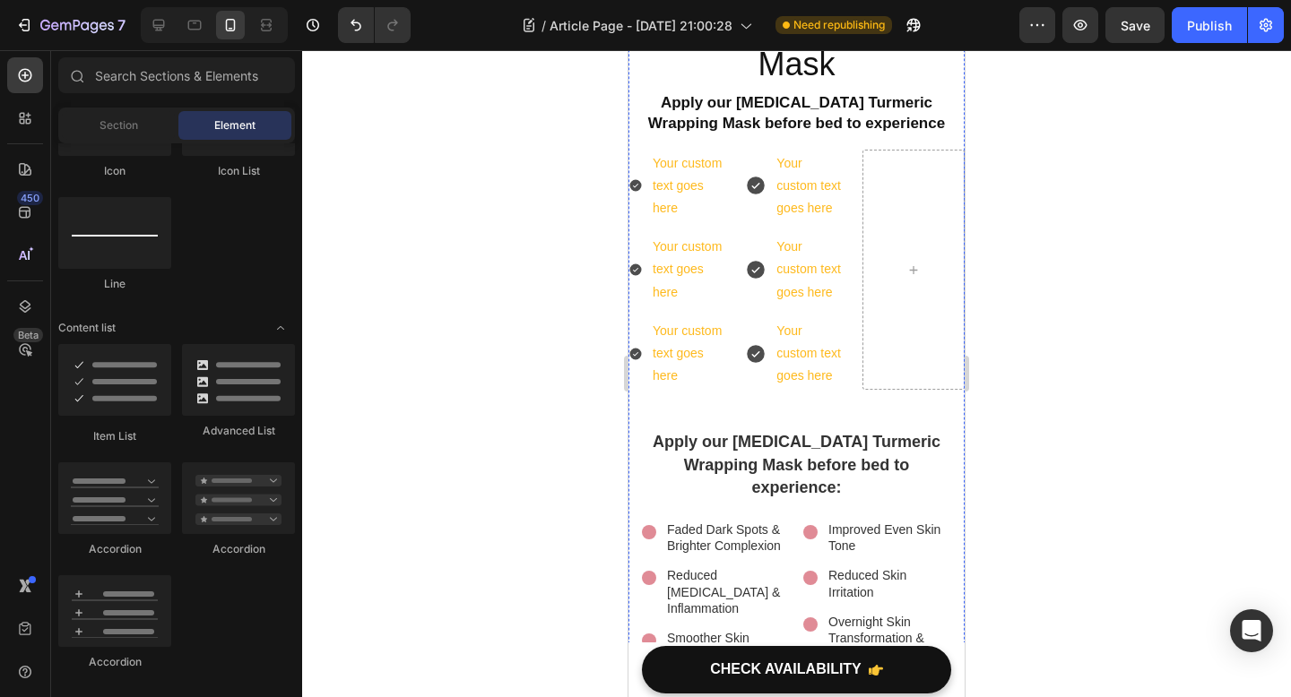
scroll to position [4754, 0]
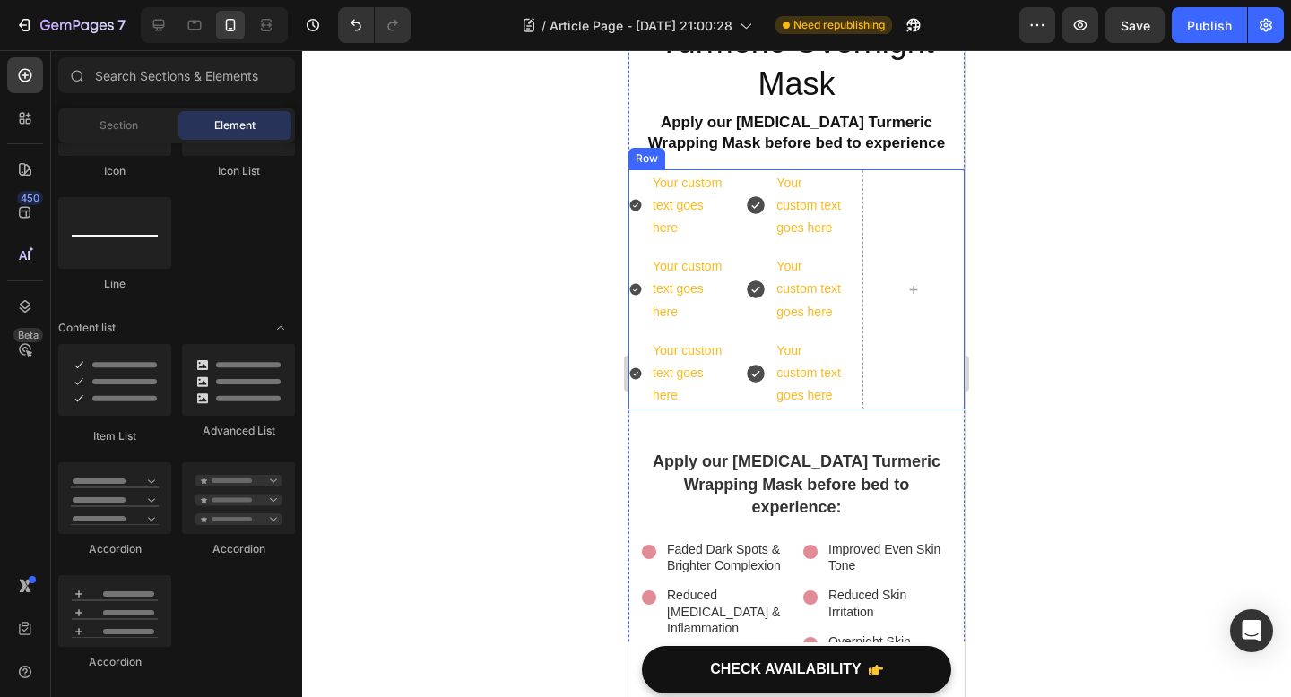
click at [917, 217] on div at bounding box center [913, 289] width 102 height 241
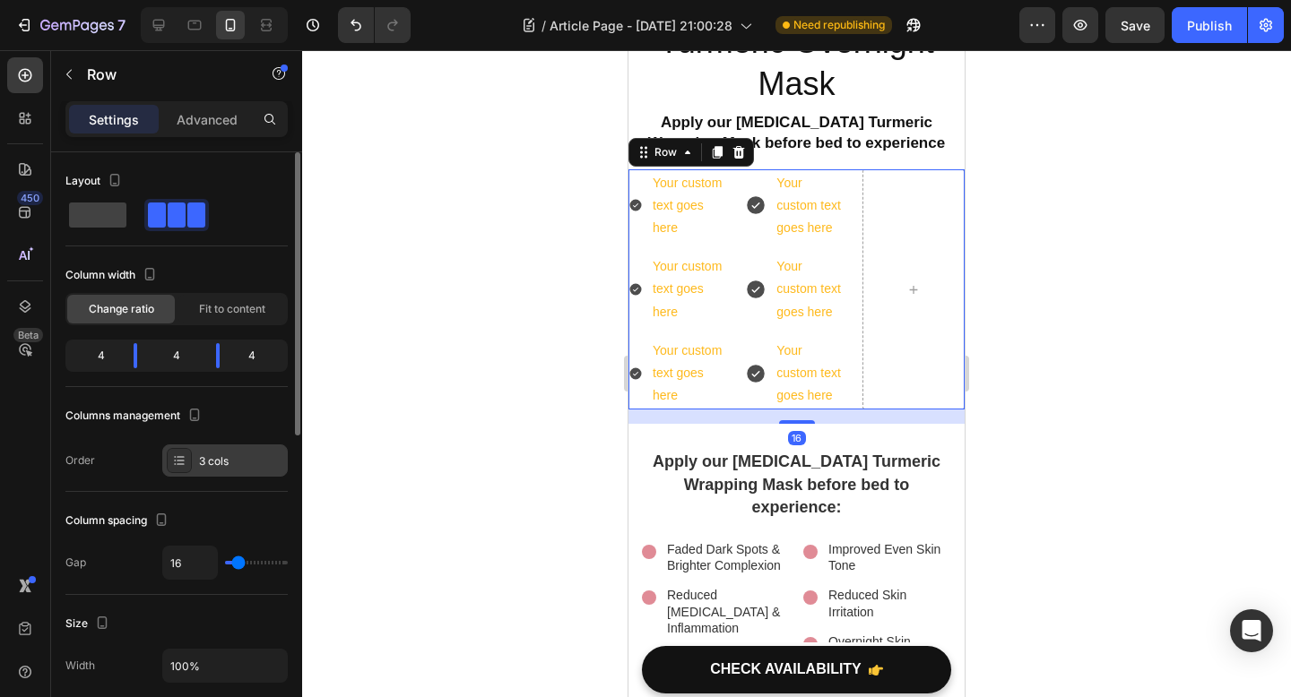
click at [186, 468] on div at bounding box center [179, 460] width 25 height 25
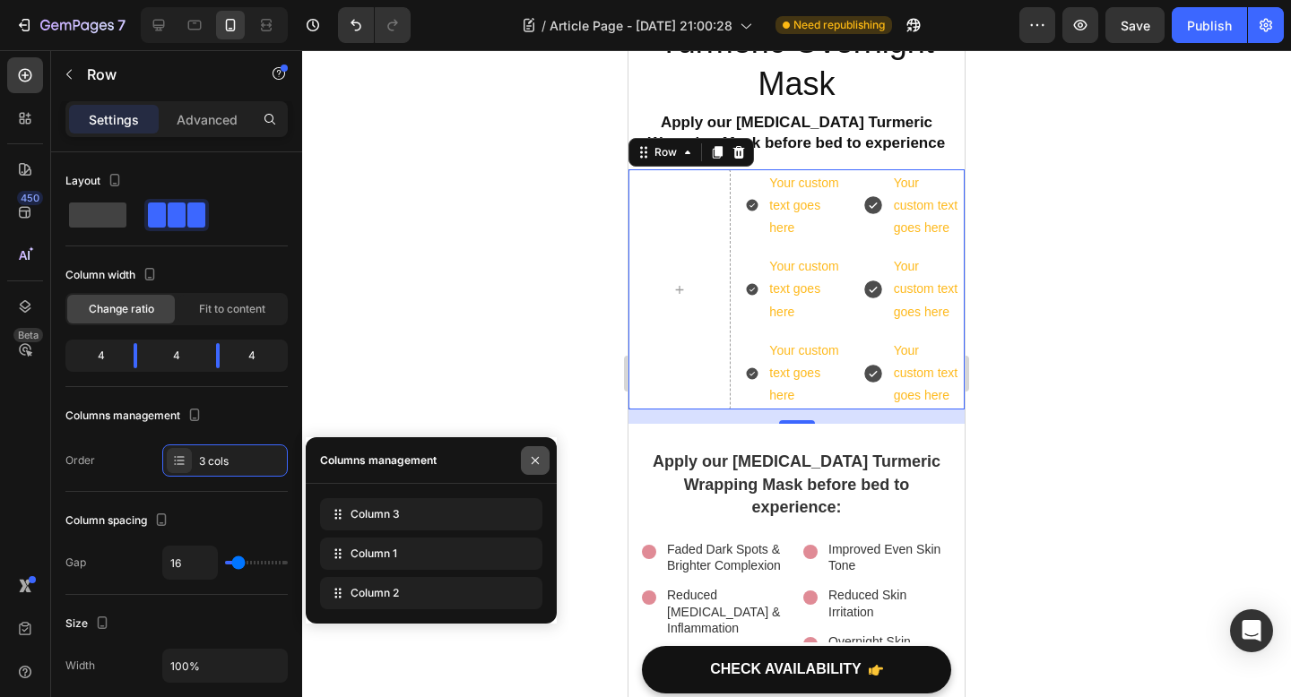
click at [536, 459] on icon "button" at bounding box center [534, 459] width 7 height 7
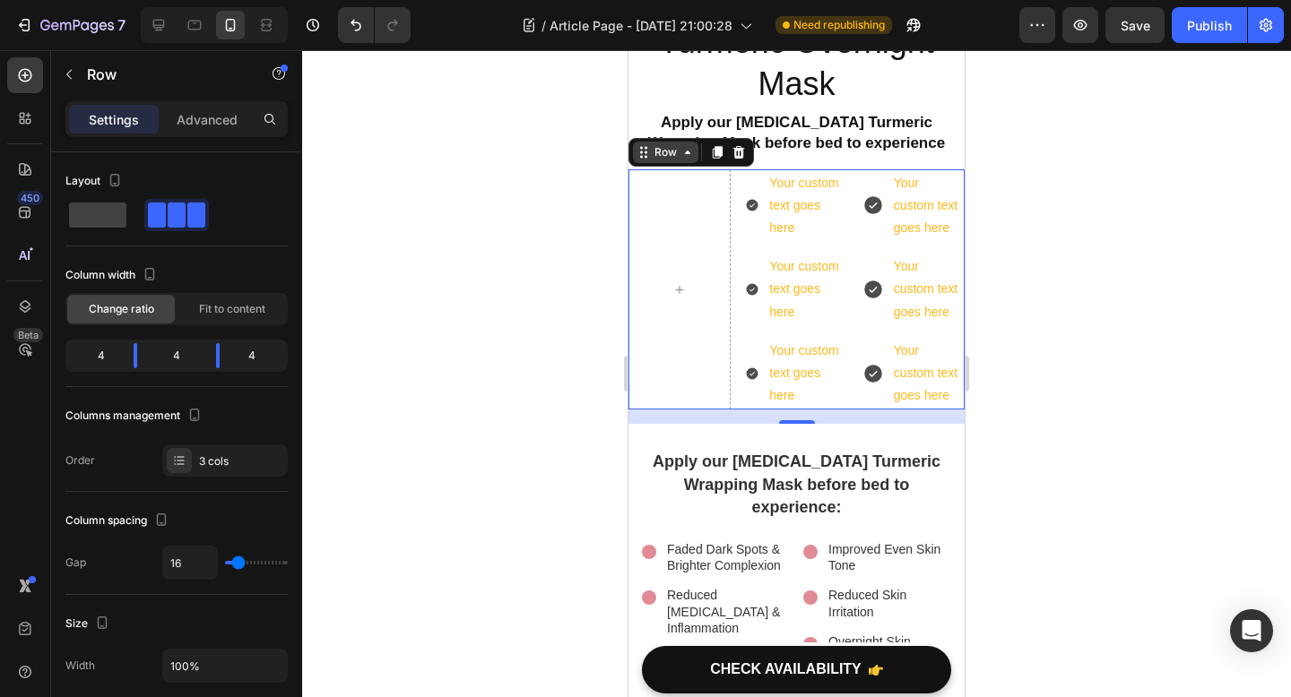
click at [673, 144] on div "Row" at bounding box center [666, 152] width 30 height 16
click at [686, 151] on icon at bounding box center [687, 153] width 5 height 4
click at [694, 145] on icon at bounding box center [687, 152] width 14 height 14
click at [737, 145] on icon at bounding box center [738, 152] width 14 height 14
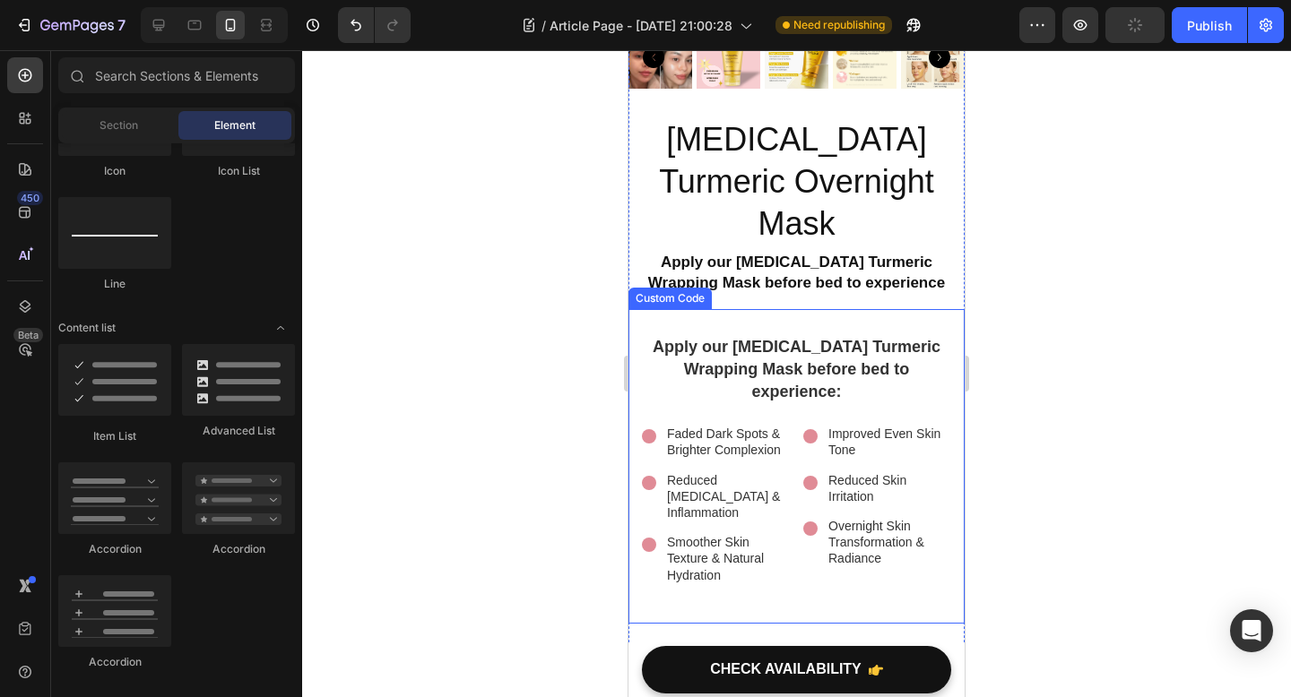
scroll to position [4742, 0]
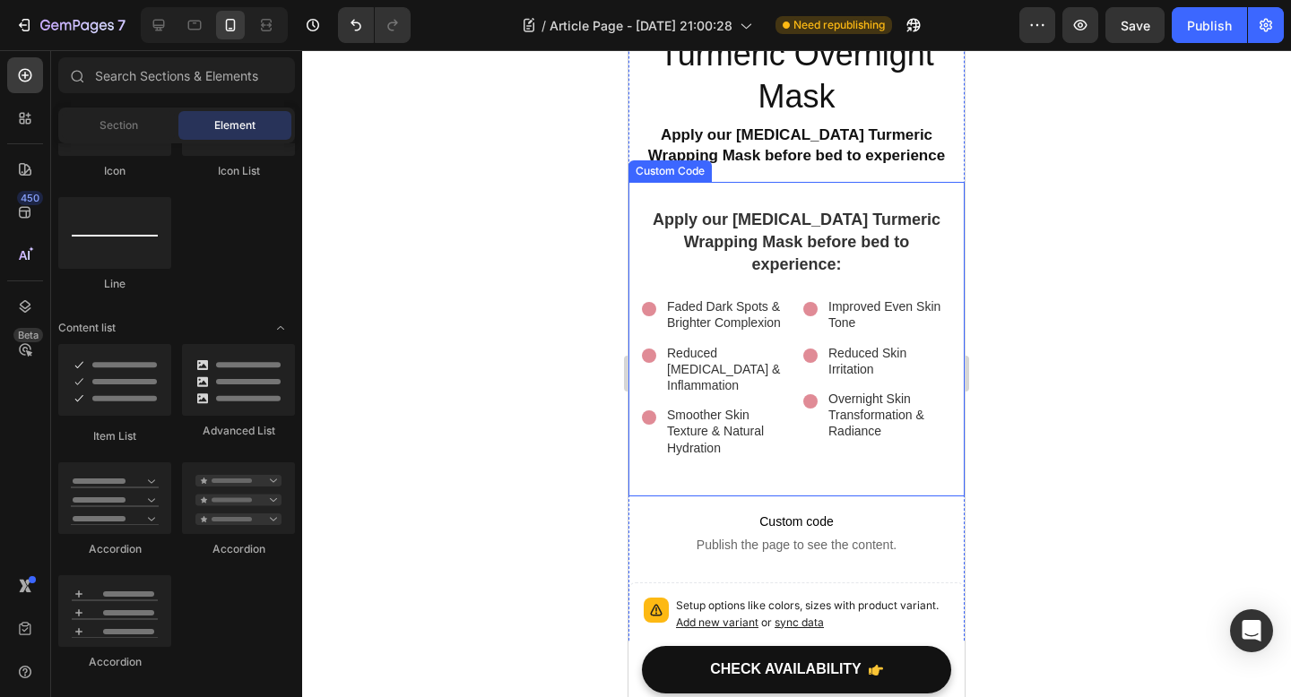
click at [733, 407] on p "Smoother Skin Texture & Natural Hydration" at bounding box center [728, 431] width 123 height 49
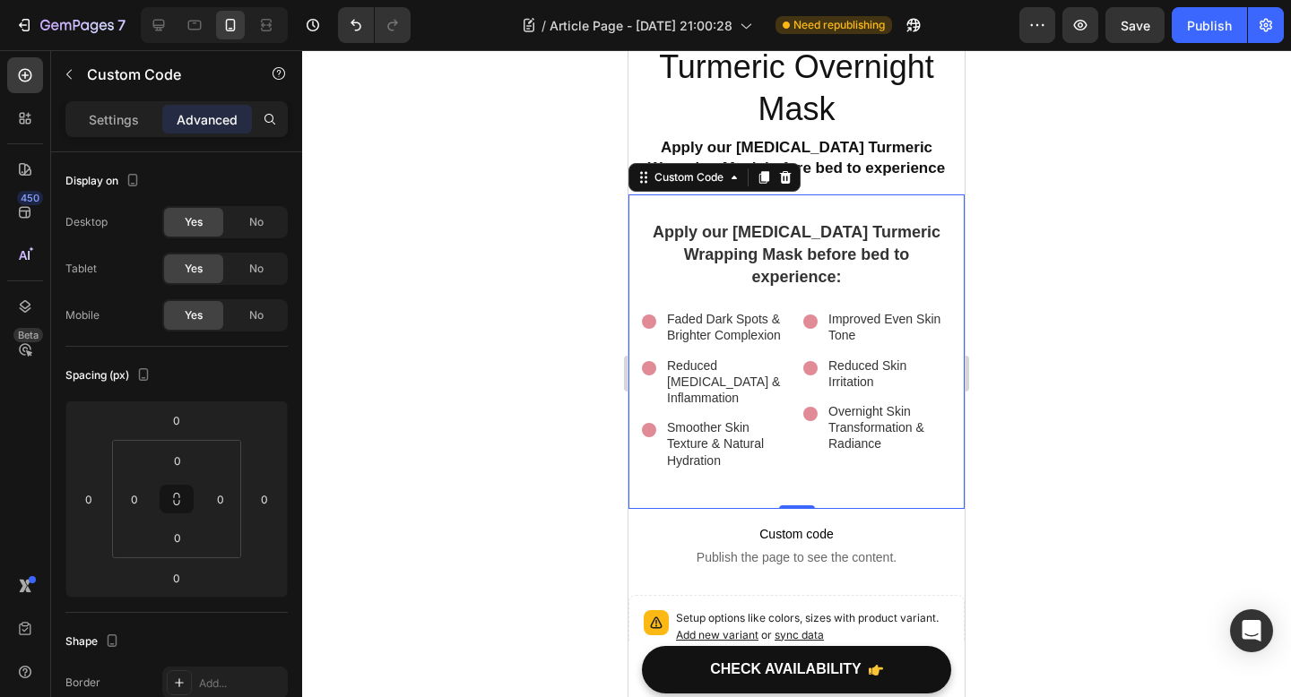
scroll to position [4714, 0]
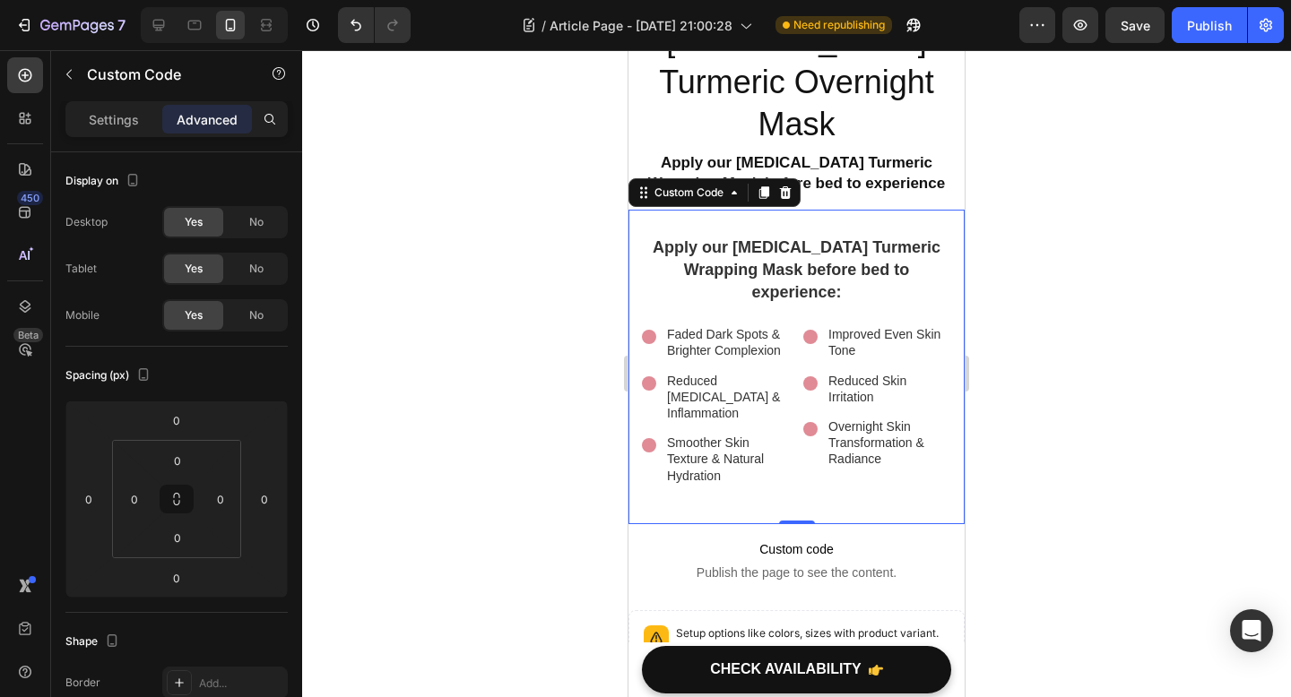
click at [528, 329] on div at bounding box center [796, 373] width 989 height 647
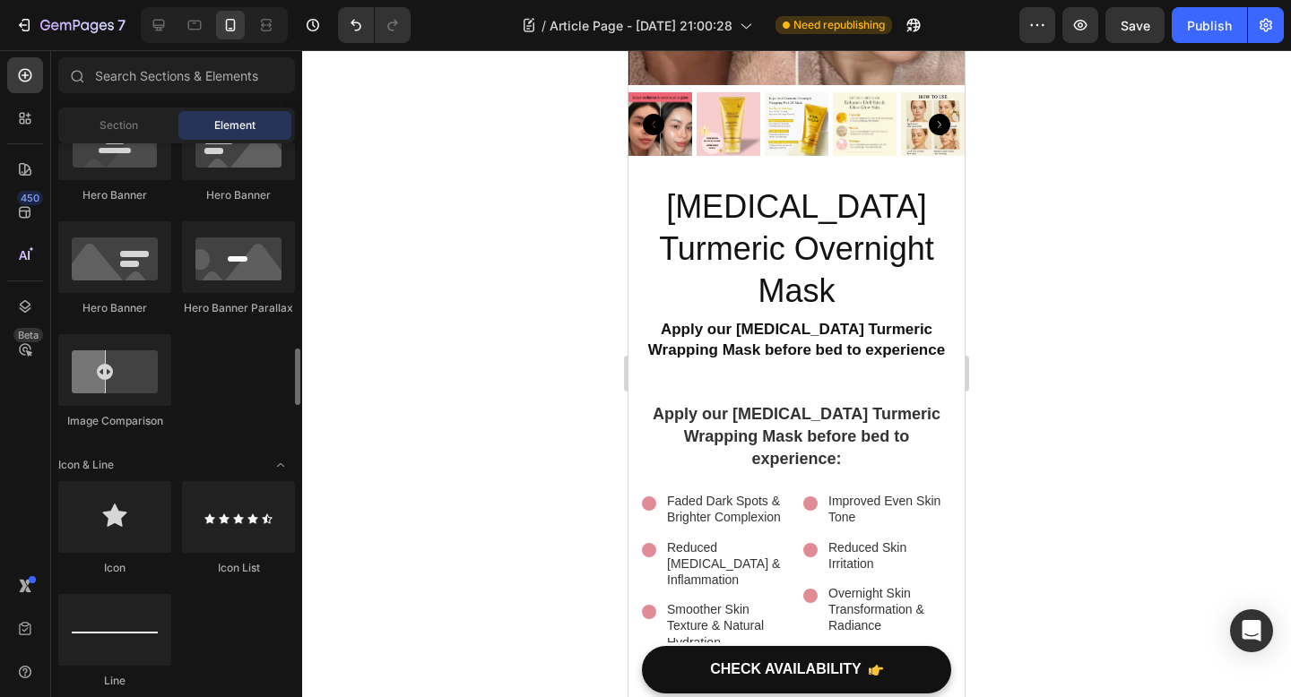
scroll to position [1222, 0]
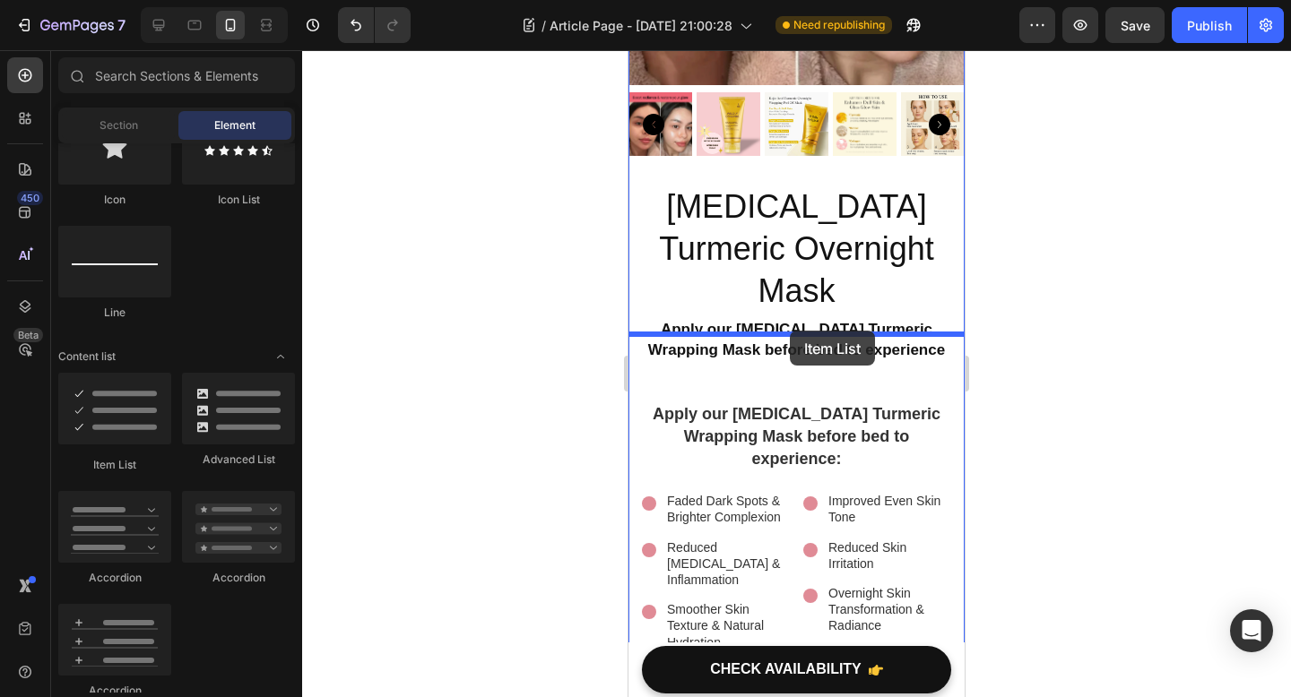
drag, startPoint x: 755, startPoint y: 490, endPoint x: 790, endPoint y: 331, distance: 163.3
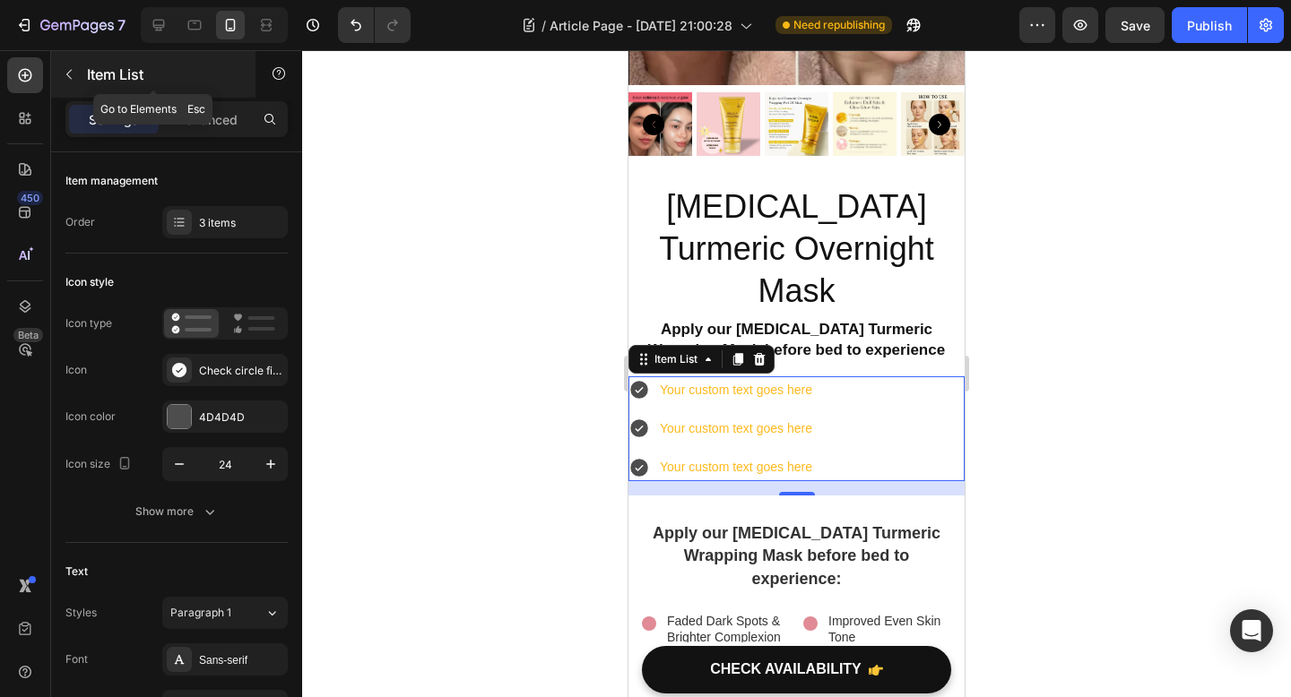
click at [73, 77] on icon "button" at bounding box center [69, 74] width 14 height 14
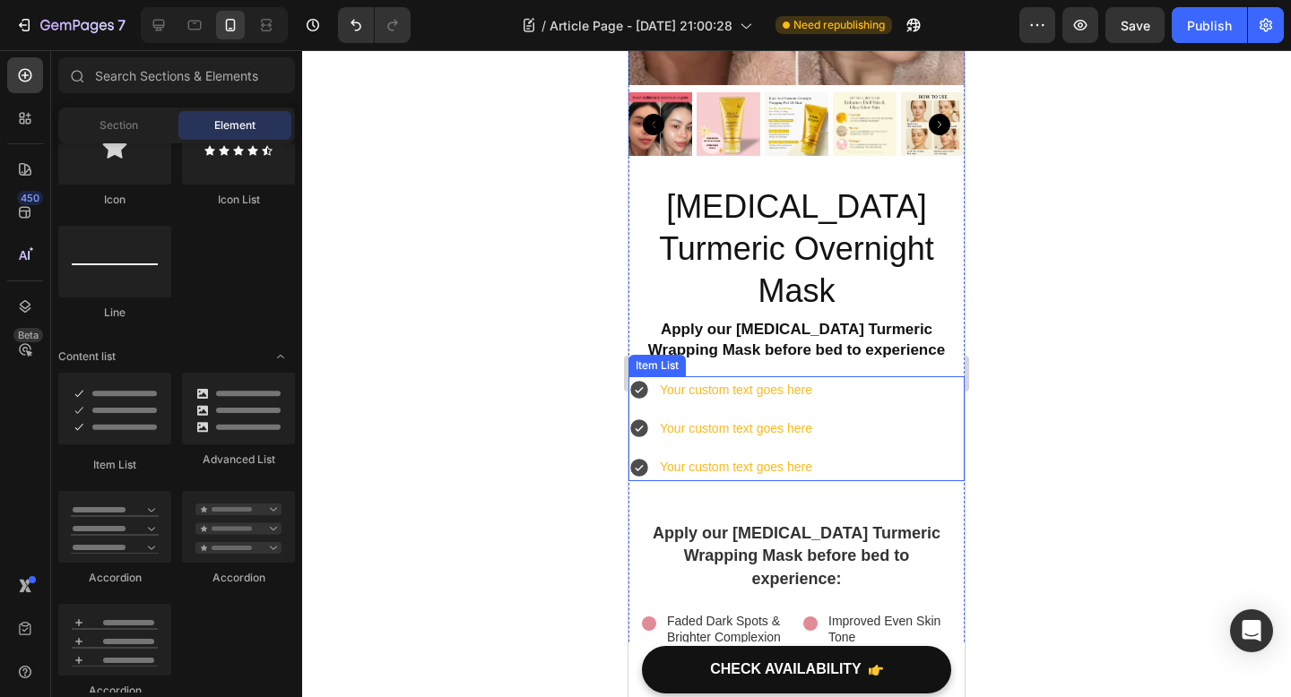
click at [688, 376] on div "Your custom text goes here" at bounding box center [736, 390] width 158 height 28
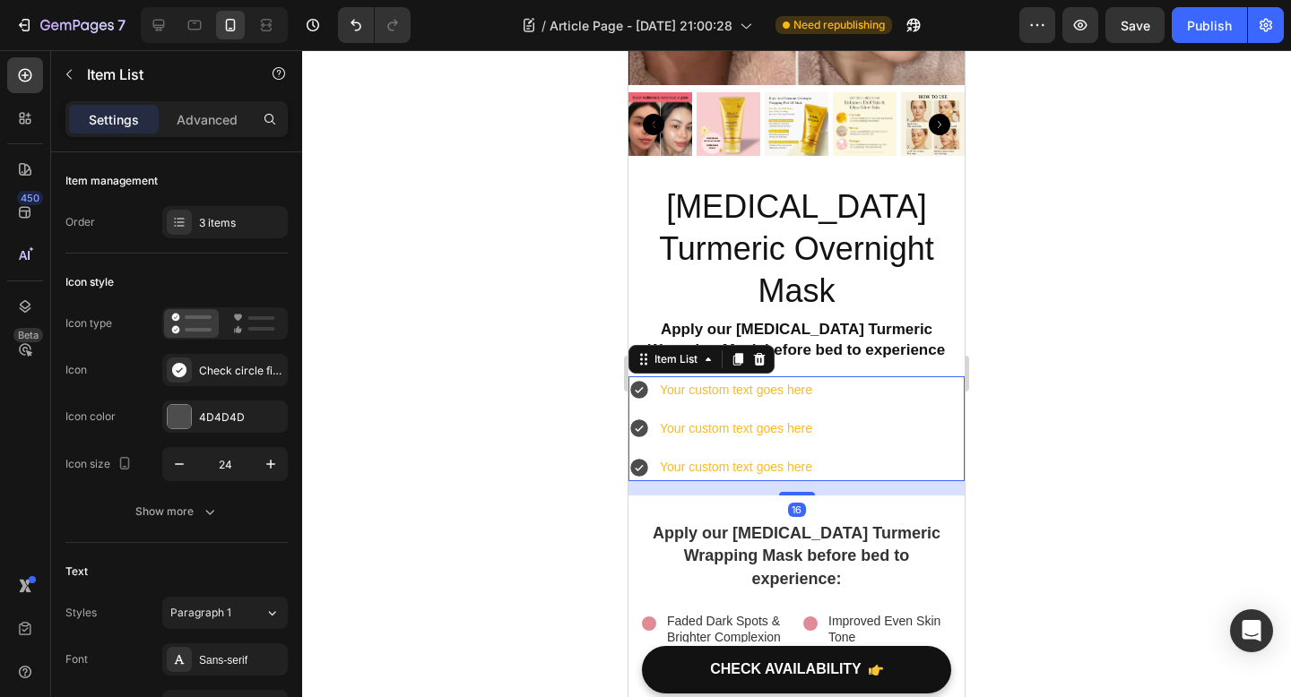
click at [850, 376] on div "Your custom text goes here Your custom text goes here Your custom text goes here" at bounding box center [796, 429] width 336 height 106
click at [827, 376] on div "Your custom text goes here Your custom text goes here Your custom text goes here" at bounding box center [796, 429] width 336 height 106
click at [808, 376] on div "Your custom text goes here" at bounding box center [736, 390] width 158 height 28
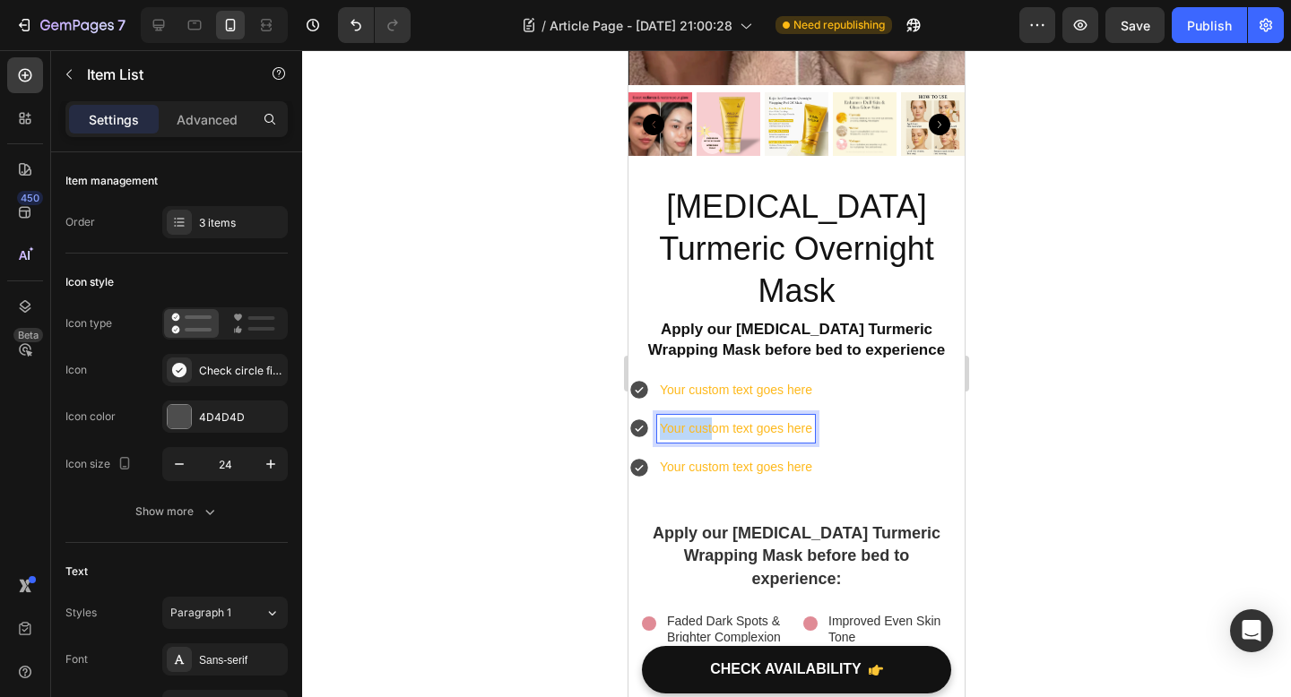
drag, startPoint x: 712, startPoint y: 390, endPoint x: 900, endPoint y: 360, distance: 190.5
click at [900, 376] on div "Your custom text goes here Your custom text goes here Your custom text goes here" at bounding box center [796, 429] width 336 height 106
click at [654, 415] on div "Your custom text goes here" at bounding box center [721, 429] width 186 height 28
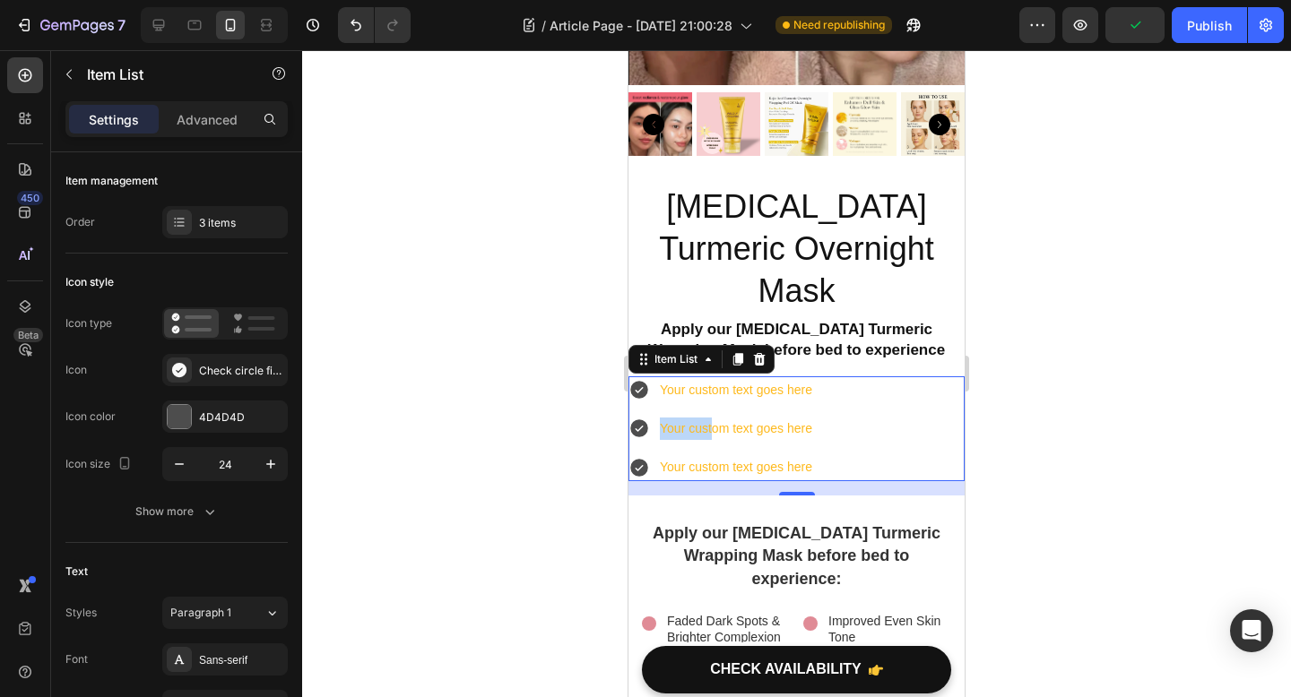
click at [653, 415] on div "Your custom text goes here" at bounding box center [721, 429] width 186 height 28
click at [669, 418] on p "Your custom text goes here" at bounding box center [736, 429] width 152 height 22
drag, startPoint x: 639, startPoint y: 382, endPoint x: 840, endPoint y: 358, distance: 202.2
click at [840, 376] on div "Your custom text goes here Your custom text goes here Your custom text goes here" at bounding box center [796, 429] width 336 height 106
click at [807, 418] on p "Your custom text goes here" at bounding box center [736, 429] width 152 height 22
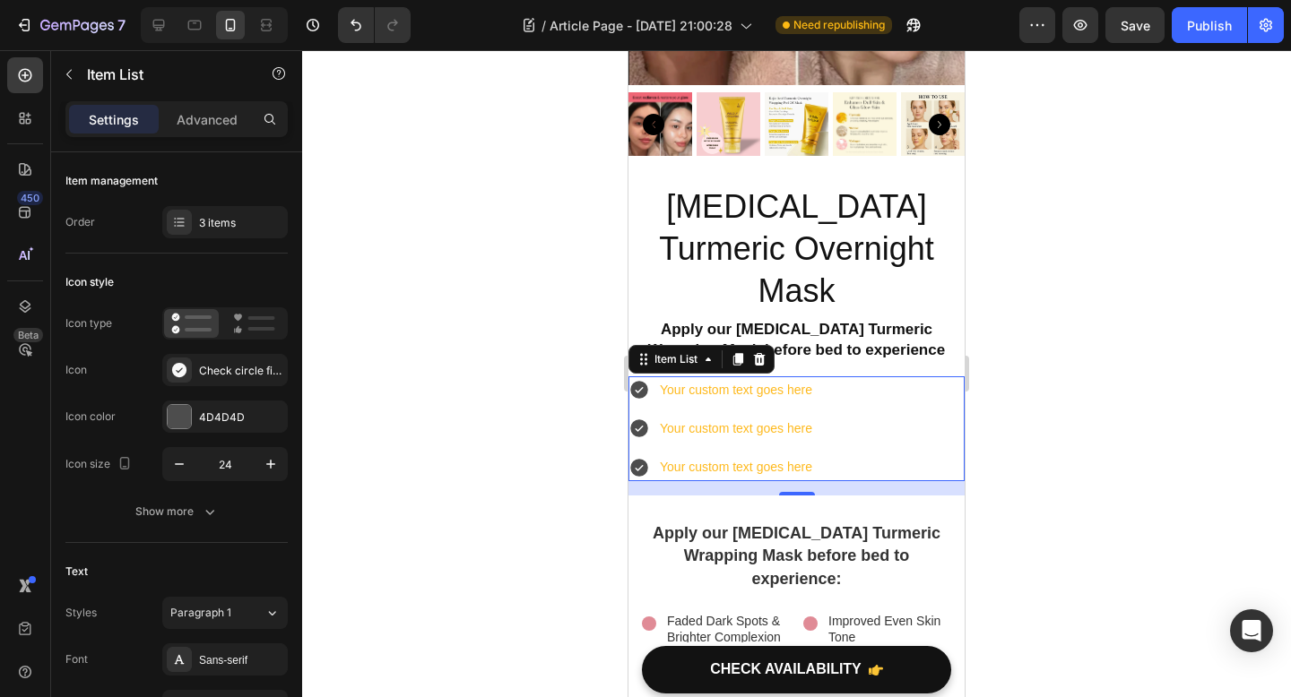
drag, startPoint x: 864, startPoint y: 380, endPoint x: 694, endPoint y: 382, distance: 170.3
click at [694, 382] on div "Your custom text goes here Your custom text goes here Your custom text goes here" at bounding box center [796, 429] width 336 height 106
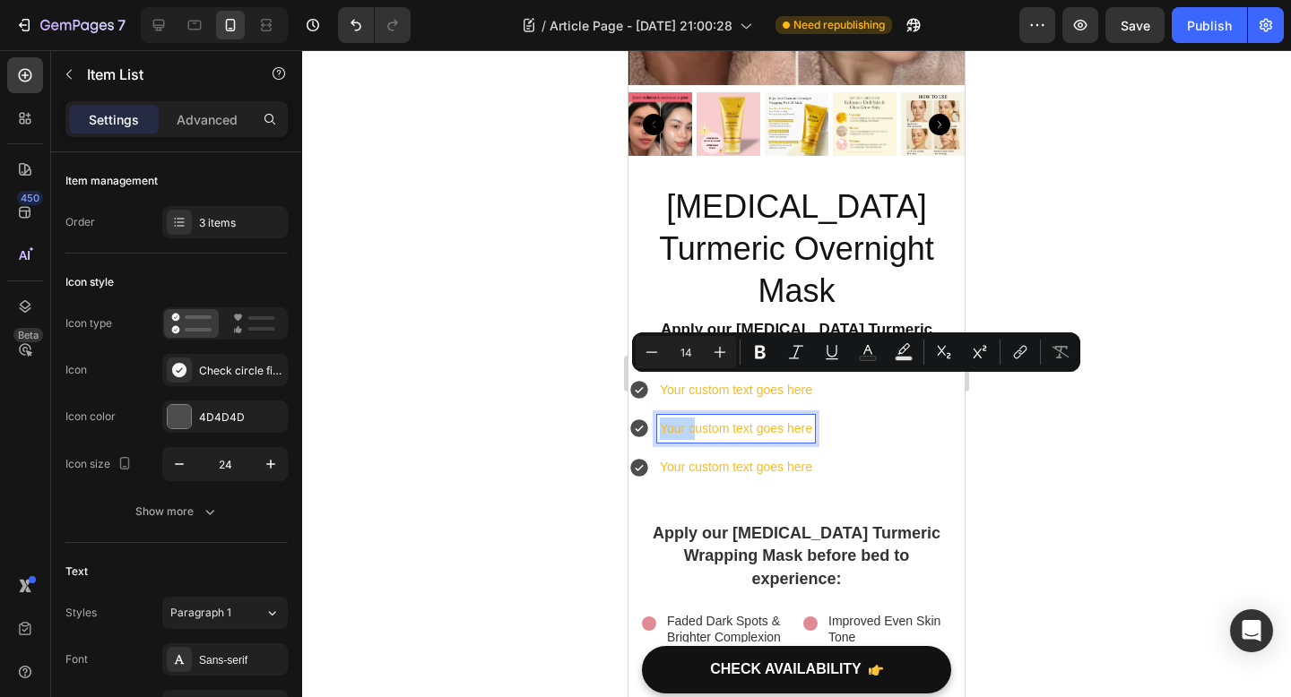
drag, startPoint x: 694, startPoint y: 382, endPoint x: 861, endPoint y: 348, distance: 171.0
click at [861, 376] on div "Your custom text goes here Your custom text goes here Your custom text goes here" at bounding box center [796, 429] width 336 height 106
click at [684, 418] on p "Your custom text goes here" at bounding box center [736, 429] width 152 height 22
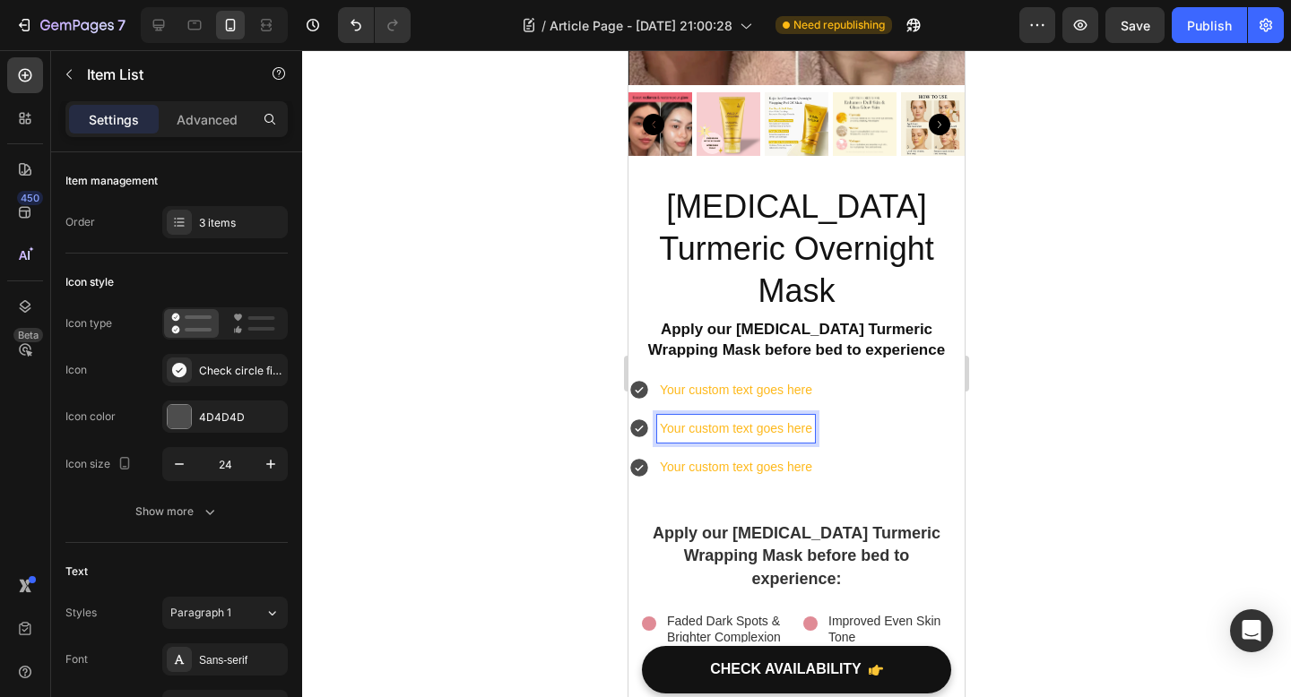
click at [651, 415] on div "Your custom text goes here" at bounding box center [721, 429] width 186 height 28
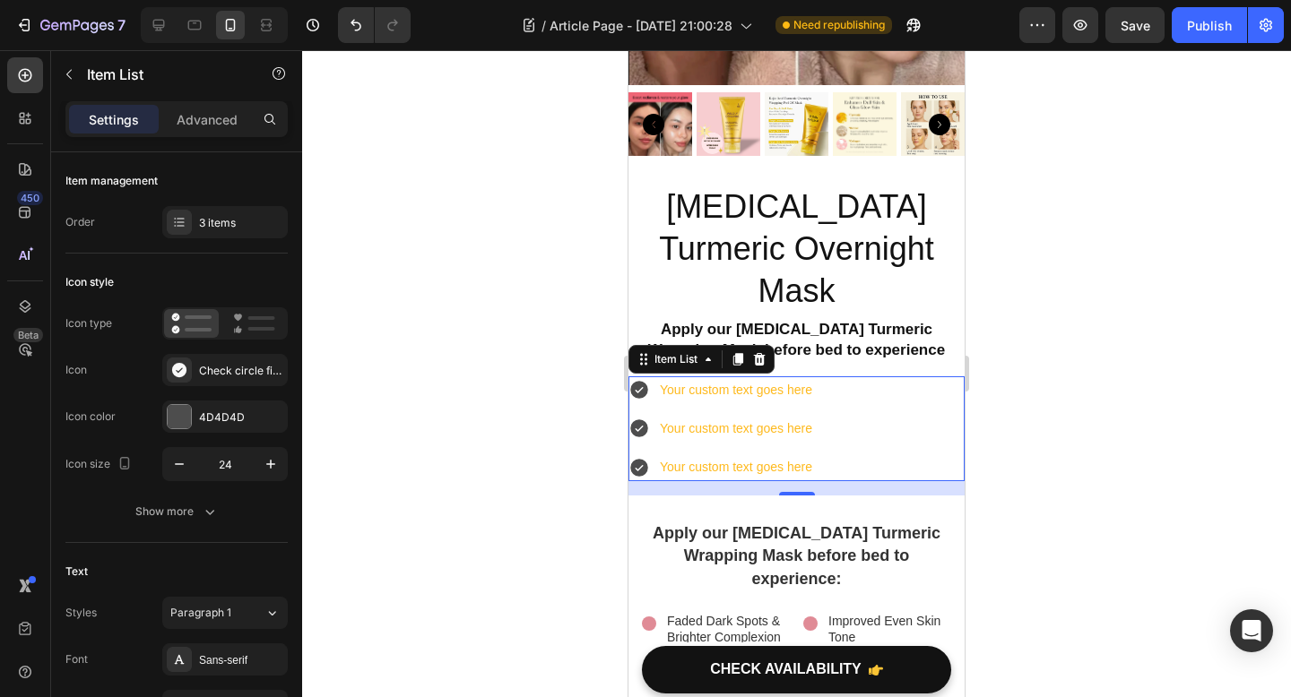
click at [662, 418] on p "Your custom text goes here" at bounding box center [736, 429] width 152 height 22
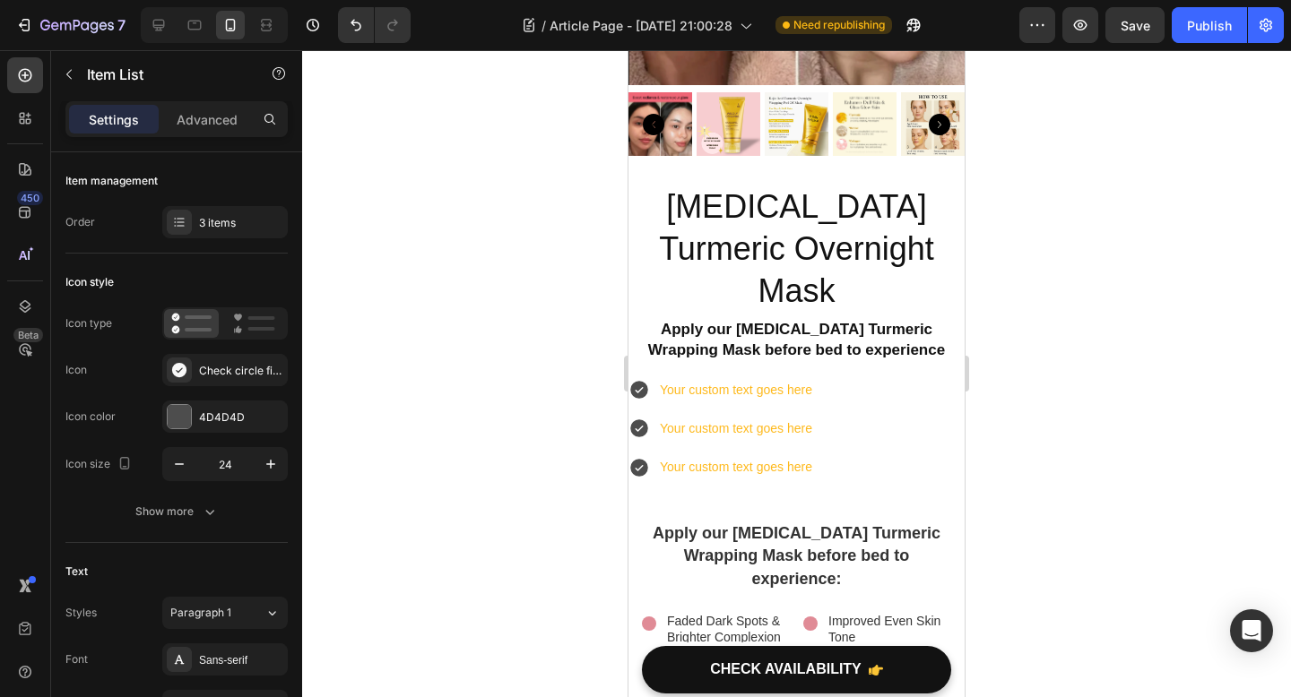
click at [636, 420] on icon at bounding box center [639, 429] width 18 height 18
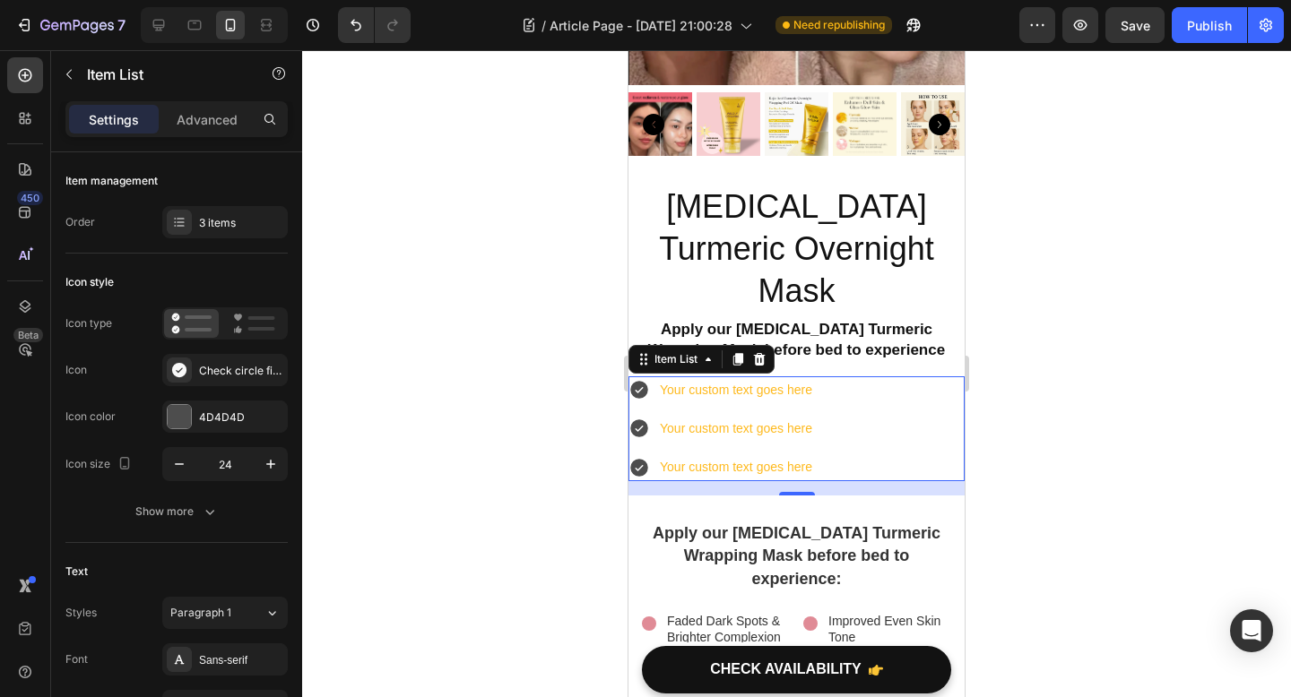
click at [636, 420] on icon at bounding box center [639, 429] width 18 height 18
click at [635, 418] on icon at bounding box center [639, 429] width 22 height 22
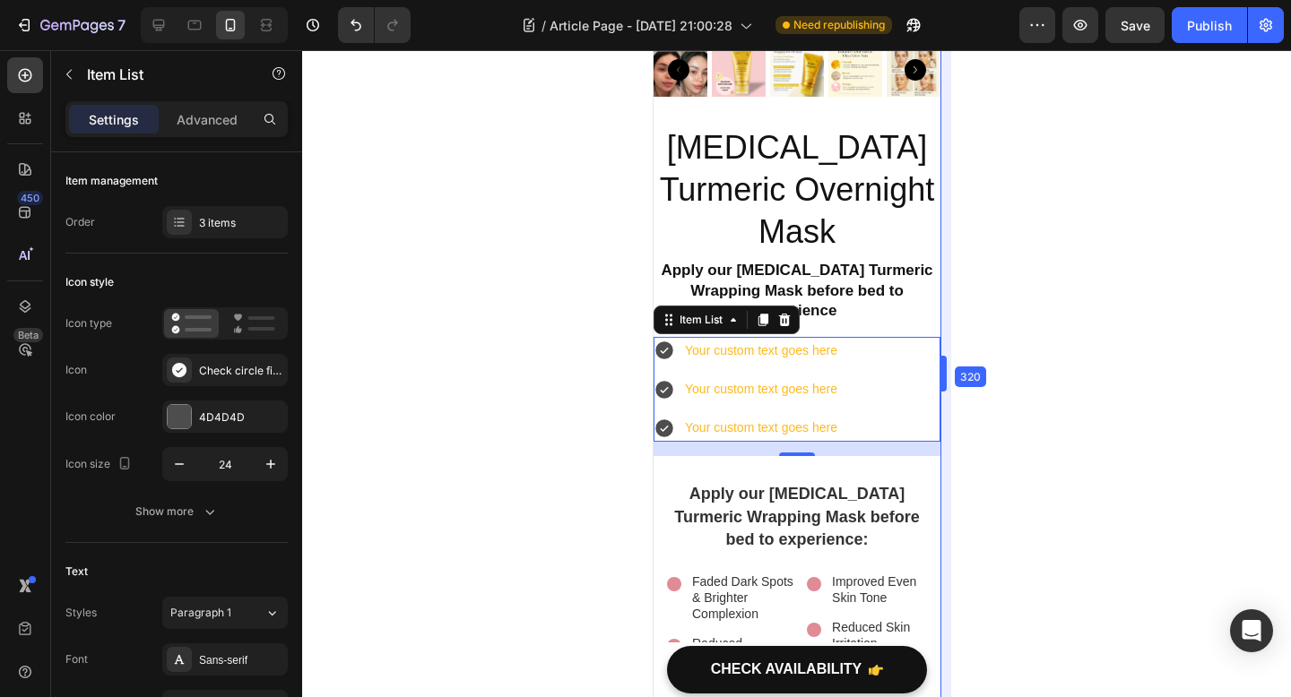
drag, startPoint x: 965, startPoint y: 371, endPoint x: 910, endPoint y: 371, distance: 55.6
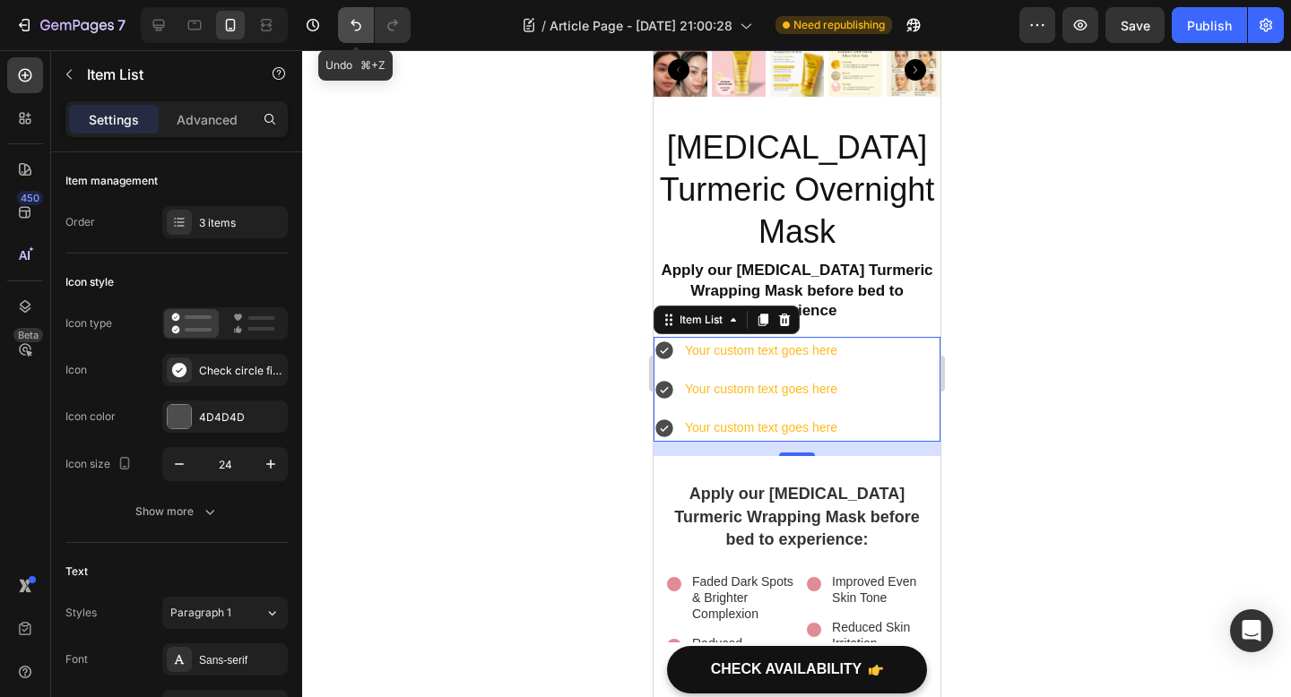
click at [357, 25] on icon "Undo/Redo" at bounding box center [356, 25] width 18 height 18
click at [357, 31] on icon "Undo/Redo" at bounding box center [356, 25] width 18 height 18
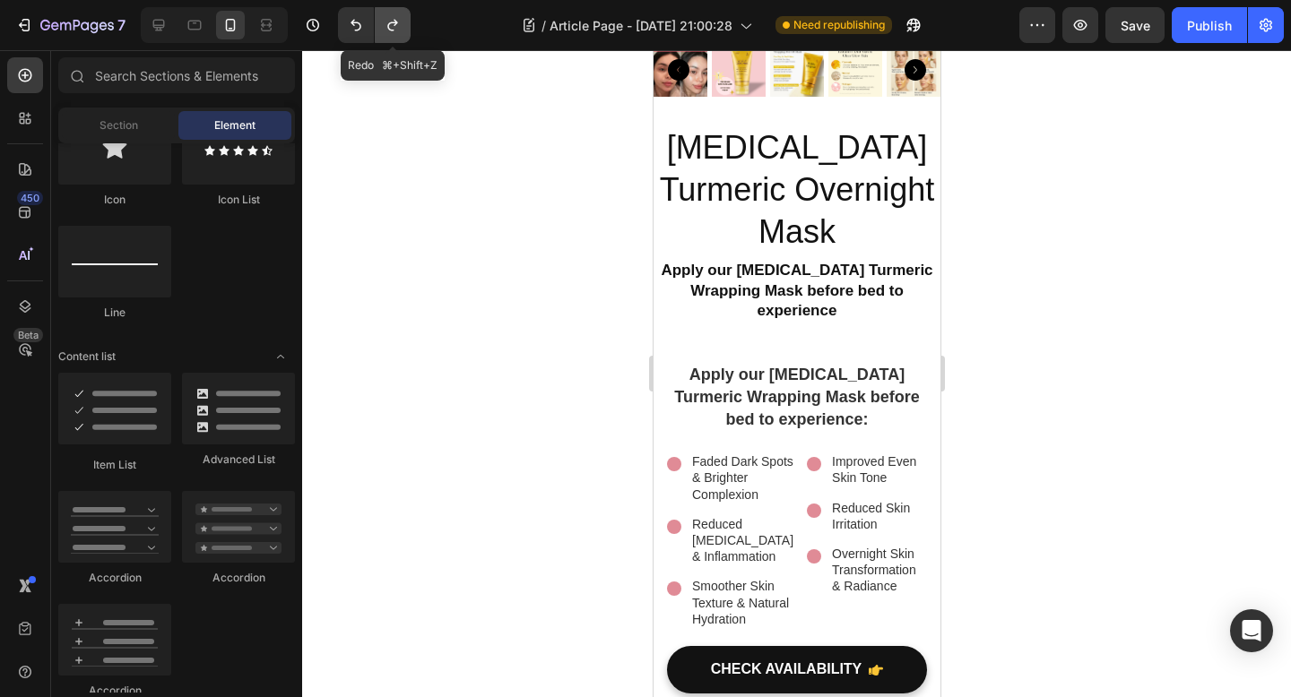
click at [391, 28] on icon "Undo/Redo" at bounding box center [393, 25] width 18 height 18
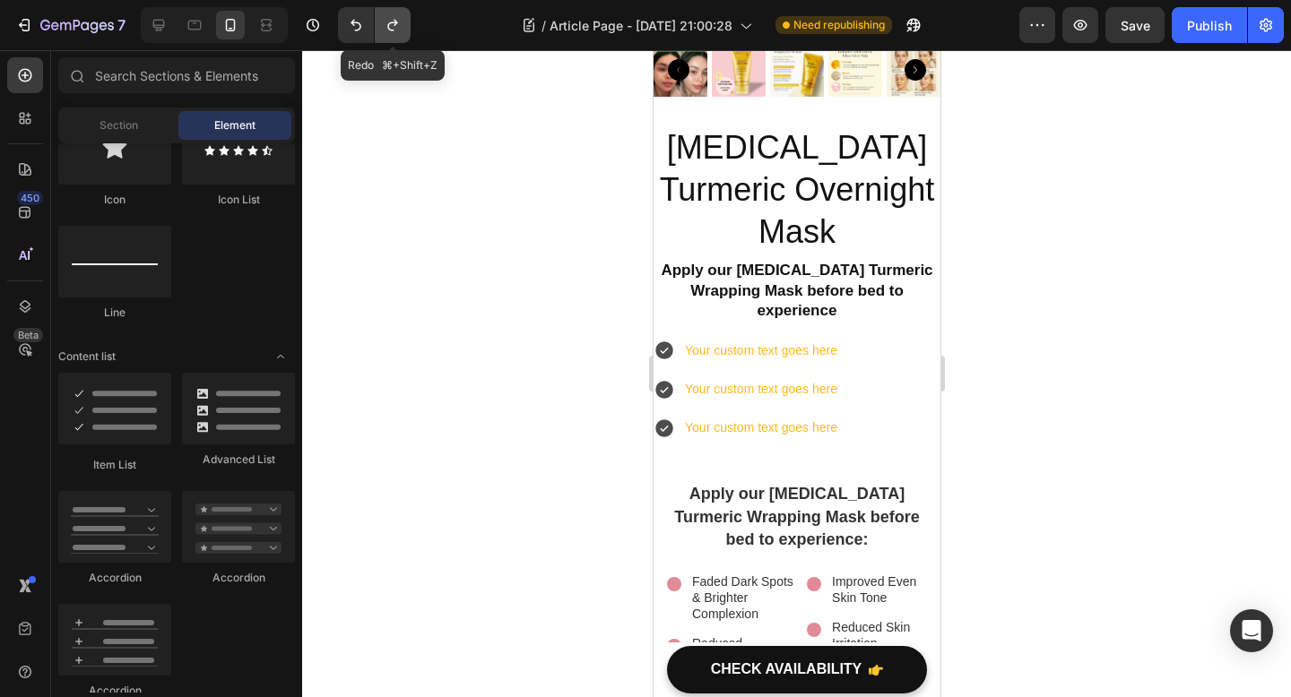
click at [391, 28] on icon "Undo/Redo" at bounding box center [393, 25] width 18 height 18
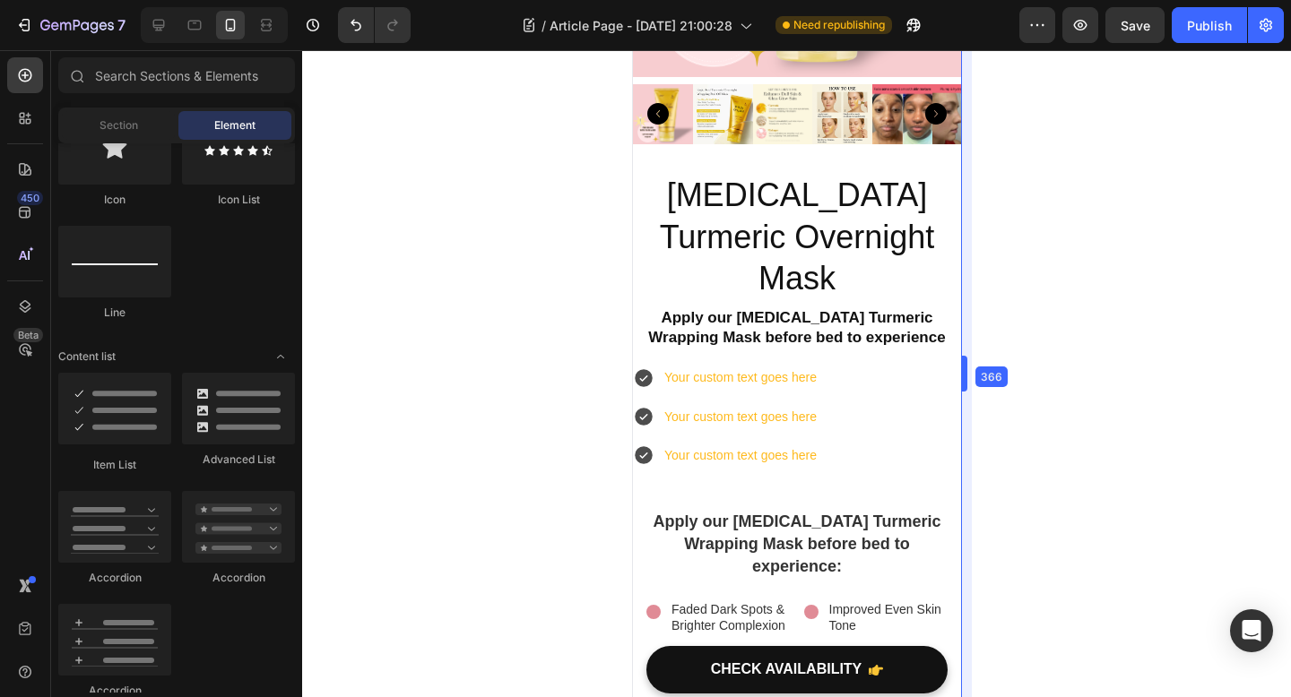
drag, startPoint x: 945, startPoint y: 365, endPoint x: 986, endPoint y: 372, distance: 41.0
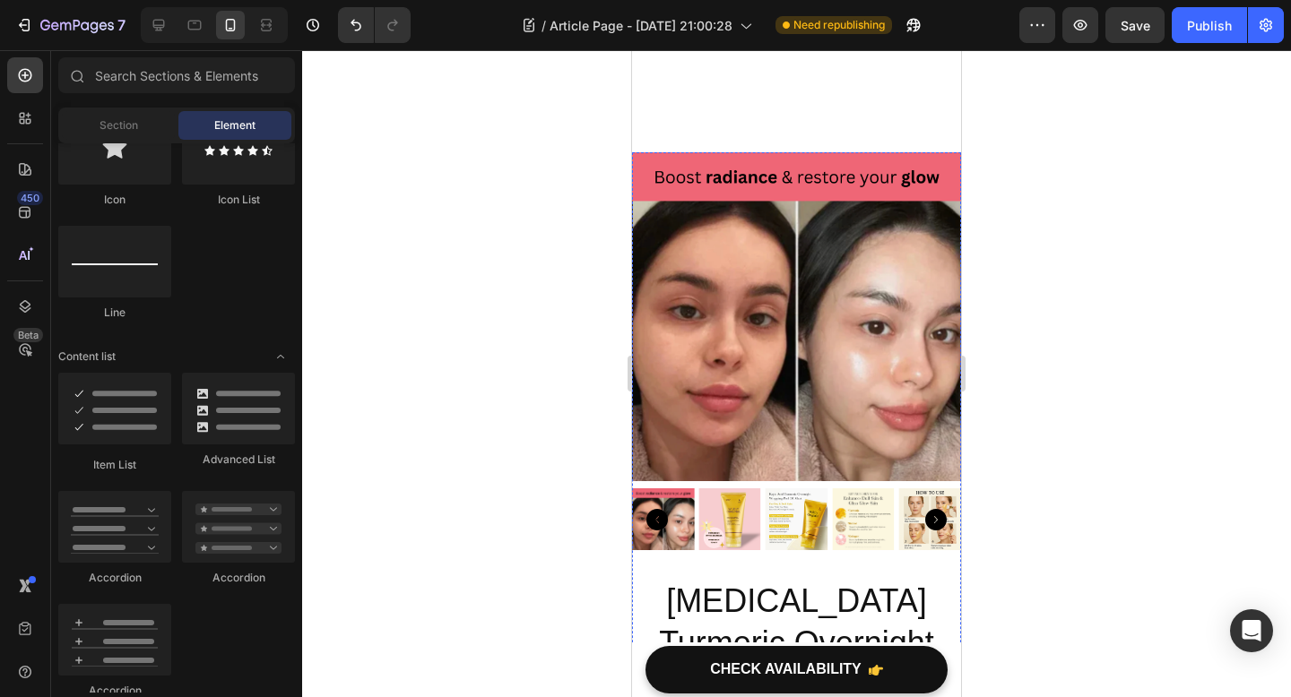
scroll to position [3714, 0]
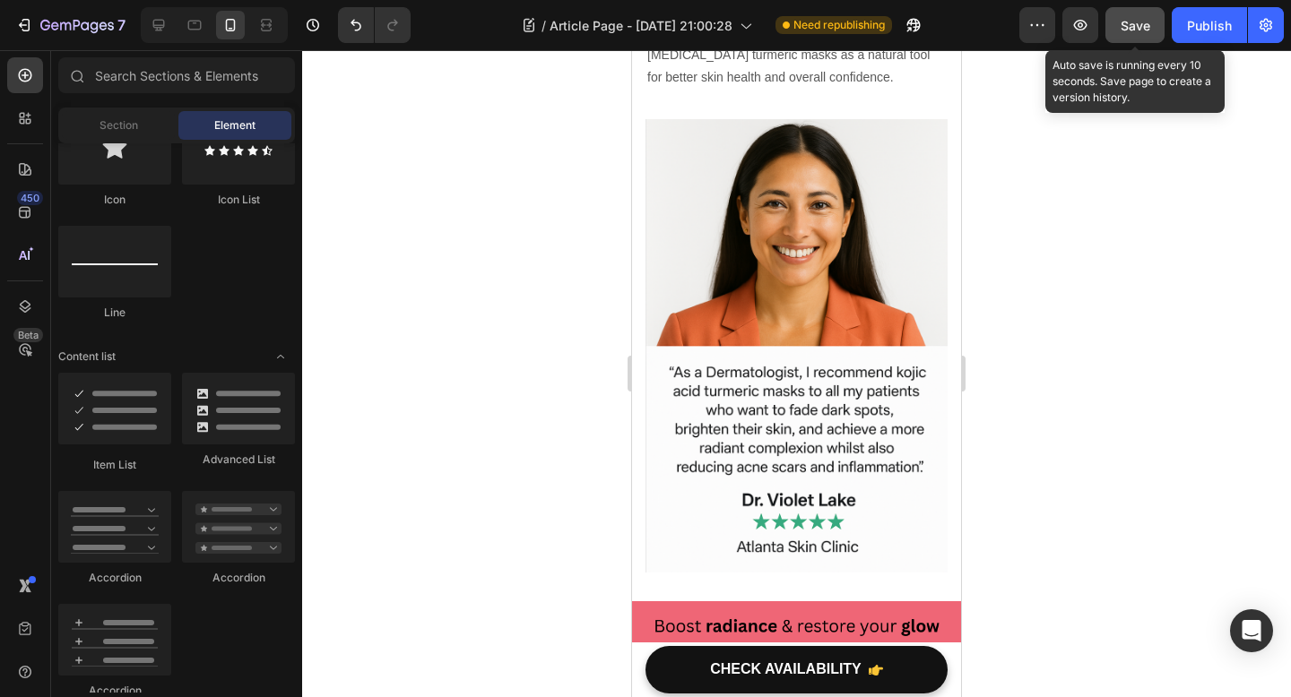
click at [1134, 35] on button "Save" at bounding box center [1134, 25] width 59 height 36
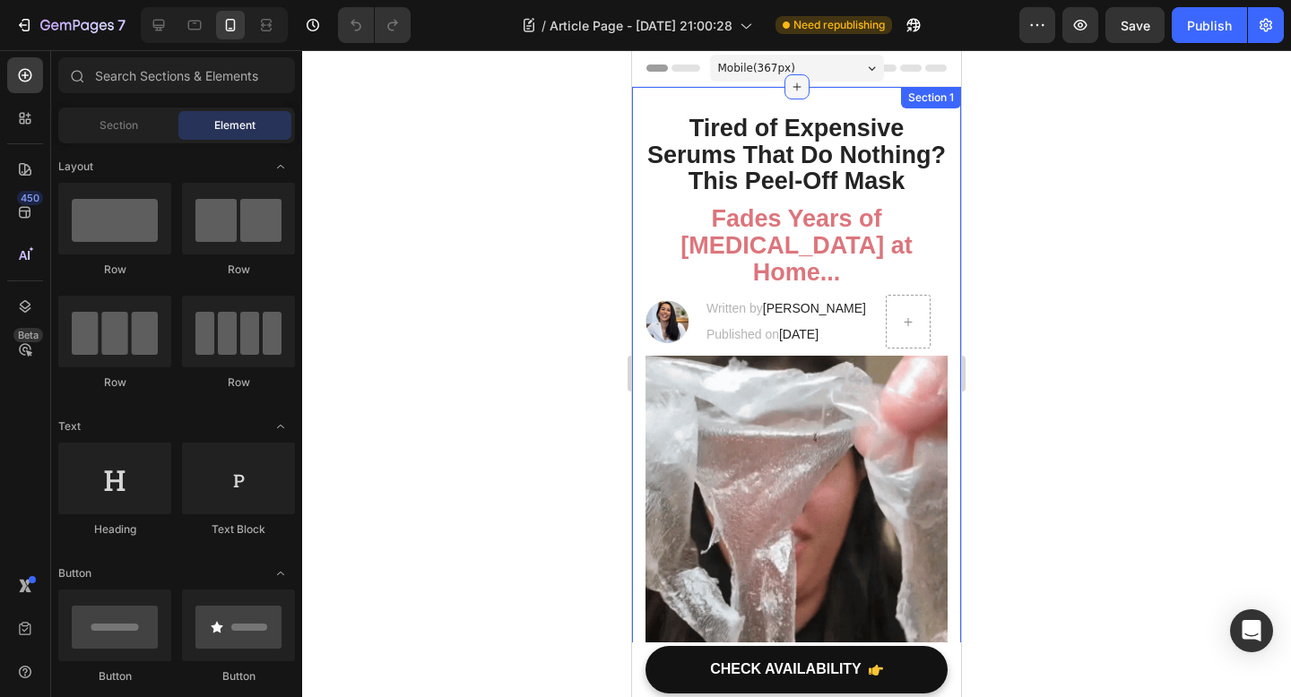
click at [797, 80] on icon at bounding box center [797, 87] width 14 height 14
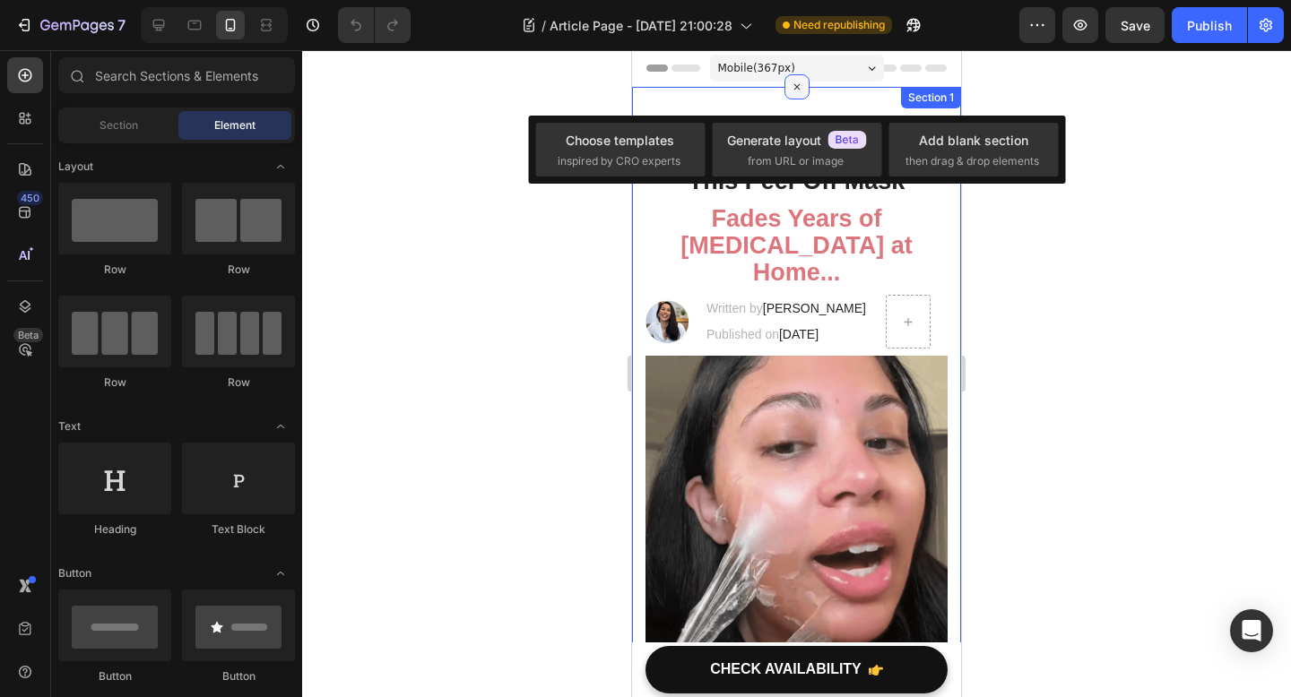
click at [805, 79] on div at bounding box center [796, 86] width 25 height 25
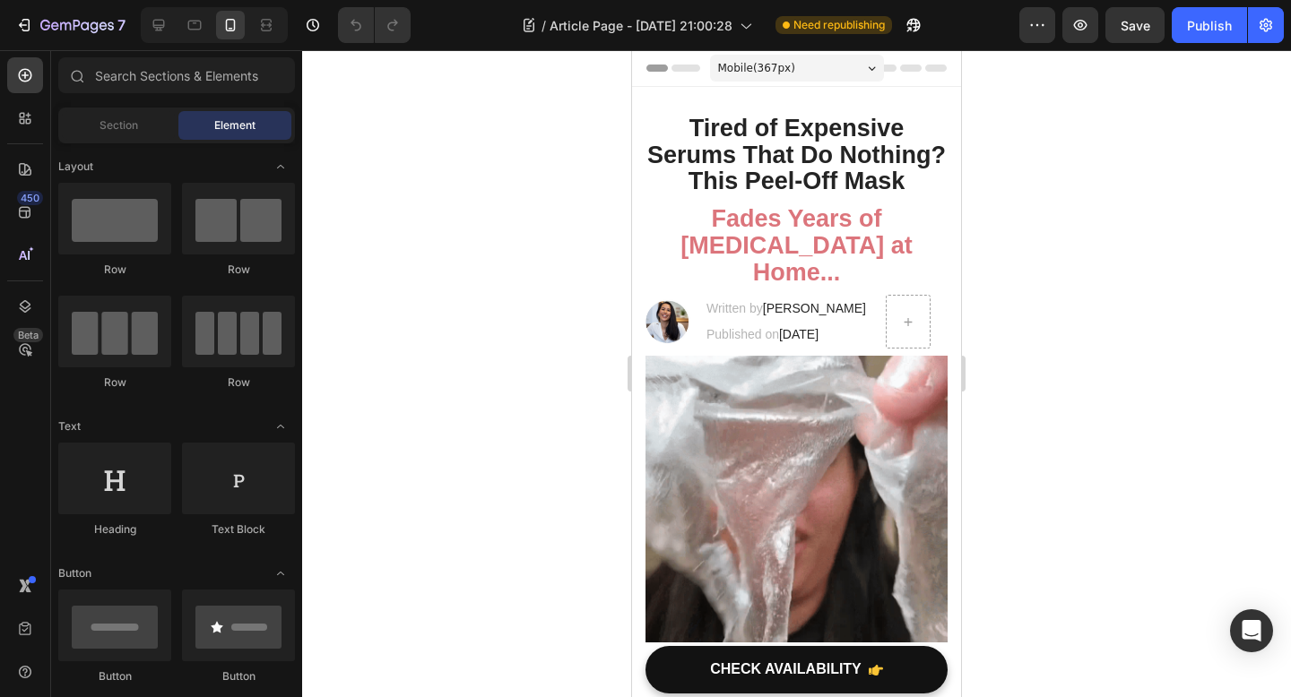
click at [825, 72] on div "Mobile ( 367 px)" at bounding box center [797, 68] width 174 height 27
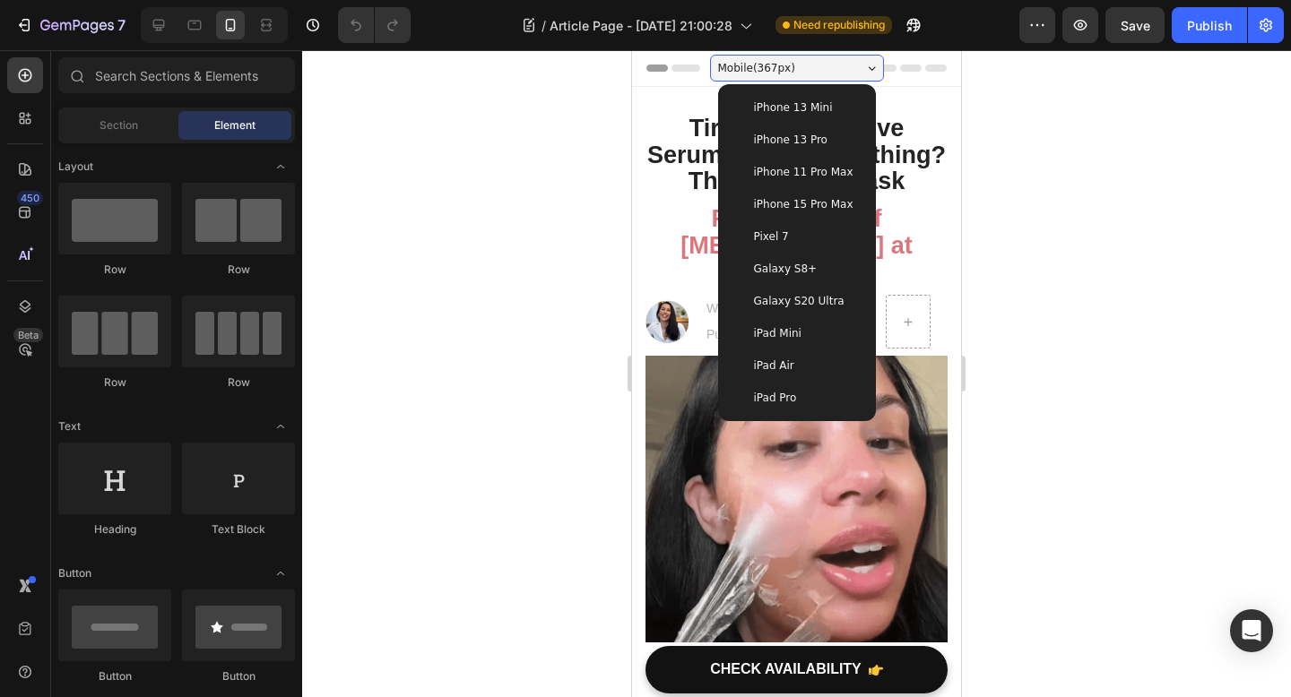
click at [809, 99] on span "iPhone 13 Mini" at bounding box center [793, 108] width 79 height 18
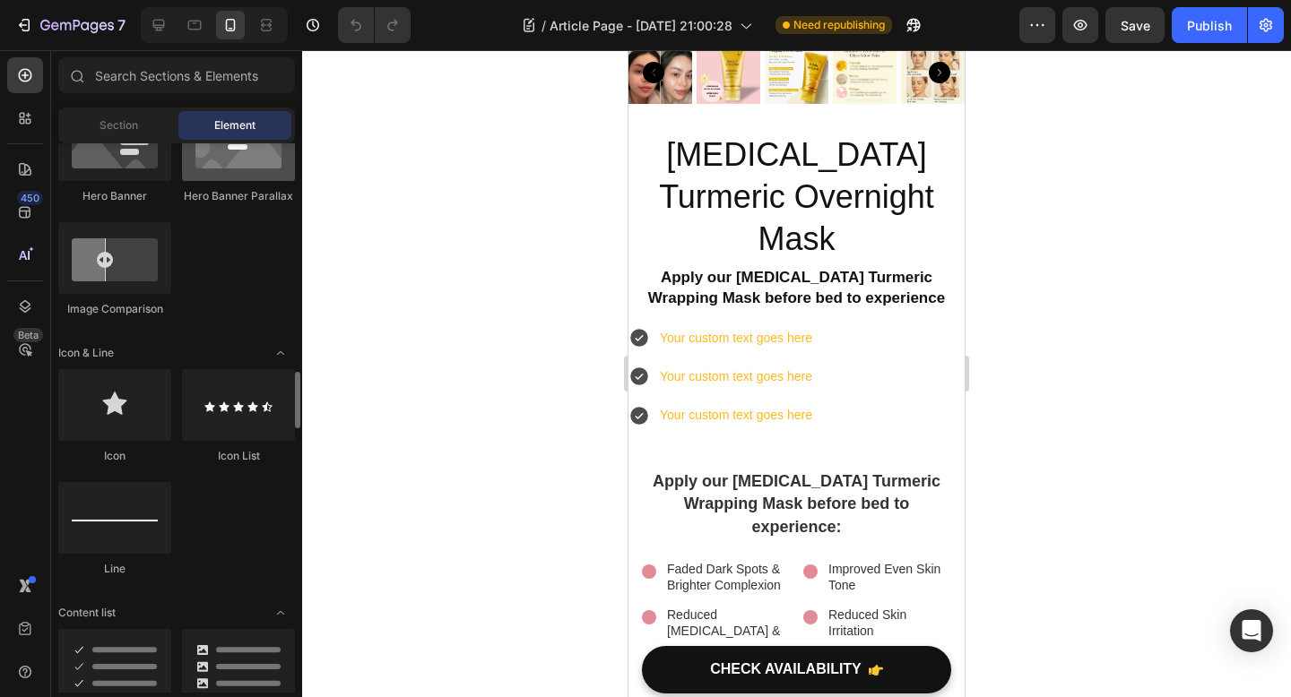
scroll to position [1148, 0]
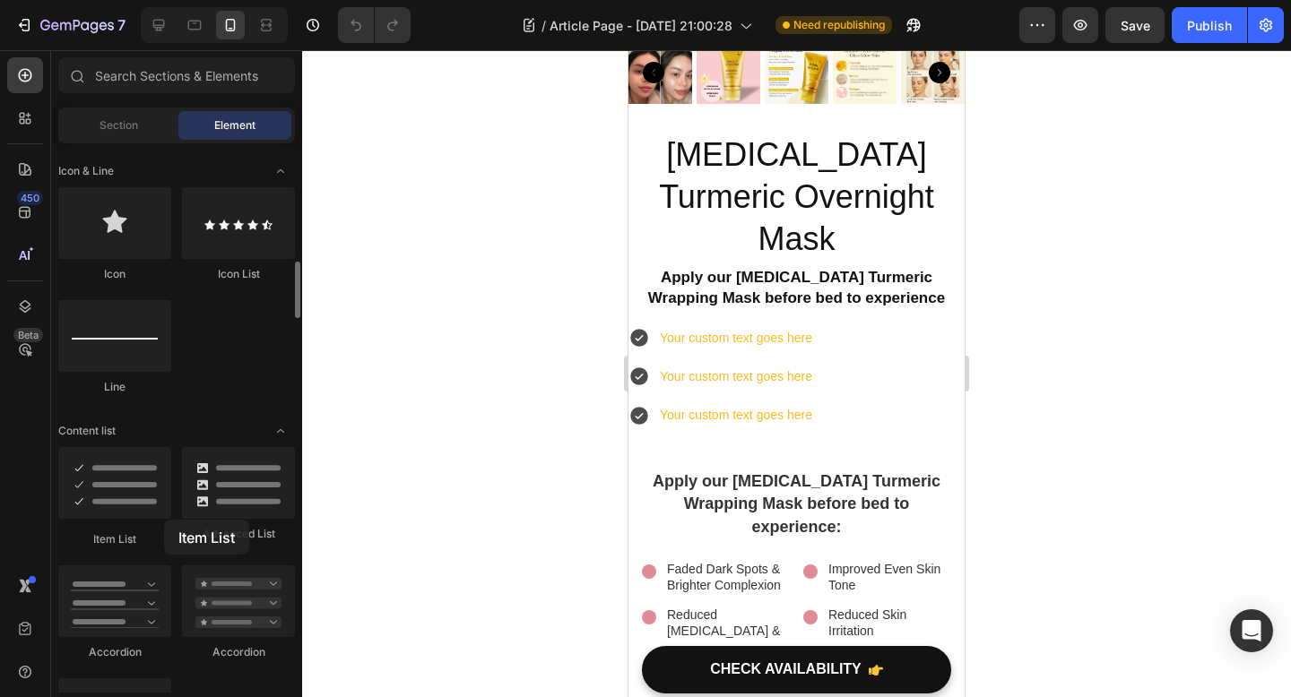
click at [164, 520] on div "Item List" at bounding box center [114, 497] width 113 height 100
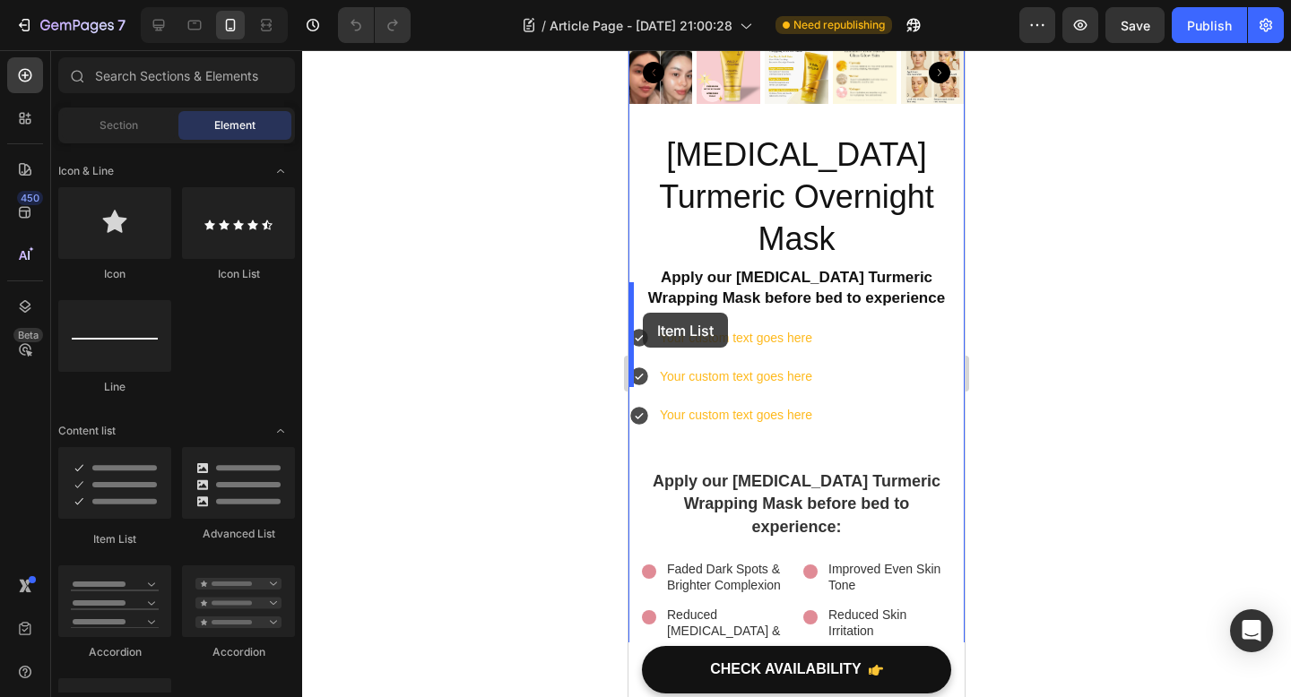
drag, startPoint x: 765, startPoint y: 552, endPoint x: 641, endPoint y: 314, distance: 269.0
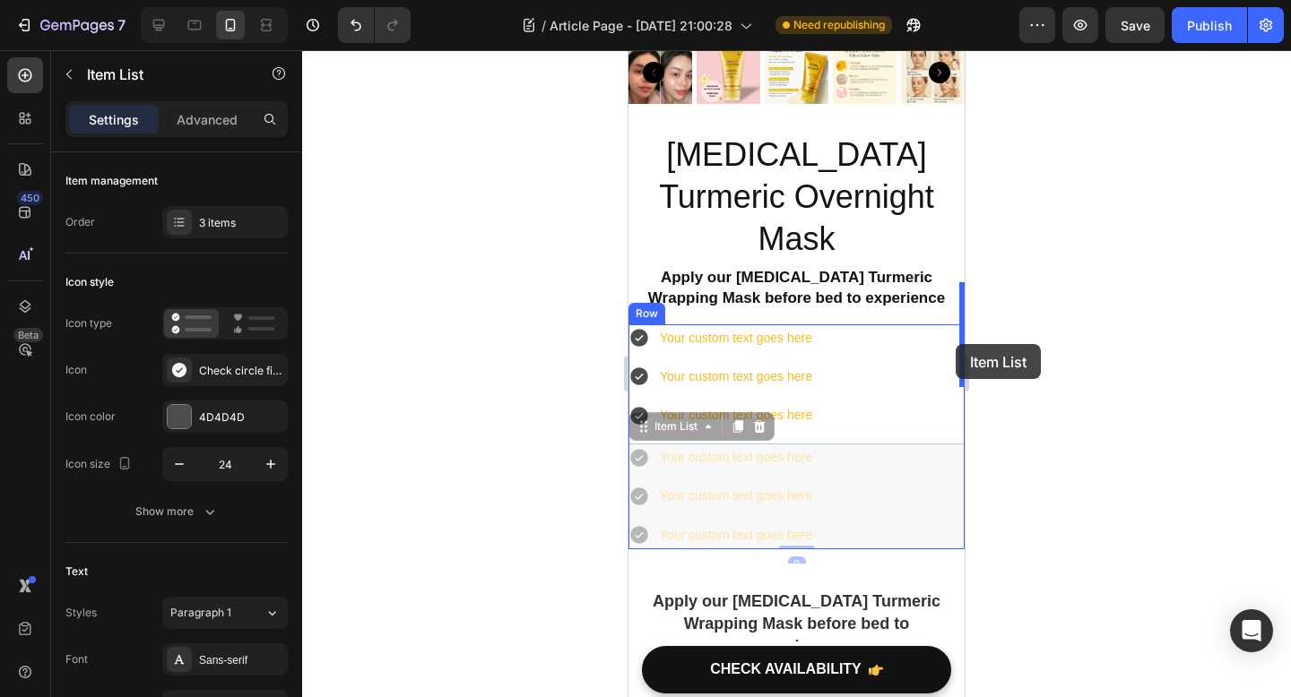
drag, startPoint x: 853, startPoint y: 406, endPoint x: 955, endPoint y: 344, distance: 119.4
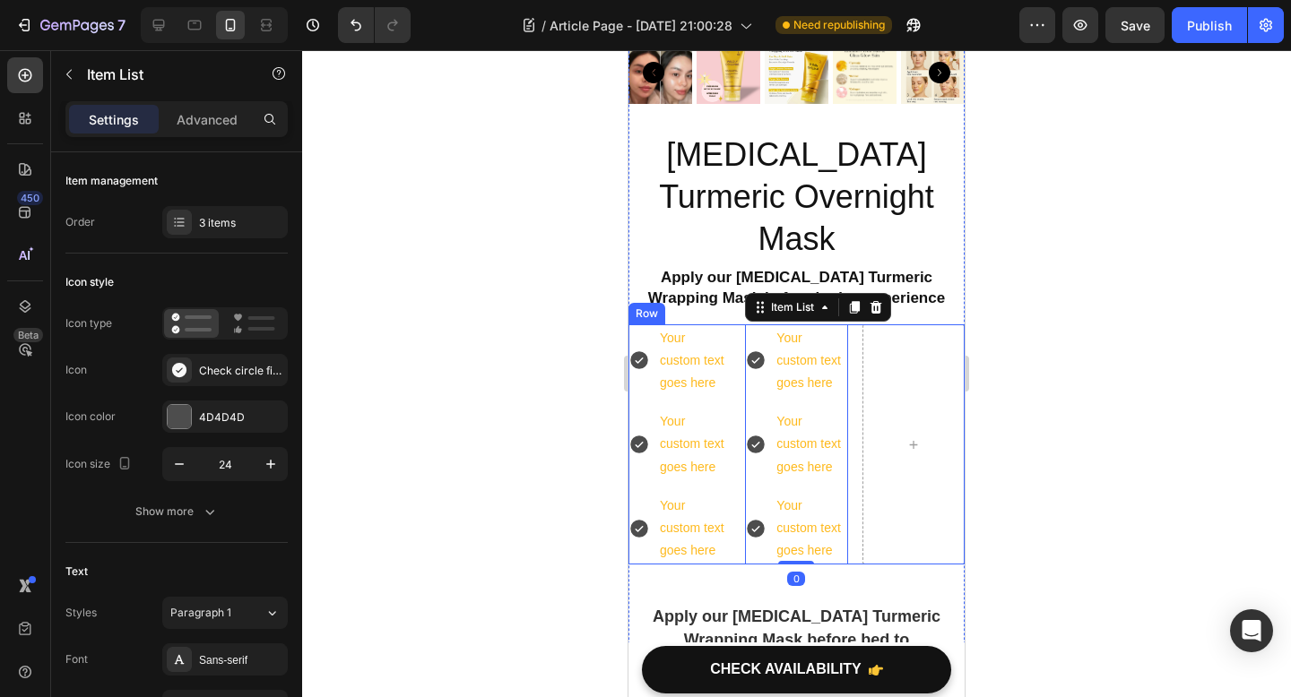
click at [1061, 365] on div at bounding box center [796, 373] width 989 height 647
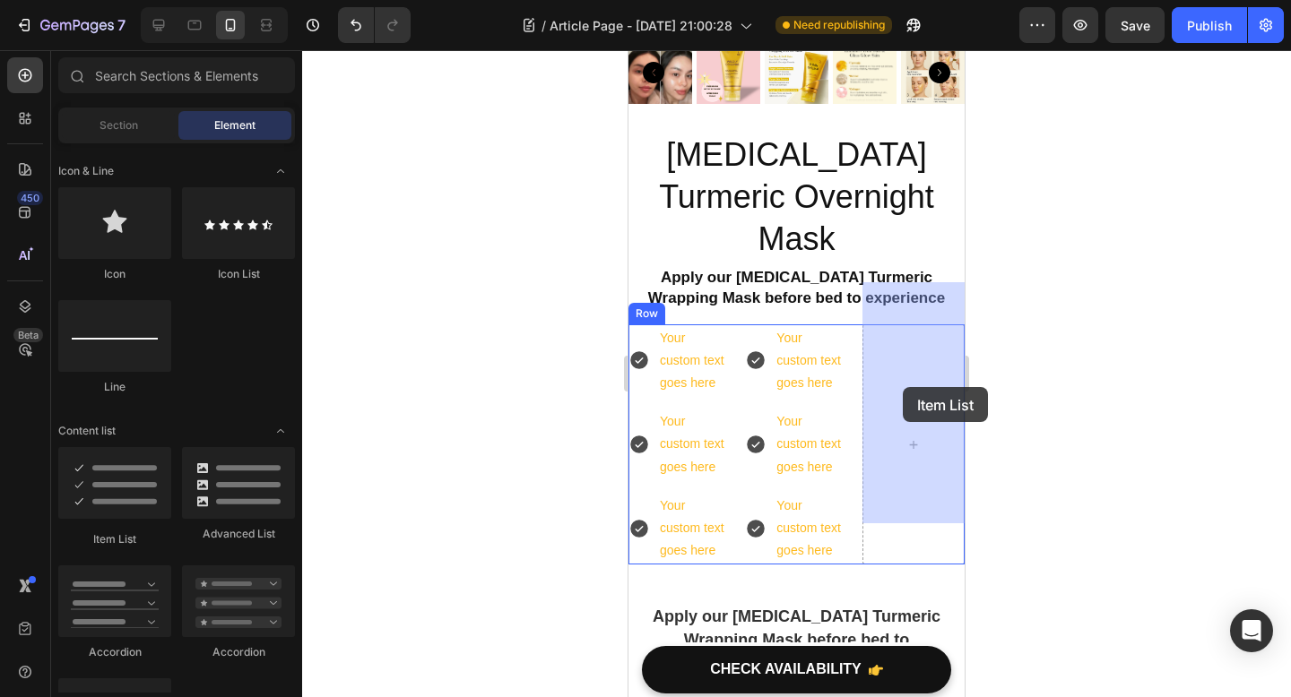
drag, startPoint x: 763, startPoint y: 548, endPoint x: 909, endPoint y: 386, distance: 217.6
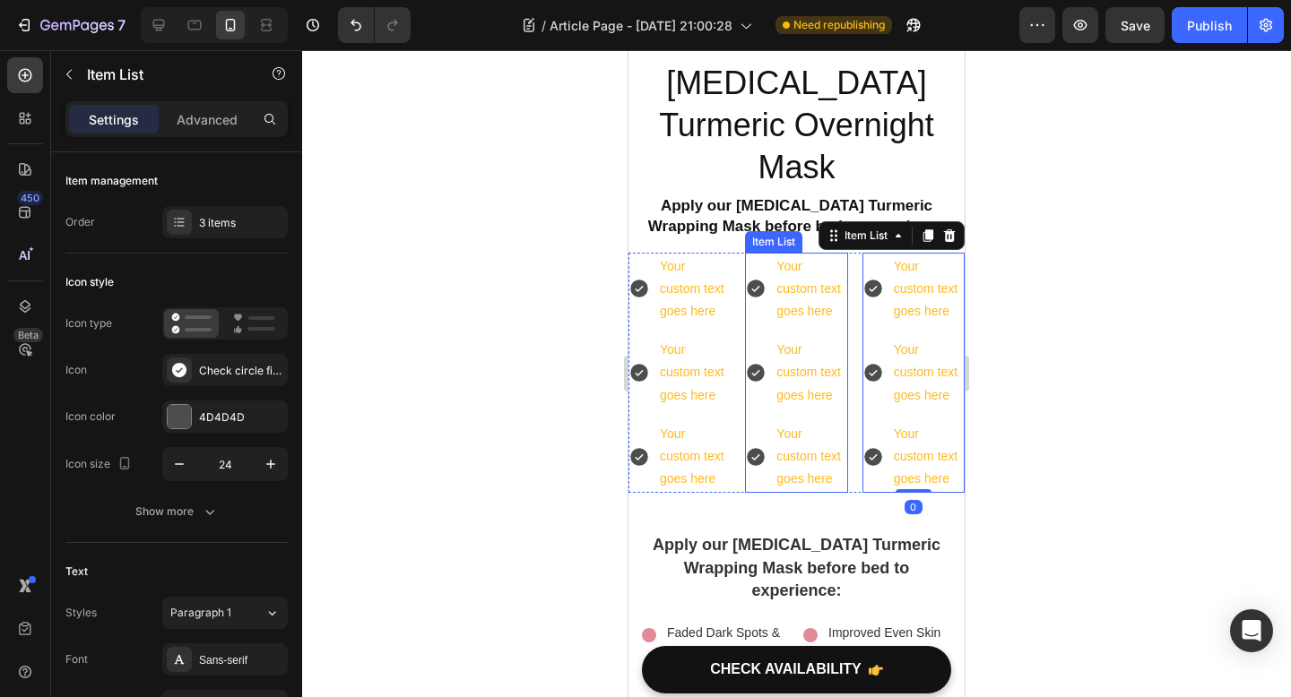
scroll to position [4673, 0]
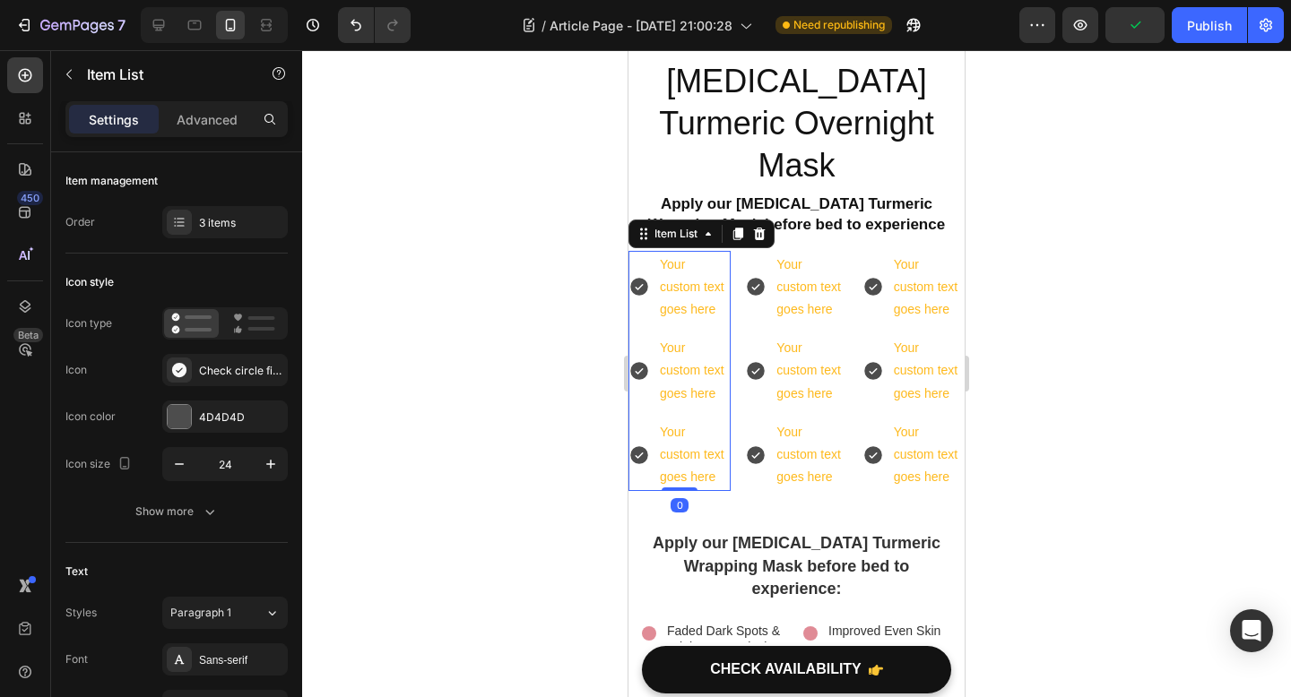
click at [704, 334] on div "Your custom text goes here" at bounding box center [693, 370] width 73 height 73
click at [694, 259] on div "Your custom text goes here" at bounding box center [693, 287] width 73 height 73
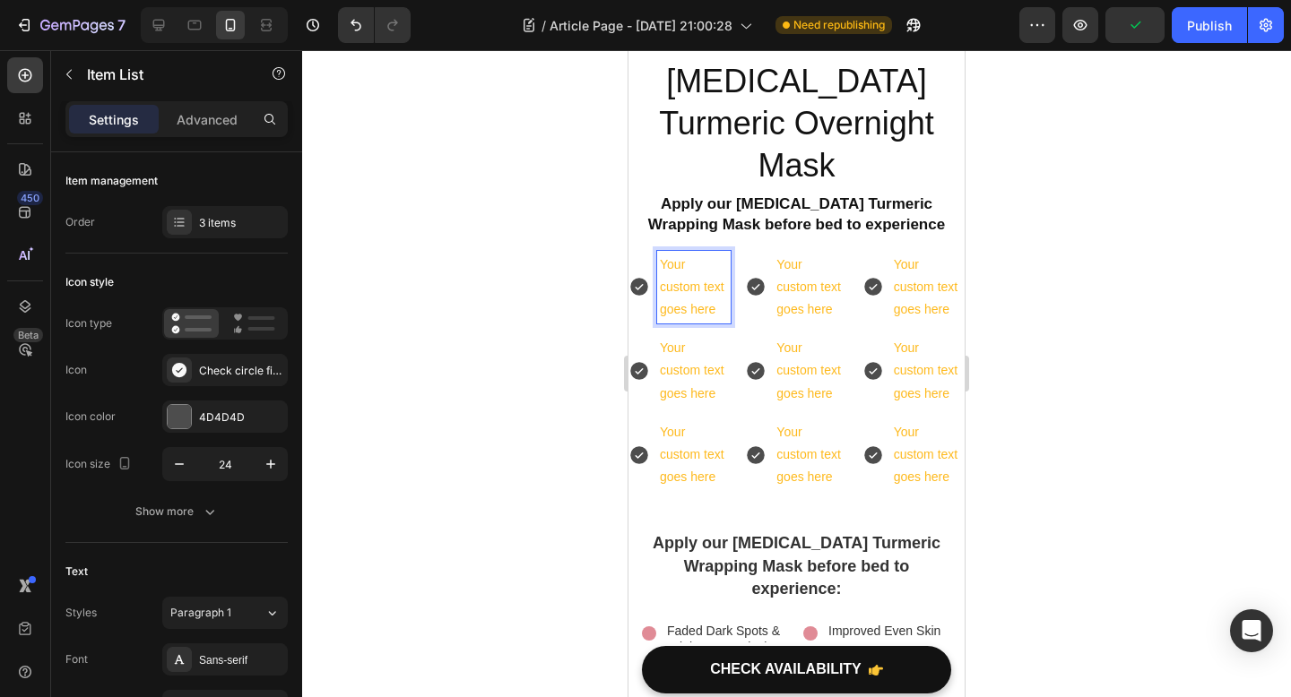
click at [703, 260] on p "Your custom text goes here" at bounding box center [694, 288] width 68 height 68
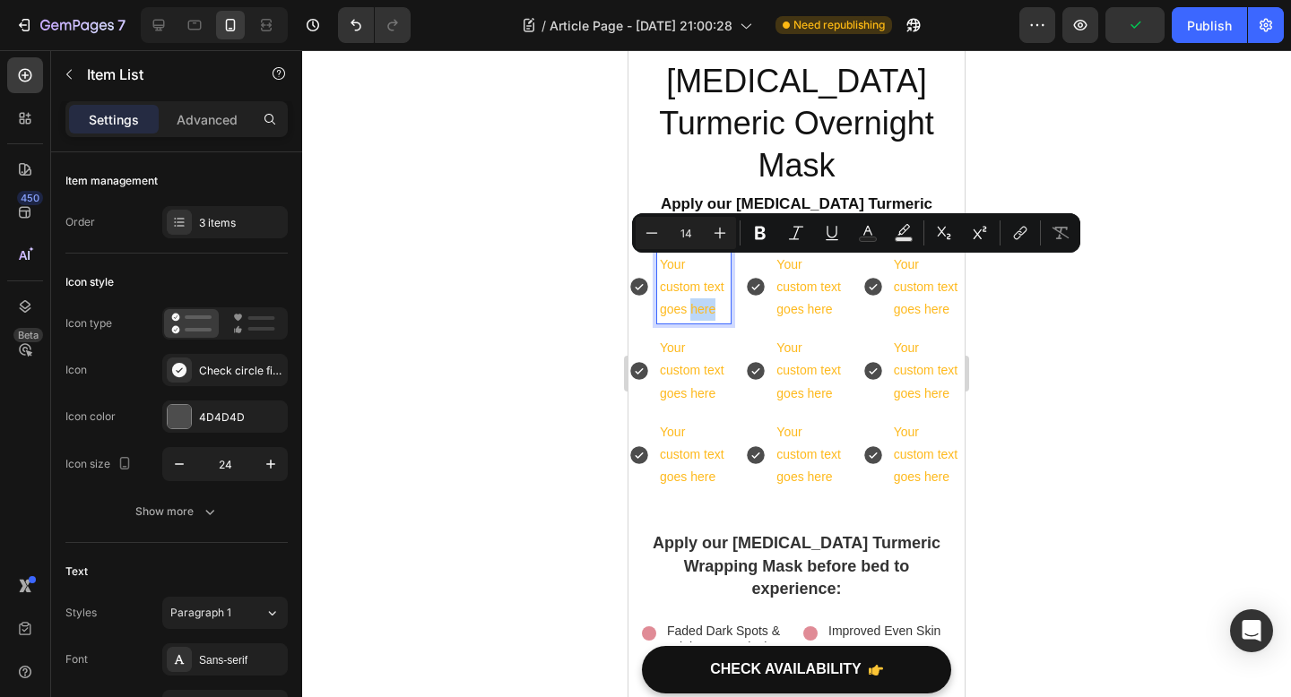
click at [714, 262] on p "Your custom text goes here" at bounding box center [694, 288] width 68 height 68
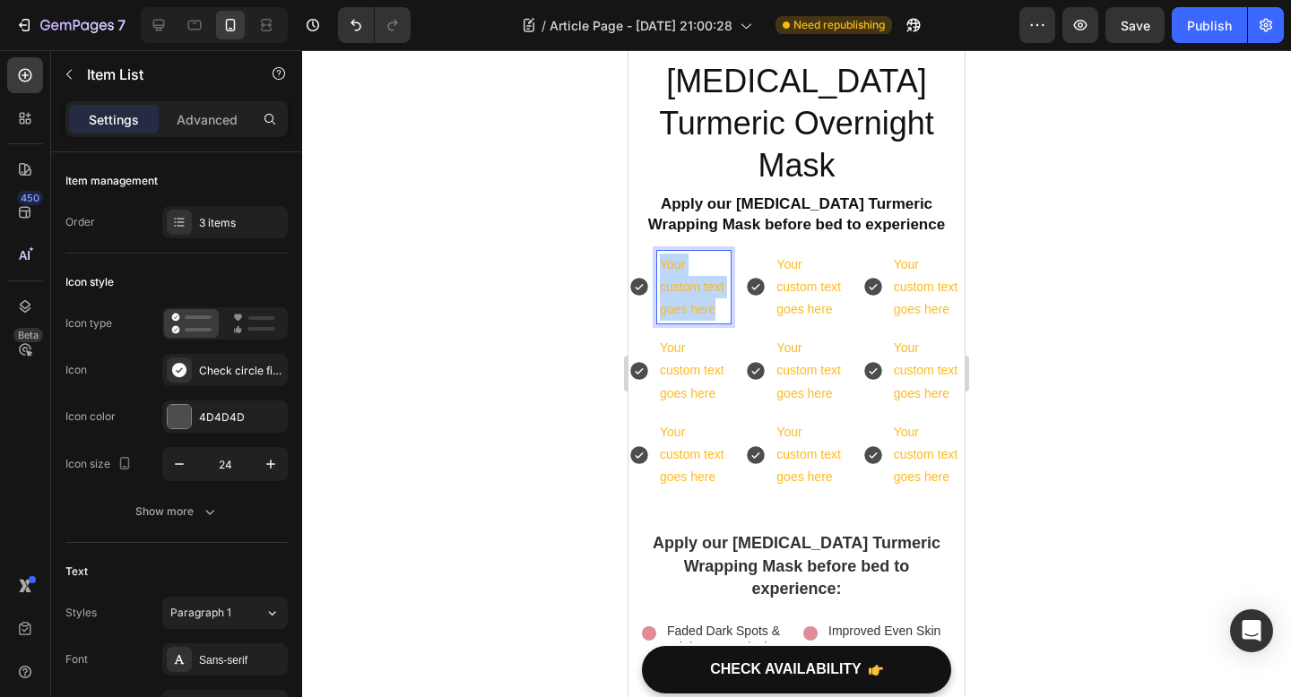
drag, startPoint x: 714, startPoint y: 269, endPoint x: 649, endPoint y: 215, distance: 84.7
click at [649, 251] on div "Your custom text goes here" at bounding box center [679, 287] width 102 height 73
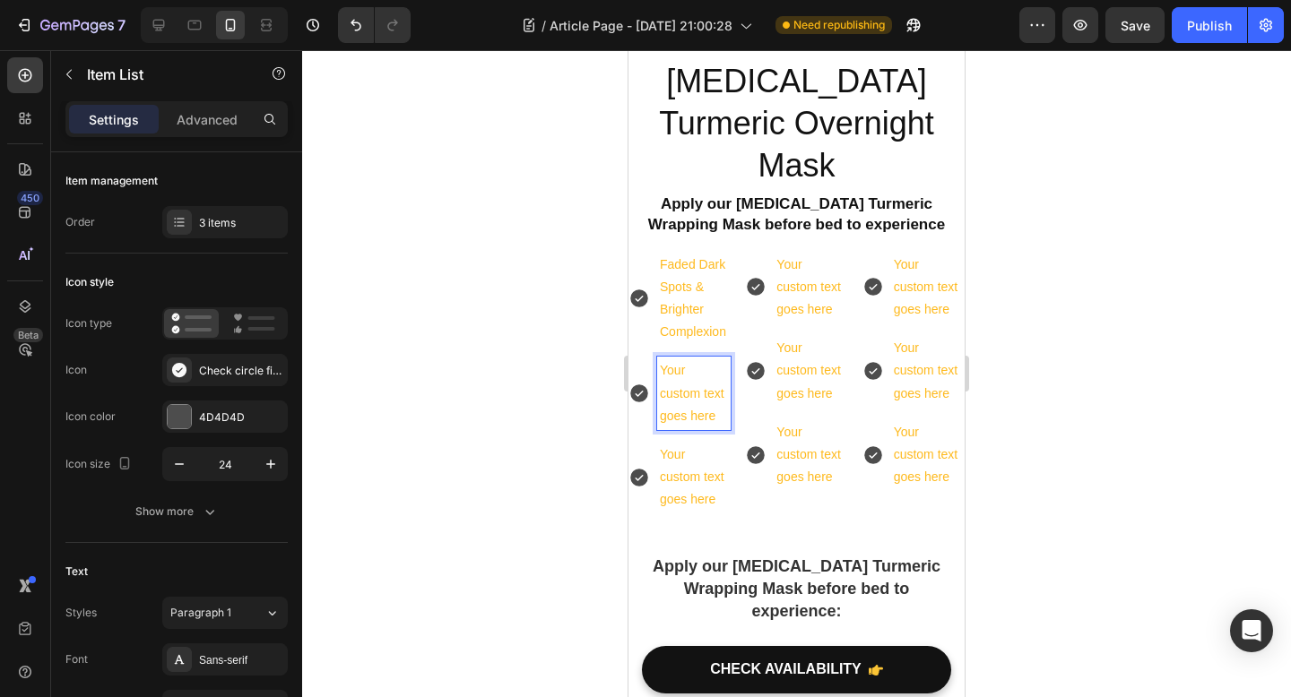
click at [693, 359] on p "Your custom text goes here" at bounding box center [694, 393] width 68 height 68
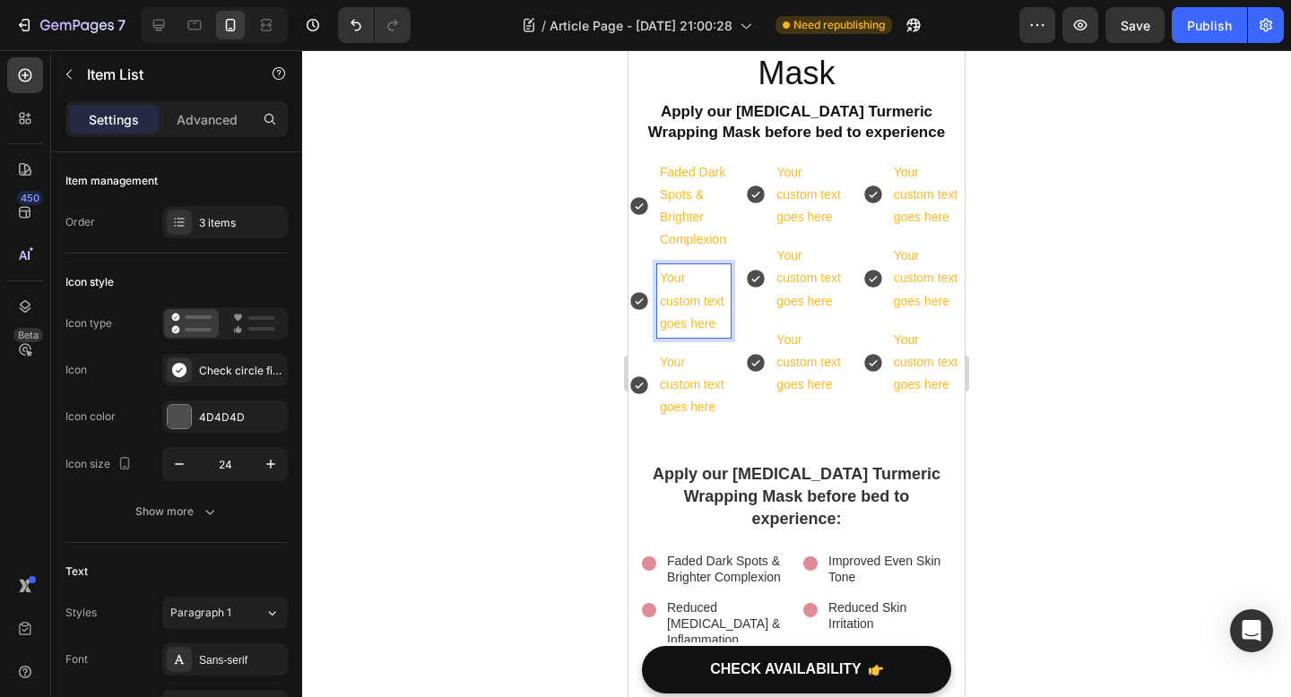
scroll to position [4766, 0]
drag, startPoint x: 716, startPoint y: 283, endPoint x: 650, endPoint y: 232, distance: 83.7
click at [650, 263] on div "Your custom text goes here" at bounding box center [679, 299] width 102 height 73
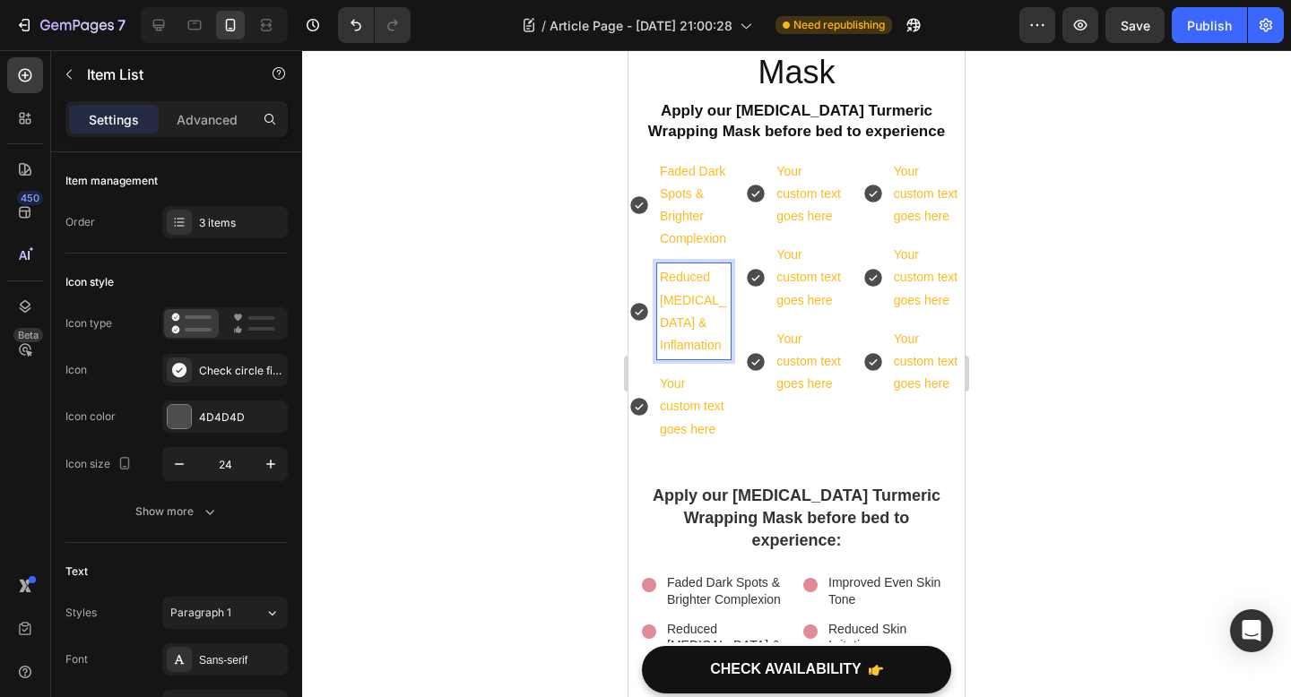
click at [709, 382] on p "Your custom text goes here" at bounding box center [694, 407] width 68 height 68
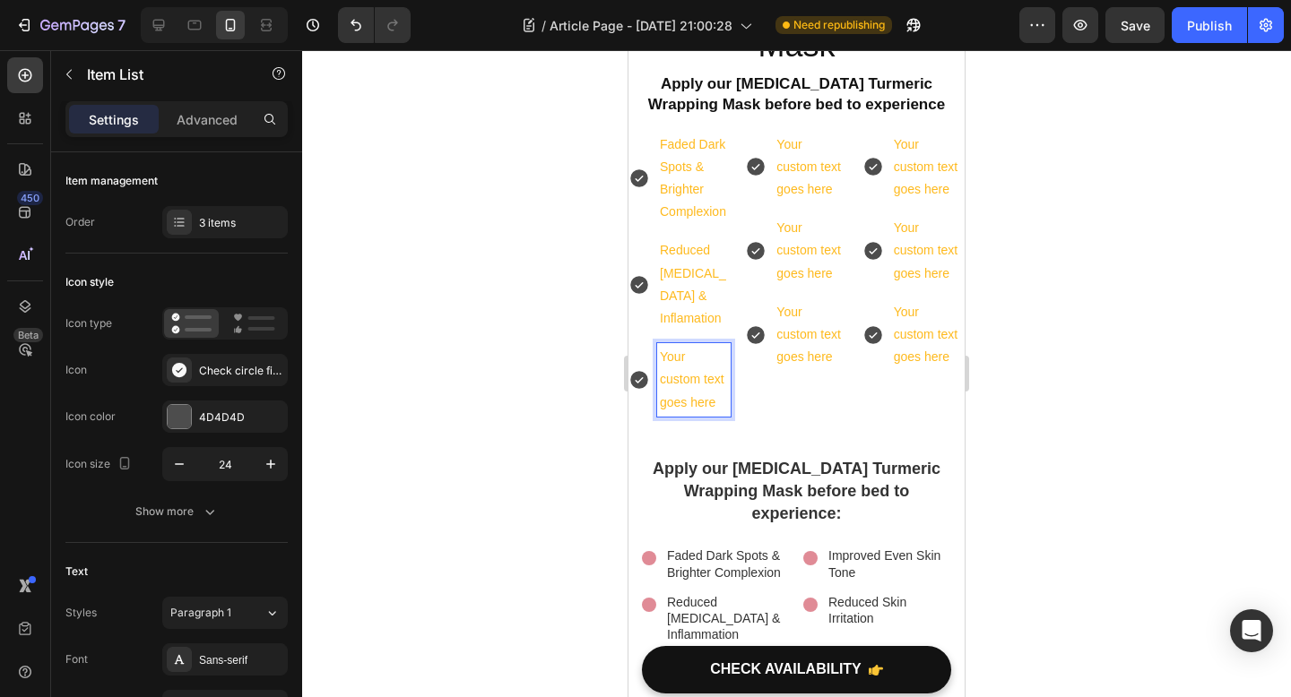
scroll to position [4786, 0]
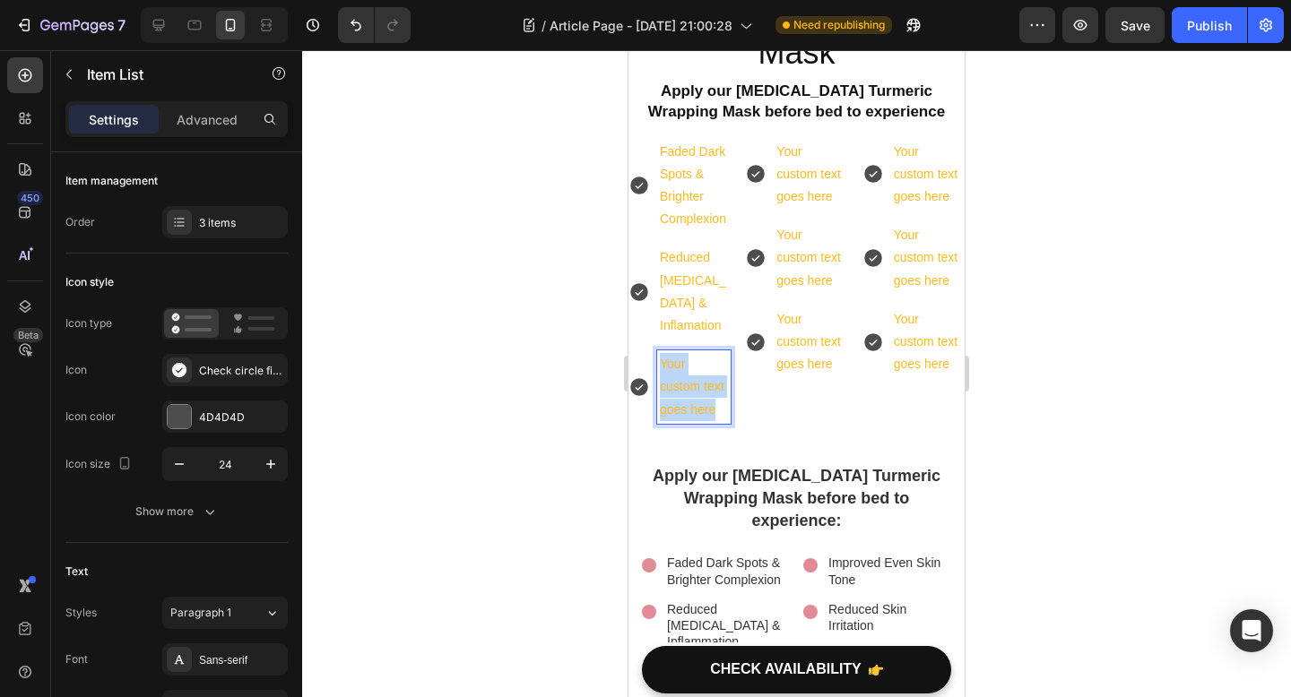
drag, startPoint x: 719, startPoint y: 377, endPoint x: 657, endPoint y: 325, distance: 80.8
click at [657, 350] on div "Your custom text goes here" at bounding box center [693, 386] width 73 height 73
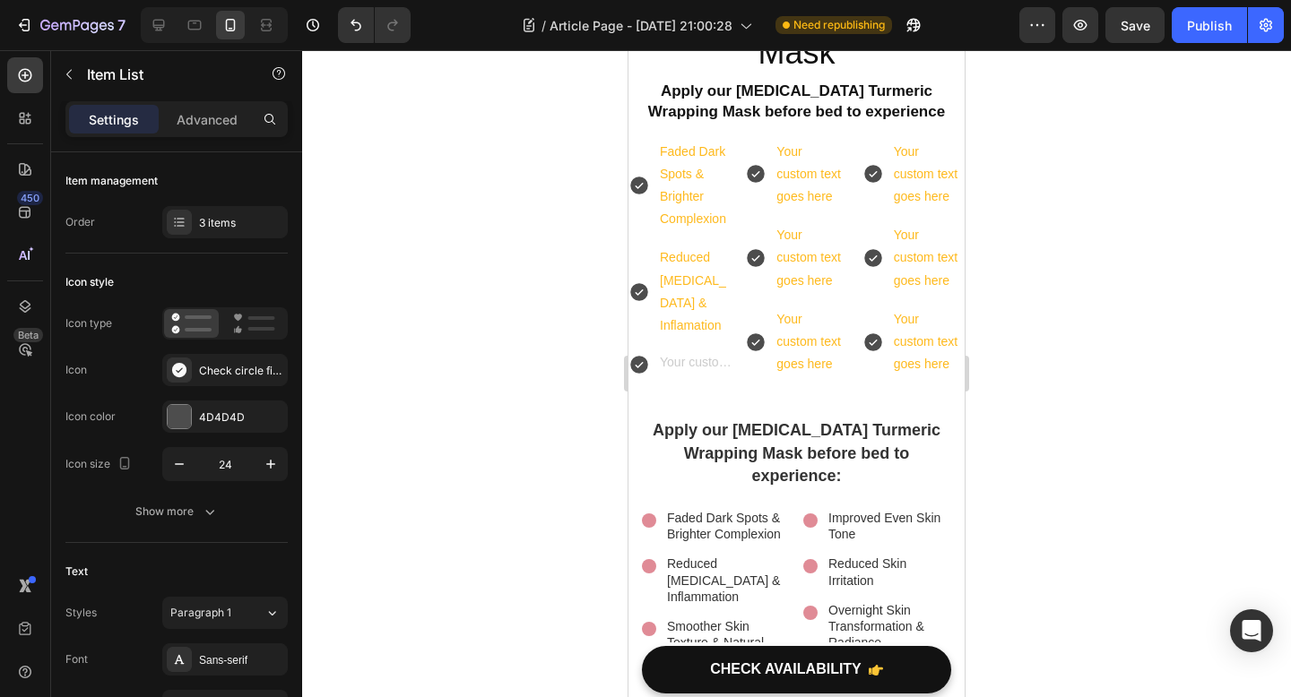
scroll to position [4778, 0]
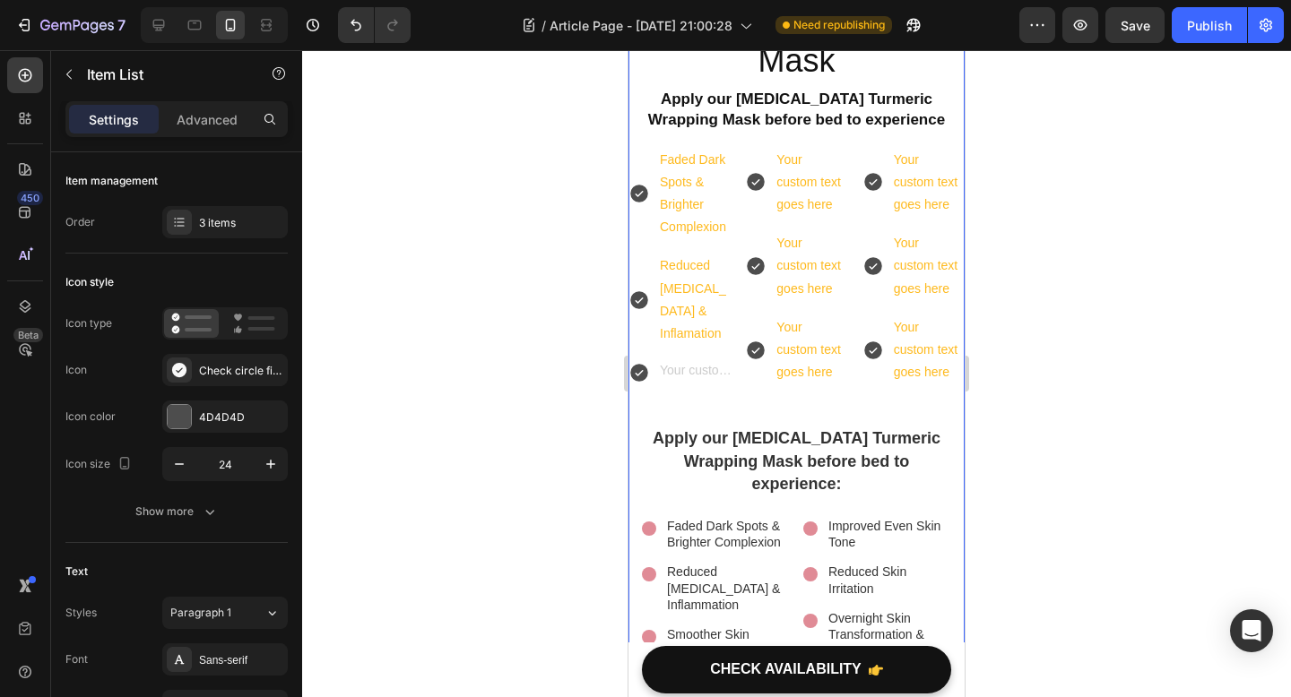
click at [638, 362] on icon at bounding box center [639, 373] width 22 height 22
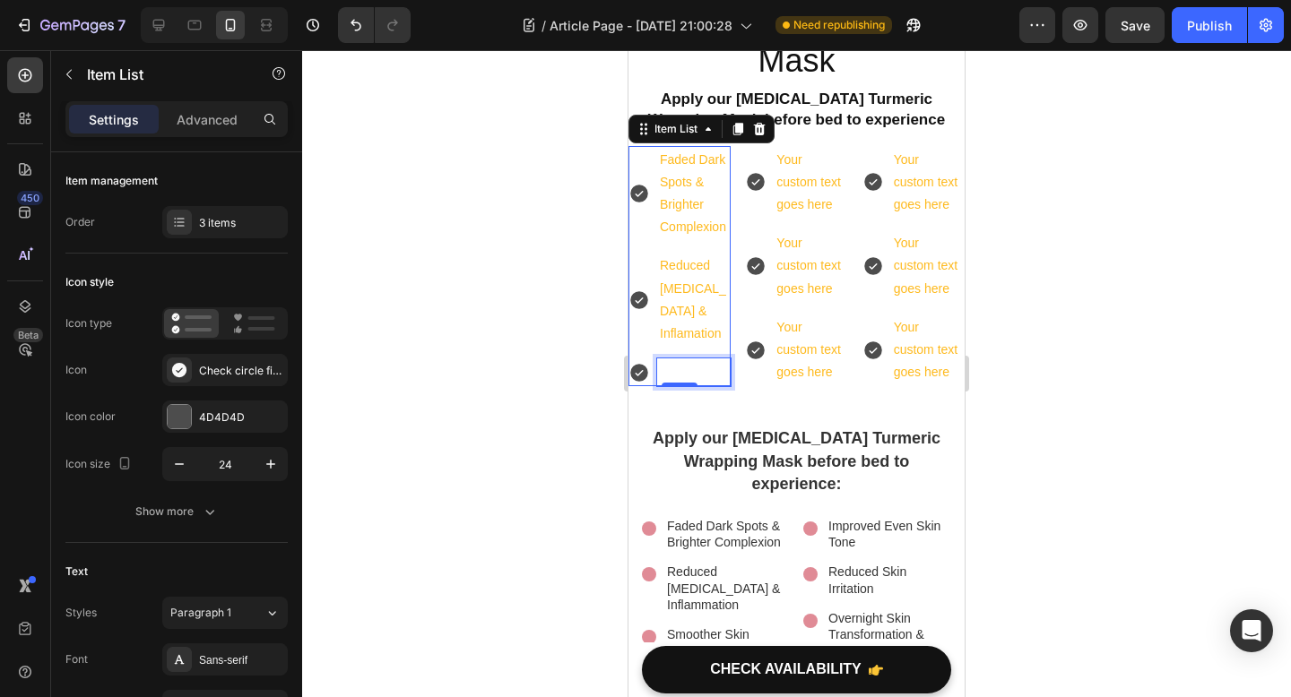
click at [668, 361] on p "Rich Text Editor. Editing area: main" at bounding box center [694, 372] width 68 height 22
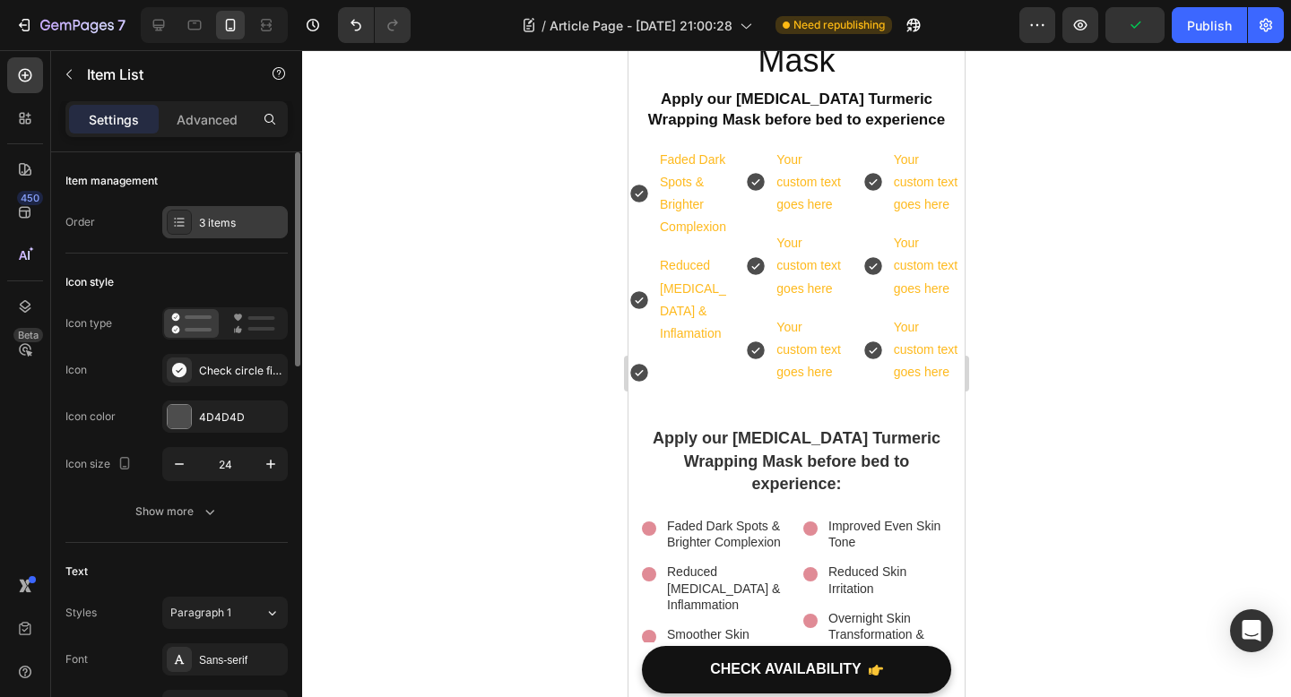
click at [188, 218] on div at bounding box center [179, 222] width 25 height 25
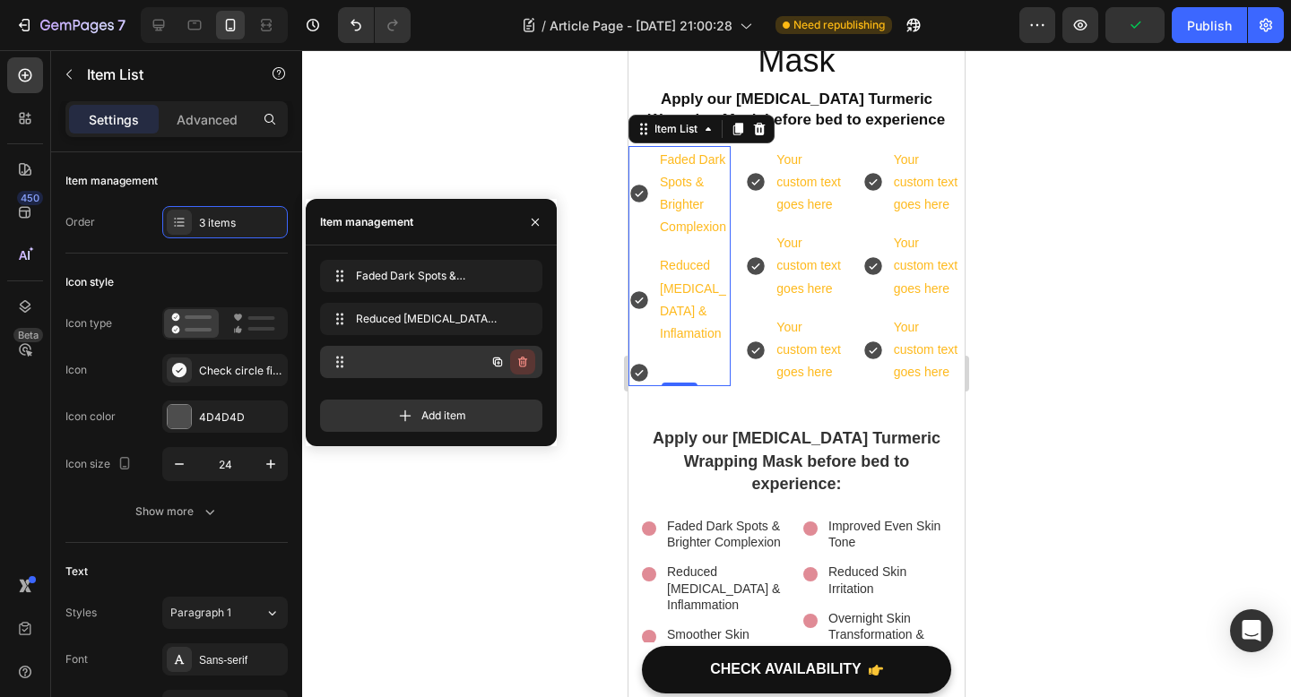
click at [526, 358] on icon "button" at bounding box center [522, 362] width 14 height 14
click at [518, 366] on div "Delete" at bounding box center [510, 362] width 33 height 16
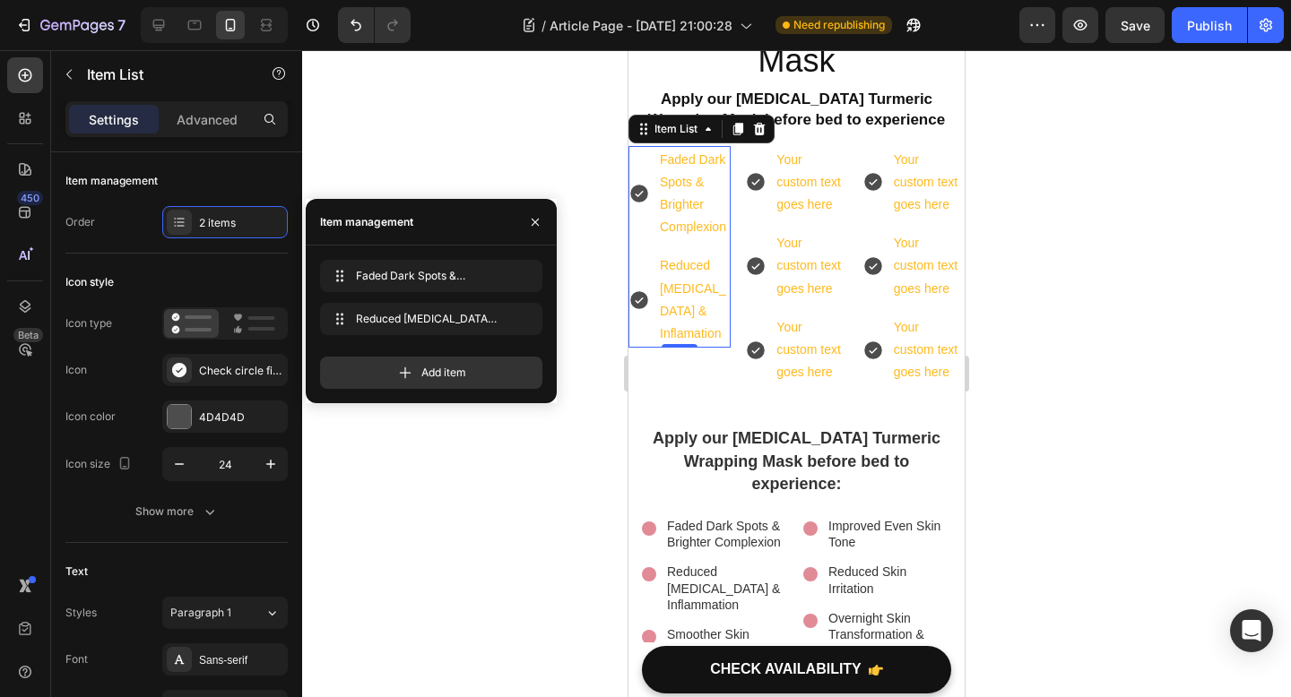
click at [523, 584] on div at bounding box center [796, 373] width 989 height 647
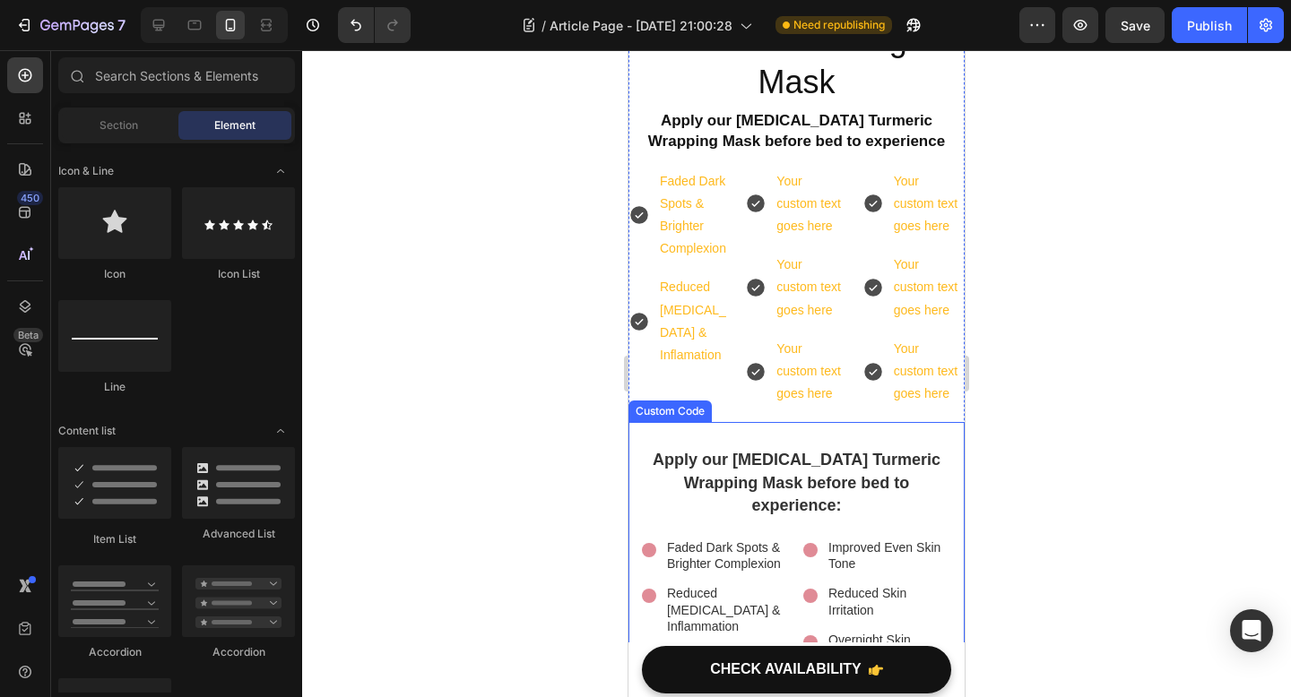
scroll to position [4753, 0]
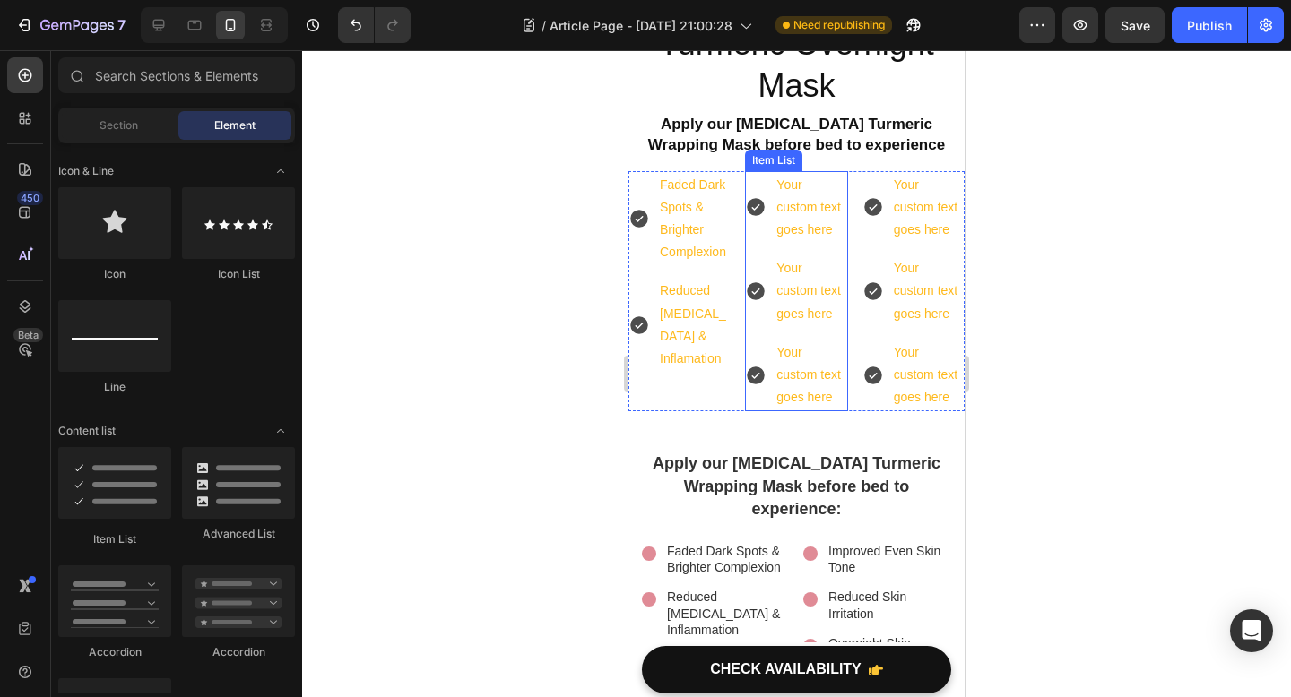
click at [813, 184] on p "Your custom text goes here" at bounding box center [810, 208] width 68 height 68
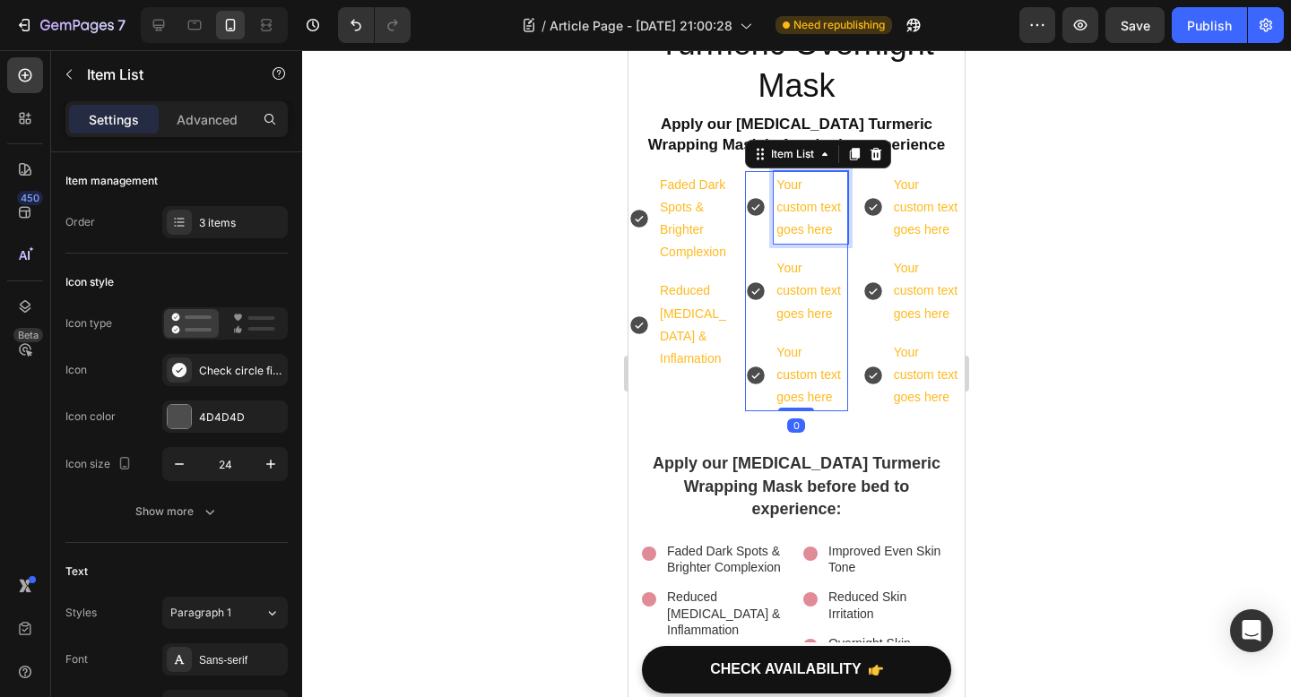
click at [813, 184] on p "Your custom text goes here" at bounding box center [810, 208] width 68 height 68
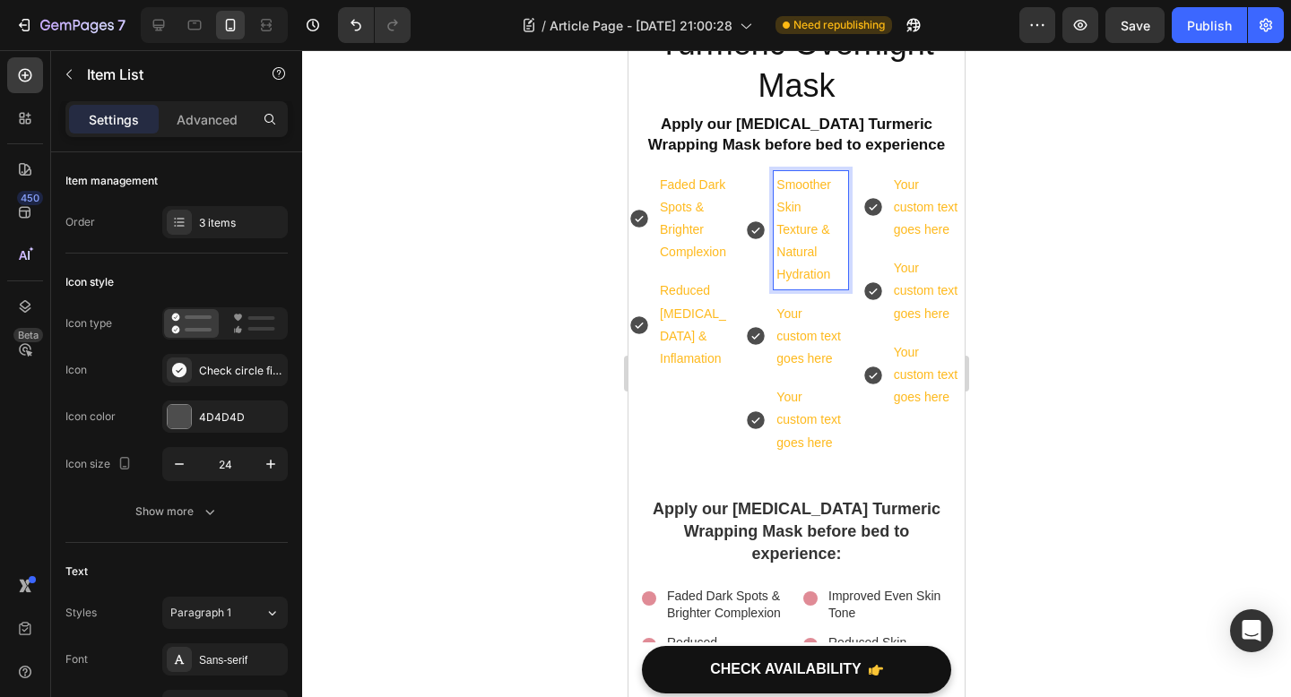
click at [804, 386] on p "Your custom text goes here" at bounding box center [810, 420] width 68 height 68
click at [793, 386] on p "Your custom text goes here" at bounding box center [810, 420] width 68 height 68
click at [809, 237] on p "Smoother Skin Texture & Natural Hydration" at bounding box center [810, 230] width 68 height 113
click at [799, 386] on p "Your custom text goes here" at bounding box center [810, 420] width 68 height 68
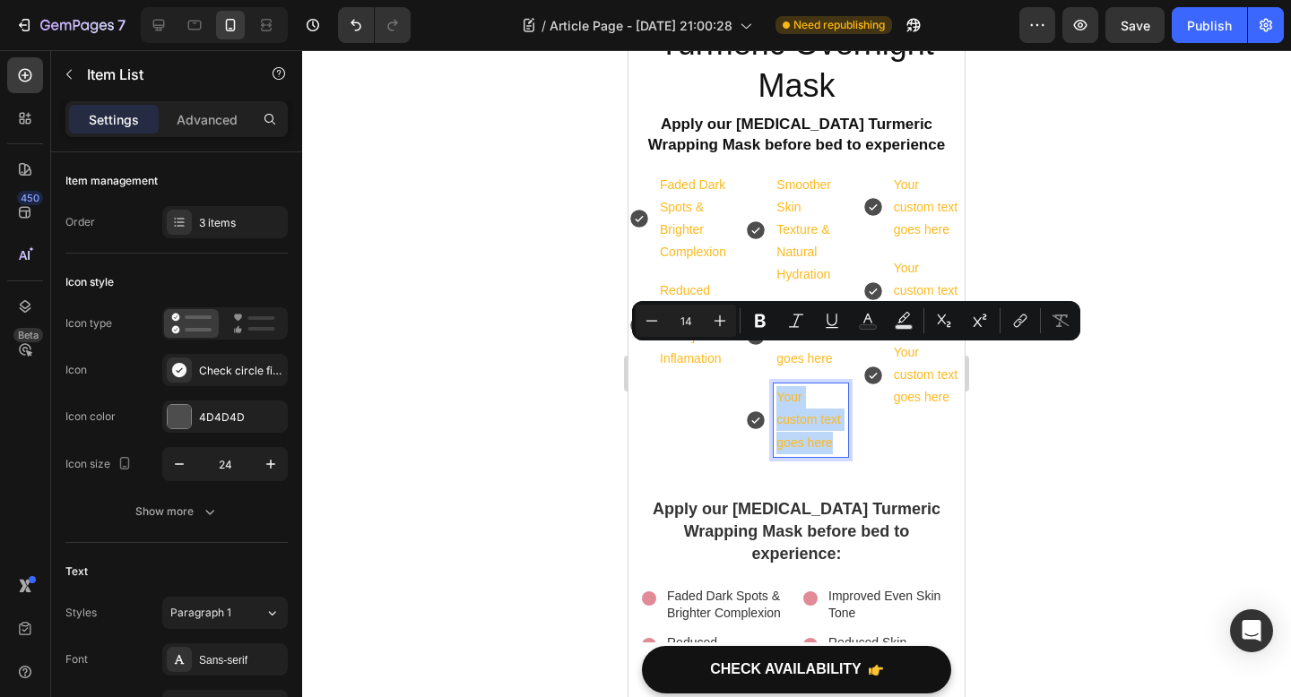
drag, startPoint x: 832, startPoint y: 400, endPoint x: 773, endPoint y: 345, distance: 80.5
click at [773, 384] on div "Your custom text goes here" at bounding box center [796, 420] width 102 height 73
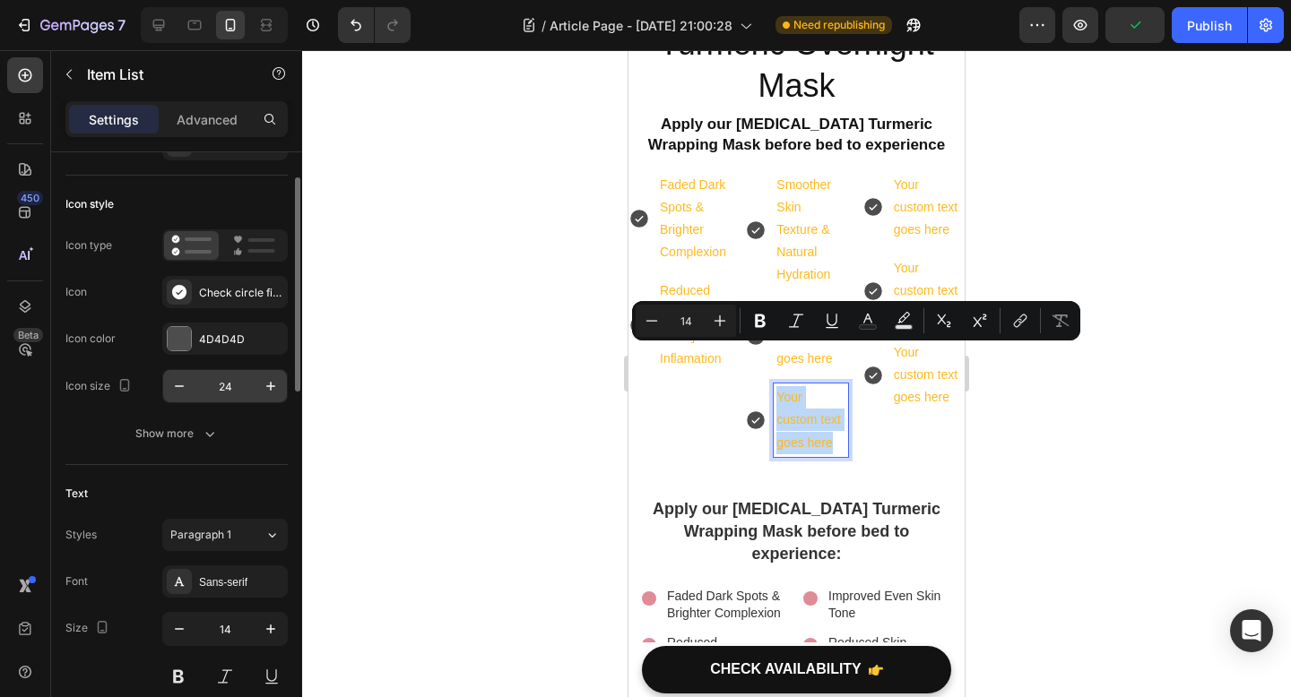
scroll to position [0, 0]
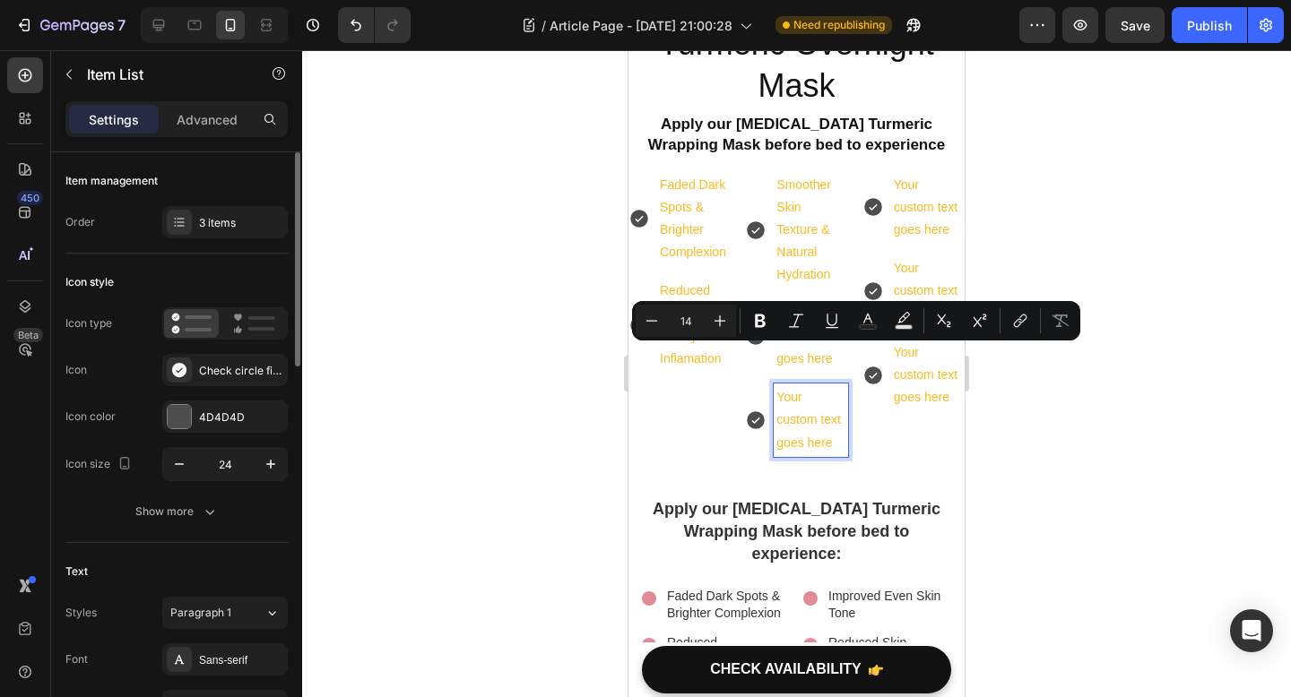
click at [790, 174] on p "Smoother Skin Texture & Natural Hydration" at bounding box center [810, 230] width 68 height 113
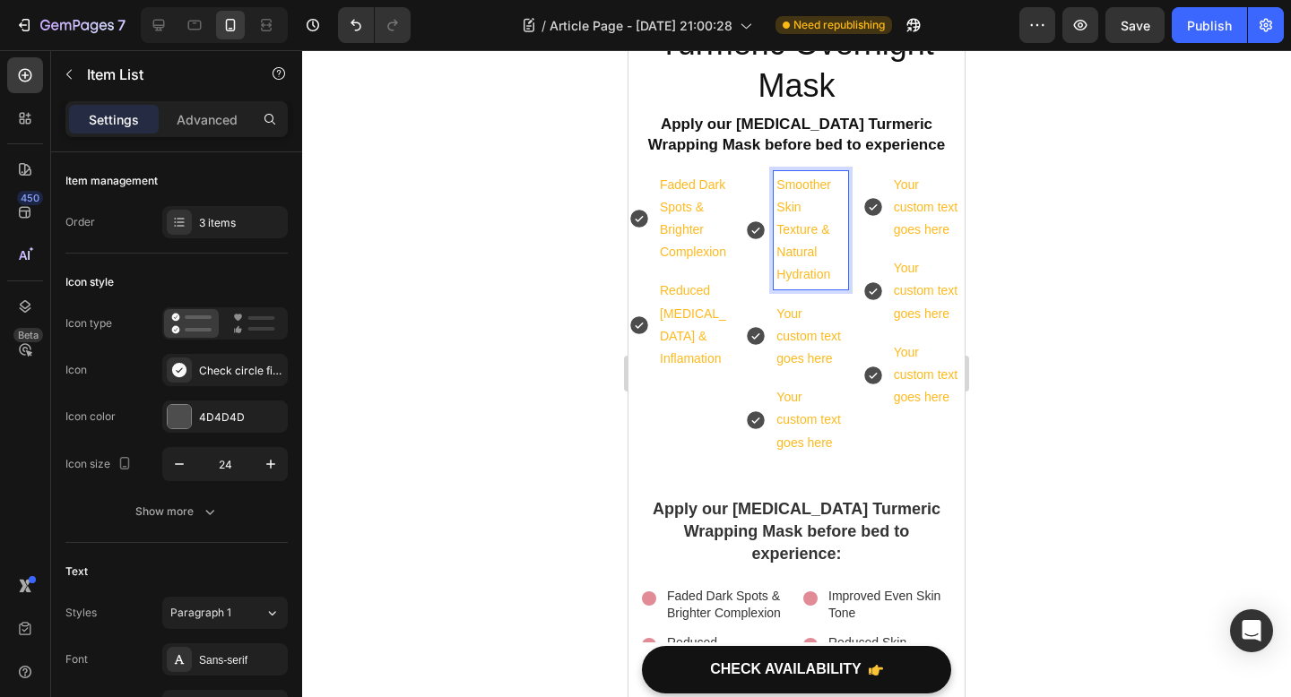
click at [818, 398] on p "Your custom text goes here" at bounding box center [810, 420] width 68 height 68
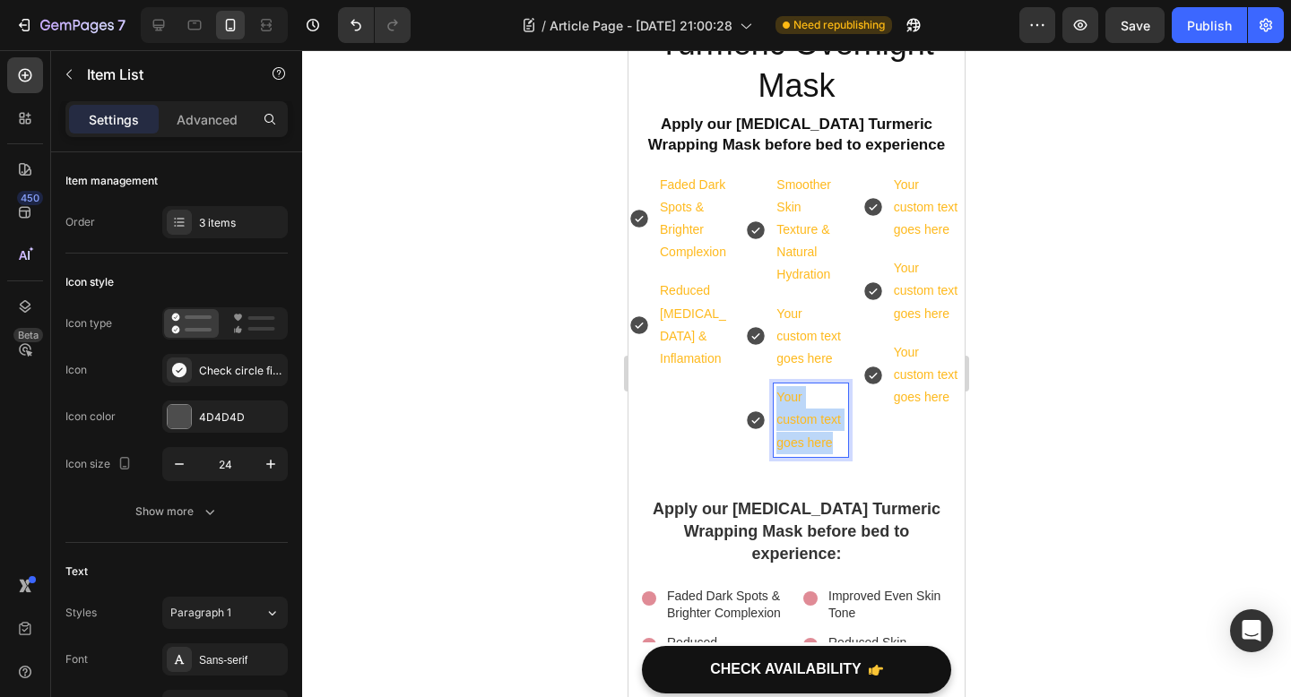
drag, startPoint x: 833, startPoint y: 400, endPoint x: 758, endPoint y: 336, distance: 97.9
click at [758, 336] on div "Smoother Skin Texture & Natural Hydration Your custom text goes here Your custo…" at bounding box center [796, 314] width 102 height 286
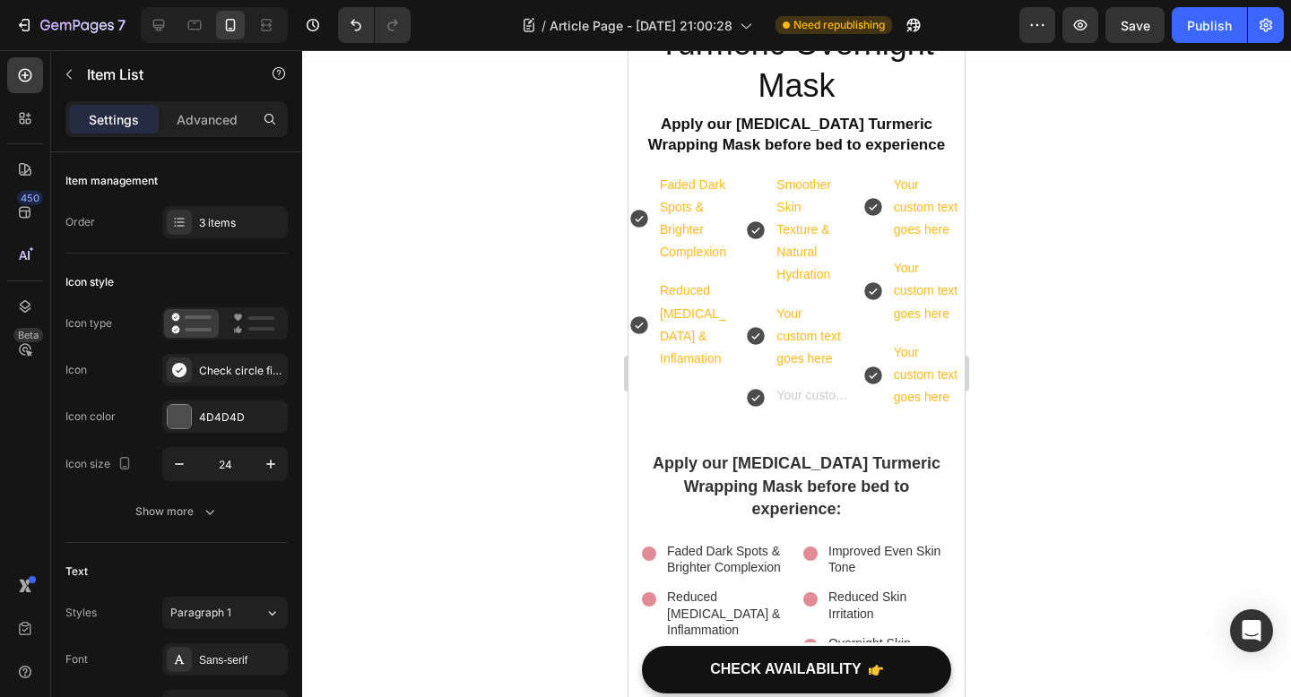
scroll to position [4744, 0]
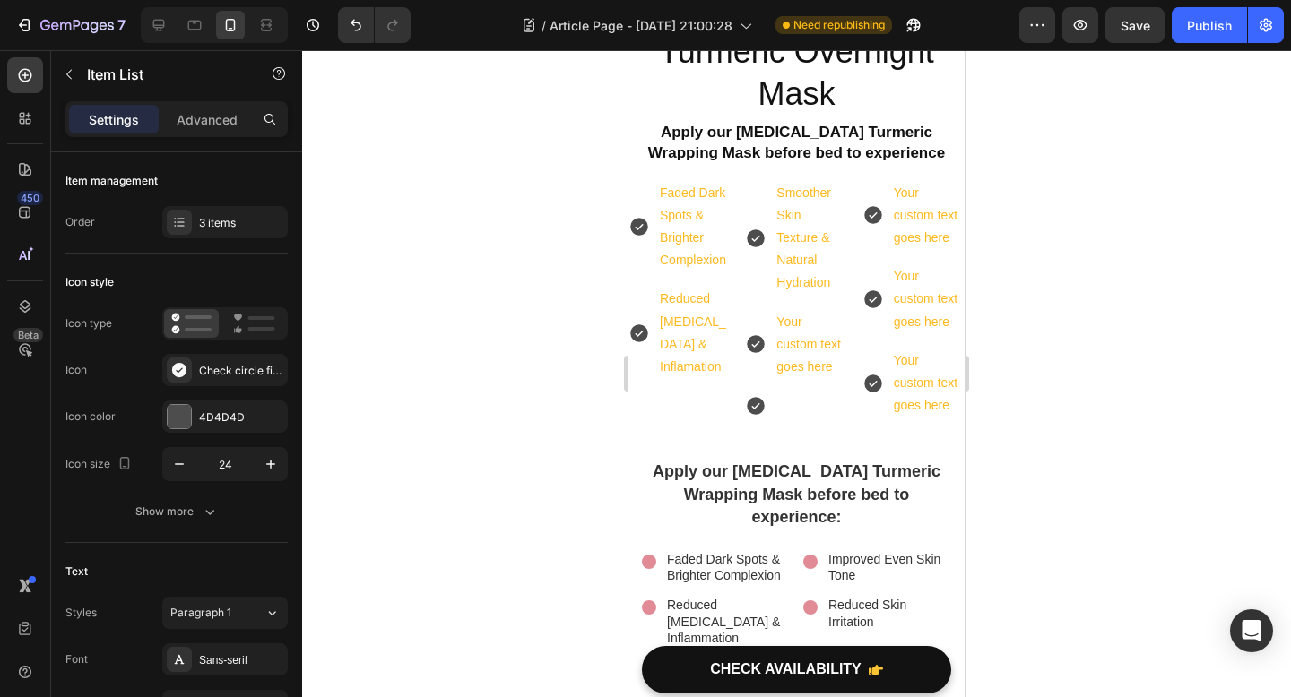
click at [755, 397] on icon at bounding box center [756, 406] width 18 height 18
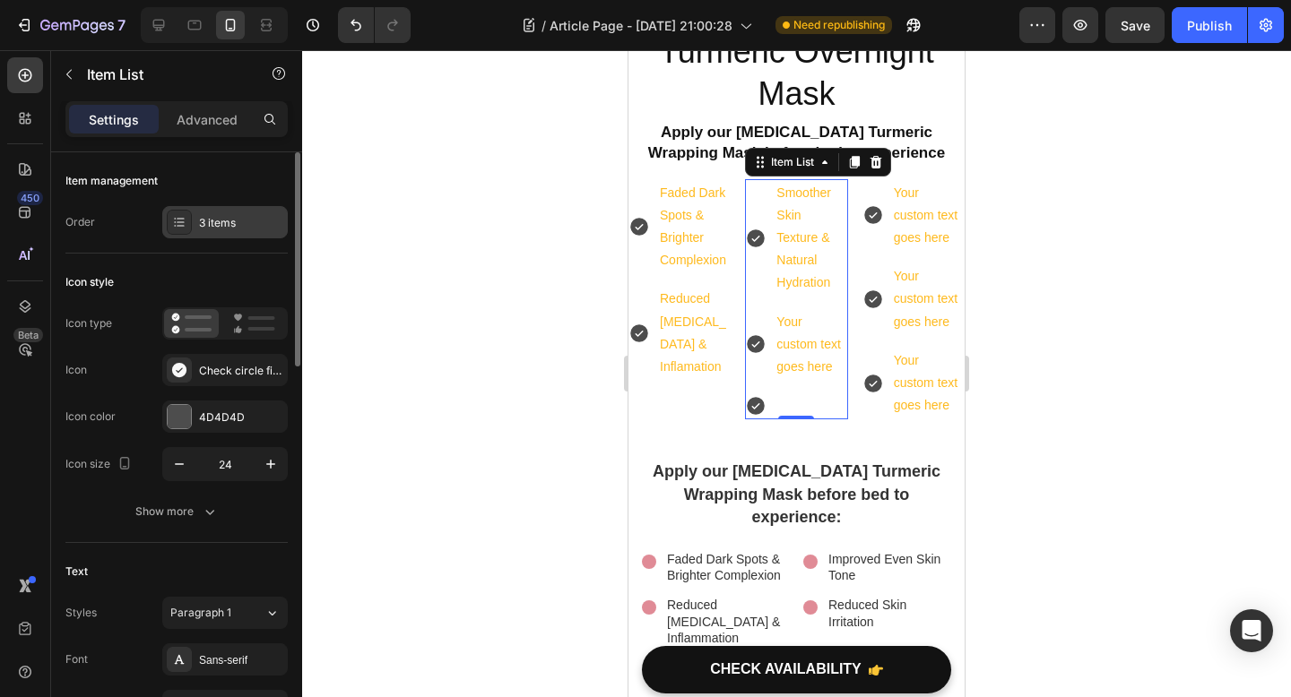
click at [210, 212] on div "3 items" at bounding box center [224, 222] width 125 height 32
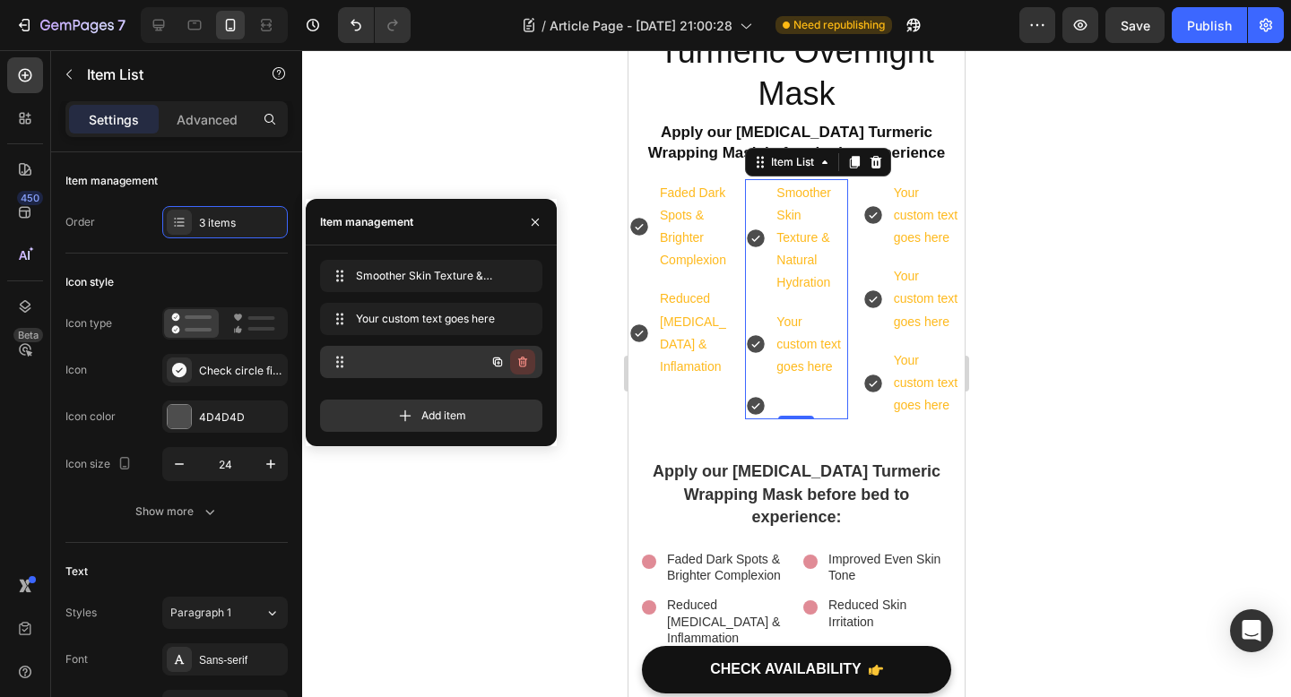
click at [522, 358] on icon "button" at bounding box center [522, 362] width 9 height 11
click at [495, 348] on div "Cancel Delete" at bounding box center [482, 362] width 105 height 32
click at [518, 370] on button "Delete" at bounding box center [510, 362] width 49 height 25
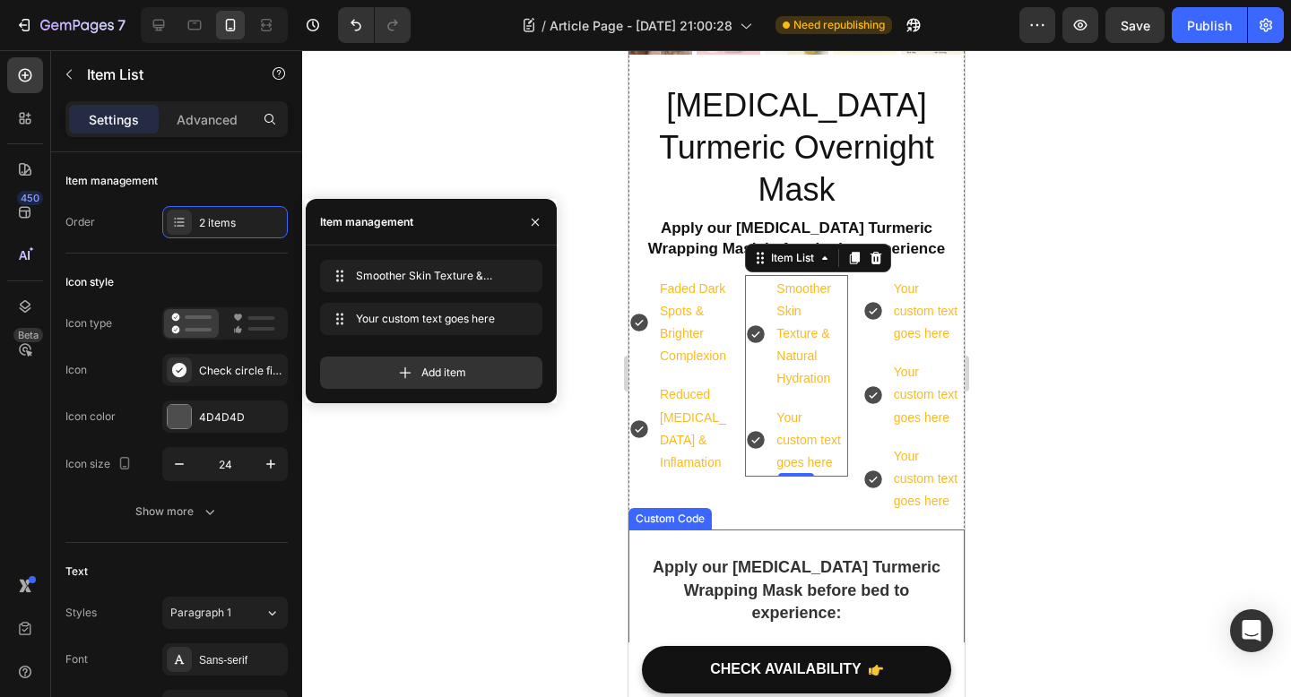
scroll to position [4575, 0]
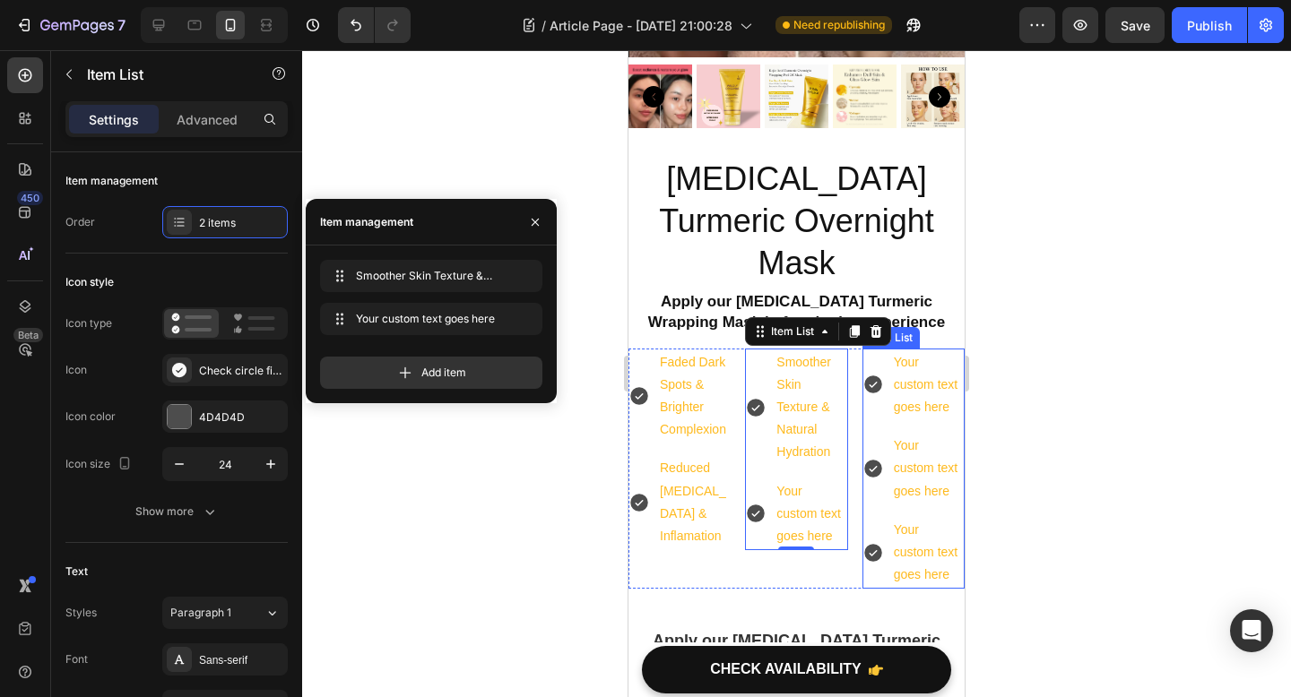
click at [919, 349] on div "Your custom text goes here" at bounding box center [927, 385] width 73 height 73
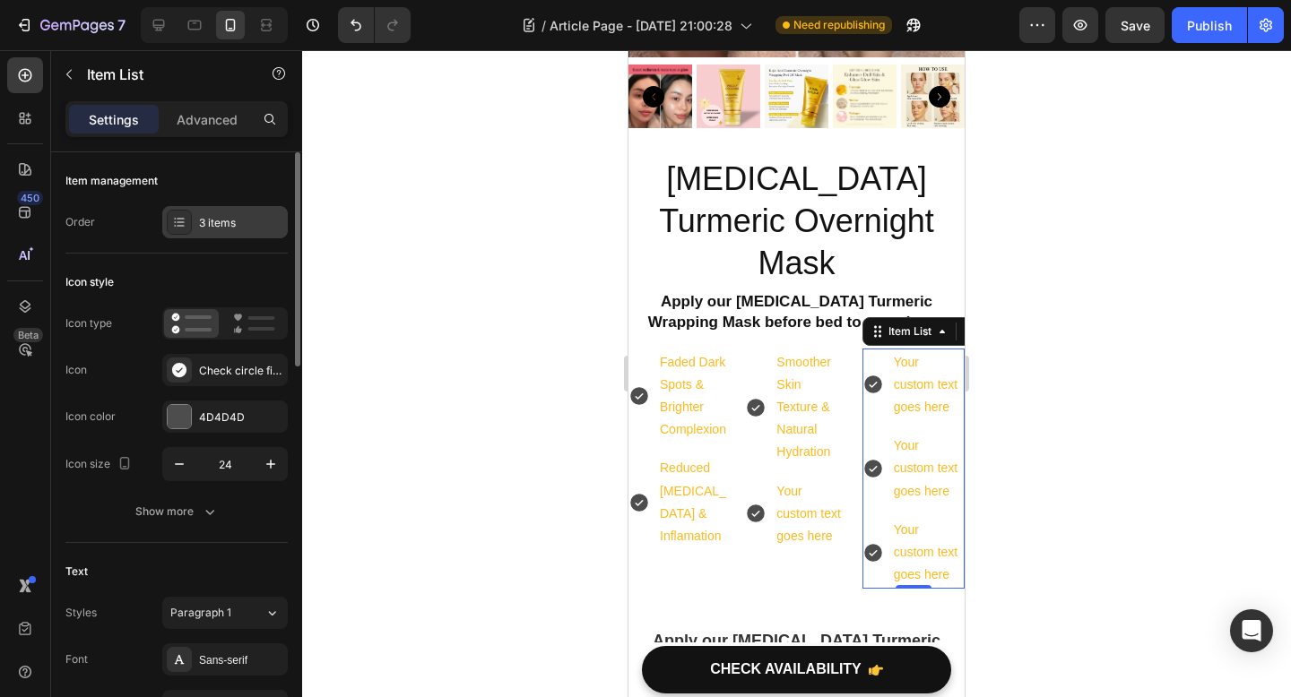
click at [220, 226] on div "3 items" at bounding box center [241, 223] width 84 height 16
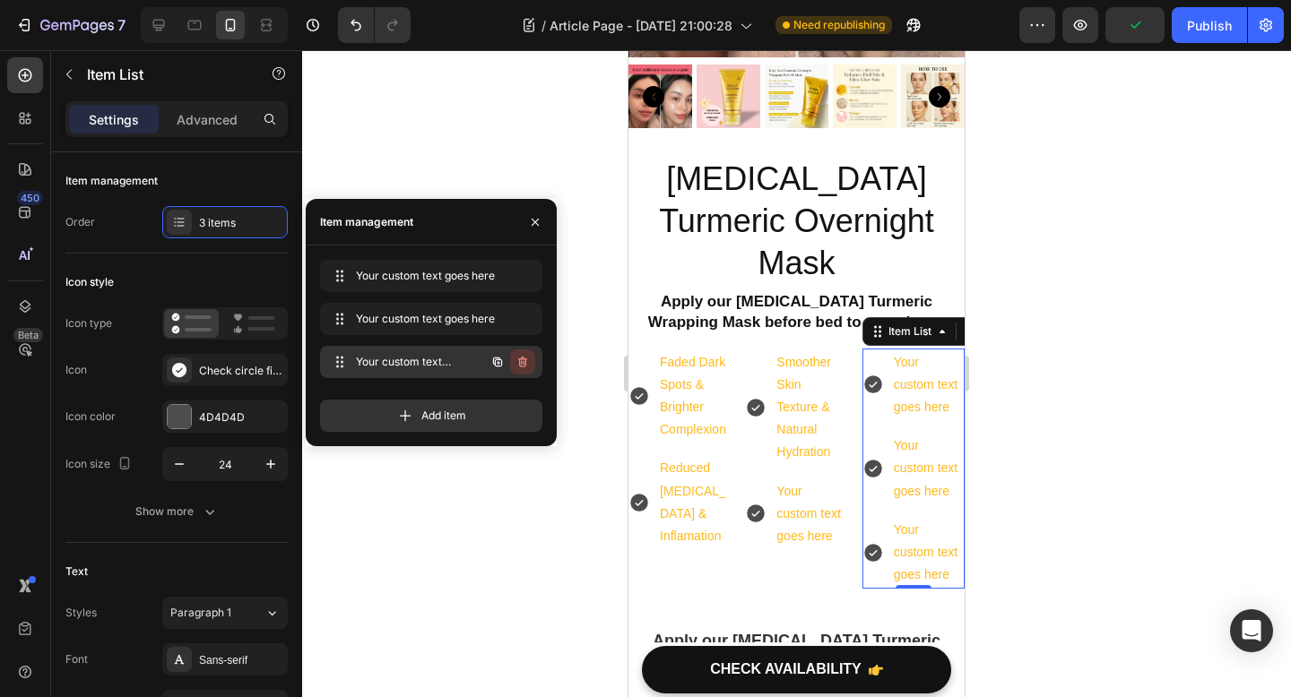
click at [524, 356] on icon "button" at bounding box center [522, 362] width 14 height 14
click at [501, 357] on div "Delete" at bounding box center [510, 362] width 33 height 16
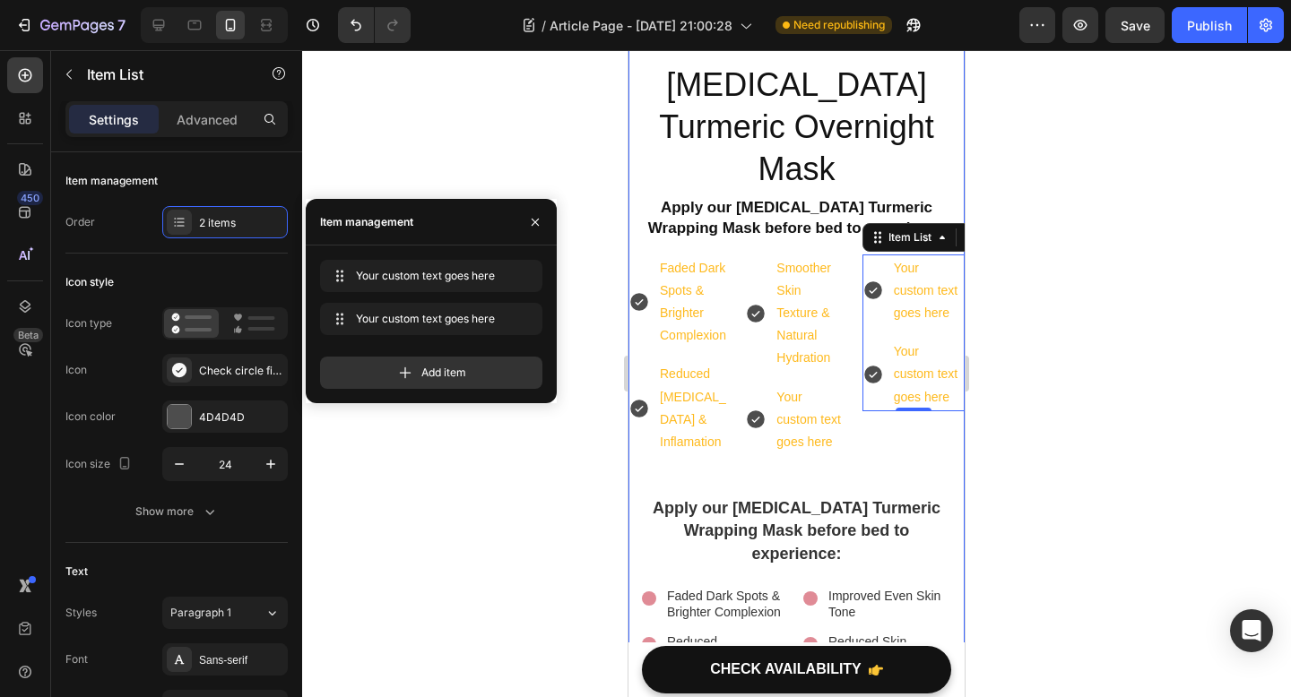
scroll to position [4726, 0]
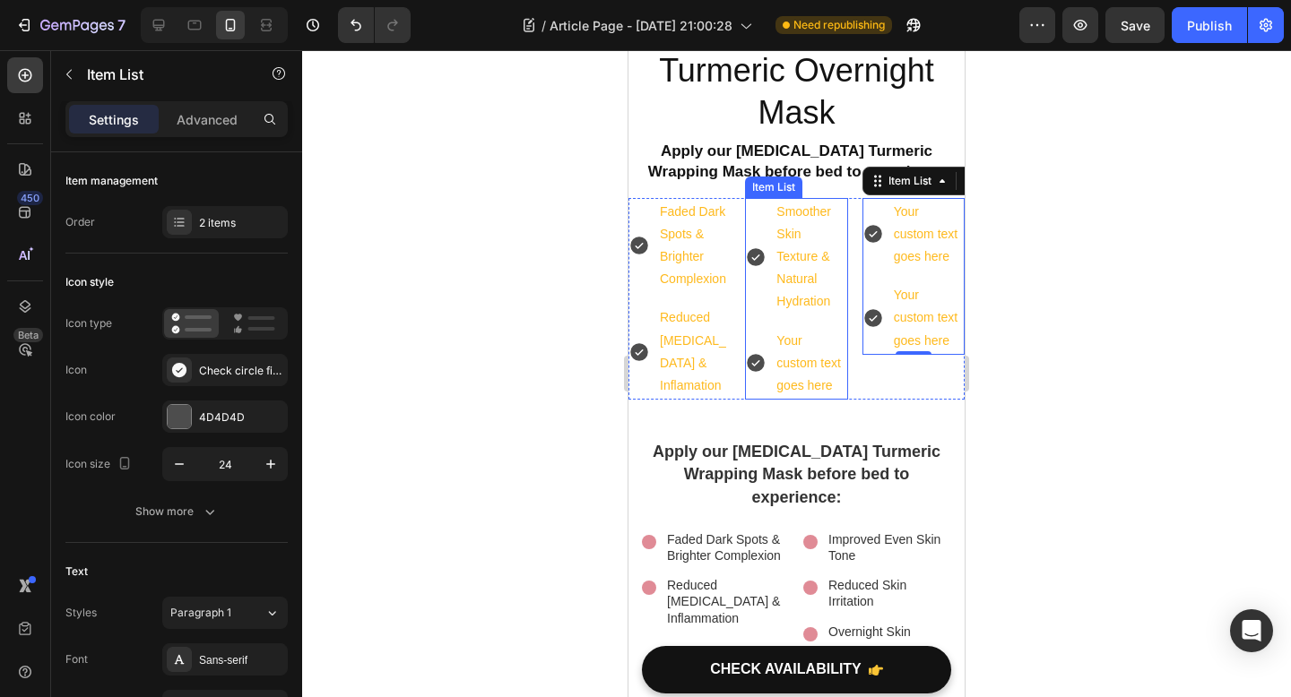
click at [808, 330] on p "Your custom text goes here" at bounding box center [810, 364] width 68 height 68
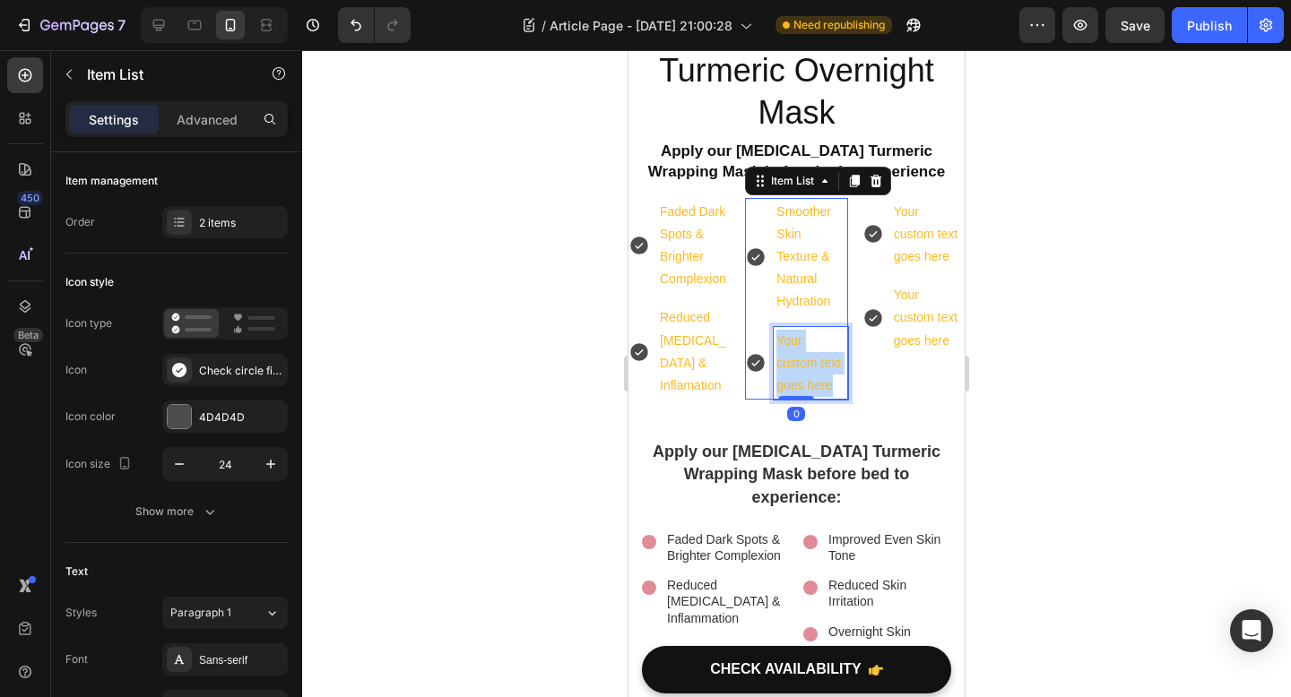
click at [808, 330] on p "Your custom text goes here" at bounding box center [810, 364] width 68 height 68
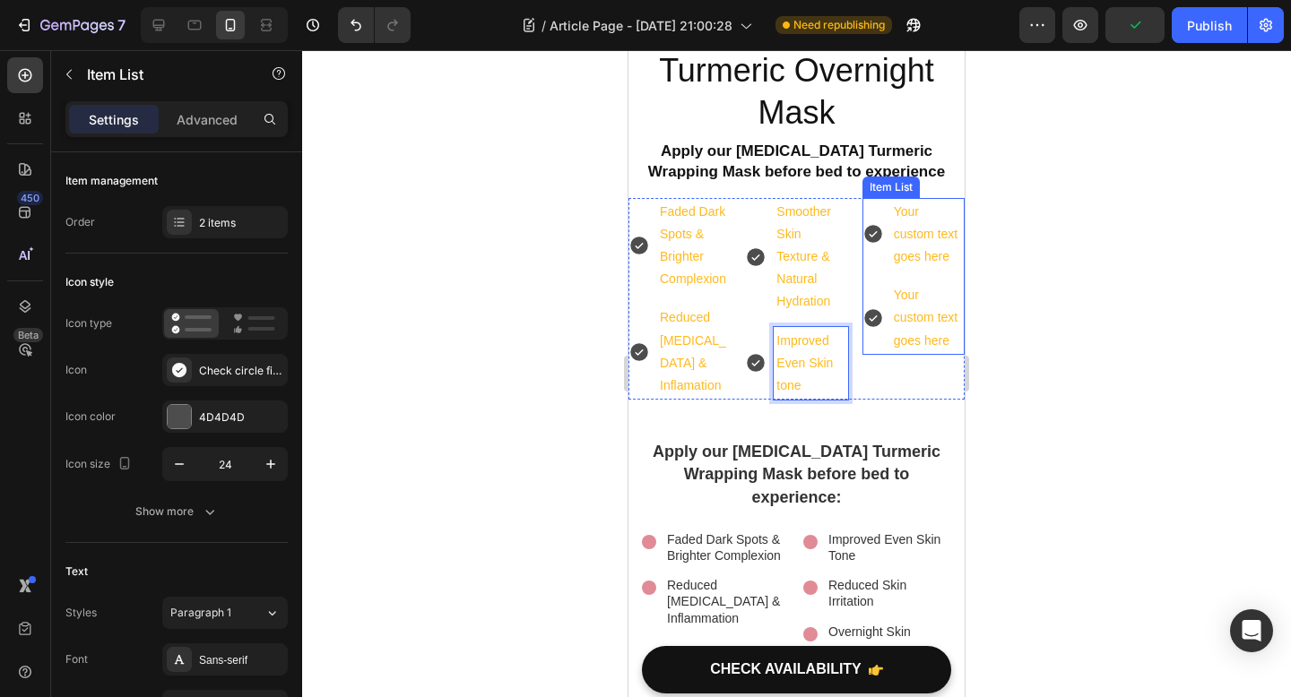
click at [925, 198] on div "Your custom text goes here" at bounding box center [927, 234] width 73 height 73
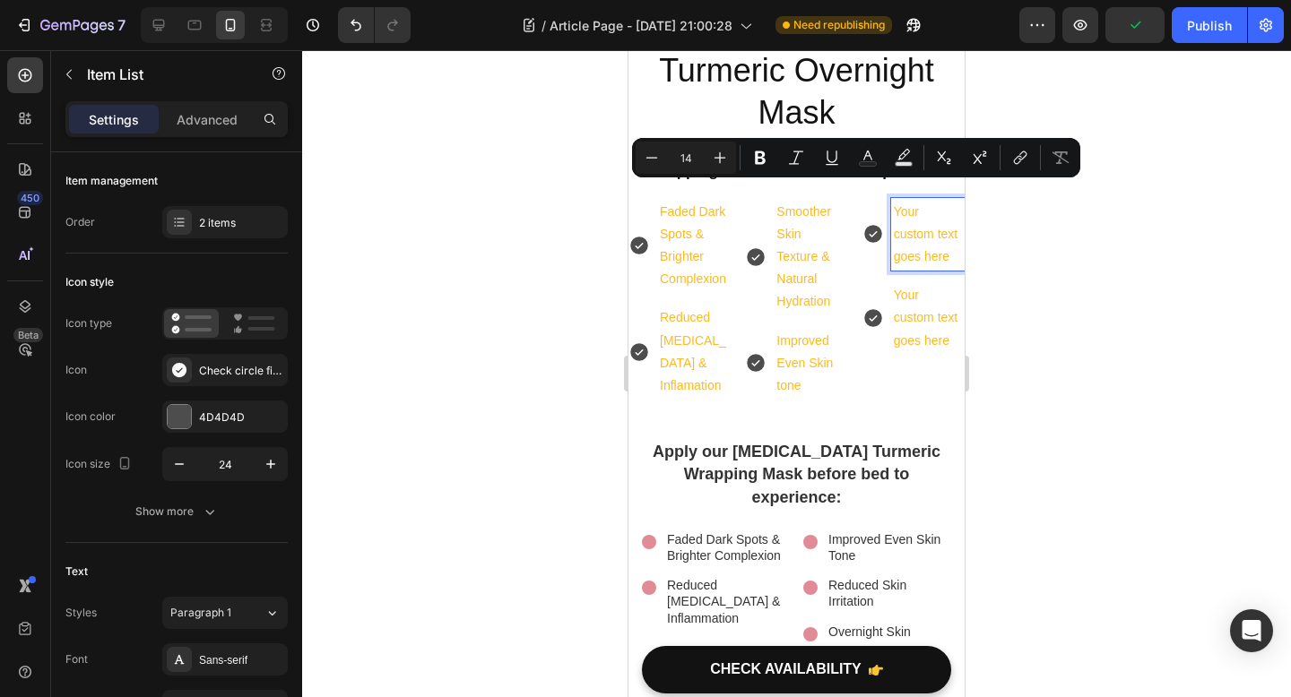
click at [926, 201] on p "Your custom text goes here" at bounding box center [928, 235] width 68 height 68
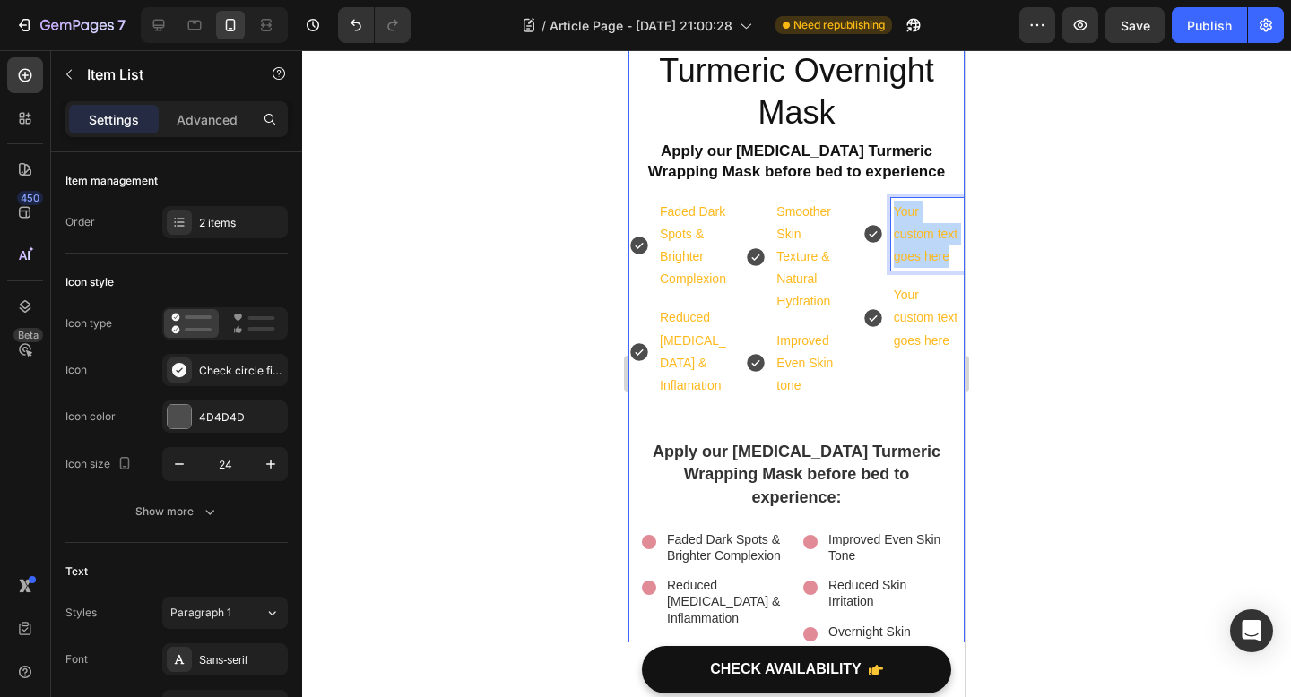
drag, startPoint x: 952, startPoint y: 218, endPoint x: 881, endPoint y: 151, distance: 97.6
click at [881, 151] on div "Kojic Acid Turmeric Overnight Mask Product Title Apply our Kojic Acid Turmeric …" at bounding box center [796, 475] width 336 height 938
click at [941, 287] on p "Your custom text goes here" at bounding box center [928, 318] width 68 height 68
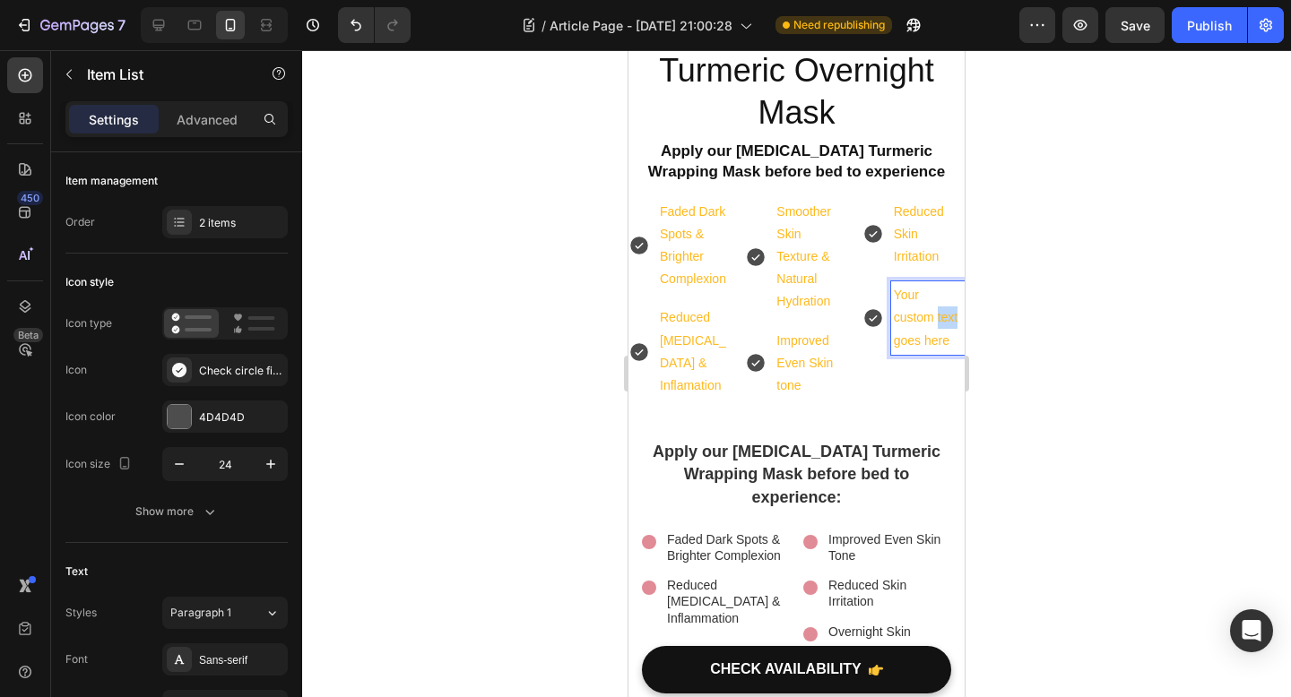
click at [941, 287] on p "Your custom text goes here" at bounding box center [928, 318] width 68 height 68
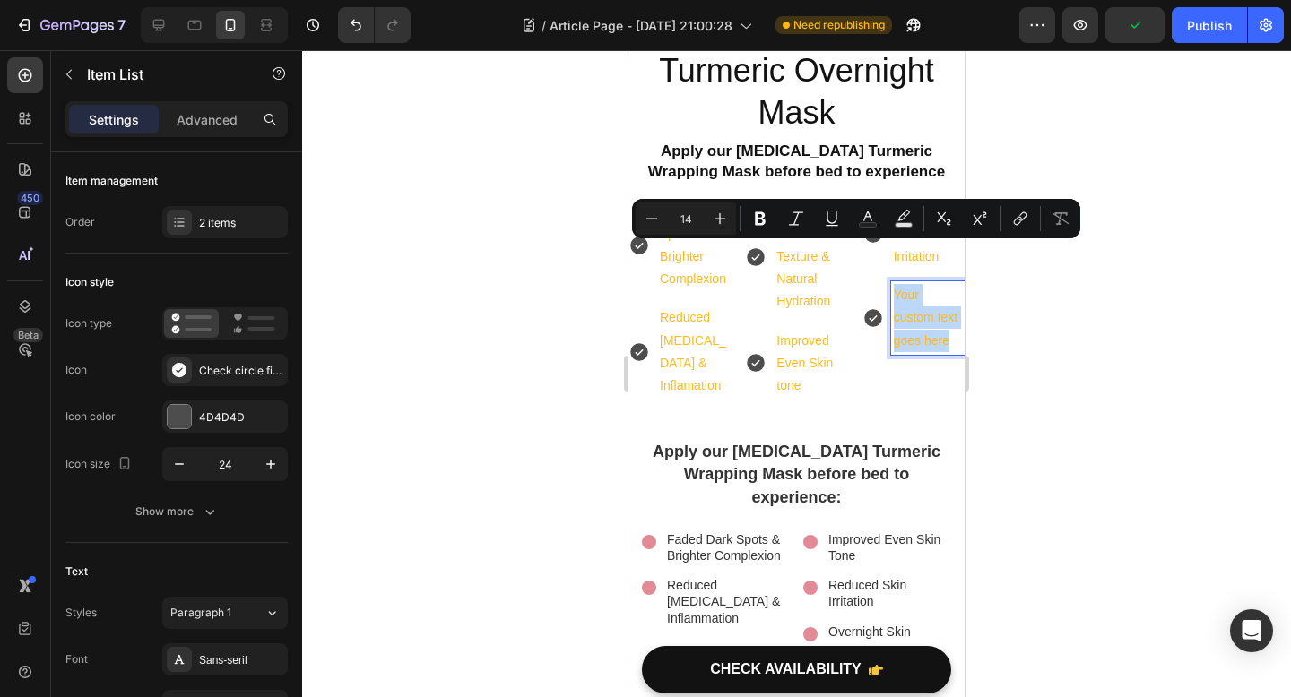
drag, startPoint x: 950, startPoint y: 300, endPoint x: 908, endPoint y: 191, distance: 117.2
click at [888, 235] on div "Reduced Skin Irritation Your custom text goes here" at bounding box center [913, 276] width 102 height 157
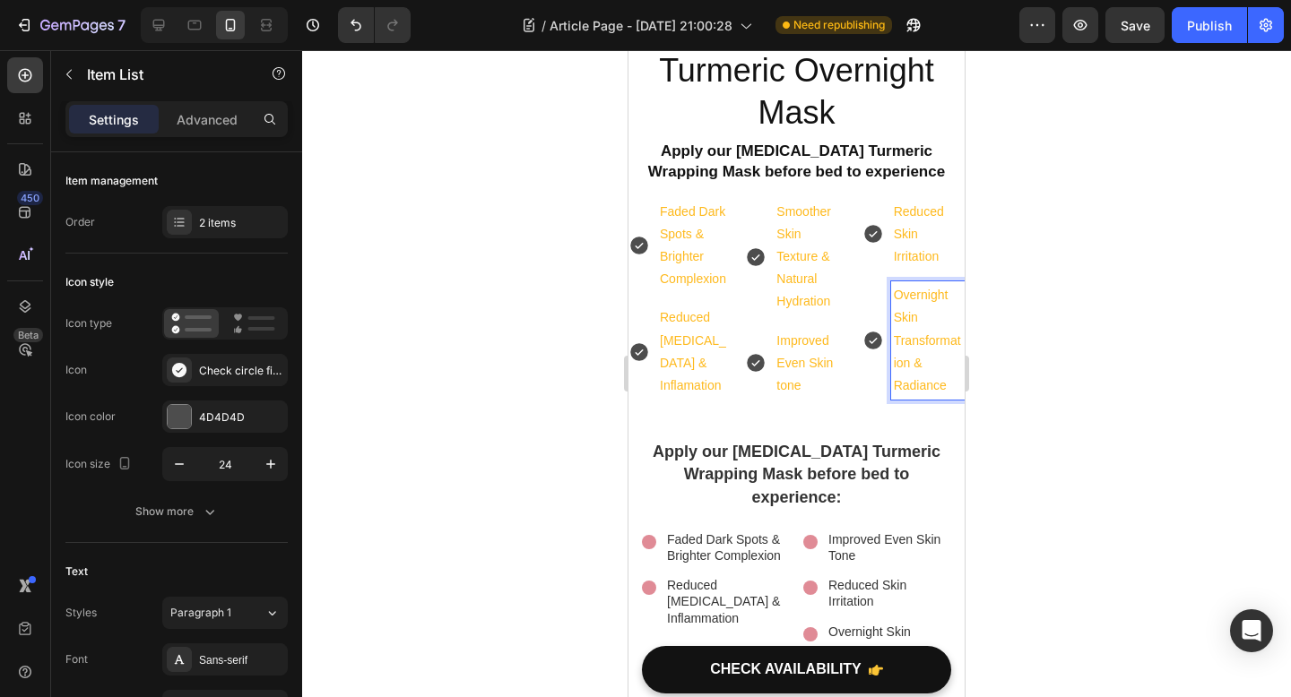
click at [1063, 268] on div at bounding box center [796, 373] width 989 height 647
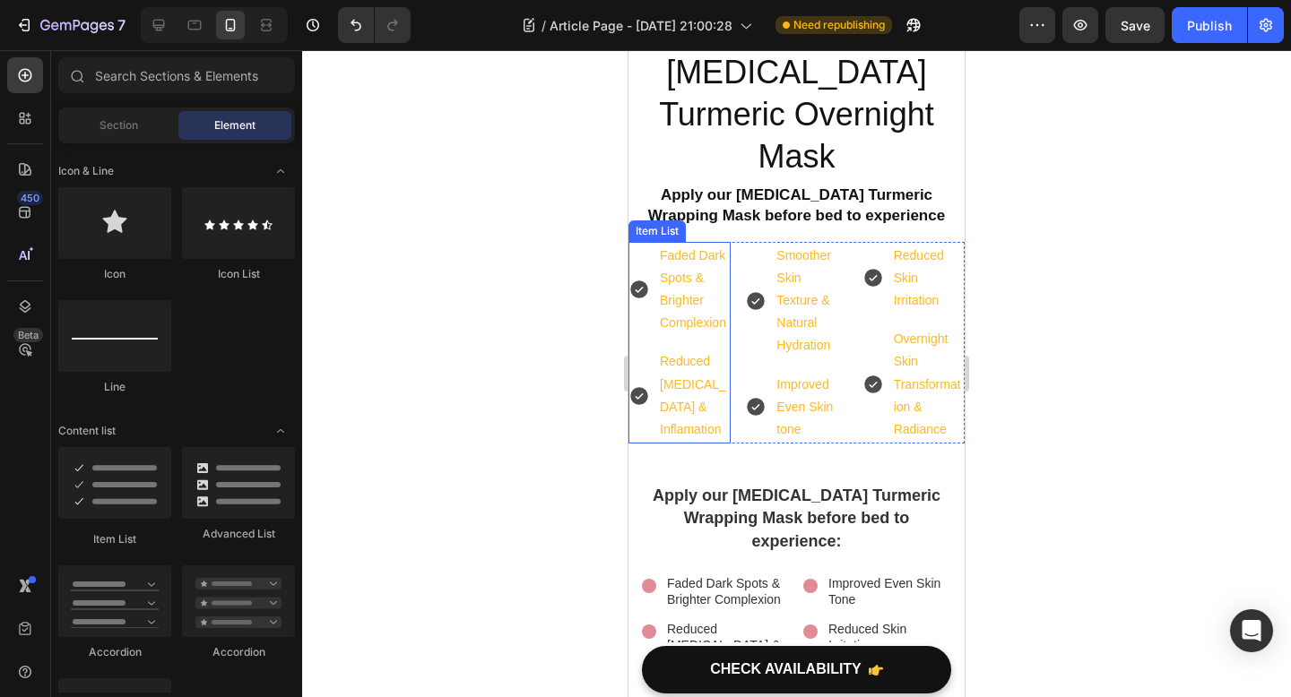
scroll to position [4627, 0]
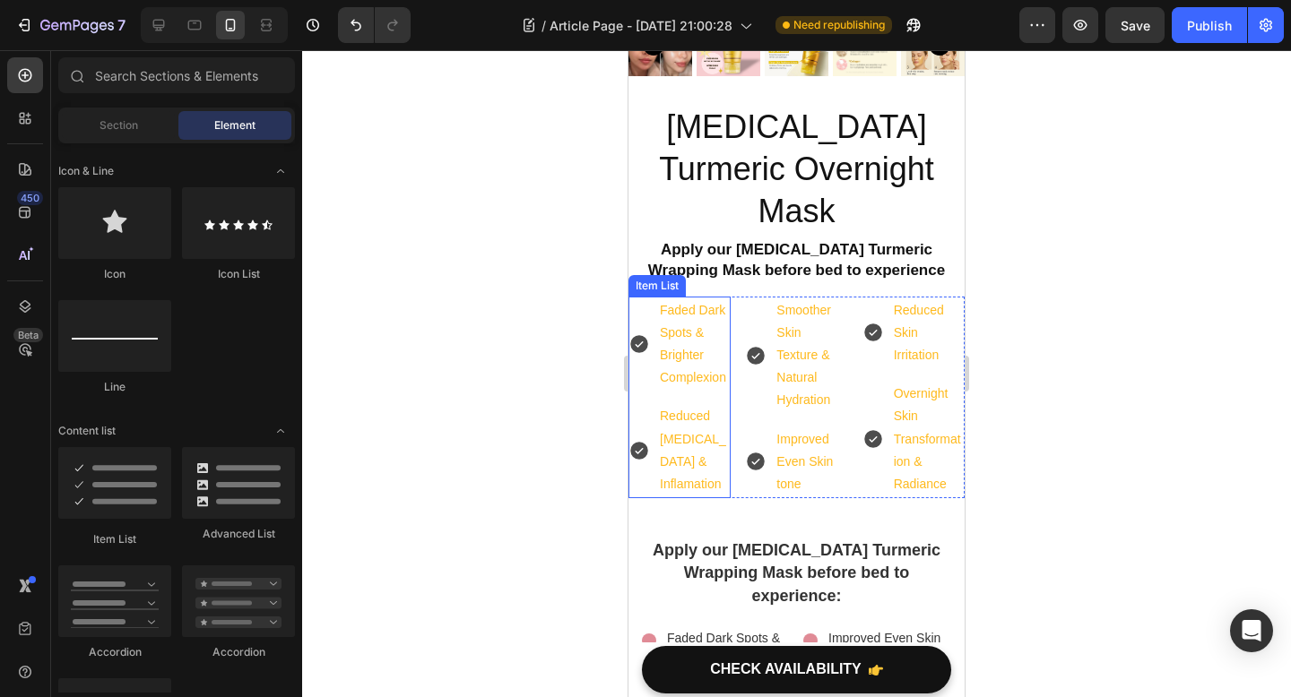
click at [690, 331] on p "Faded Dark Spots & Brighter Complexion" at bounding box center [694, 344] width 68 height 91
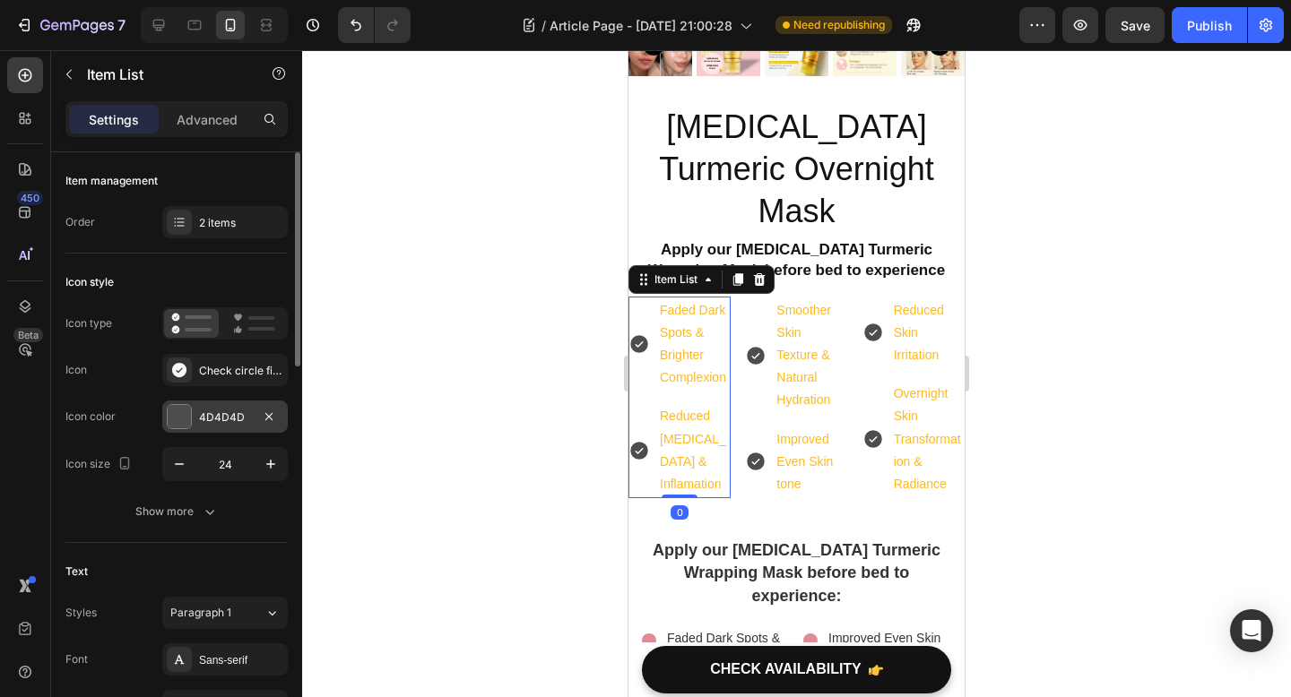
click at [183, 423] on div at bounding box center [179, 416] width 23 height 23
click at [394, 327] on div at bounding box center [796, 373] width 989 height 647
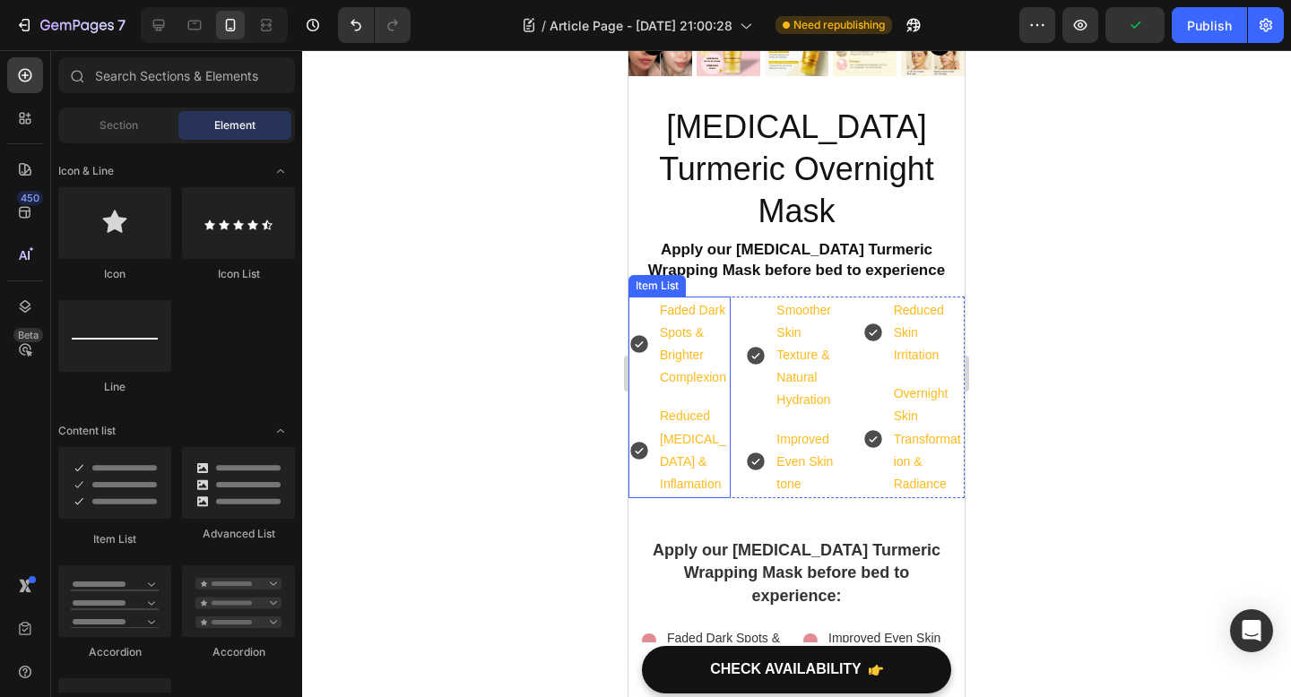
click at [702, 336] on p "Faded Dark Spots & Brighter Complexion" at bounding box center [694, 344] width 68 height 91
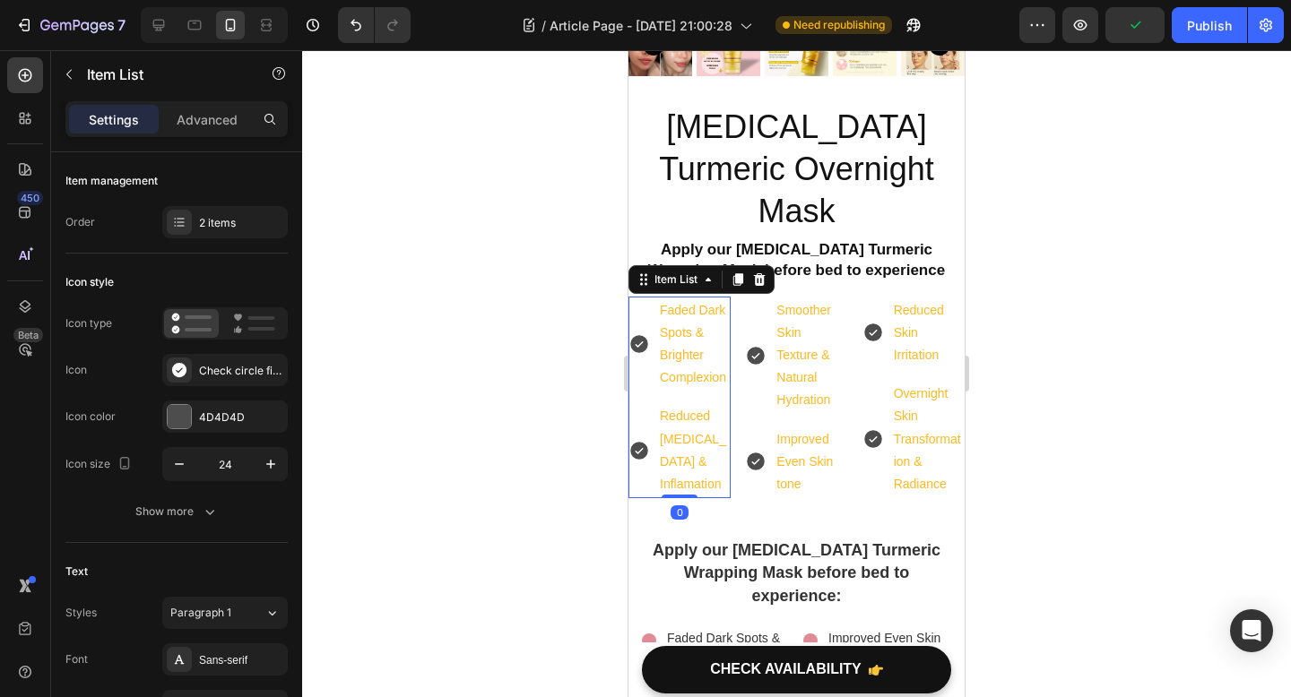
click at [644, 297] on div "Faded Dark Spots & Brighter Complexion" at bounding box center [679, 345] width 102 height 96
click at [639, 297] on div "Faded Dark Spots & Brighter Complexion" at bounding box center [679, 345] width 102 height 96
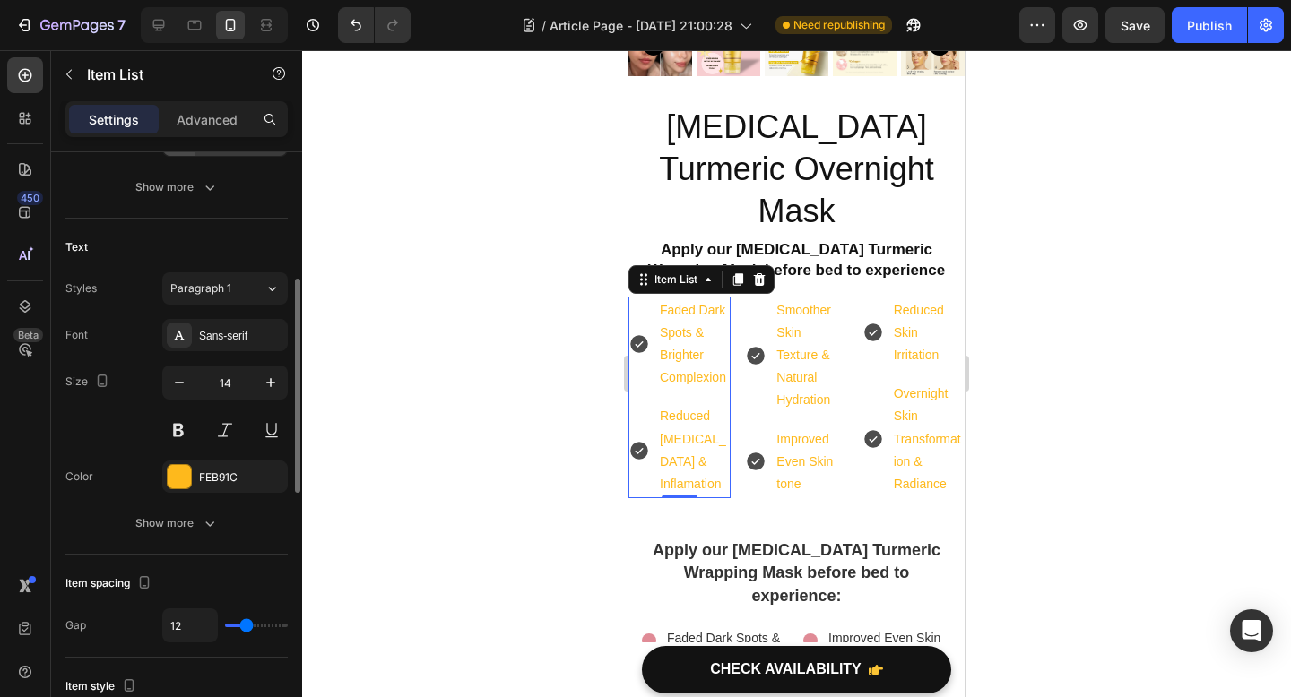
scroll to position [332, 0]
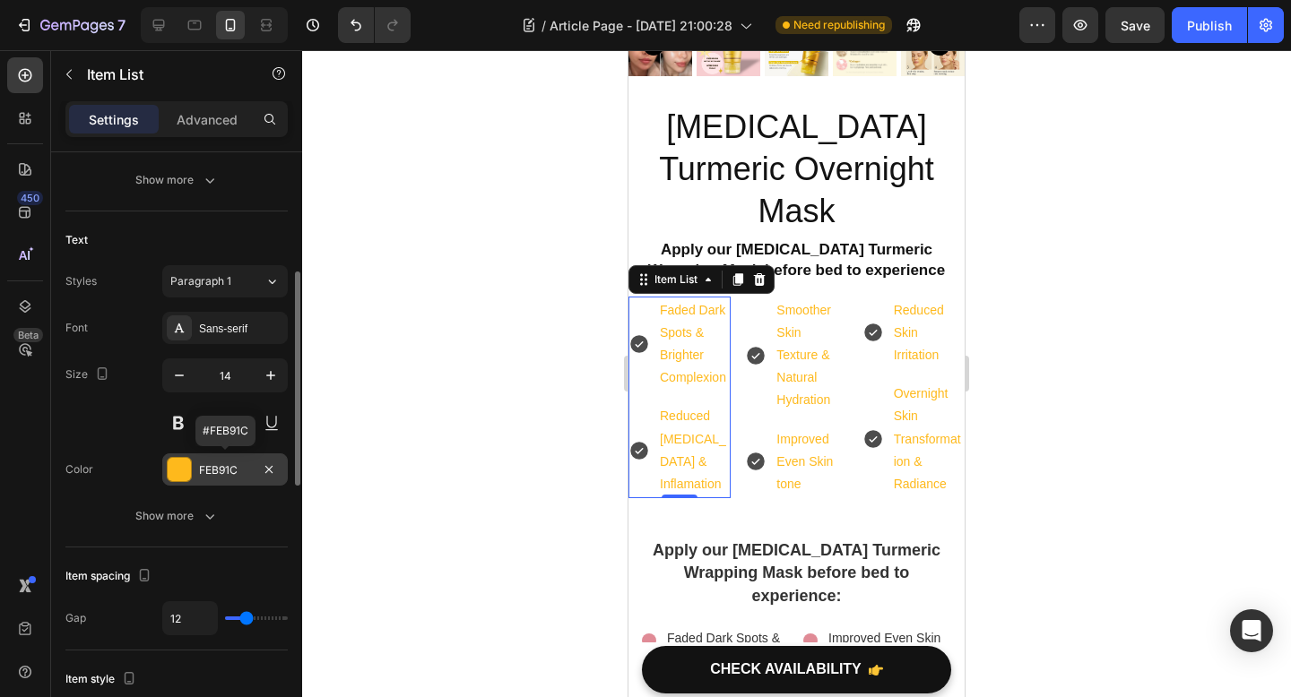
click at [182, 472] on div at bounding box center [179, 469] width 23 height 23
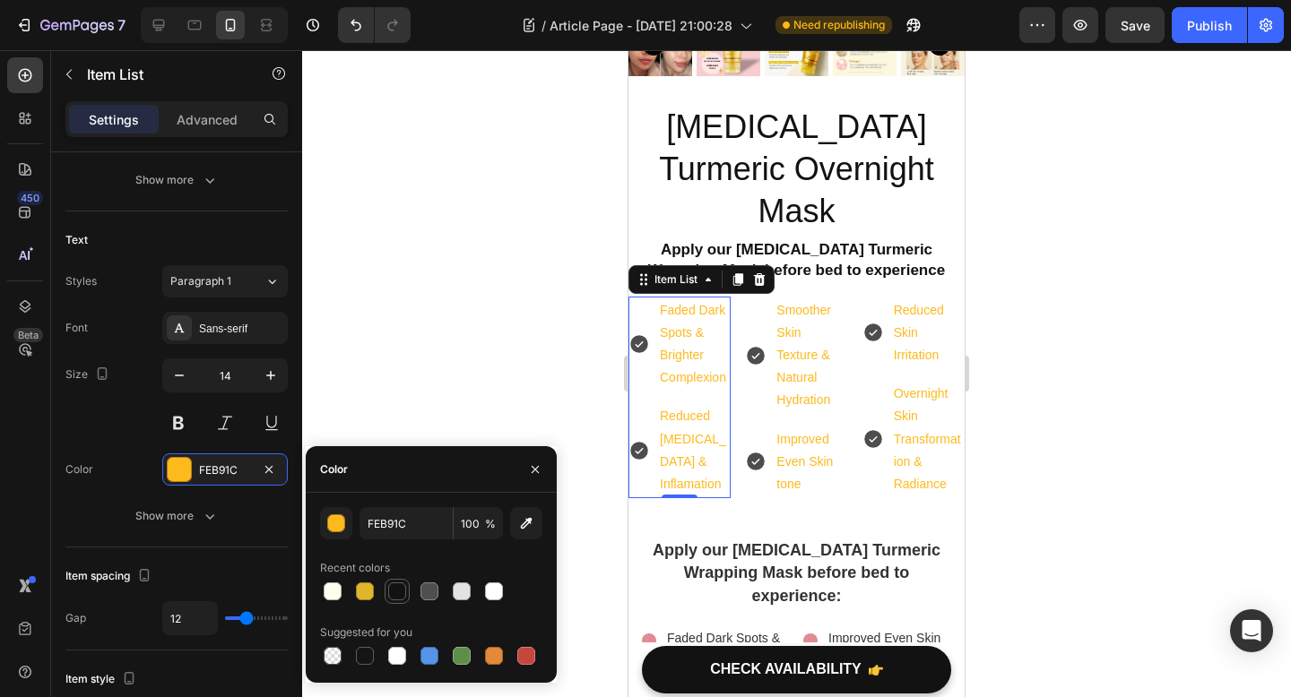
click at [394, 598] on div at bounding box center [397, 592] width 18 height 18
type input "121212"
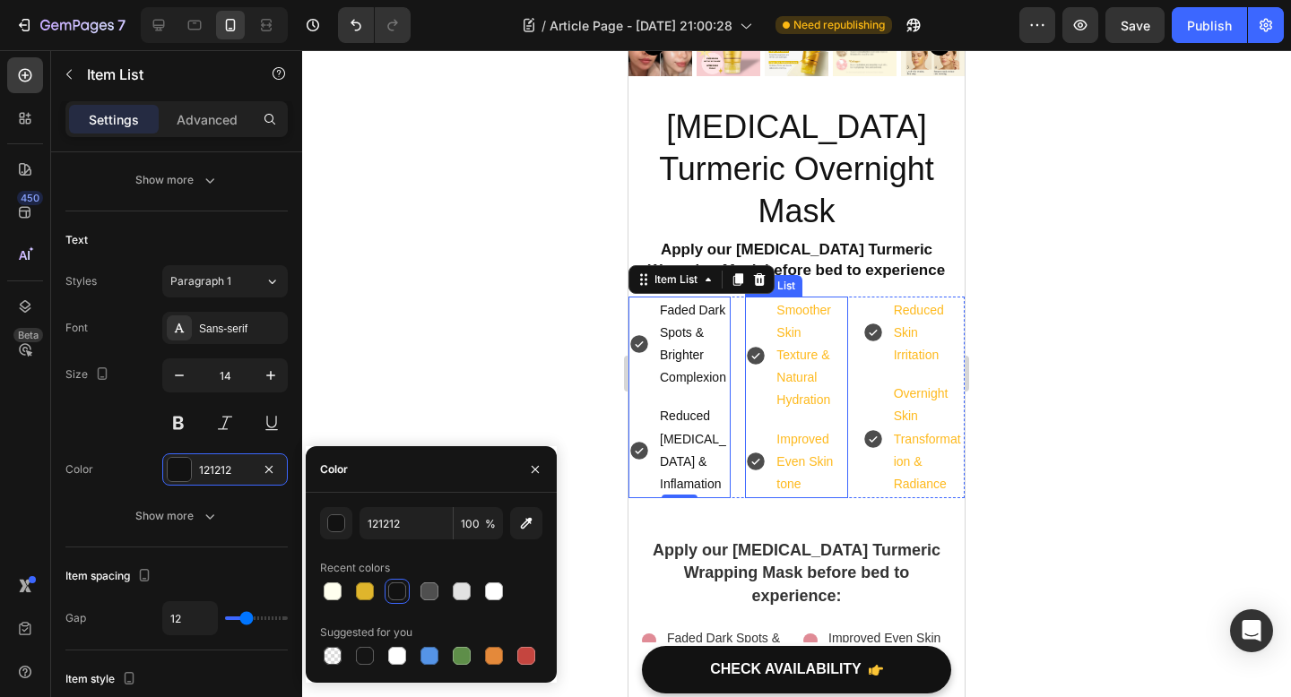
click at [773, 297] on div "Smoother Skin Texture & Natural Hydration" at bounding box center [809, 356] width 73 height 118
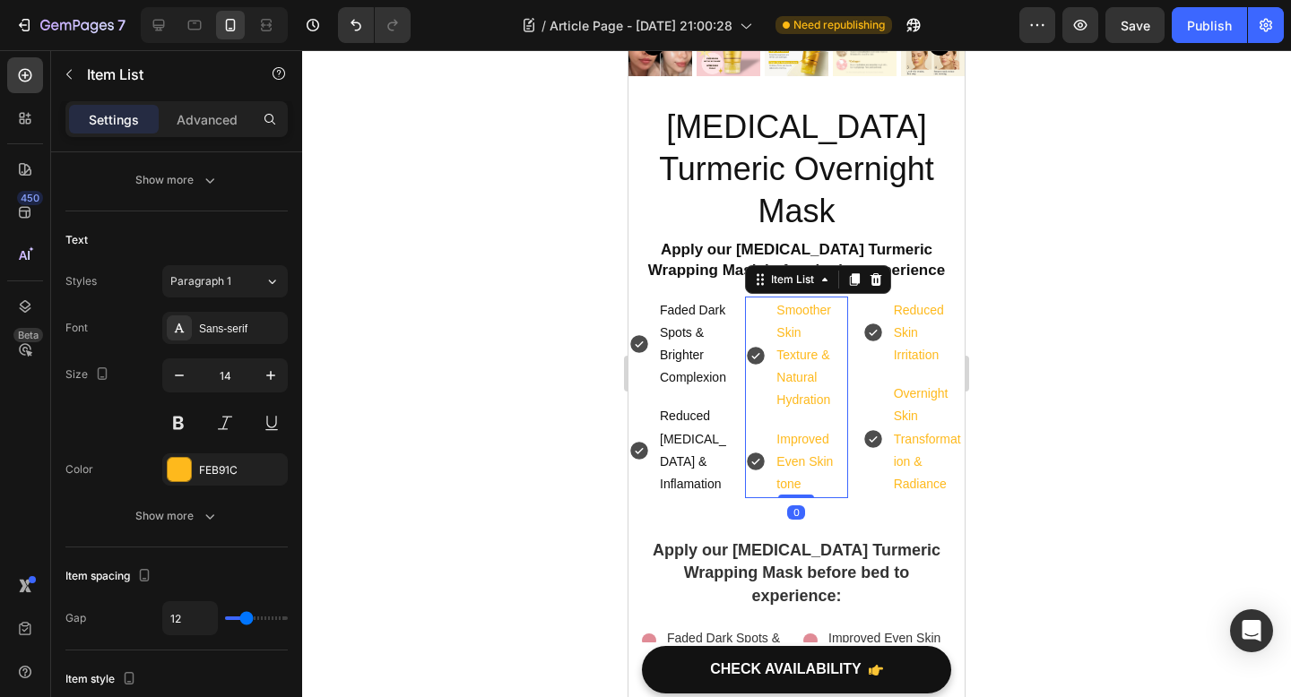
click at [755, 297] on div "Smoother Skin Texture & Natural Hydration" at bounding box center [796, 356] width 102 height 118
click at [188, 466] on div at bounding box center [179, 469] width 23 height 23
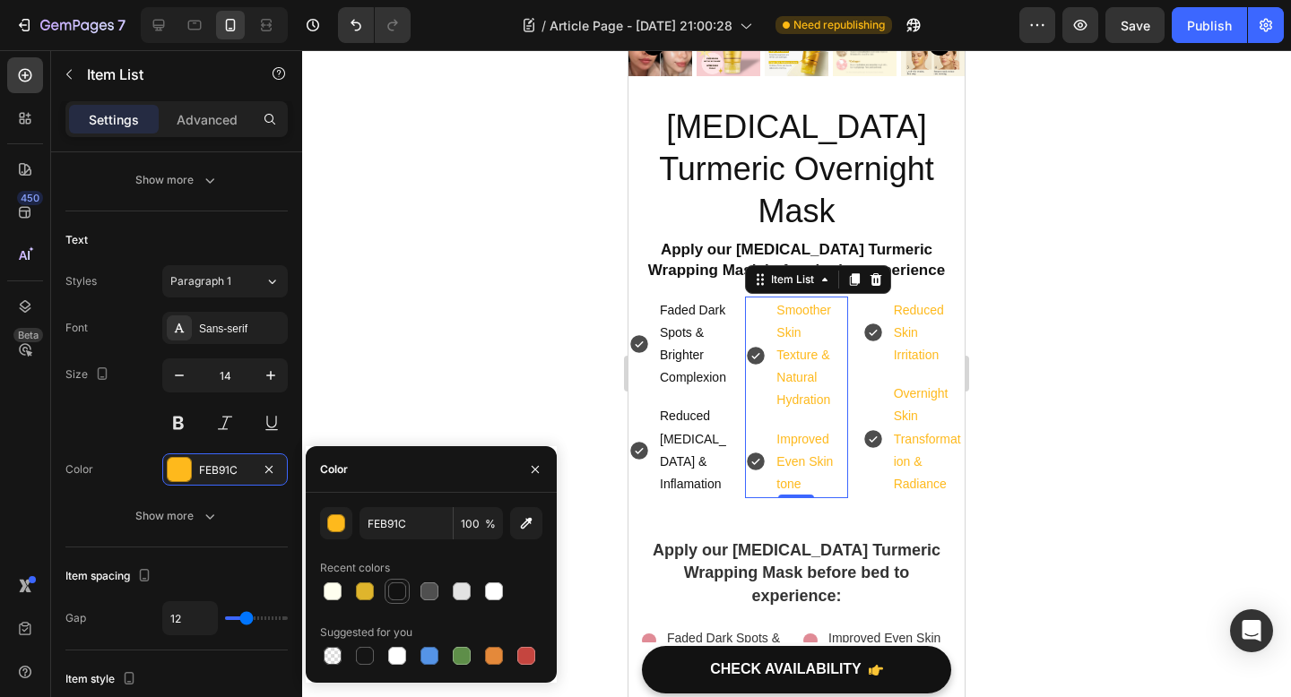
click at [397, 586] on div at bounding box center [397, 592] width 18 height 18
type input "121212"
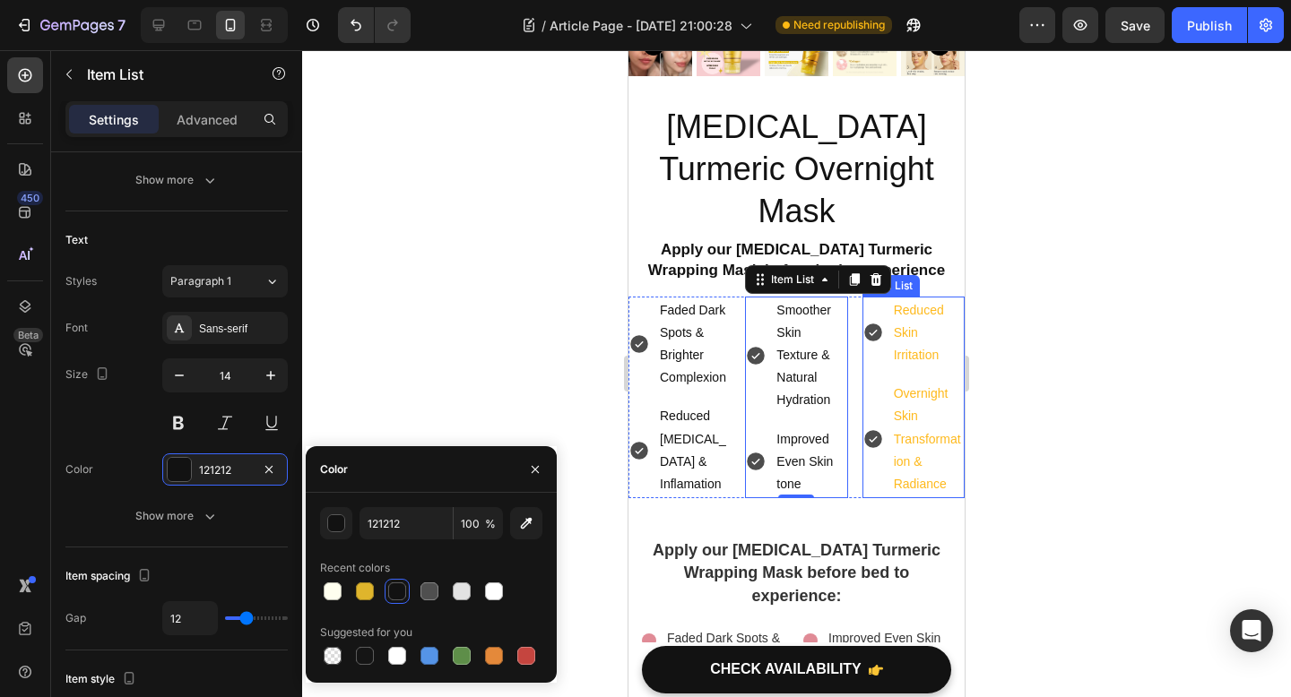
click at [883, 297] on div "Reduced Skin Irritation" at bounding box center [913, 333] width 102 height 73
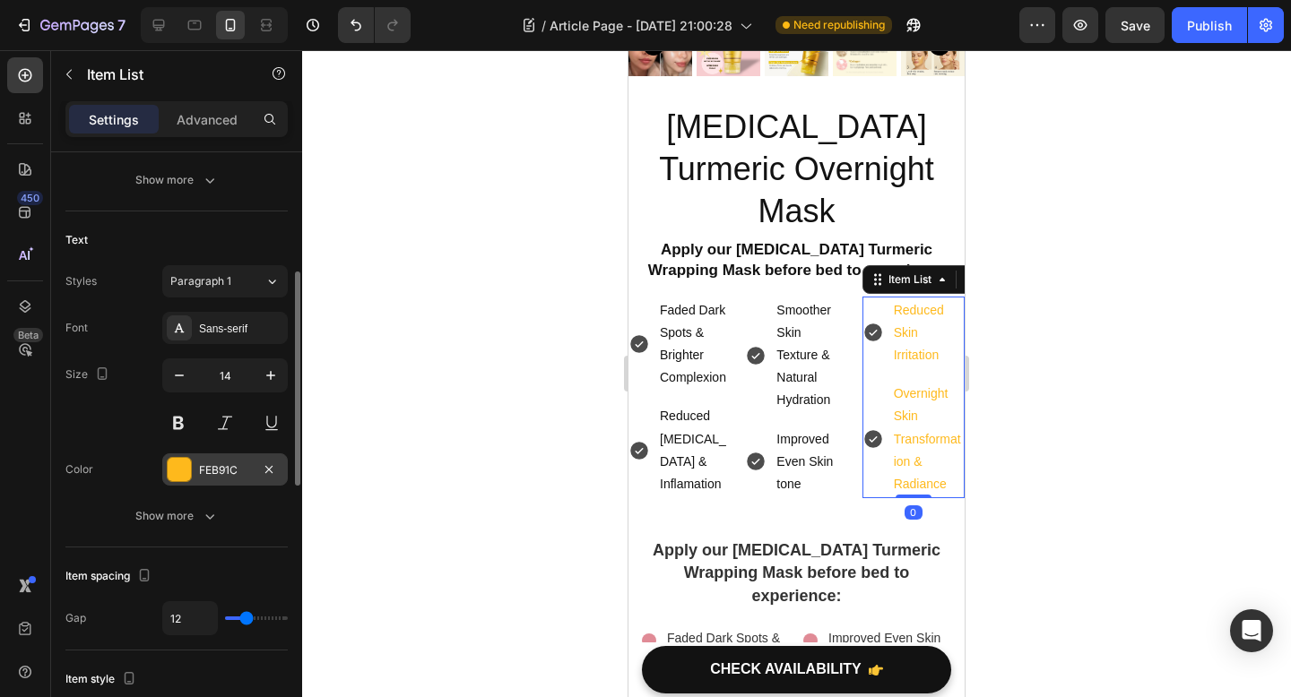
click at [183, 466] on div at bounding box center [179, 469] width 23 height 23
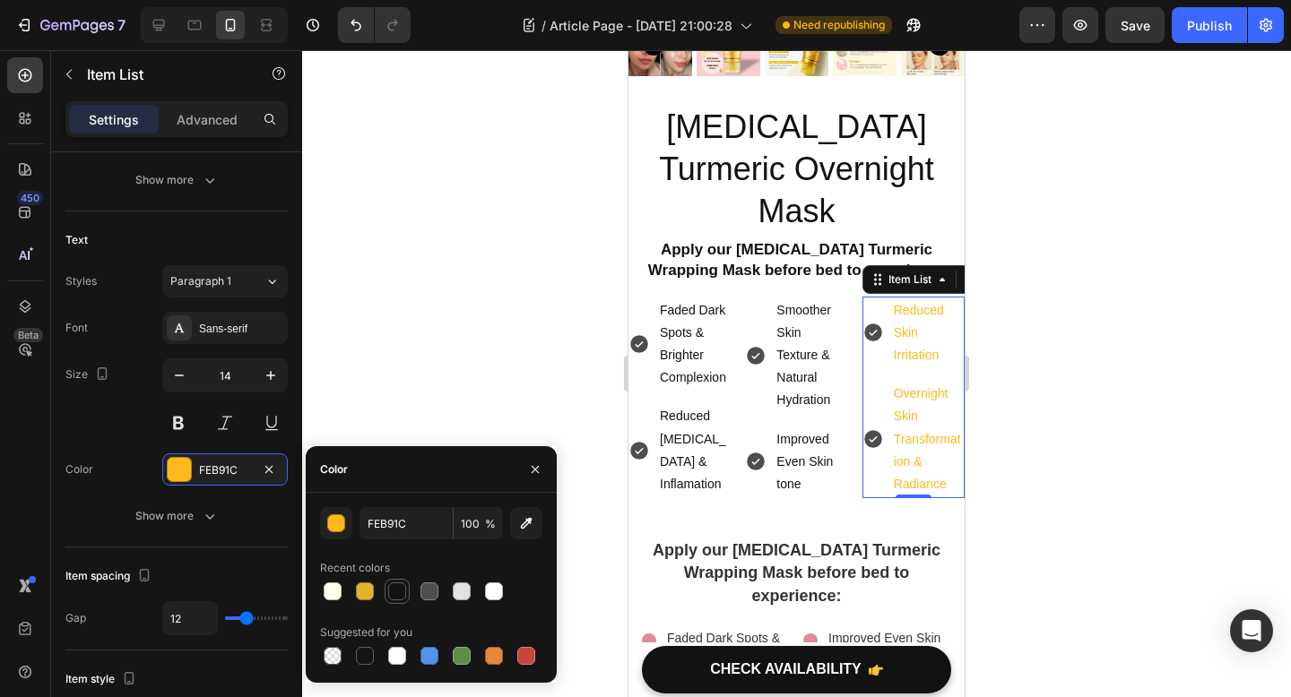
click at [395, 591] on div at bounding box center [397, 592] width 18 height 18
type input "121212"
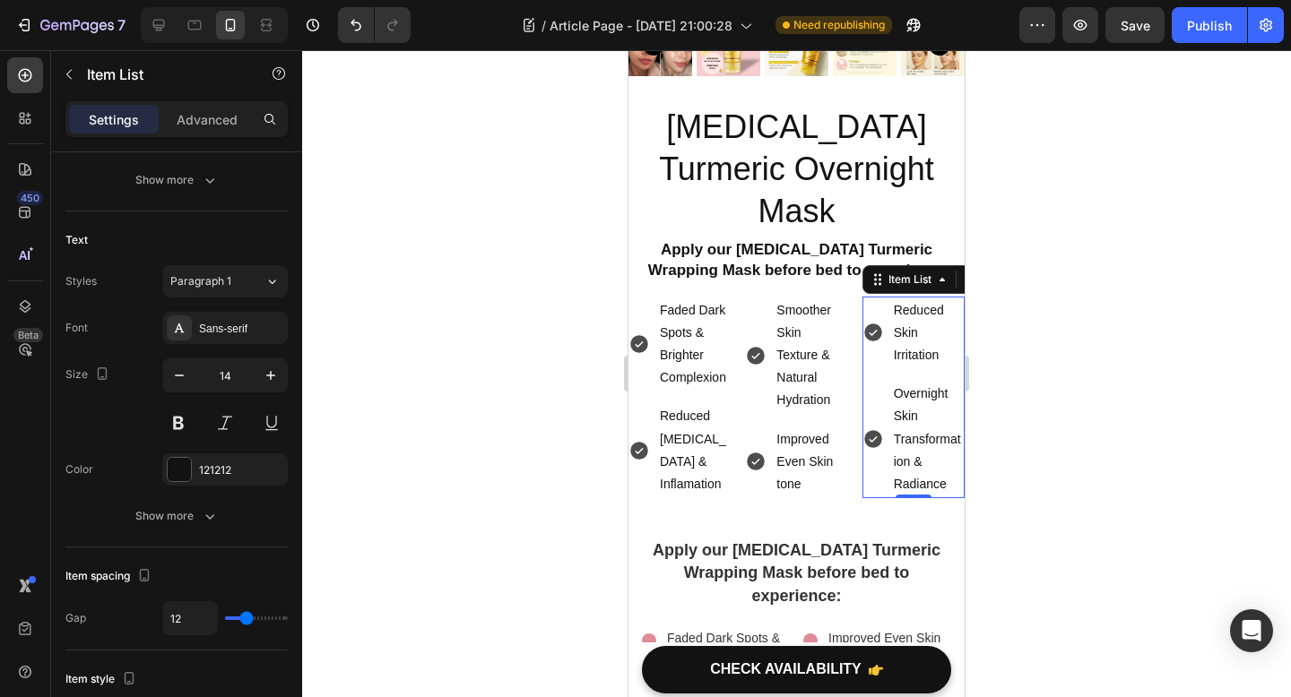
click at [476, 323] on div at bounding box center [796, 373] width 989 height 647
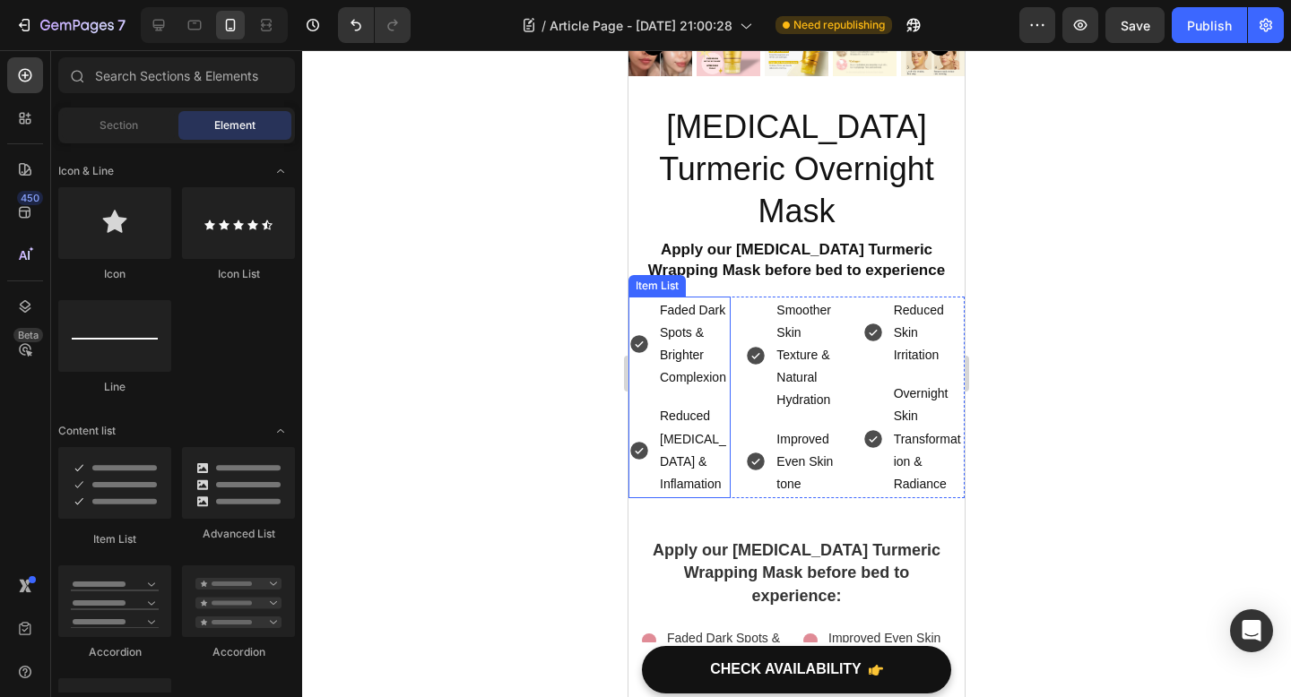
click at [694, 405] on p "Reduced Acne Scars & Inflamation" at bounding box center [694, 450] width 68 height 91
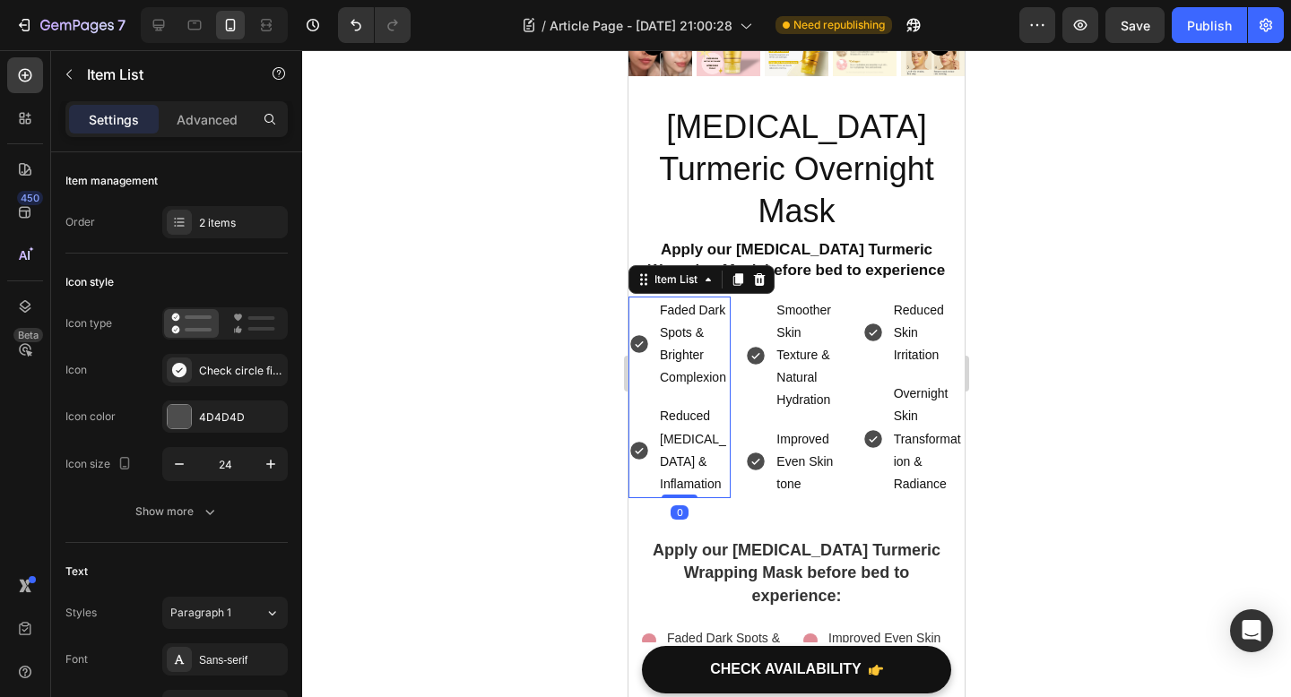
click at [636, 297] on div "Faded Dark Spots & Brighter Complexion" at bounding box center [679, 345] width 102 height 96
click at [175, 467] on icon "button" at bounding box center [179, 464] width 18 height 18
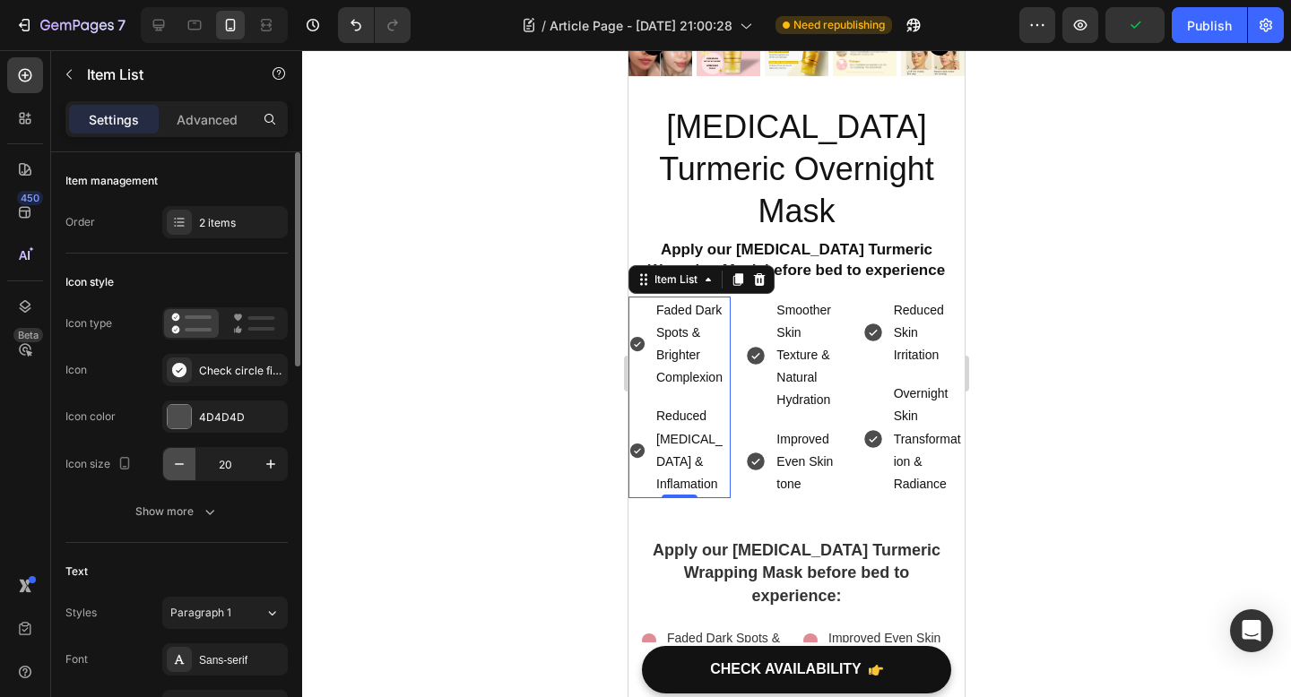
click at [175, 467] on icon "button" at bounding box center [179, 464] width 18 height 18
click at [266, 464] on icon "button" at bounding box center [271, 464] width 18 height 18
type input "18"
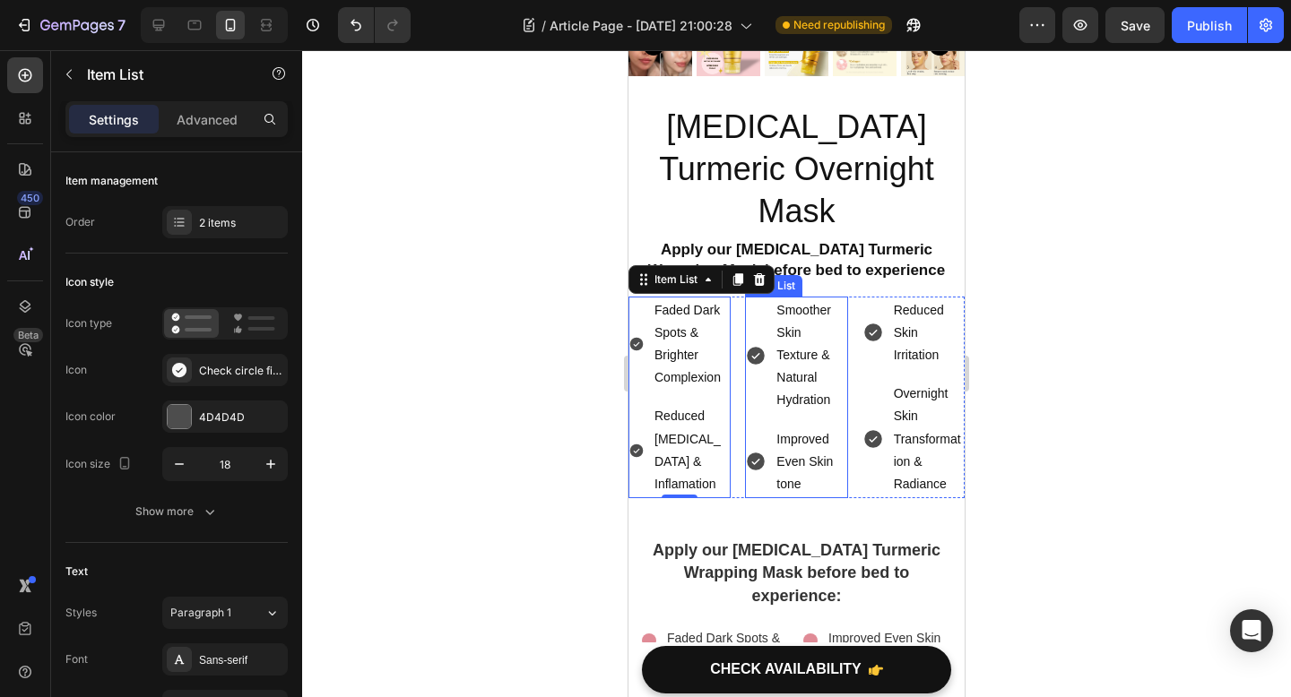
click at [760, 297] on div "Smoother Skin Texture & Natural Hydration" at bounding box center [796, 356] width 102 height 118
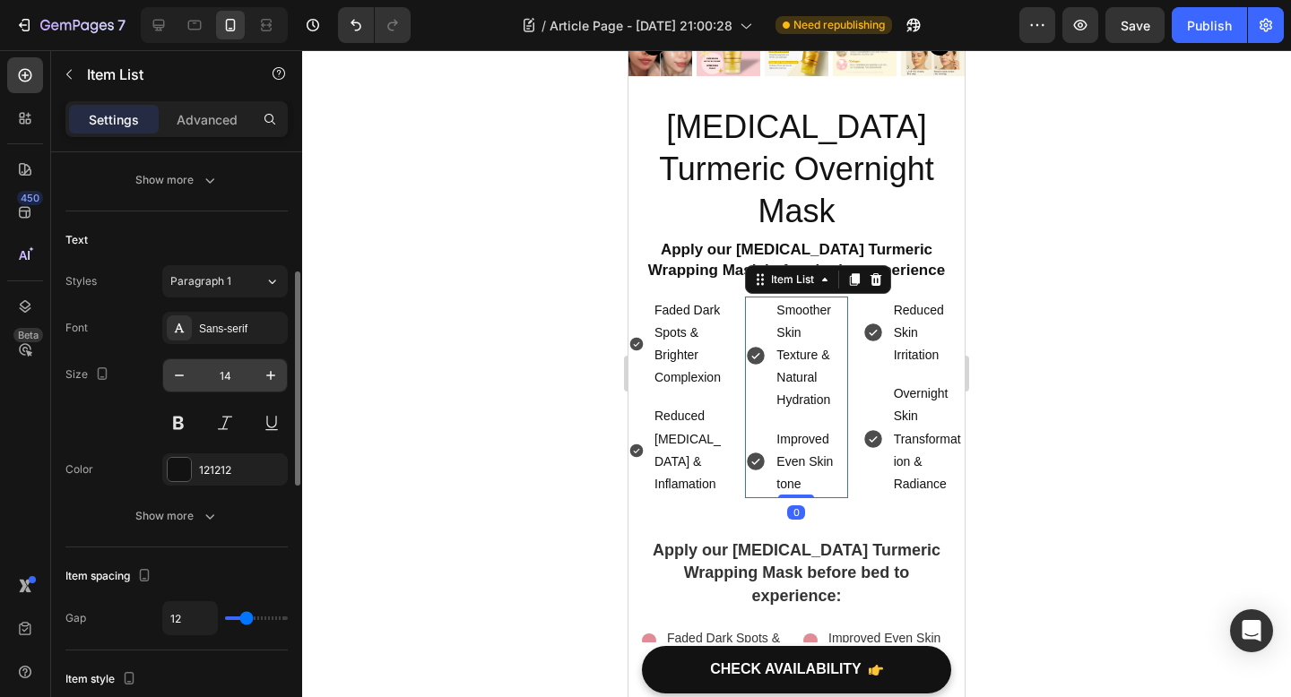
click at [234, 380] on input "14" at bounding box center [224, 375] width 59 height 32
type input "18"
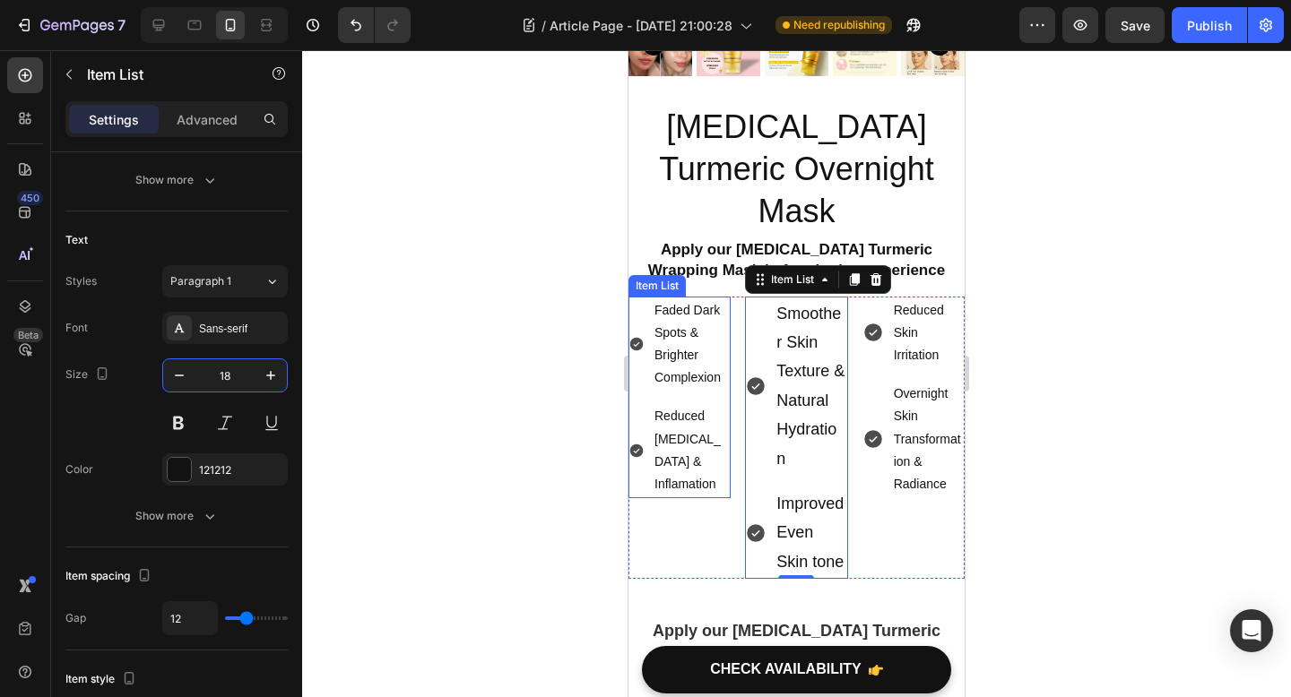
click at [638, 297] on div "Faded Dark Spots & Brighter Complexion" at bounding box center [679, 345] width 102 height 96
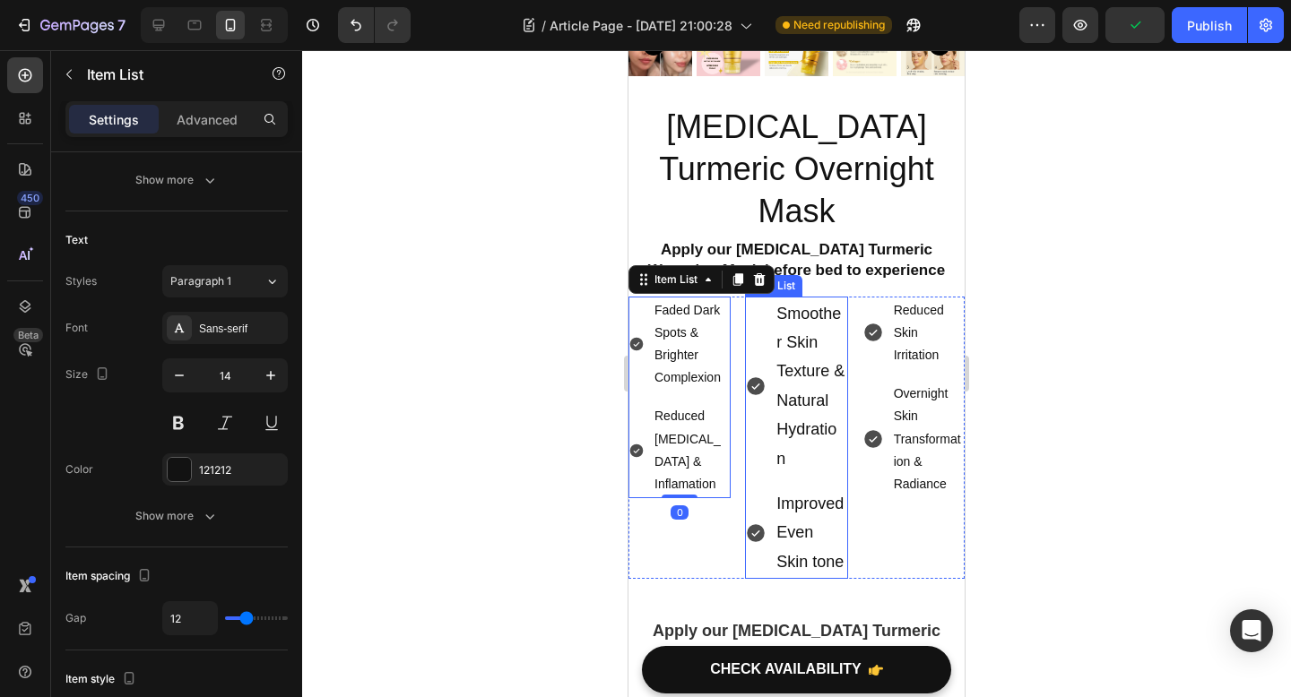
click at [764, 297] on div "Smoother Skin Texture & Natural Hydration" at bounding box center [796, 386] width 102 height 179
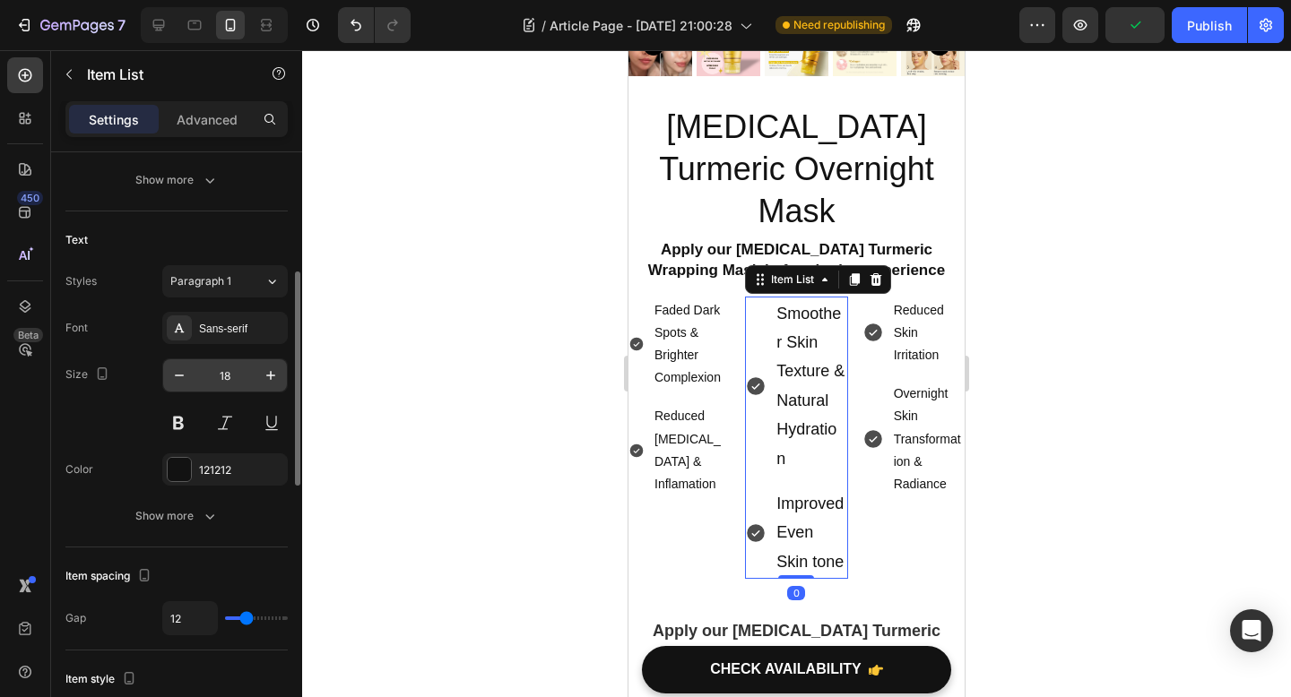
click at [243, 376] on input "18" at bounding box center [224, 375] width 59 height 32
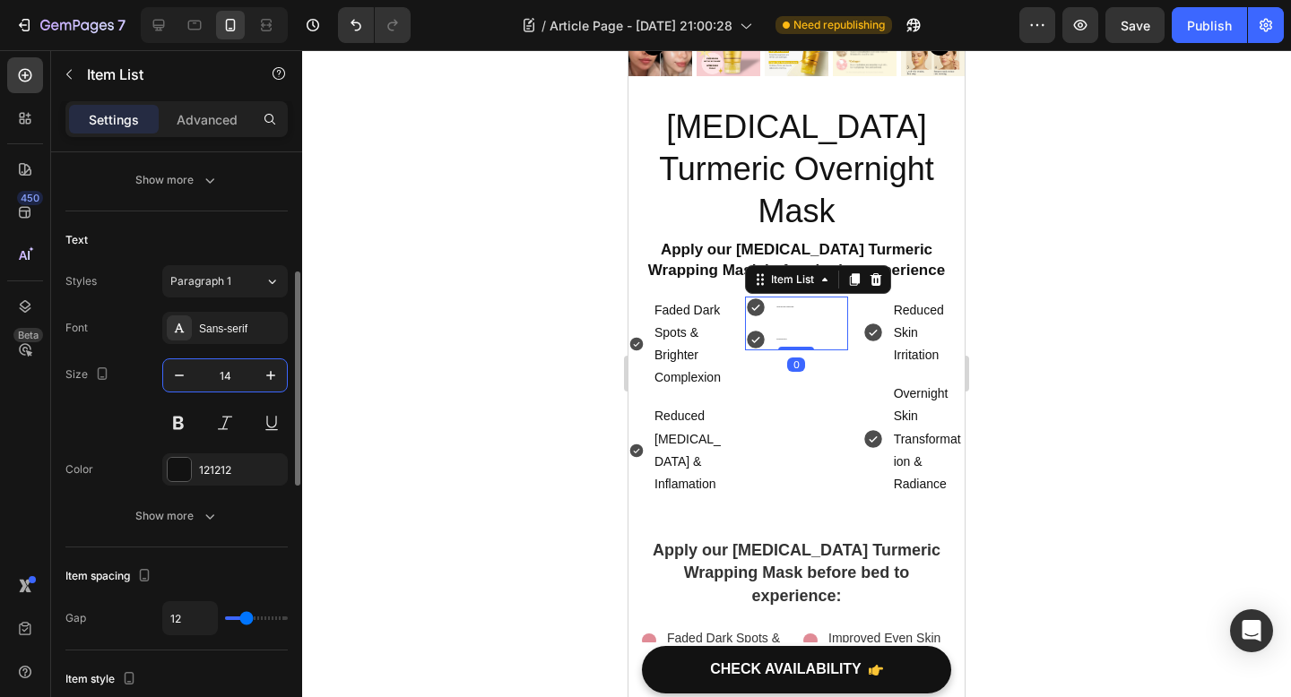
type input "14"
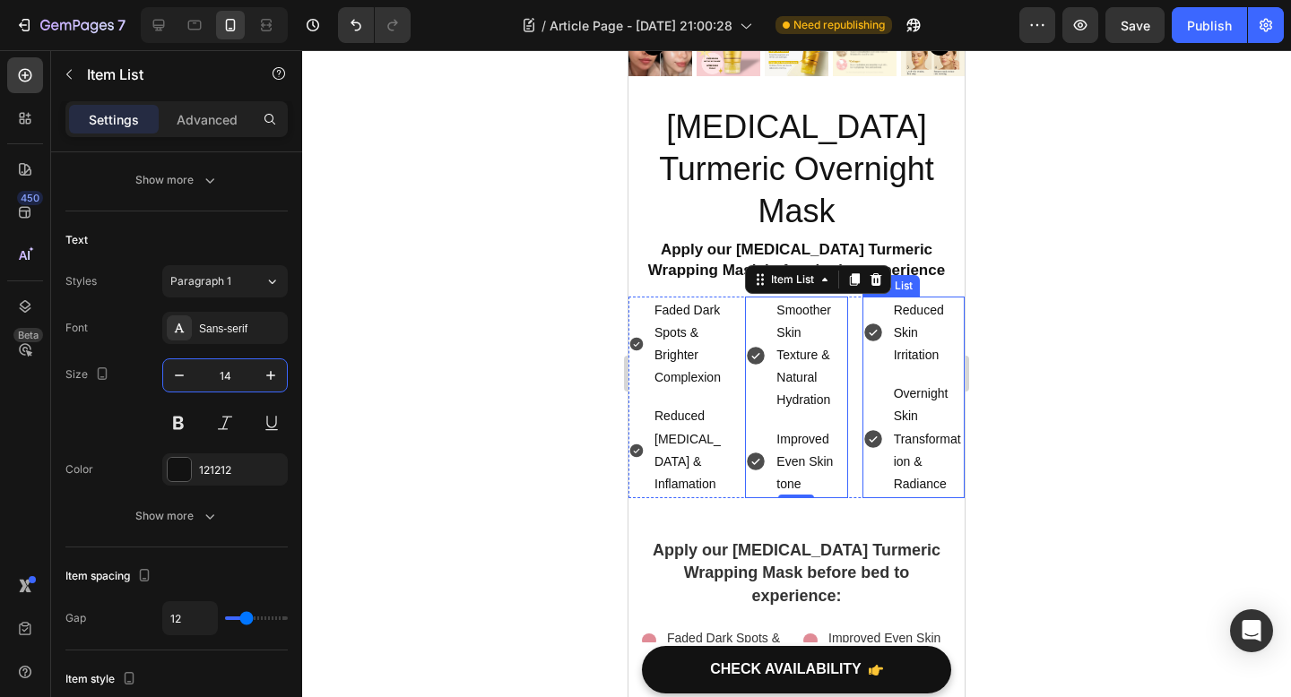
click at [875, 297] on div "Reduced Skin Irritation" at bounding box center [913, 333] width 102 height 73
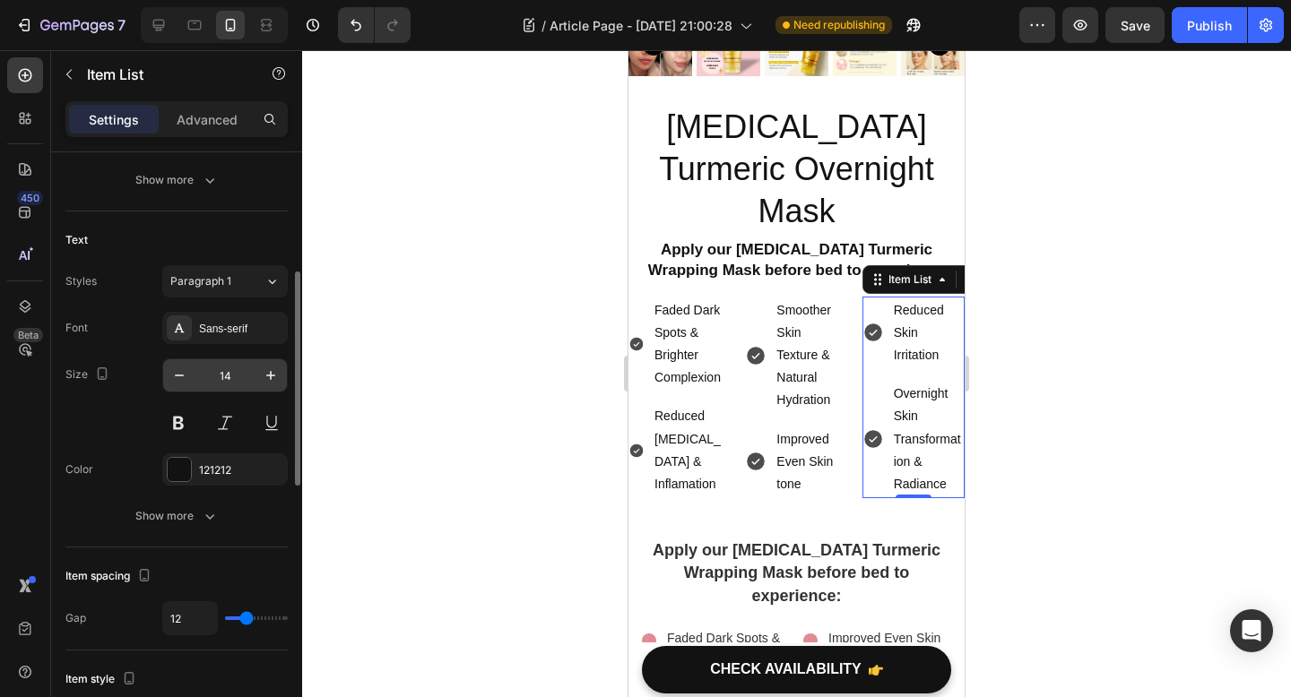
click at [220, 376] on input "14" at bounding box center [224, 375] width 59 height 32
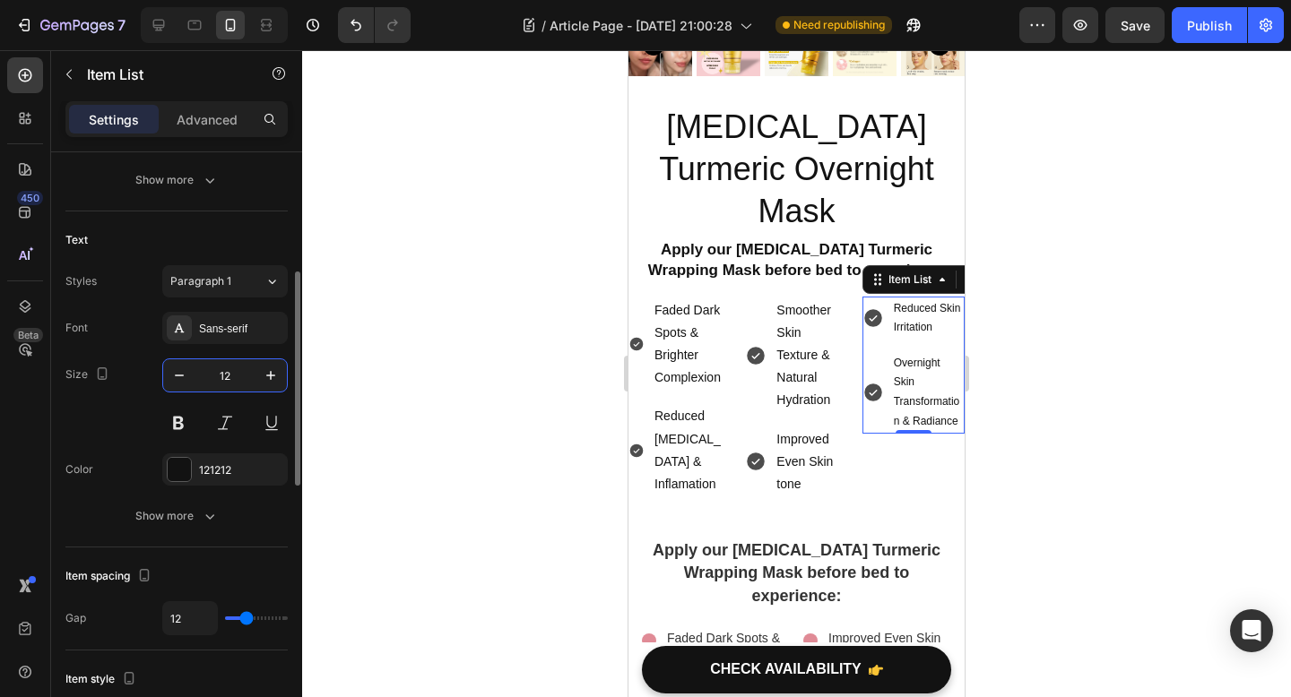
type input "12"
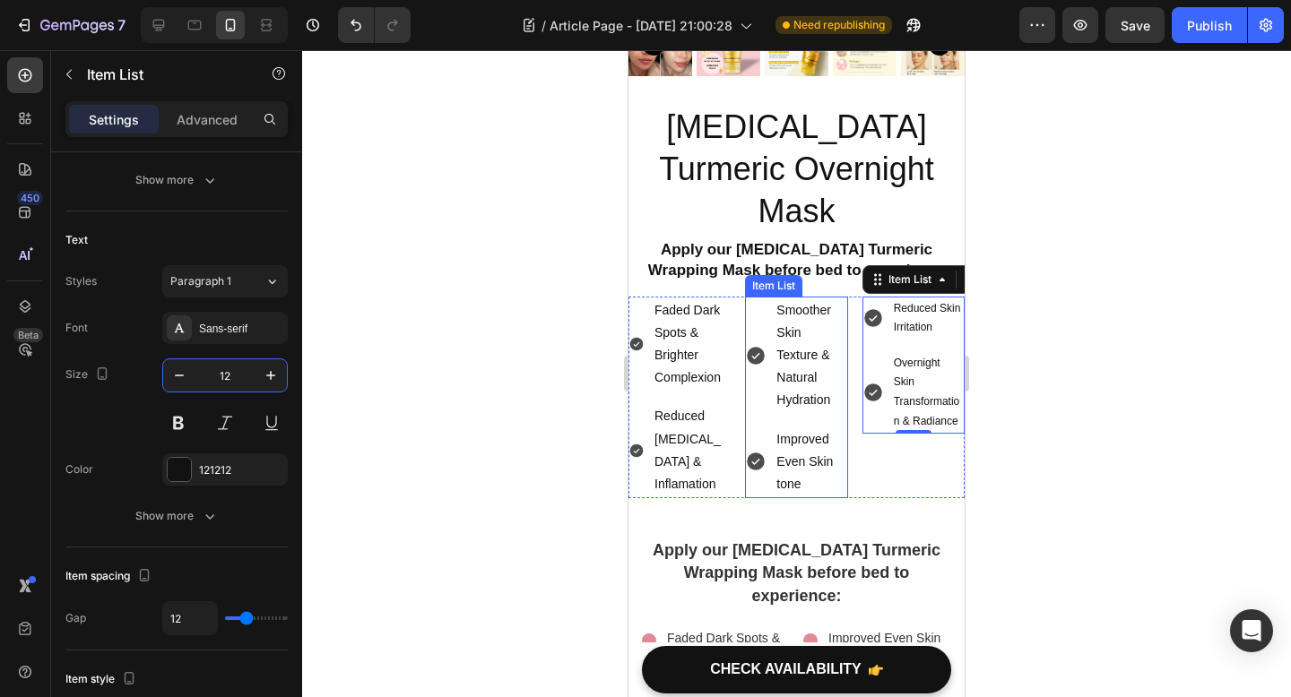
click at [753, 297] on div "Smoother Skin Texture & Natural Hydration" at bounding box center [796, 356] width 102 height 118
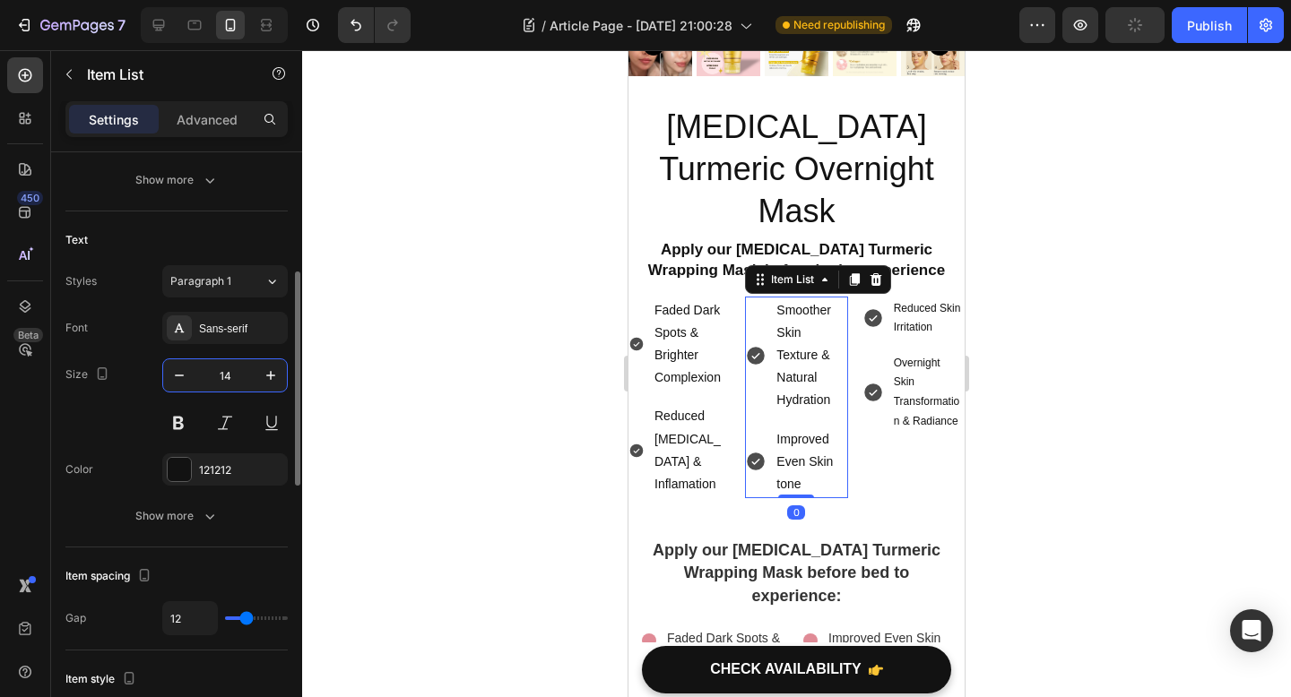
click at [228, 373] on input "14" at bounding box center [224, 375] width 59 height 32
type input "12"
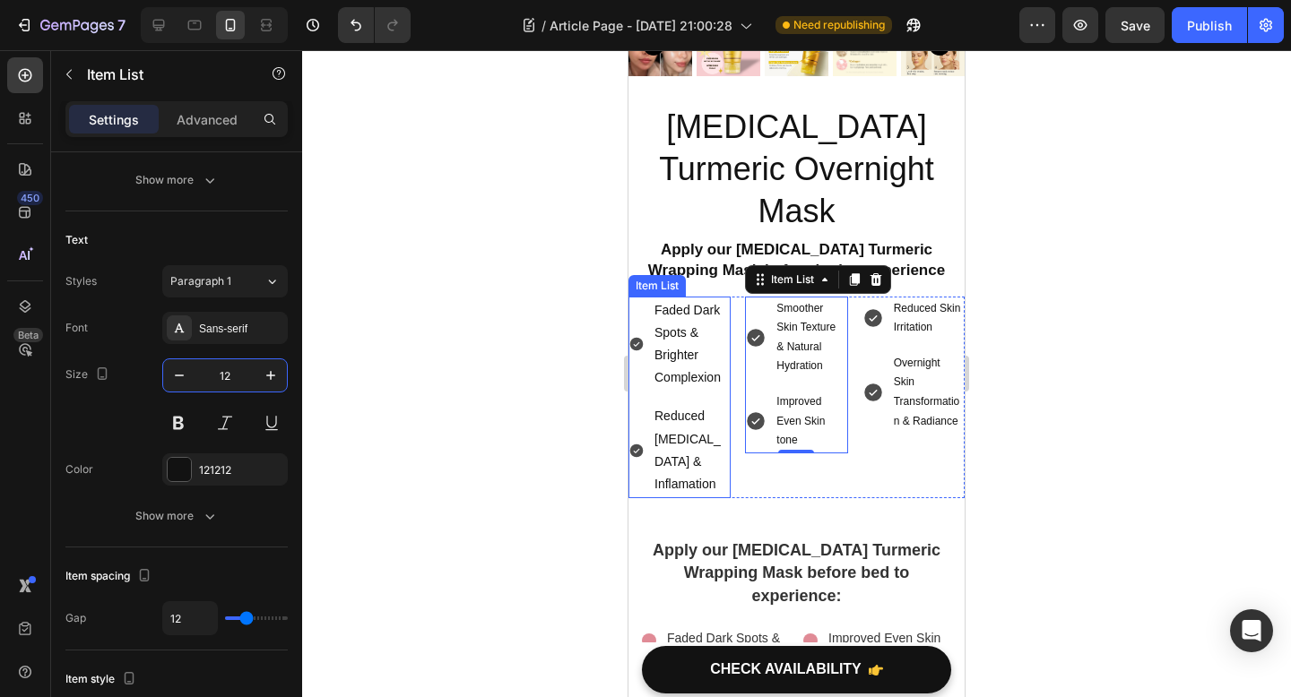
click at [645, 297] on div "Faded Dark Spots & Brighter Complexion" at bounding box center [679, 345] width 102 height 96
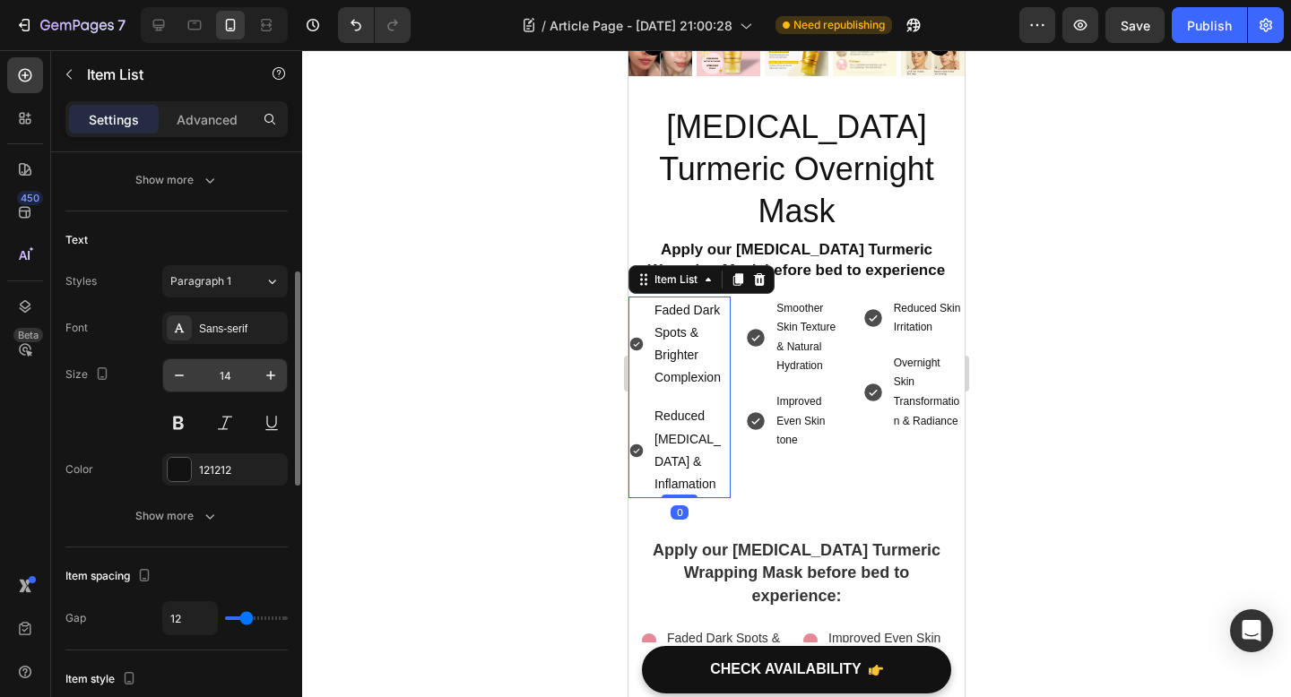
click at [224, 378] on input "14" at bounding box center [224, 375] width 59 height 32
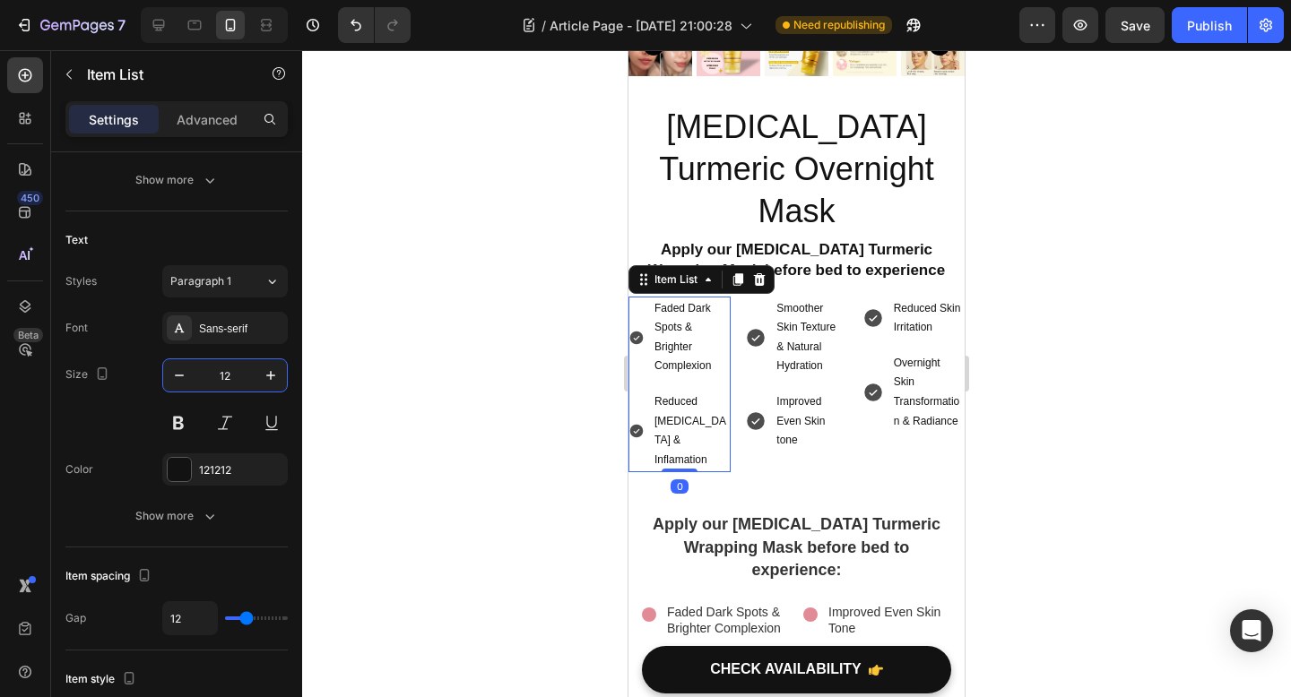
type input "12"
click at [443, 383] on div at bounding box center [796, 373] width 989 height 647
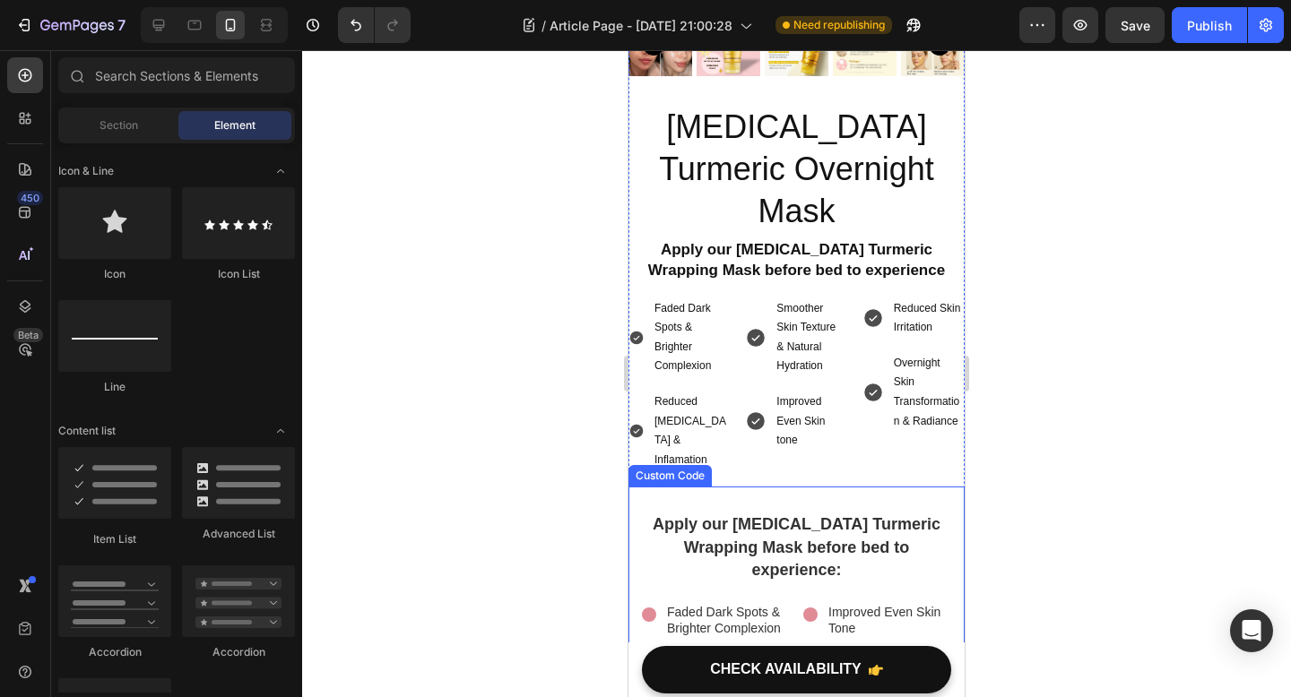
click at [707, 514] on div "Apply our Kojic Acid Turmeric Wrapping Mask before bed to experience: Faded Dar…" at bounding box center [796, 644] width 309 height 261
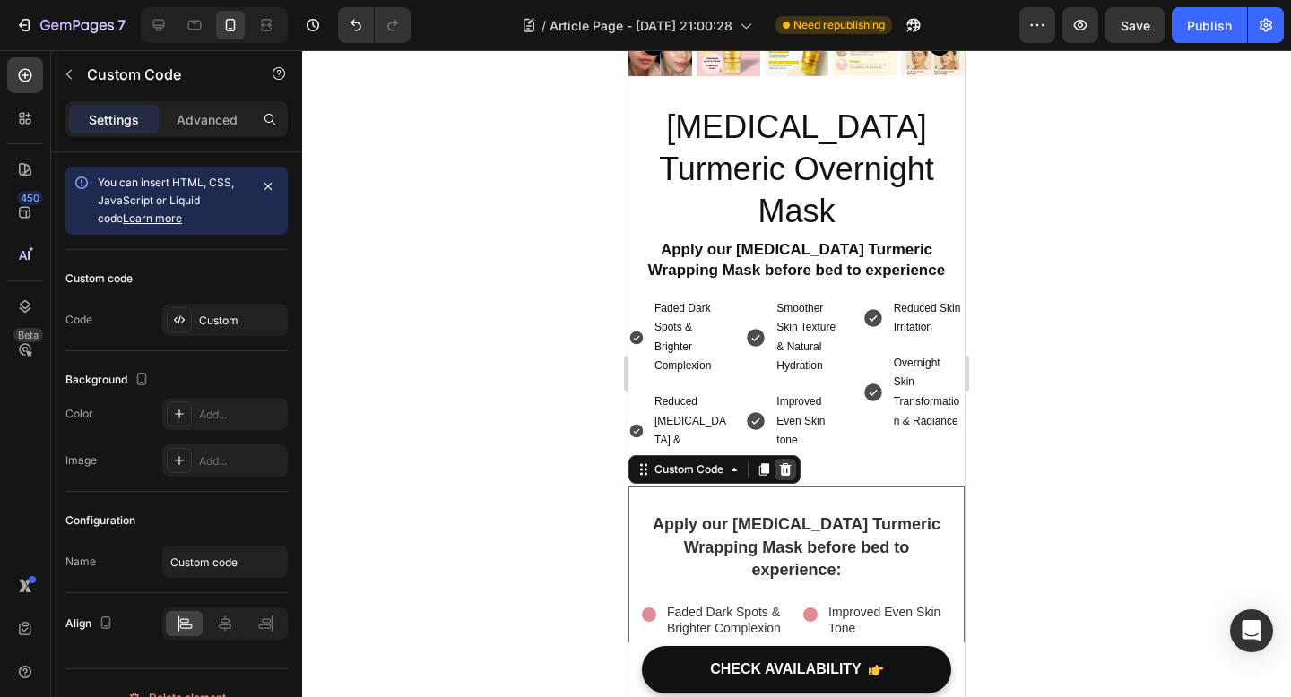
click at [792, 462] on icon at bounding box center [785, 469] width 14 height 14
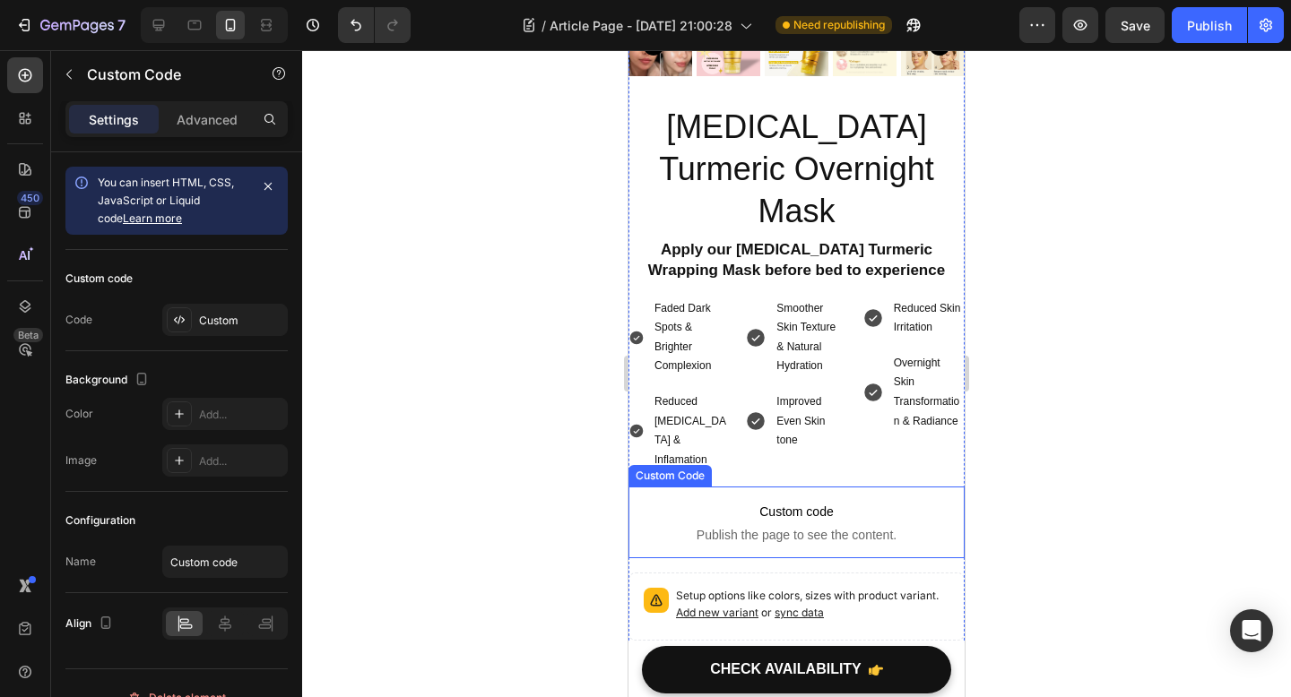
click at [788, 487] on p "Custom code Publish the page to see the content." at bounding box center [796, 523] width 336 height 72
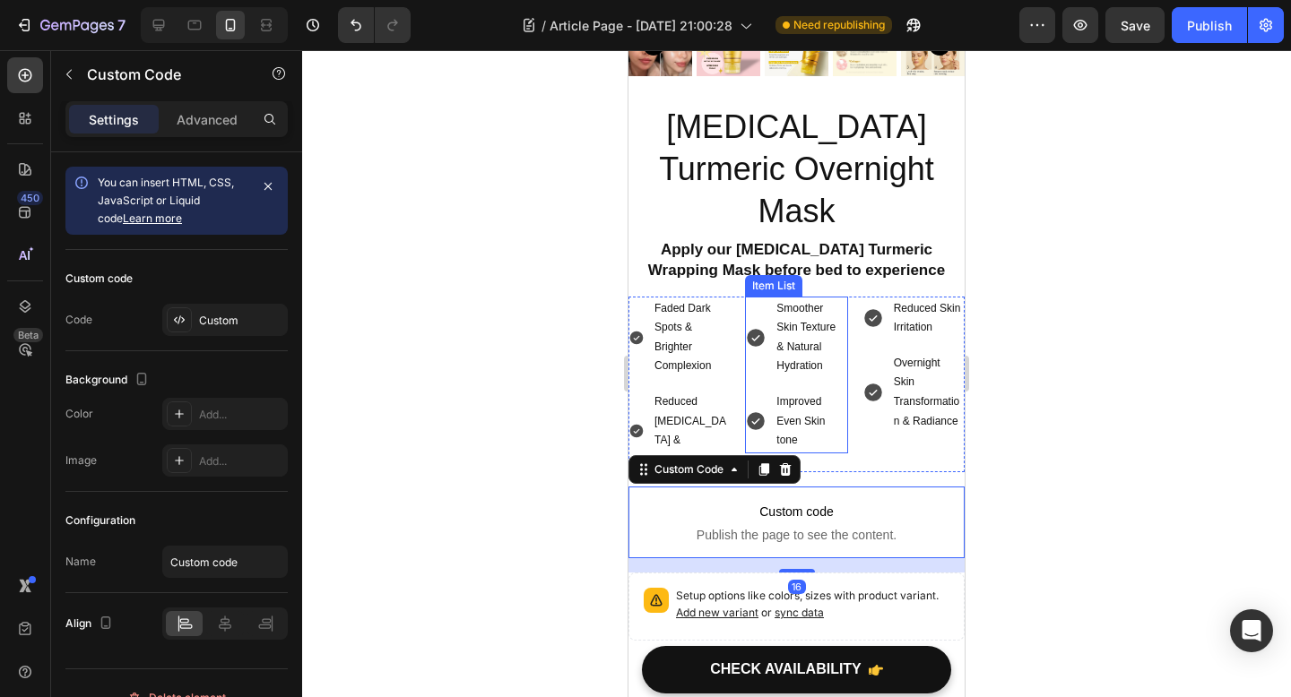
click at [821, 315] on p "Smoother Skin Texture & Natural Hydration" at bounding box center [810, 337] width 68 height 77
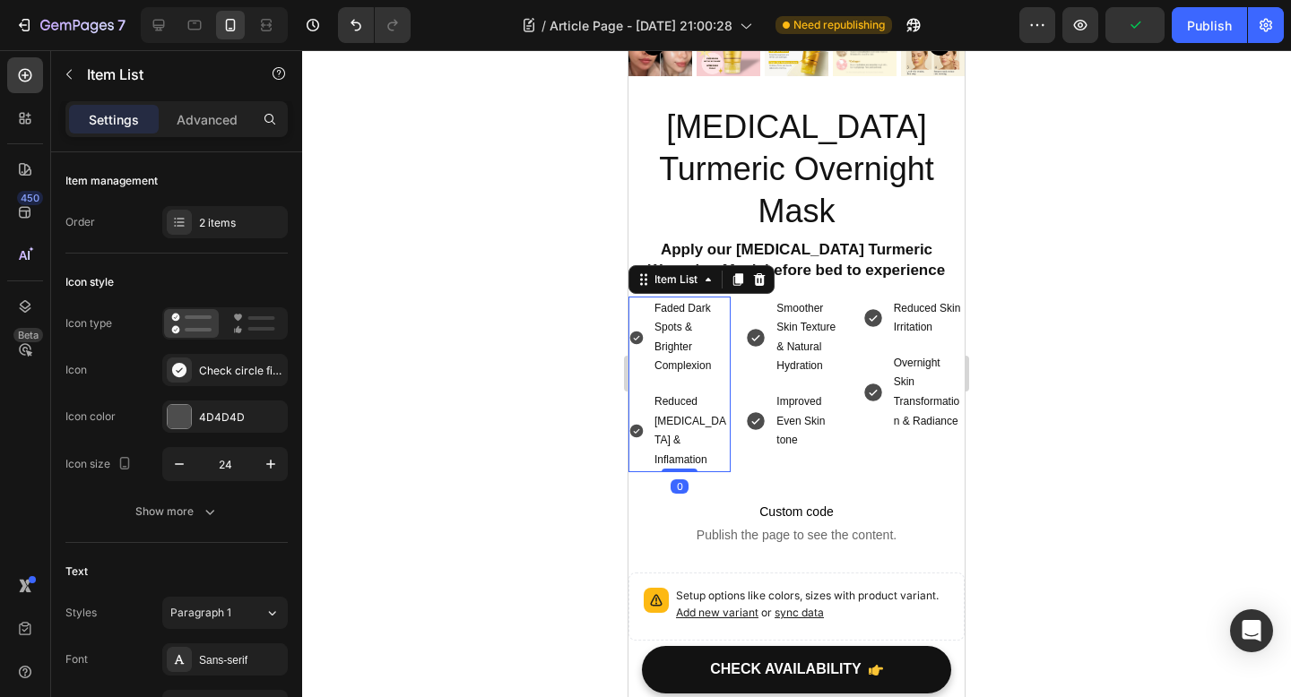
click at [636, 297] on div "Faded Dark Spots & Brighter Complexion" at bounding box center [679, 338] width 102 height 82
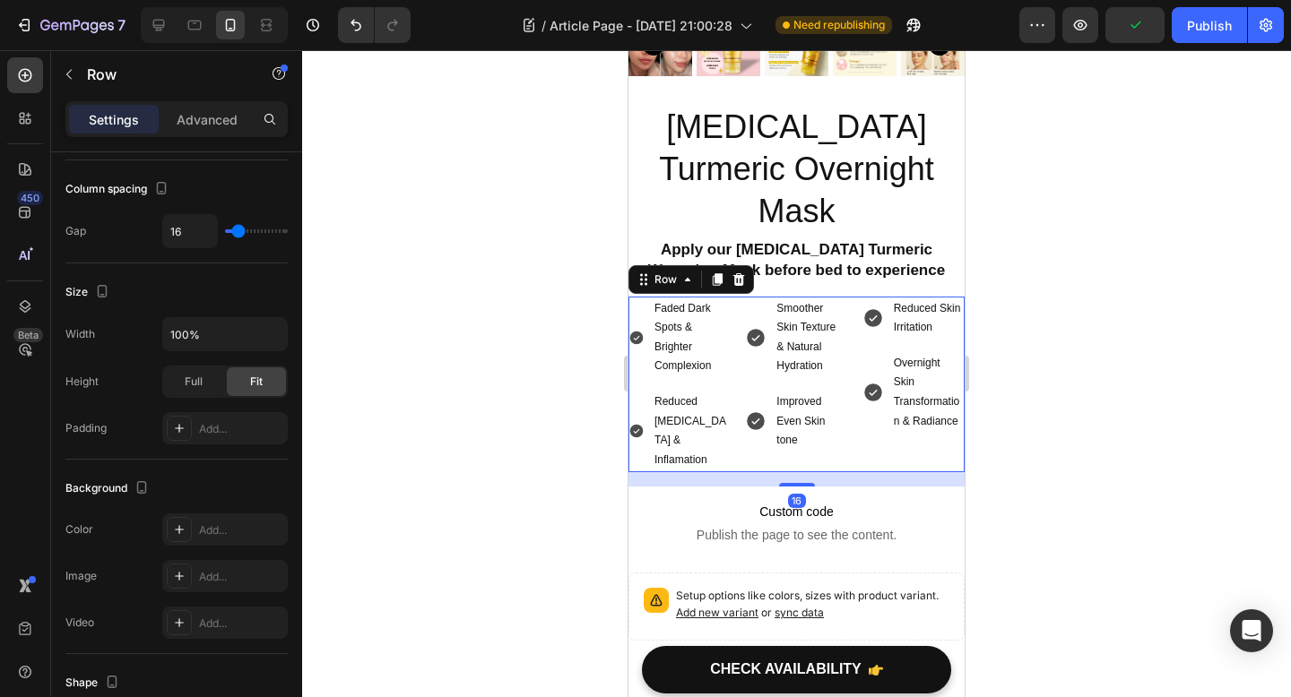
click at [849, 297] on div "Faded Dark Spots & Brighter Complexion Reduced Acne Scars & Inflamation Item Li…" at bounding box center [796, 385] width 336 height 177
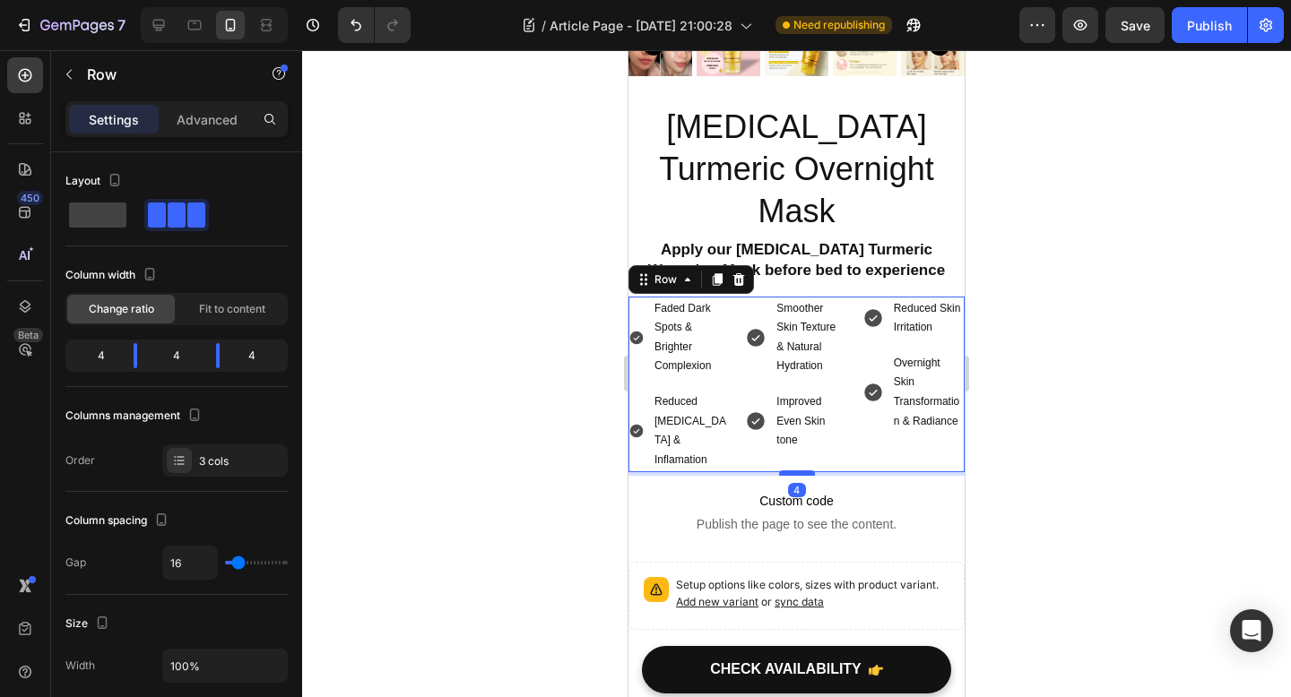
drag, startPoint x: 797, startPoint y: 424, endPoint x: 797, endPoint y: 413, distance: 10.8
click at [797, 471] on div at bounding box center [797, 473] width 36 height 5
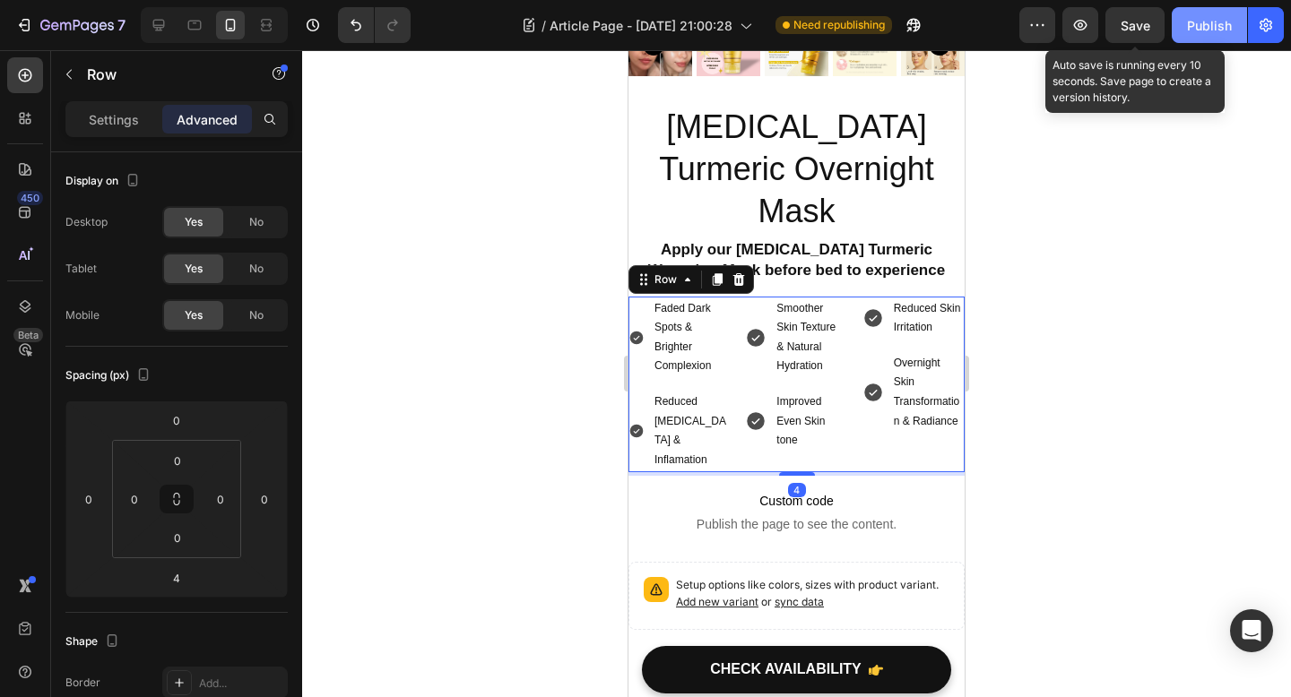
click at [1128, 32] on div "Save" at bounding box center [1135, 25] width 30 height 19
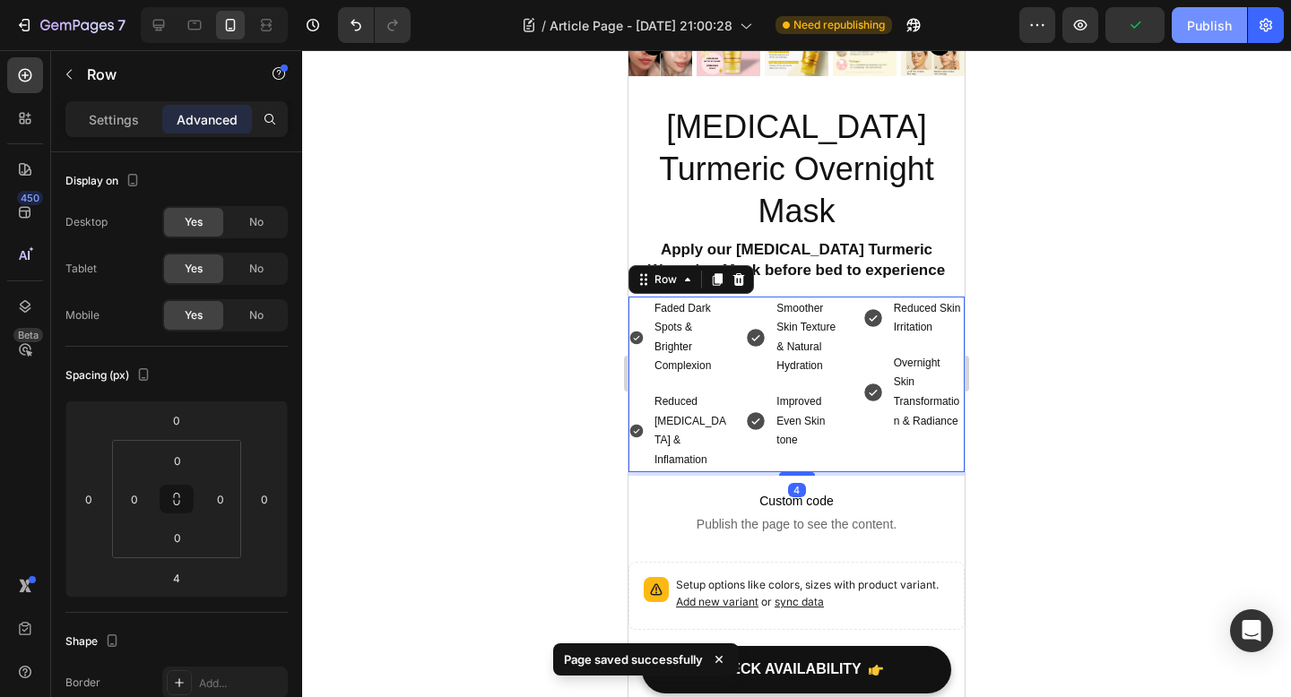
click at [1210, 23] on div "Publish" at bounding box center [1209, 25] width 45 height 19
click at [1020, 437] on div at bounding box center [796, 373] width 989 height 647
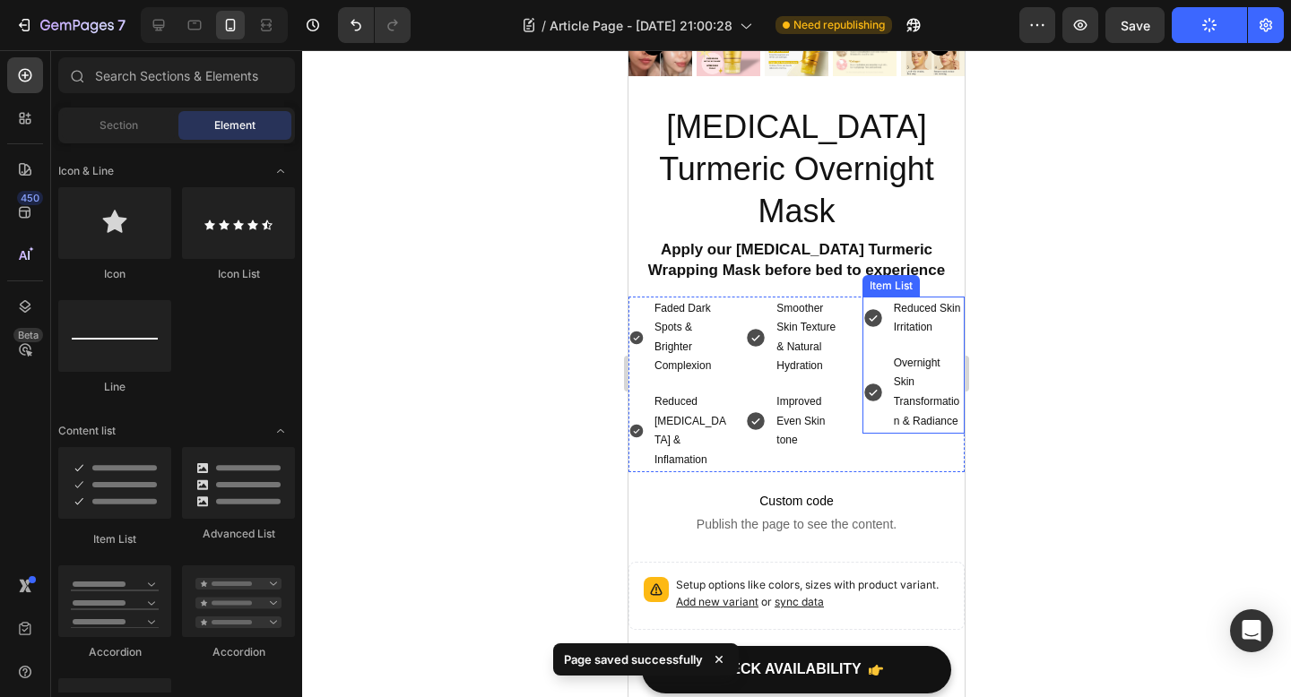
click at [906, 359] on p "Overnight Skin Transformation & Radiance" at bounding box center [928, 392] width 68 height 77
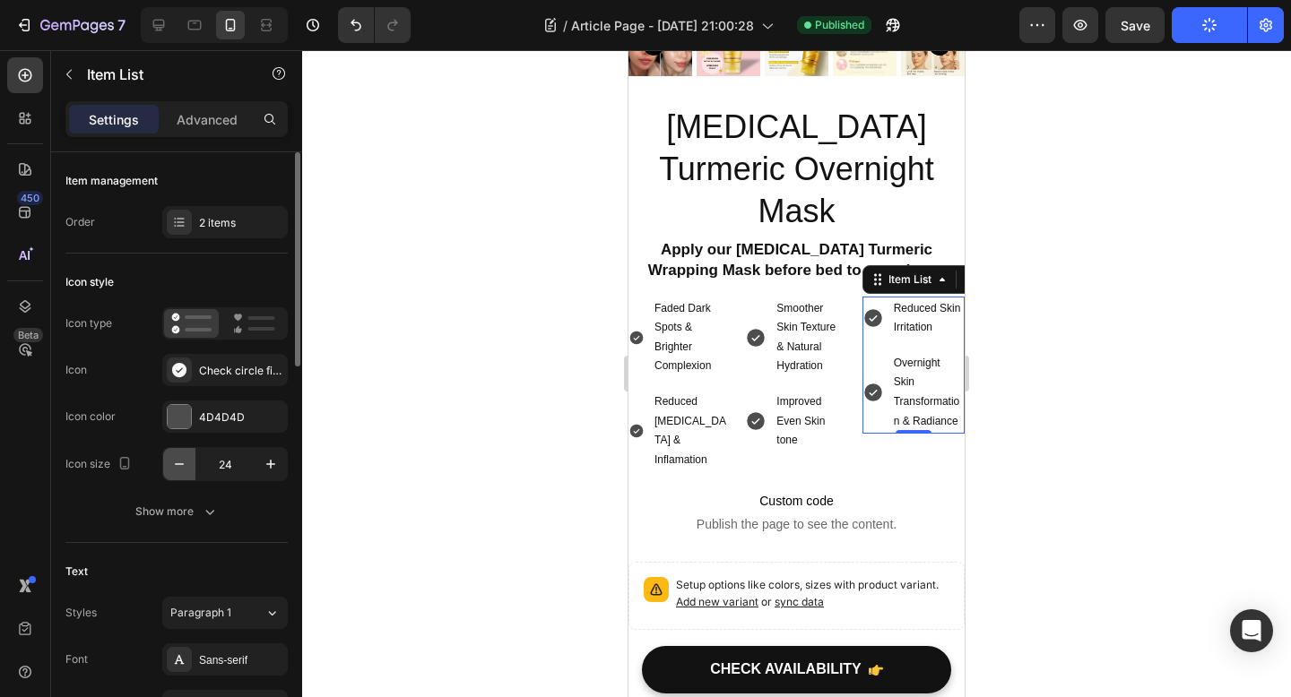
click at [180, 470] on icon "button" at bounding box center [179, 464] width 18 height 18
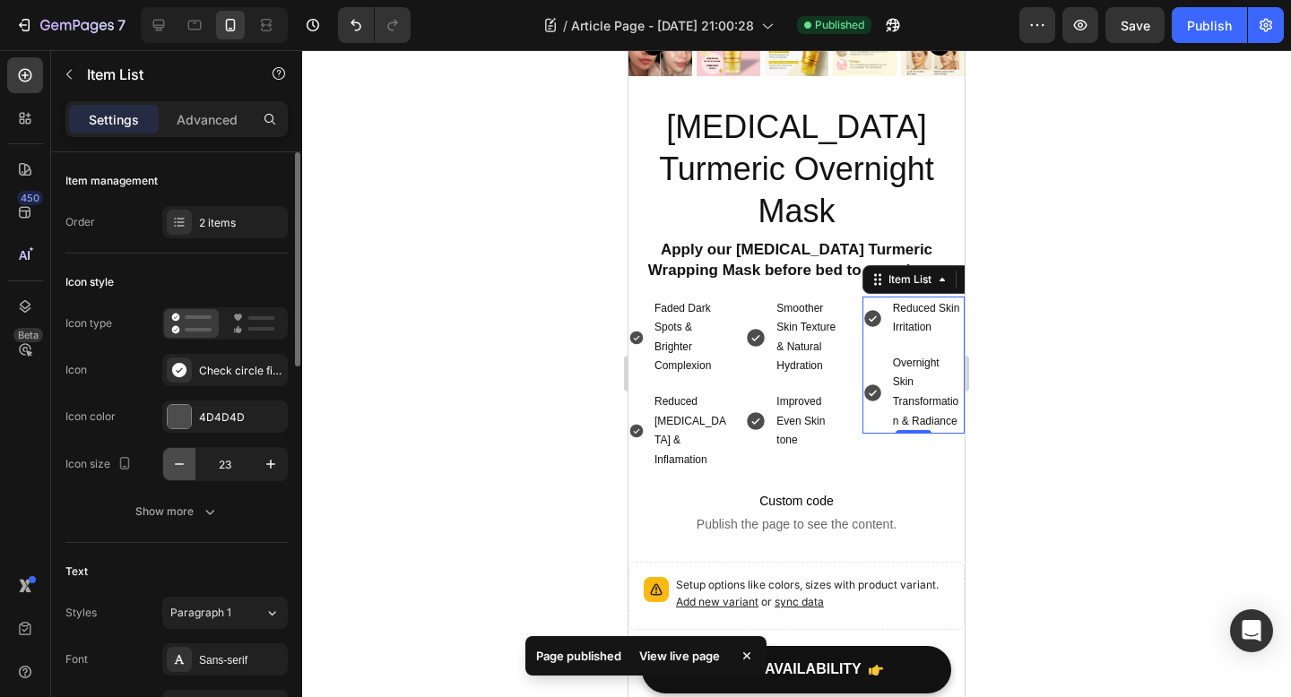
click at [180, 469] on icon "button" at bounding box center [179, 464] width 18 height 18
click at [267, 470] on icon "button" at bounding box center [271, 464] width 18 height 18
click at [176, 464] on icon "button" at bounding box center [179, 464] width 9 height 2
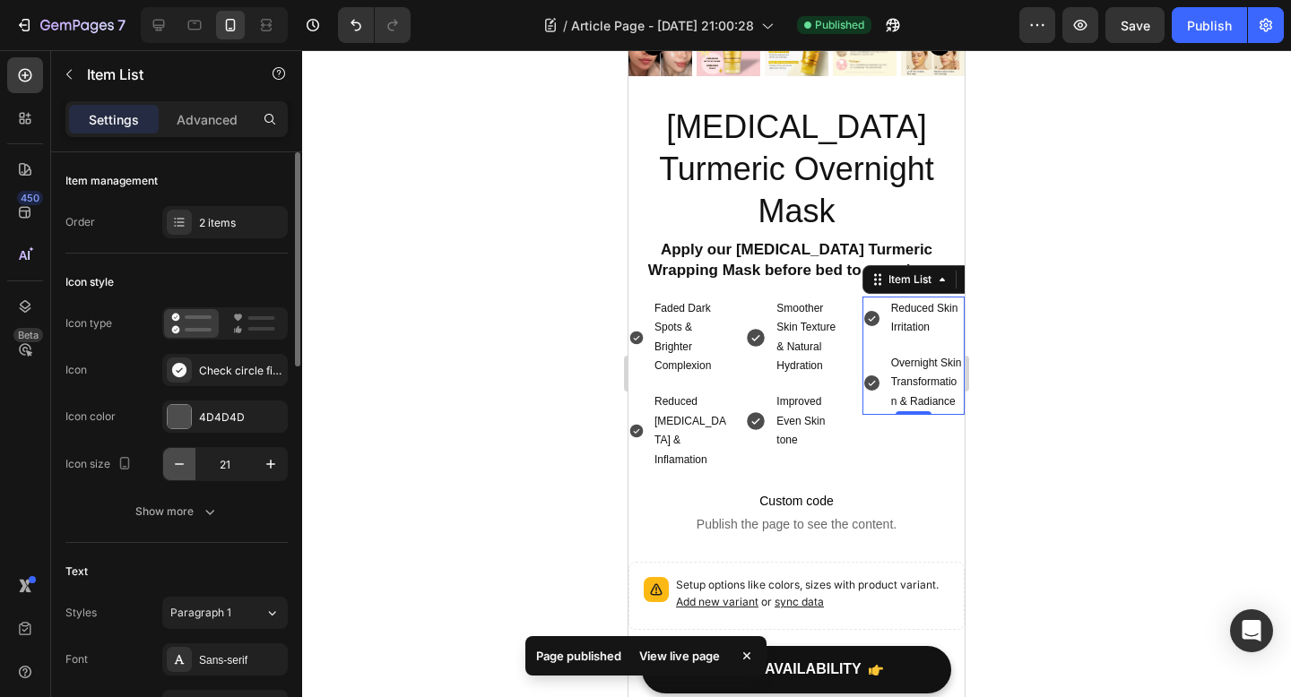
type input "20"
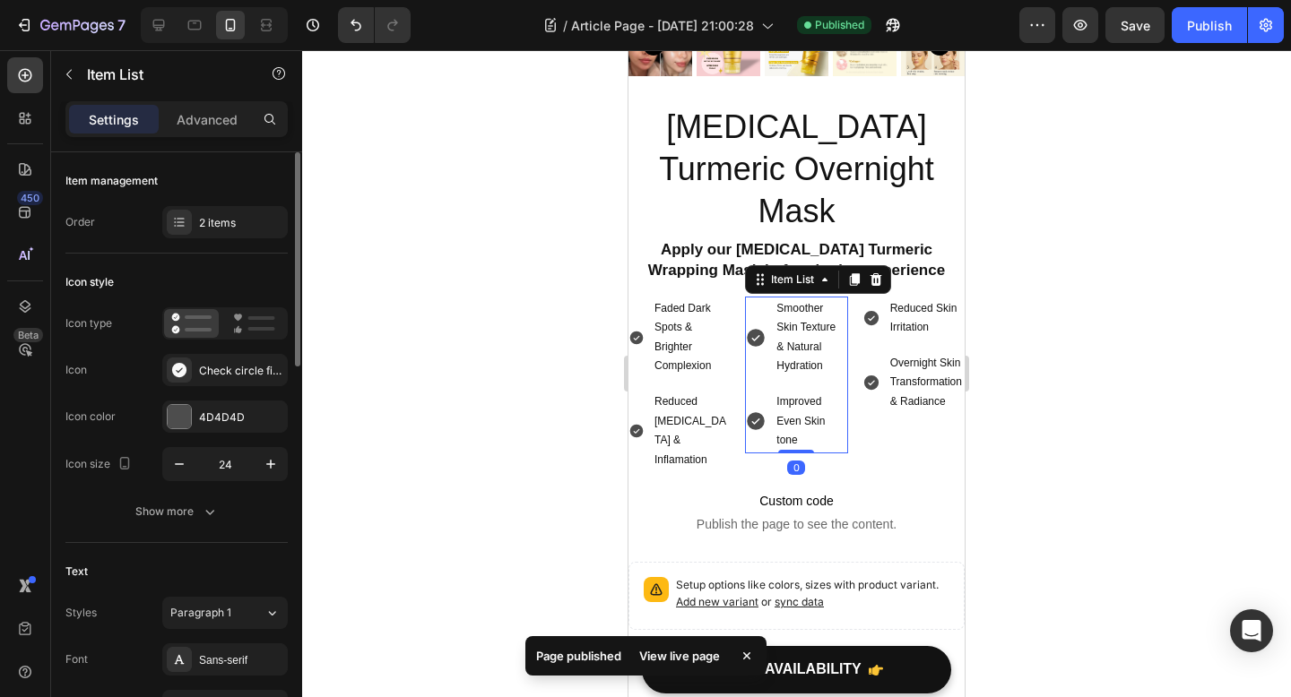
click at [748, 297] on div "Smoother Skin Texture & Natural Hydration" at bounding box center [796, 338] width 102 height 82
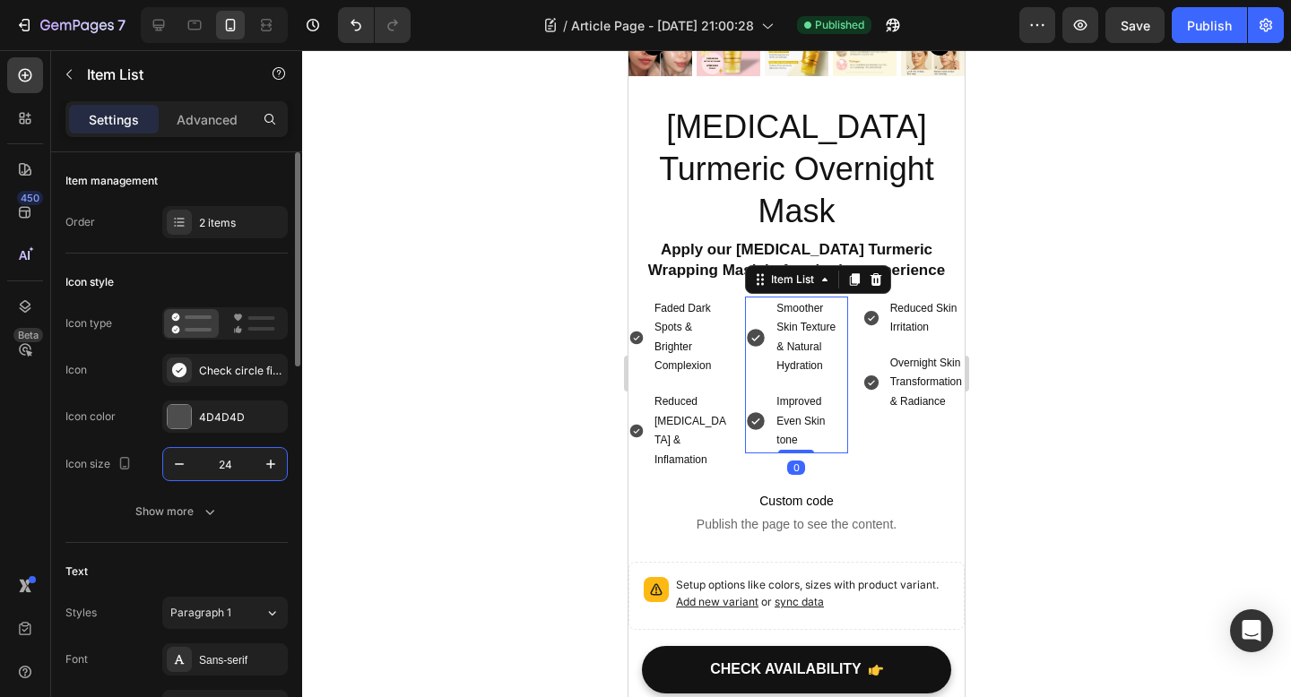
click at [220, 462] on input "24" at bounding box center [224, 464] width 59 height 32
click at [224, 462] on input "24" at bounding box center [224, 464] width 59 height 32
click at [236, 464] on input "24" at bounding box center [224, 464] width 59 height 32
type input "20"
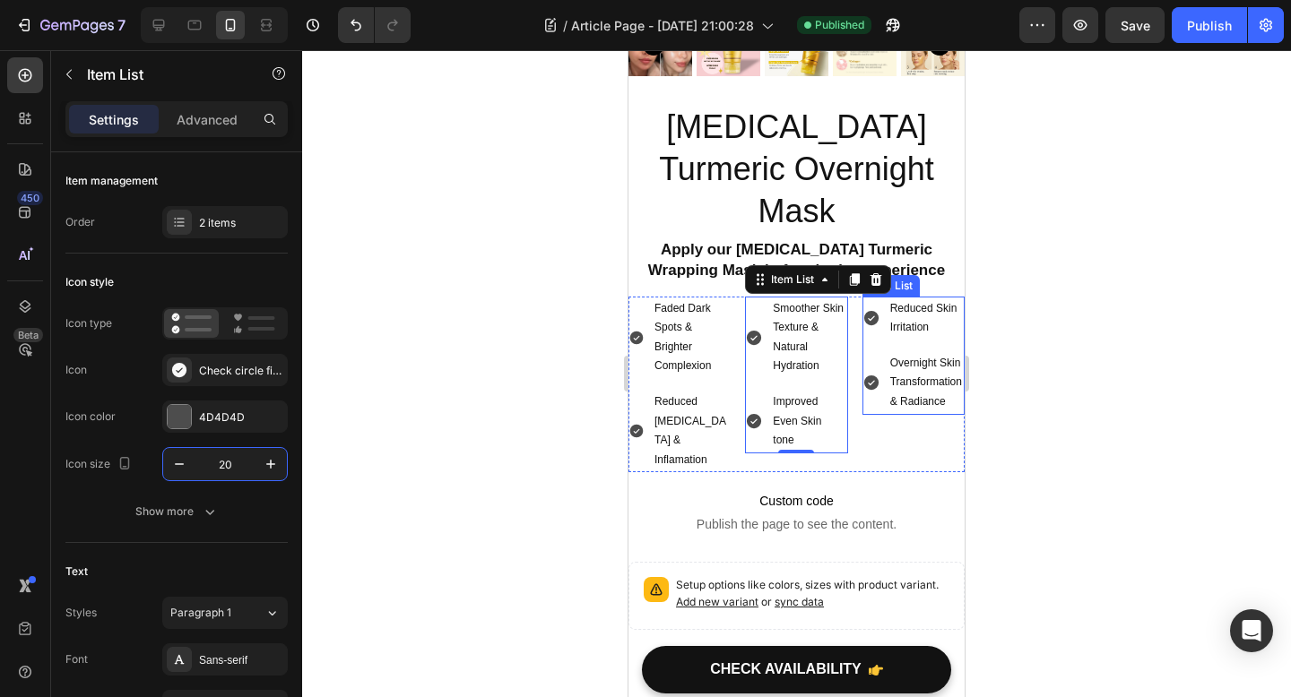
click at [867, 297] on div "Reduced Skin Irritation" at bounding box center [913, 319] width 102 height 44
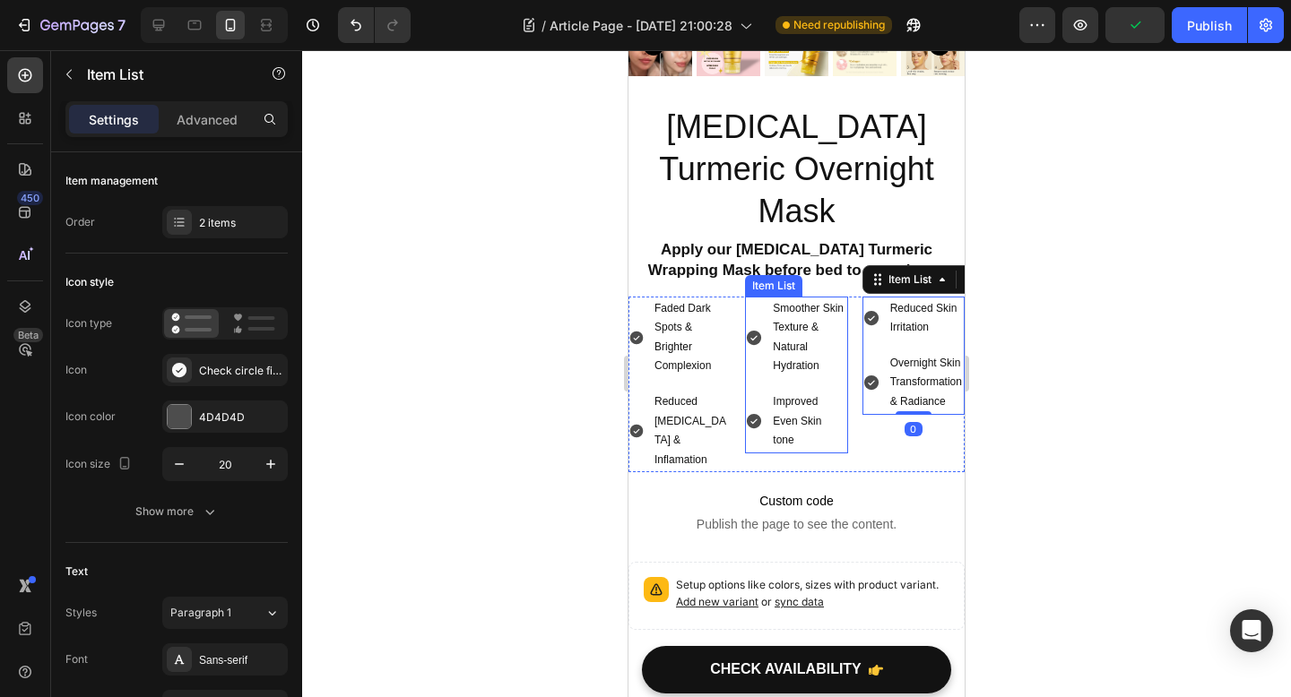
click at [759, 297] on div "Smoother Skin Texture & Natural Hydration" at bounding box center [796, 338] width 102 height 82
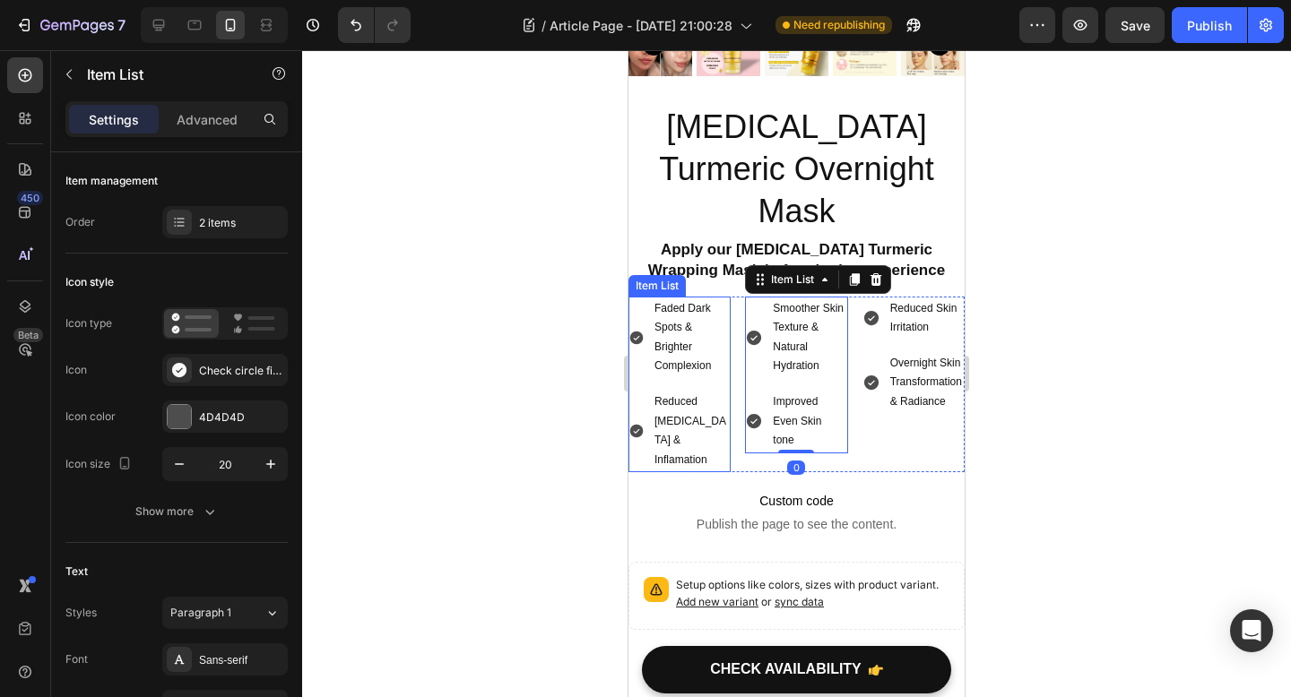
click at [635, 297] on div "Faded Dark Spots & Brighter Complexion" at bounding box center [679, 338] width 102 height 82
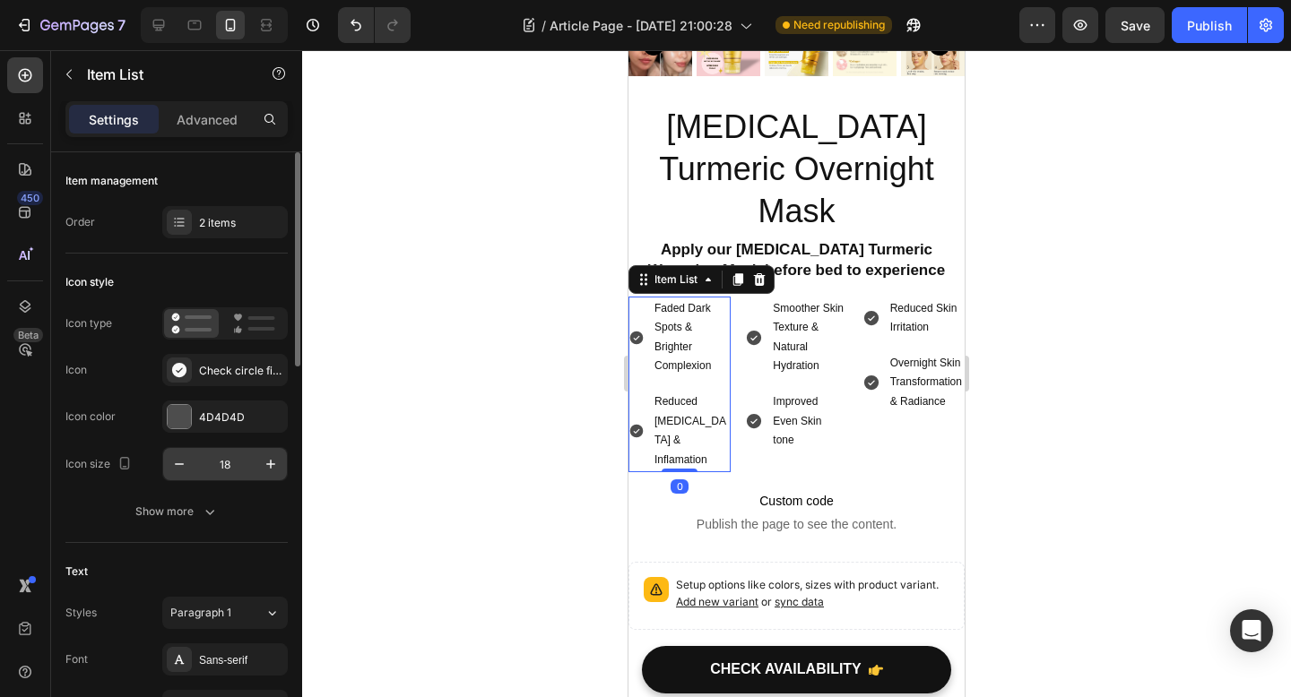
click at [244, 463] on input "18" at bounding box center [224, 464] width 59 height 32
click at [179, 470] on icon "button" at bounding box center [179, 464] width 18 height 18
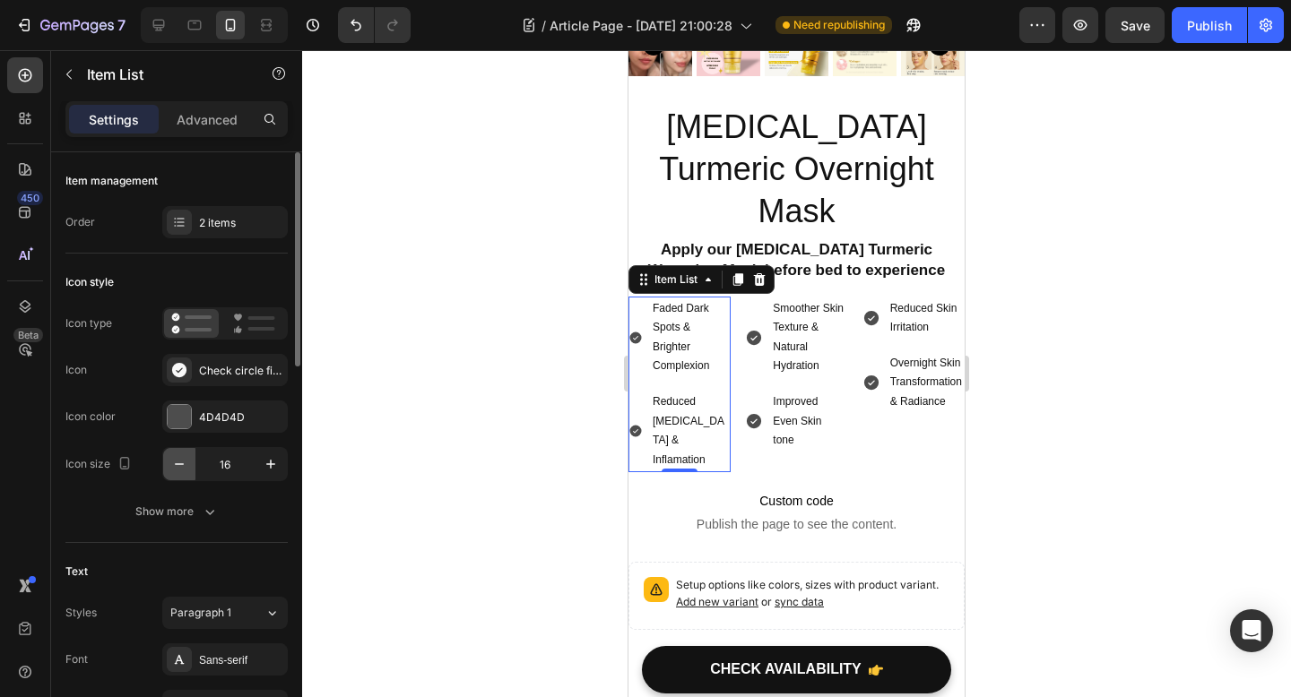
click at [179, 470] on icon "button" at bounding box center [179, 464] width 18 height 18
click at [241, 462] on input "15" at bounding box center [224, 464] width 59 height 32
type input "20"
click at [525, 498] on div at bounding box center [796, 373] width 989 height 647
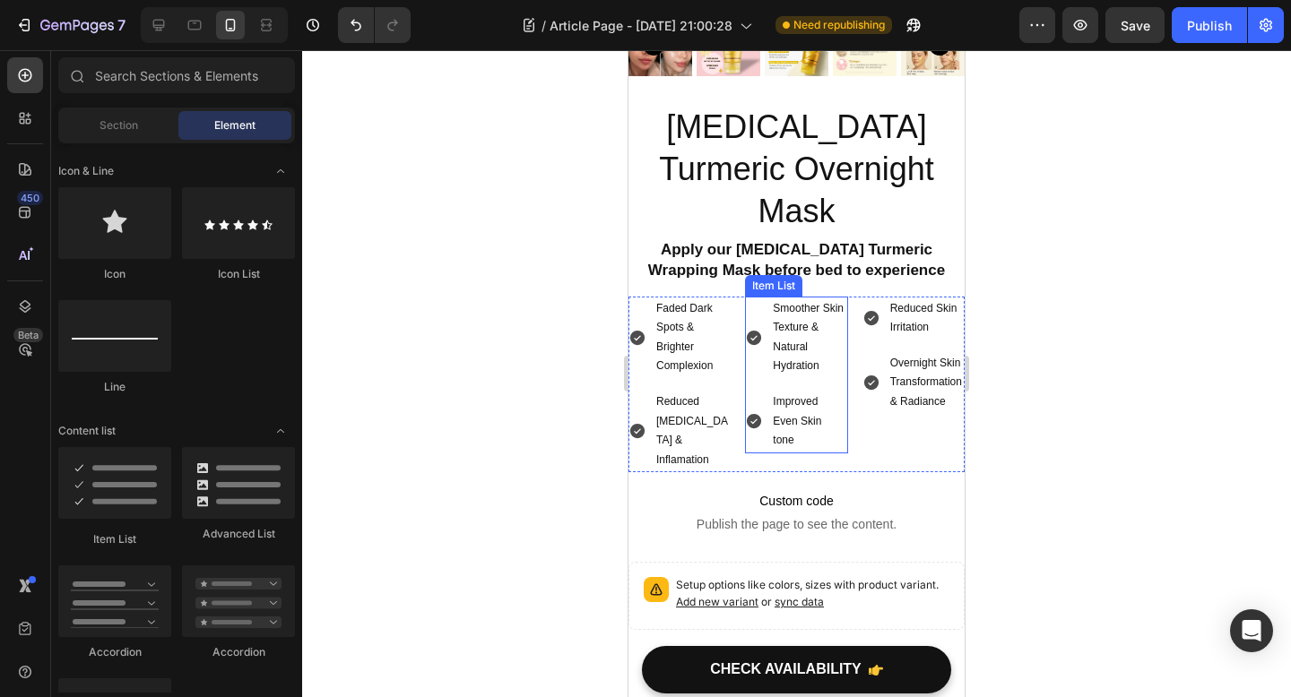
click at [761, 297] on div "Smoother Skin Texture & Natural Hydration" at bounding box center [796, 338] width 102 height 82
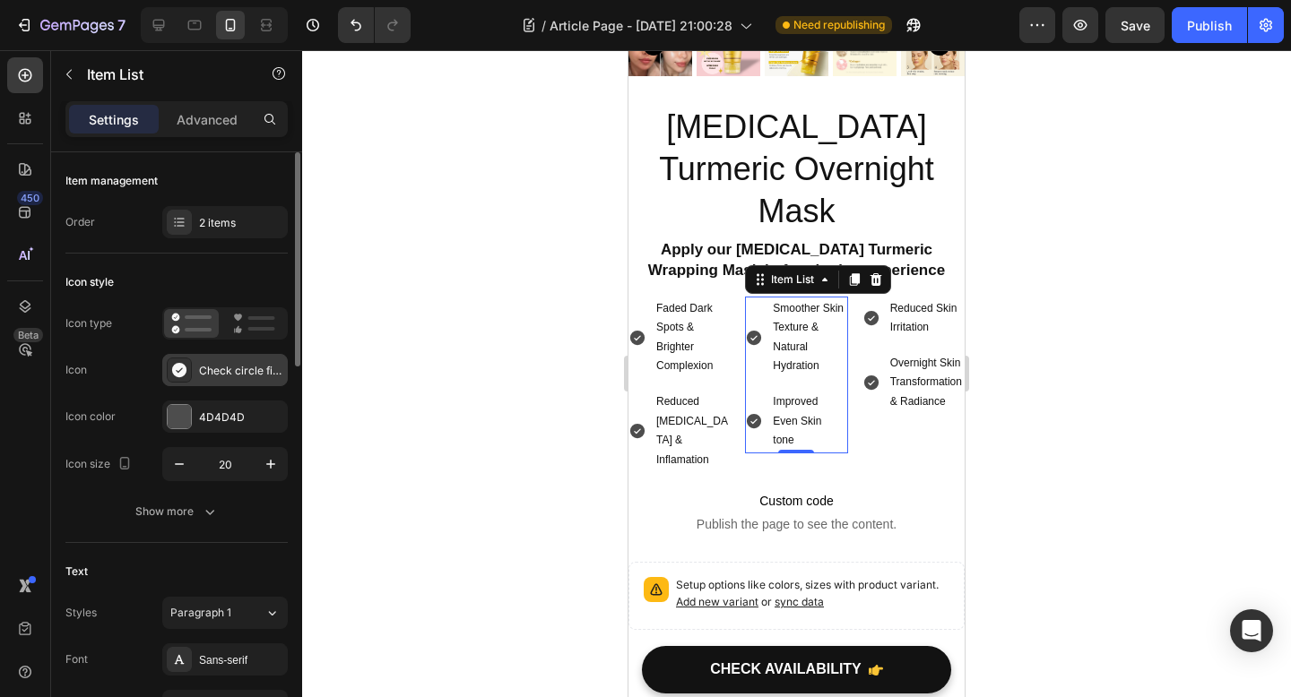
click at [255, 373] on div "Check circle filled" at bounding box center [241, 371] width 84 height 16
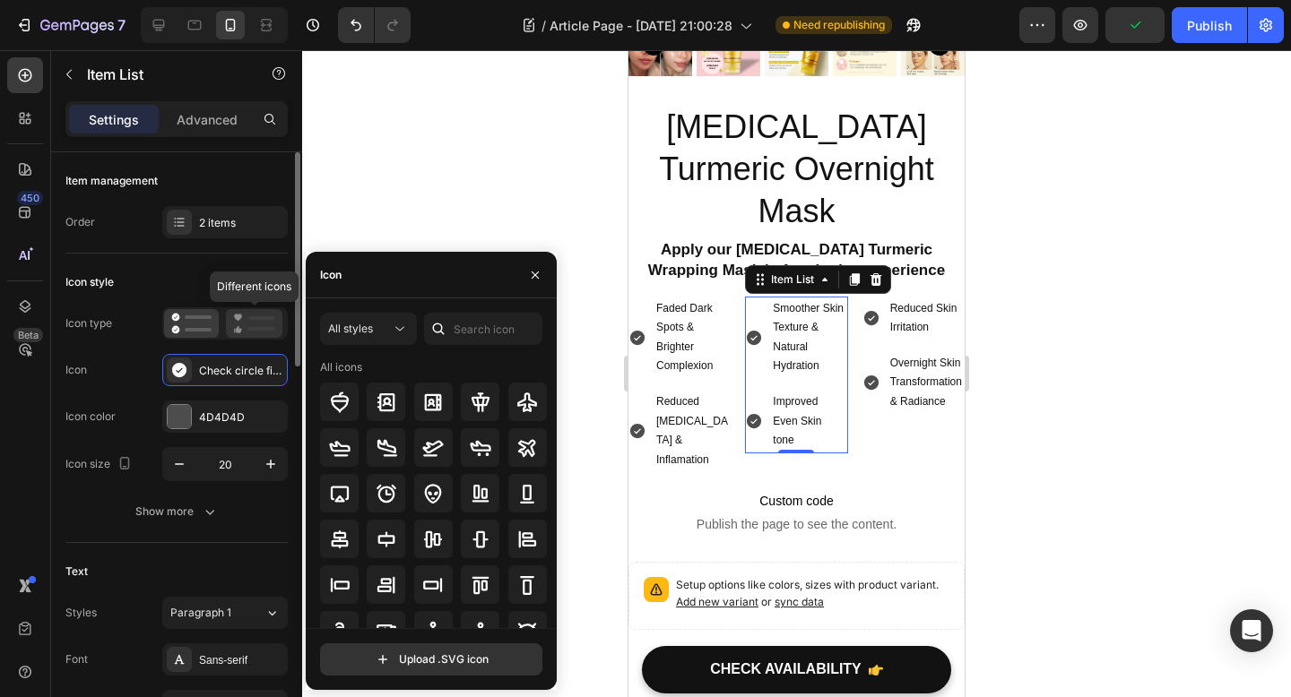
click at [262, 324] on icon at bounding box center [254, 324] width 42 height 22
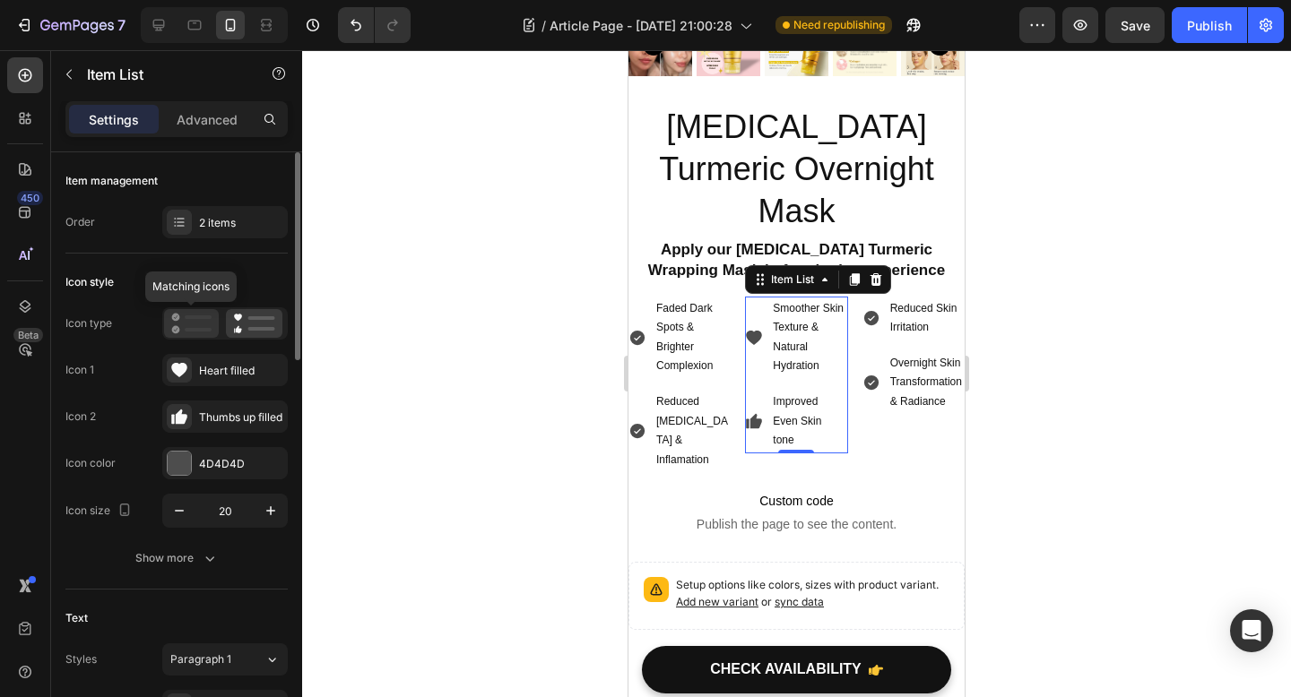
click at [186, 324] on icon at bounding box center [191, 324] width 40 height 22
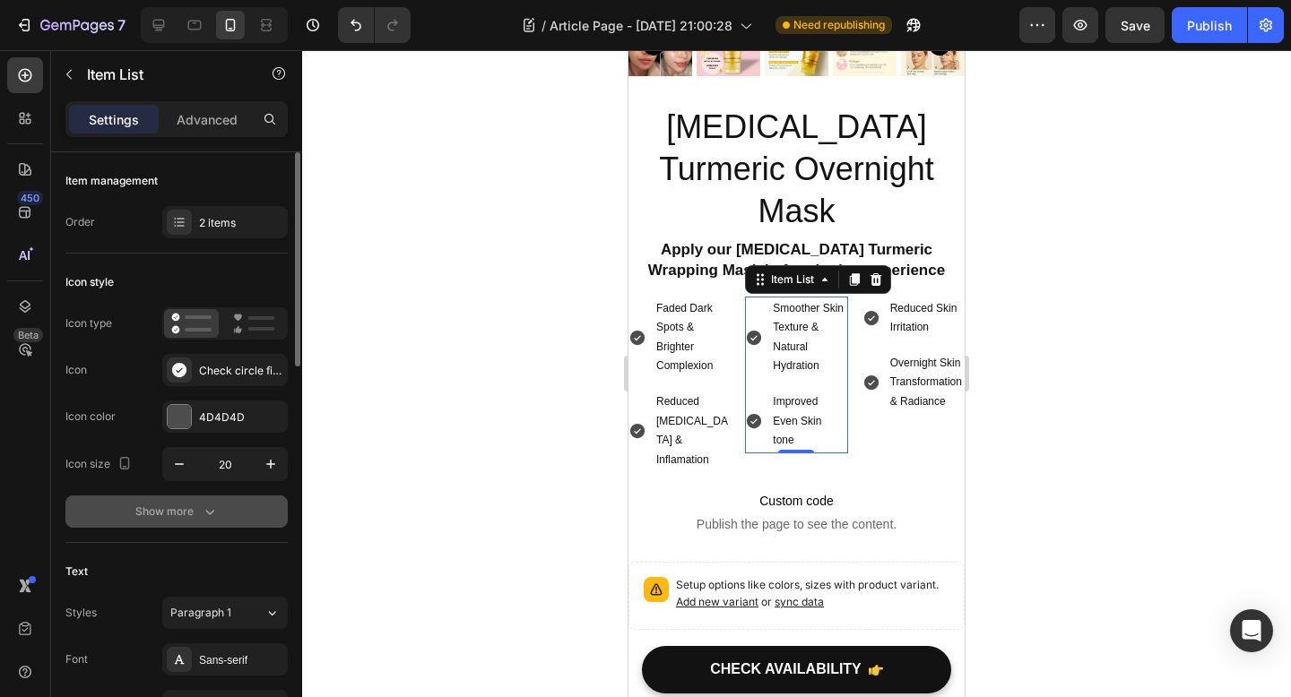
click at [201, 514] on icon "button" at bounding box center [210, 512] width 18 height 18
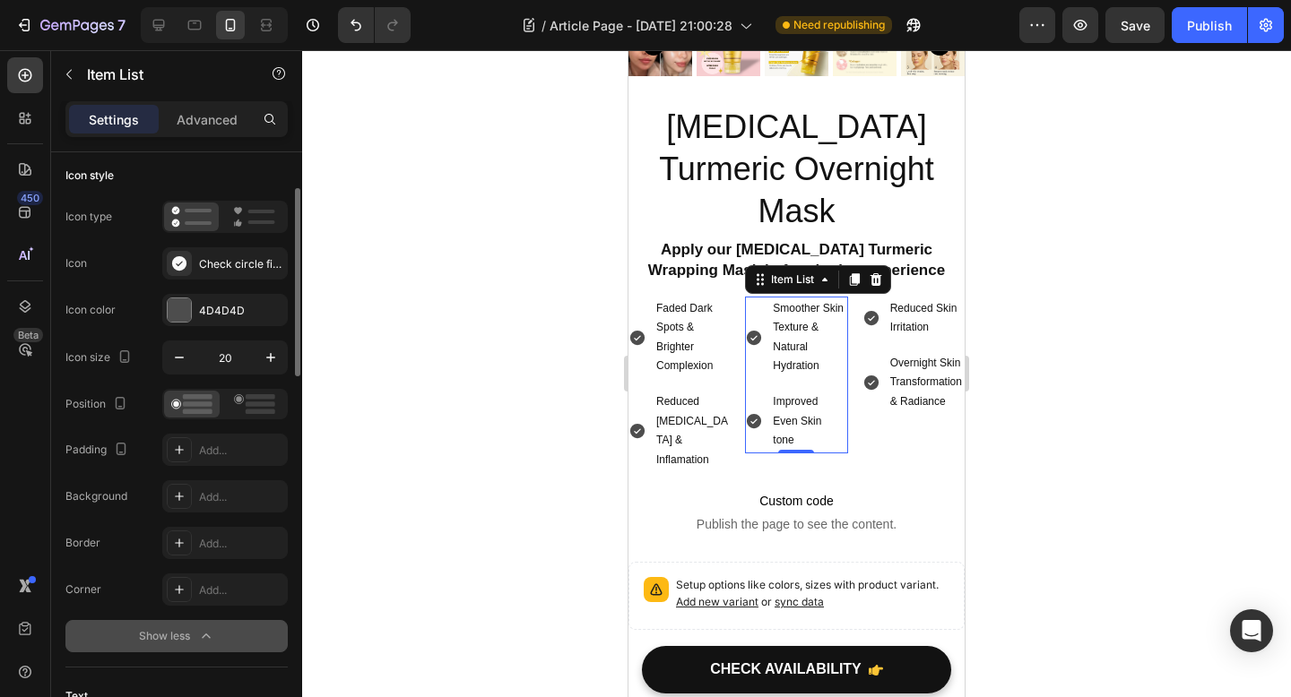
scroll to position [121, 0]
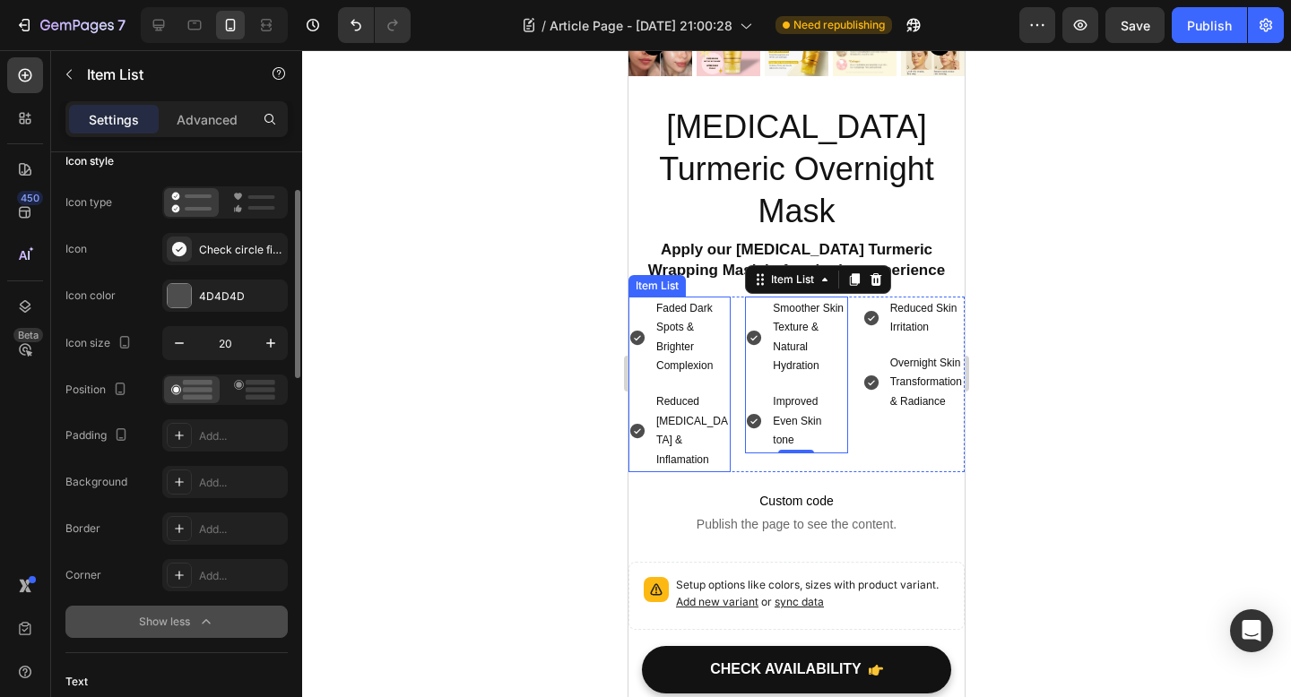
click at [647, 297] on div "Faded Dark Spots & Brighter Complexion" at bounding box center [679, 338] width 102 height 82
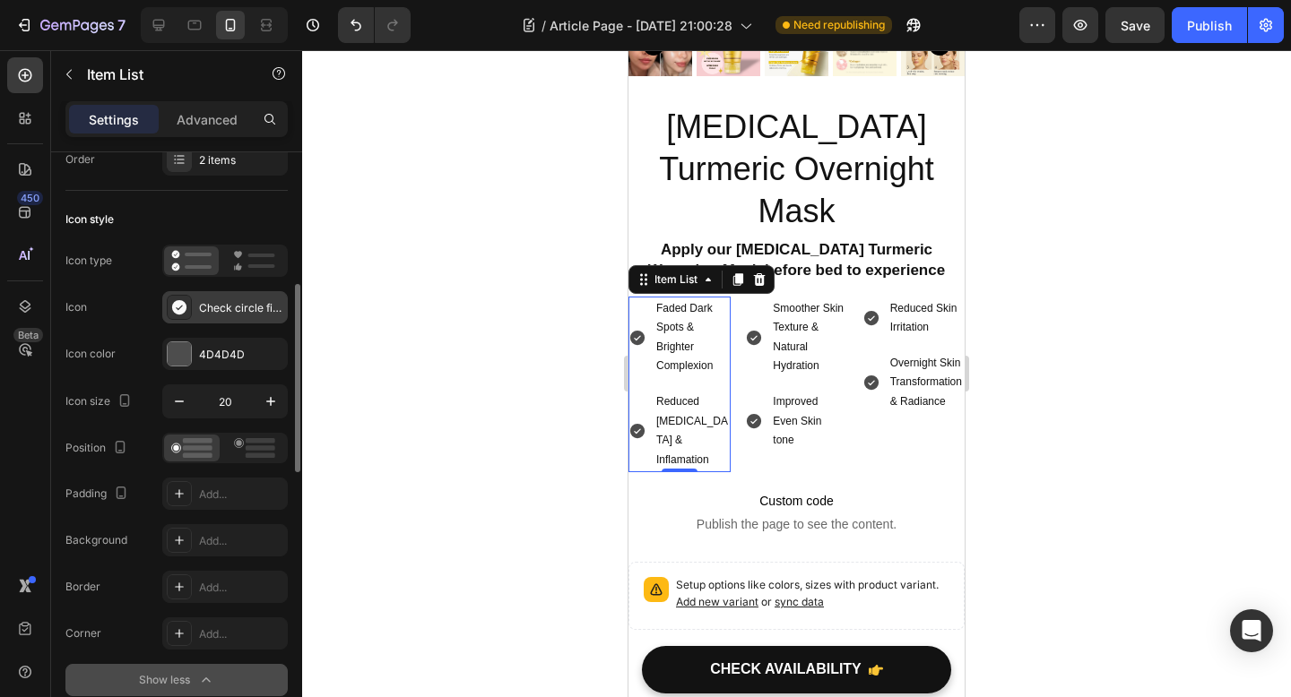
scroll to position [0, 0]
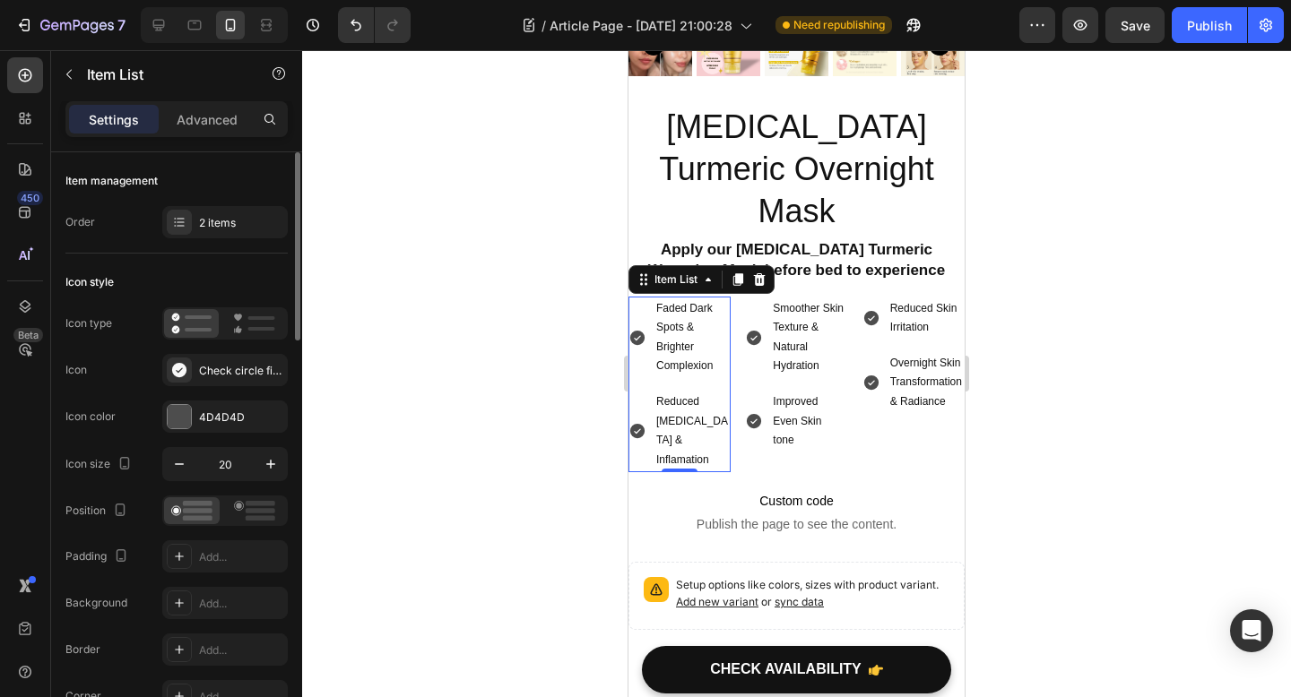
click at [1258, 319] on div at bounding box center [796, 373] width 989 height 647
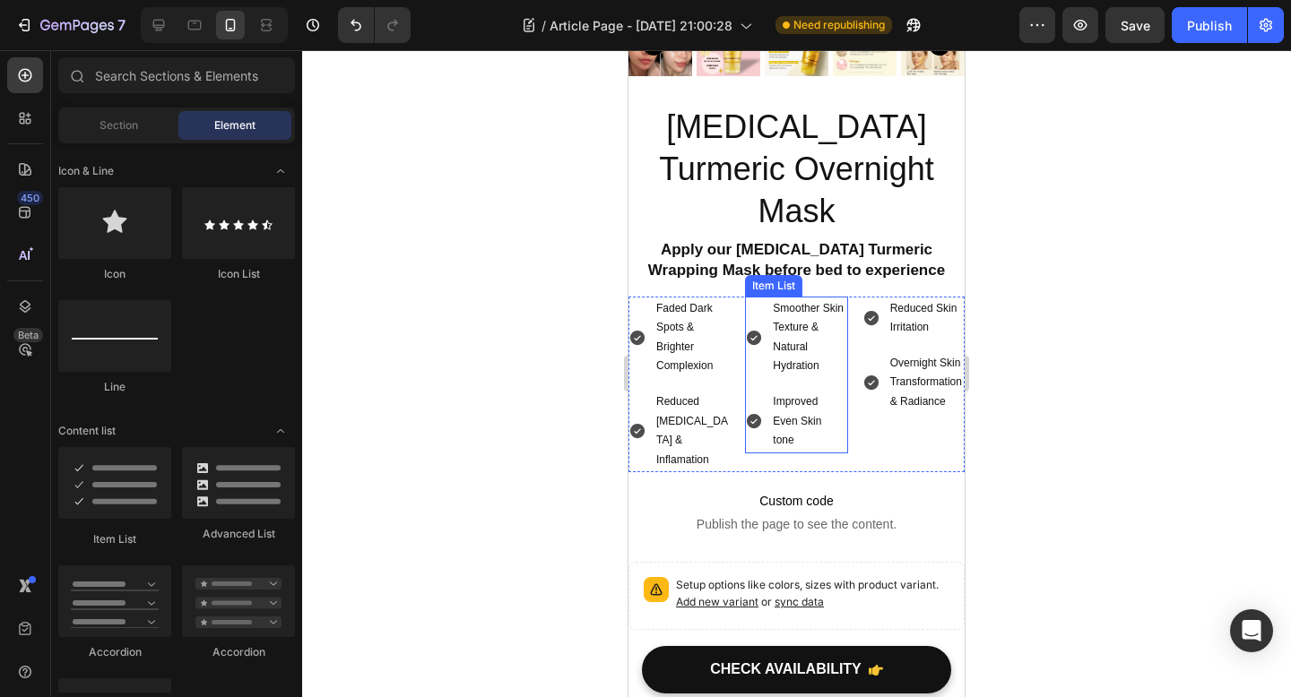
click at [784, 299] on p "Smoother Skin Texture & Natural Hydration" at bounding box center [809, 337] width 72 height 77
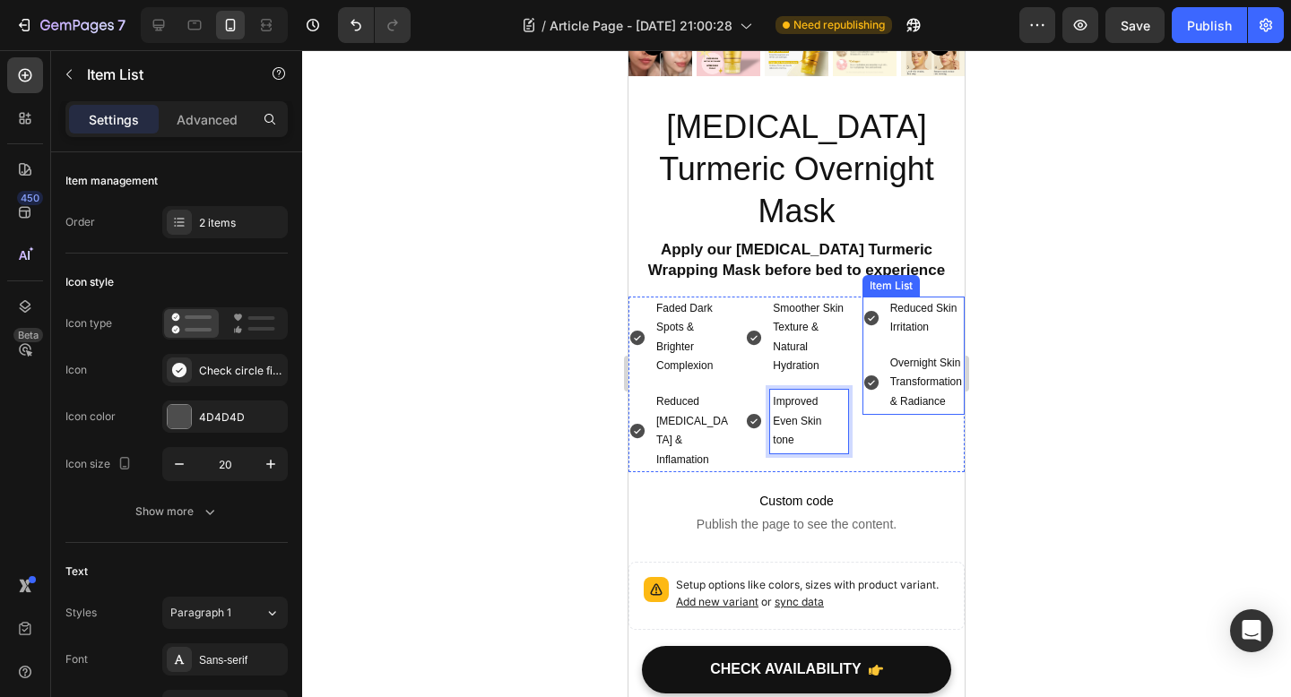
click at [1136, 324] on div at bounding box center [796, 373] width 989 height 647
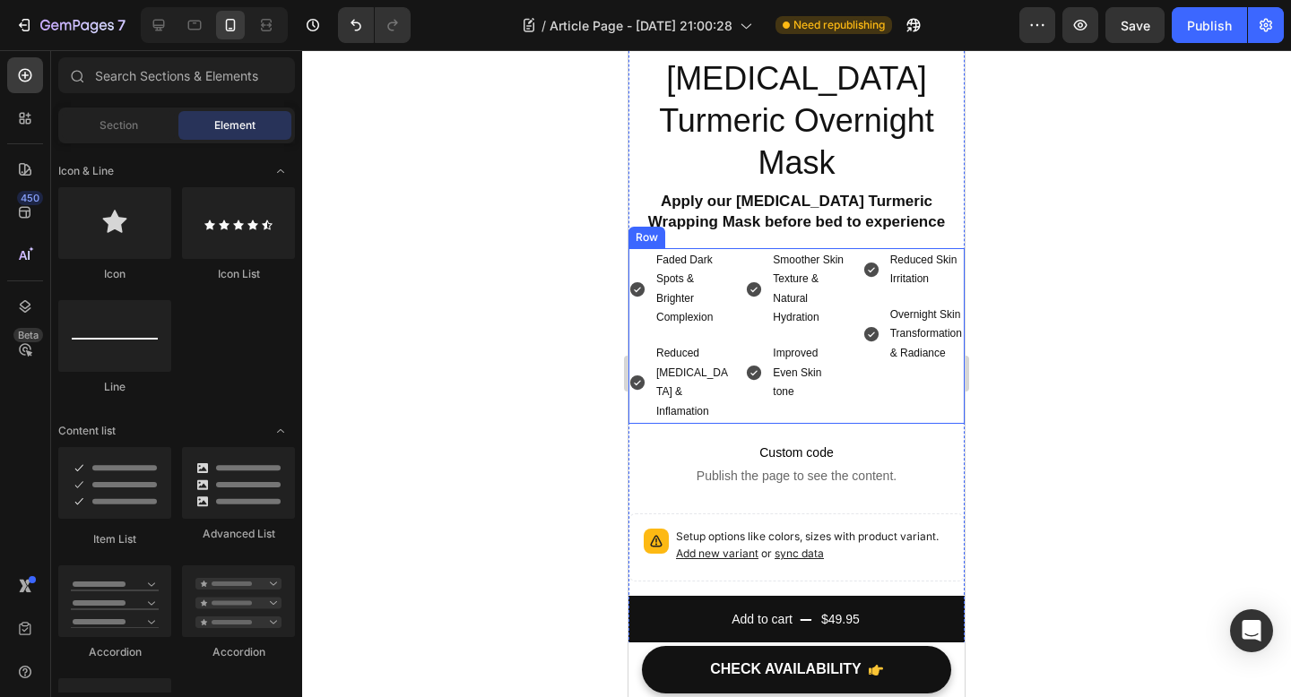
scroll to position [4687, 0]
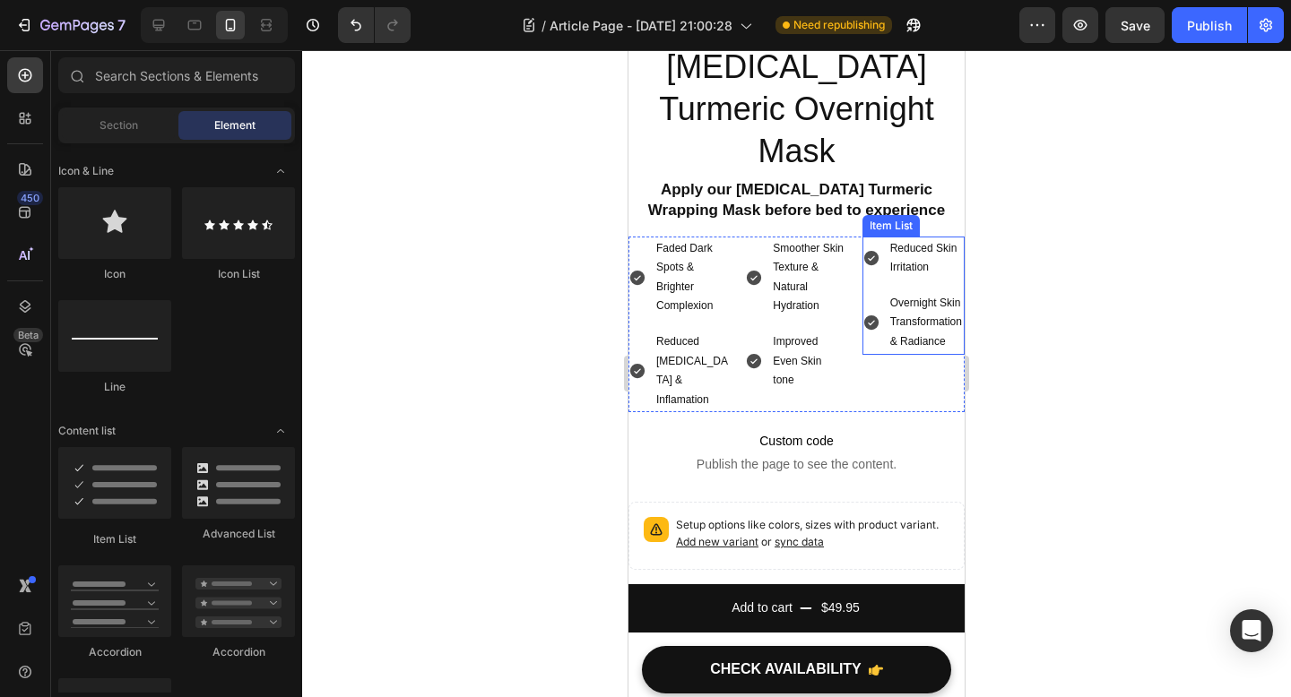
click at [933, 248] on div "Reduced Skin Irritation Overnight Skin Transformation & Radiance" at bounding box center [913, 296] width 102 height 118
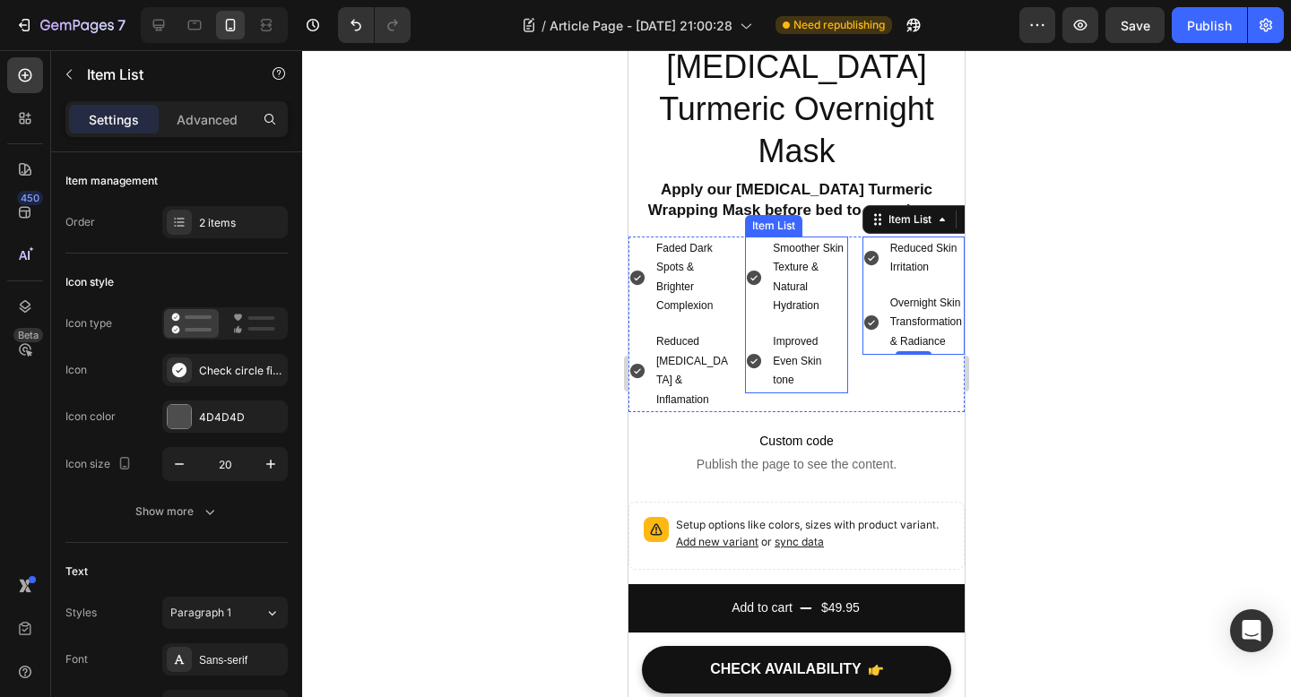
click at [762, 237] on div "Smoother Skin Texture & Natural Hydration" at bounding box center [796, 278] width 102 height 82
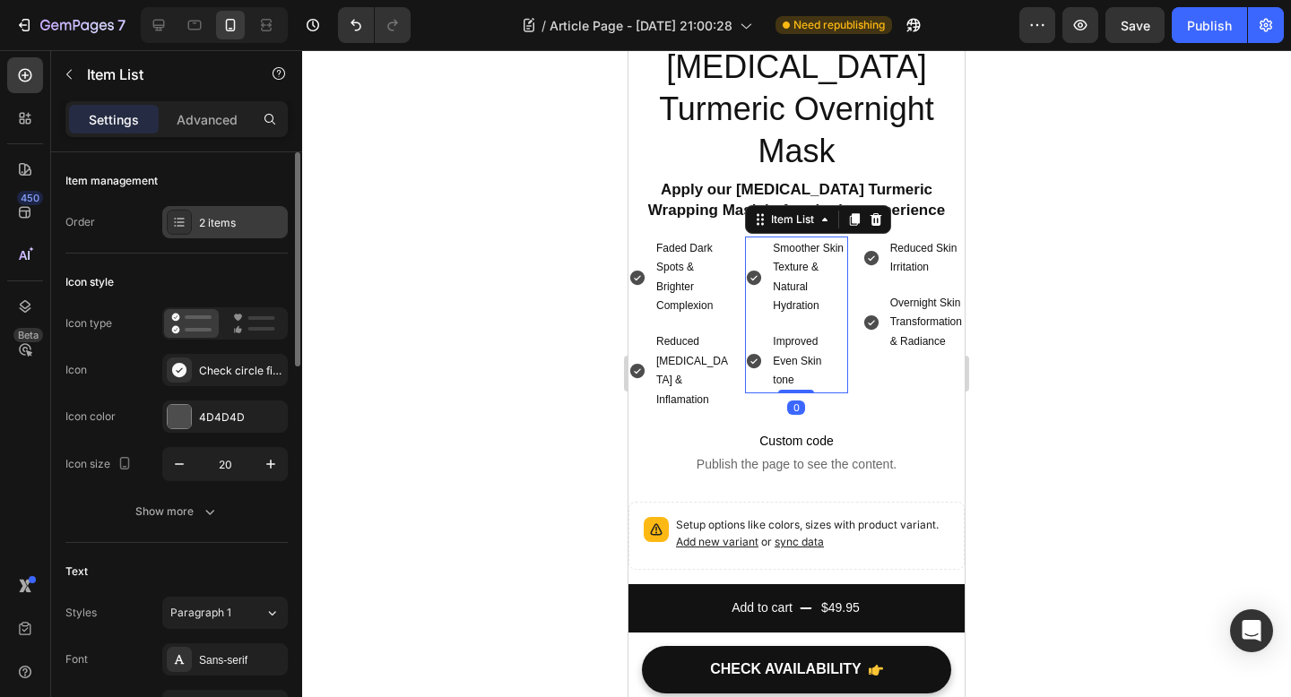
click at [255, 221] on div "2 items" at bounding box center [241, 223] width 84 height 16
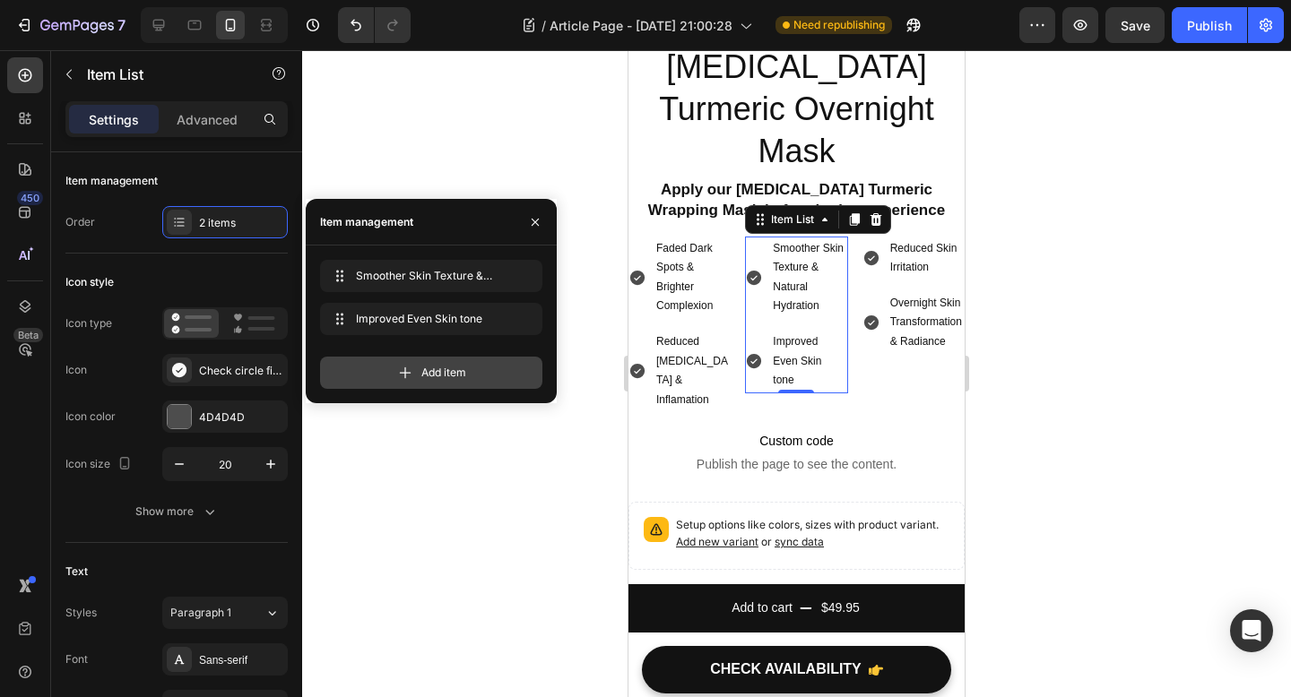
click at [396, 370] on icon at bounding box center [405, 373] width 18 height 18
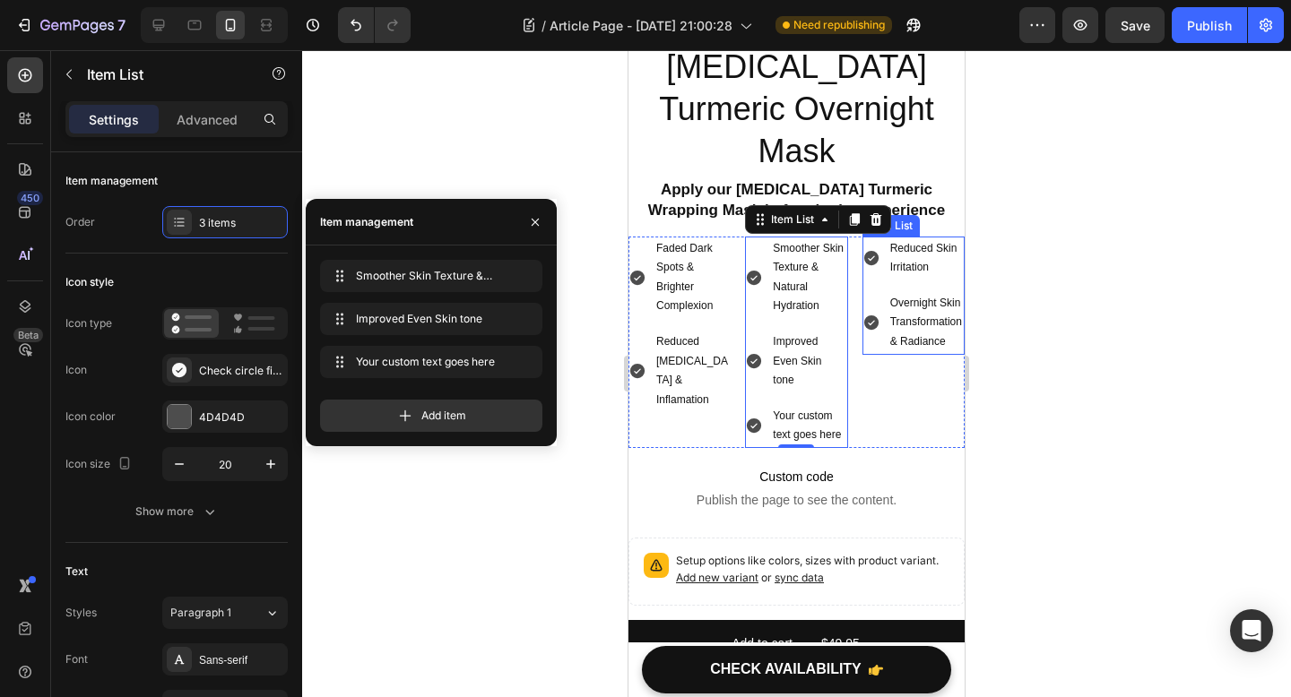
click at [892, 294] on p "Overnight Skin Transformation & Radiance" at bounding box center [926, 323] width 72 height 58
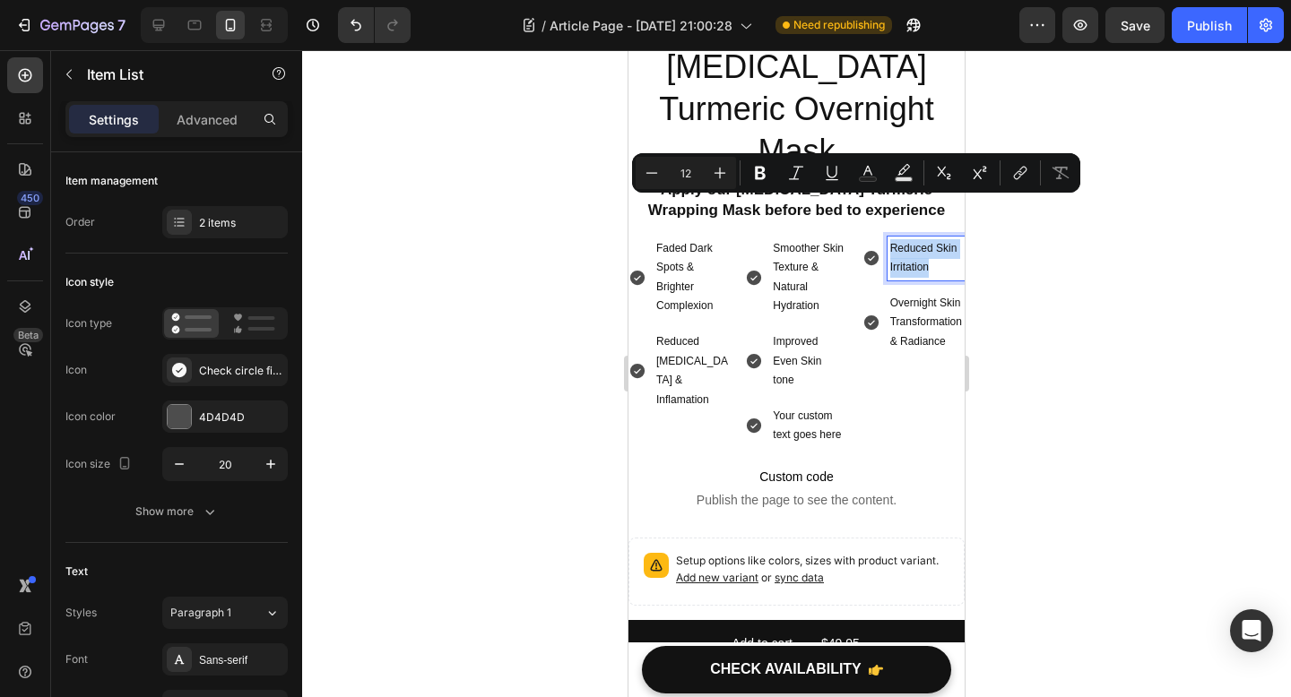
drag, startPoint x: 935, startPoint y: 223, endPoint x: 885, endPoint y: 205, distance: 53.3
click at [885, 237] on div "Reduced Skin Irritation" at bounding box center [913, 259] width 102 height 44
copy p "Reduced Skin Irritation"
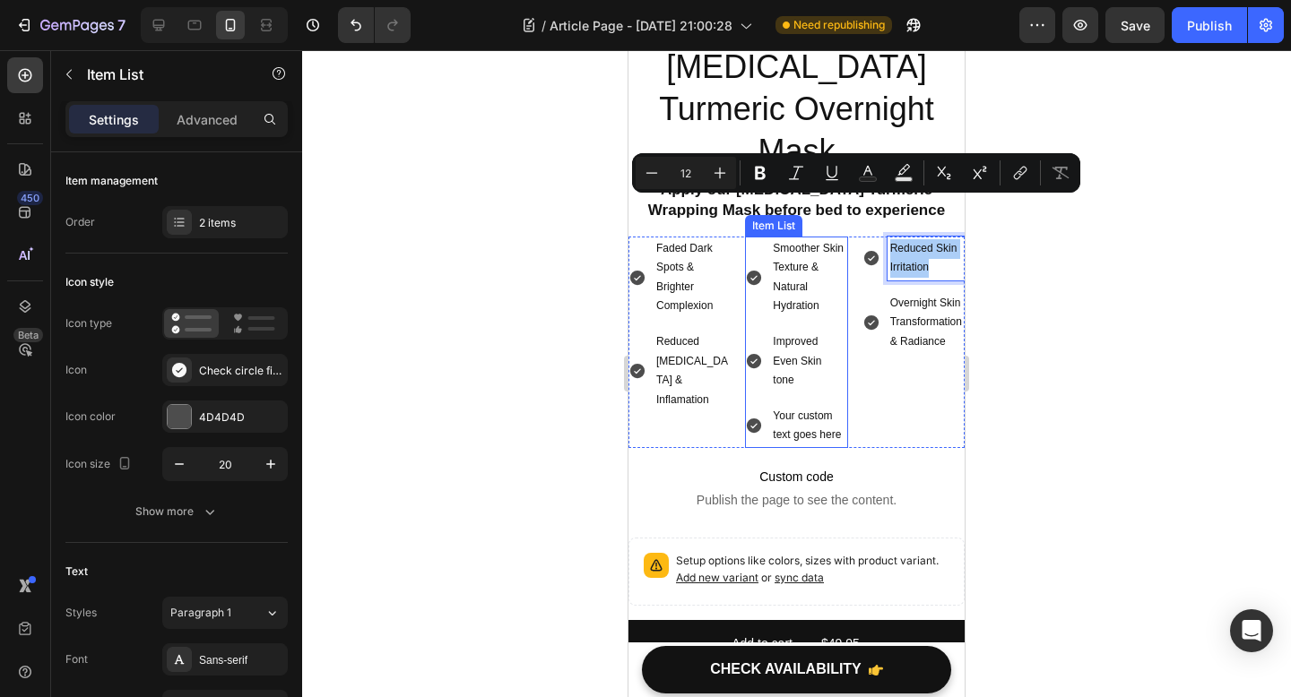
click at [800, 404] on div "Your custom text goes here" at bounding box center [808, 426] width 77 height 44
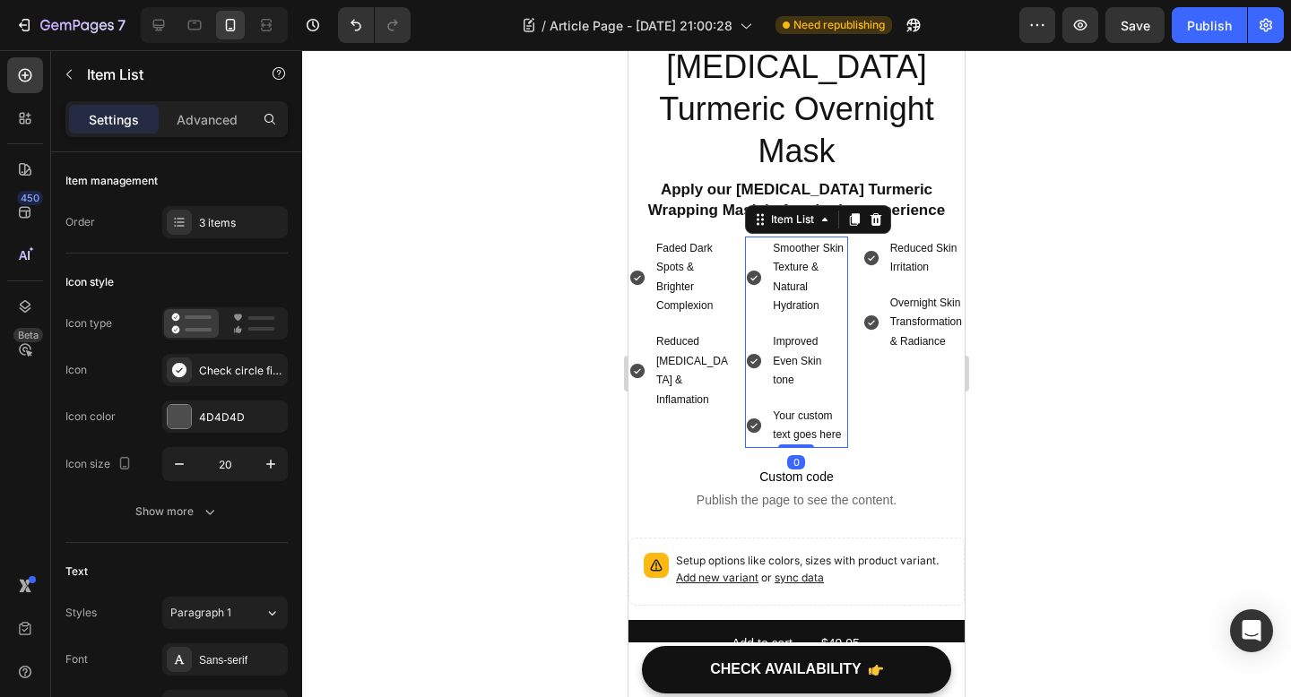
click at [800, 404] on div "Your custom text goes here" at bounding box center [808, 426] width 77 height 44
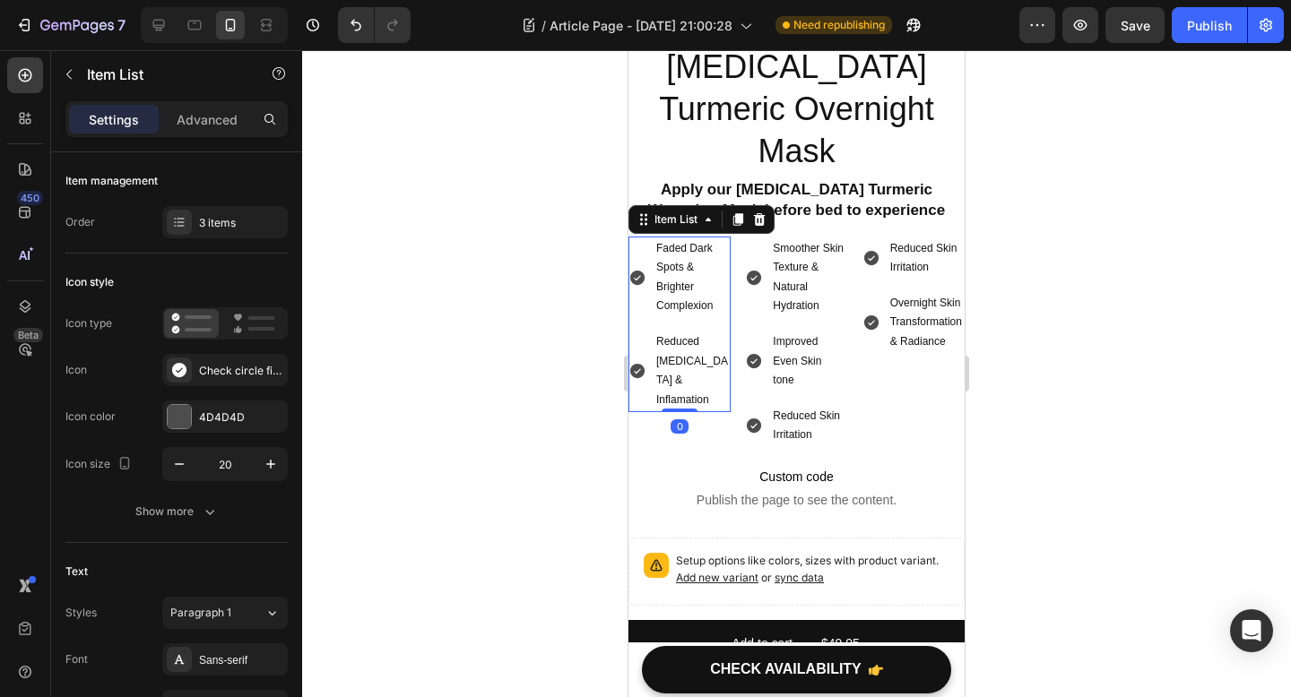
click at [642, 237] on div "Faded Dark Spots & Brighter Complexion" at bounding box center [679, 278] width 102 height 82
click at [222, 227] on div "2 items" at bounding box center [241, 223] width 84 height 16
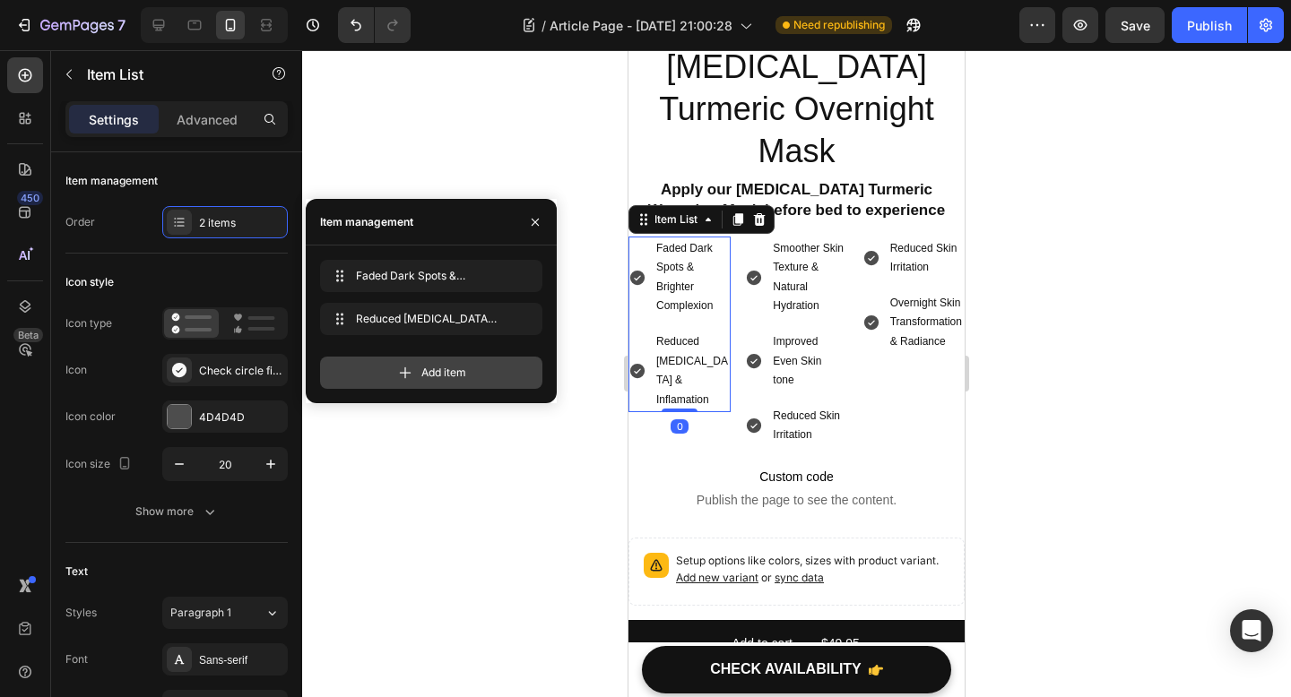
click at [373, 373] on div "Add item" at bounding box center [431, 373] width 222 height 32
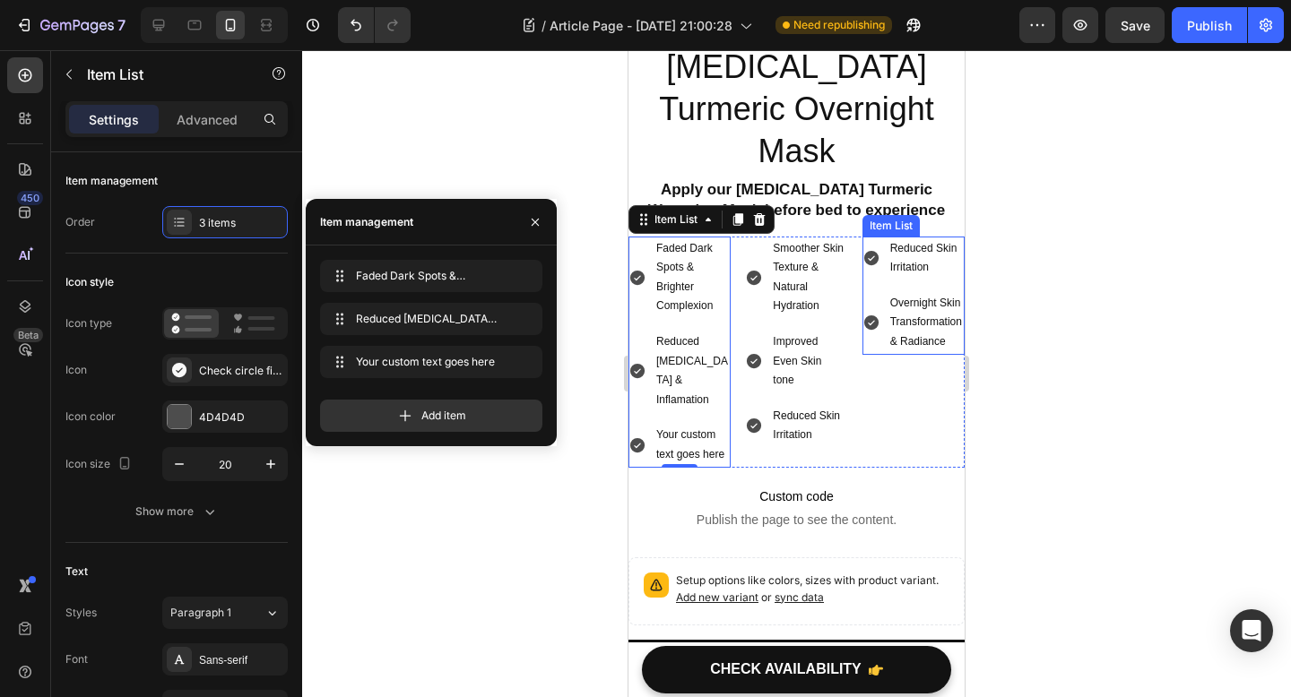
click at [945, 239] on p "Reduced Skin Irritation" at bounding box center [926, 258] width 72 height 39
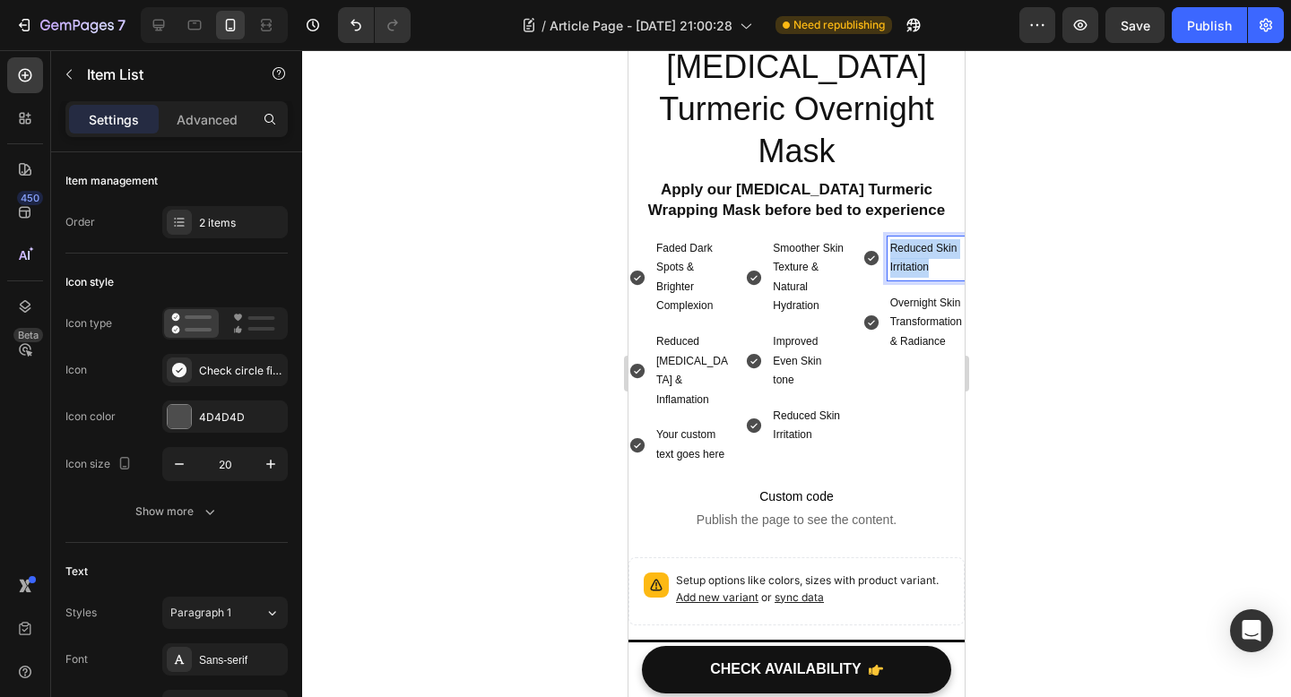
drag, startPoint x: 937, startPoint y: 223, endPoint x: 883, endPoint y: 204, distance: 57.8
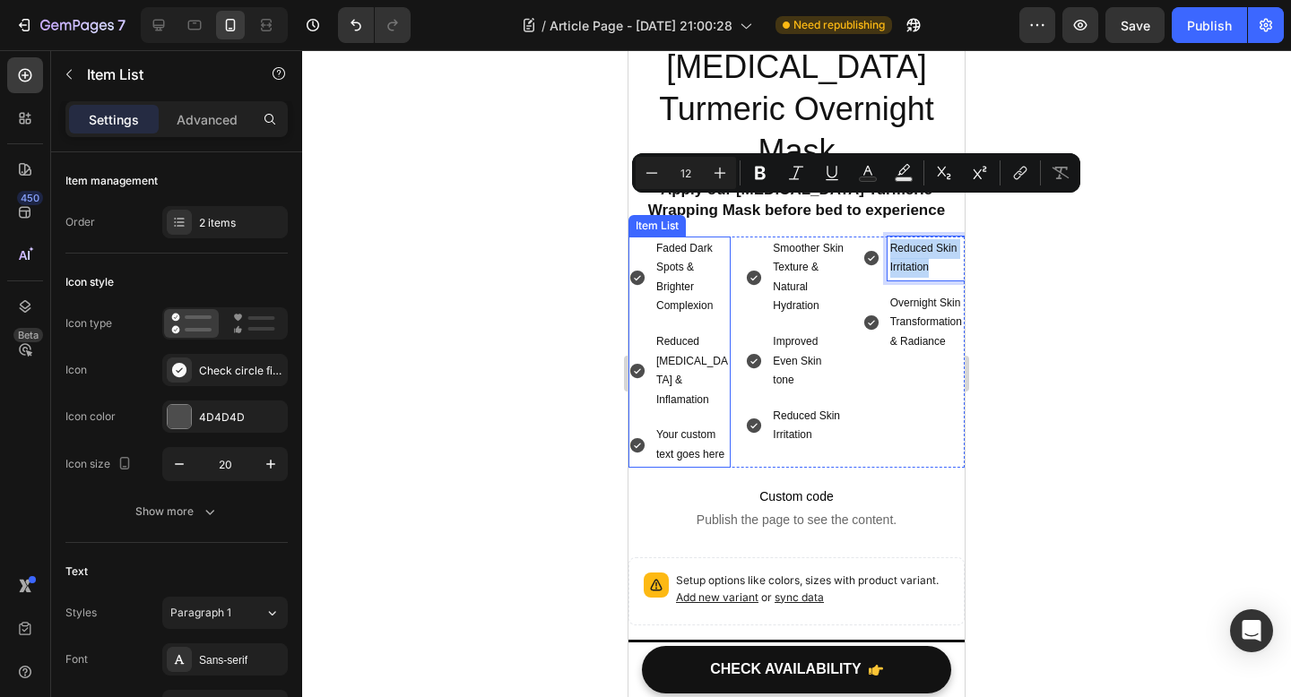
click at [702, 423] on div "Your custom text goes here" at bounding box center [691, 445] width 77 height 44
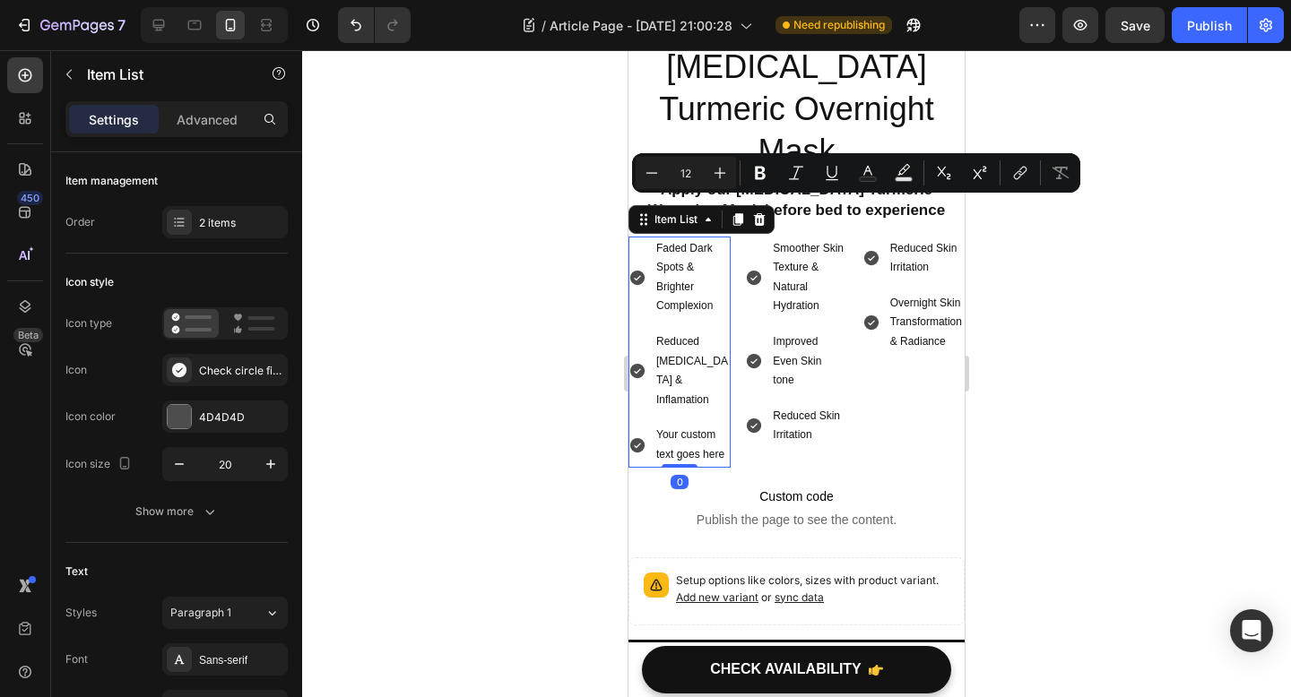
click at [702, 423] on div "Your custom text goes here" at bounding box center [691, 445] width 77 height 44
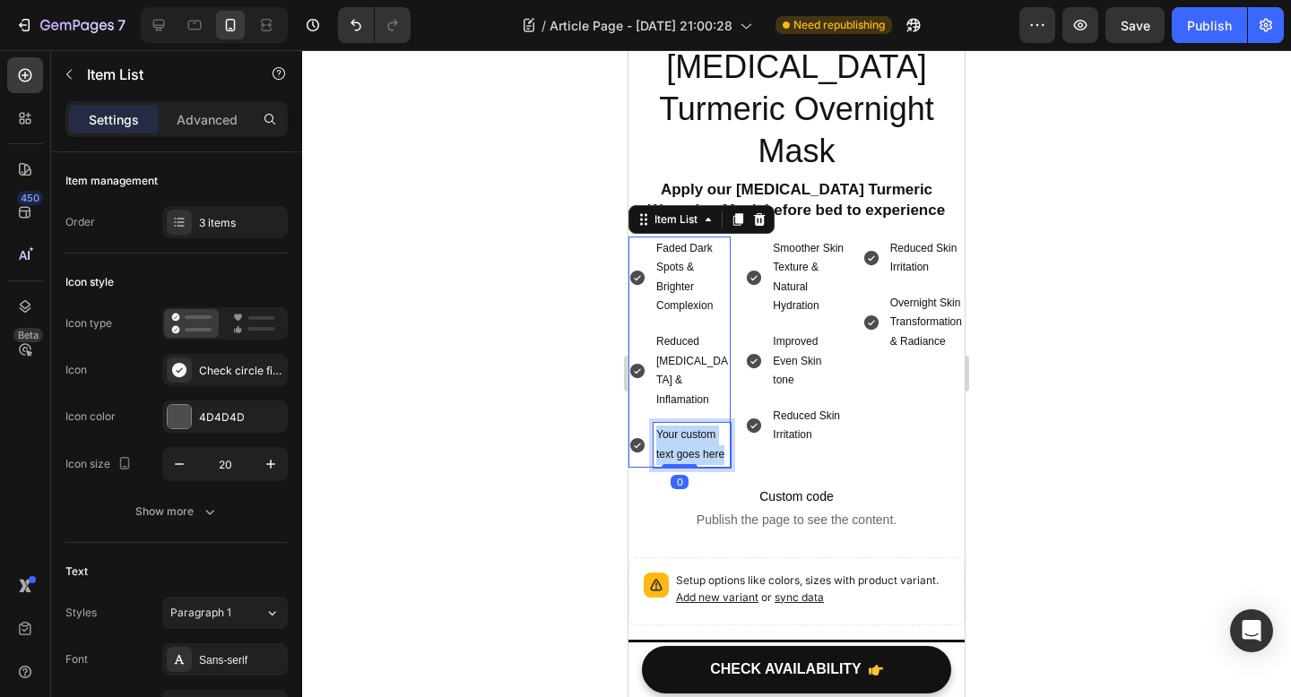
click at [702, 426] on p "Your custom text goes here" at bounding box center [692, 445] width 72 height 39
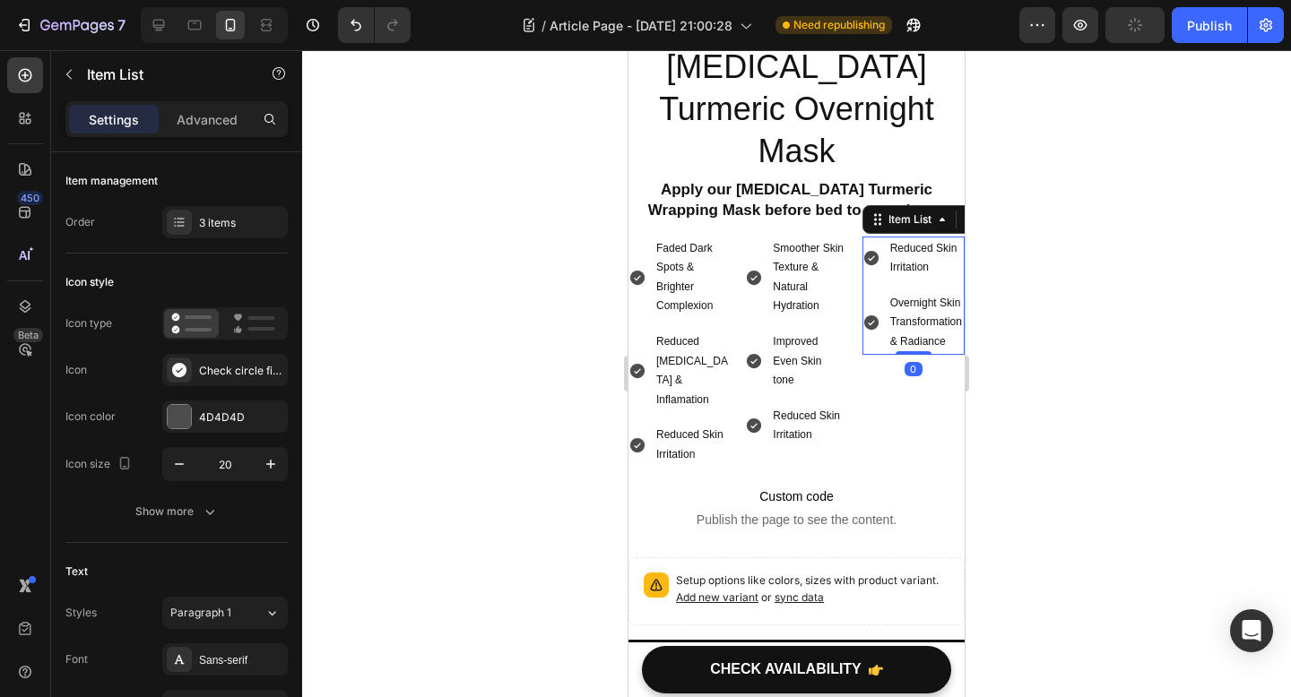
click at [916, 294] on p "Overnight Skin Transformation & Radiance" at bounding box center [926, 323] width 72 height 58
click at [947, 347] on div "Reduced Skin Irritation Overnight Skin Transformation & Radiance Item List 0" at bounding box center [913, 352] width 102 height 231
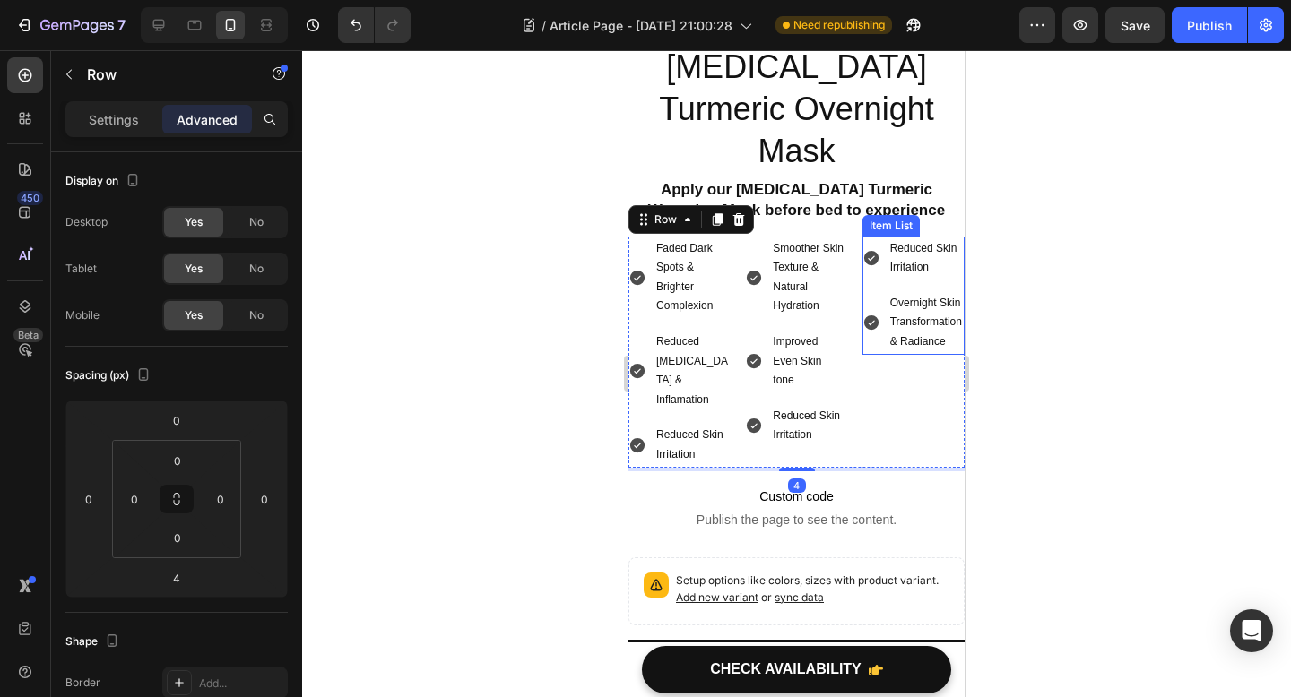
click at [922, 239] on p "Reduced Skin Irritation" at bounding box center [926, 258] width 72 height 39
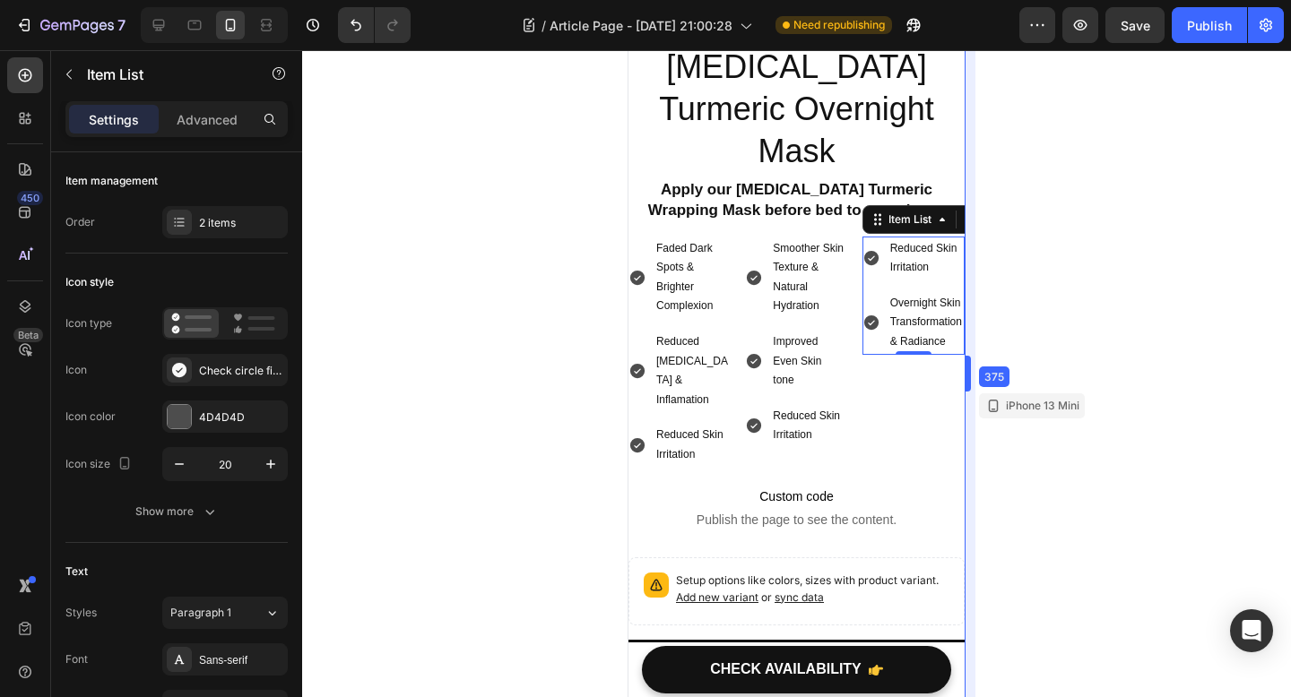
drag, startPoint x: 967, startPoint y: 369, endPoint x: 1251, endPoint y: 377, distance: 284.2
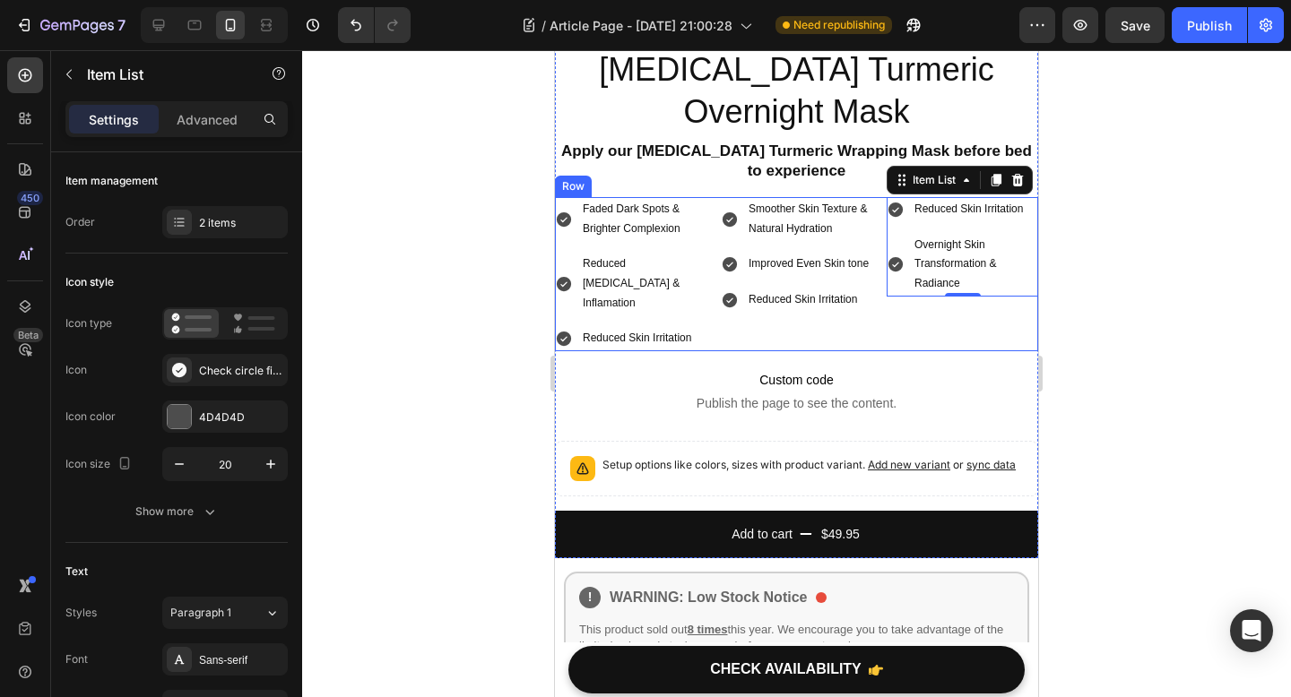
scroll to position [4864, 0]
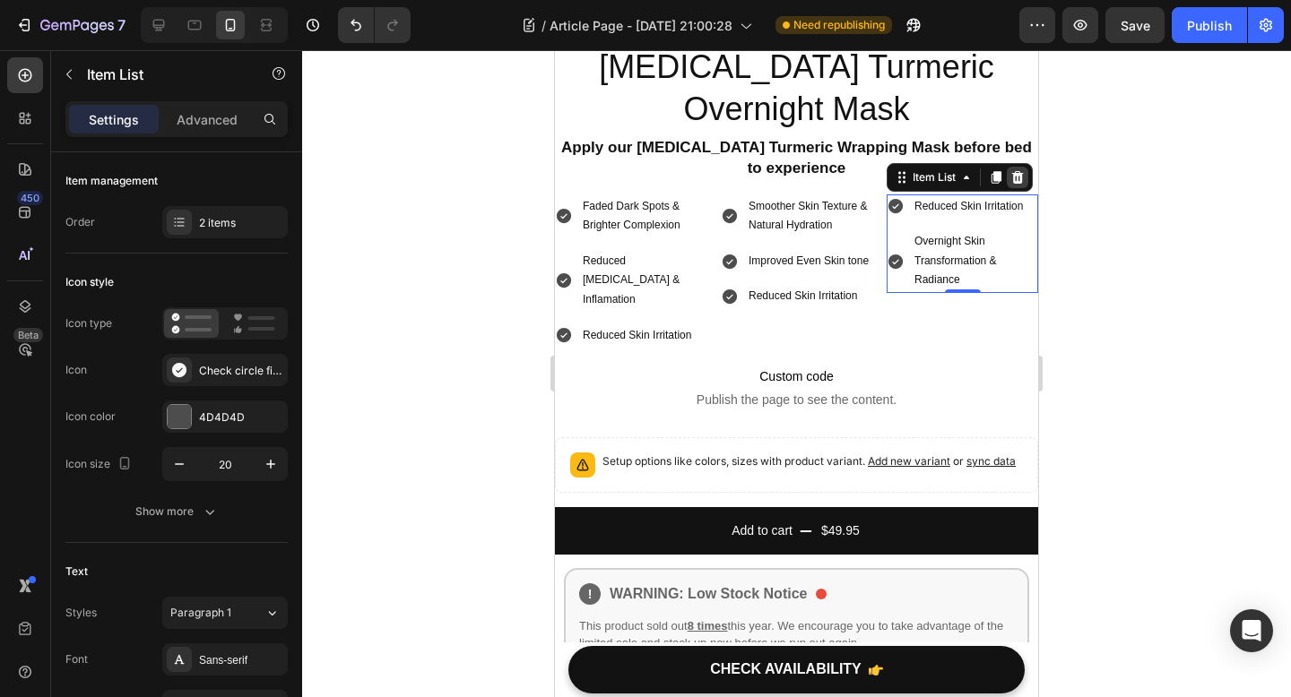
click at [1023, 180] on icon at bounding box center [1017, 177] width 14 height 14
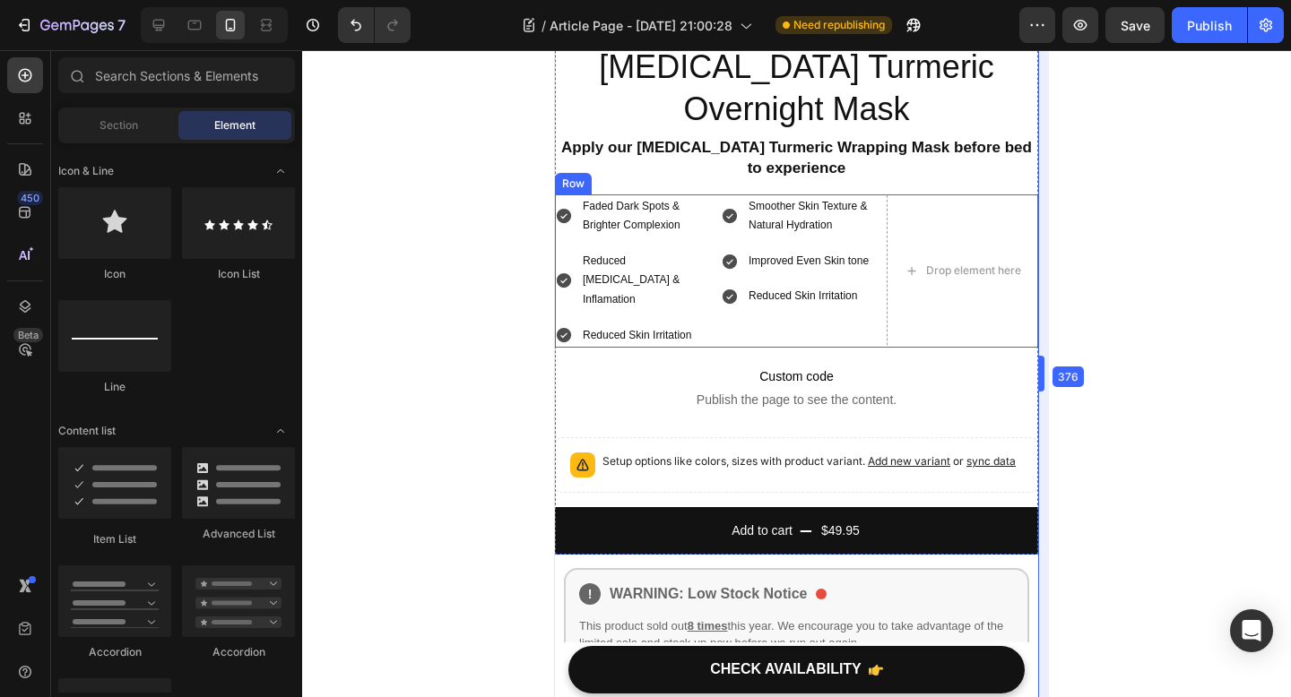
drag, startPoint x: 1043, startPoint y: 376, endPoint x: 246, endPoint y: 325, distance: 799.2
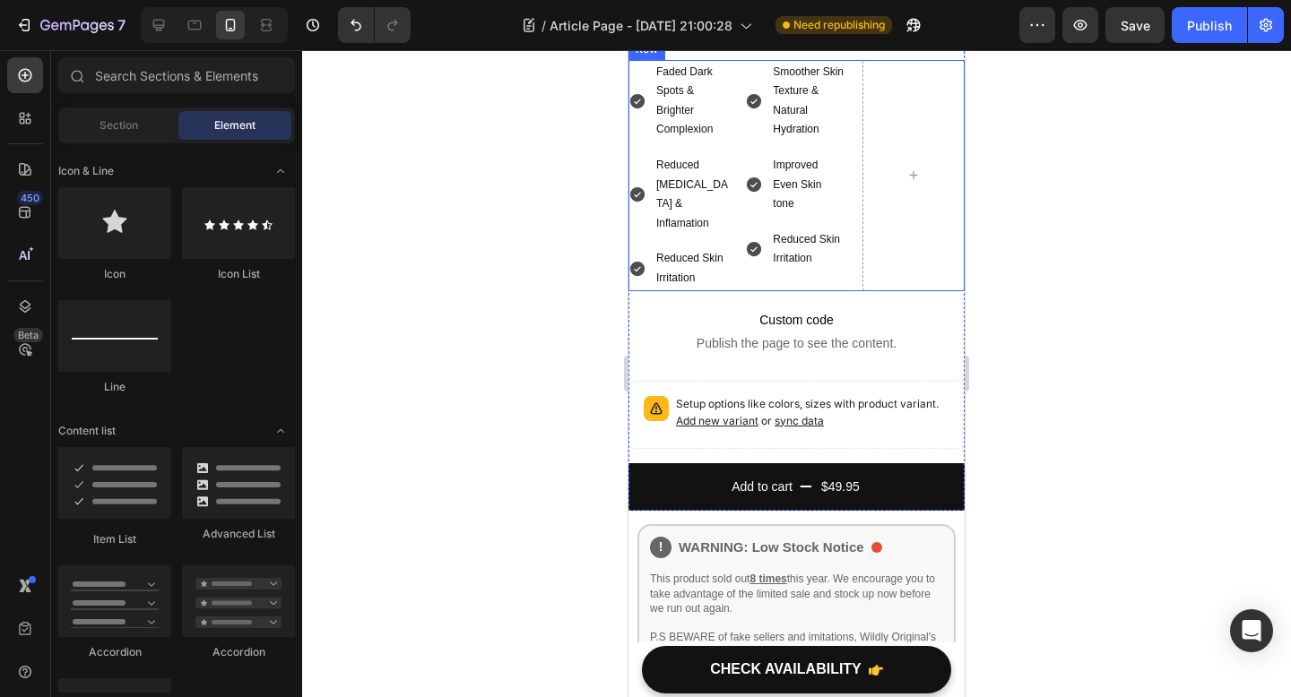
scroll to position [4687, 0]
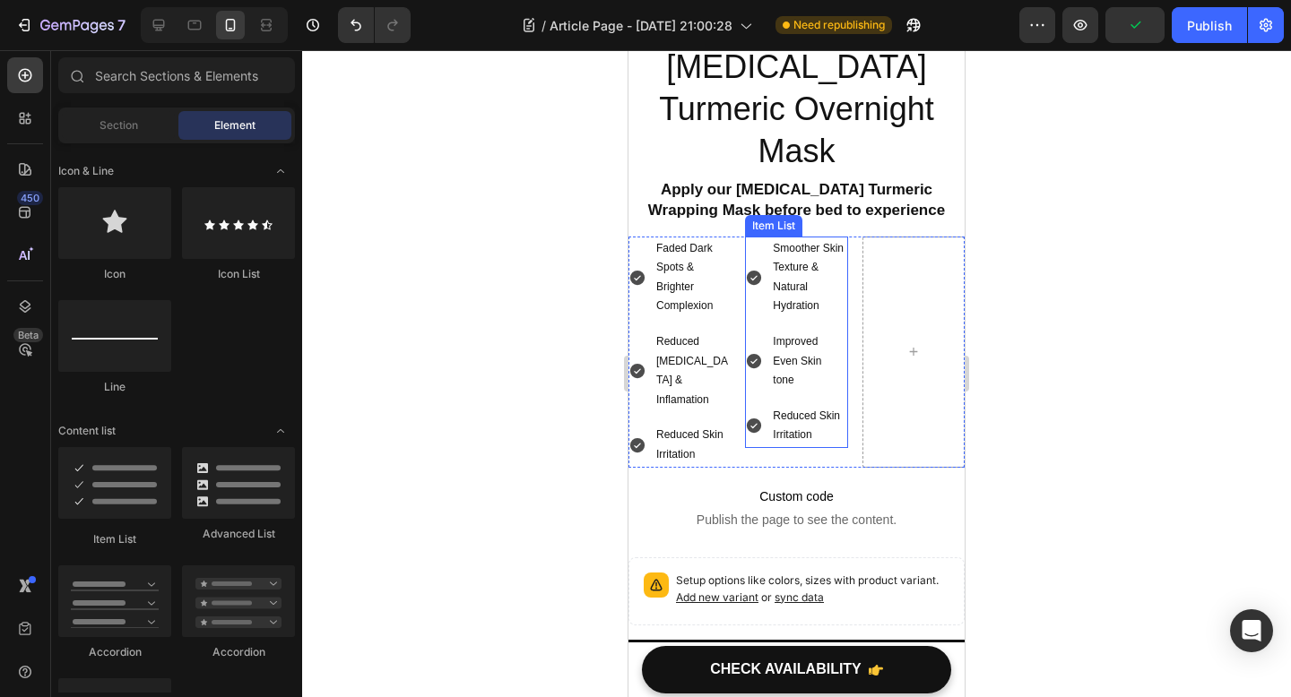
click at [744, 237] on div "Faded Dark Spots & Brighter Complexion Reduced Acne Scars & Inflamation Reduced…" at bounding box center [796, 352] width 336 height 231
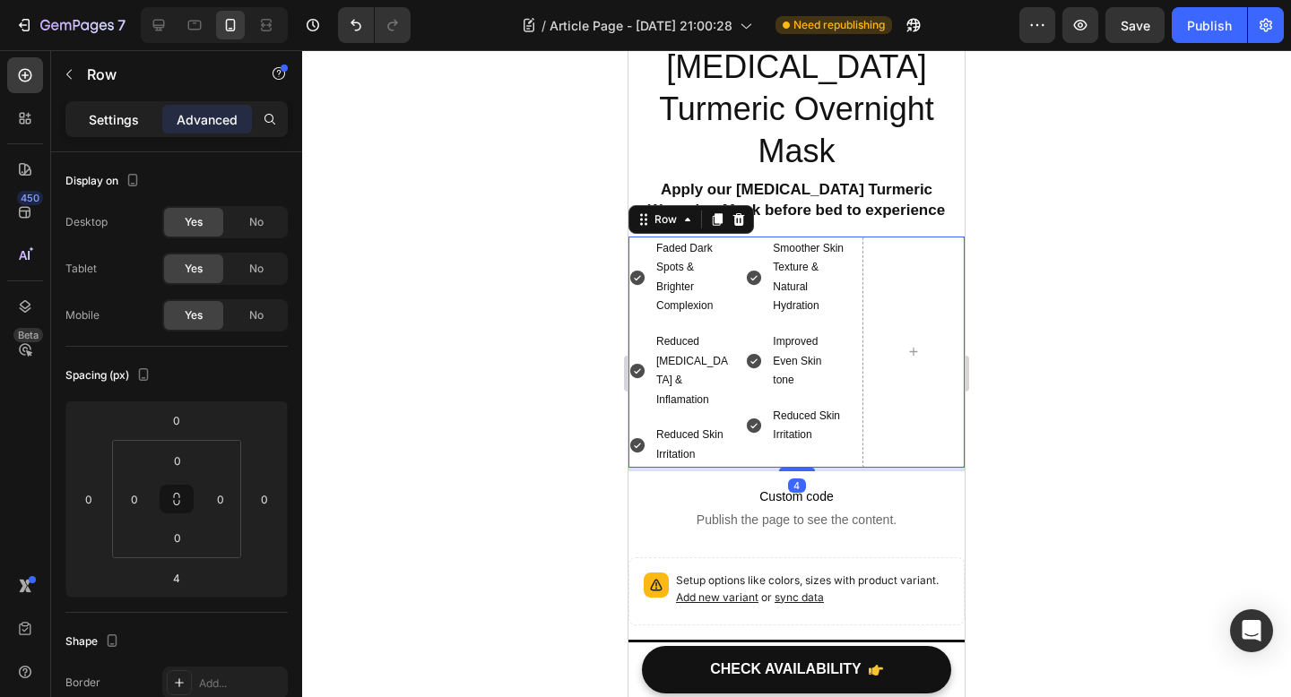
click at [125, 122] on p "Settings" at bounding box center [114, 119] width 50 height 19
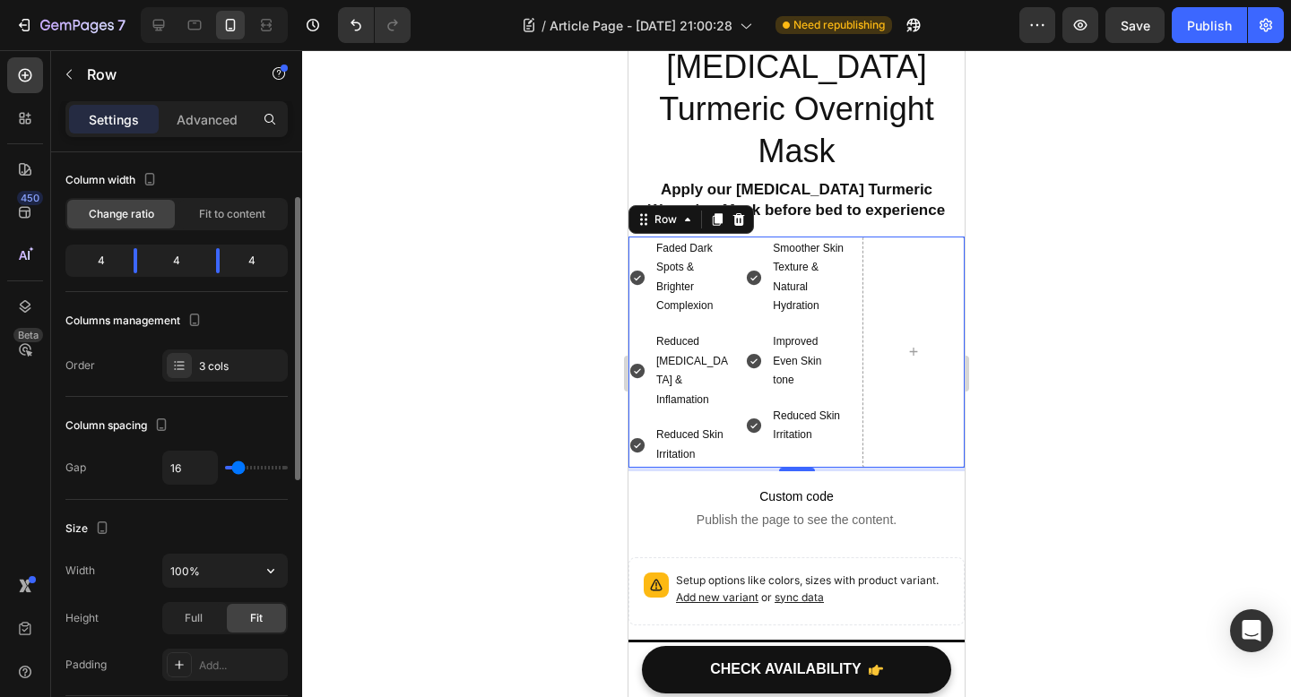
scroll to position [99, 0]
click at [222, 362] on div "3 cols" at bounding box center [241, 363] width 84 height 16
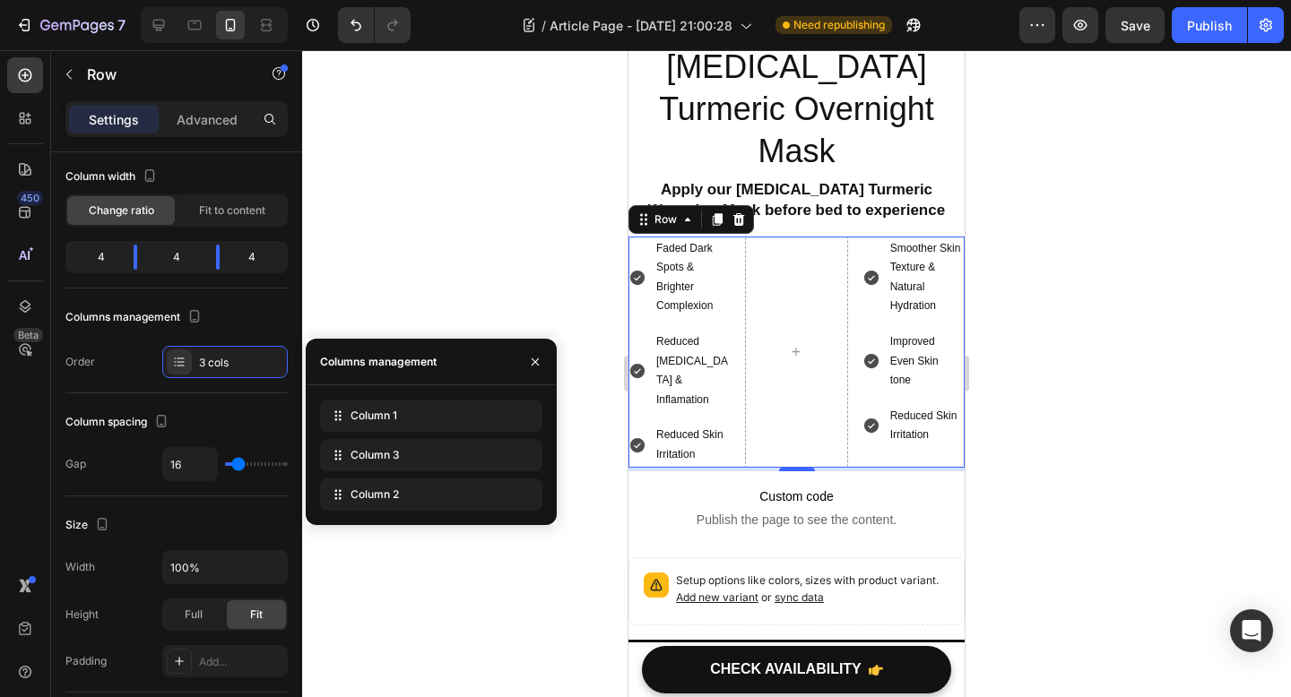
click at [1226, 493] on div at bounding box center [796, 373] width 989 height 647
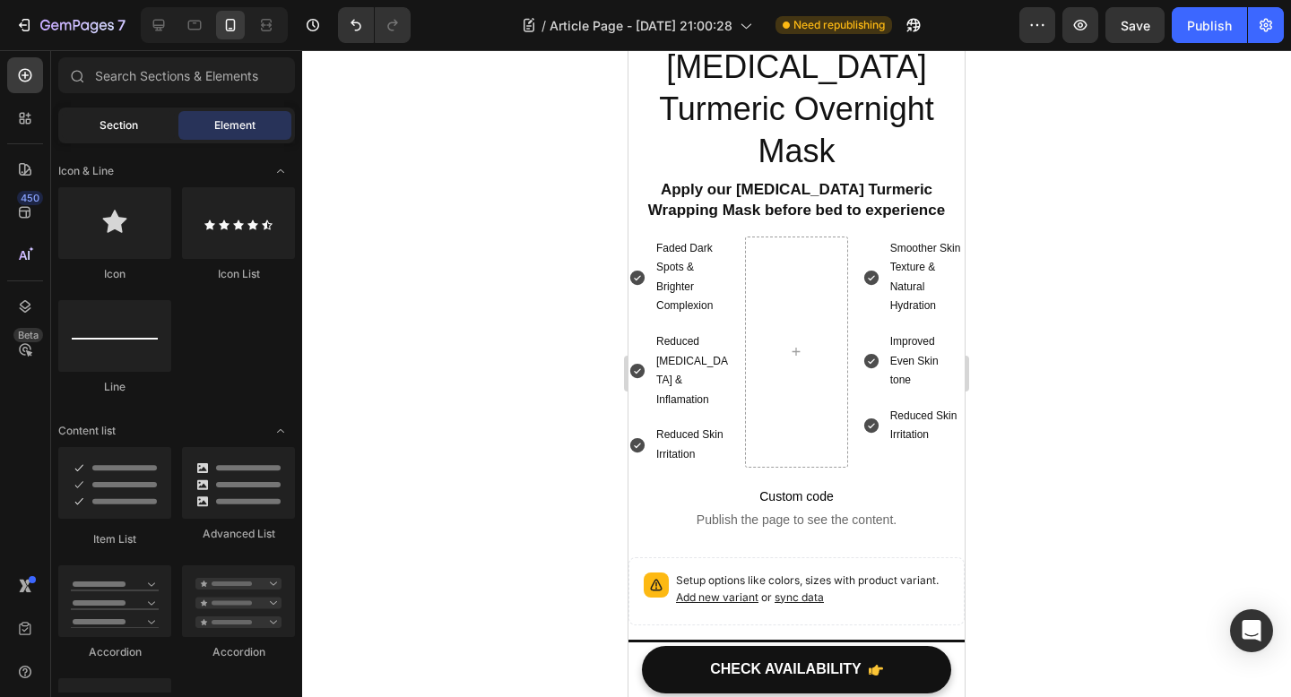
click at [151, 116] on div "Section" at bounding box center [118, 125] width 113 height 29
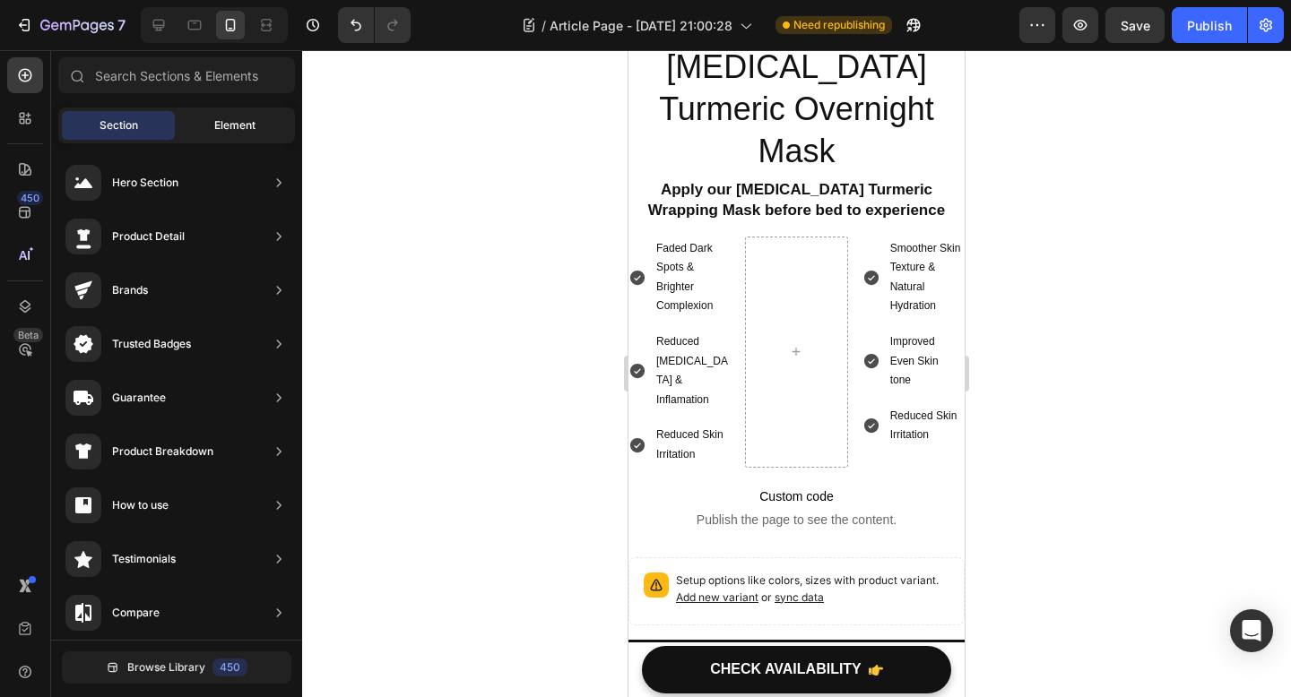
click at [225, 123] on span "Element" at bounding box center [234, 125] width 41 height 16
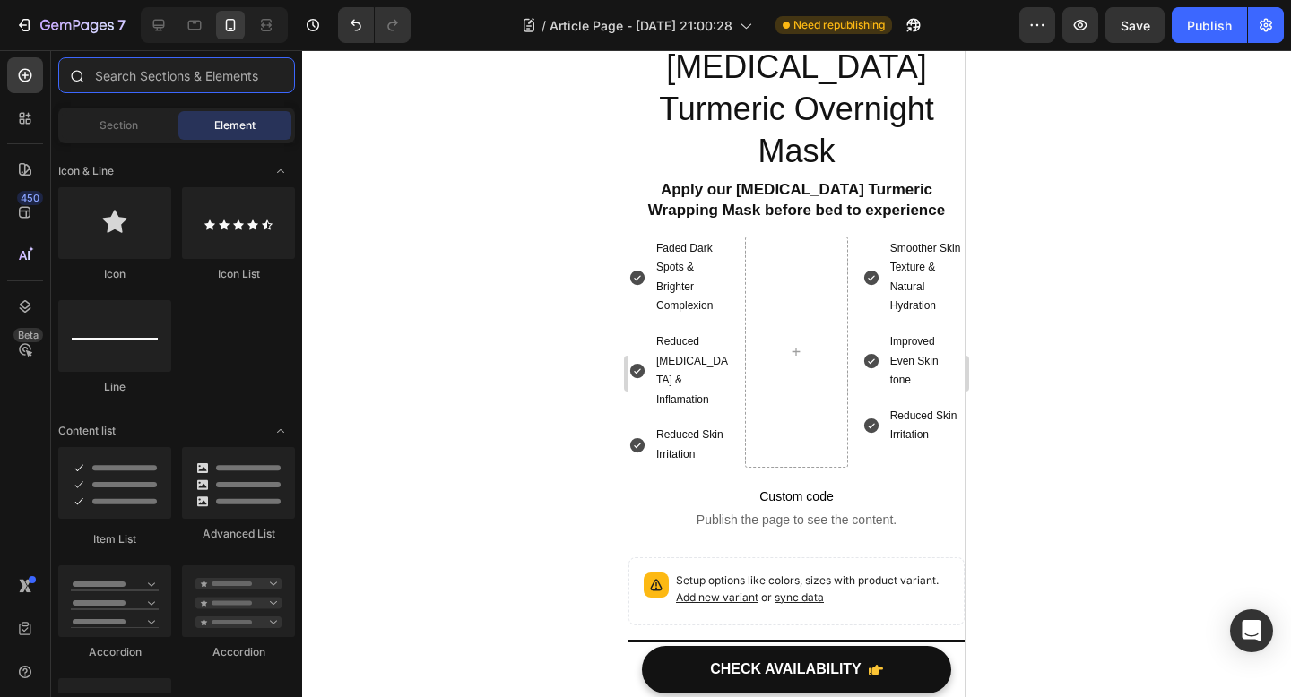
click at [152, 77] on input "text" at bounding box center [176, 75] width 237 height 36
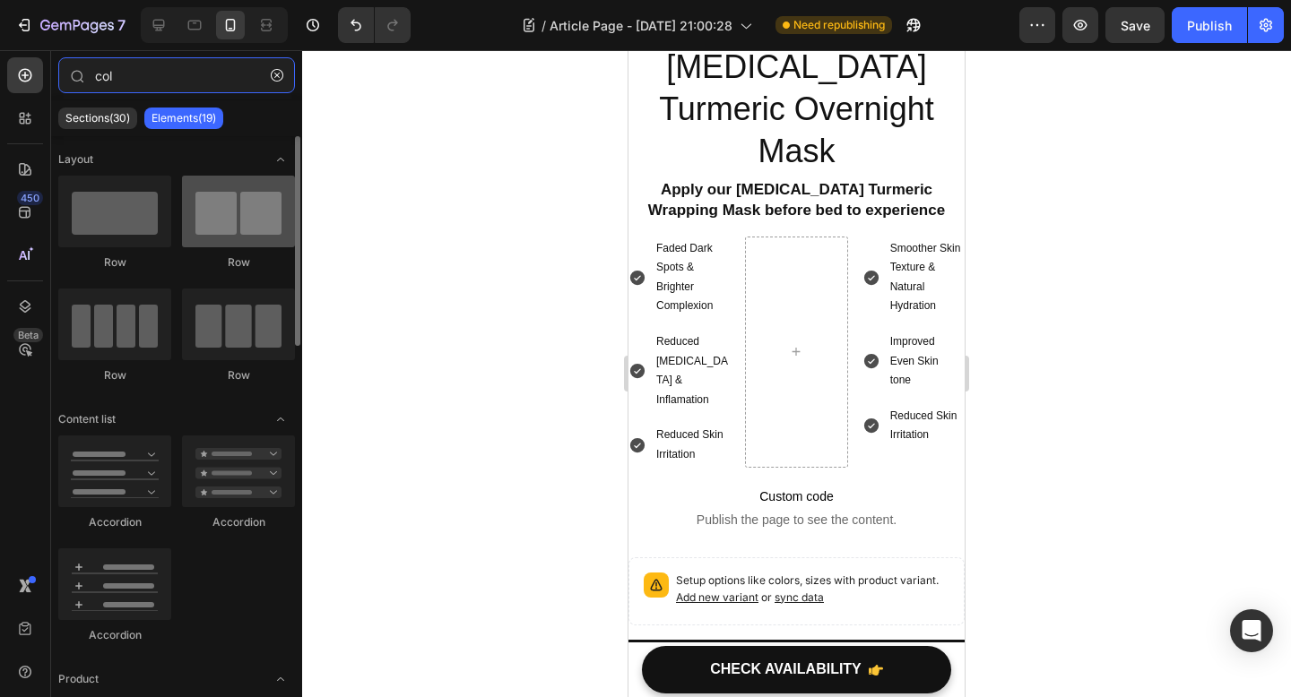
type input "col"
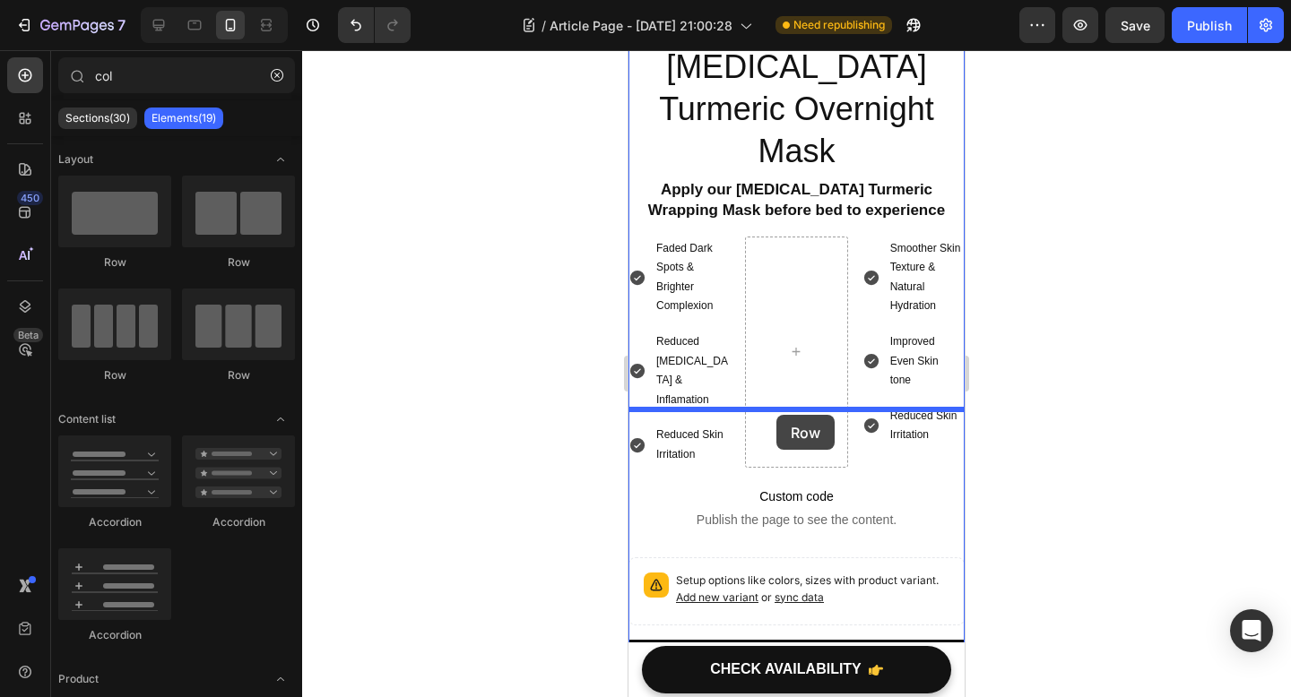
drag, startPoint x: 859, startPoint y: 271, endPoint x: 776, endPoint y: 420, distance: 170.9
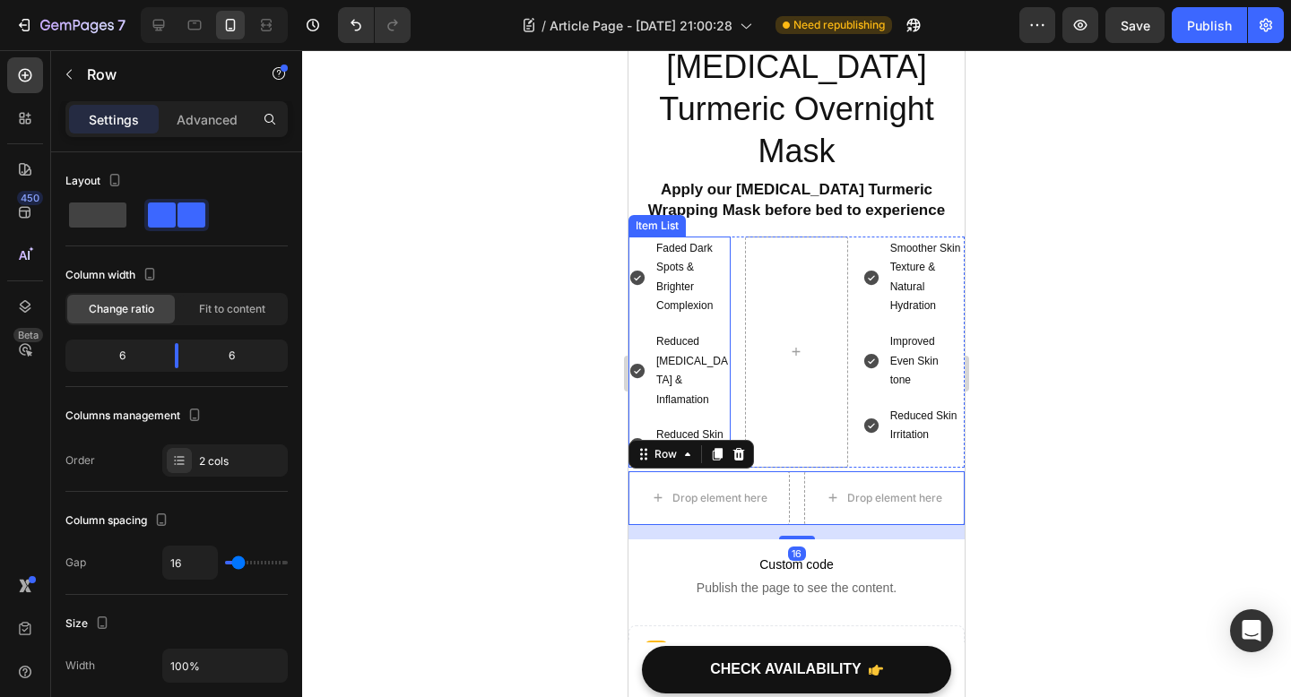
click at [653, 237] on div "Faded Dark Spots & Brighter Complexion" at bounding box center [691, 278] width 77 height 82
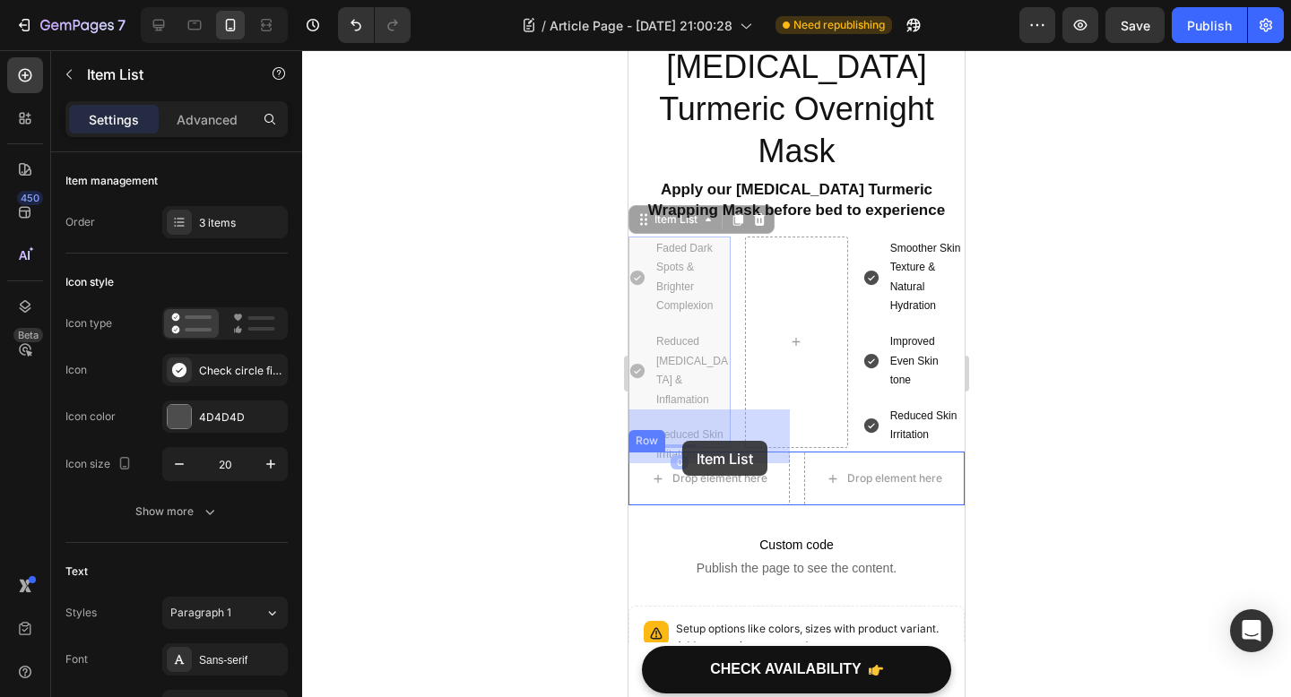
drag, startPoint x: 643, startPoint y: 184, endPoint x: 682, endPoint y: 440, distance: 259.2
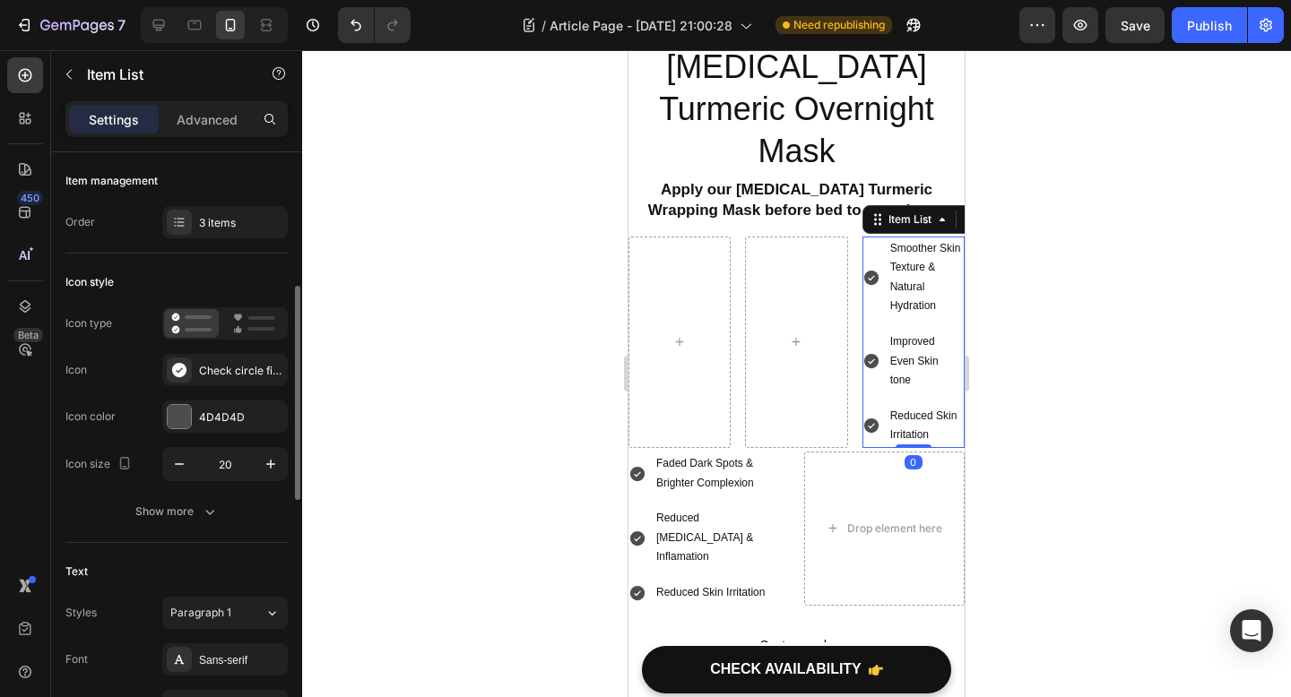
click at [885, 237] on div "Smoother Skin Texture & Natural Hydration" at bounding box center [913, 278] width 102 height 82
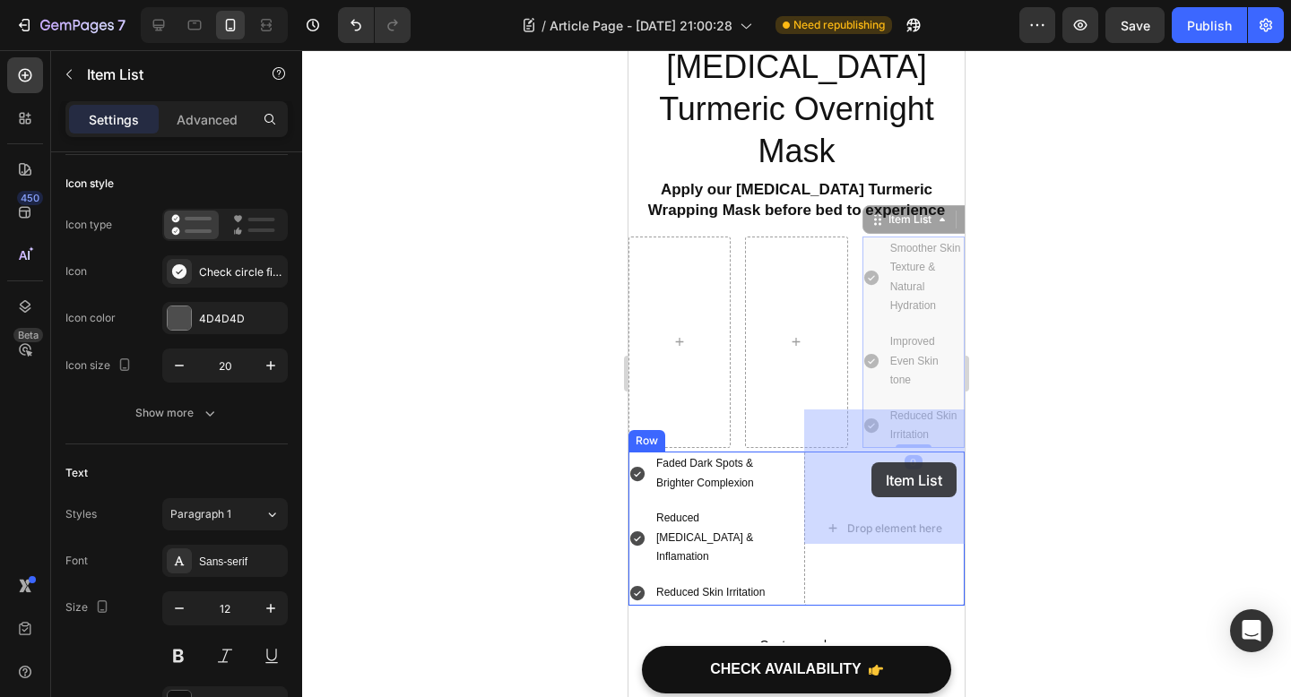
drag, startPoint x: 881, startPoint y: 179, endPoint x: 871, endPoint y: 462, distance: 283.4
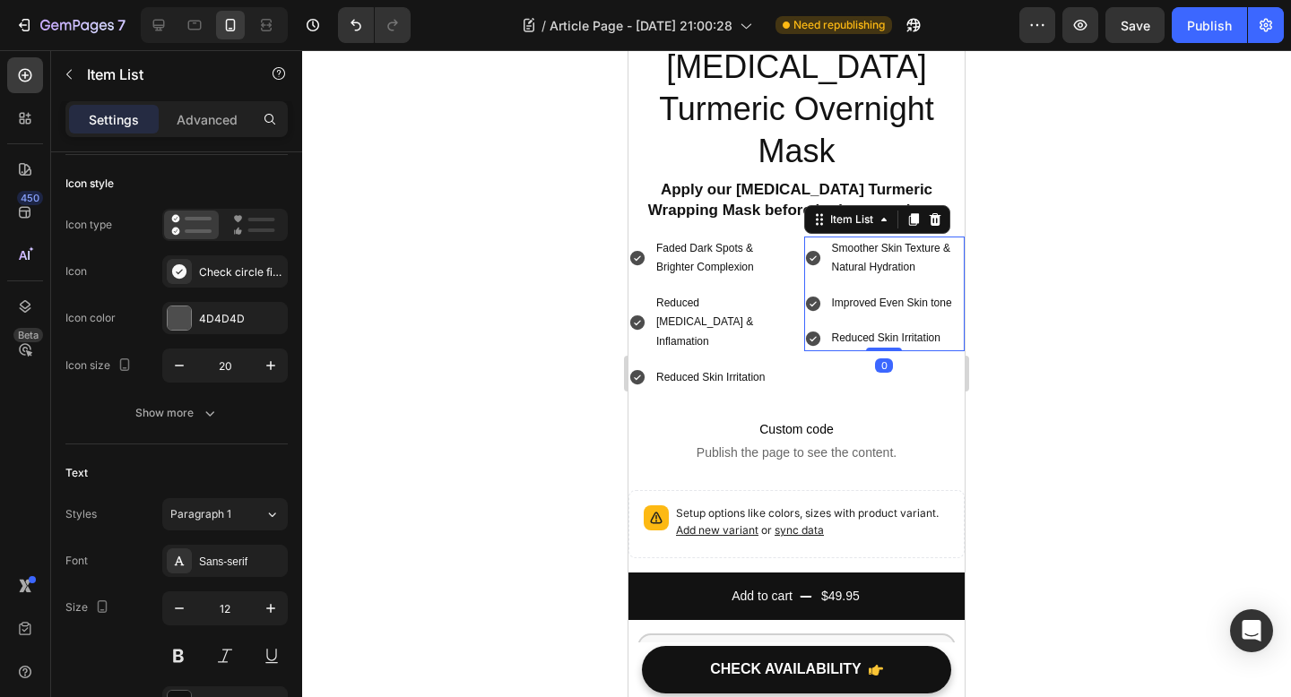
click at [1096, 356] on div at bounding box center [796, 373] width 989 height 647
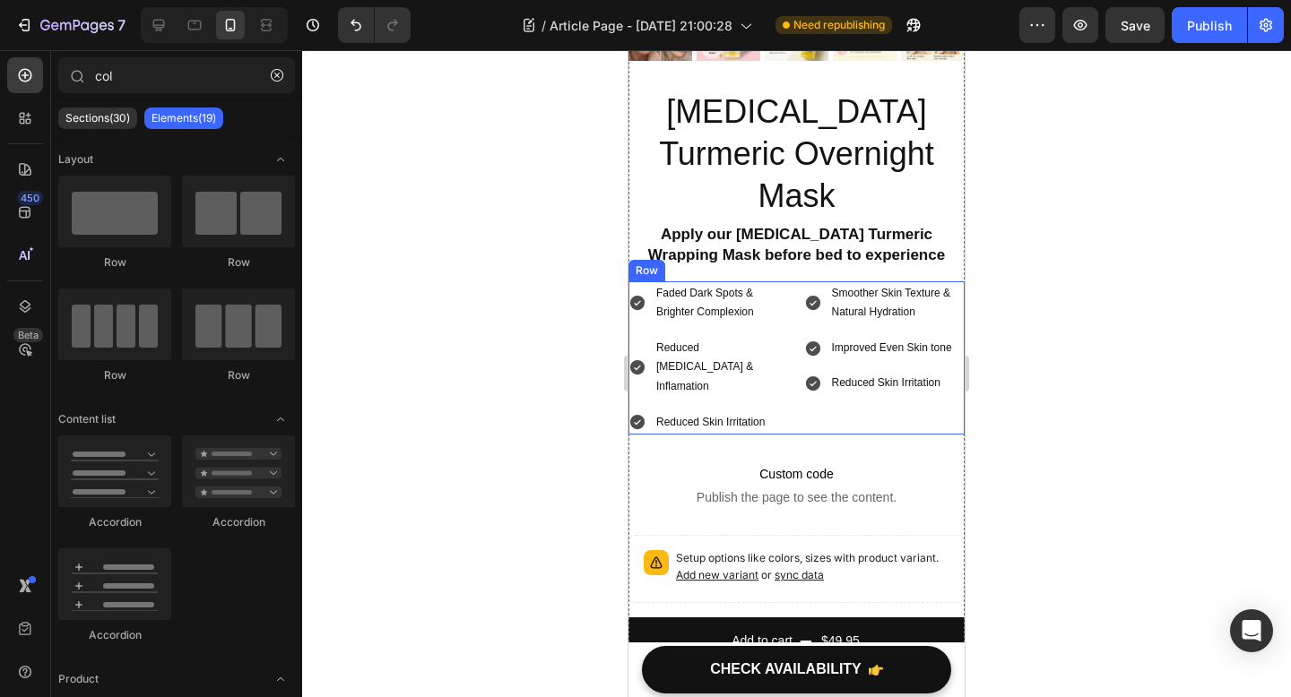
scroll to position [4501, 0]
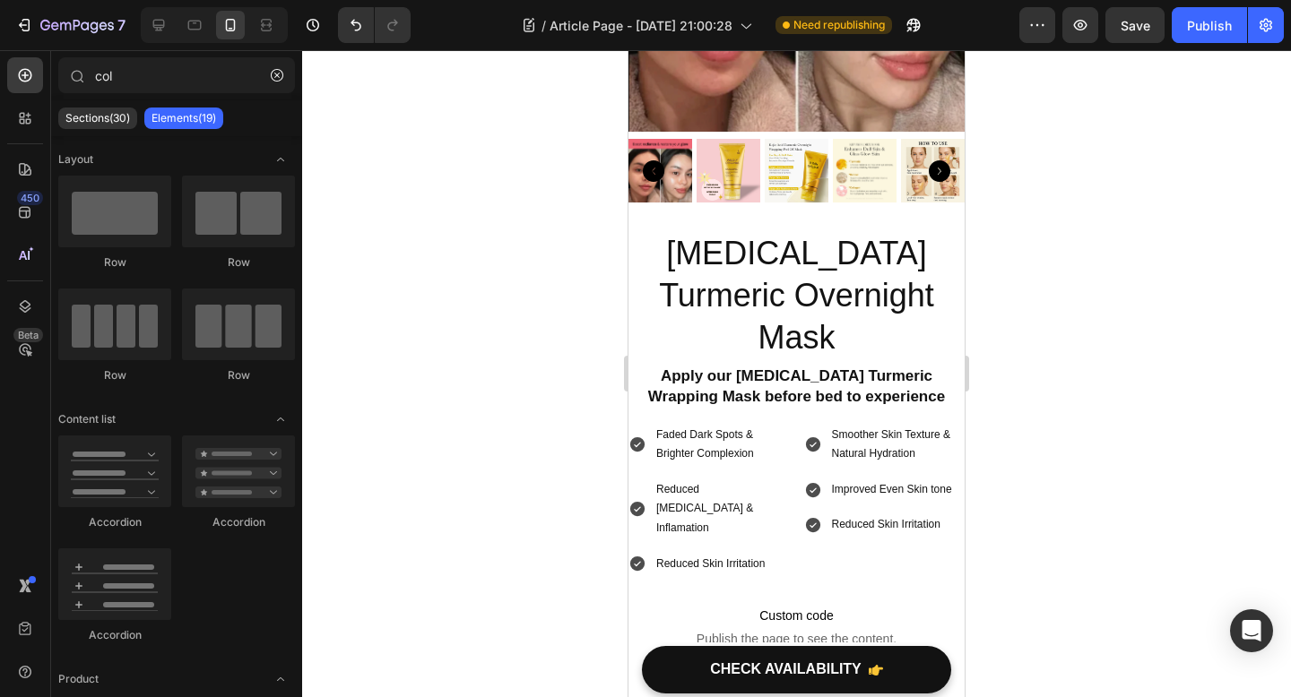
click at [1052, 362] on div at bounding box center [796, 373] width 989 height 647
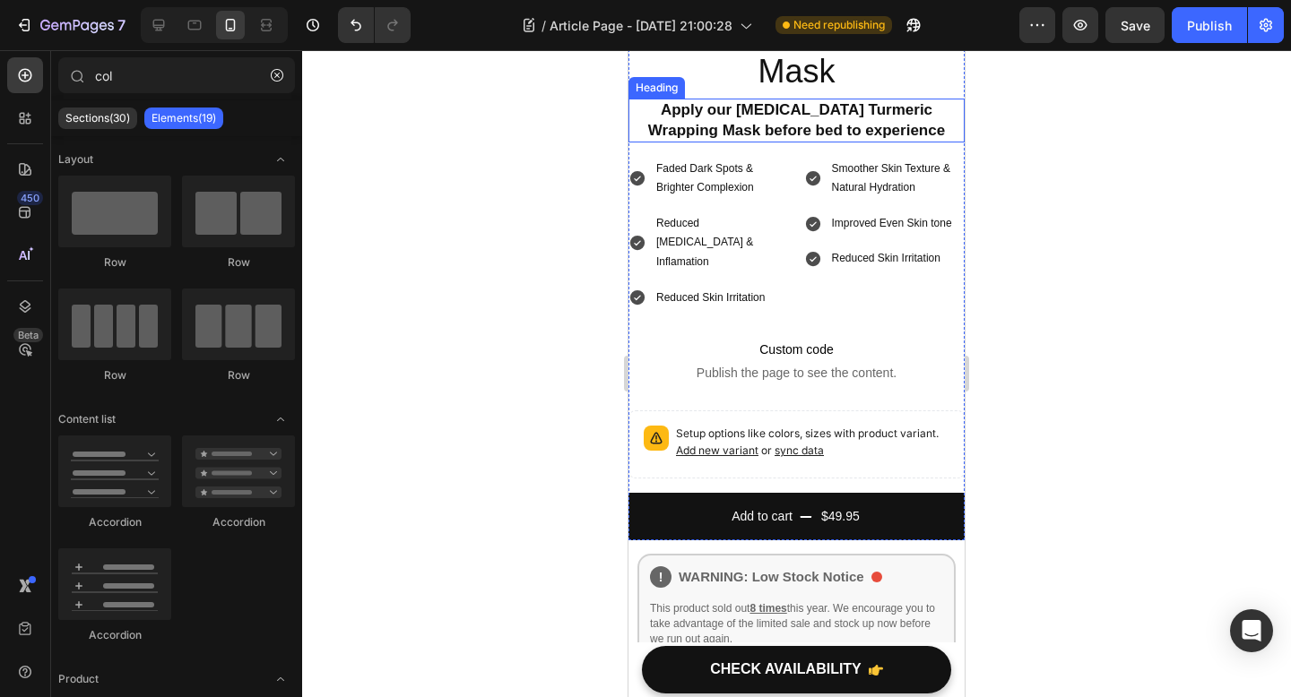
scroll to position [4778, 0]
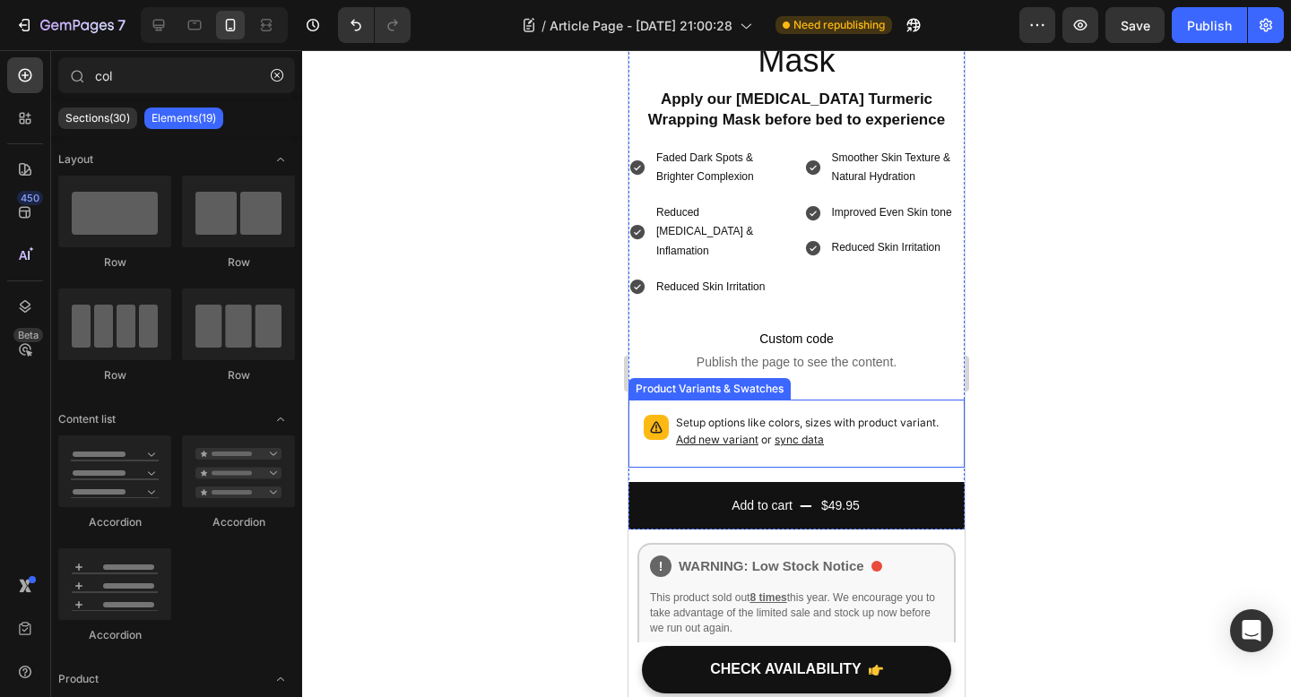
click at [558, 378] on div at bounding box center [796, 373] width 989 height 647
click at [107, 117] on p "Sections(30)" at bounding box center [97, 118] width 65 height 14
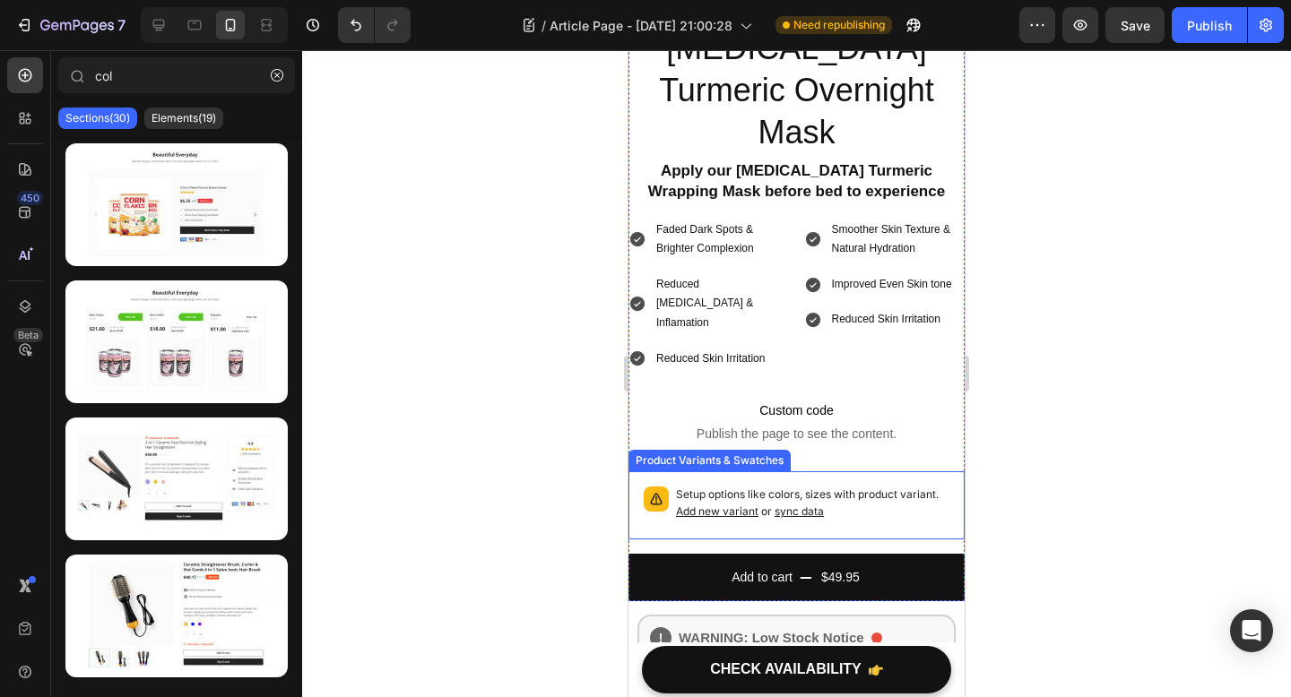
scroll to position [4572, 0]
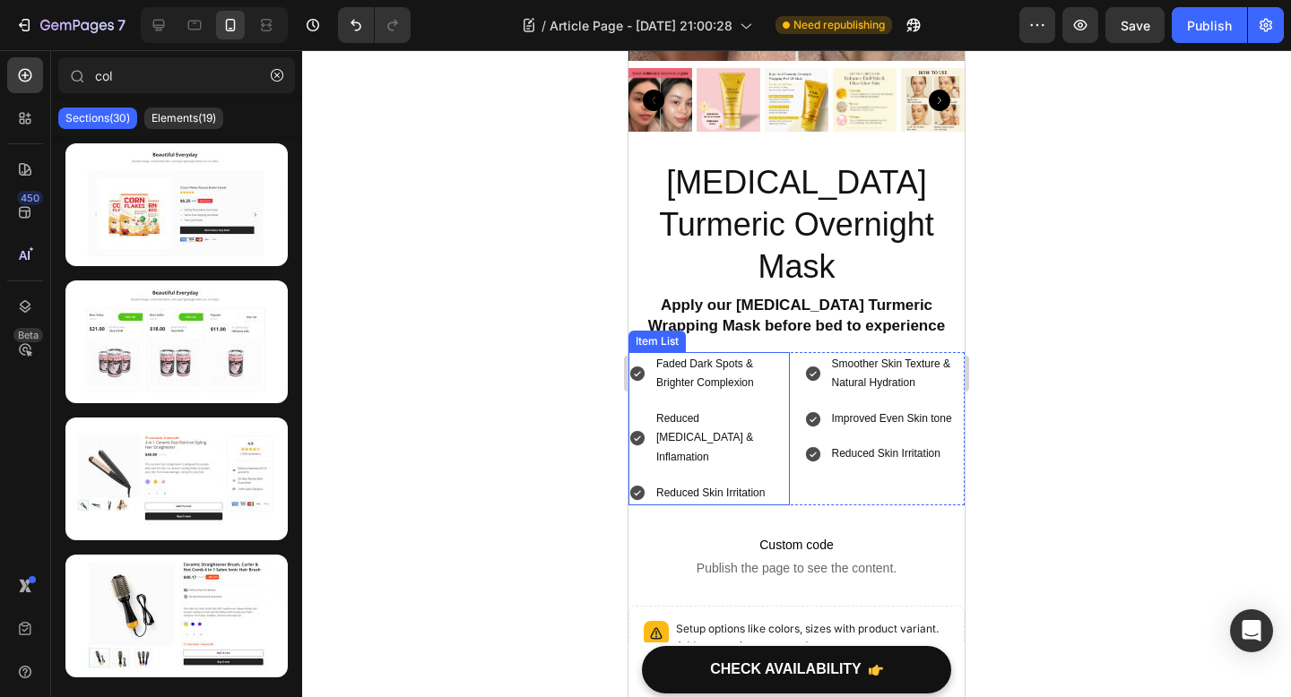
click at [679, 355] on p "Faded Dark Spots & Brighter Complexion" at bounding box center [721, 374] width 131 height 39
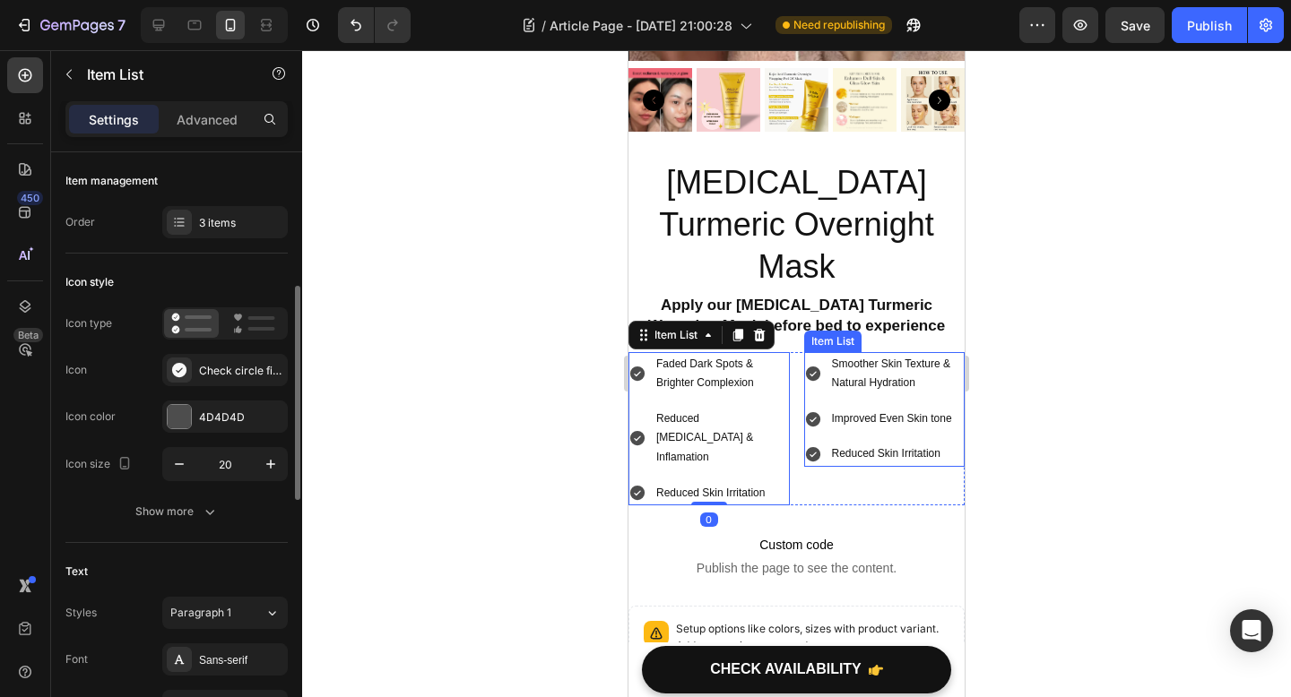
click at [817, 365] on icon at bounding box center [813, 374] width 18 height 18
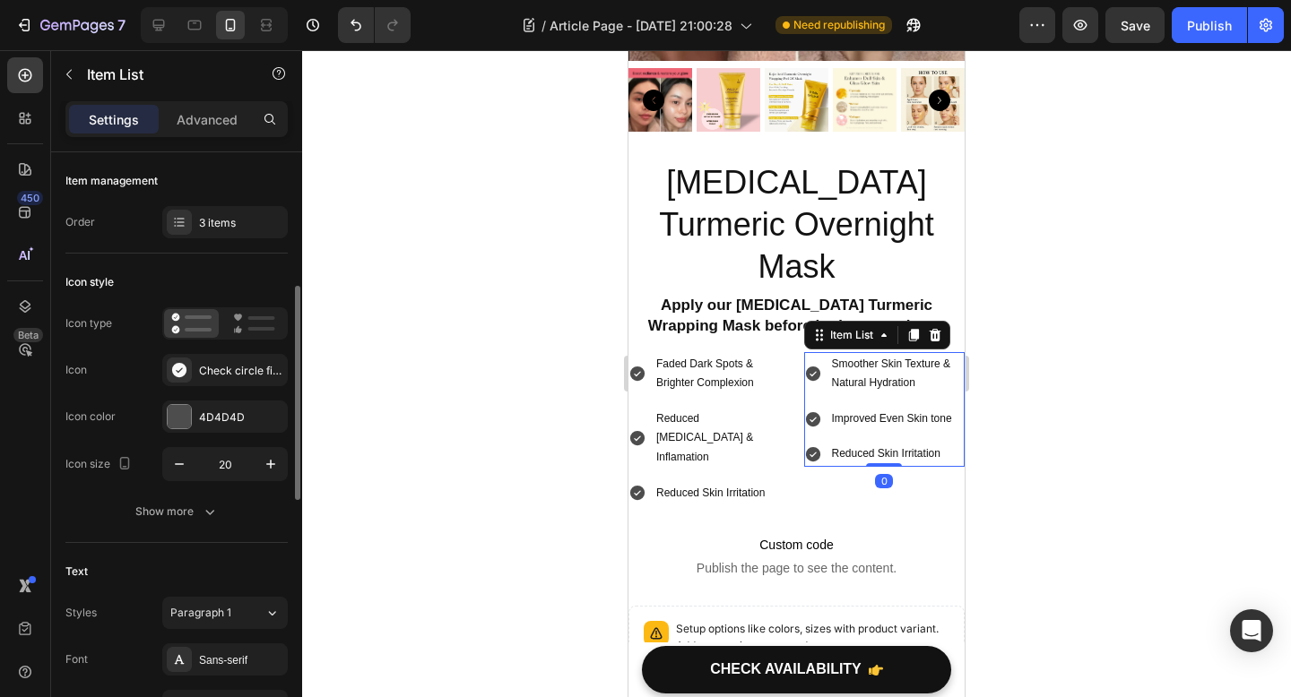
scroll to position [99, 0]
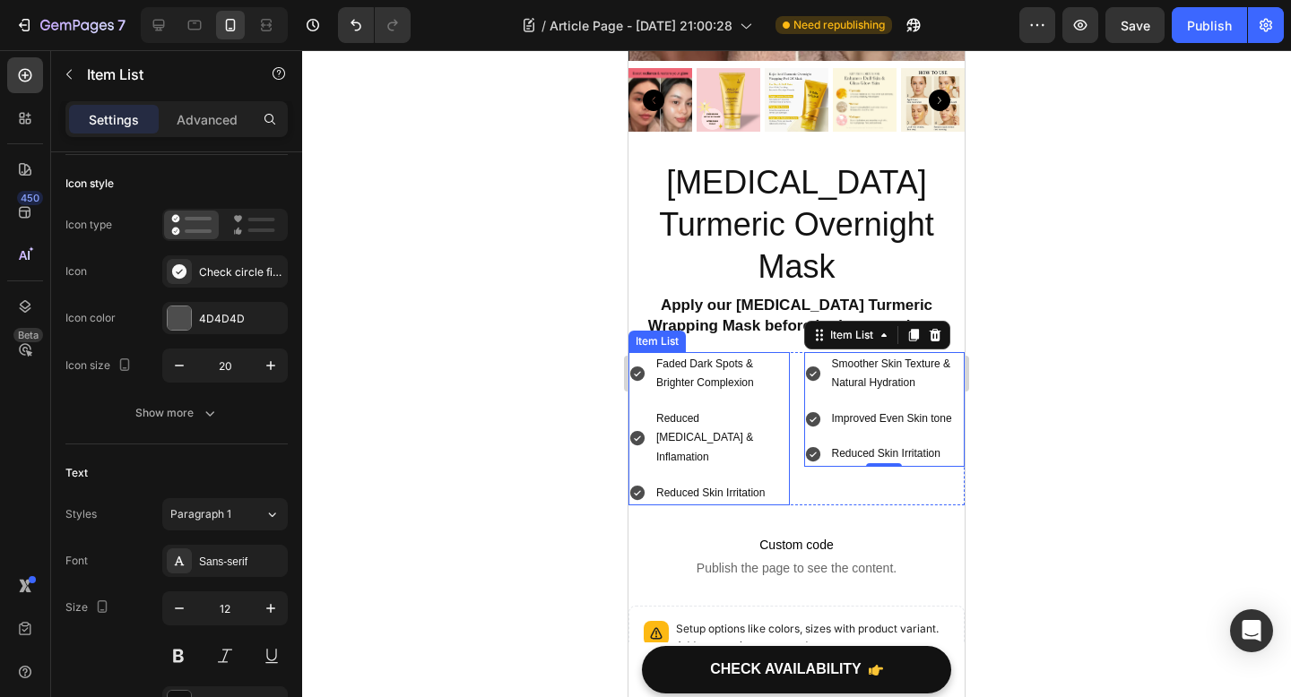
click at [644, 352] on div "Faded Dark Spots & Brighter Complexion" at bounding box center [708, 374] width 161 height 44
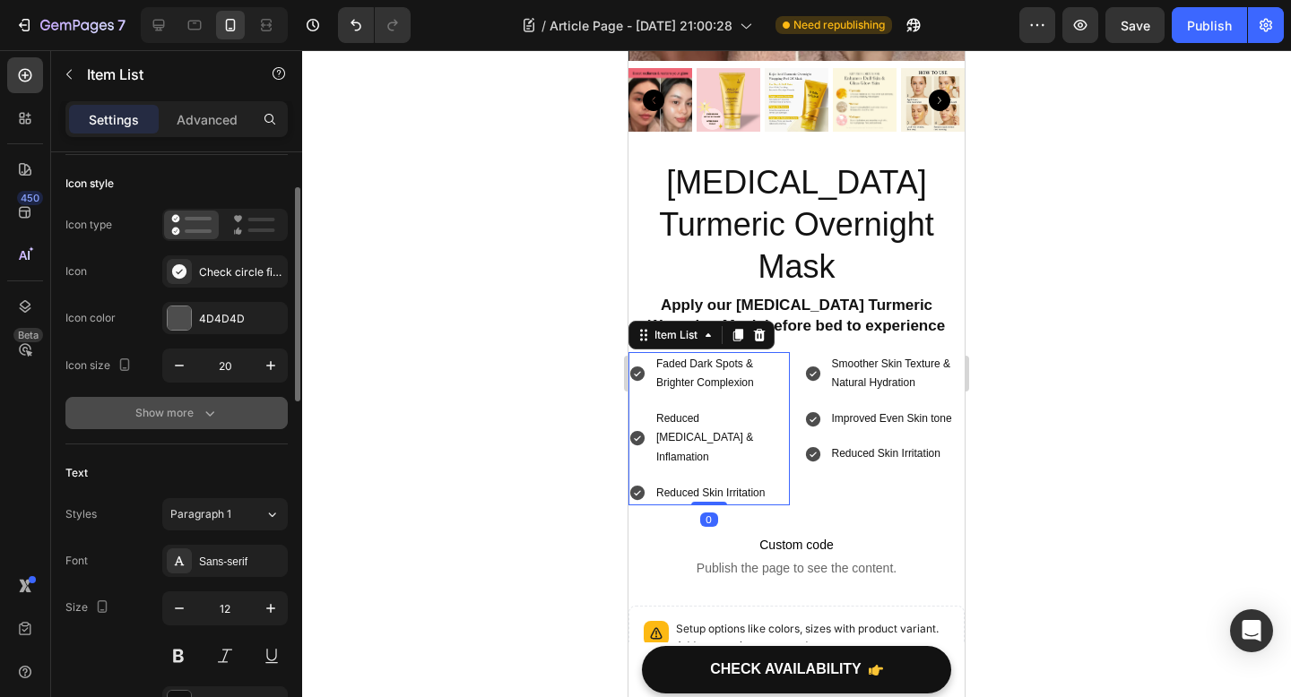
click at [195, 406] on div "Show more" at bounding box center [176, 413] width 83 height 18
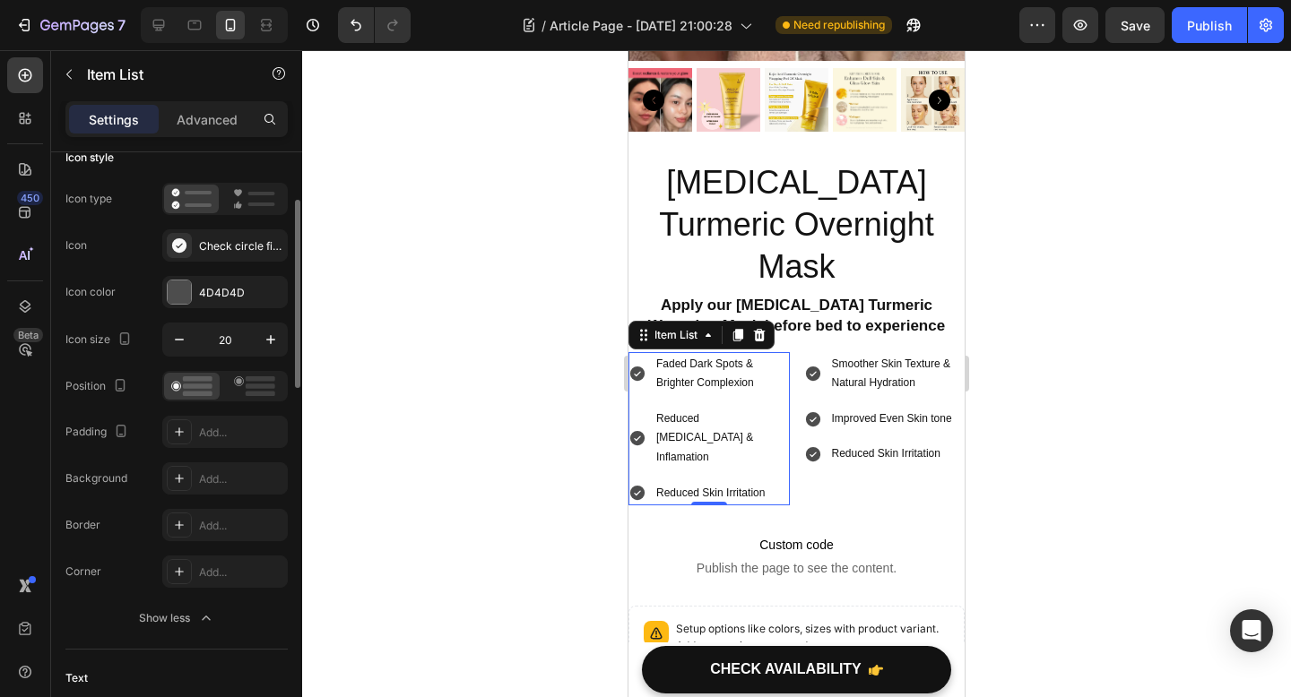
scroll to position [133, 0]
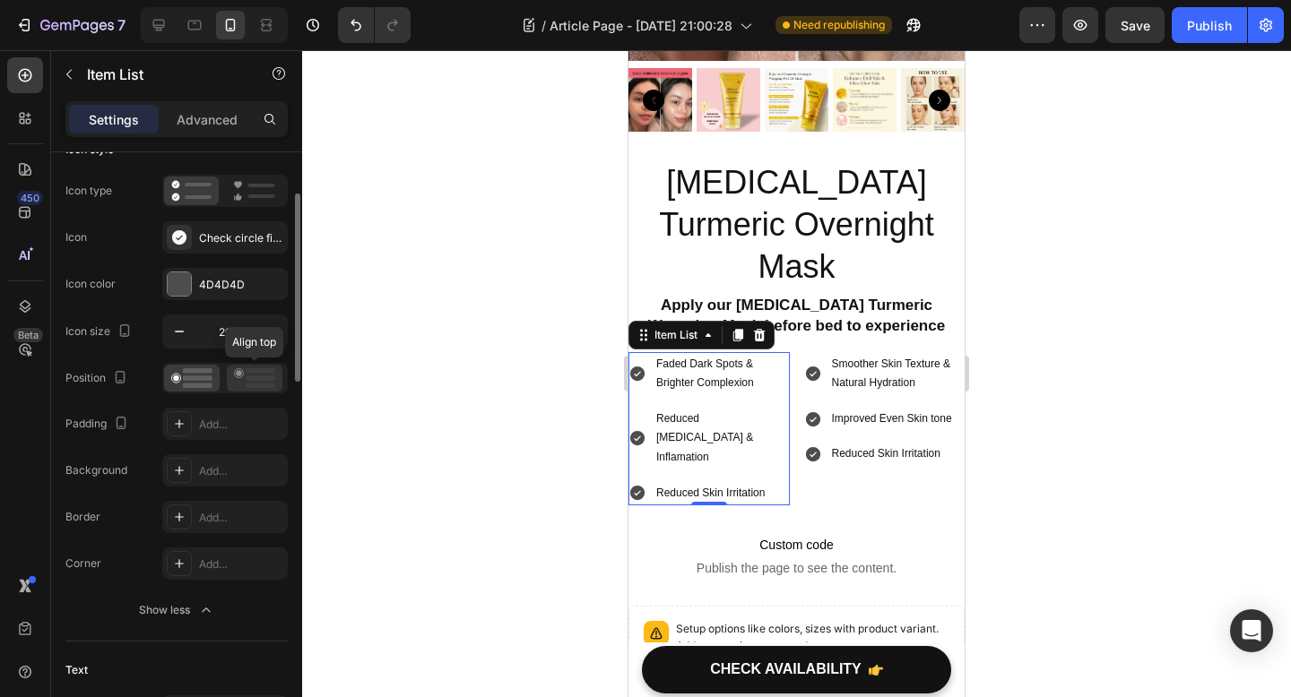
click at [258, 378] on rect at bounding box center [261, 378] width 30 height 5
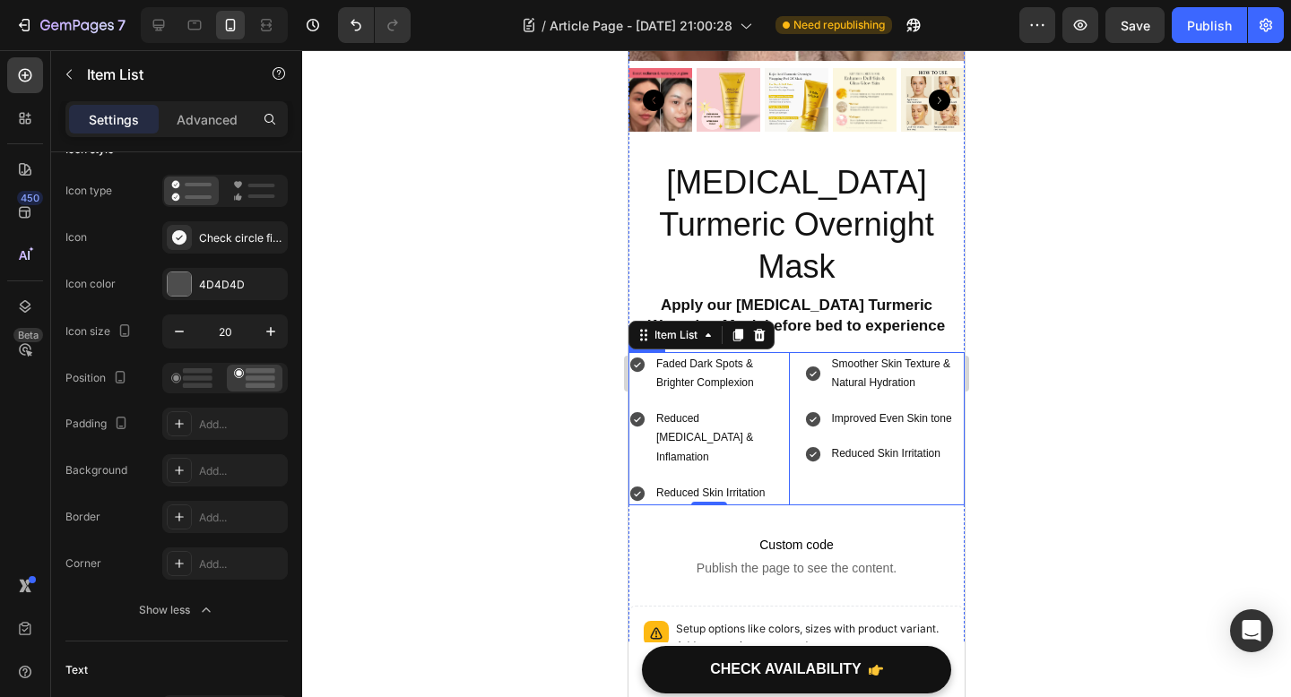
click at [807, 352] on div "Smoother Skin Texture & Natural Hydration" at bounding box center [884, 374] width 161 height 44
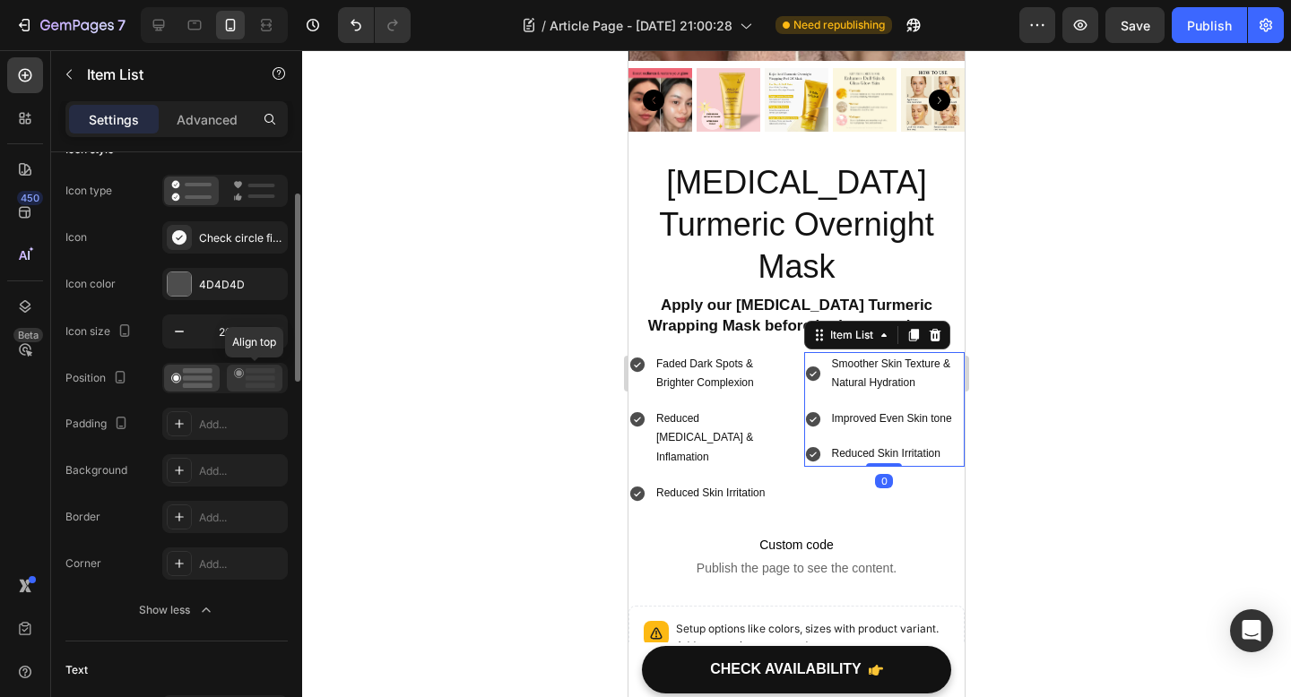
click at [267, 373] on icon at bounding box center [254, 378] width 41 height 20
click at [1043, 424] on div at bounding box center [796, 373] width 989 height 647
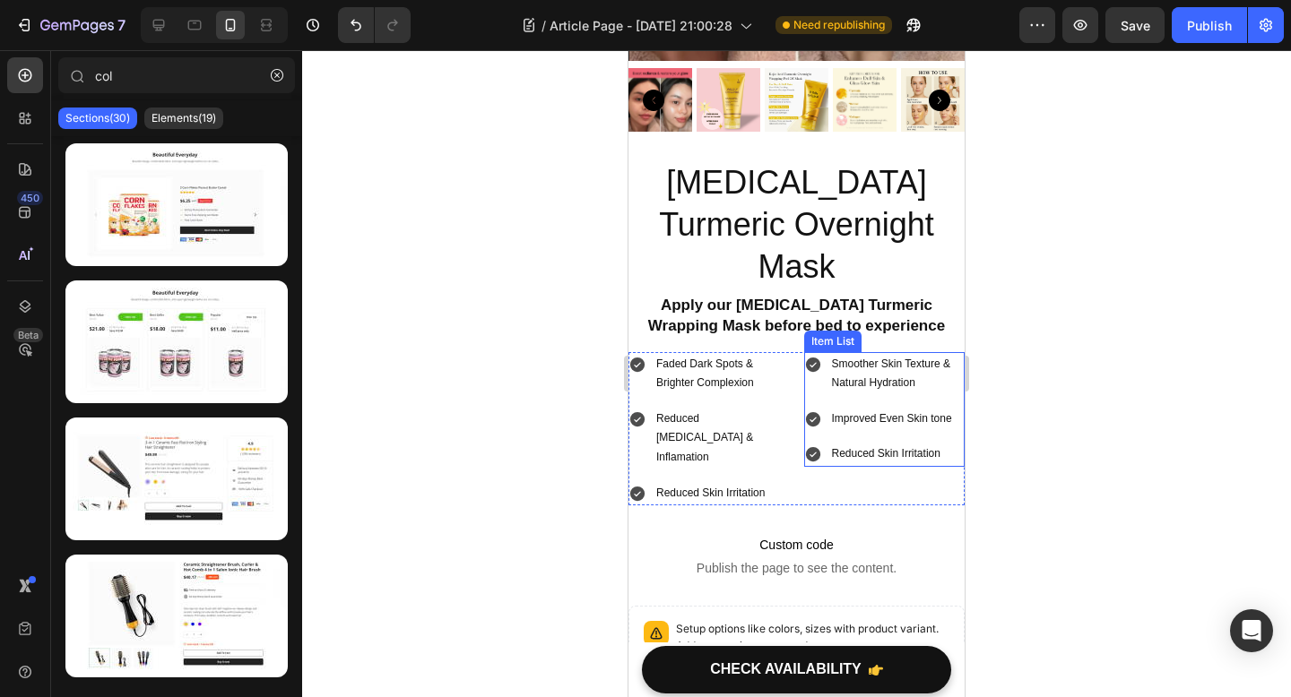
click at [811, 358] on icon at bounding box center [812, 365] width 14 height 14
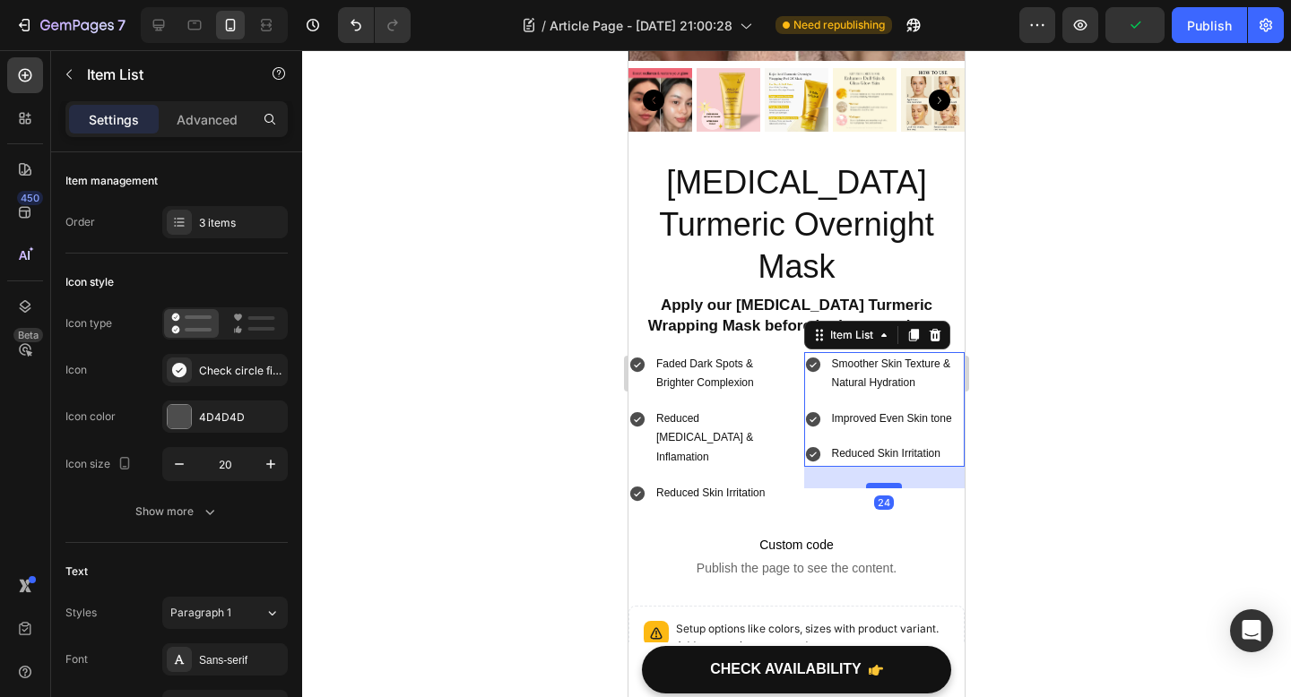
drag, startPoint x: 888, startPoint y: 421, endPoint x: 888, endPoint y: 443, distance: 21.5
click at [888, 483] on div at bounding box center [884, 485] width 36 height 5
type input "100%"
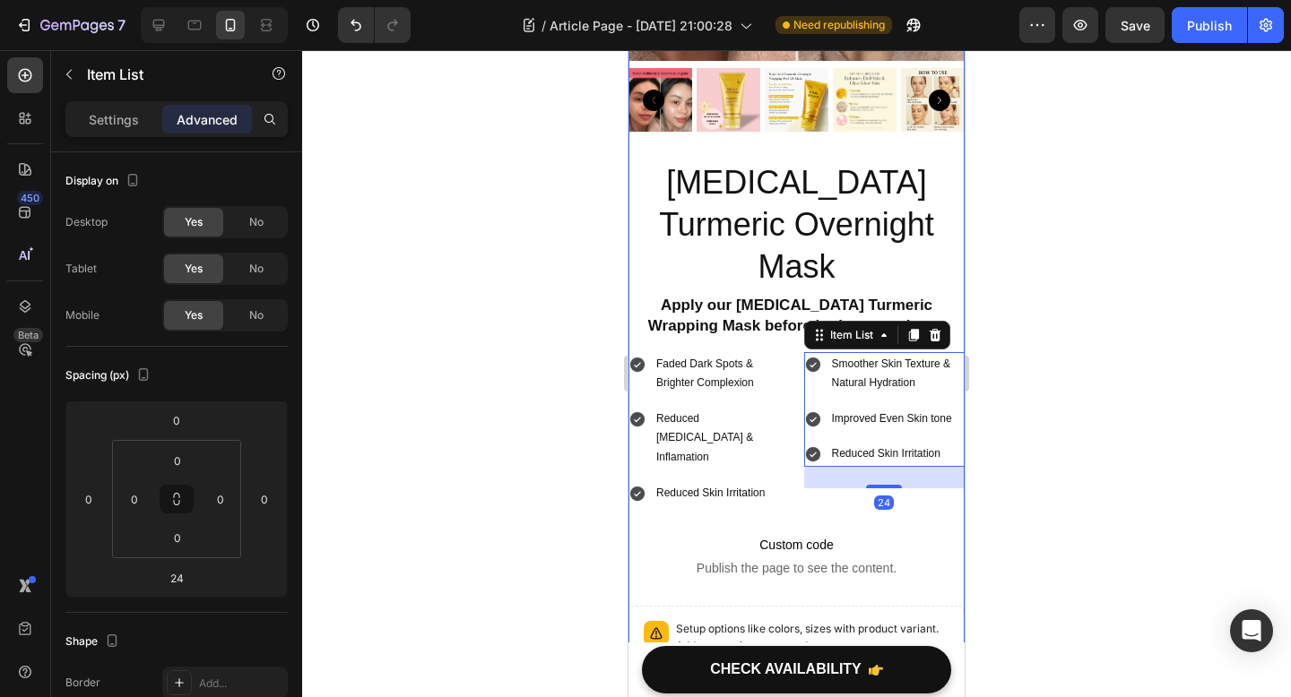
click at [1011, 496] on div at bounding box center [796, 373] width 989 height 647
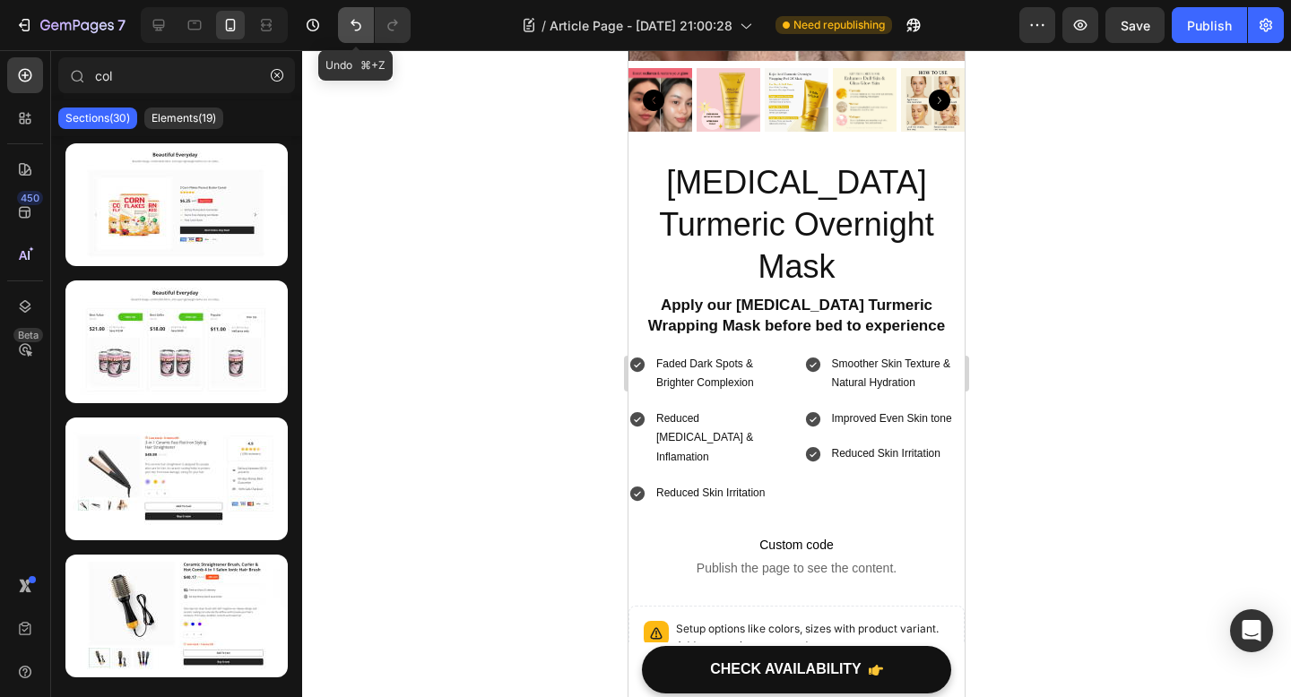
click at [352, 30] on icon "Undo/Redo" at bounding box center [356, 25] width 18 height 18
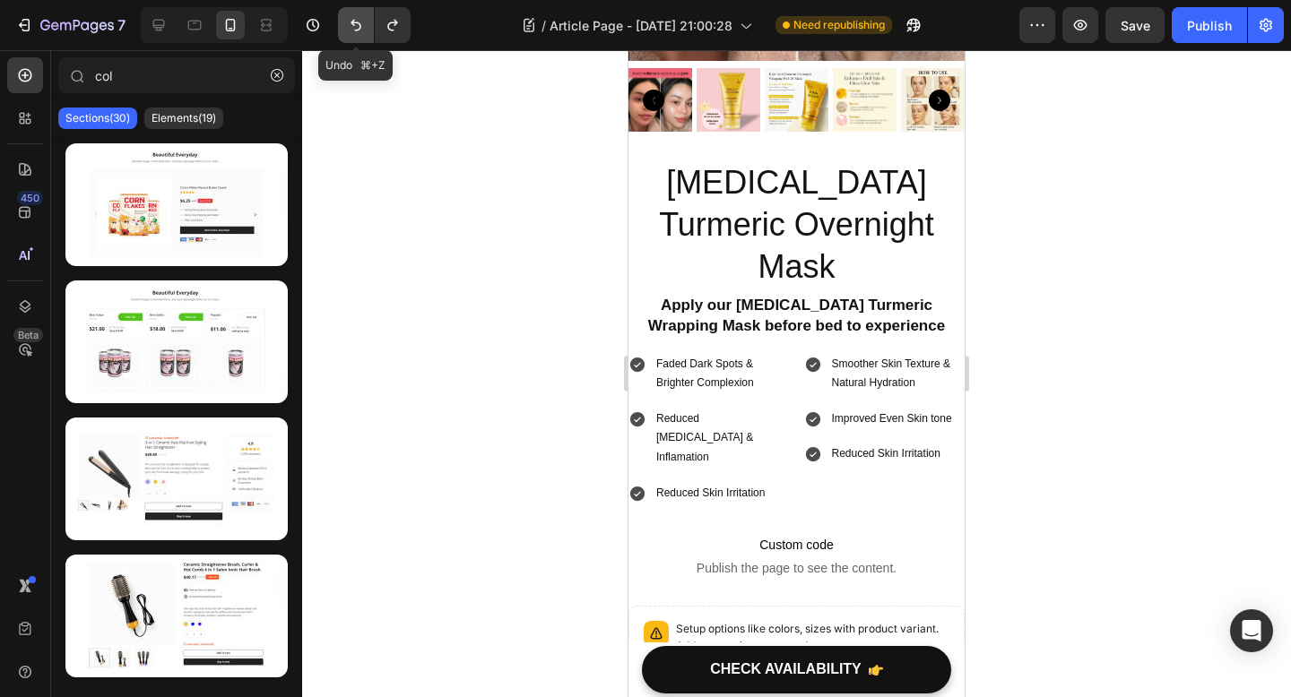
click at [352, 30] on icon "Undo/Redo" at bounding box center [356, 25] width 18 height 18
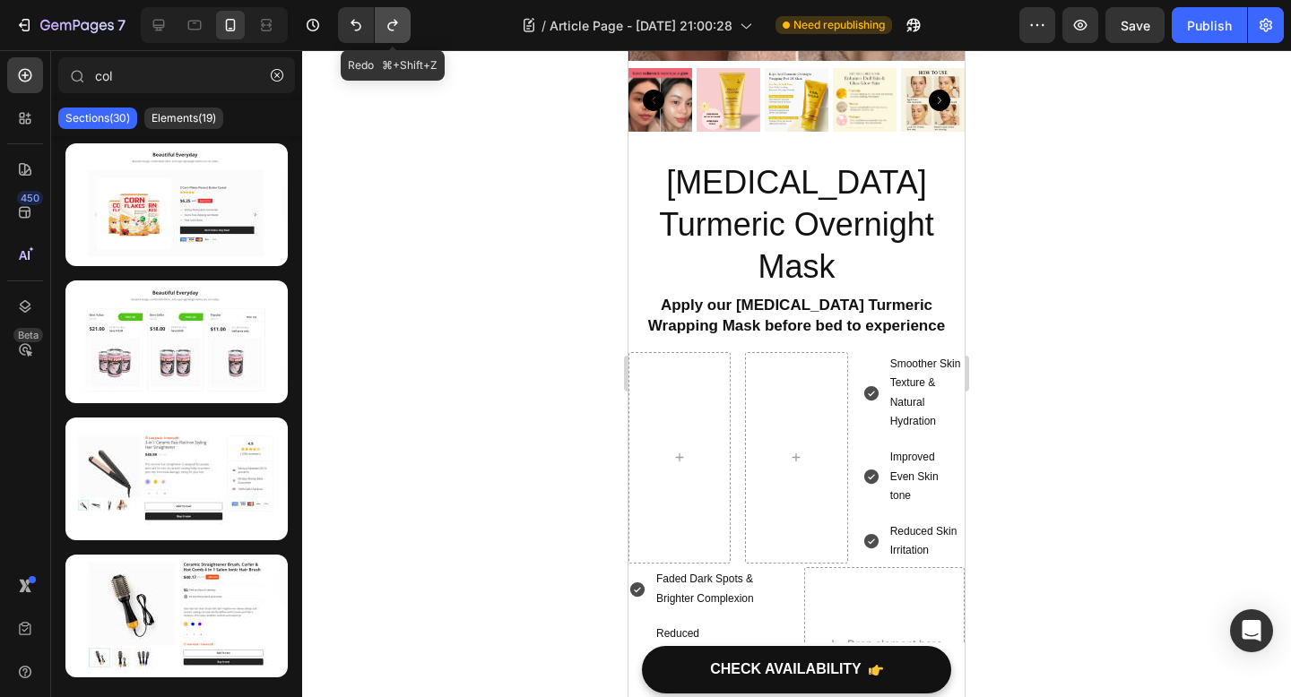
click at [401, 27] on button "Undo/Redo" at bounding box center [393, 25] width 36 height 36
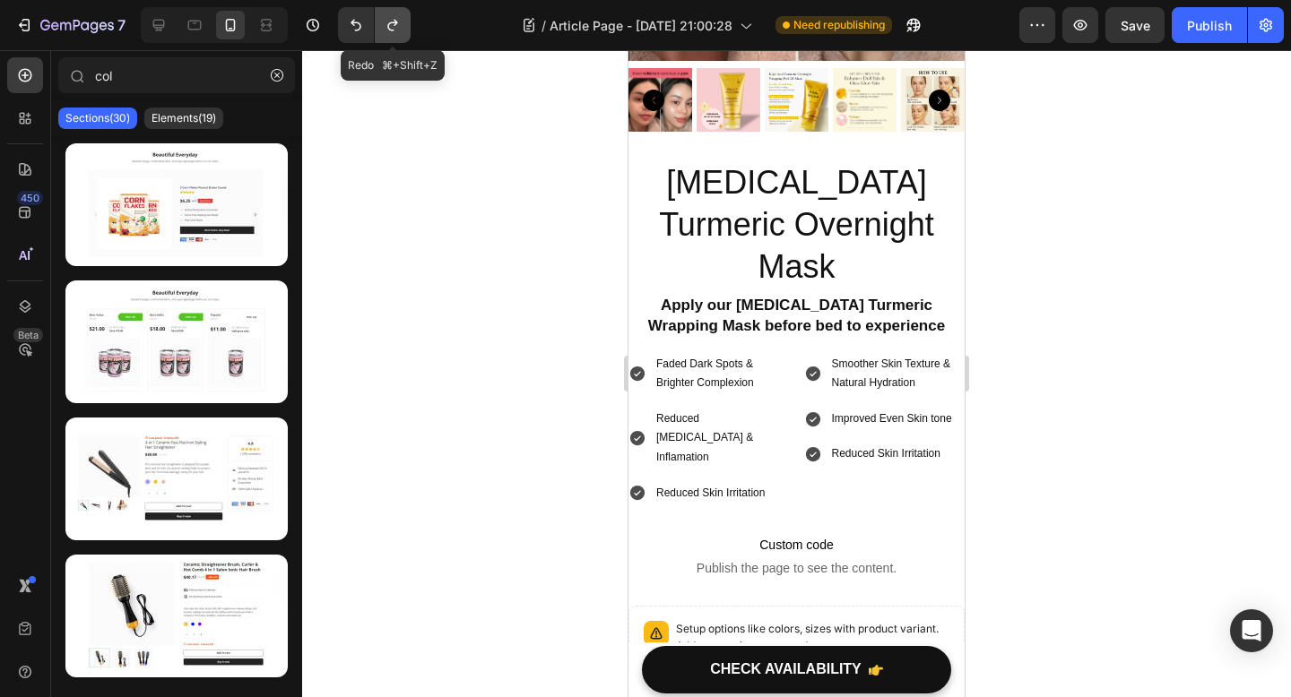
click at [401, 27] on button "Undo/Redo" at bounding box center [393, 25] width 36 height 36
click at [358, 24] on icon "Undo/Redo" at bounding box center [356, 25] width 18 height 18
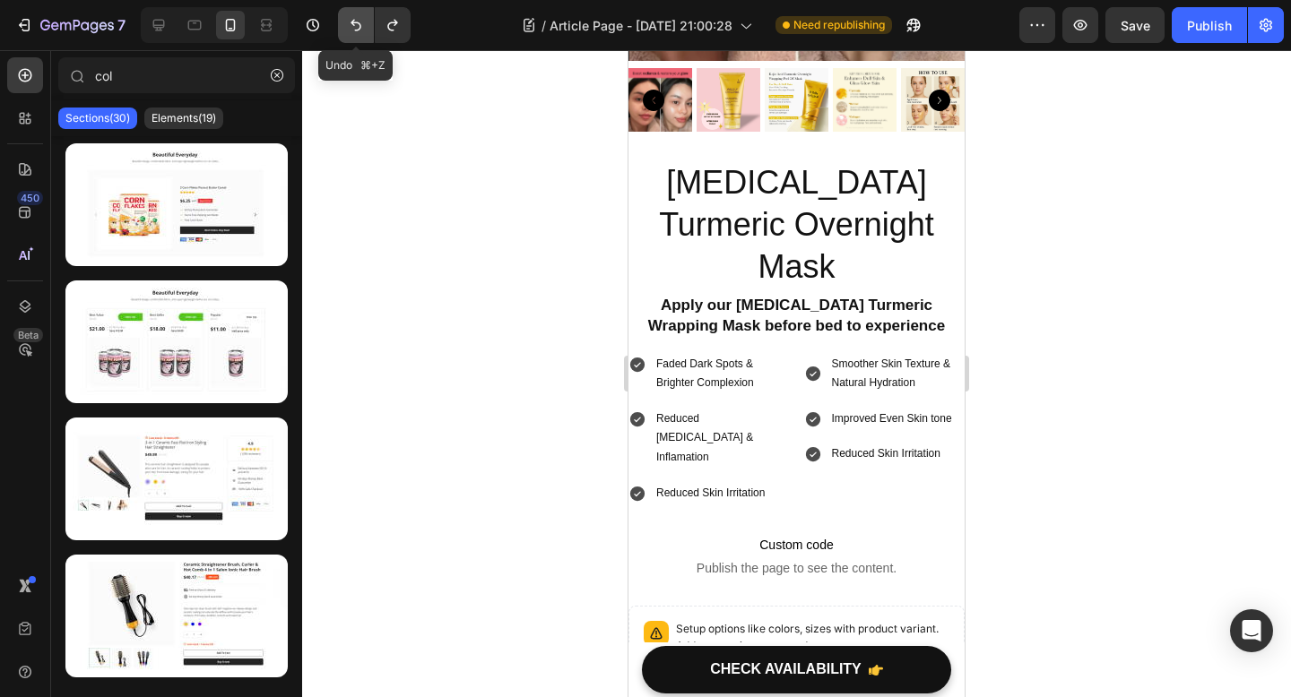
click at [358, 24] on icon "Undo/Redo" at bounding box center [356, 25] width 18 height 18
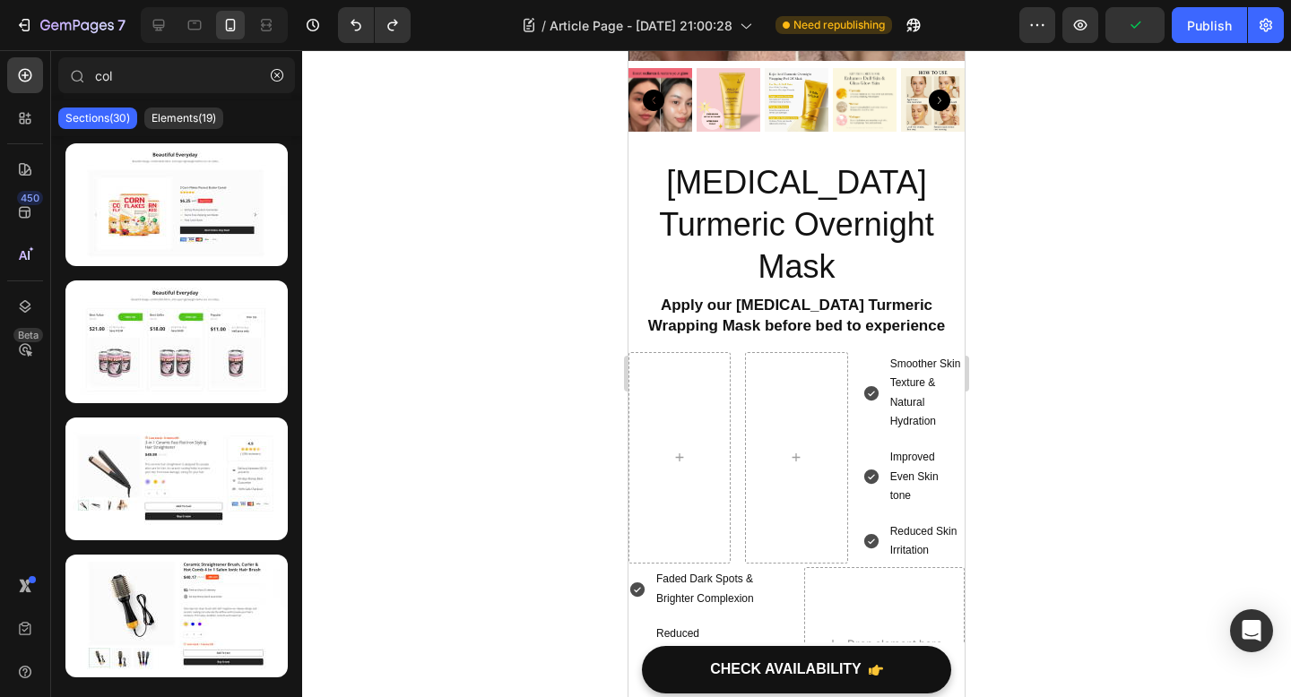
click at [412, 30] on div "7 Version history" at bounding box center [212, 25] width 425 height 36
click at [404, 30] on button "Undo/Redo" at bounding box center [393, 25] width 36 height 36
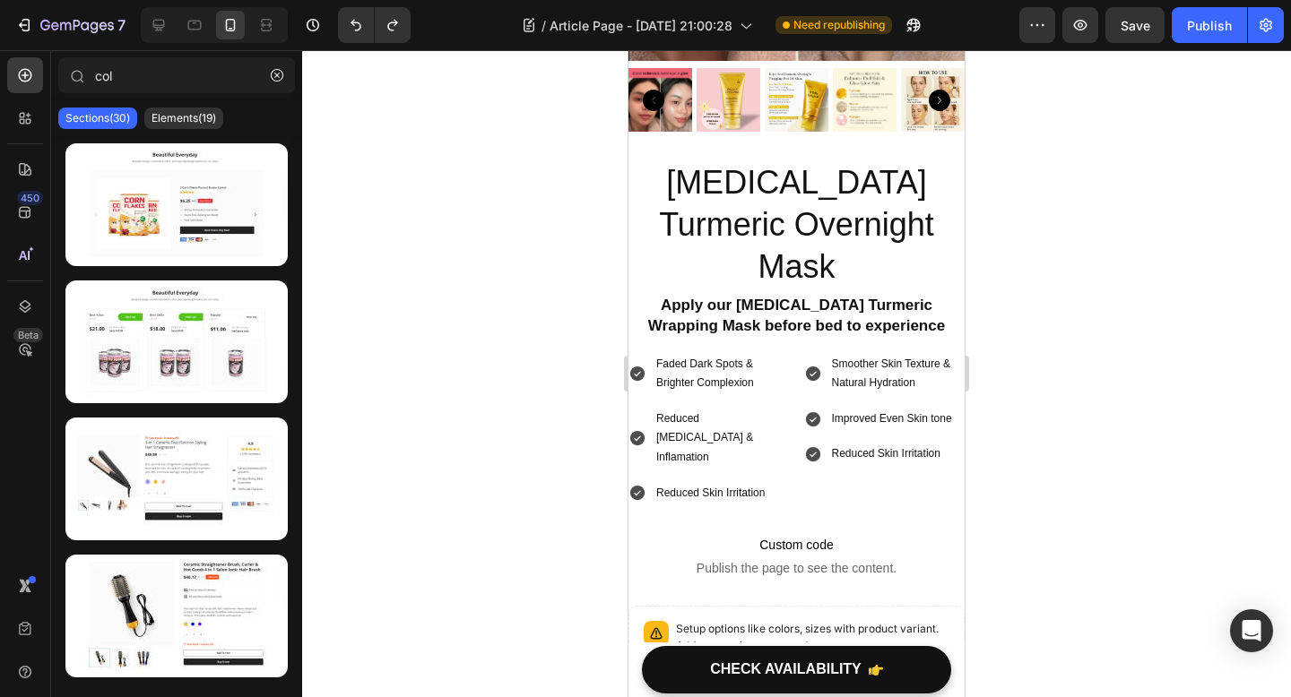
click at [497, 277] on div at bounding box center [796, 373] width 989 height 647
click at [822, 352] on div "Smoother Skin Texture & Natural Hydration" at bounding box center [884, 374] width 161 height 44
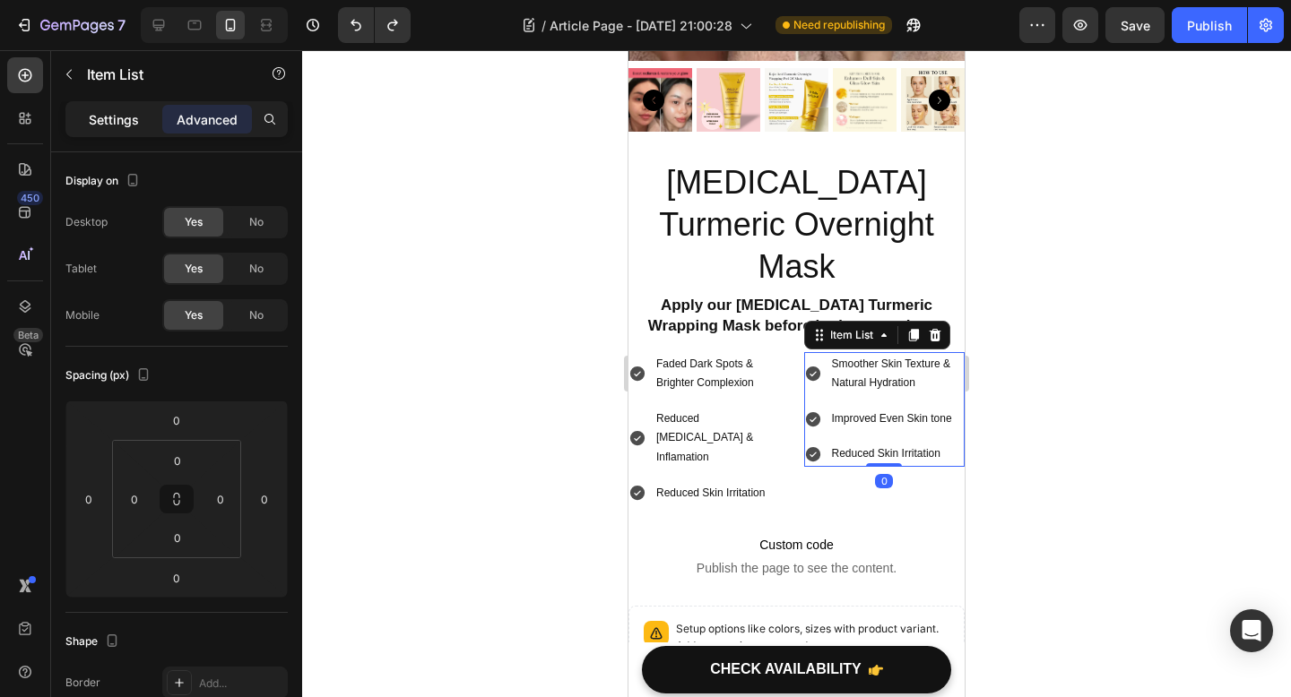
click at [140, 114] on div "Settings" at bounding box center [114, 119] width 90 height 29
type input "8"
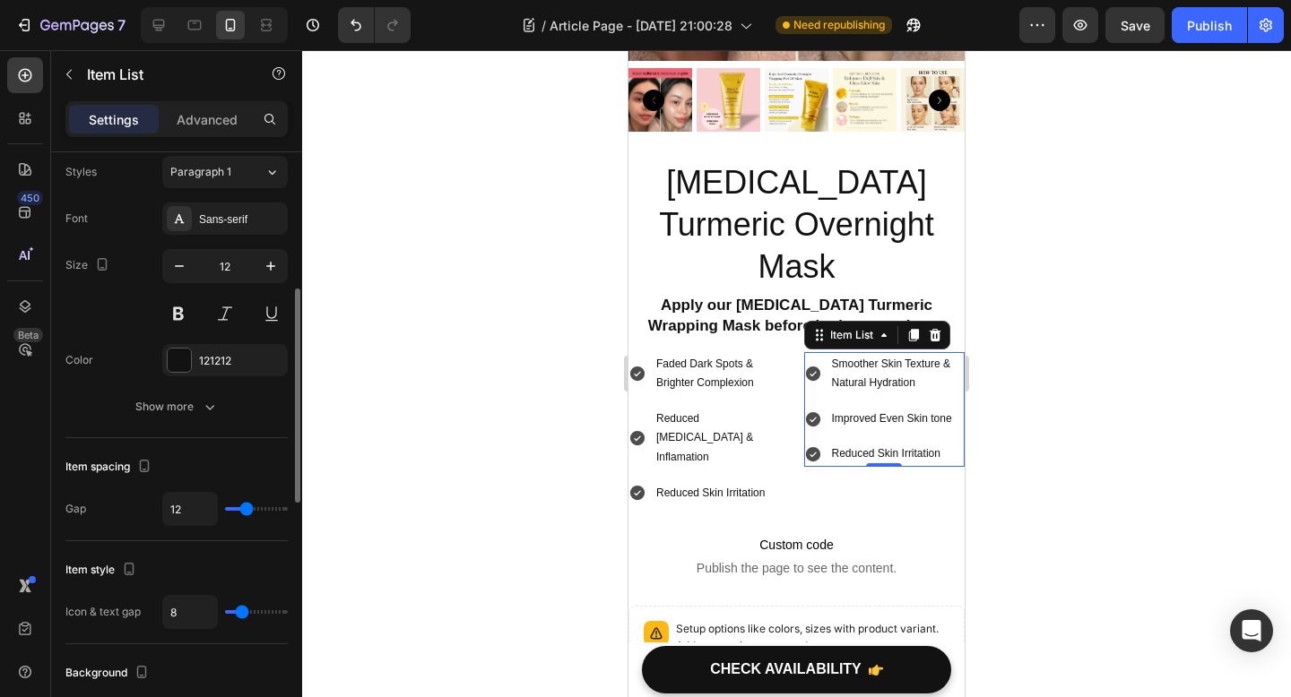
scroll to position [425, 0]
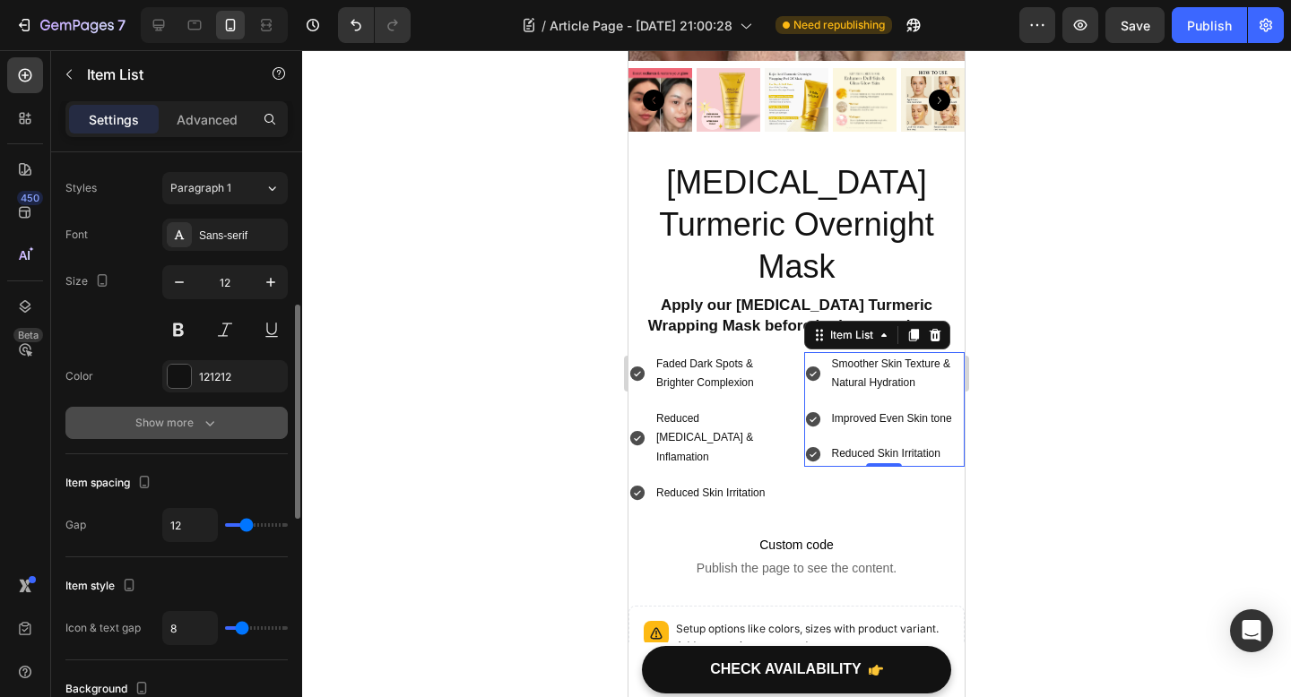
click at [212, 436] on button "Show more" at bounding box center [176, 423] width 222 height 32
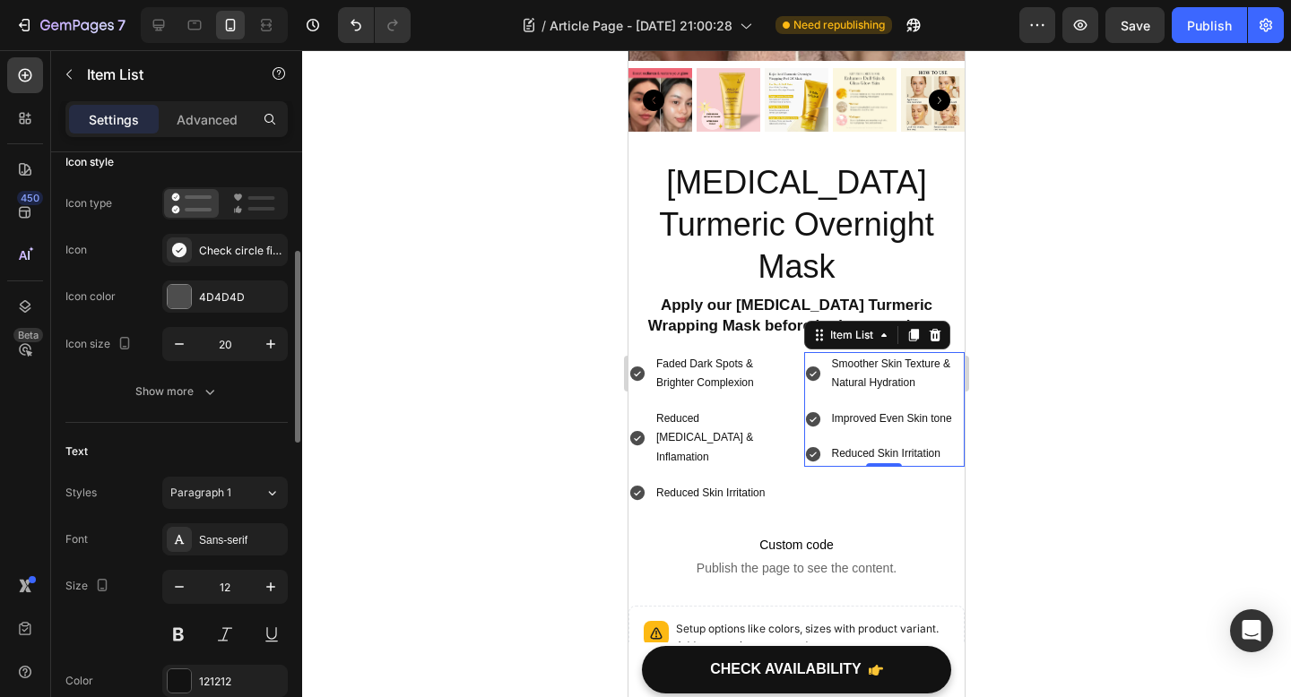
scroll to position [39, 0]
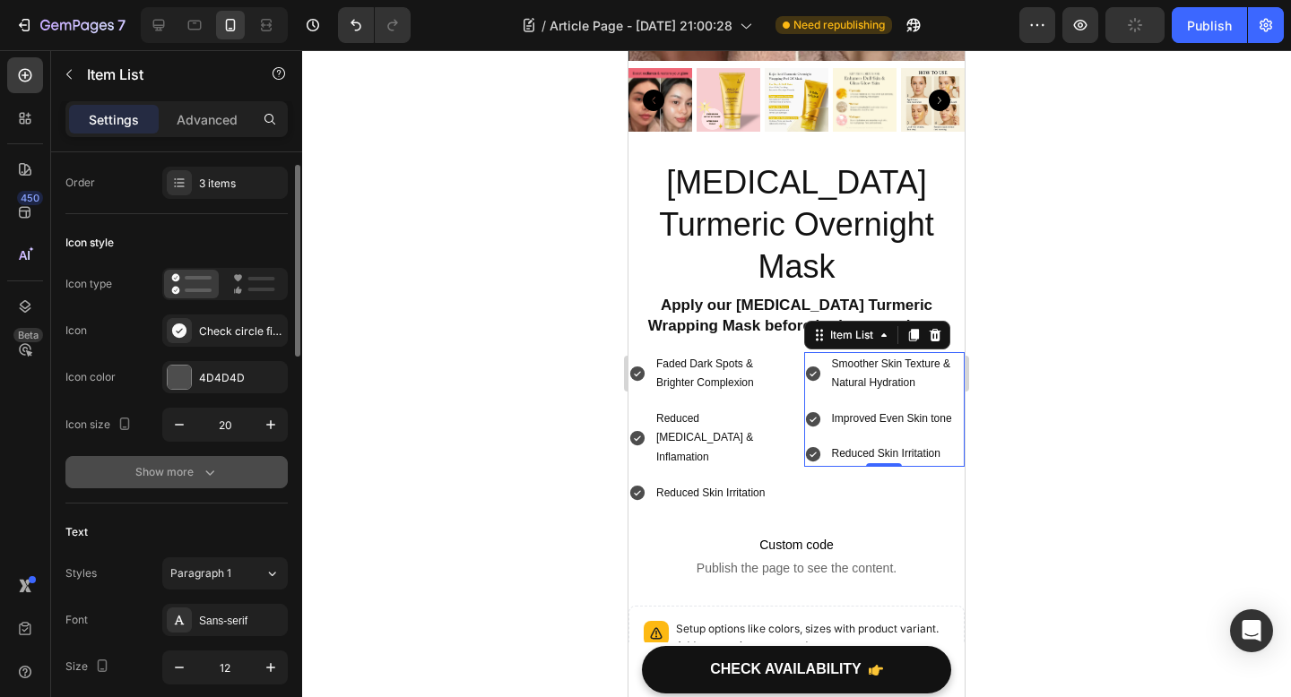
click at [205, 486] on button "Show more" at bounding box center [176, 472] width 222 height 32
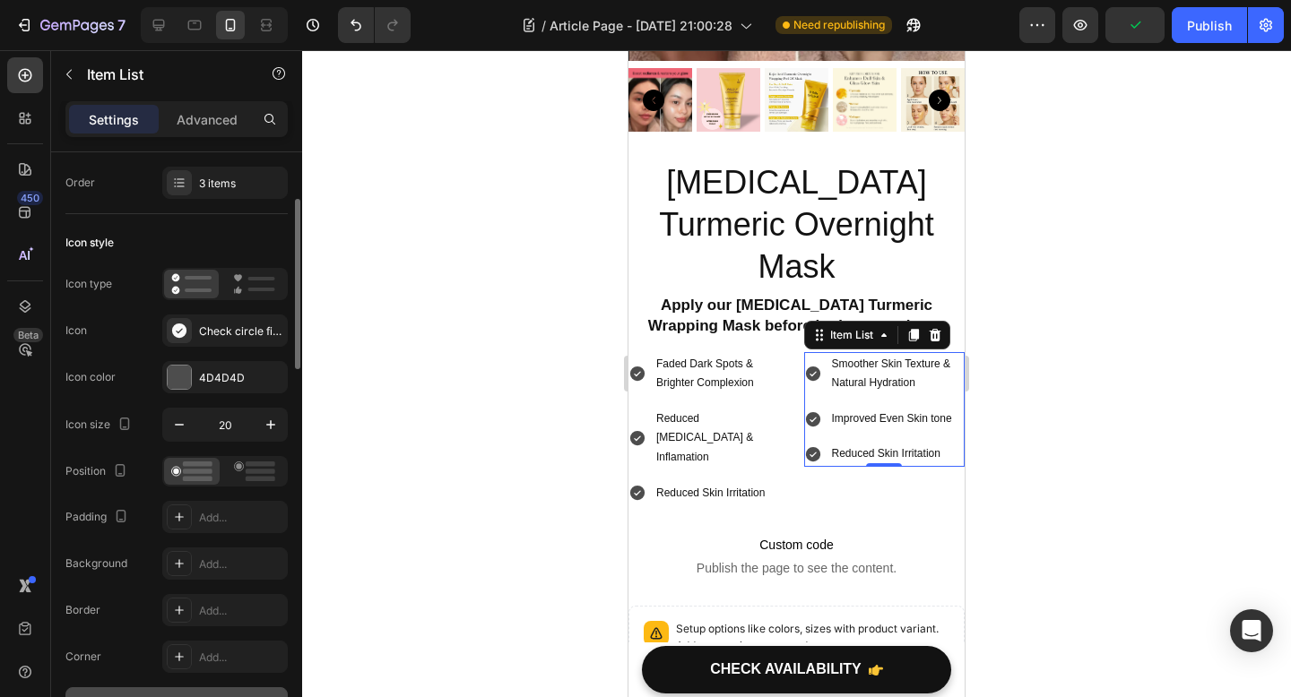
scroll to position [80, 0]
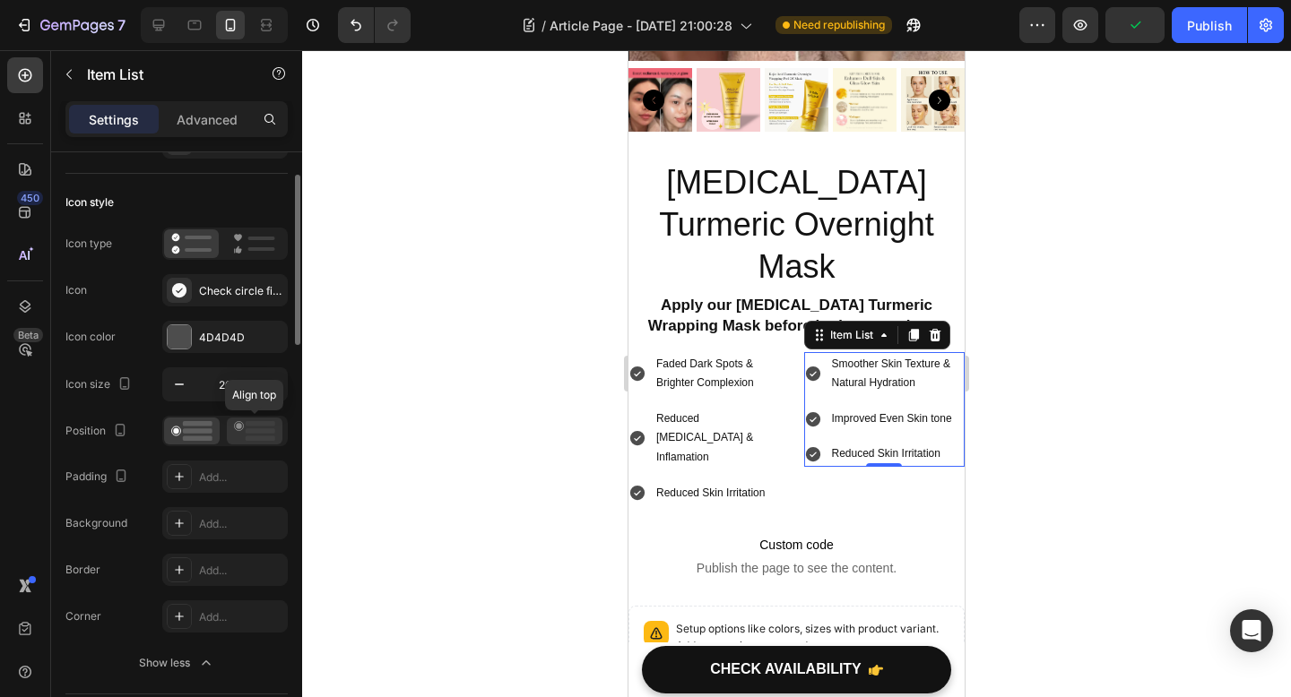
click at [250, 421] on rect at bounding box center [261, 423] width 30 height 5
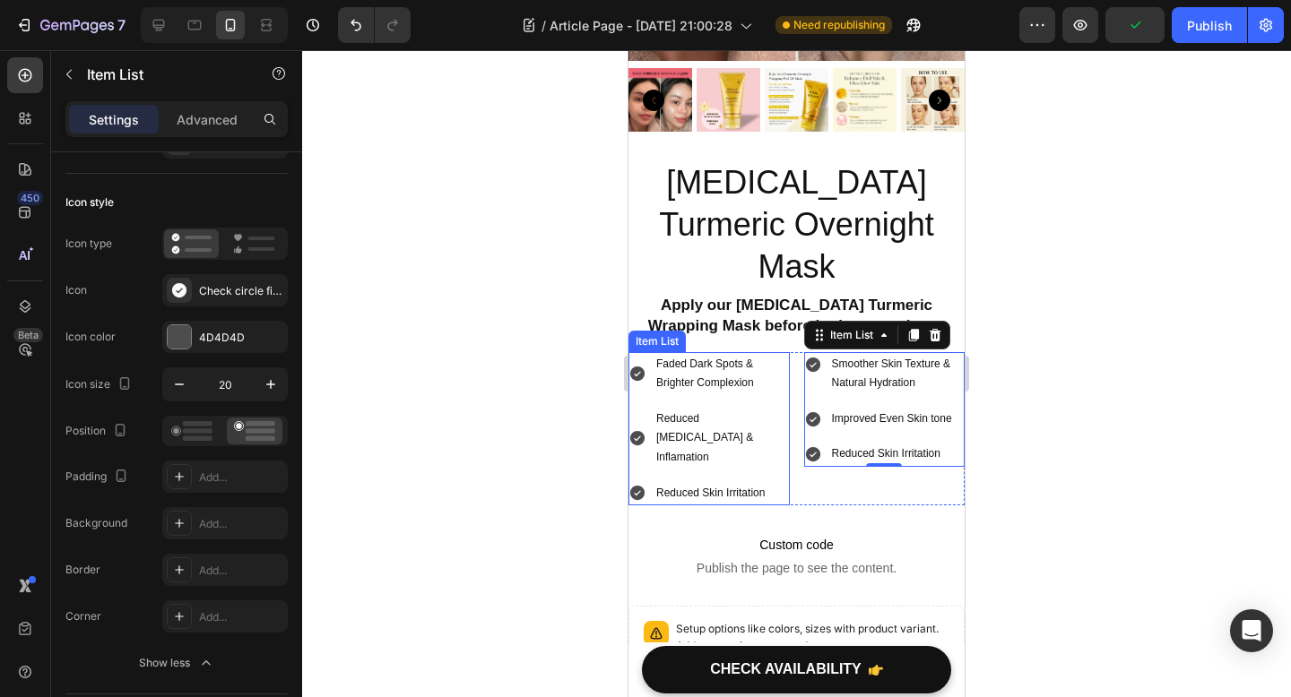
click at [657, 355] on p "Faded Dark Spots & Brighter Complexion" at bounding box center [721, 374] width 131 height 39
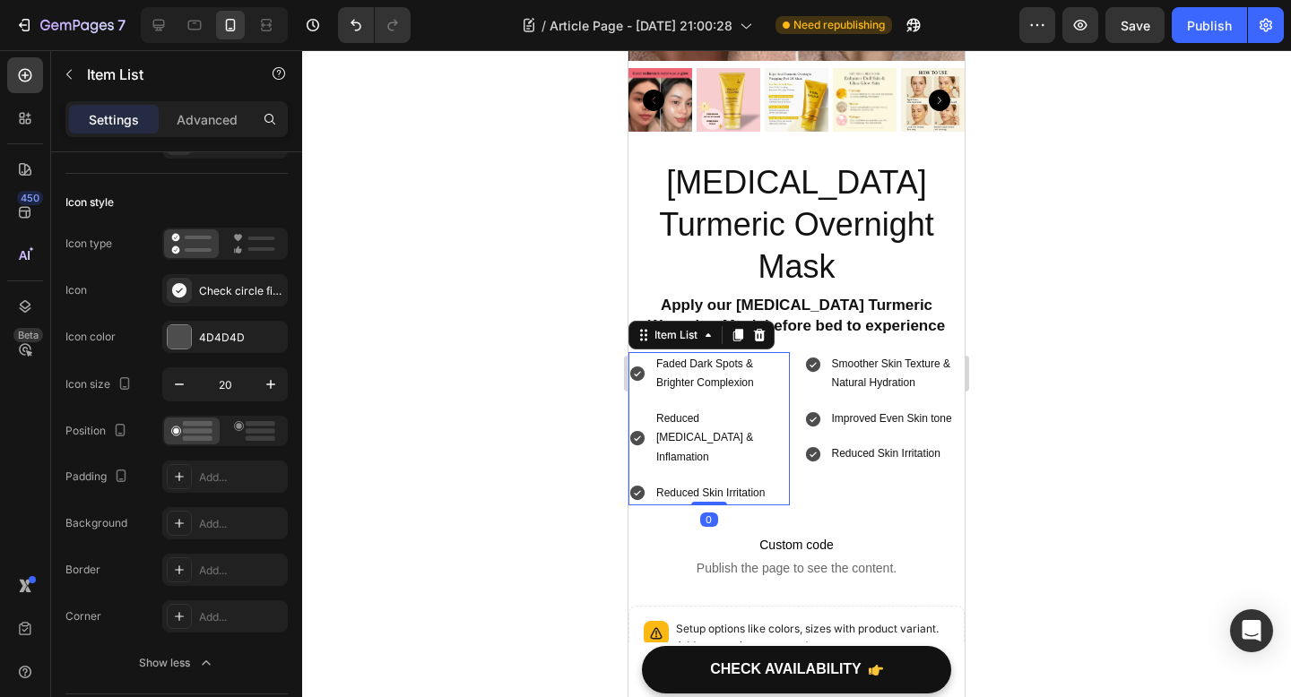
click at [645, 352] on div "Faded Dark Spots & Brighter Complexion" at bounding box center [708, 374] width 161 height 44
click at [269, 435] on icon at bounding box center [254, 431] width 41 height 20
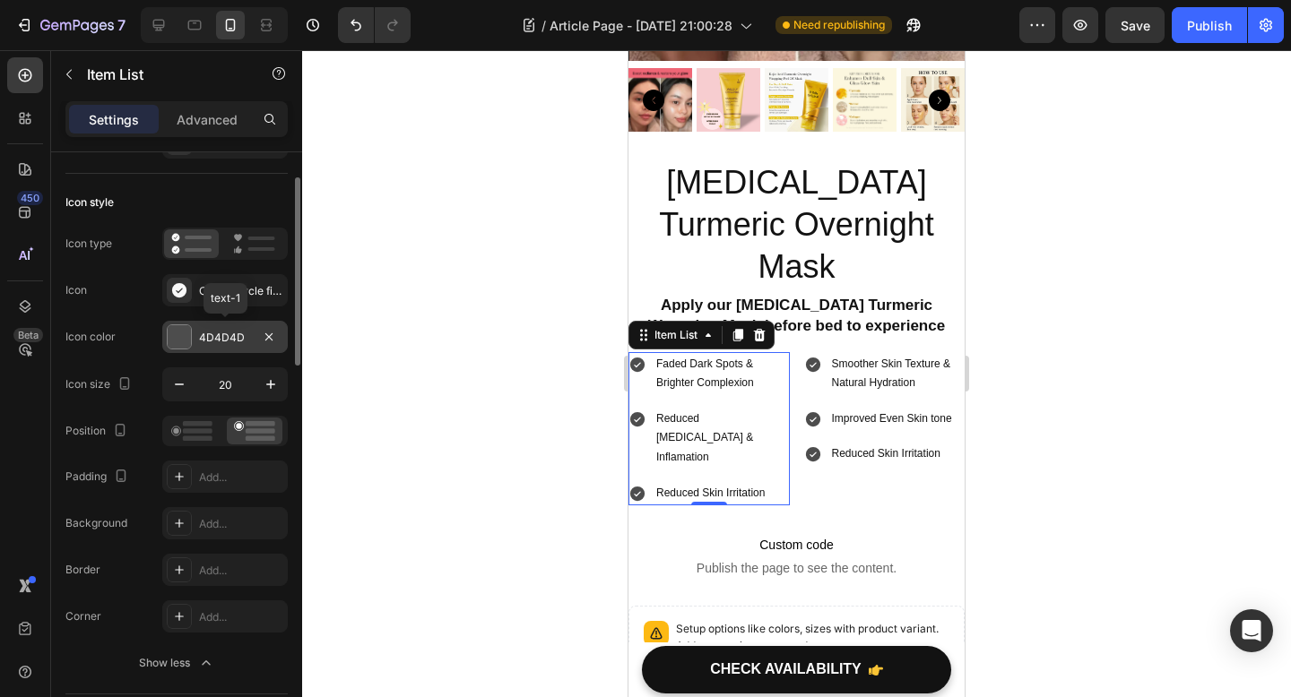
click at [181, 336] on div at bounding box center [179, 336] width 23 height 23
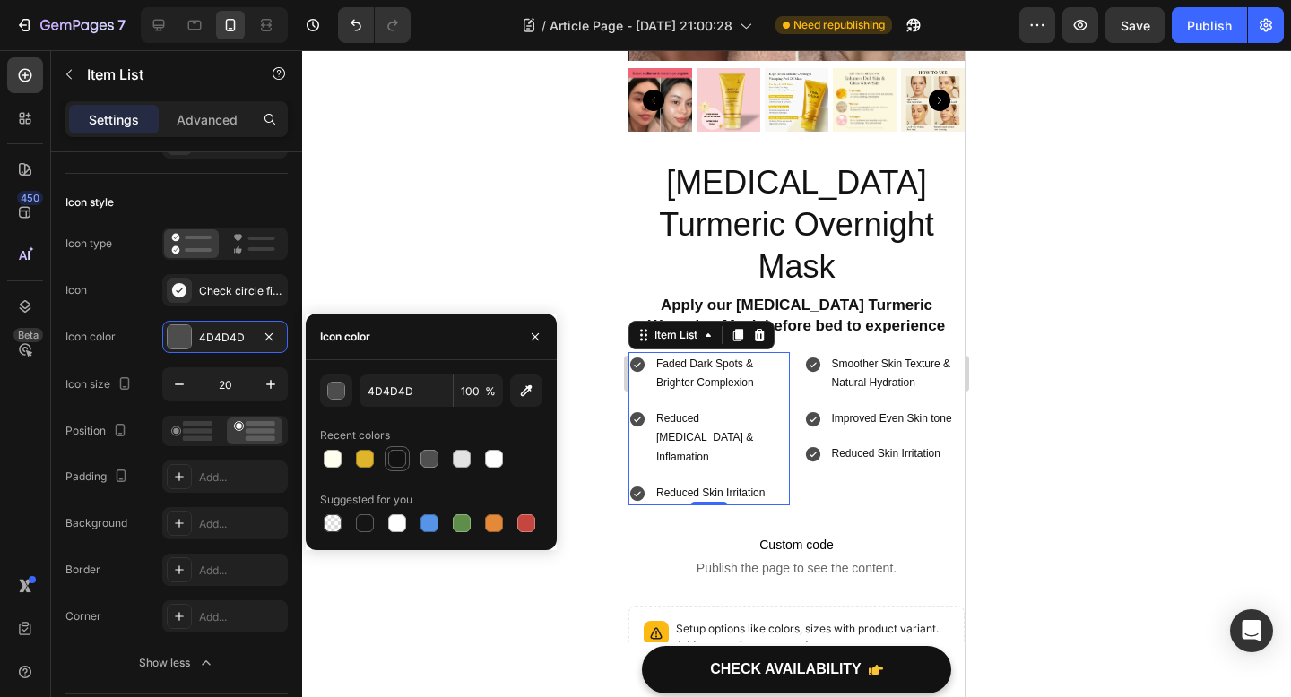
click at [399, 462] on div at bounding box center [397, 459] width 18 height 18
type input "121212"
click at [801, 352] on div "Faded Dark Spots & Brighter Complexion Reduced Acne Scars & Inflamation Reduced…" at bounding box center [796, 429] width 336 height 154
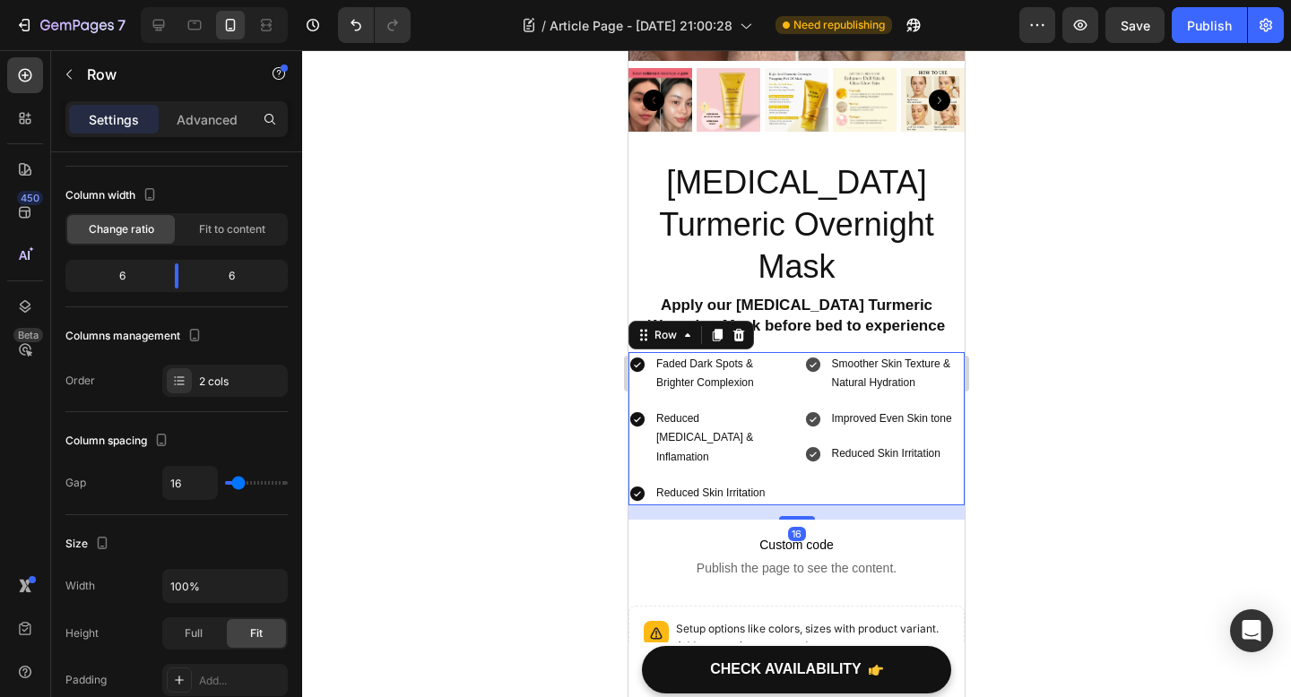
scroll to position [0, 0]
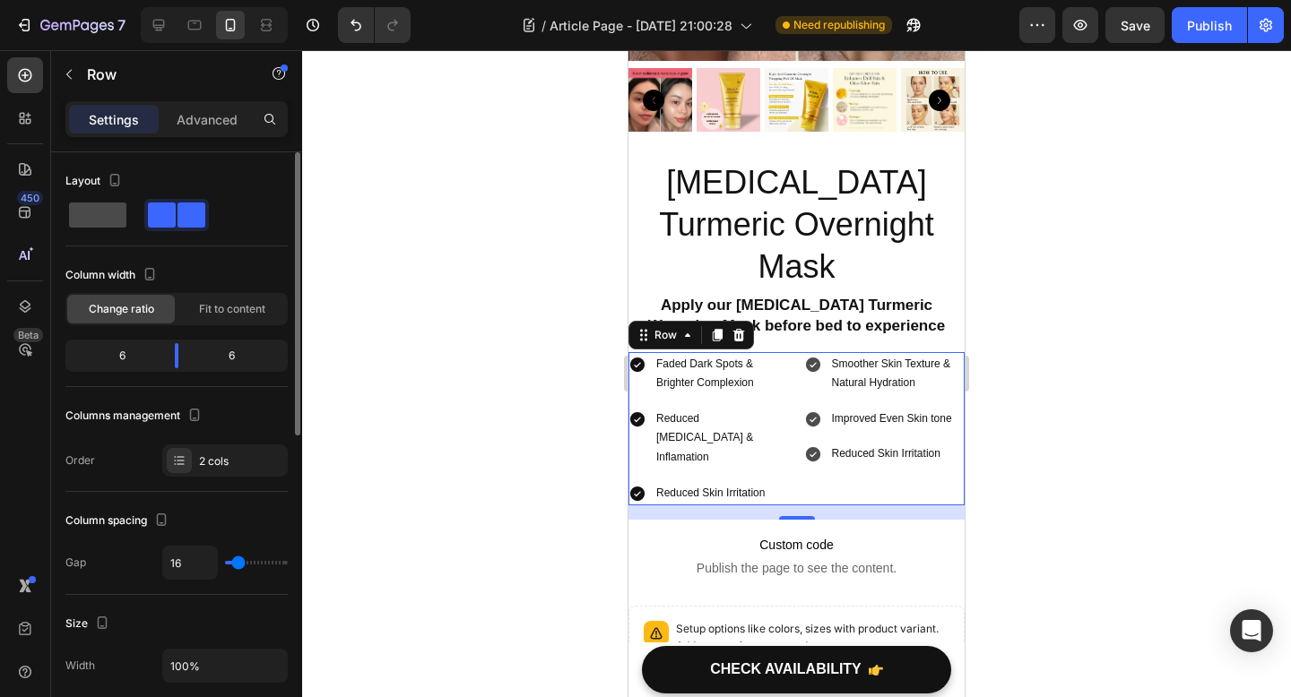
click at [107, 225] on span at bounding box center [97, 215] width 57 height 25
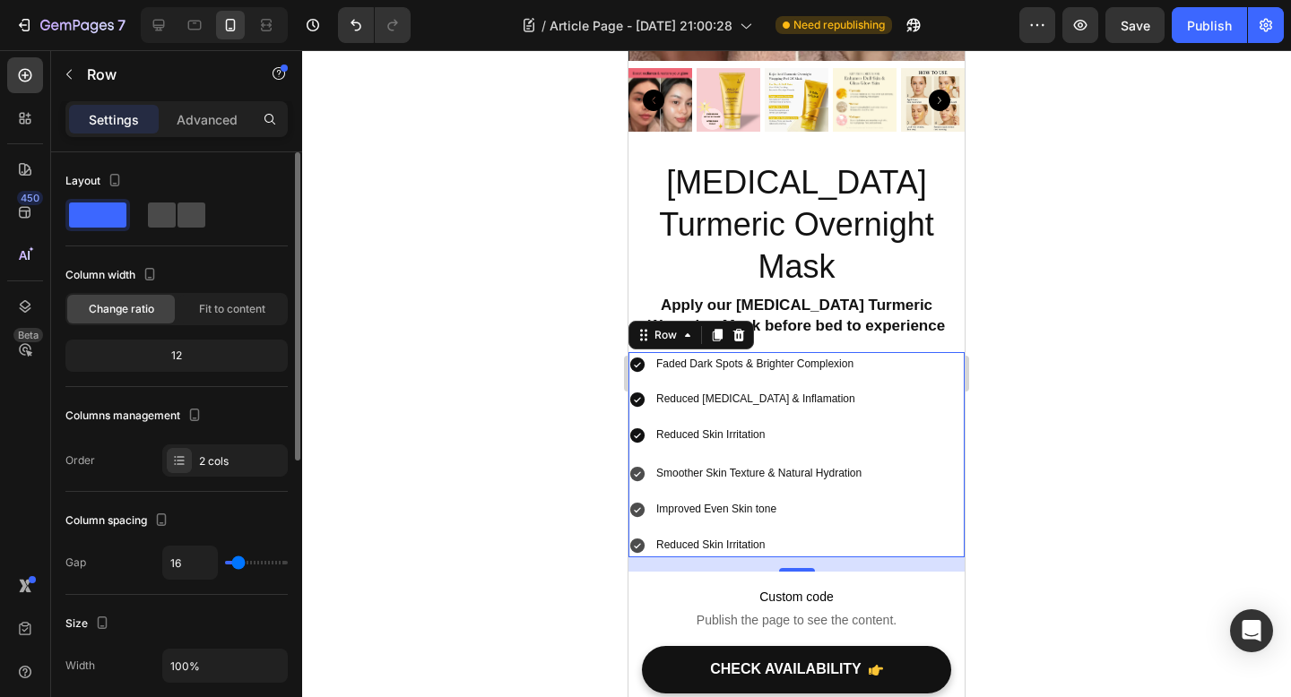
click at [177, 222] on span at bounding box center [191, 215] width 28 height 25
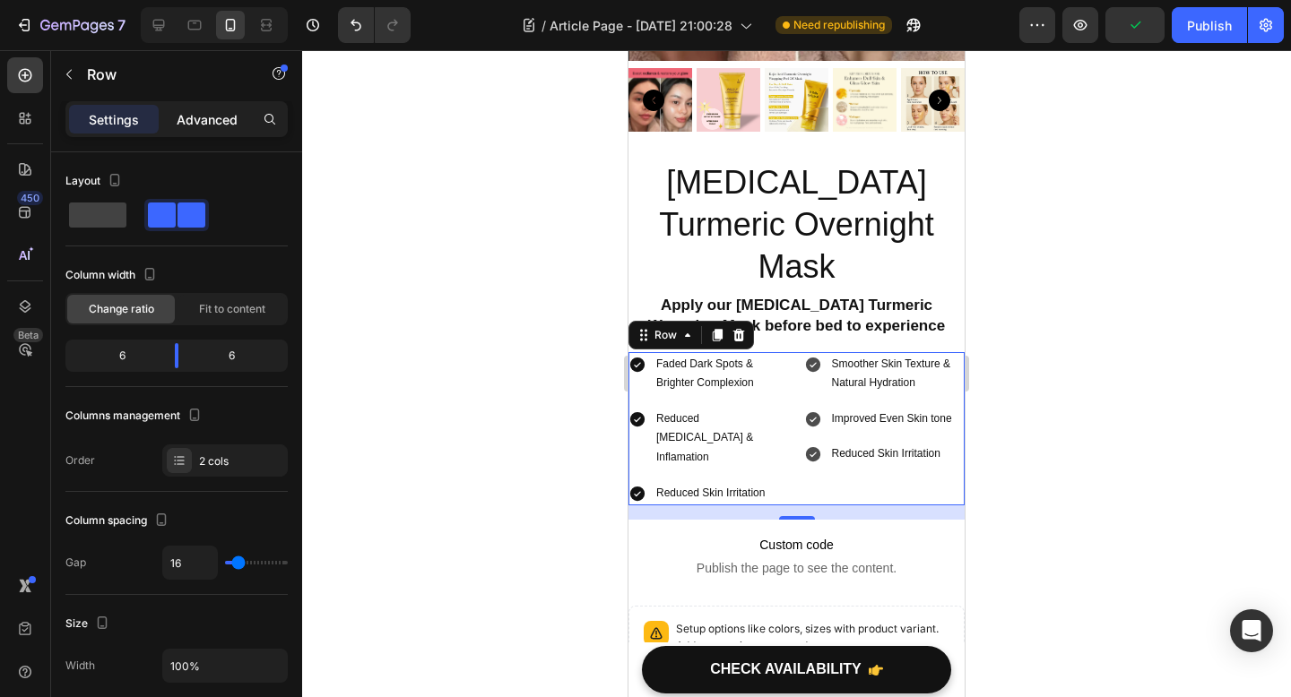
click at [217, 125] on p "Advanced" at bounding box center [207, 119] width 61 height 19
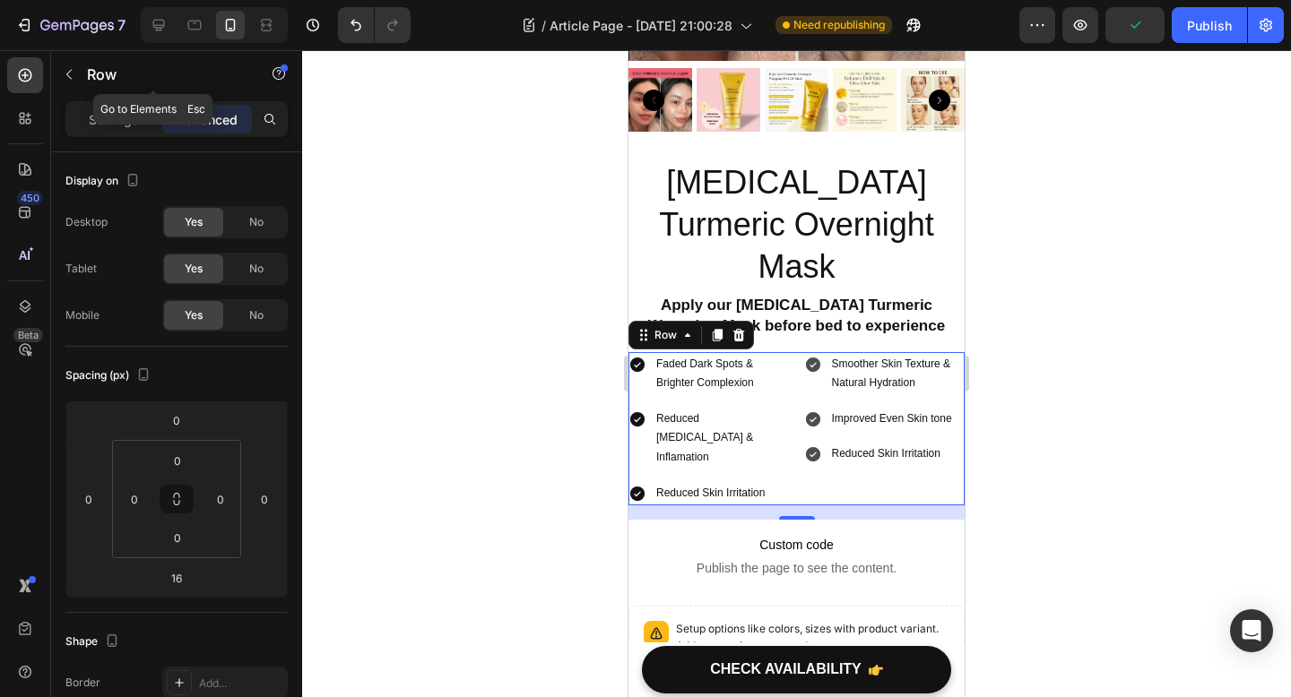
click at [121, 98] on div "Row" at bounding box center [153, 75] width 204 height 51
click at [99, 117] on p "Settings" at bounding box center [114, 119] width 50 height 19
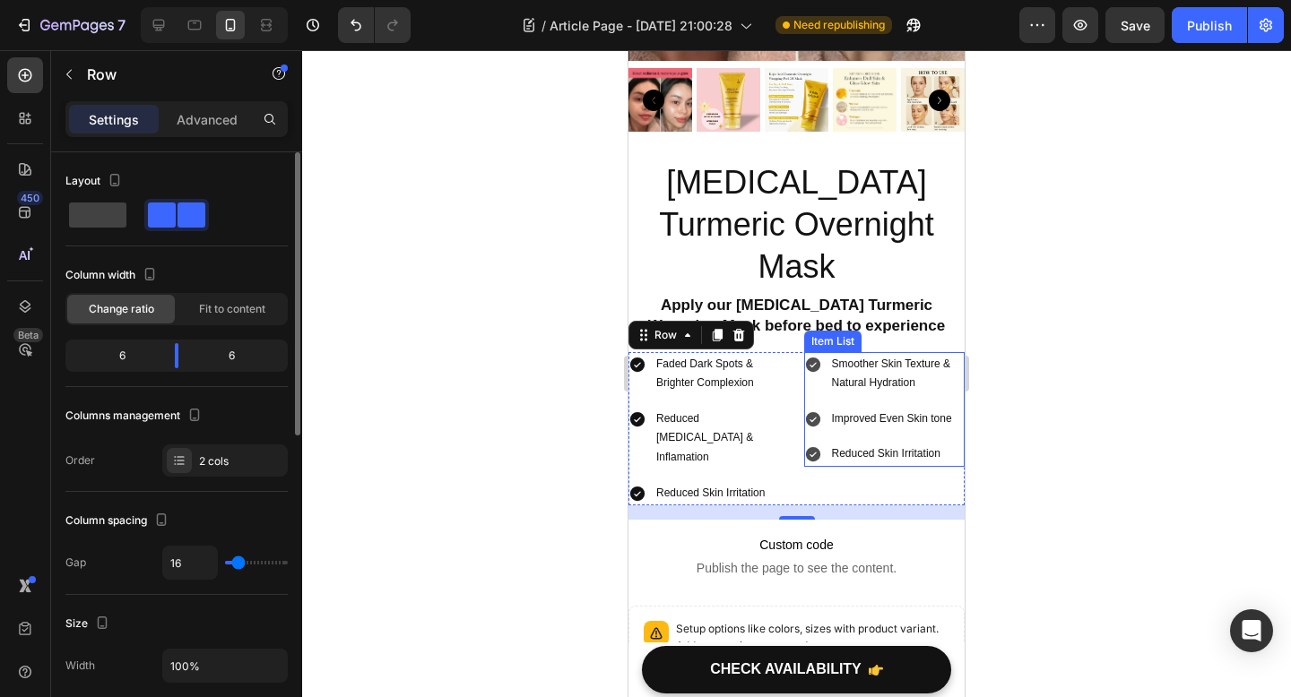
click at [822, 352] on div "Smoother Skin Texture & Natural Hydration" at bounding box center [884, 374] width 161 height 44
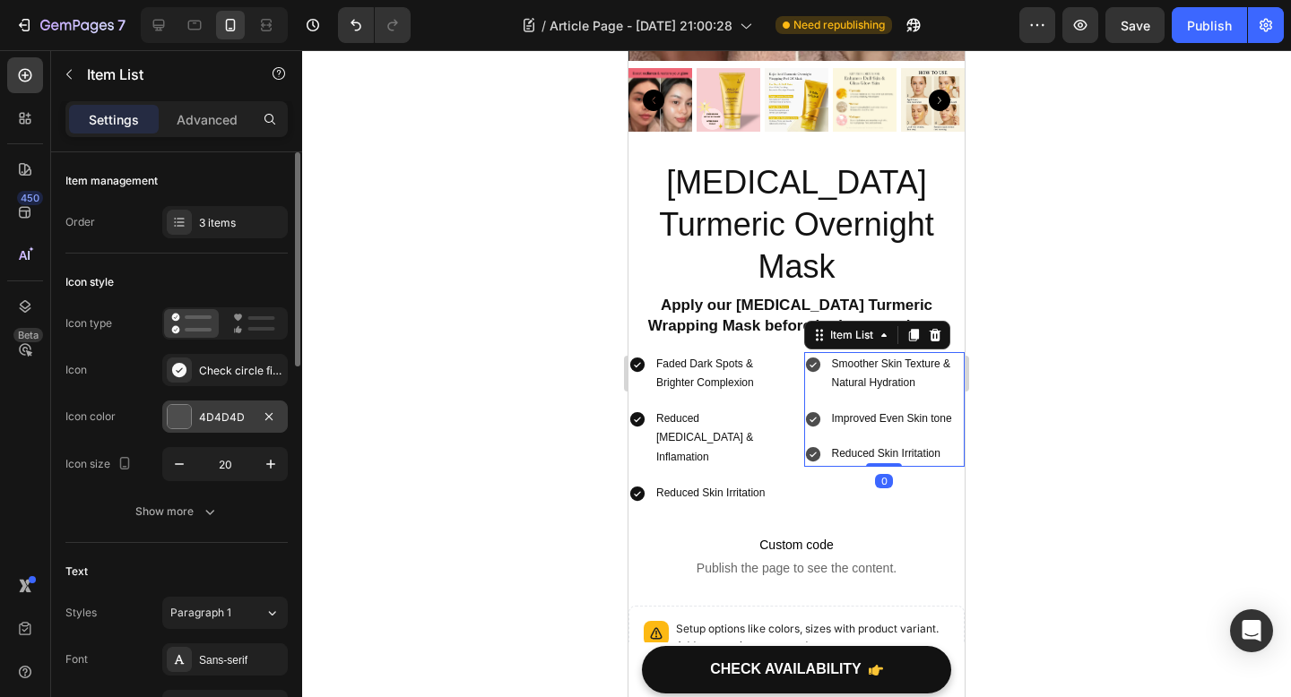
click at [174, 419] on div at bounding box center [179, 416] width 23 height 23
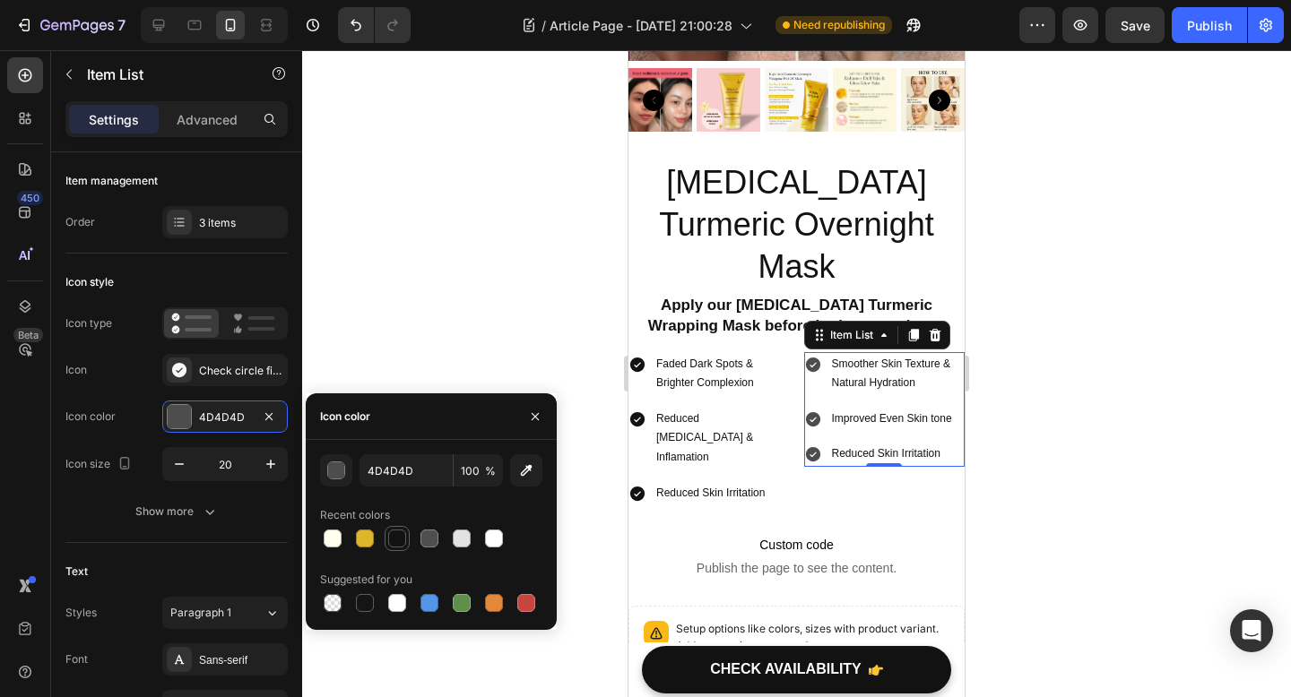
click at [392, 537] on div at bounding box center [397, 539] width 18 height 18
type input "121212"
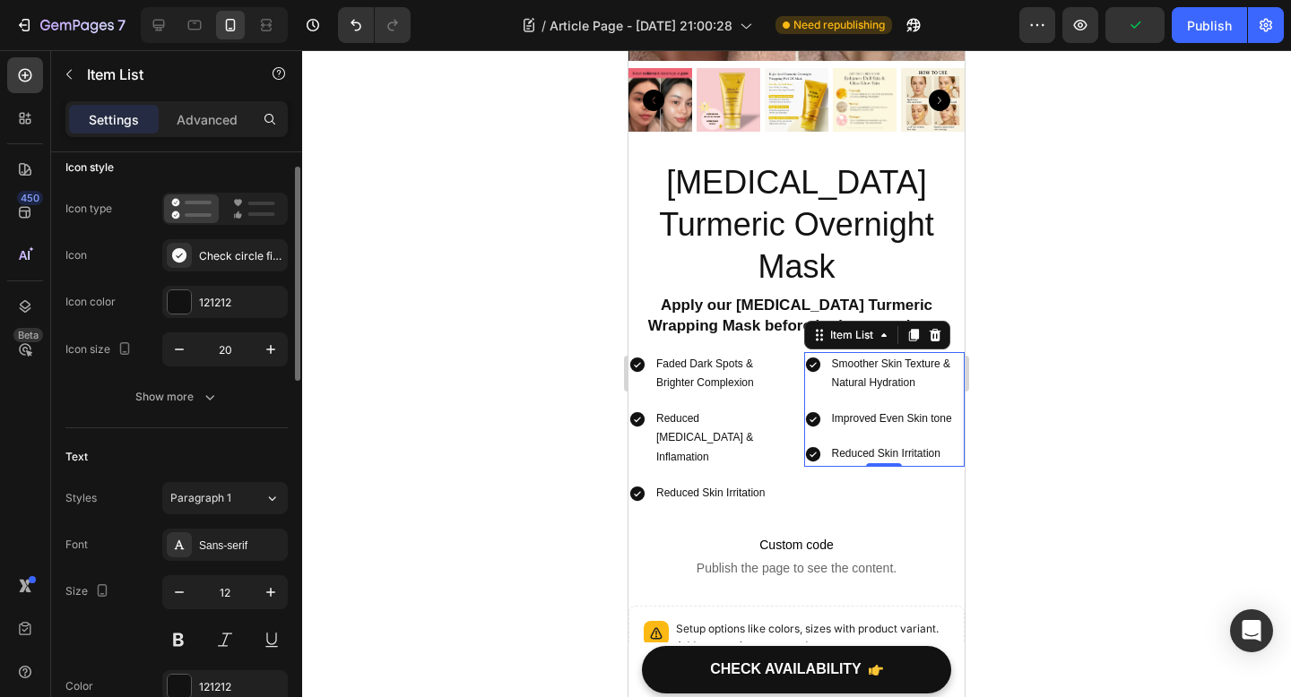
scroll to position [117, 0]
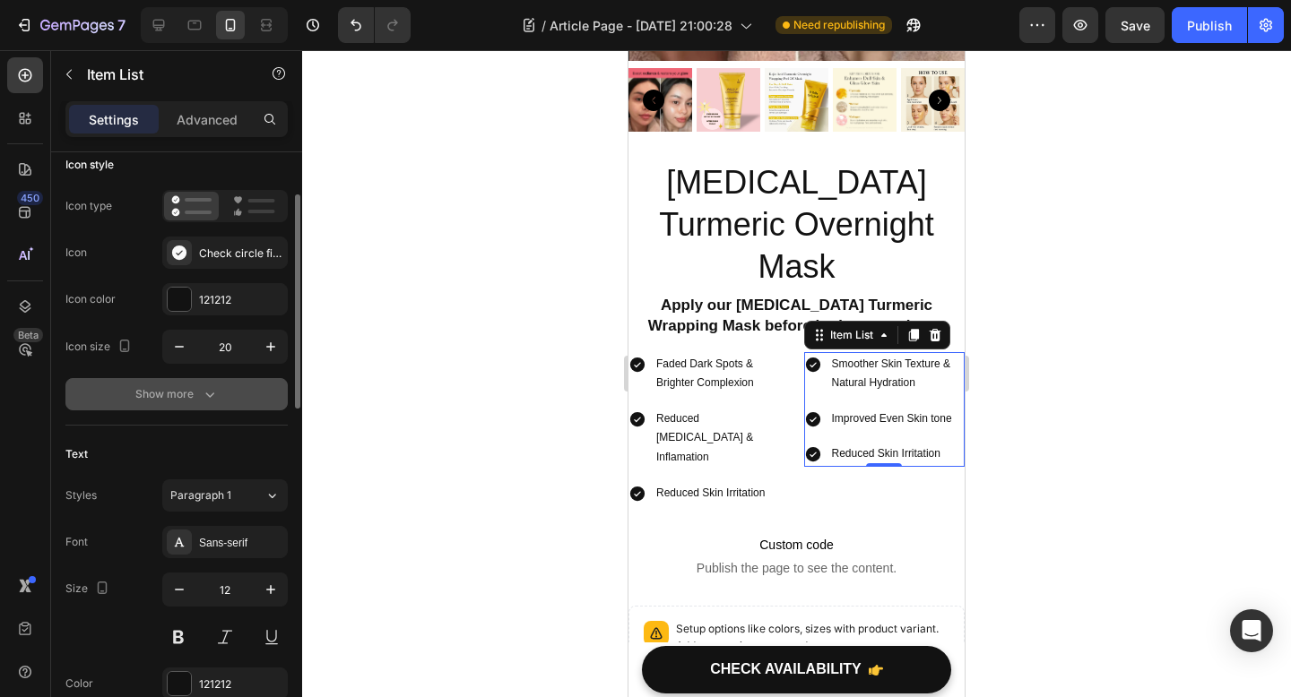
click at [195, 404] on button "Show more" at bounding box center [176, 394] width 222 height 32
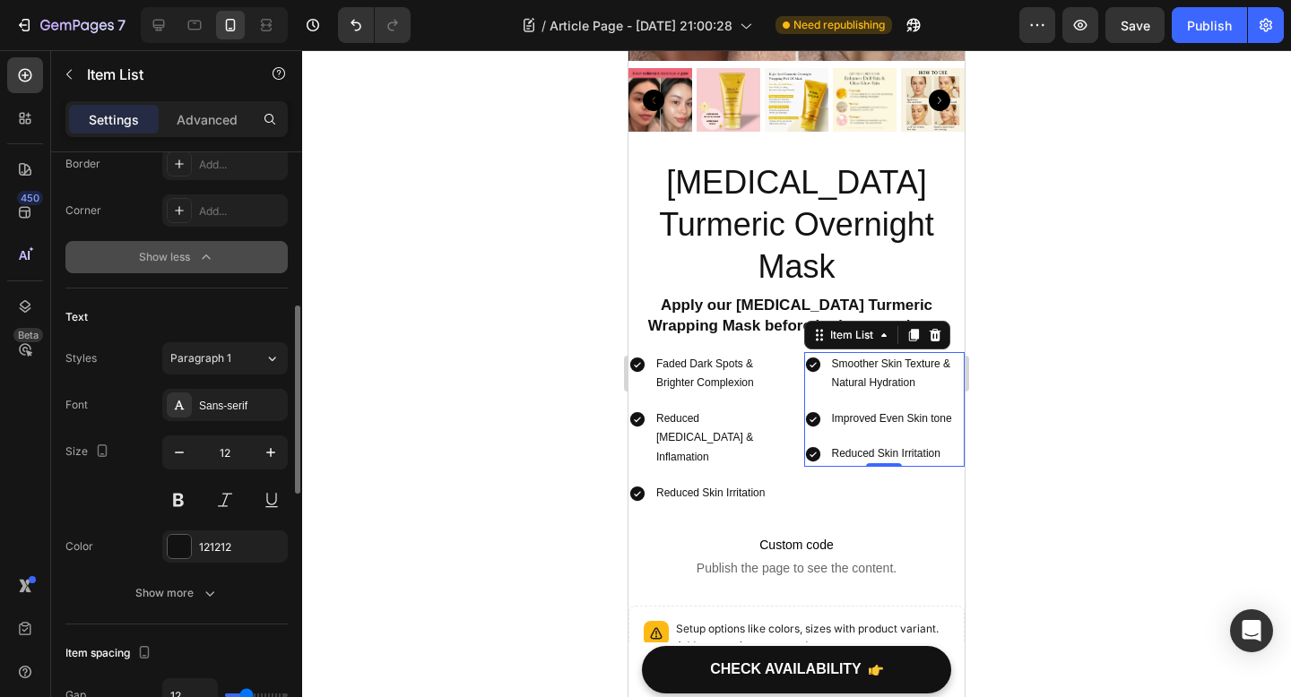
scroll to position [488, 0]
click at [183, 448] on icon "button" at bounding box center [179, 451] width 18 height 18
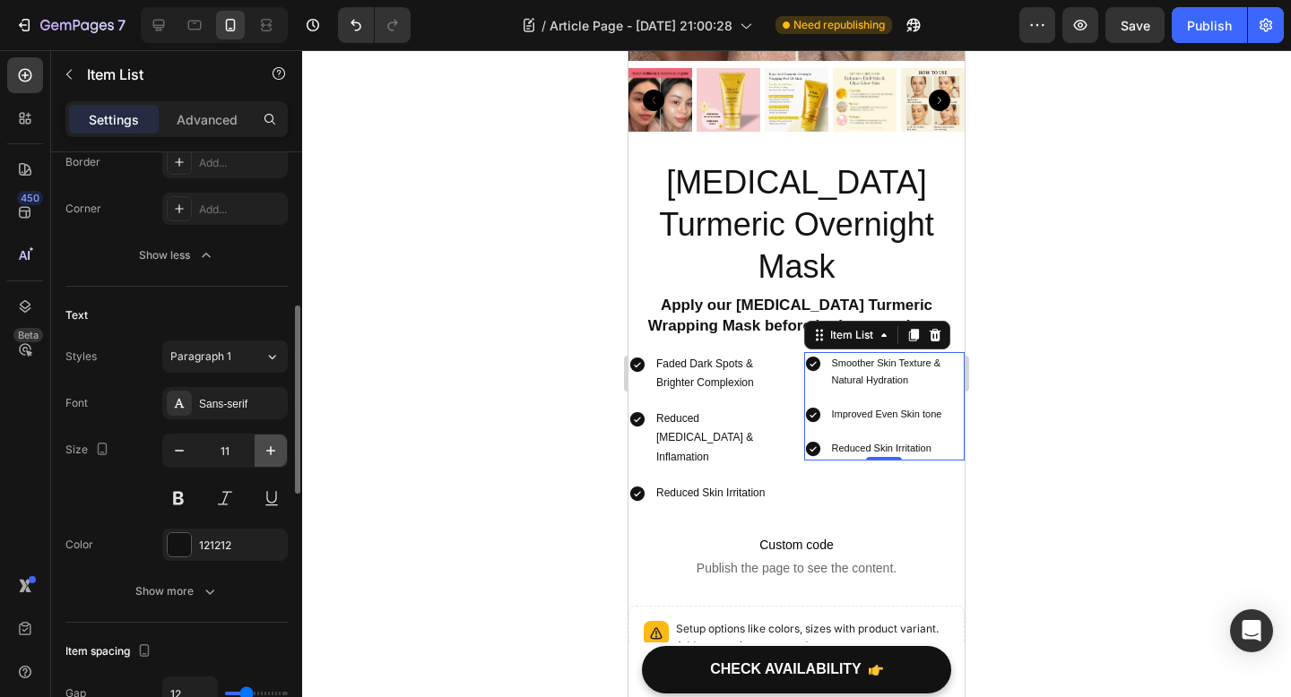
click at [266, 452] on icon "button" at bounding box center [271, 451] width 18 height 18
click at [266, 451] on icon "button" at bounding box center [271, 451] width 18 height 18
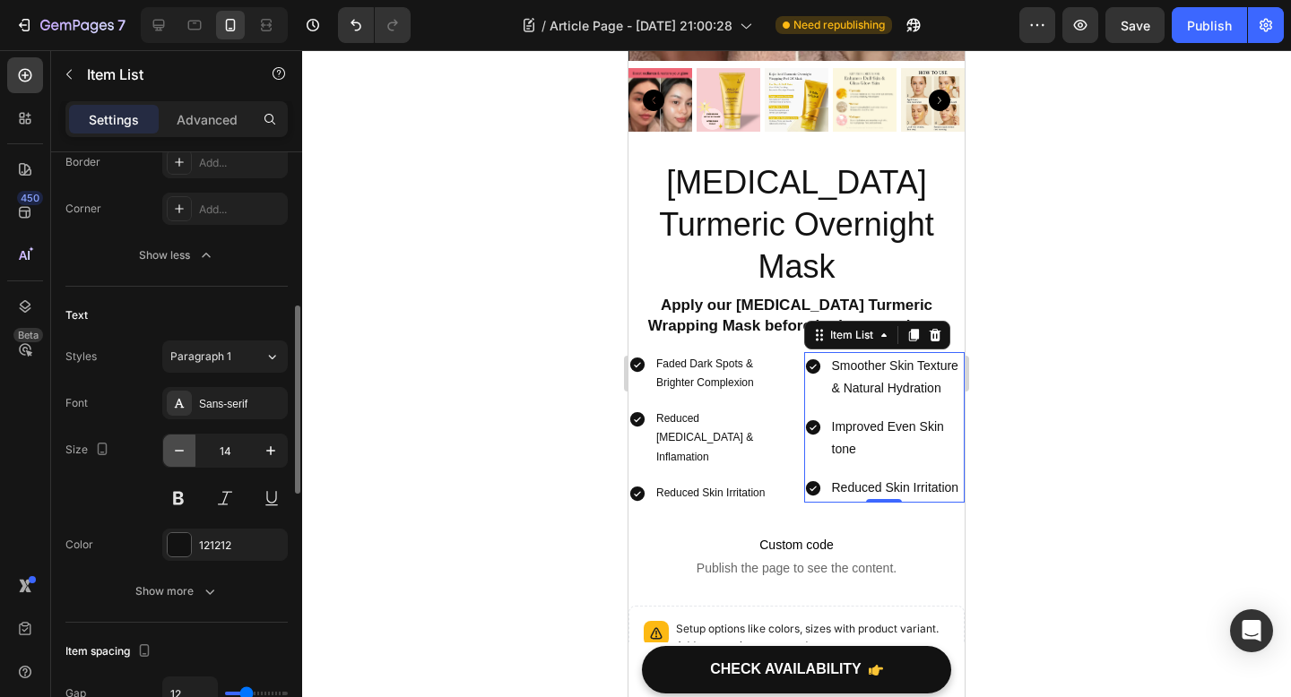
click at [183, 451] on icon "button" at bounding box center [179, 451] width 9 height 2
type input "13"
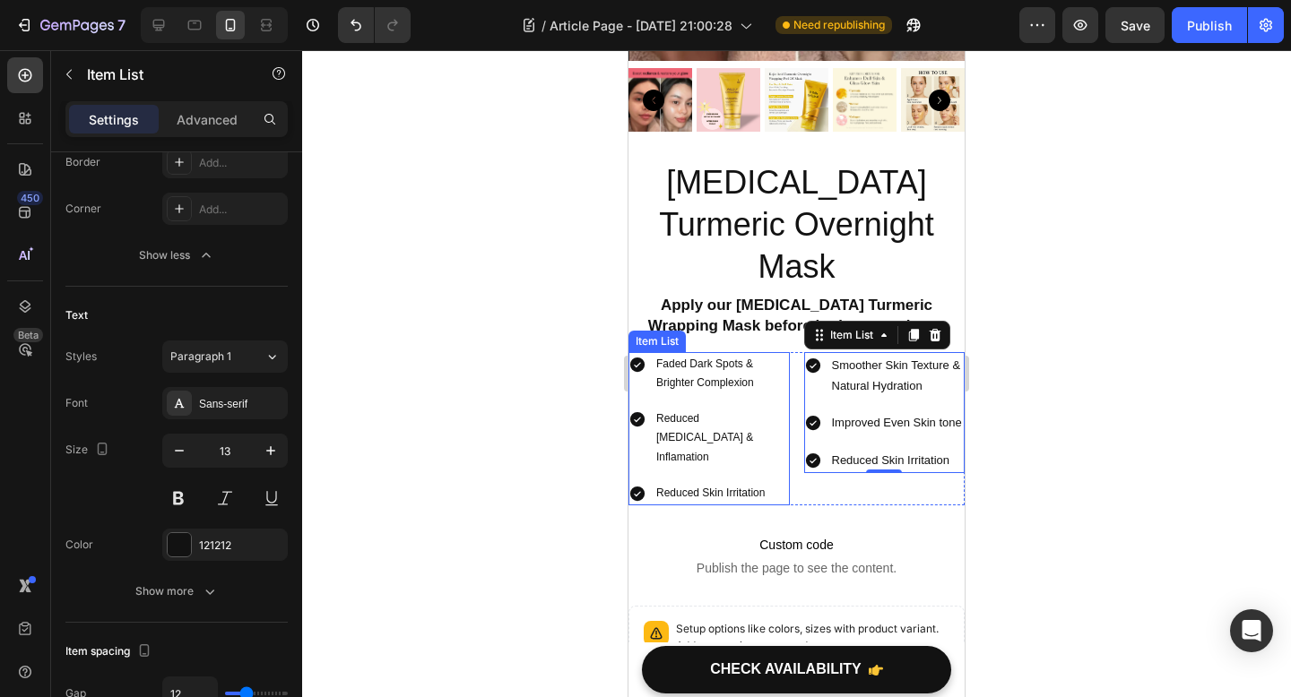
click at [650, 352] on div "Faded Dark Spots & Brighter Complexion" at bounding box center [708, 374] width 161 height 44
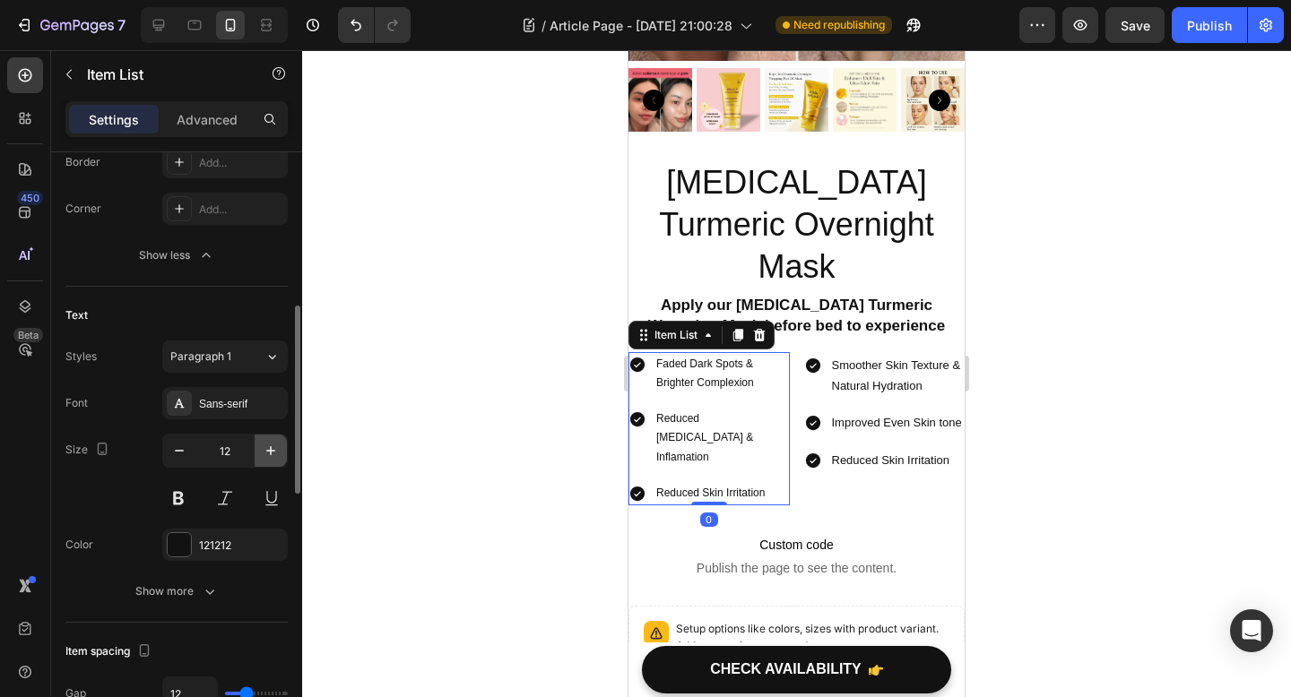
click at [279, 455] on icon "button" at bounding box center [271, 451] width 18 height 18
type input "13"
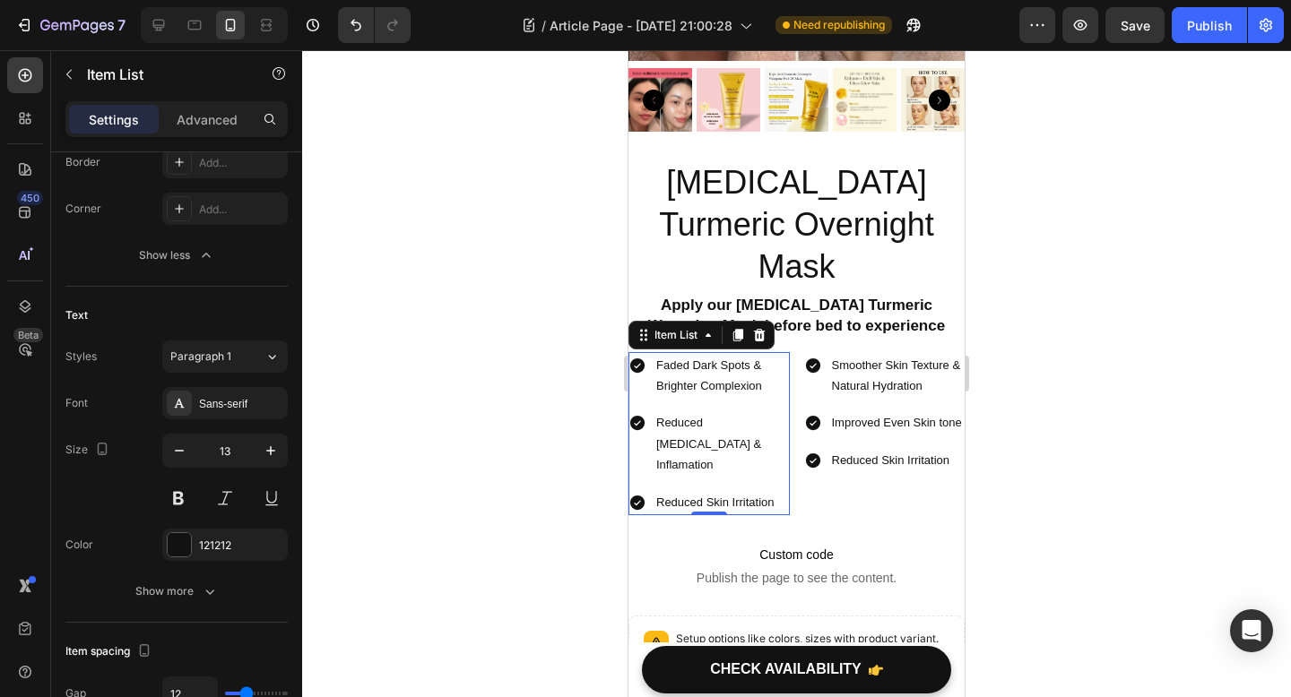
click at [535, 431] on div at bounding box center [796, 373] width 989 height 647
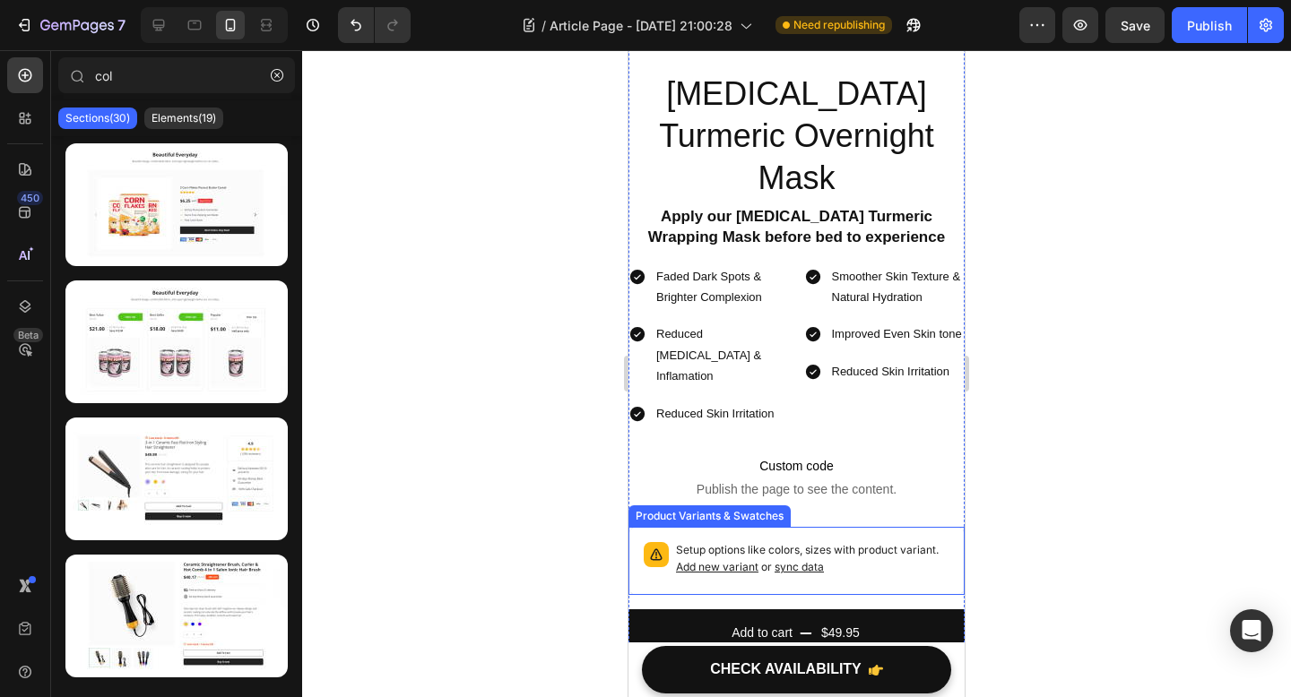
scroll to position [4675, 0]
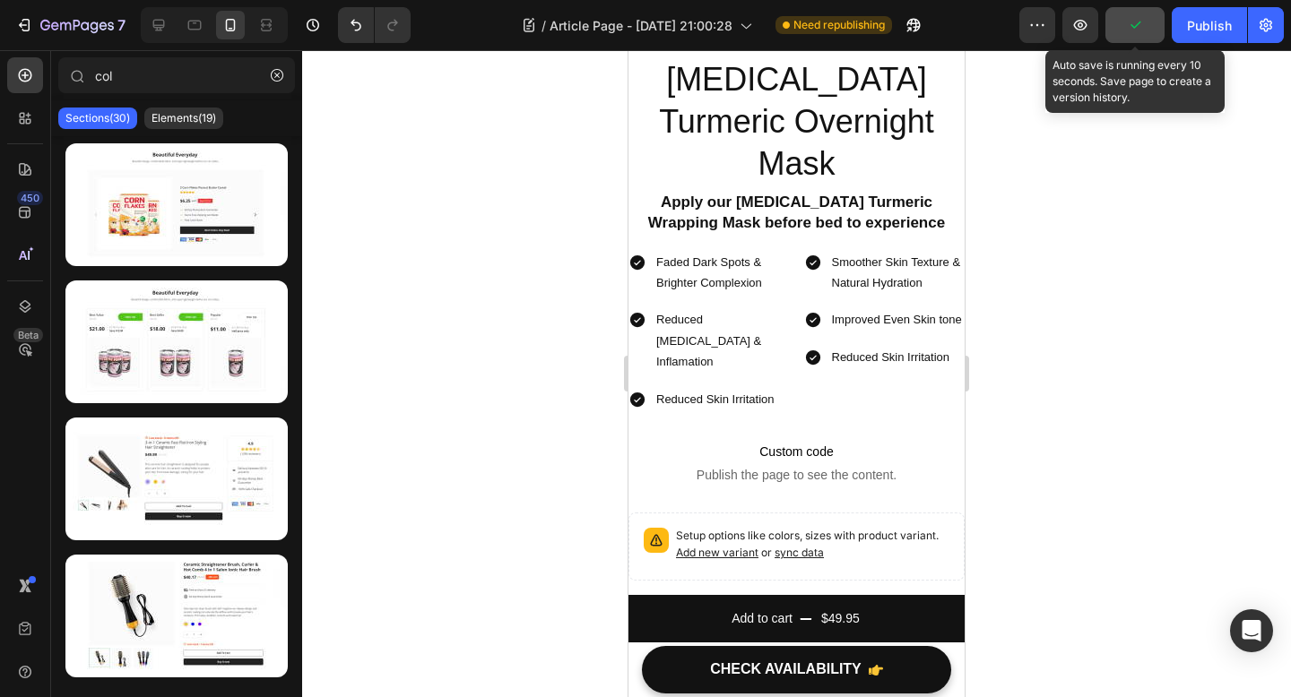
click at [1128, 22] on icon "button" at bounding box center [1135, 25] width 18 height 18
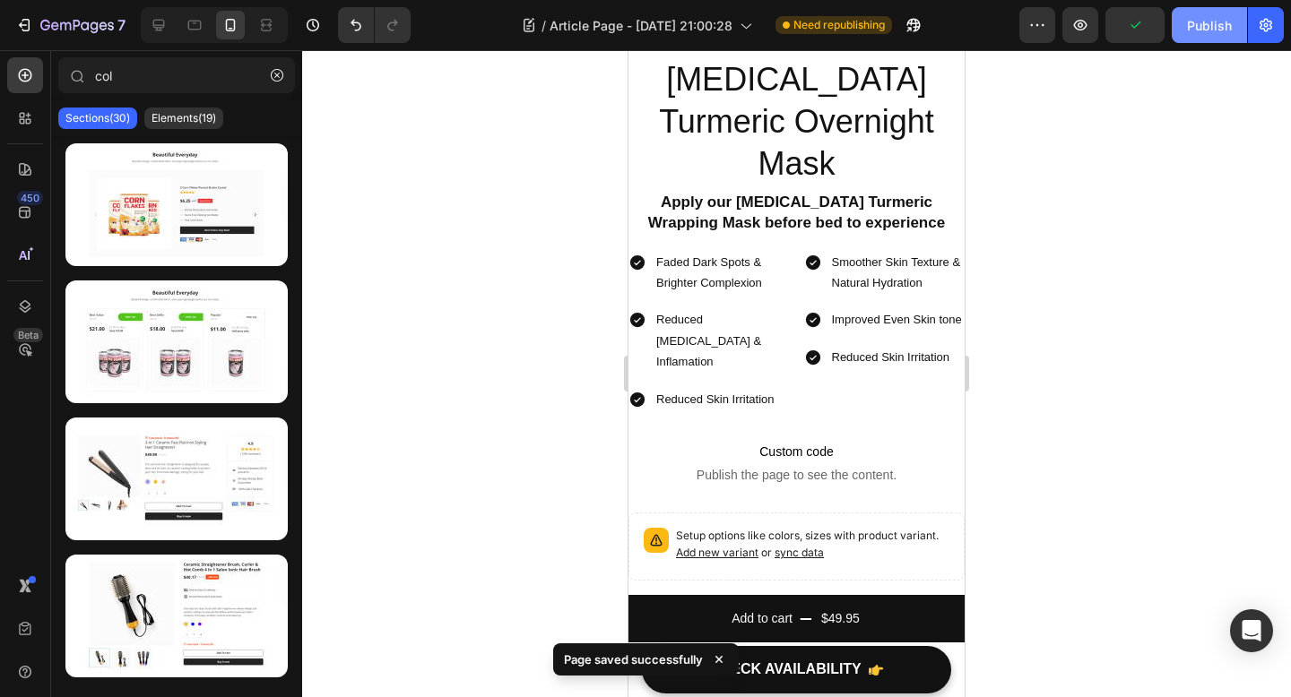
click at [1203, 22] on div "Publish" at bounding box center [1209, 25] width 45 height 19
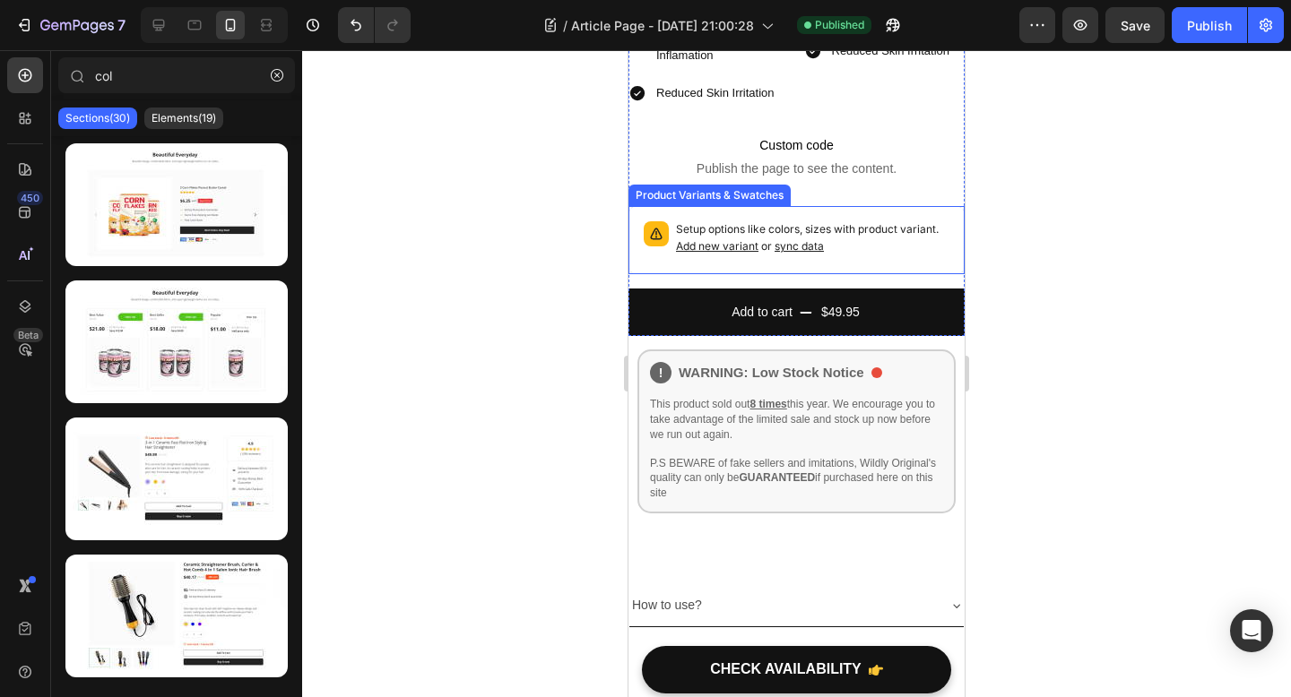
scroll to position [5062, 0]
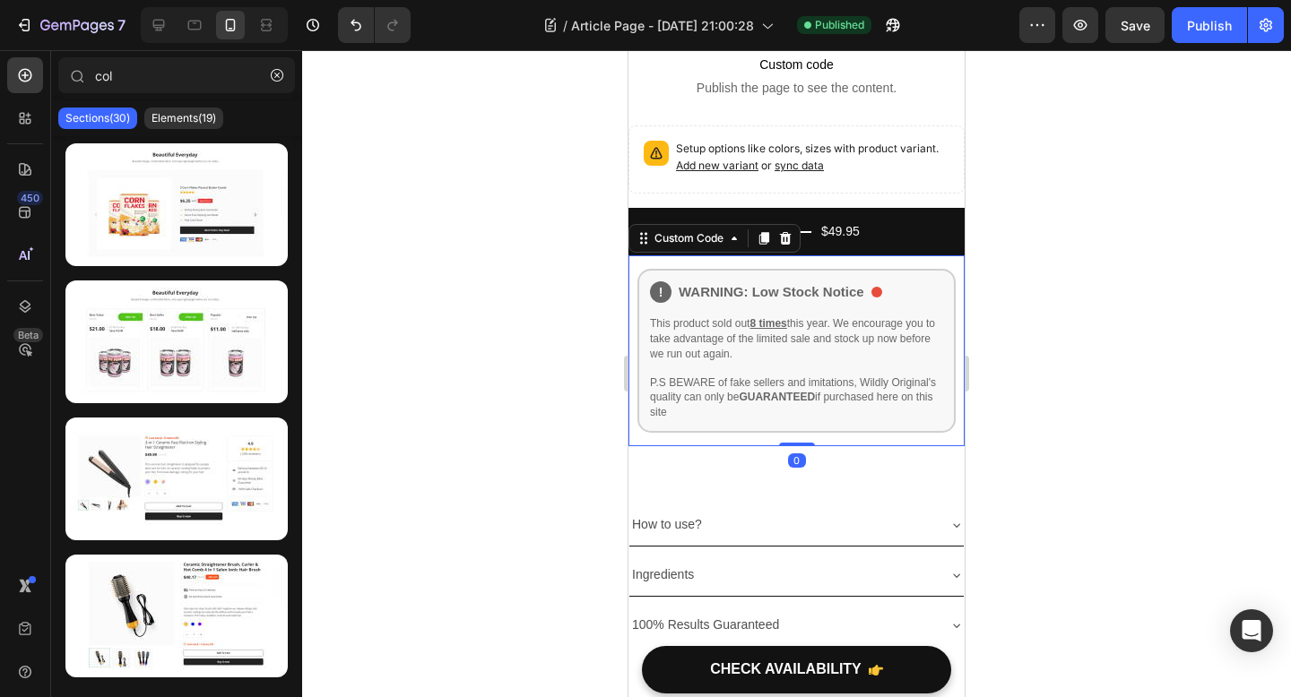
click at [777, 281] on div "! WARNING: Low Stock Notice" at bounding box center [796, 292] width 293 height 22
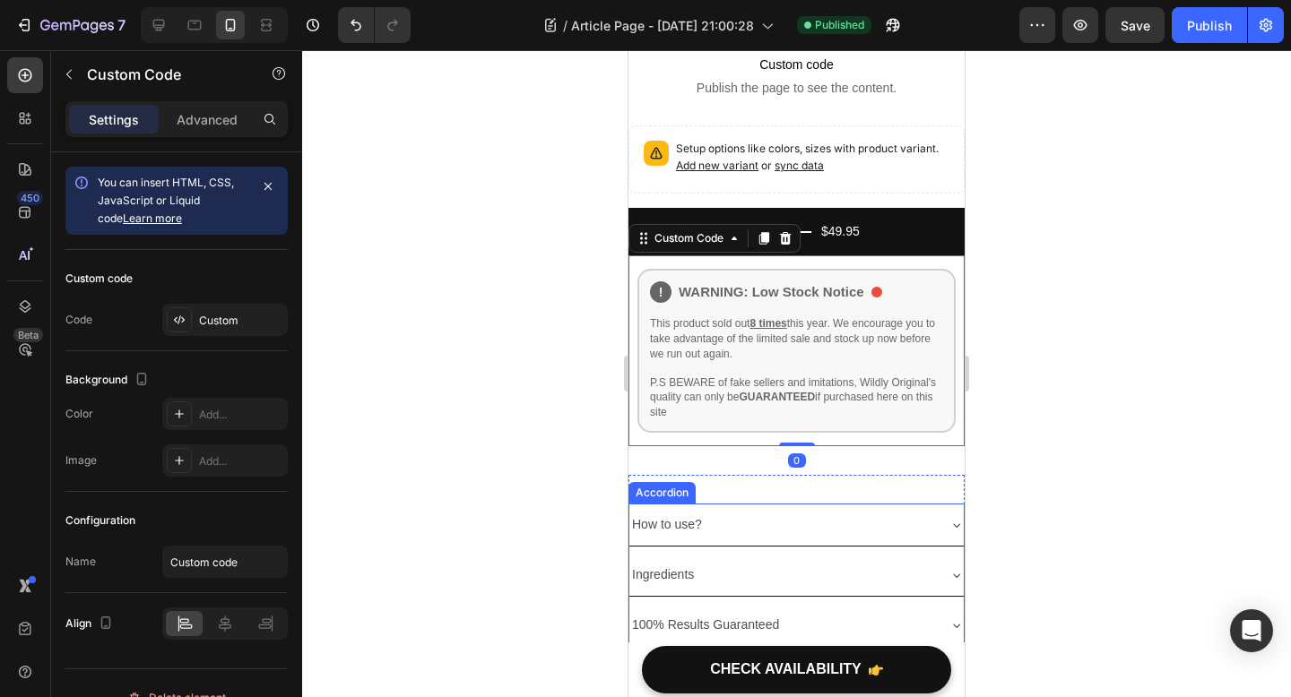
click at [748, 511] on div "How to use?" at bounding box center [782, 525] width 306 height 28
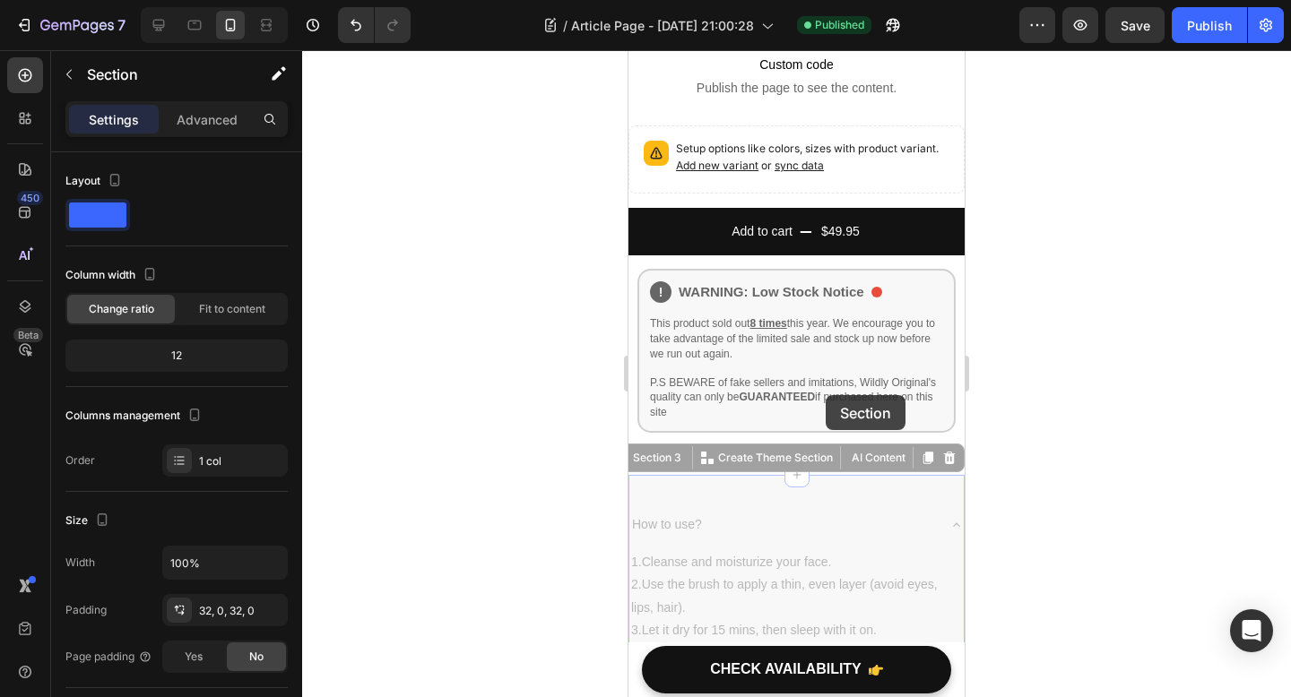
drag, startPoint x: 825, startPoint y: 413, endPoint x: 825, endPoint y: 395, distance: 17.9
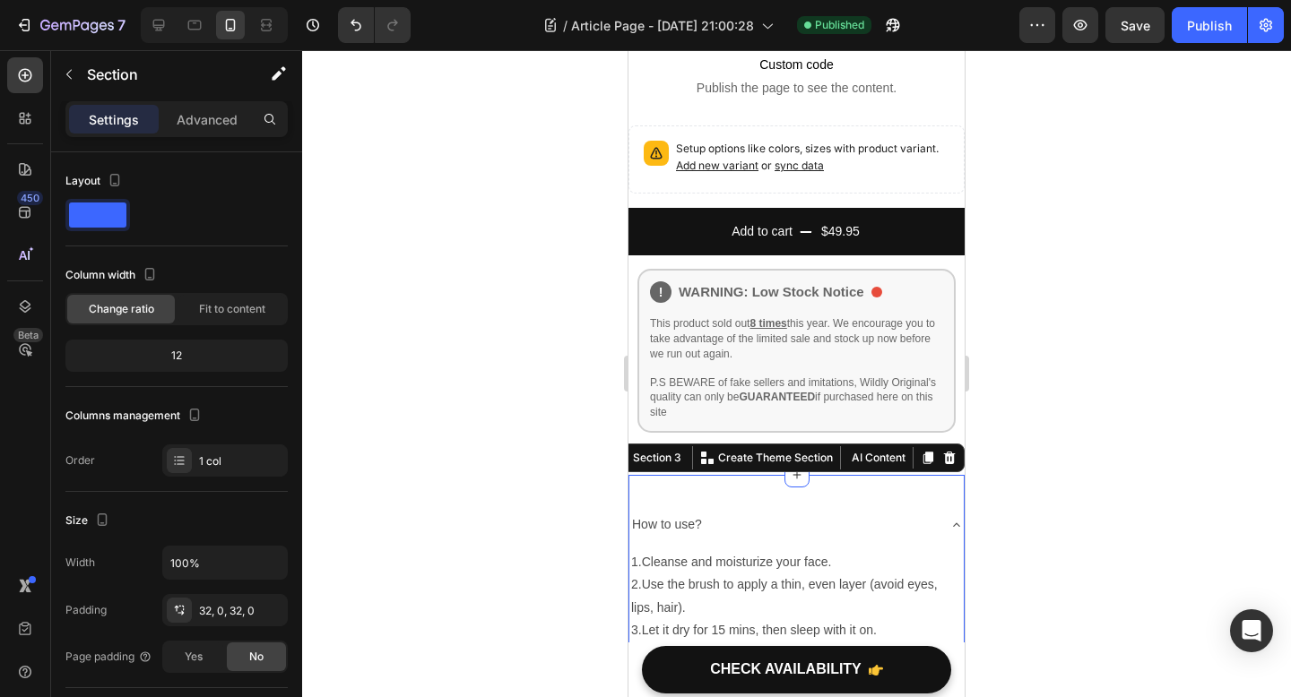
click at [1074, 393] on div at bounding box center [796, 373] width 989 height 647
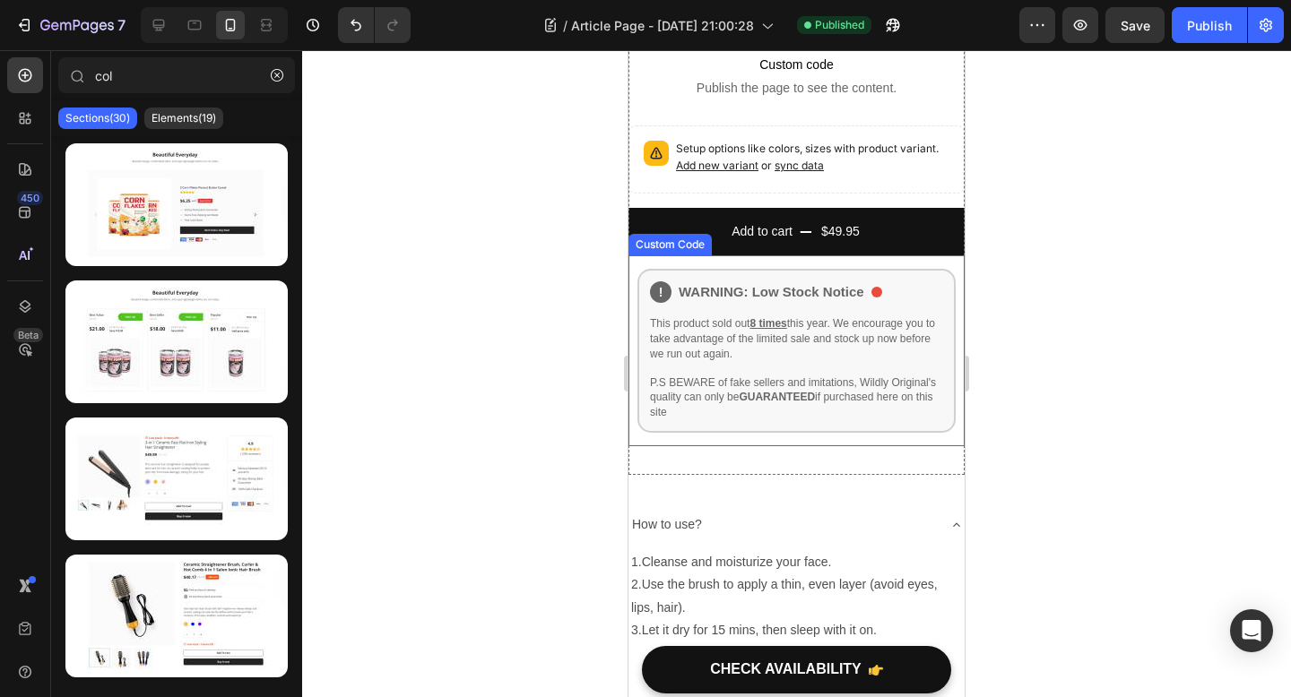
click at [885, 376] on p "P.S BEWARE of fake sellers and imitations, Wildly Original's quality can only b…" at bounding box center [796, 398] width 293 height 45
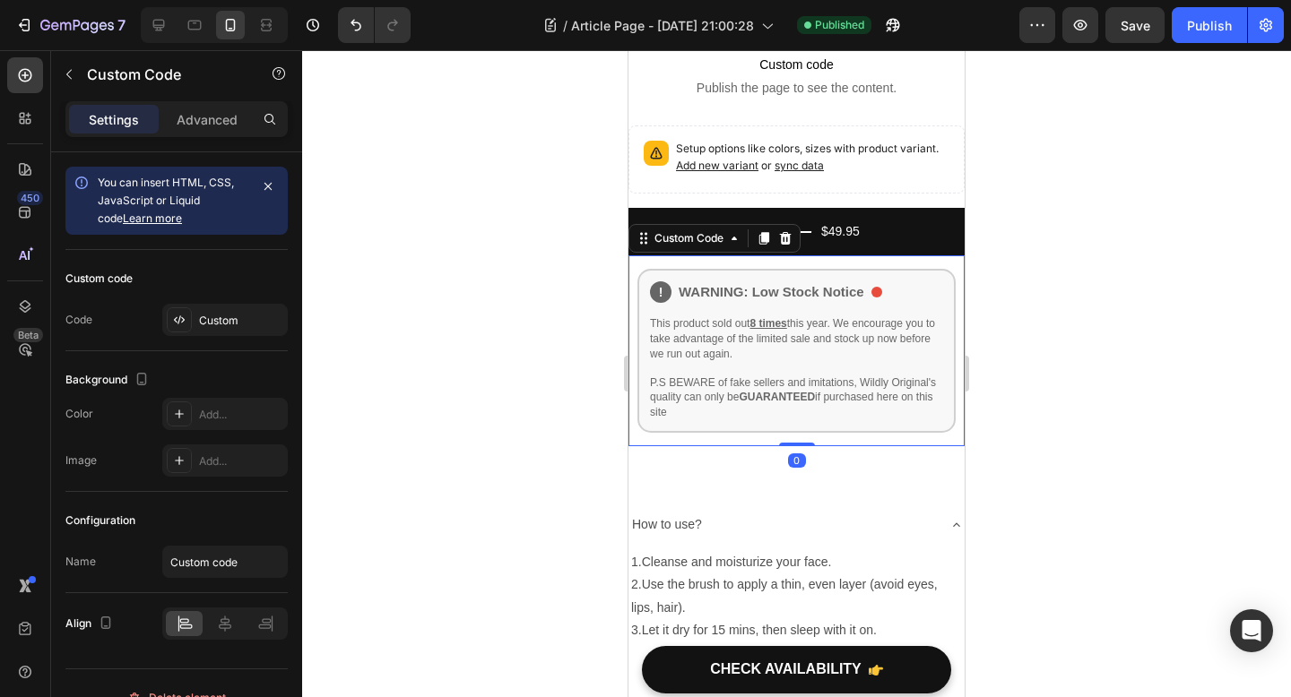
drag, startPoint x: 799, startPoint y: 379, endPoint x: 802, endPoint y: 332, distance: 46.7
click at [802, 332] on div "! WARNING: Low Stock Notice This product sold out 8 times this year. We encoura…" at bounding box center [796, 350] width 336 height 191
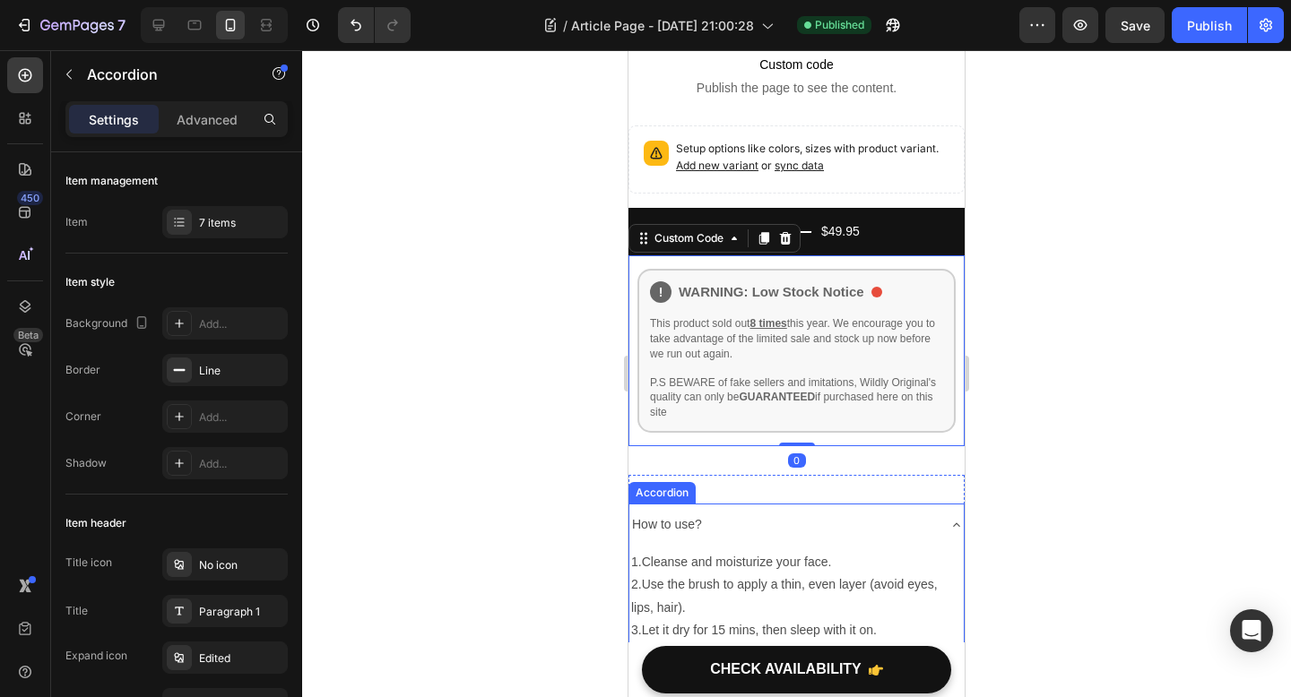
click at [774, 511] on div "How to use?" at bounding box center [782, 525] width 306 height 28
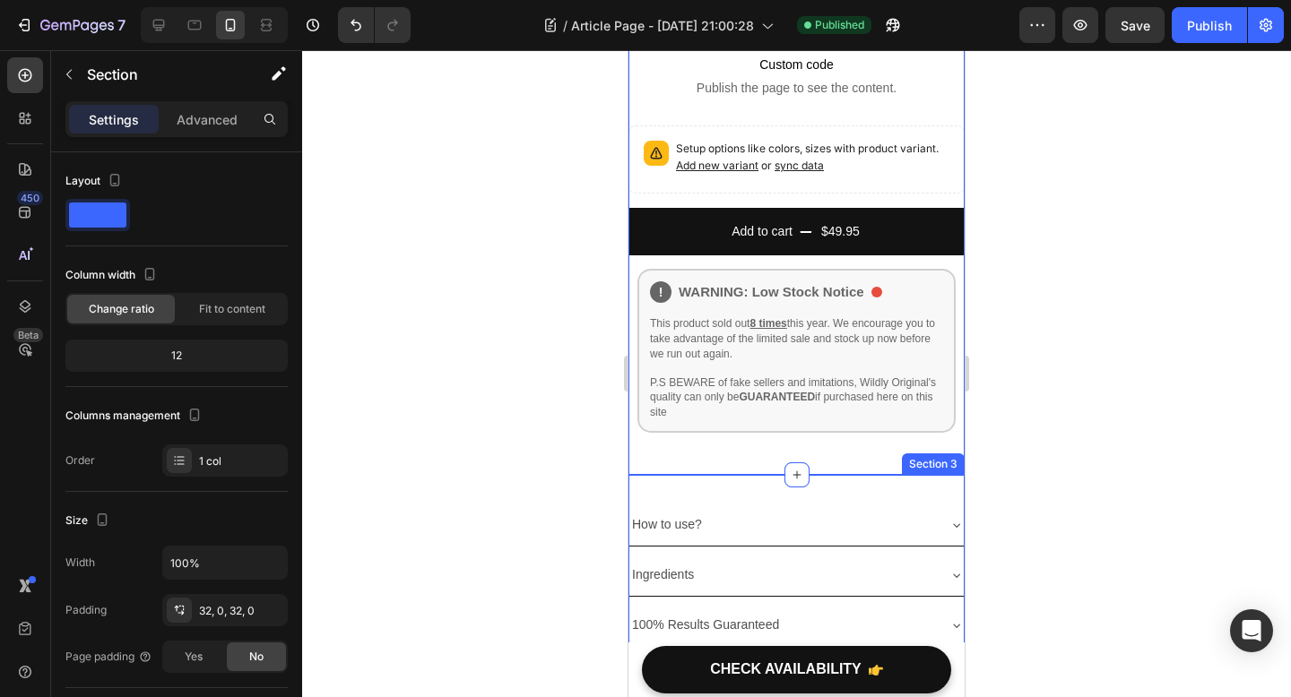
click at [846, 504] on div "How to use?" at bounding box center [796, 525] width 334 height 42
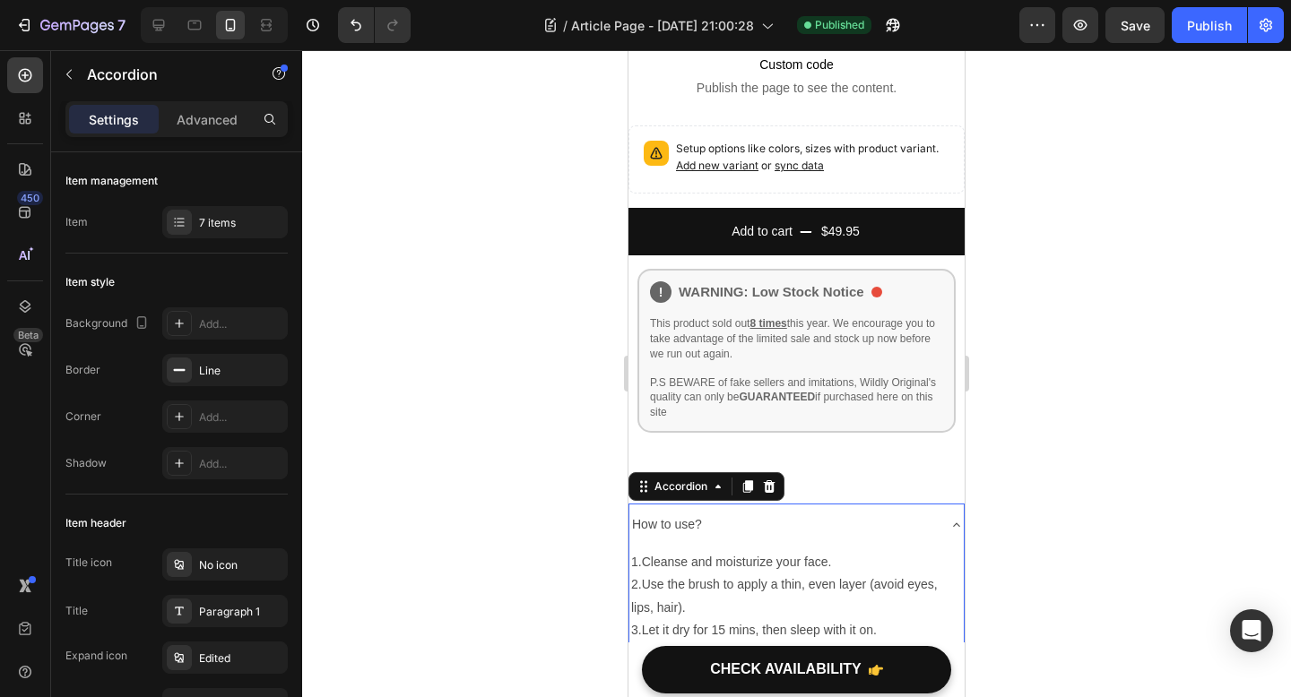
click at [927, 511] on div "How to use?" at bounding box center [782, 525] width 306 height 28
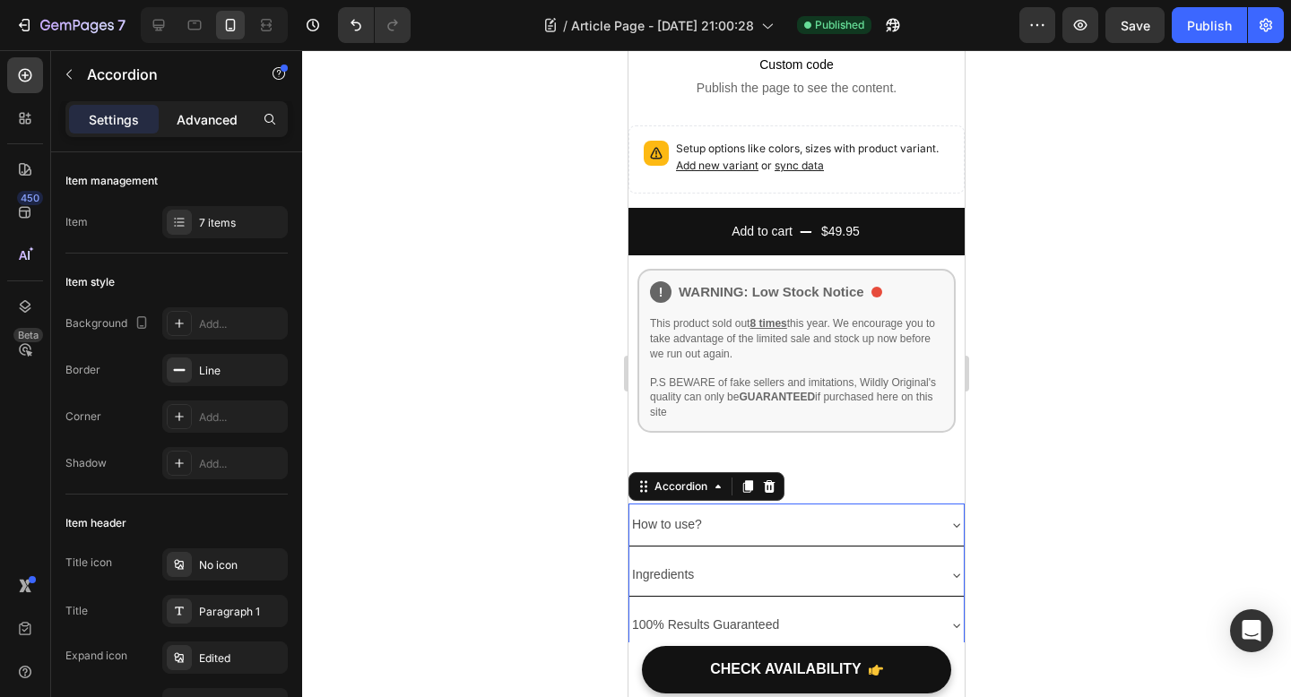
click at [223, 105] on div "Advanced" at bounding box center [207, 119] width 90 height 29
type input "100%"
type input "100"
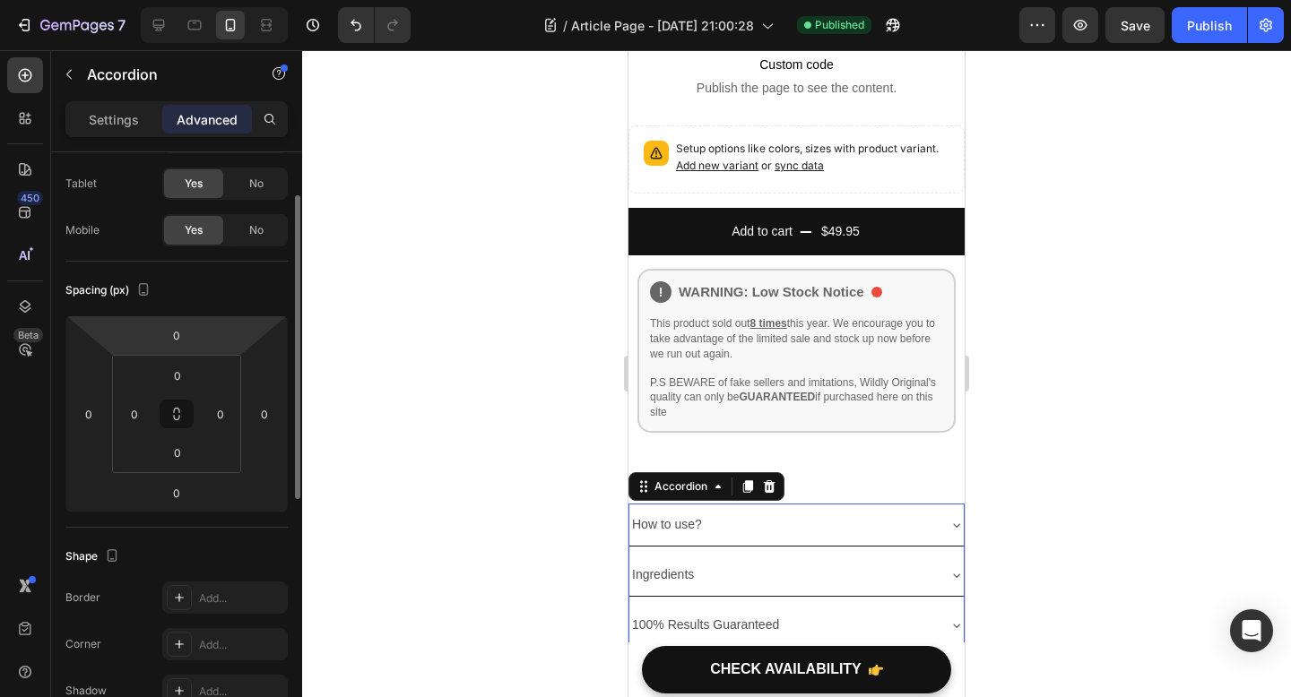
scroll to position [87, 0]
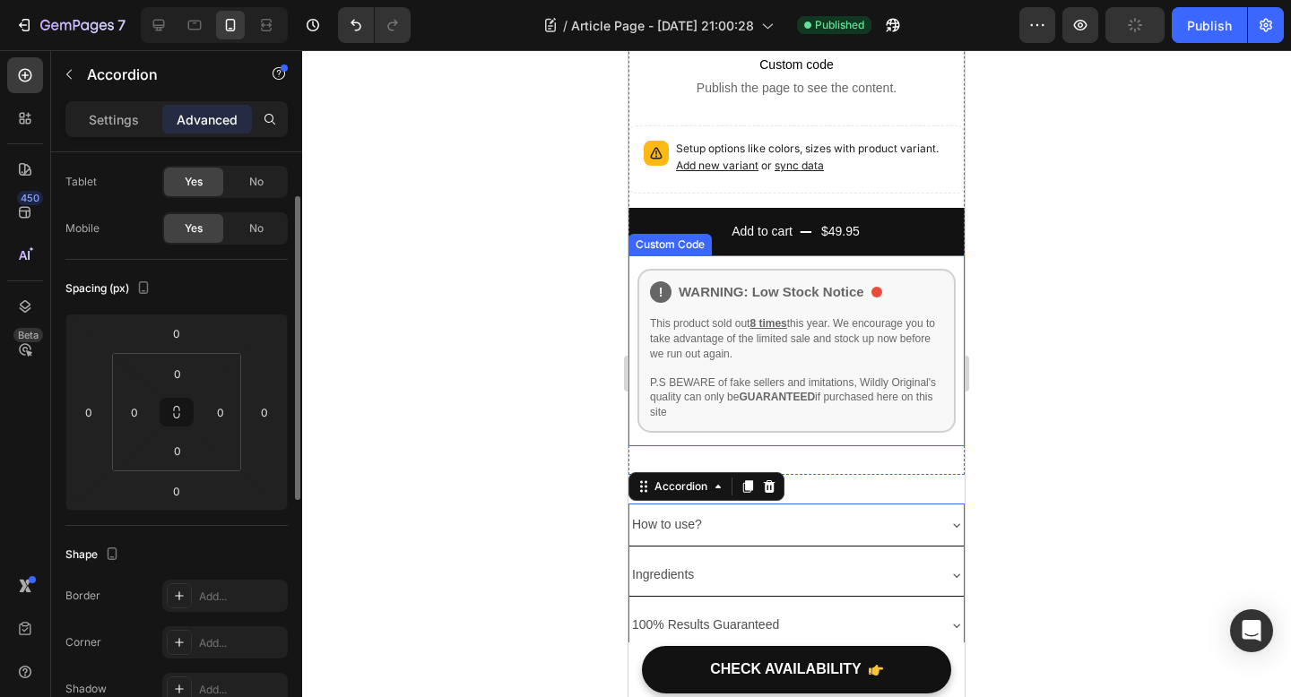
click at [686, 376] on p "P.S BEWARE of fake sellers and imitations, Wildly Original's quality can only b…" at bounding box center [796, 398] width 293 height 45
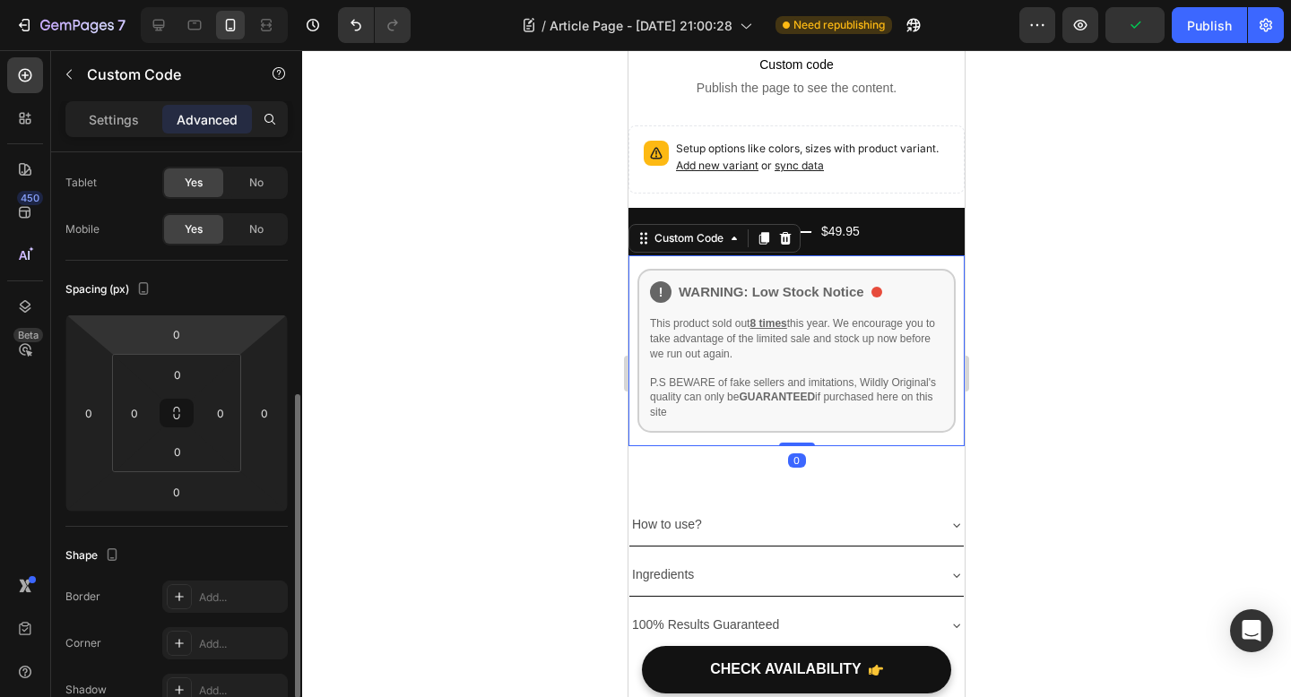
scroll to position [218, 0]
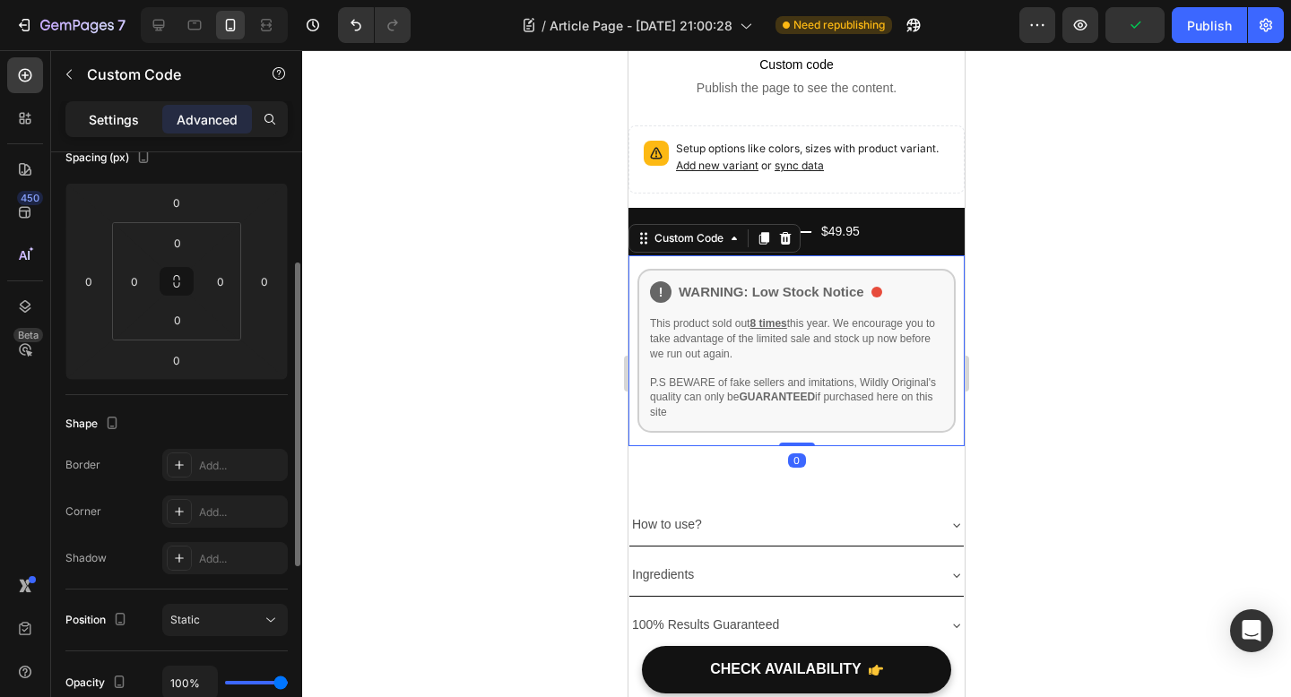
click at [133, 122] on p "Settings" at bounding box center [114, 119] width 50 height 19
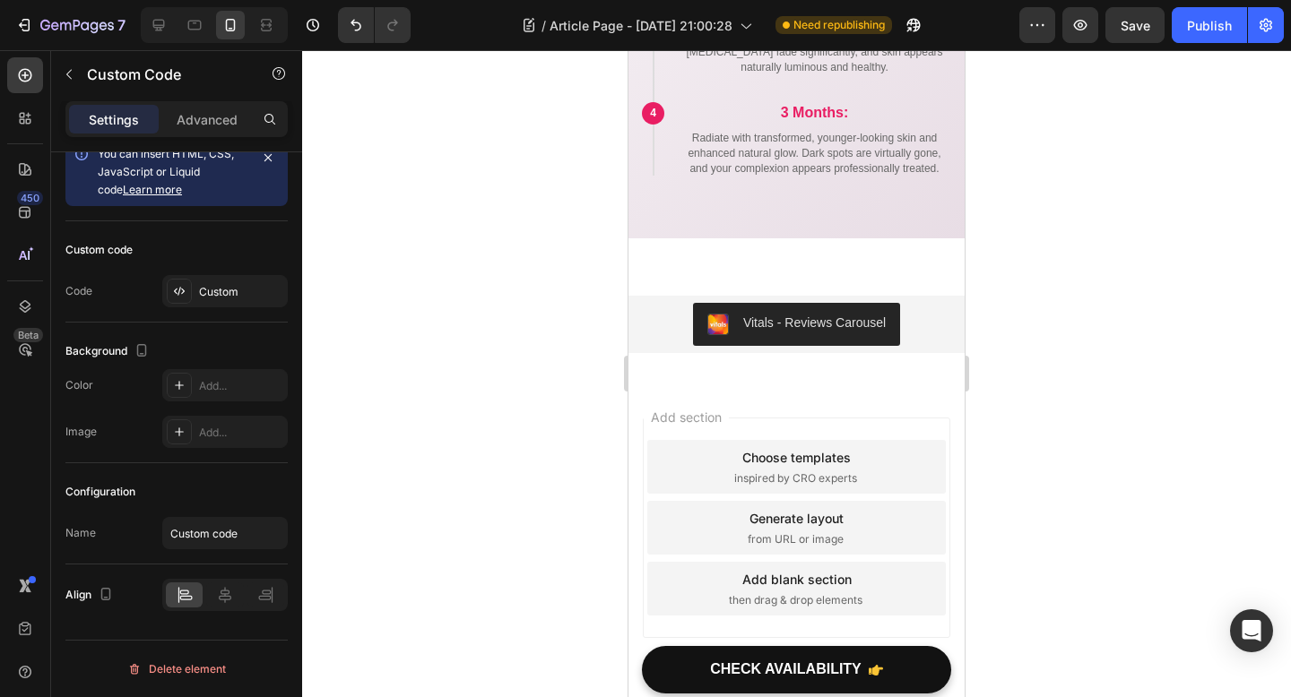
scroll to position [7243, 0]
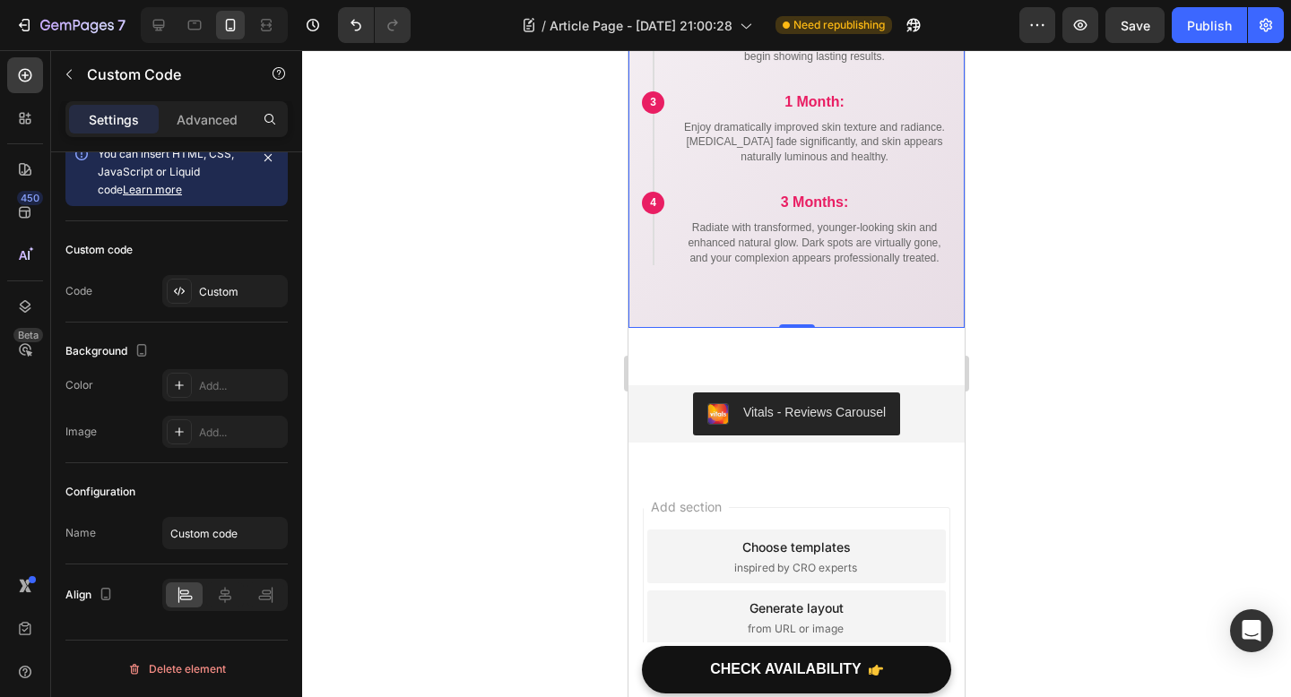
click at [798, 285] on div "Your Wildly Original Journey Starts Here 1 1 Night: Wake up with visibly bright…" at bounding box center [796, 62] width 336 height 533
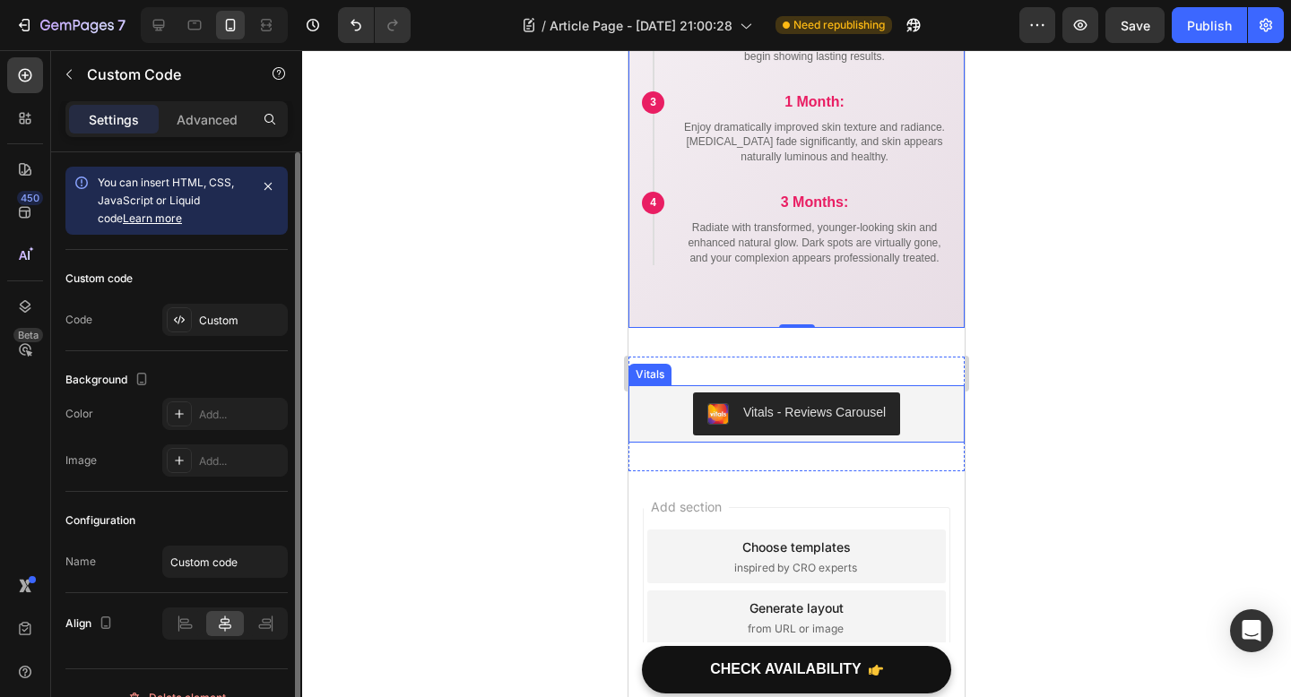
click at [674, 425] on div "Vitals - Reviews Carousel" at bounding box center [796, 414] width 322 height 43
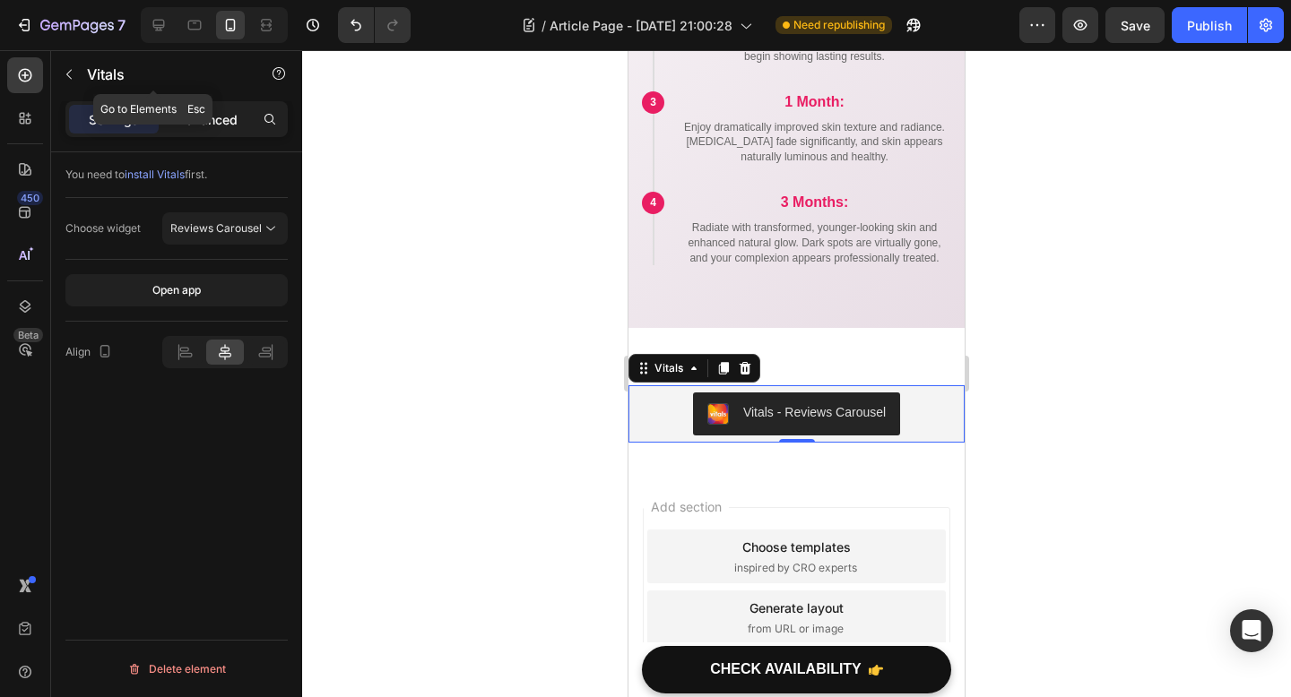
click at [189, 117] on p "Advanced" at bounding box center [207, 119] width 61 height 19
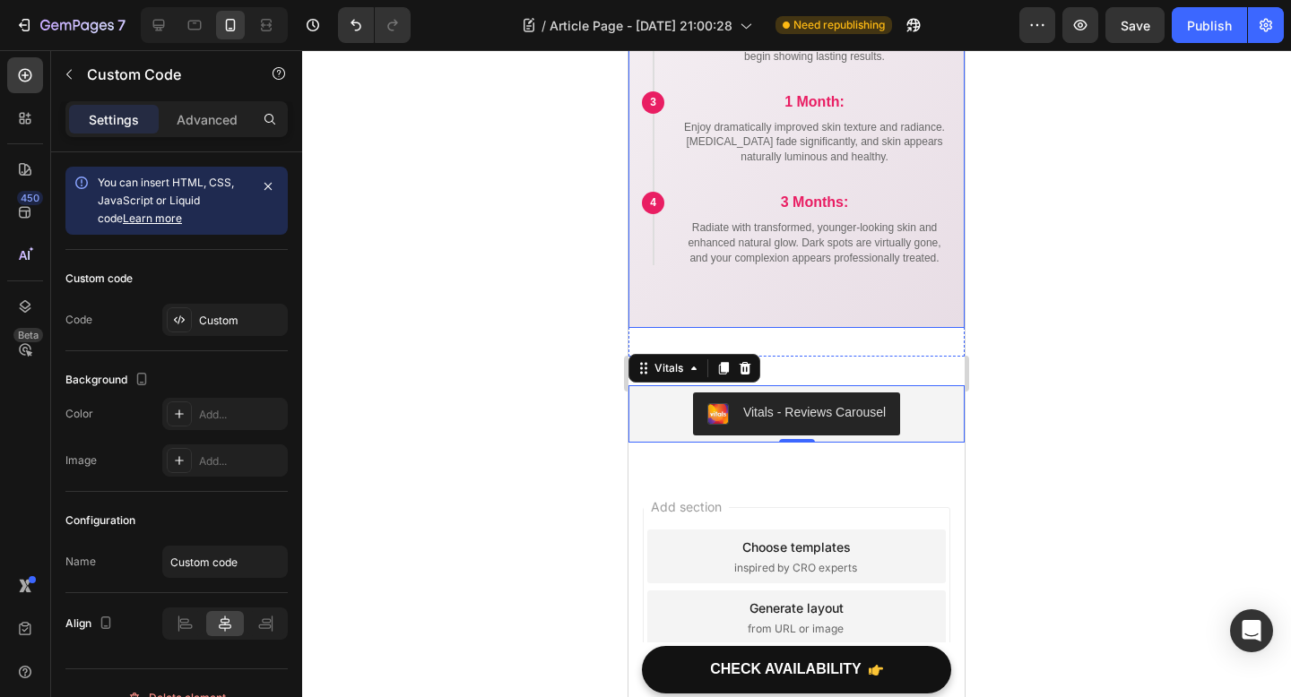
click at [770, 286] on div "Your Wildly Original Journey Starts Here 1 1 Night: Wake up with visibly bright…" at bounding box center [796, 62] width 336 height 533
click at [205, 125] on p "Advanced" at bounding box center [207, 119] width 61 height 19
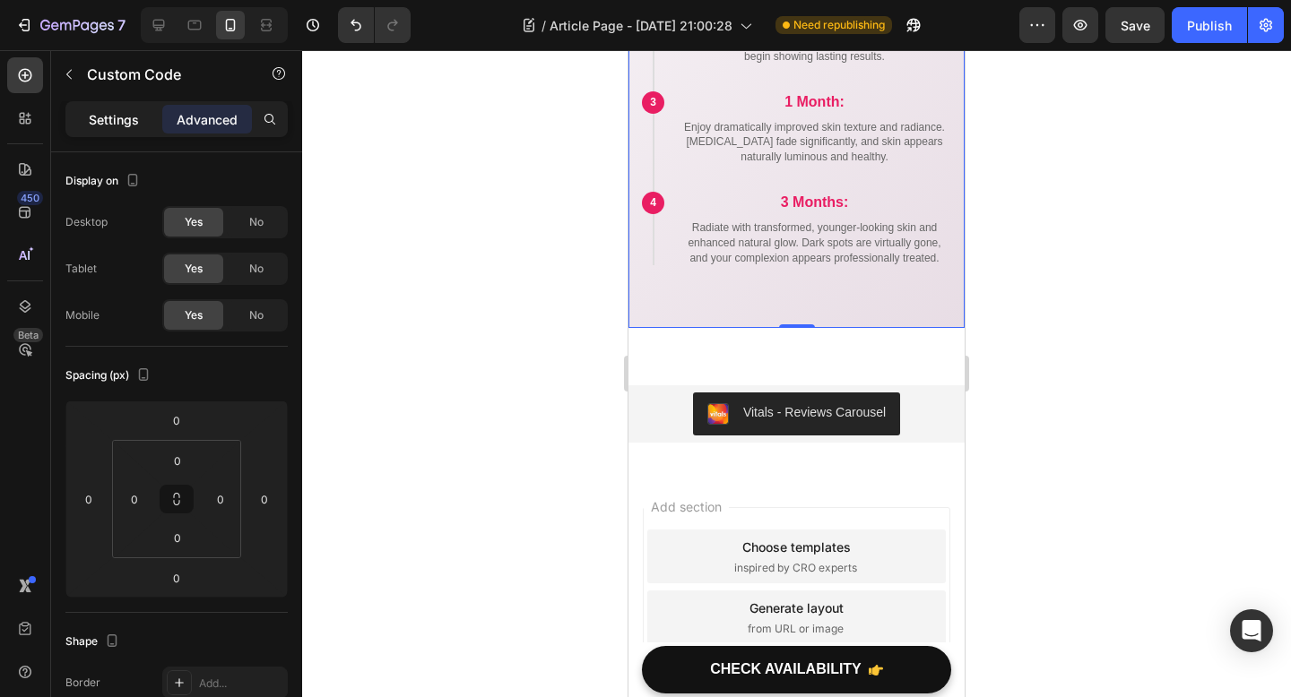
click at [120, 118] on p "Settings" at bounding box center [114, 119] width 50 height 19
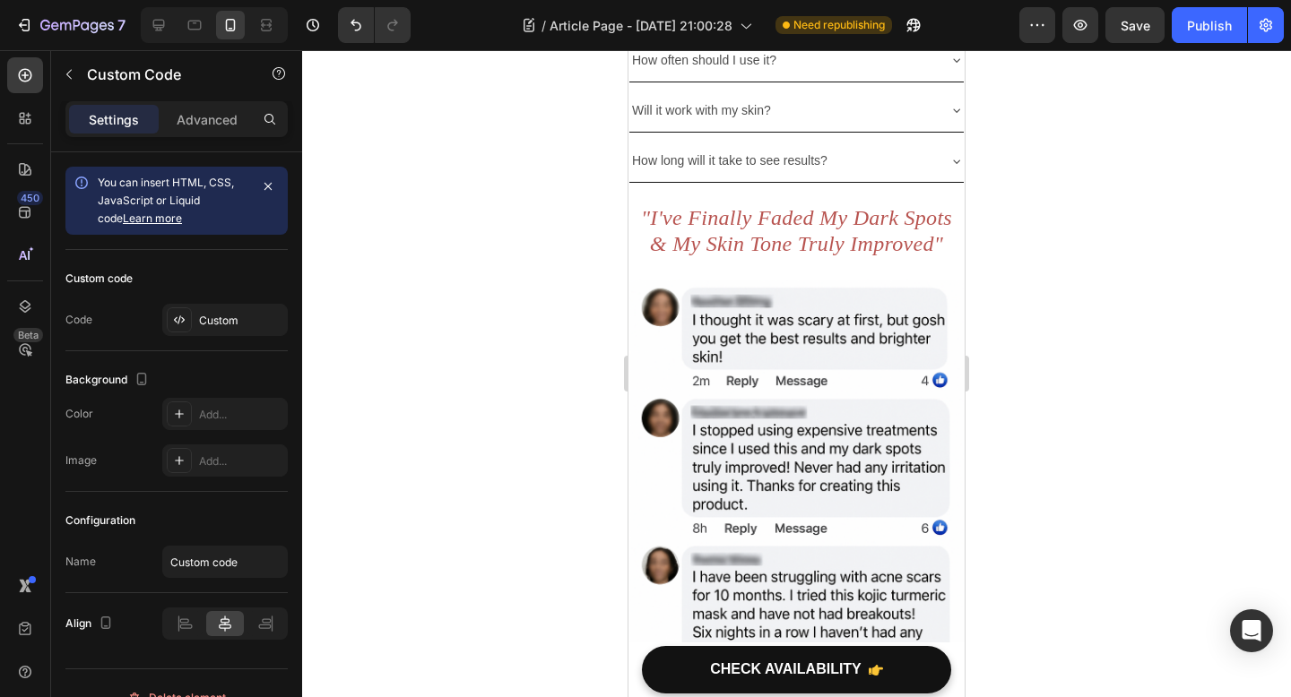
click at [773, 377] on img at bounding box center [796, 532] width 336 height 505
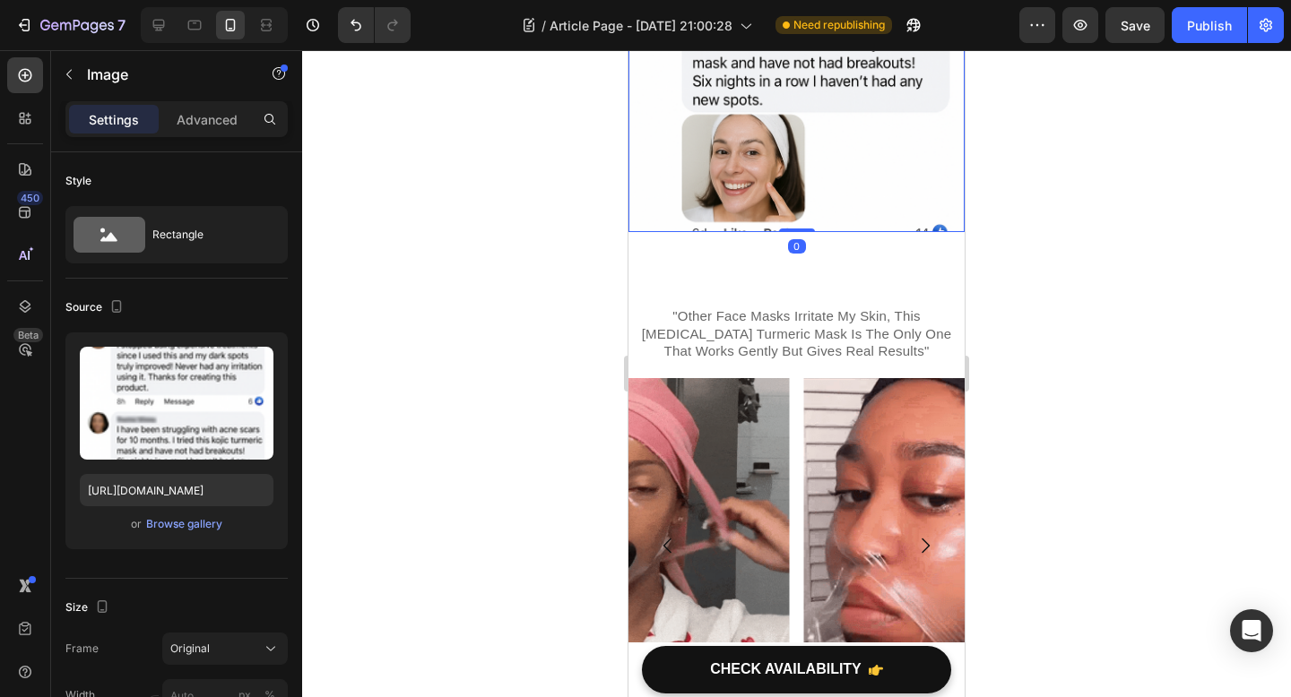
scroll to position [6242, 0]
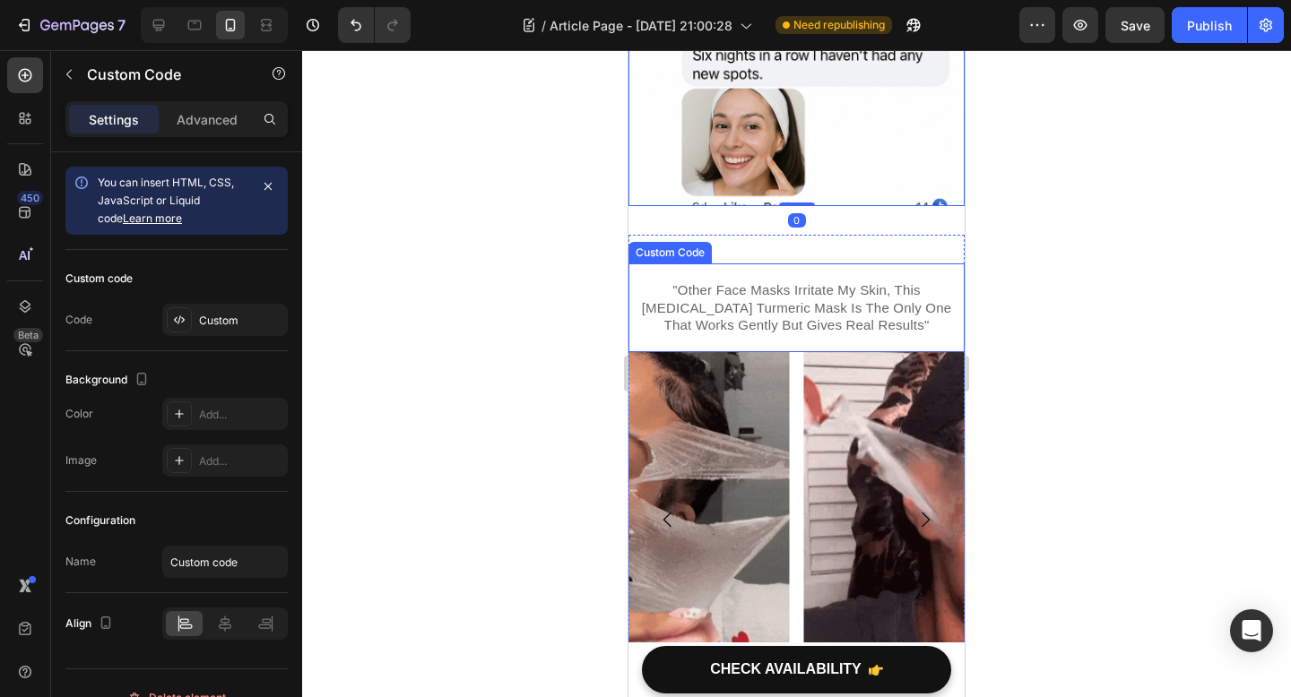
click at [747, 352] on div ""Other Face Masks Irritate My Skin, This Kojic Acid Turmeric Mask Is The Only O…" at bounding box center [796, 307] width 336 height 89
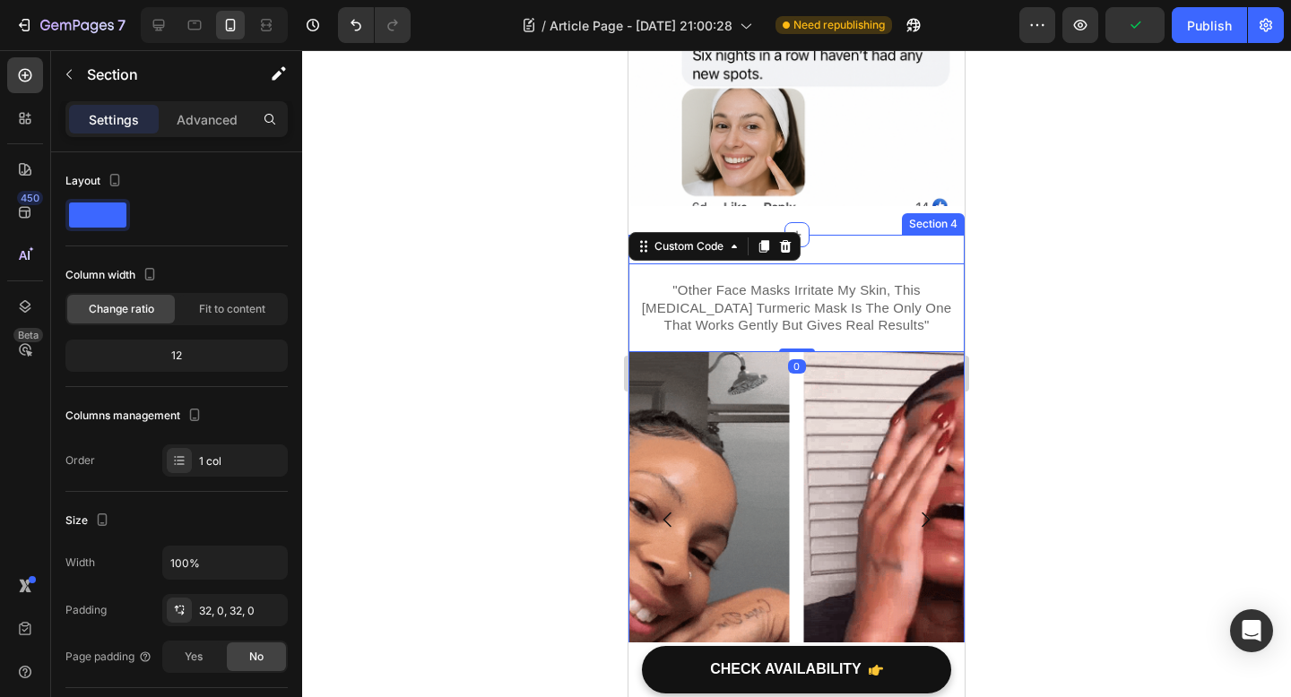
click at [823, 269] on div ""Other Face Masks Irritate My Skin, This Kojic Acid Turmeric Mask Is The Only O…" at bounding box center [796, 488] width 336 height 507
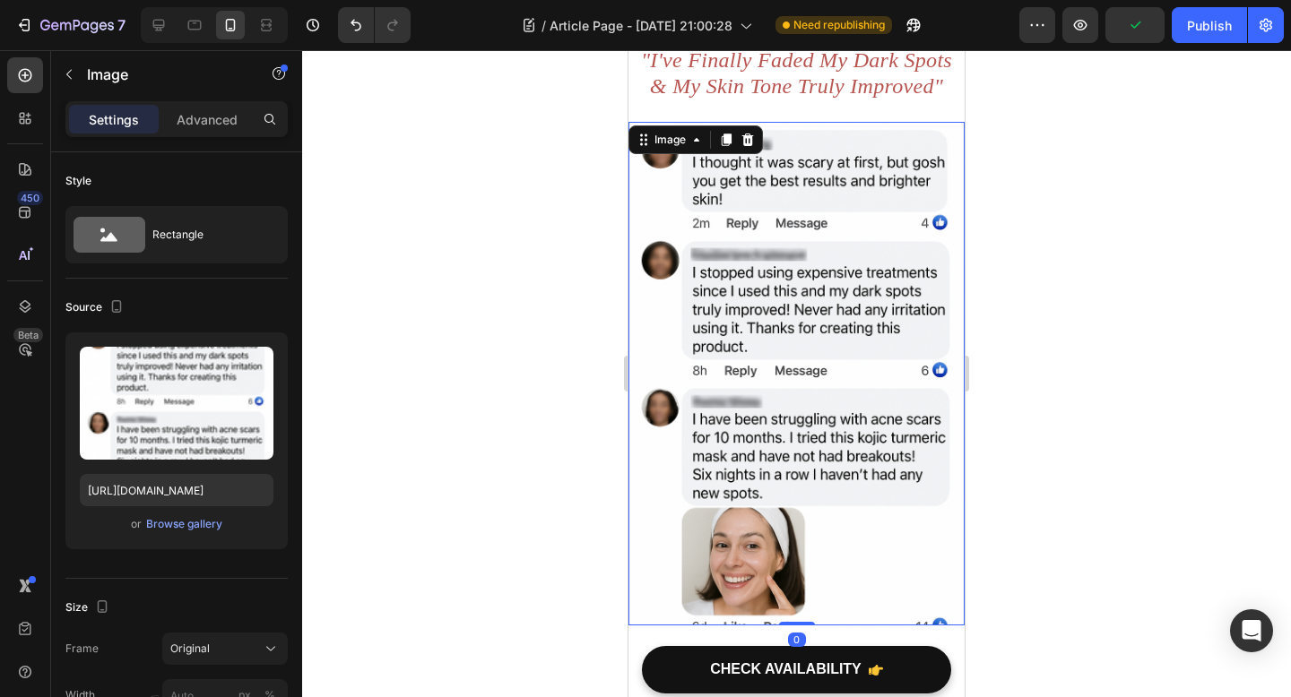
scroll to position [5615, 0]
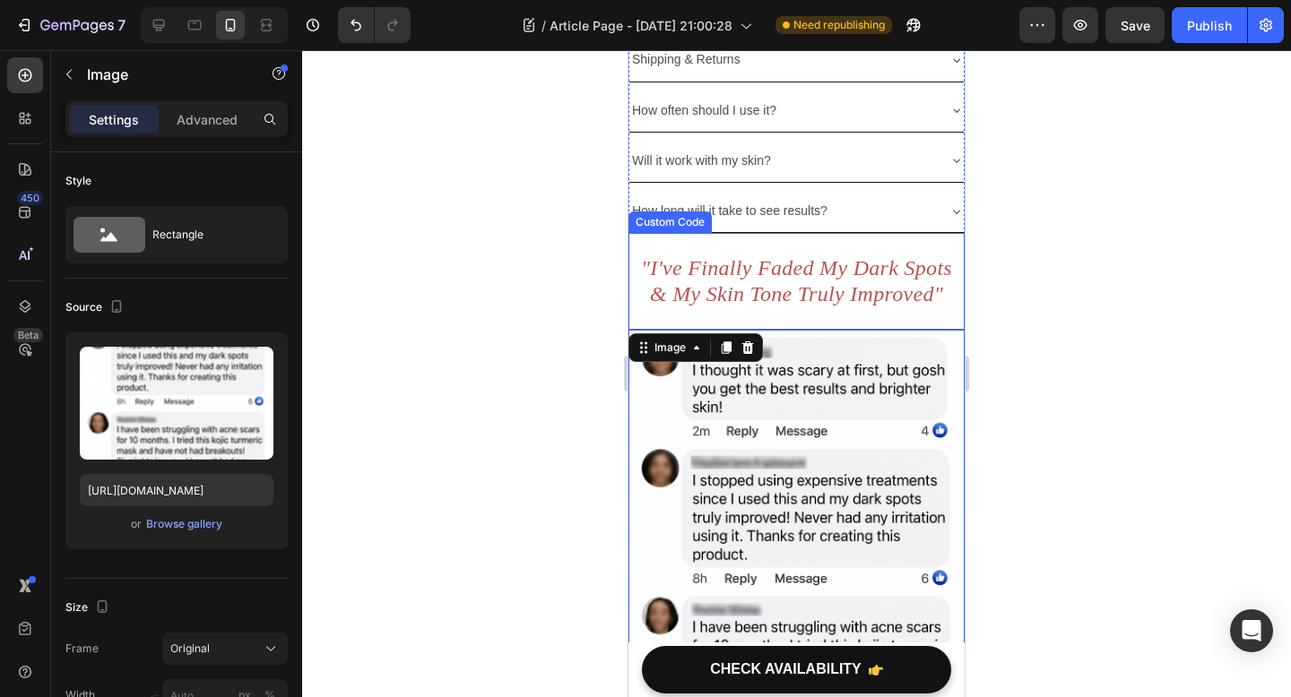
click at [813, 303] on h2 ""I've Finally Faded My Dark Spots & My Skin Tone Truly Improved"" at bounding box center [796, 281] width 318 height 52
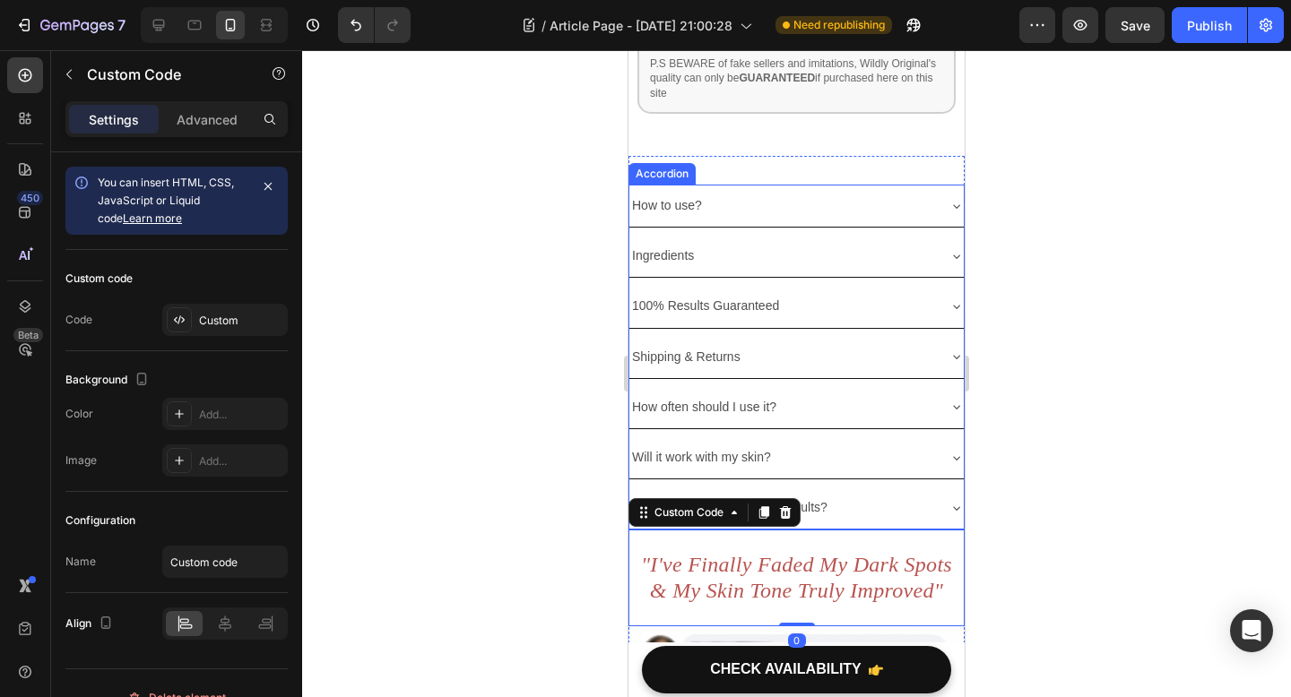
scroll to position [5202, 0]
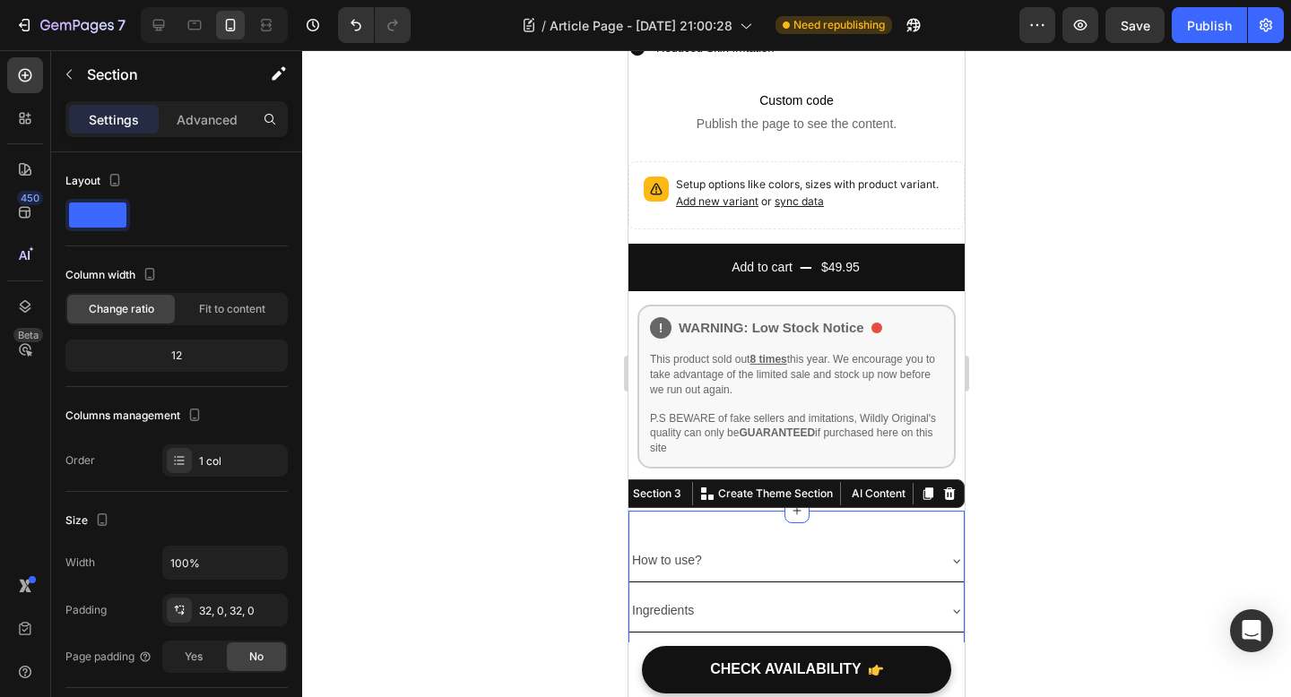
scroll to position [4986, 0]
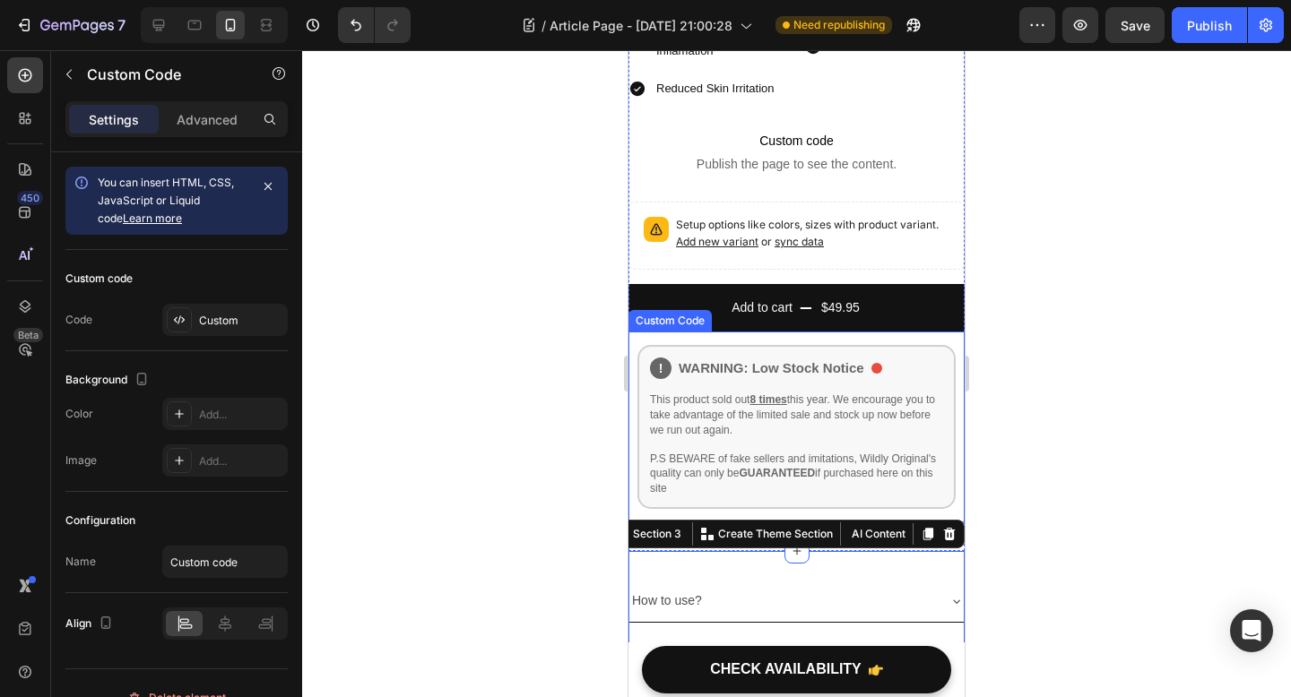
click at [852, 345] on div "! WARNING: Low Stock Notice This product sold out 8 times this year. We encoura…" at bounding box center [796, 427] width 318 height 164
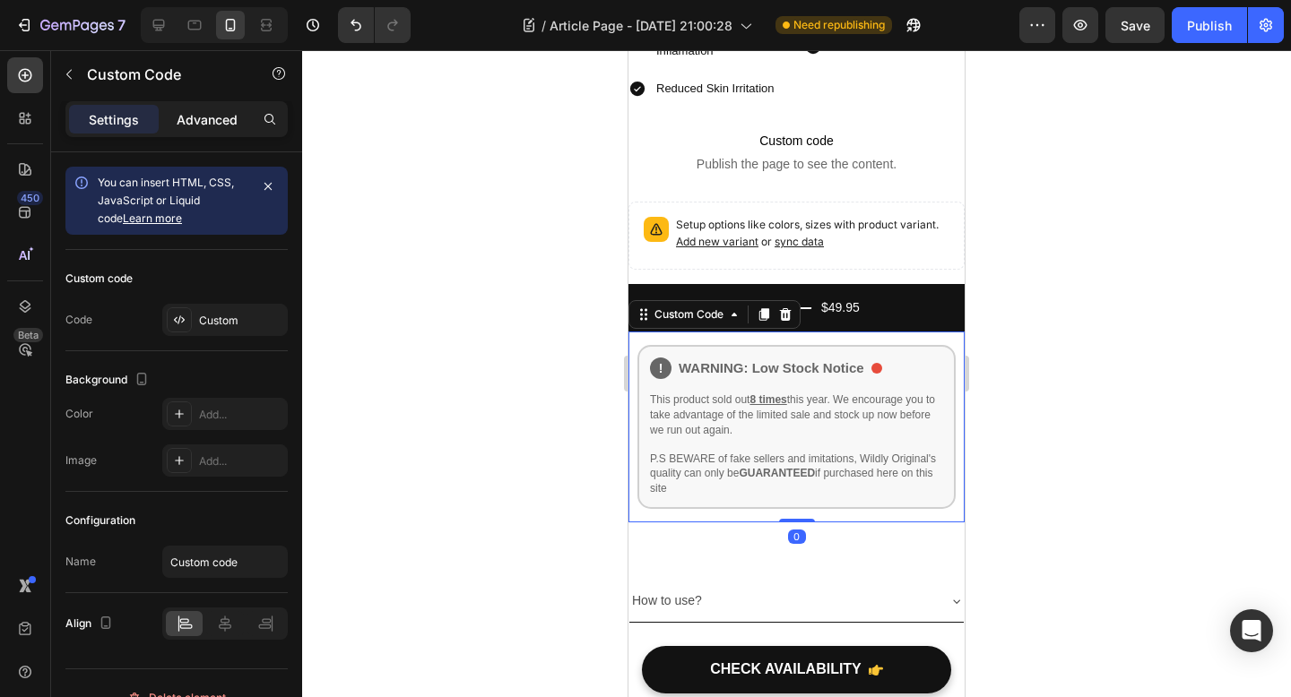
click at [218, 110] on p "Advanced" at bounding box center [207, 119] width 61 height 19
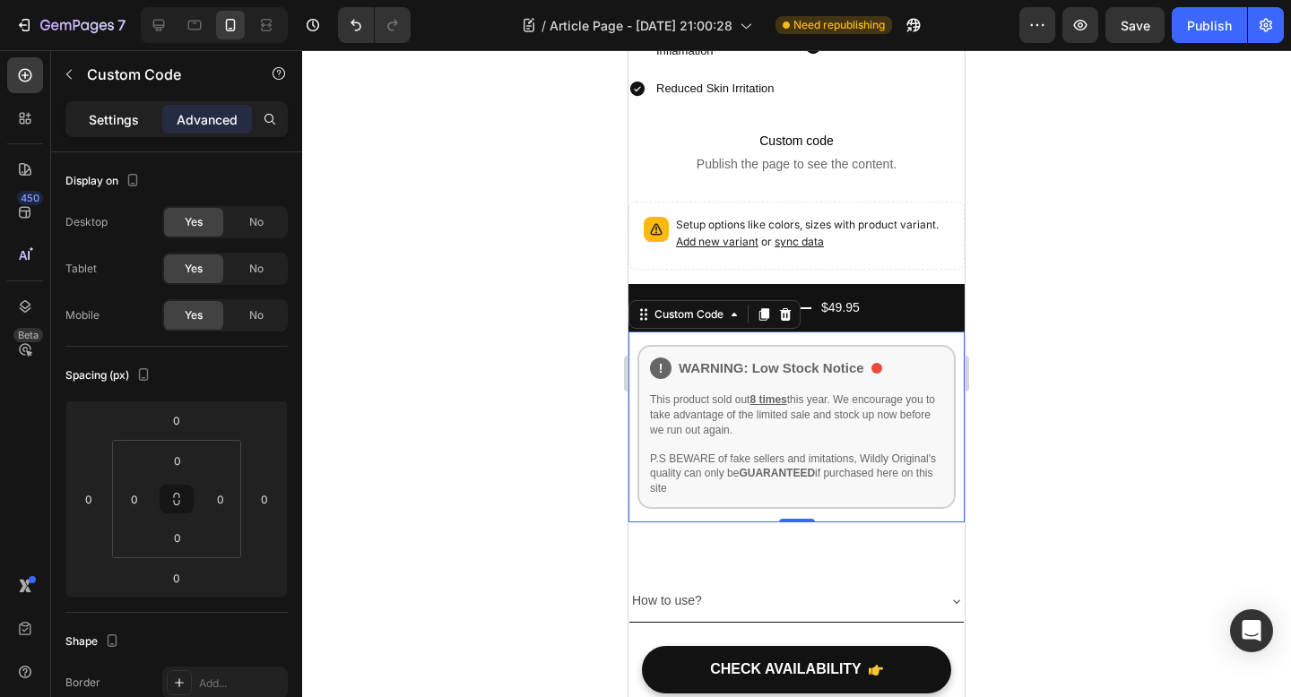
click at [126, 124] on p "Settings" at bounding box center [114, 119] width 50 height 19
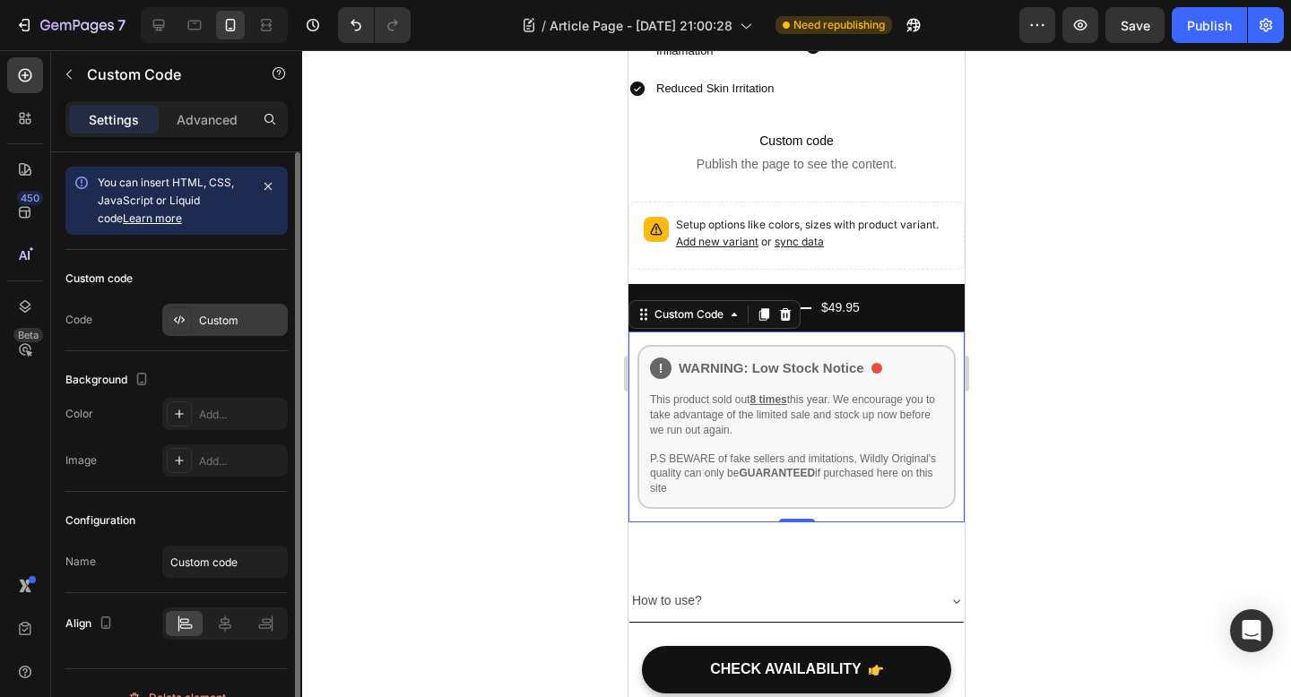
click at [236, 321] on div "Custom" at bounding box center [241, 321] width 84 height 16
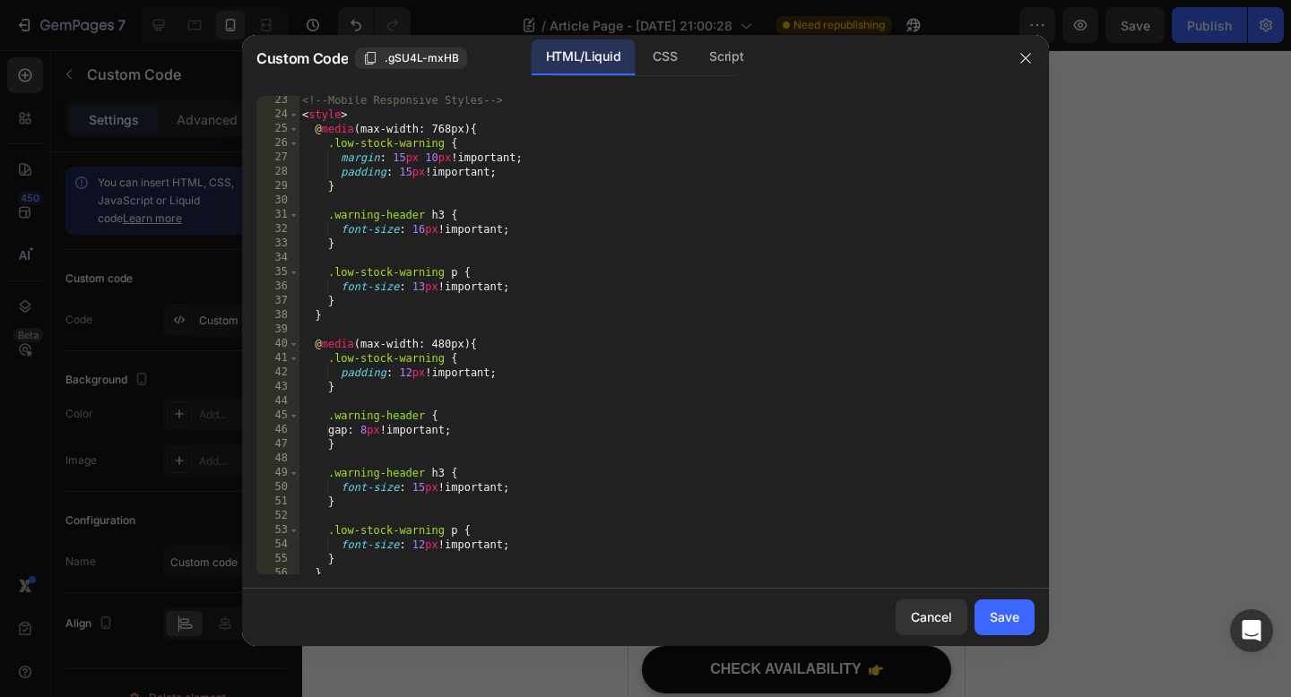
scroll to position [425, 0]
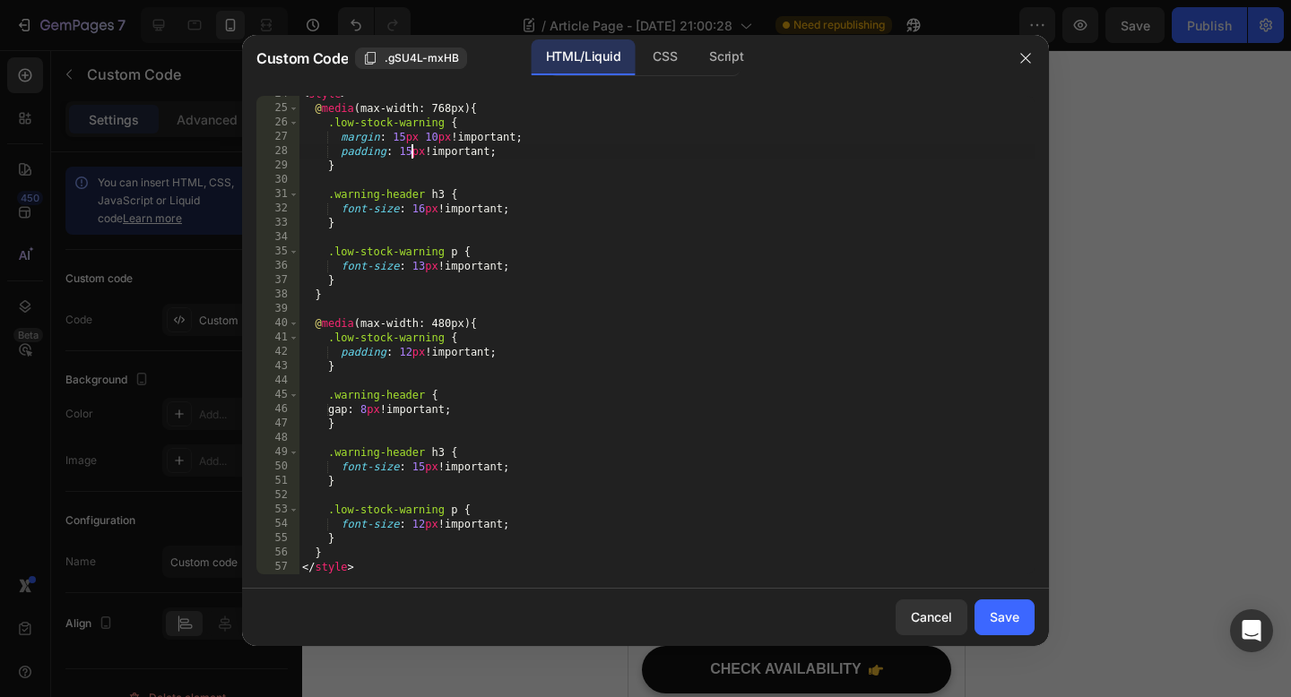
click at [411, 149] on div "< style > @ media (max-width: 768px) { .low-stock-warning { margin : 15 px 10 p…" at bounding box center [666, 340] width 736 height 507
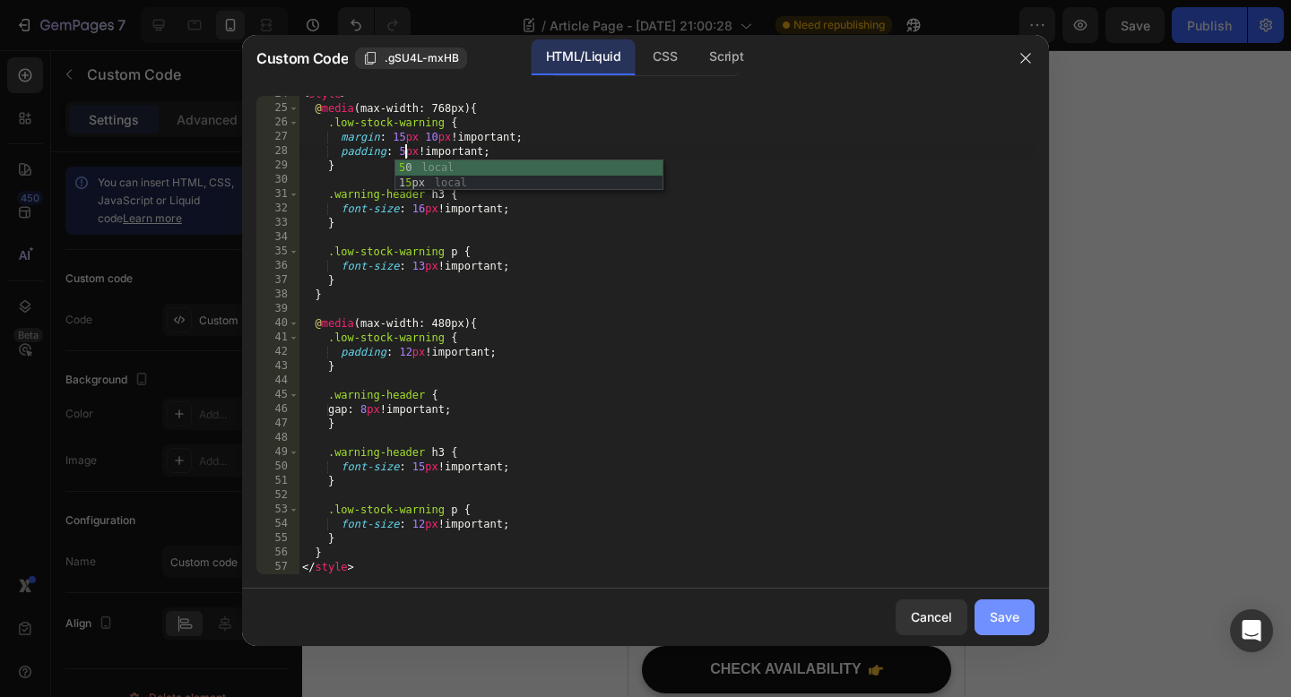
type textarea "padding: 5px !important;"
click at [1006, 603] on button "Save" at bounding box center [1004, 618] width 60 height 36
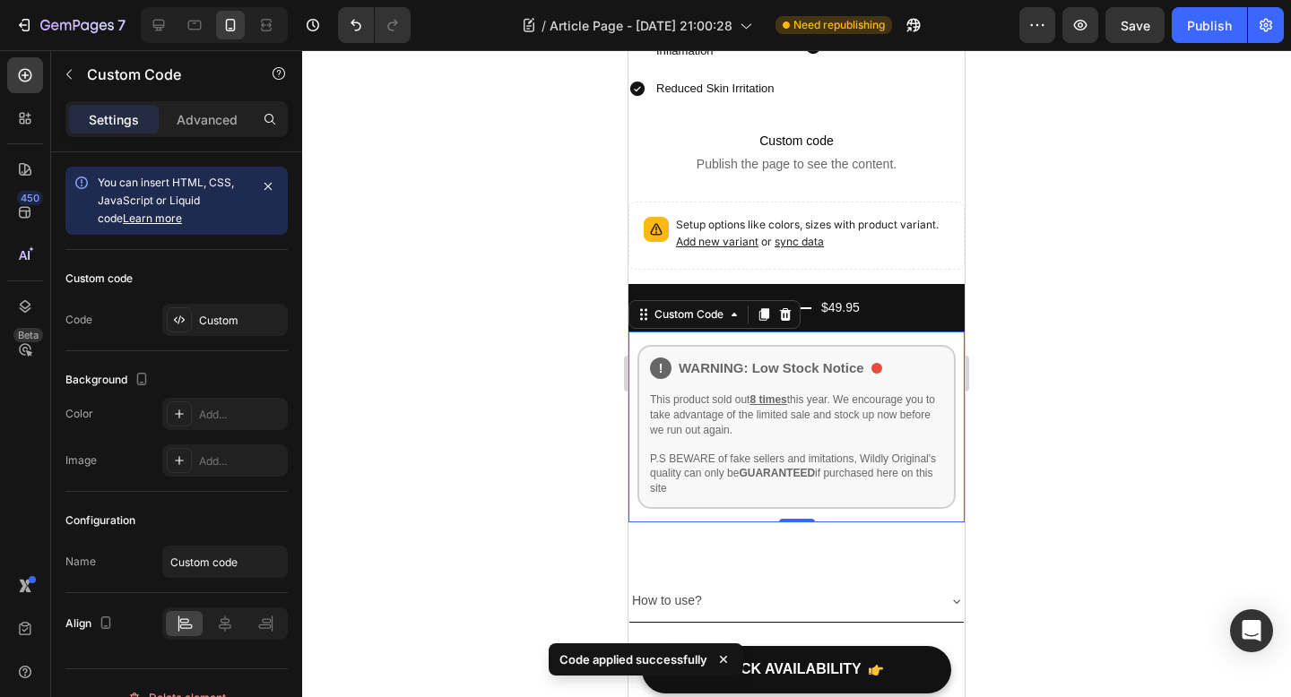
click at [505, 356] on div at bounding box center [796, 373] width 989 height 647
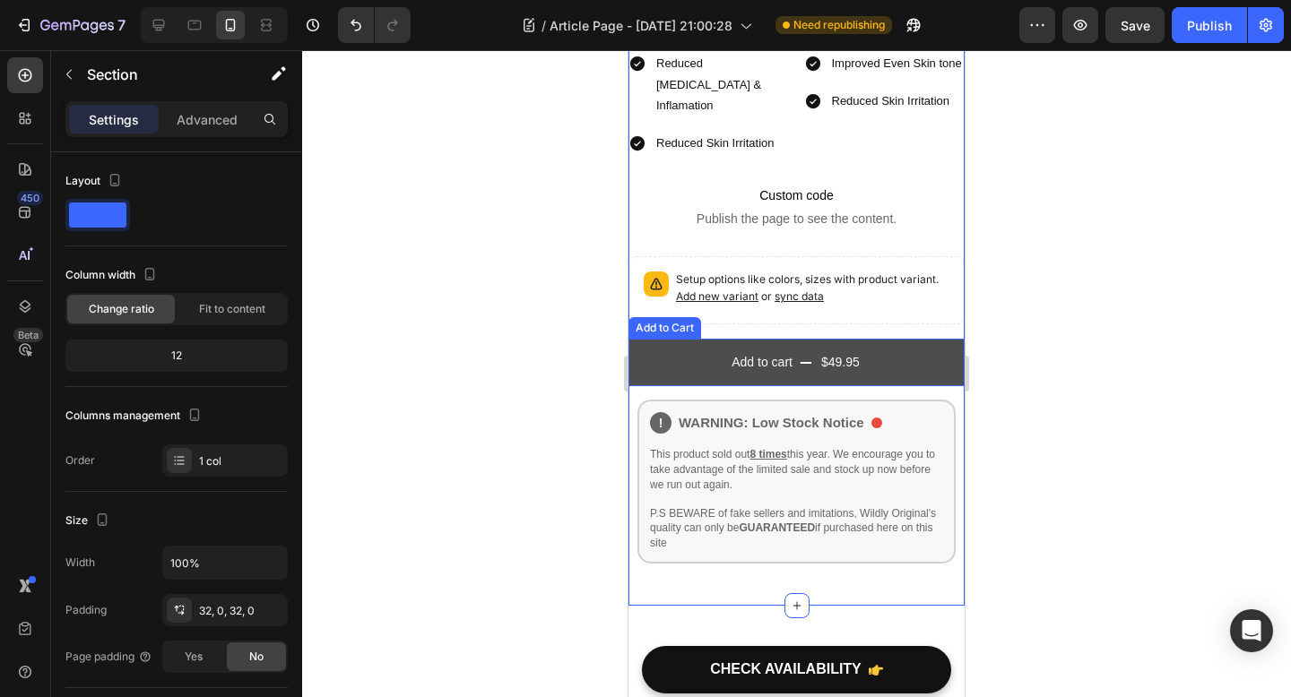
scroll to position [4882, 0]
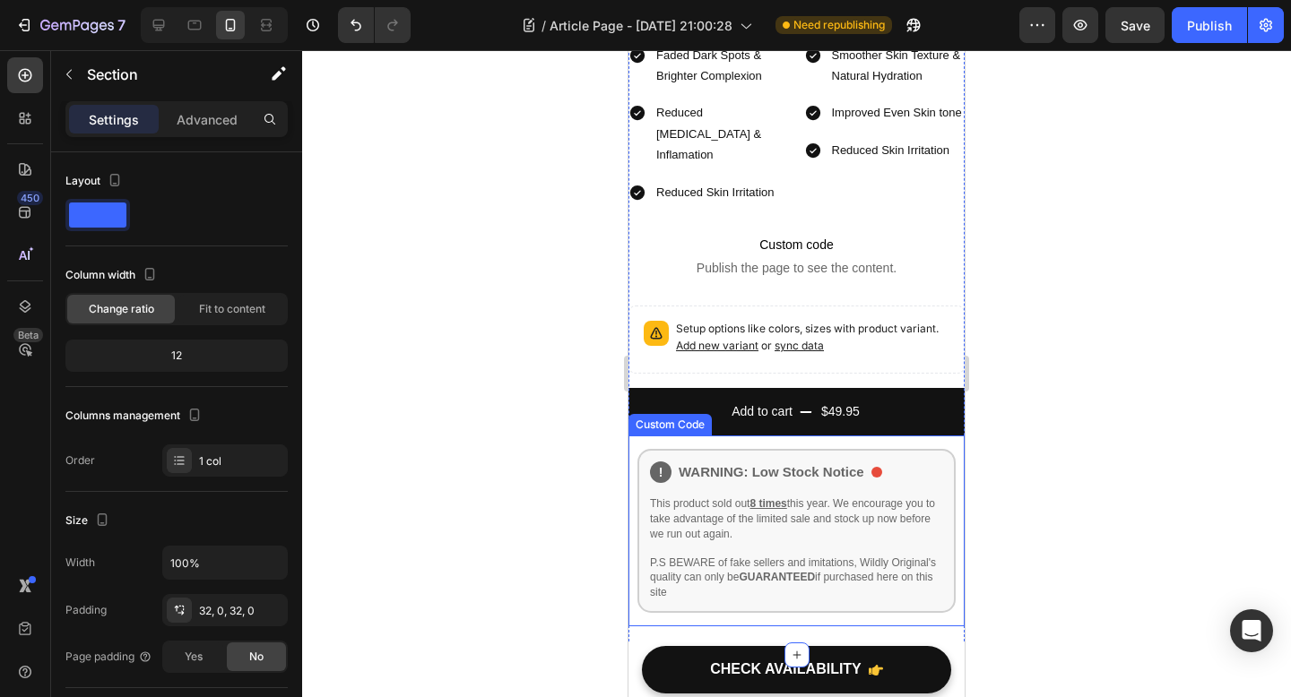
click at [871, 496] on p "This product sold out 8 times this year. We encourage you to take advantage of …" at bounding box center [796, 518] width 293 height 45
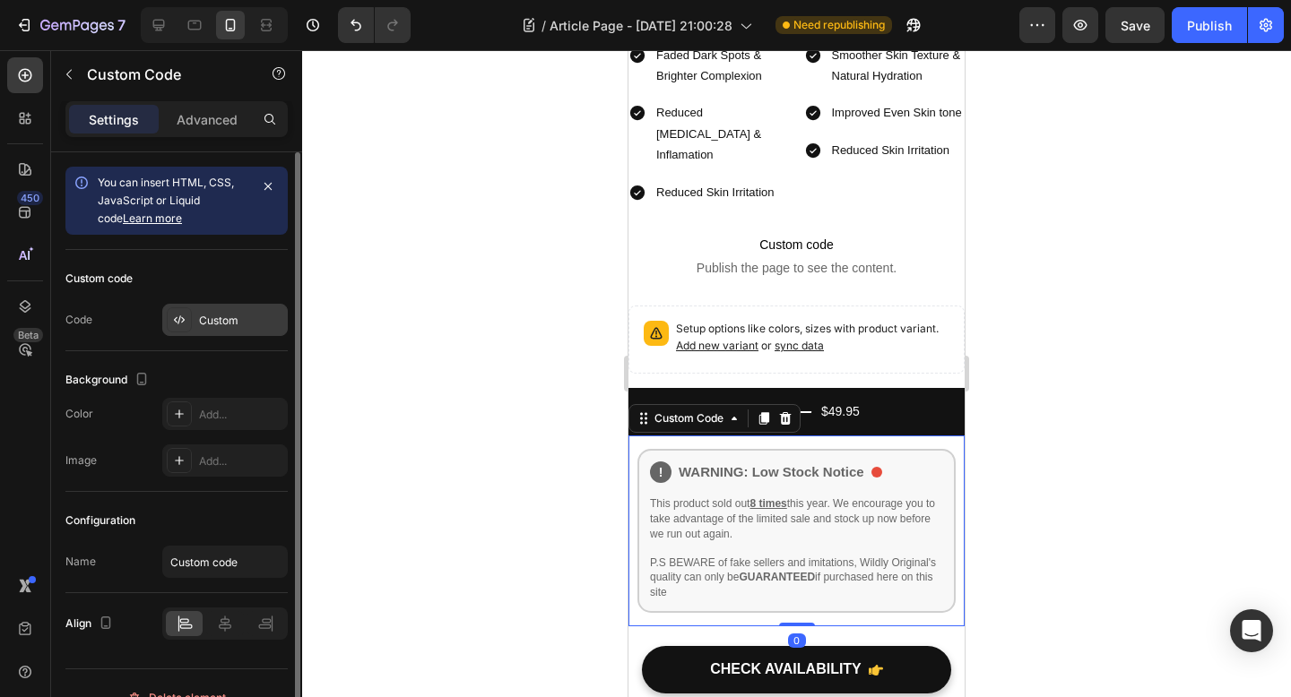
click at [230, 322] on div "Custom" at bounding box center [241, 321] width 84 height 16
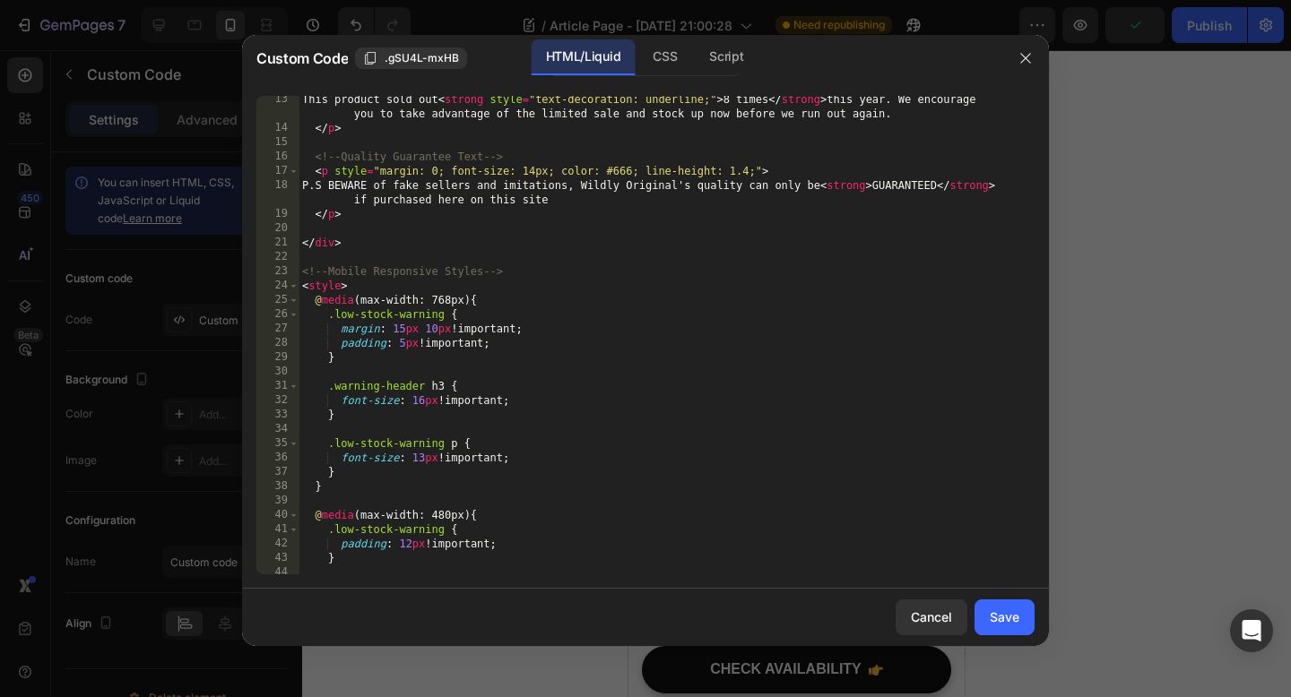
scroll to position [236, 0]
click at [398, 340] on div "This product sold out < strong style = "text-decoration: underline;" > 8 times …" at bounding box center [666, 351] width 736 height 522
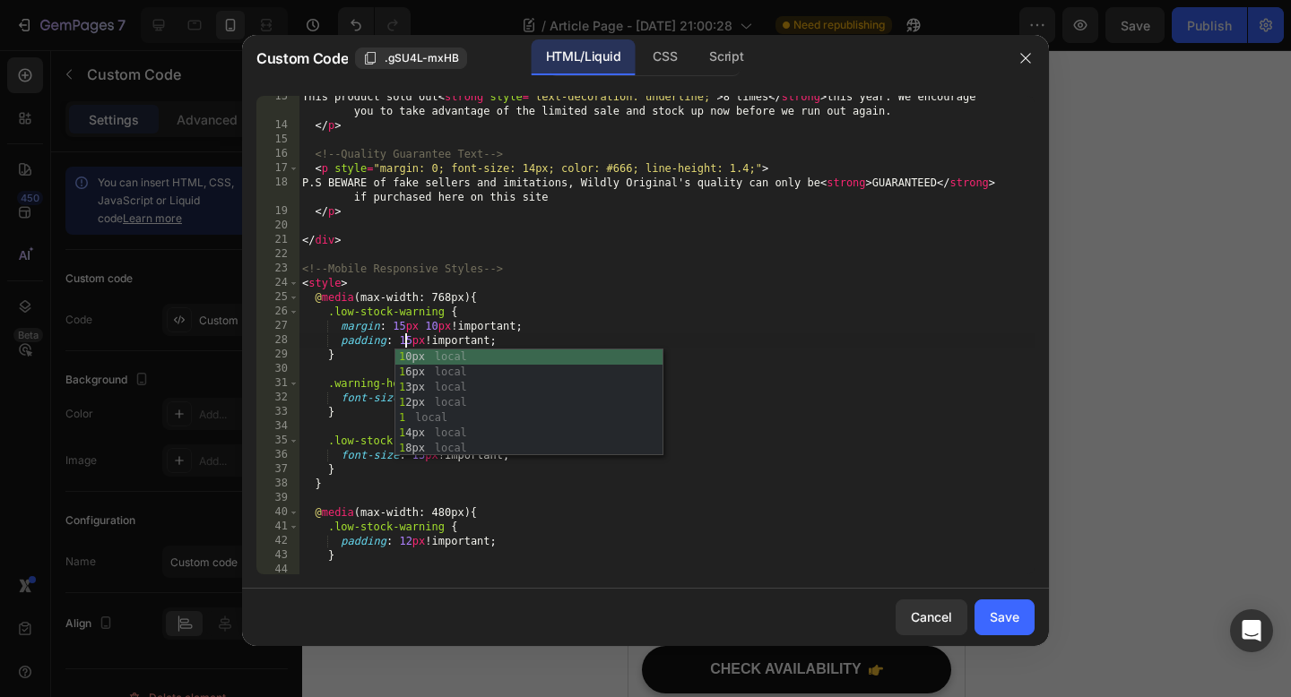
scroll to position [0, 8]
type textarea "padding: 15px !important;"
click at [997, 612] on div "Save" at bounding box center [1004, 617] width 30 height 19
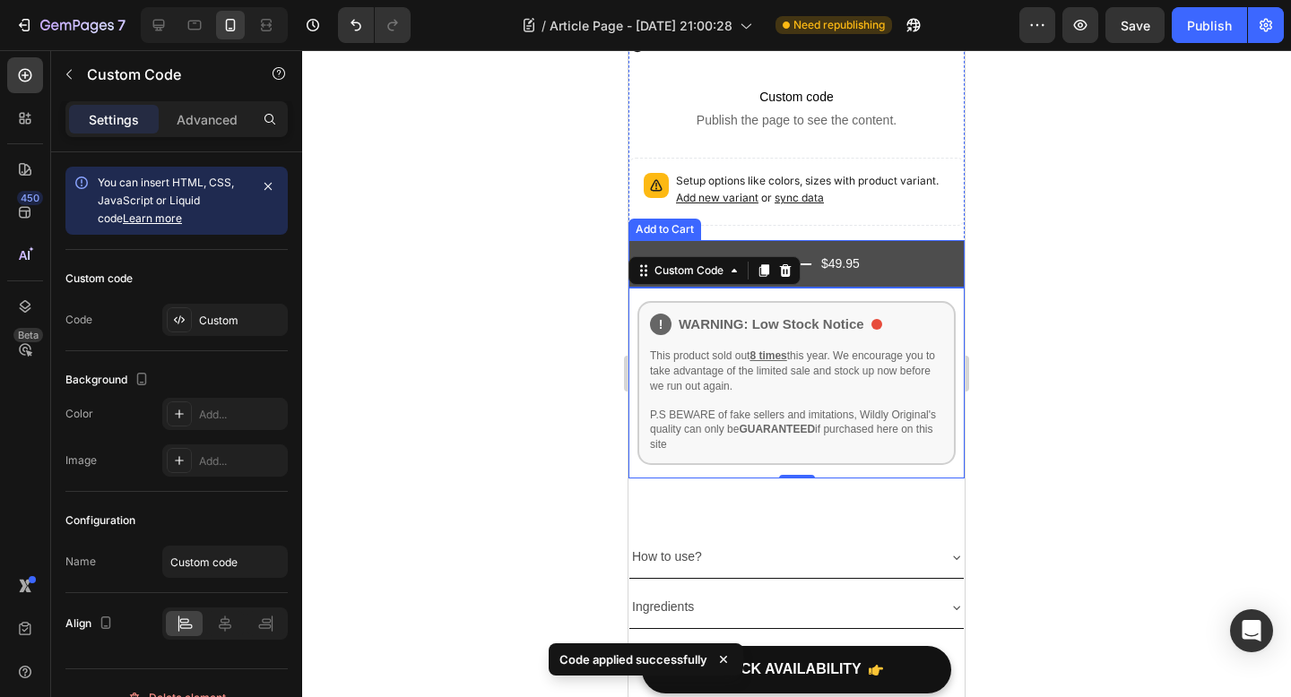
scroll to position [5030, 0]
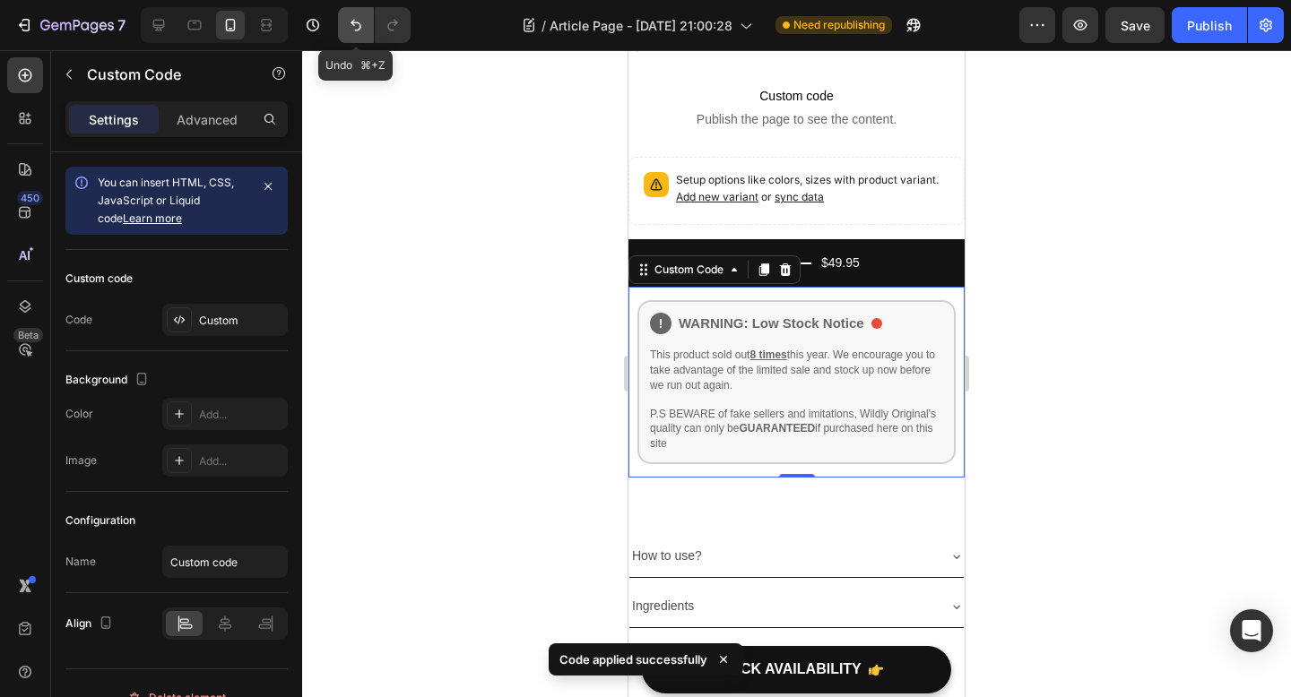
click at [354, 31] on icon "Undo/Redo" at bounding box center [356, 25] width 18 height 18
click at [393, 33] on icon "Undo/Redo" at bounding box center [393, 25] width 18 height 18
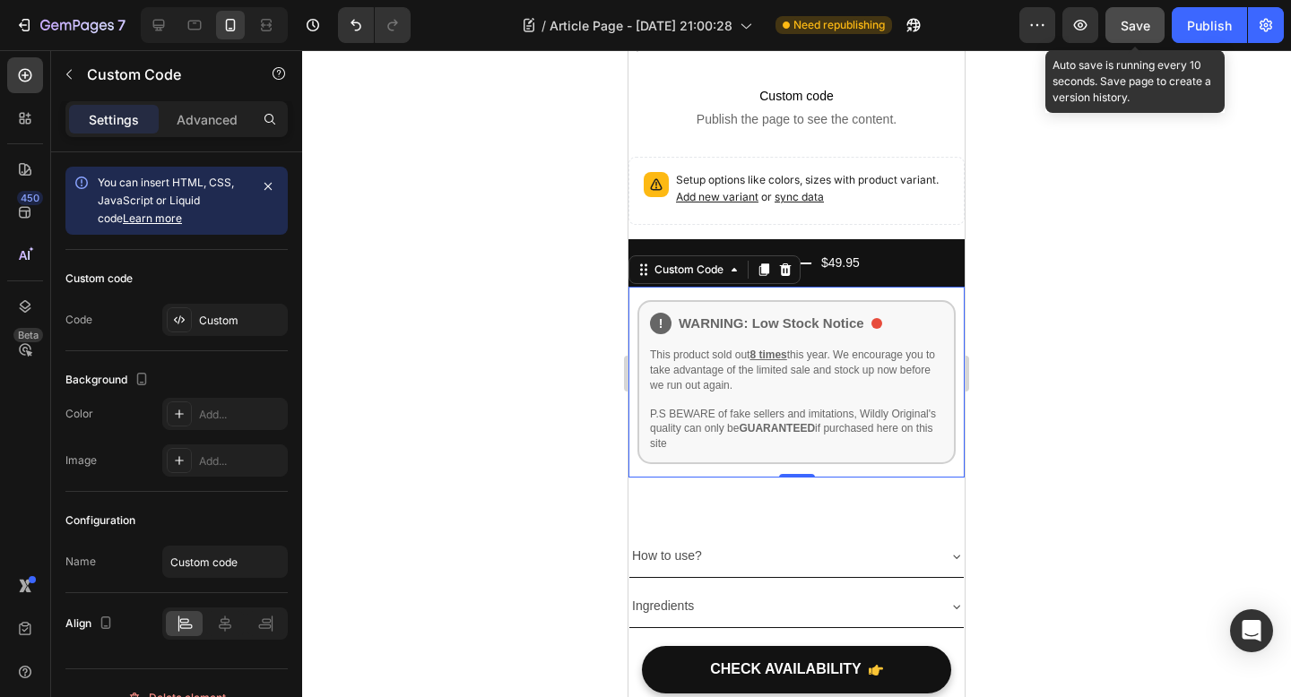
click at [1127, 35] on button "Save" at bounding box center [1134, 25] width 59 height 36
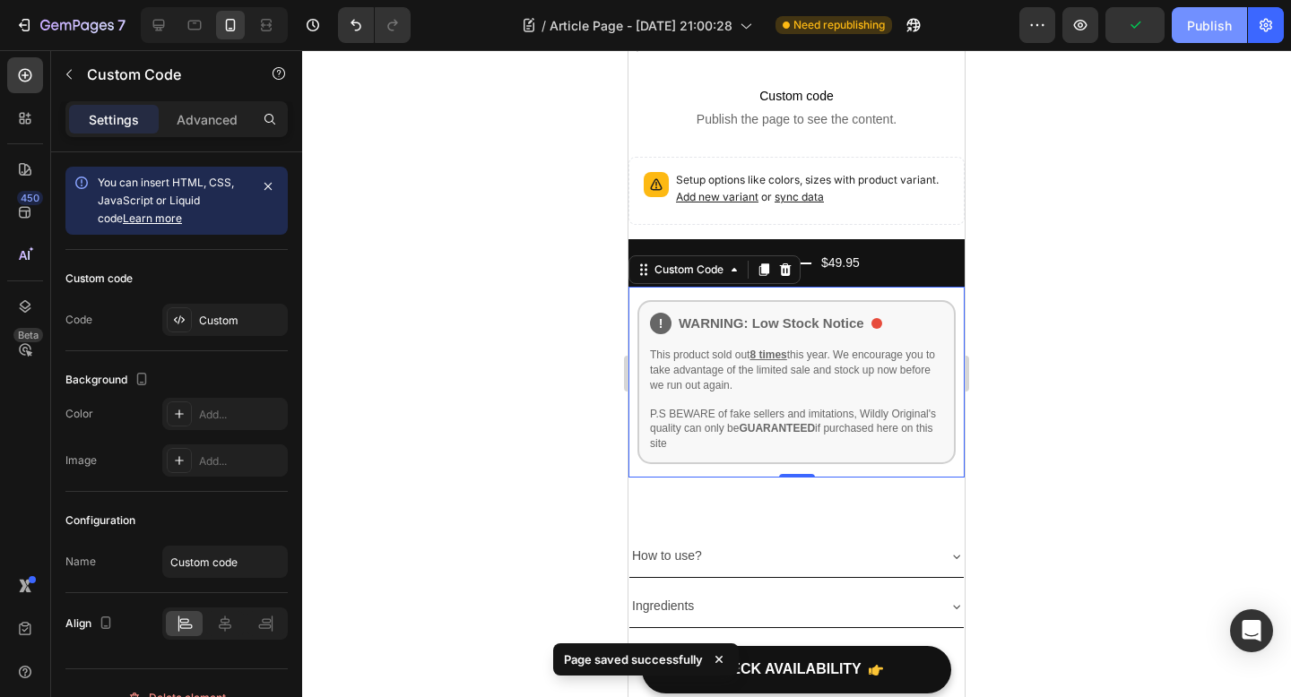
click at [1209, 35] on button "Publish" at bounding box center [1208, 25] width 75 height 36
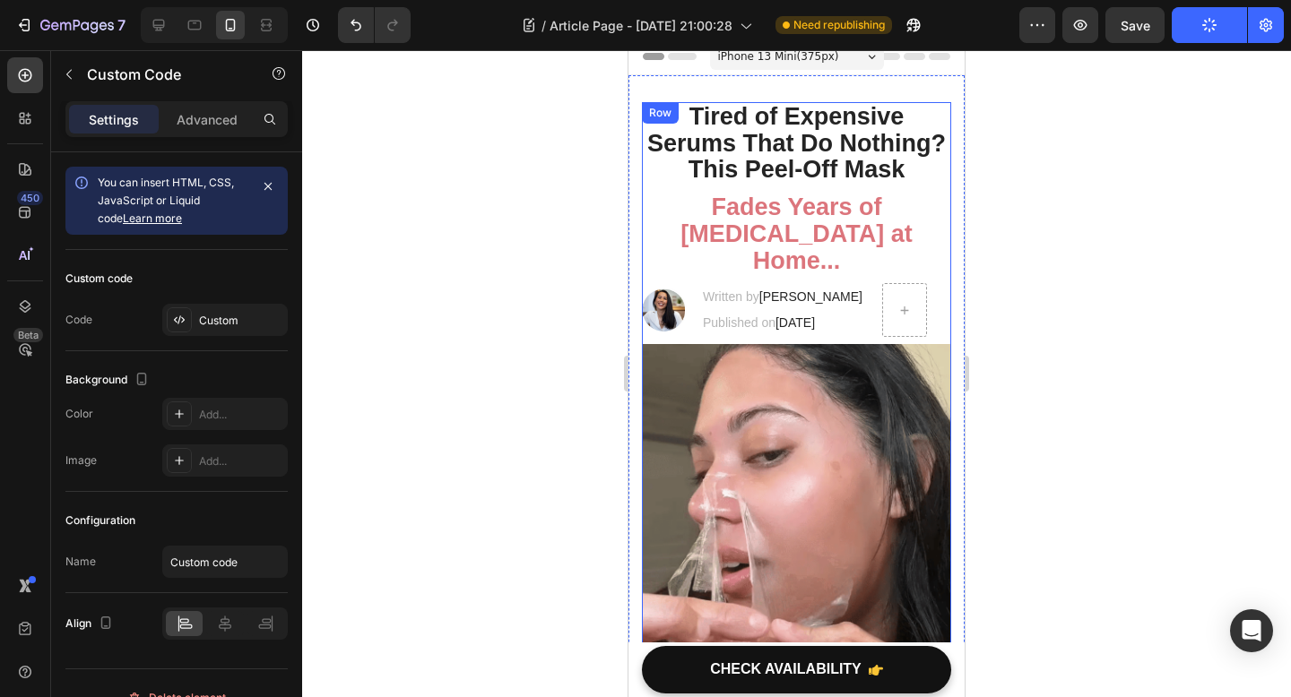
scroll to position [13, 0]
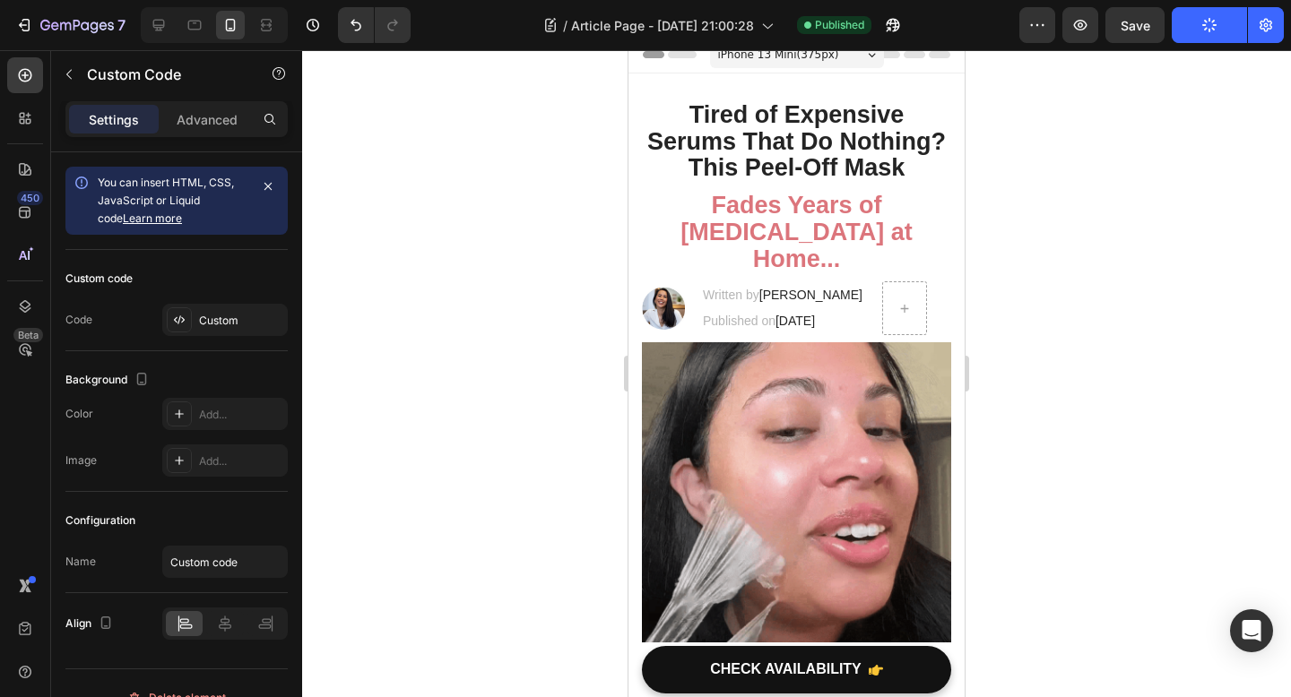
click at [1167, 473] on div at bounding box center [796, 373] width 989 height 647
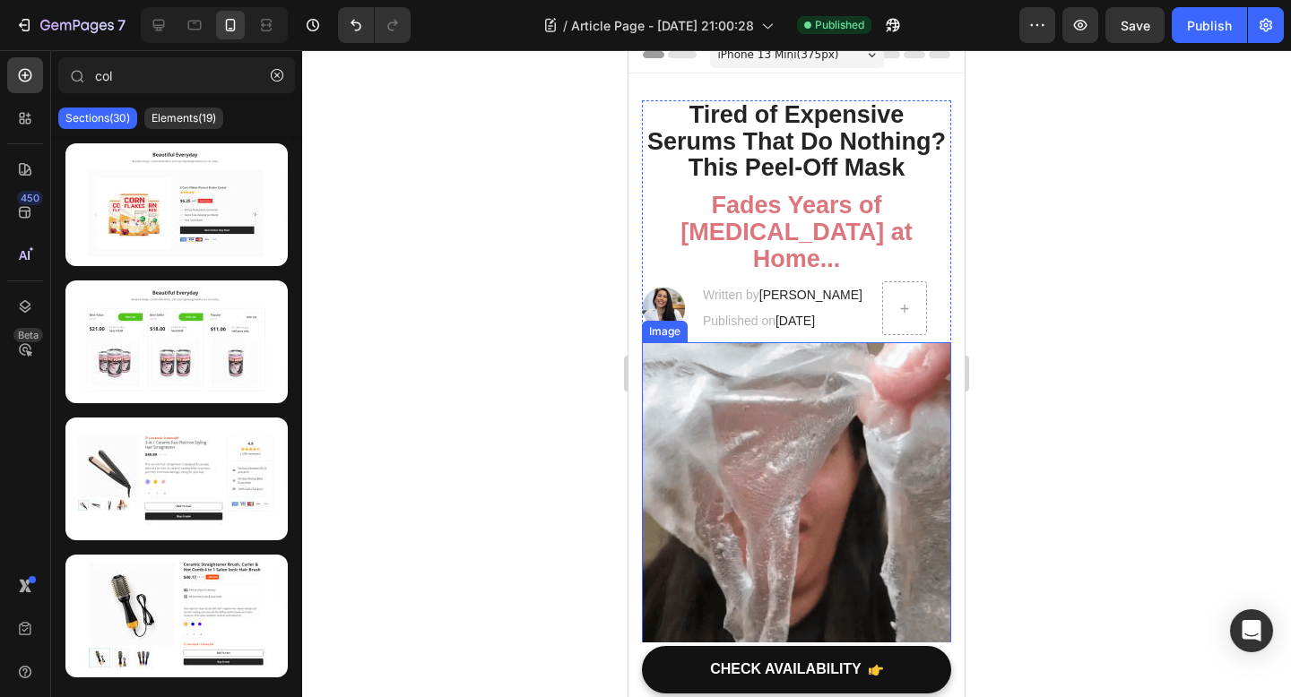
scroll to position [0, 0]
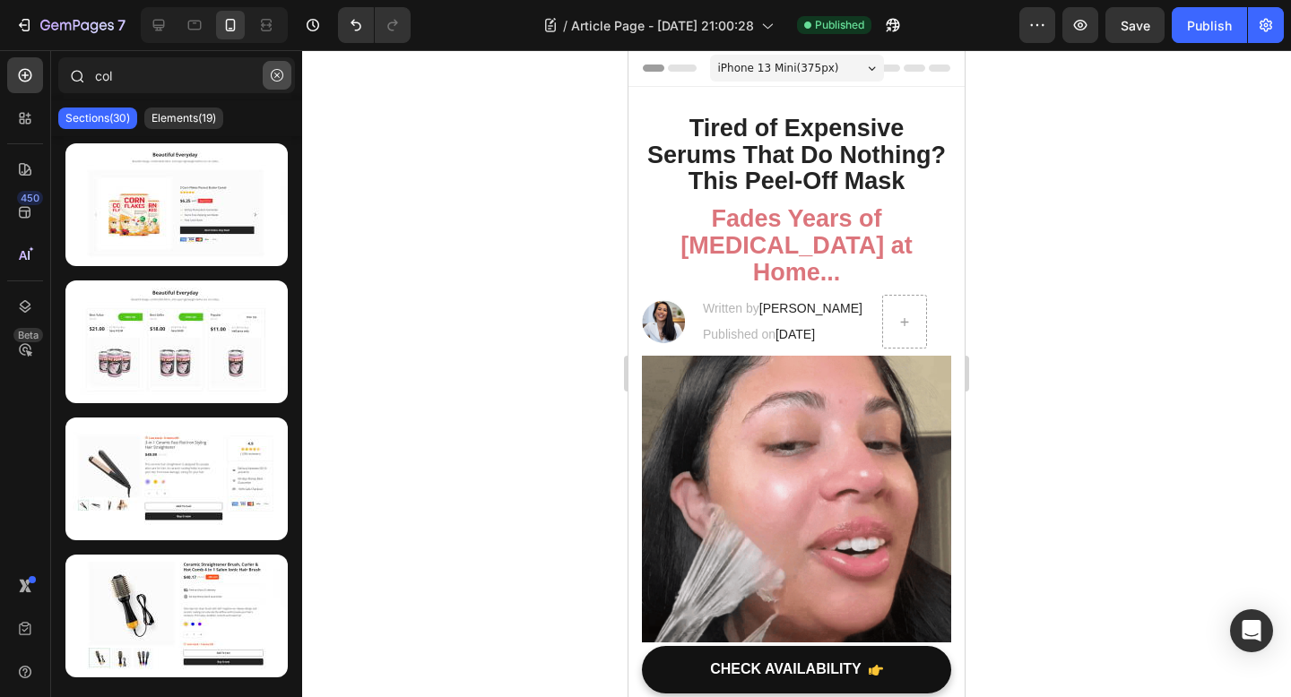
click at [272, 74] on icon "button" at bounding box center [277, 75] width 13 height 13
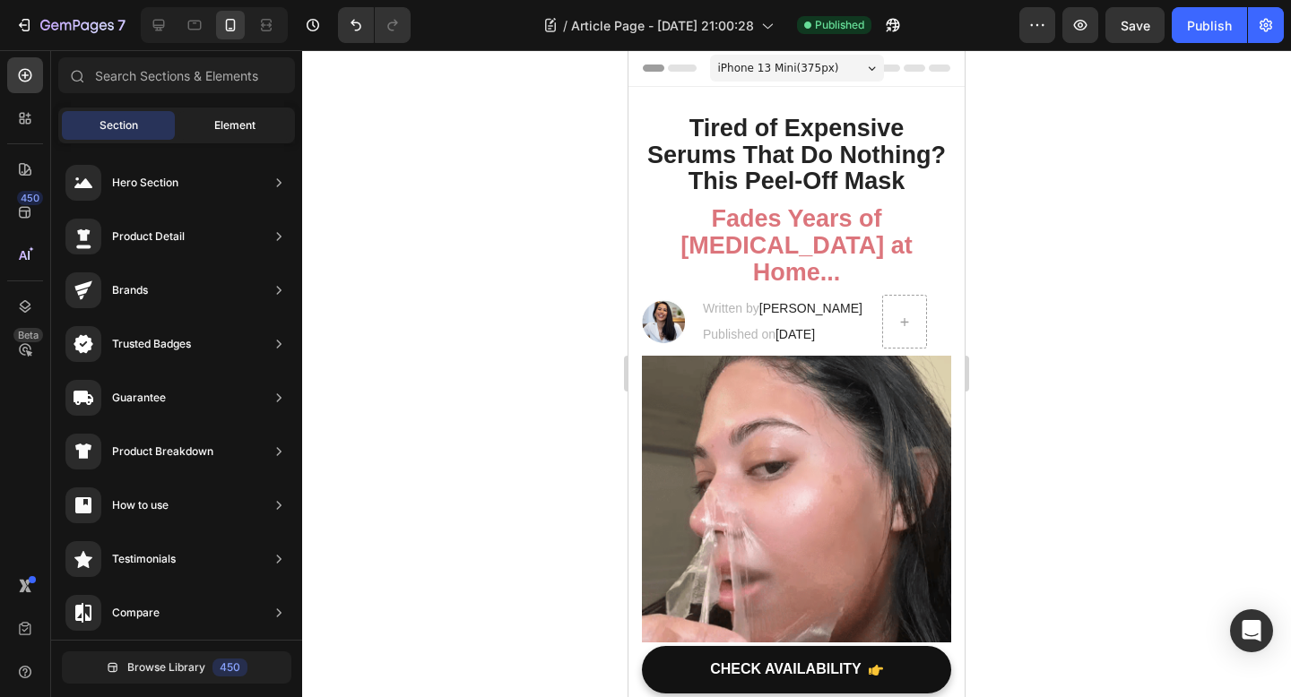
click at [231, 137] on div "Element" at bounding box center [234, 125] width 113 height 29
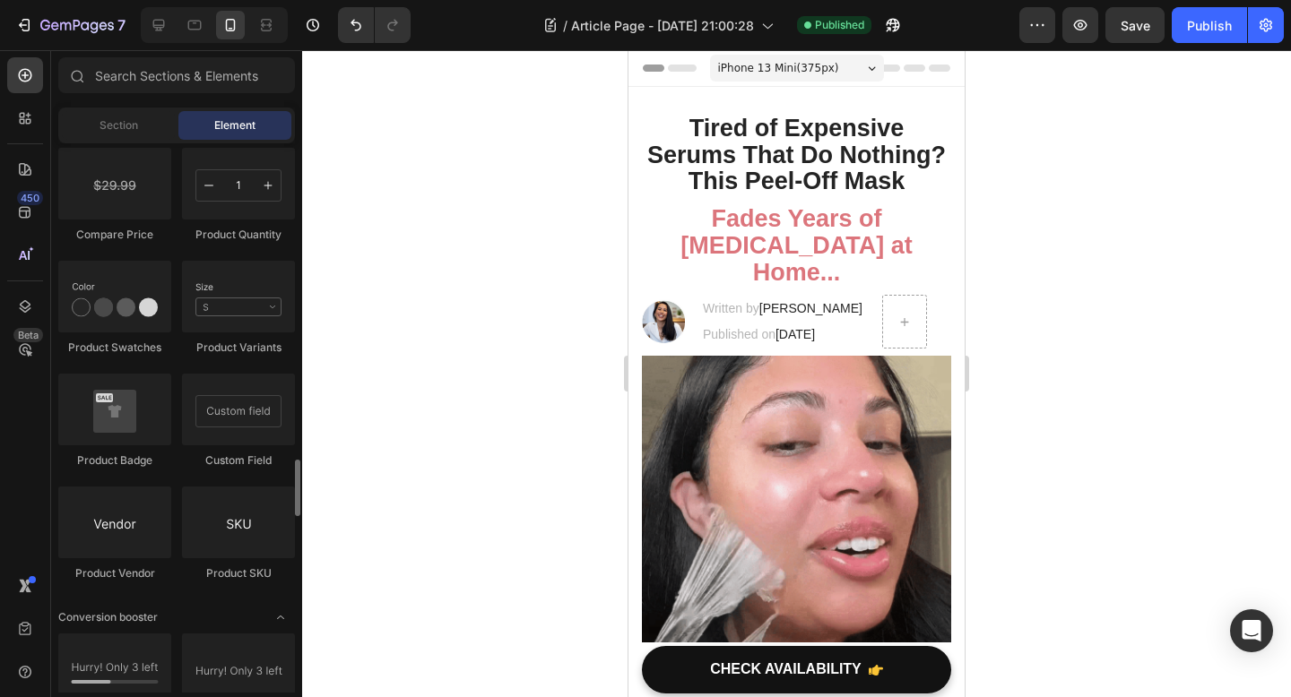
scroll to position [3083, 0]
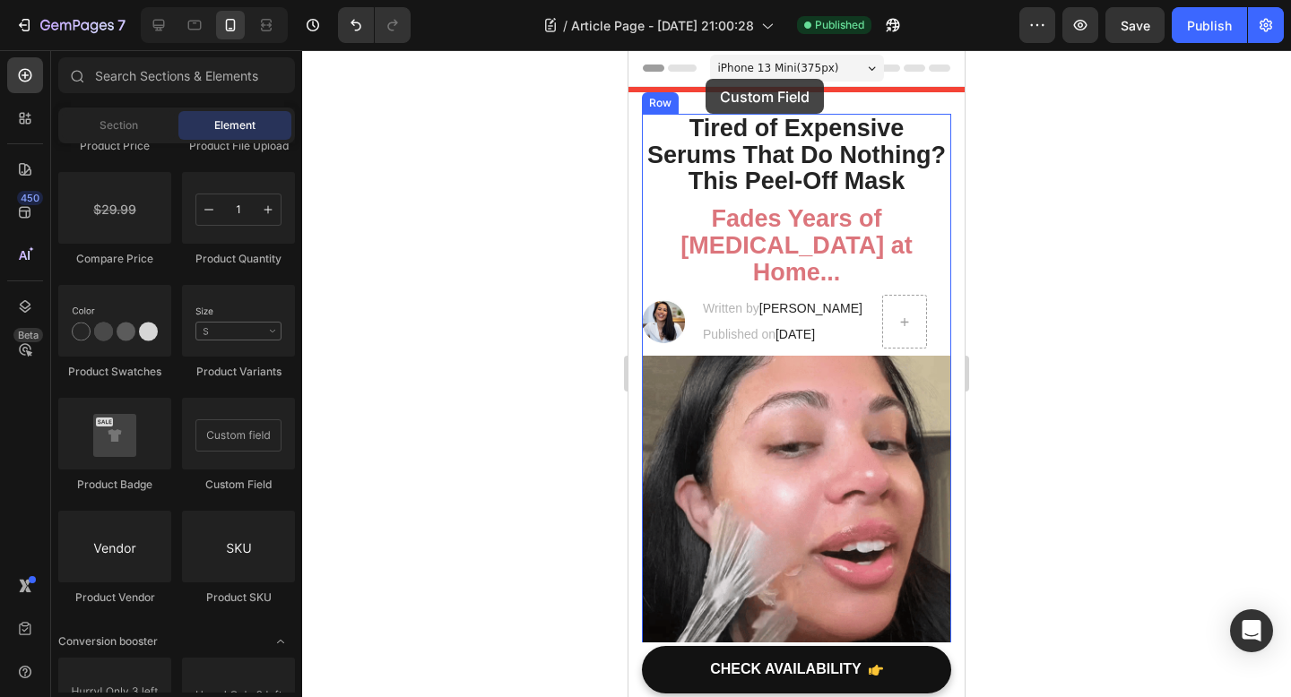
drag, startPoint x: 885, startPoint y: 480, endPoint x: 704, endPoint y: 79, distance: 440.4
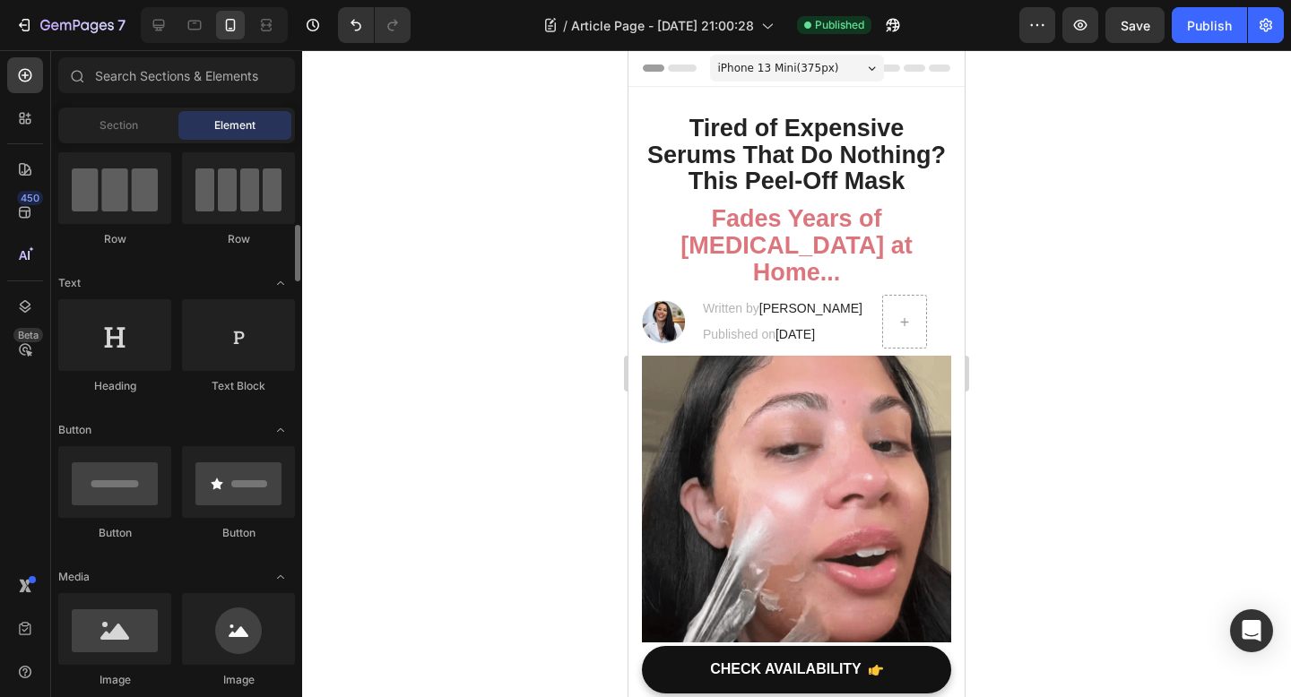
scroll to position [0, 0]
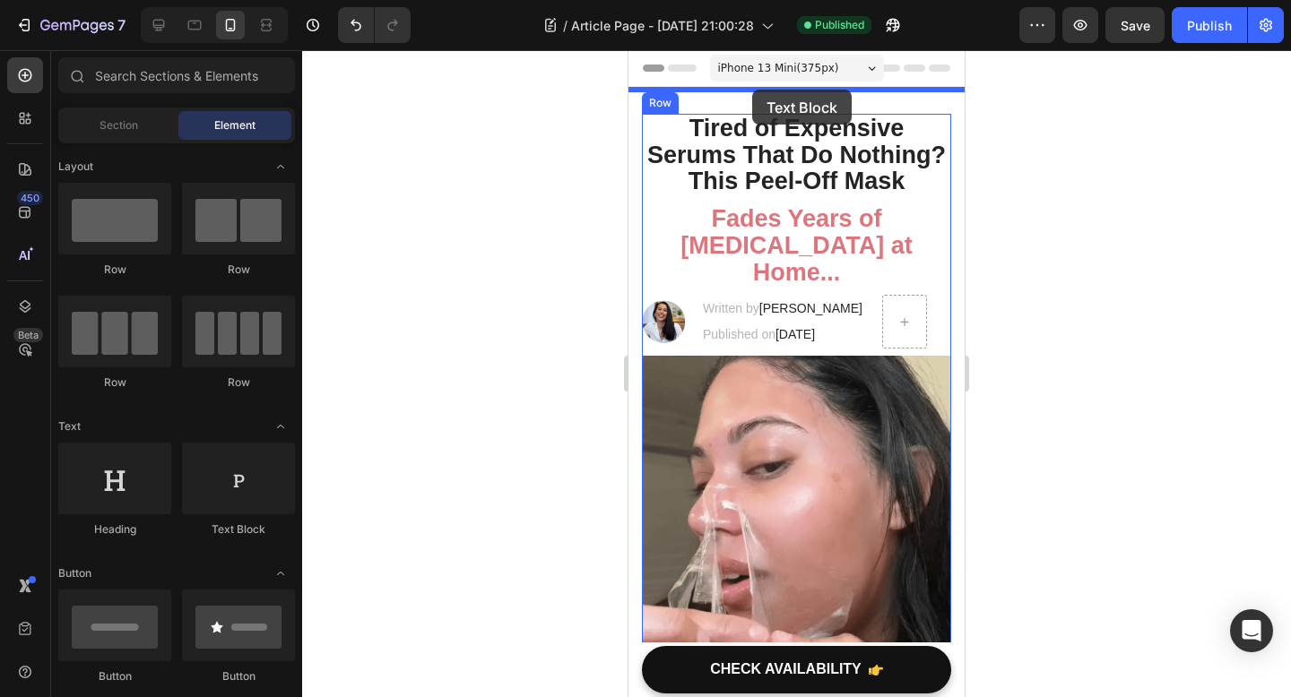
drag, startPoint x: 846, startPoint y: 553, endPoint x: 762, endPoint y: 91, distance: 470.0
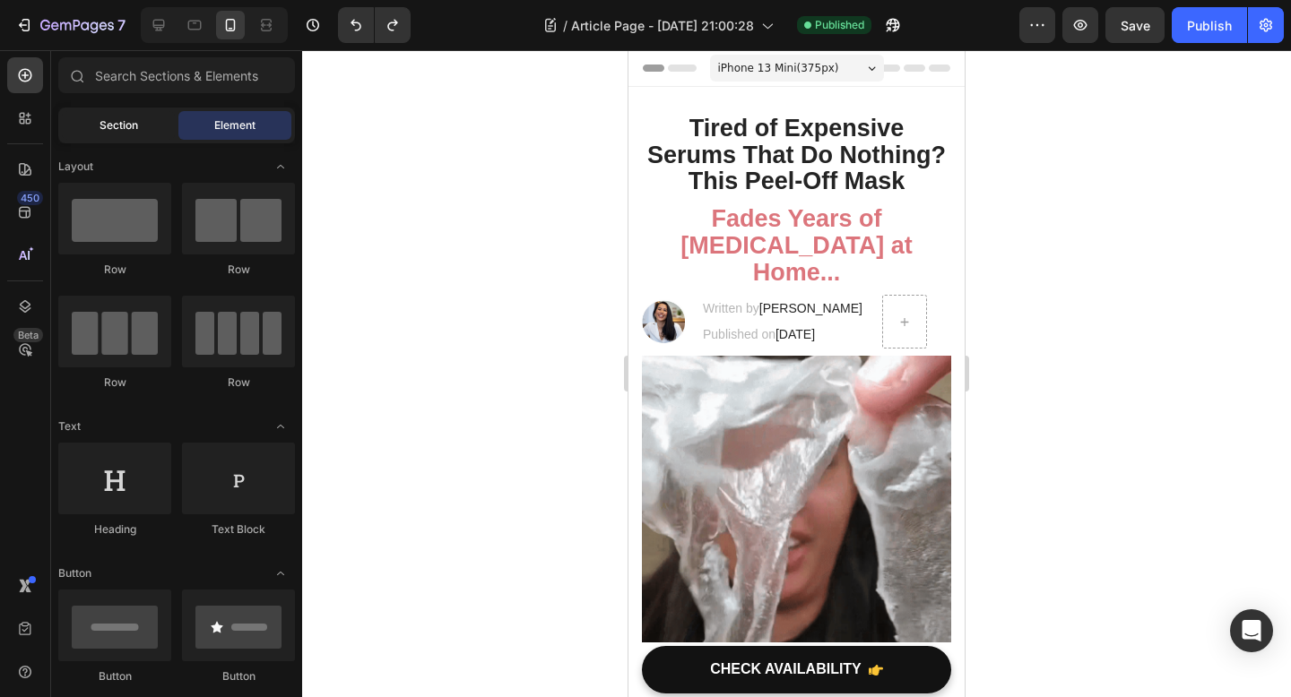
click at [141, 130] on div "Section" at bounding box center [118, 125] width 113 height 29
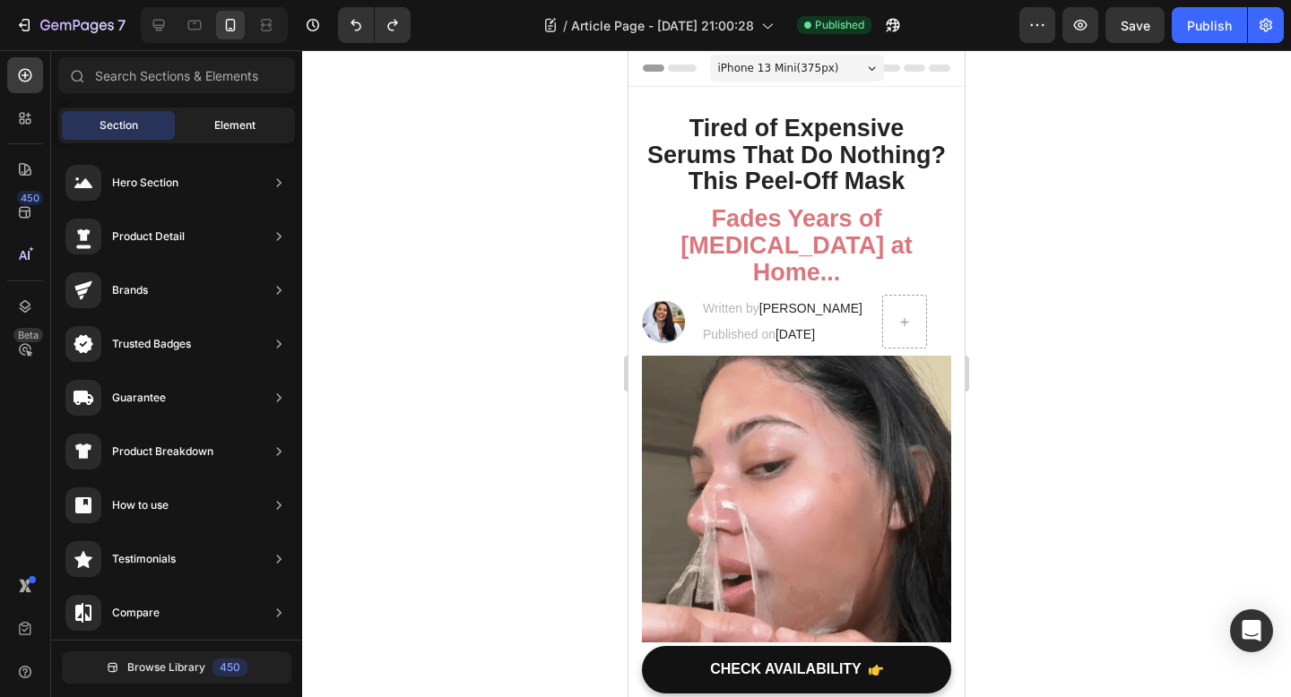
click at [260, 123] on div "Element" at bounding box center [234, 125] width 113 height 29
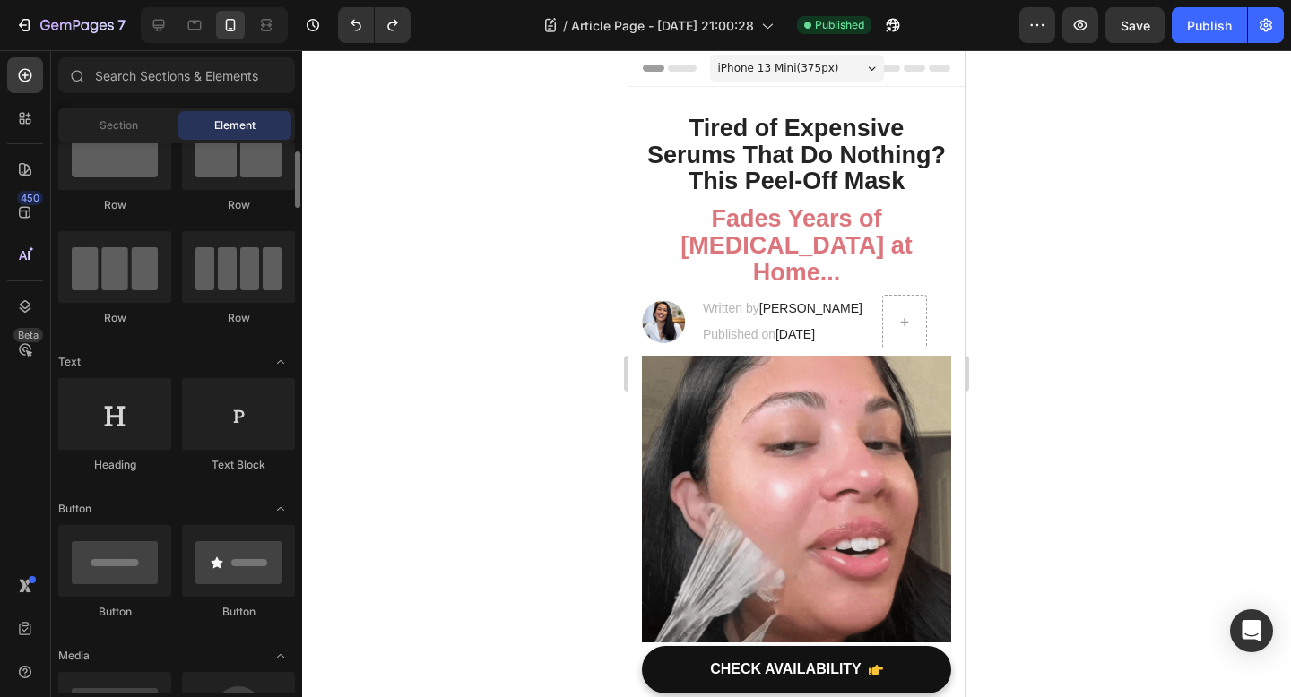
scroll to position [66, 0]
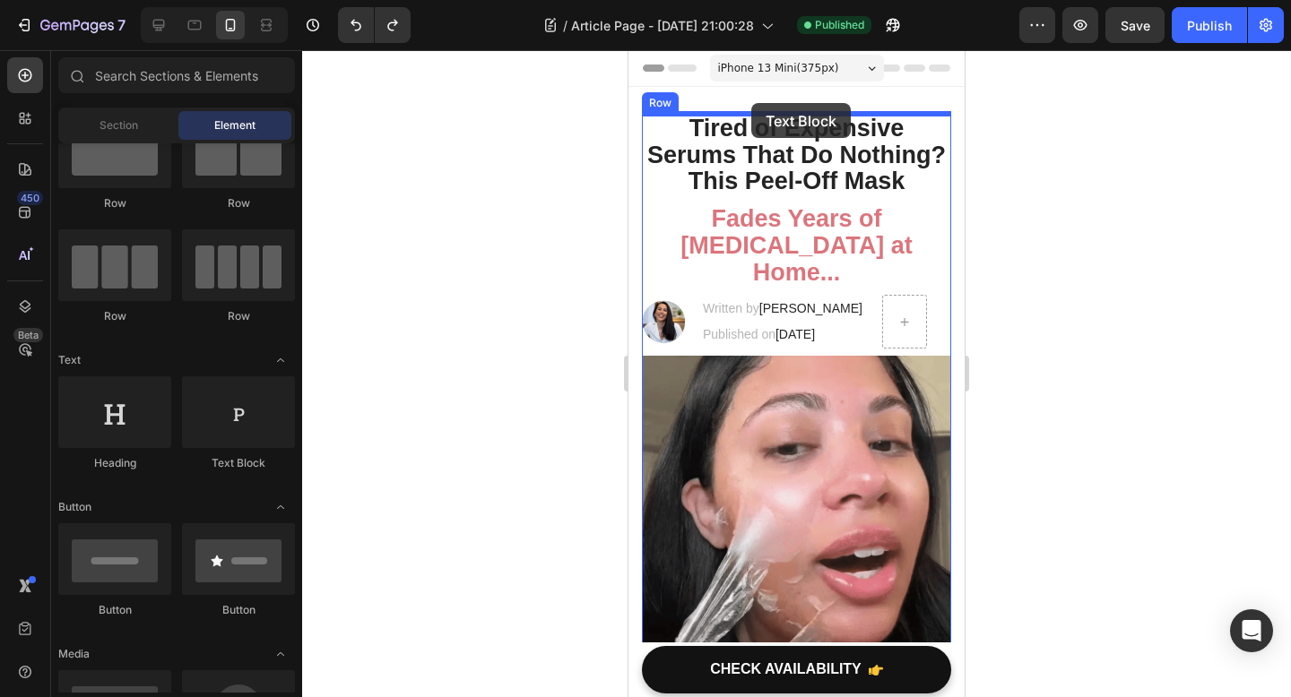
drag, startPoint x: 893, startPoint y: 468, endPoint x: 752, endPoint y: 108, distance: 386.8
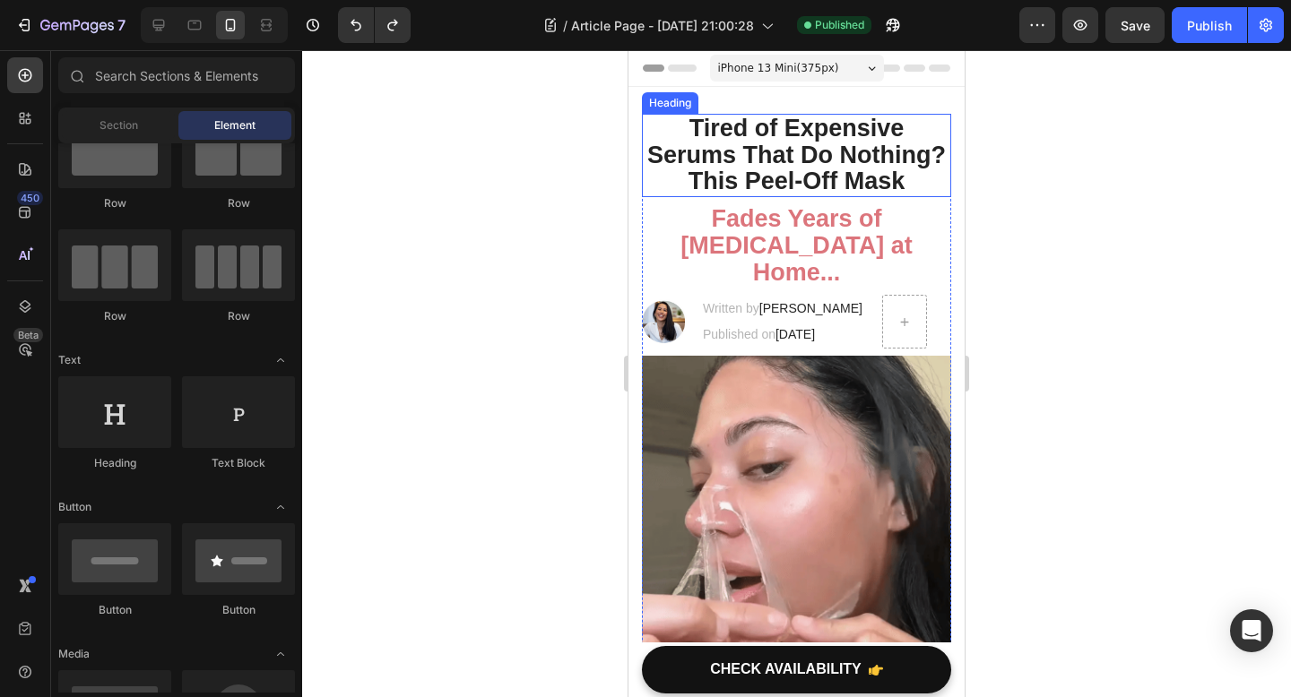
click at [878, 185] on h2 "Tired of Expensive Serums That Do Nothing? This Peel-Off Mask" at bounding box center [796, 155] width 309 height 83
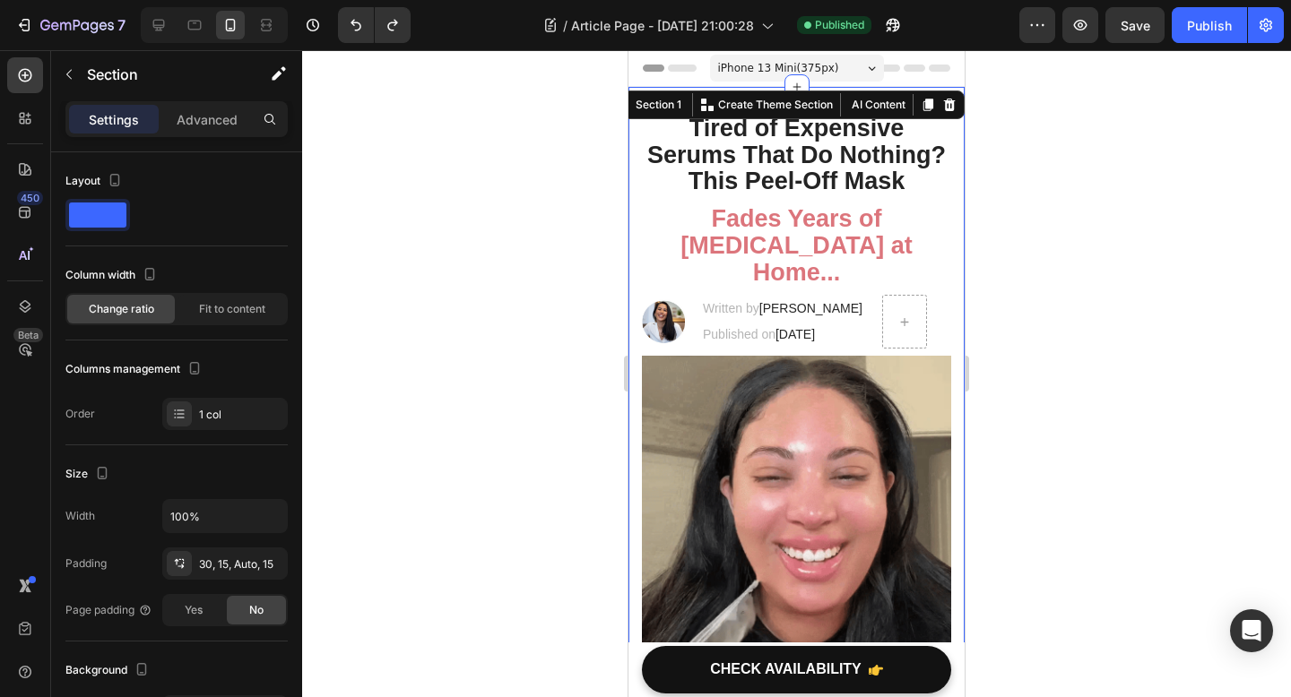
click at [1150, 318] on div at bounding box center [796, 373] width 989 height 647
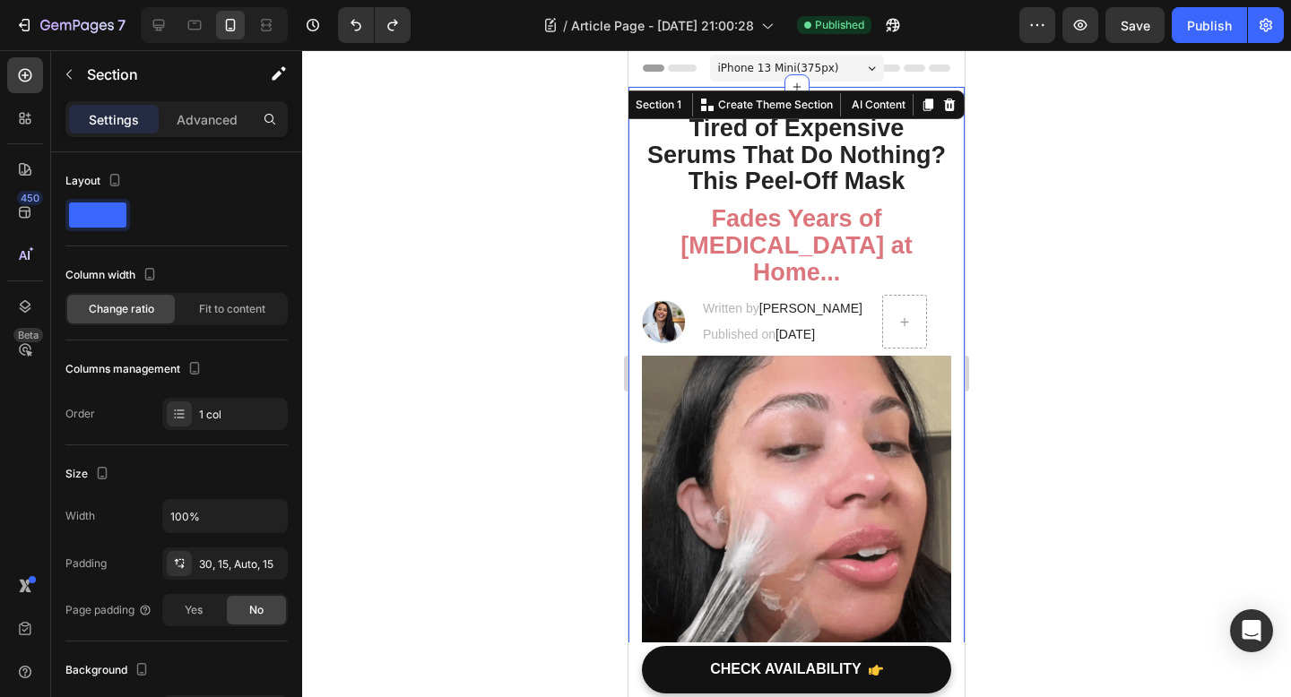
click at [1032, 240] on div at bounding box center [796, 373] width 989 height 647
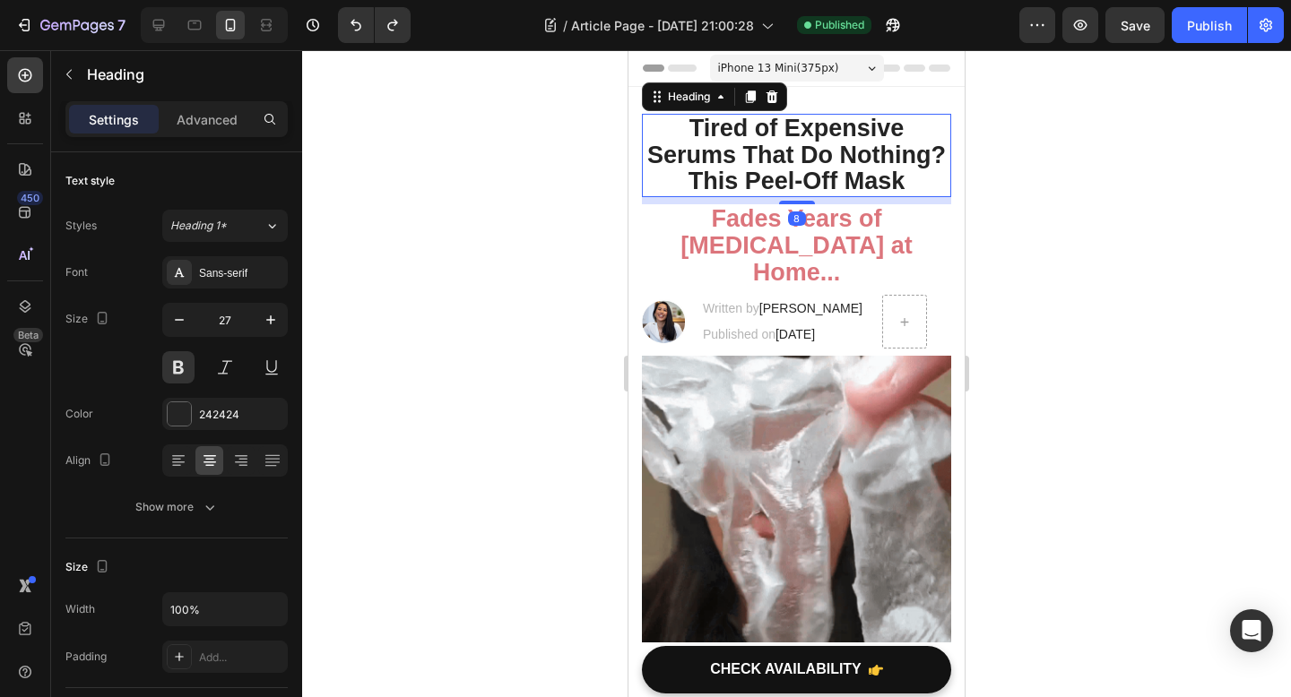
click at [846, 160] on h2 "Tired of Expensive Serums That Do Nothing? This Peel-Off Mask" at bounding box center [796, 155] width 309 height 83
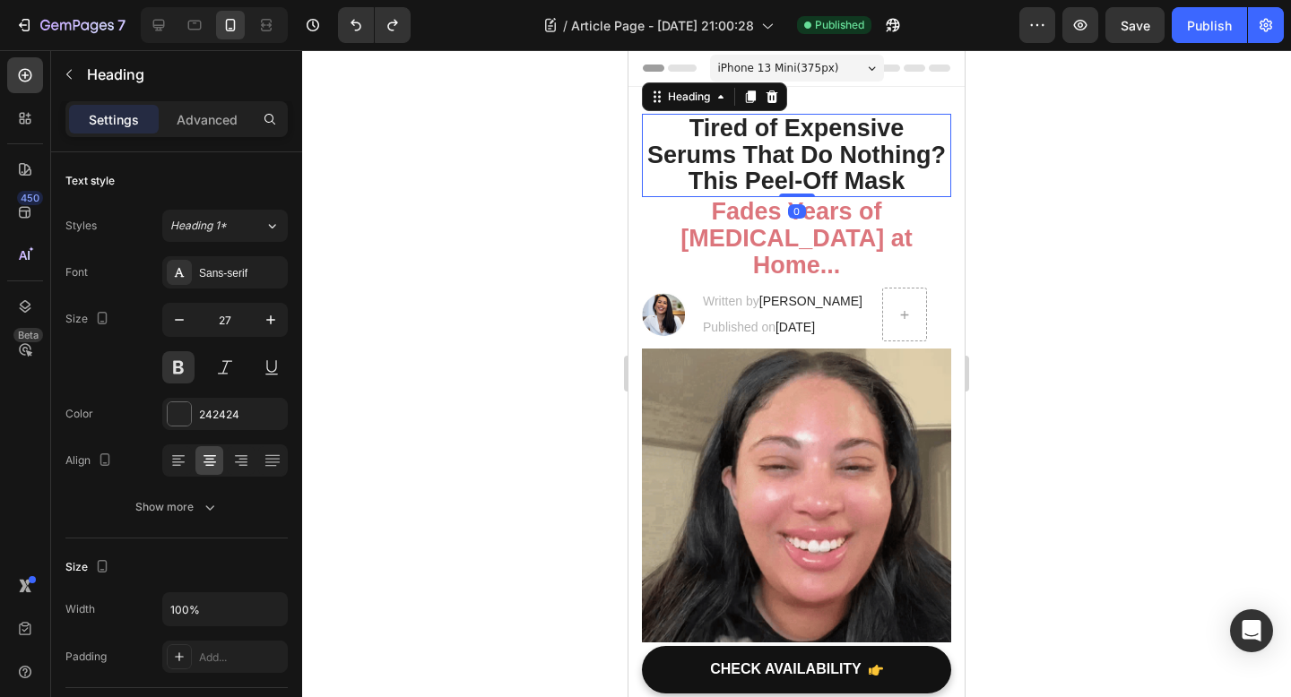
drag, startPoint x: 802, startPoint y: 201, endPoint x: 804, endPoint y: 181, distance: 19.8
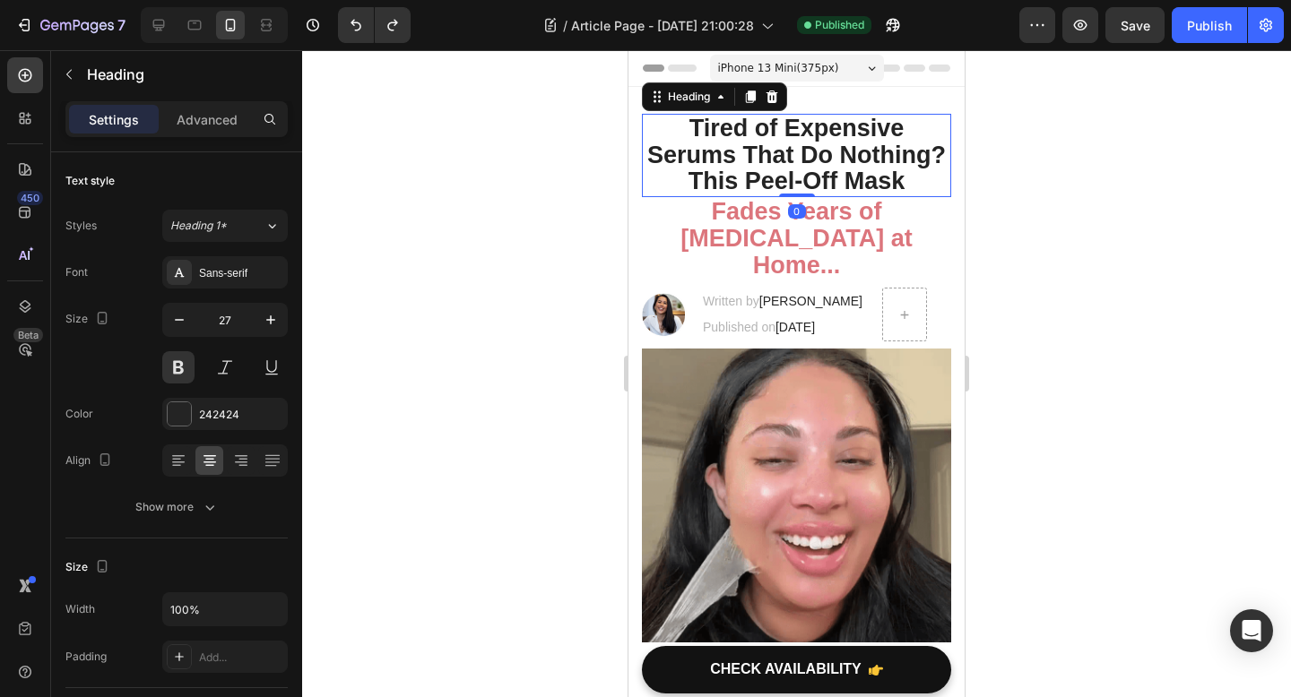
click at [804, 181] on div "Tired of Expensive Serums That Do Nothing? This Peel-Off Mask Heading 0" at bounding box center [796, 155] width 309 height 83
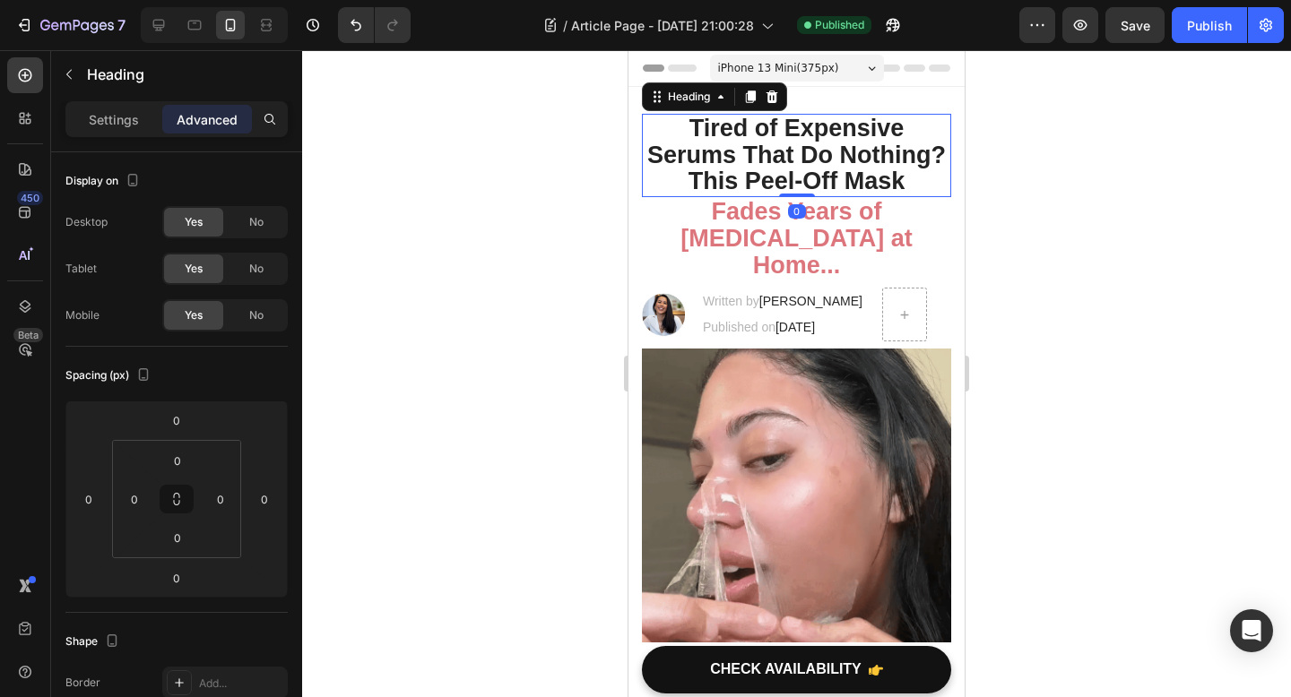
click at [1098, 203] on div at bounding box center [796, 373] width 989 height 647
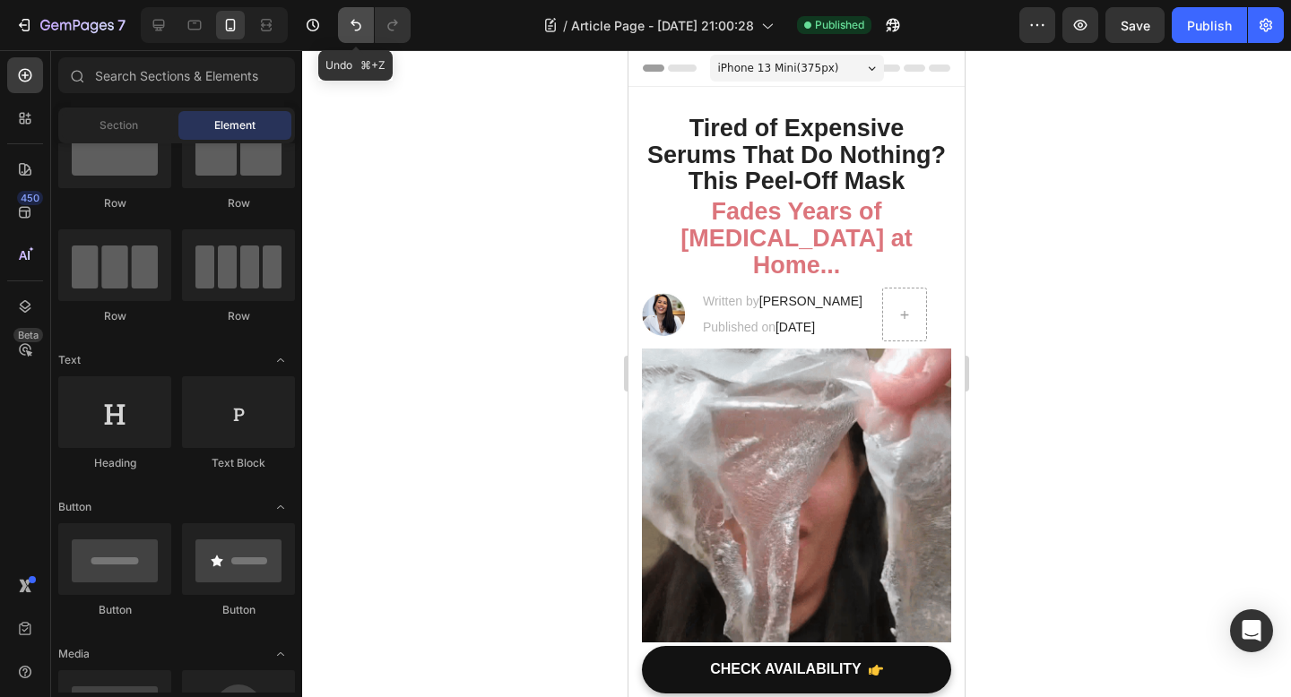
click at [350, 24] on icon "Undo/Redo" at bounding box center [356, 25] width 18 height 18
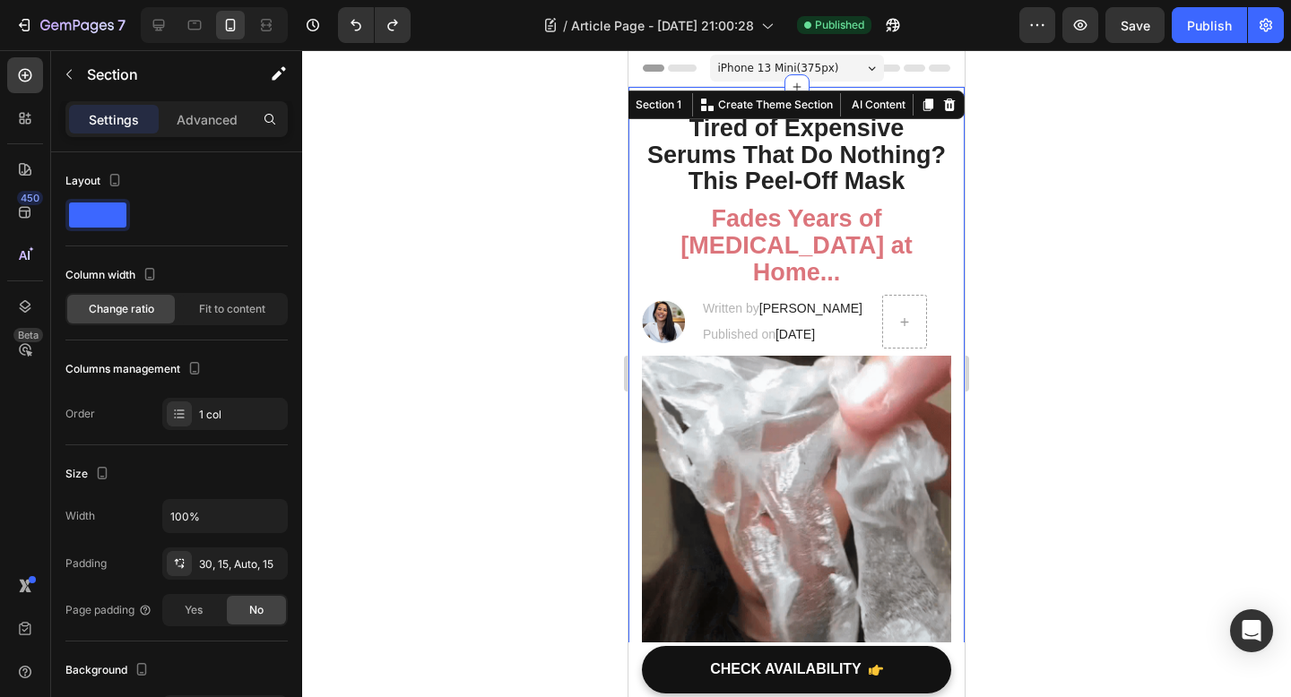
click at [478, 196] on div at bounding box center [796, 373] width 989 height 647
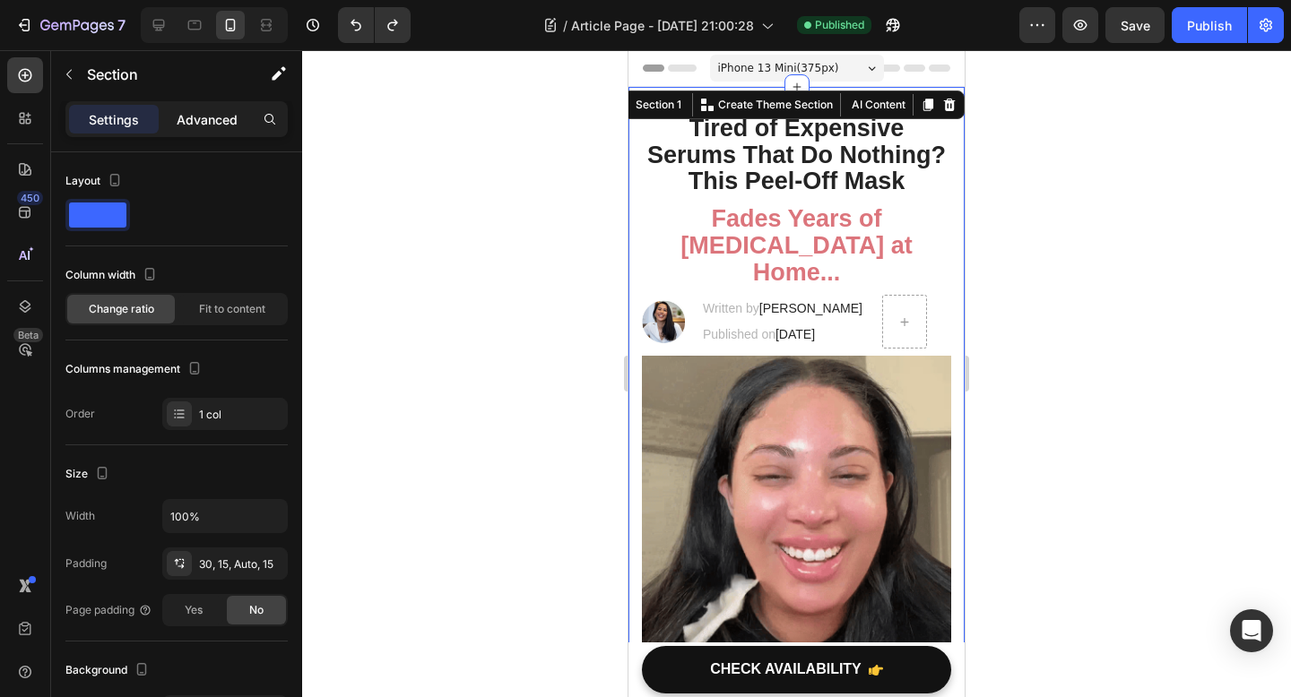
click at [218, 119] on p "Advanced" at bounding box center [207, 119] width 61 height 19
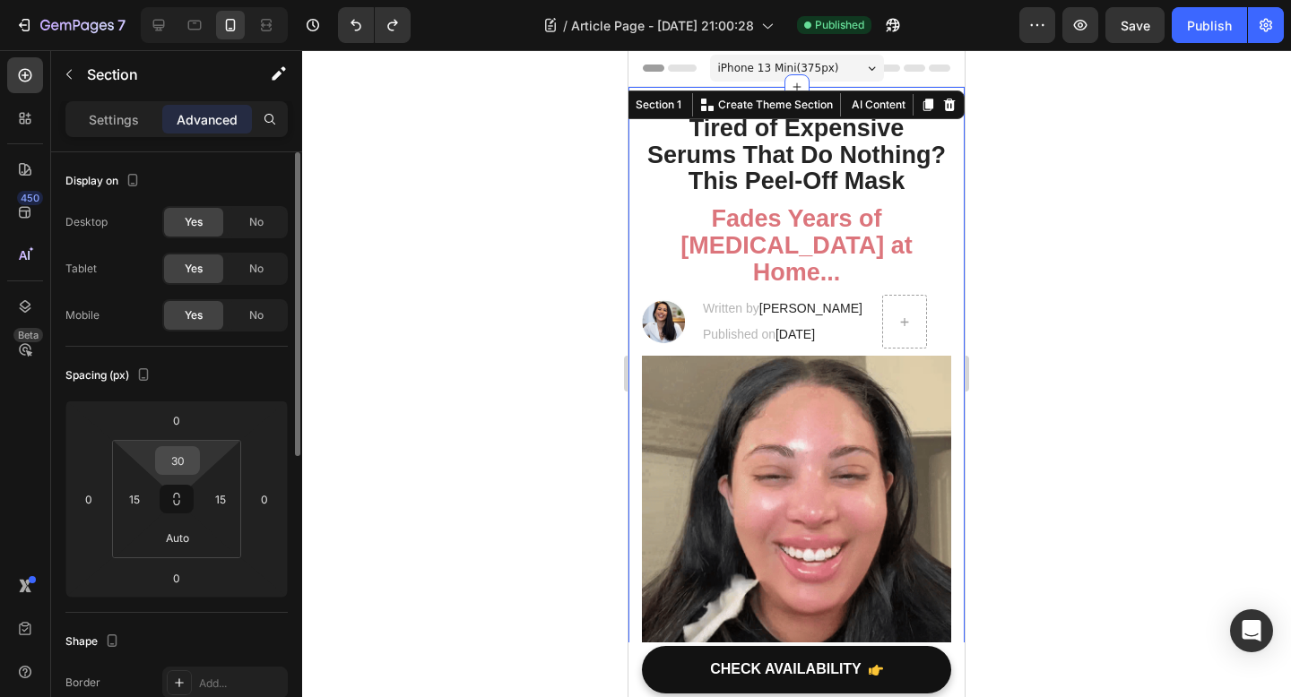
click at [183, 458] on input "30" at bounding box center [178, 460] width 36 height 27
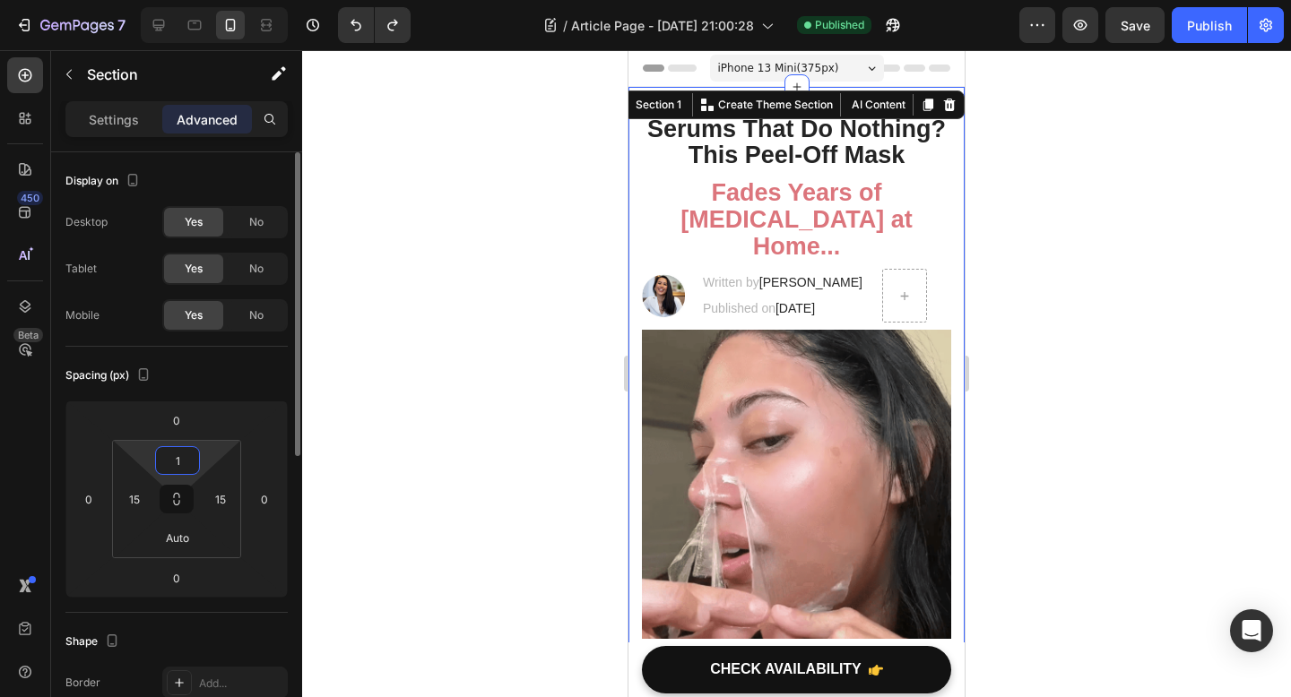
type input "10"
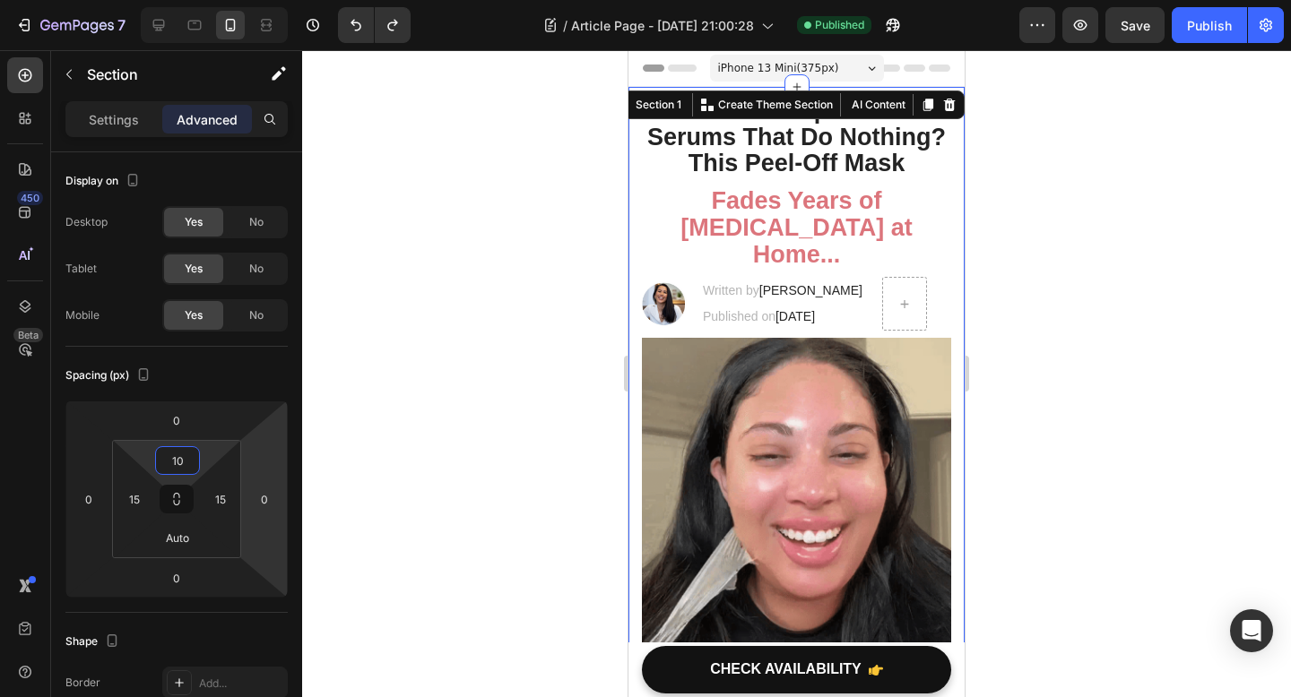
click at [467, 402] on div at bounding box center [796, 373] width 989 height 647
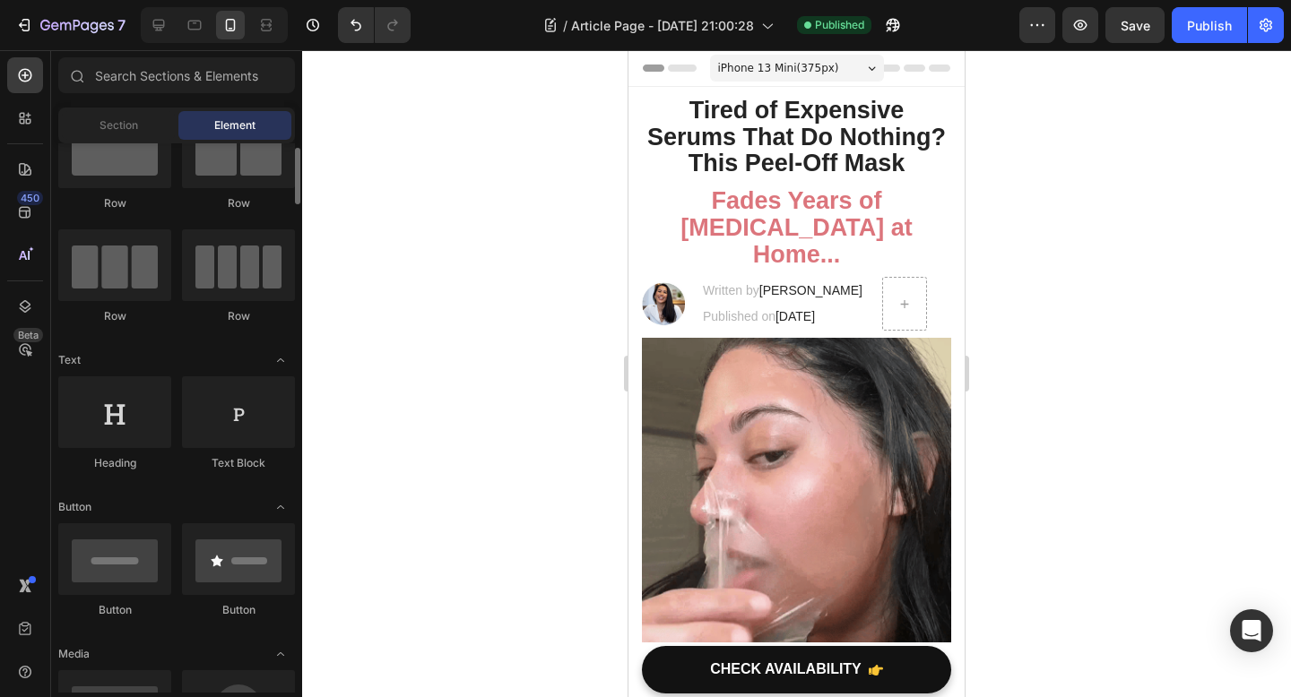
scroll to position [0, 0]
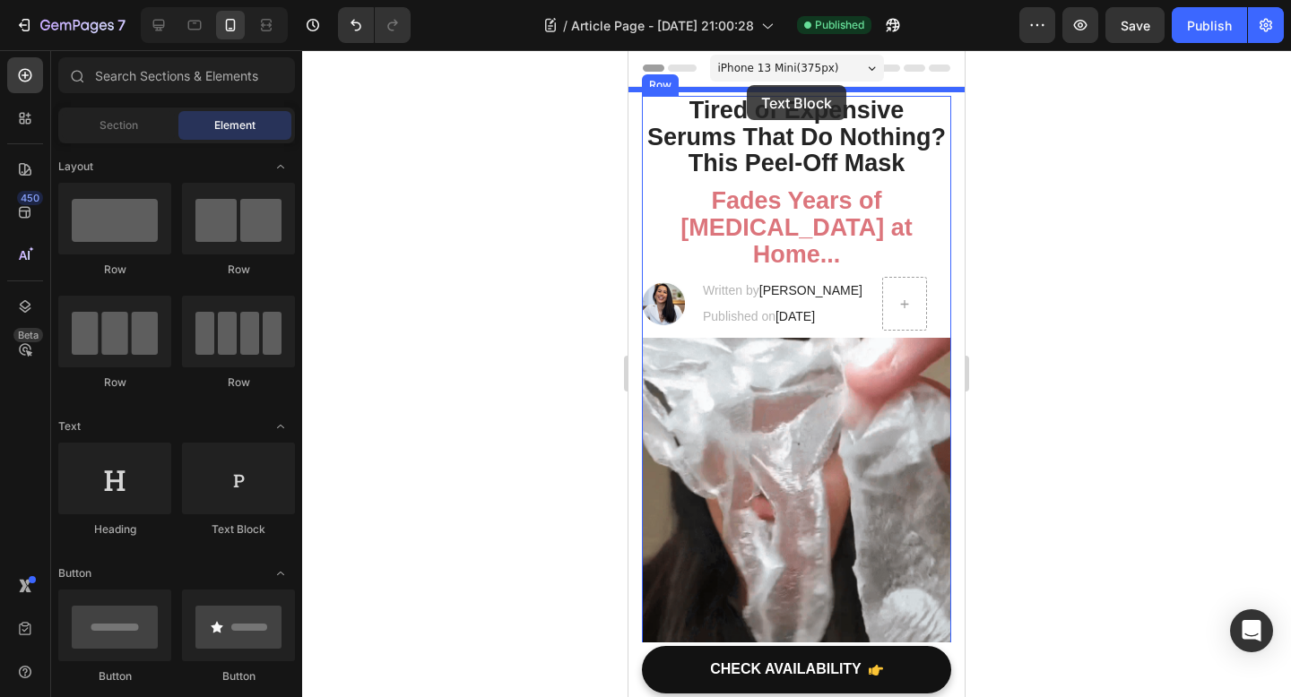
drag, startPoint x: 911, startPoint y: 545, endPoint x: 746, endPoint y: 86, distance: 487.9
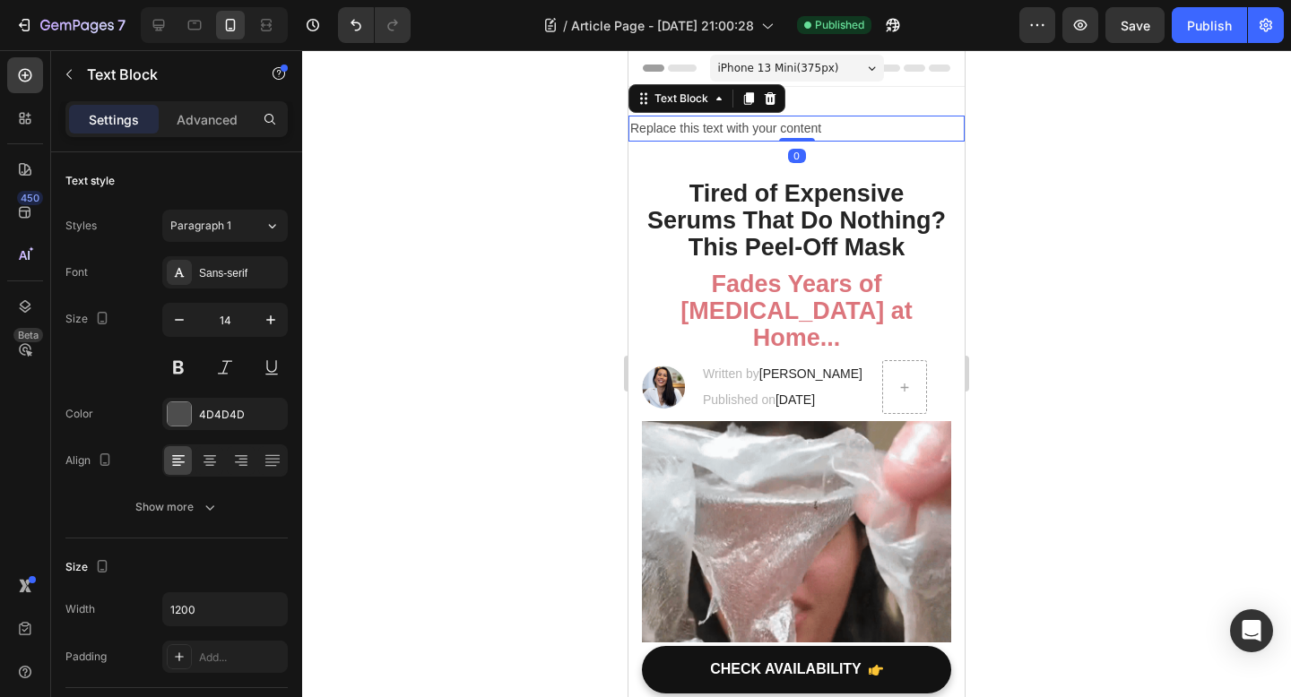
click at [817, 130] on div "Replace this text with your content" at bounding box center [796, 129] width 336 height 26
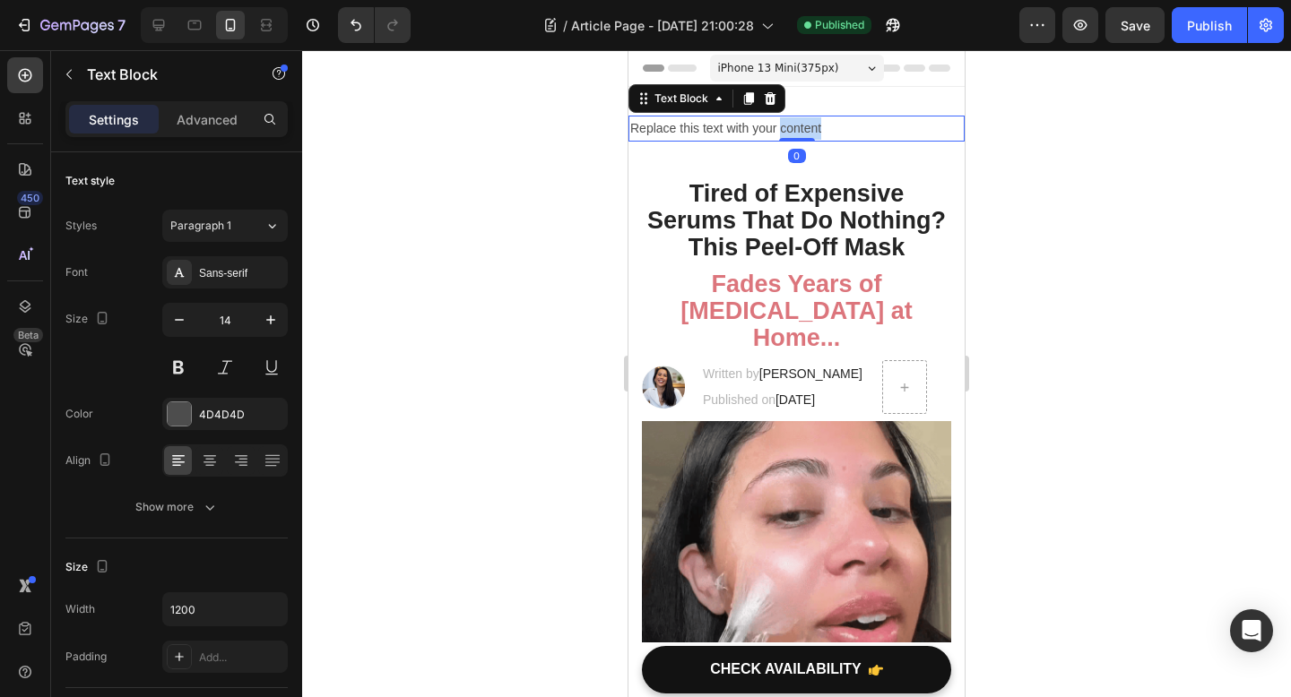
click at [817, 130] on p "Replace this text with your content" at bounding box center [796, 128] width 332 height 22
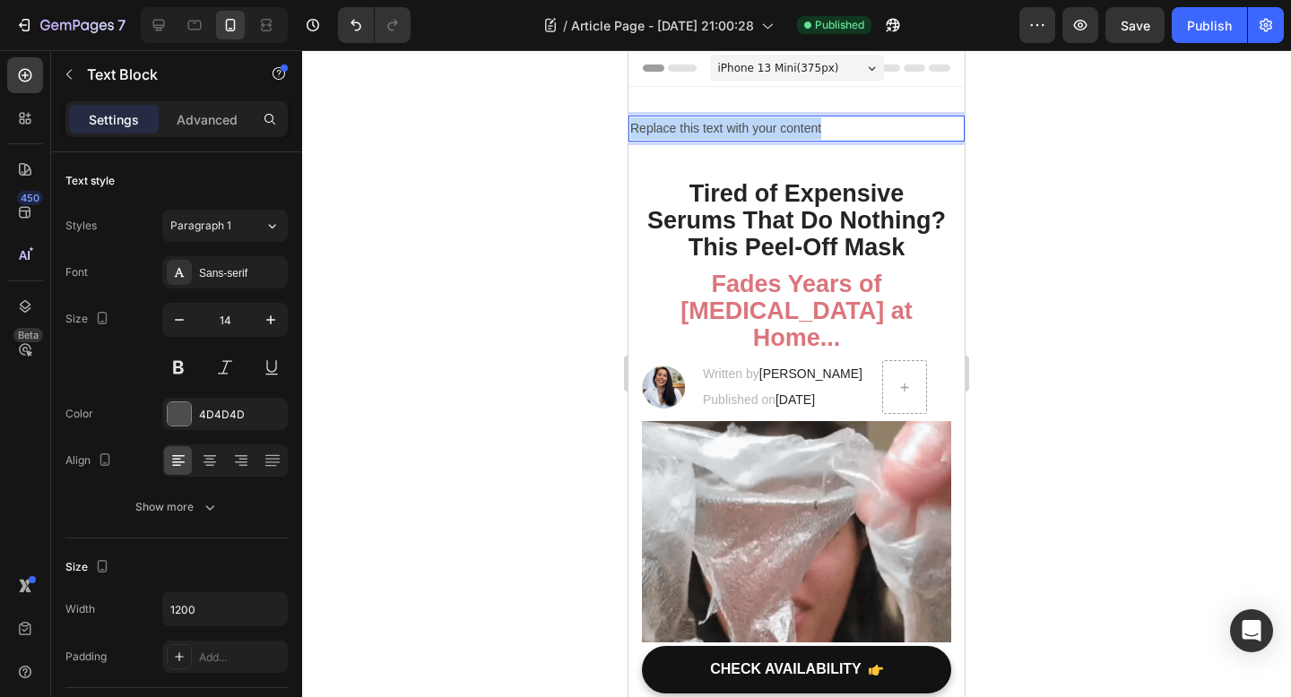
click at [817, 130] on p "Replace this text with your content" at bounding box center [796, 128] width 332 height 22
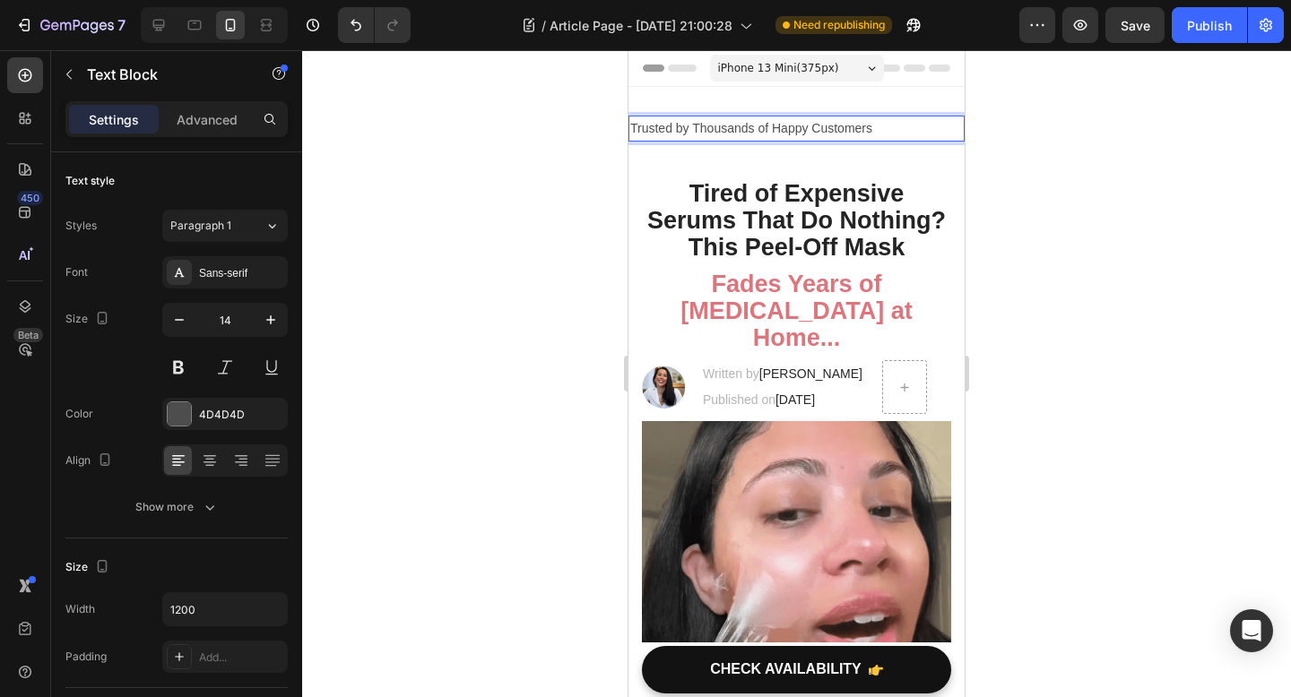
click at [630, 127] on p "Trusted by Thousands of Happy Customers" at bounding box center [796, 128] width 332 height 22
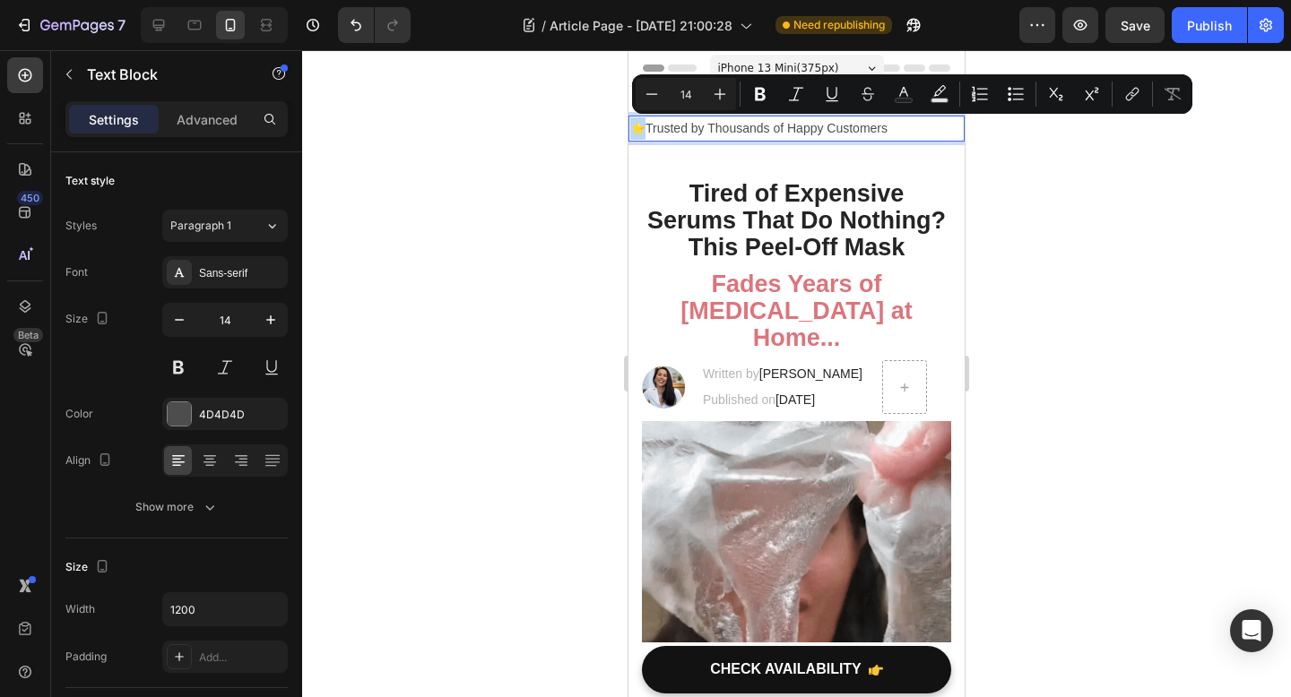
click at [633, 128] on p "⭐️Trusted by Thousands of Happy Customers" at bounding box center [796, 128] width 332 height 22
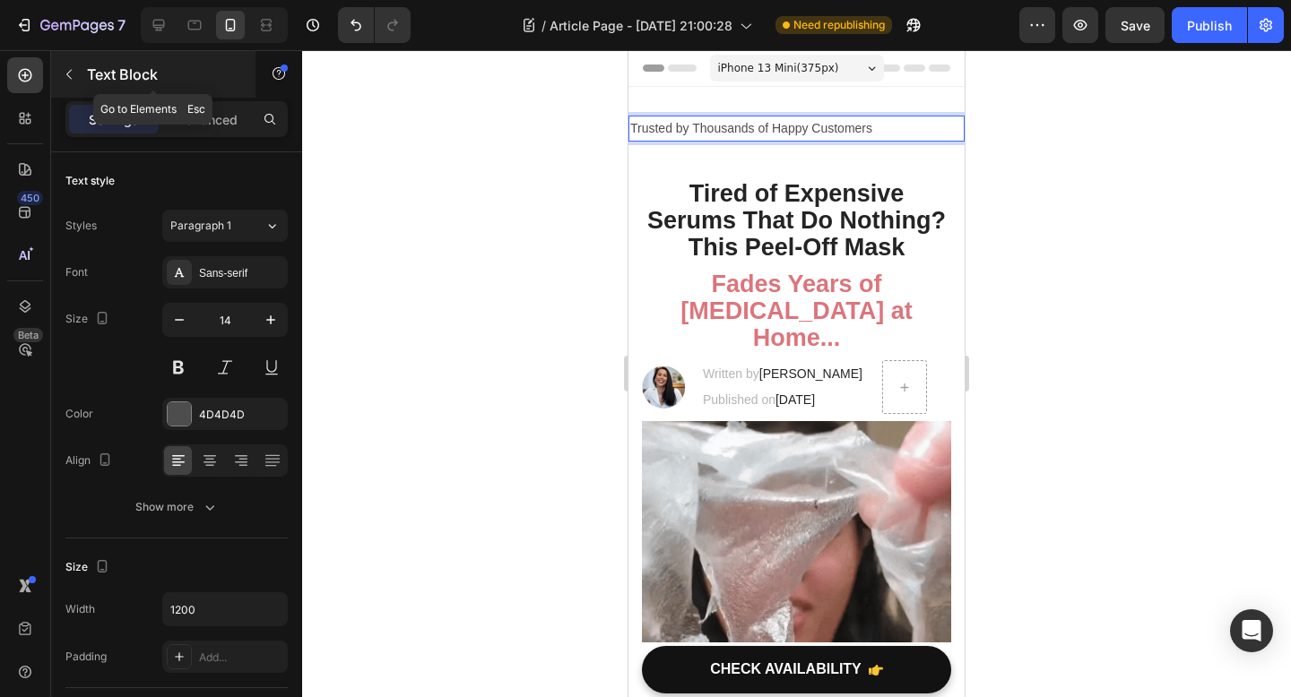
click at [79, 74] on button "button" at bounding box center [69, 74] width 29 height 29
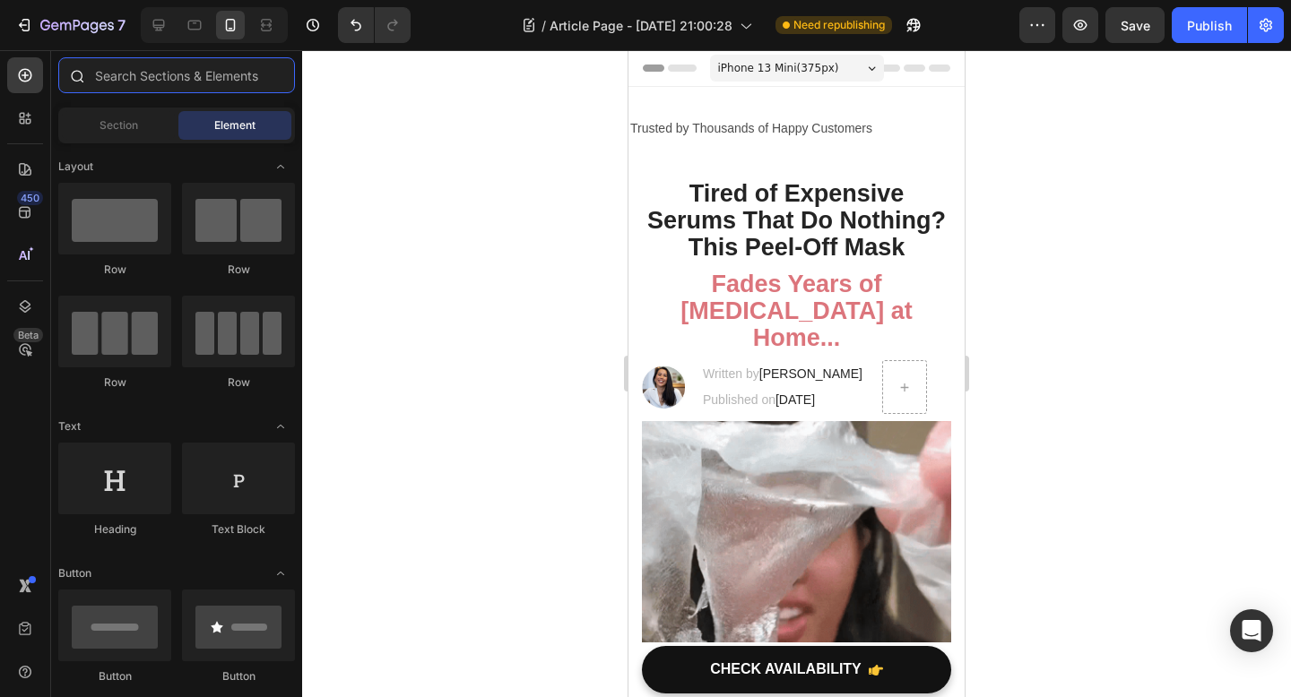
click at [142, 71] on input "text" at bounding box center [176, 75] width 237 height 36
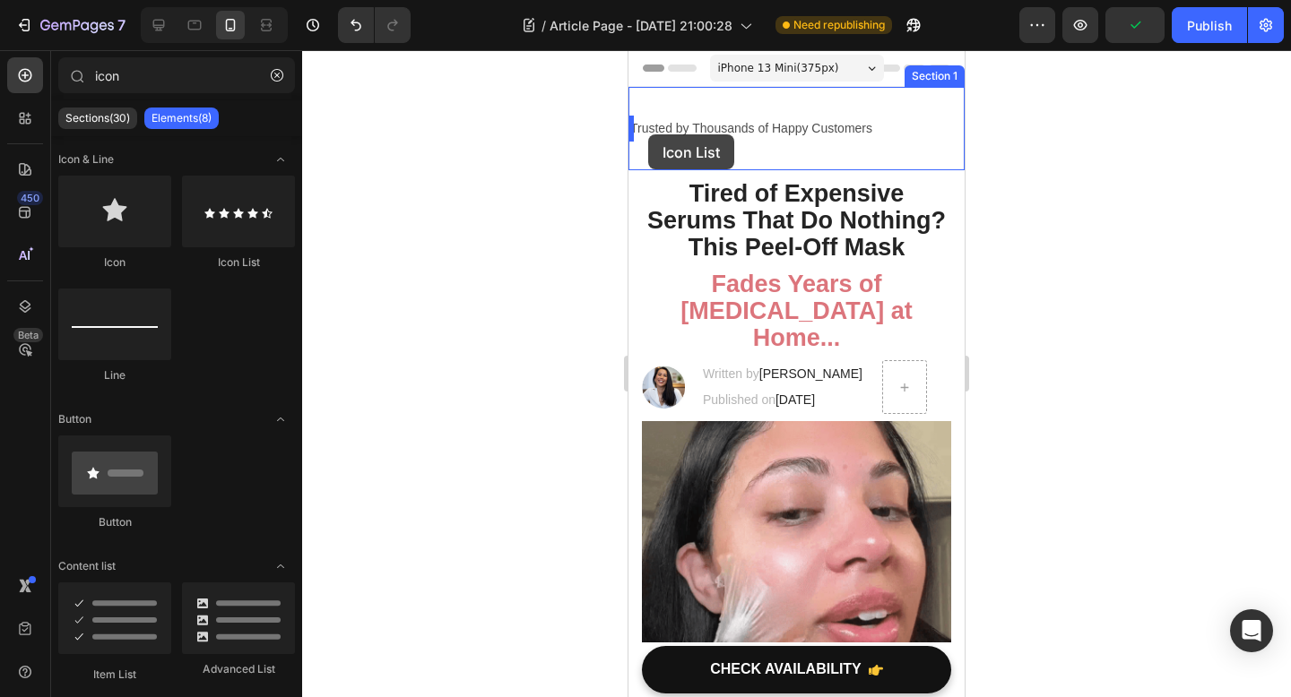
drag, startPoint x: 869, startPoint y: 286, endPoint x: 648, endPoint y: 134, distance: 268.7
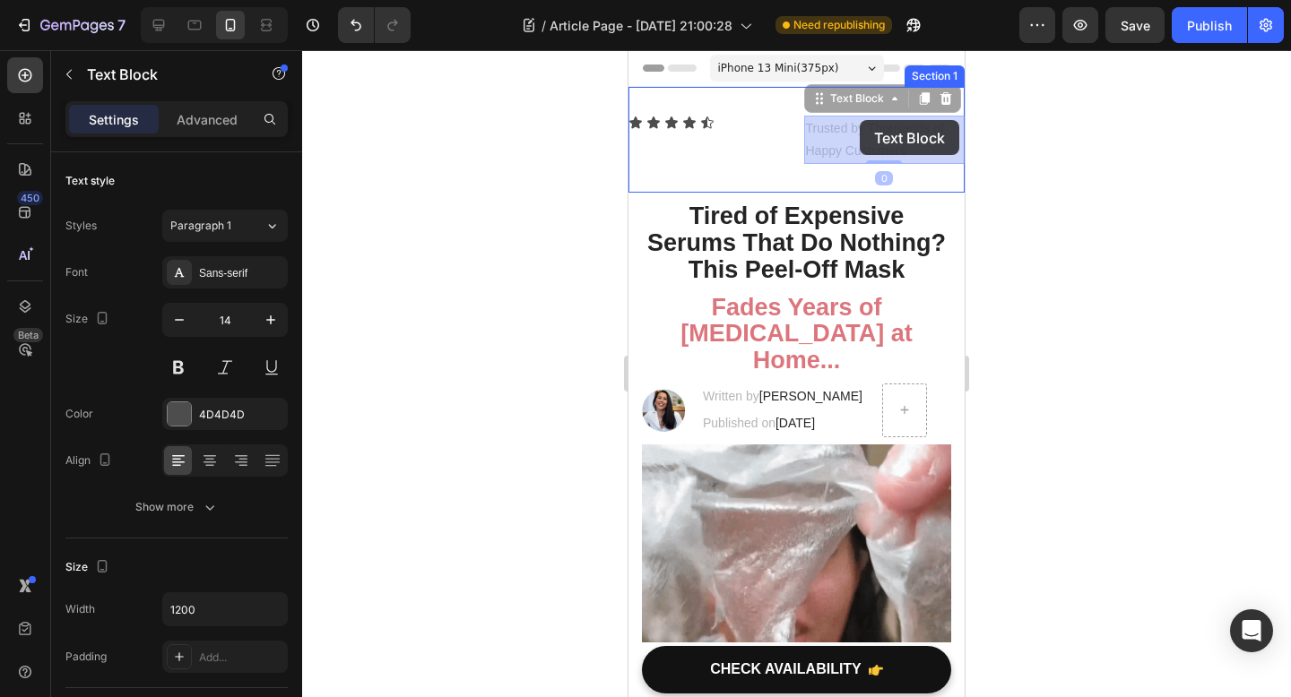
drag, startPoint x: 885, startPoint y: 144, endPoint x: 856, endPoint y: 118, distance: 39.4
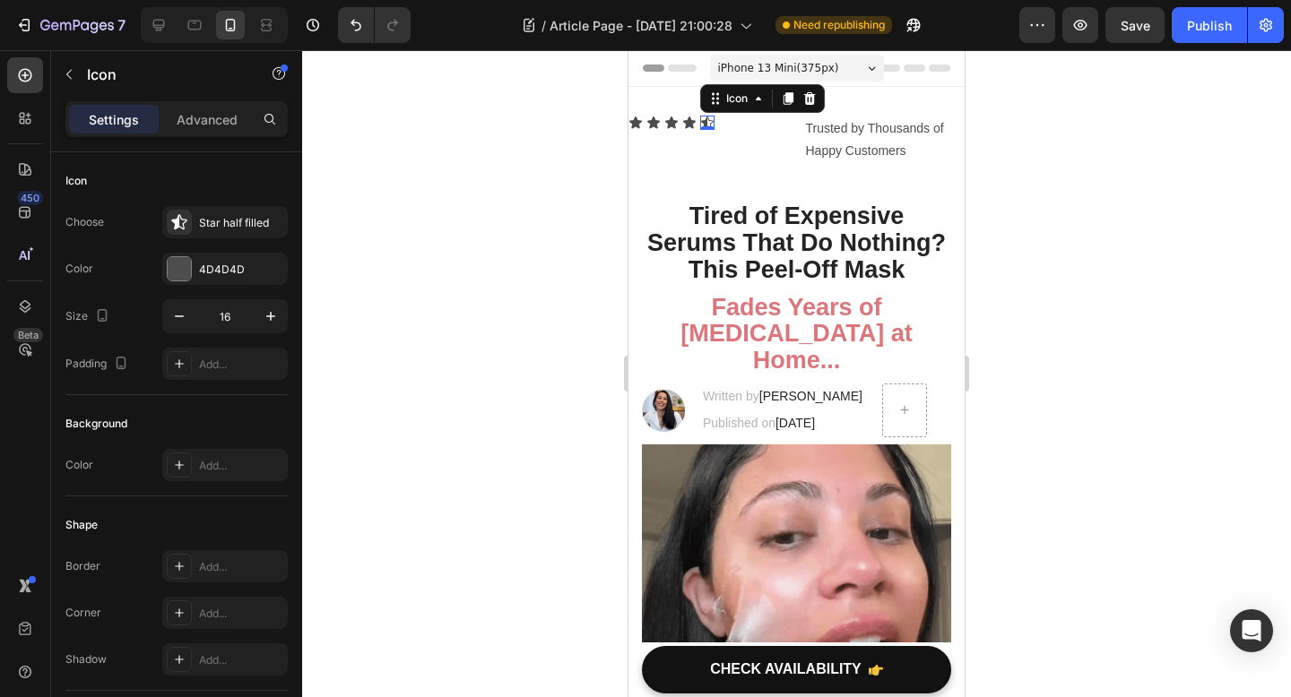
click at [712, 117] on icon at bounding box center [707, 123] width 14 height 14
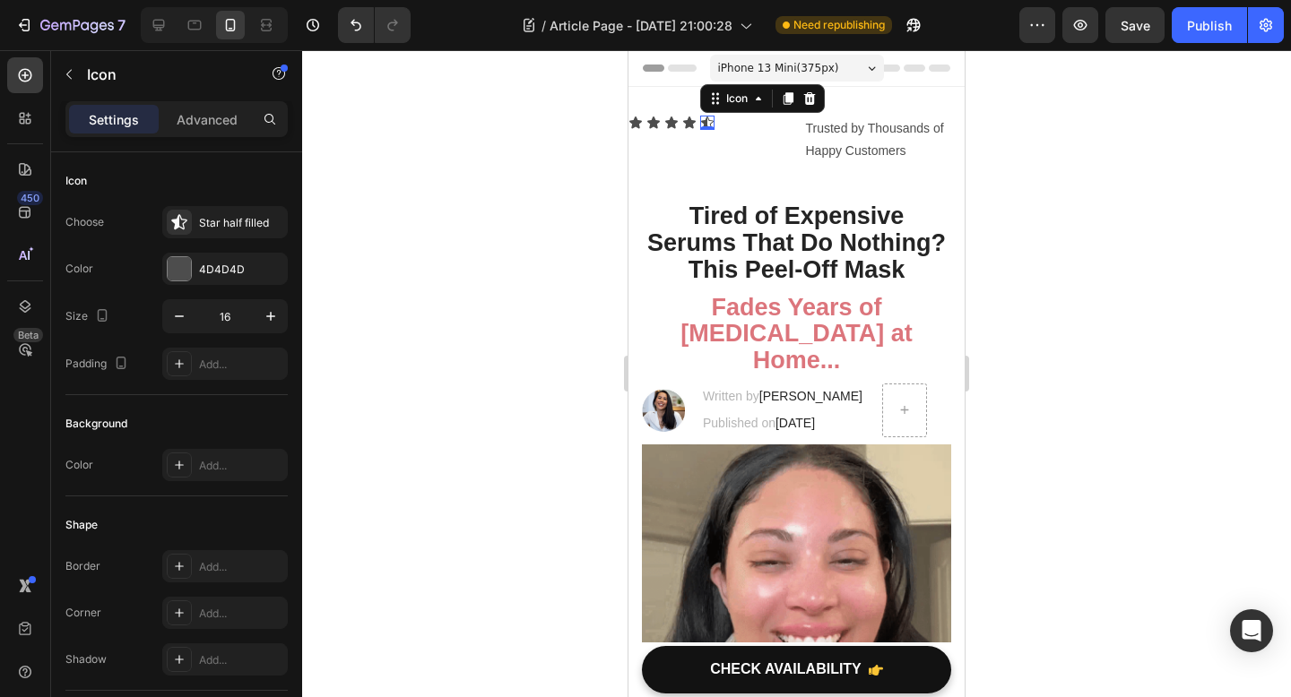
click at [712, 117] on icon at bounding box center [707, 123] width 14 height 14
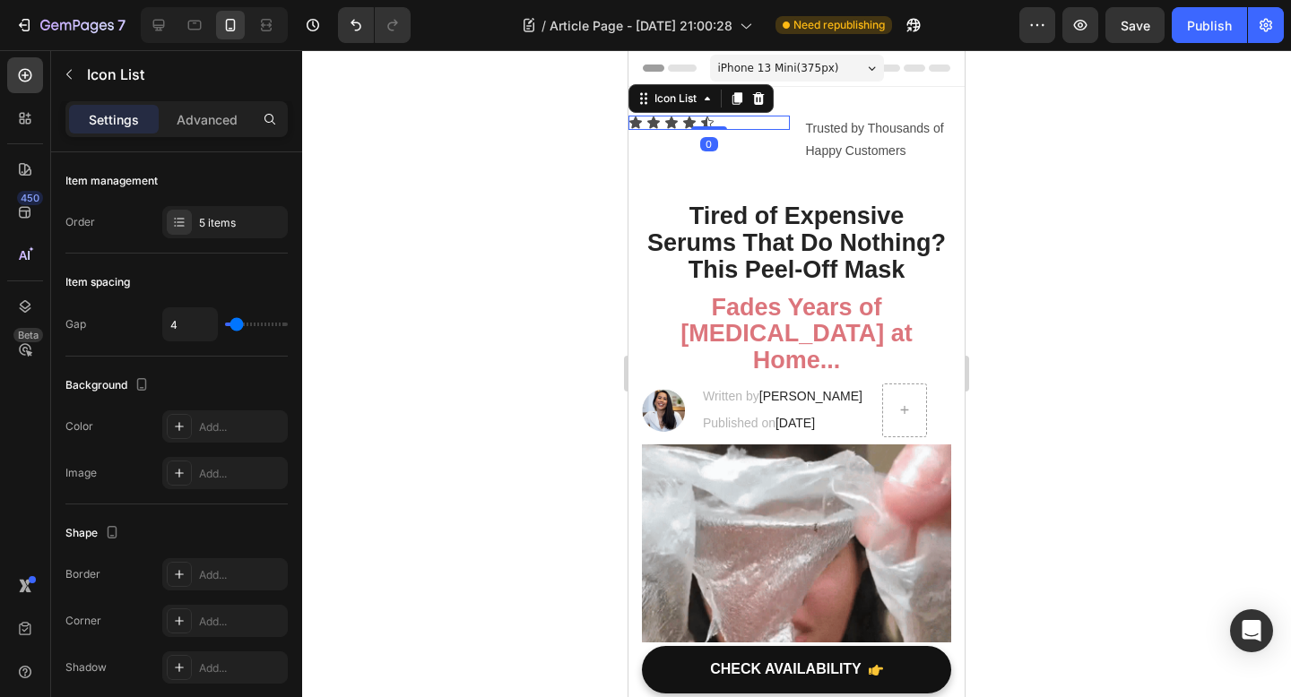
click at [729, 121] on div "Icon Icon Icon Icon Icon" at bounding box center [708, 123] width 161 height 14
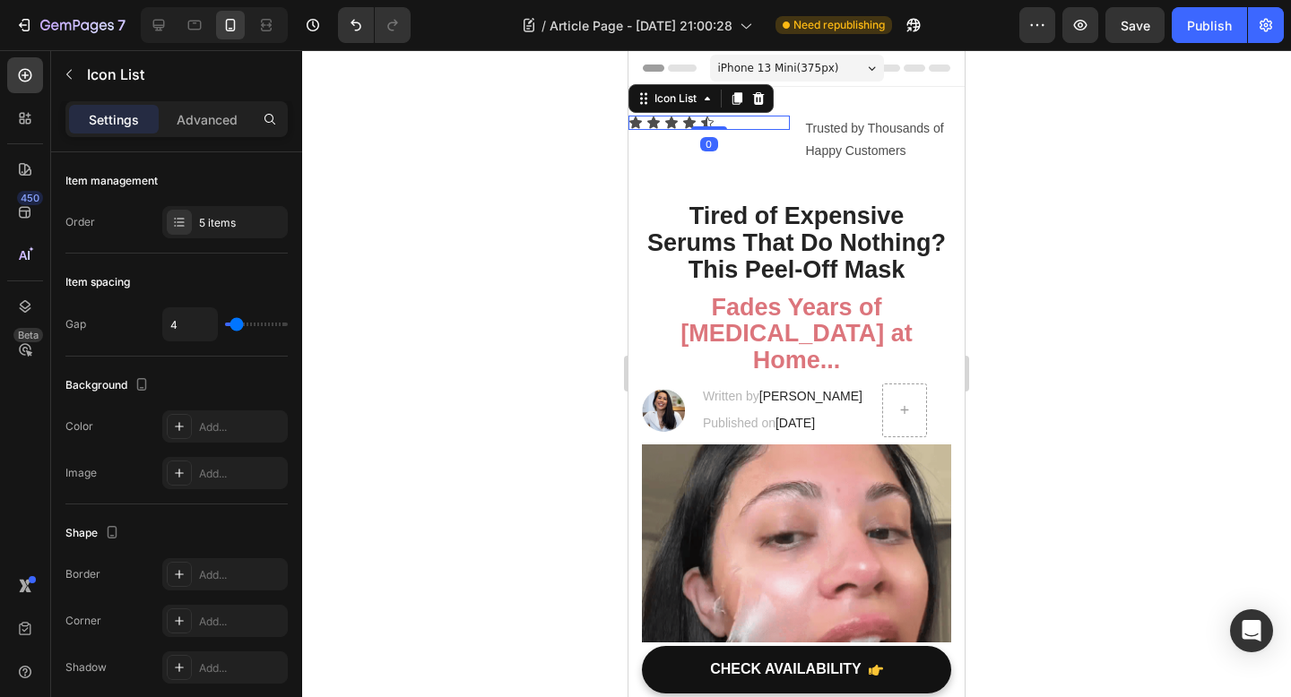
click at [729, 121] on div "Icon Icon Icon Icon Icon" at bounding box center [708, 123] width 161 height 14
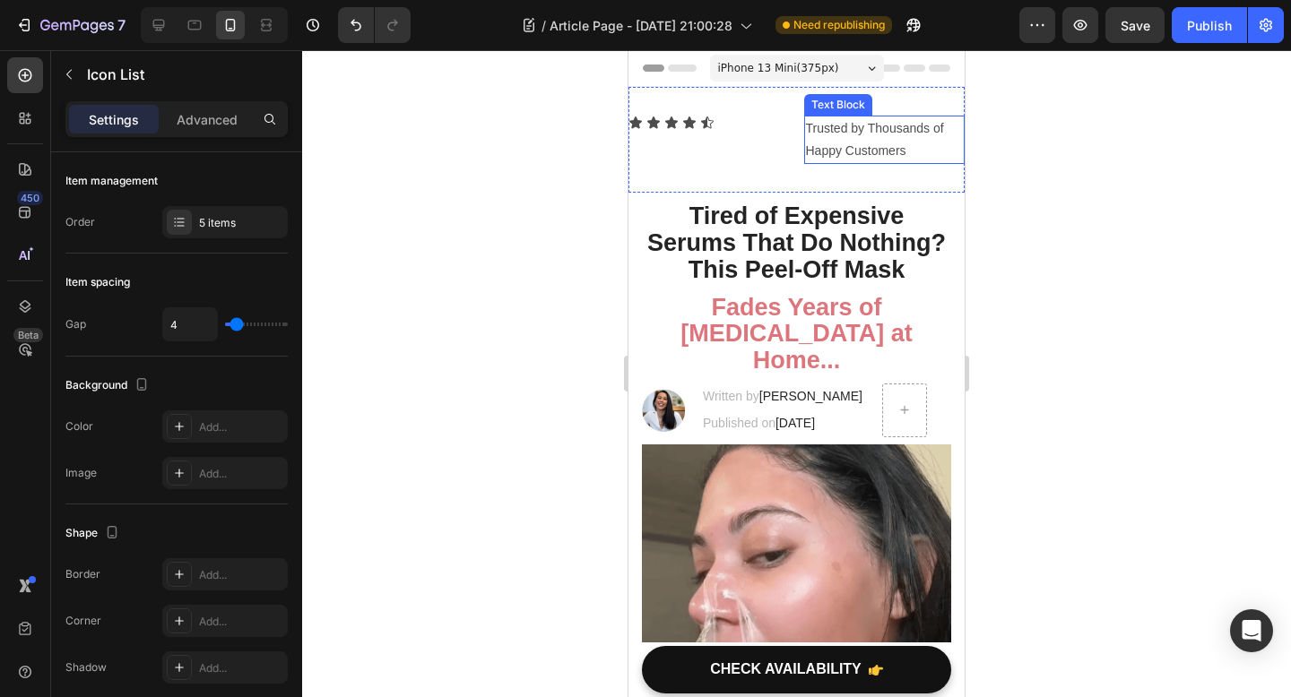
click at [843, 136] on p "Trusted by Thousands of Happy Customers" at bounding box center [885, 139] width 158 height 45
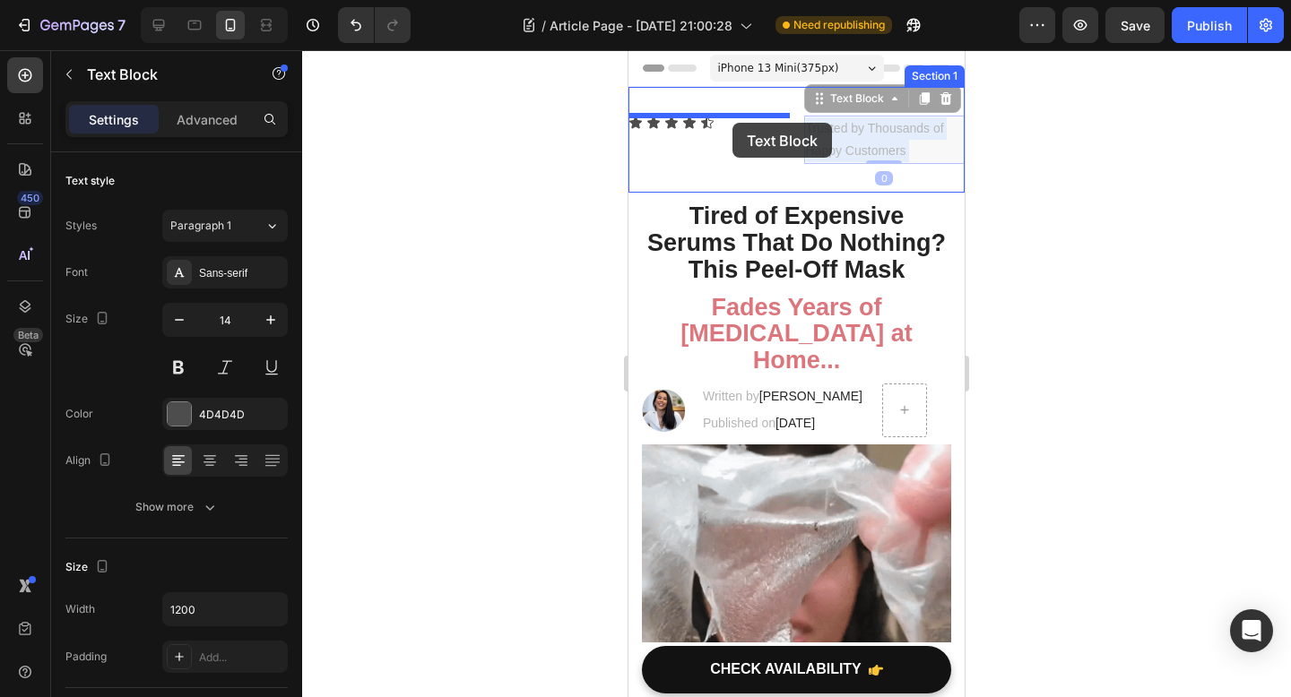
drag, startPoint x: 843, startPoint y: 136, endPoint x: 732, endPoint y: 123, distance: 111.9
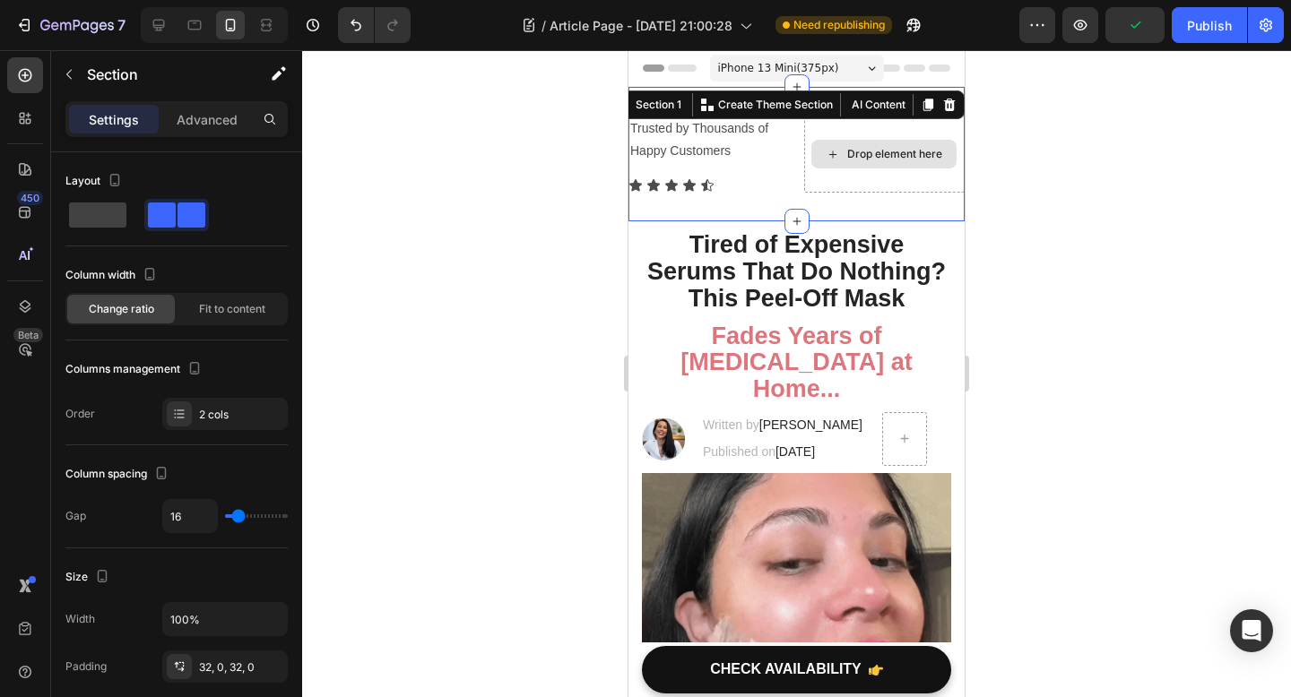
click at [865, 173] on div "Drop element here" at bounding box center [884, 154] width 161 height 77
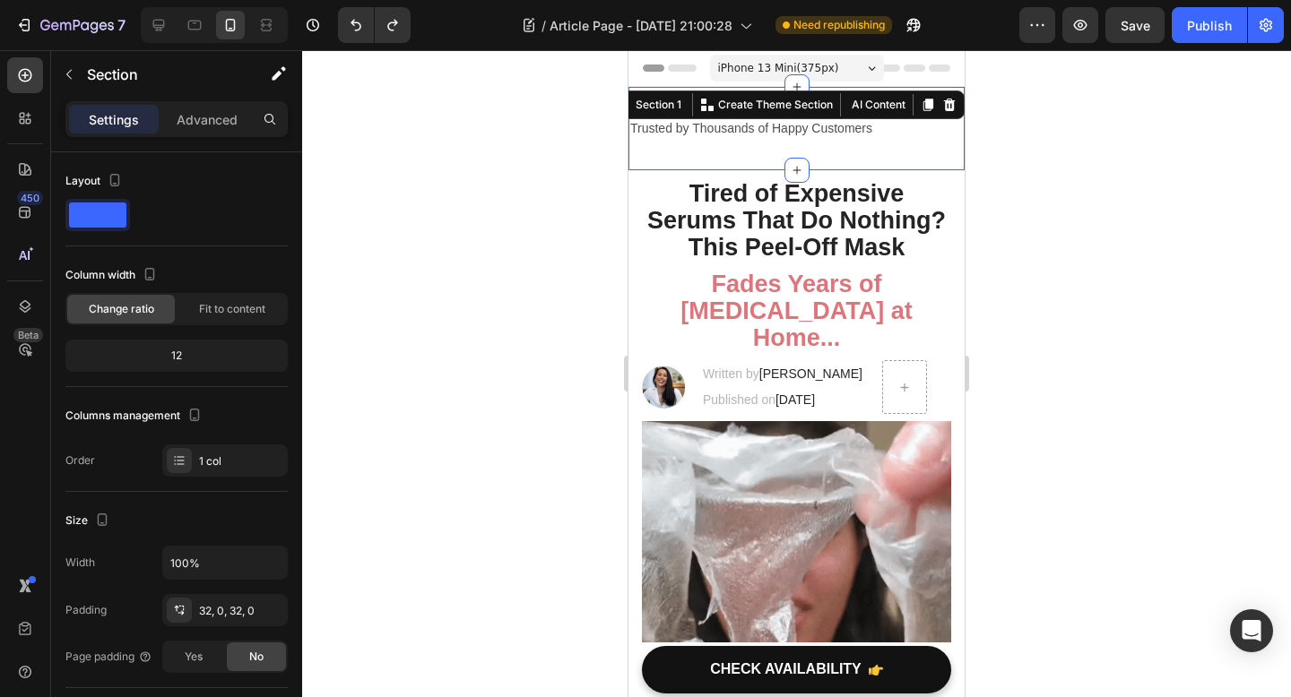
click at [1012, 238] on div at bounding box center [796, 373] width 989 height 647
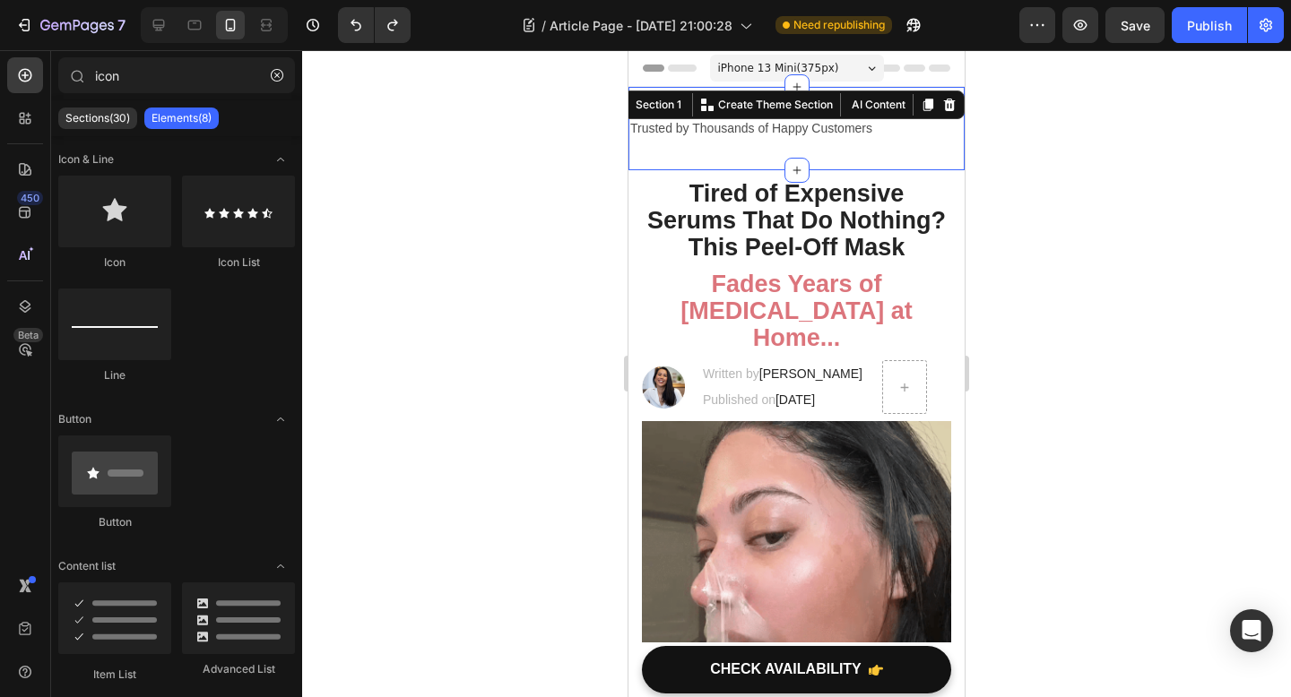
click at [778, 151] on div "Trusted by Thousands of Happy Customers Text Block Section 1 You can create reu…" at bounding box center [796, 128] width 336 height 83
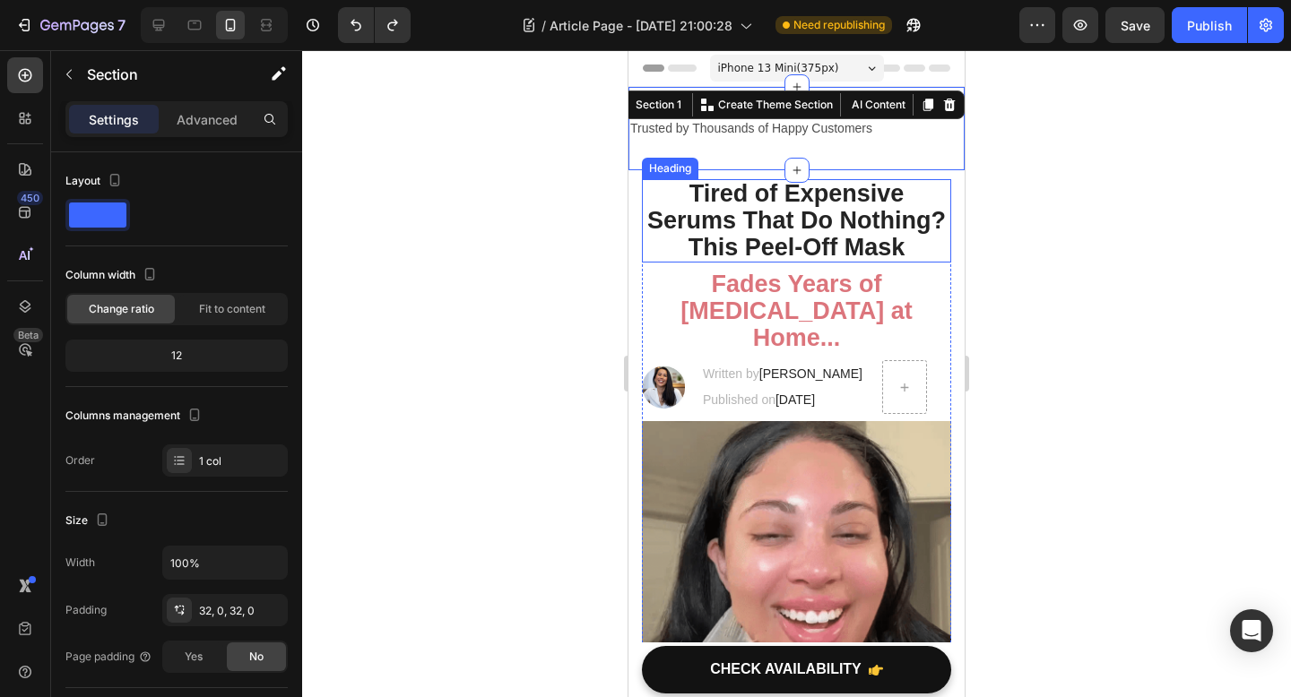
click at [1046, 229] on div at bounding box center [796, 373] width 989 height 647
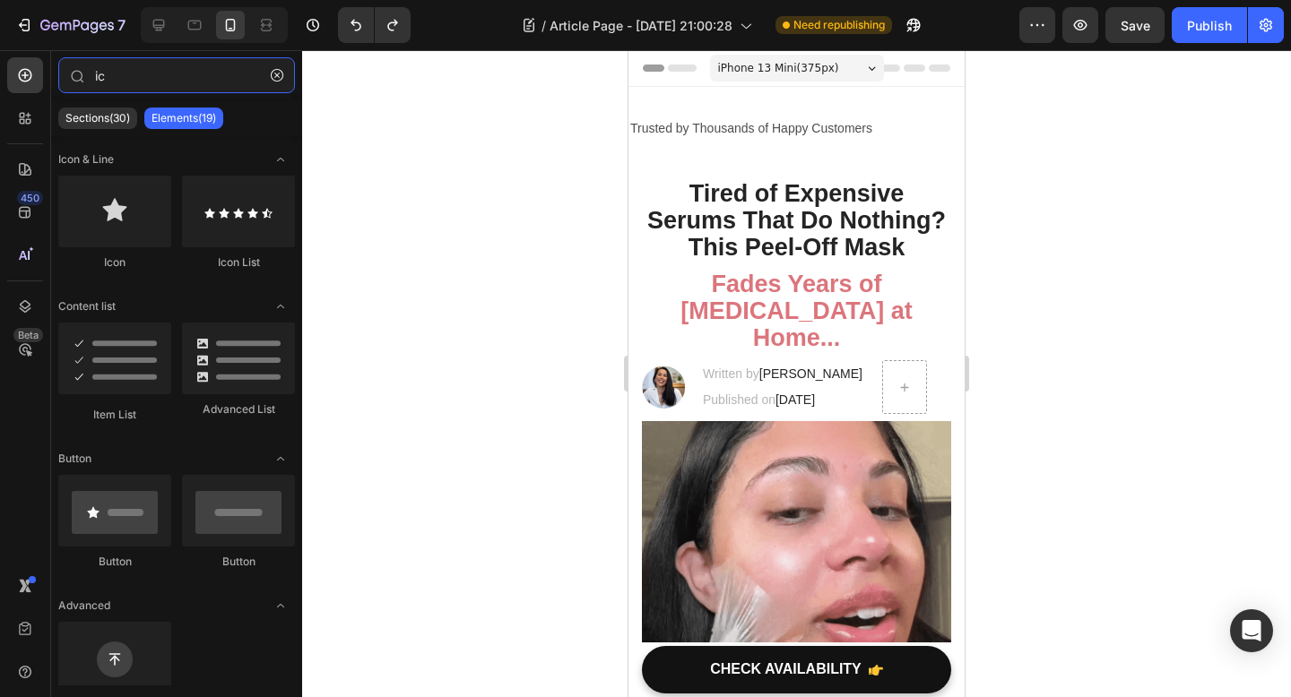
type input "i"
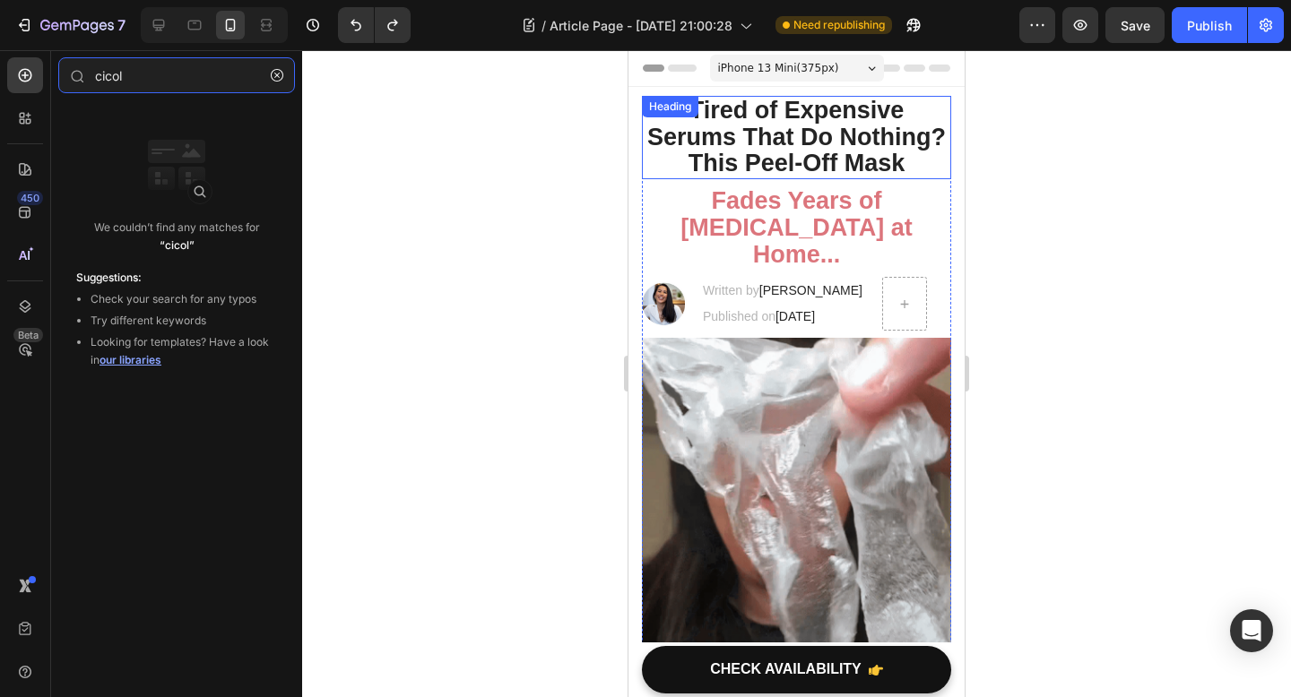
type input "ccol"
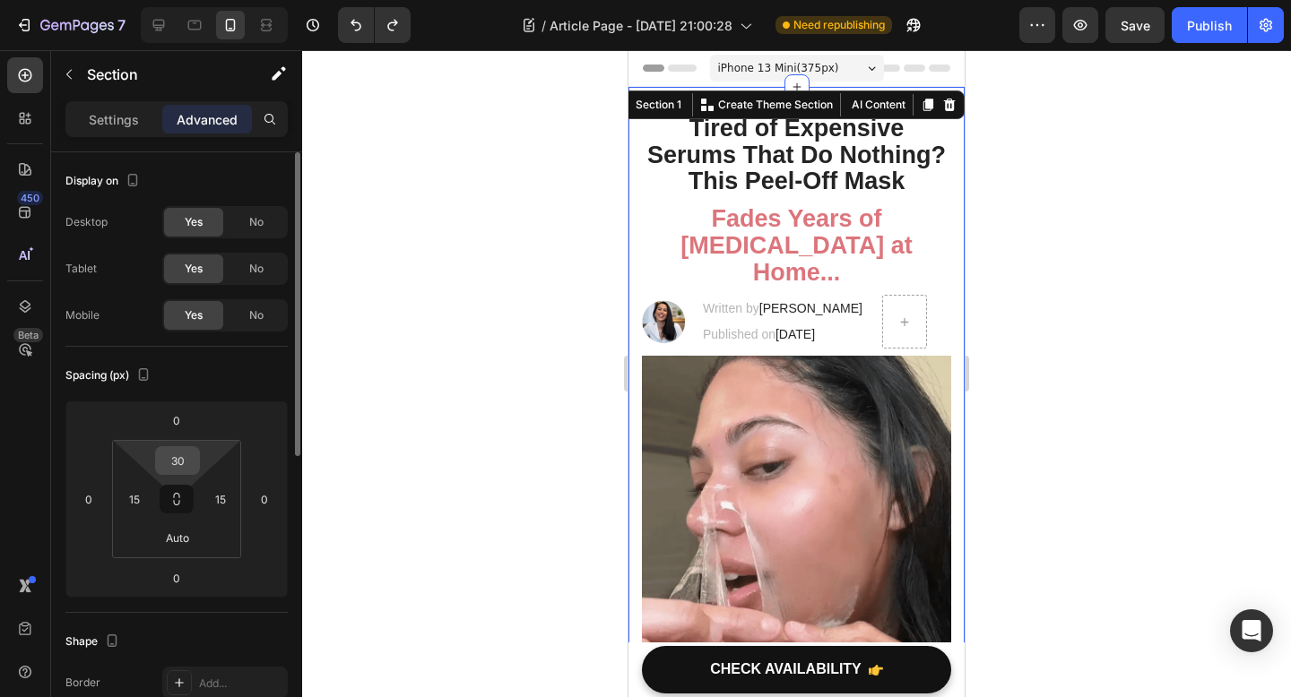
click at [189, 467] on input "30" at bounding box center [178, 460] width 36 height 27
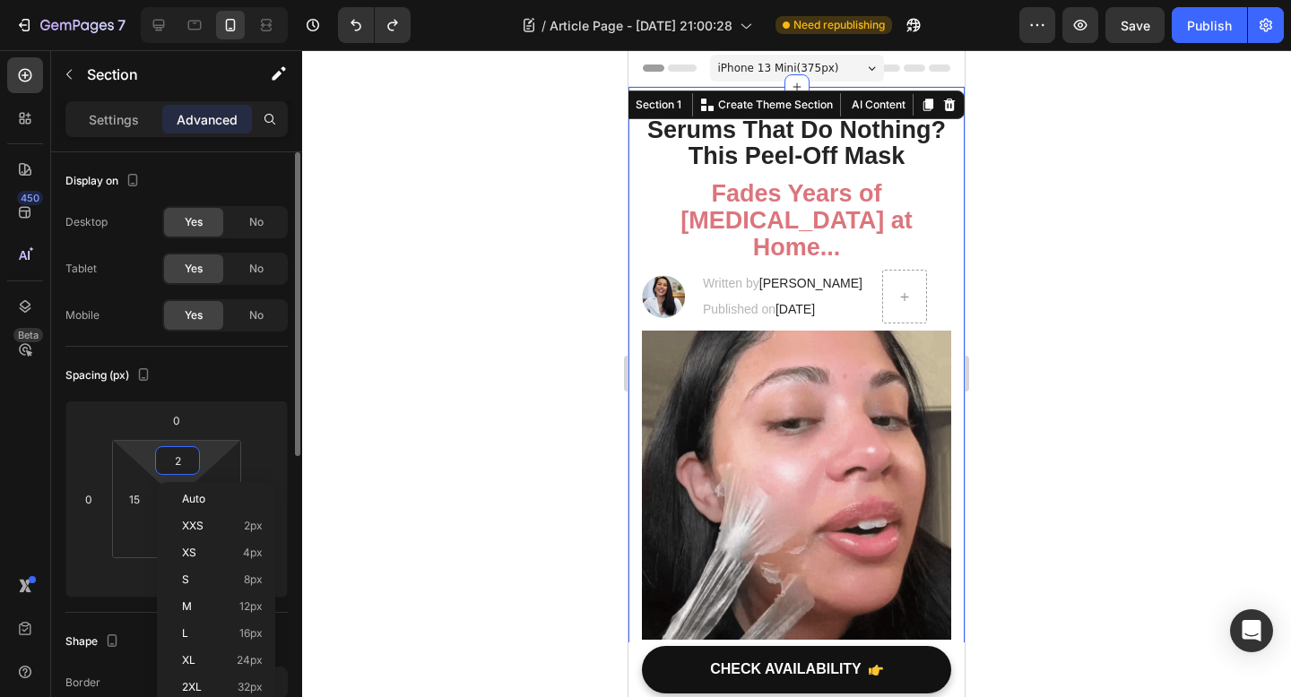
type input "20"
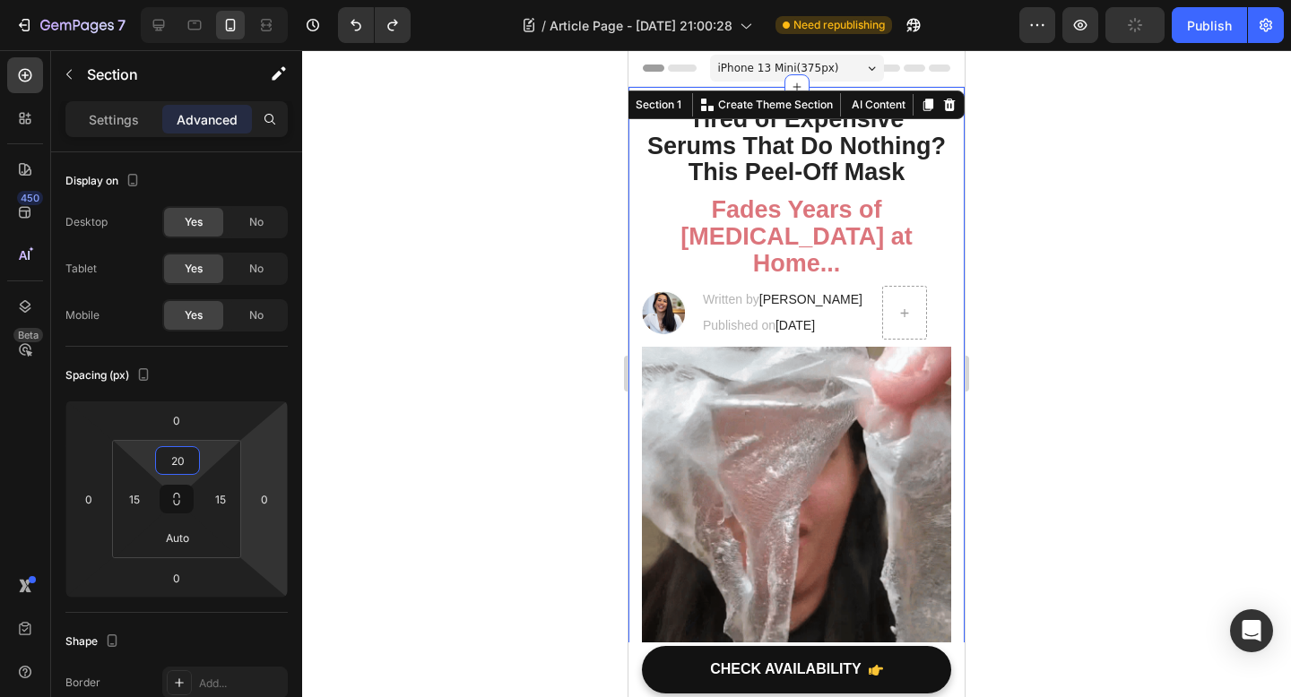
click at [394, 487] on div at bounding box center [796, 373] width 989 height 647
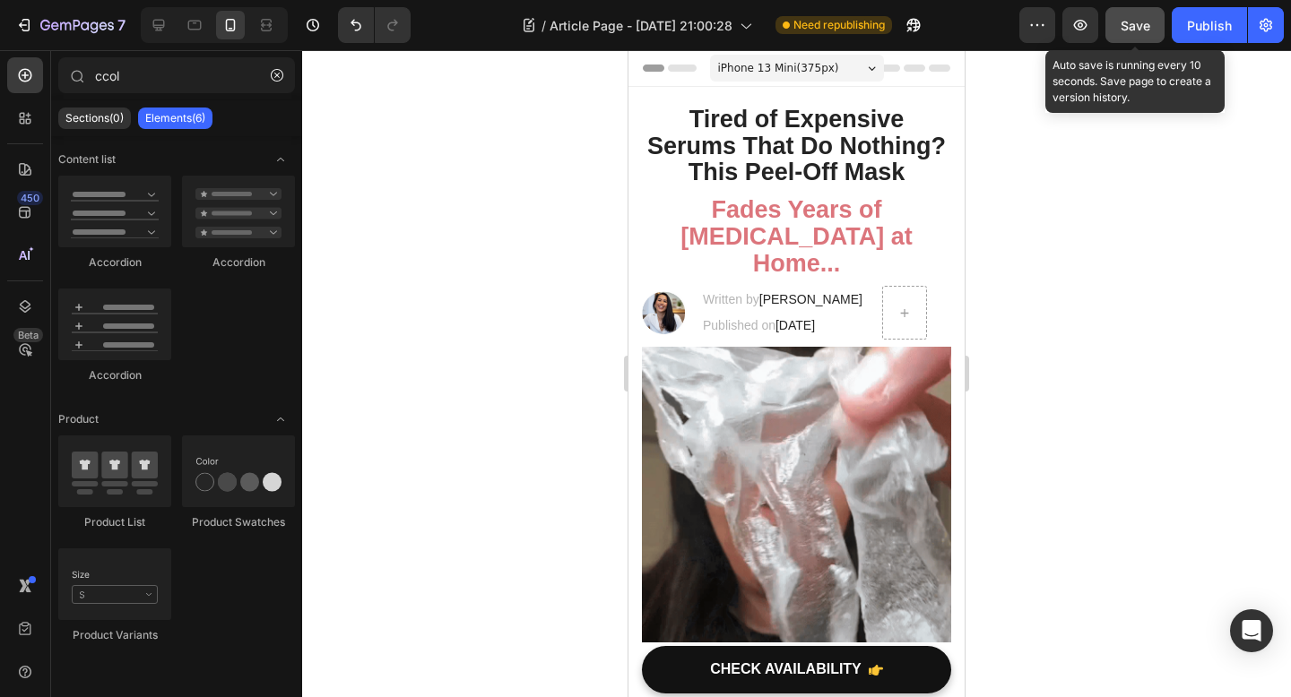
click at [1146, 27] on span "Save" at bounding box center [1135, 25] width 30 height 15
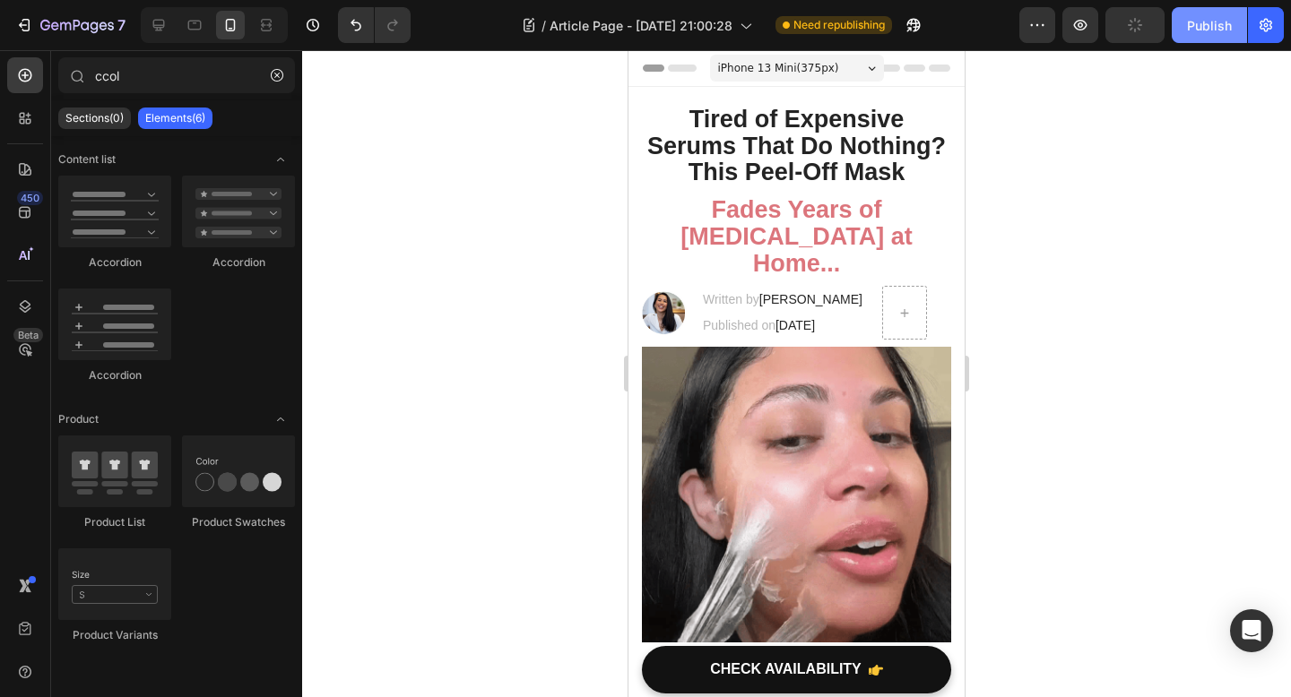
click at [1203, 27] on div "Publish" at bounding box center [1209, 25] width 45 height 19
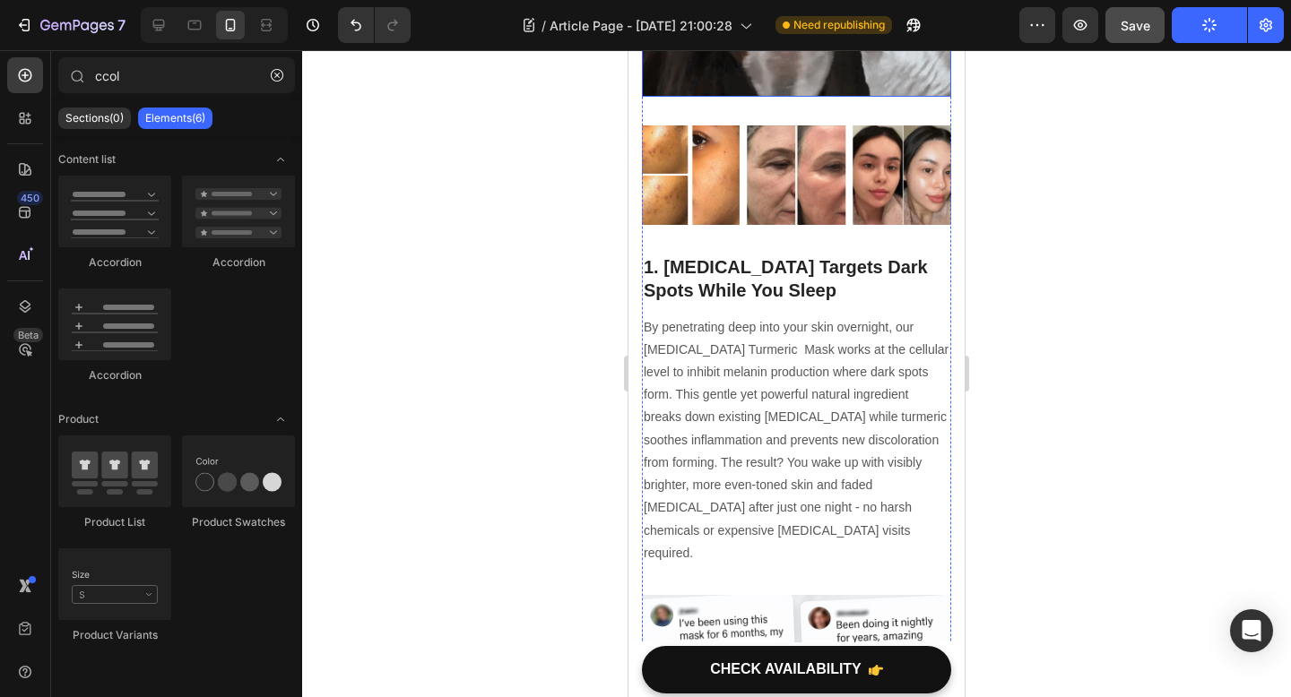
scroll to position [560, 0]
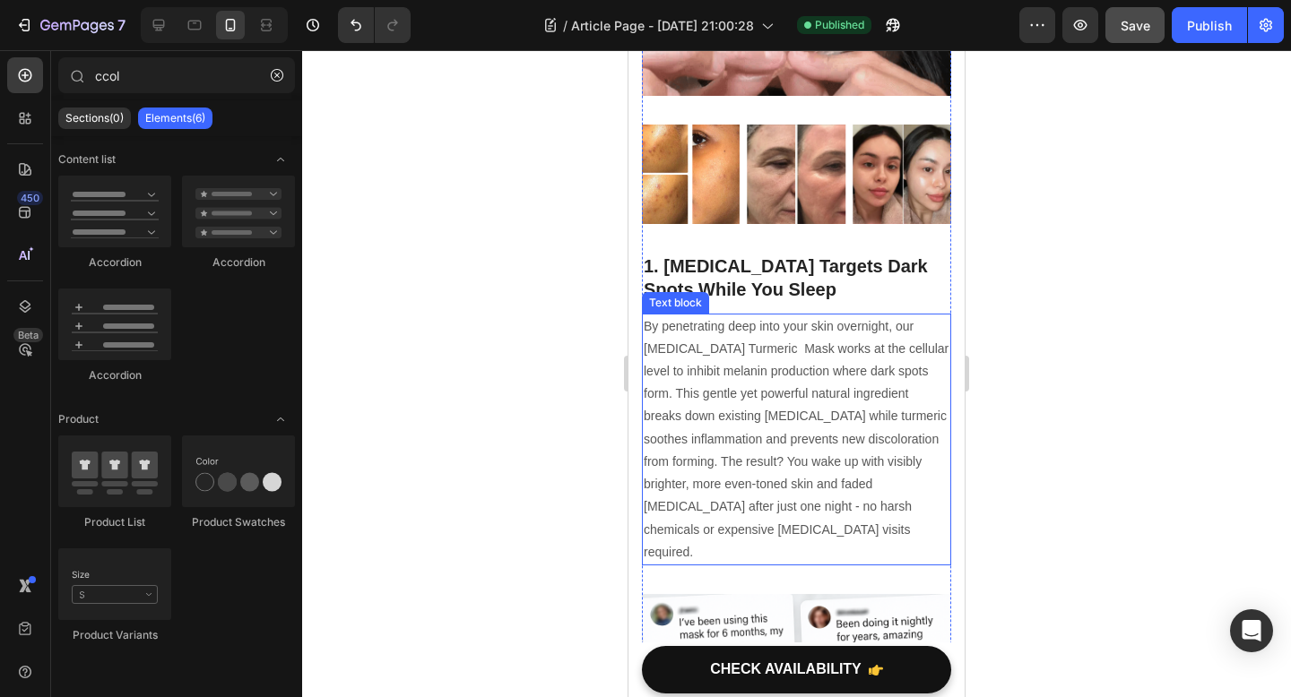
click at [758, 369] on p "By penetrating deep into your skin overnight, our Kojic Acid Turmeric Mask work…" at bounding box center [796, 439] width 306 height 248
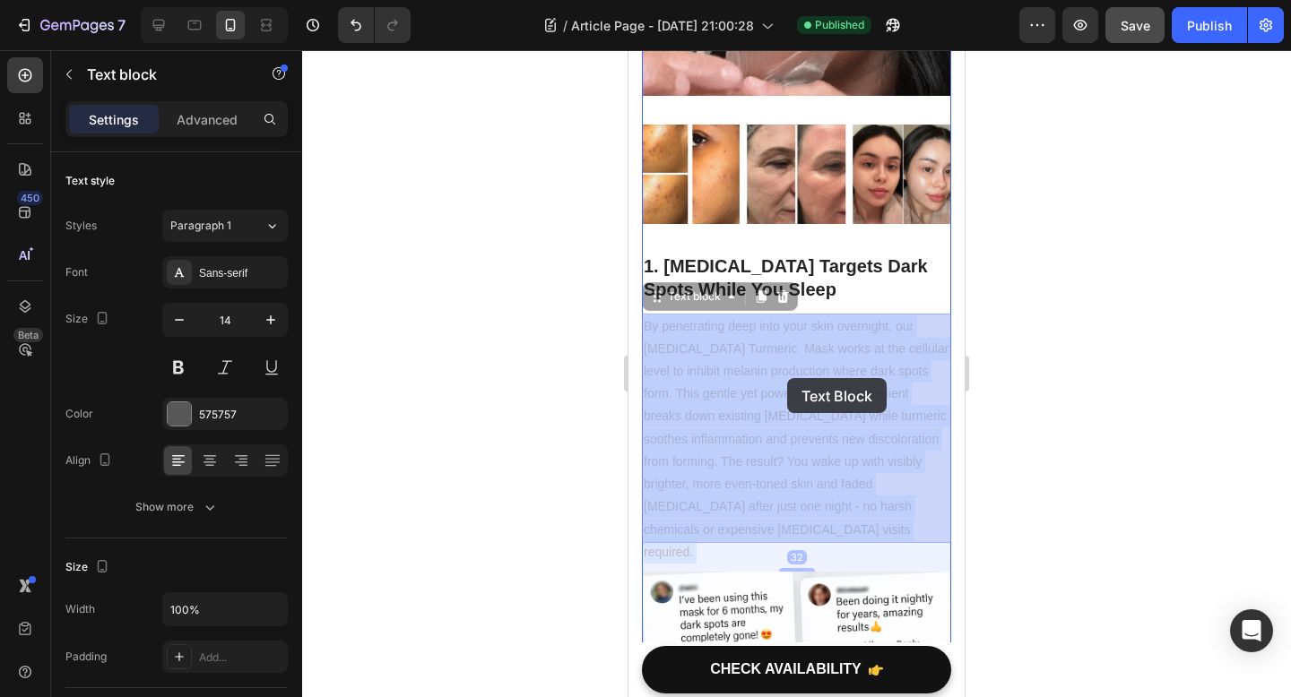
drag, startPoint x: 919, startPoint y: 324, endPoint x: 786, endPoint y: 378, distance: 144.3
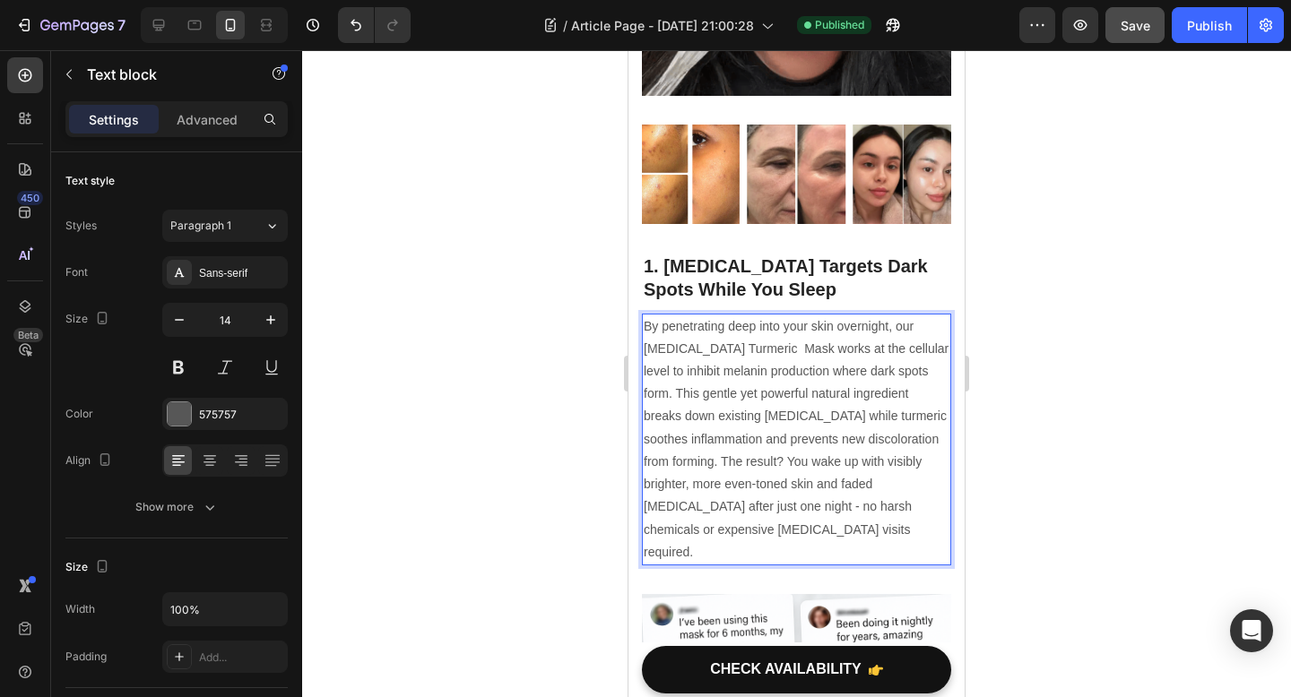
click at [729, 348] on p "By penetrating deep into your skin overnight, our Kojic Acid Turmeric Mask work…" at bounding box center [796, 439] width 306 height 248
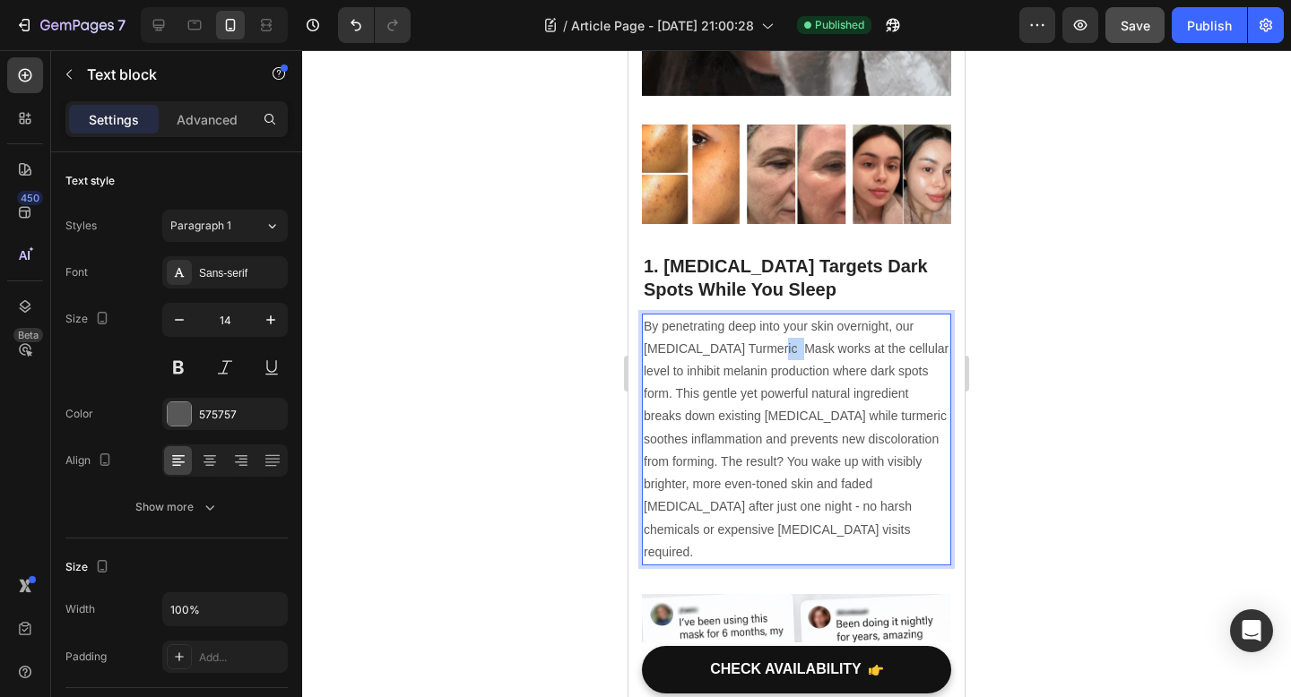
click at [729, 348] on p "By penetrating deep into your skin overnight, our Kojic Acid Turmeric Mask work…" at bounding box center [796, 439] width 306 height 248
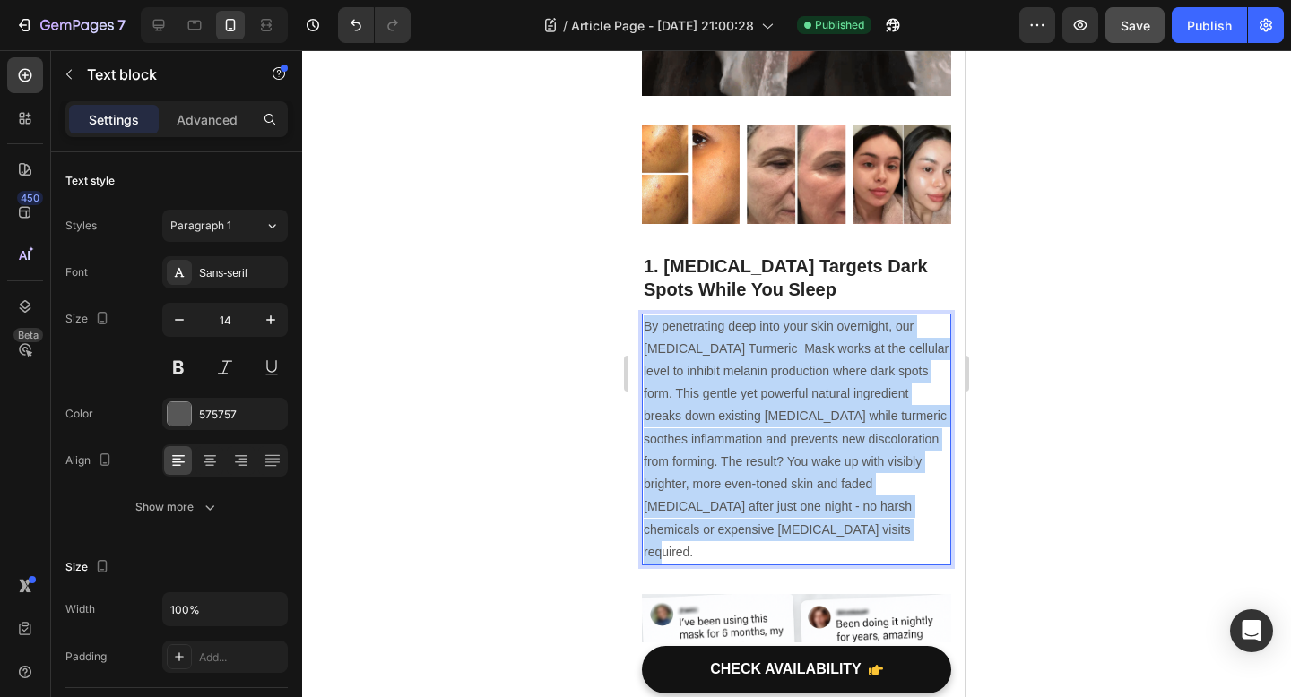
click at [729, 348] on p "By penetrating deep into your skin overnight, our Kojic Acid Turmeric Mask work…" at bounding box center [796, 439] width 306 height 248
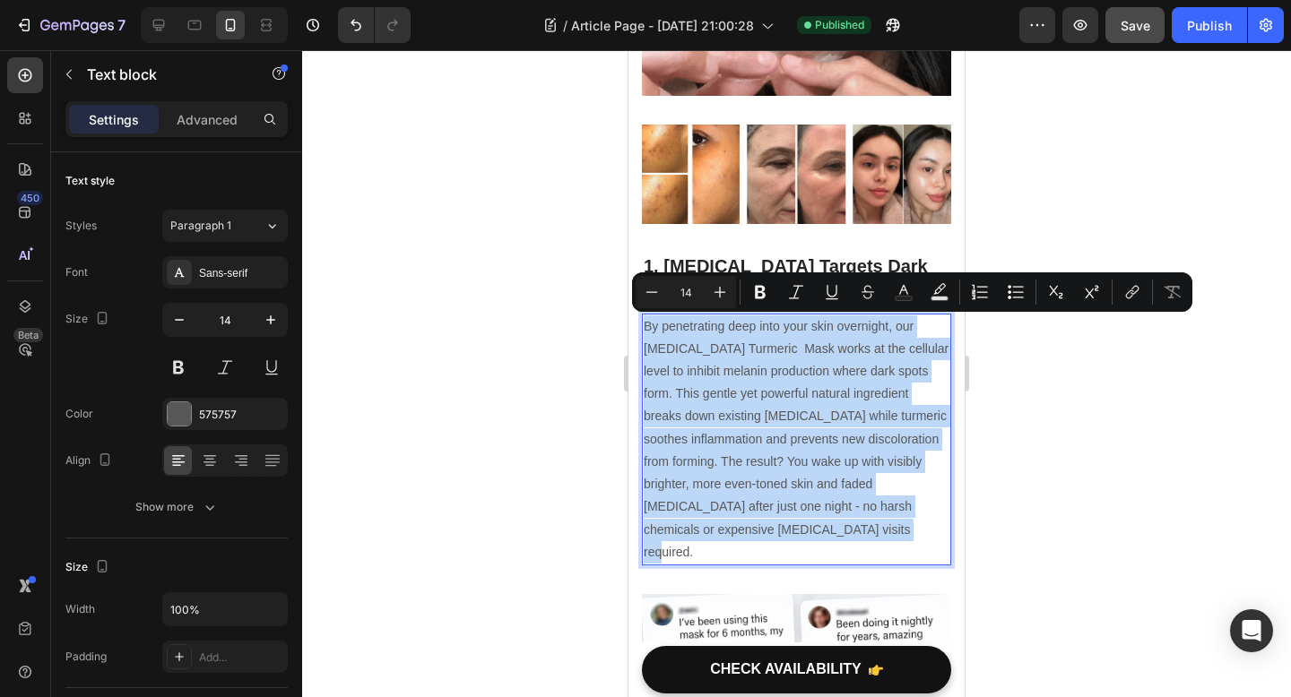
click at [727, 348] on p "By penetrating deep into your skin overnight, our Kojic Acid Turmeric Mask work…" at bounding box center [796, 439] width 306 height 248
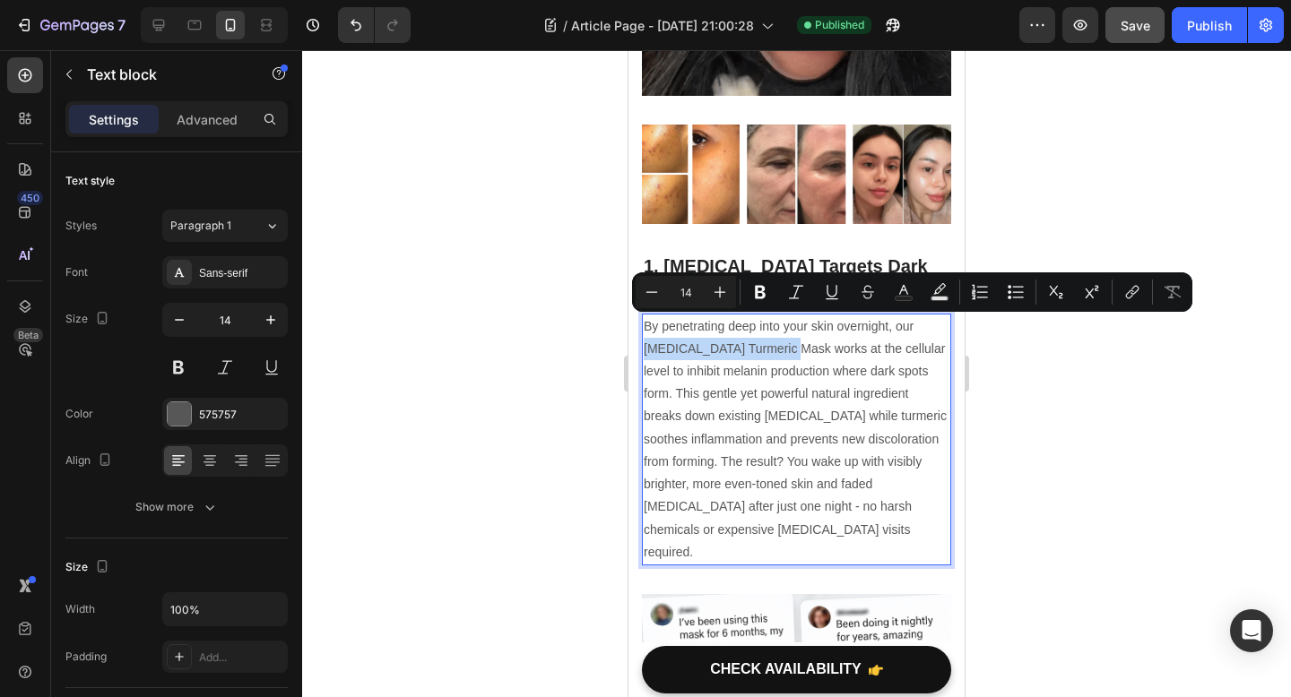
drag, startPoint x: 750, startPoint y: 348, endPoint x: 918, endPoint y: 331, distance: 168.5
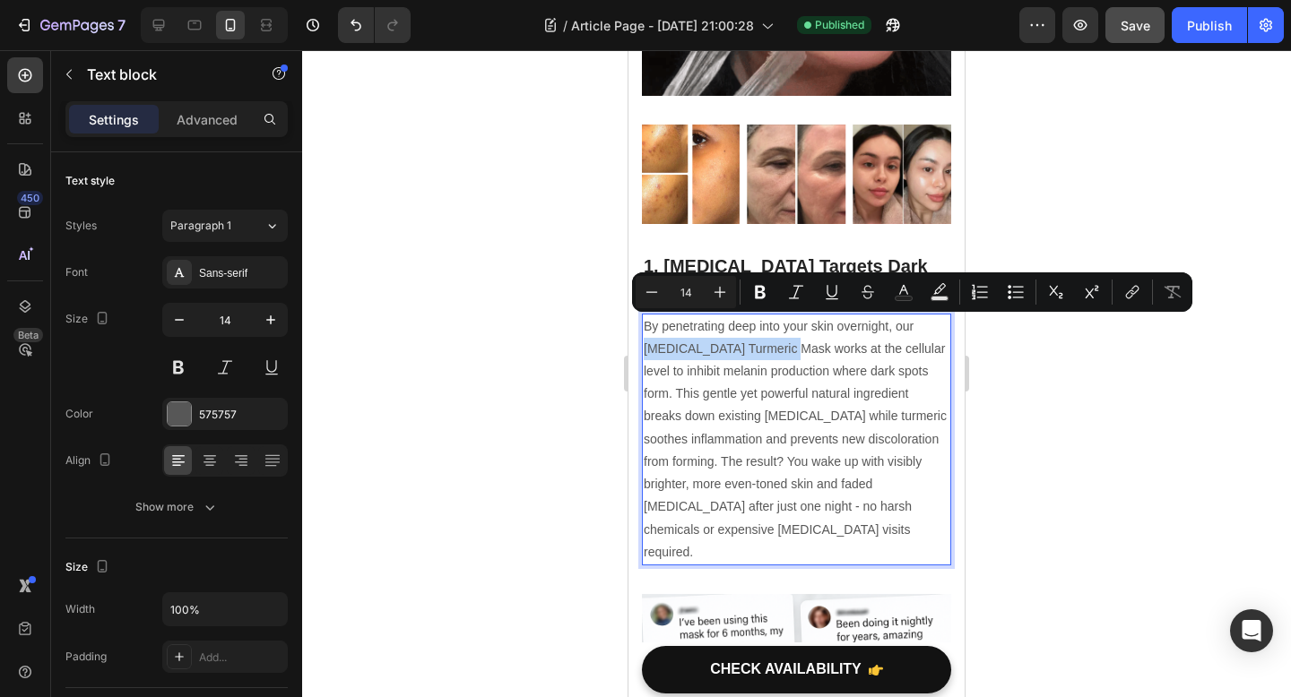
click at [918, 331] on p "By penetrating deep into your skin overnight, our Kojic Acid Turmeric Mask work…" at bounding box center [796, 439] width 306 height 248
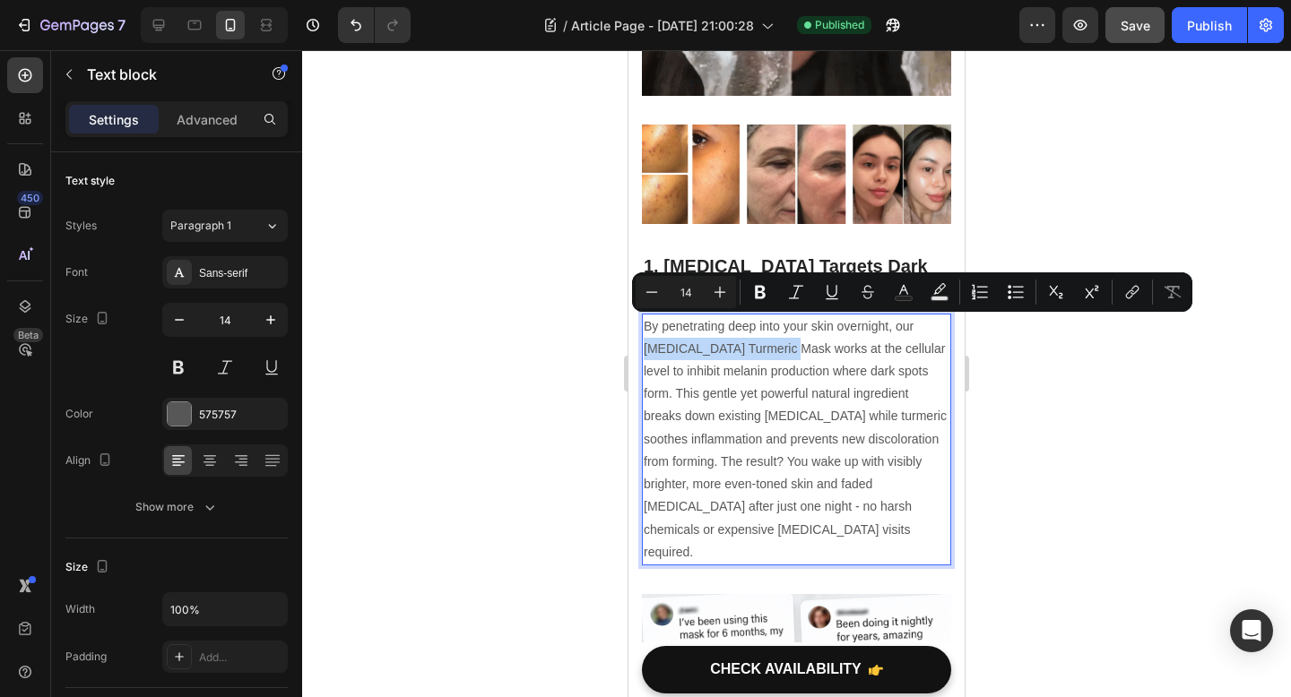
copy p "Kojic Acid Turmeric Mask"
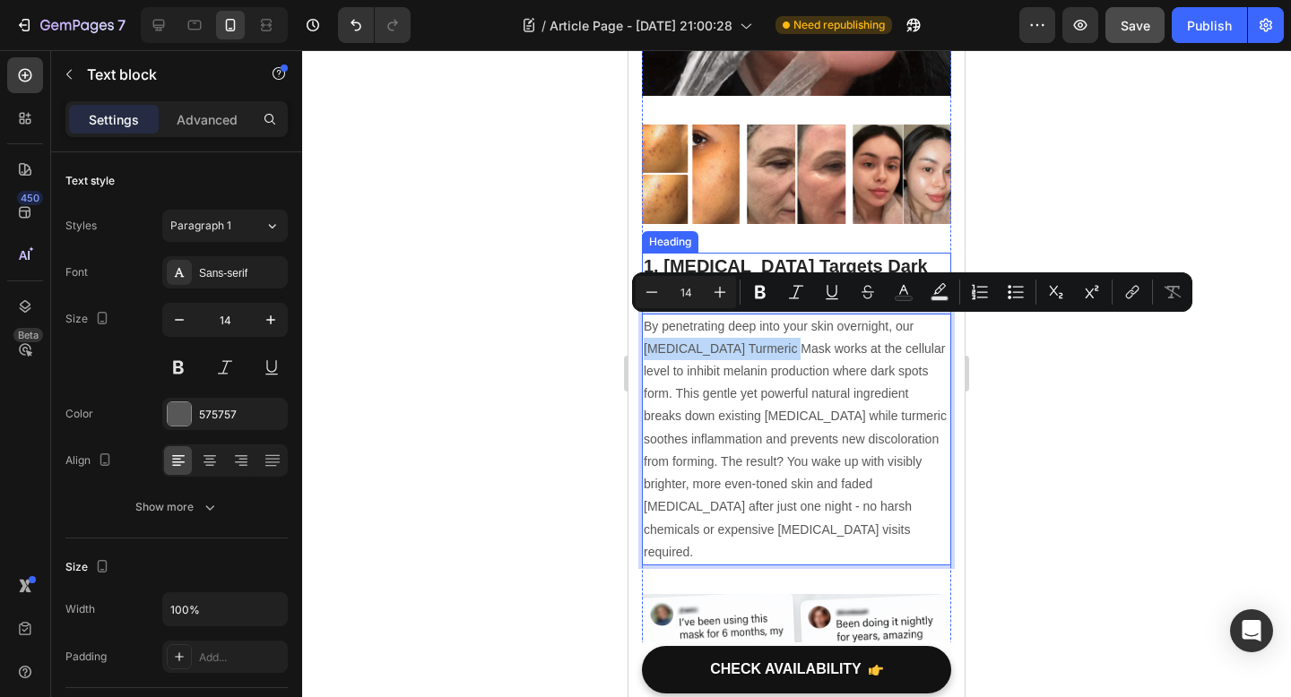
click at [777, 259] on h2 "1. [MEDICAL_DATA] Targets Dark Spots While You Sleep" at bounding box center [796, 278] width 309 height 50
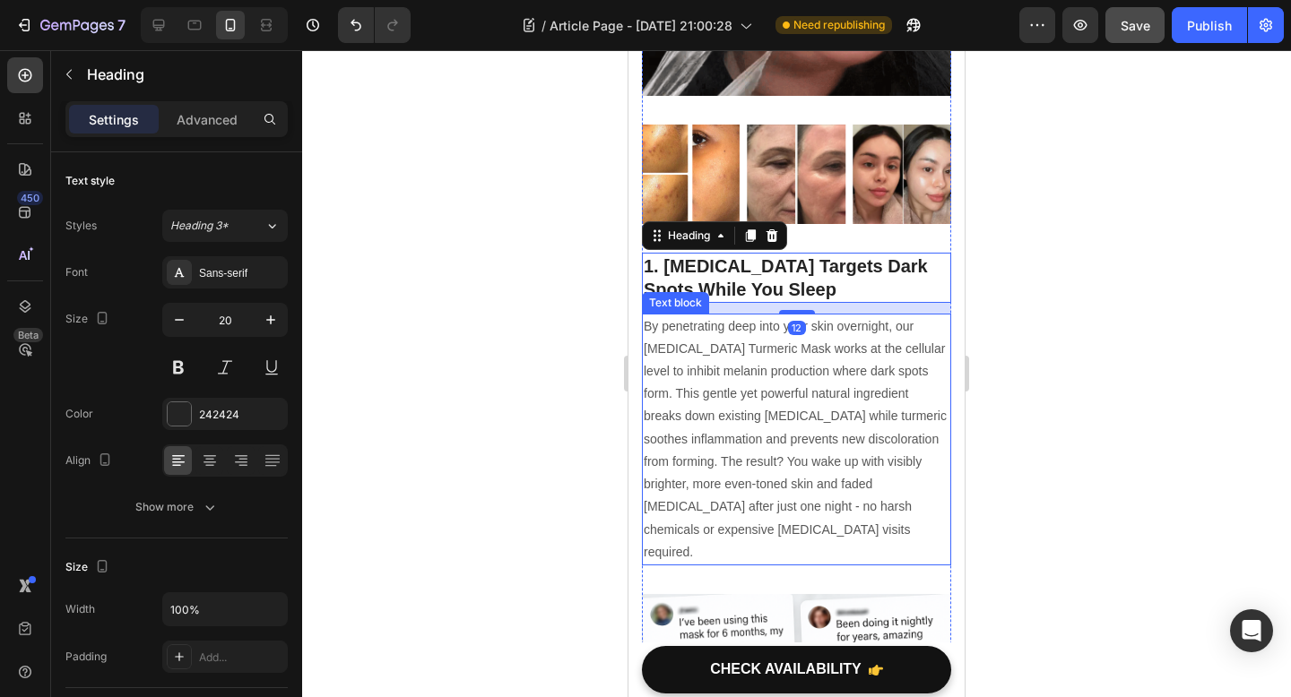
click at [825, 506] on p "By penetrating deep into your skin overnight, our Kojic Acid Turmeric Mask work…" at bounding box center [796, 439] width 306 height 248
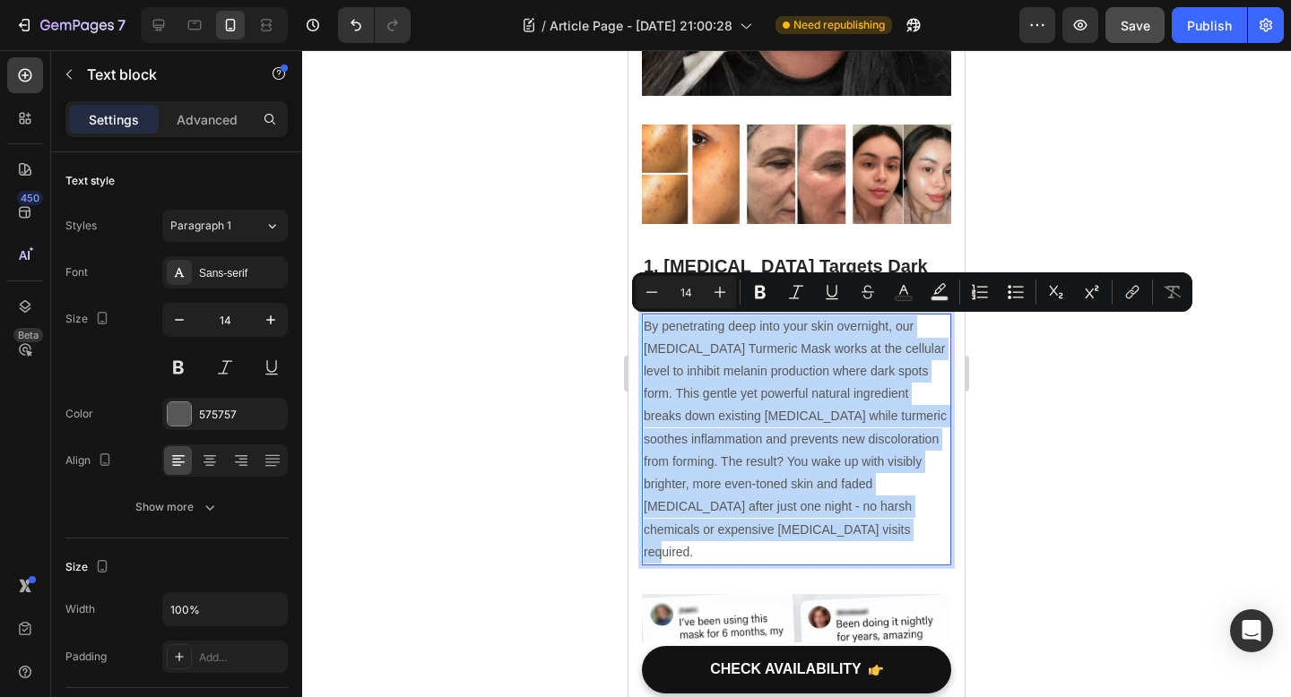
drag, startPoint x: 804, startPoint y: 526, endPoint x: 623, endPoint y: 309, distance: 282.5
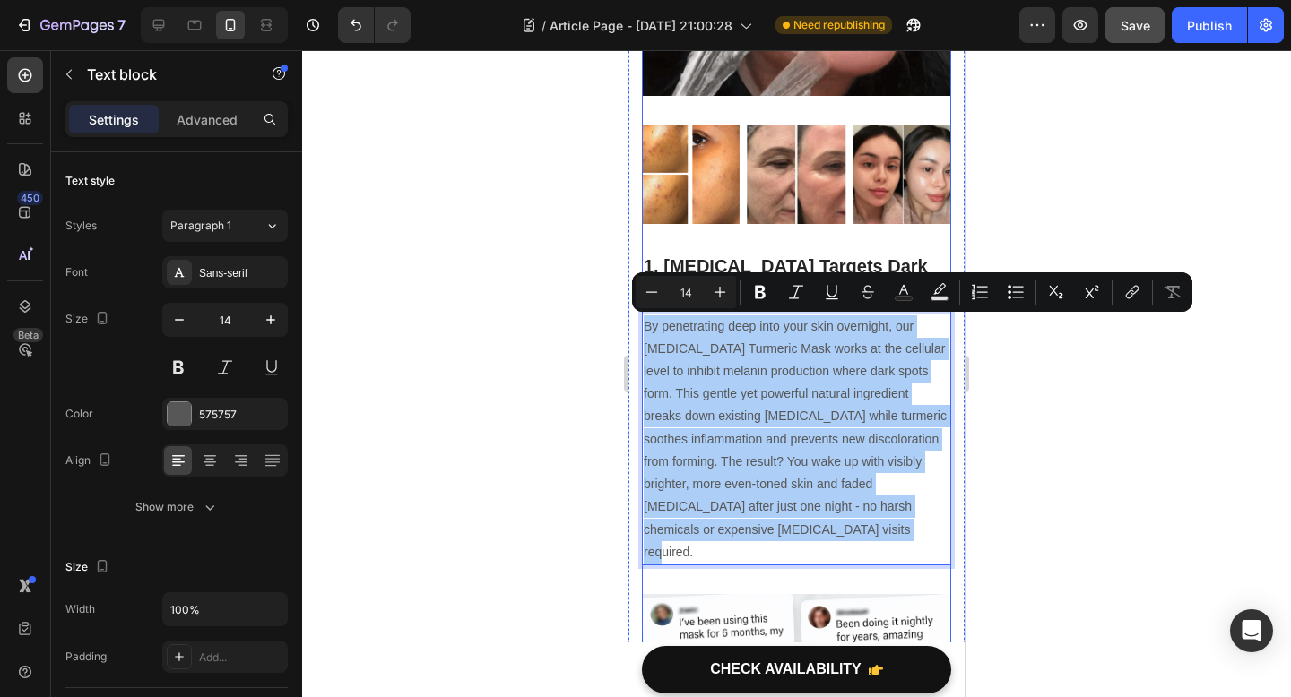
click at [565, 246] on div at bounding box center [796, 373] width 989 height 647
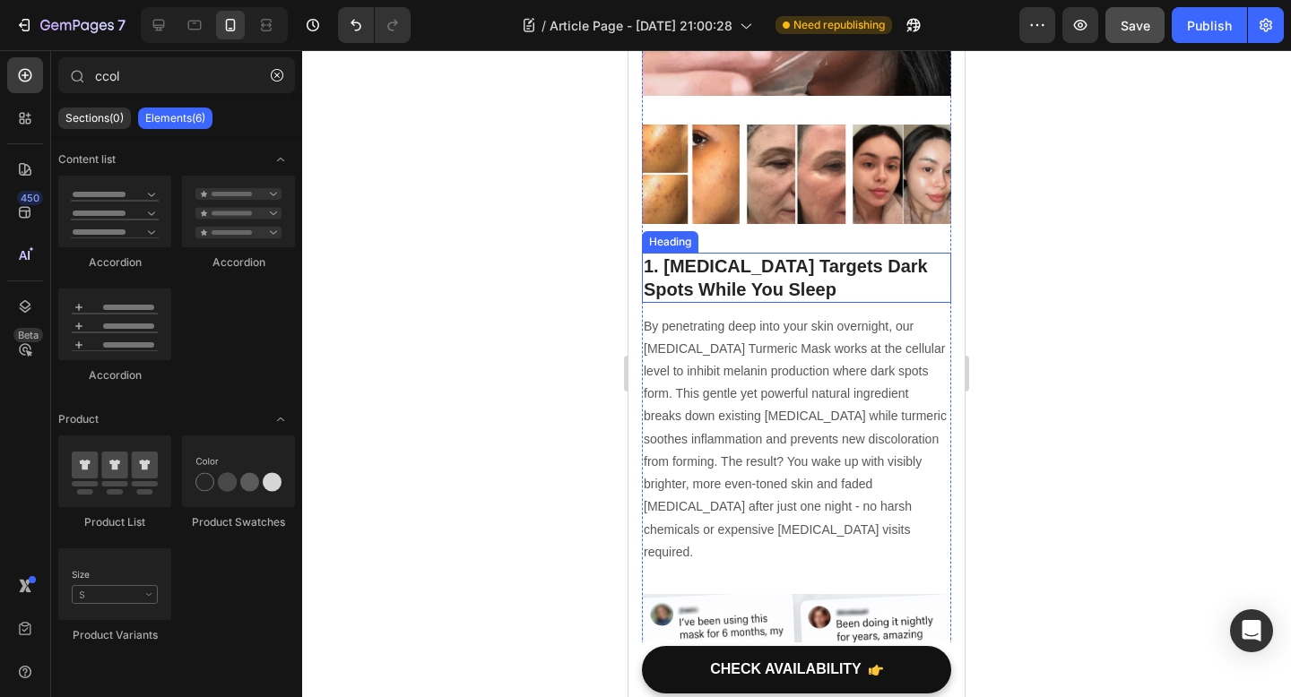
click at [779, 277] on h2 "1. [MEDICAL_DATA] Targets Dark Spots While You Sleep" at bounding box center [796, 278] width 309 height 50
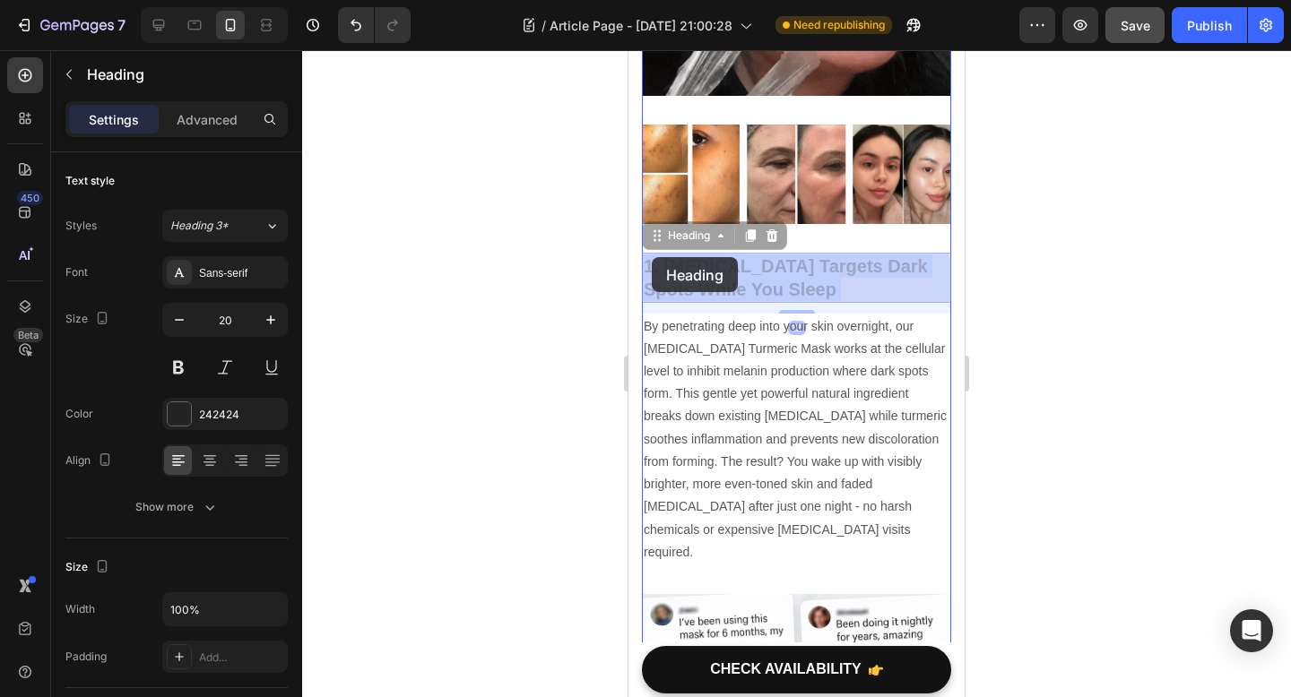
drag, startPoint x: 779, startPoint y: 286, endPoint x: 652, endPoint y: 257, distance: 130.5
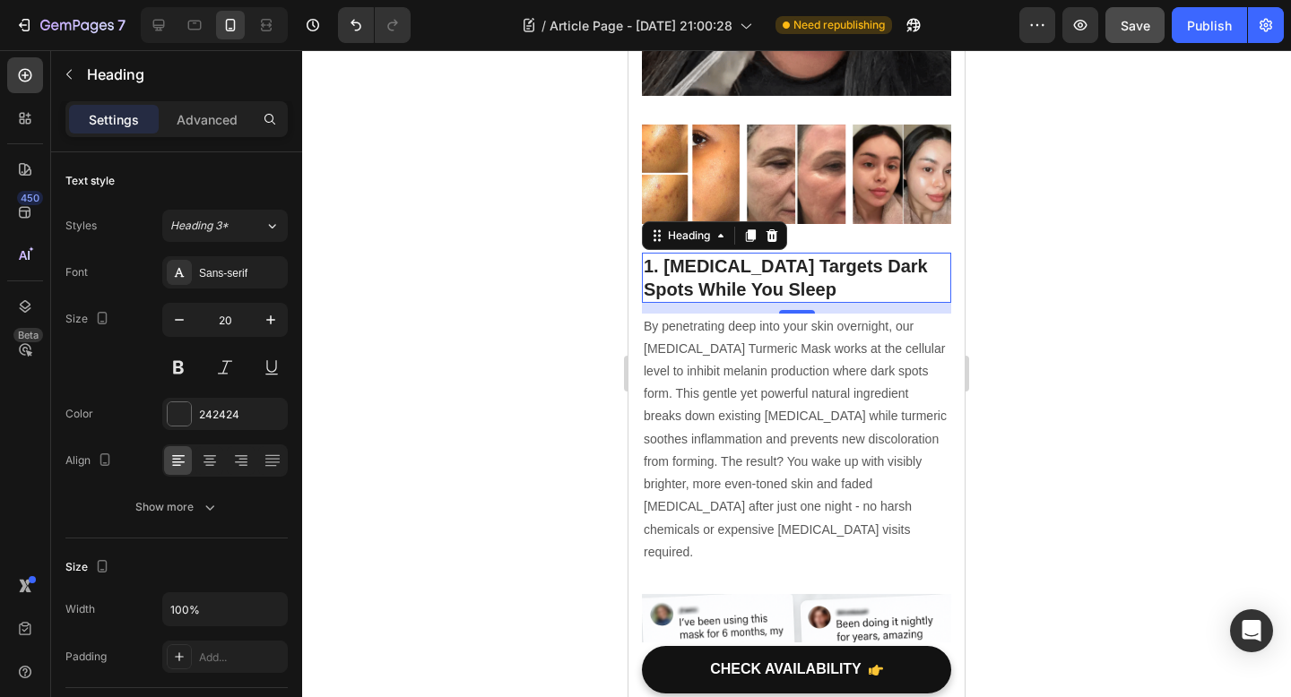
click at [793, 289] on p "1. [MEDICAL_DATA] Targets Dark Spots While You Sleep" at bounding box center [796, 278] width 306 height 47
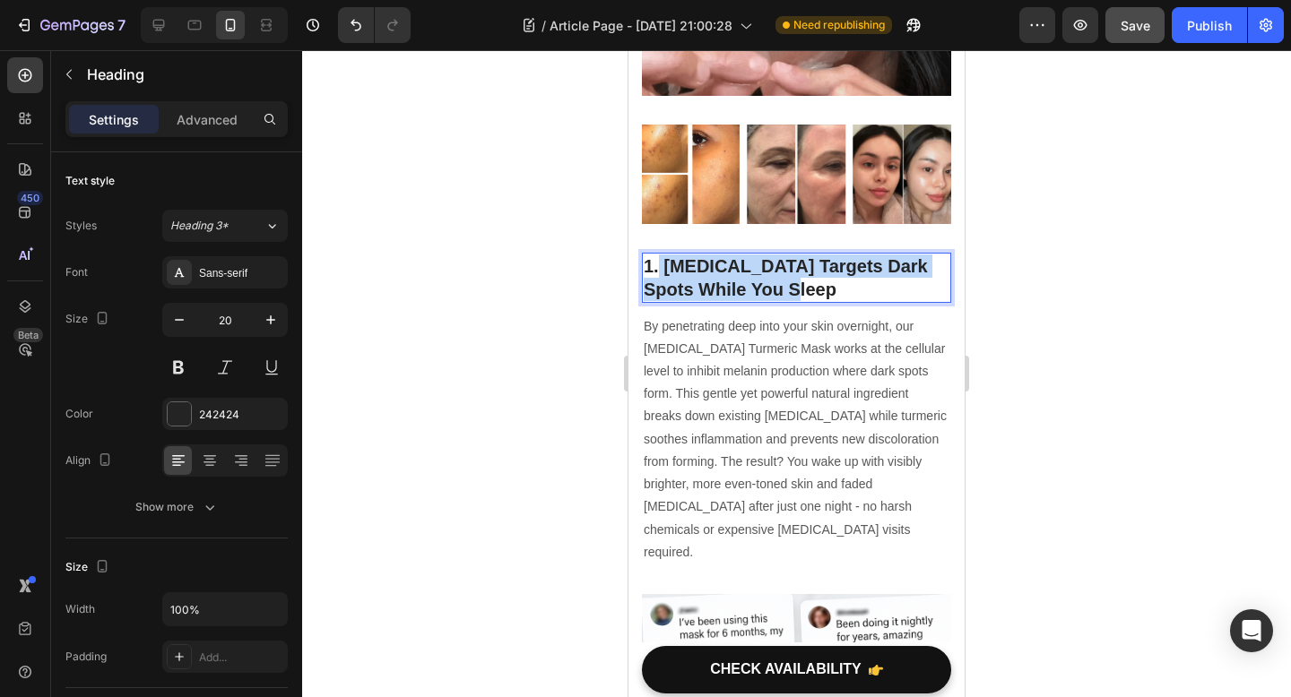
drag, startPoint x: 778, startPoint y: 289, endPoint x: 659, endPoint y: 263, distance: 121.8
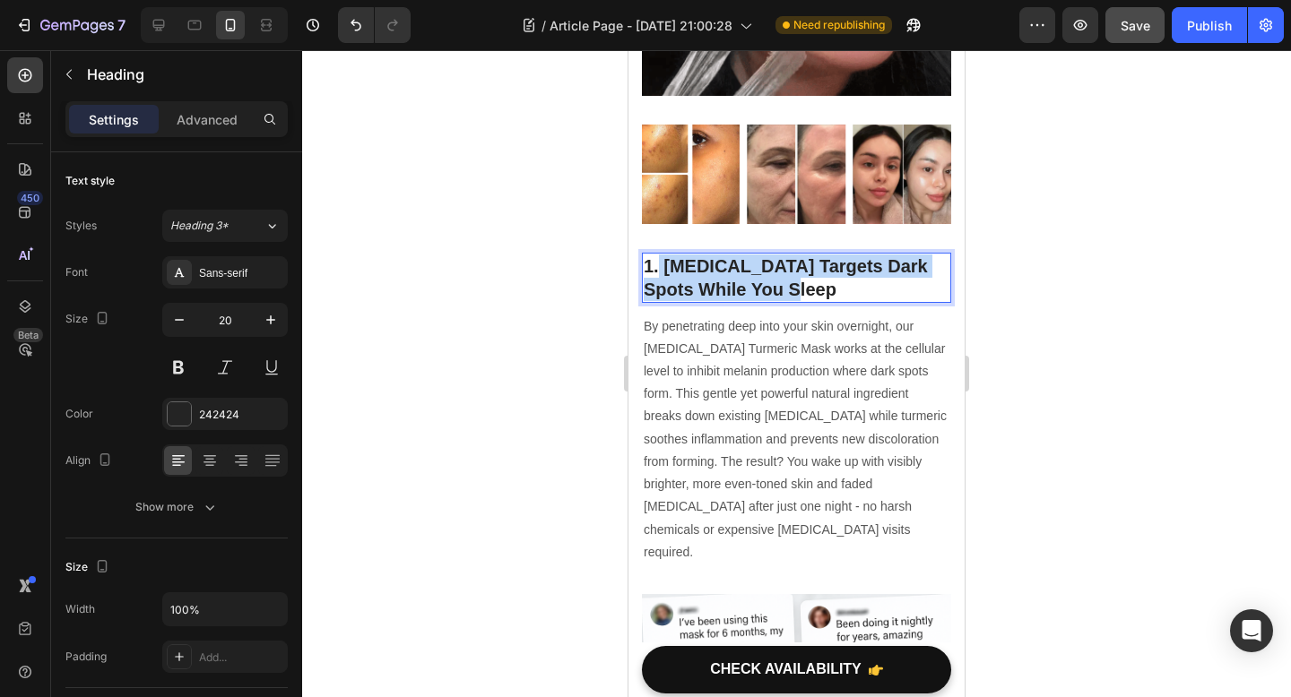
click at [659, 263] on p "1. [MEDICAL_DATA] Targets Dark Spots While You Sleep" at bounding box center [796, 278] width 306 height 47
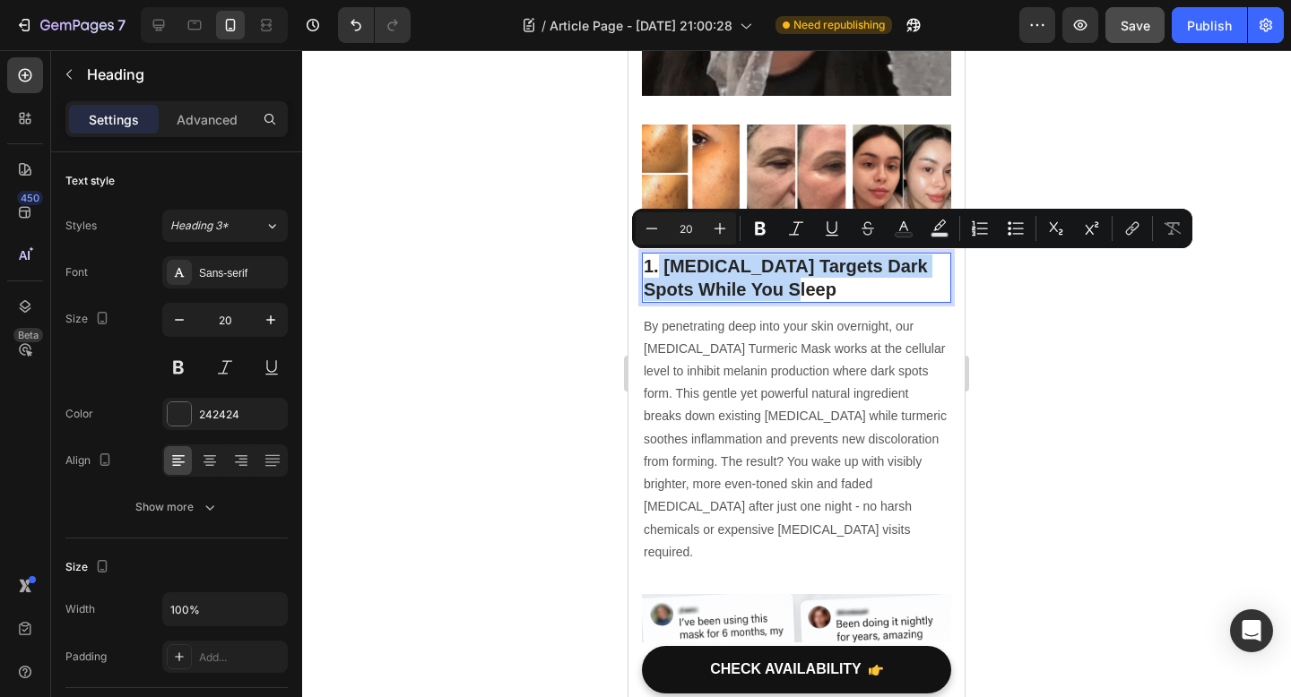
copy p "Kojic Acid Targets Dark Spots While You Sleep"
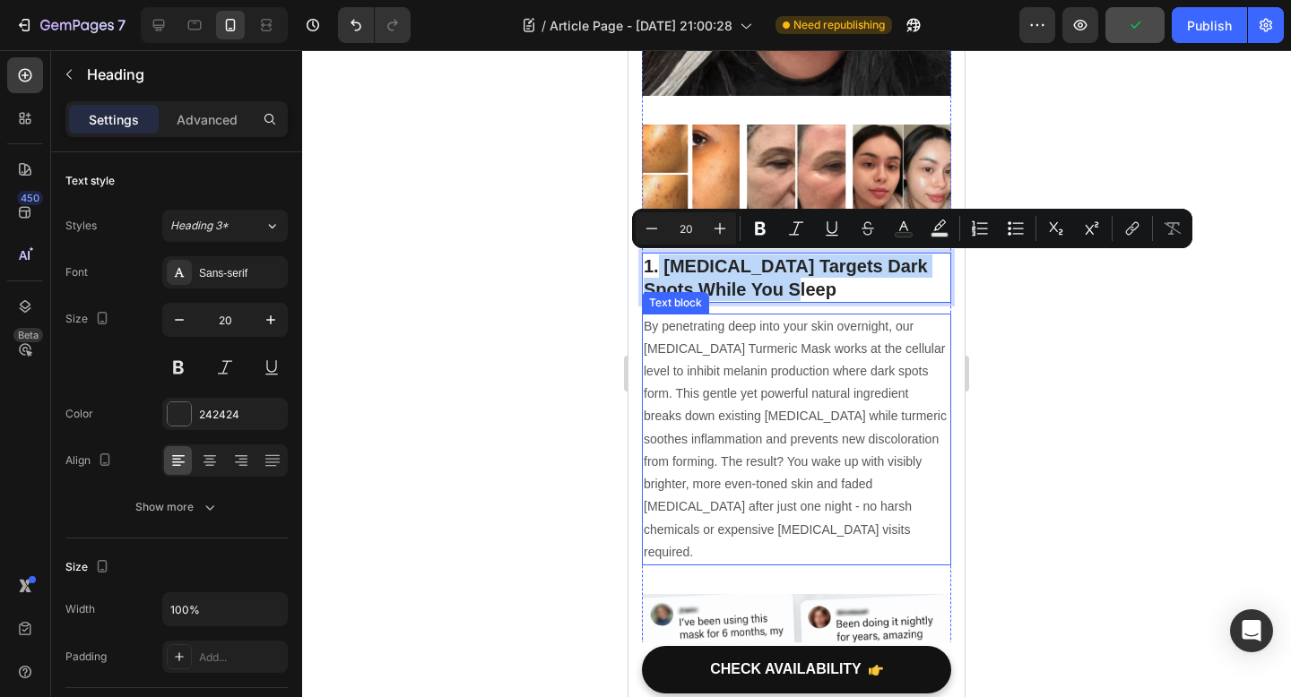
scroll to position [569, 0]
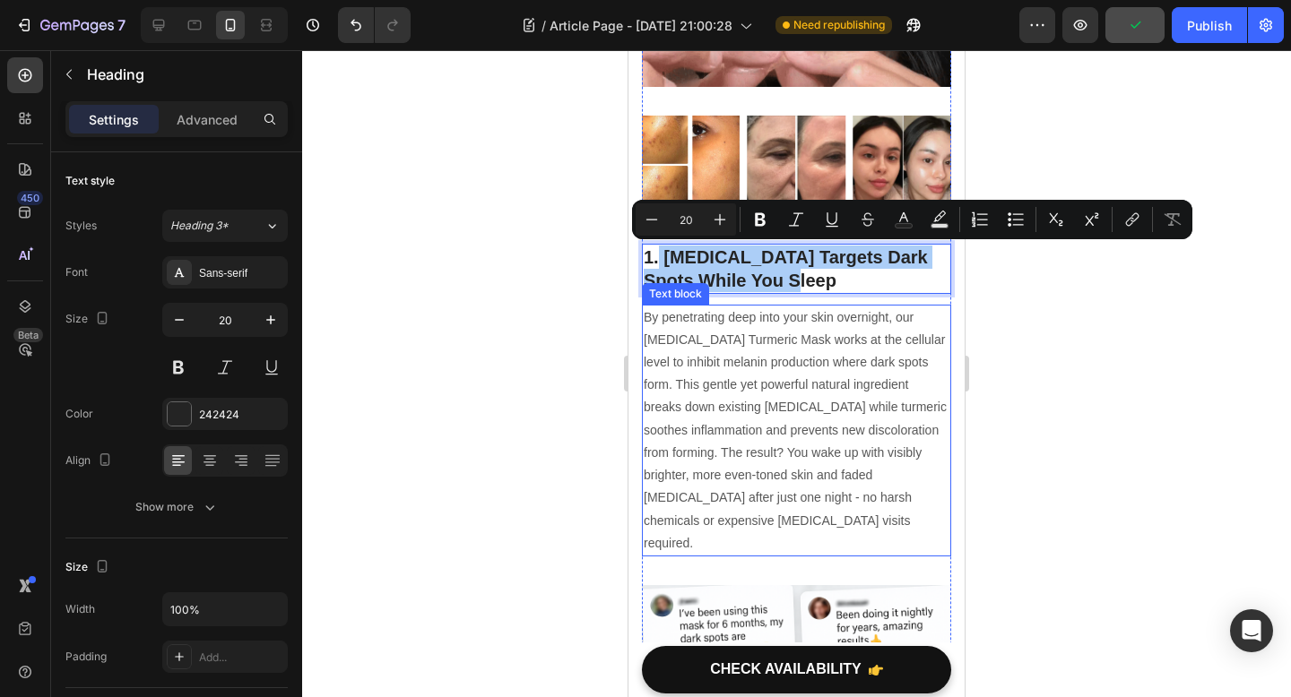
click at [732, 427] on p "By penetrating deep into your skin overnight, our Kojic Acid Turmeric Mask work…" at bounding box center [796, 430] width 306 height 248
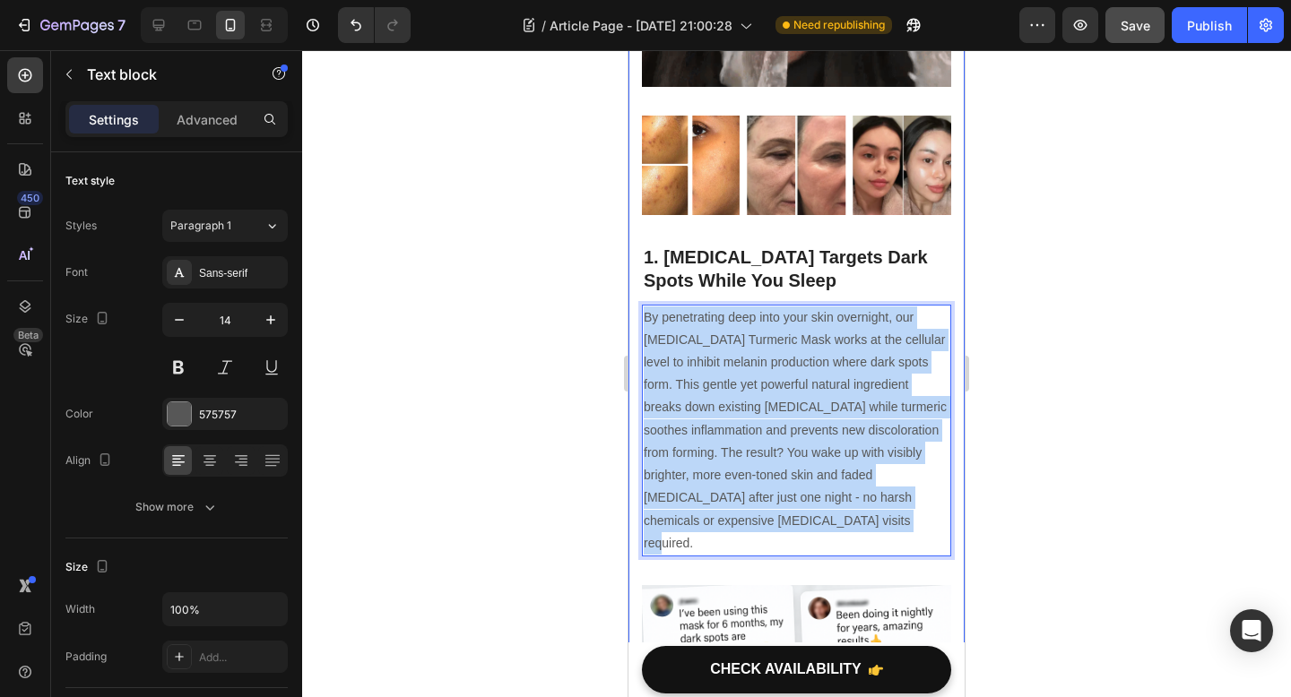
drag, startPoint x: 806, startPoint y: 522, endPoint x: 626, endPoint y: 288, distance: 295.9
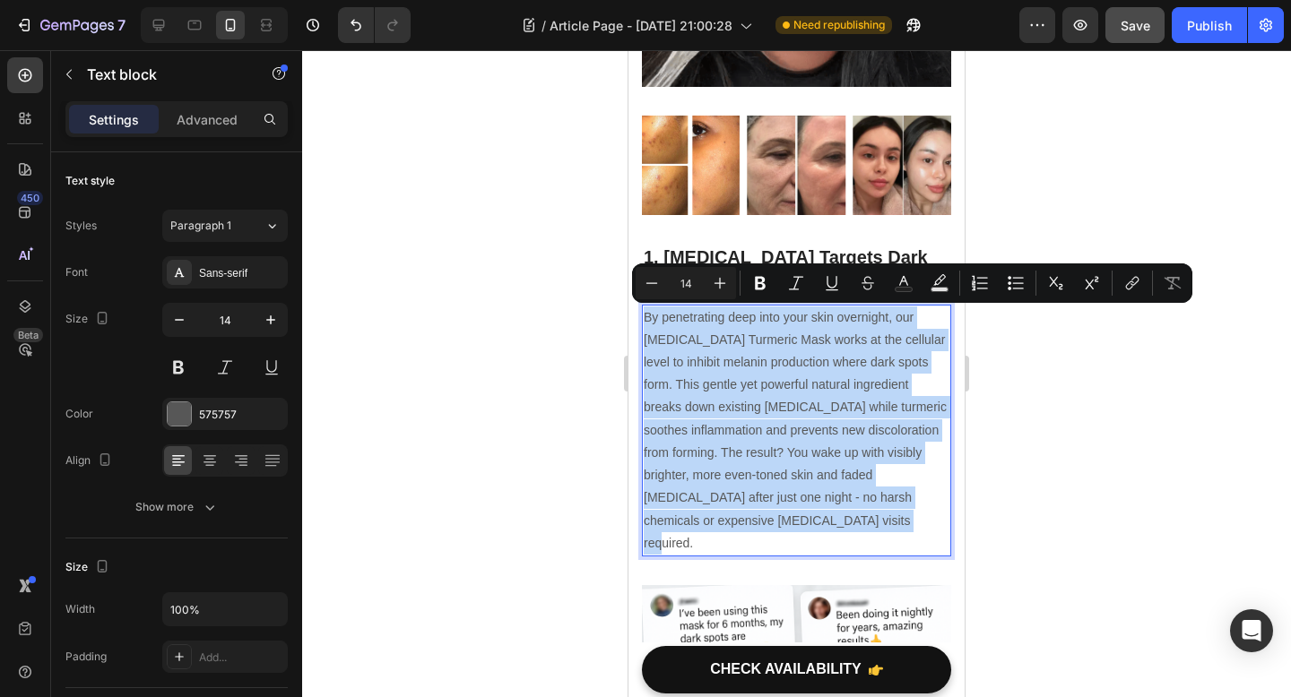
copy p "By penetrating deep into your skin overnight, our Kojic Acid Turmeric Mask work…"
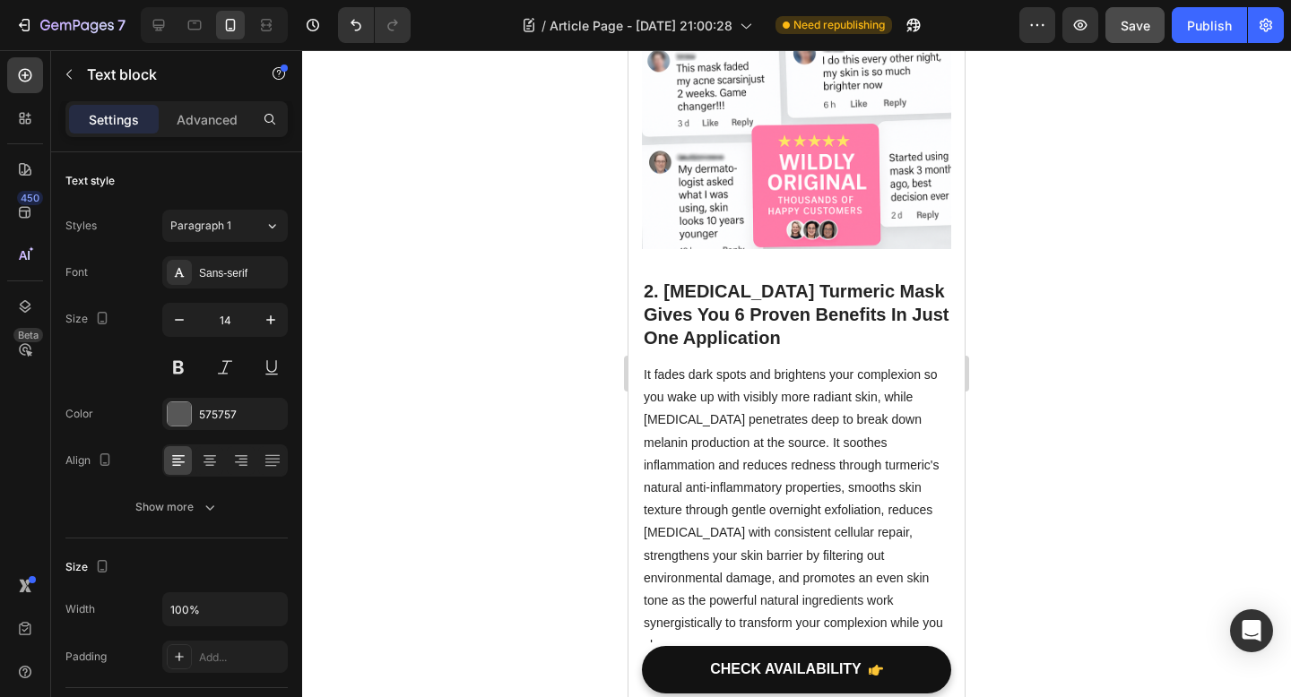
scroll to position [1219, 0]
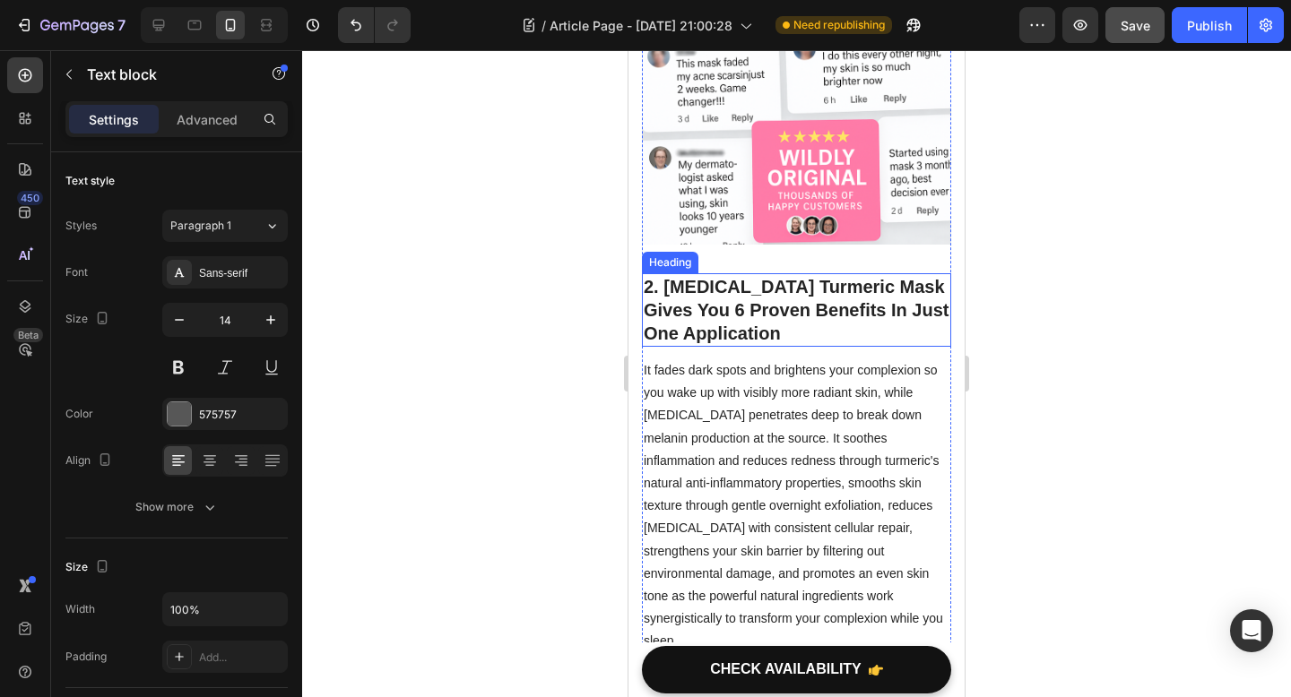
click at [775, 277] on h2 "2. [MEDICAL_DATA] Turmeric Mask Gives You 6 Proven Benefits In Just One Applica…" at bounding box center [796, 309] width 309 height 73
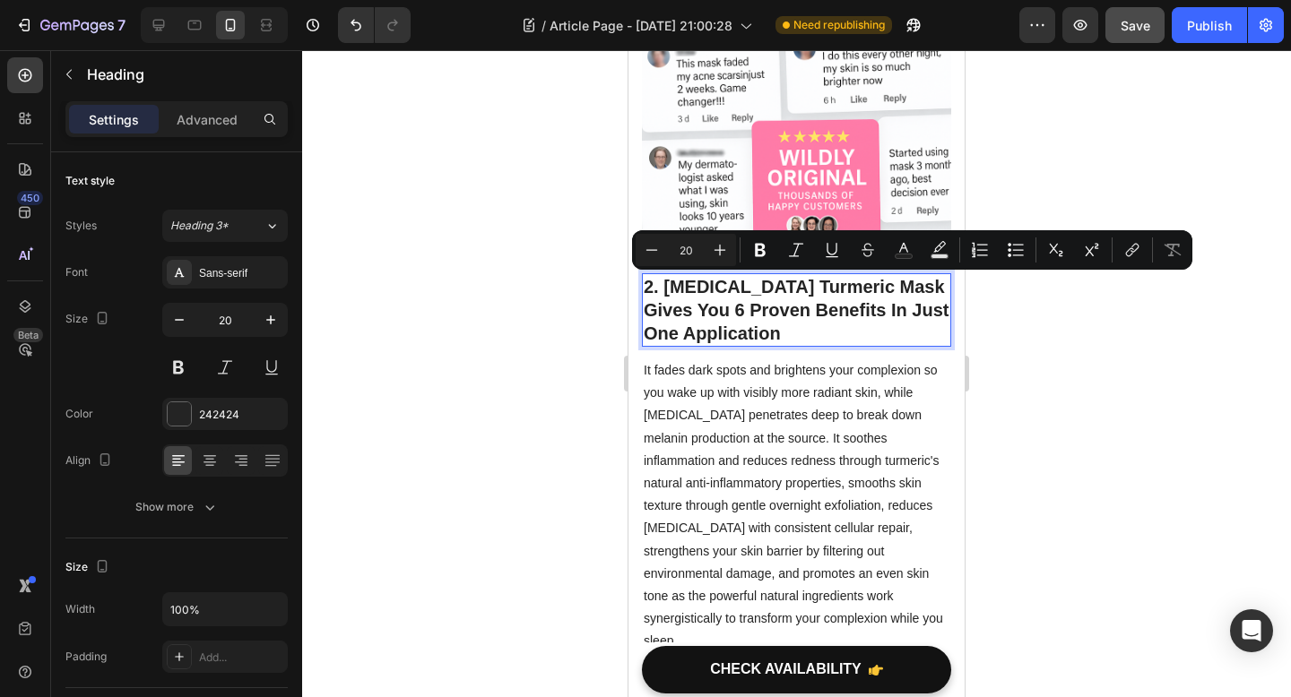
click at [752, 306] on p "2. [MEDICAL_DATA] Turmeric Mask Gives You 6 Proven Benefits In Just One Applica…" at bounding box center [796, 310] width 306 height 70
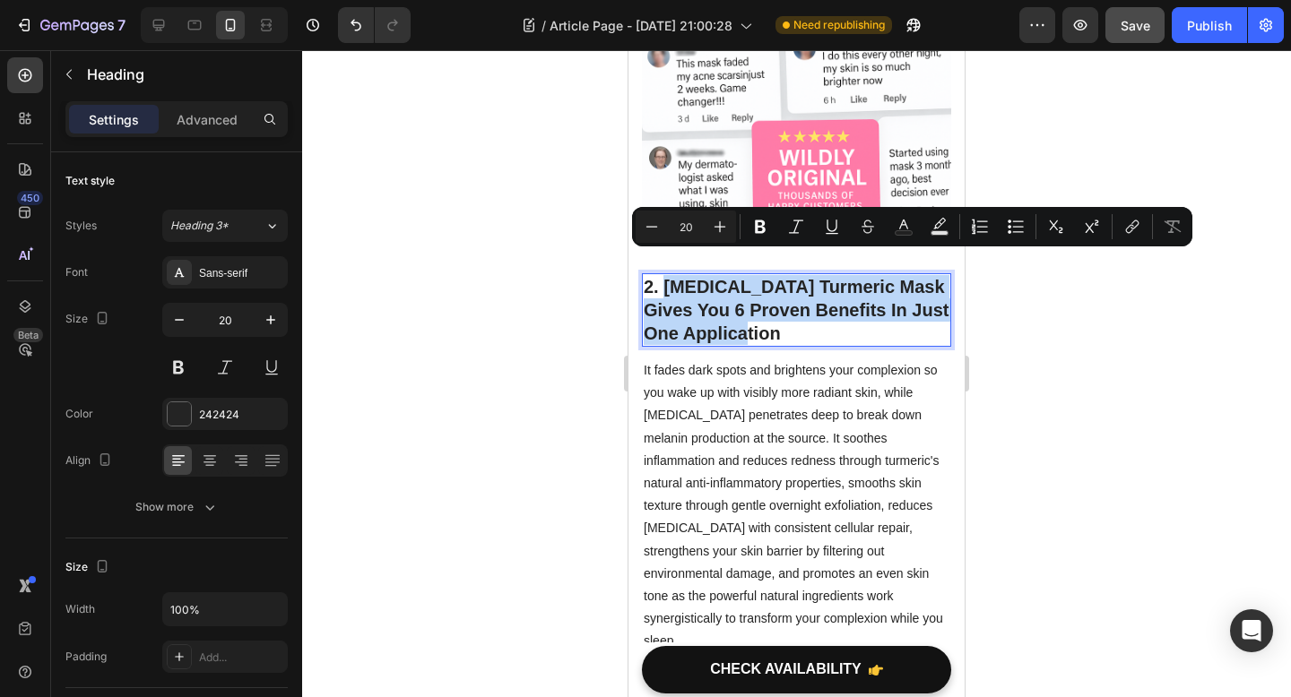
drag, startPoint x: 747, startPoint y: 309, endPoint x: 664, endPoint y: 257, distance: 97.5
click at [664, 275] on p "2. [MEDICAL_DATA] Turmeric Mask Gives You 6 Proven Benefits In Just One Applica…" at bounding box center [796, 310] width 306 height 70
copy p "Kojic Acid Turmeric Mask Gives You 6 Proven Benefits In Just One Application"
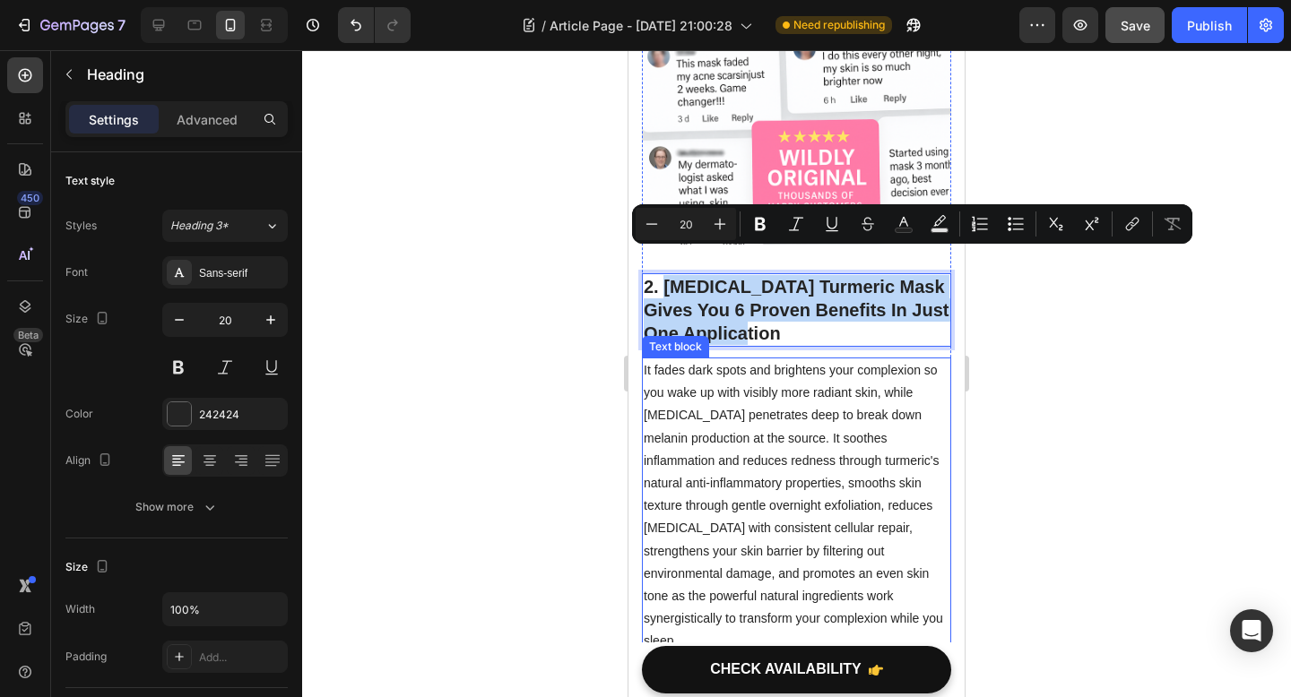
scroll to position [1269, 0]
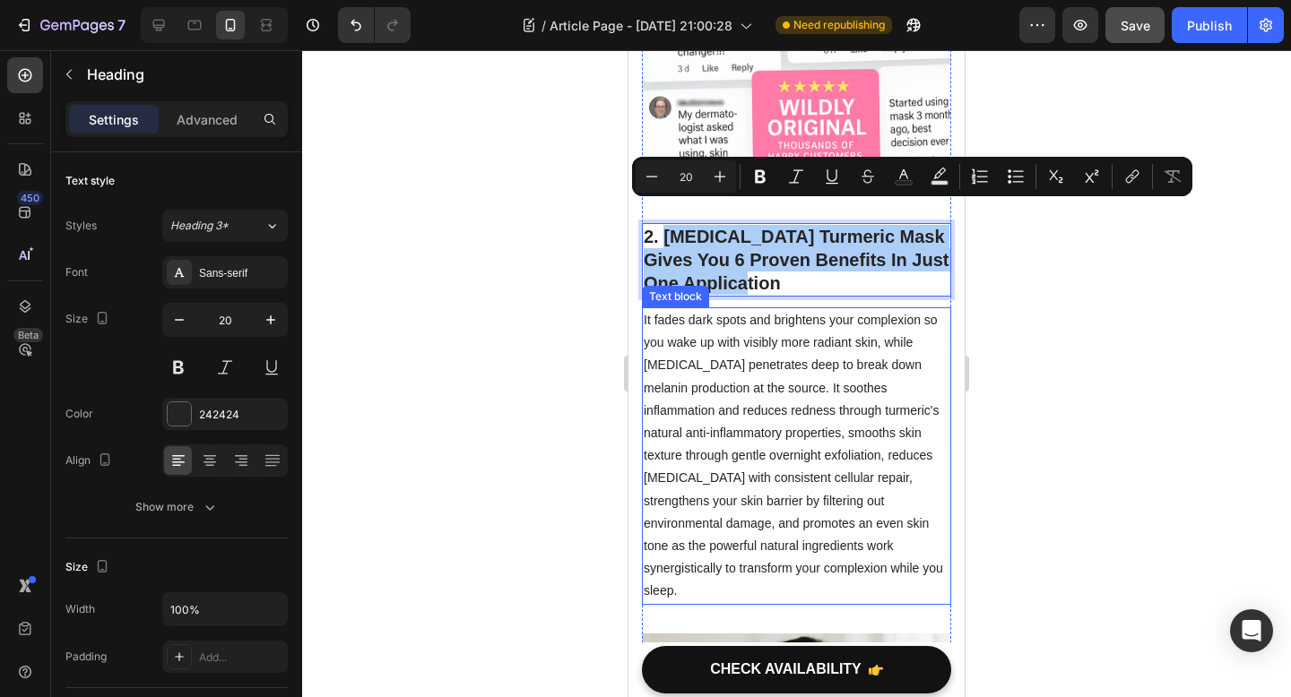
click at [731, 518] on p "It fades dark spots and brightens your complexion so you wake up with visibly m…" at bounding box center [796, 456] width 306 height 294
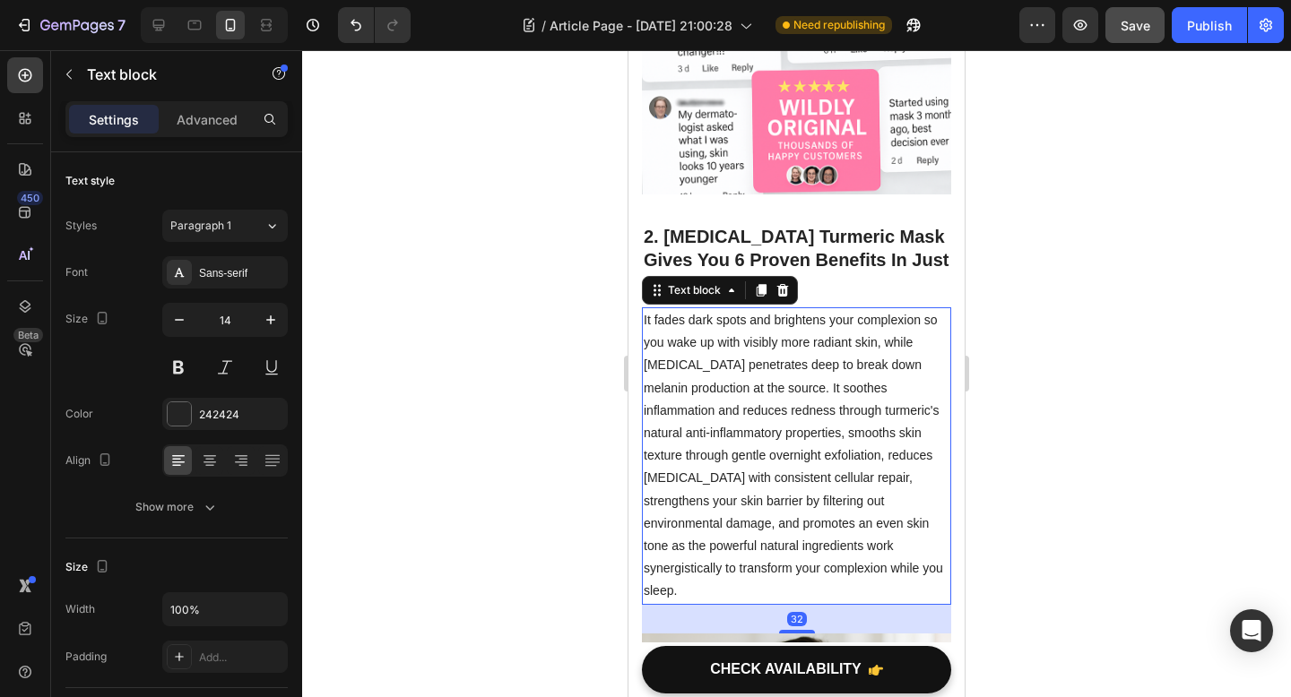
click at [701, 543] on p "It fades dark spots and brightens your complexion so you wake up with visibly m…" at bounding box center [796, 456] width 306 height 294
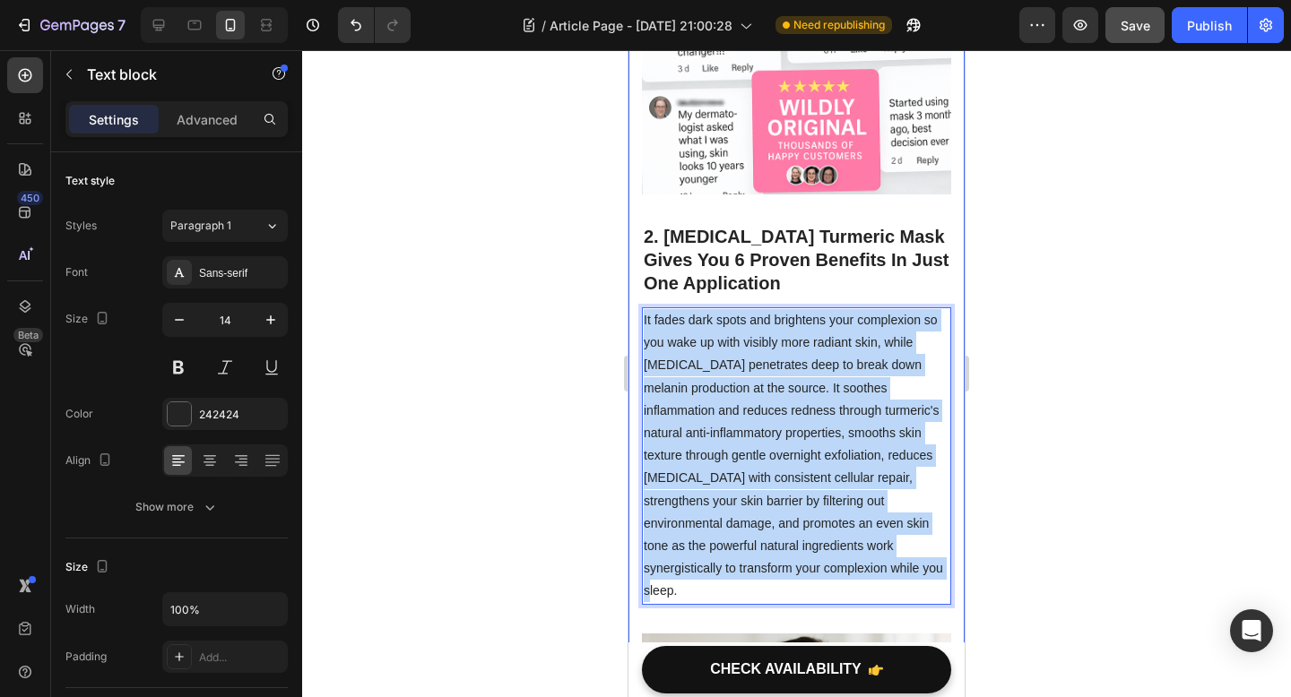
drag, startPoint x: 701, startPoint y: 543, endPoint x: 634, endPoint y: 272, distance: 279.7
click at [634, 272] on div "Tired of Expensive Serums That Do Nothing? This Peel-Off Mask Heading Fades Yea…" at bounding box center [796, 546] width 336 height 3456
copy p "It fades dark spots and brightens your complexion so you wake up with visibly m…"
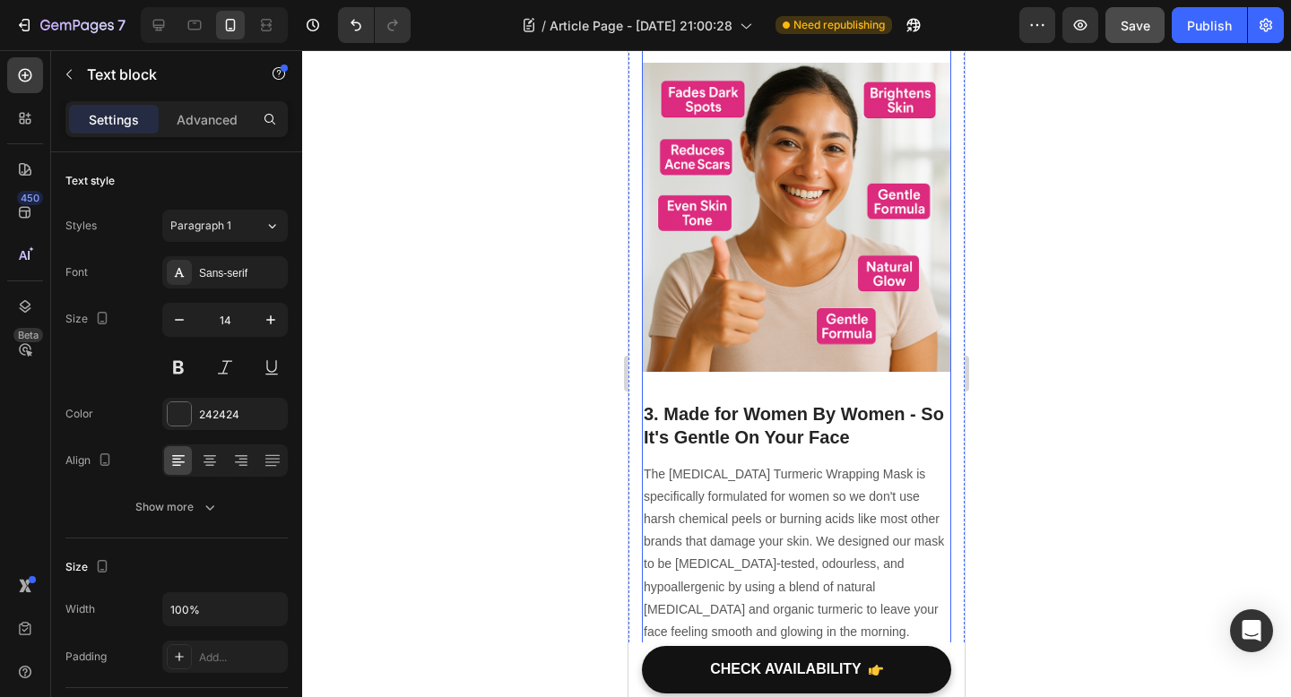
scroll to position [1863, 0]
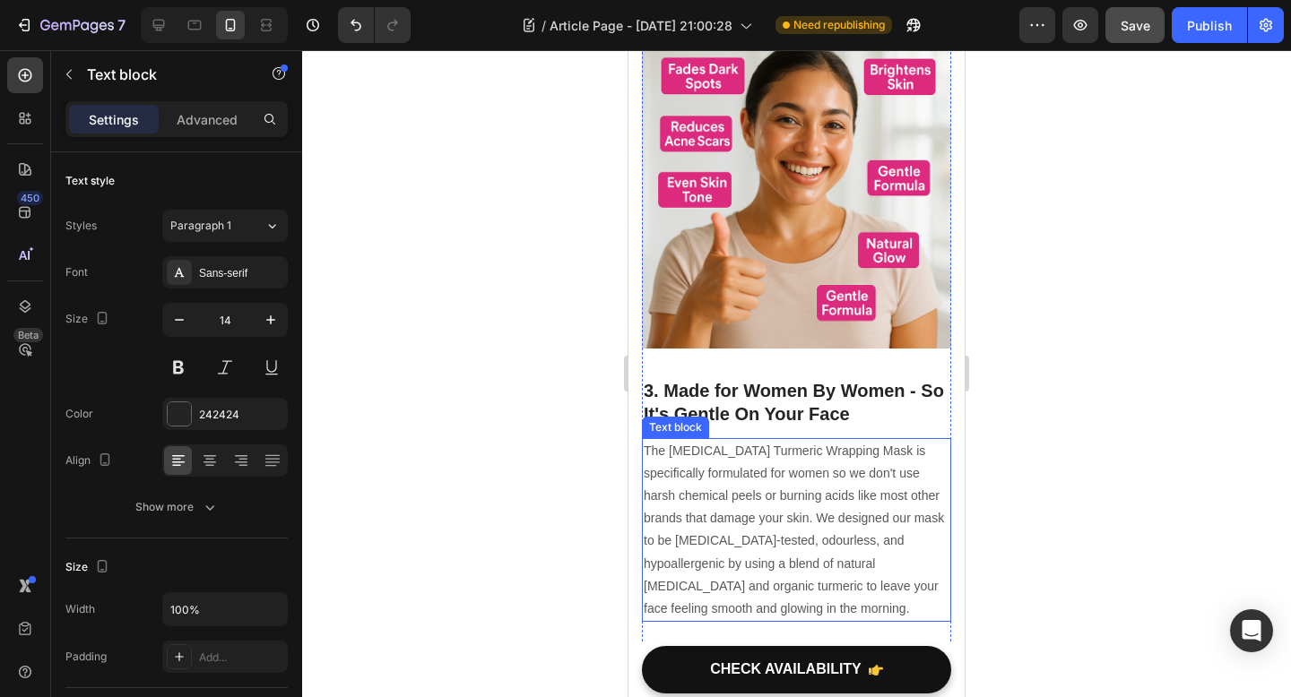
click at [794, 377] on h2 "3. Made for Women By Women - So It's Gentle On Your Face" at bounding box center [796, 402] width 309 height 50
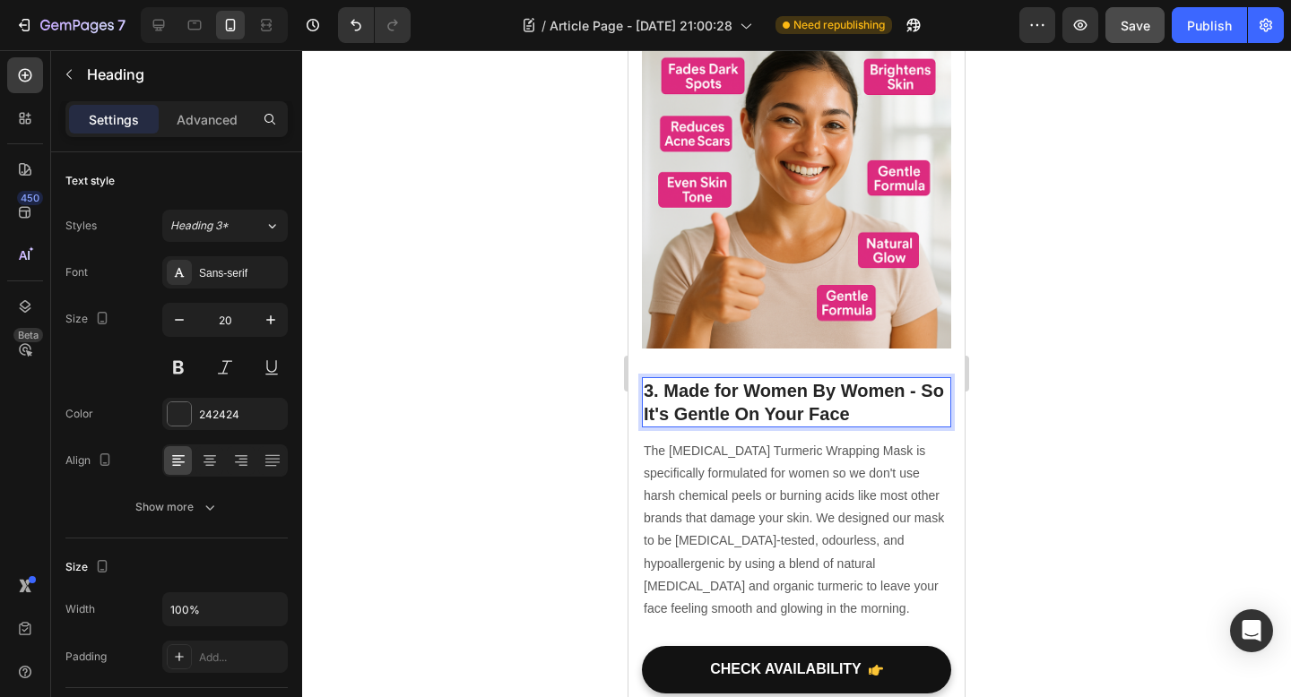
click at [853, 377] on h2 "3. Made for Women By Women - So It's Gentle On Your Face" at bounding box center [796, 402] width 309 height 50
click at [853, 379] on p "3. Made for Women By Women - So It's Gentle On Your Face" at bounding box center [796, 402] width 306 height 47
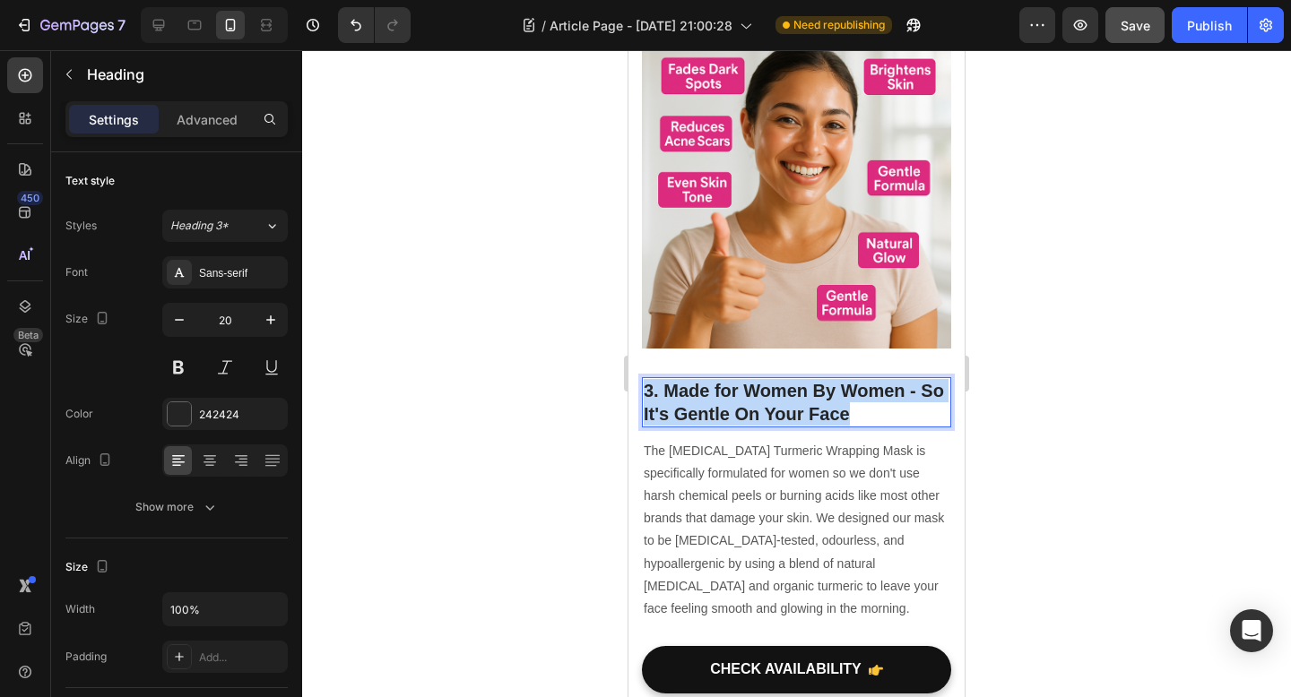
drag, startPoint x: 851, startPoint y: 369, endPoint x: 603, endPoint y: 322, distance: 252.7
copy p "3. Made for Women By Women - So It's Gentle On Your Face"
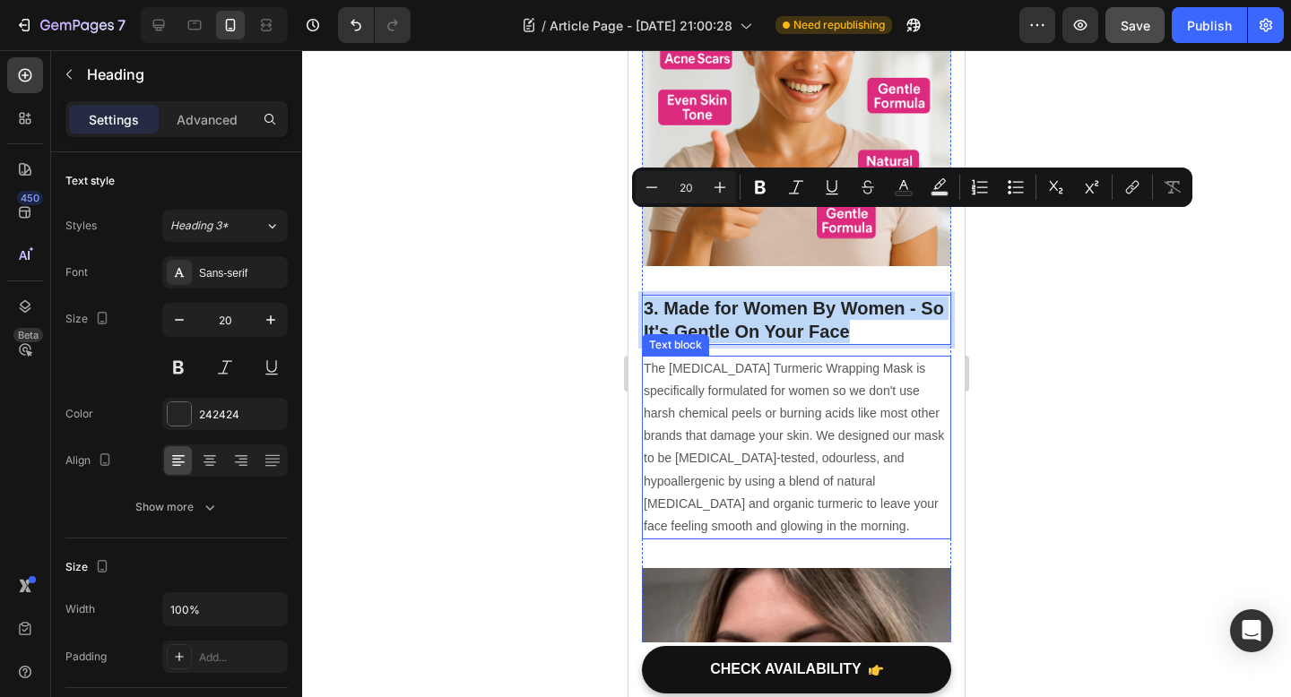
scroll to position [1983, 0]
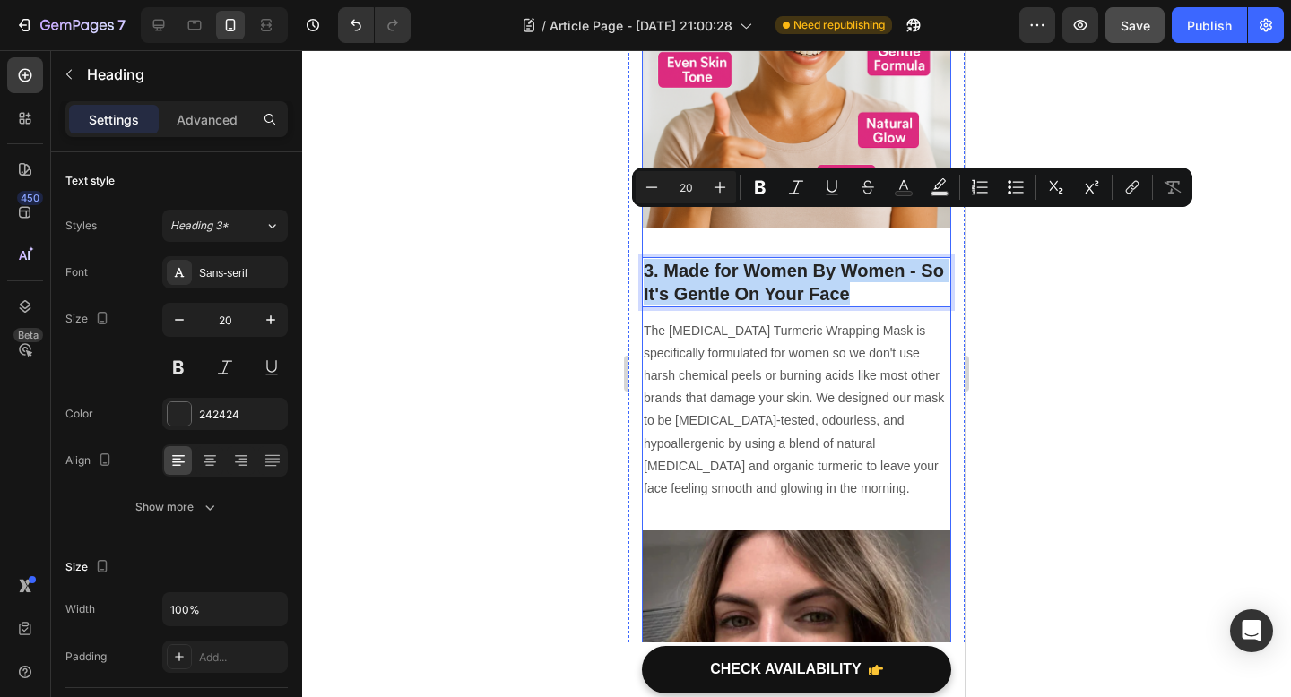
click at [727, 462] on div "Tired of Expensive Serums That Do Nothing? This Peel-Off Mask Heading Fades Yea…" at bounding box center [796, 1] width 309 height 3758
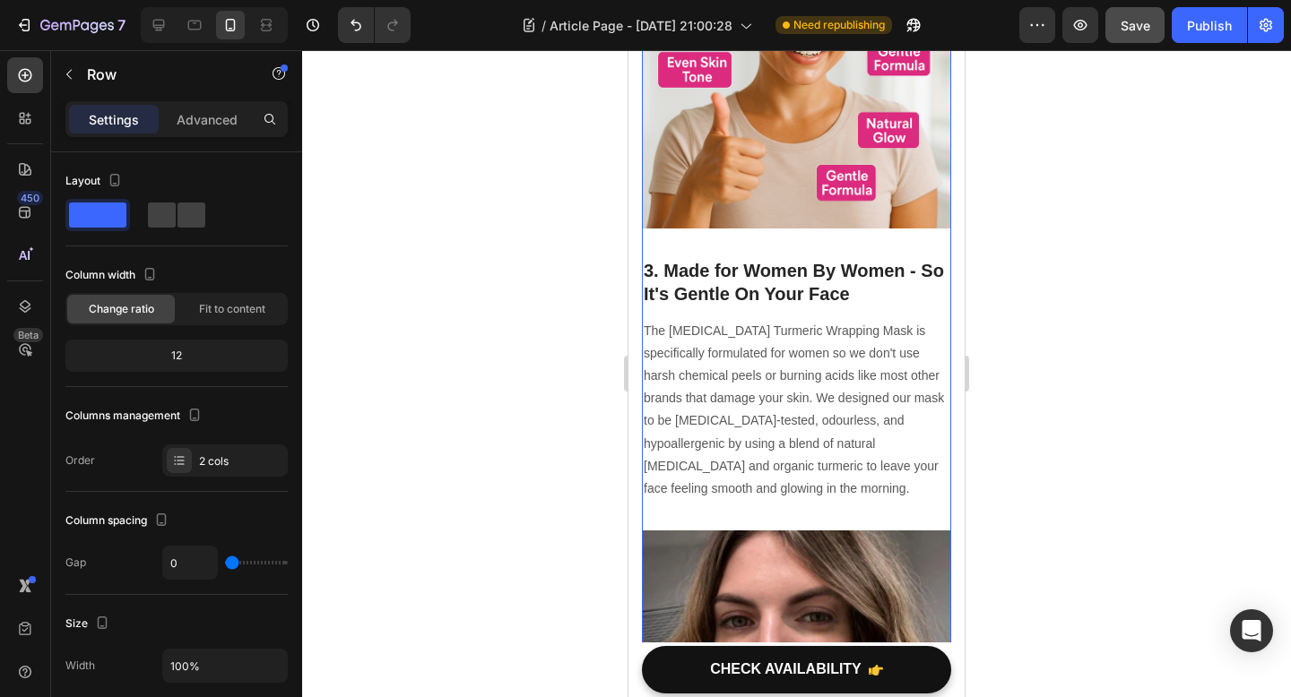
click at [727, 462] on div "Tired of Expensive Serums That Do Nothing? This Peel-Off Mask Heading Fades Yea…" at bounding box center [796, 1] width 309 height 3758
click at [717, 445] on p "The [MEDICAL_DATA] Turmeric Wrapping Mask is specifically formulated for women …" at bounding box center [796, 410] width 306 height 181
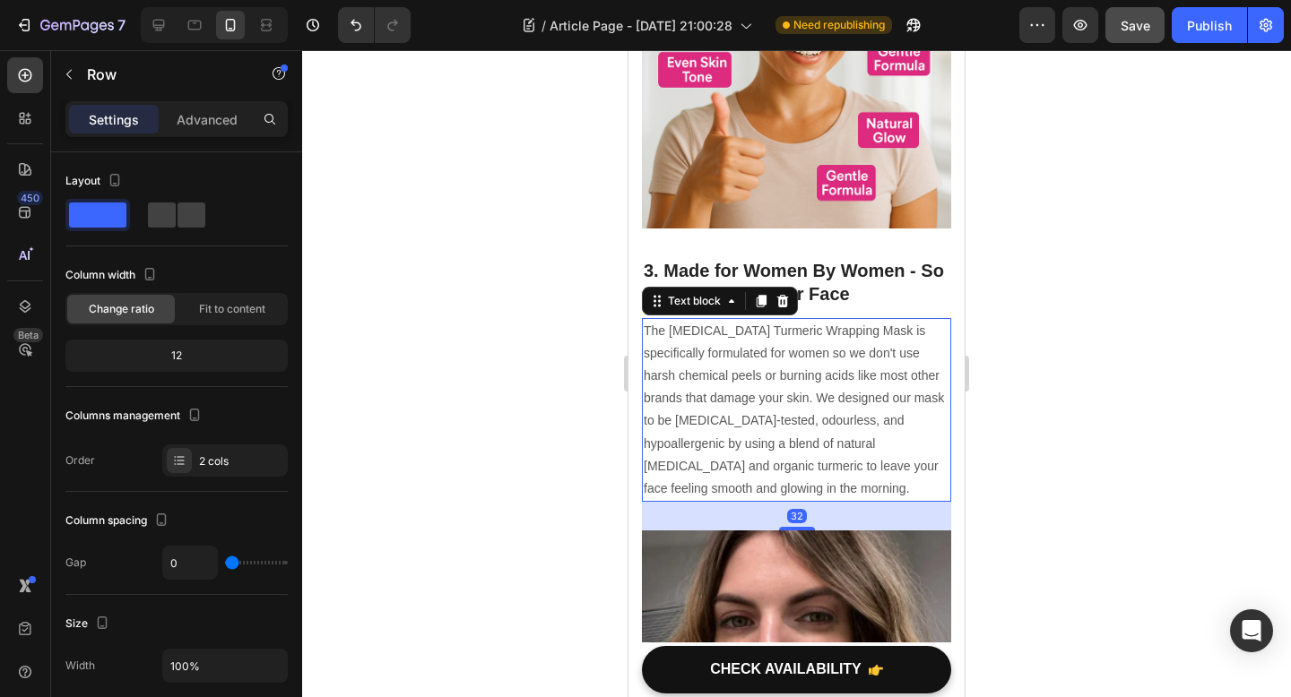
click at [717, 445] on p "The [MEDICAL_DATA] Turmeric Wrapping Mask is specifically formulated for women …" at bounding box center [796, 410] width 306 height 181
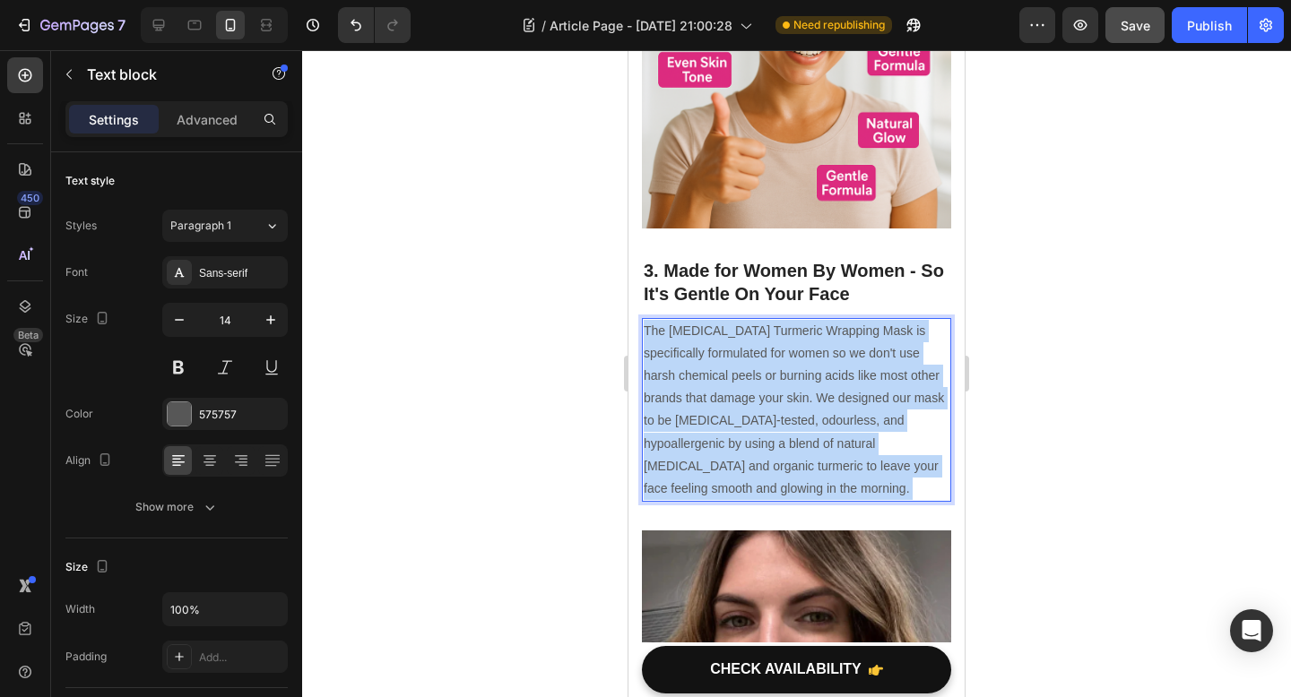
drag, startPoint x: 1232, startPoint y: 332, endPoint x: 604, endPoint y: 281, distance: 630.3
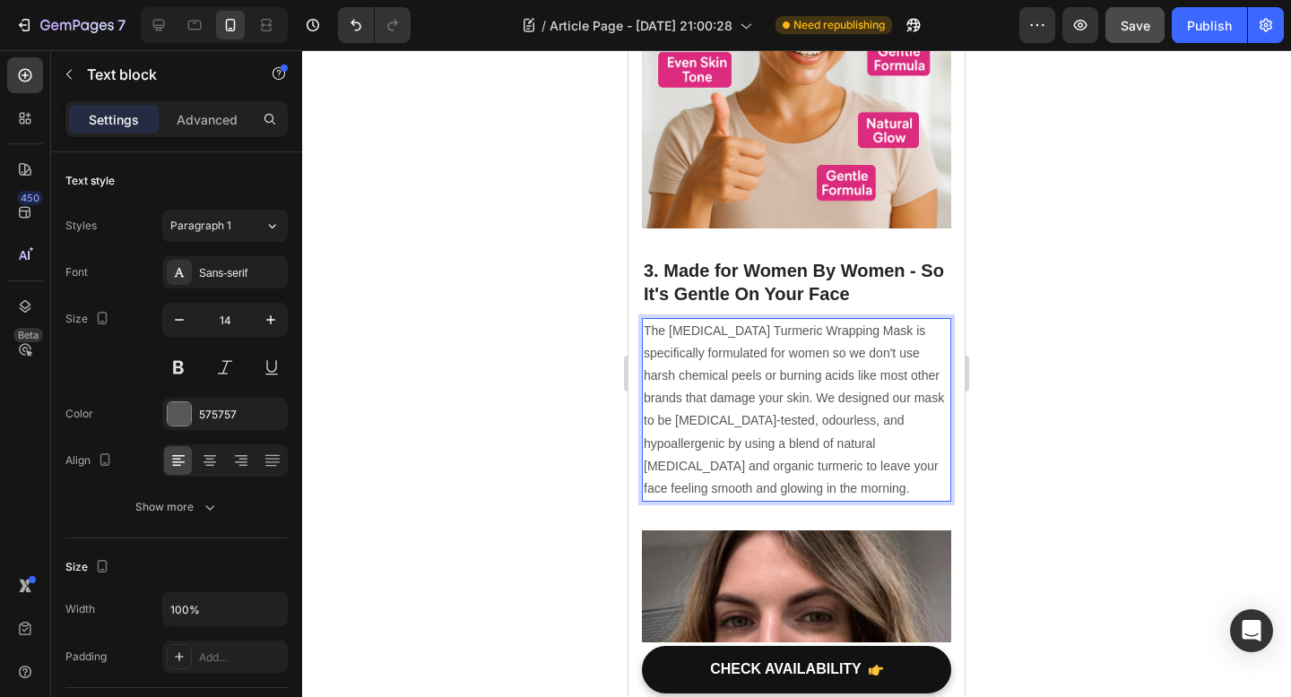
click at [604, 281] on div at bounding box center [796, 373] width 989 height 647
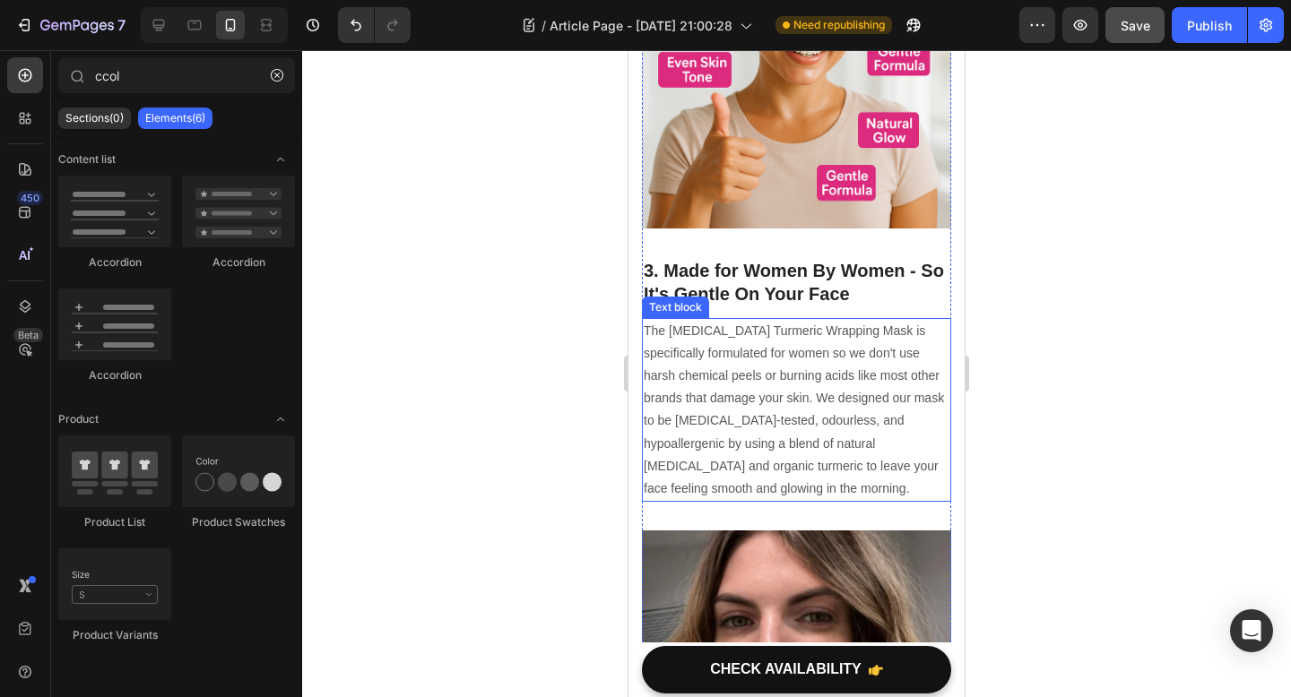
click at [712, 418] on p "The [MEDICAL_DATA] Turmeric Wrapping Mask is specifically formulated for women …" at bounding box center [796, 410] width 306 height 181
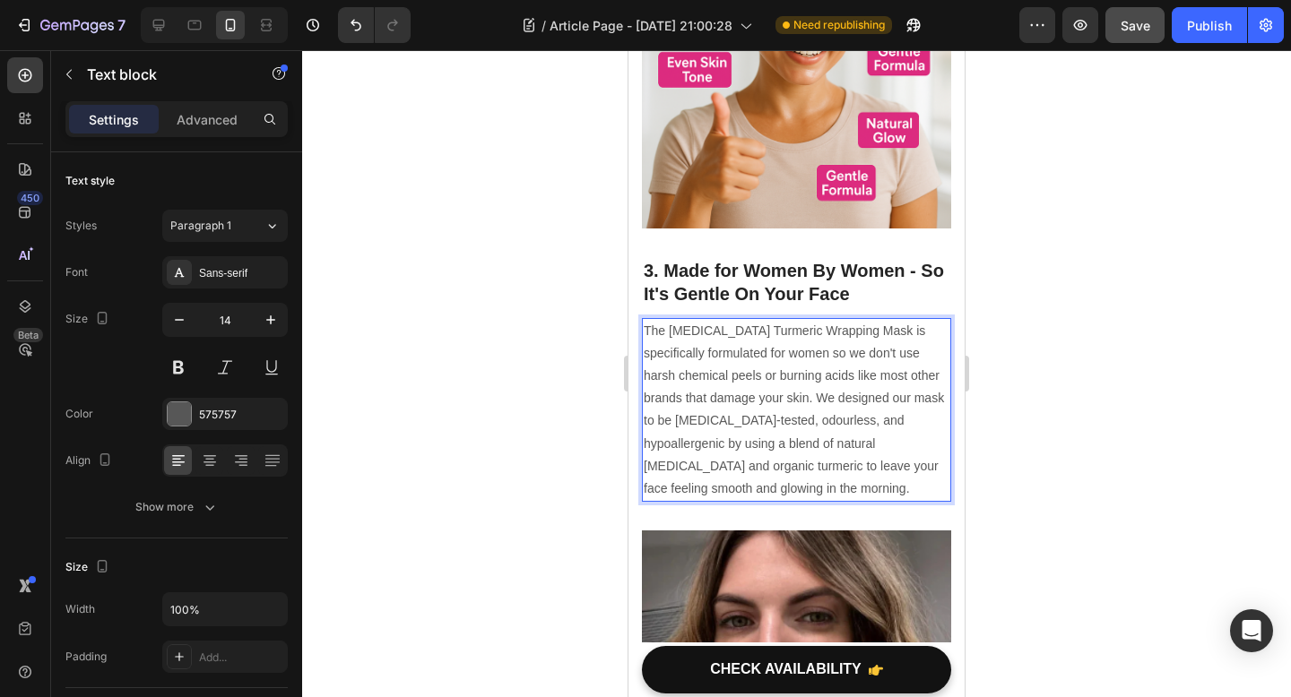
click at [695, 429] on p "The [MEDICAL_DATA] Turmeric Wrapping Mask is specifically formulated for women …" at bounding box center [796, 410] width 306 height 181
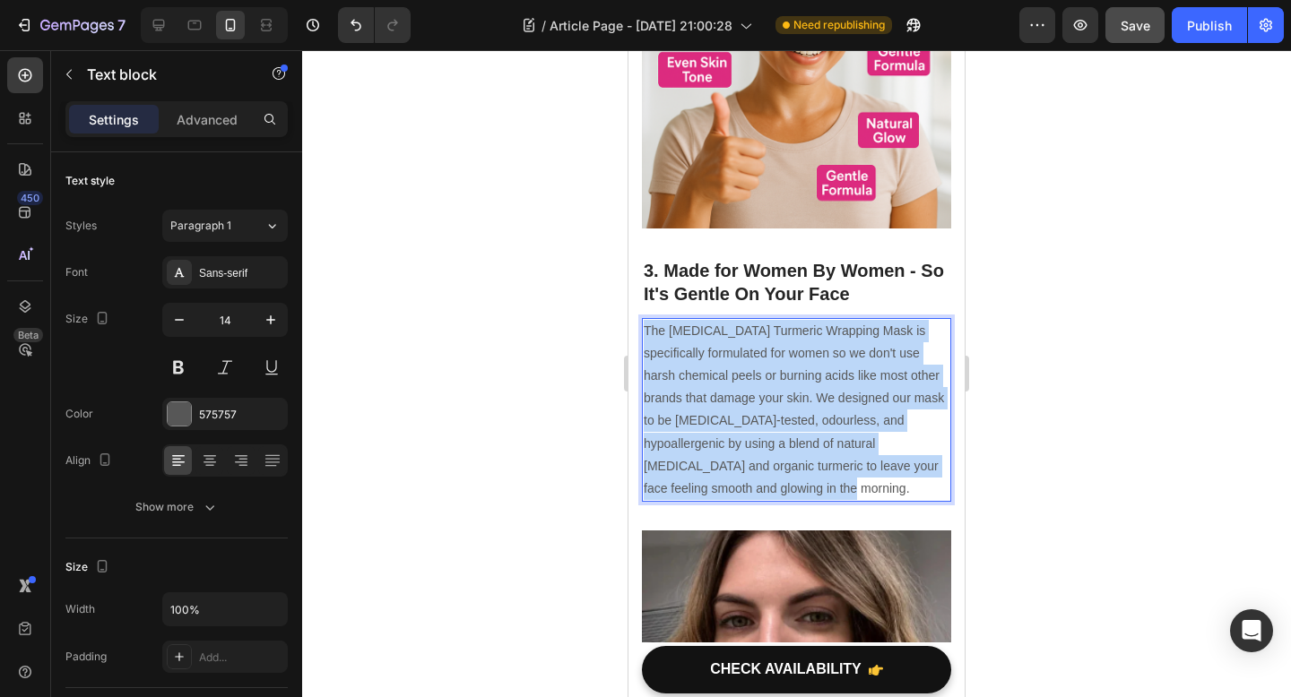
drag, startPoint x: 692, startPoint y: 444, endPoint x: 618, endPoint y: 239, distance: 217.1
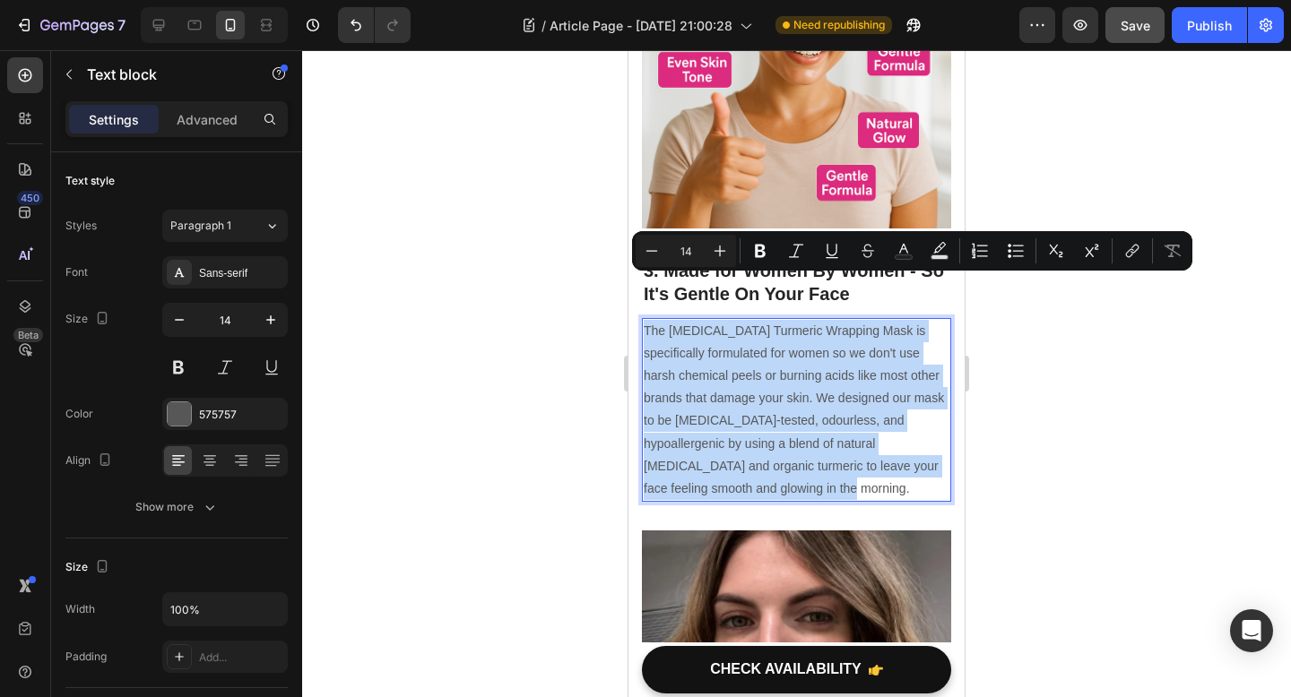
copy p "The [MEDICAL_DATA] Turmeric Wrapping Mask is specifically formulated for women …"
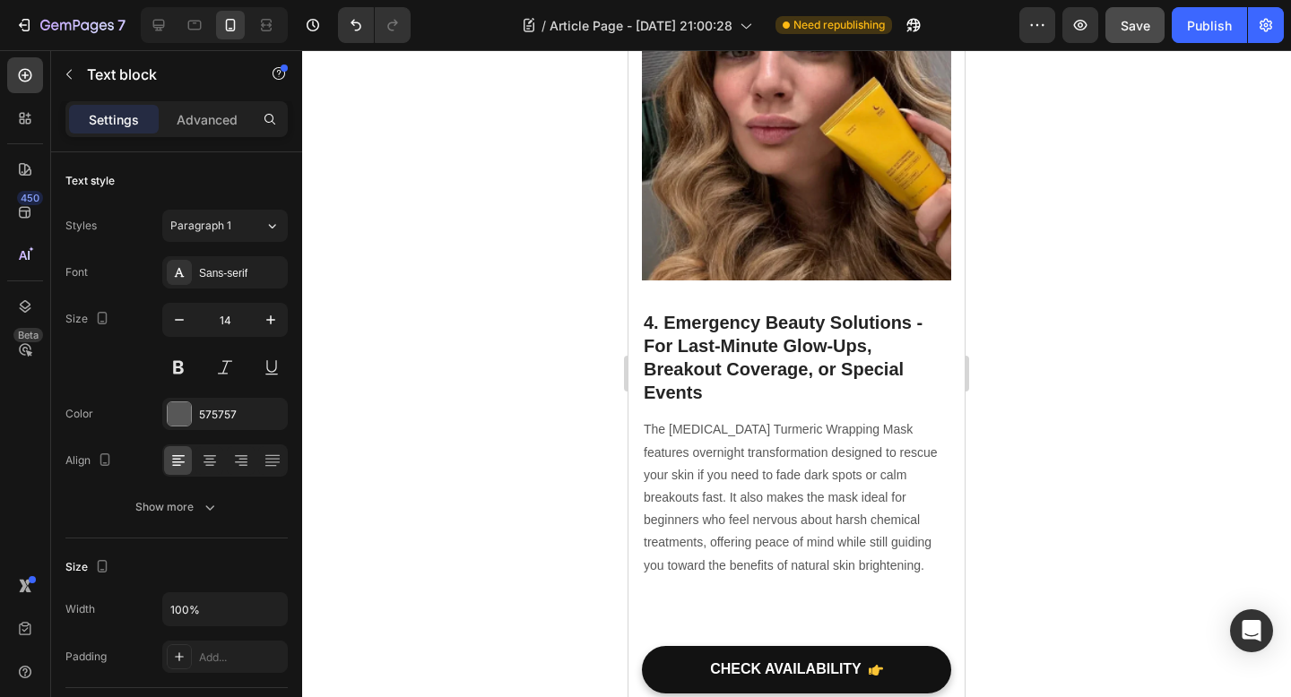
scroll to position [2563, 0]
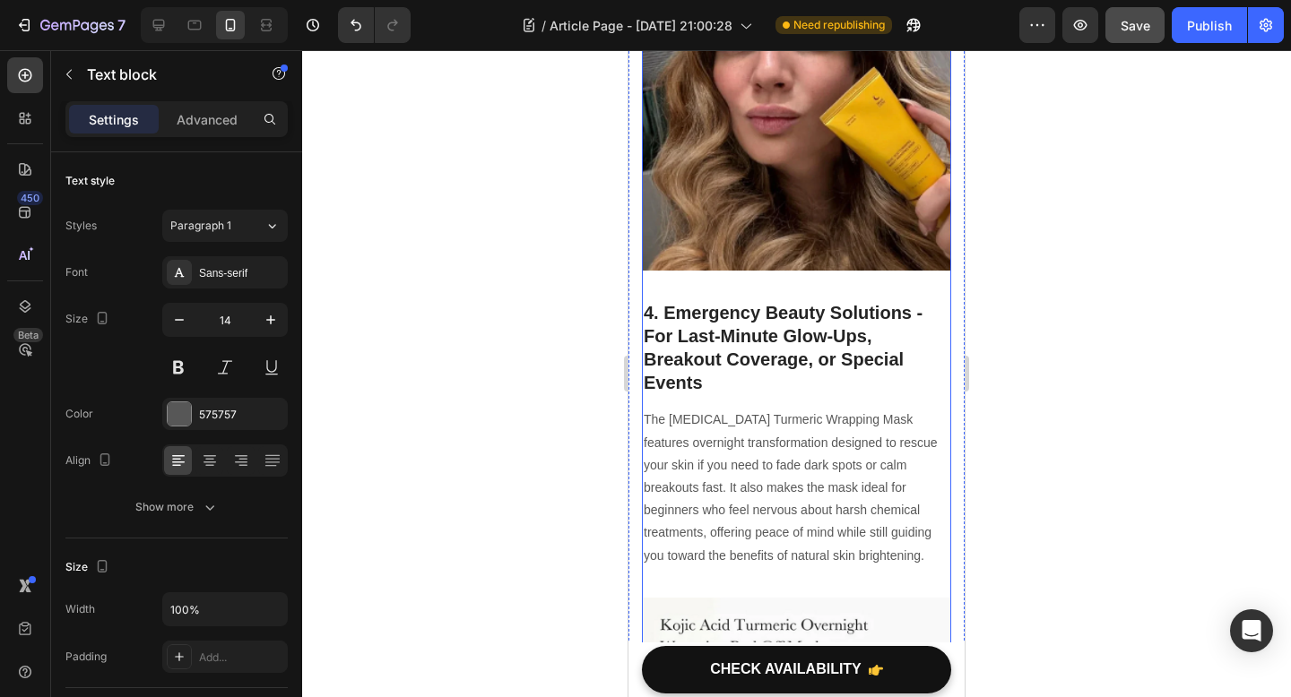
click at [728, 335] on h2 "4. Emergency Beauty Solutions - For Last-Minute Glow-Ups, Breakout Coverage, or…" at bounding box center [796, 347] width 309 height 97
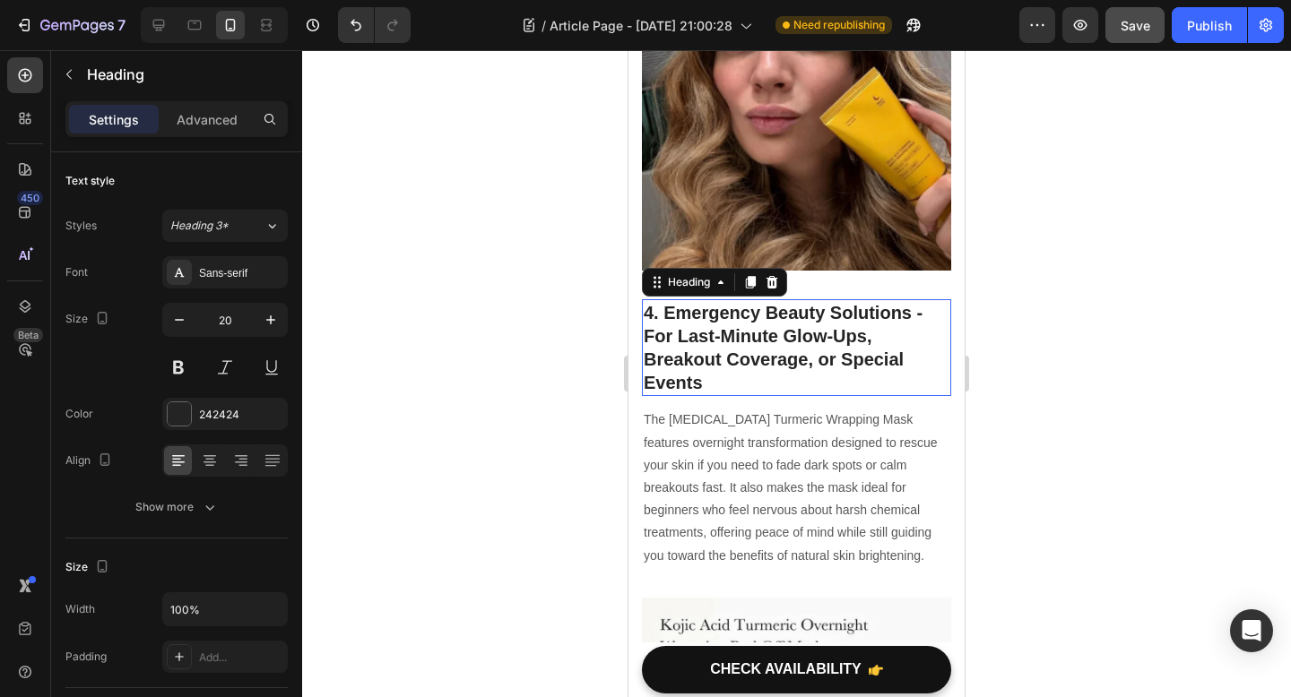
click at [728, 335] on h2 "4. Emergency Beauty Solutions - For Last-Minute Glow-Ups, Breakout Coverage, or…" at bounding box center [796, 347] width 309 height 97
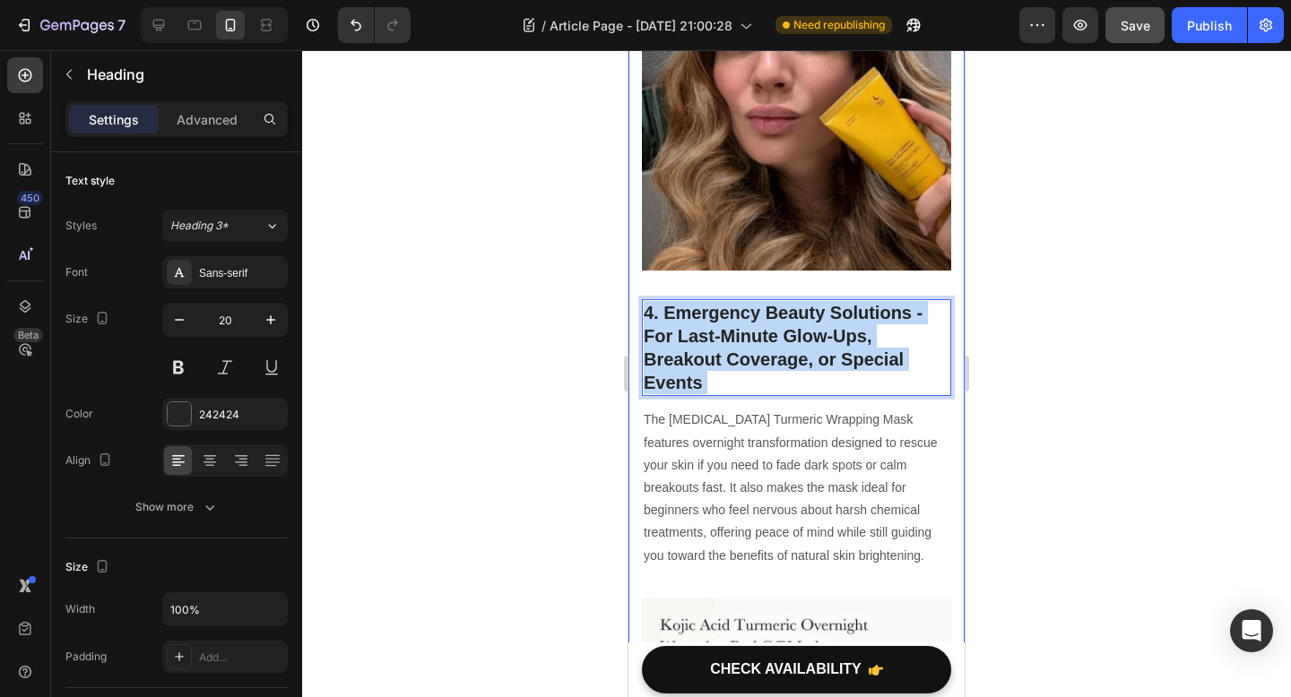
drag, startPoint x: 707, startPoint y: 339, endPoint x: 636, endPoint y: 257, distance: 108.0
drag, startPoint x: 702, startPoint y: 335, endPoint x: 628, endPoint y: 237, distance: 123.0
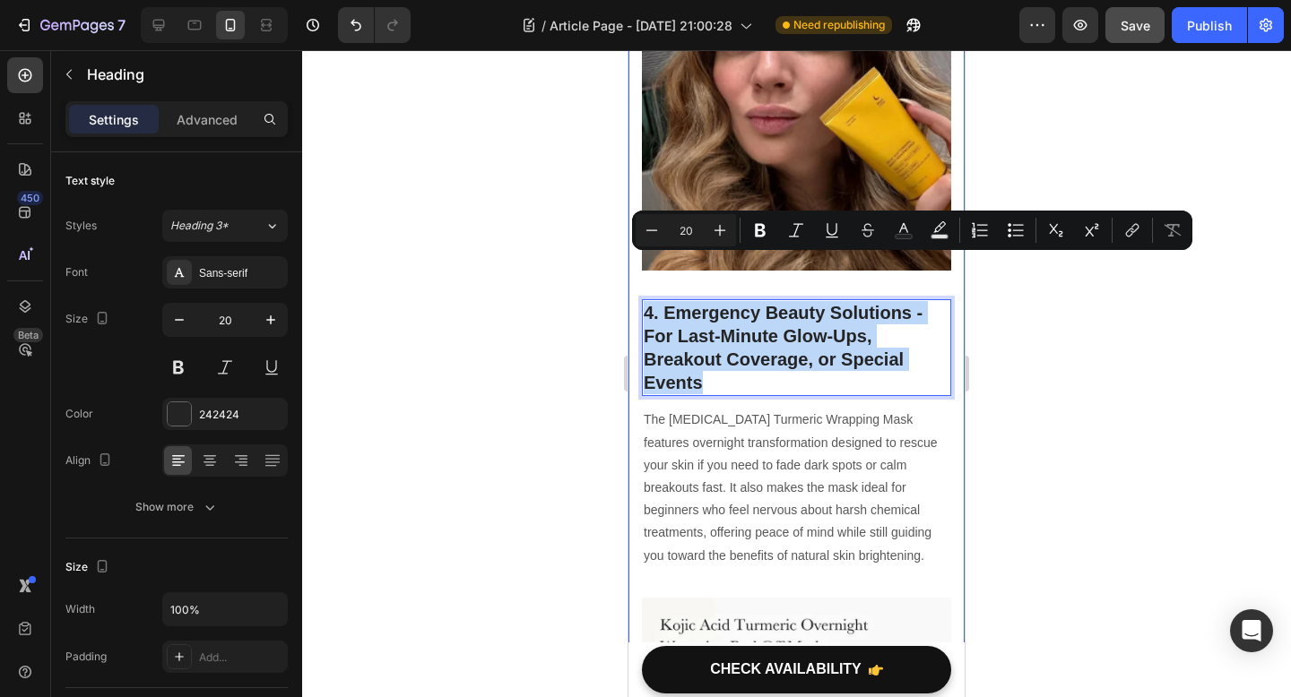
copy p "4. Emergency Beauty Solutions - For Last-Minute Glow-Ups, Breakout Coverage, or…"
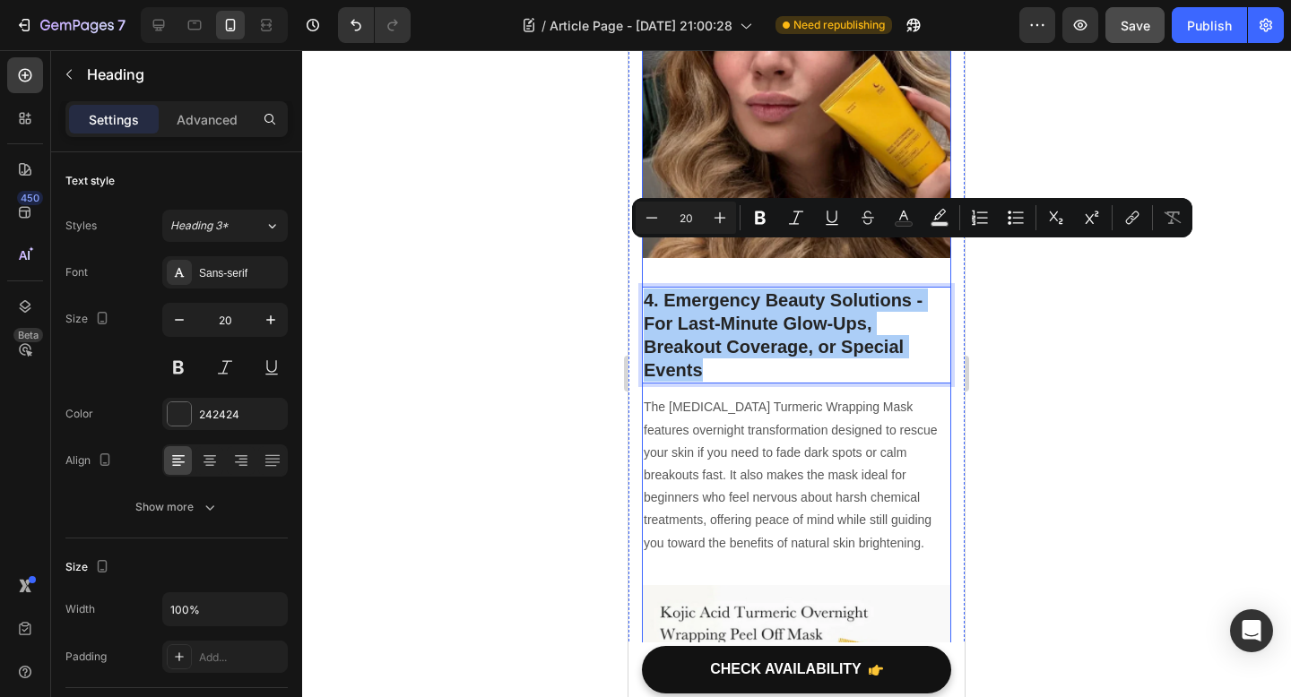
click at [812, 494] on p "The [MEDICAL_DATA] Turmeric Wrapping Mask features overnight transformation des…" at bounding box center [796, 475] width 306 height 158
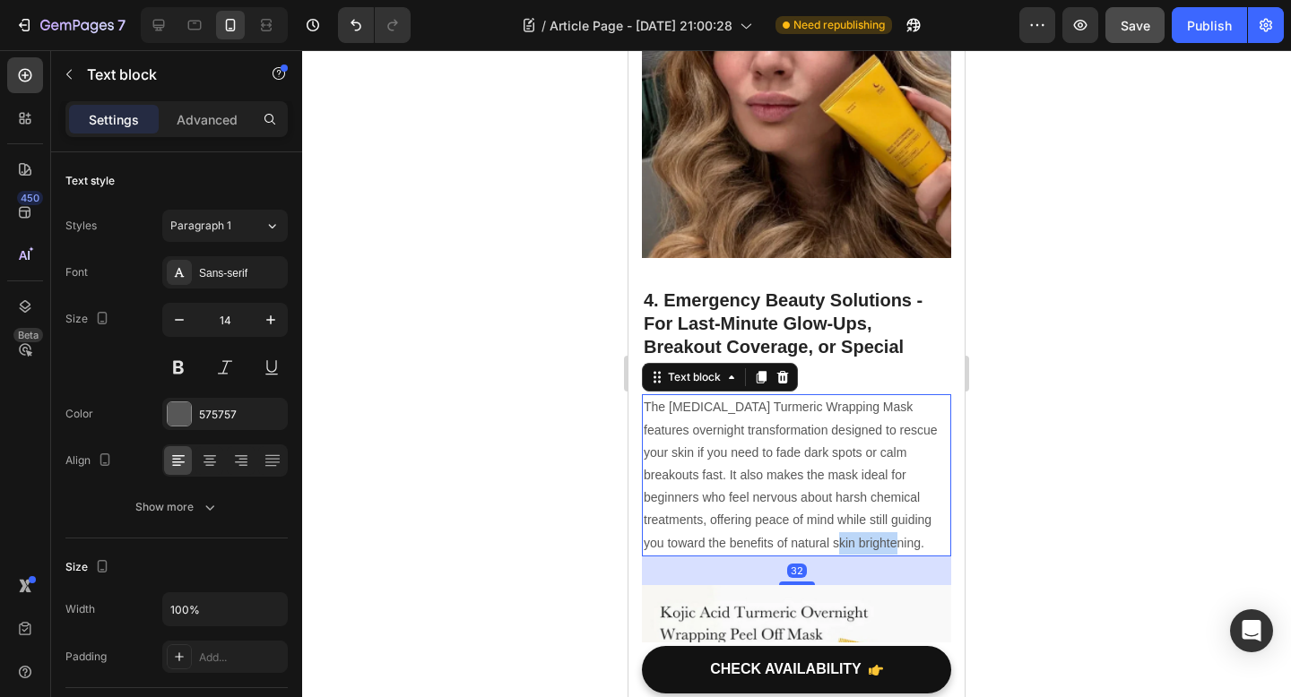
click at [812, 494] on p "The [MEDICAL_DATA] Turmeric Wrapping Mask features overnight transformation des…" at bounding box center [796, 475] width 306 height 158
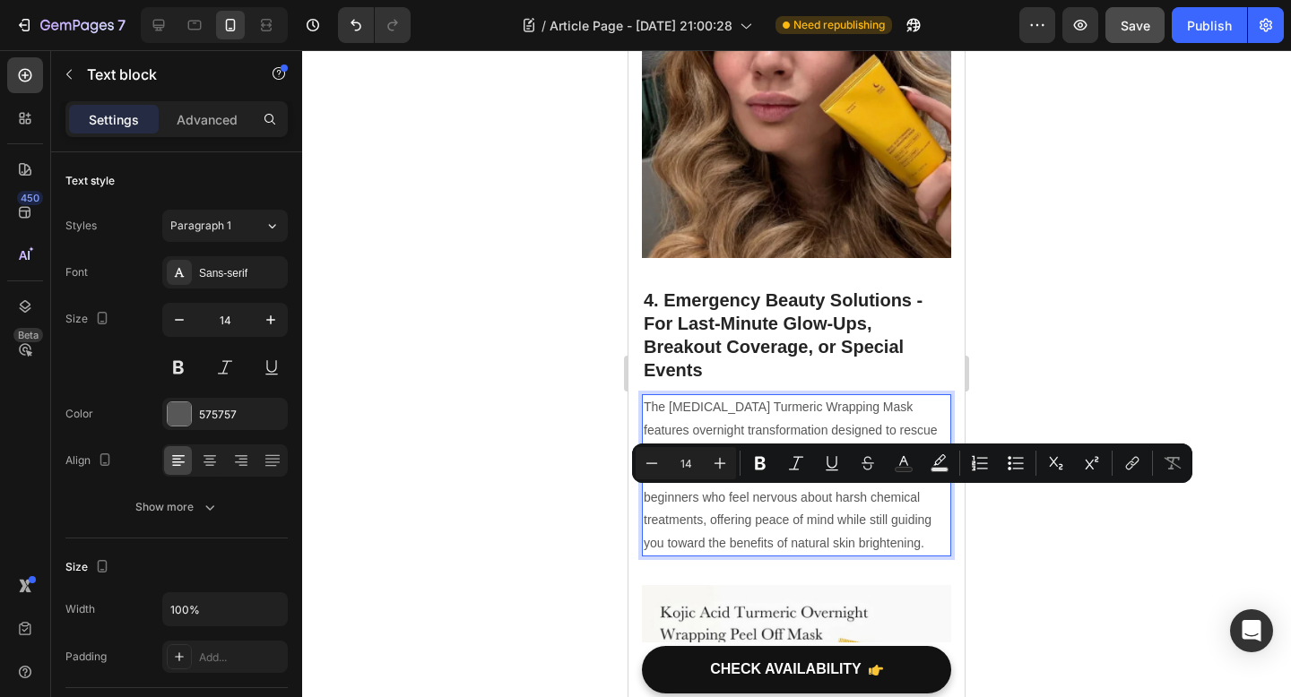
click at [840, 494] on p "The [MEDICAL_DATA] Turmeric Wrapping Mask features overnight transformation des…" at bounding box center [796, 475] width 306 height 158
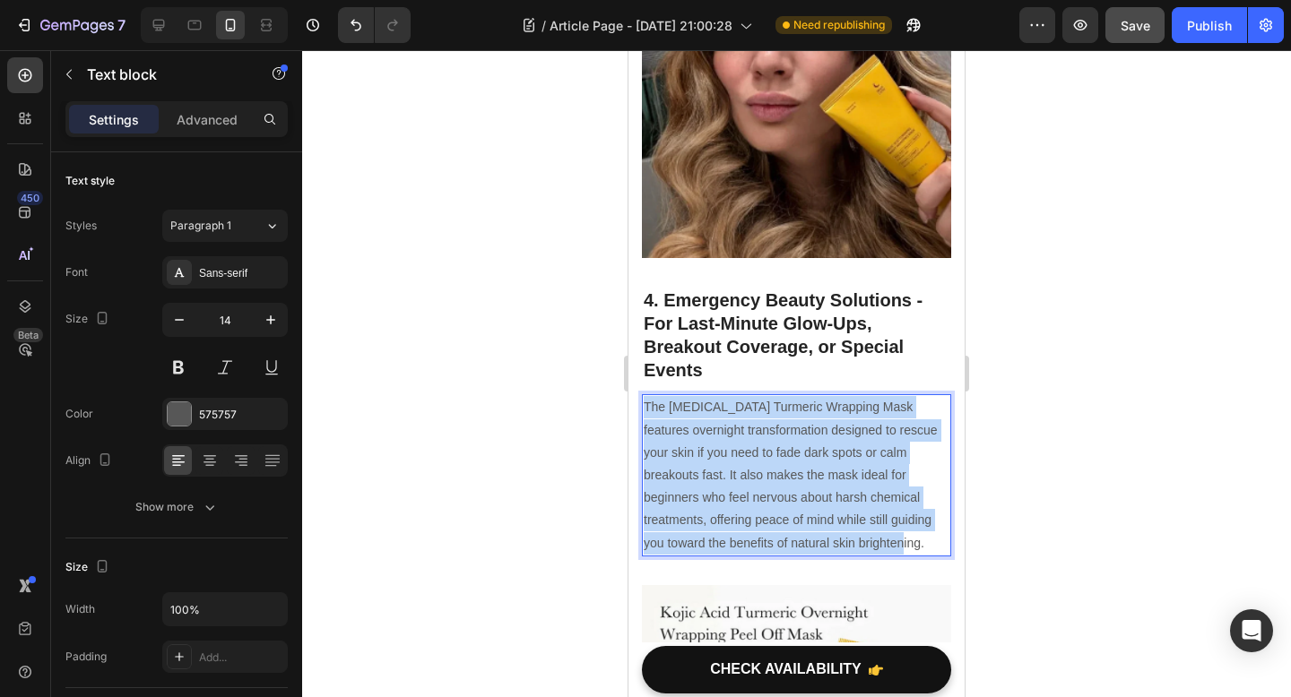
drag, startPoint x: 840, startPoint y: 494, endPoint x: 1222, endPoint y: 351, distance: 407.5
copy p "The [MEDICAL_DATA] Turmeric Wrapping Mask features overnight transformation des…"
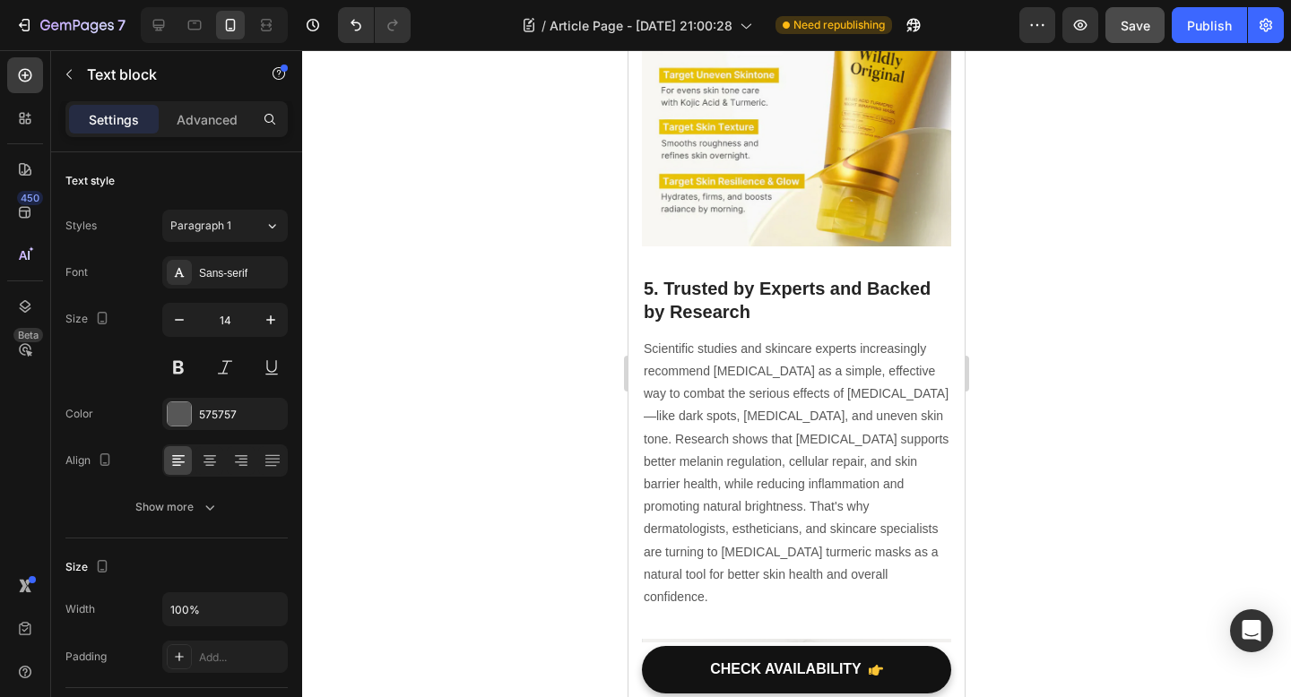
scroll to position [3327, 0]
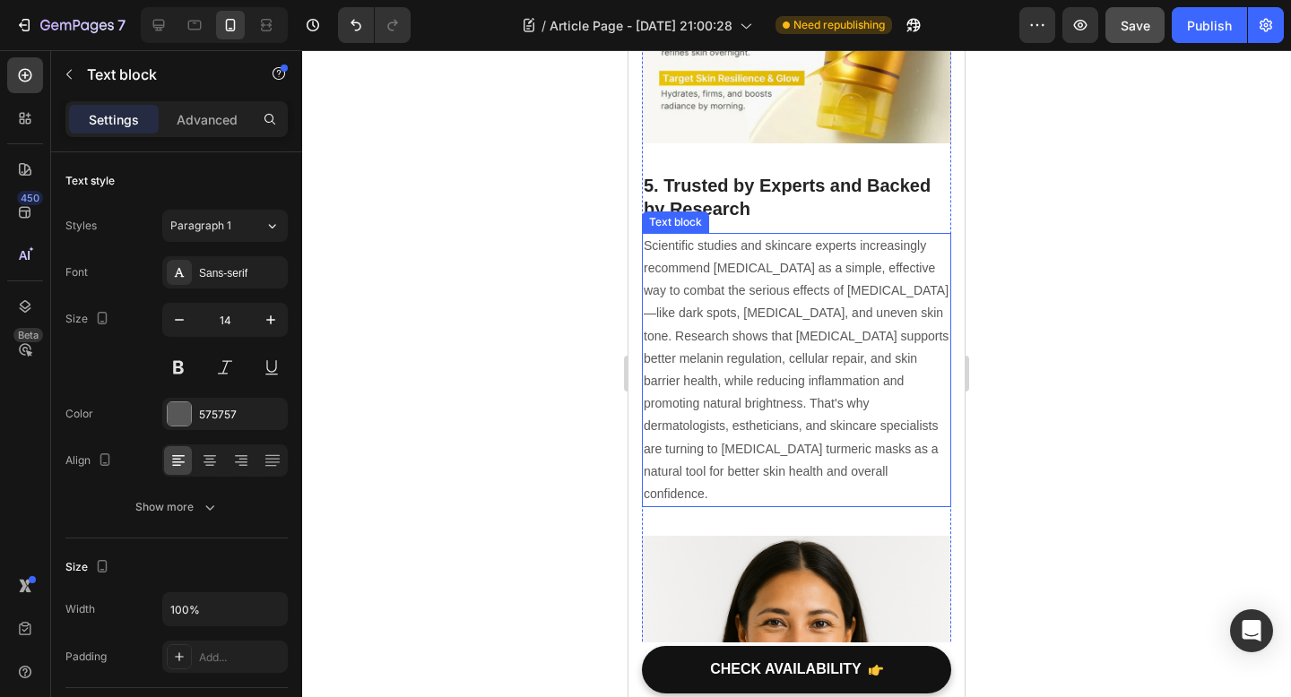
click at [754, 172] on h2 "5. Trusted by Experts and Backed by Research" at bounding box center [796, 197] width 309 height 50
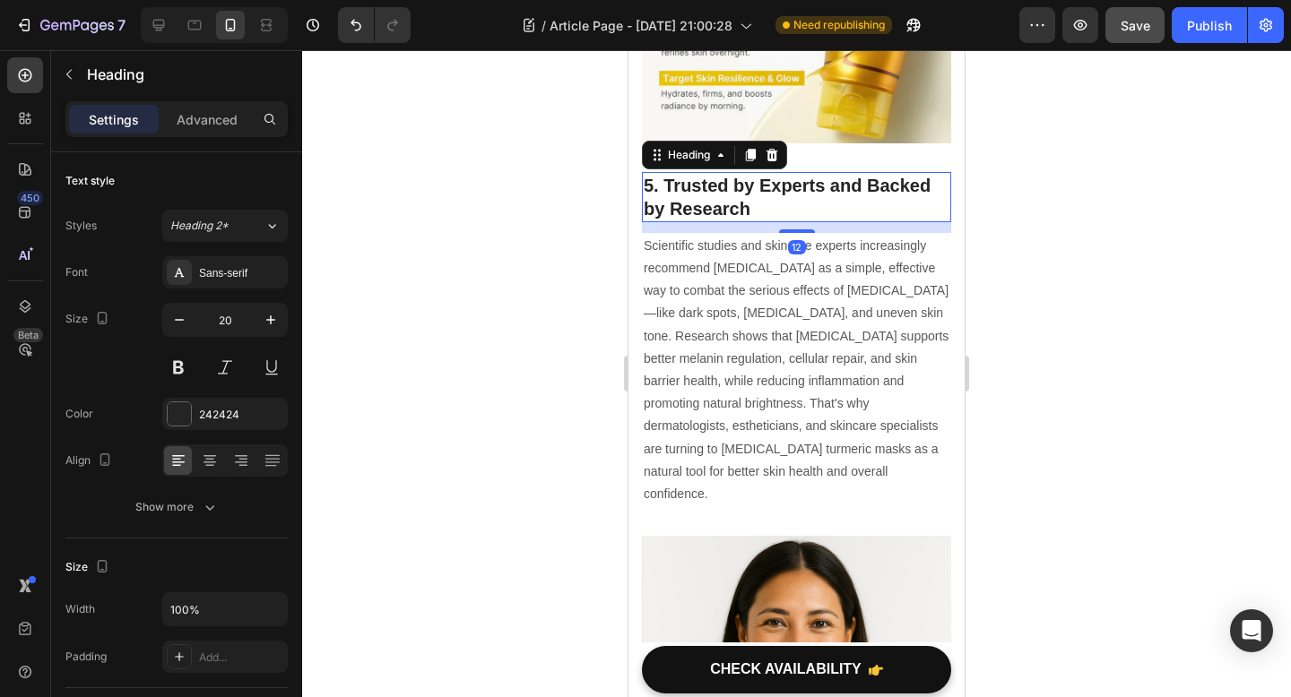
click at [754, 172] on h2 "5. Trusted by Experts and Backed by Research" at bounding box center [796, 197] width 309 height 50
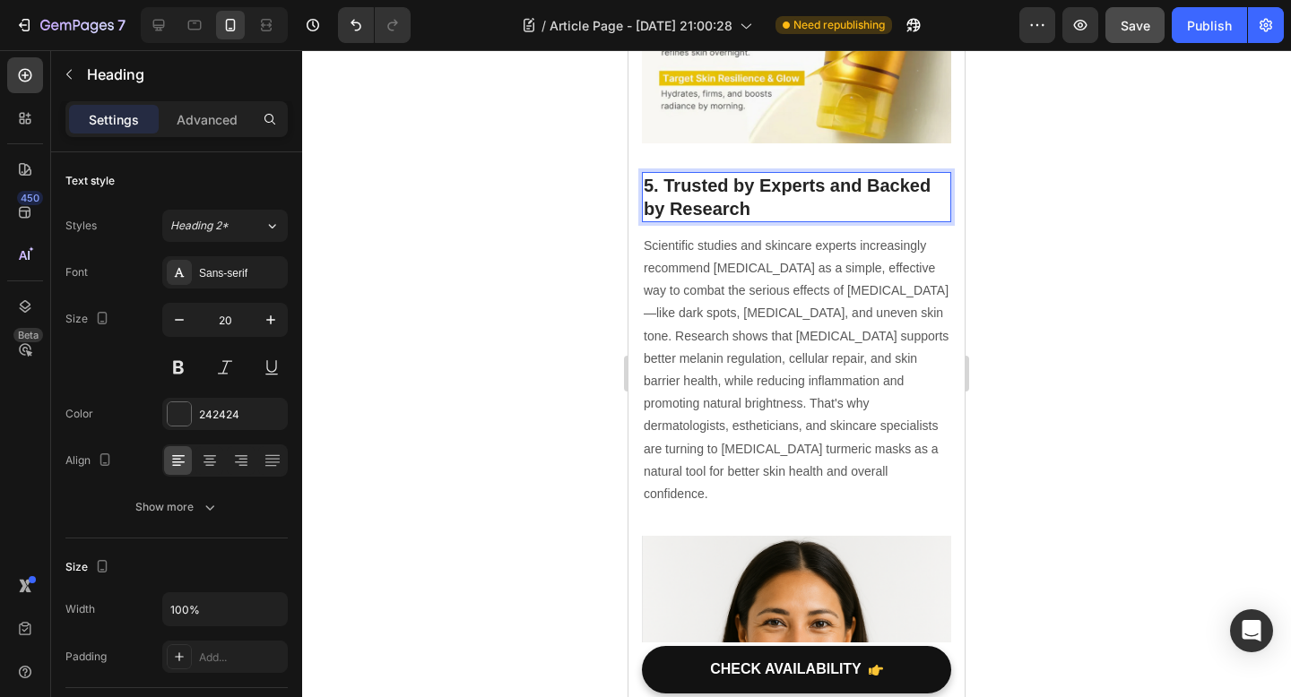
drag, startPoint x: 748, startPoint y: 162, endPoint x: 619, endPoint y: 122, distance: 135.2
click at [745, 174] on p "5. Trusted by Experts and Backed by Research" at bounding box center [796, 197] width 306 height 47
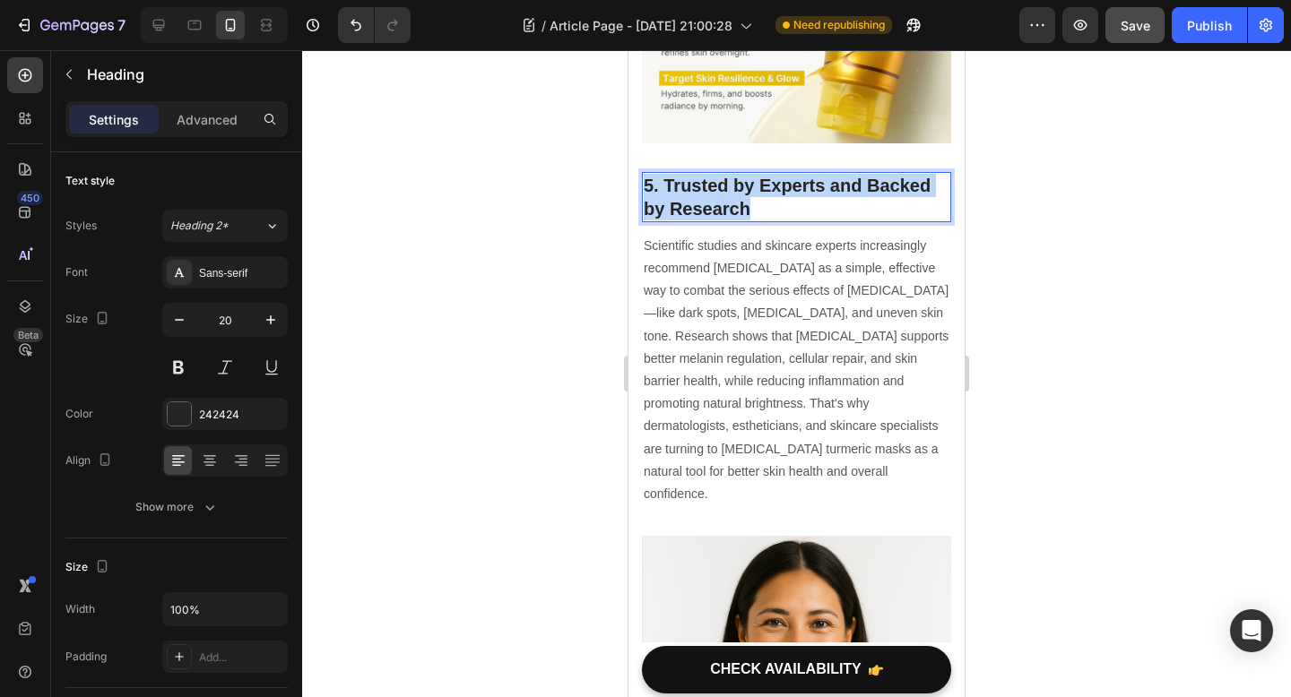
drag, startPoint x: 749, startPoint y: 160, endPoint x: 620, endPoint y: 126, distance: 133.5
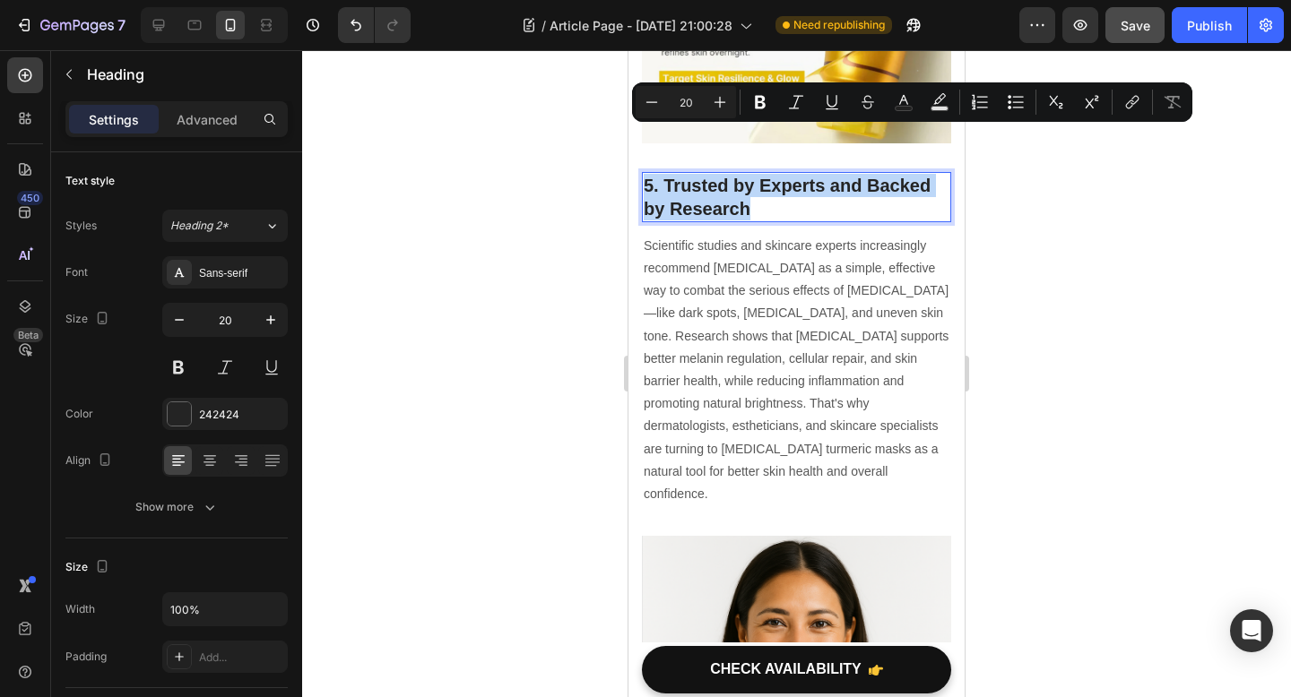
copy p "5. Trusted by Experts and Backed by Research"
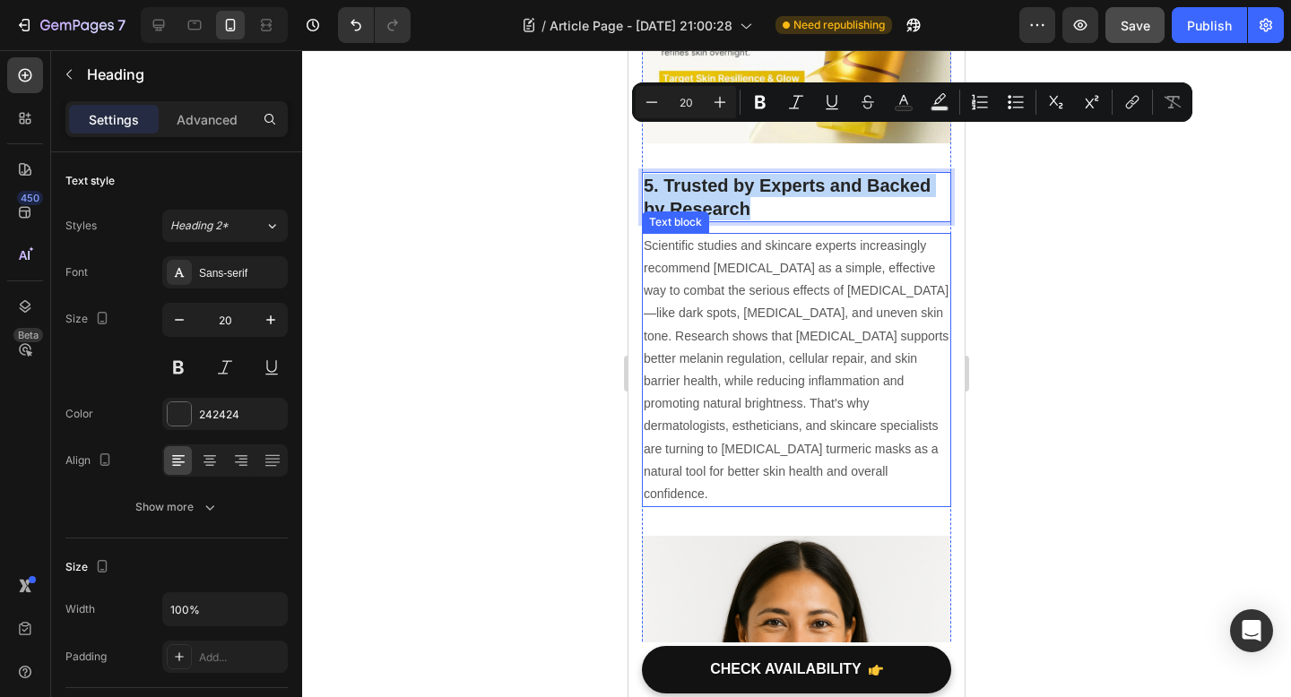
click at [800, 419] on p "Scientific studies and skincare experts increasingly recommend [MEDICAL_DATA] a…" at bounding box center [796, 370] width 306 height 271
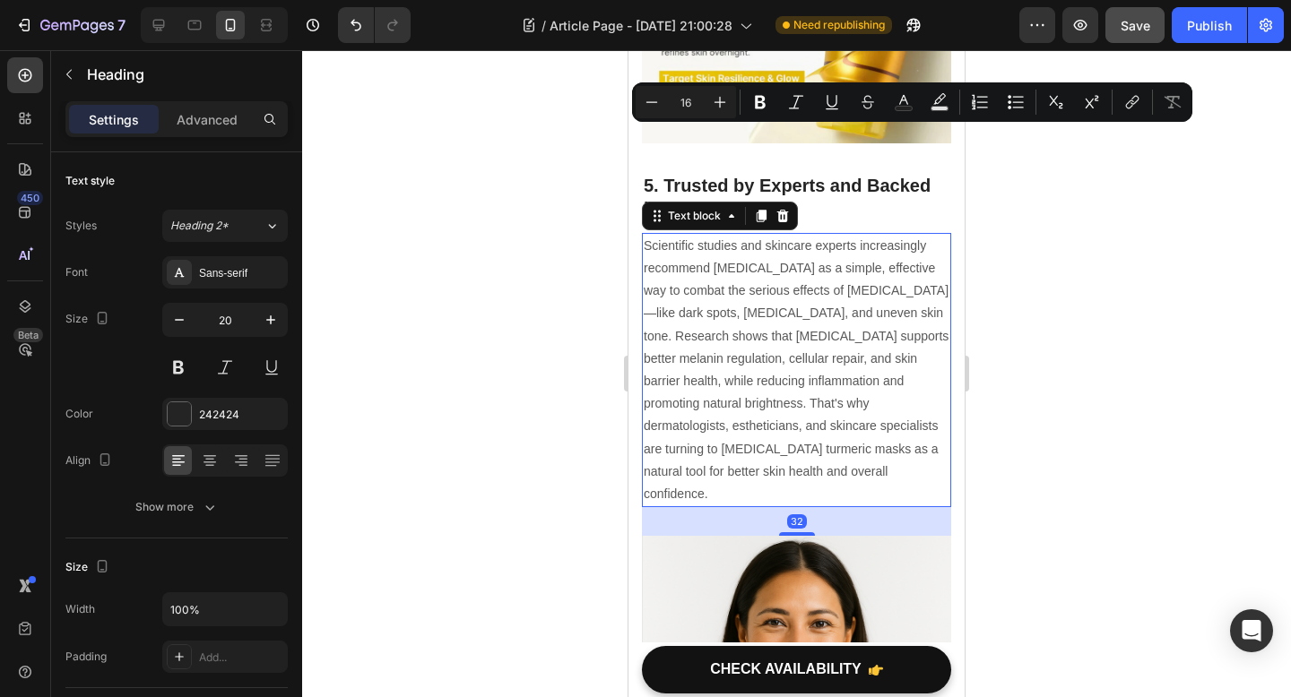
click at [800, 419] on p "Scientific studies and skincare experts increasingly recommend [MEDICAL_DATA] a…" at bounding box center [796, 370] width 306 height 271
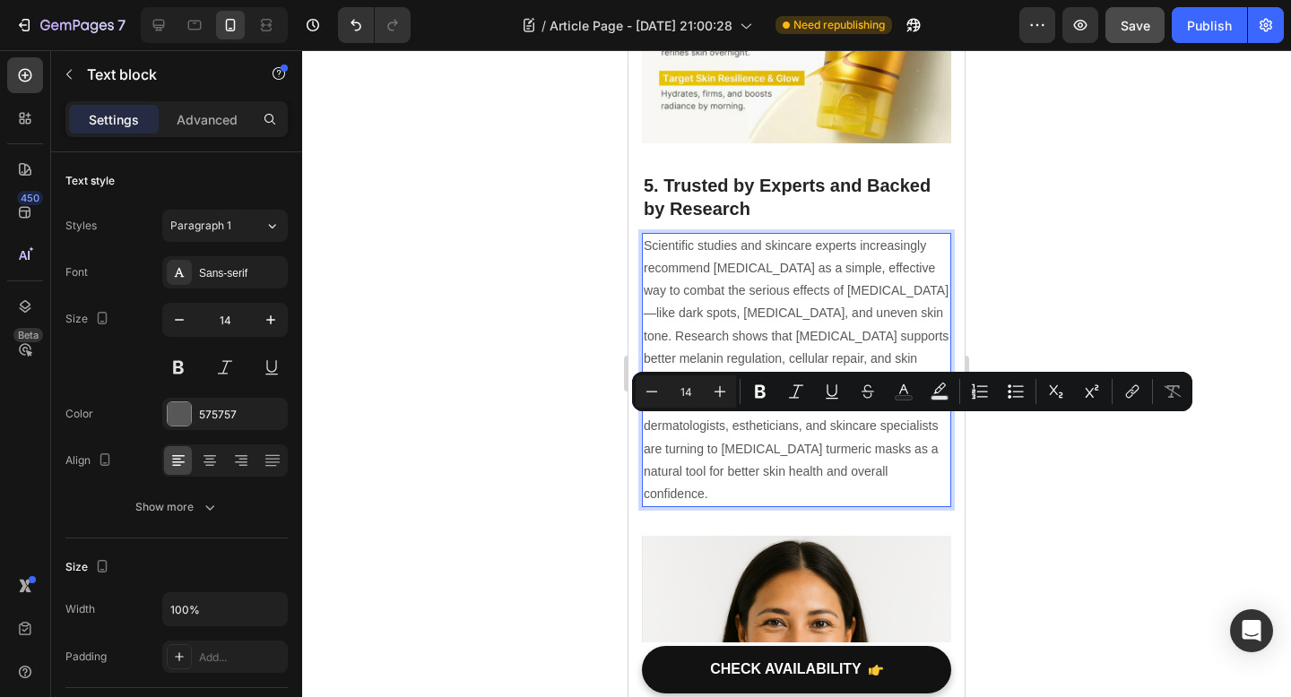
click at [835, 420] on p "Scientific studies and skincare experts increasingly recommend [MEDICAL_DATA] a…" at bounding box center [796, 370] width 306 height 271
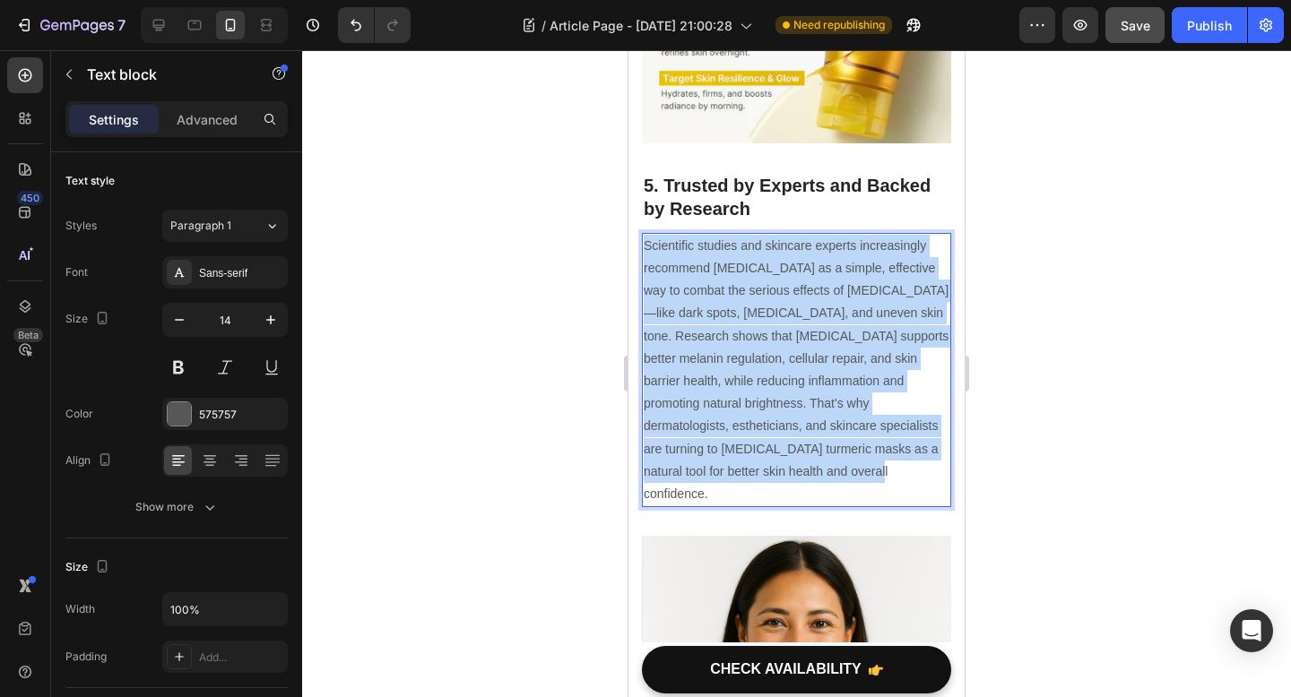
drag, startPoint x: 842, startPoint y: 427, endPoint x: 609, endPoint y: 169, distance: 346.5
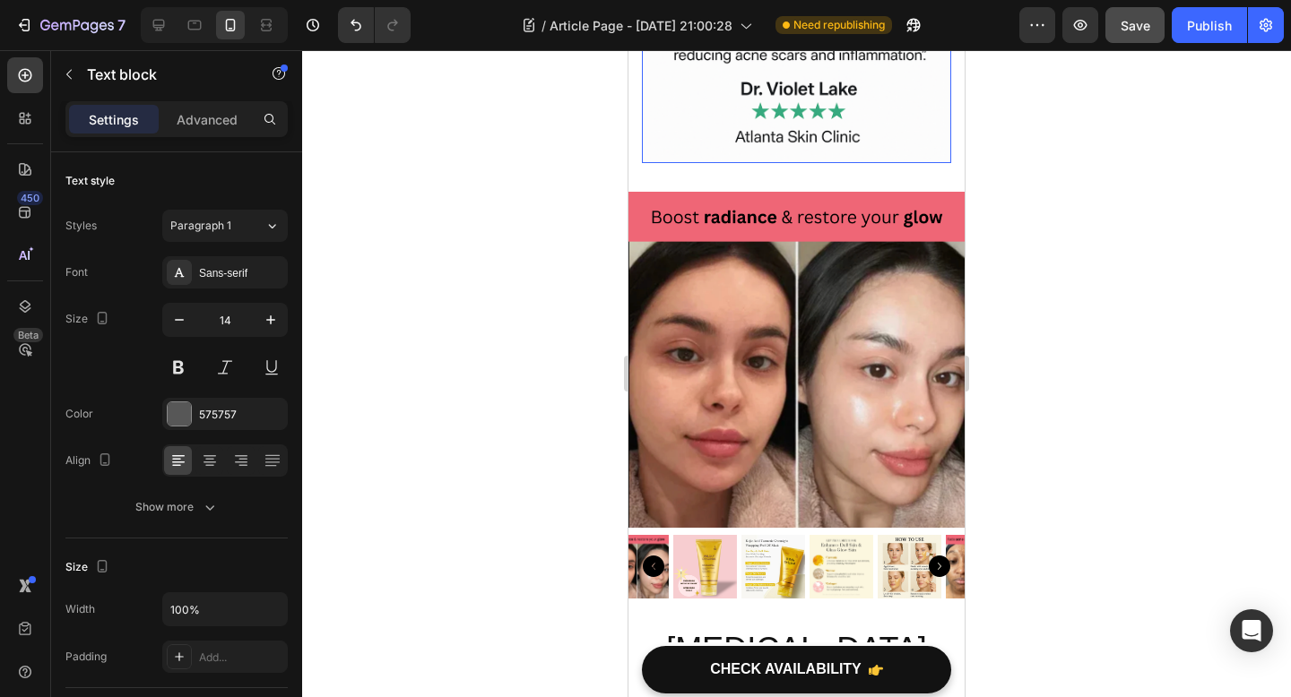
type input "16"
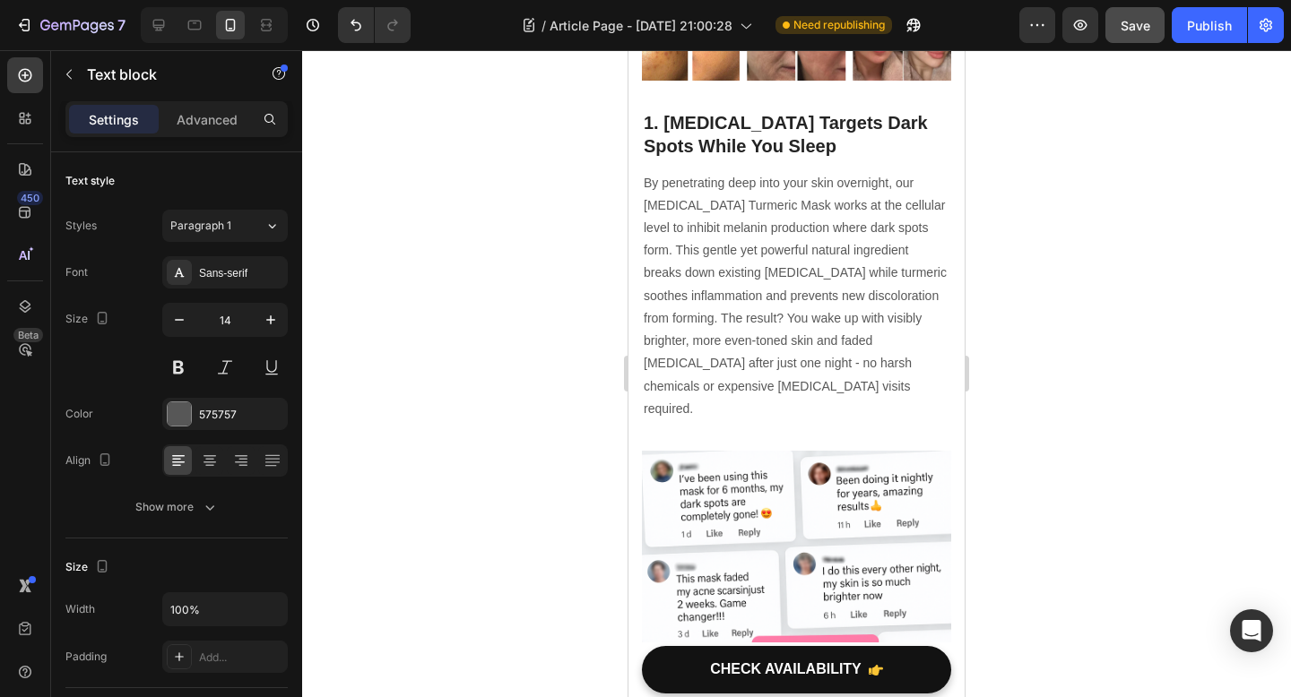
scroll to position [707, 0]
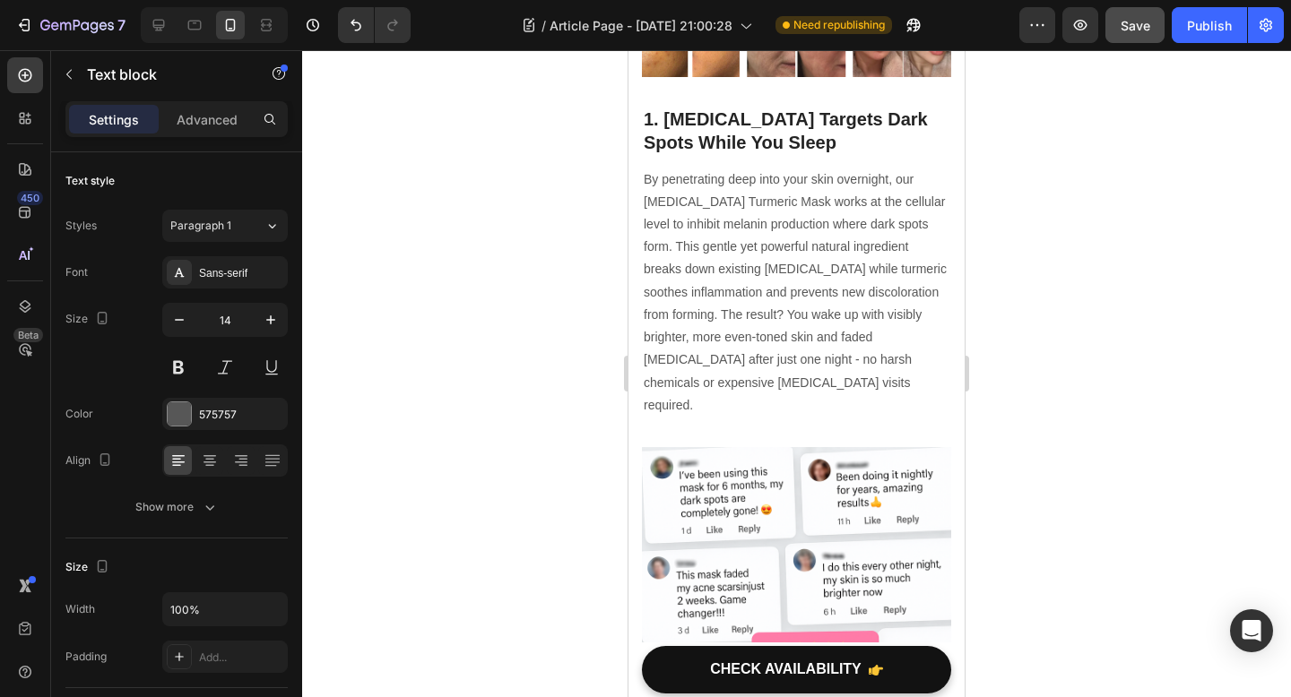
click at [764, 339] on p "By penetrating deep into your skin overnight, our Kojic Acid Turmeric Mask work…" at bounding box center [796, 292] width 306 height 248
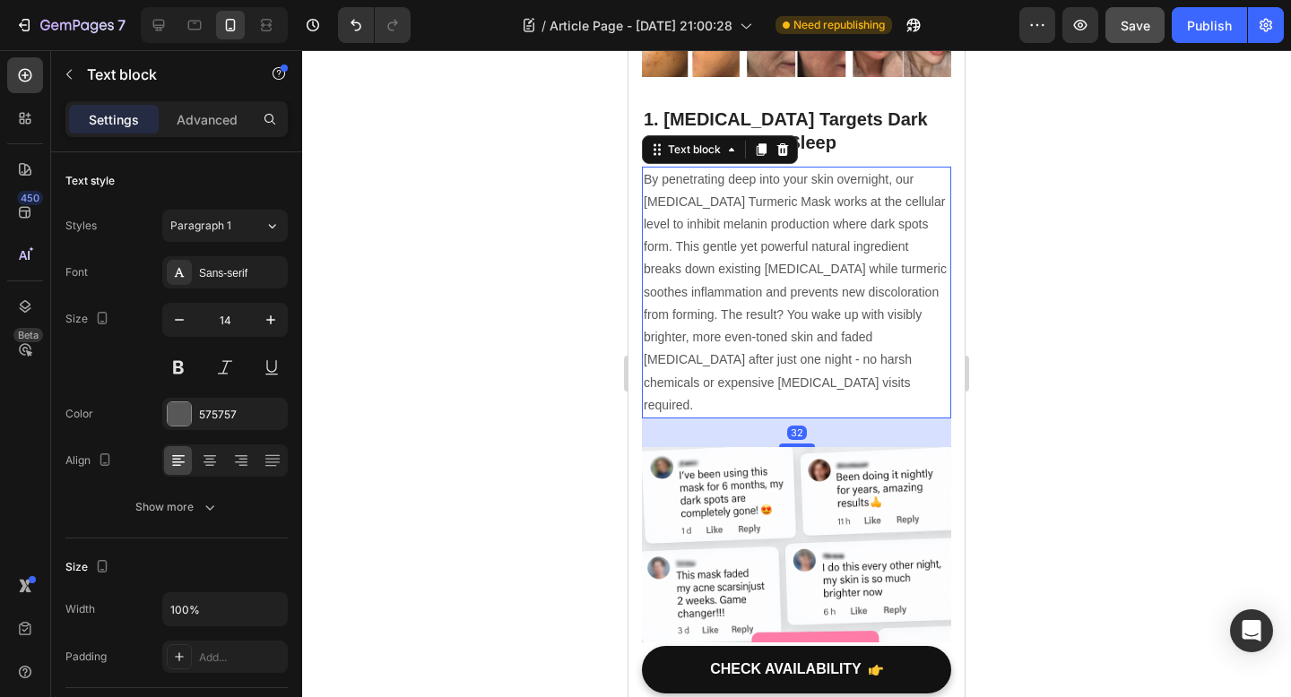
click at [811, 370] on p "By penetrating deep into your skin overnight, our Kojic Acid Turmeric Mask work…" at bounding box center [796, 292] width 306 height 248
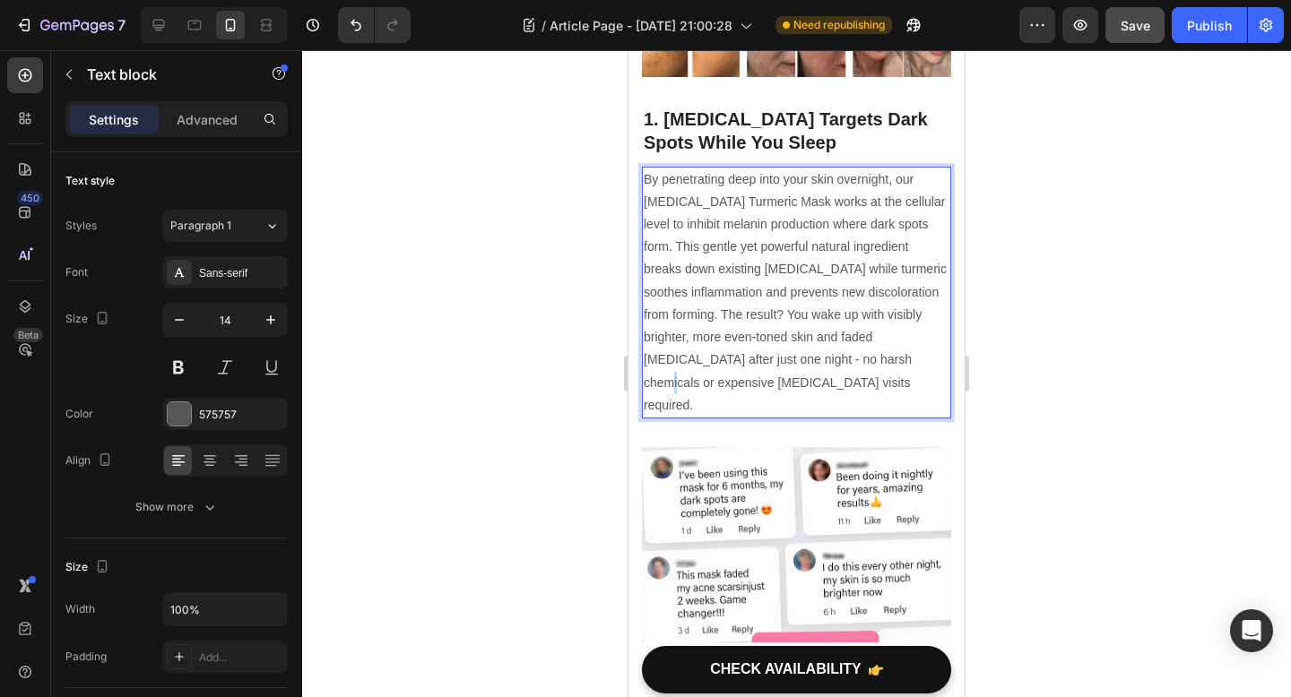
click at [811, 370] on p "By penetrating deep into your skin overnight, our Kojic Acid Turmeric Mask work…" at bounding box center [796, 292] width 306 height 248
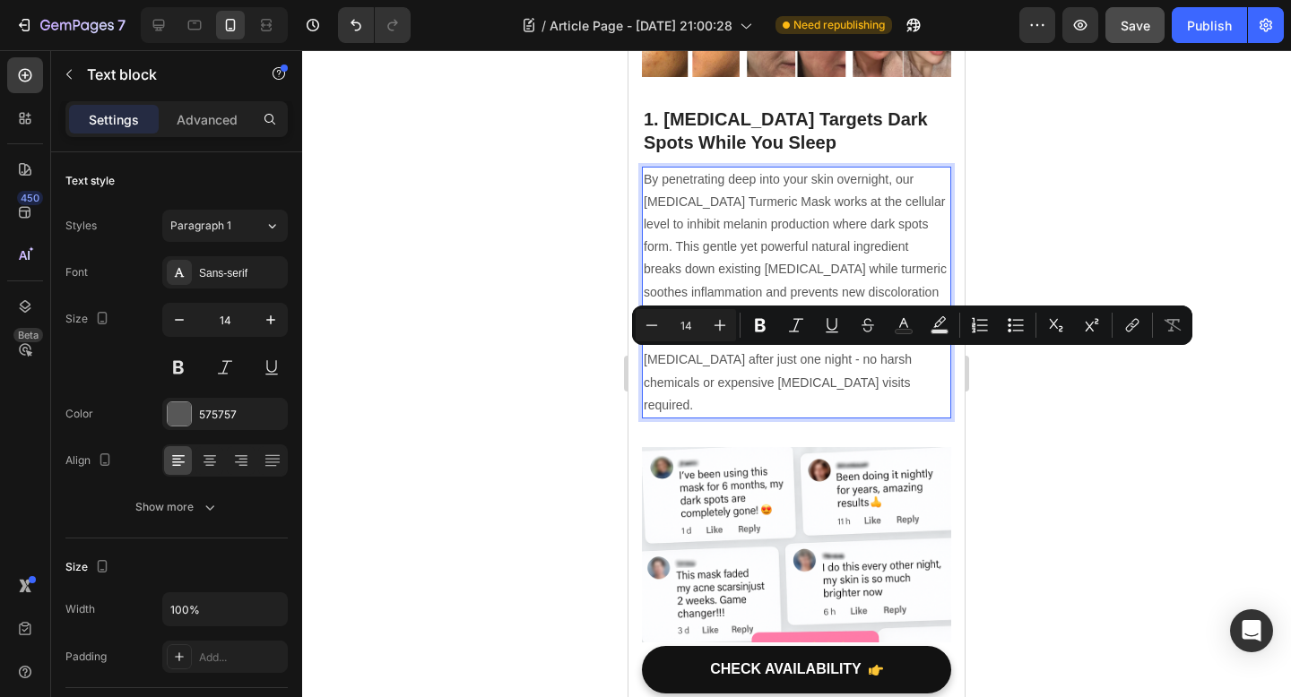
click at [807, 377] on p "By penetrating deep into your skin overnight, our Kojic Acid Turmeric Mask work…" at bounding box center [796, 292] width 306 height 248
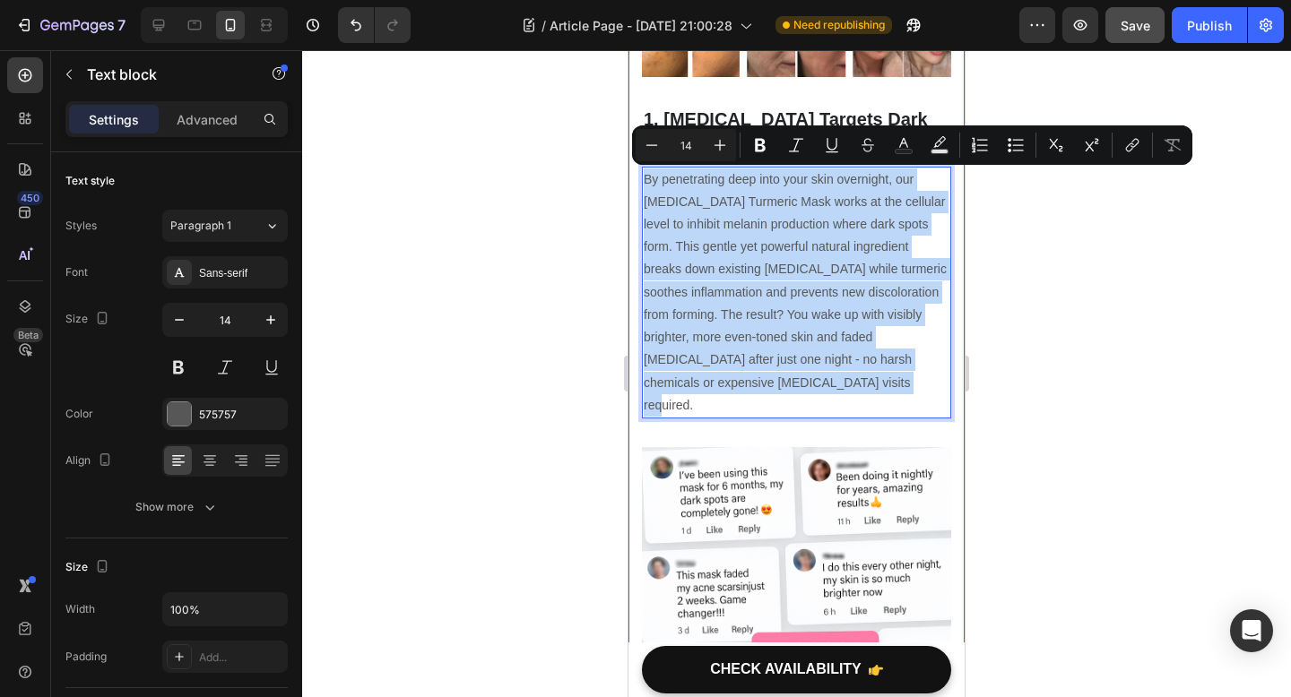
drag, startPoint x: 807, startPoint y: 377, endPoint x: 618, endPoint y: 170, distance: 280.4
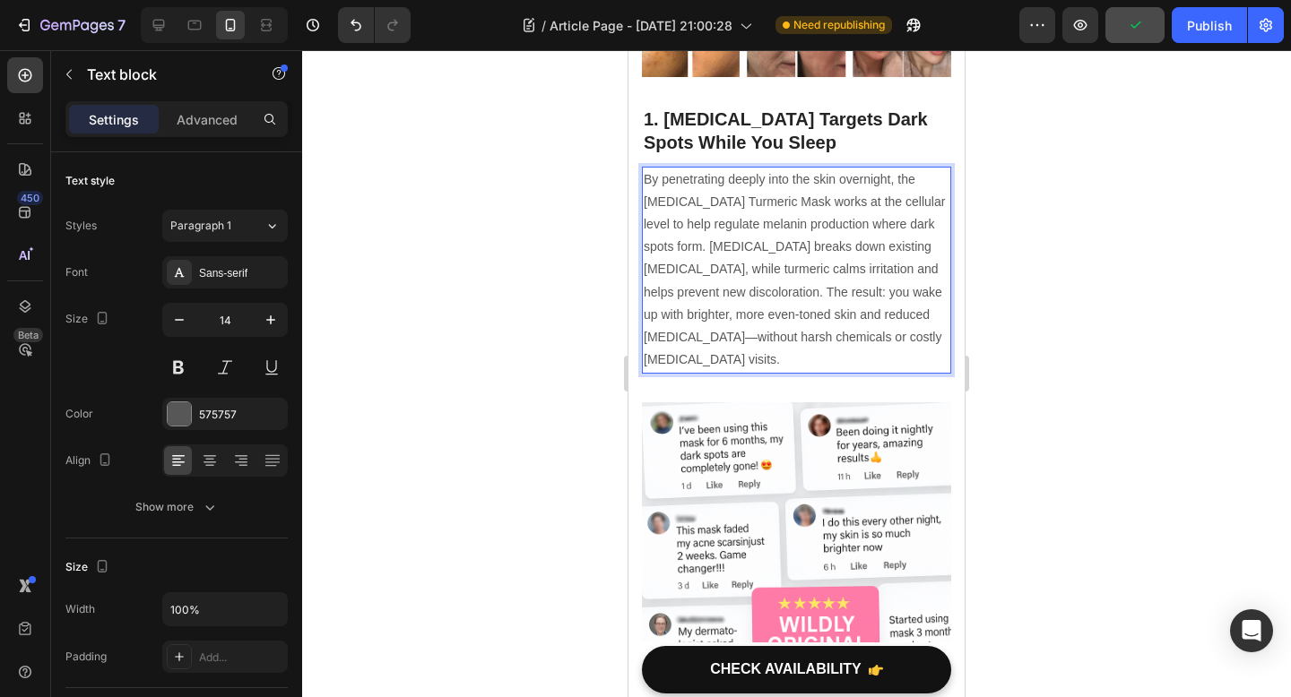
click at [780, 298] on p "By penetrating deeply into the skin overnight, the Kojic Acid Turmeric Mask wor…" at bounding box center [796, 269] width 306 height 203
click at [911, 315] on p "By penetrating deeply into the skin overnight, the Kojic Acid Turmeric Mask wor…" at bounding box center [796, 269] width 306 height 203
click at [775, 293] on p "By penetrating deeply into the skin overnight, the Kojic Acid Turmeric Mask wor…" at bounding box center [796, 269] width 306 height 203
click at [774, 289] on p "By penetrating deeply into the skin overnight, the Kojic Acid Turmeric Mask wor…" at bounding box center [796, 269] width 306 height 203
click at [777, 292] on p "By penetrating deeply into the skin overnight, the Kojic Acid Turmeric Mask wor…" at bounding box center [796, 269] width 306 height 203
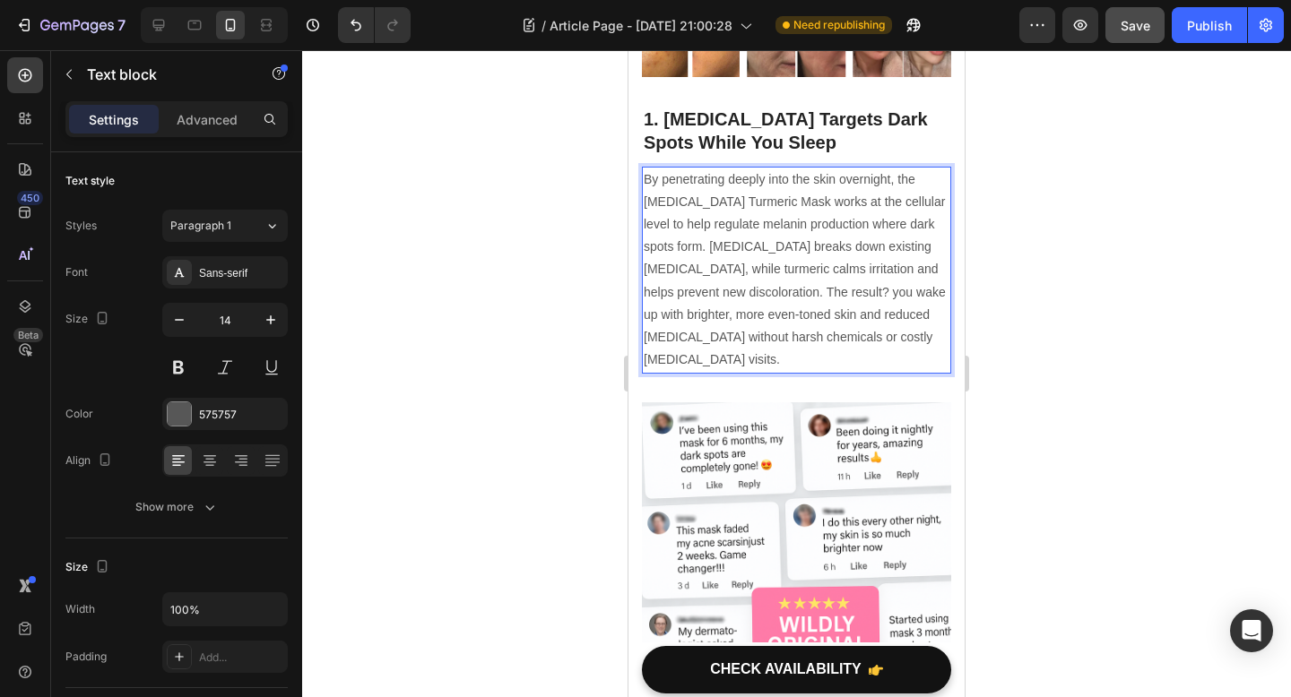
click at [794, 294] on p "By penetrating deeply into the skin overnight, the Kojic Acid Turmeric Mask wor…" at bounding box center [796, 269] width 306 height 203
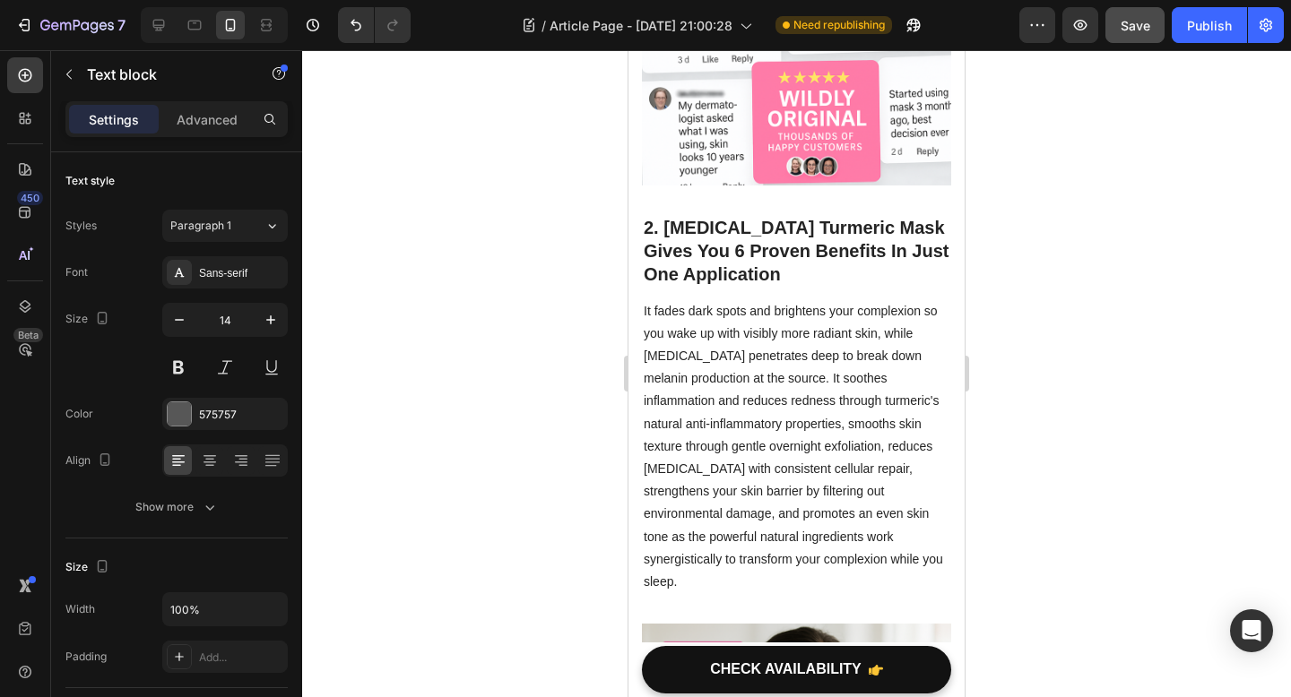
scroll to position [1292, 0]
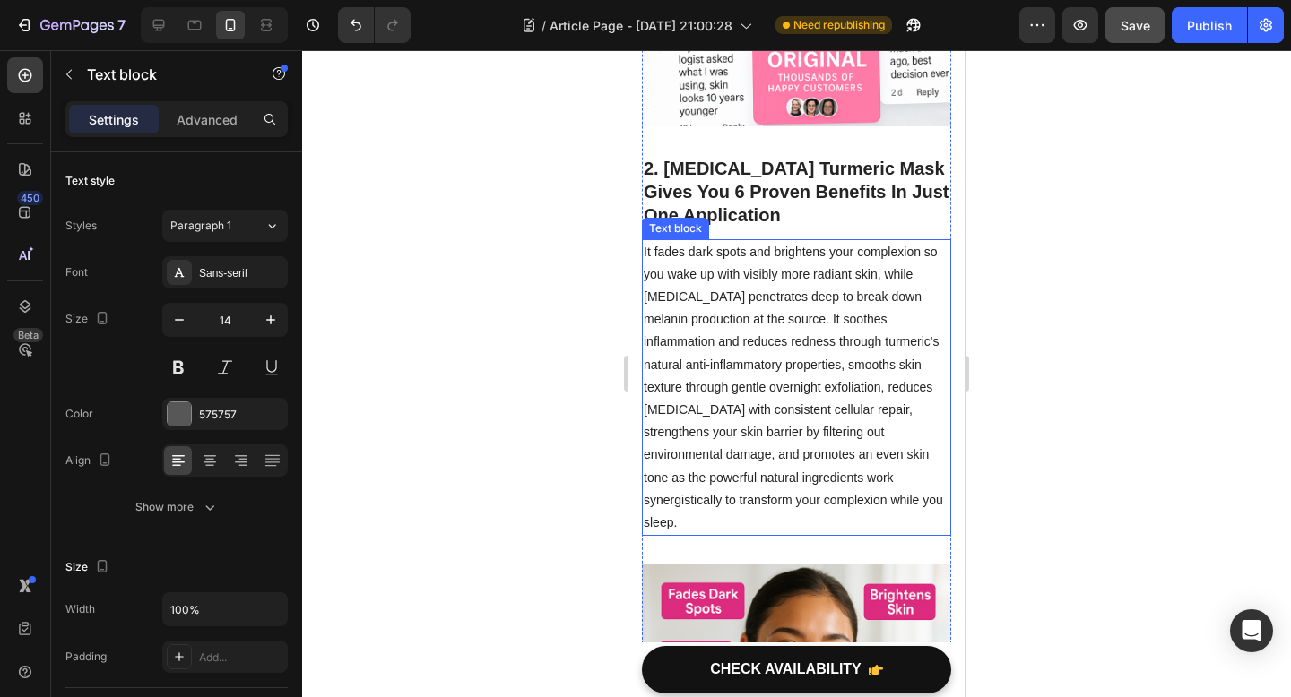
click at [810, 414] on p "It fades dark spots and brightens your complexion so you wake up with visibly m…" at bounding box center [796, 388] width 306 height 294
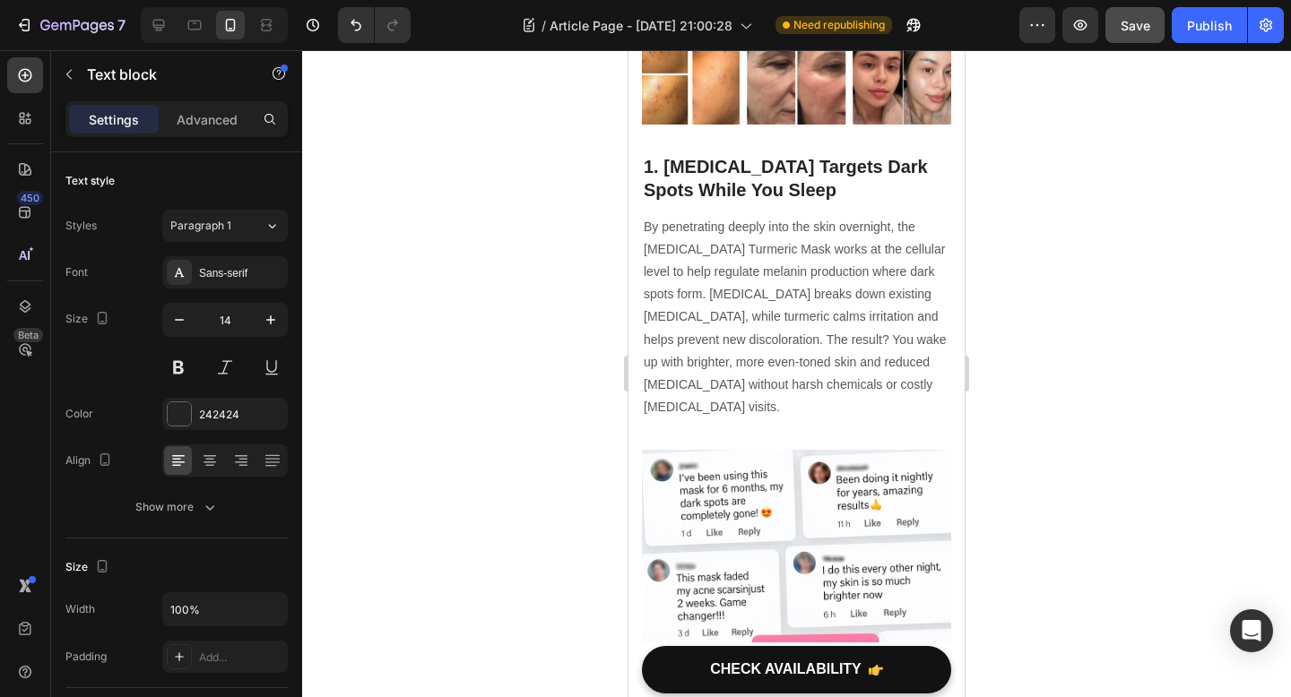
scroll to position [635, 0]
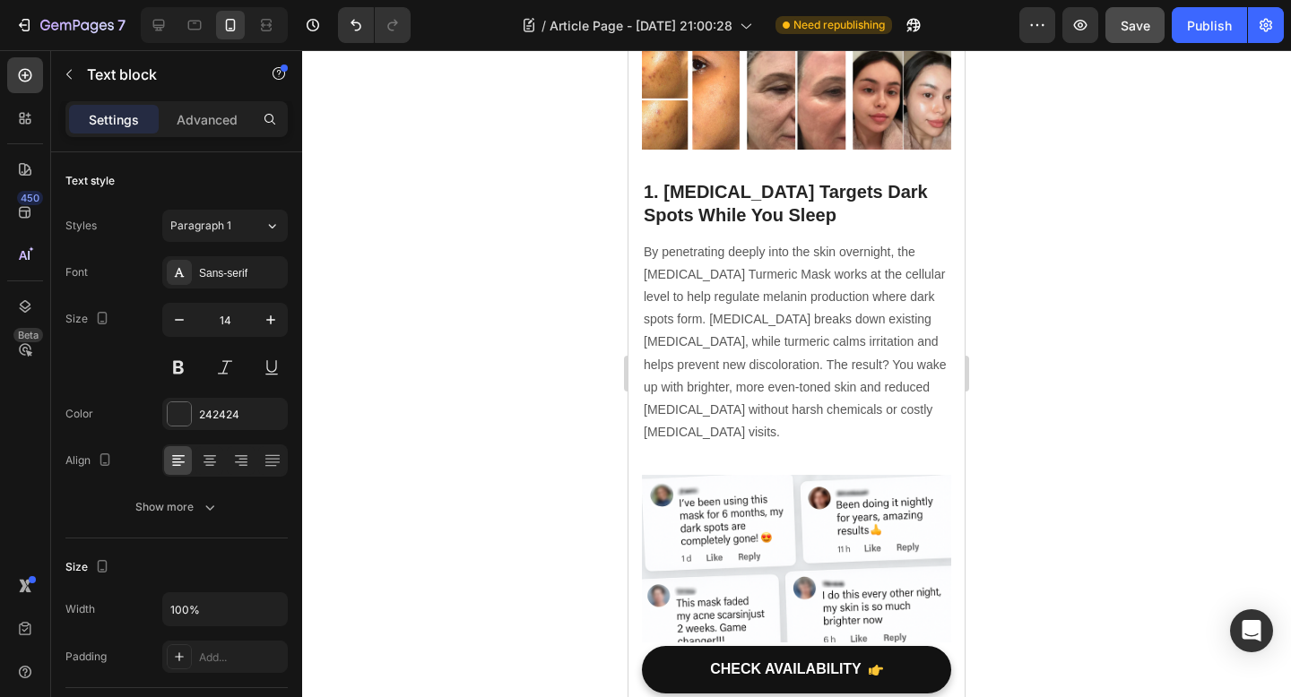
click at [833, 410] on p "By penetrating deeply into the skin overnight, the Kojic Acid Turmeric Mask wor…" at bounding box center [796, 342] width 306 height 203
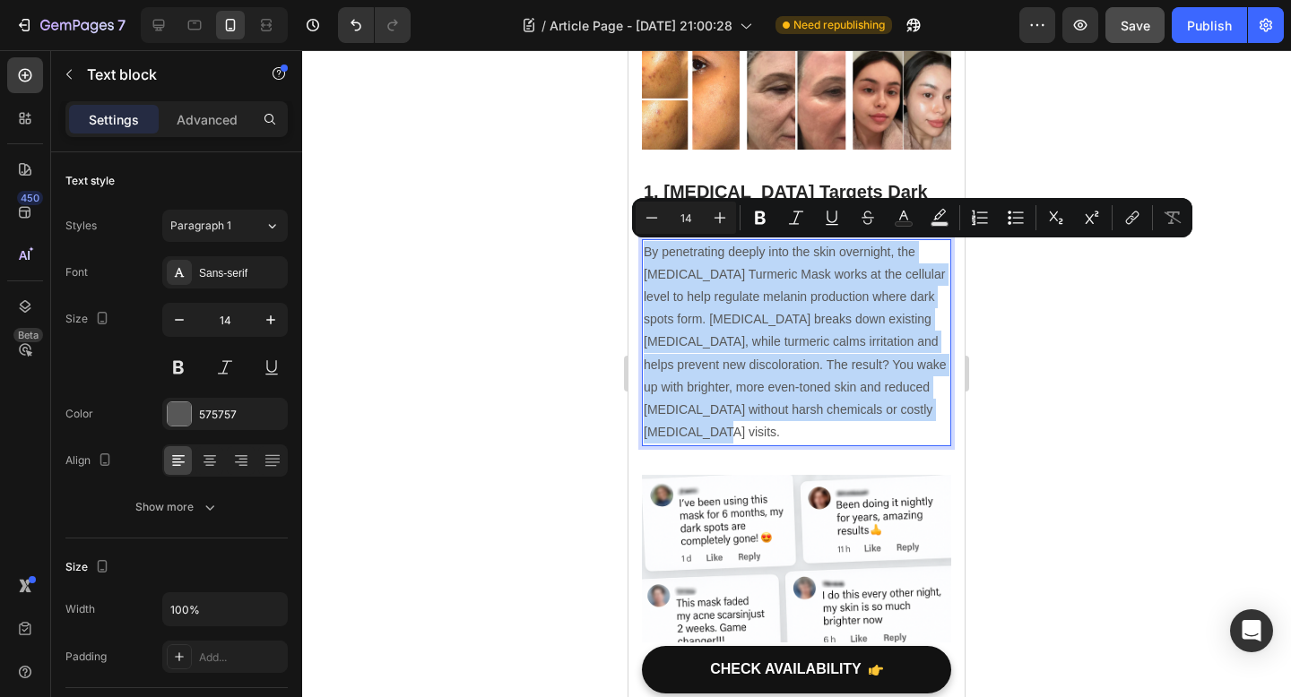
drag, startPoint x: 898, startPoint y: 410, endPoint x: 602, endPoint y: 262, distance: 330.7
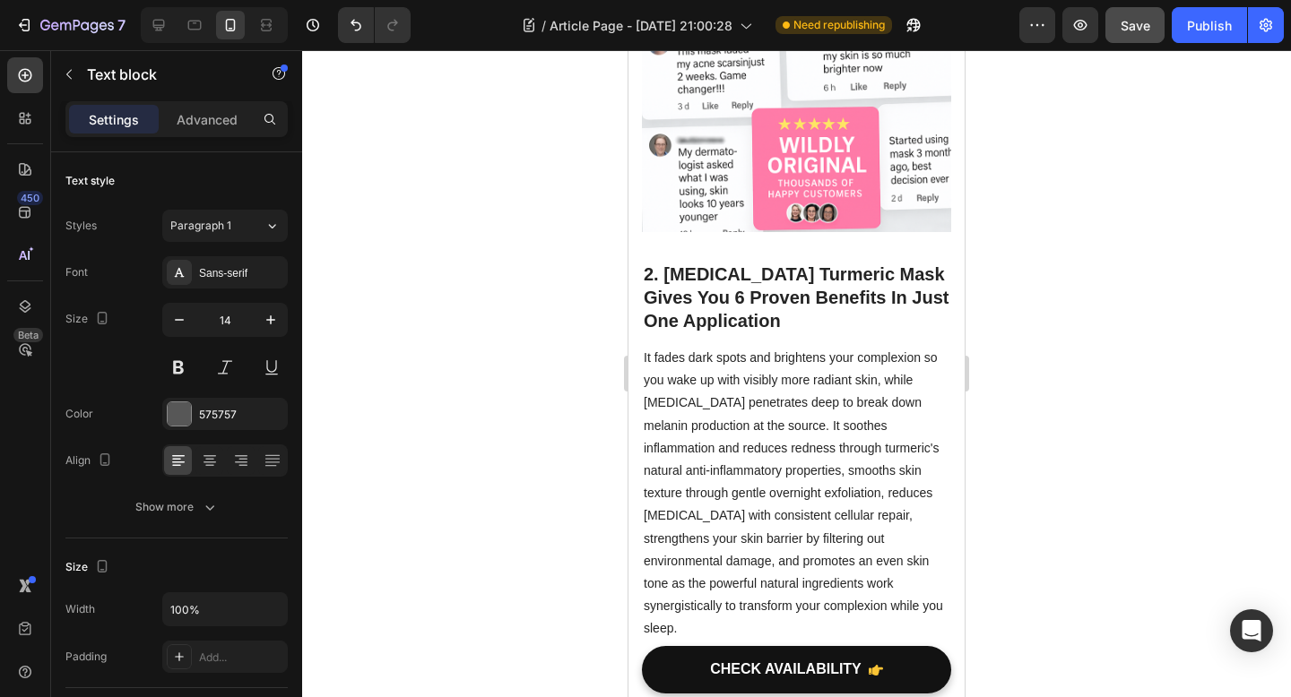
scroll to position [1262, 0]
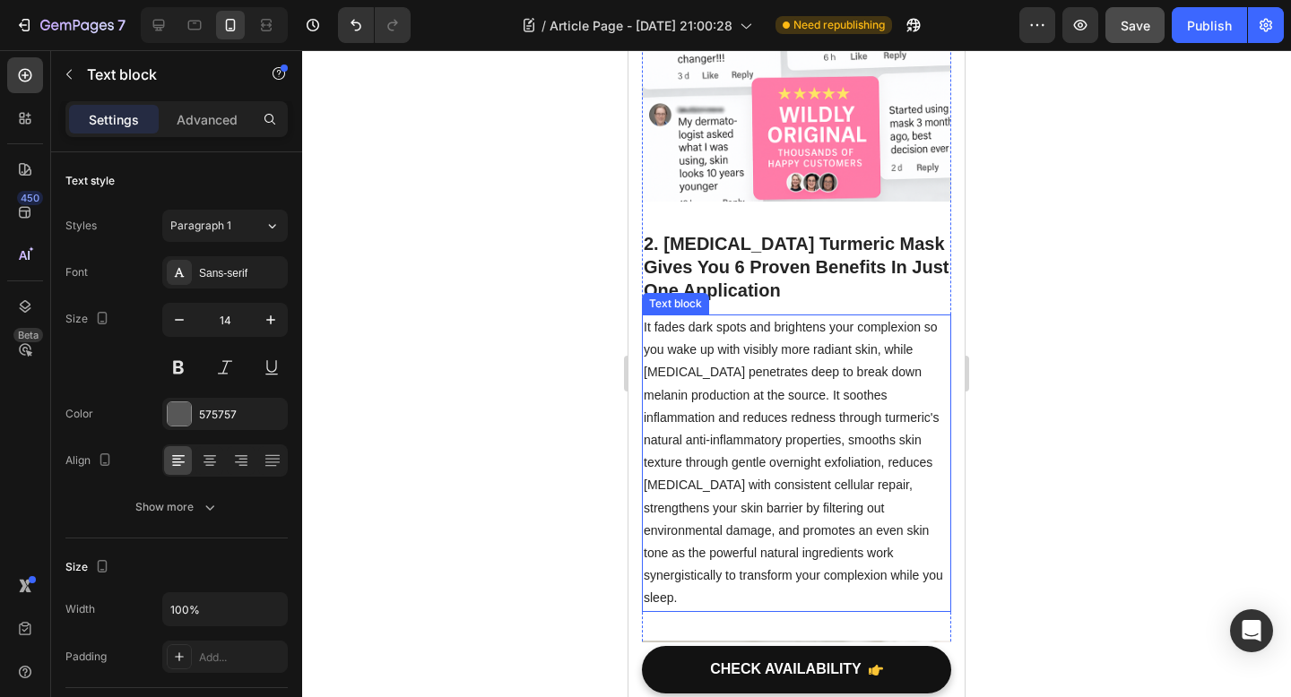
click at [837, 557] on p "It fades dark spots and brightens your complexion so you wake up with visibly m…" at bounding box center [796, 463] width 306 height 294
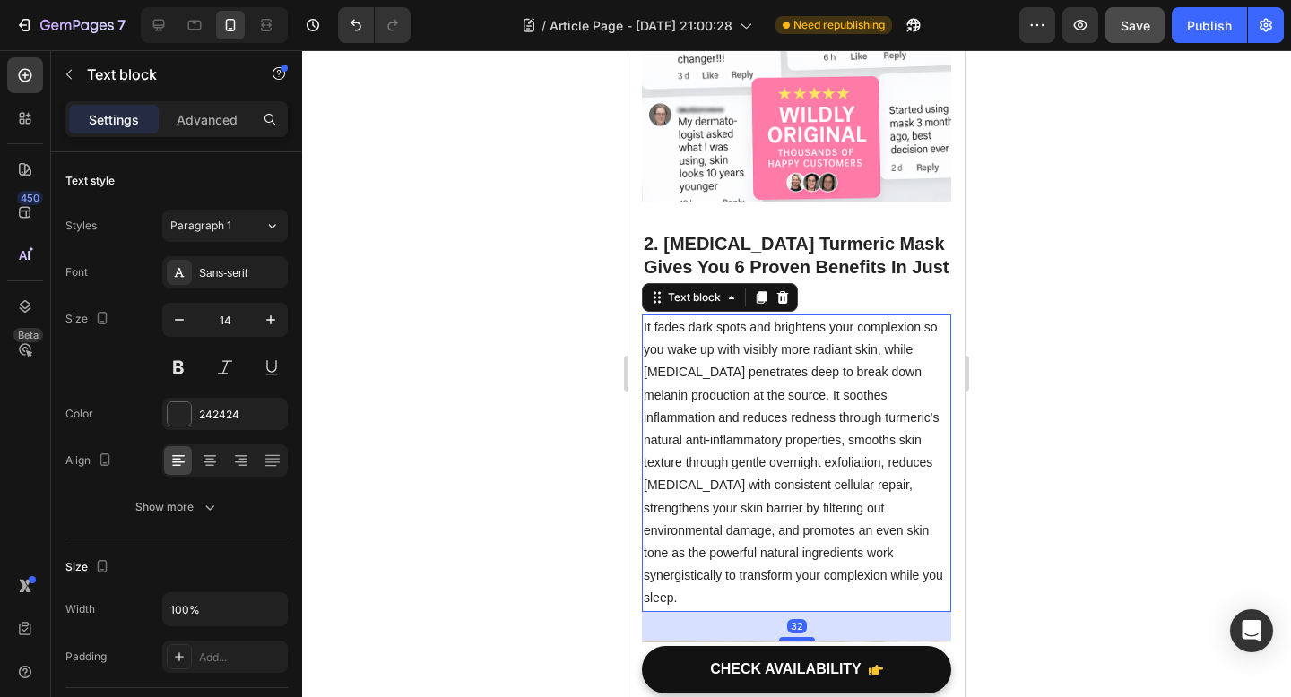
click at [725, 547] on p "It fades dark spots and brightens your complexion so you wake up with visibly m…" at bounding box center [796, 463] width 306 height 294
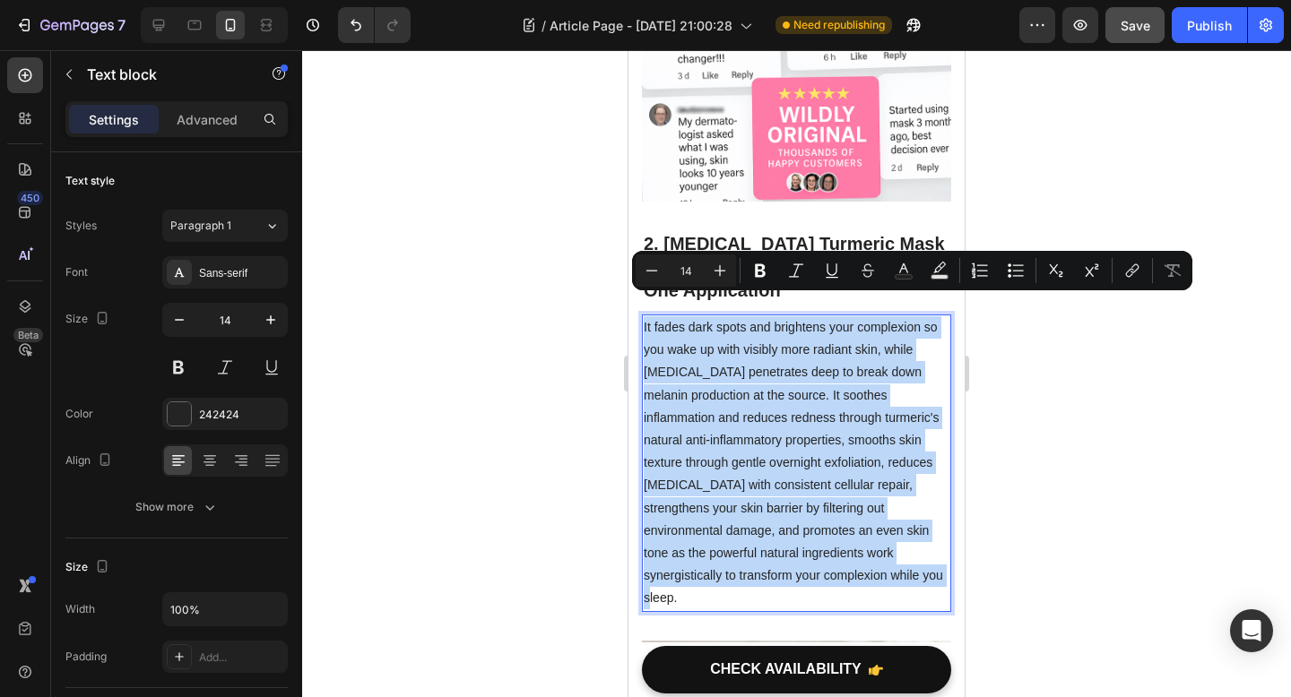
drag, startPoint x: 712, startPoint y: 548, endPoint x: 627, endPoint y: 308, distance: 254.0
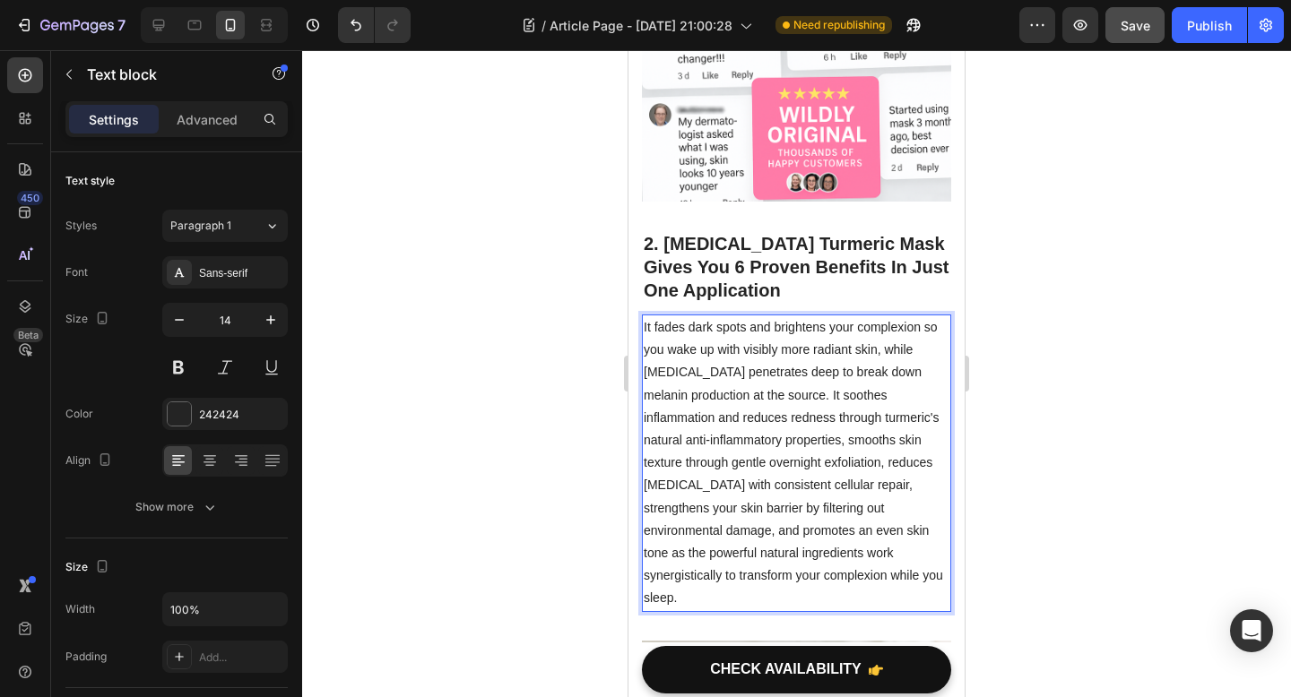
click at [721, 556] on p "It fades dark spots and brightens your complexion so you wake up with visibly m…" at bounding box center [796, 463] width 306 height 294
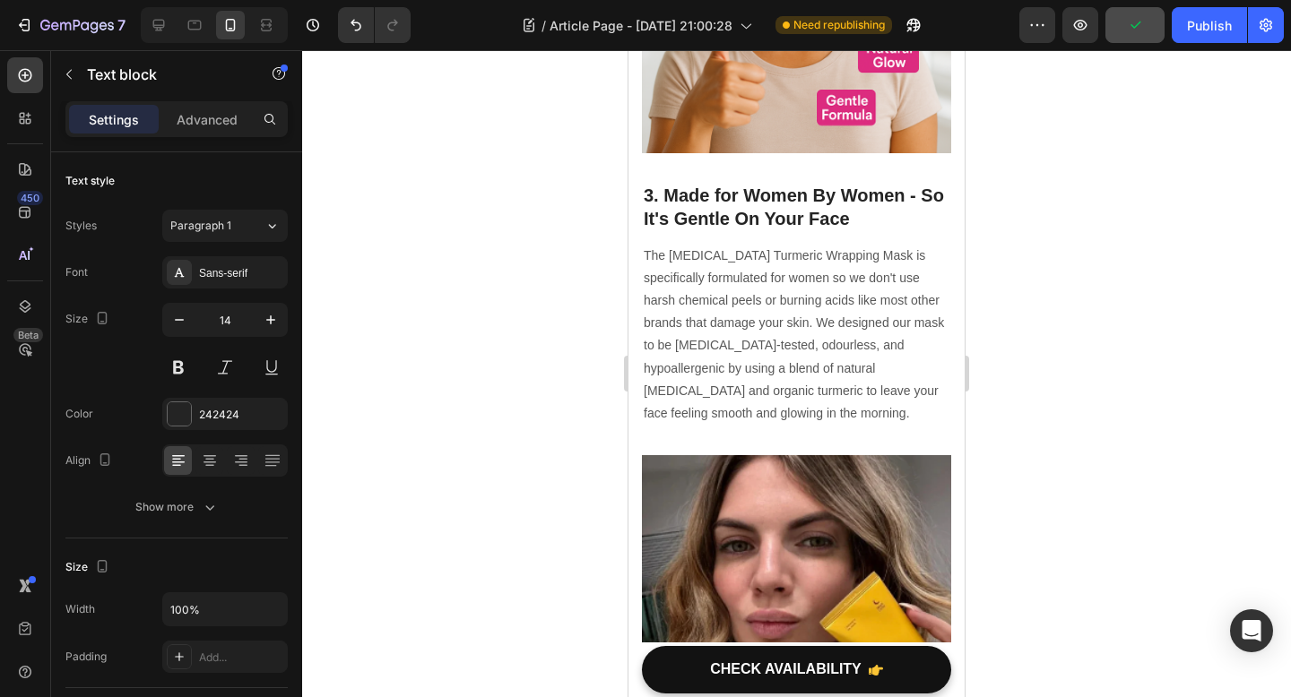
scroll to position [2066, 0]
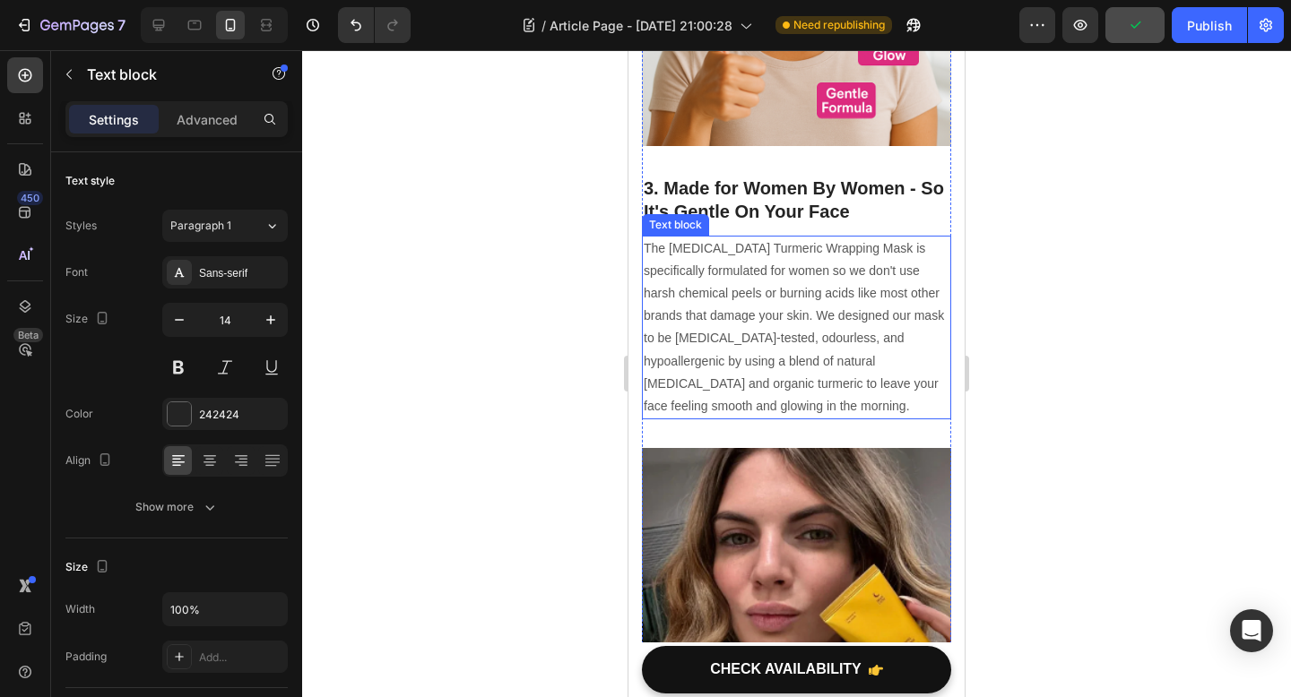
click at [785, 328] on p "The [MEDICAL_DATA] Turmeric Wrapping Mask is specifically formulated for women …" at bounding box center [796, 327] width 306 height 181
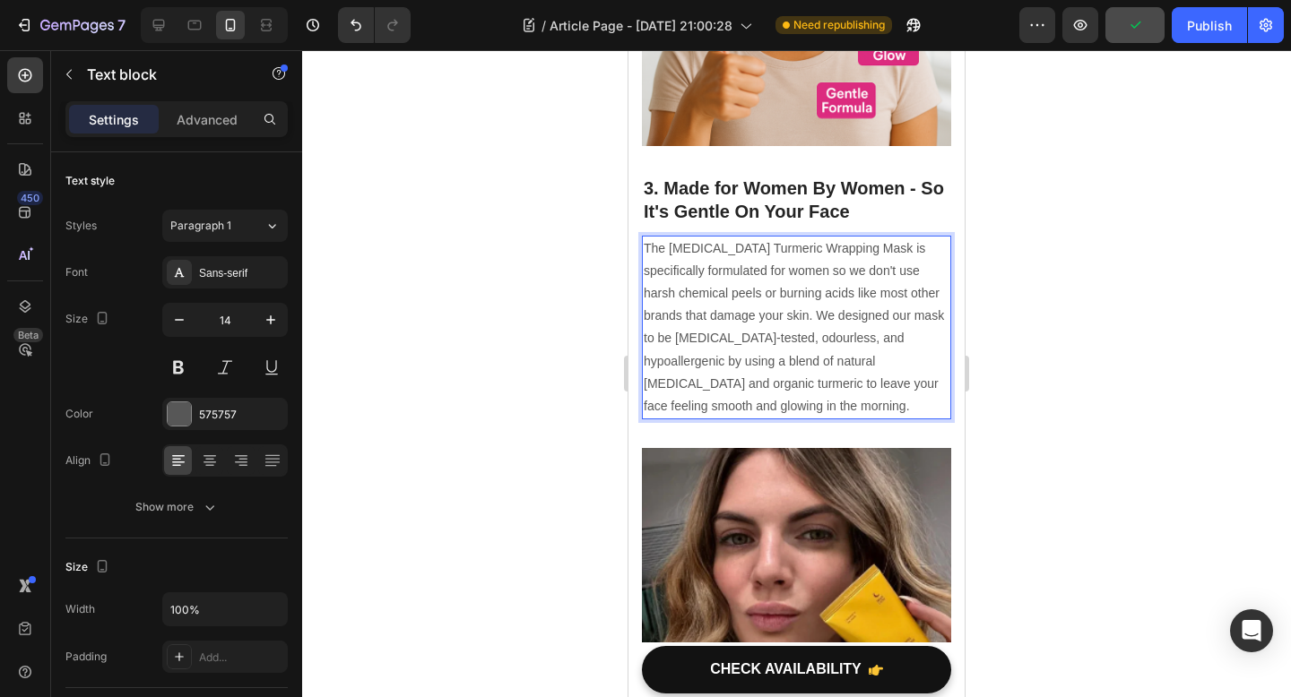
click at [706, 355] on p "The [MEDICAL_DATA] Turmeric Wrapping Mask is specifically formulated for women …" at bounding box center [796, 327] width 306 height 181
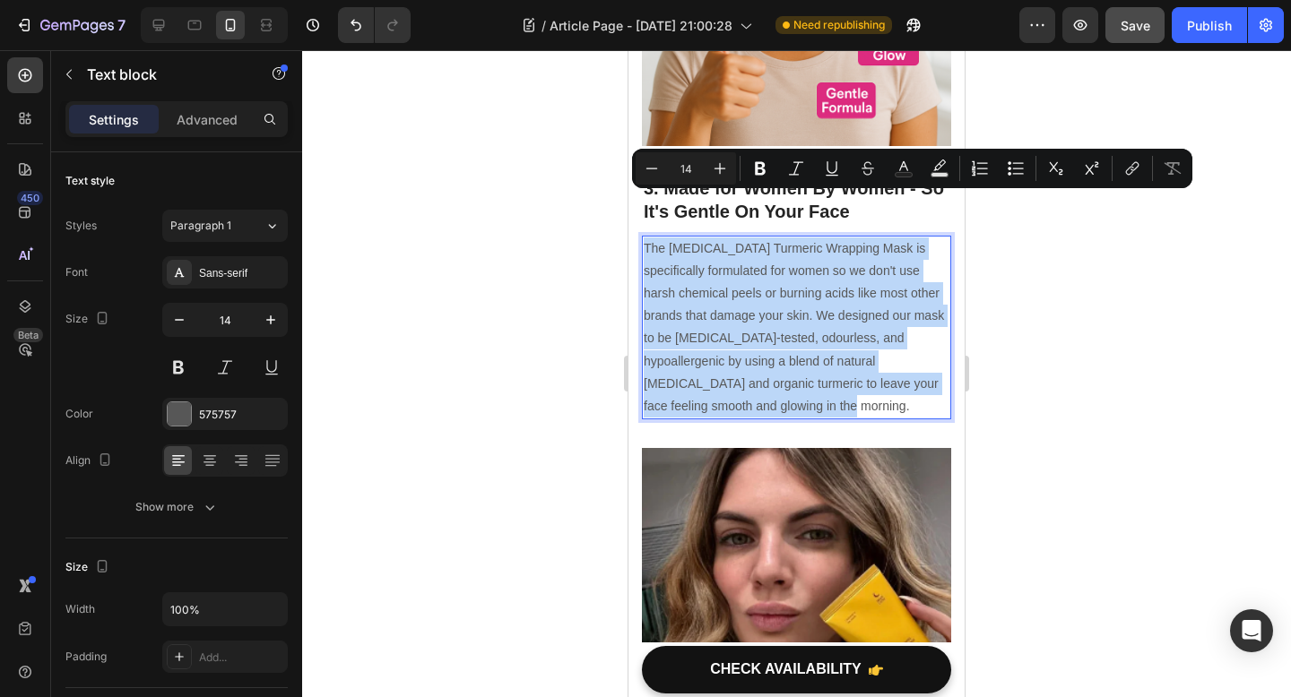
drag, startPoint x: 699, startPoint y: 358, endPoint x: 598, endPoint y: 184, distance: 202.0
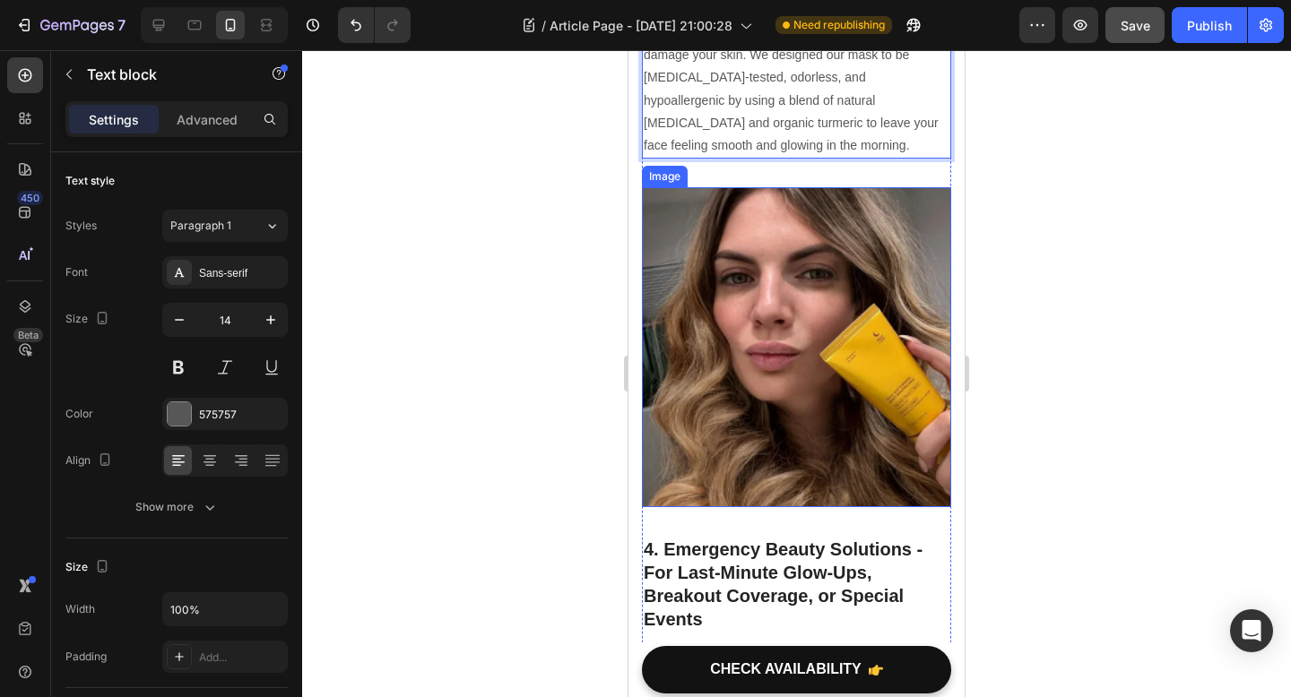
scroll to position [2623, 0]
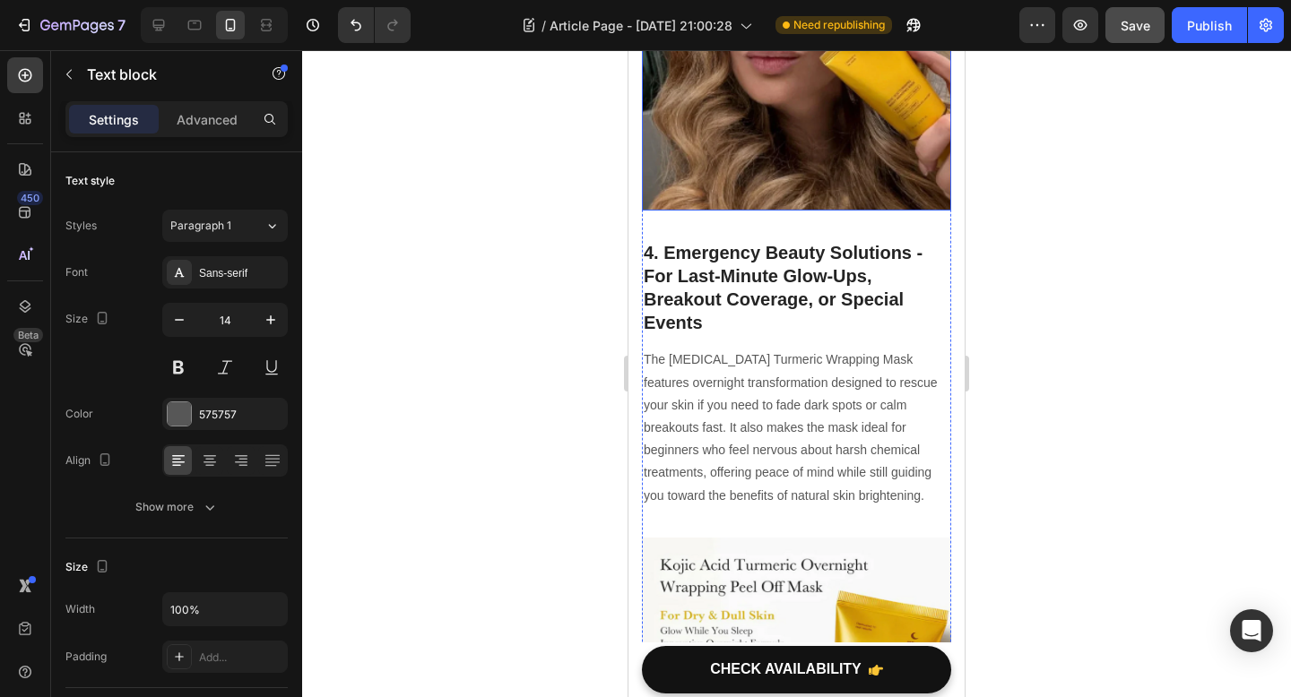
click at [779, 416] on p "The [MEDICAL_DATA] Turmeric Wrapping Mask features overnight transformation des…" at bounding box center [796, 428] width 306 height 158
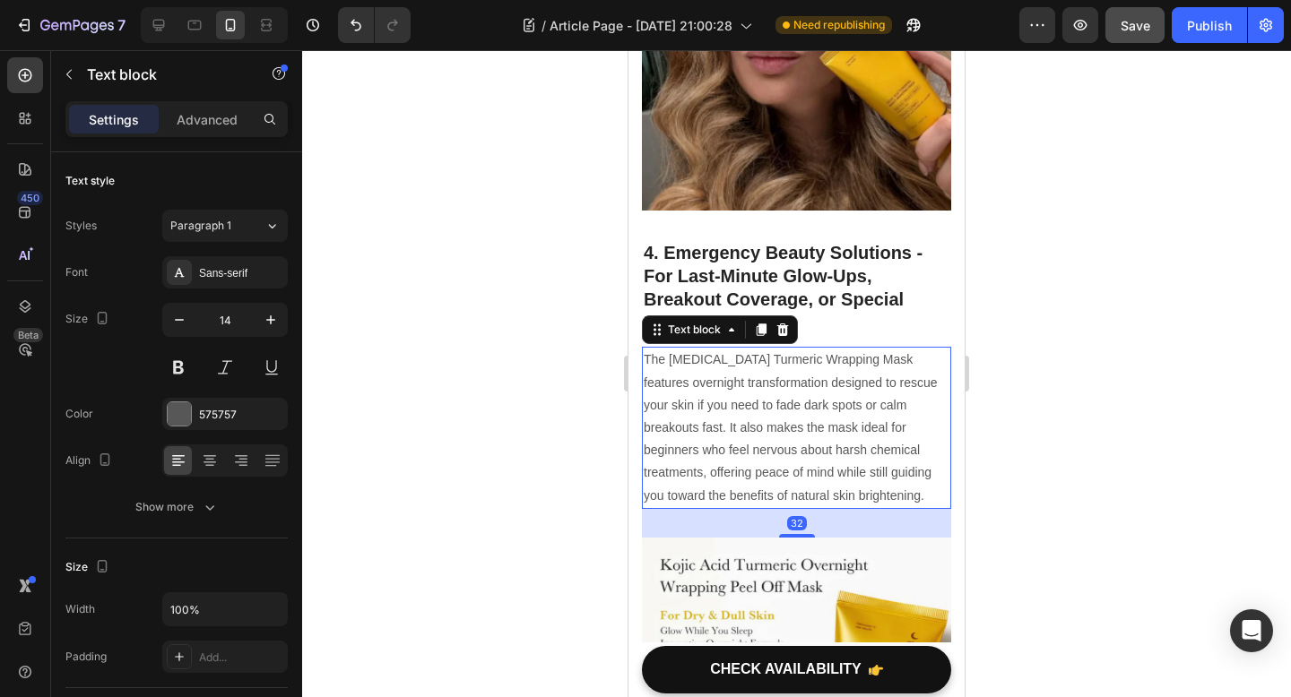
click at [842, 422] on p "The [MEDICAL_DATA] Turmeric Wrapping Mask features overnight transformation des…" at bounding box center [796, 428] width 306 height 158
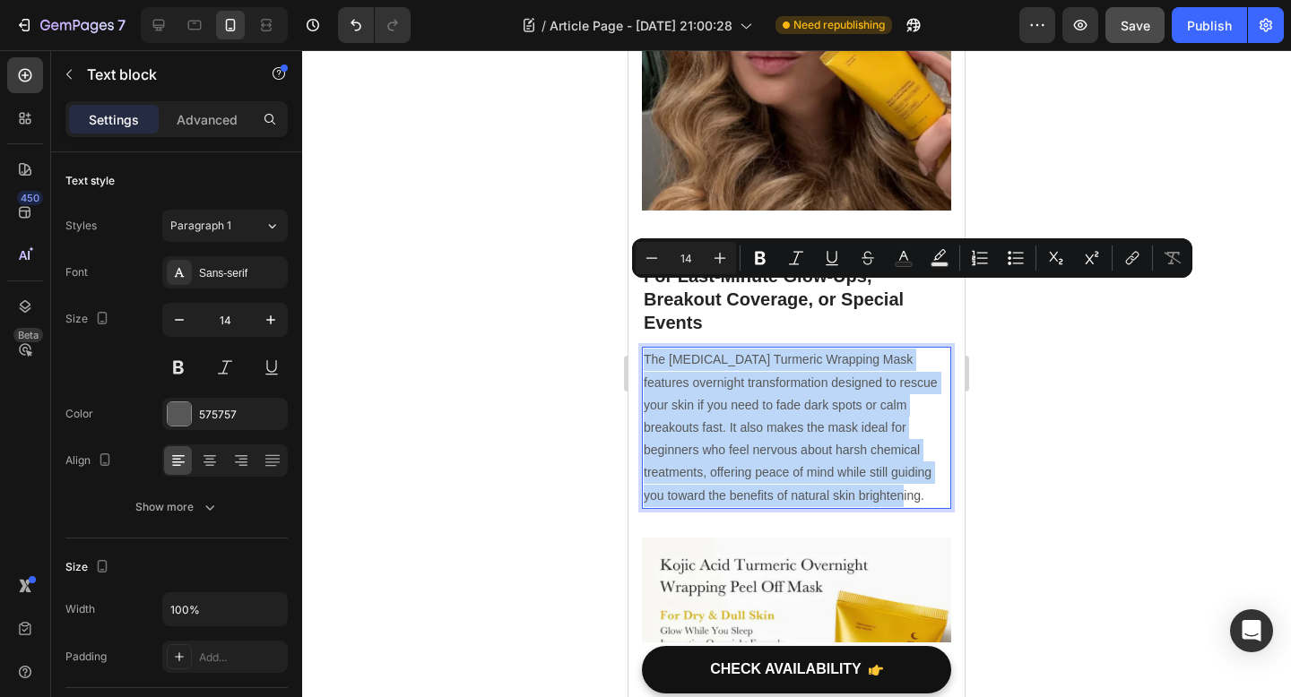
drag, startPoint x: 839, startPoint y: 426, endPoint x: 624, endPoint y: 277, distance: 261.5
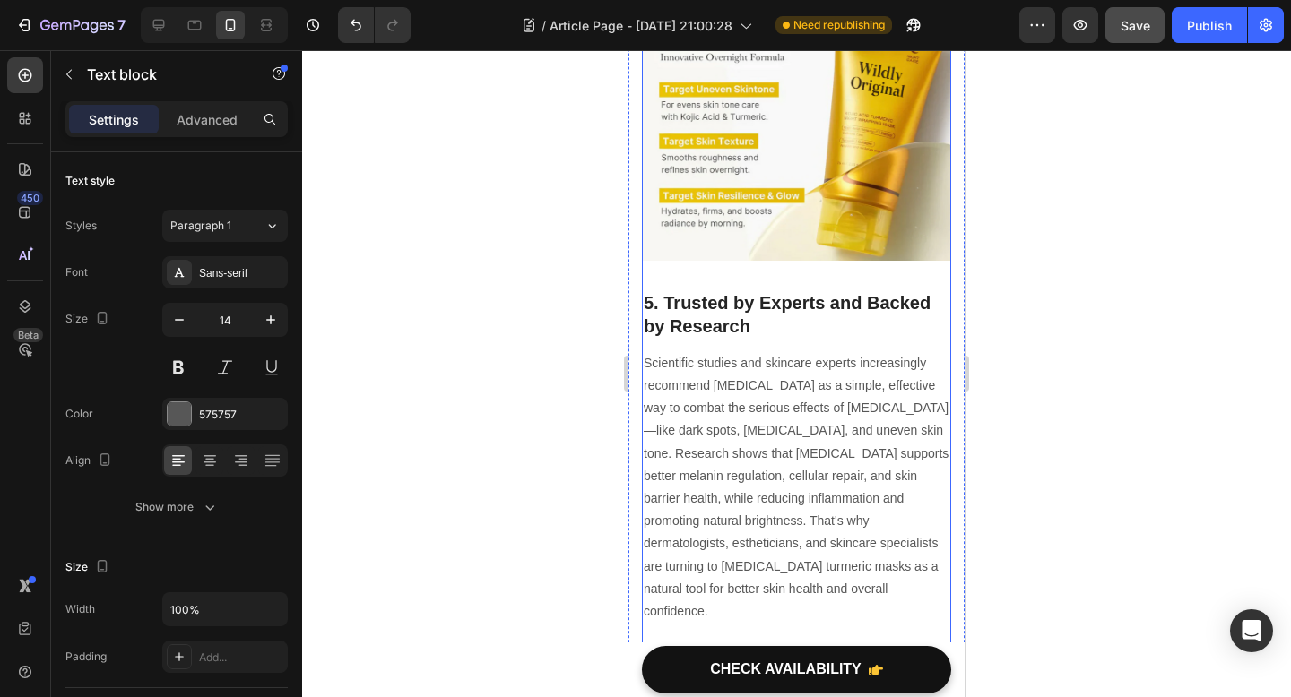
scroll to position [3217, 0]
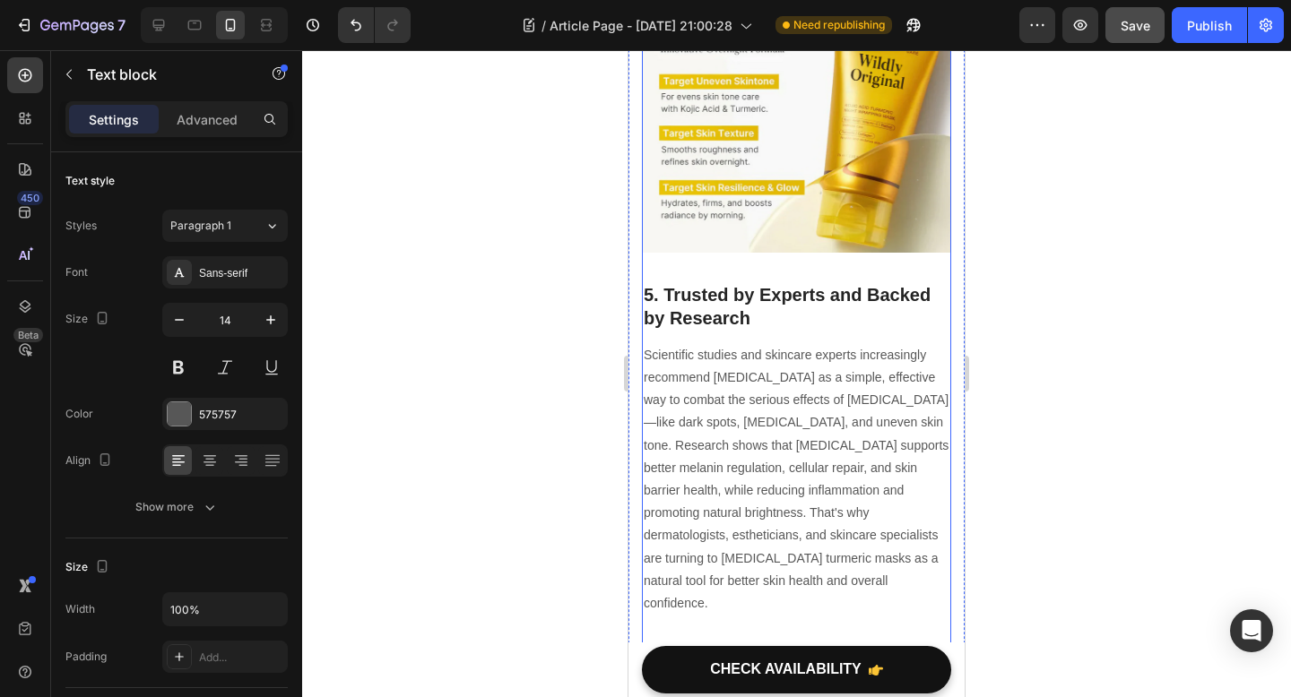
click at [770, 451] on p "Scientific studies and skincare experts increasingly recommend [MEDICAL_DATA] a…" at bounding box center [796, 479] width 306 height 271
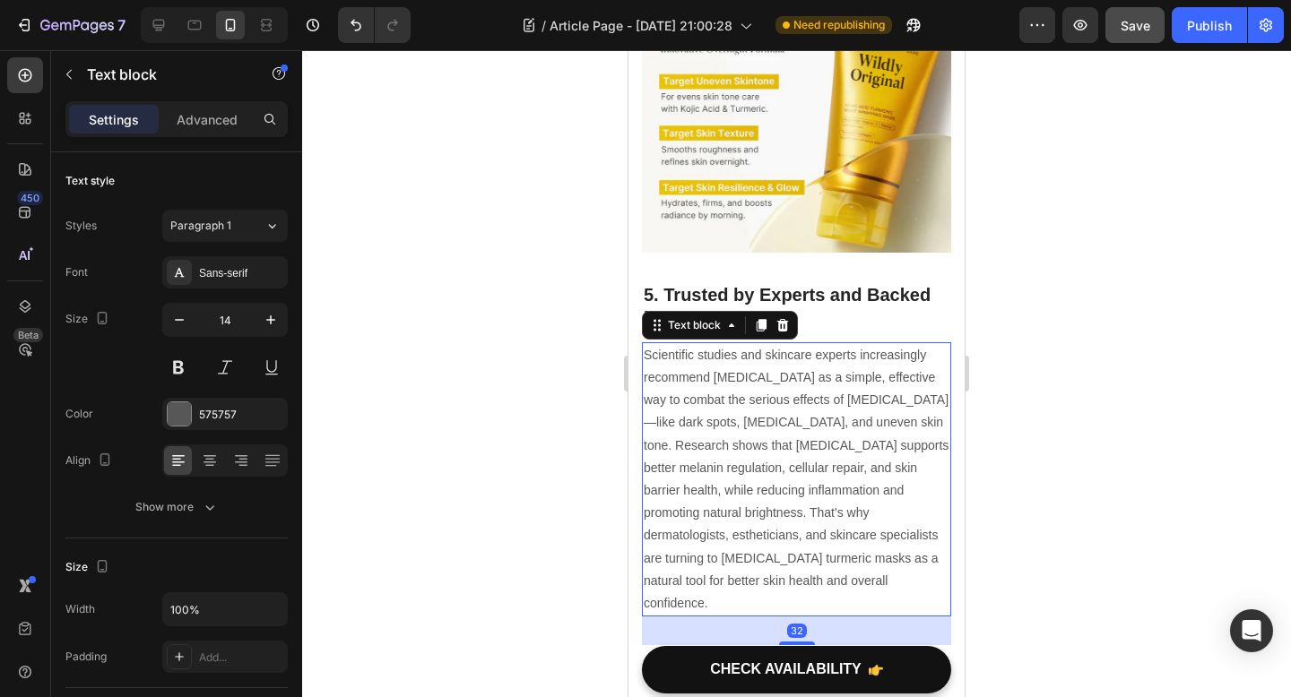
click at [841, 506] on p "Scientific studies and skincare experts increasingly recommend [MEDICAL_DATA] a…" at bounding box center [796, 479] width 306 height 271
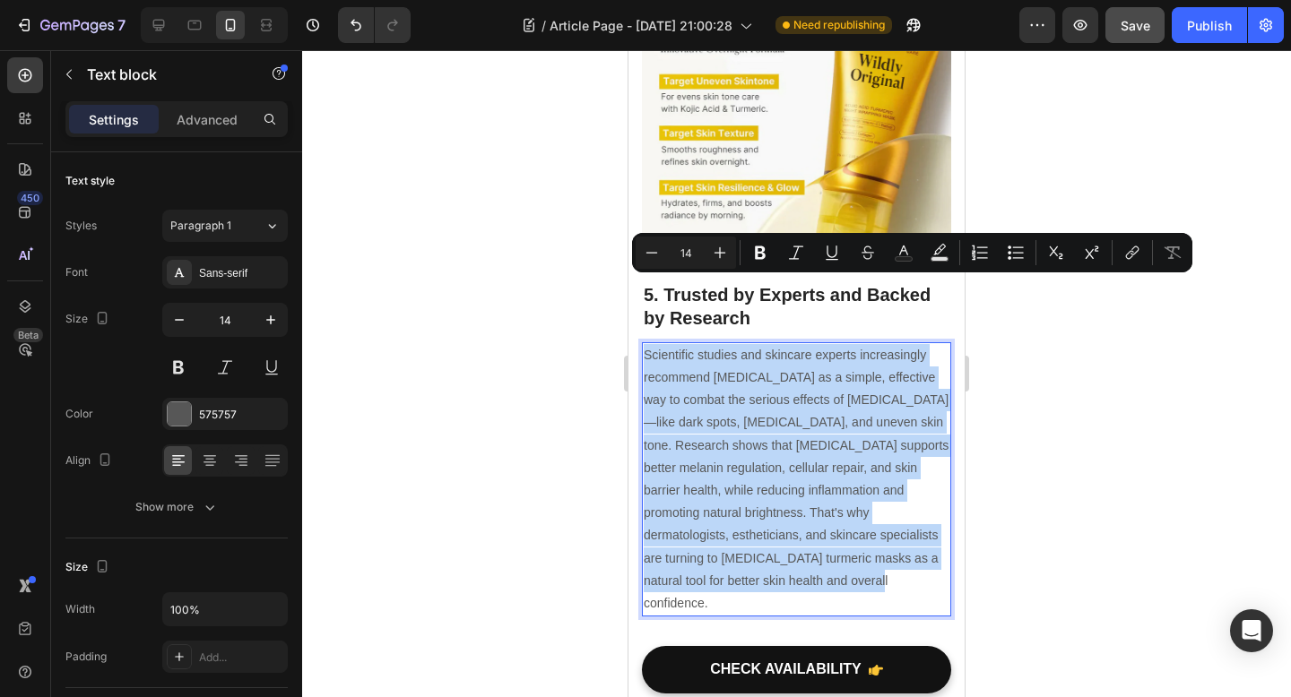
drag, startPoint x: 826, startPoint y: 507, endPoint x: 599, endPoint y: 274, distance: 325.7
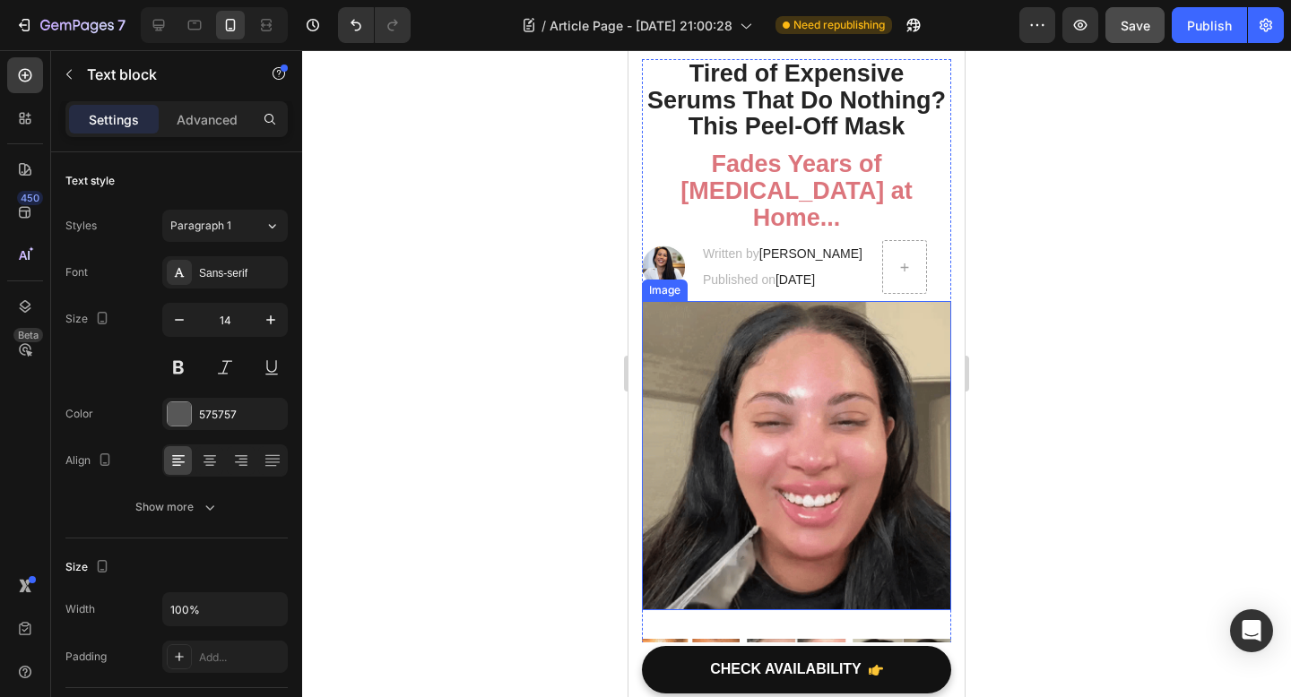
scroll to position [59, 0]
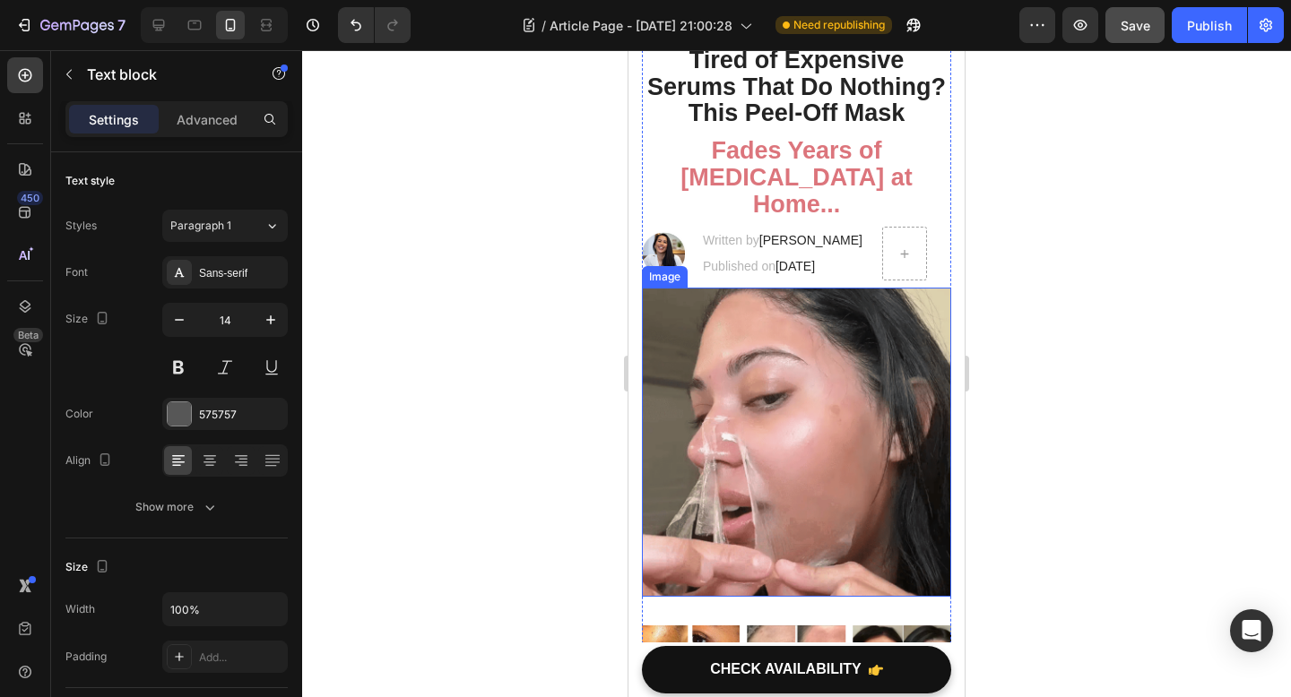
click at [1041, 435] on div at bounding box center [796, 373] width 989 height 647
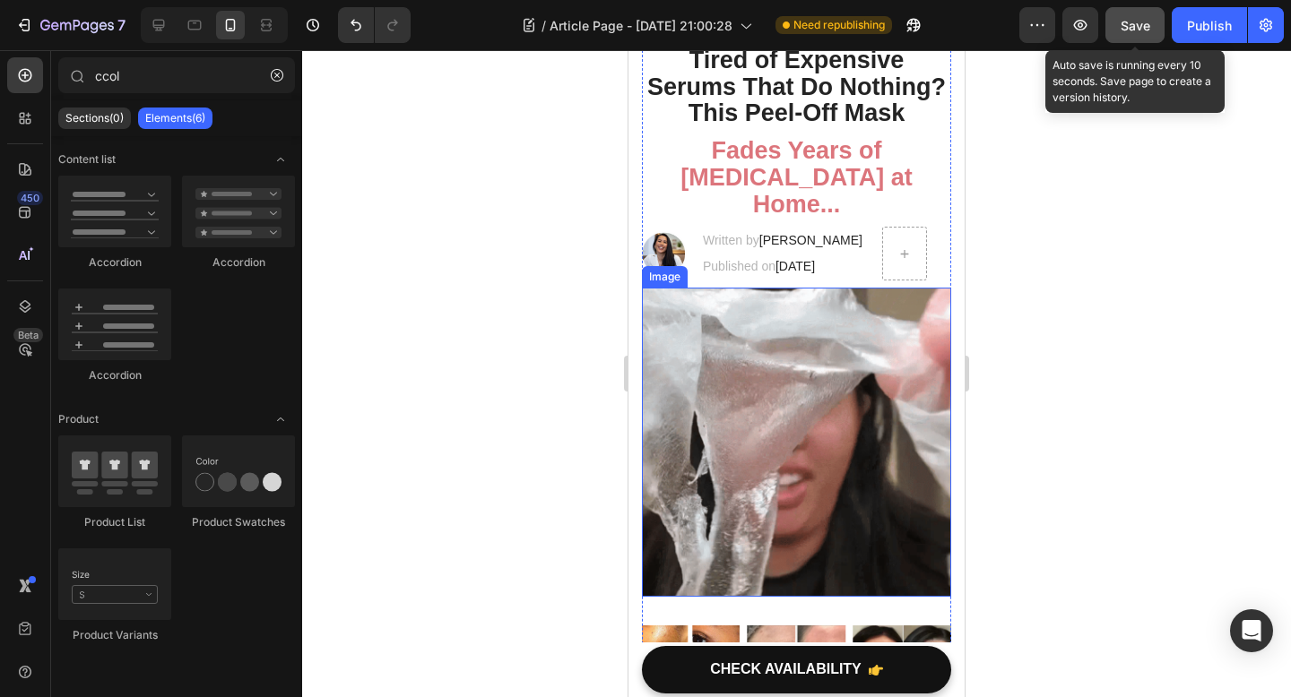
click at [1134, 19] on span "Save" at bounding box center [1135, 25] width 30 height 15
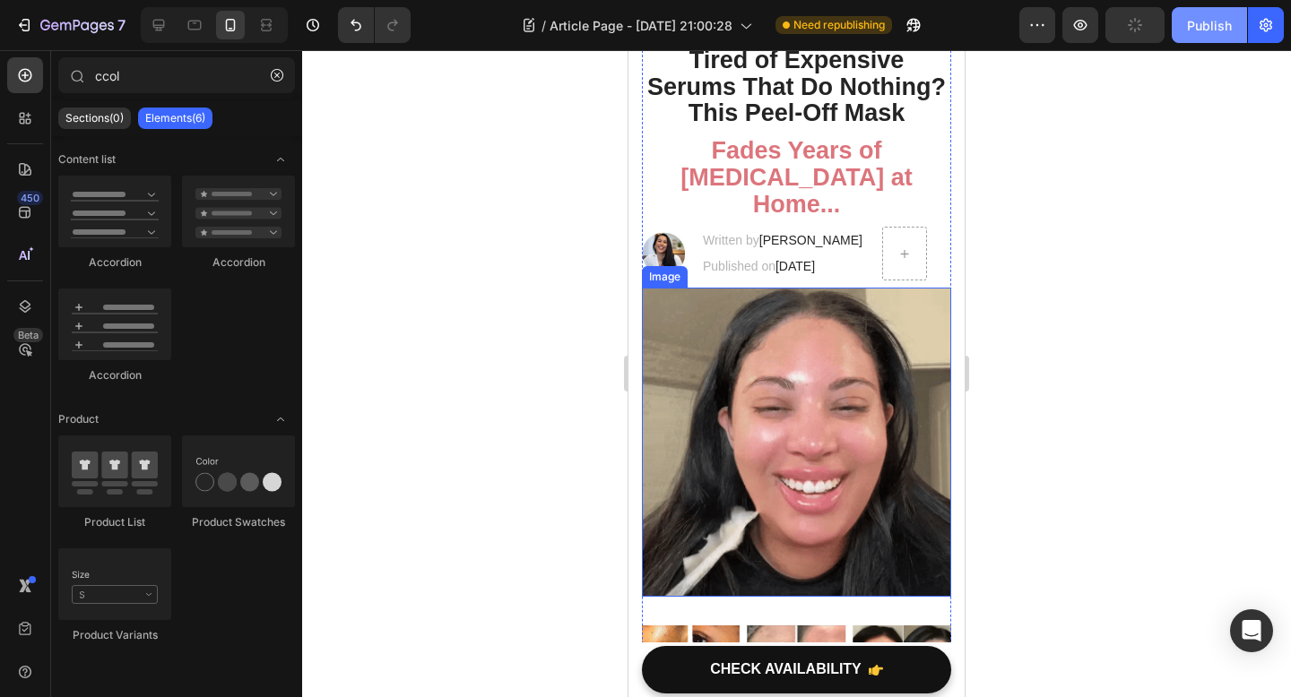
click at [1201, 23] on div "Publish" at bounding box center [1209, 25] width 45 height 19
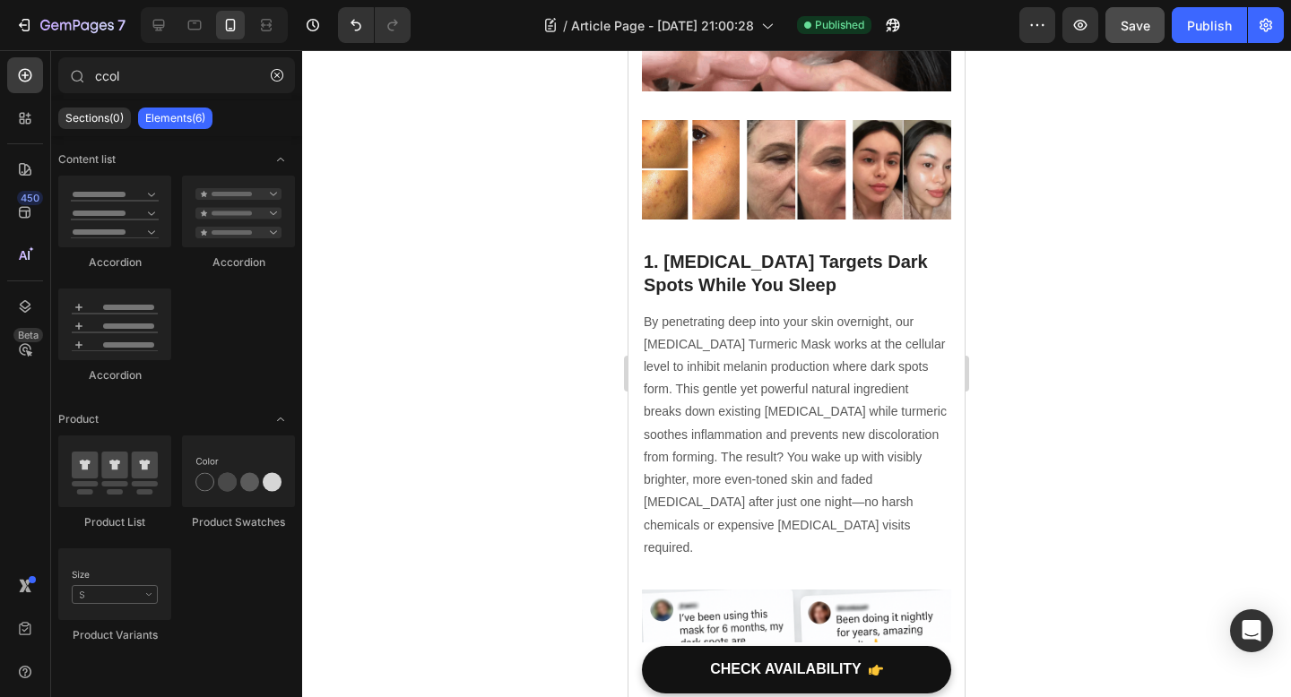
scroll to position [563, 0]
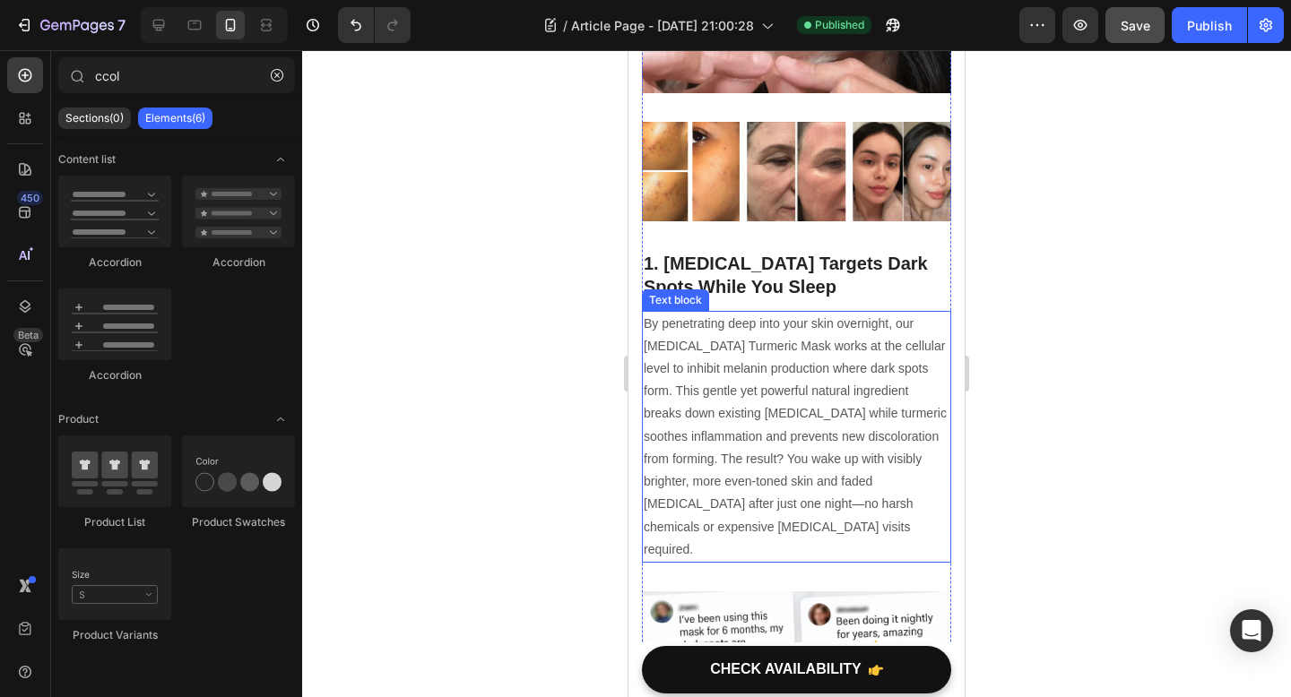
click at [763, 354] on p "By penetrating deep into your skin overnight, our Kojic Acid Turmeric Mask work…" at bounding box center [796, 437] width 306 height 248
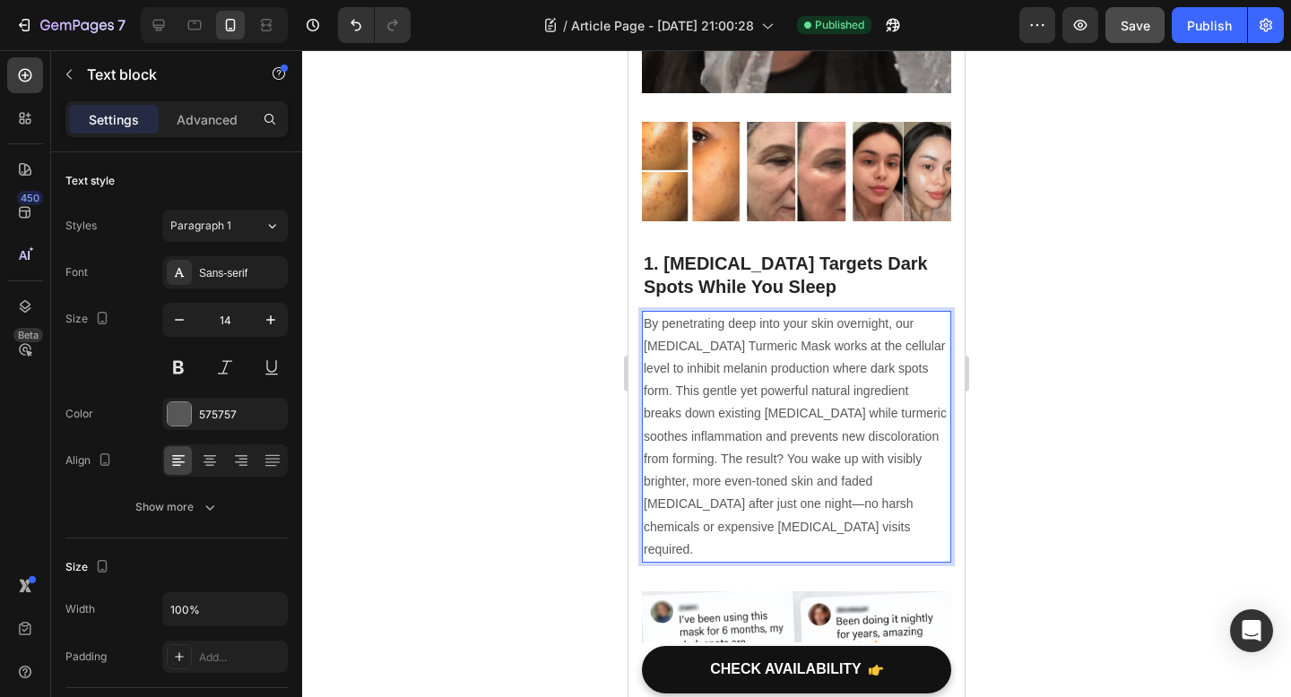
click at [722, 349] on p "By penetrating deep into your skin overnight, our Kojic Acid Turmeric Mask work…" at bounding box center [796, 437] width 306 height 248
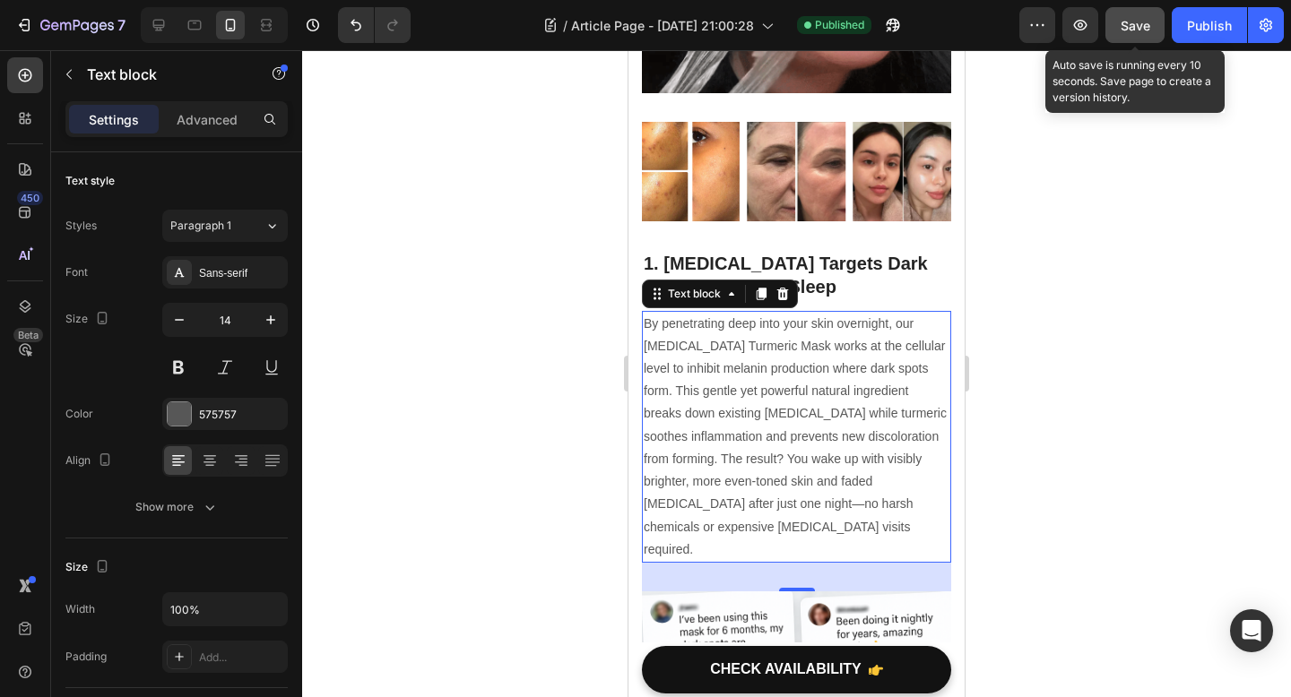
click at [1136, 23] on span "Save" at bounding box center [1135, 25] width 30 height 15
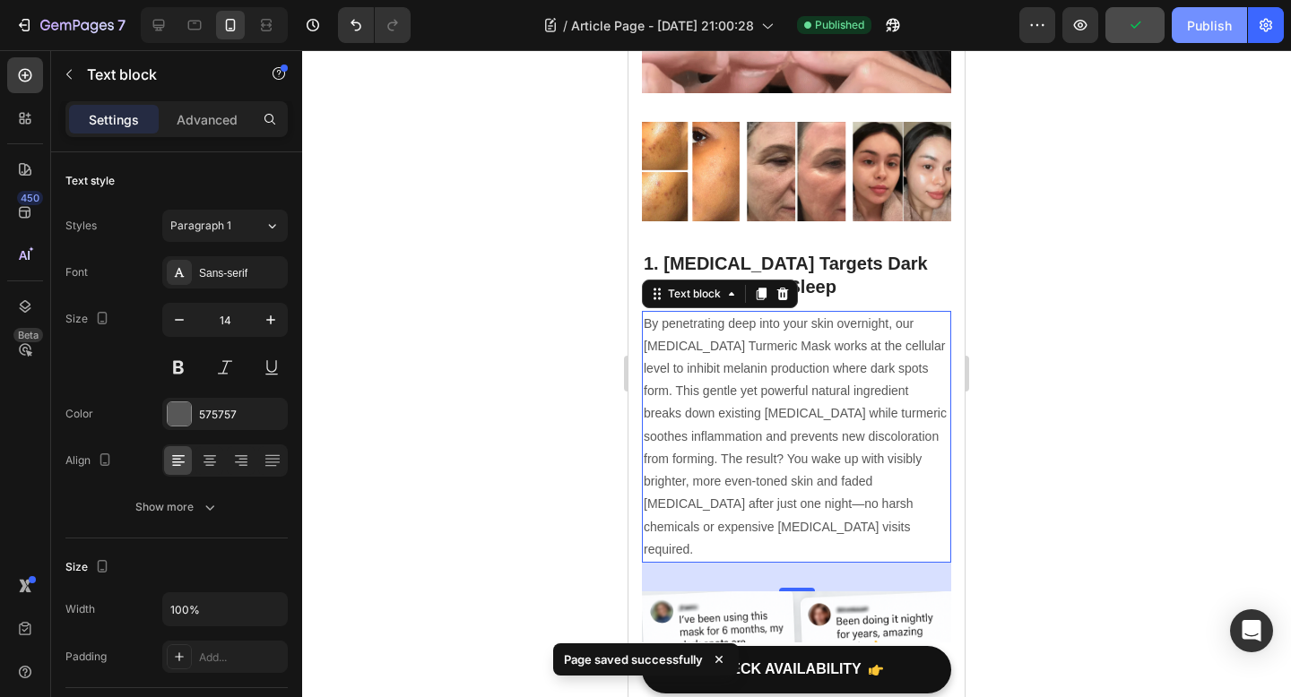
click at [1189, 23] on div "Publish" at bounding box center [1209, 25] width 45 height 19
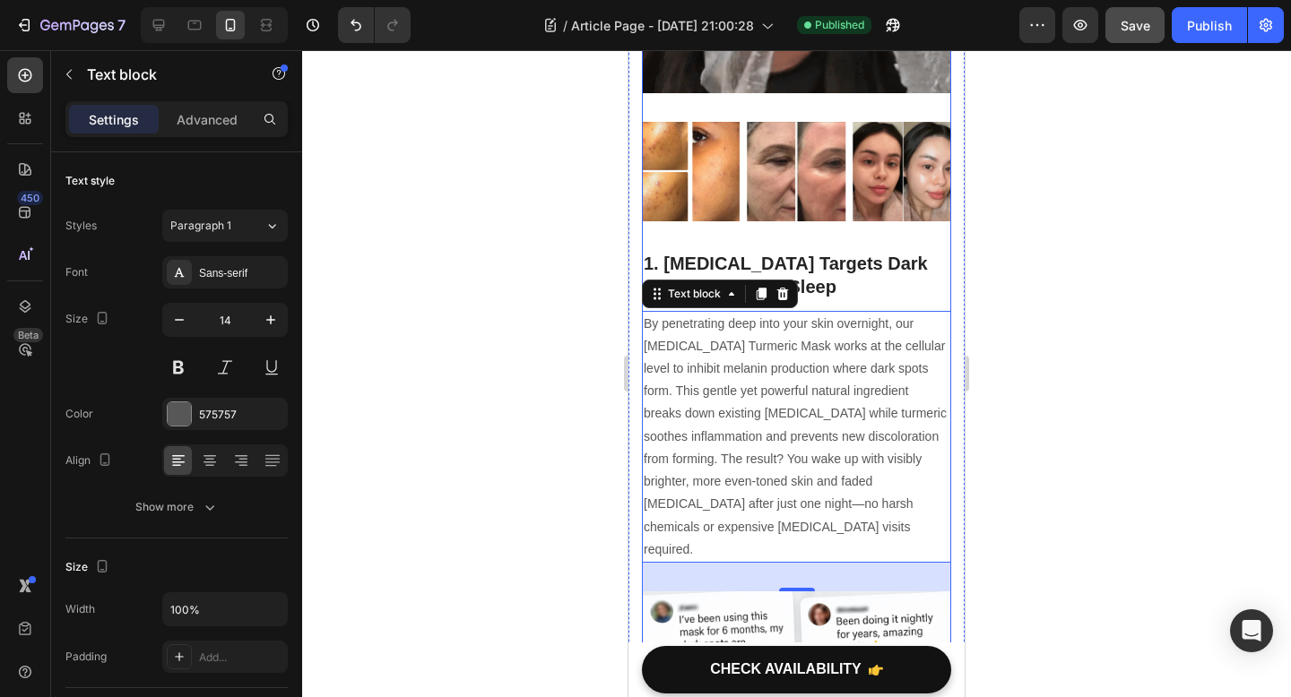
scroll to position [0, 0]
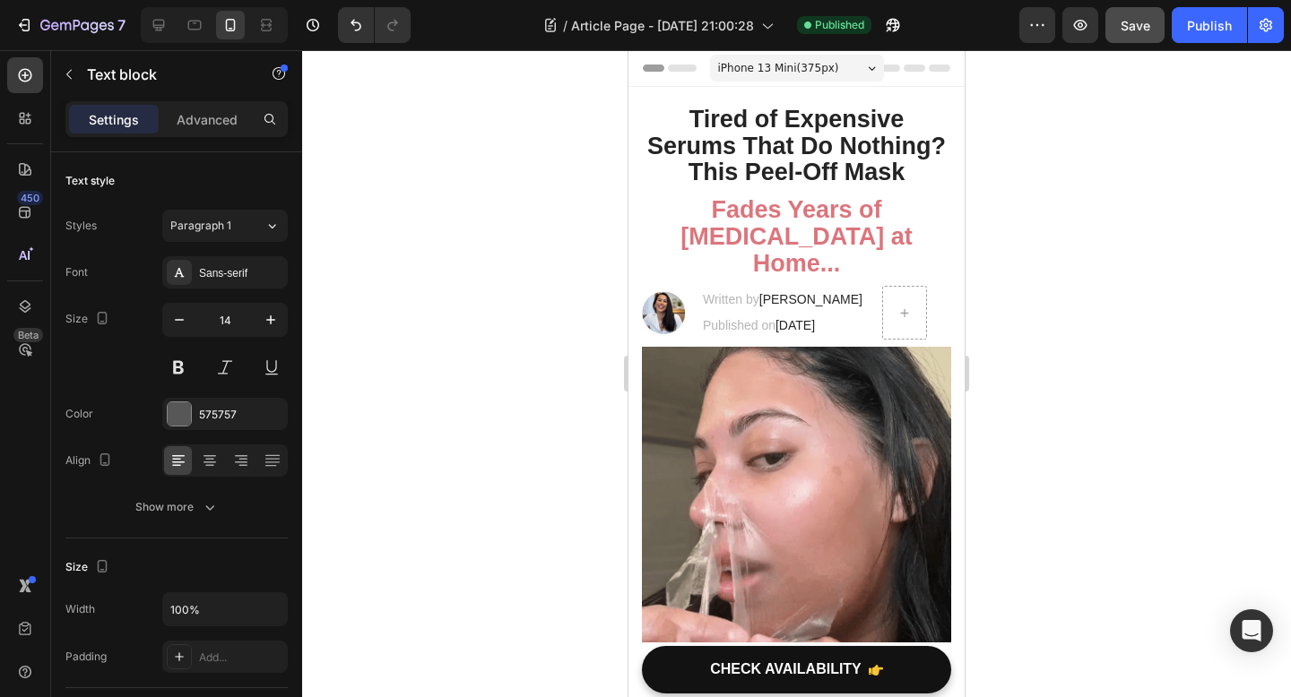
click at [1145, 255] on div at bounding box center [796, 373] width 989 height 647
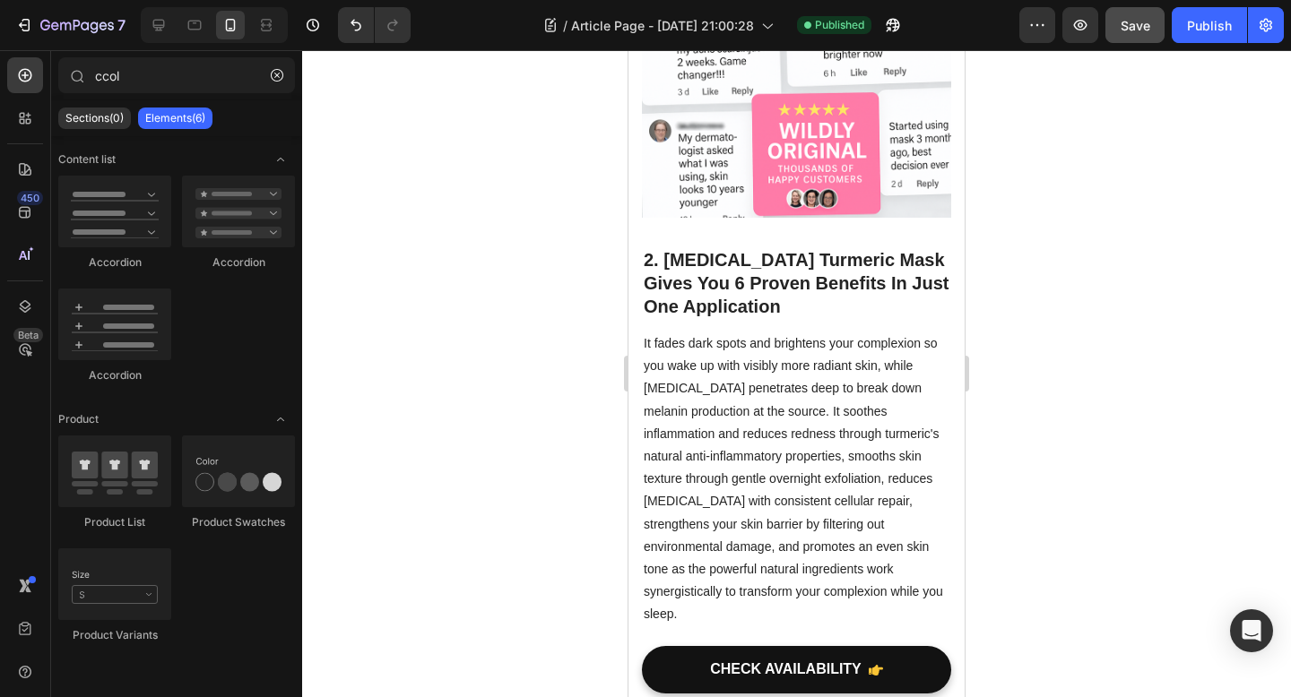
scroll to position [1251, 0]
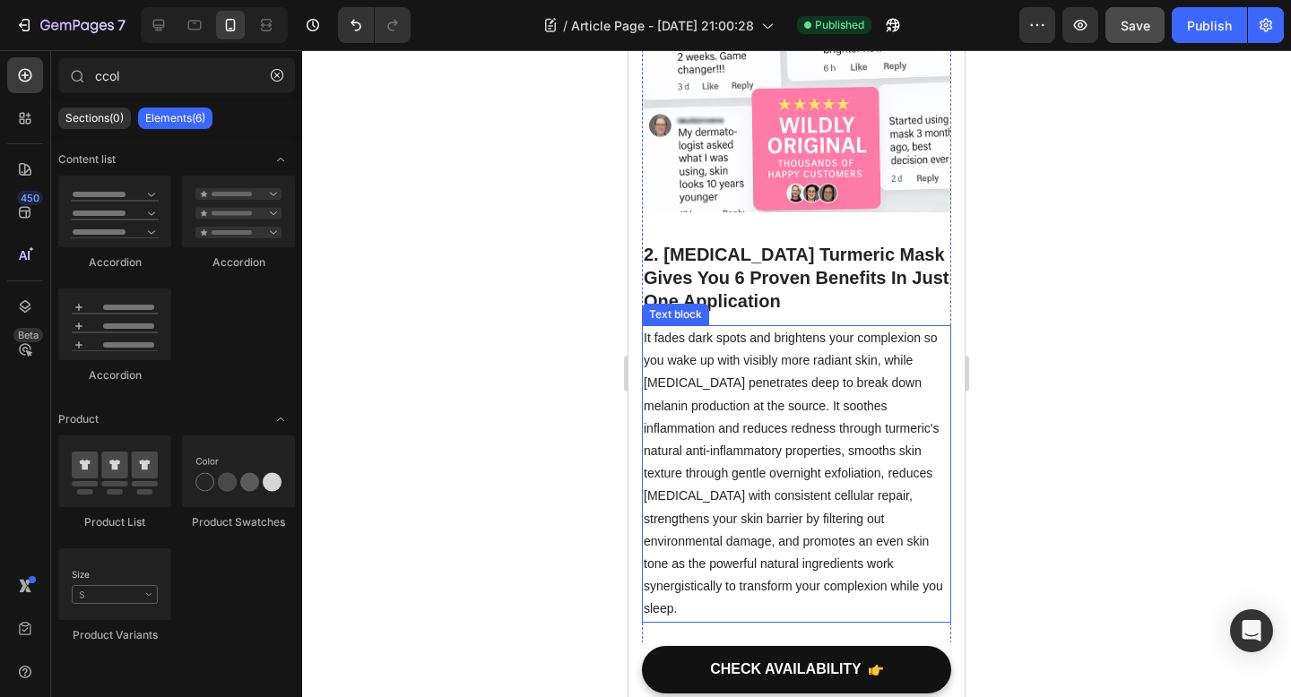
click at [658, 327] on p "It fades dark spots and brightens your complexion so you wake up with visibly m…" at bounding box center [796, 474] width 306 height 294
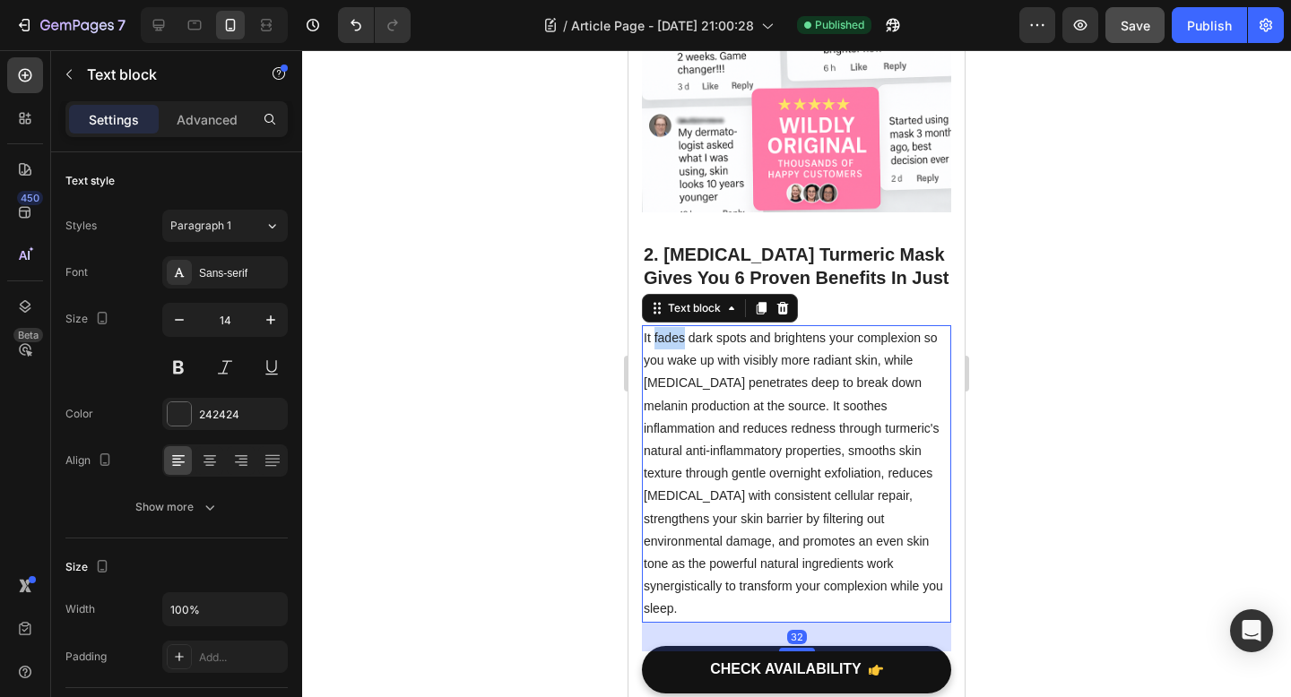
click at [658, 327] on p "It fades dark spots and brightens your complexion so you wake up with visibly m…" at bounding box center [796, 474] width 306 height 294
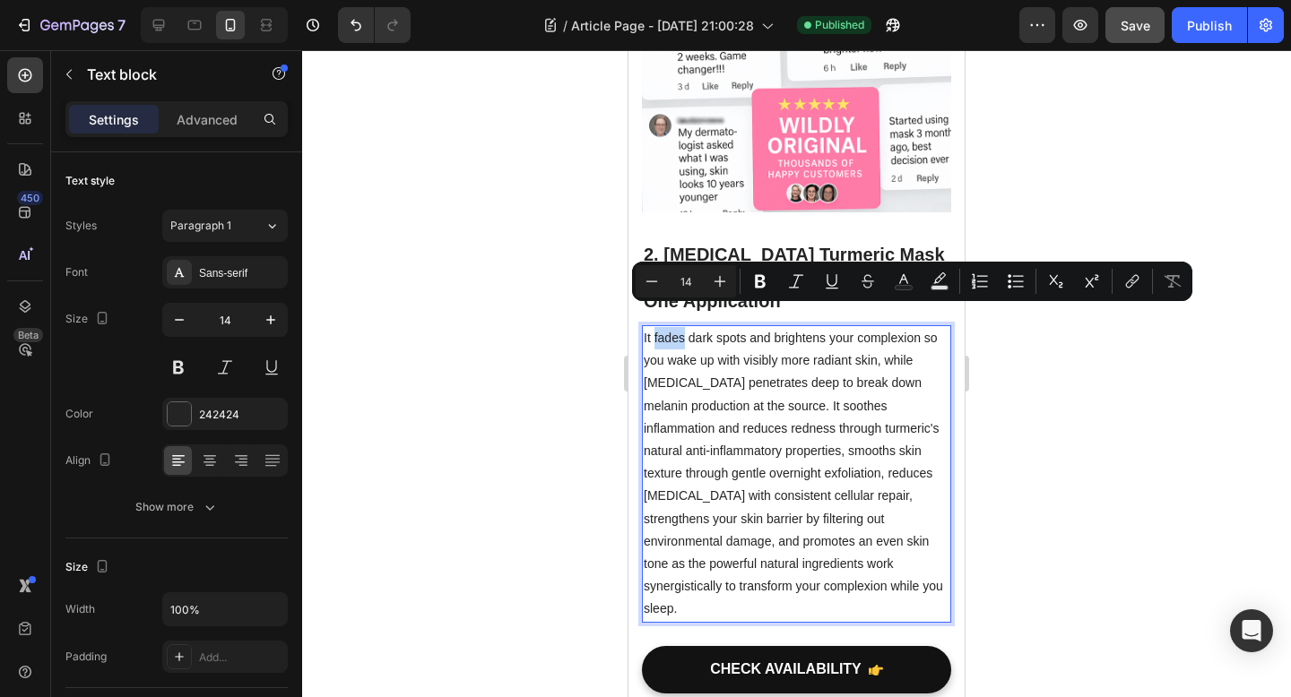
click at [654, 327] on p "It fades dark spots and brightens your complexion so you wake up with visibly m…" at bounding box center [796, 474] width 306 height 294
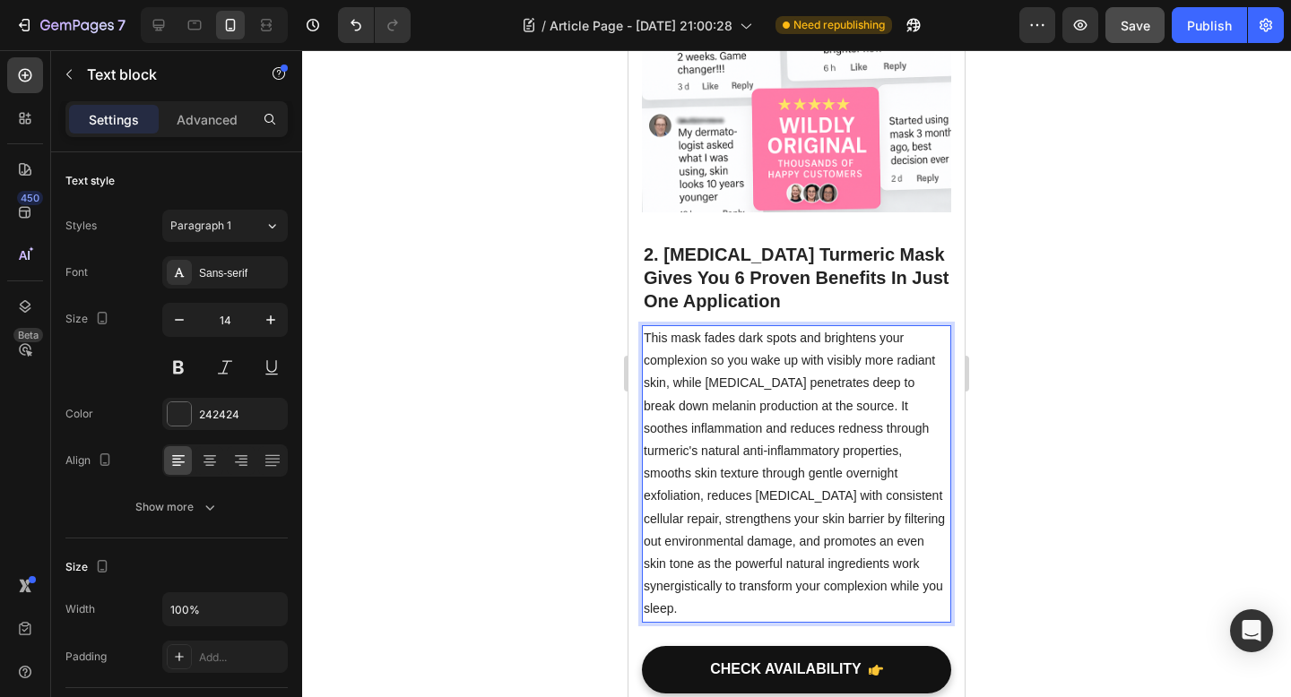
click at [694, 367] on p "This mask fades dark spots and brightens your complexion so you wake up with vi…" at bounding box center [796, 474] width 306 height 294
click at [1087, 318] on div at bounding box center [796, 373] width 989 height 647
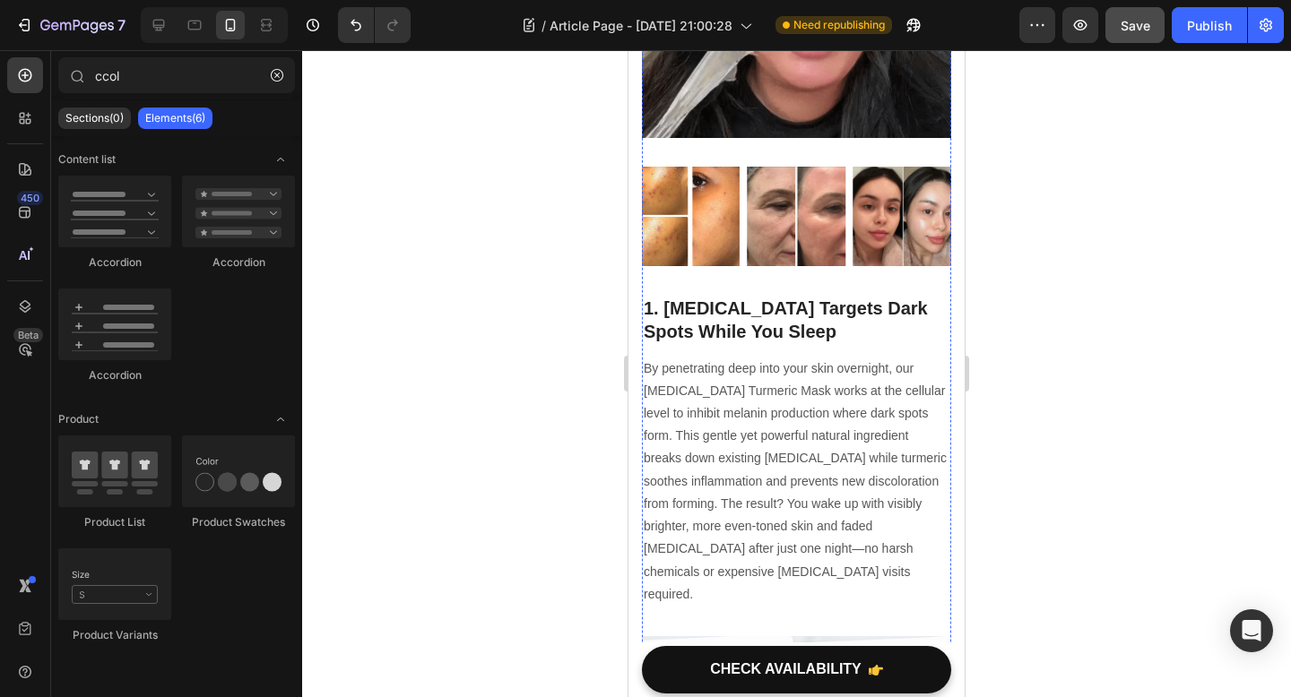
scroll to position [531, 0]
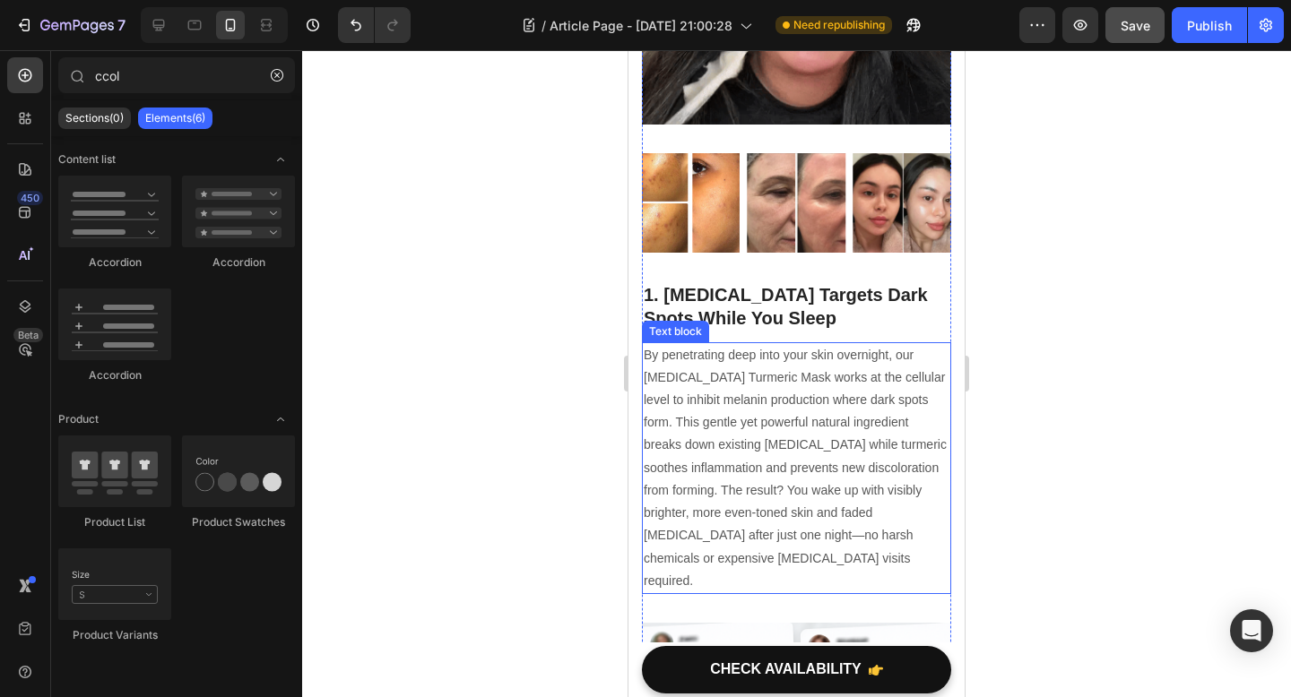
click at [907, 406] on p "By penetrating deep into your skin overnight, our Kojic Acid Turmeric Mask work…" at bounding box center [796, 468] width 306 height 248
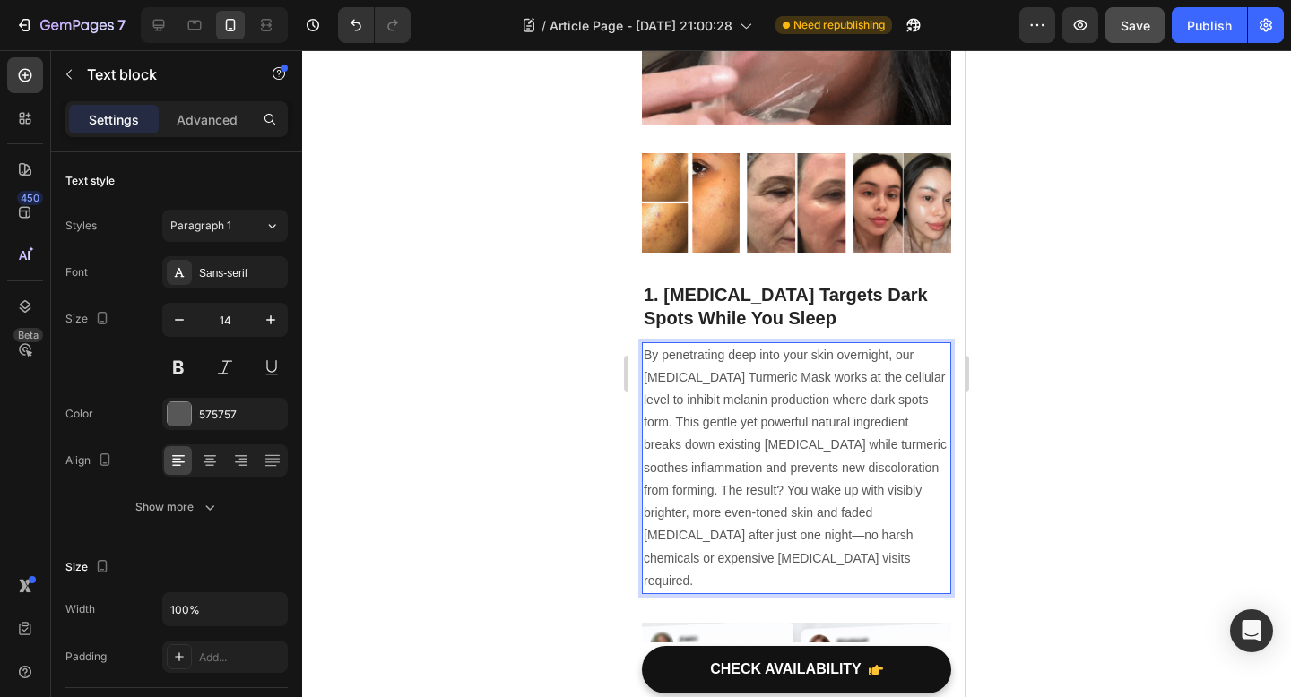
click at [903, 401] on p "By penetrating deep into your skin overnight, our Kojic Acid Turmeric Mask work…" at bounding box center [796, 468] width 306 height 248
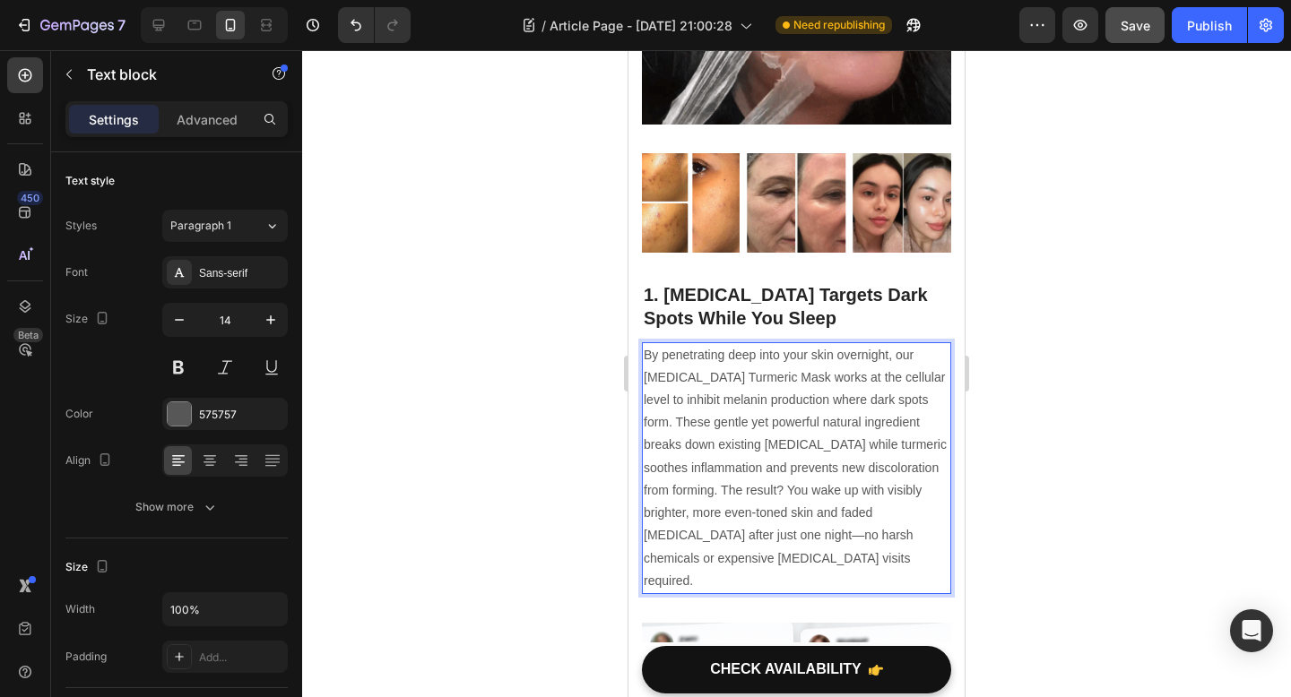
click at [845, 423] on p "By penetrating deep into your skin overnight, our Kojic Acid Turmeric Mask work…" at bounding box center [796, 468] width 306 height 248
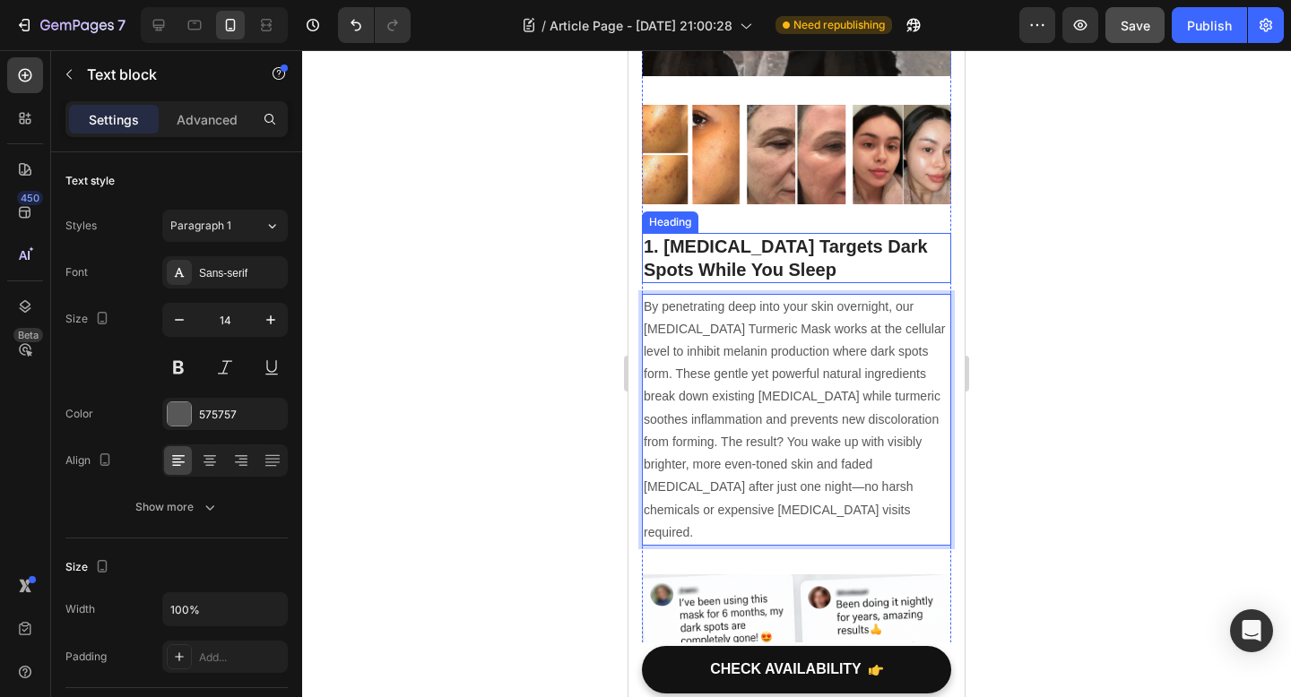
scroll to position [582, 0]
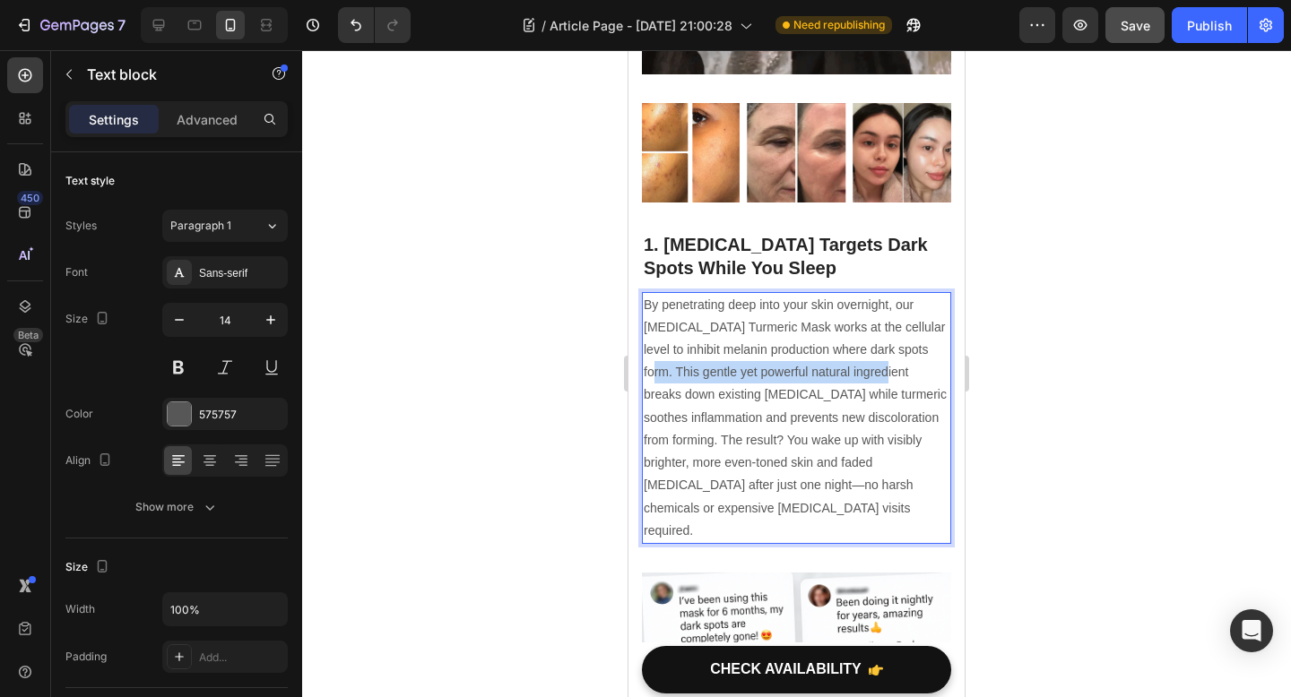
drag, startPoint x: 886, startPoint y: 348, endPoint x: 813, endPoint y: 379, distance: 79.9
click at [813, 379] on p "By penetrating deep into your skin overnight, our Kojic Acid Turmeric Mask work…" at bounding box center [796, 418] width 306 height 248
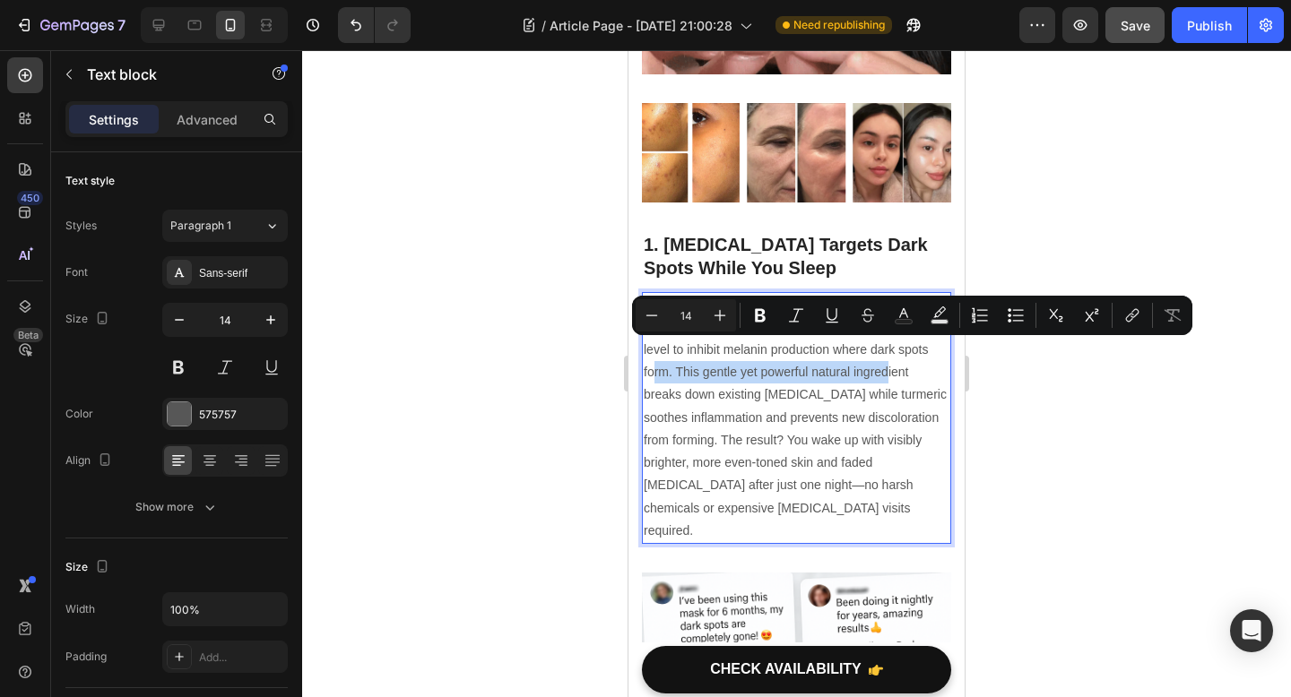
click at [813, 384] on p "By penetrating deep into your skin overnight, our Kojic Acid Turmeric Mask work…" at bounding box center [796, 418] width 306 height 248
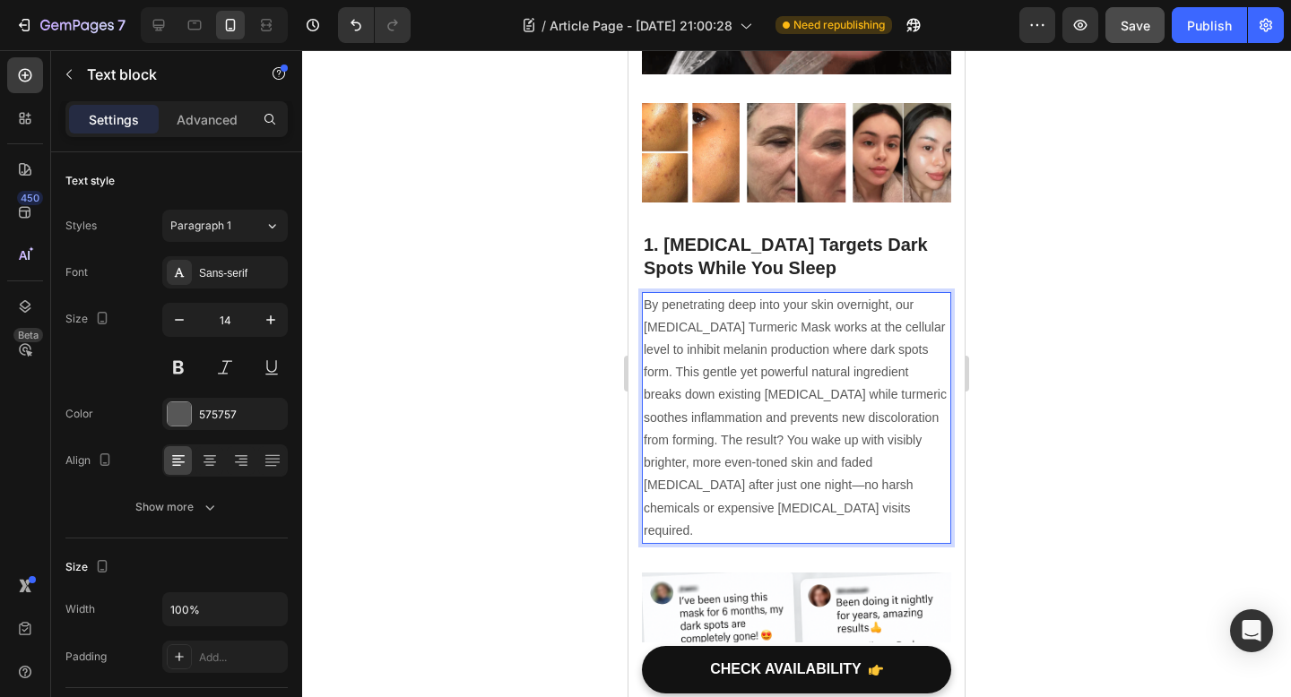
click at [891, 349] on p "By penetrating deep into your skin overnight, our Kojic Acid Turmeric Mask work…" at bounding box center [796, 418] width 306 height 248
click at [895, 350] on p "By penetrating deep into your skin overnight, our Kojic Acid Turmeric Mask work…" at bounding box center [796, 418] width 306 height 248
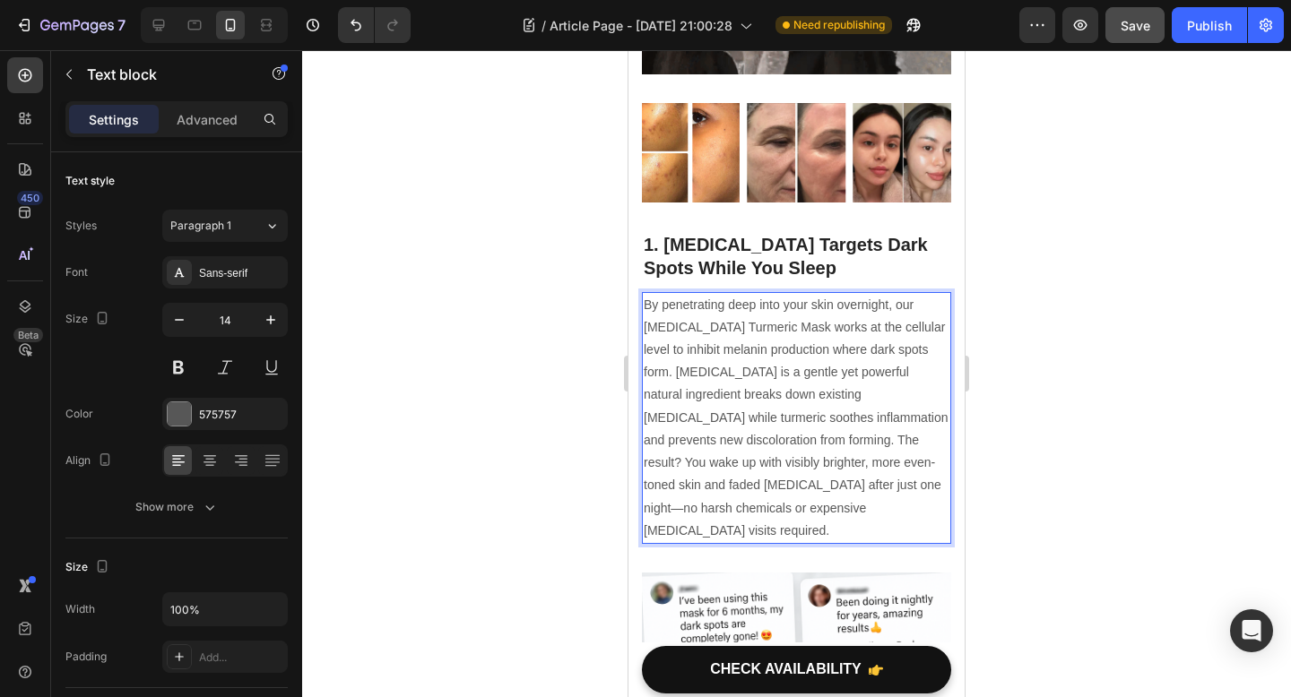
click at [875, 373] on p "By penetrating deep into your skin overnight, our Kojic Acid Turmeric Mask work…" at bounding box center [796, 418] width 306 height 248
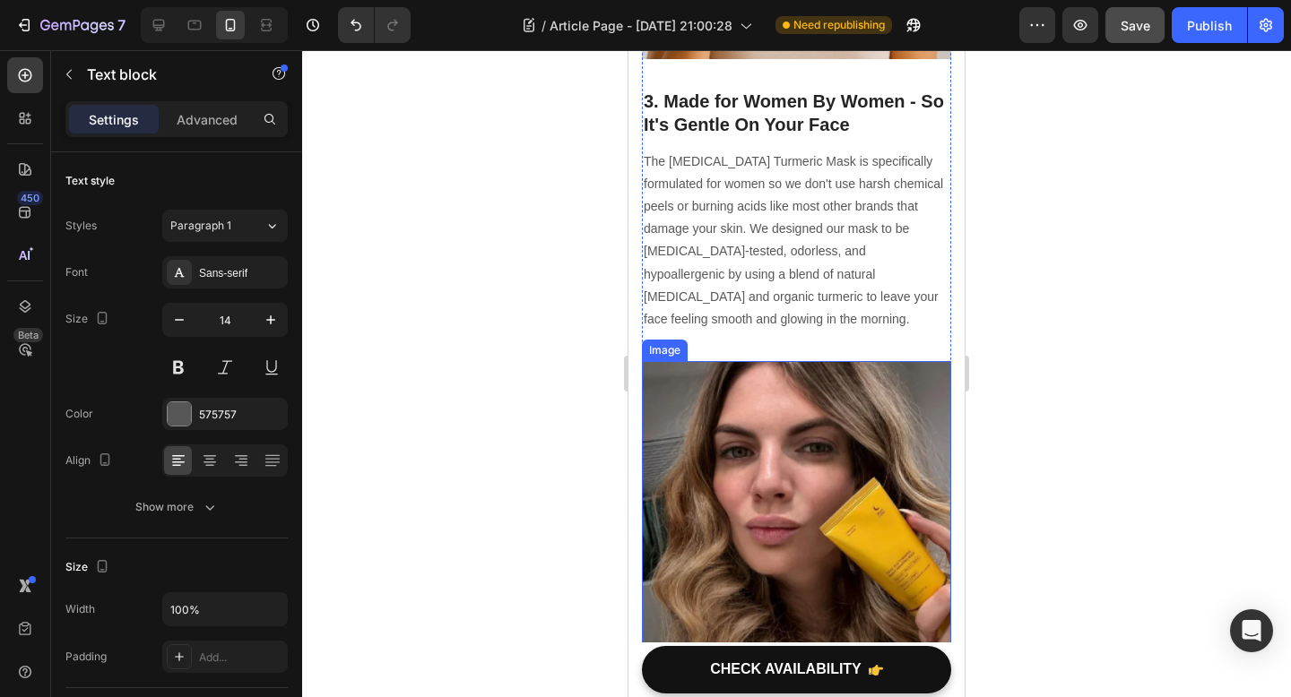
scroll to position [2133, 0]
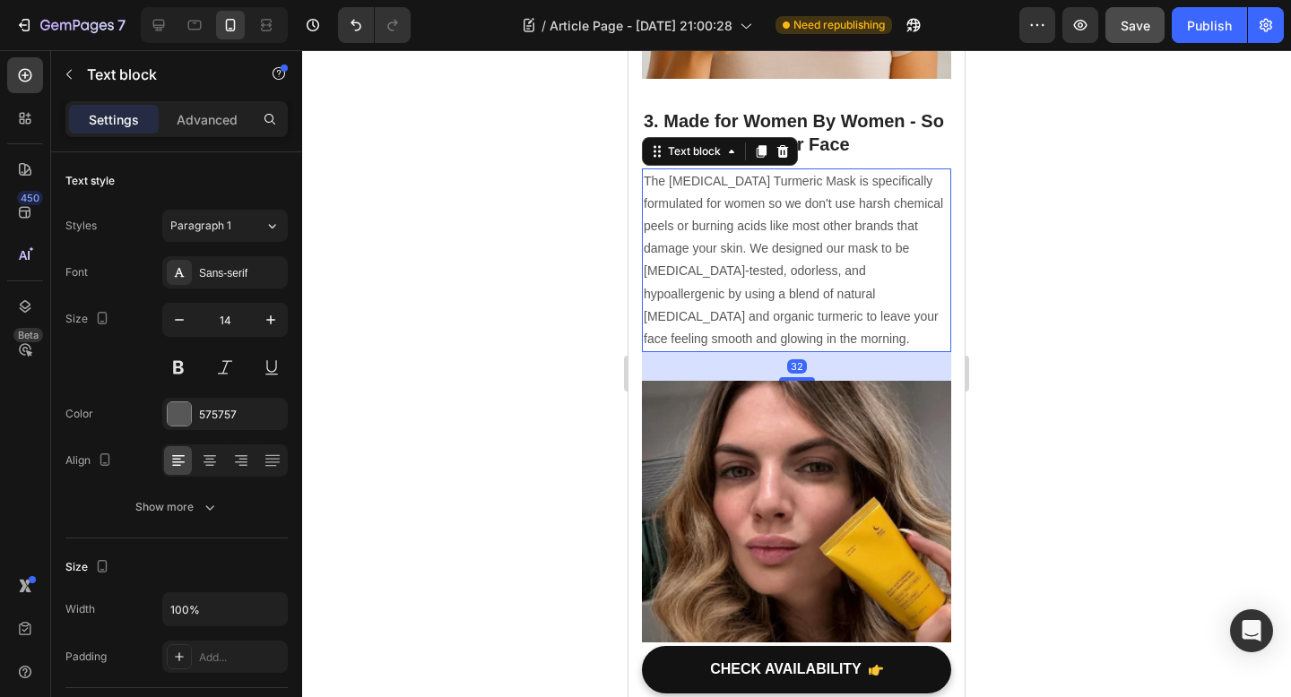
click at [792, 295] on p "The Kojic Acid Turmeric Mask is specifically formulated for women so we don't u…" at bounding box center [796, 260] width 306 height 181
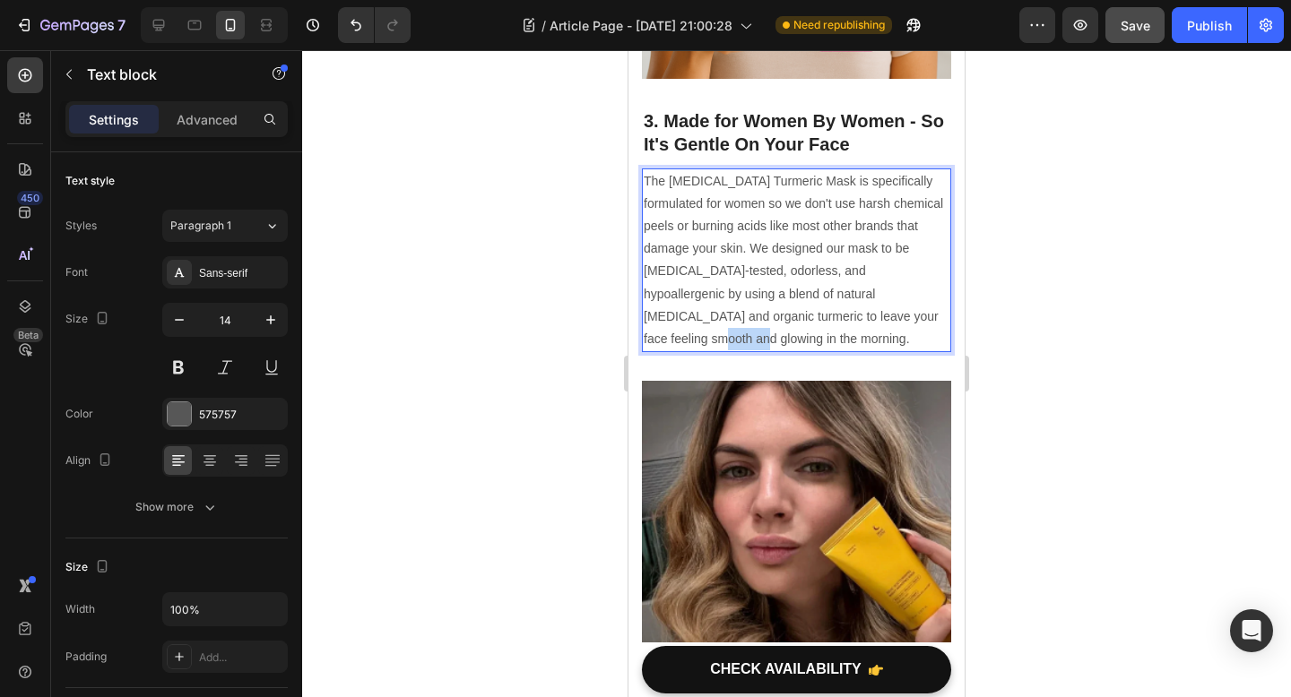
click at [792, 295] on p "The Kojic Acid Turmeric Mask is specifically formulated for women so we don't u…" at bounding box center [796, 260] width 306 height 181
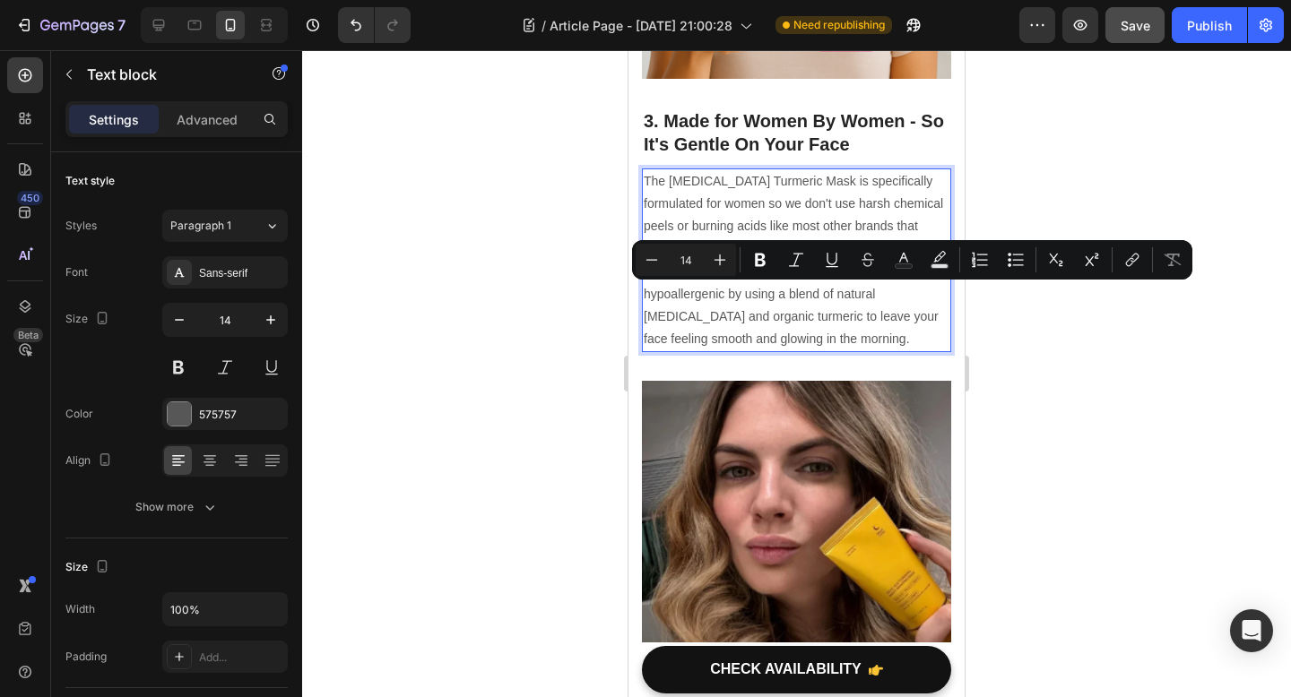
click at [774, 295] on p "The Kojic Acid Turmeric Mask is specifically formulated for women so we don't u…" at bounding box center [796, 260] width 306 height 181
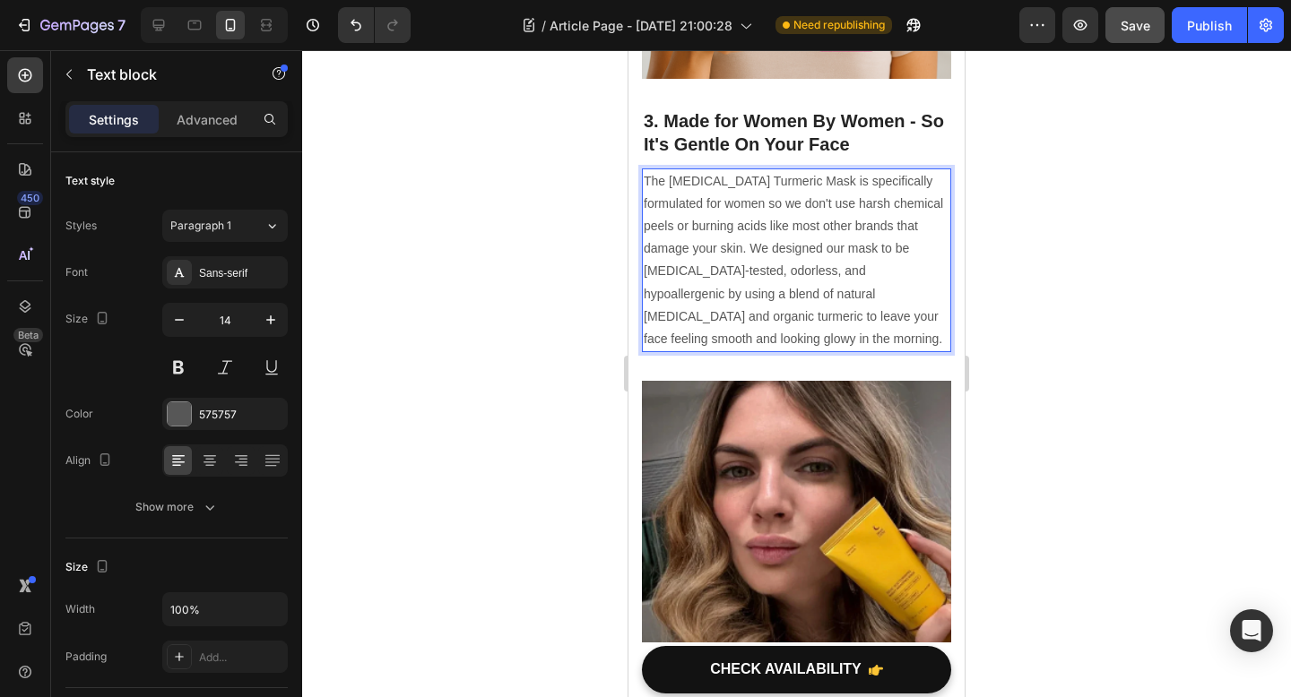
click at [993, 302] on div at bounding box center [796, 373] width 989 height 647
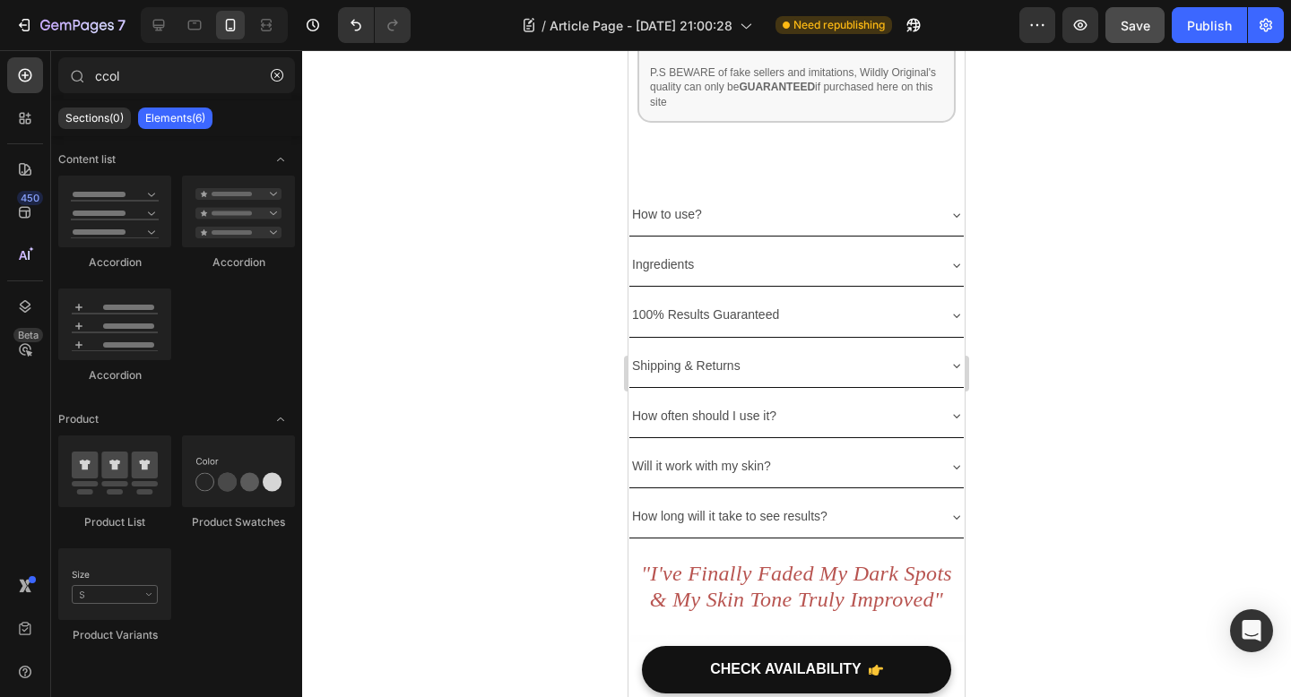
scroll to position [5366, 0]
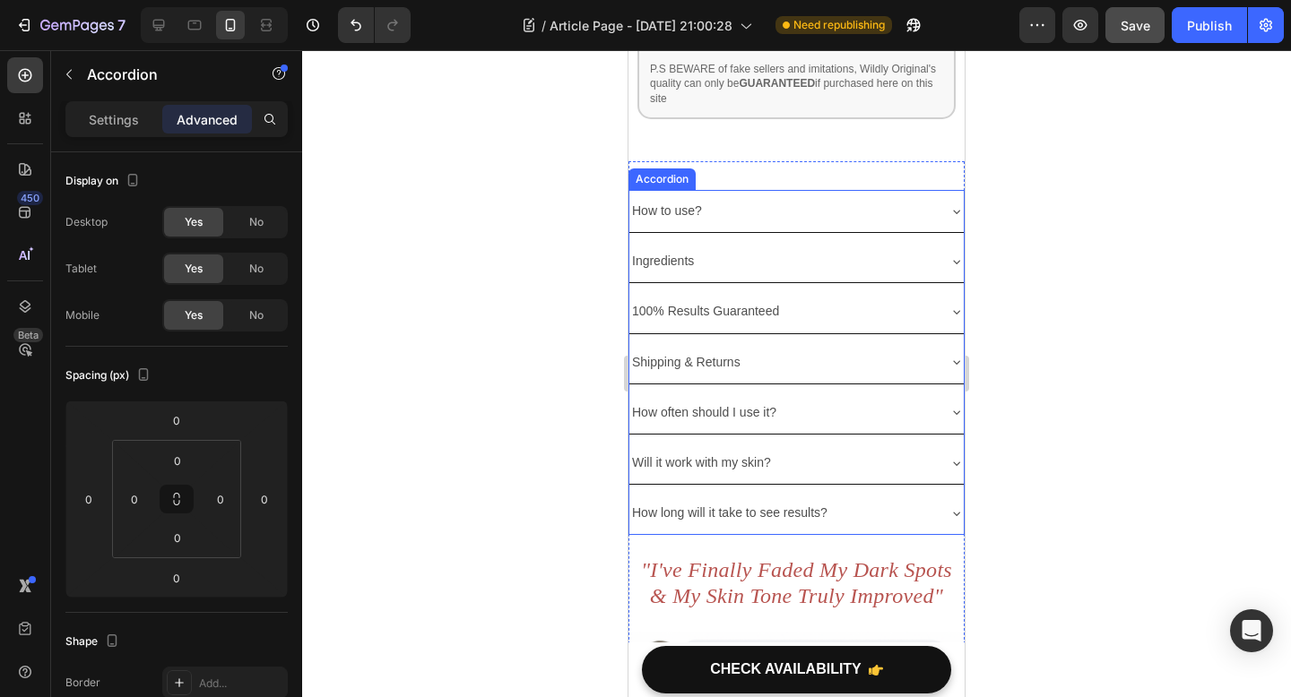
click at [944, 190] on div "How to use?" at bounding box center [796, 211] width 334 height 42
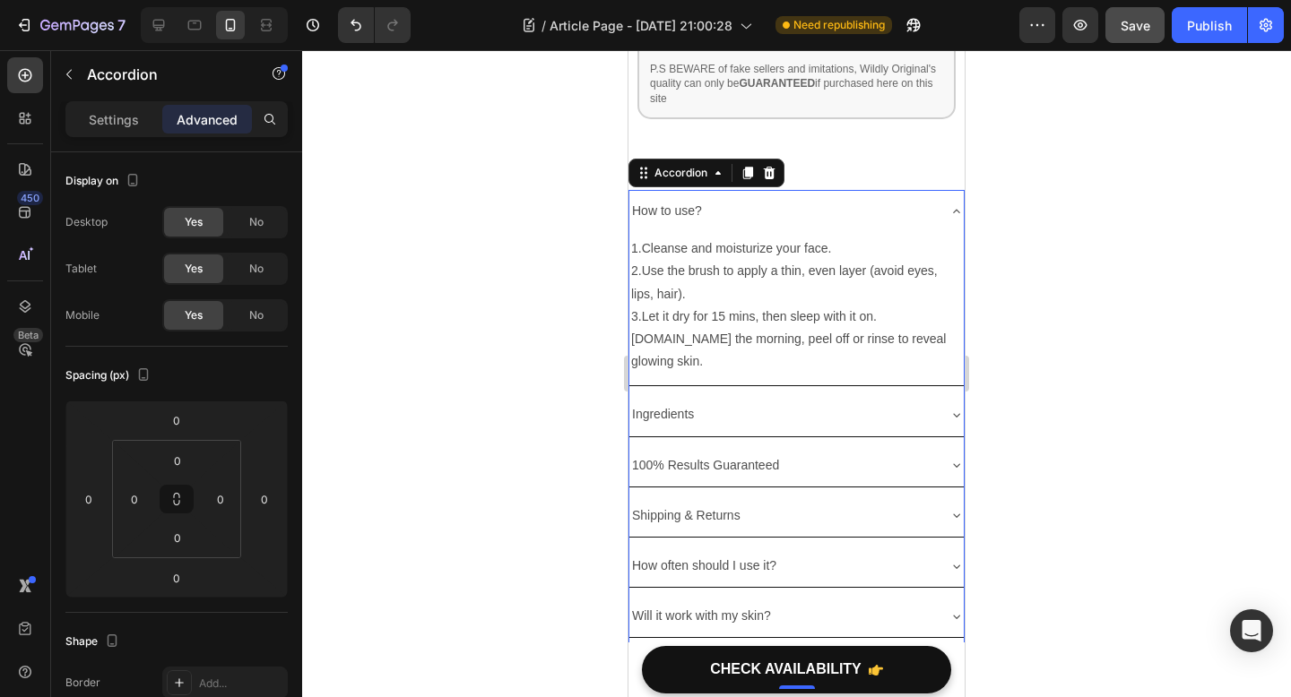
click at [953, 204] on icon at bounding box center [956, 211] width 14 height 14
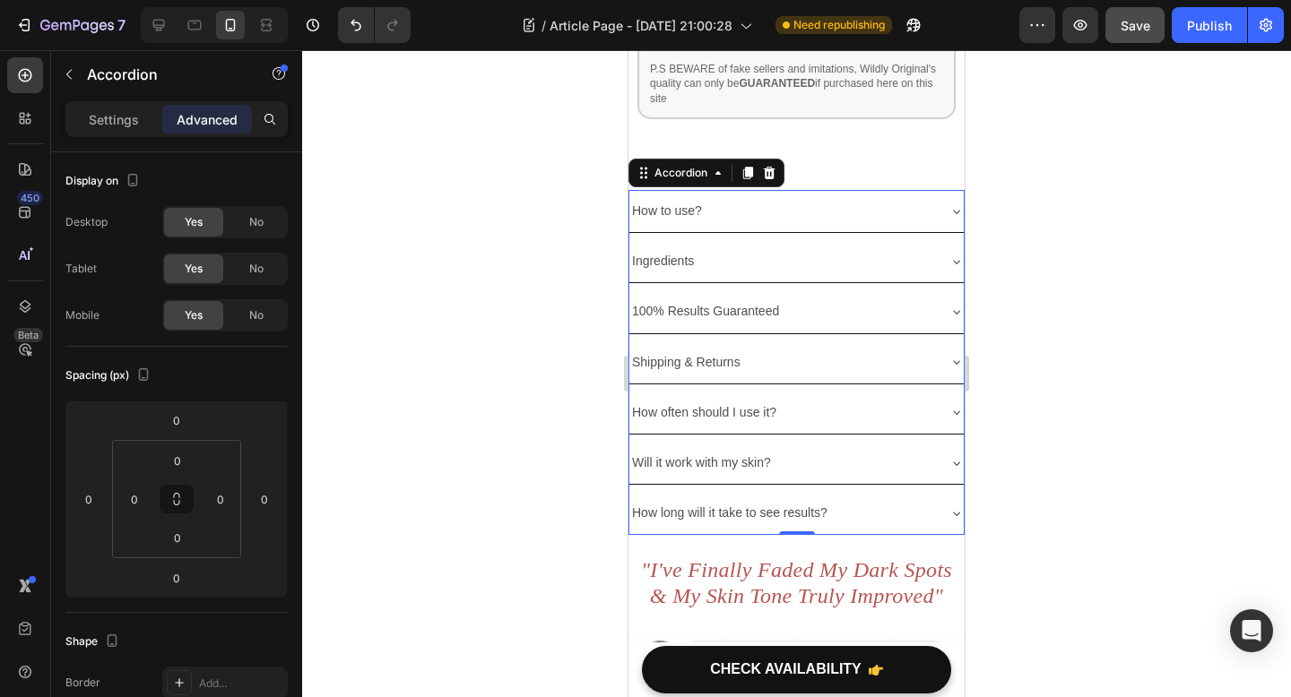
click at [945, 240] on div "Ingredients" at bounding box center [796, 261] width 334 height 42
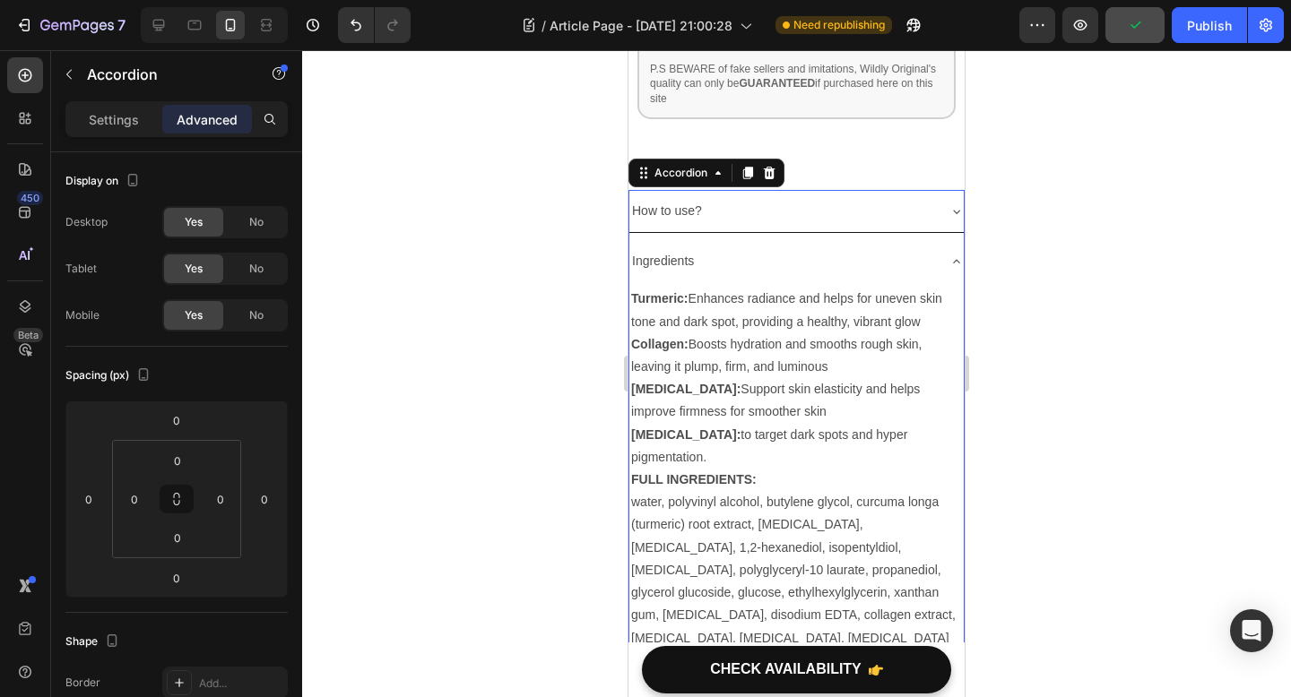
click at [945, 240] on div "Ingredients" at bounding box center [796, 261] width 334 height 42
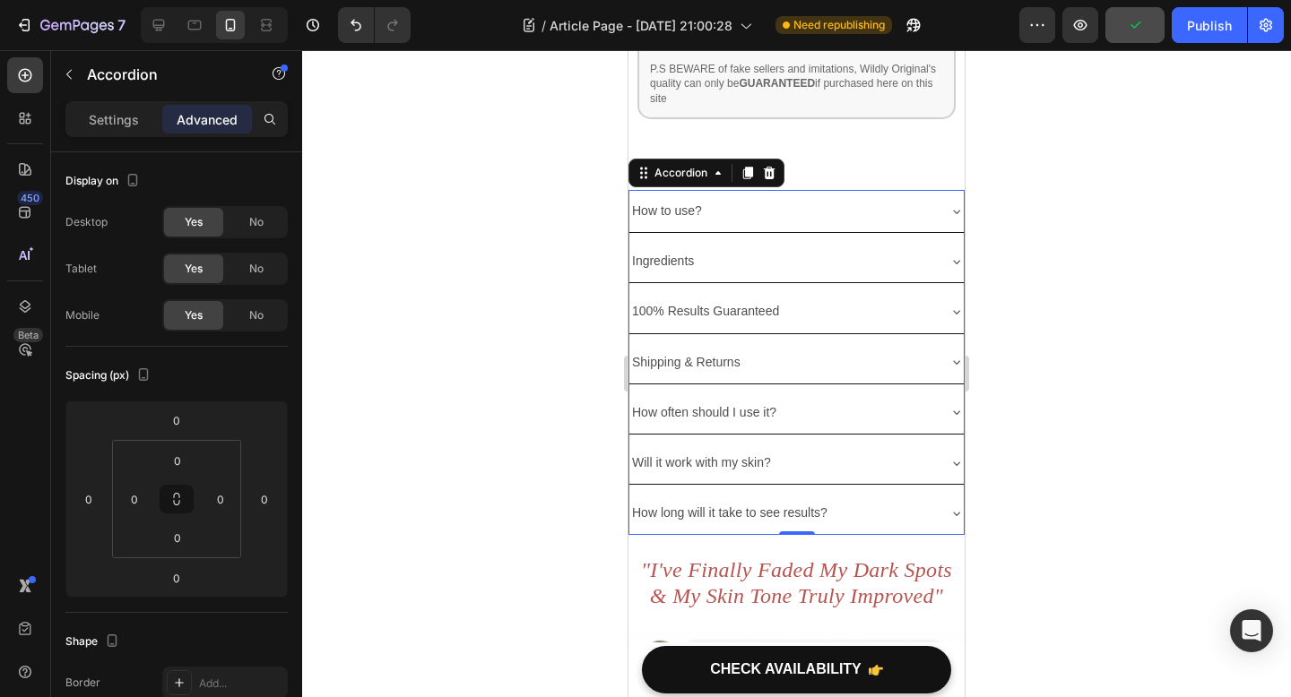
click at [928, 298] on div "100% Results Guaranteed" at bounding box center [782, 312] width 306 height 28
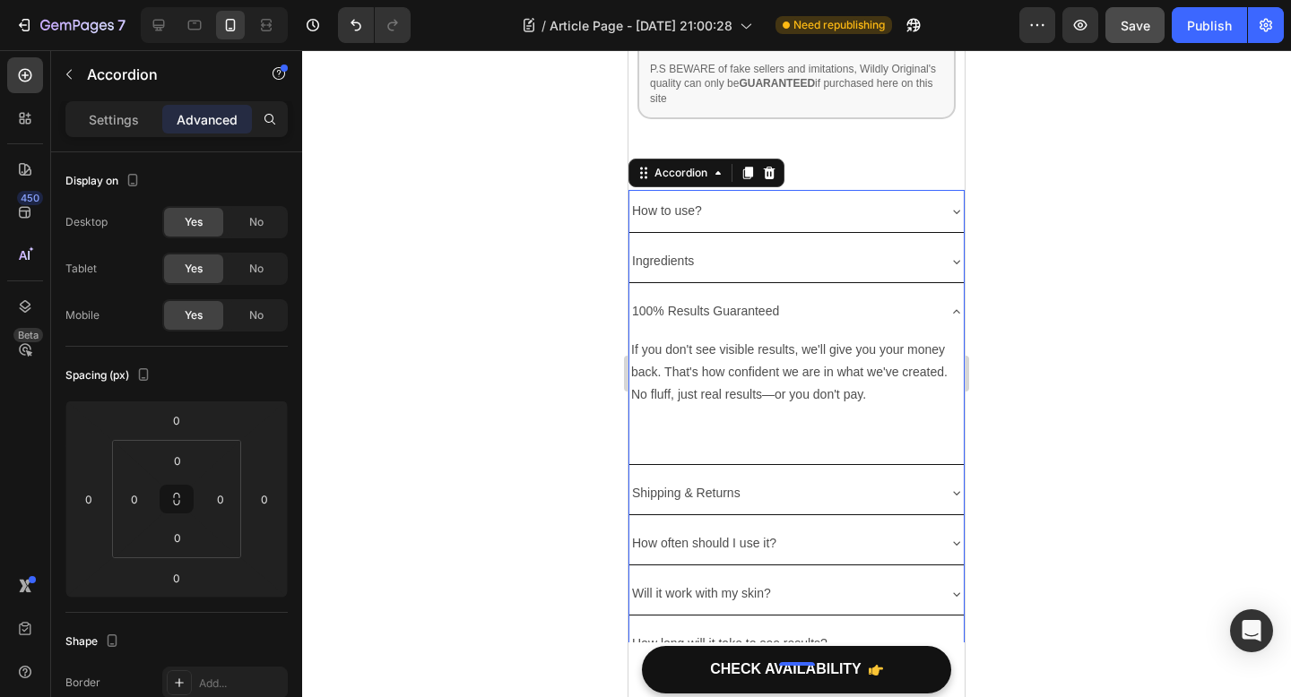
click at [928, 298] on div "100% Results Guaranteed" at bounding box center [782, 312] width 306 height 28
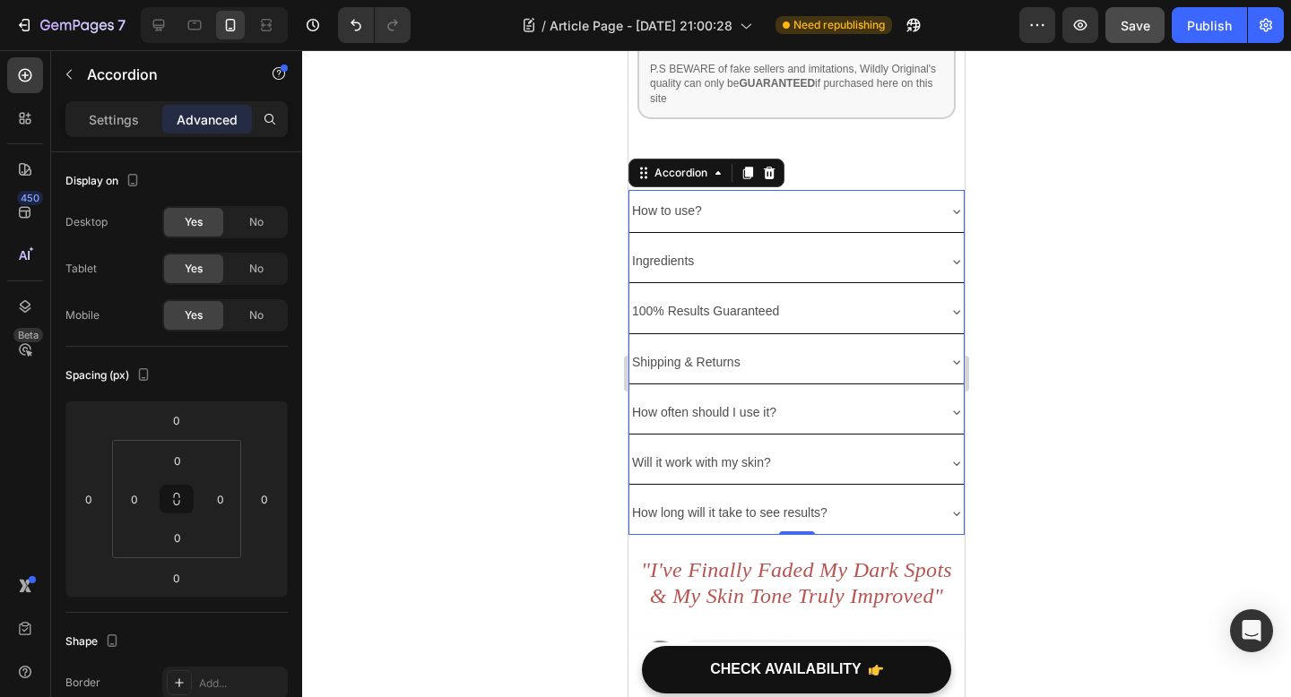
click at [920, 349] on div "Shipping & Returns" at bounding box center [782, 363] width 306 height 28
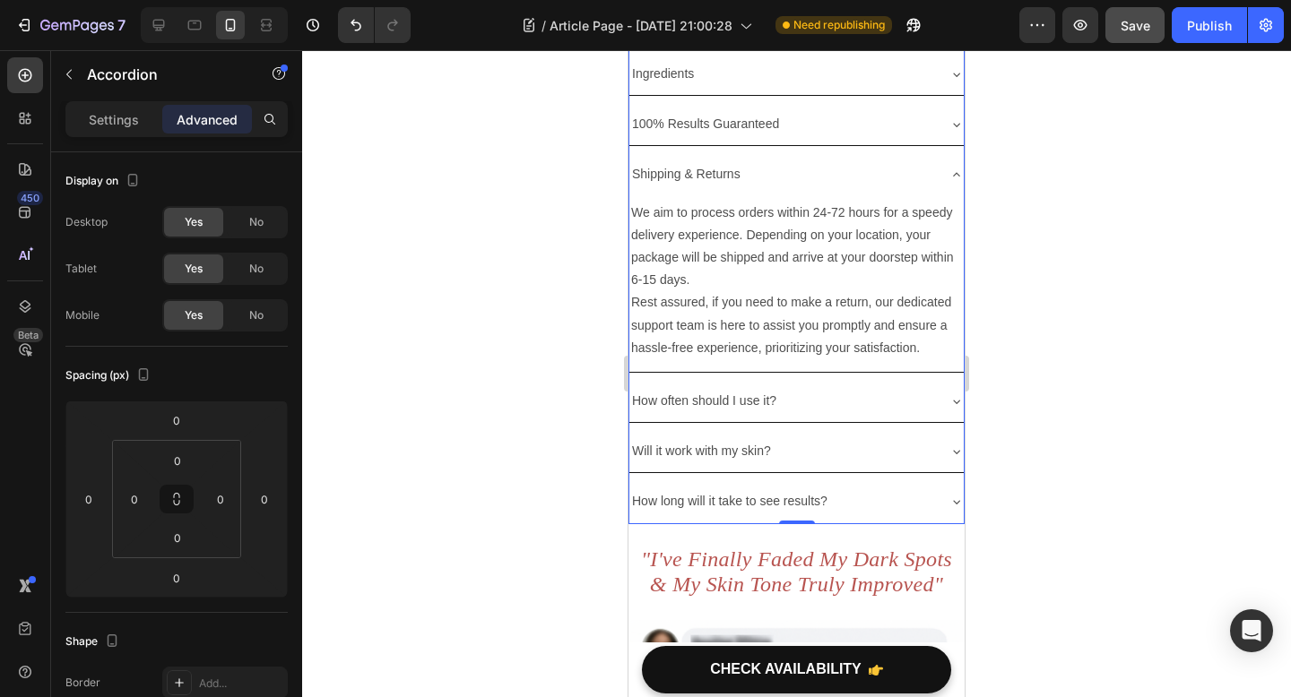
scroll to position [5488, 0]
click at [915, 381] on div "How to use? Ingredients 100% Results Guaranteed Shipping & Returns We aim to pr…" at bounding box center [796, 266] width 336 height 522
click at [922, 390] on div "How often should I use it?" at bounding box center [782, 404] width 306 height 28
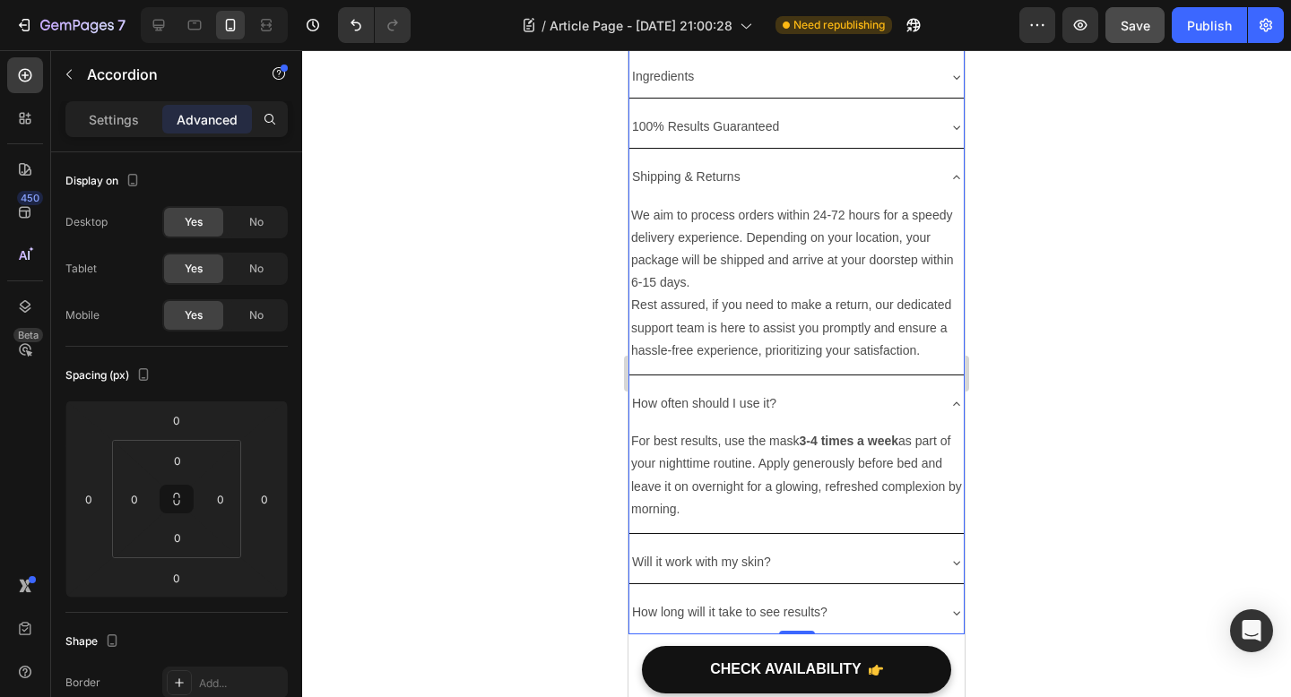
click at [876, 555] on div "Will it work with my skin?" at bounding box center [782, 562] width 306 height 28
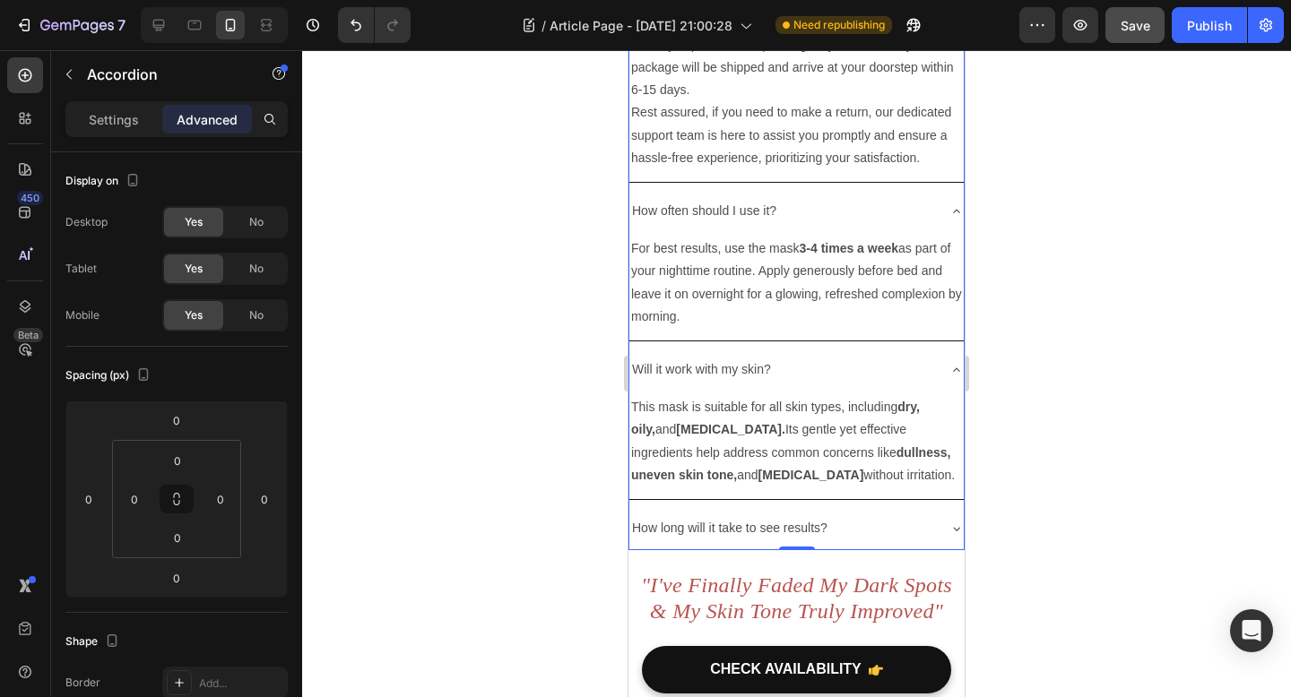
scroll to position [5684, 0]
click at [873, 524] on div "How long will it take to see results?" at bounding box center [782, 526] width 306 height 28
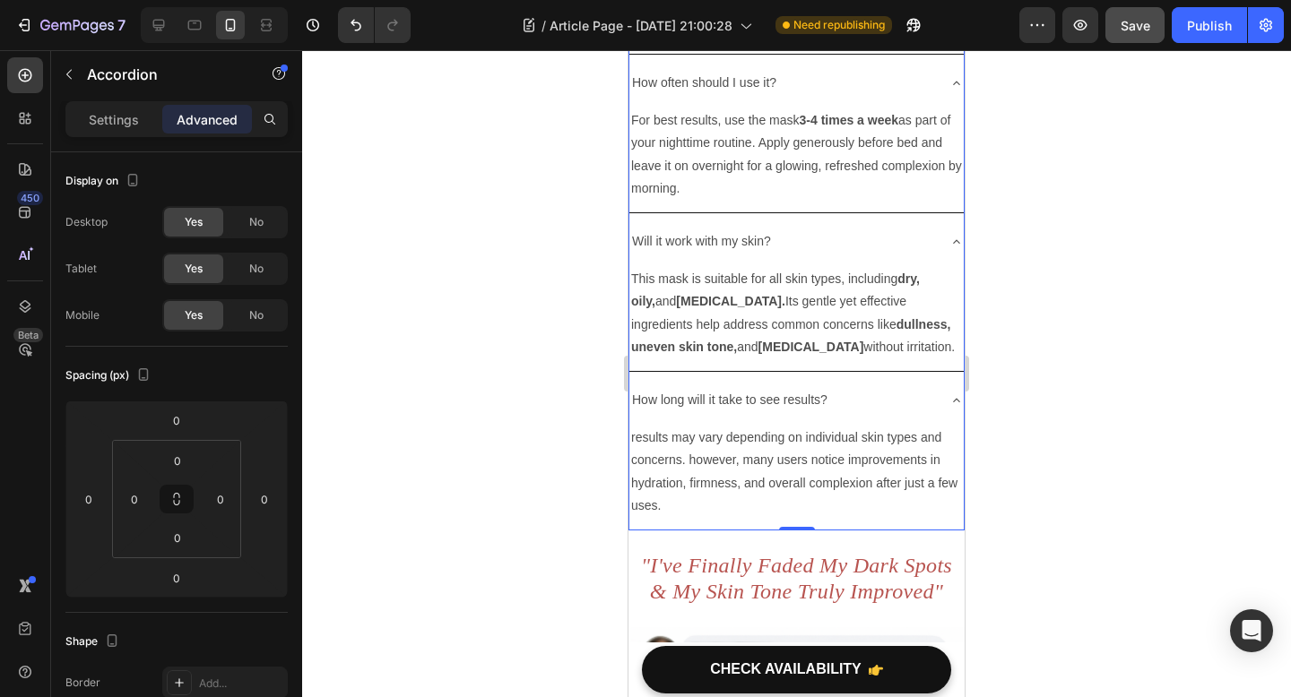
scroll to position [5812, 0]
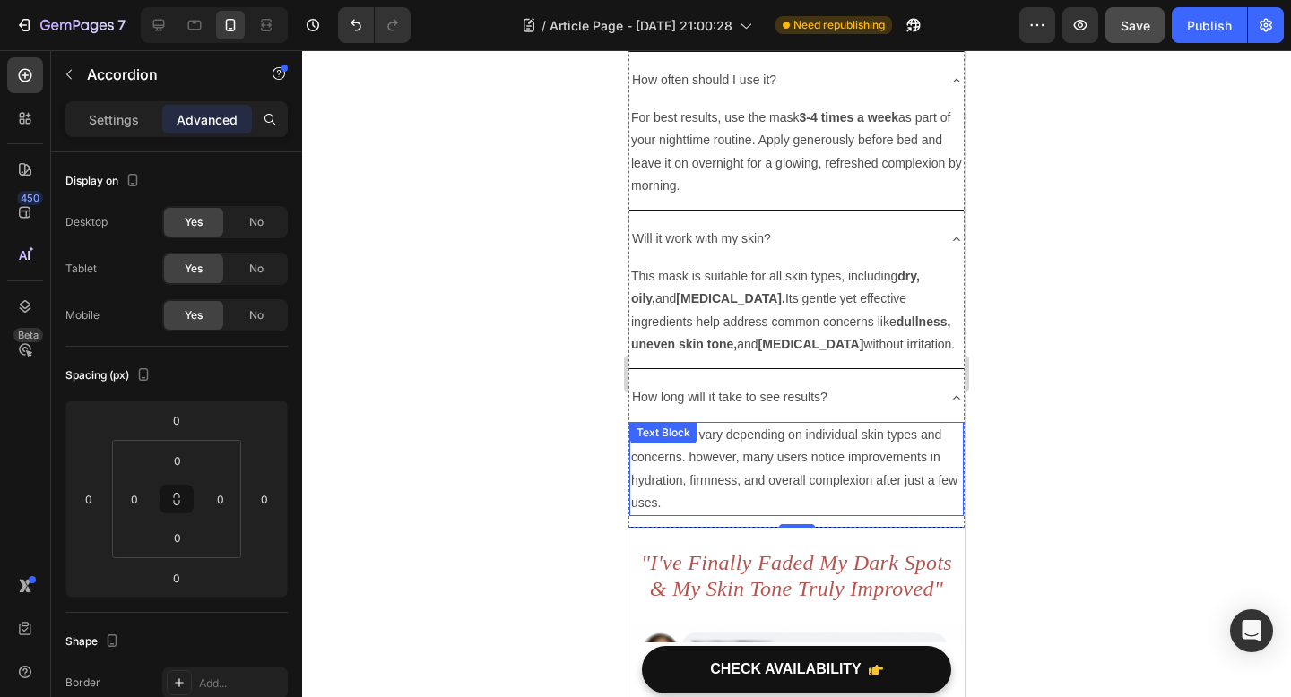
click at [790, 464] on p "results may vary depending on individual skin types and concerns. however, many…" at bounding box center [796, 469] width 331 height 91
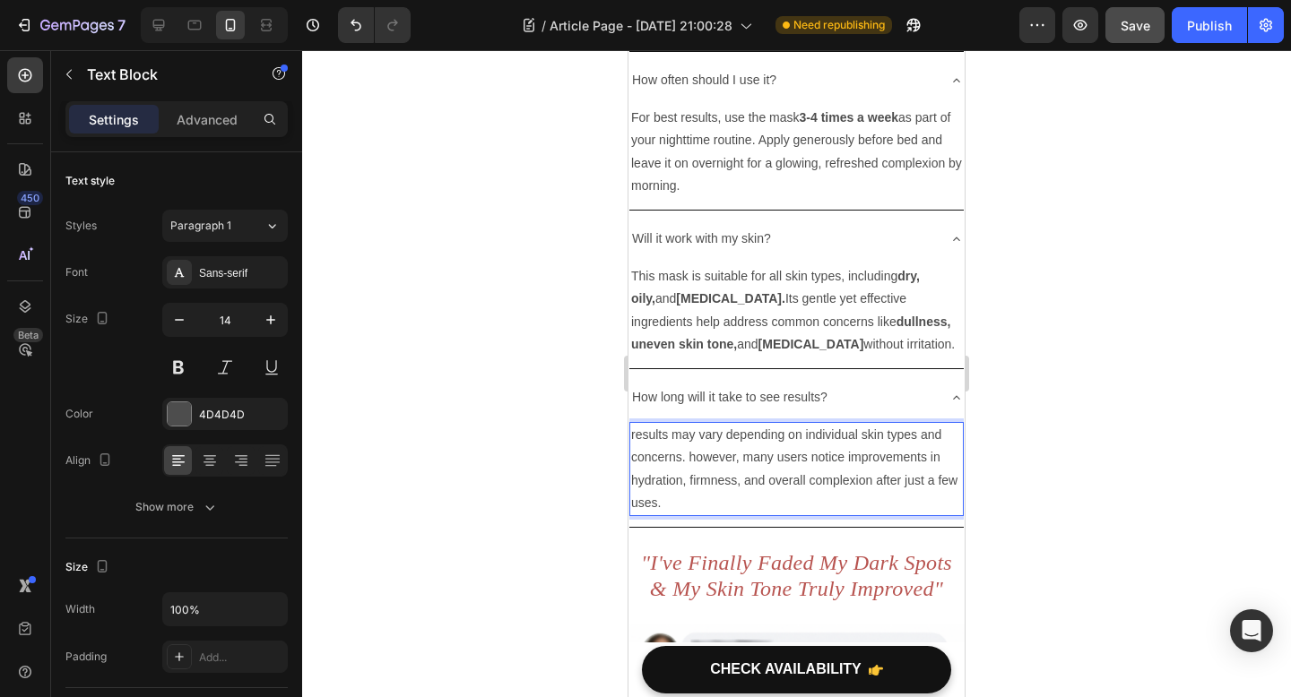
click at [681, 479] on p "results may vary depending on individual skin types and concerns. however, many…" at bounding box center [796, 469] width 331 height 91
click at [636, 441] on p "results may vary depending on individual skin types and concerns. however, many…" at bounding box center [796, 469] width 331 height 91
click at [696, 461] on p "Results may vary depending on individual skin types and concerns. however, many…" at bounding box center [796, 469] width 331 height 91
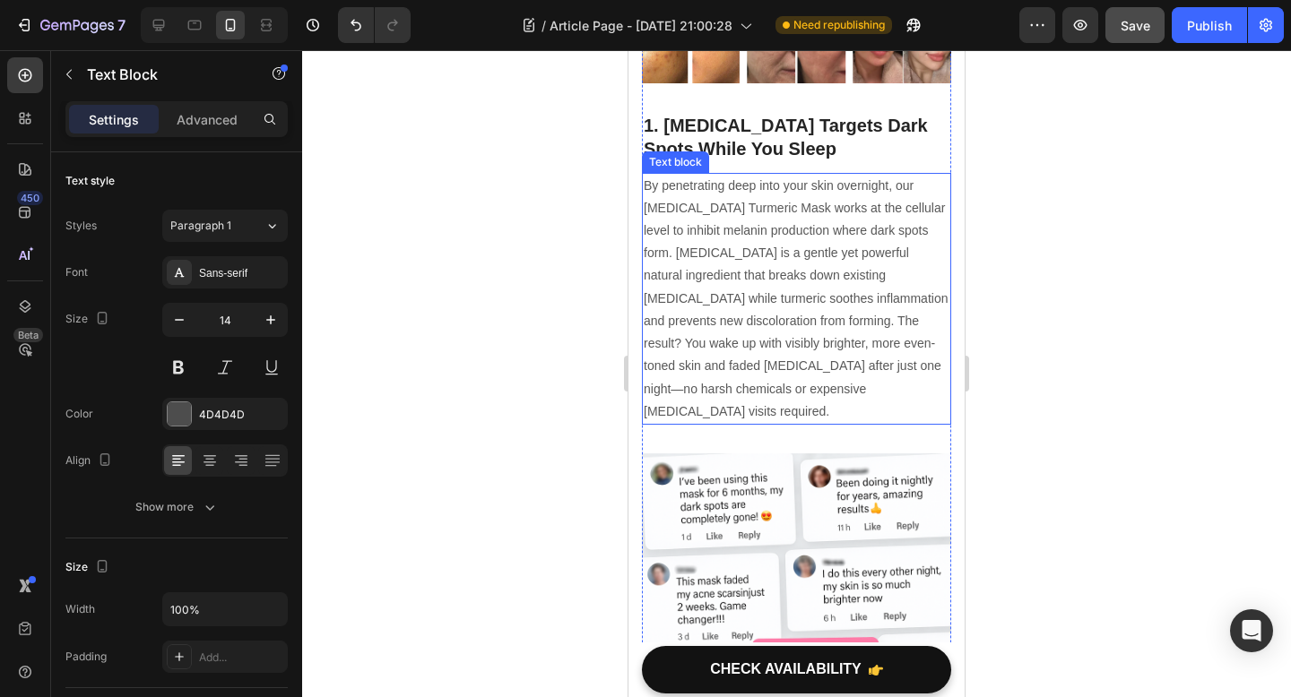
scroll to position [704, 0]
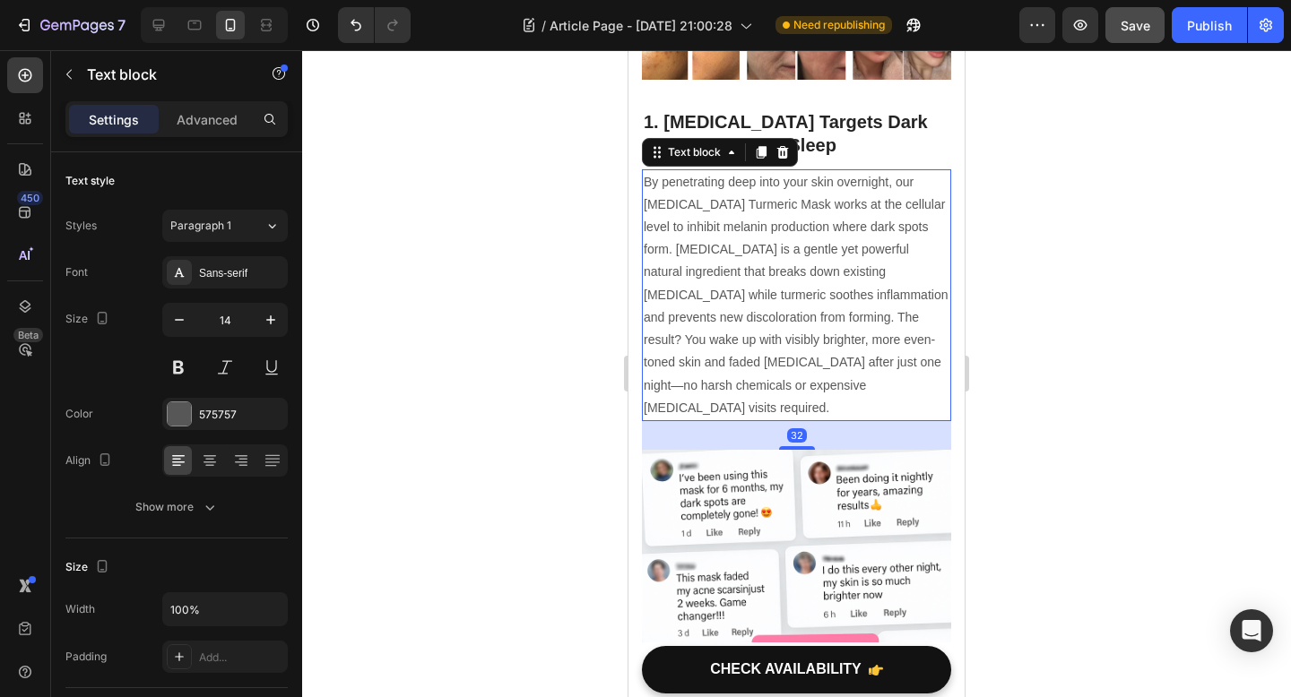
click at [869, 340] on p "By penetrating deep into your skin overnight, our Kojic Acid Turmeric Mask work…" at bounding box center [796, 295] width 306 height 248
click at [497, 208] on div at bounding box center [796, 373] width 989 height 647
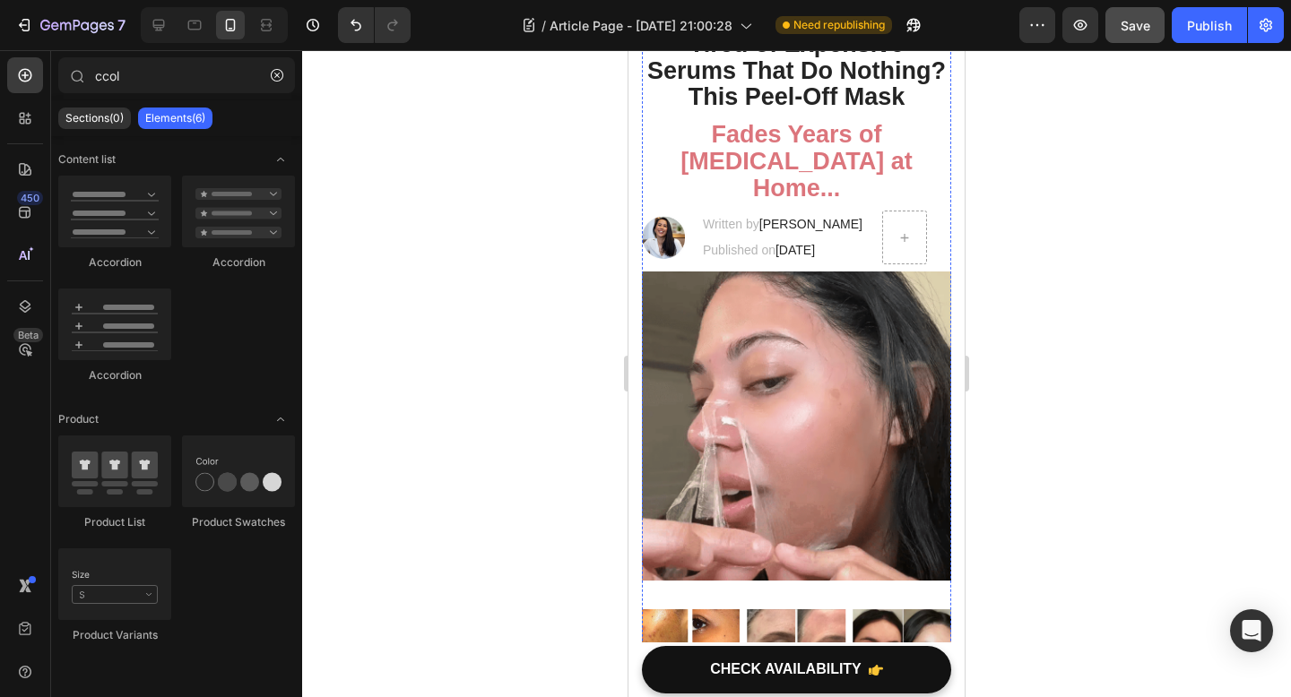
scroll to position [0, 0]
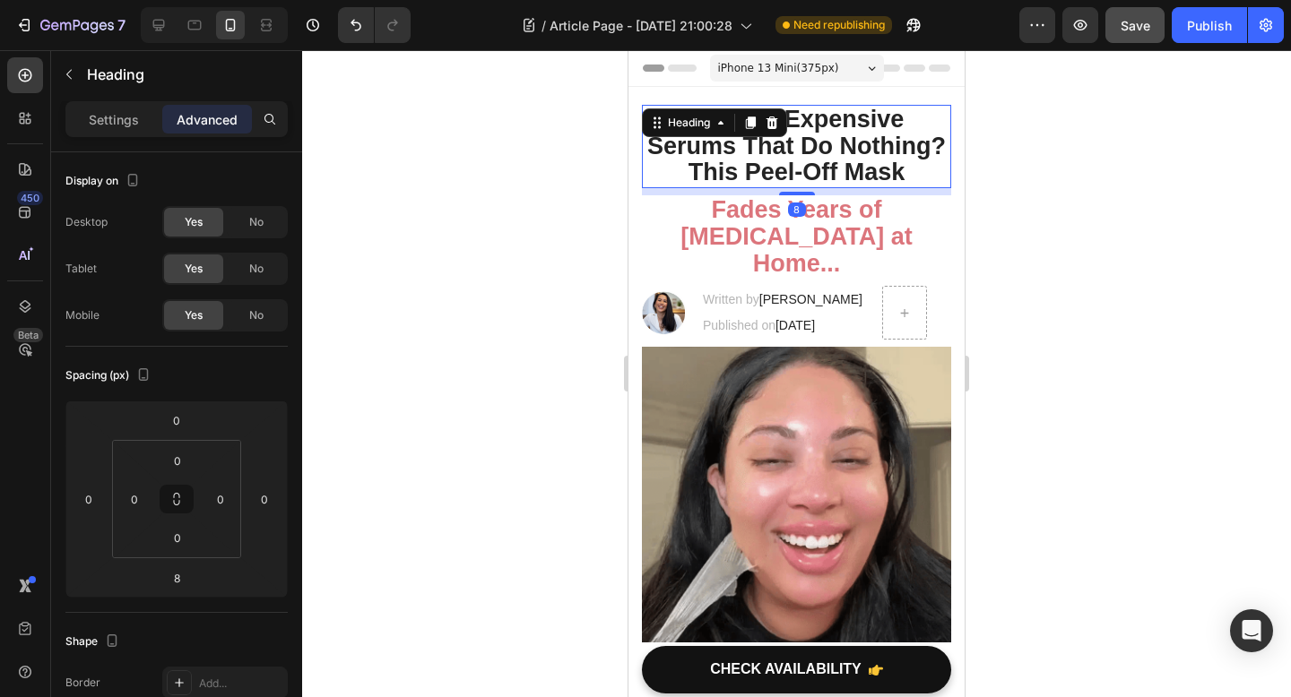
click at [848, 119] on h2 "Tired of Expensive Serums That Do Nothing? This Peel-Off Mask" at bounding box center [796, 146] width 309 height 83
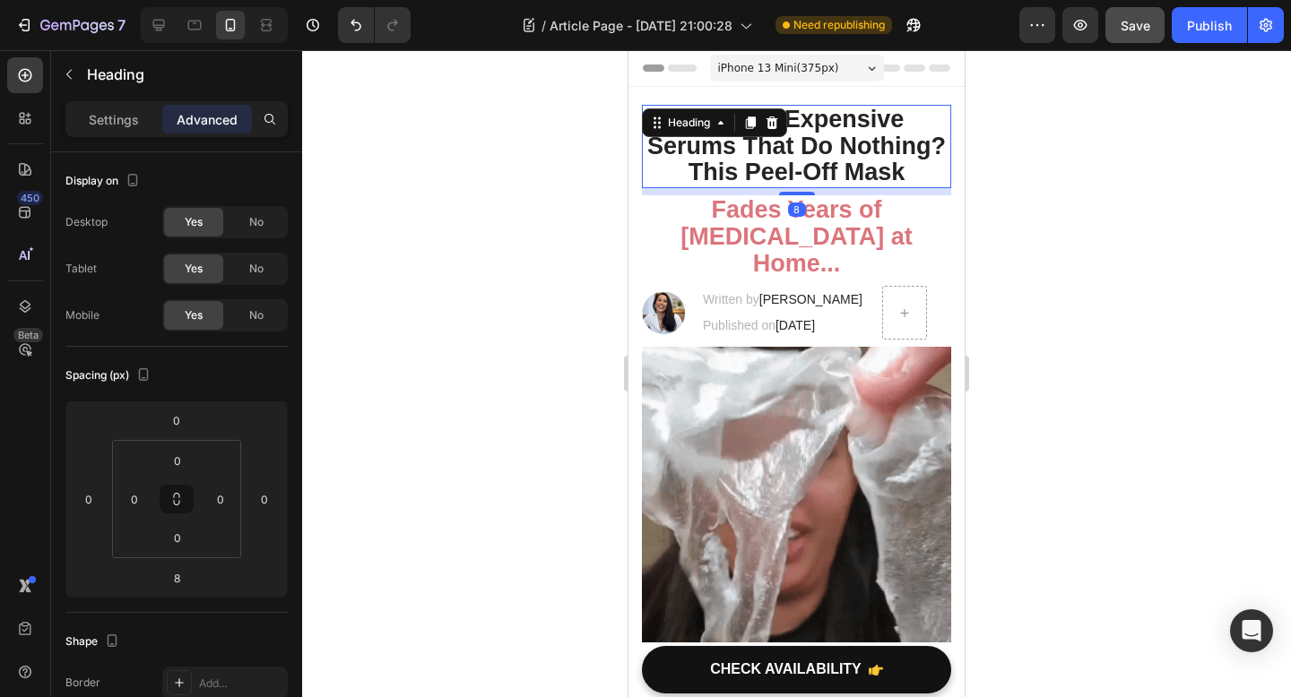
click at [553, 221] on div at bounding box center [796, 373] width 989 height 647
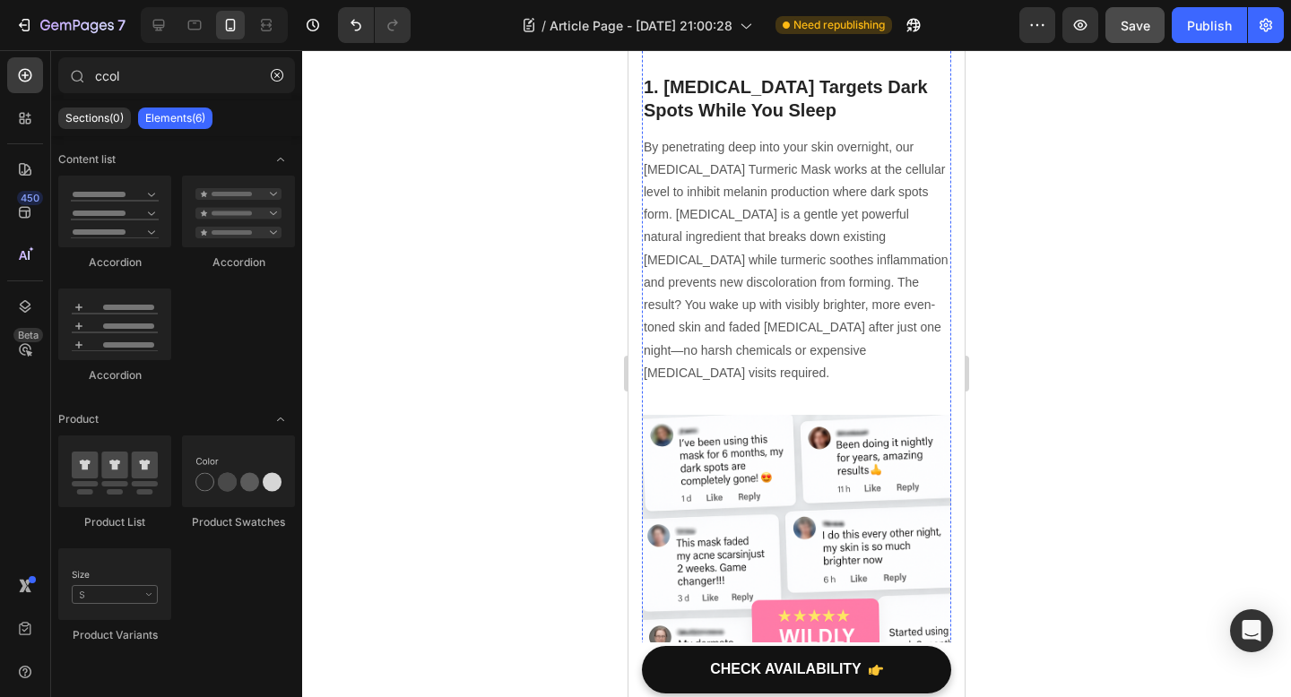
scroll to position [740, 0]
click at [873, 159] on p "By penetrating deep into your skin overnight, our Kojic Acid Turmeric Mask work…" at bounding box center [796, 259] width 306 height 248
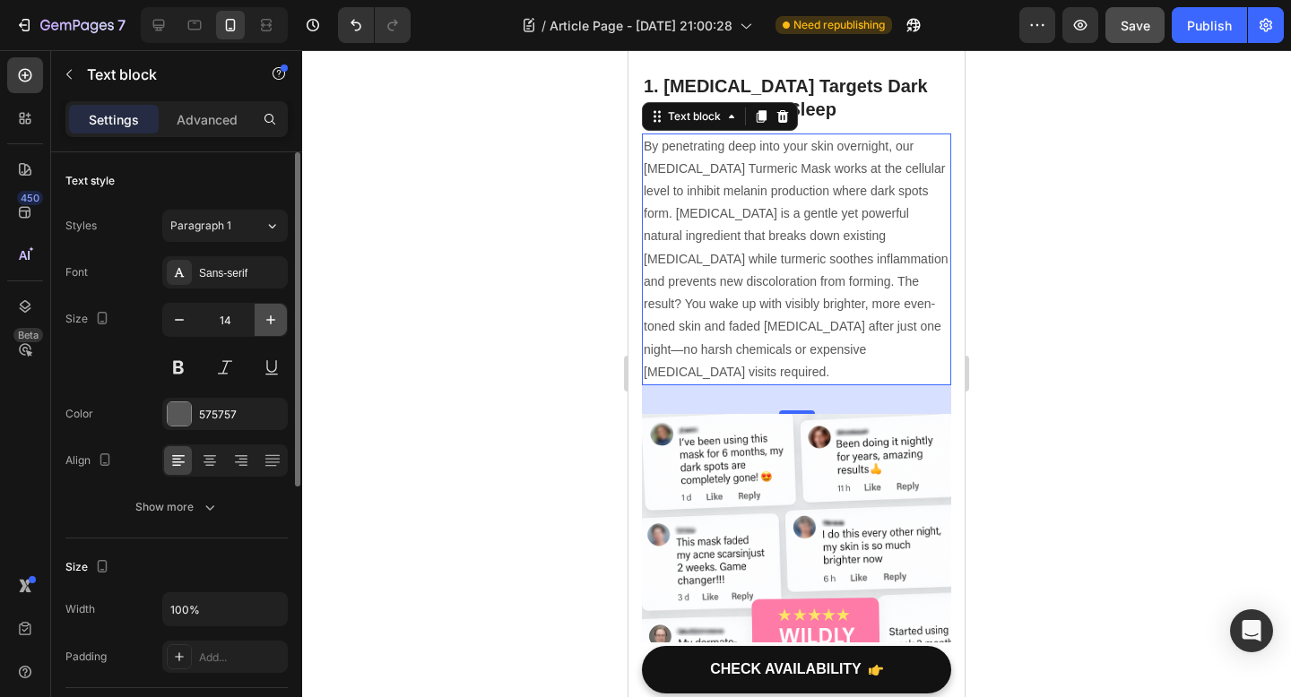
click at [272, 326] on icon "button" at bounding box center [271, 320] width 18 height 18
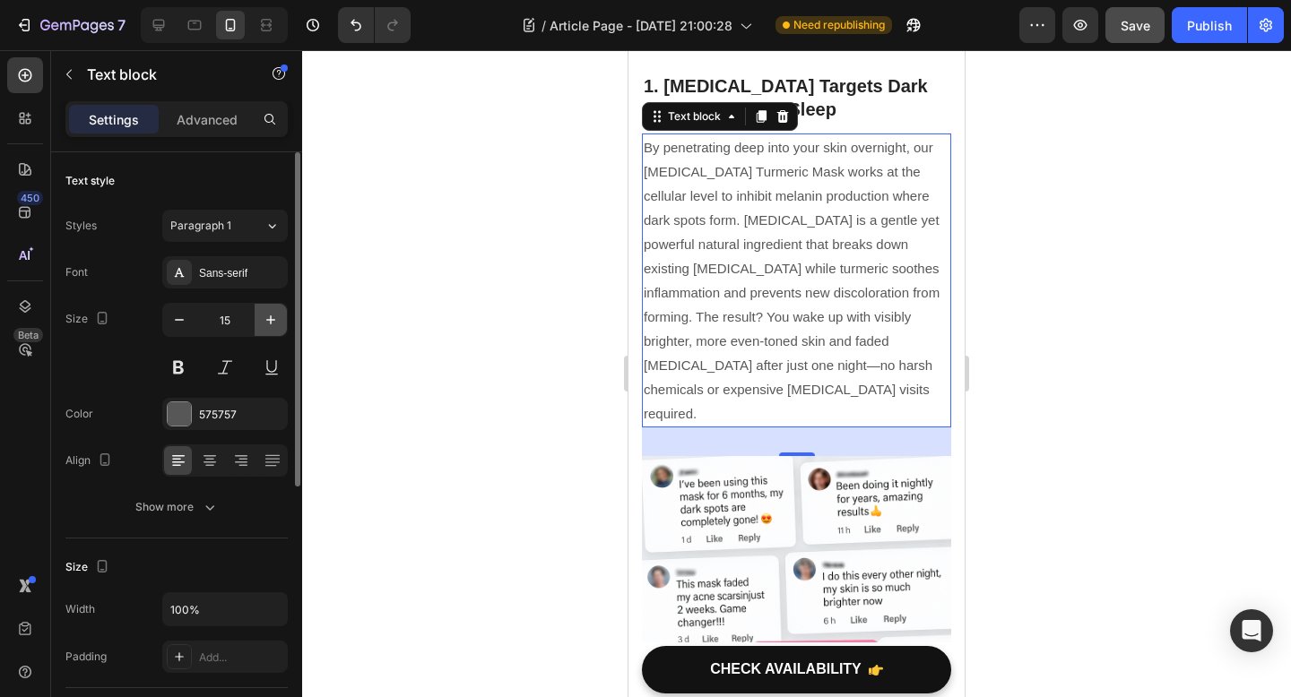
click at [272, 326] on icon "button" at bounding box center [271, 320] width 18 height 18
type input "16"
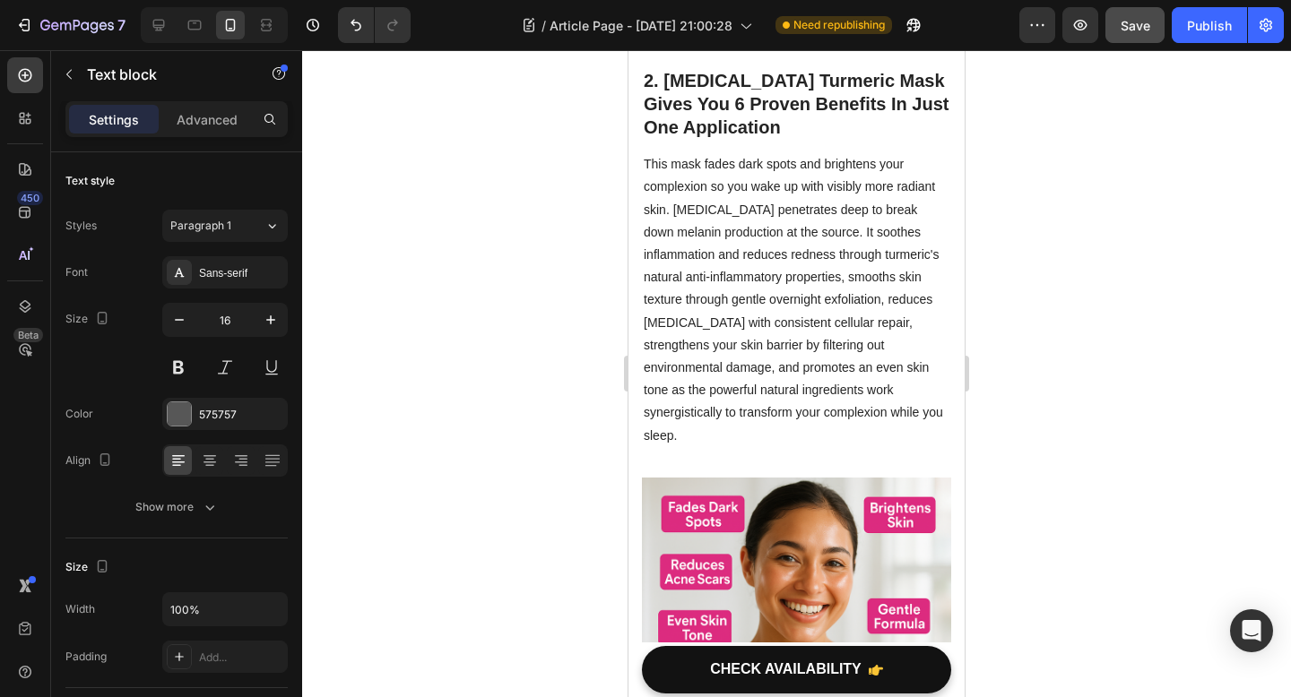
scroll to position [1484, 0]
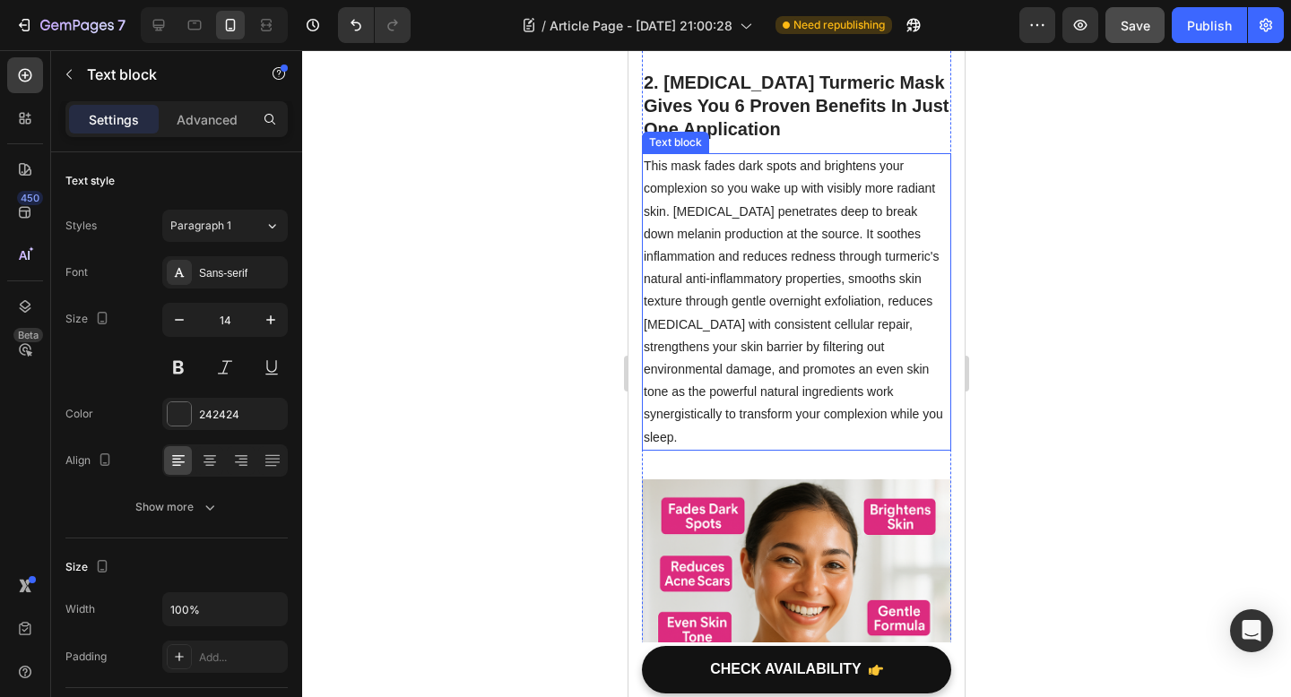
click at [811, 302] on p "This mask fades dark spots and brightens your complexion so you wake up with vi…" at bounding box center [796, 302] width 306 height 294
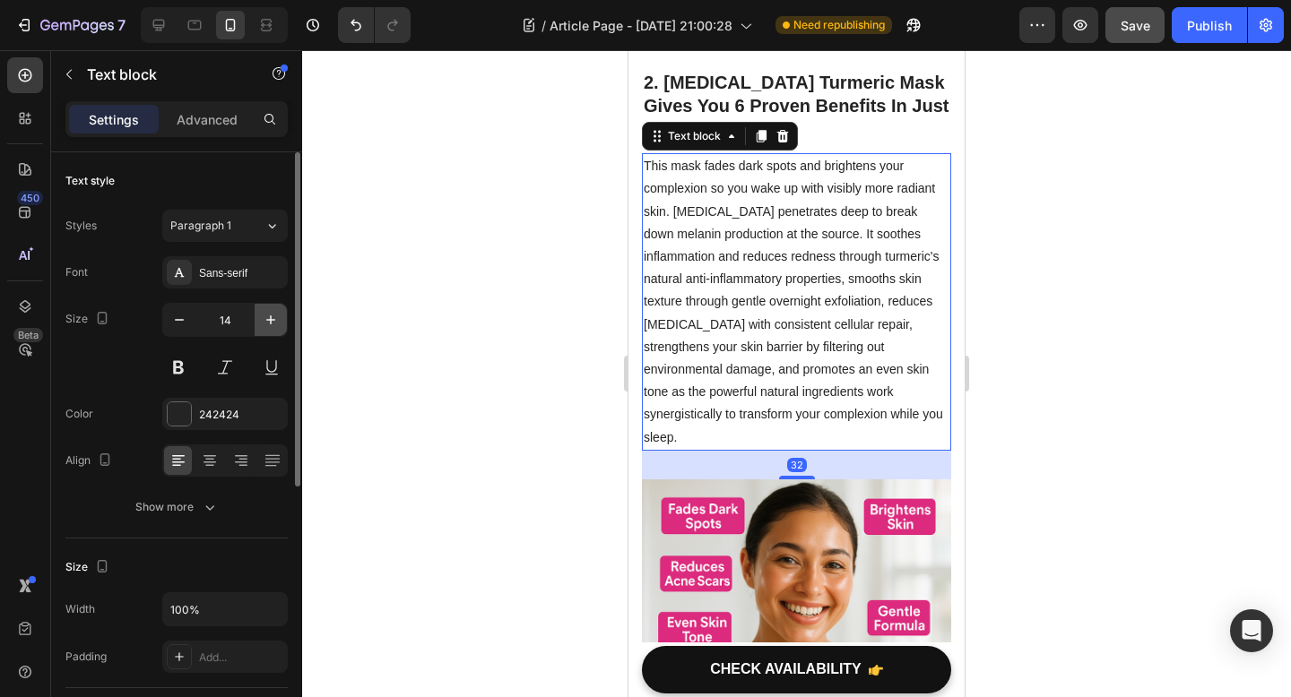
click at [267, 317] on icon "button" at bounding box center [271, 320] width 18 height 18
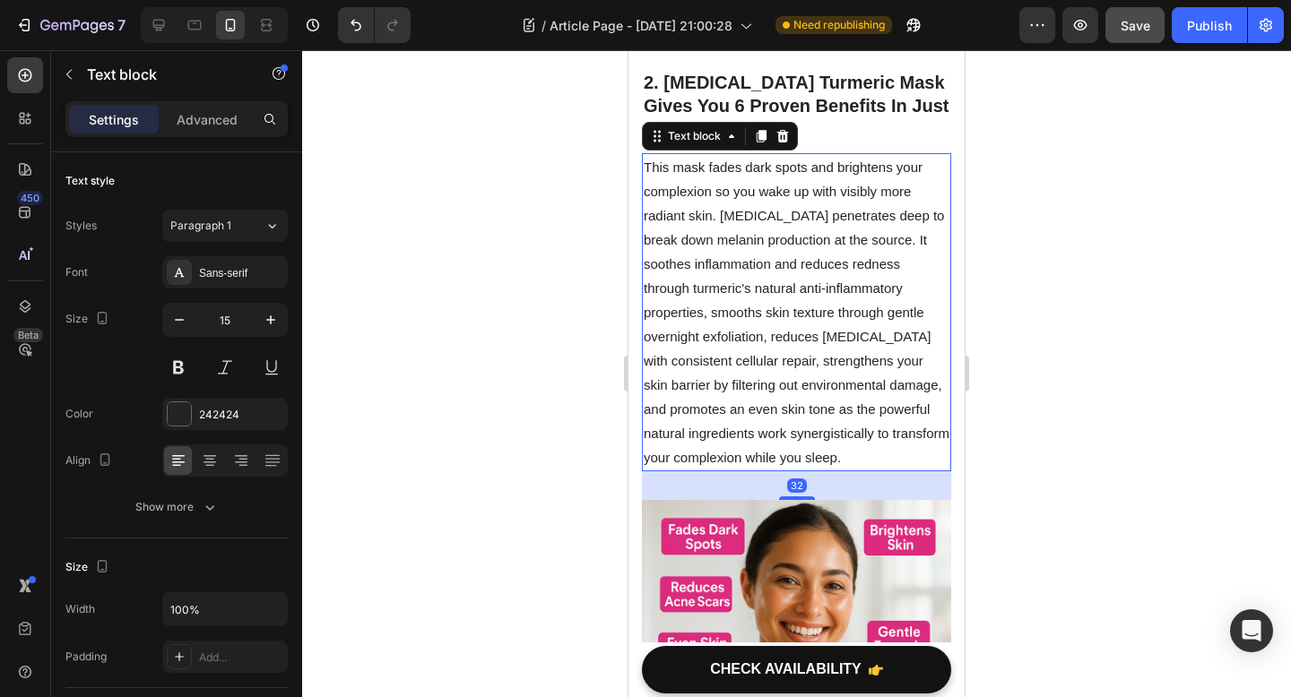
type input "16"
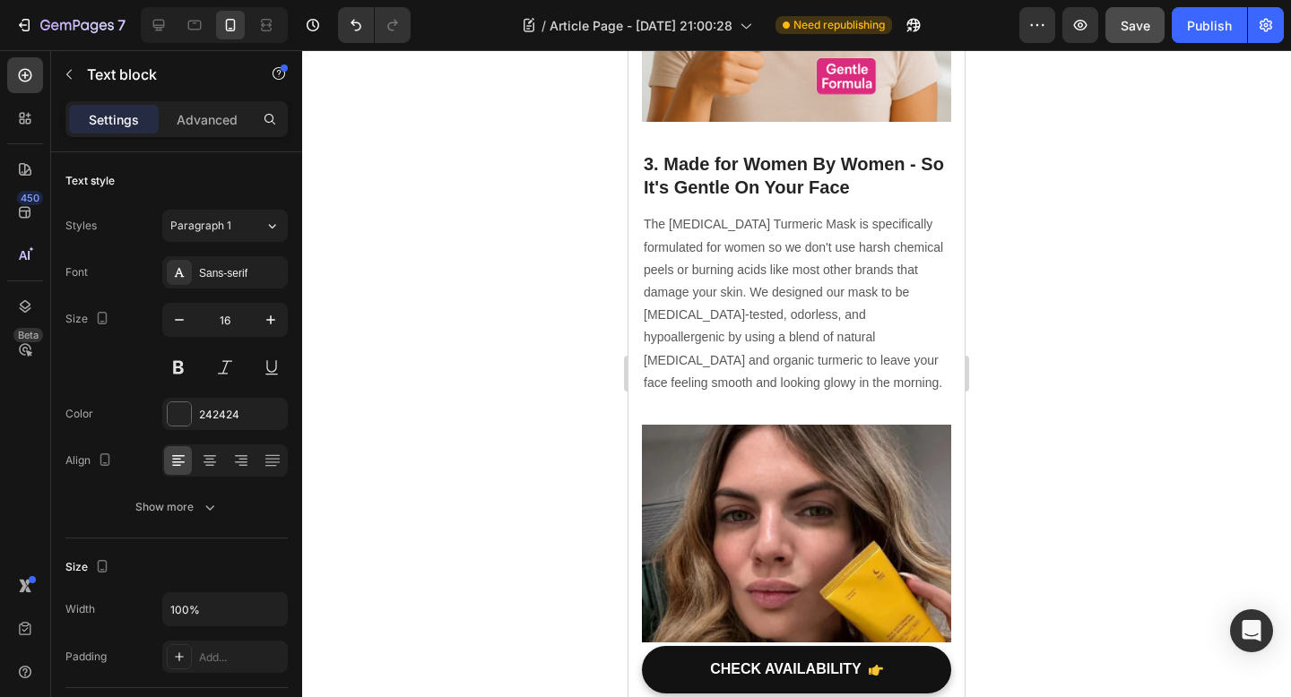
scroll to position [2221, 0]
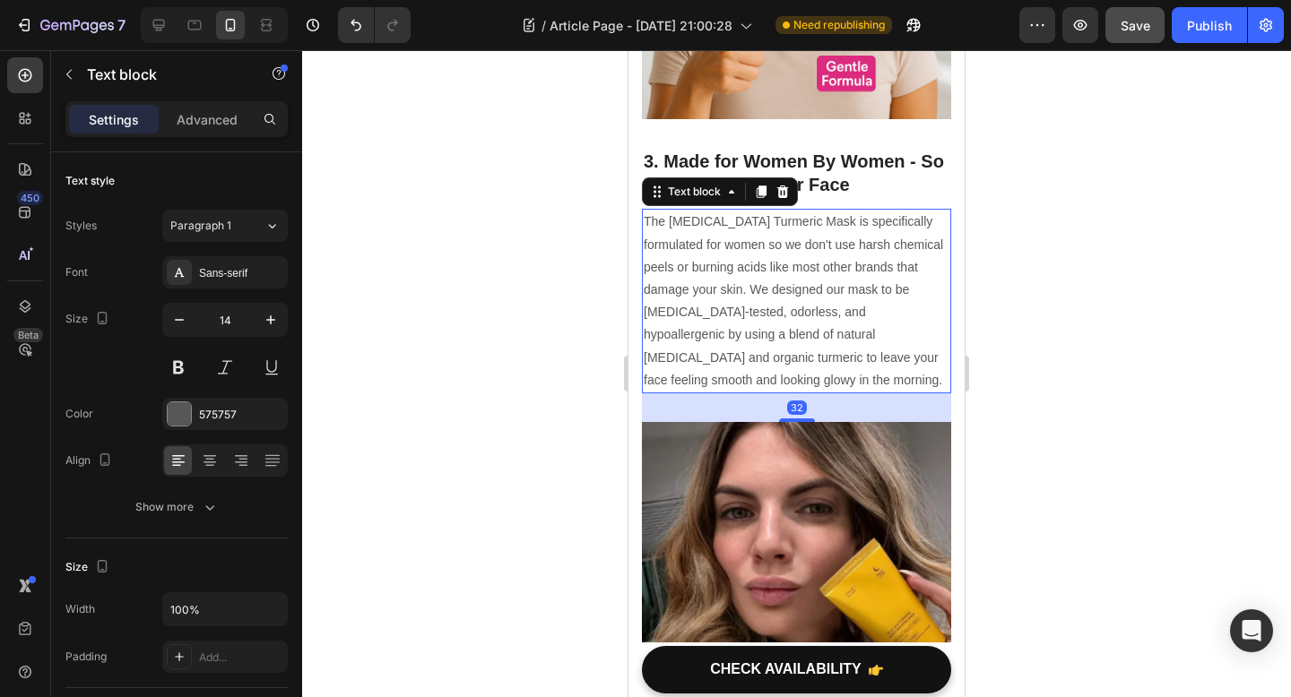
click at [787, 283] on p "The Kojic Acid Turmeric Mask is specifically formulated for women so we don't u…" at bounding box center [796, 301] width 306 height 181
click at [258, 324] on button "button" at bounding box center [271, 320] width 32 height 32
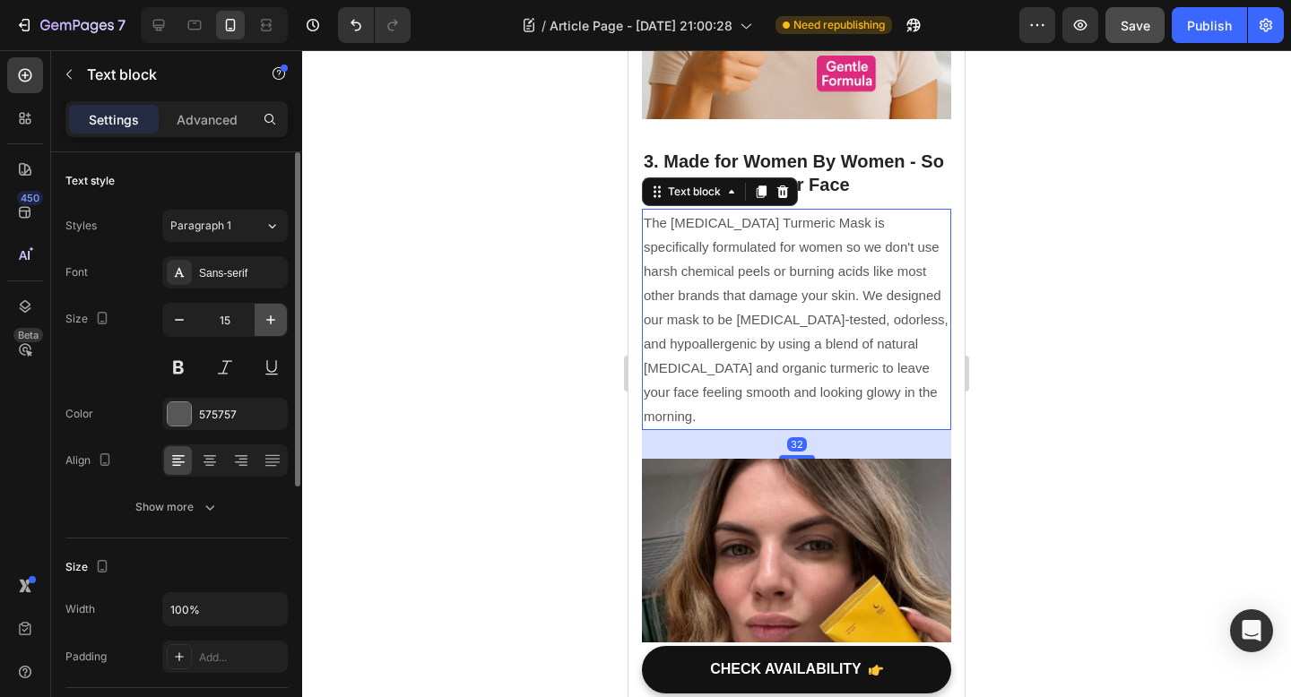
click at [258, 324] on button "button" at bounding box center [271, 320] width 32 height 32
type input "16"
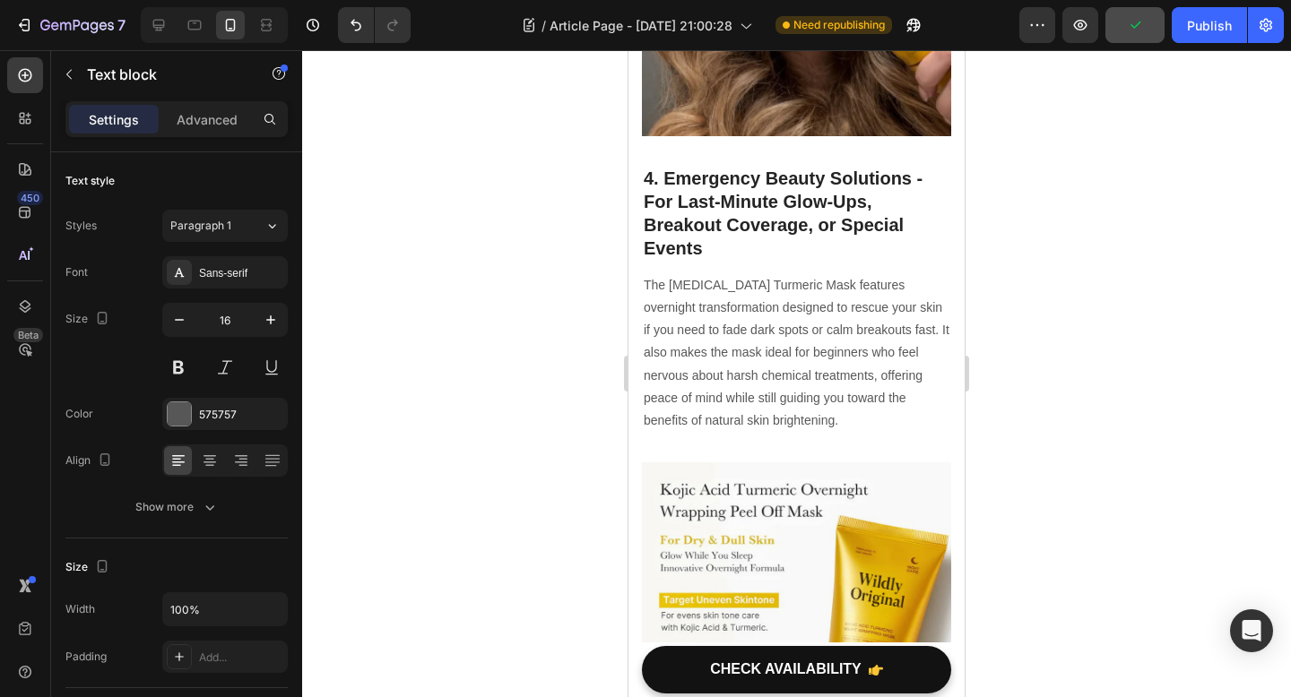
scroll to position [3065, 0]
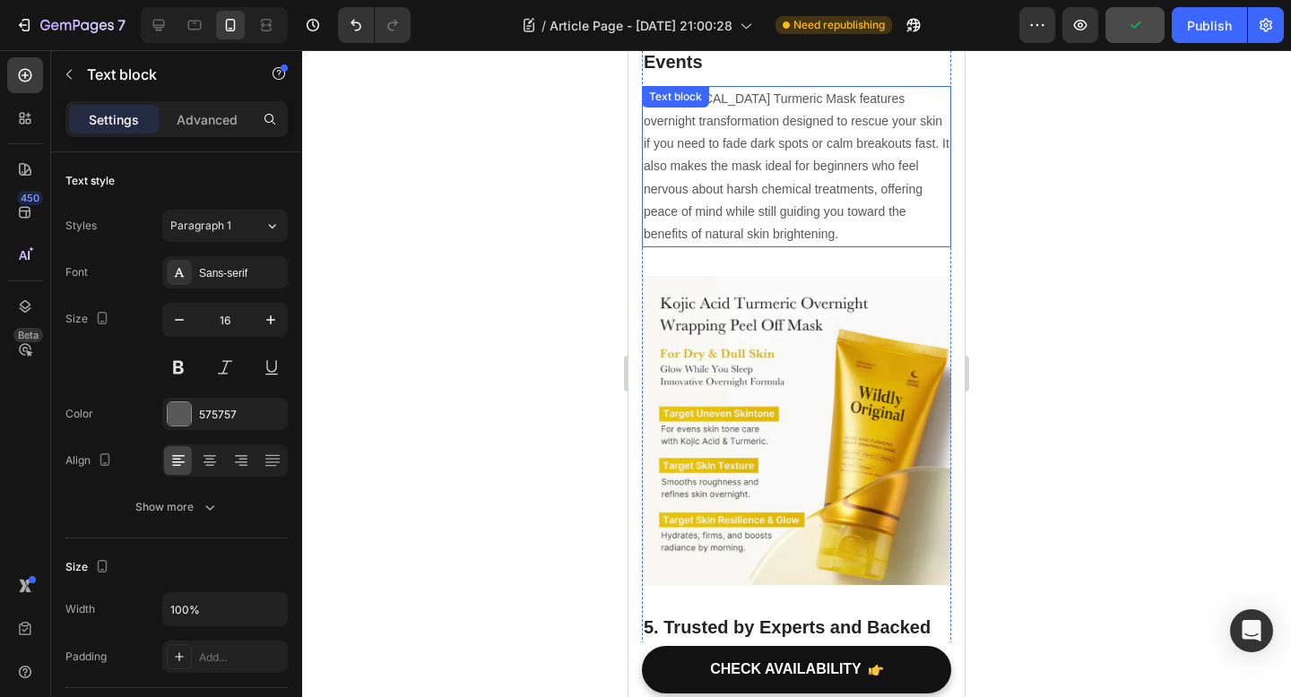
click at [821, 181] on p "The Kojic Acid Turmeric Mask features overnight transformation designed to resc…" at bounding box center [796, 167] width 306 height 158
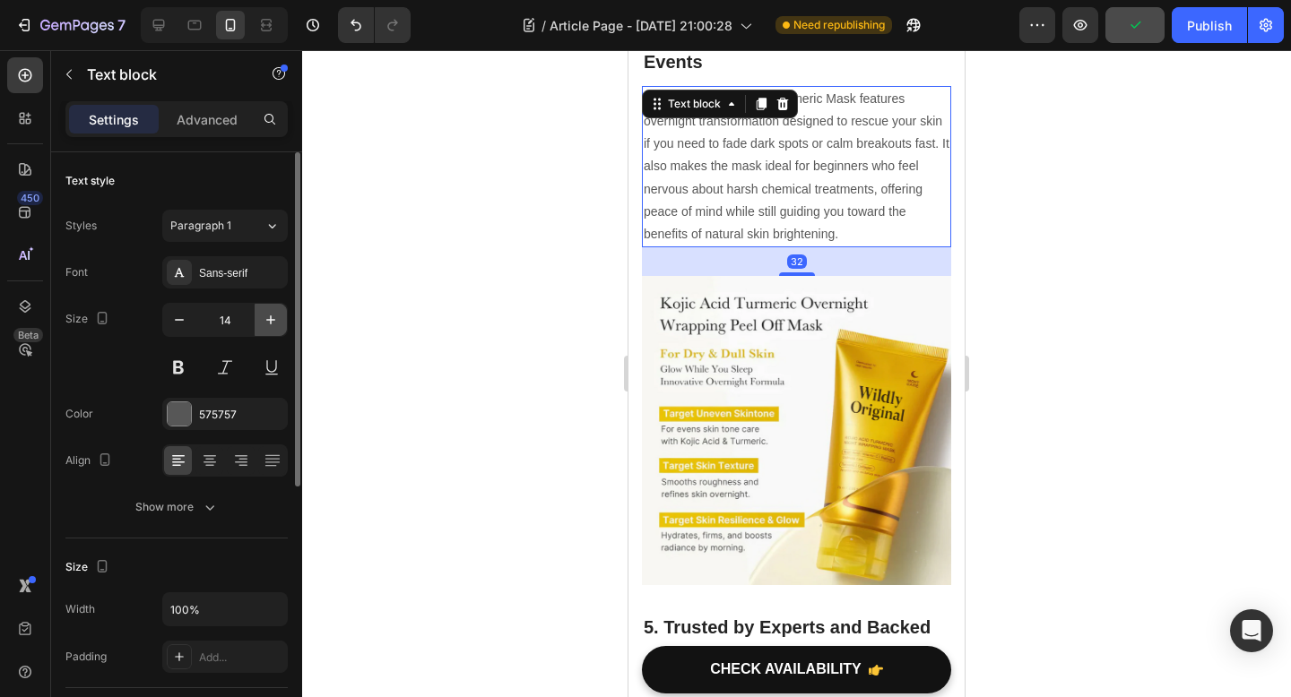
click at [268, 320] on icon "button" at bounding box center [270, 319] width 9 height 9
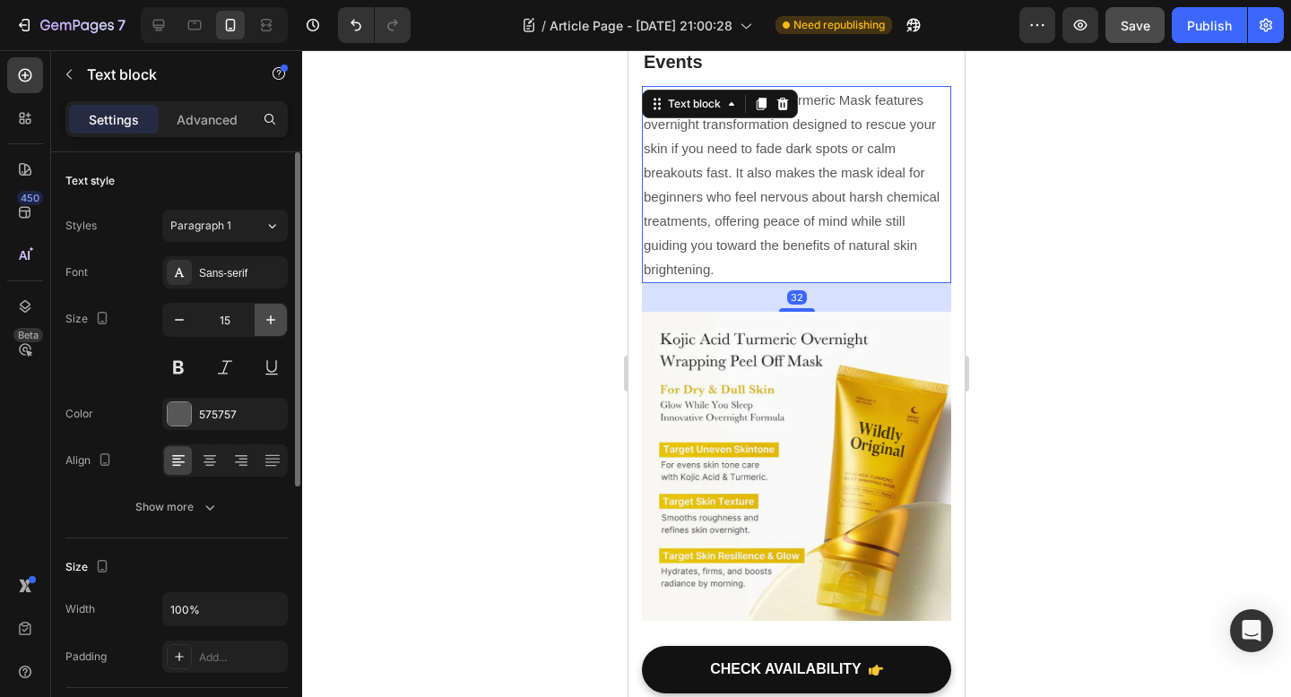
click at [268, 320] on icon "button" at bounding box center [270, 319] width 9 height 9
type input "16"
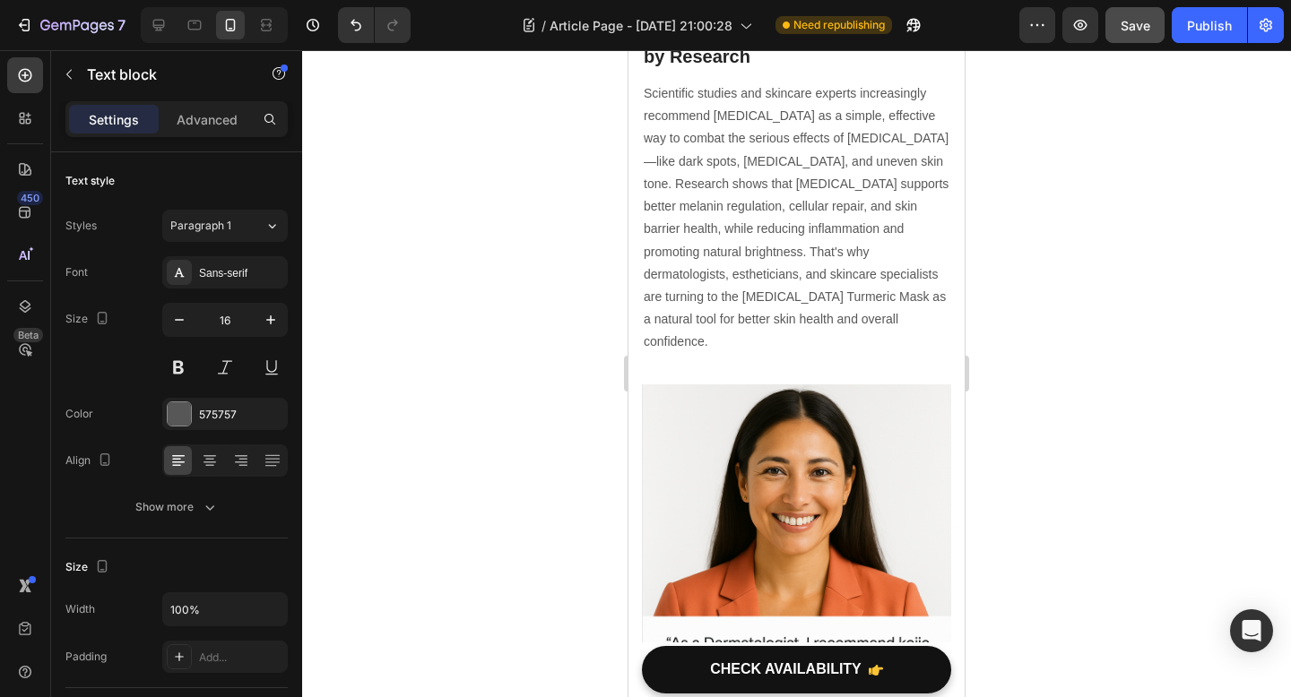
scroll to position [3760, 0]
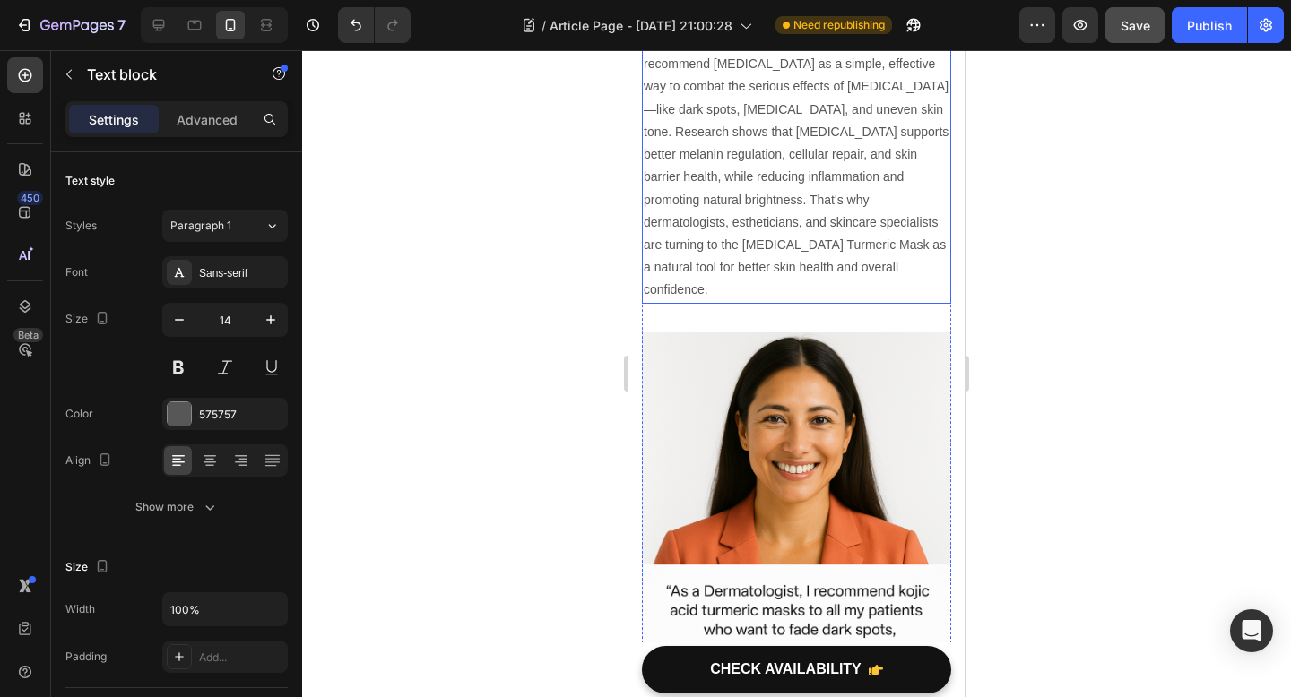
click at [827, 199] on p "Scientific studies and skincare experts increasingly recommend kojic acid as a …" at bounding box center [796, 165] width 306 height 271
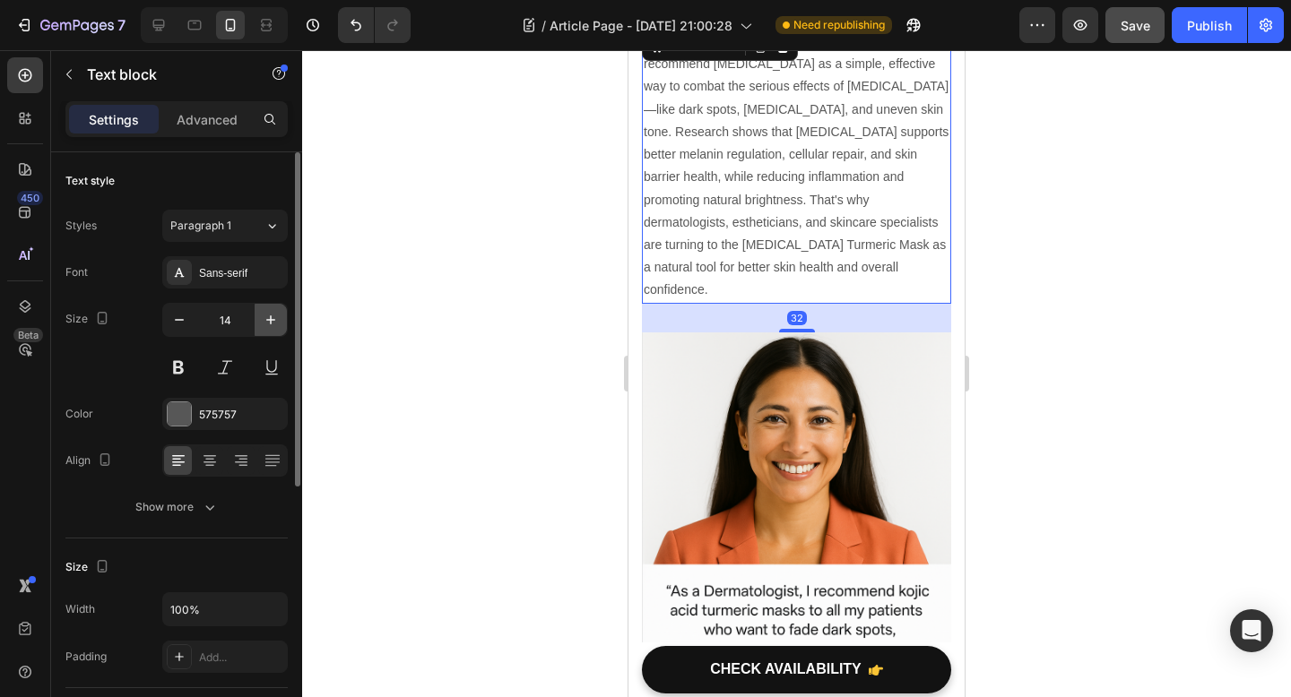
click at [276, 321] on icon "button" at bounding box center [271, 320] width 18 height 18
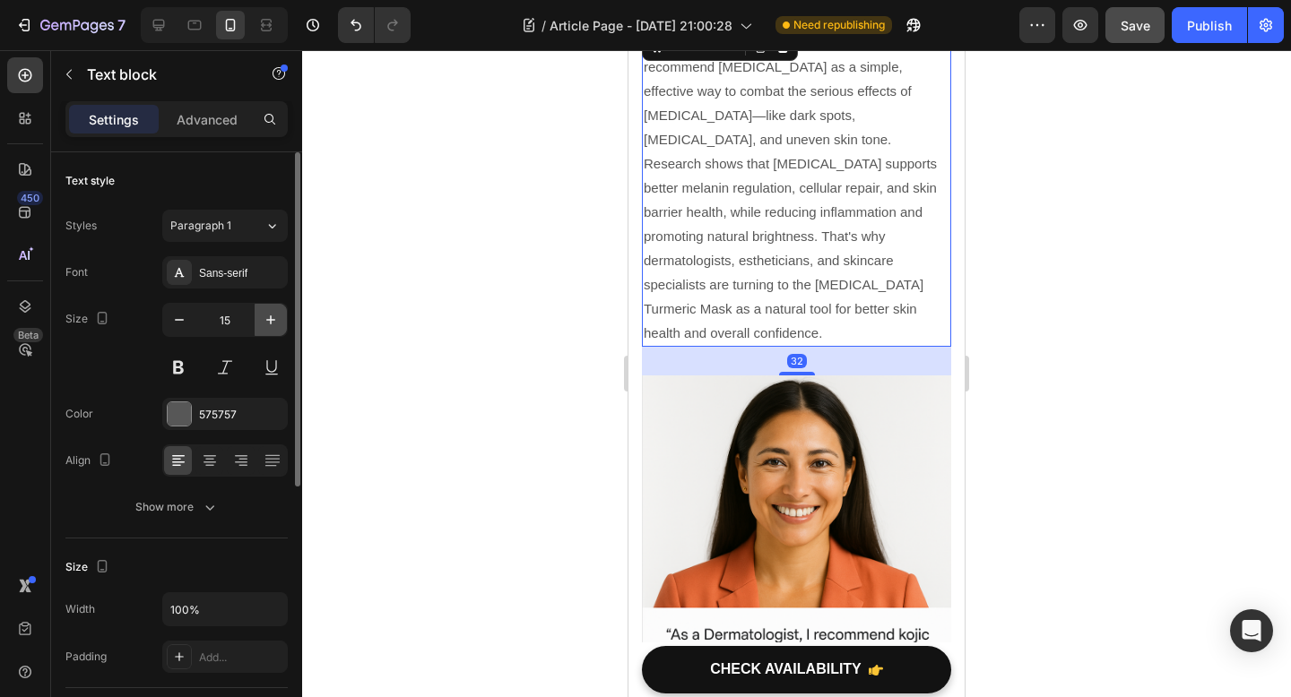
click at [276, 321] on icon "button" at bounding box center [271, 320] width 18 height 18
type input "16"
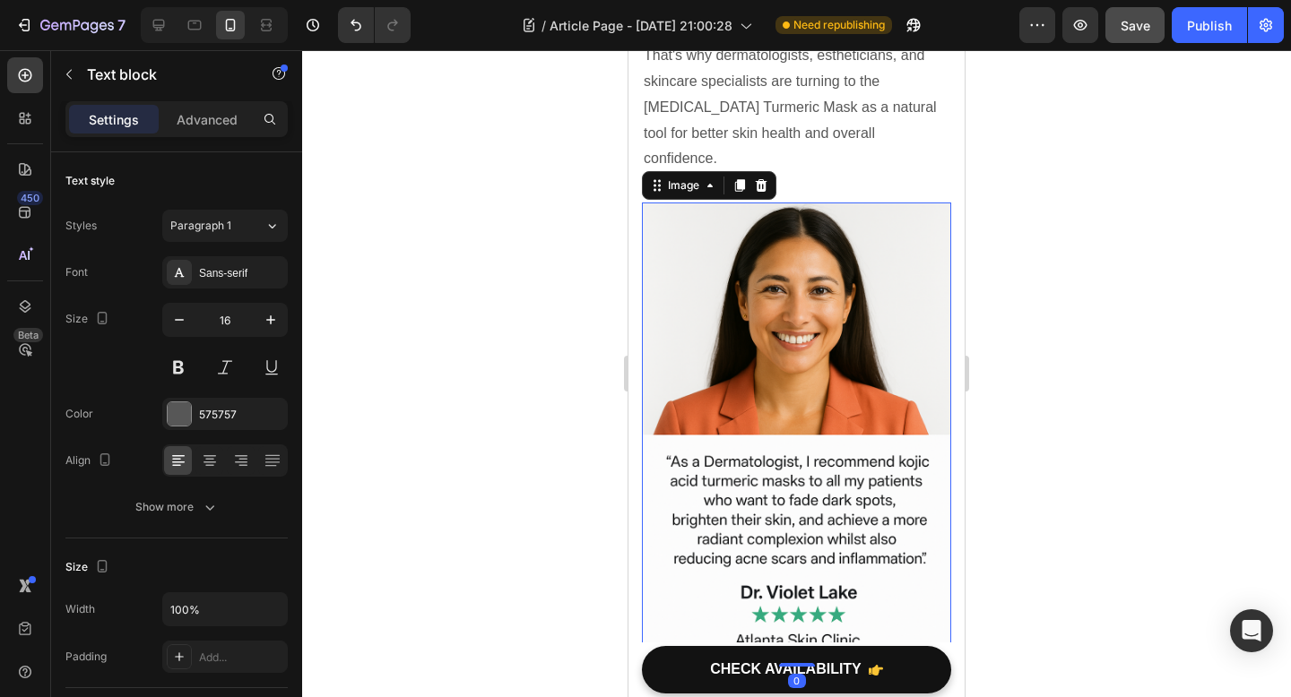
click at [800, 497] on img at bounding box center [796, 435] width 309 height 464
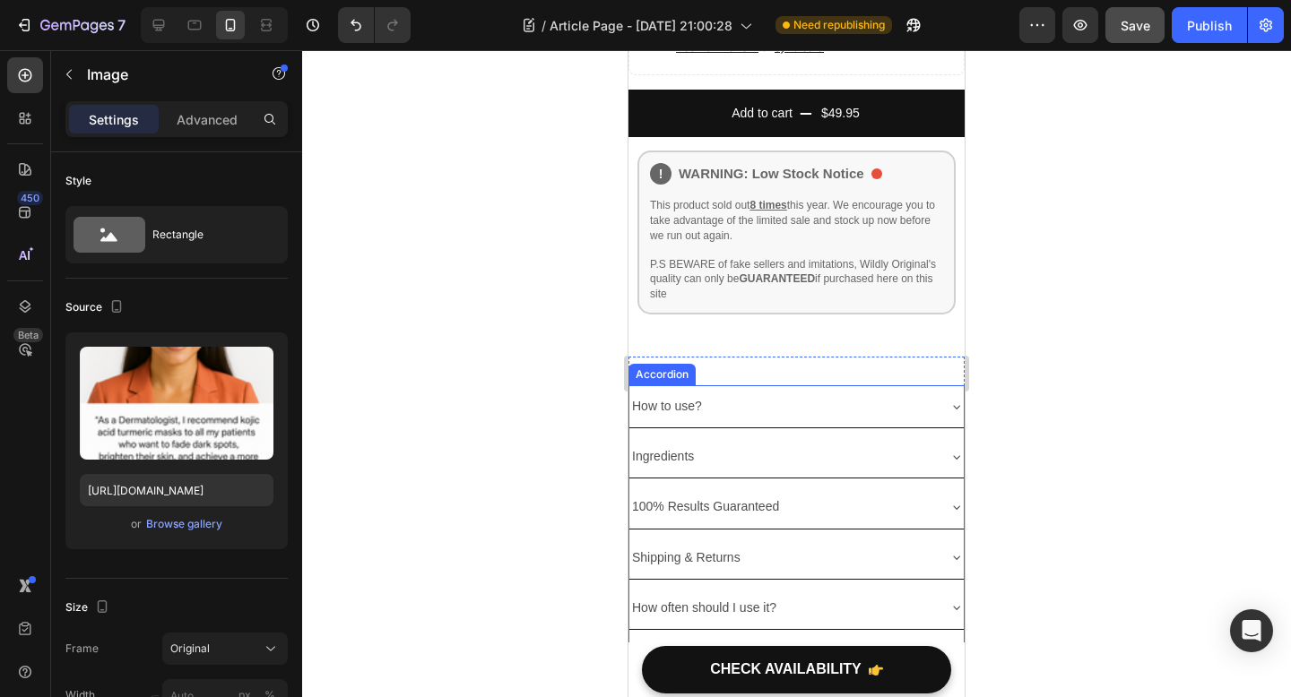
scroll to position [5545, 0]
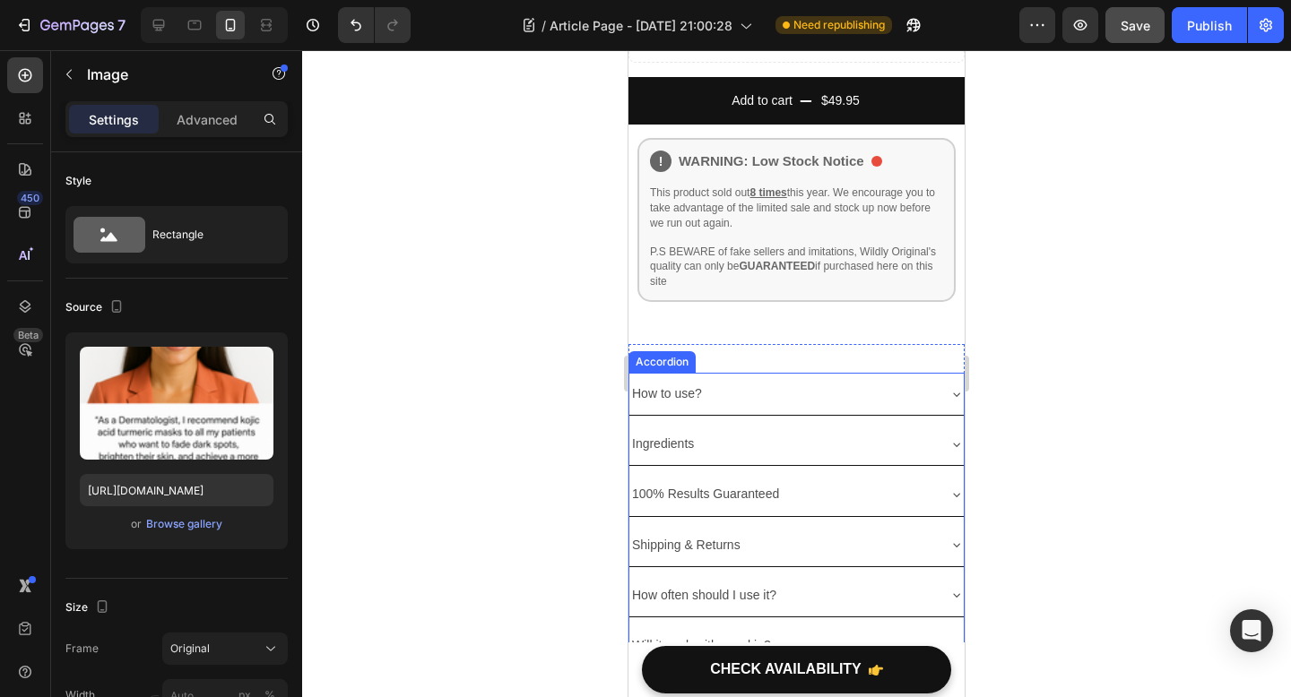
click at [823, 380] on div "How to use?" at bounding box center [782, 394] width 306 height 28
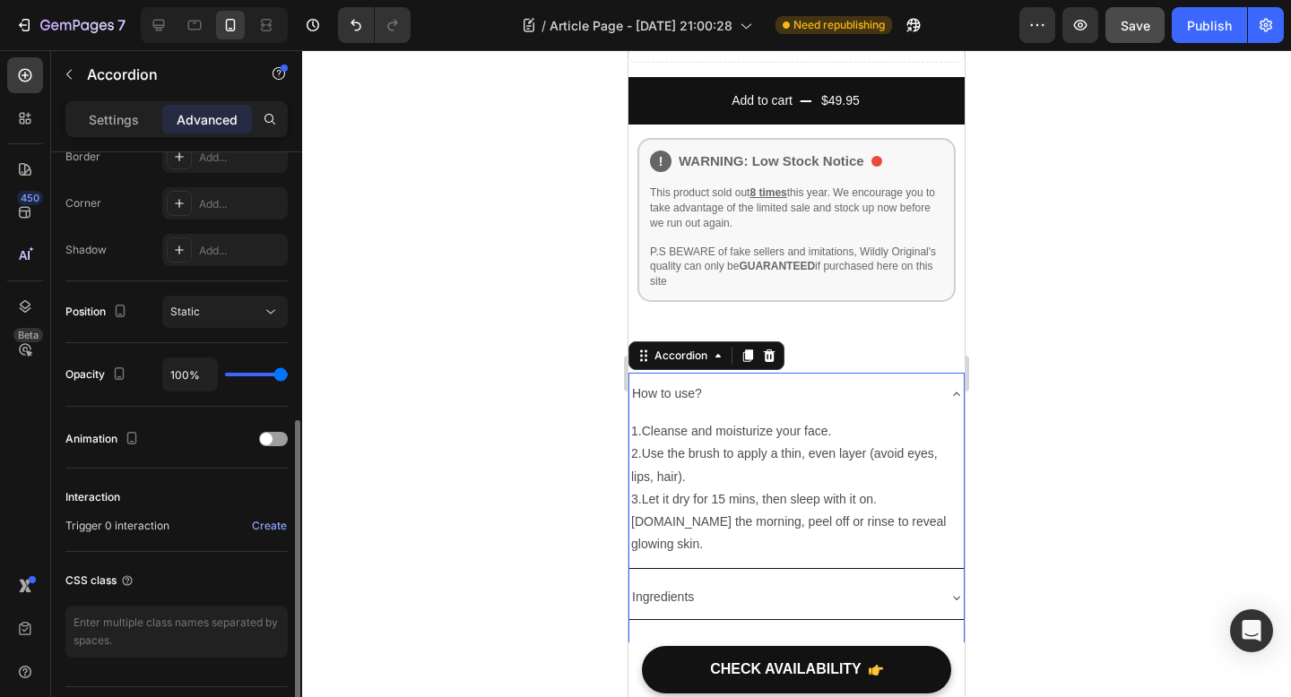
scroll to position [573, 0]
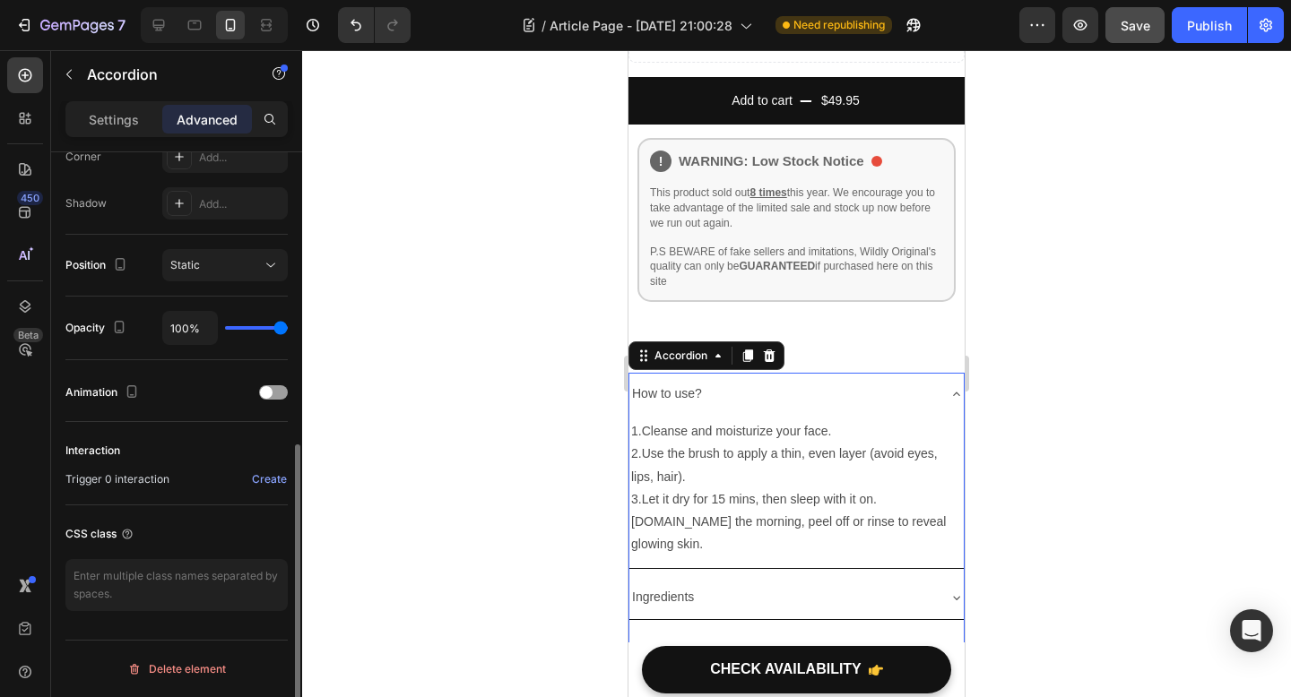
click at [498, 359] on div at bounding box center [796, 373] width 989 height 647
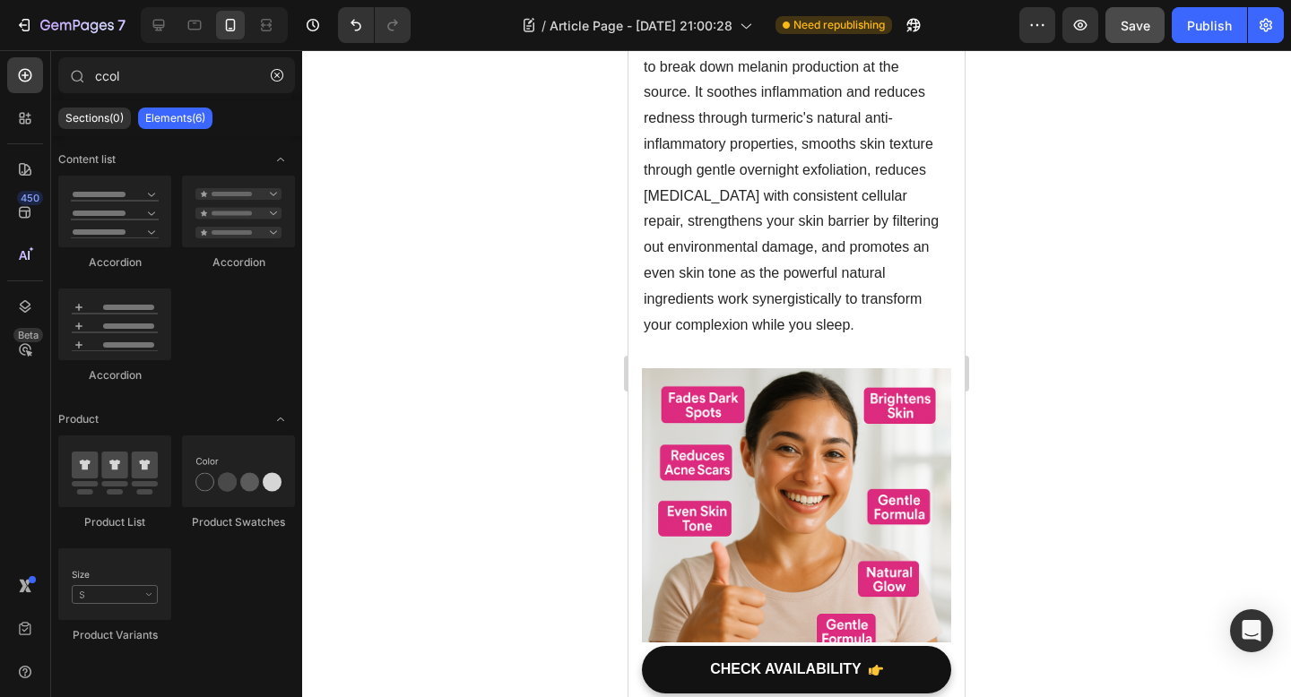
scroll to position [1659, 0]
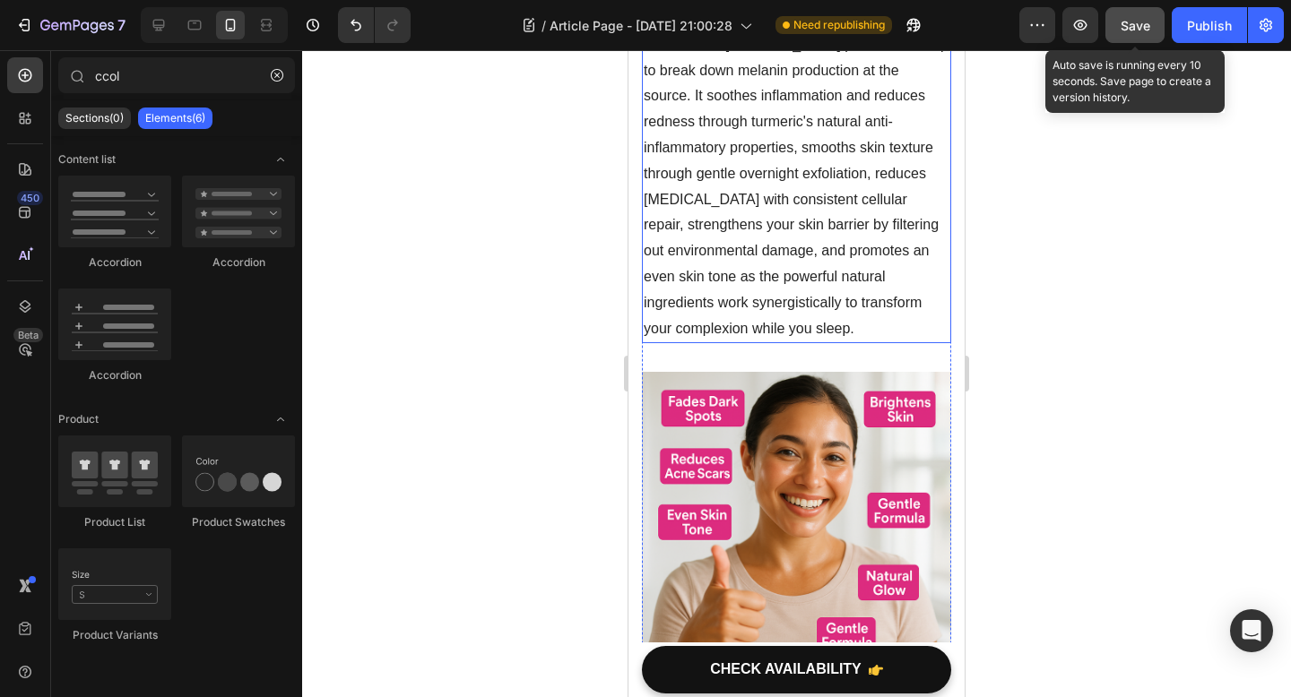
click at [1132, 22] on span "Save" at bounding box center [1135, 25] width 30 height 15
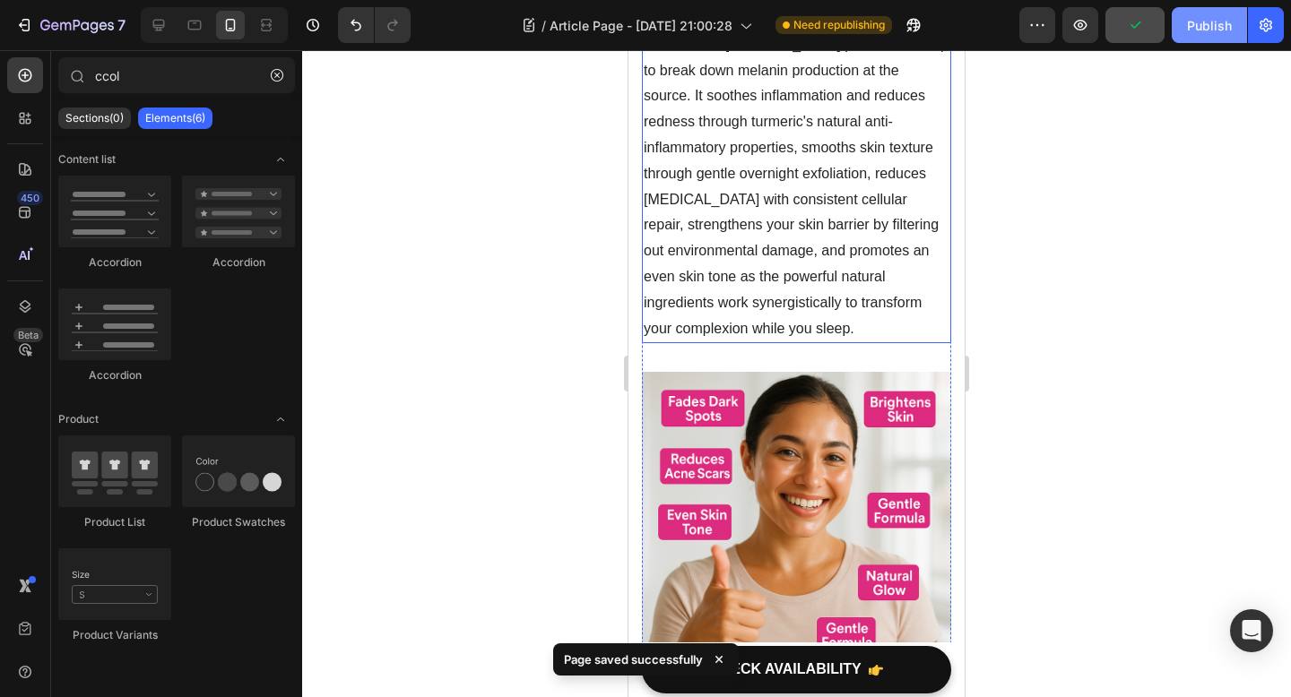
click at [1184, 22] on button "Publish" at bounding box center [1208, 25] width 75 height 36
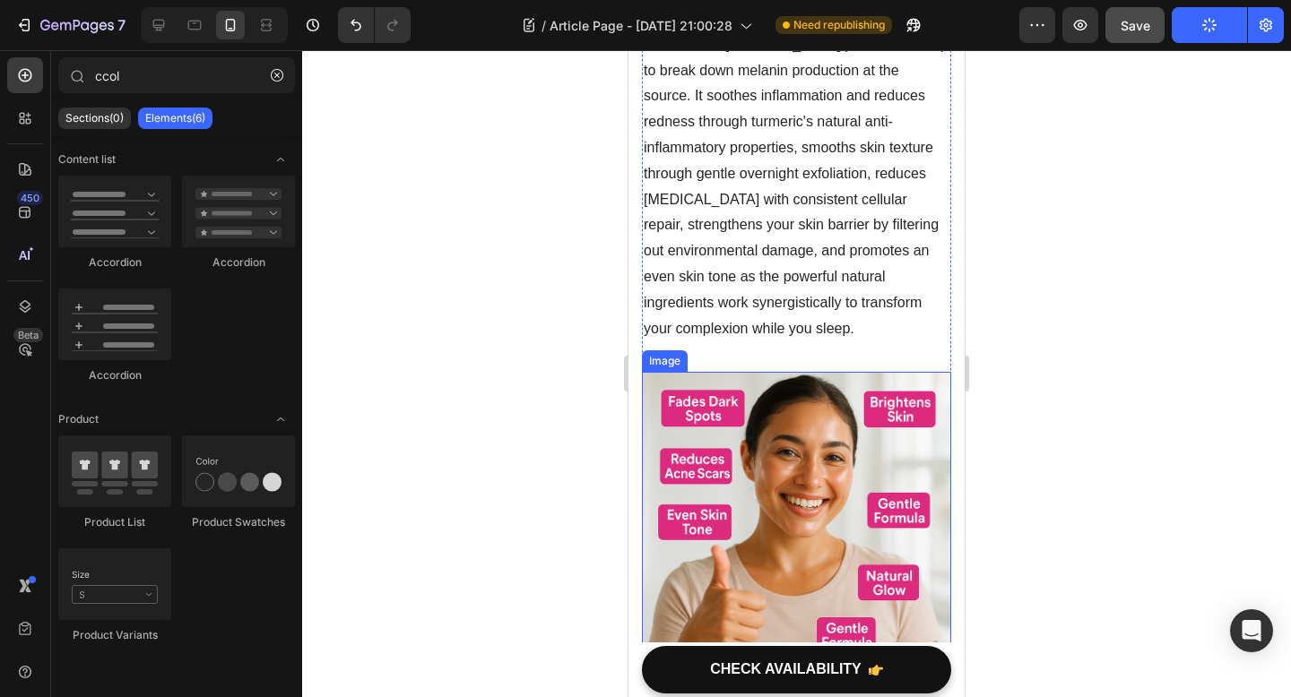
click at [839, 460] on img at bounding box center [796, 526] width 309 height 309
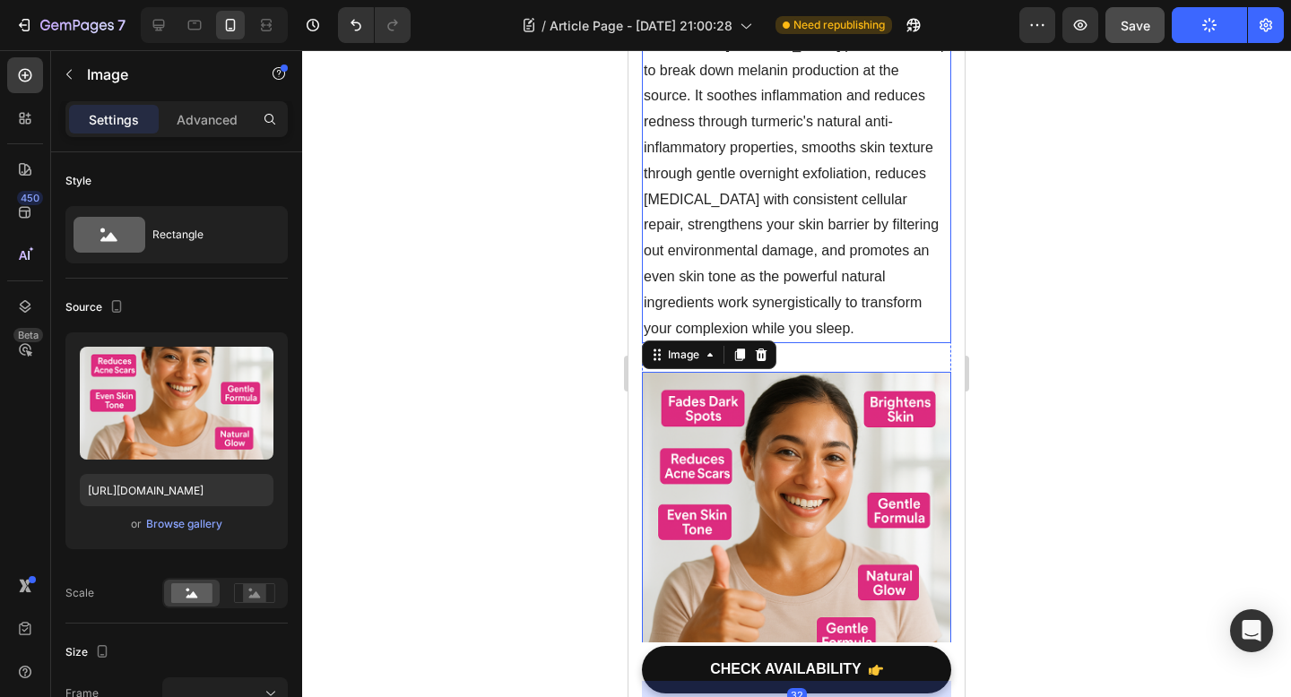
click at [799, 322] on p "This mask fades dark spots and brightens your complexion so you wake up with vi…" at bounding box center [796, 160] width 306 height 361
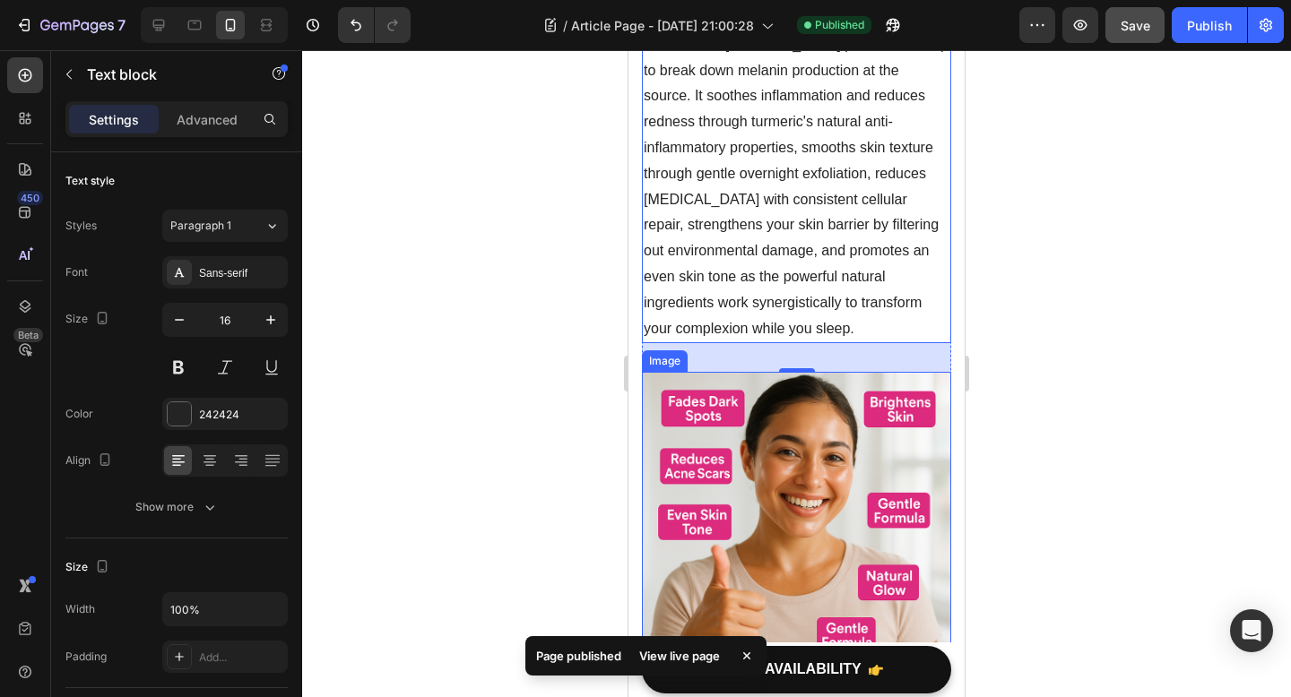
click at [558, 410] on div at bounding box center [796, 373] width 989 height 647
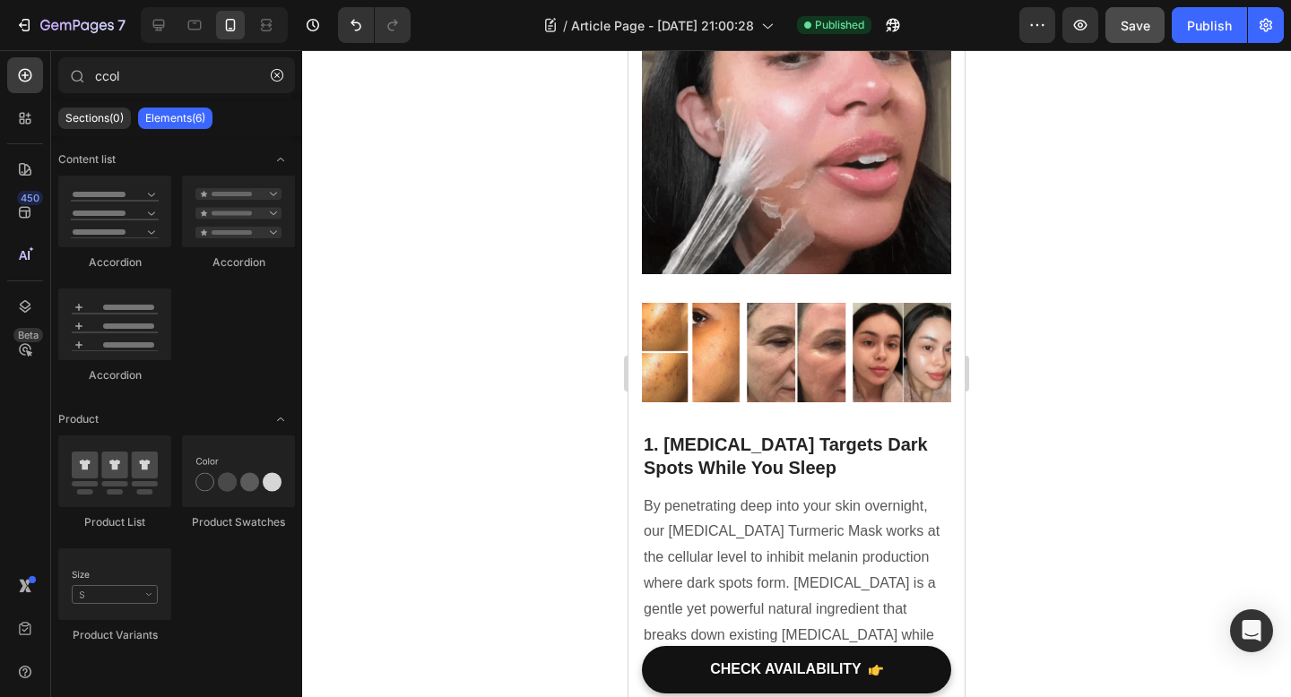
scroll to position [0, 0]
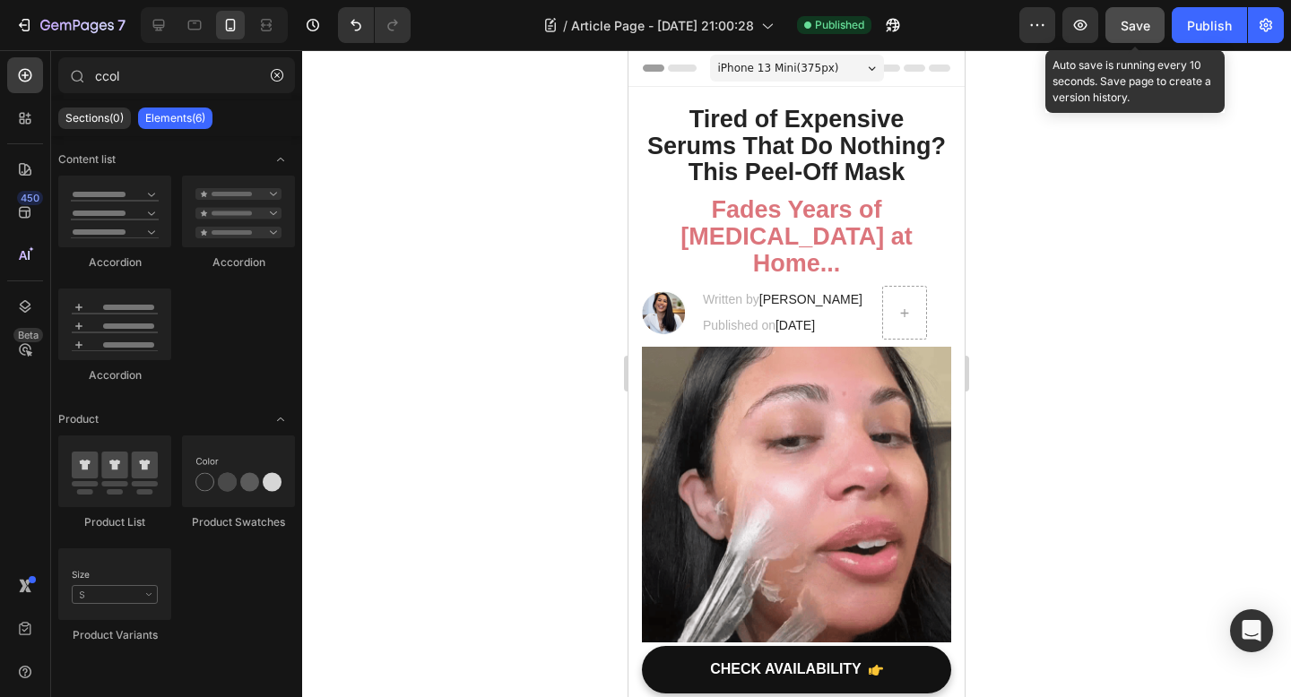
click at [1130, 16] on div "Save" at bounding box center [1135, 25] width 30 height 19
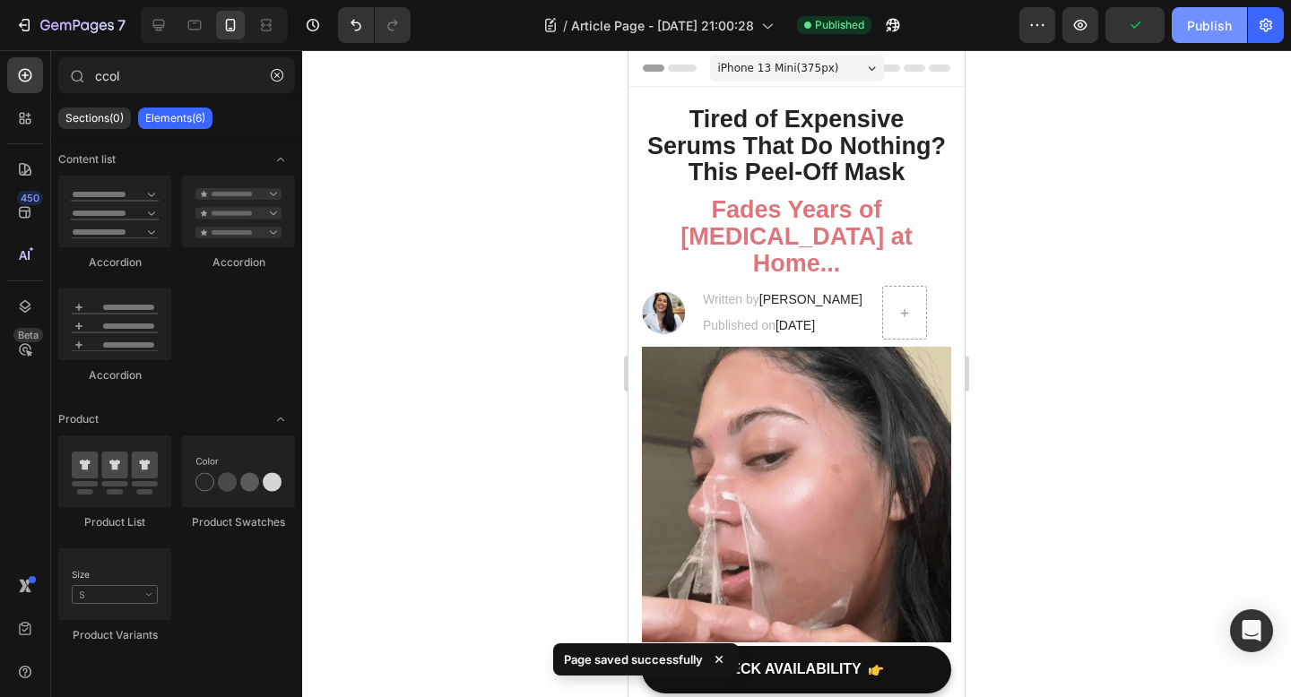
click at [1219, 30] on div "Publish" at bounding box center [1209, 25] width 45 height 19
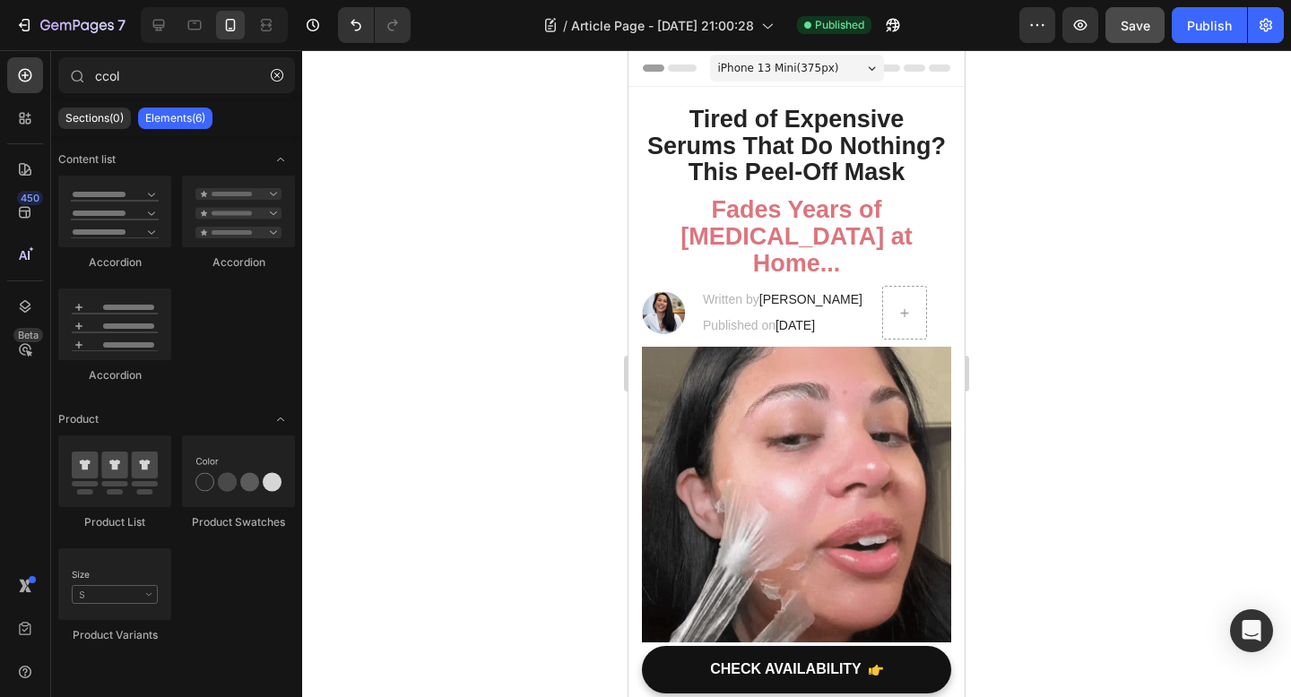
click at [1132, 12] on button "Save" at bounding box center [1134, 25] width 59 height 36
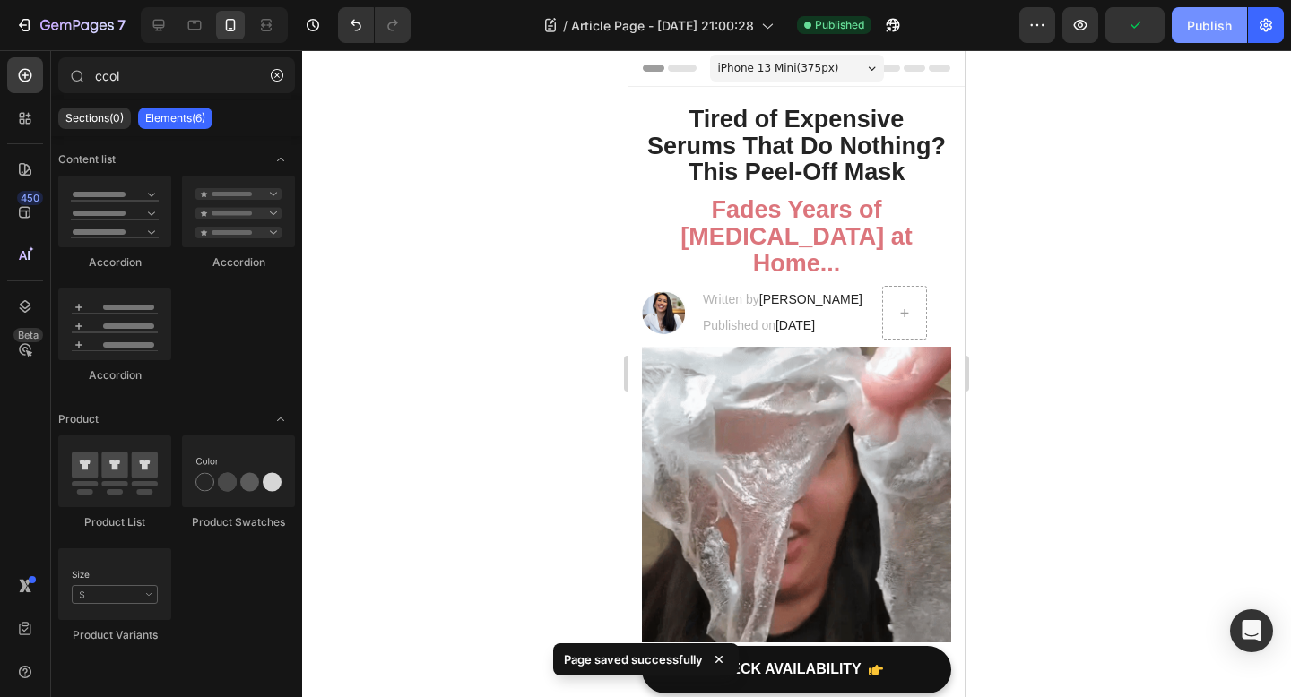
click at [1194, 12] on button "Publish" at bounding box center [1208, 25] width 75 height 36
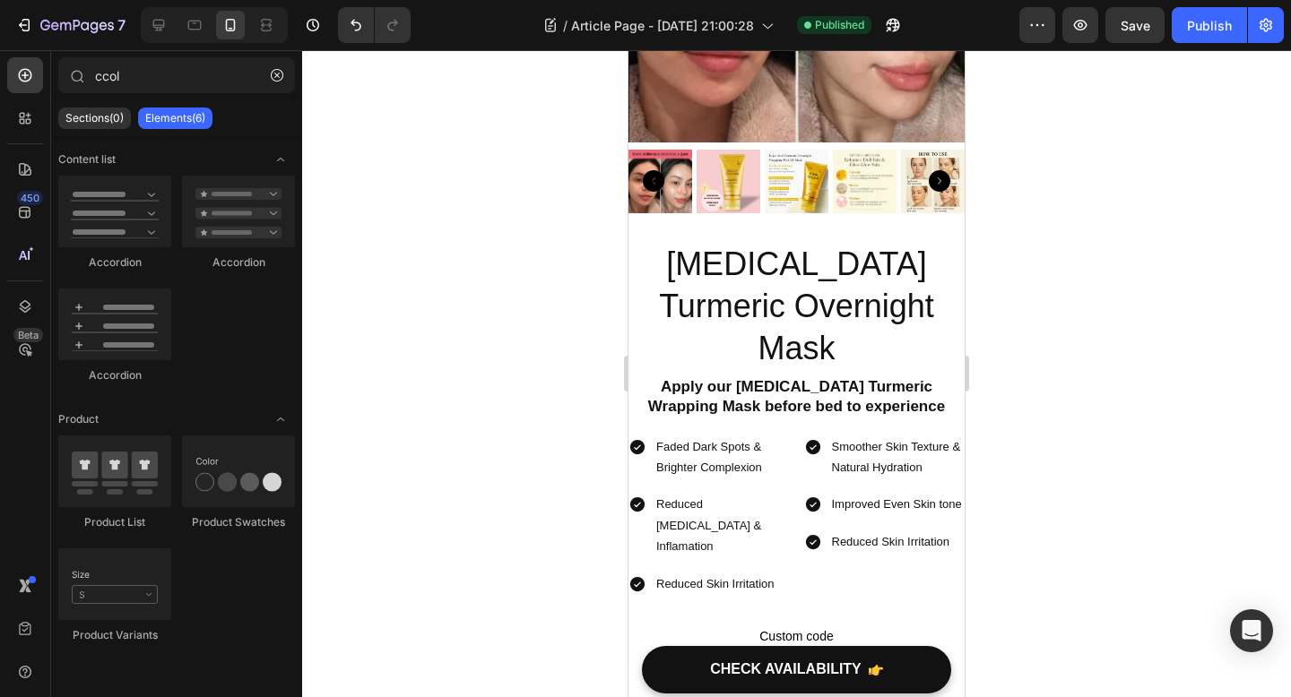
scroll to position [4843, 0]
click at [843, 375] on h2 "Apply our Kojic Acid Turmeric Wrapping Mask before bed to experience" at bounding box center [796, 396] width 336 height 43
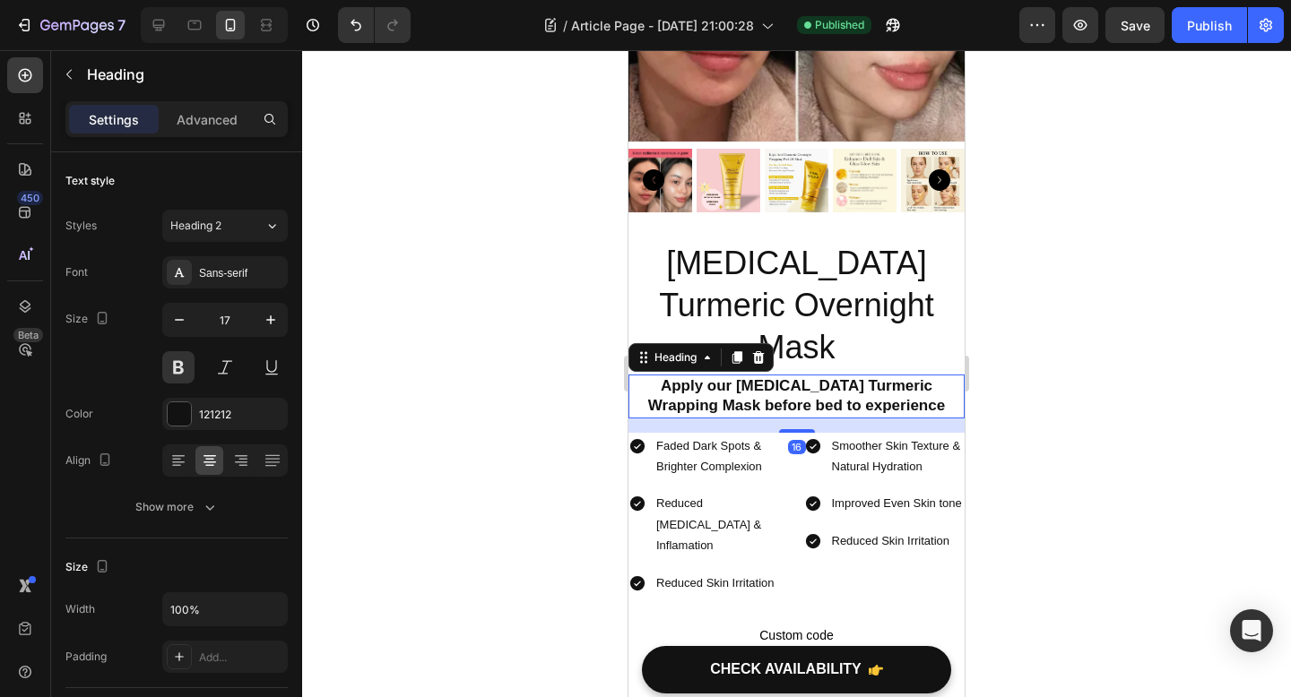
click at [892, 375] on h2 "Apply our Kojic Acid Turmeric Wrapping Mask before bed to experience" at bounding box center [796, 396] width 336 height 43
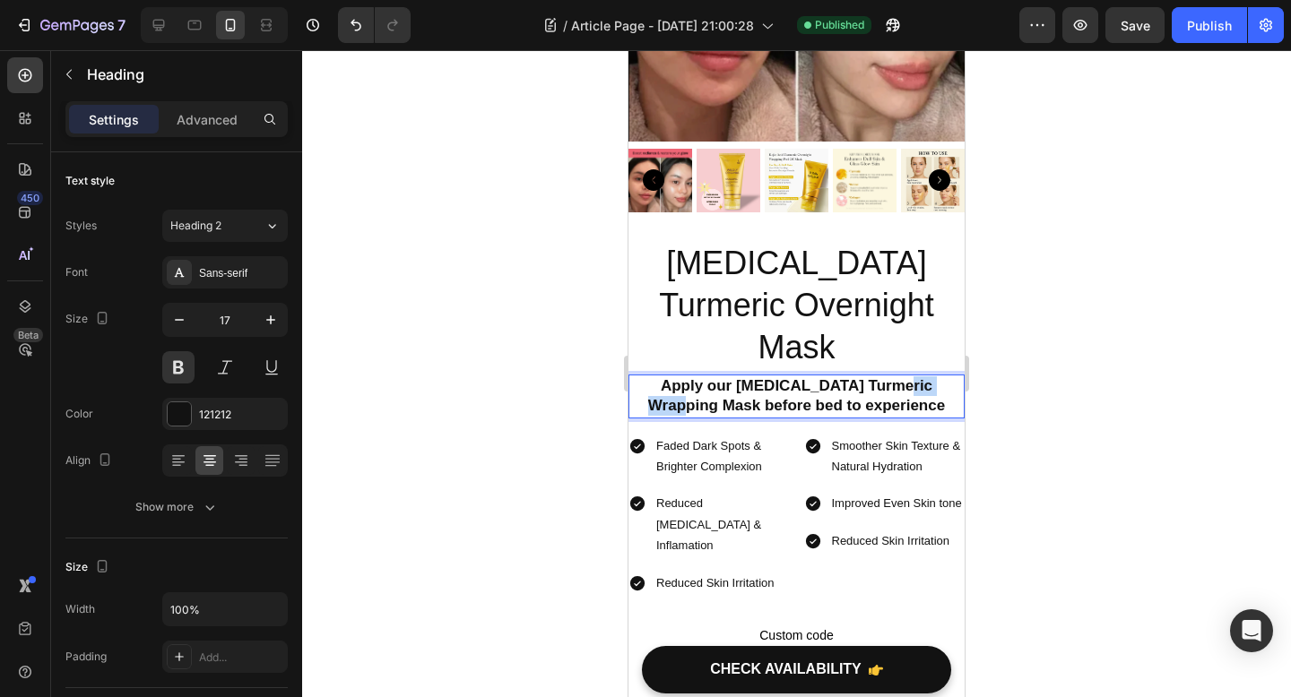
drag, startPoint x: 878, startPoint y: 345, endPoint x: 938, endPoint y: 347, distance: 60.1
click at [938, 376] on p "Apply our Kojic Acid Turmeric Wrapping Mask before bed to experience" at bounding box center [796, 395] width 332 height 39
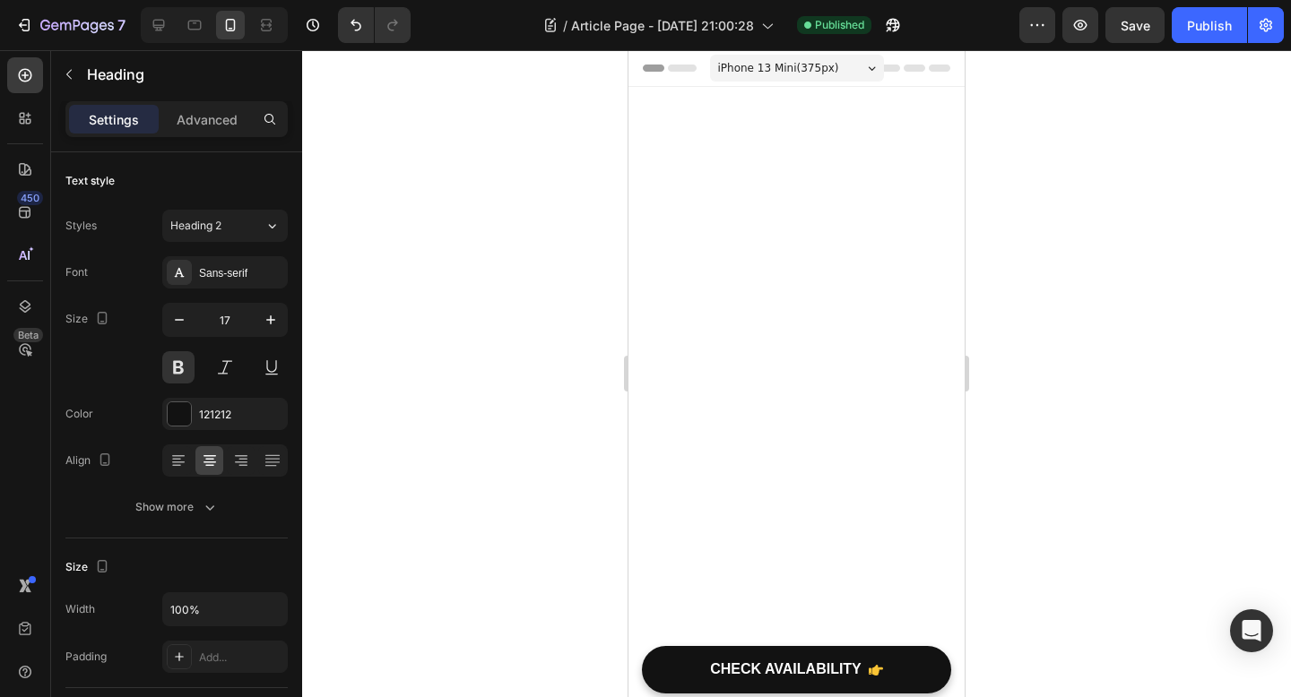
scroll to position [4843, 0]
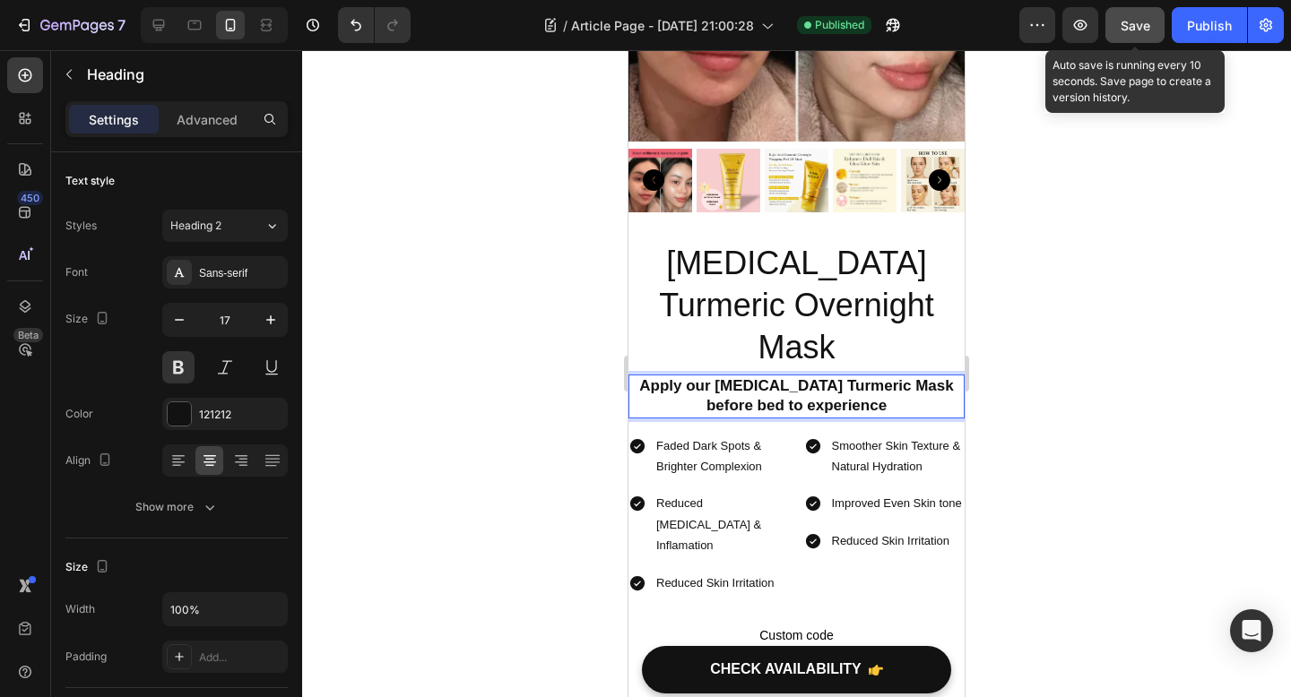
click at [1143, 31] on span "Save" at bounding box center [1135, 25] width 30 height 15
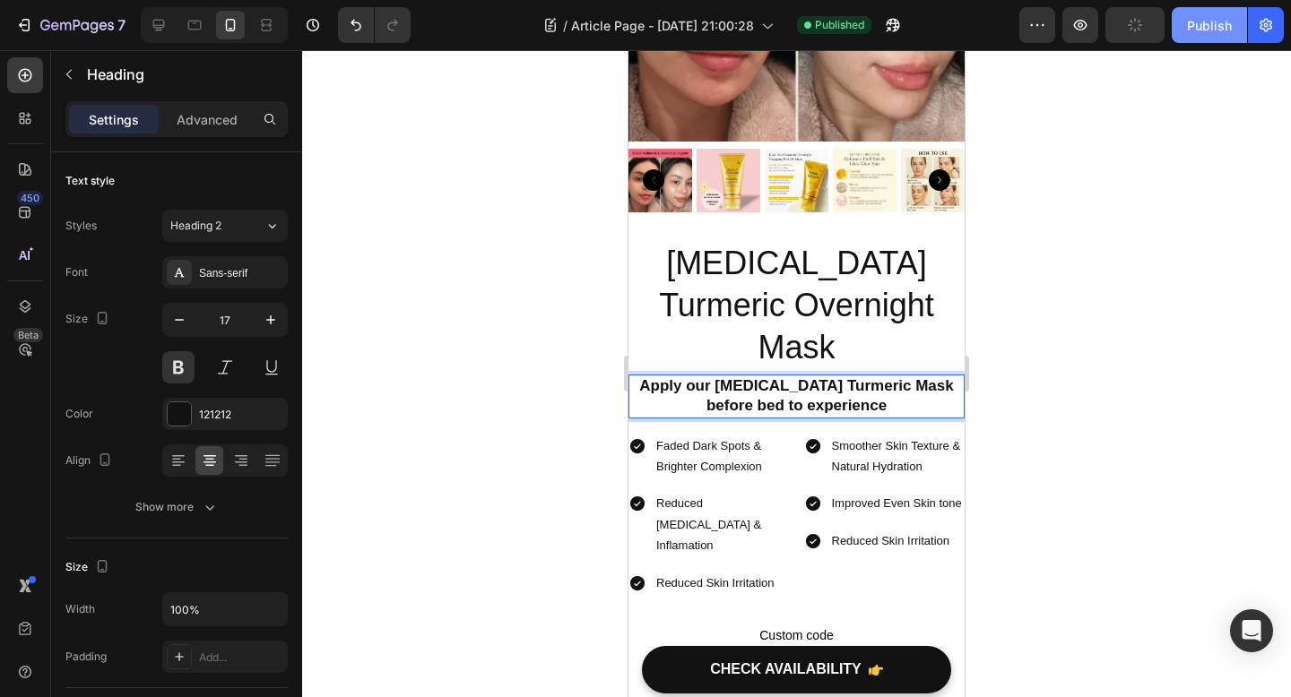
click at [1196, 31] on div "Publish" at bounding box center [1209, 25] width 45 height 19
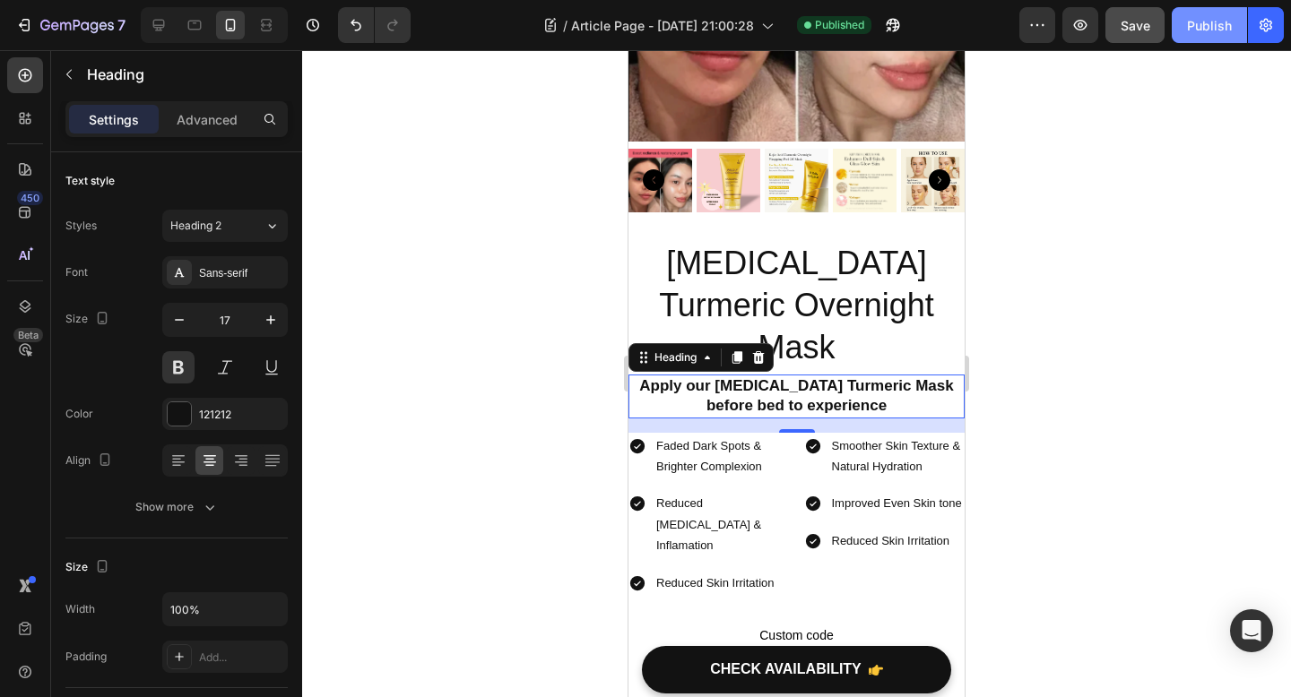
click at [1196, 31] on div "Publish" at bounding box center [1209, 25] width 45 height 19
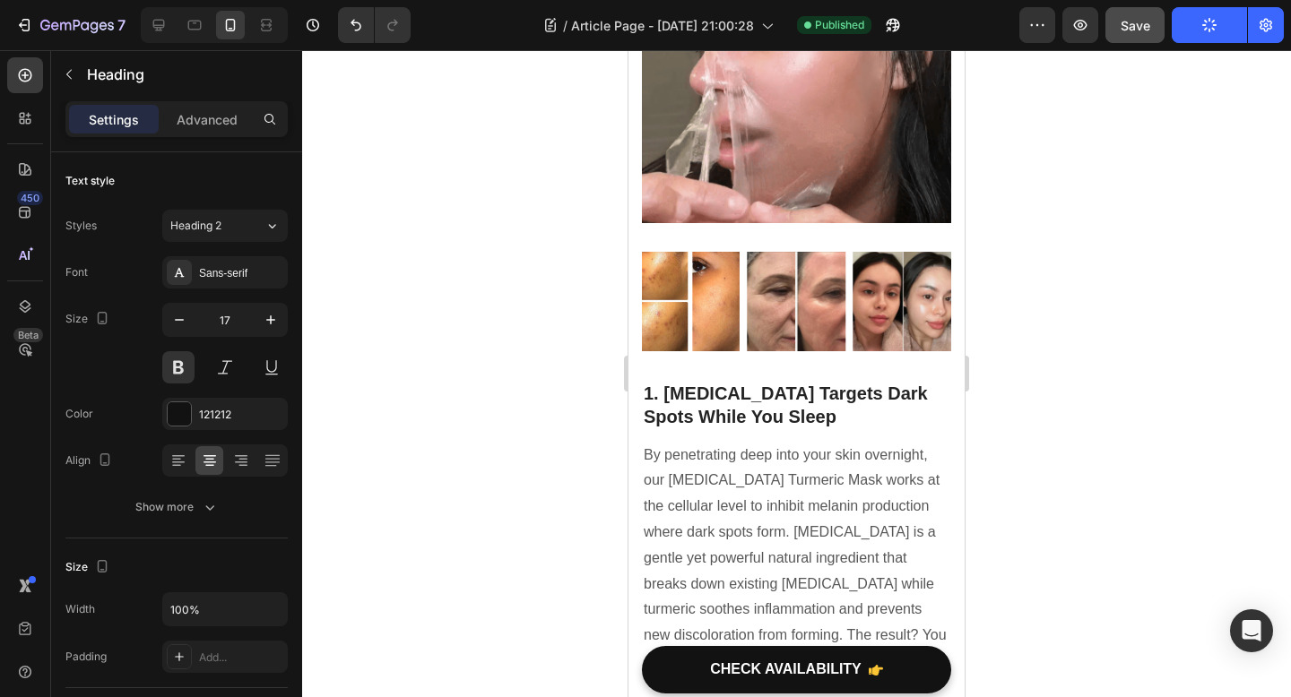
scroll to position [0, 0]
